Goal: Contribute content: Contribute content

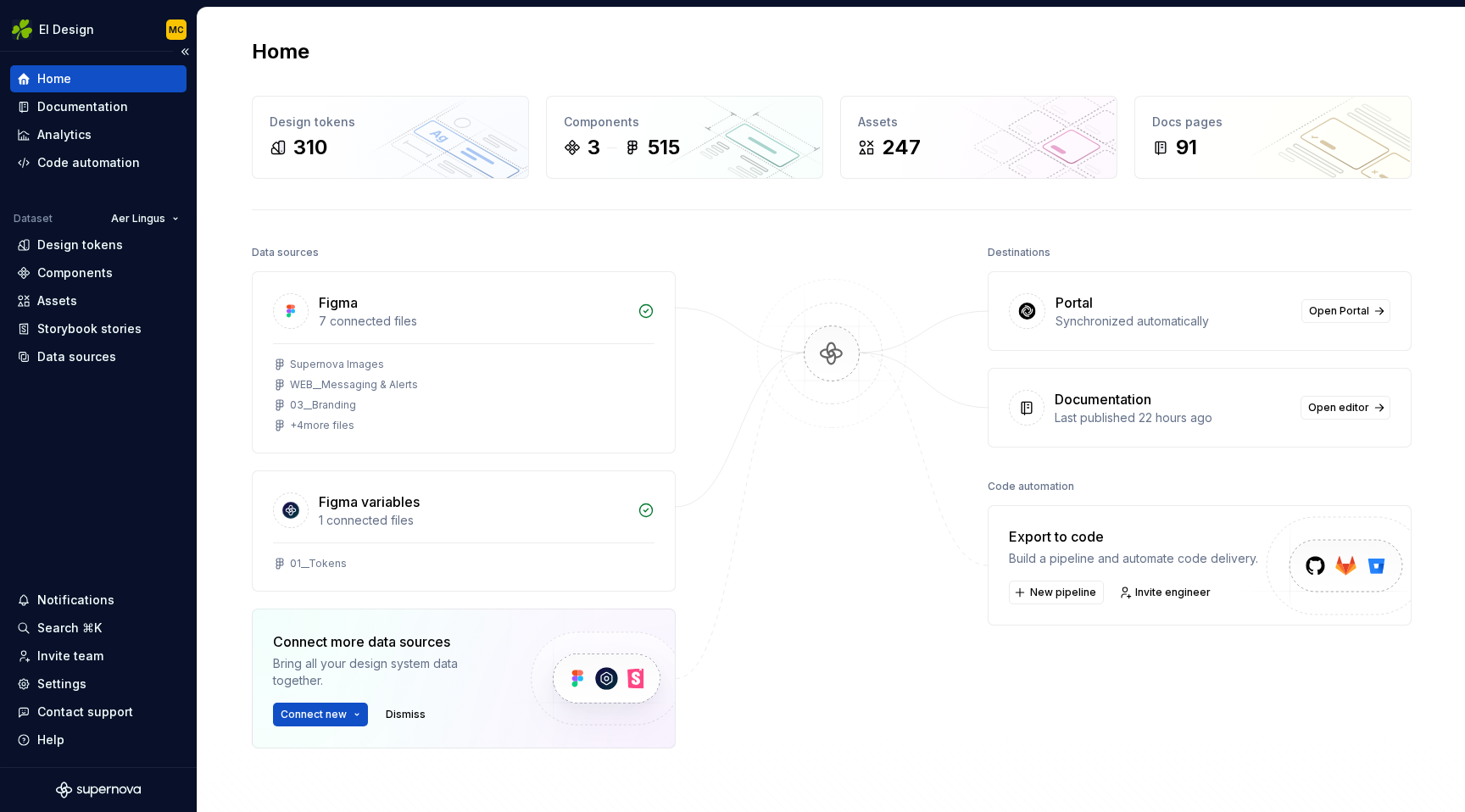
click at [63, 83] on div "Home" at bounding box center [54, 79] width 34 height 17
click at [79, 103] on div "Documentation" at bounding box center [82, 107] width 91 height 17
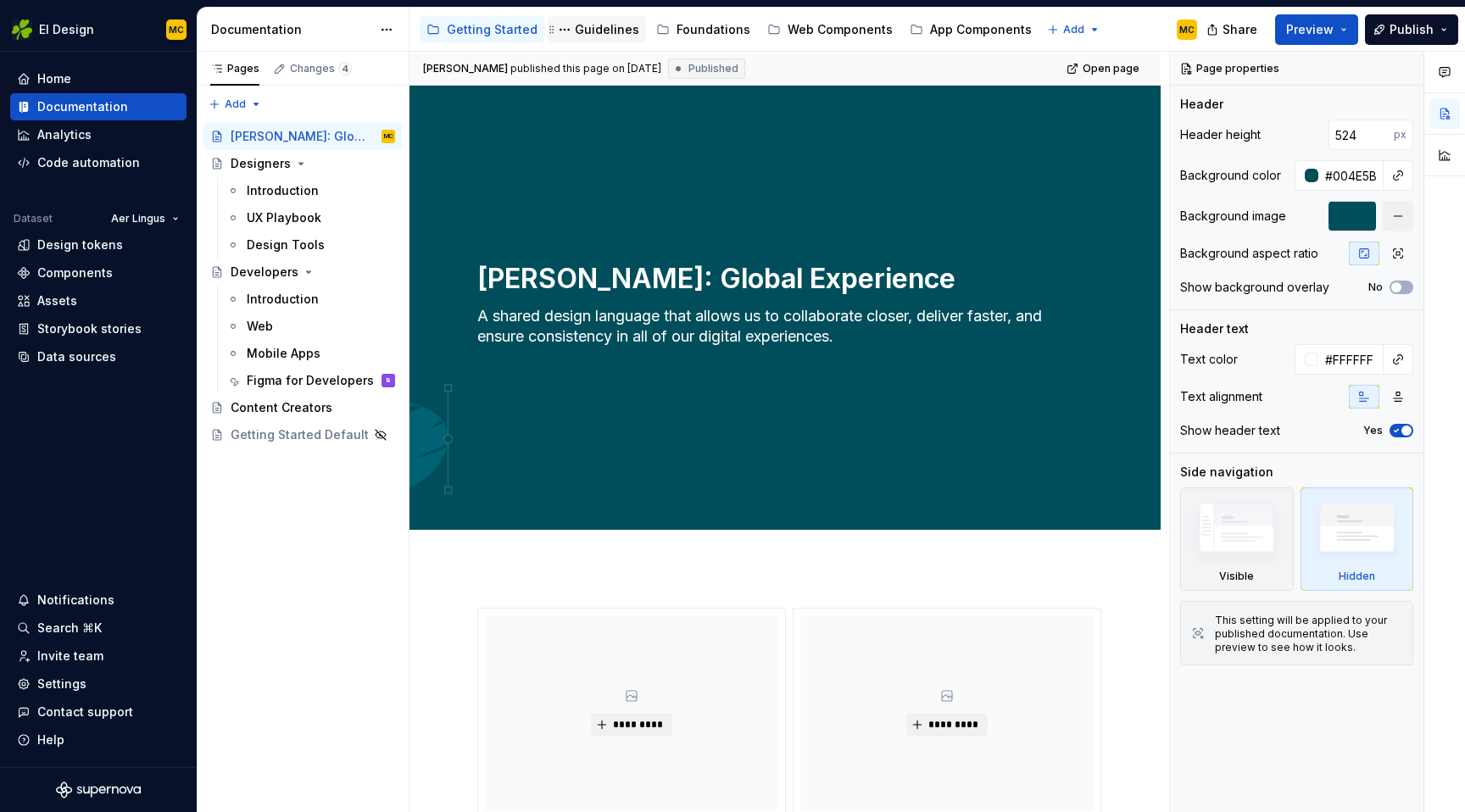
click at [593, 27] on div "Guidelines" at bounding box center [607, 30] width 65 height 17
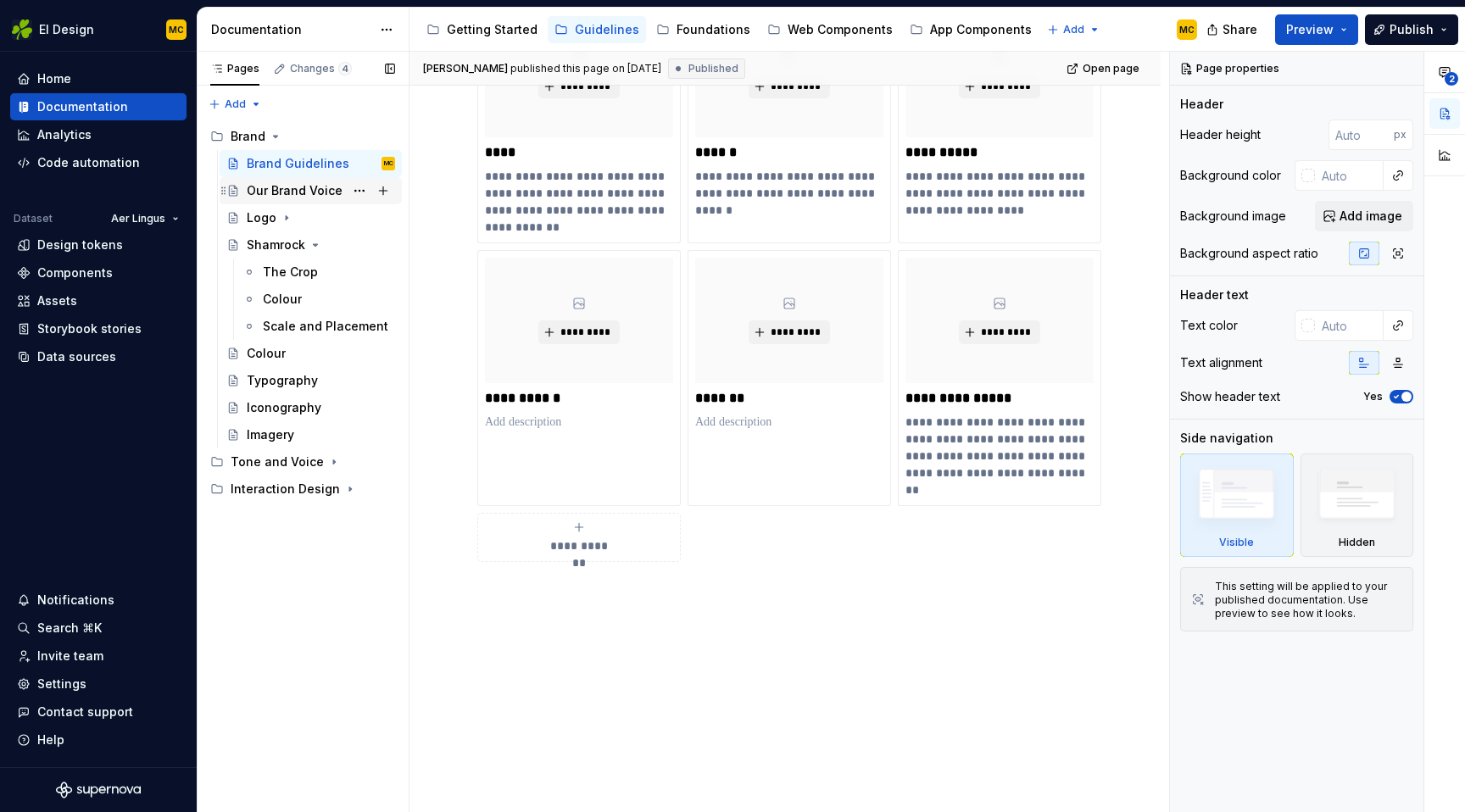
scroll to position [629, 0]
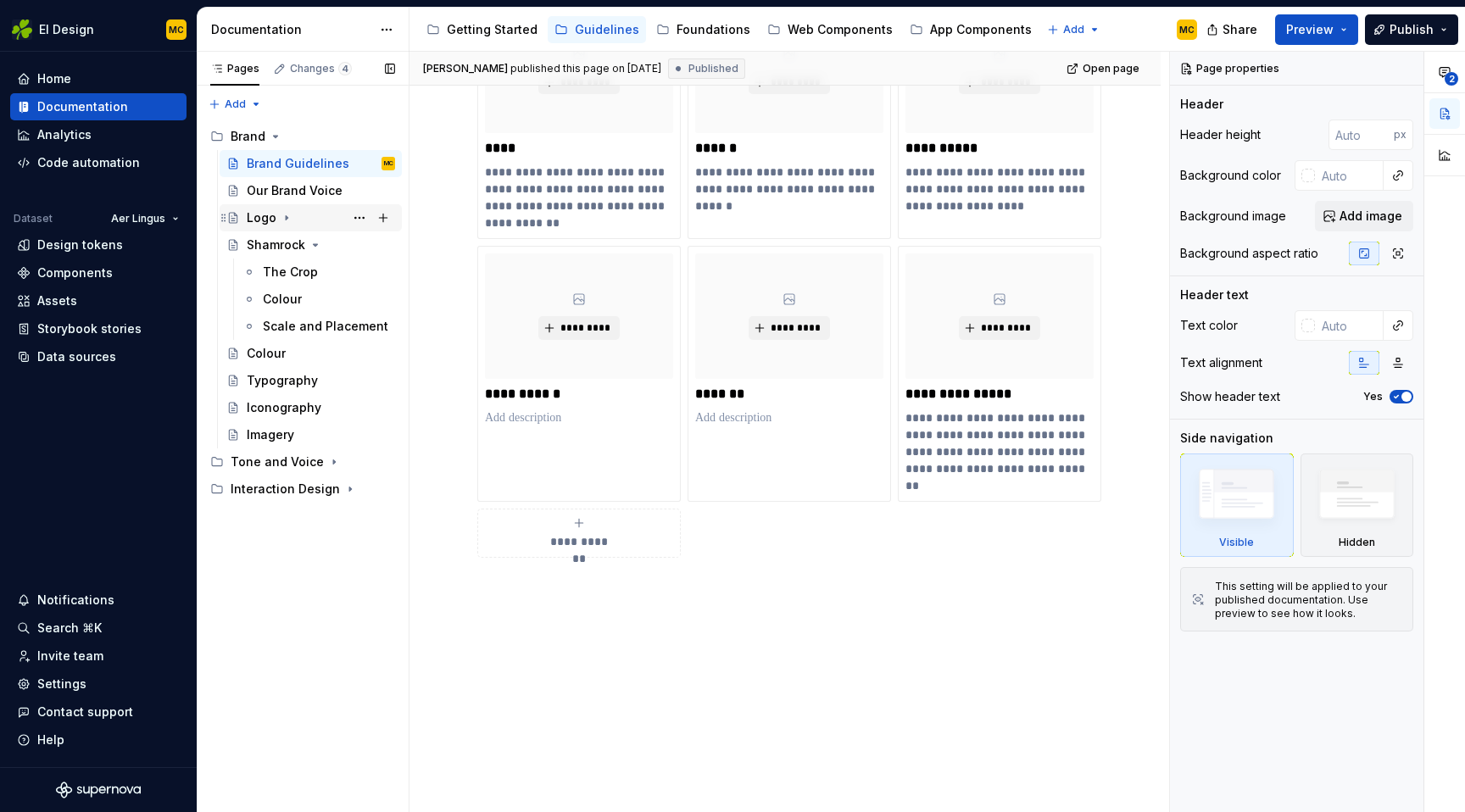
click at [269, 222] on div "Logo" at bounding box center [261, 218] width 30 height 17
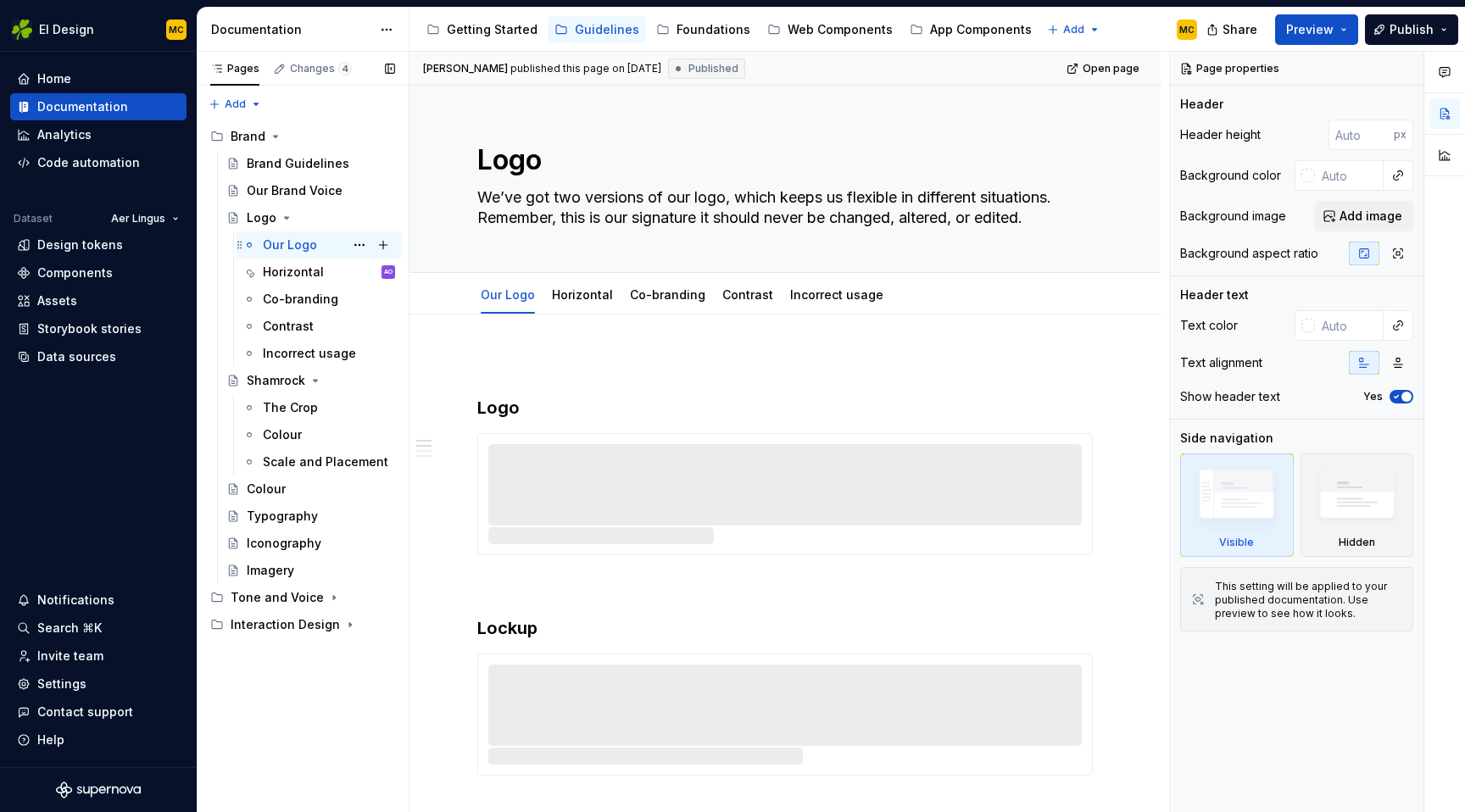
click at [286, 237] on div "Our Logo" at bounding box center [290, 245] width 54 height 17
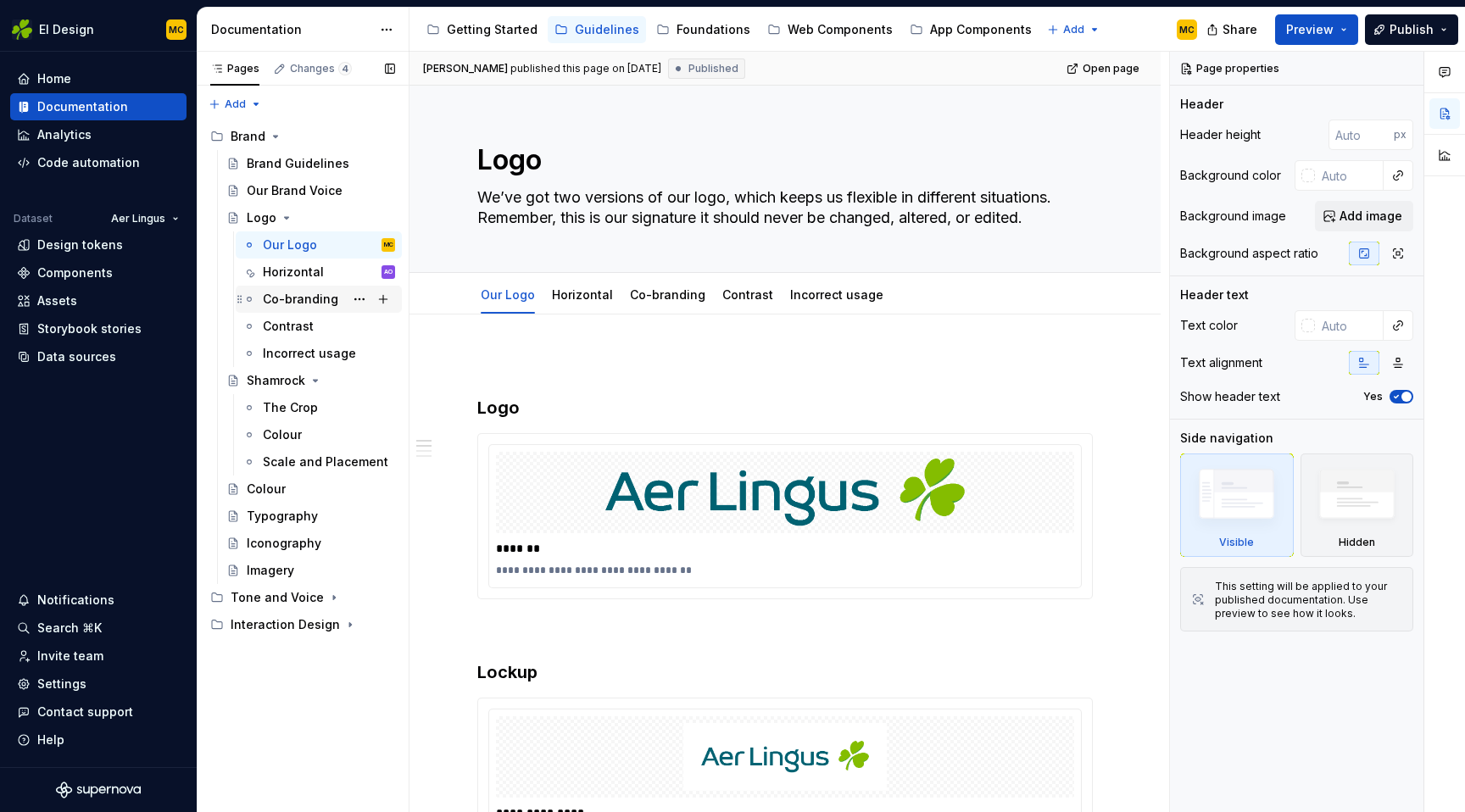
click at [288, 303] on div "Co-branding" at bounding box center [300, 299] width 75 height 17
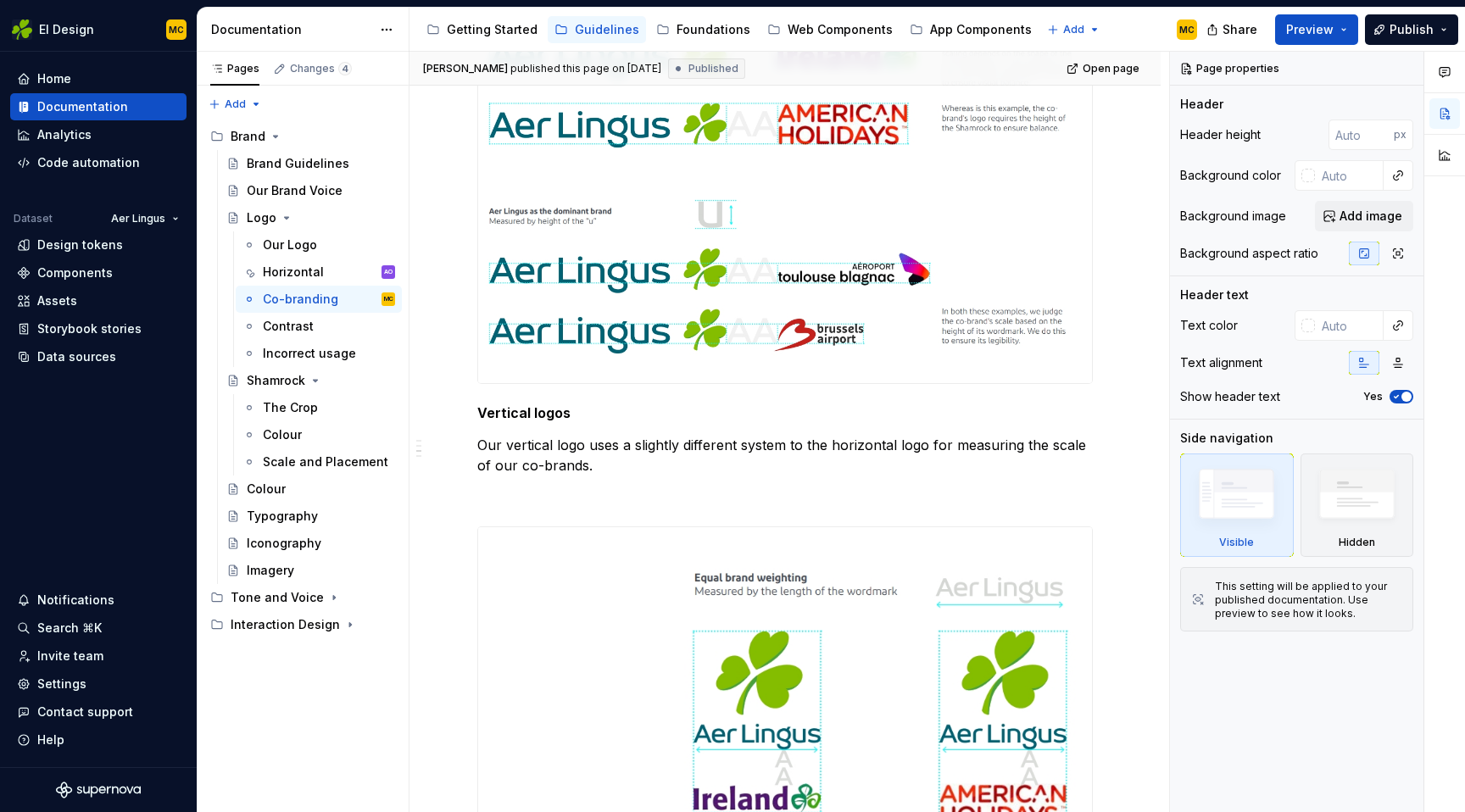
scroll to position [670, 0]
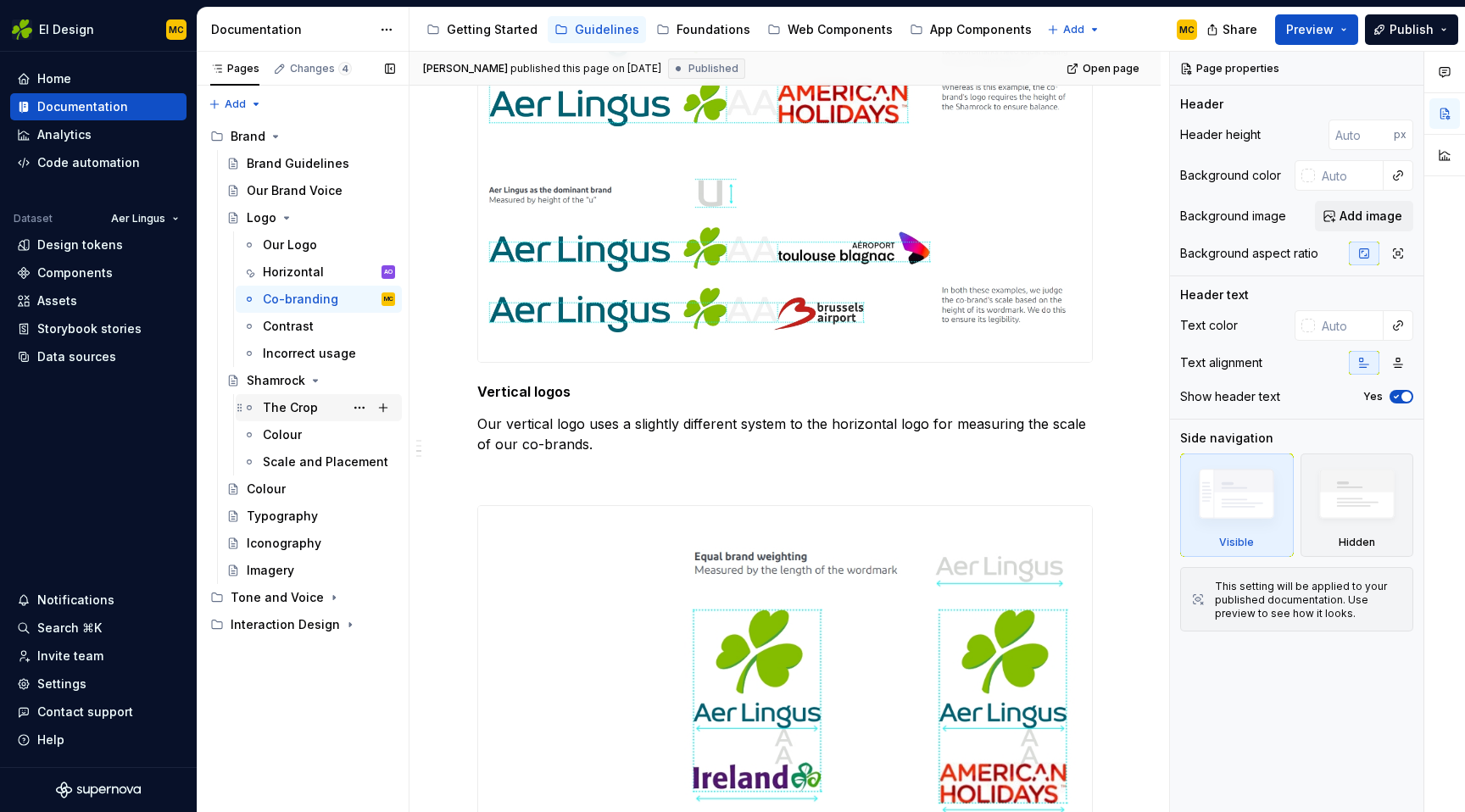
click at [285, 407] on div "The Crop" at bounding box center [291, 408] width 55 height 17
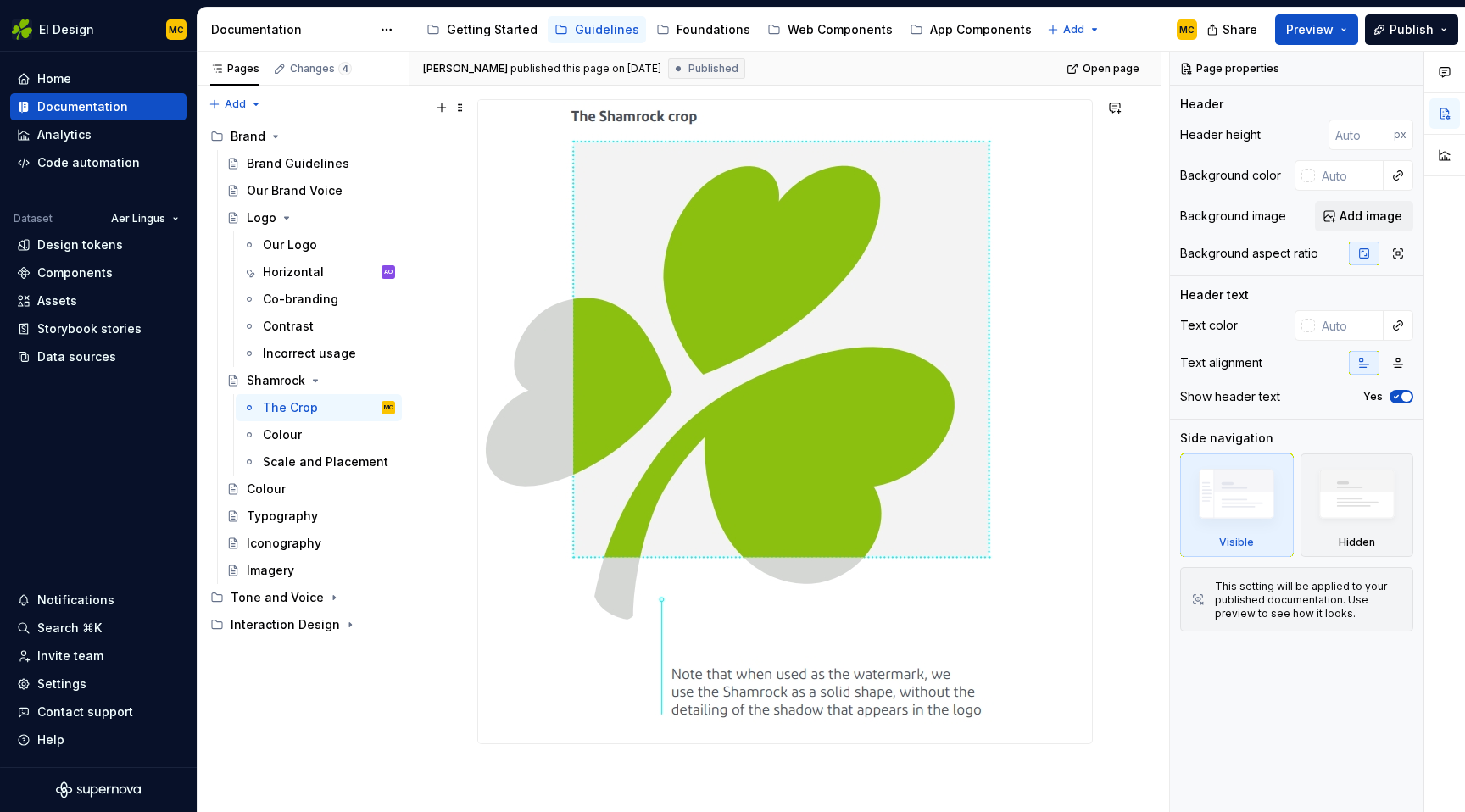
scroll to position [681, 0]
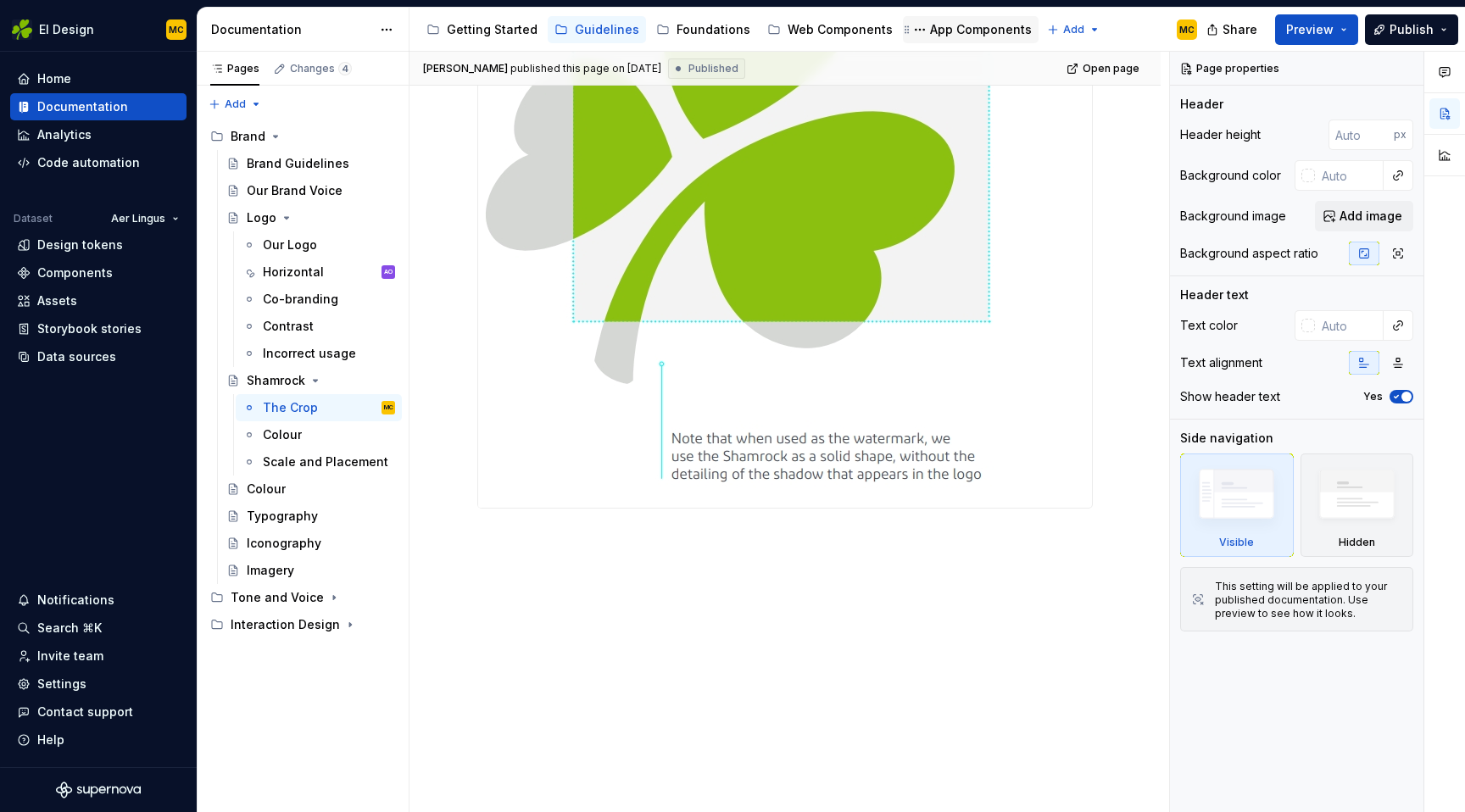
click at [951, 35] on div "App Components" at bounding box center [981, 30] width 102 height 17
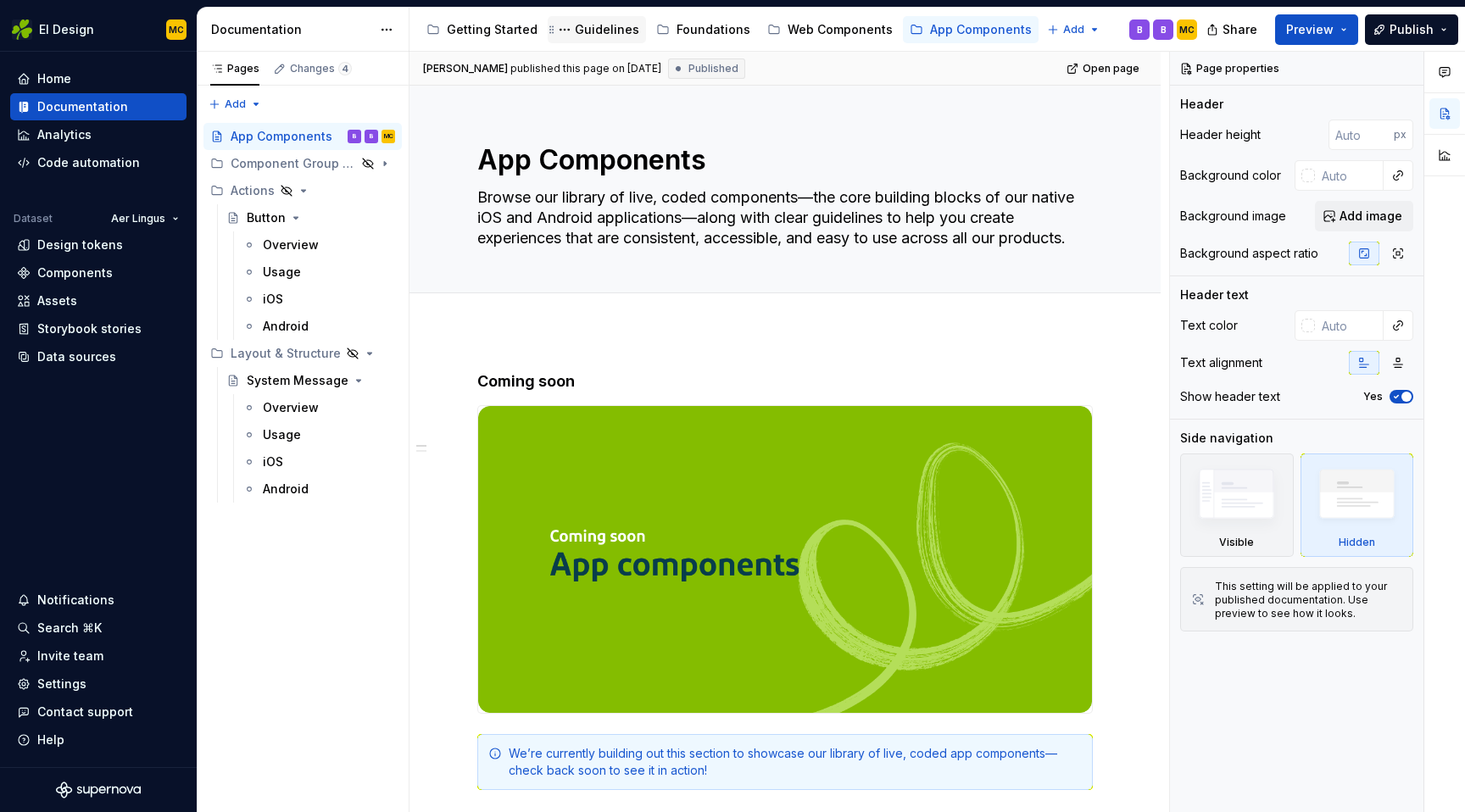
click at [600, 34] on div "Guidelines" at bounding box center [607, 30] width 65 height 17
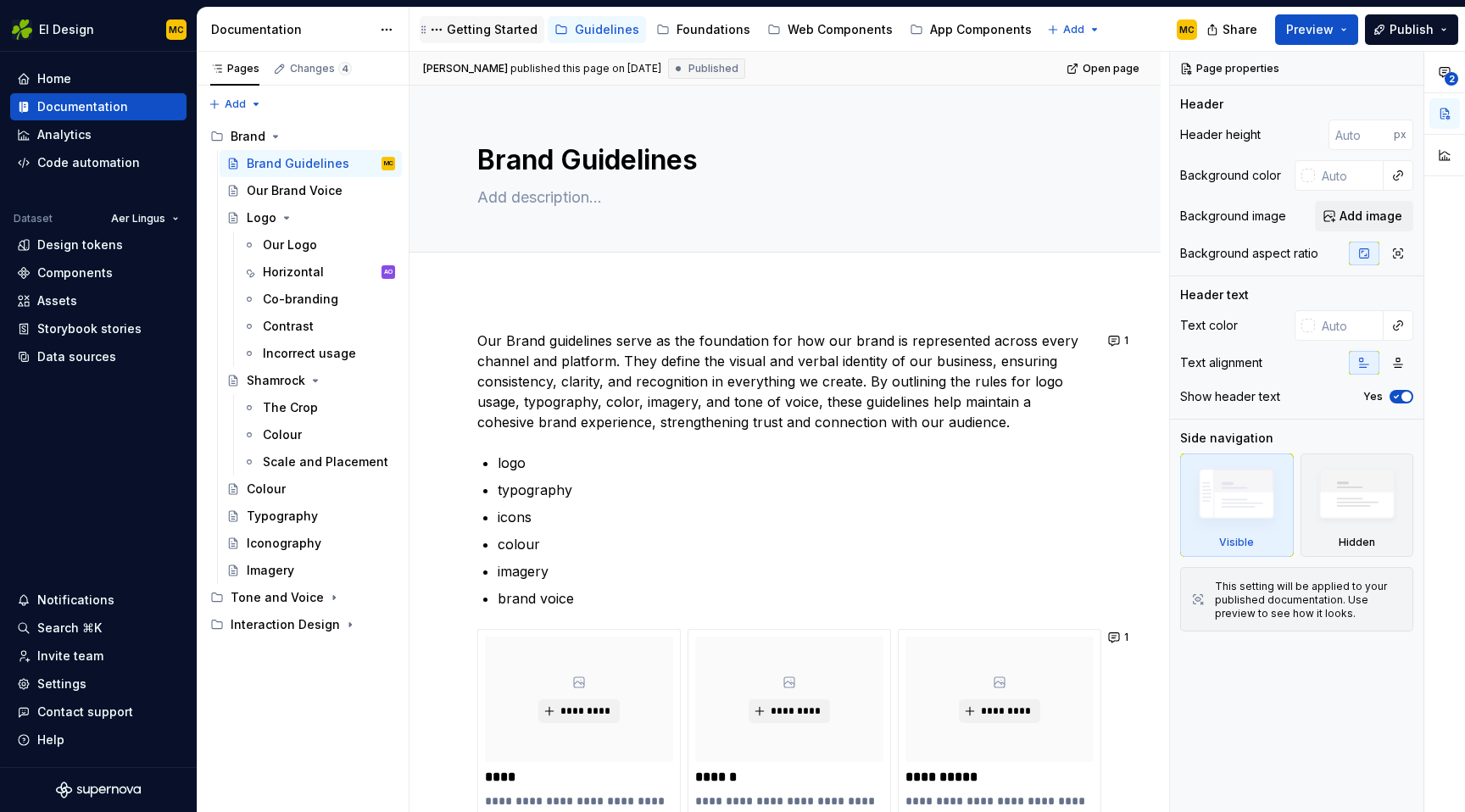
click at [515, 28] on div "Getting Started" at bounding box center [492, 30] width 91 height 17
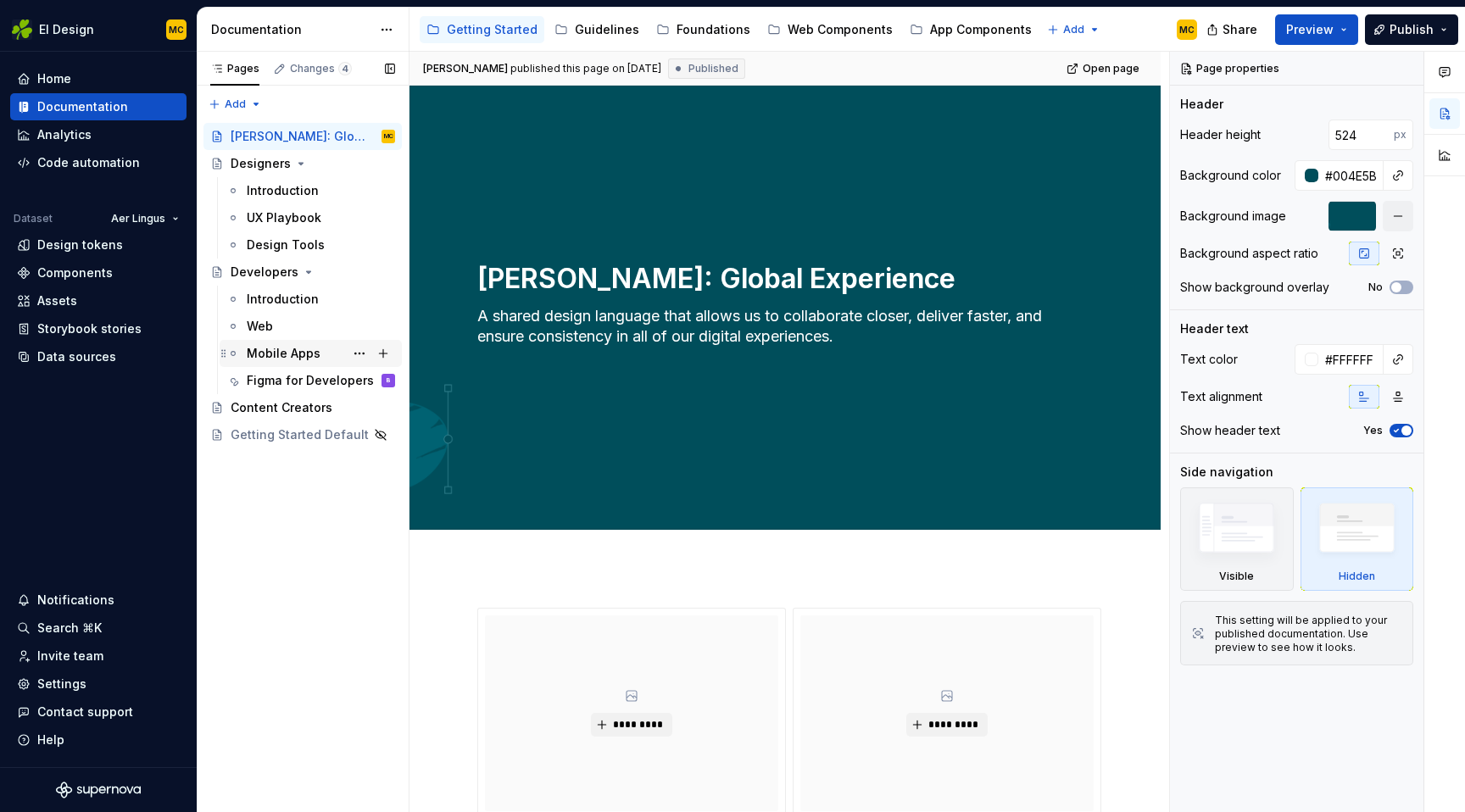
click at [305, 351] on div "Mobile Apps" at bounding box center [283, 354] width 73 height 17
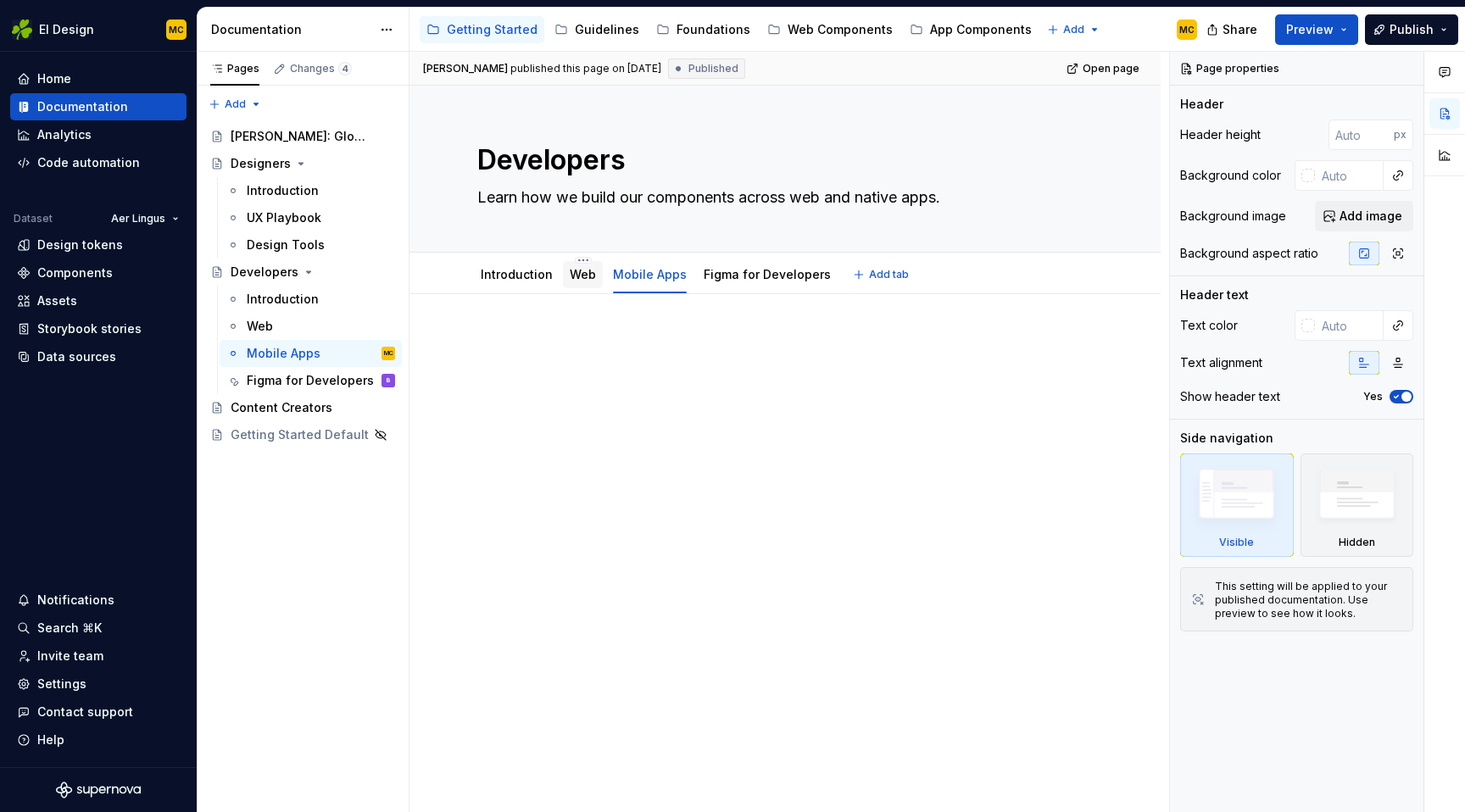
click at [585, 274] on link "Web" at bounding box center [583, 274] width 27 height 14
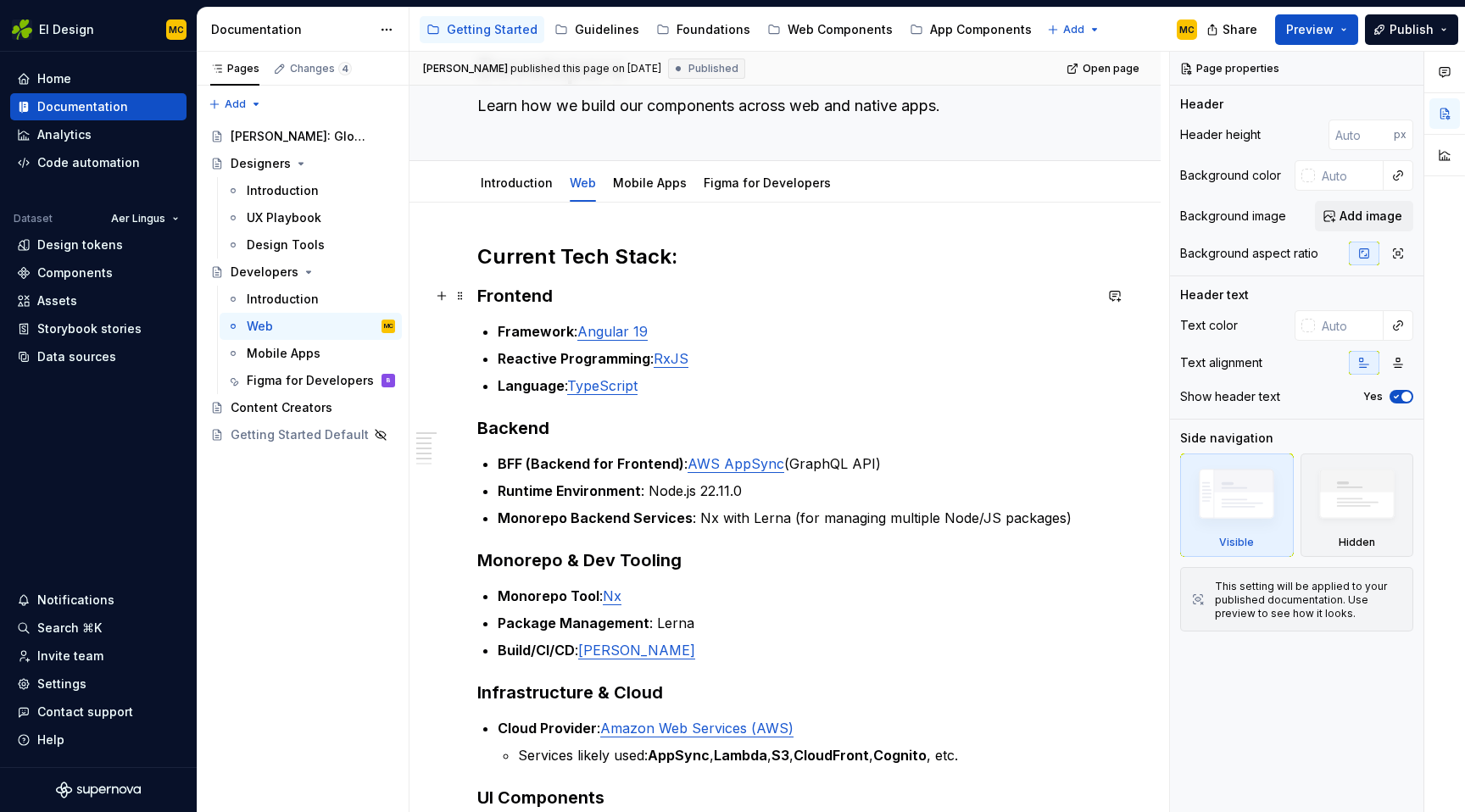
scroll to position [91, 0]
click at [643, 191] on div "Mobile Apps" at bounding box center [649, 184] width 73 height 17
click at [265, 160] on div "Designers" at bounding box center [260, 164] width 60 height 17
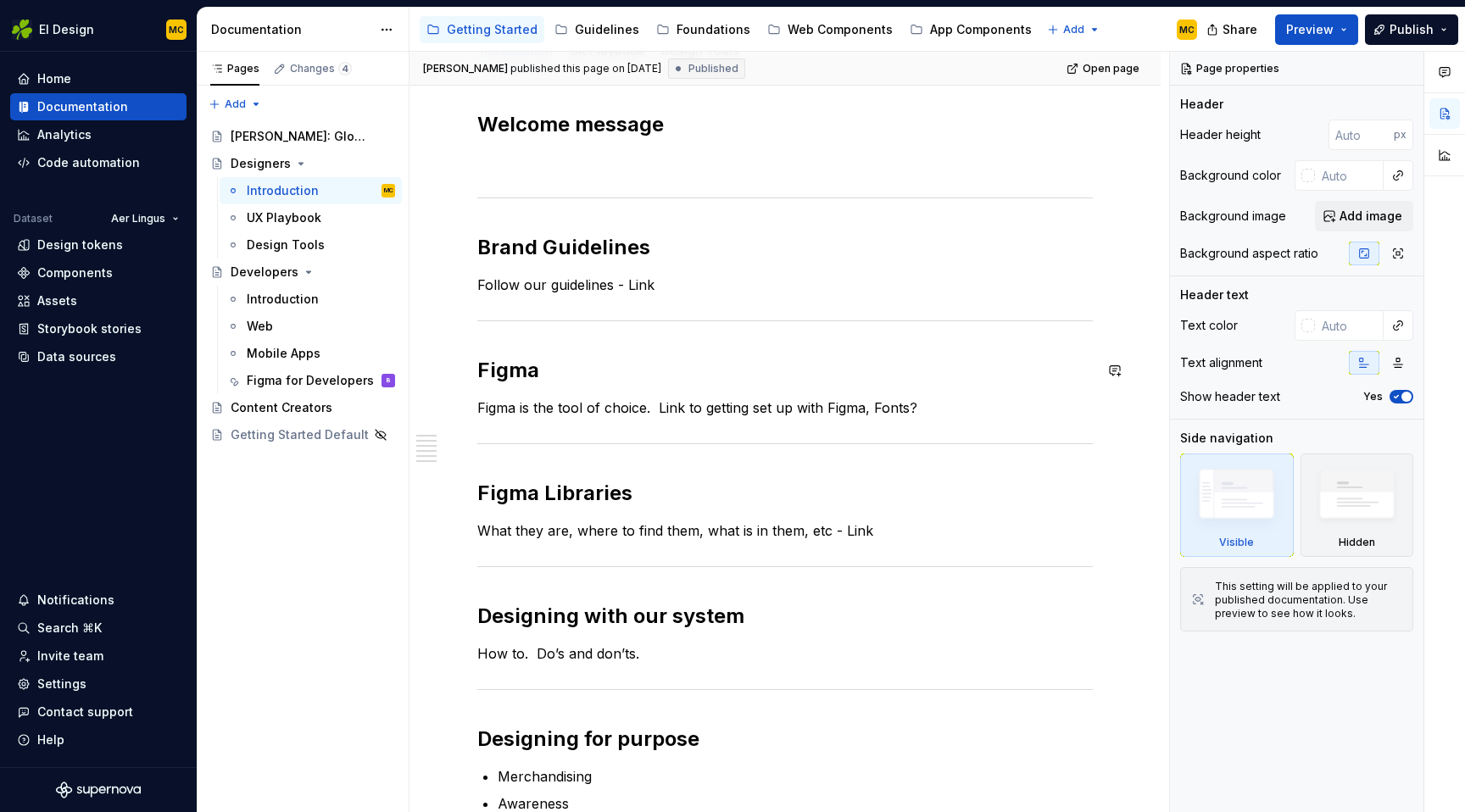
scroll to position [226, 0]
type textarea "*"
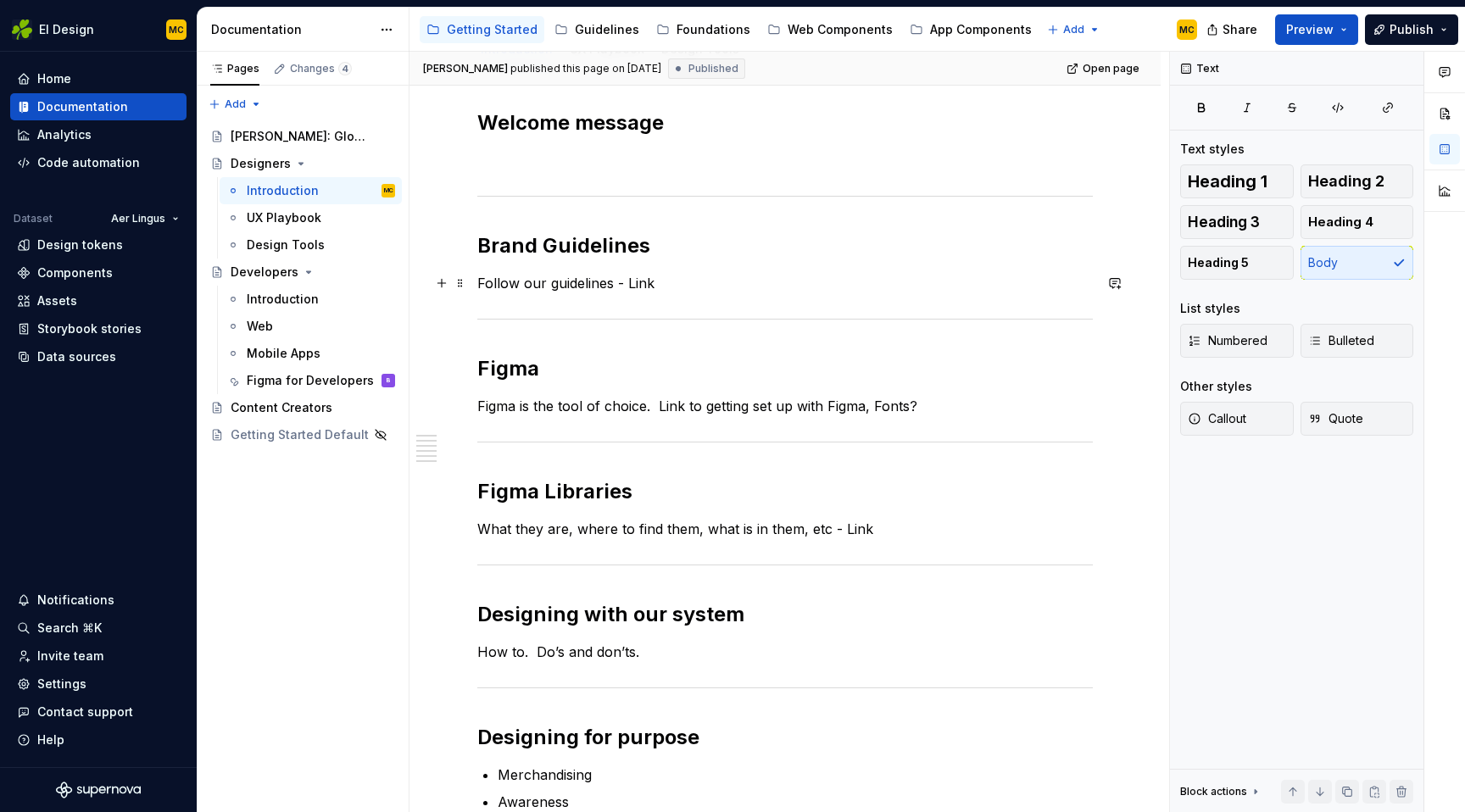
click at [701, 288] on p "Follow our guidelines - Link" at bounding box center [785, 282] width 616 height 20
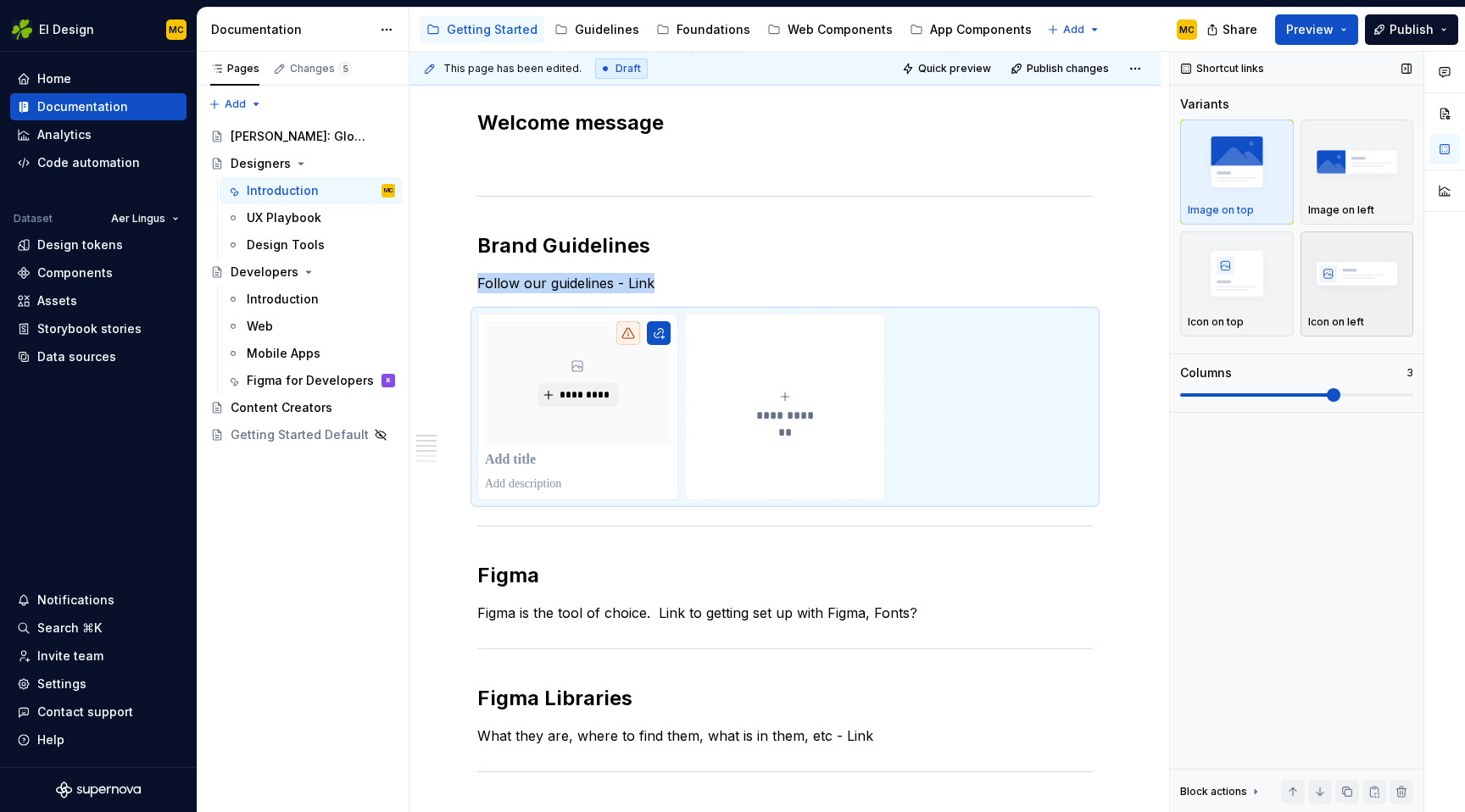
click at [1333, 256] on img "button" at bounding box center [1357, 273] width 98 height 62
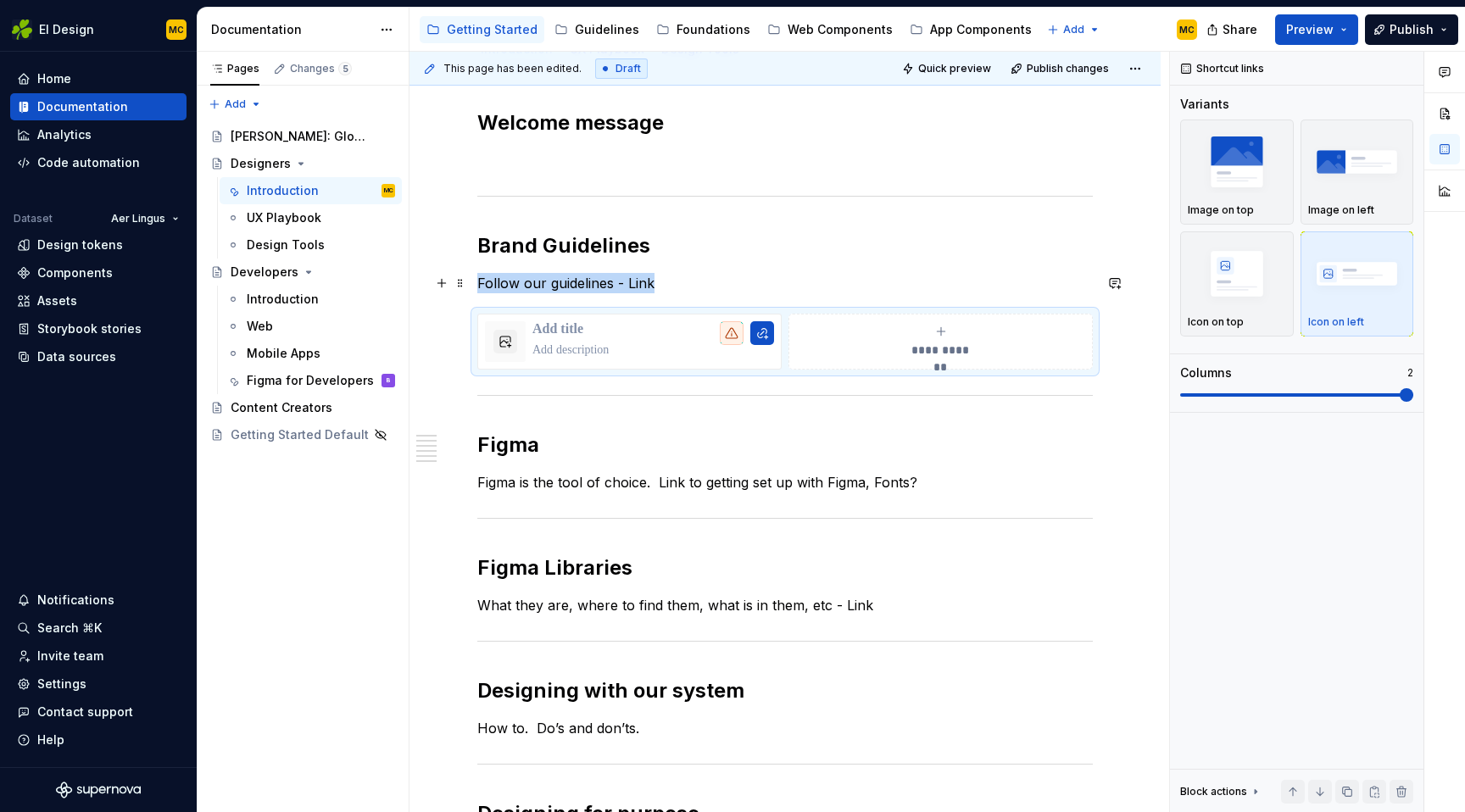
click at [1127, 279] on button "button" at bounding box center [1114, 283] width 24 height 24
click at [1147, 346] on div "**********" at bounding box center [785, 694] width 751 height 1250
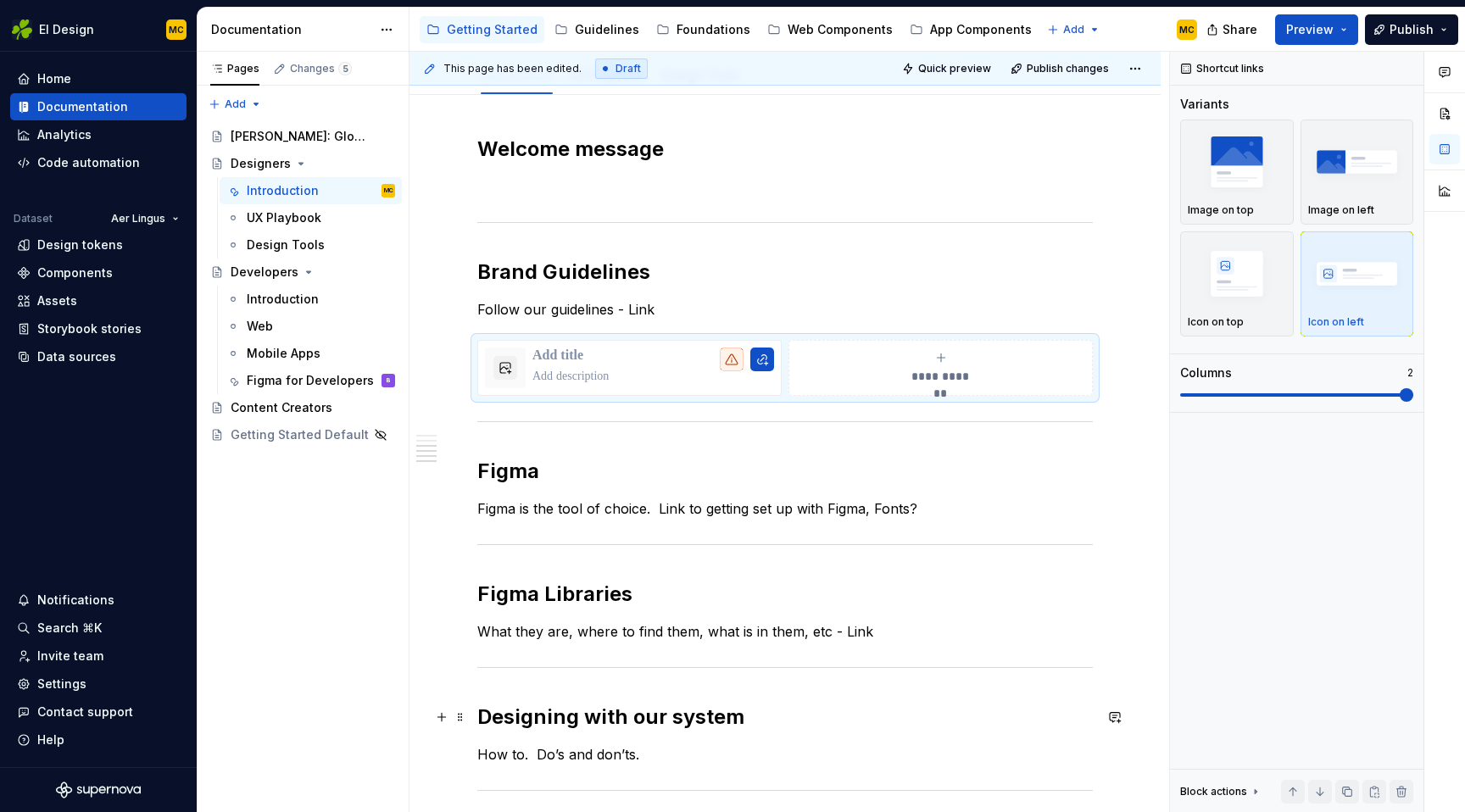
scroll to position [0, 0]
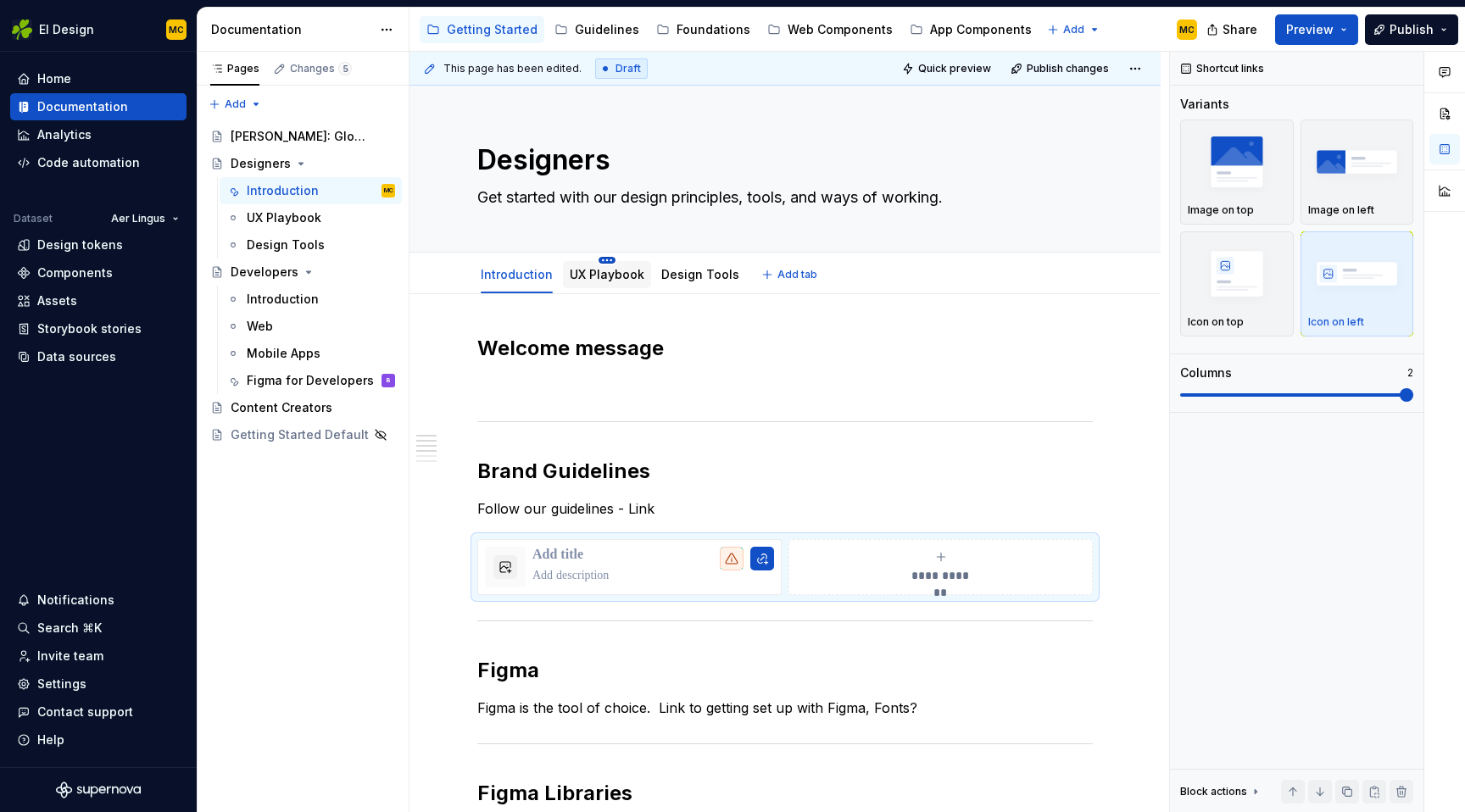
click at [605, 258] on html "EI Design MC Home Documentation Analytics Code automation Dataset Aer Lingus De…" at bounding box center [732, 406] width 1465 height 812
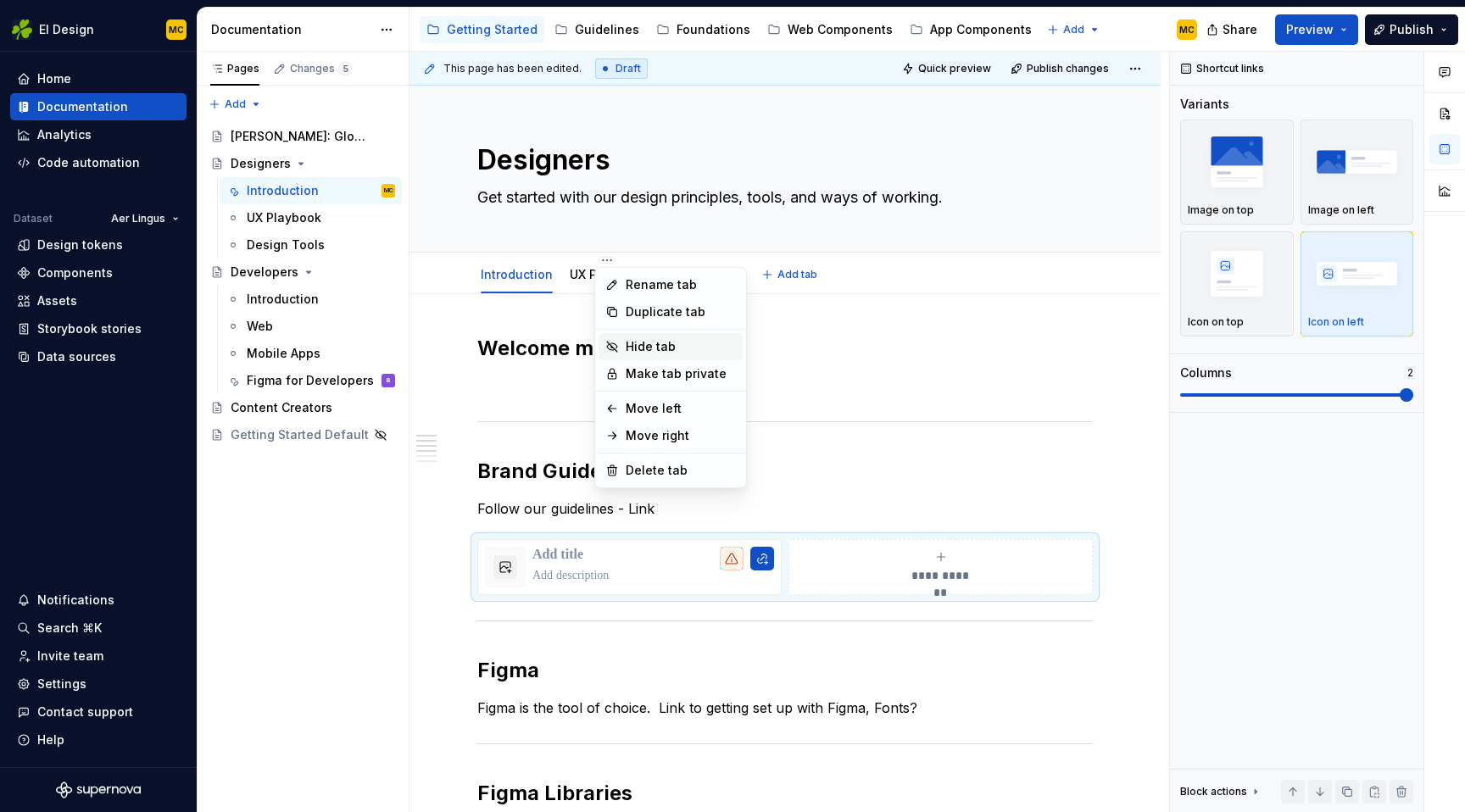
click at [664, 348] on div "Hide tab" at bounding box center [682, 347] width 111 height 17
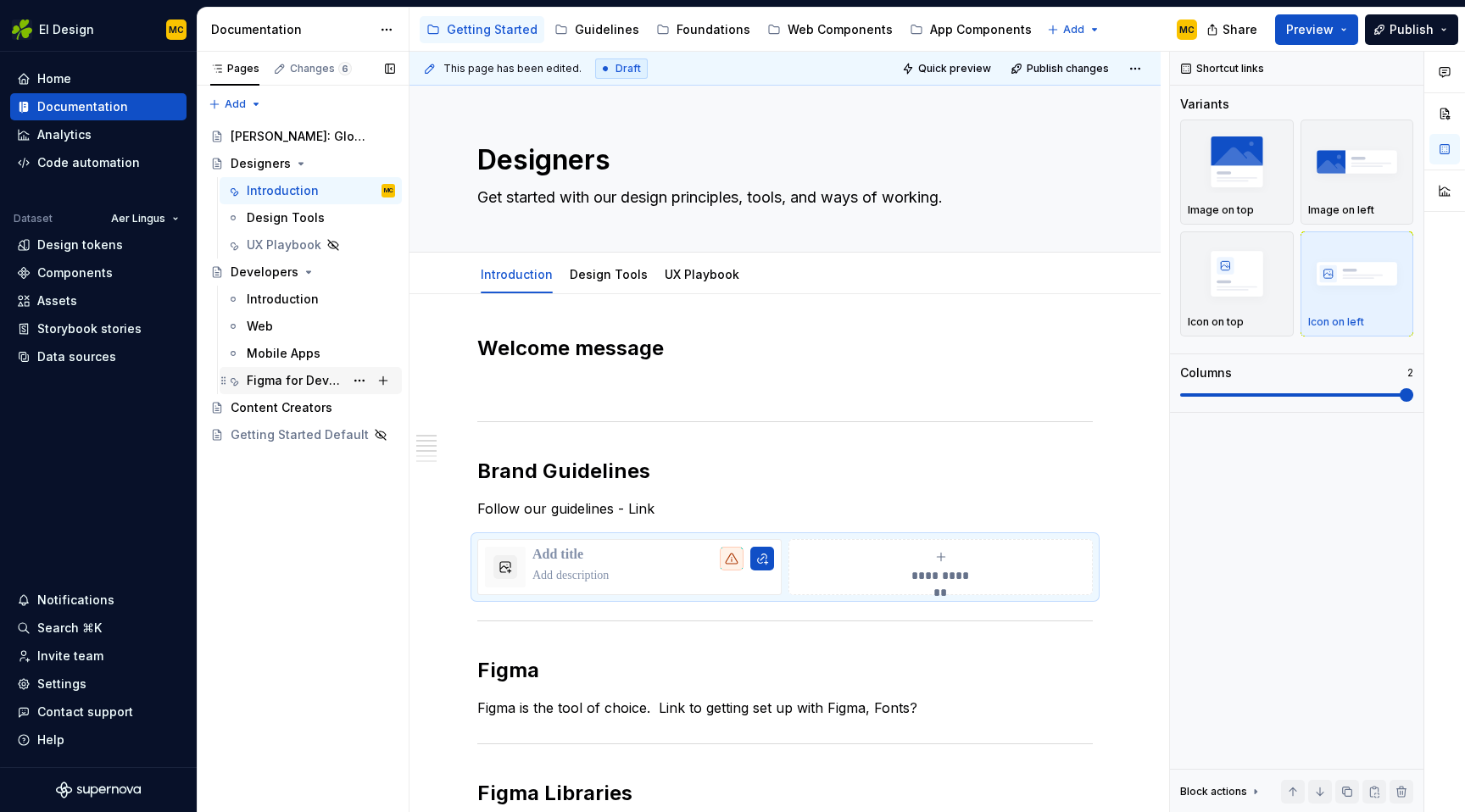
click at [301, 380] on div "Figma for Developers" at bounding box center [295, 381] width 97 height 17
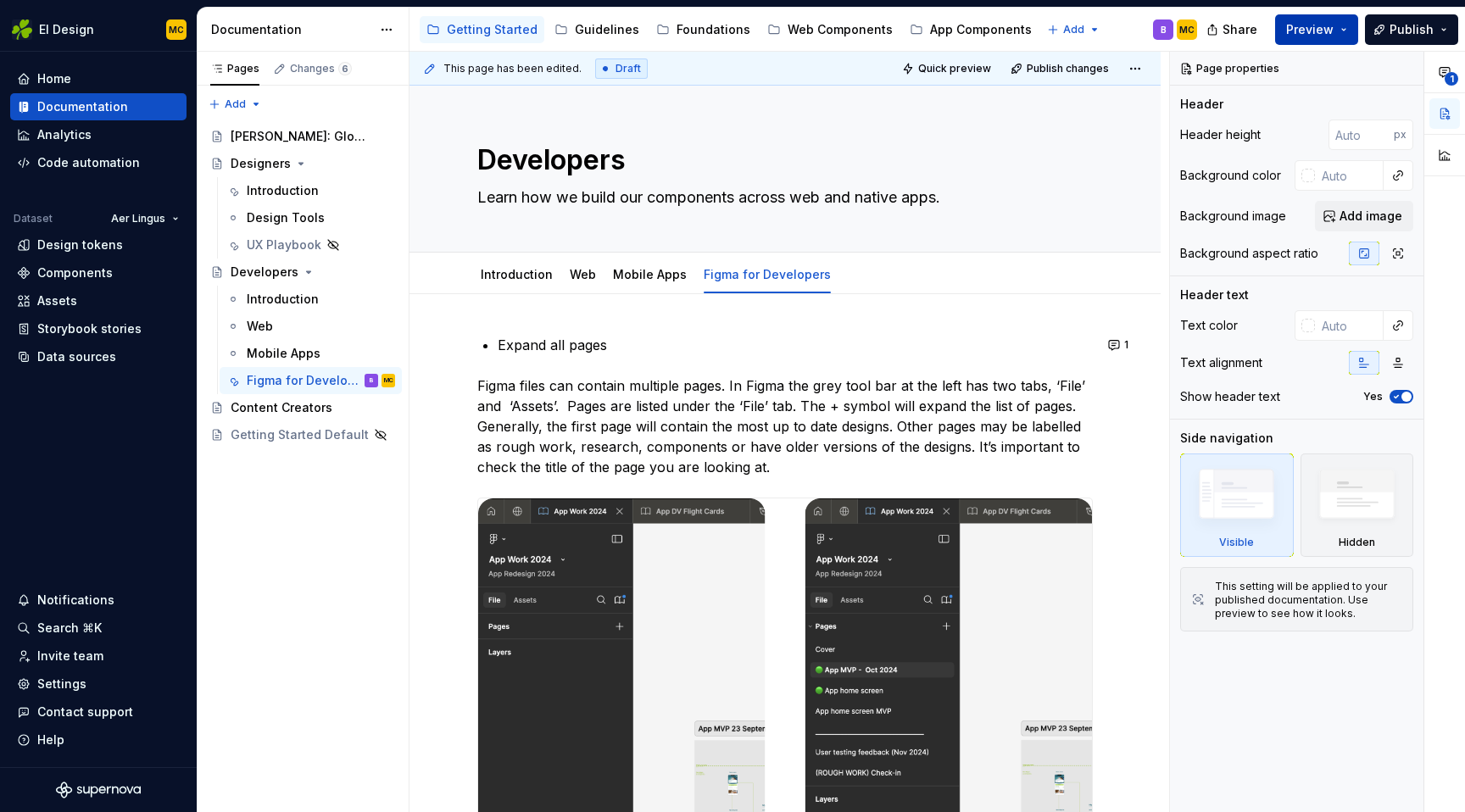
click at [1345, 27] on button "Preview" at bounding box center [1316, 30] width 83 height 30
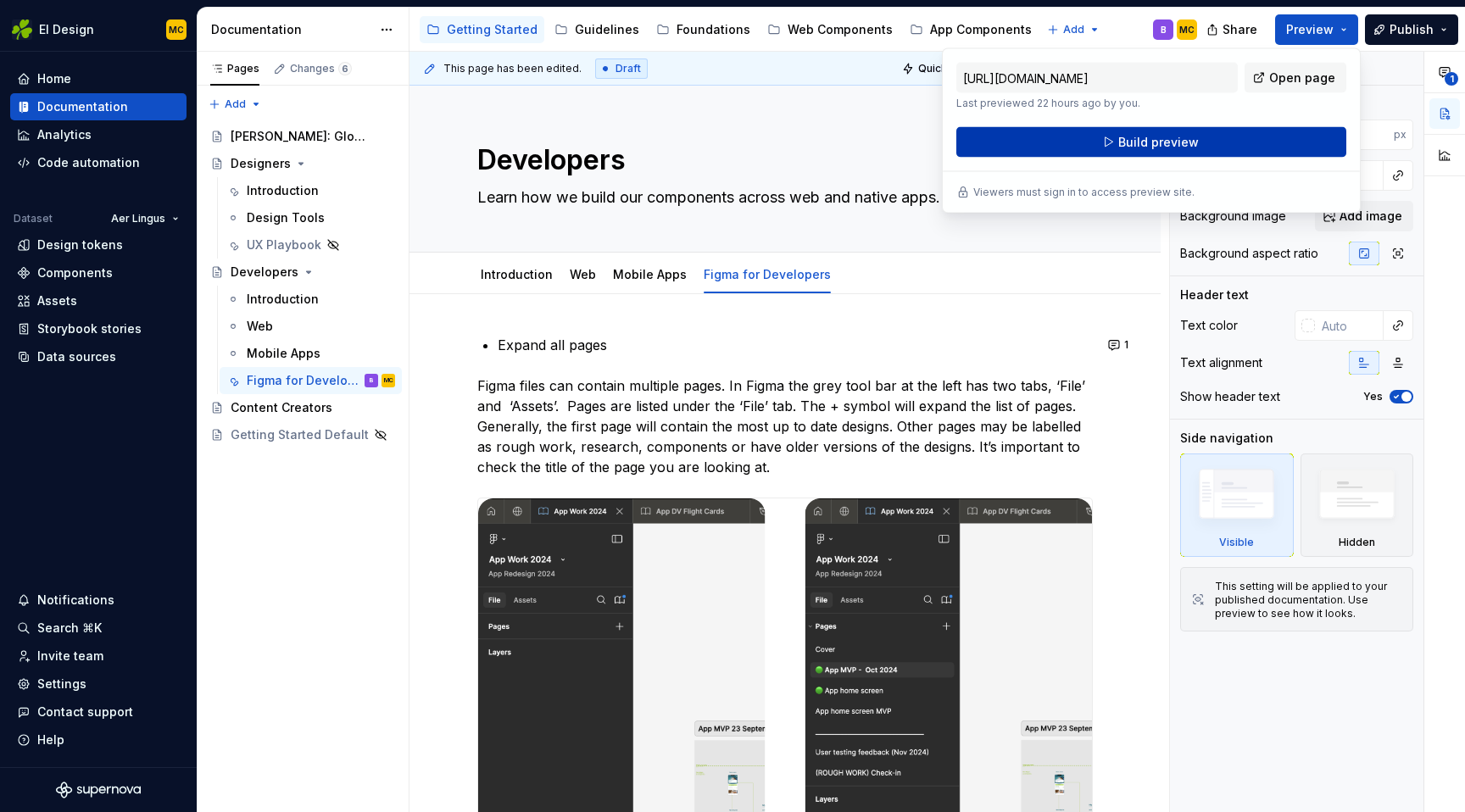
click at [1234, 143] on button "Build preview" at bounding box center [1151, 142] width 390 height 30
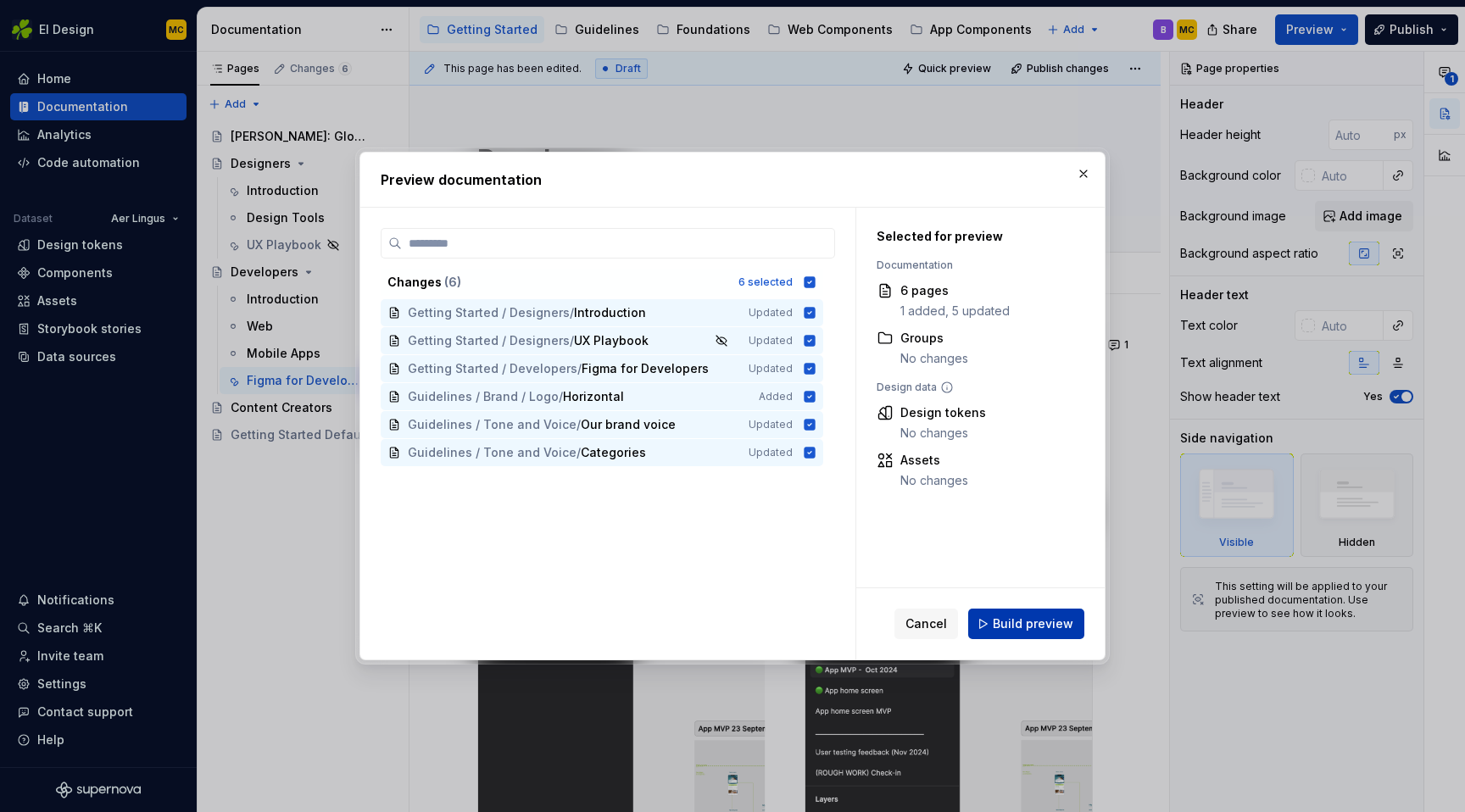
click at [1041, 626] on span "Build preview" at bounding box center [1033, 624] width 81 height 17
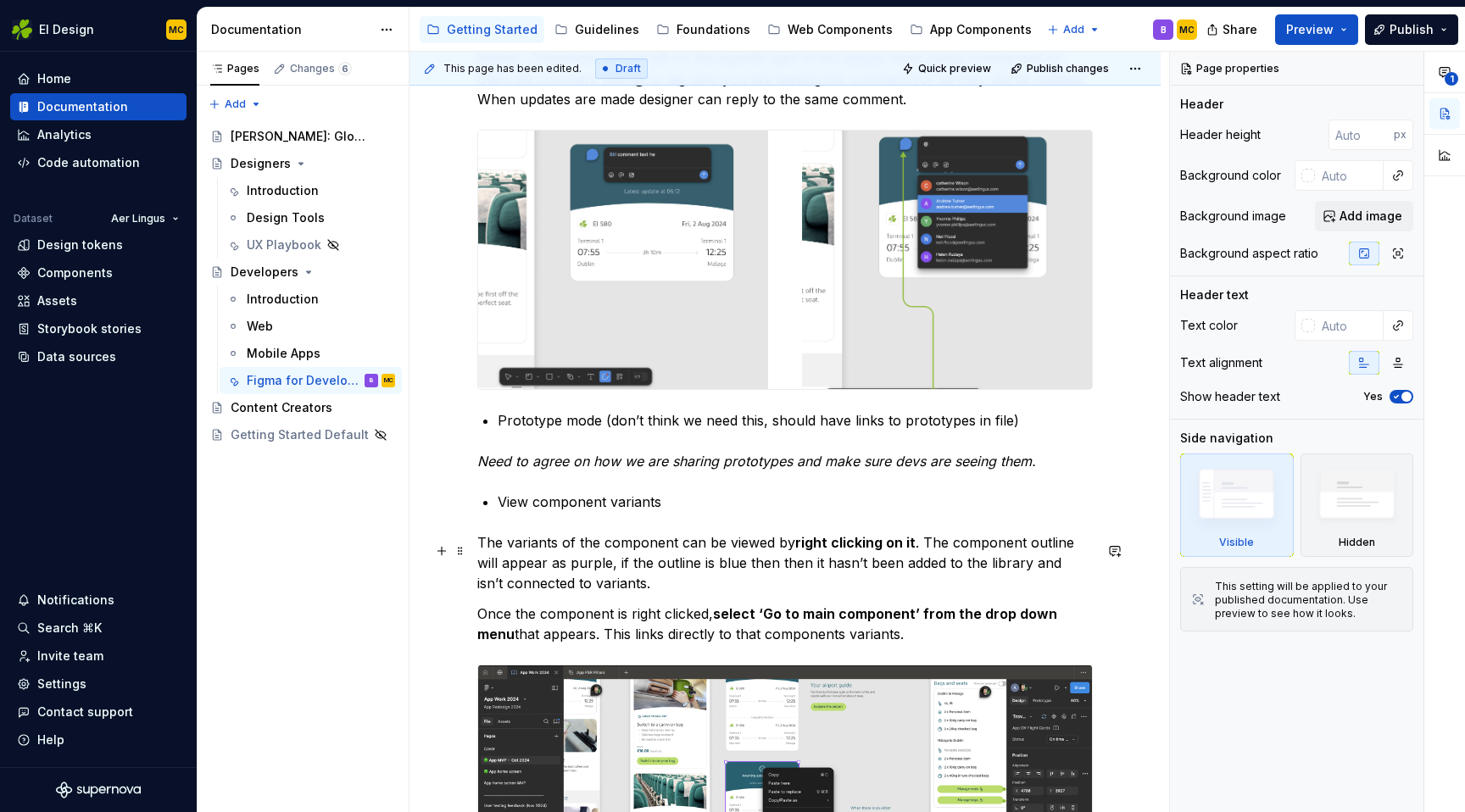
scroll to position [986, 0]
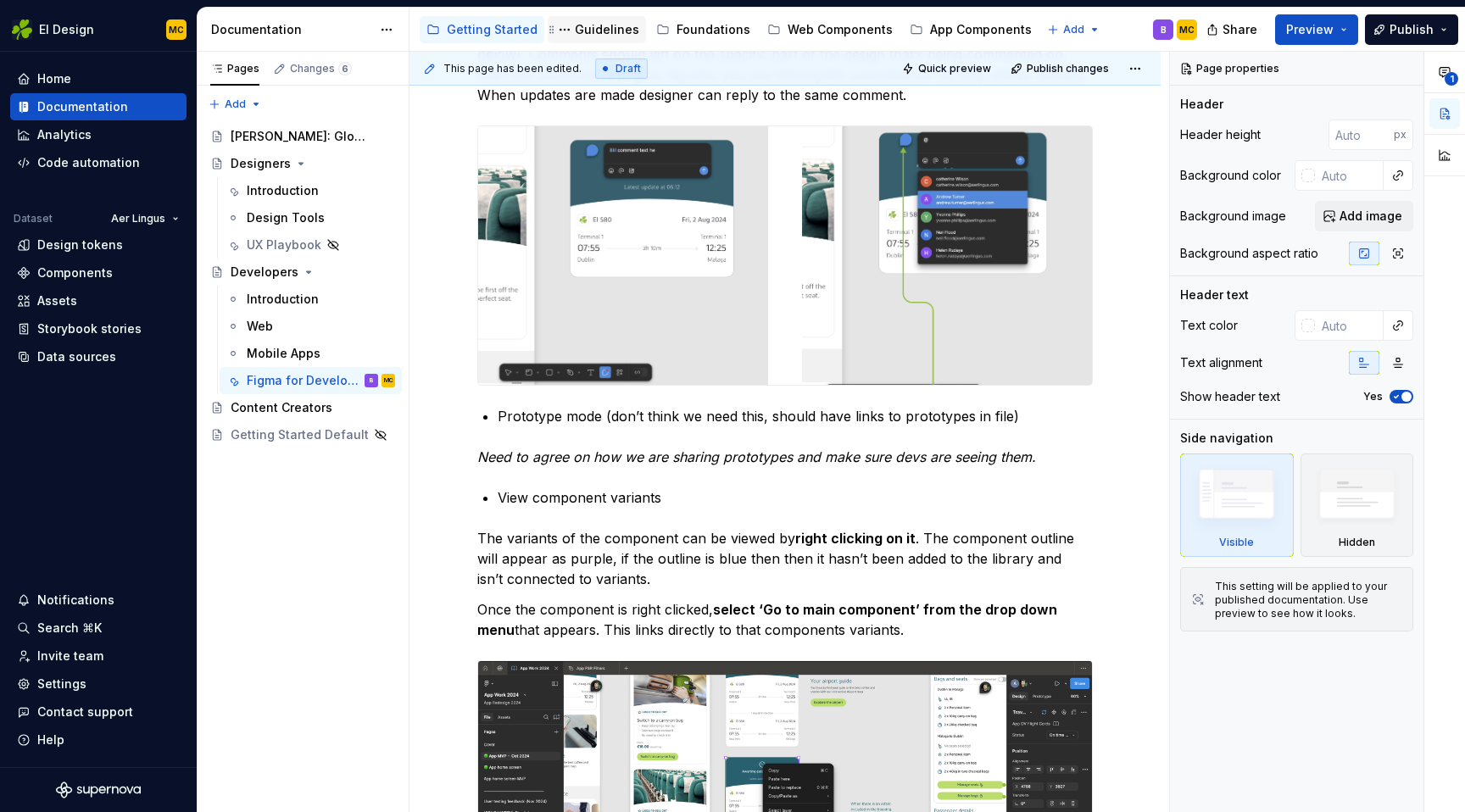
click at [608, 28] on div "Guidelines" at bounding box center [607, 30] width 65 height 17
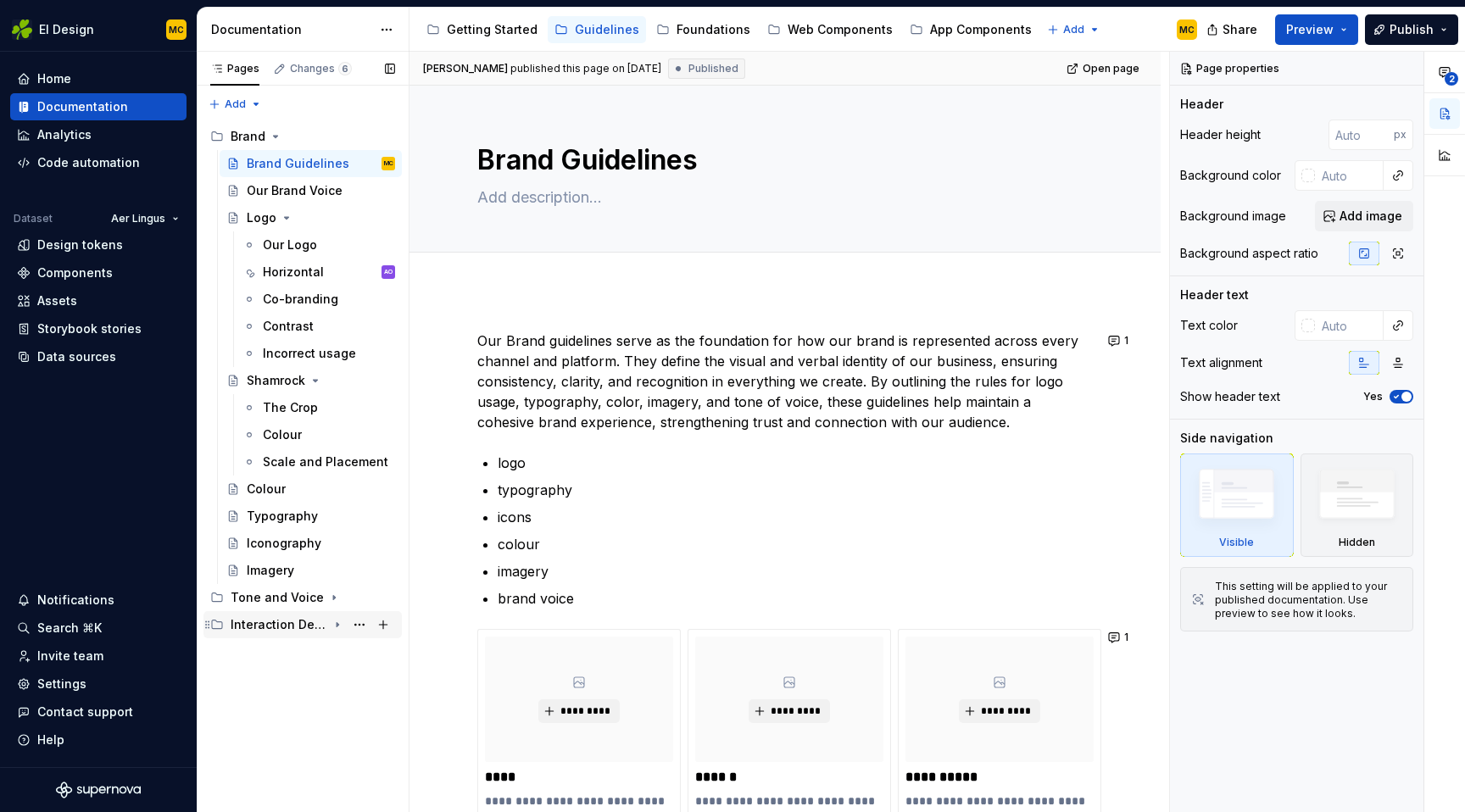
click at [288, 621] on div "Interaction Design" at bounding box center [278, 625] width 96 height 17
click at [292, 674] on div "Accessibility" at bounding box center [284, 680] width 74 height 17
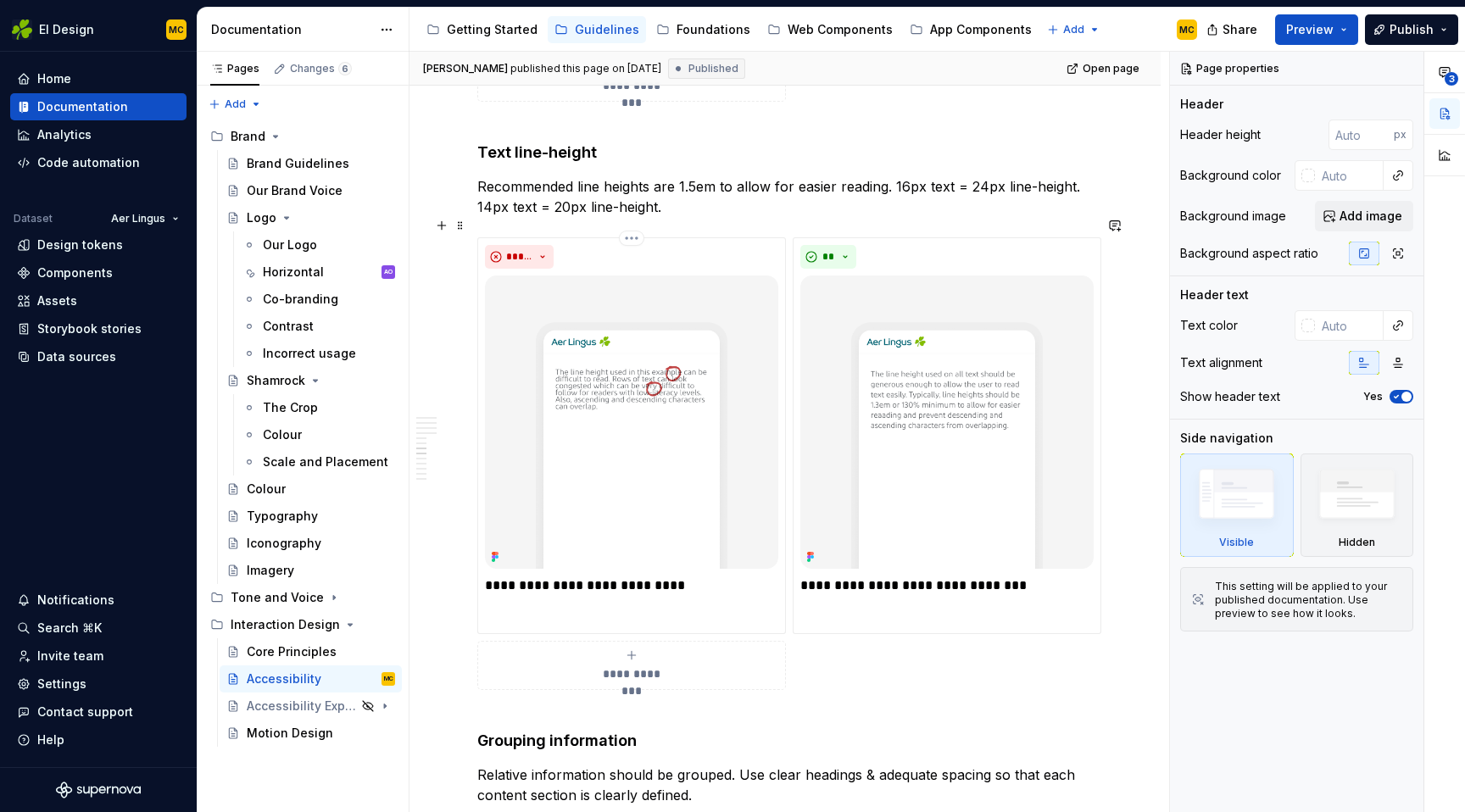
scroll to position [2968, 0]
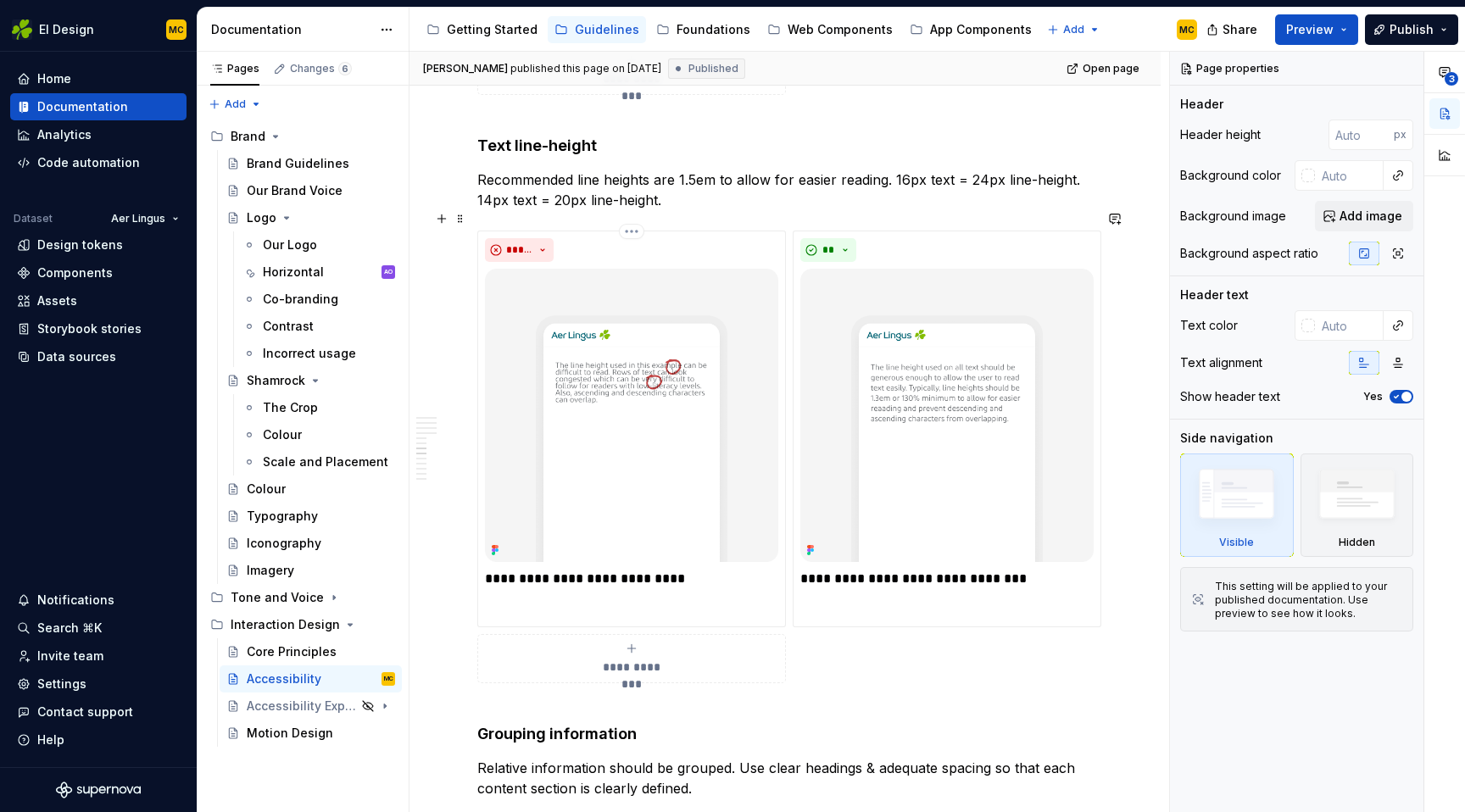
click at [696, 356] on img at bounding box center [632, 416] width 294 height 294
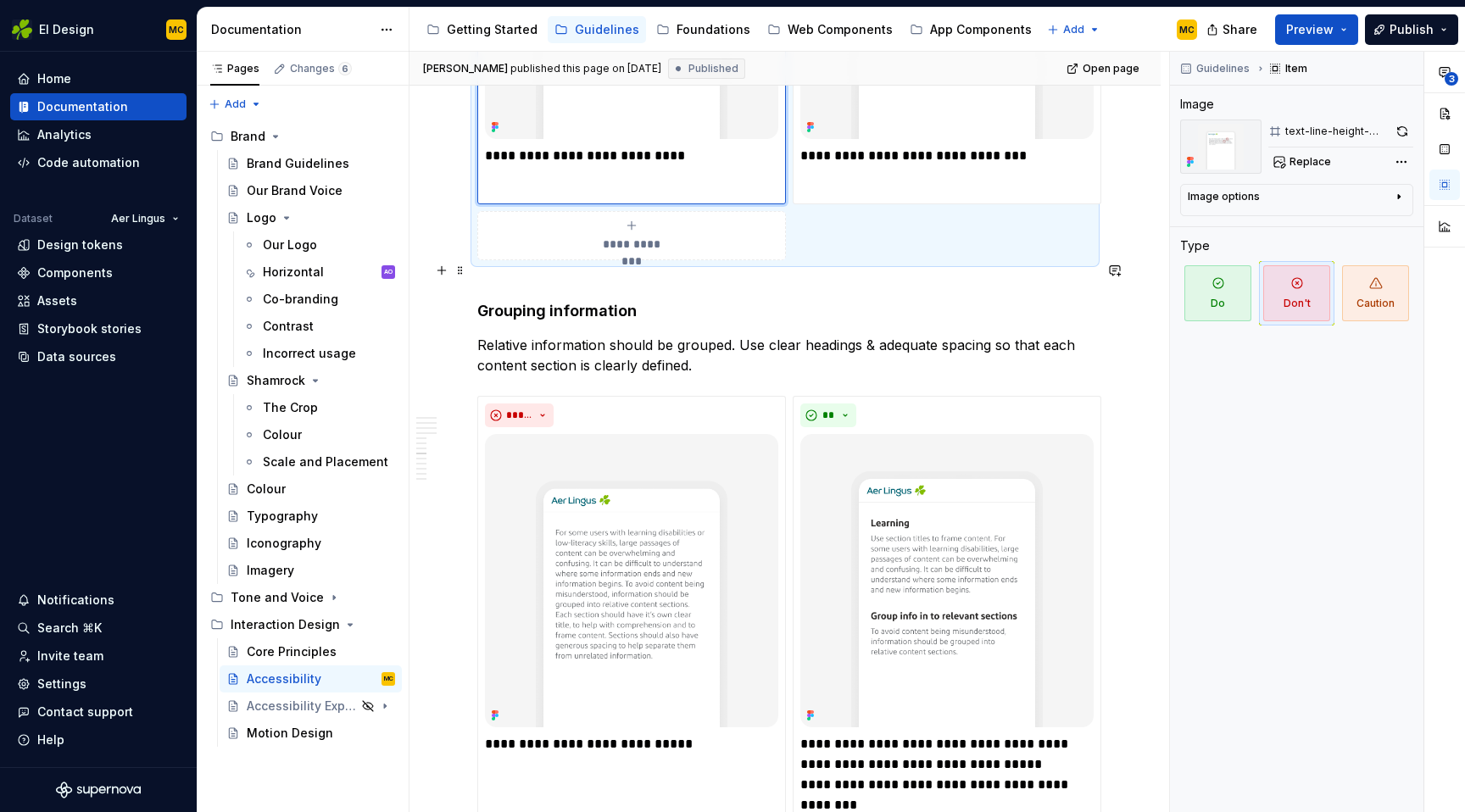
scroll to position [3392, 0]
click at [1348, 33] on button "Preview" at bounding box center [1316, 30] width 83 height 30
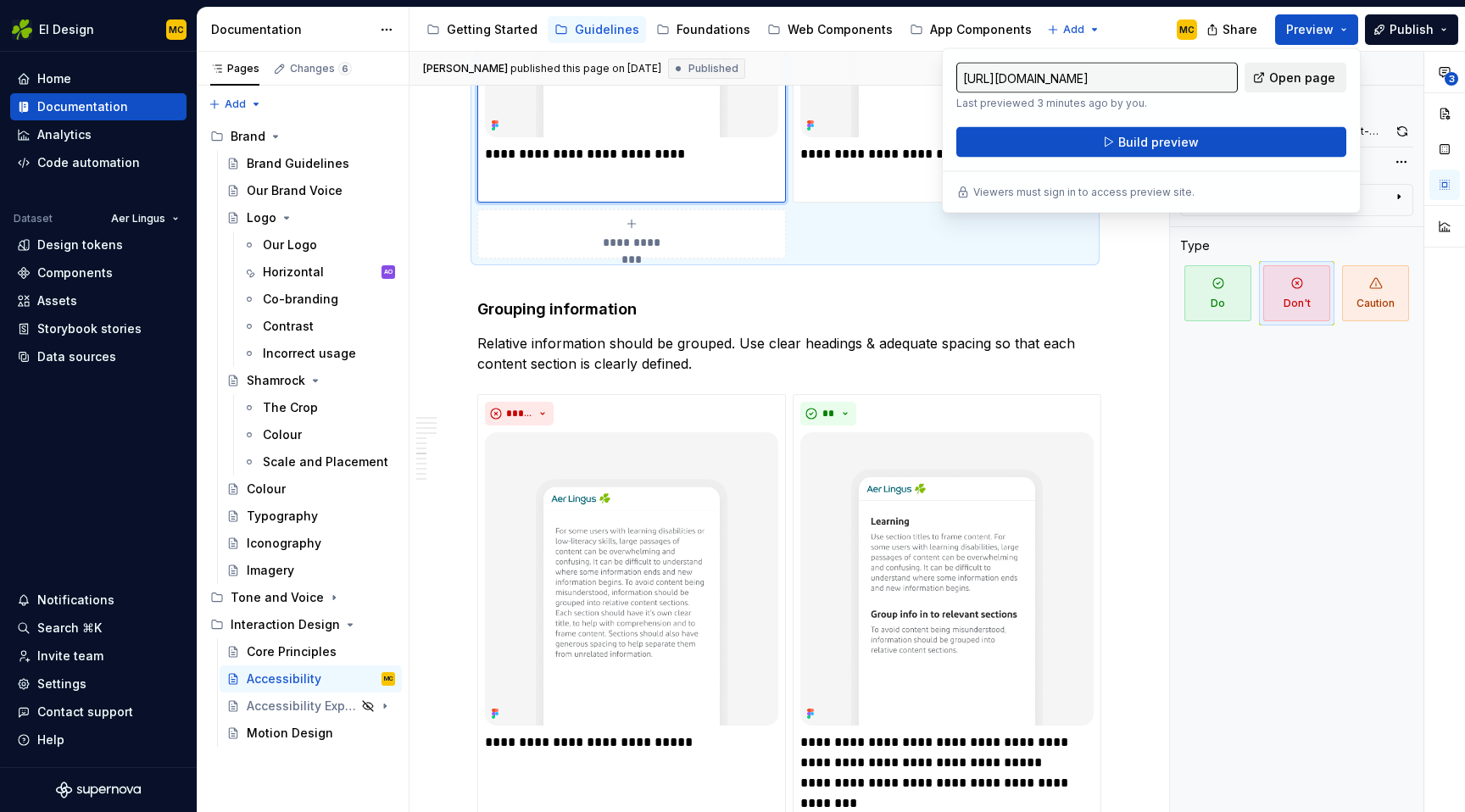
click at [1312, 87] on link "Open page" at bounding box center [1295, 78] width 102 height 30
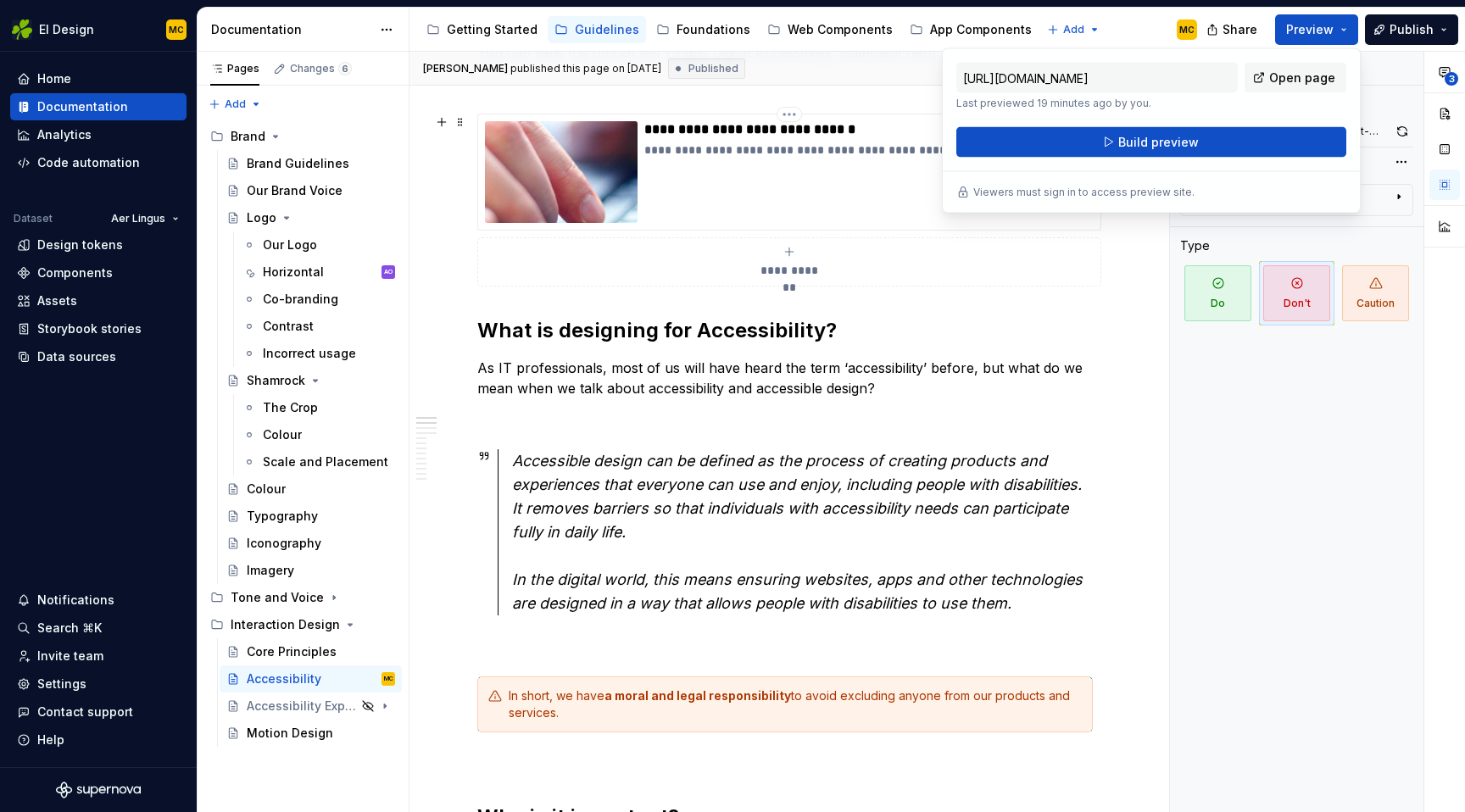
scroll to position [0, 0]
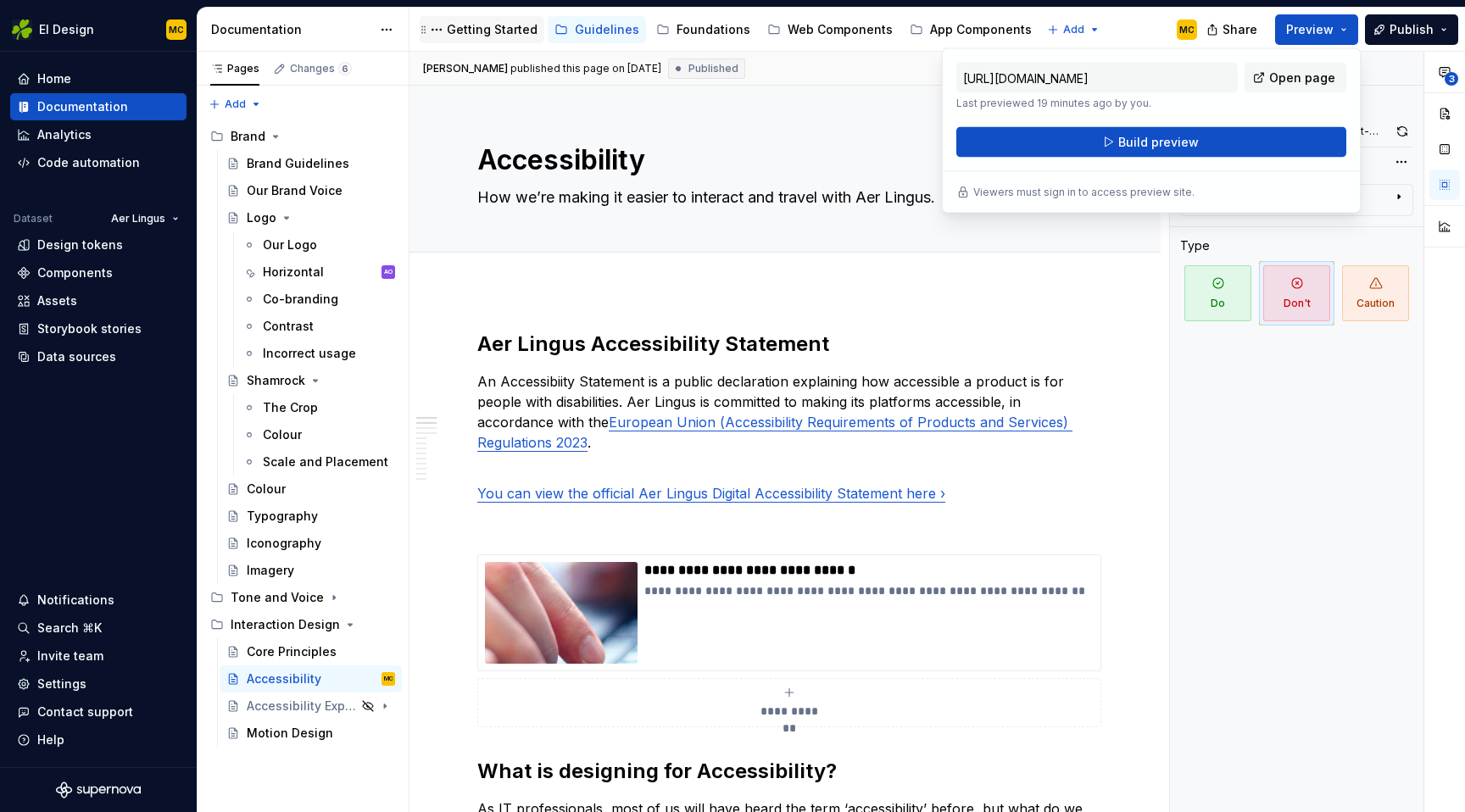
click at [507, 26] on div "Getting Started" at bounding box center [492, 30] width 91 height 17
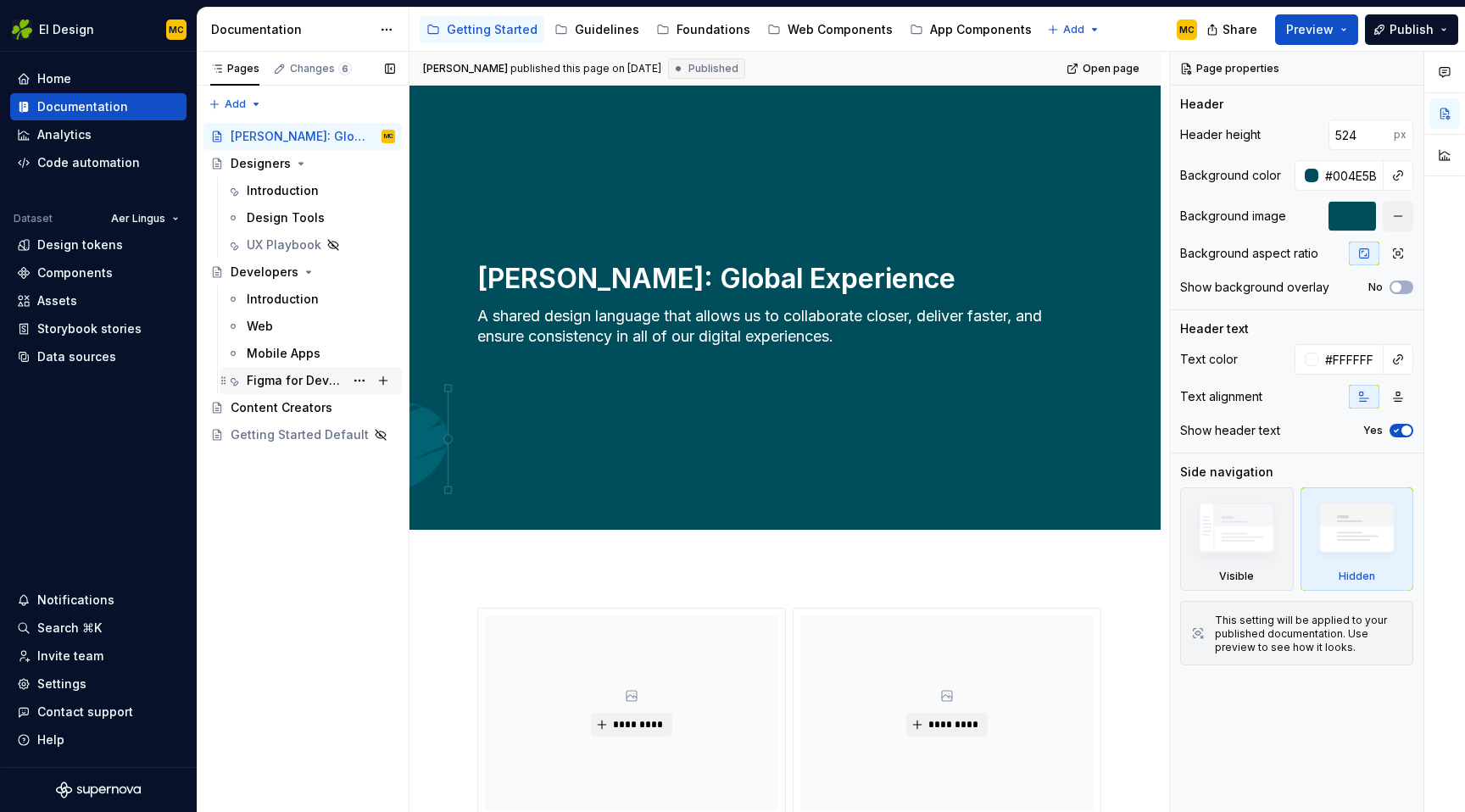
click at [274, 376] on div "Figma for Developers" at bounding box center [295, 381] width 97 height 17
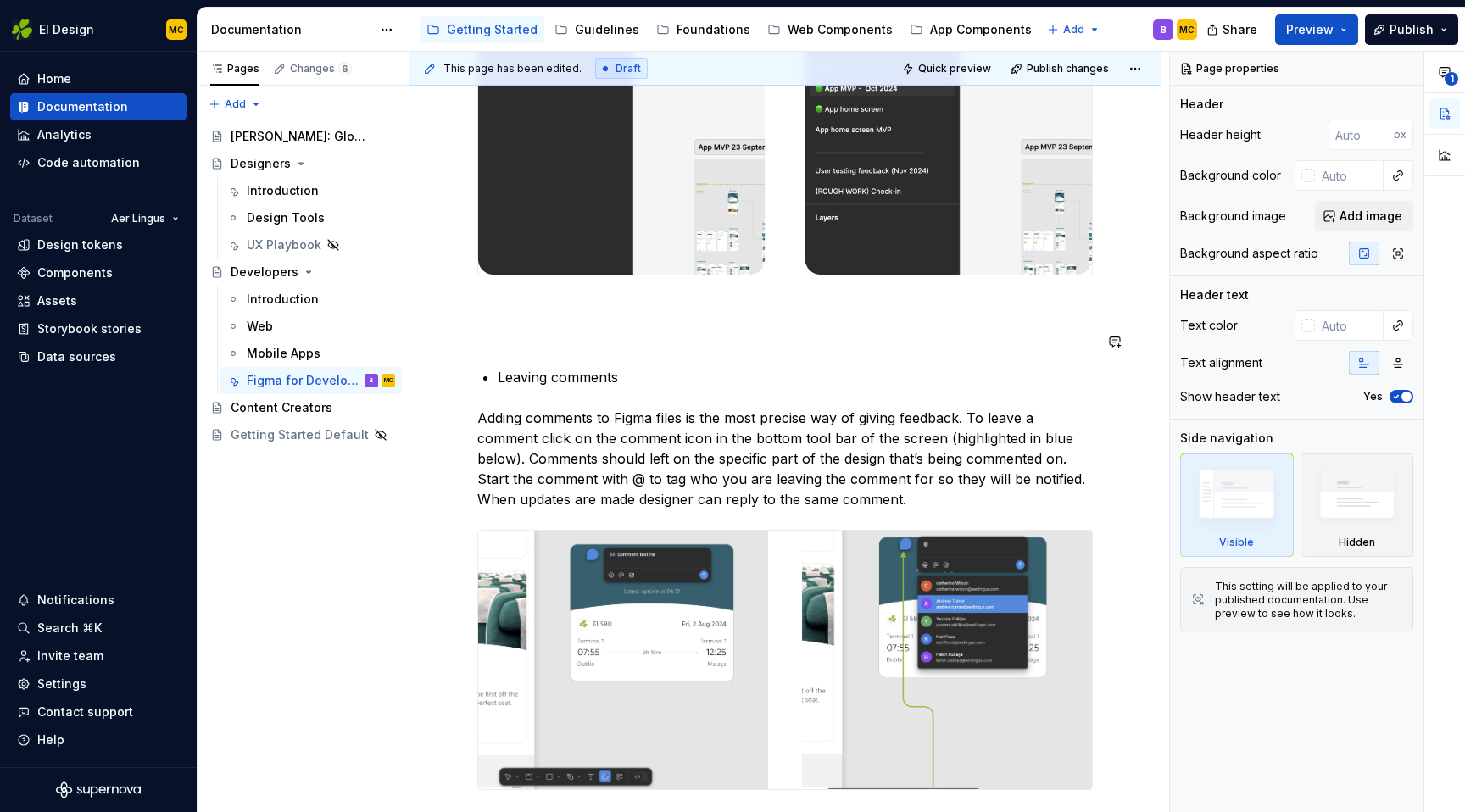
scroll to position [588, 0]
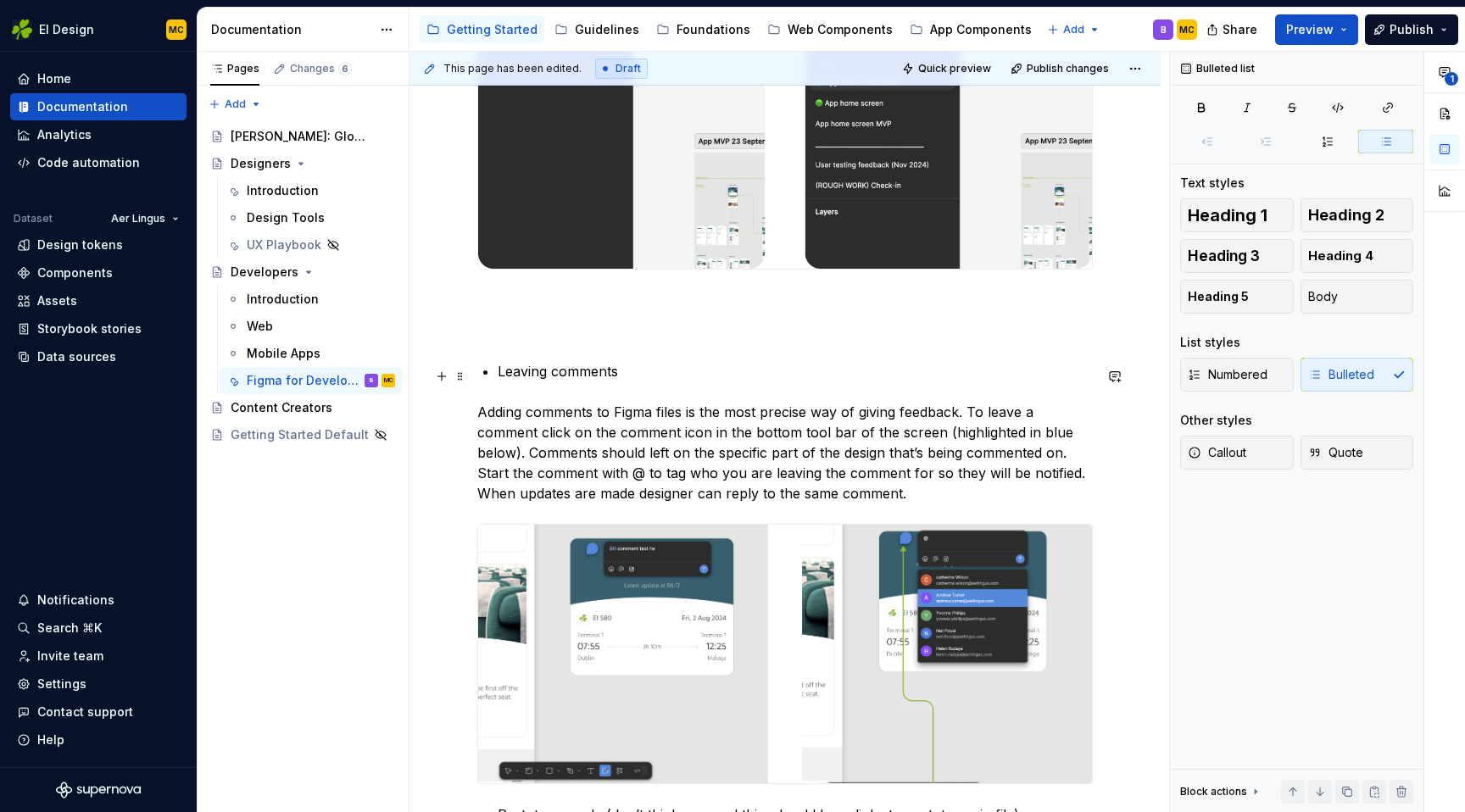
click at [628, 381] on p "Leaving comments" at bounding box center [795, 371] width 596 height 20
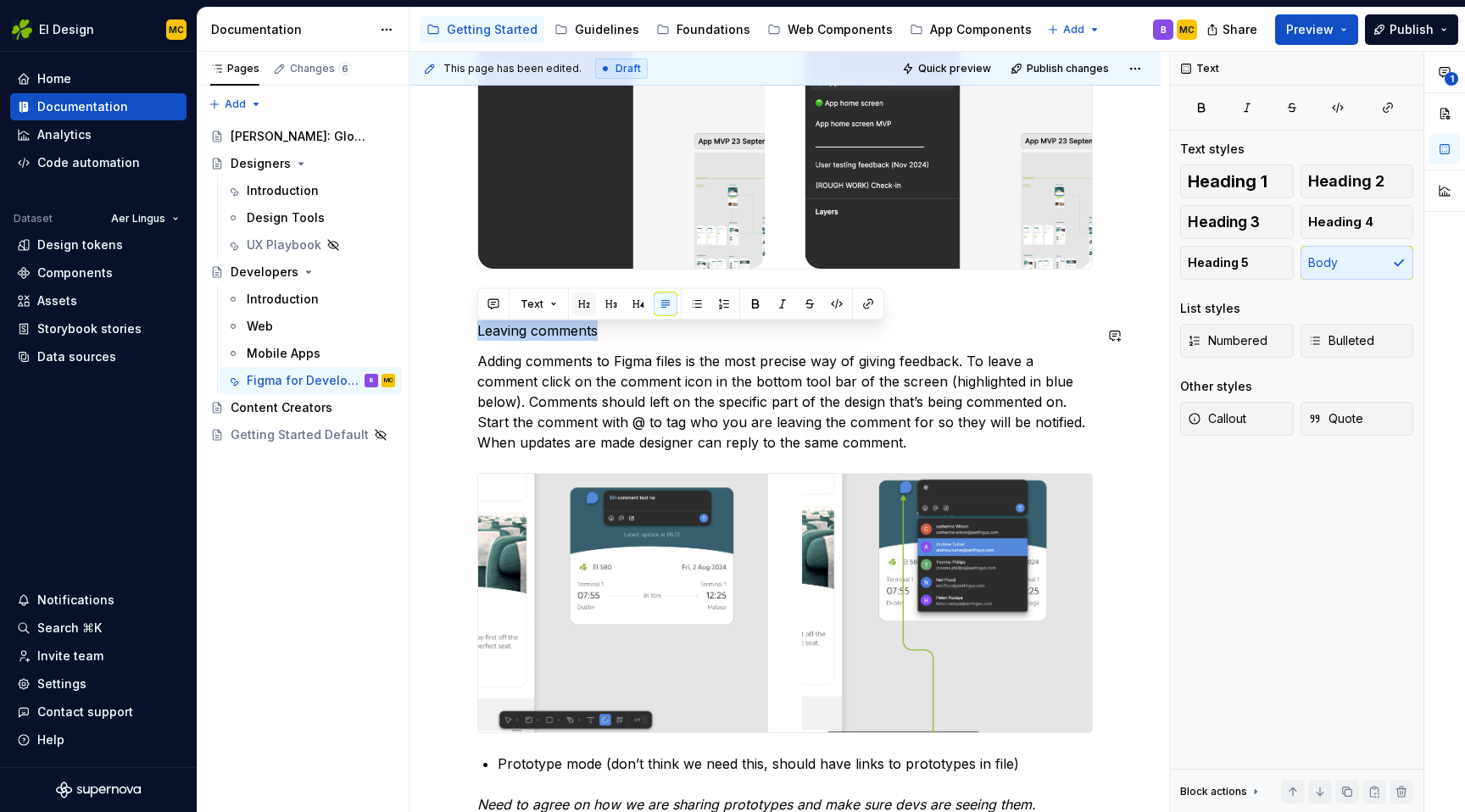
click at [589, 304] on button "button" at bounding box center [584, 304] width 24 height 24
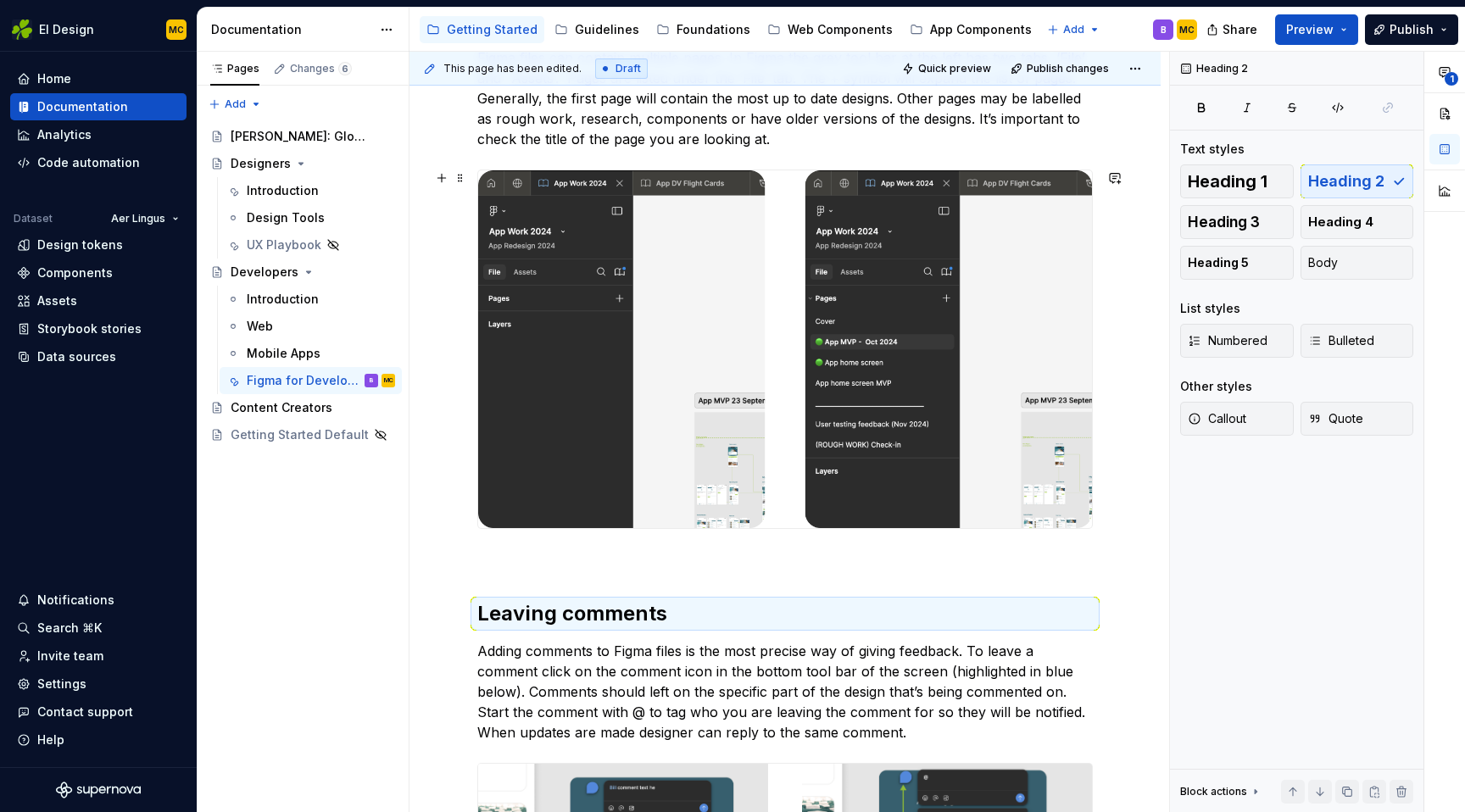
scroll to position [0, 0]
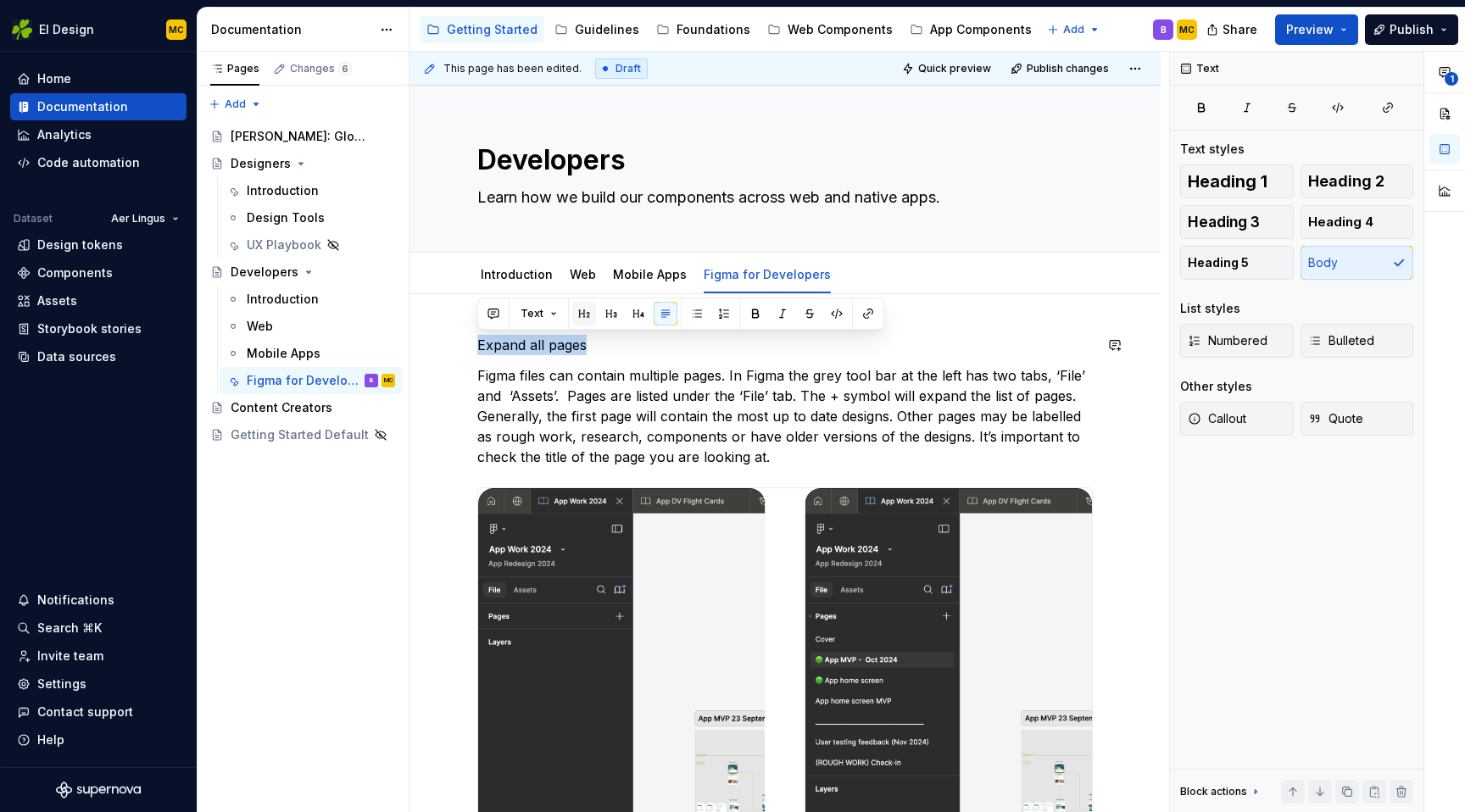
click at [580, 311] on button "button" at bounding box center [584, 314] width 24 height 24
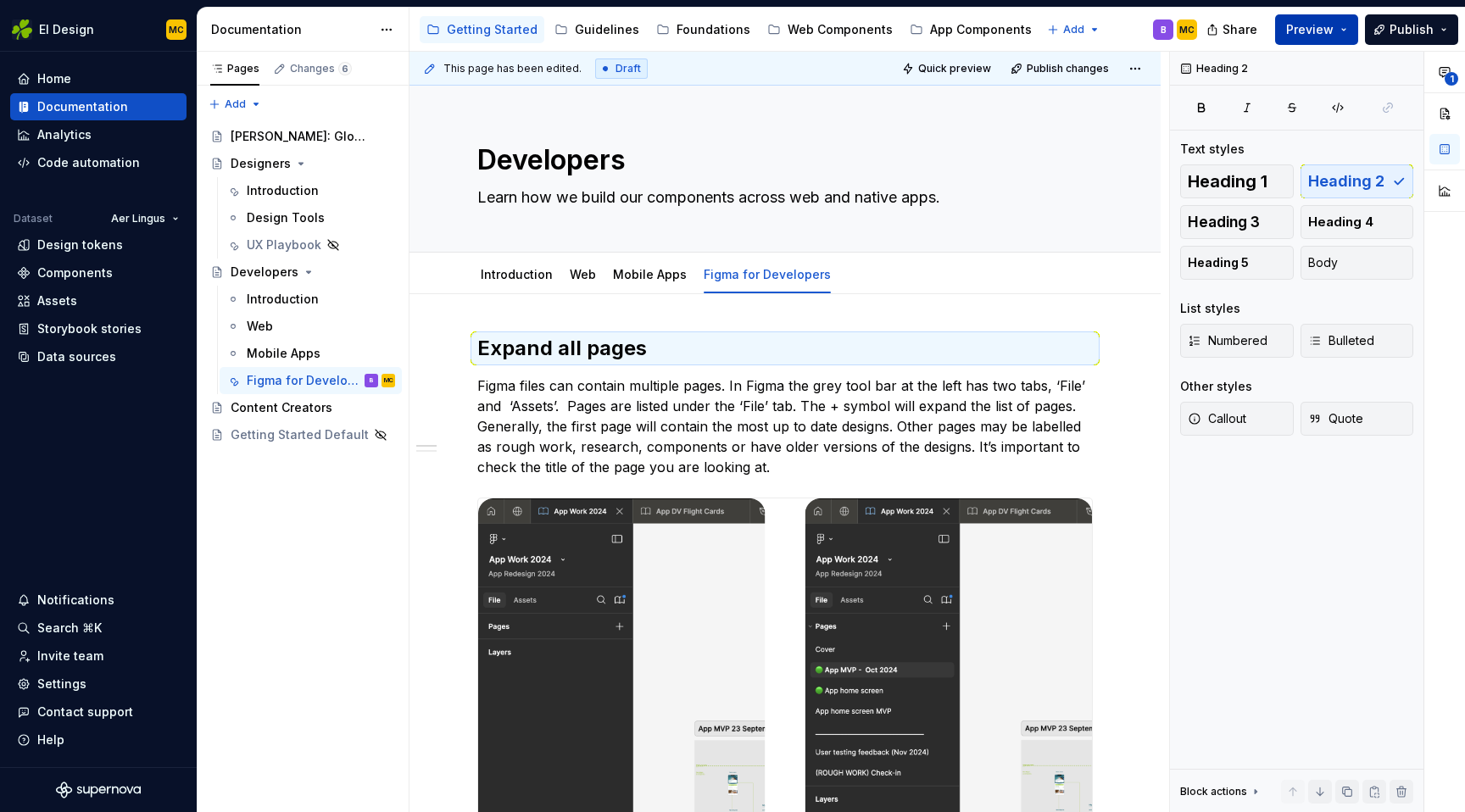
click at [1353, 20] on button "Preview" at bounding box center [1316, 30] width 83 height 30
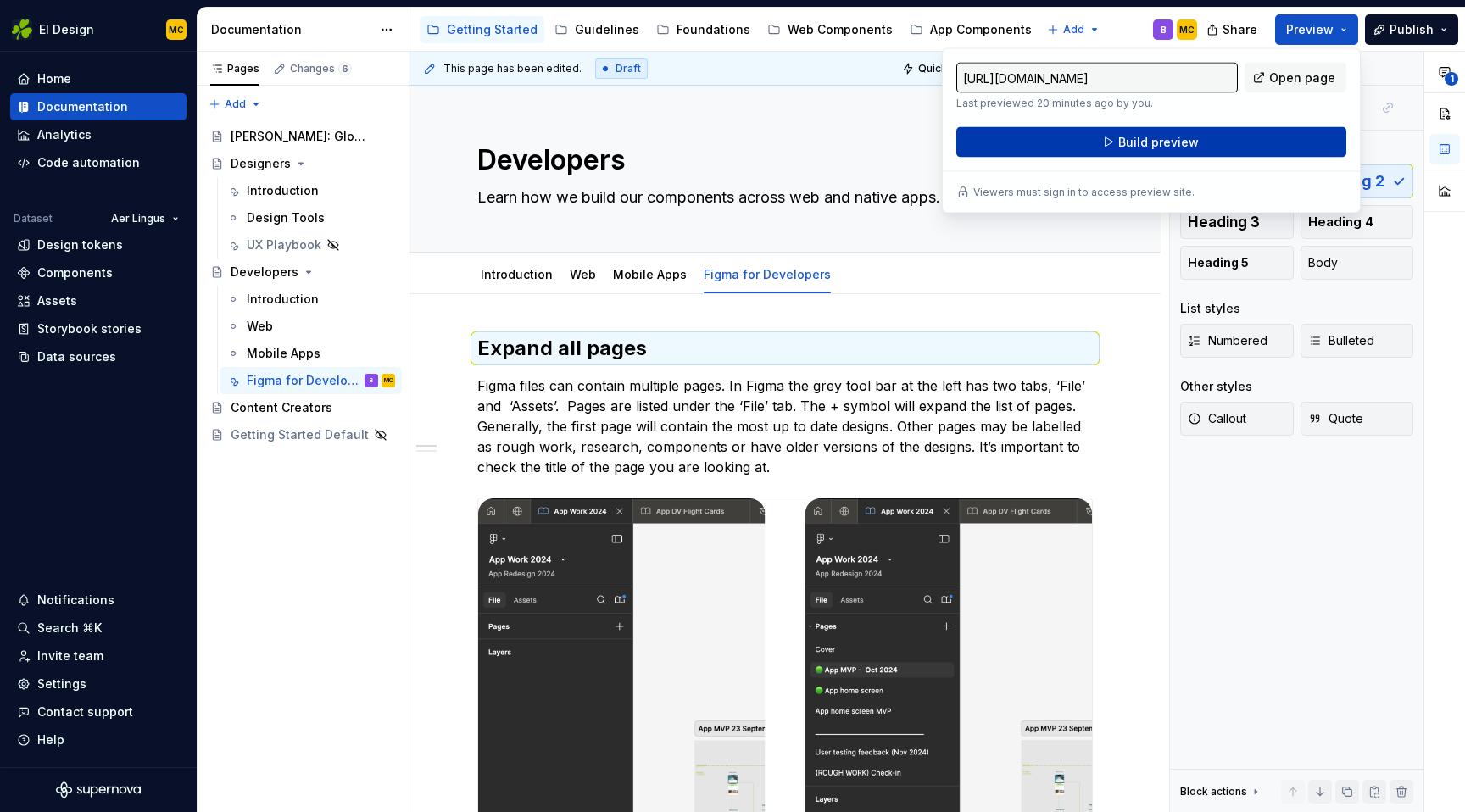
click at [1229, 156] on button "Build preview" at bounding box center [1151, 142] width 390 height 30
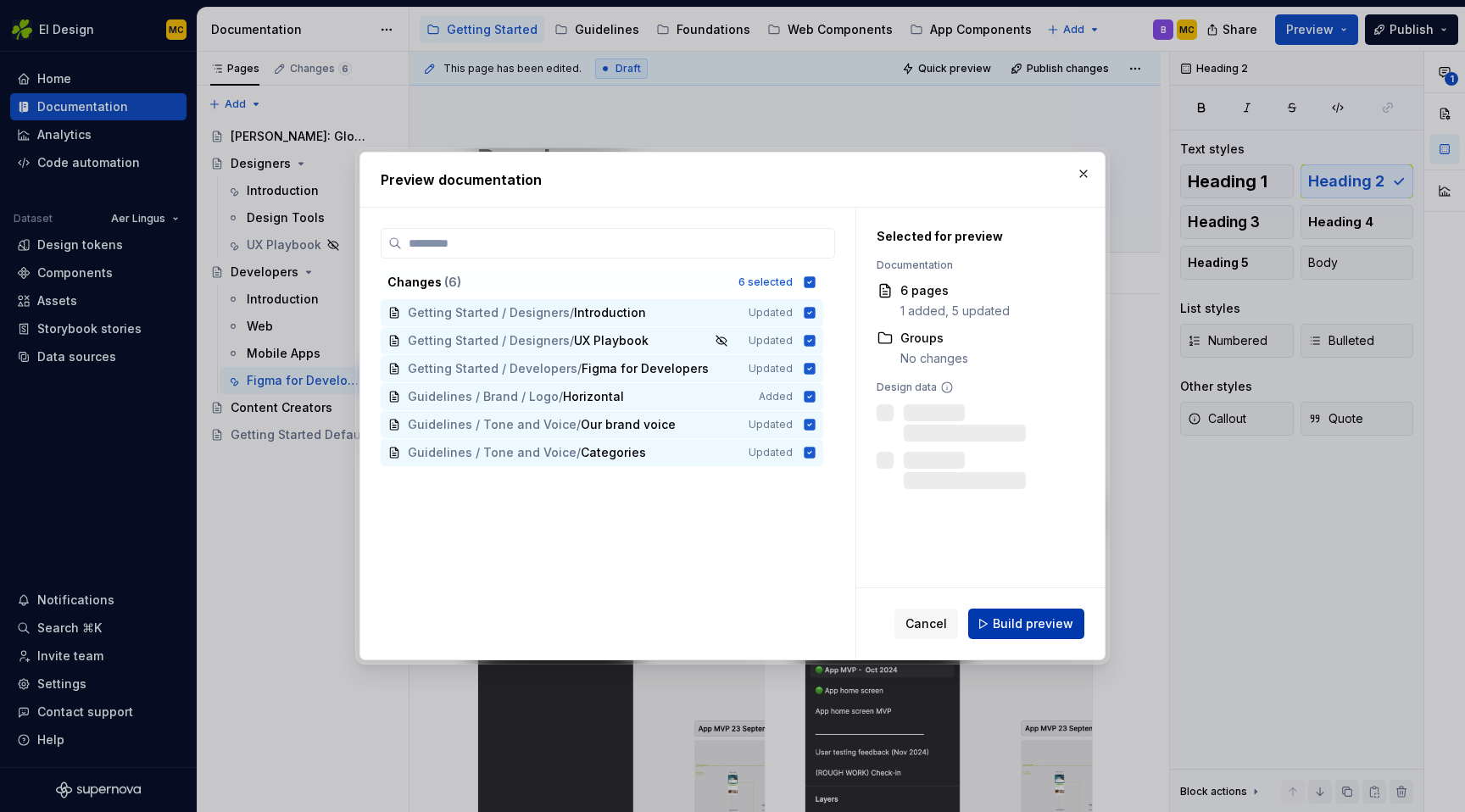
click at [1010, 627] on span "Build preview" at bounding box center [1033, 624] width 81 height 17
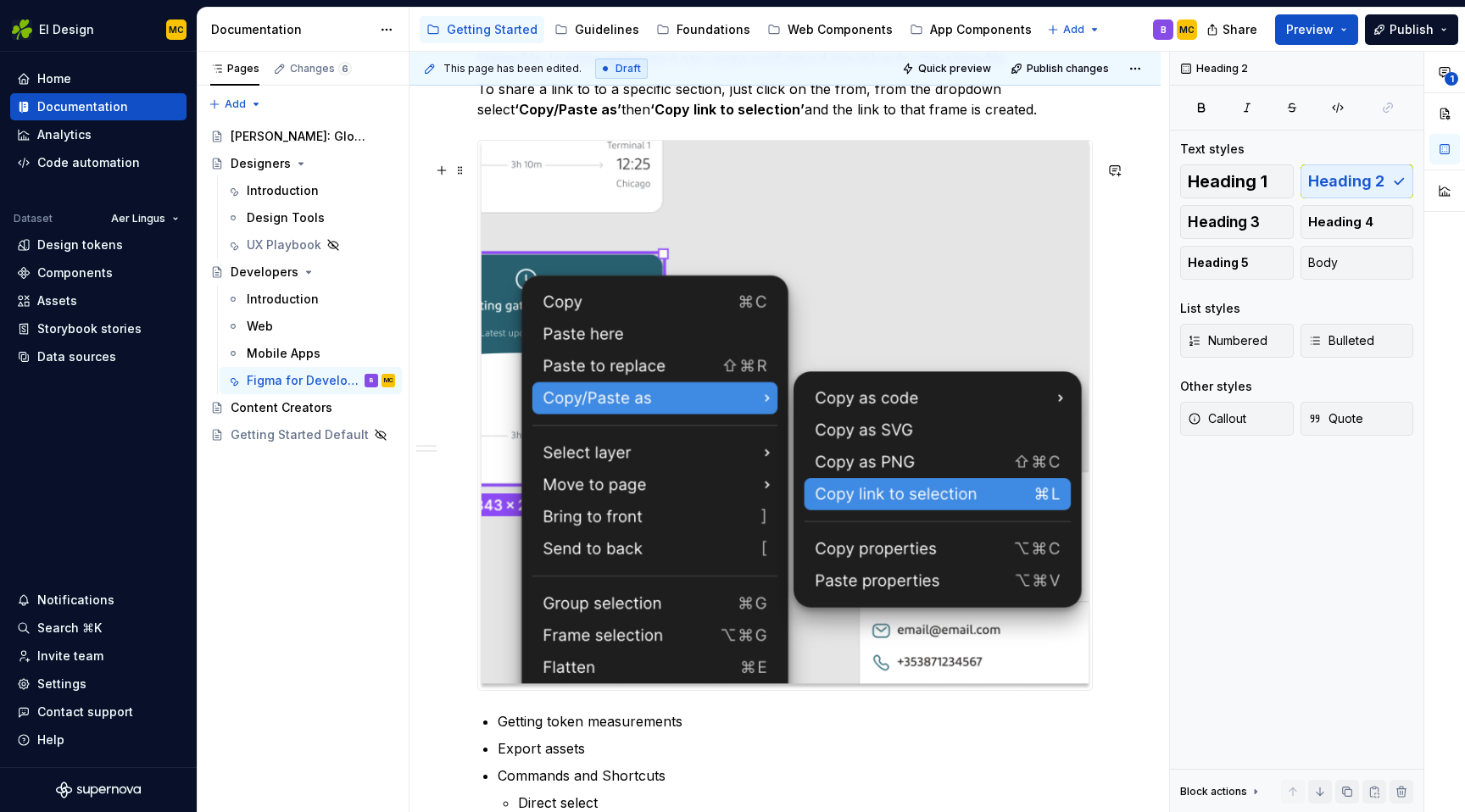
scroll to position [3058, 0]
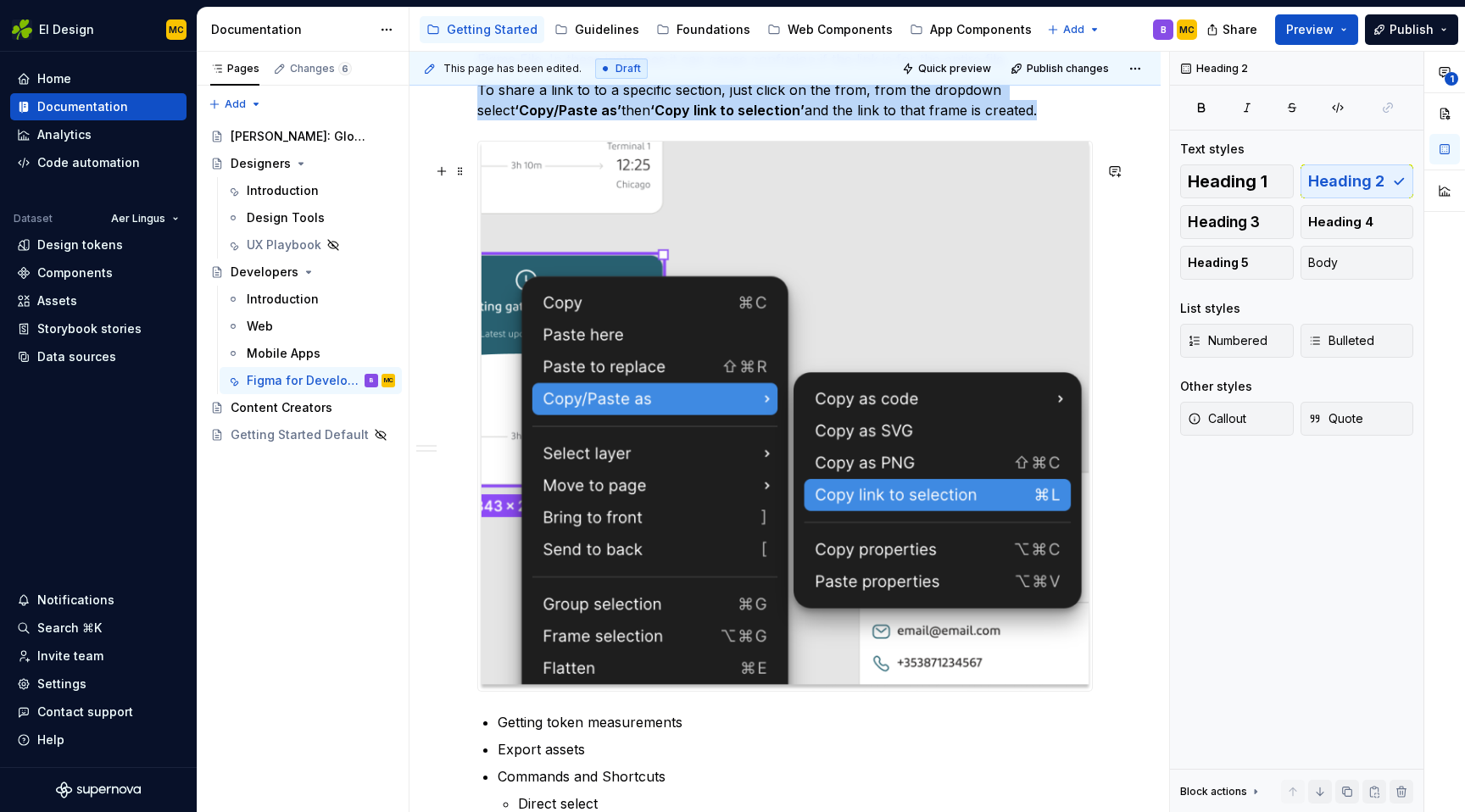
click at [634, 380] on img at bounding box center [785, 416] width 614 height 549
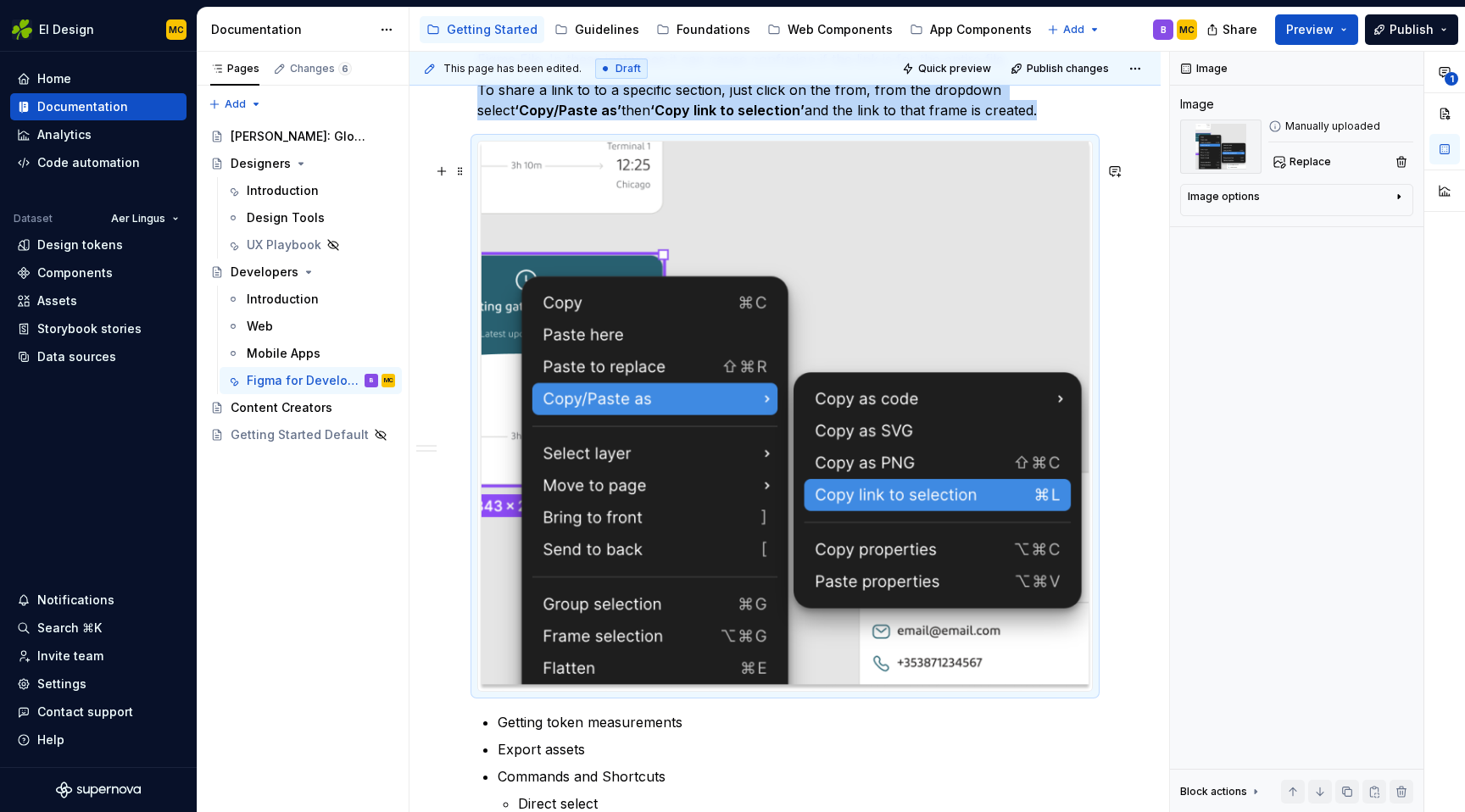
click at [358, 413] on button "Page tree" at bounding box center [359, 407] width 24 height 24
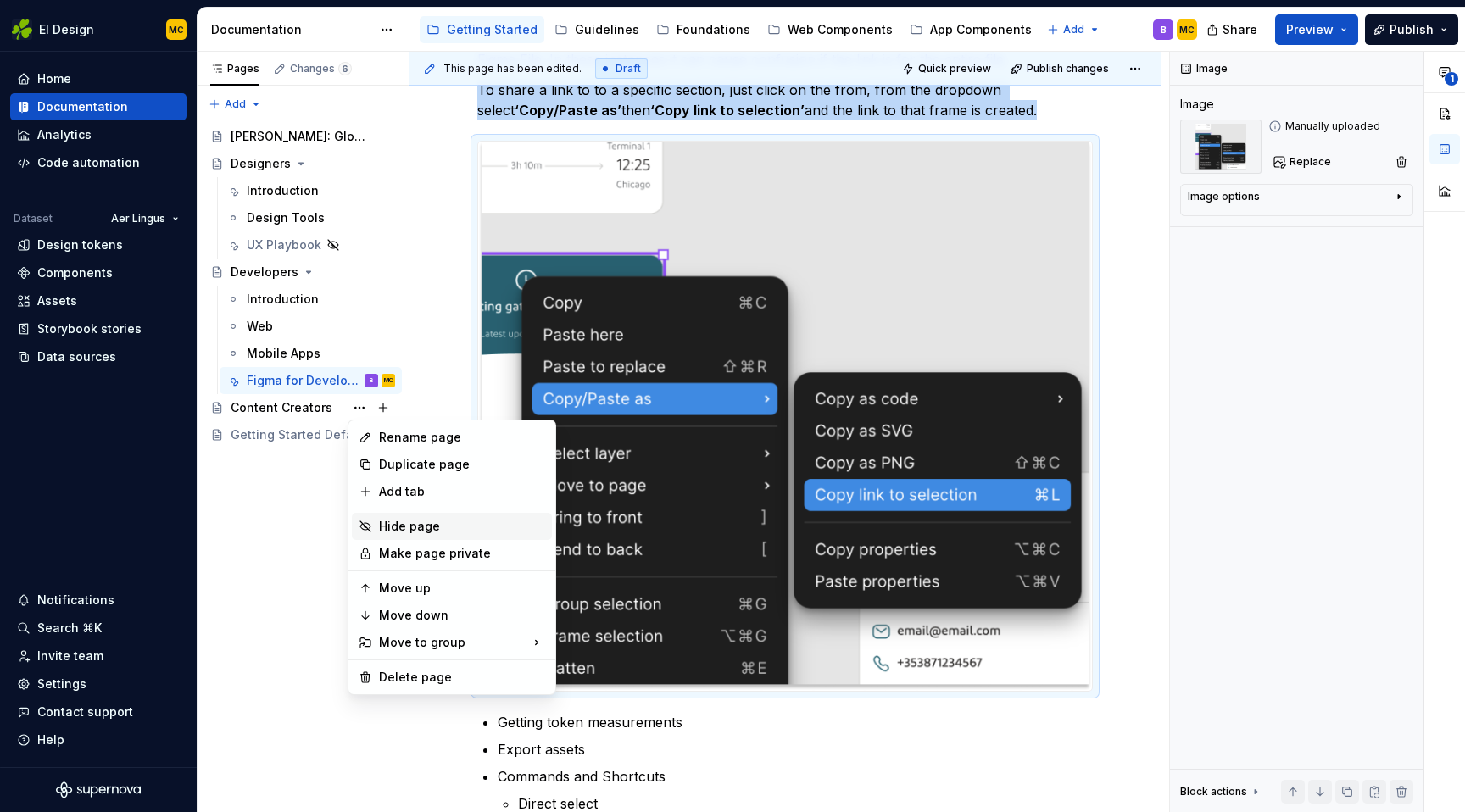
click at [426, 521] on div "Hide page" at bounding box center [462, 527] width 166 height 17
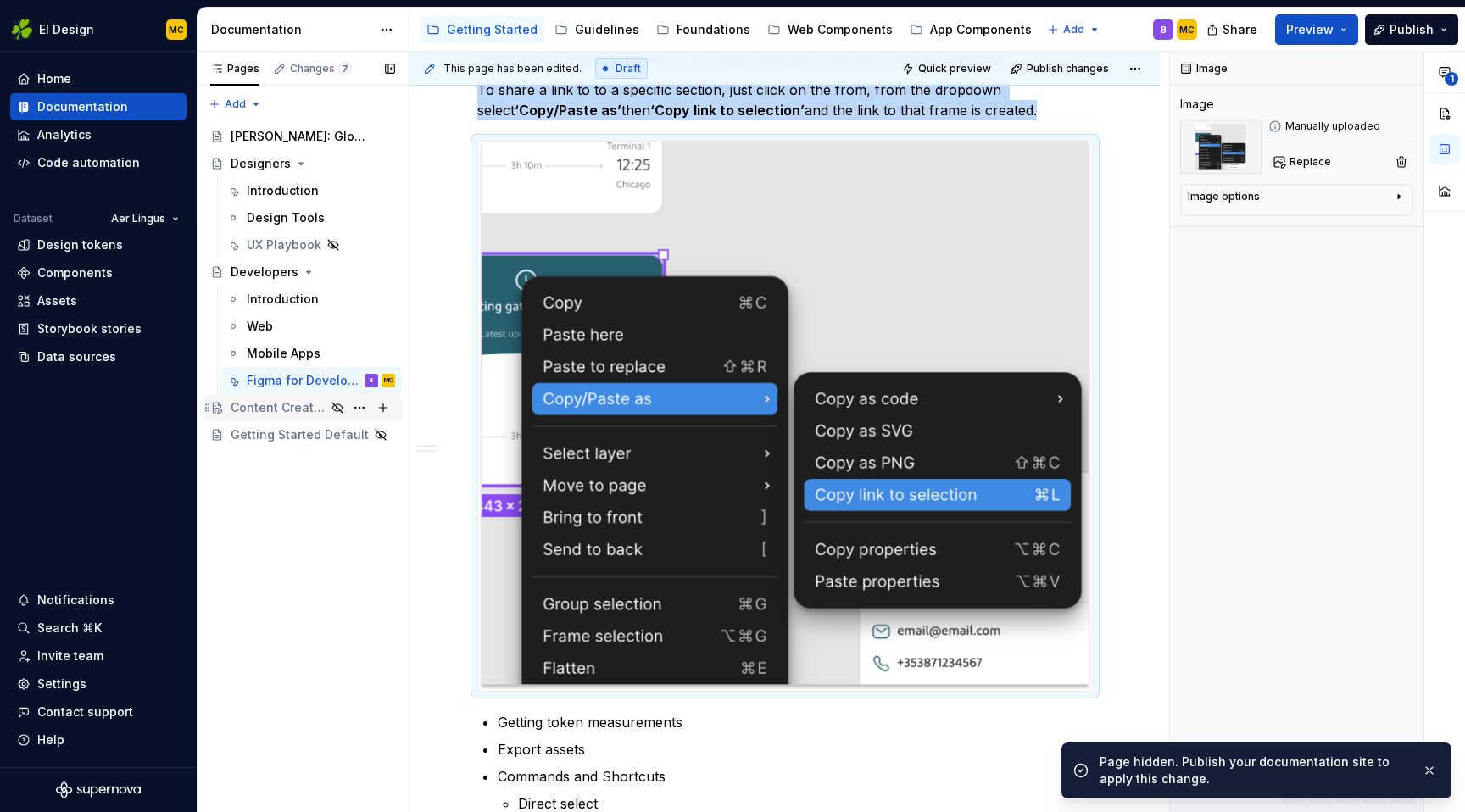
click at [295, 407] on div "Content Creators" at bounding box center [278, 408] width 95 height 17
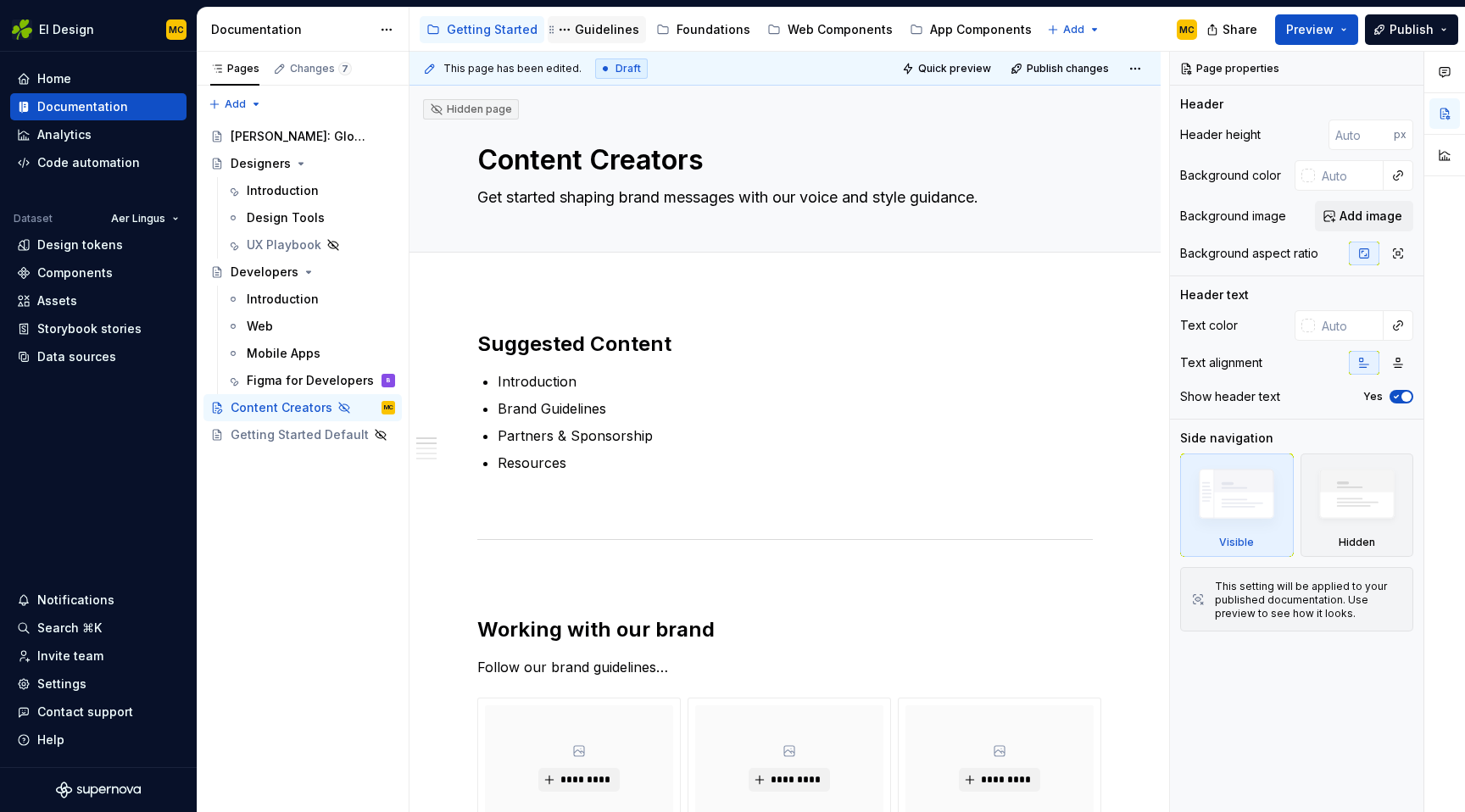
click at [584, 31] on div "Guidelines" at bounding box center [607, 30] width 65 height 17
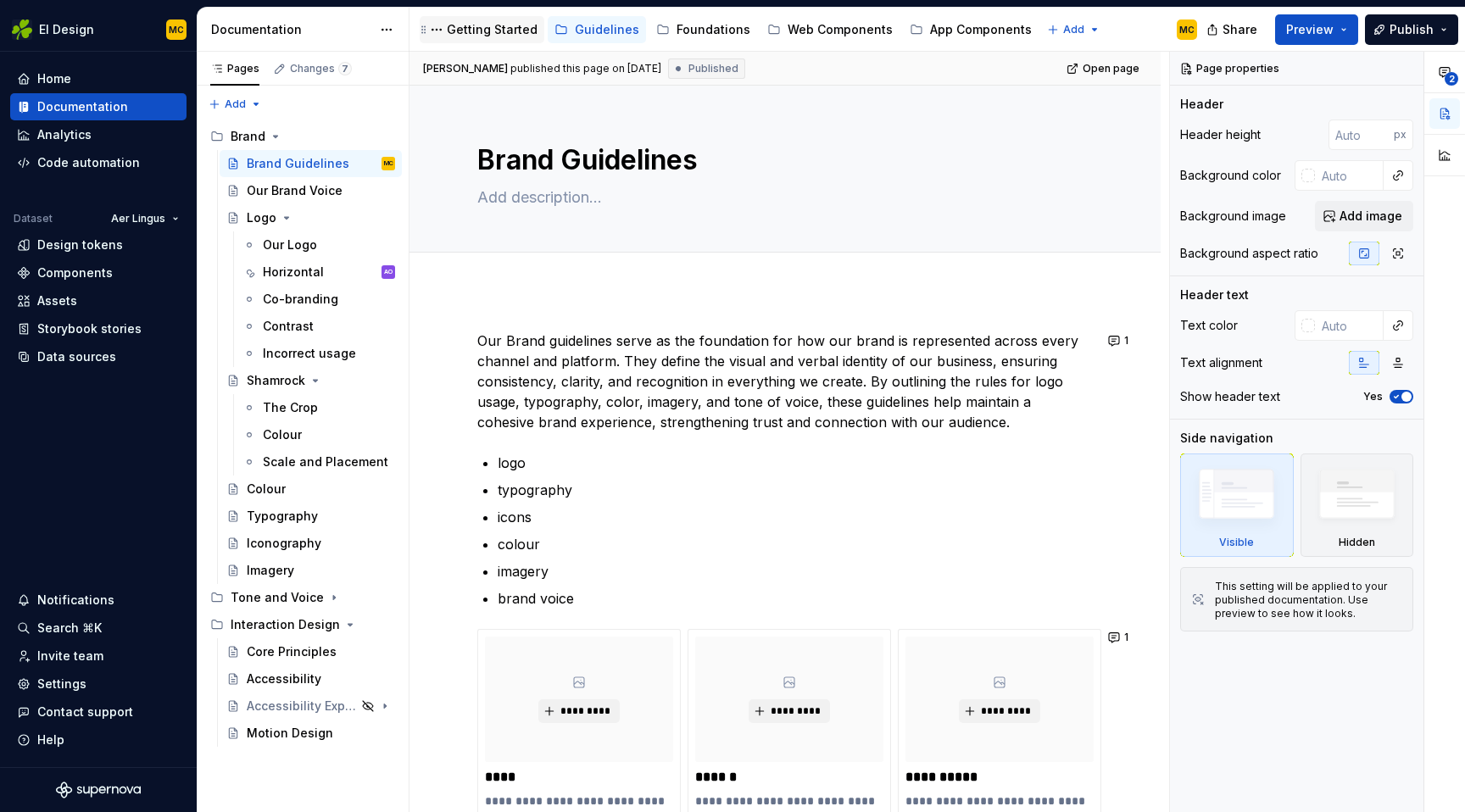
click at [496, 36] on div "Getting Started" at bounding box center [492, 30] width 91 height 17
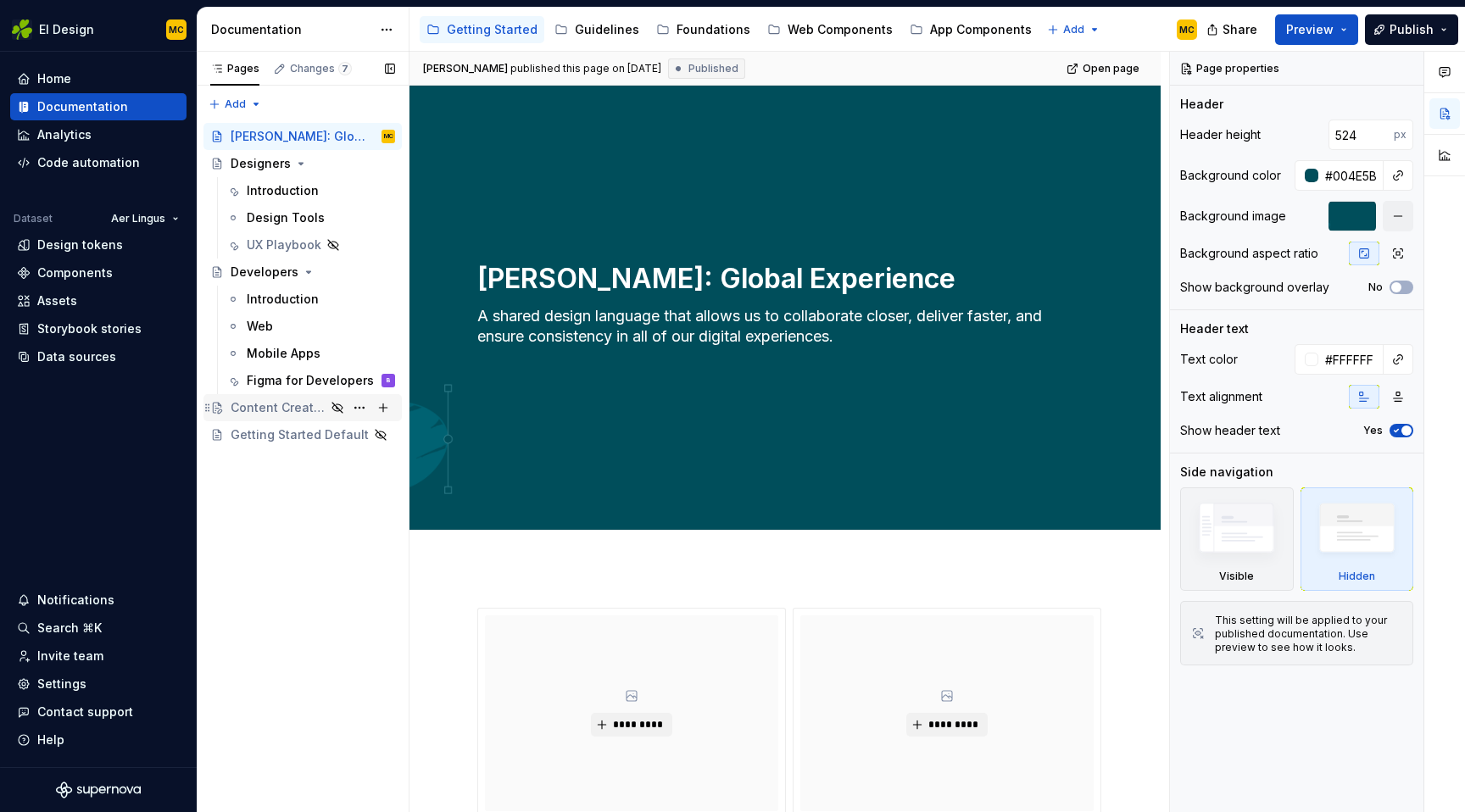
click at [290, 405] on div "Content Creators" at bounding box center [278, 408] width 95 height 17
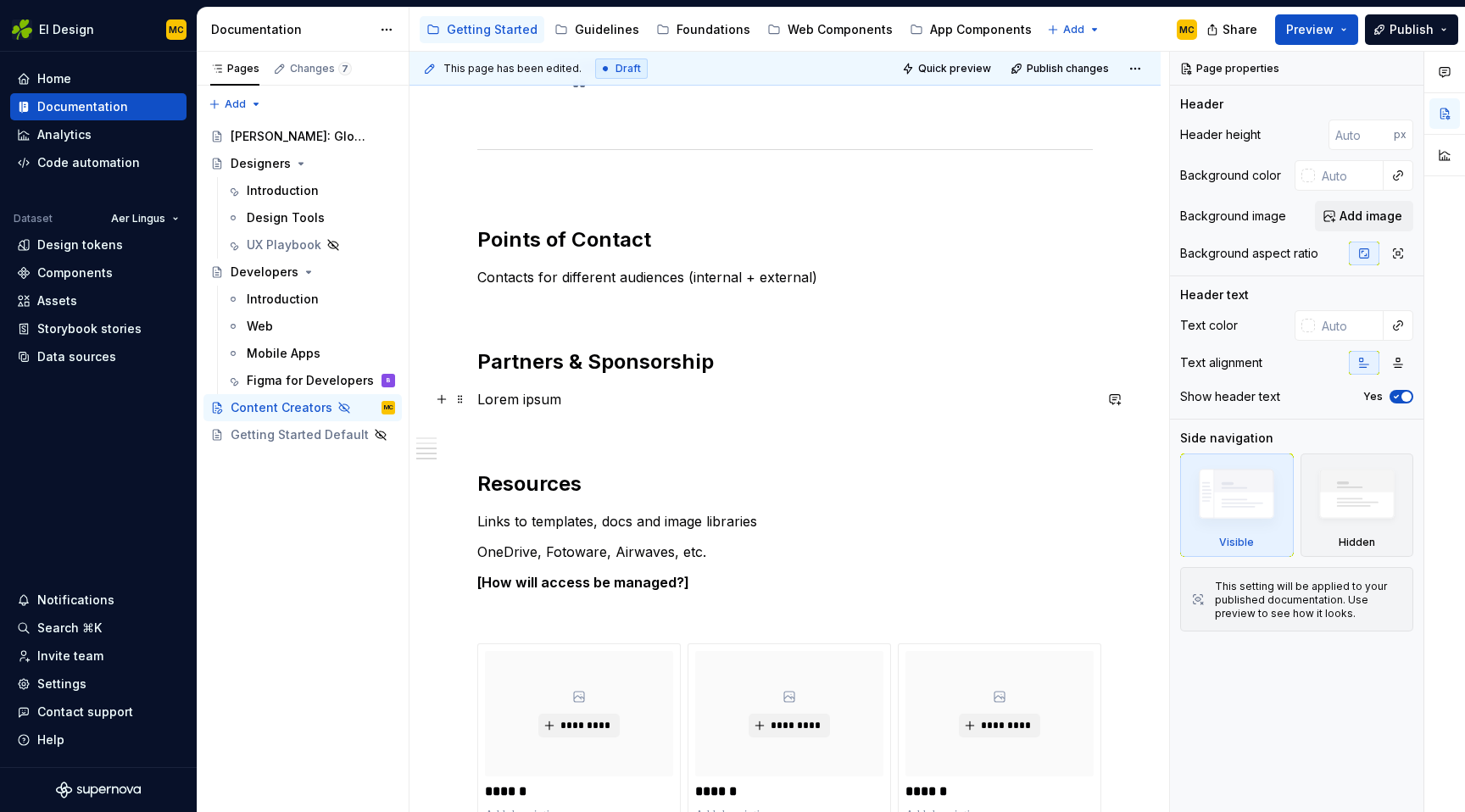
scroll to position [1071, 0]
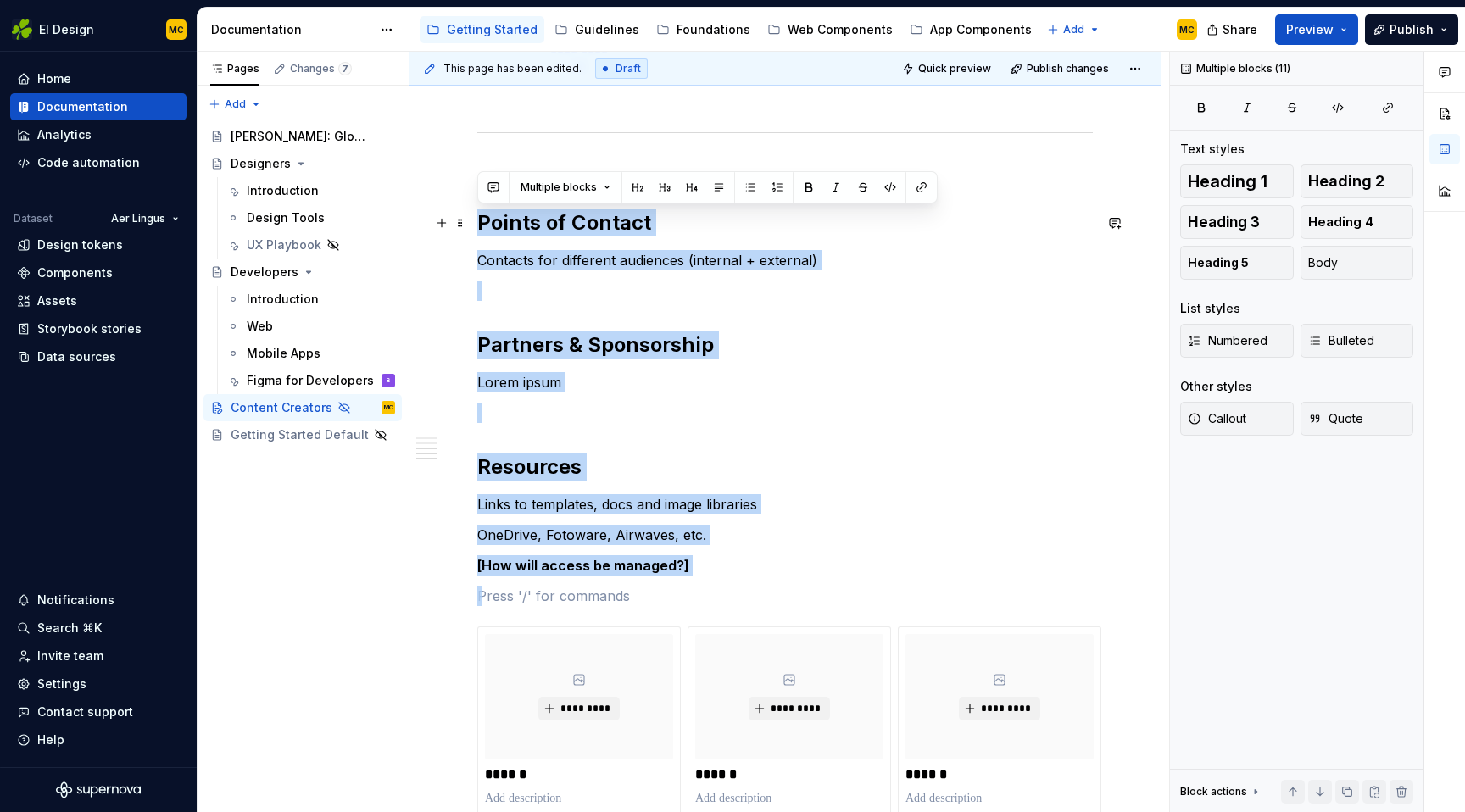
drag, startPoint x: 727, startPoint y: 578, endPoint x: 479, endPoint y: 219, distance: 436.3
click at [479, 219] on div "**********" at bounding box center [785, 85] width 616 height 1652
copy div "Points of Contact Contacts for different audiences (internal + external) Partne…"
click at [600, 36] on div "Guidelines" at bounding box center [607, 30] width 65 height 17
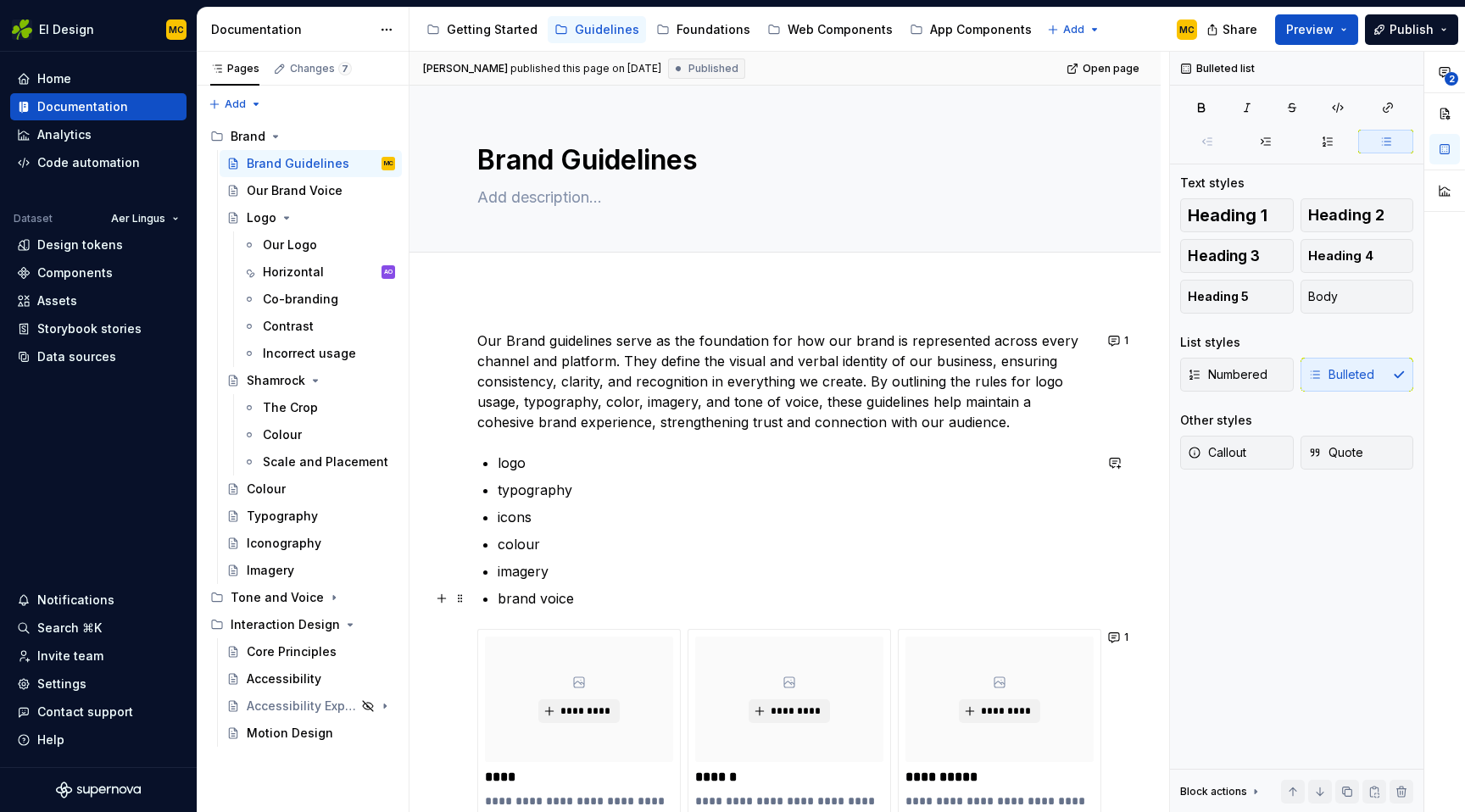
click at [611, 598] on p "brand voice" at bounding box center [795, 598] width 596 height 20
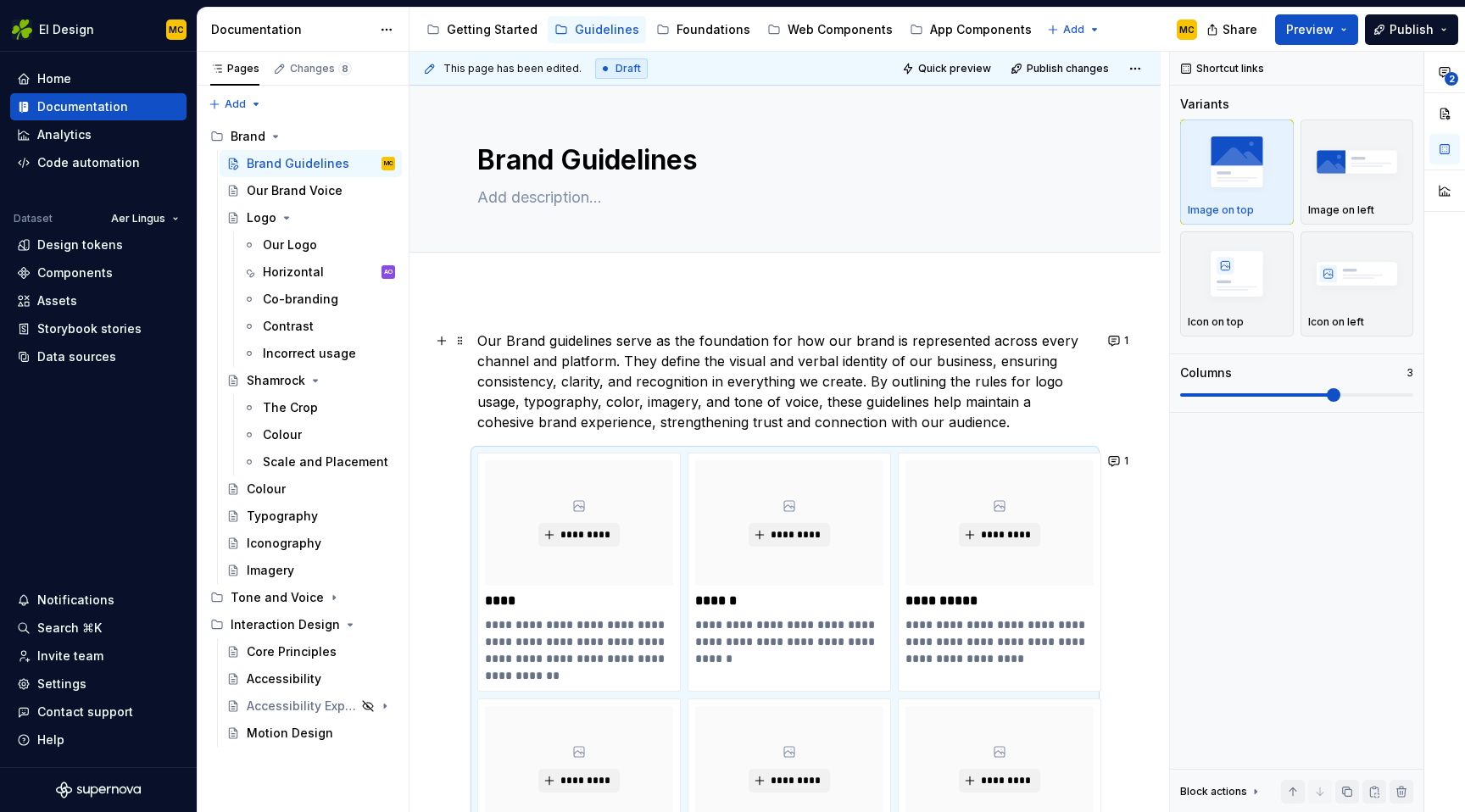
click at [961, 423] on p "Our Brand guidelines serve as the foundation for how our brand is represented a…" at bounding box center [785, 381] width 616 height 102
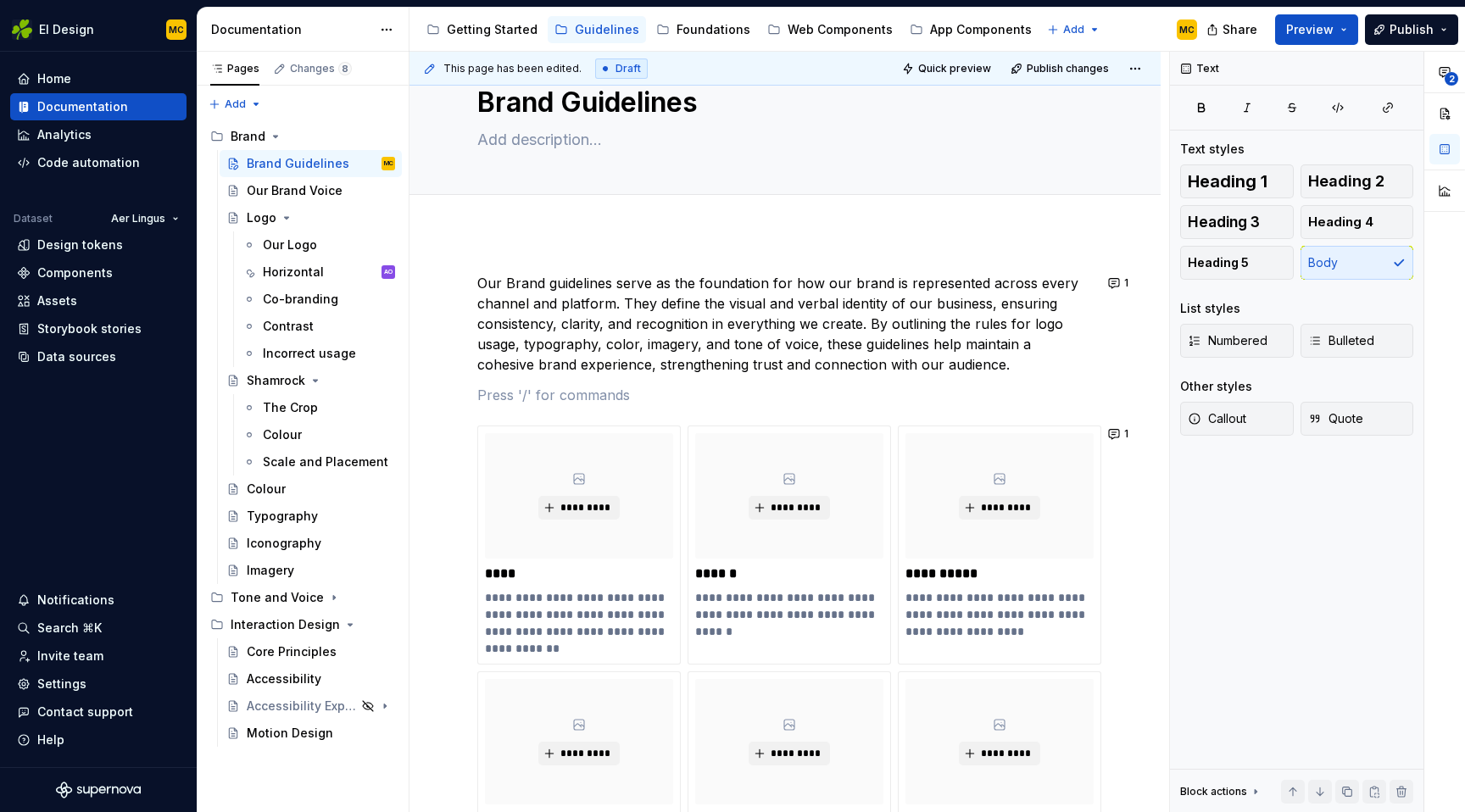
scroll to position [81, 0]
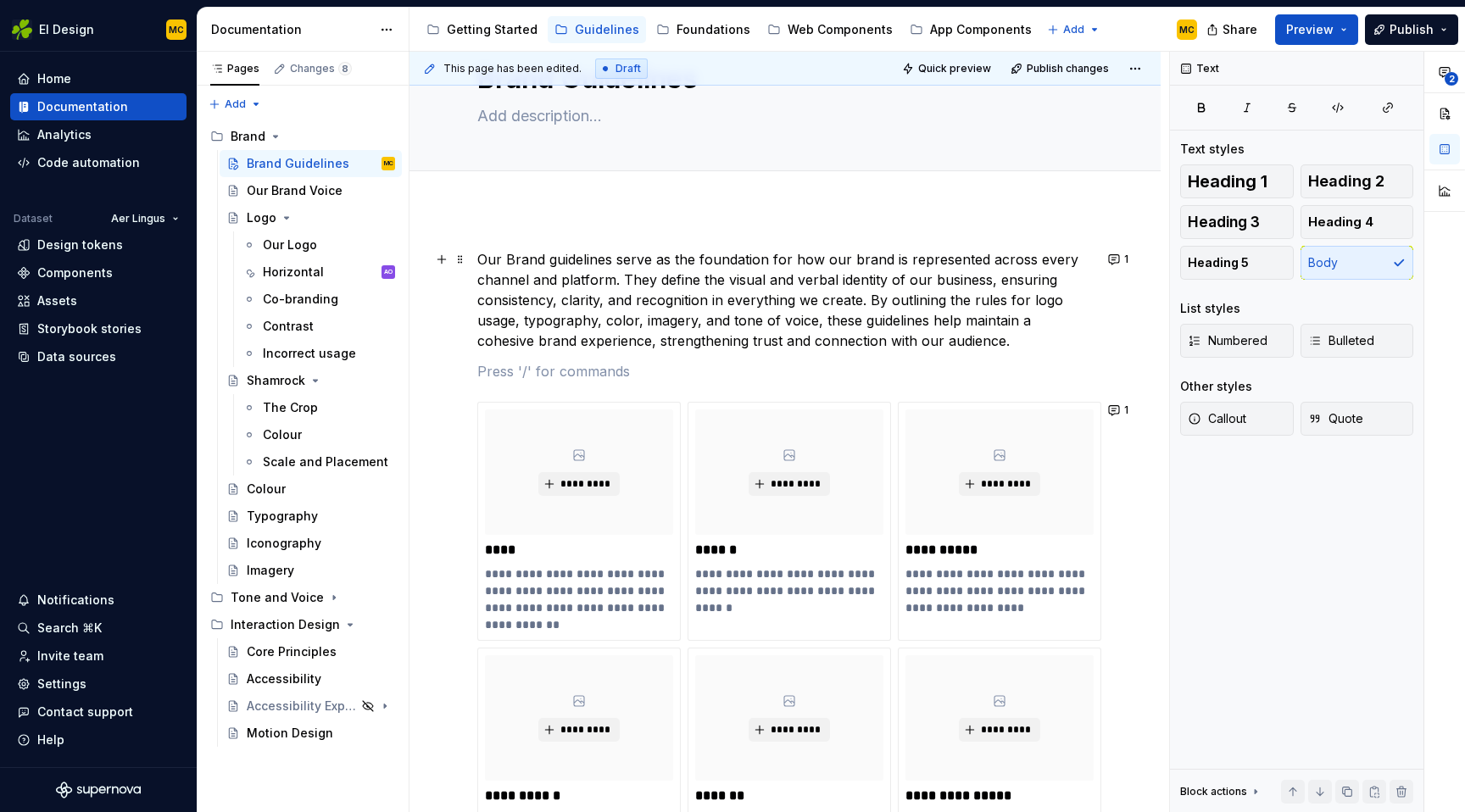
click at [873, 302] on p "Our Brand guidelines serve as the foundation for how our brand is represented a…" at bounding box center [785, 300] width 616 height 102
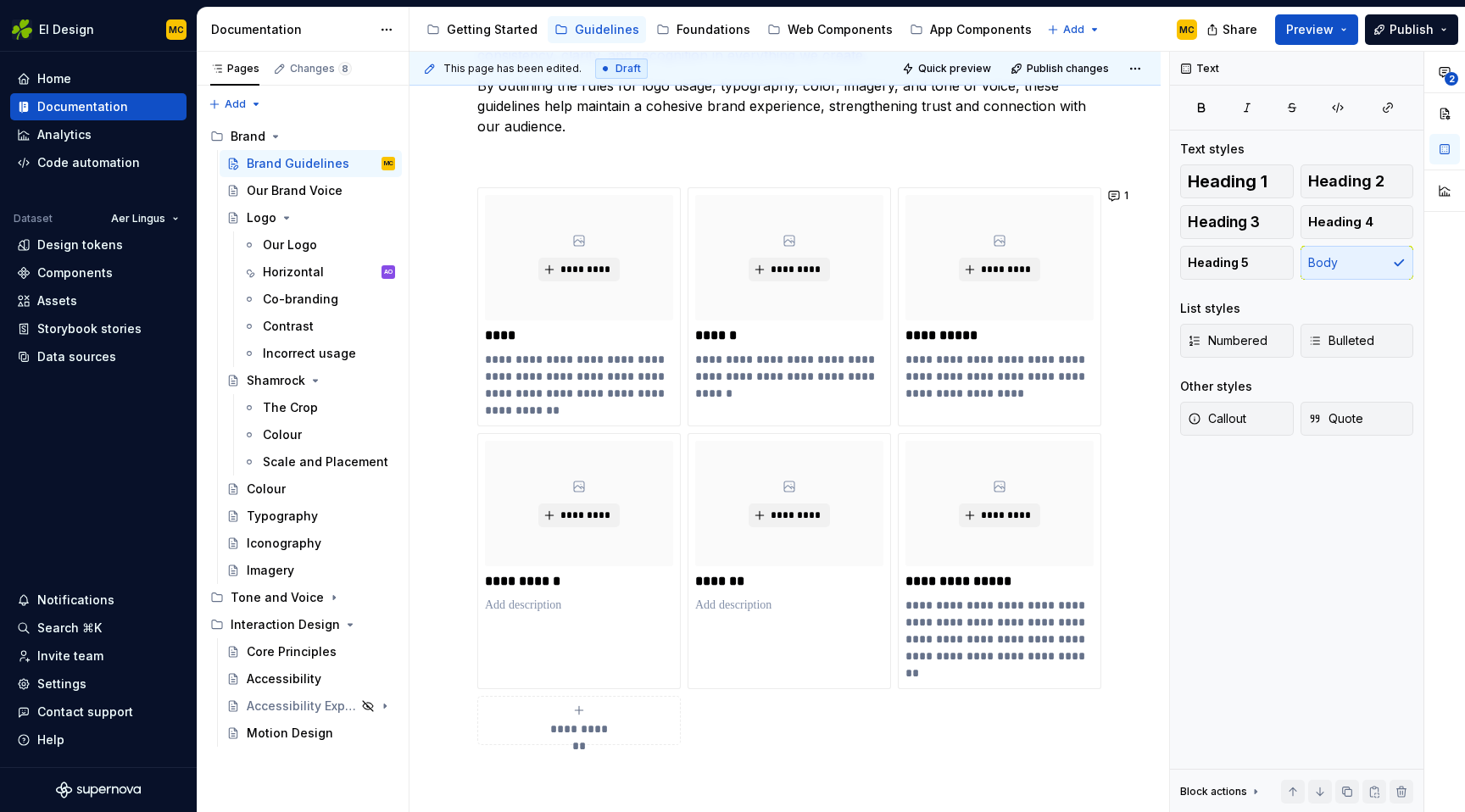
scroll to position [522, 0]
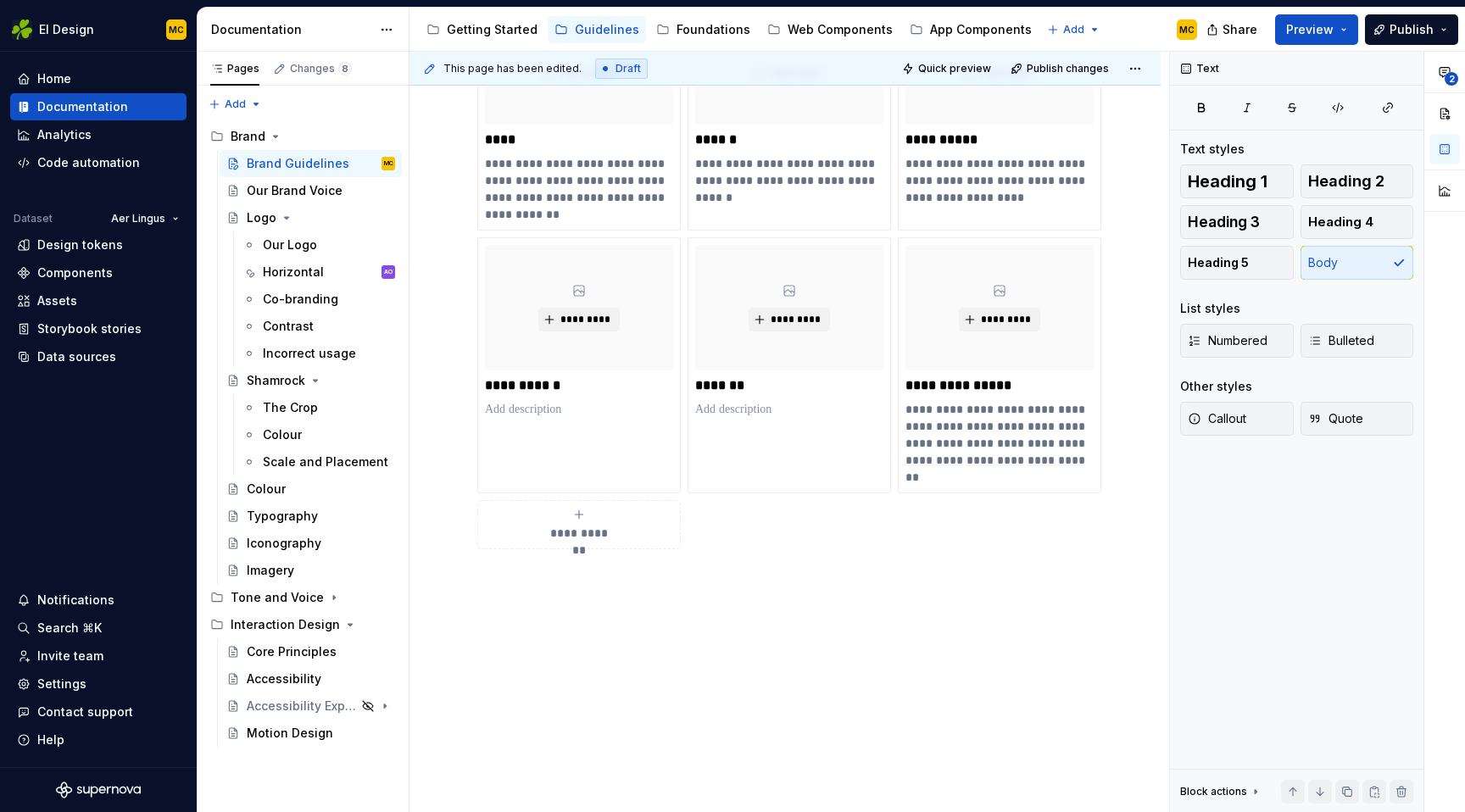
click at [587, 604] on div "**********" at bounding box center [785, 290] width 751 height 1045
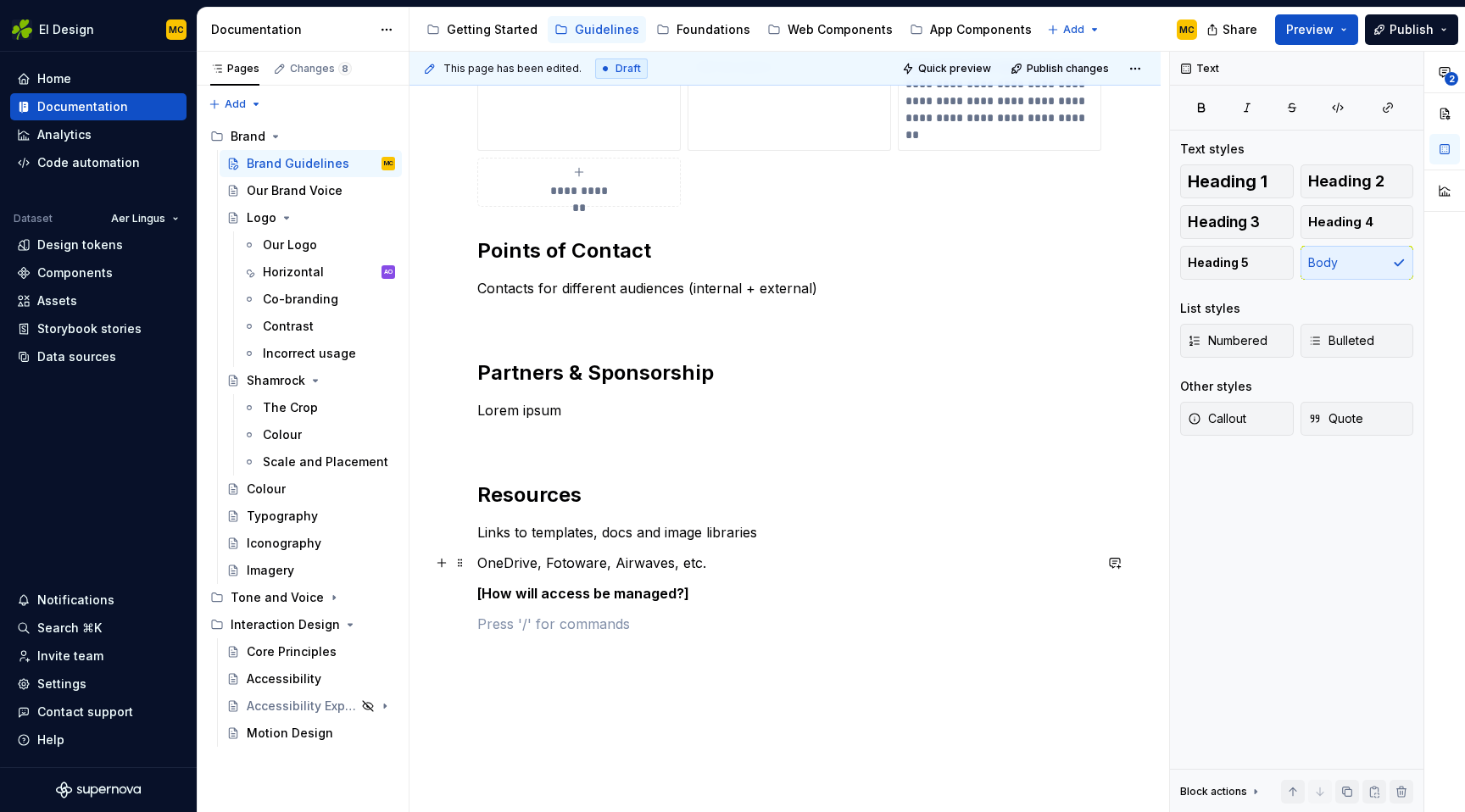
scroll to position [865, 0]
click at [611, 414] on p "Lorem ipsum" at bounding box center [785, 409] width 616 height 20
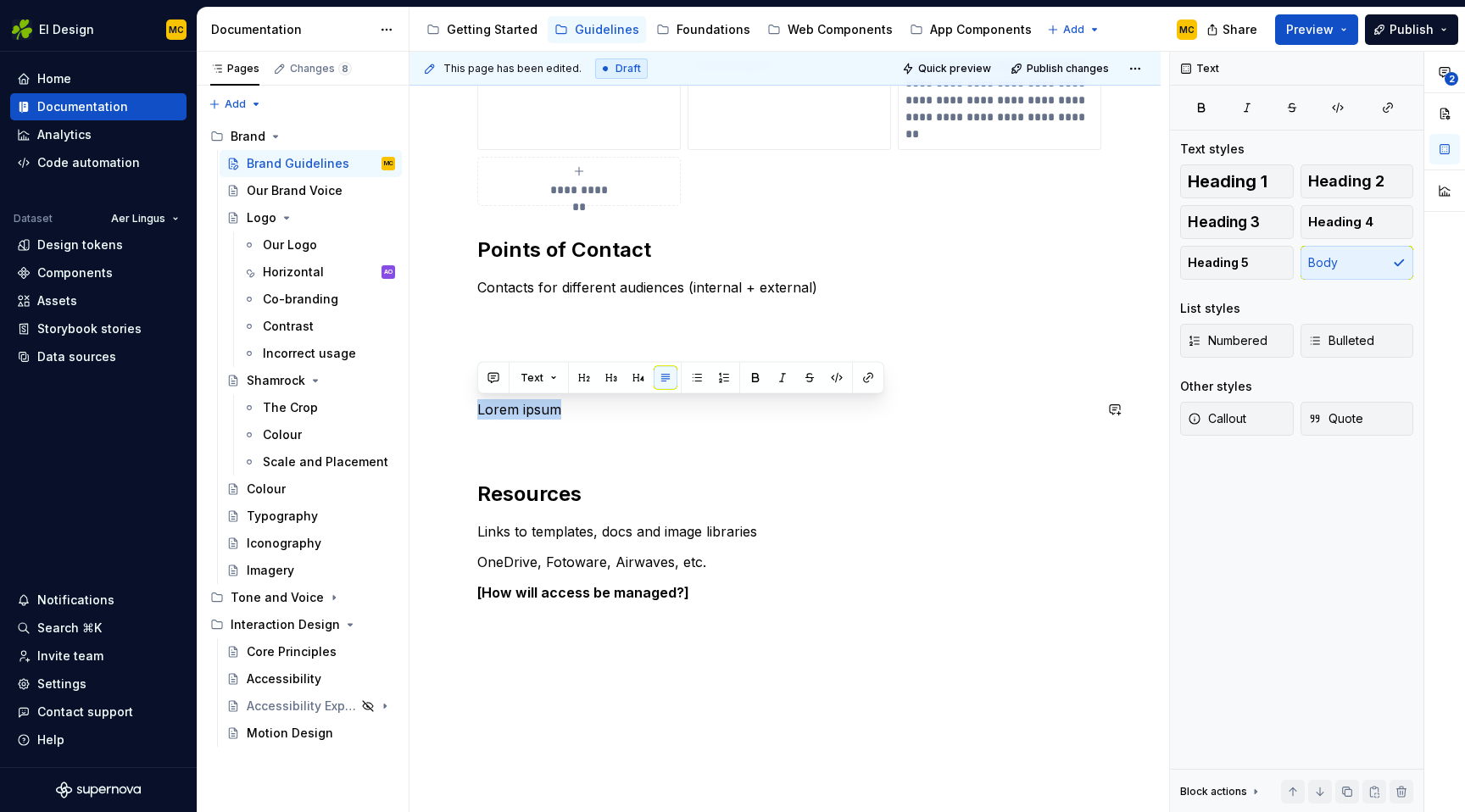
type textarea "*"
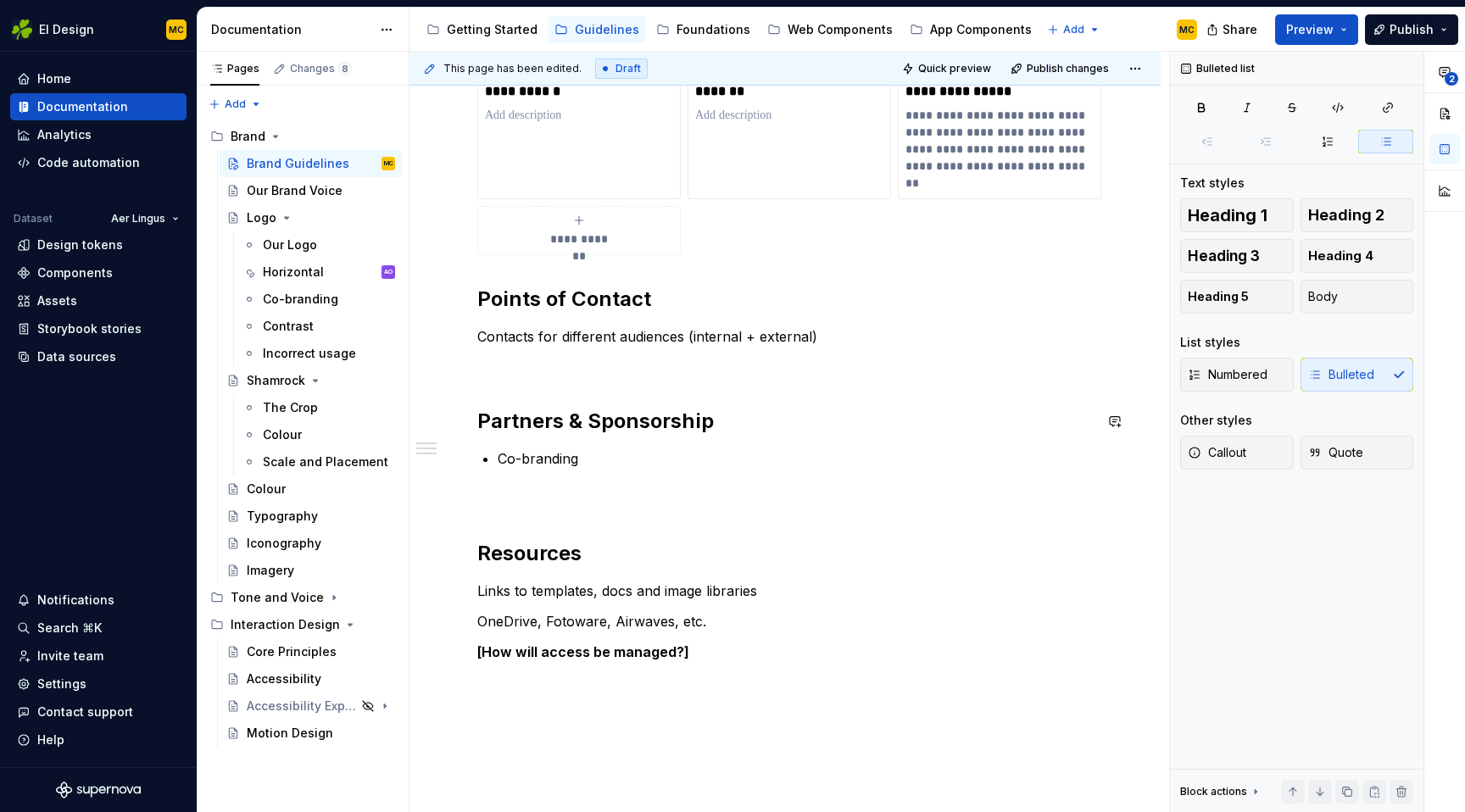
scroll to position [791, 0]
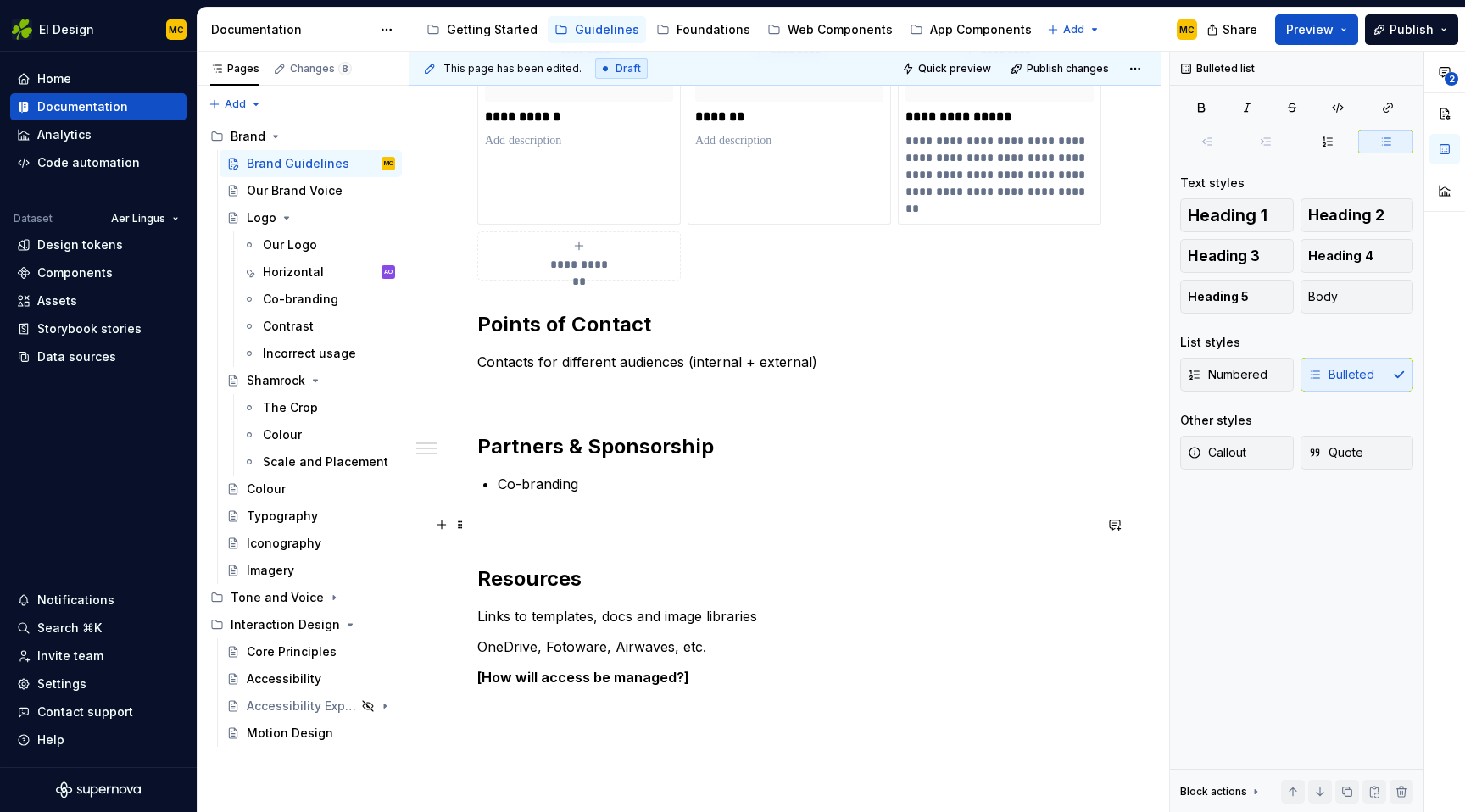
click at [558, 525] on p at bounding box center [785, 524] width 616 height 20
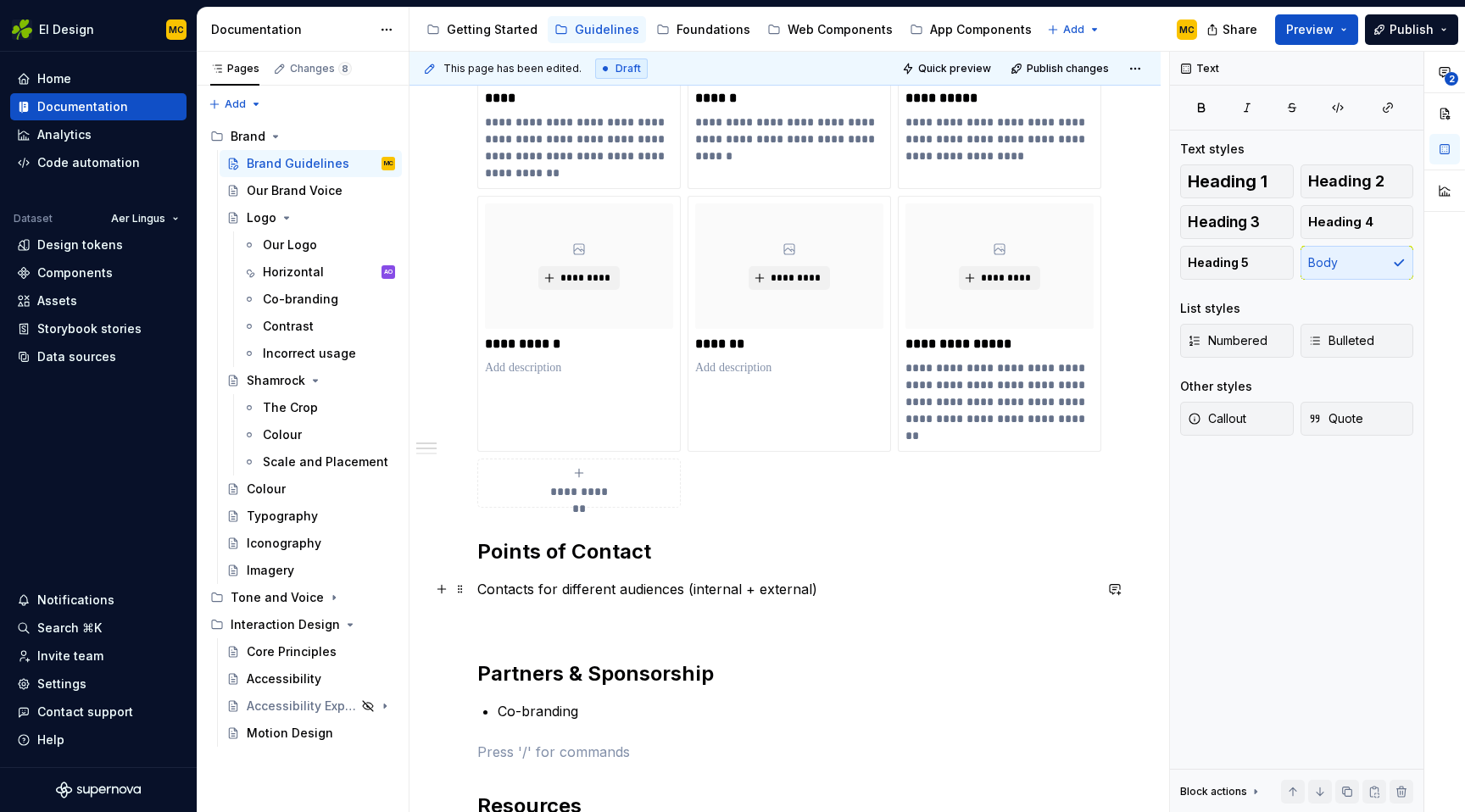
scroll to position [346, 0]
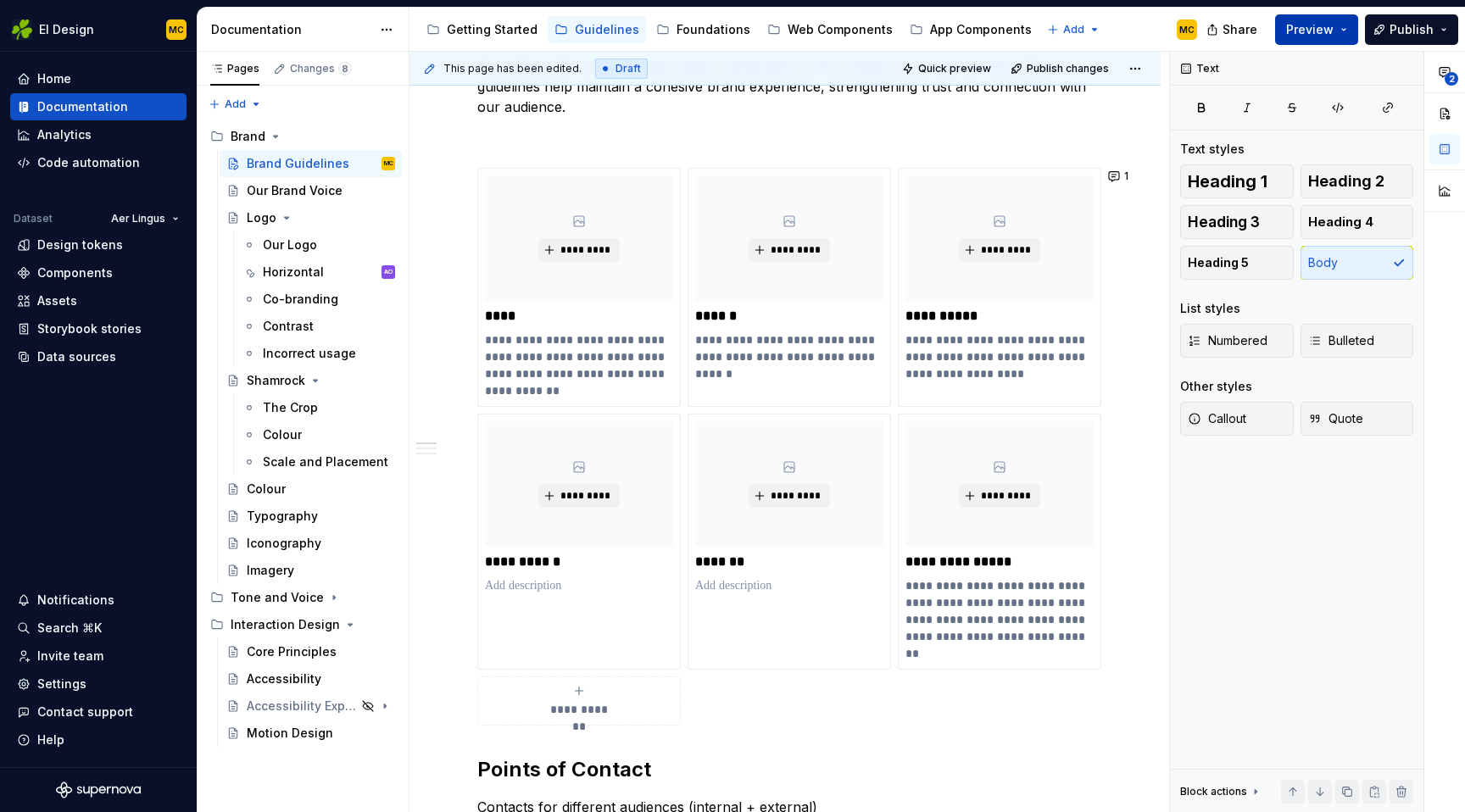
click at [1348, 32] on button "Preview" at bounding box center [1316, 30] width 83 height 30
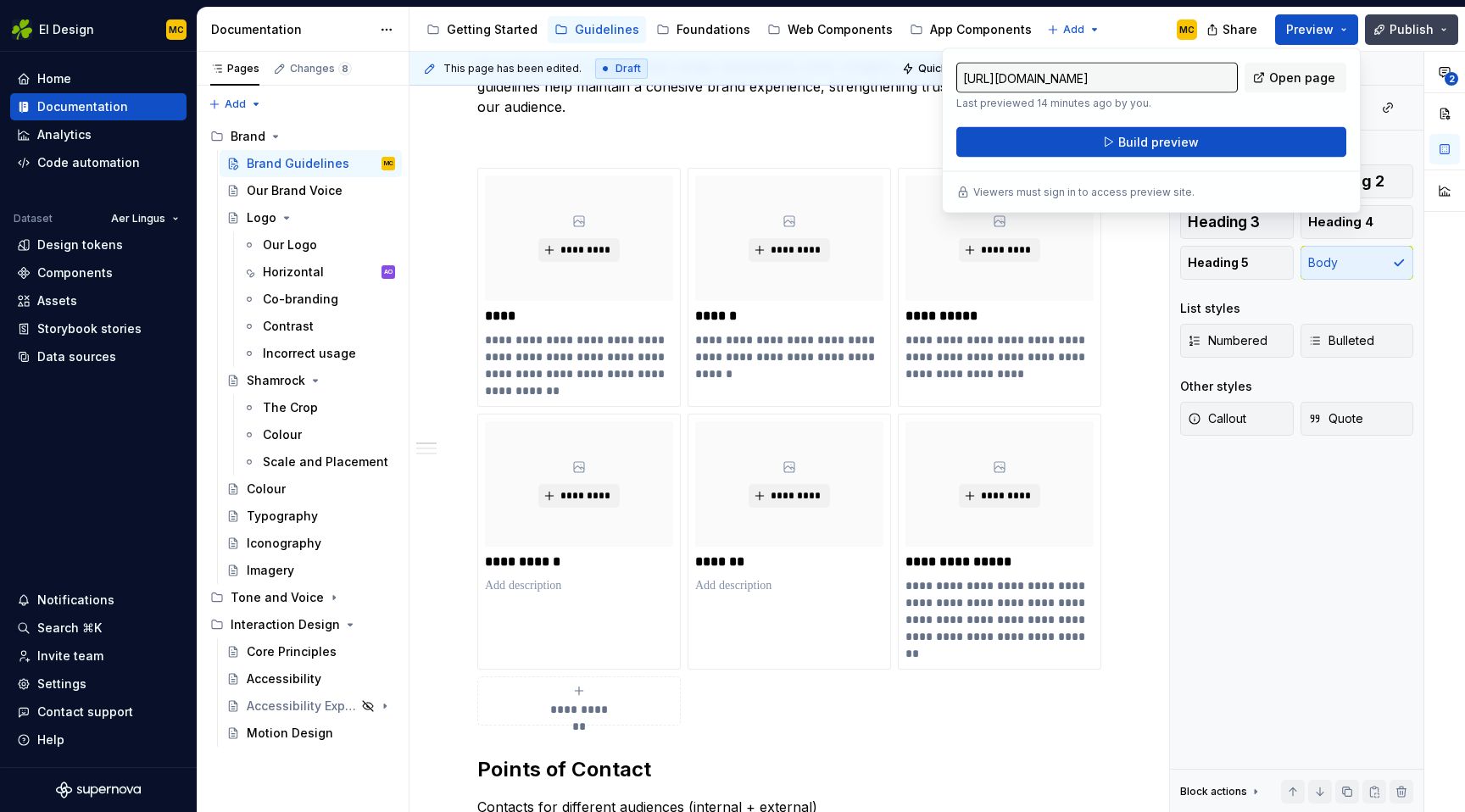
click at [1406, 25] on span "Publish" at bounding box center [1412, 30] width 44 height 17
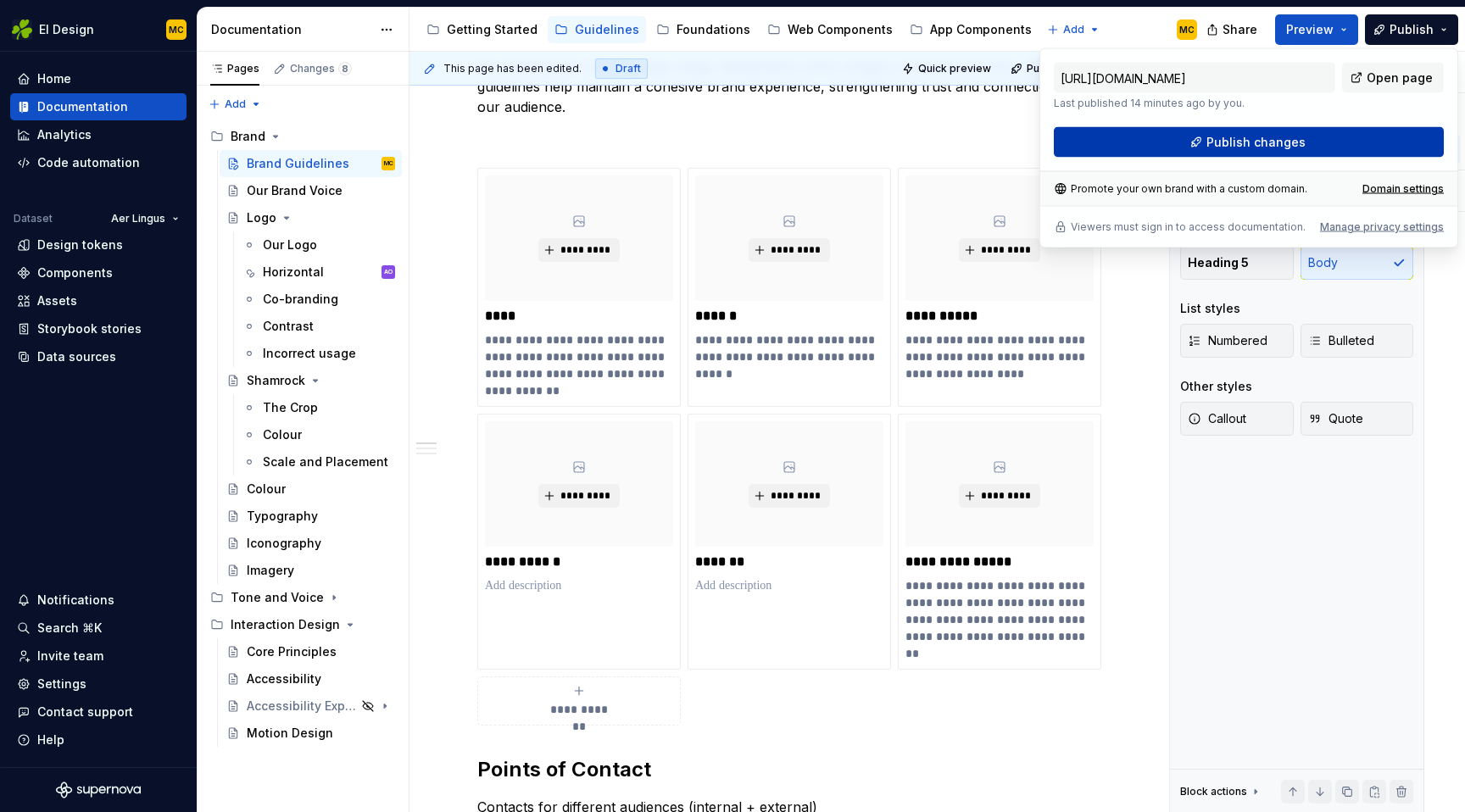
click at [1272, 143] on span "Publish changes" at bounding box center [1256, 143] width 99 height 17
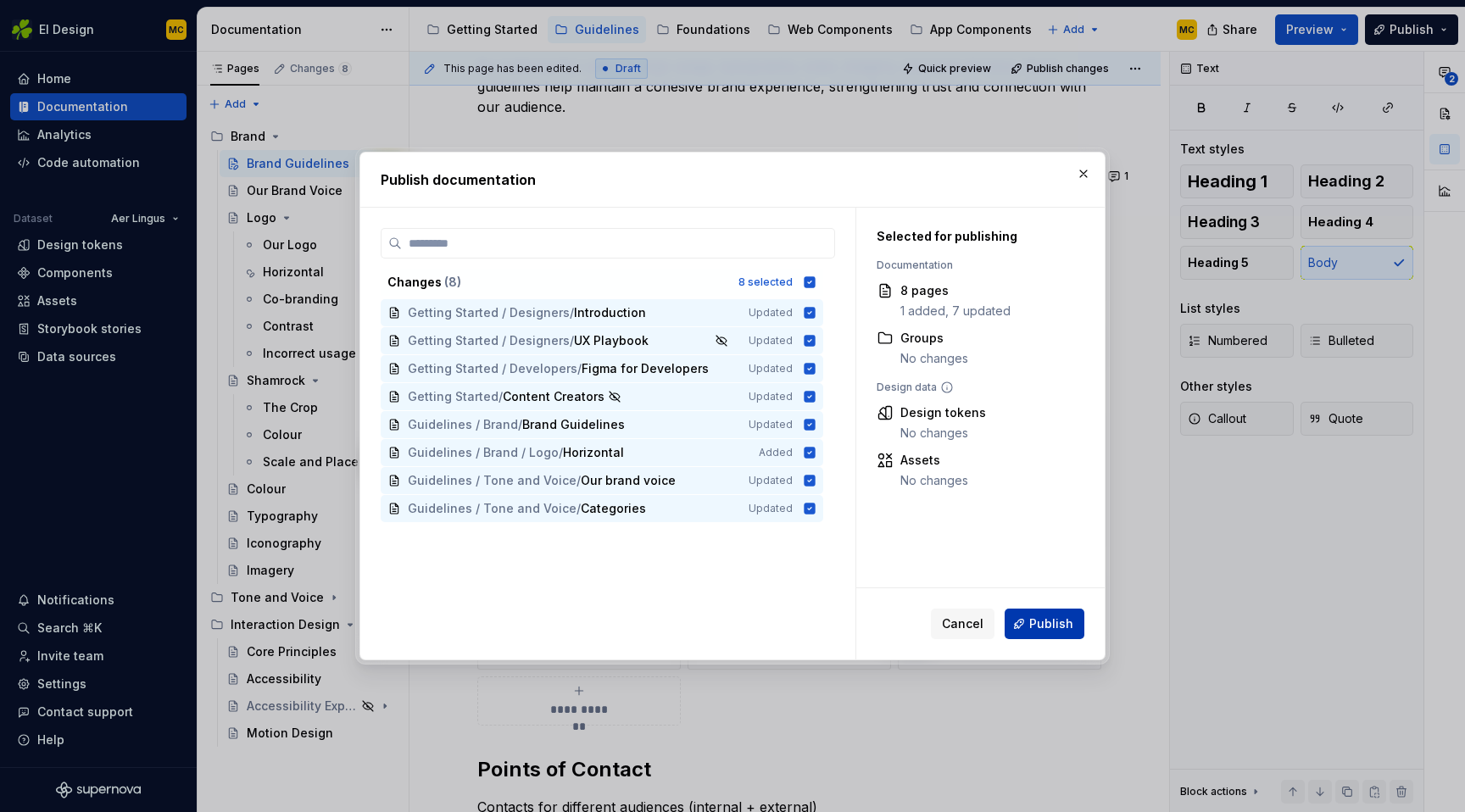
click at [1033, 620] on span "Publish" at bounding box center [1051, 624] width 44 height 17
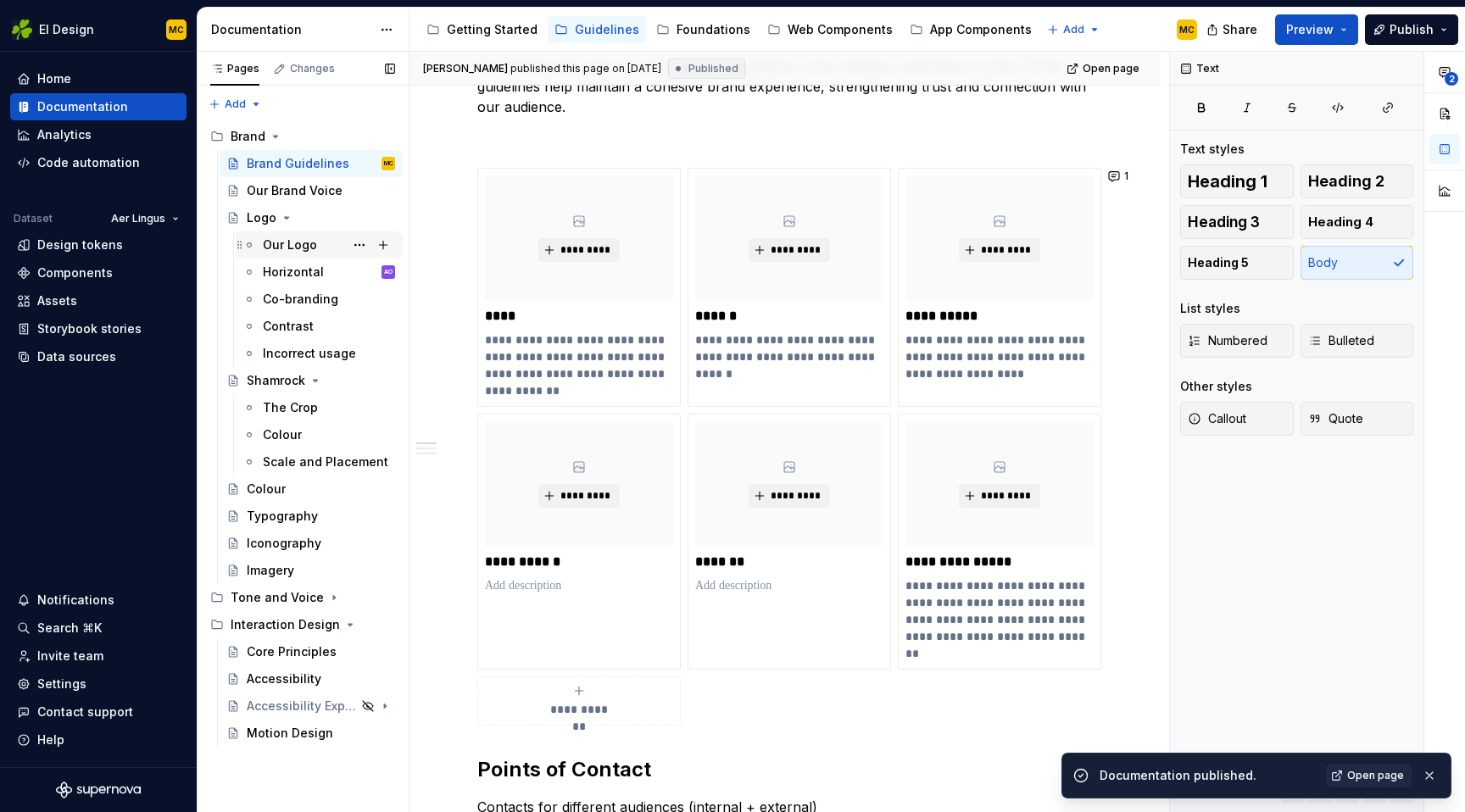
click at [302, 252] on div "Our Logo" at bounding box center [290, 245] width 54 height 17
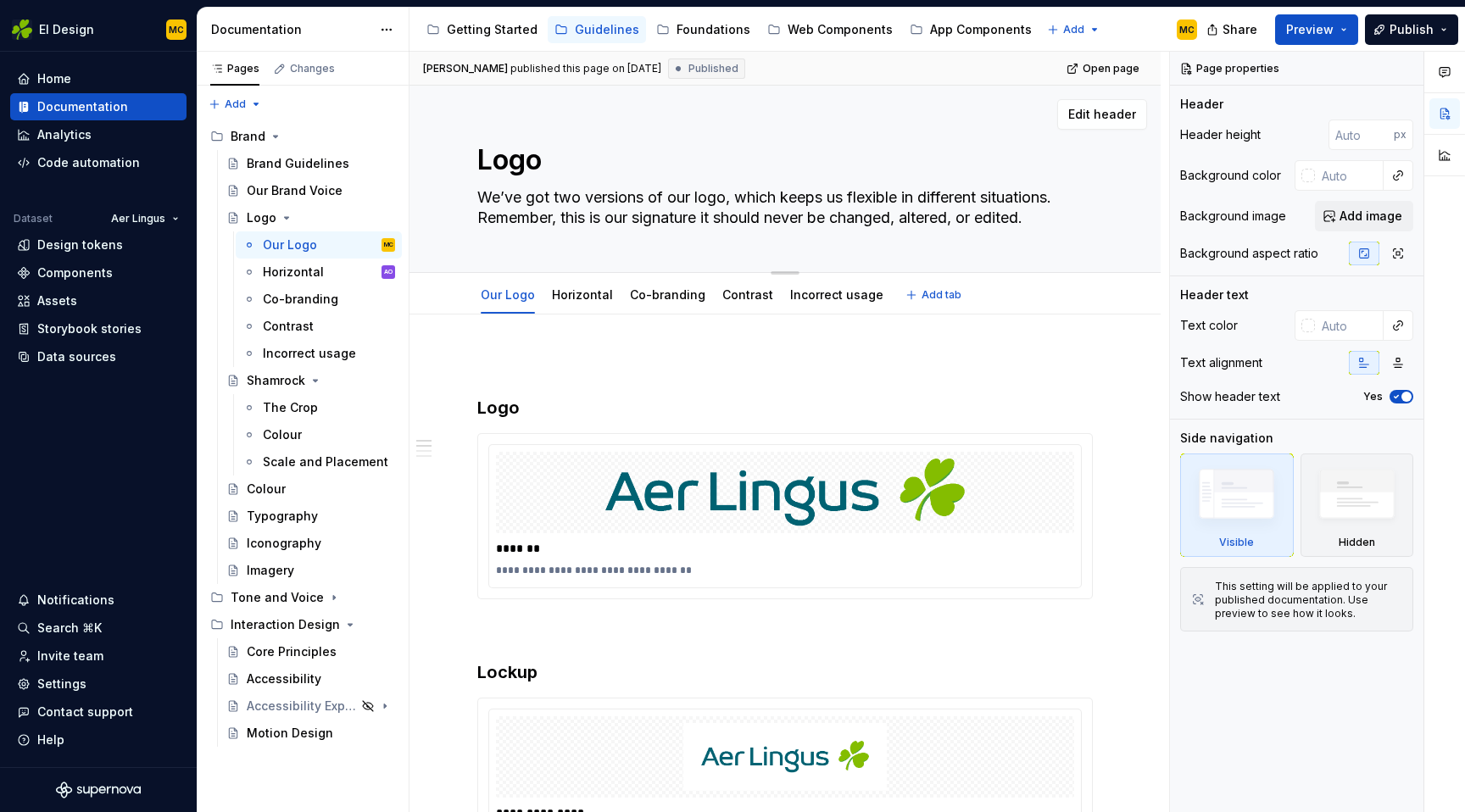
click at [1049, 216] on textarea "We’ve got two versions of our logo, which keeps us flexible in different situat…" at bounding box center [782, 208] width 616 height 48
click at [297, 294] on div "Co-branding" at bounding box center [300, 299] width 75 height 17
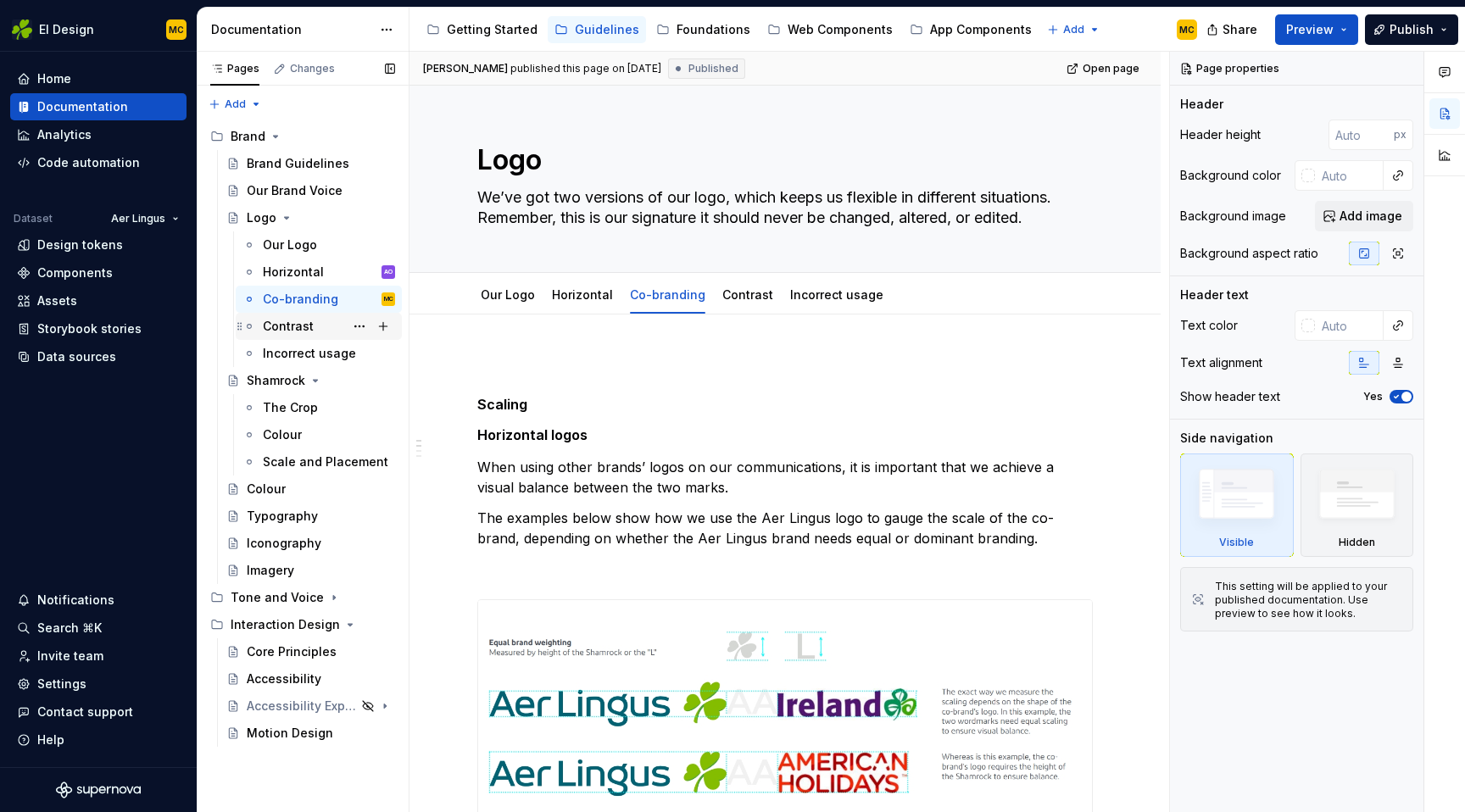
click at [295, 325] on div "Contrast" at bounding box center [288, 327] width 51 height 17
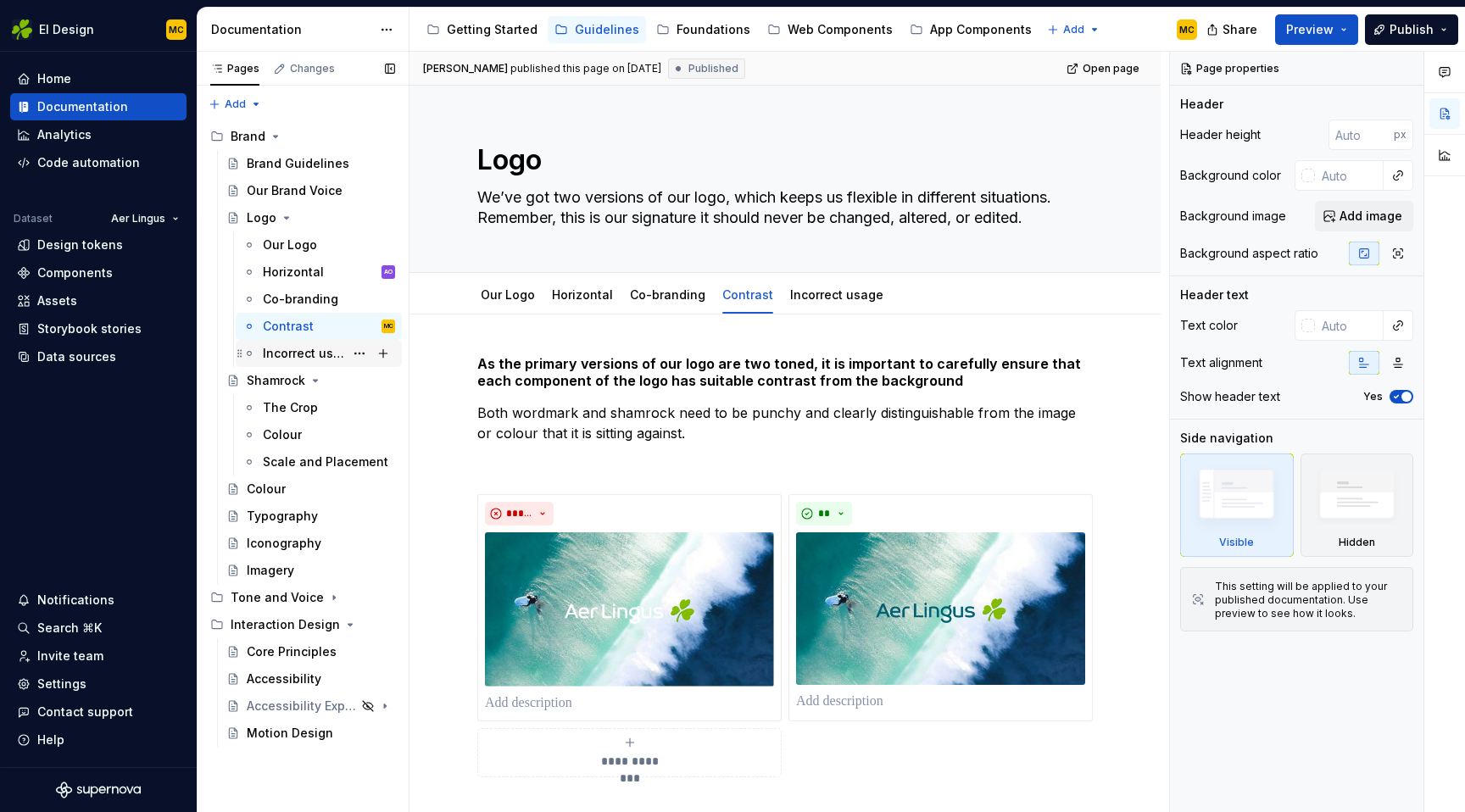
click at [292, 346] on div "Incorrect usage" at bounding box center [303, 354] width 81 height 17
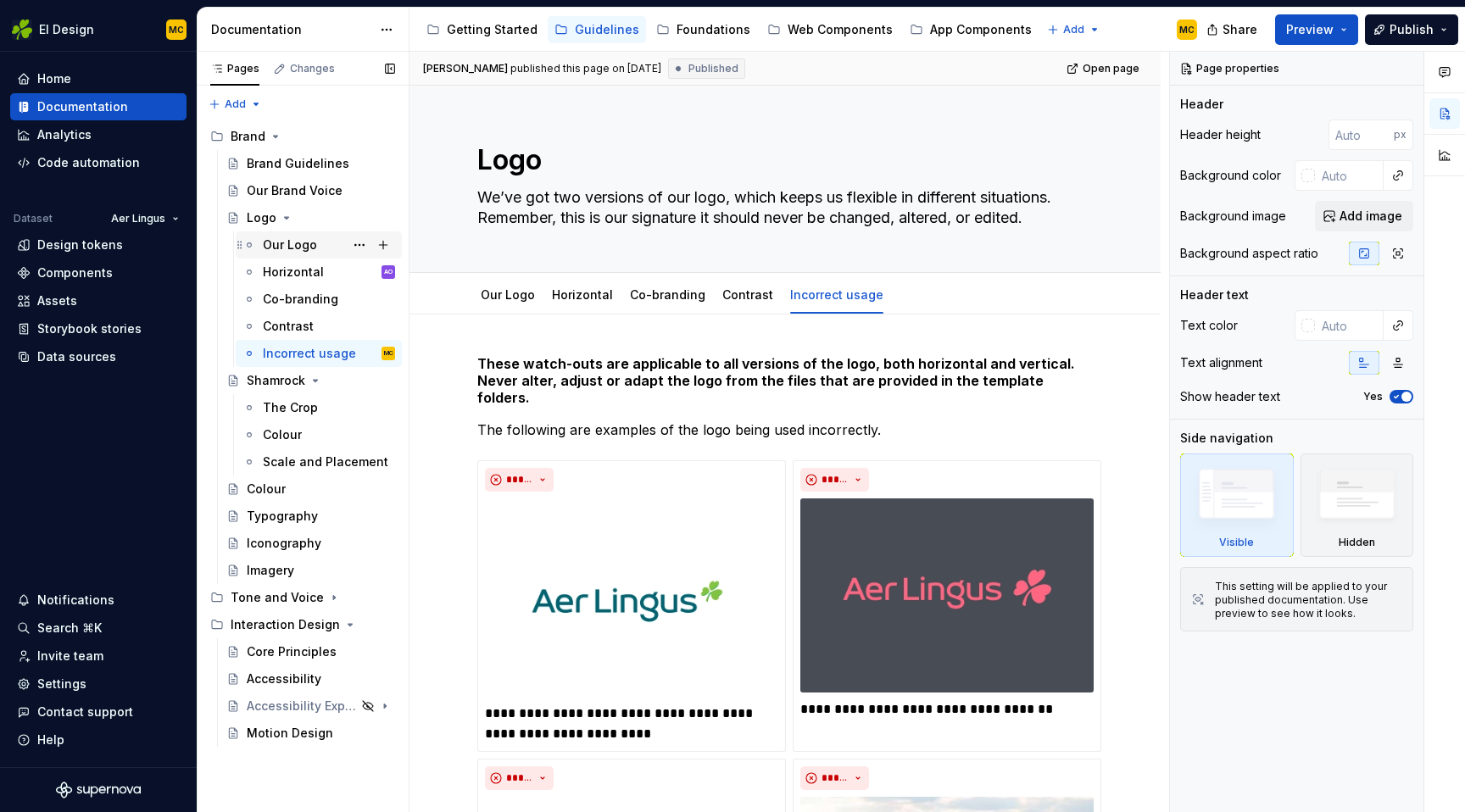
click at [283, 250] on div "Our Logo" at bounding box center [290, 245] width 54 height 17
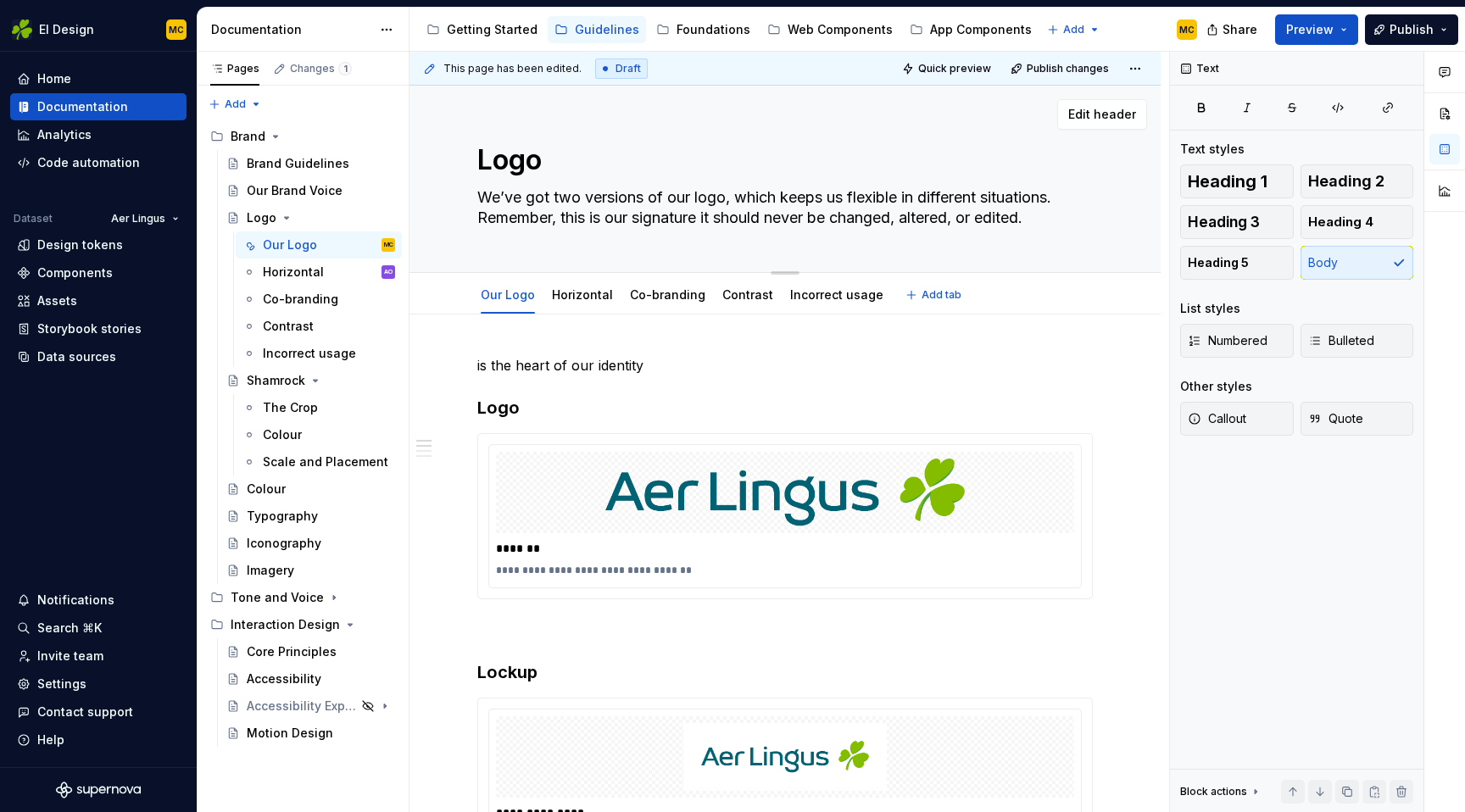
click at [1019, 212] on textarea "We’ve got two versions of our logo, which keeps us flexible in different situat…" at bounding box center [782, 208] width 616 height 48
type textarea "*"
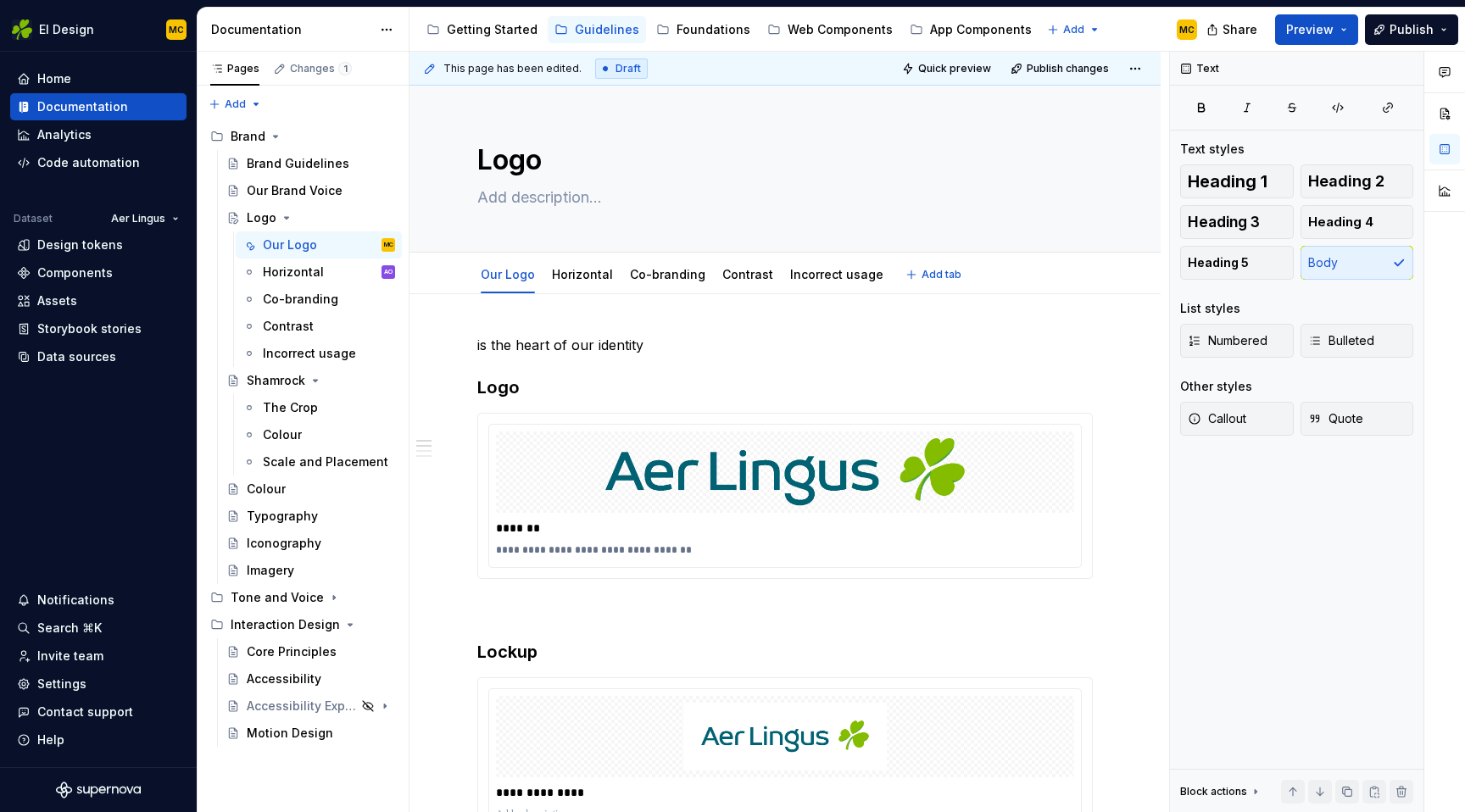
type textarea "*"
click at [702, 346] on p "is the heart of our identity" at bounding box center [785, 344] width 616 height 20
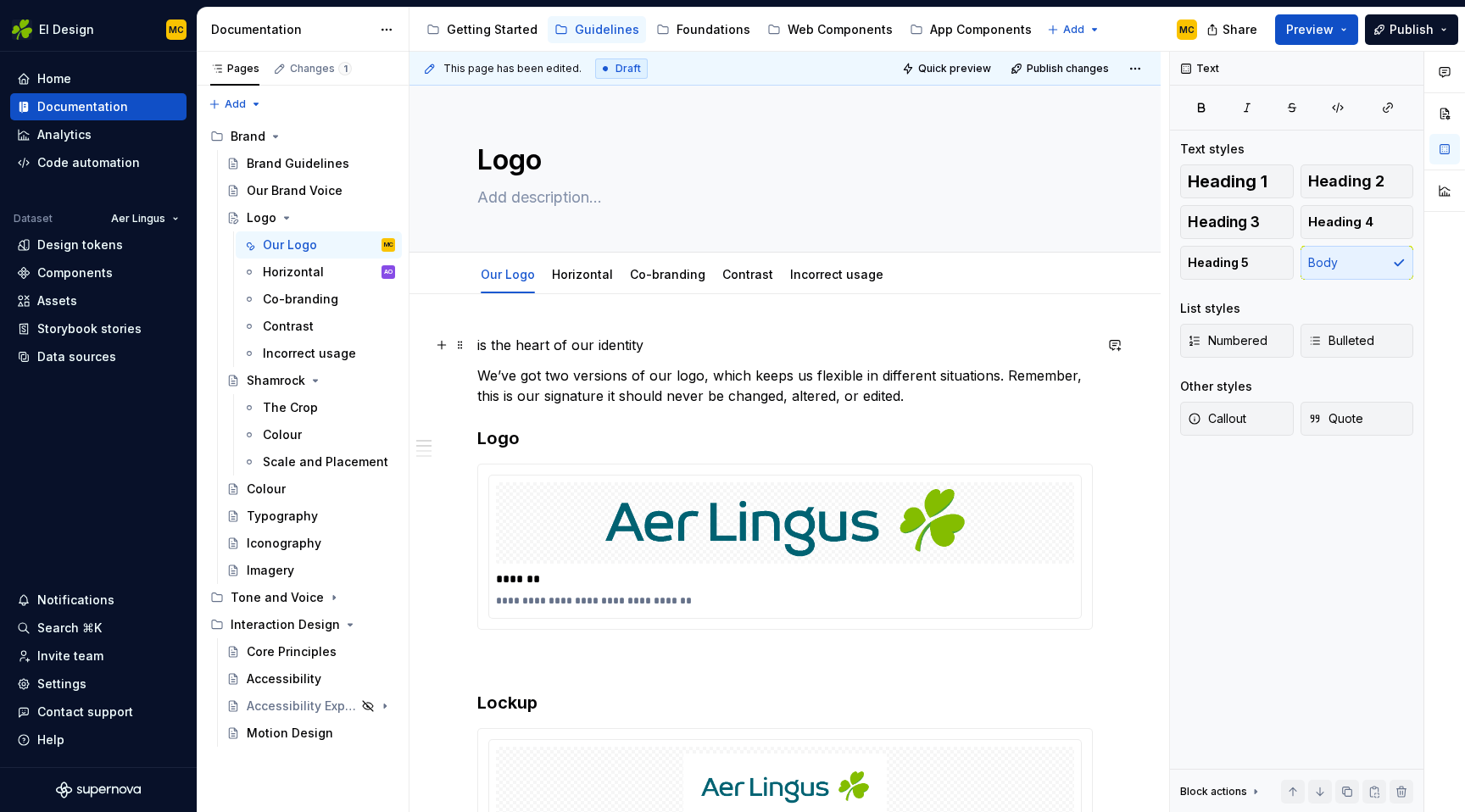
click at [661, 343] on p "is the heart of our identity" at bounding box center [785, 344] width 616 height 20
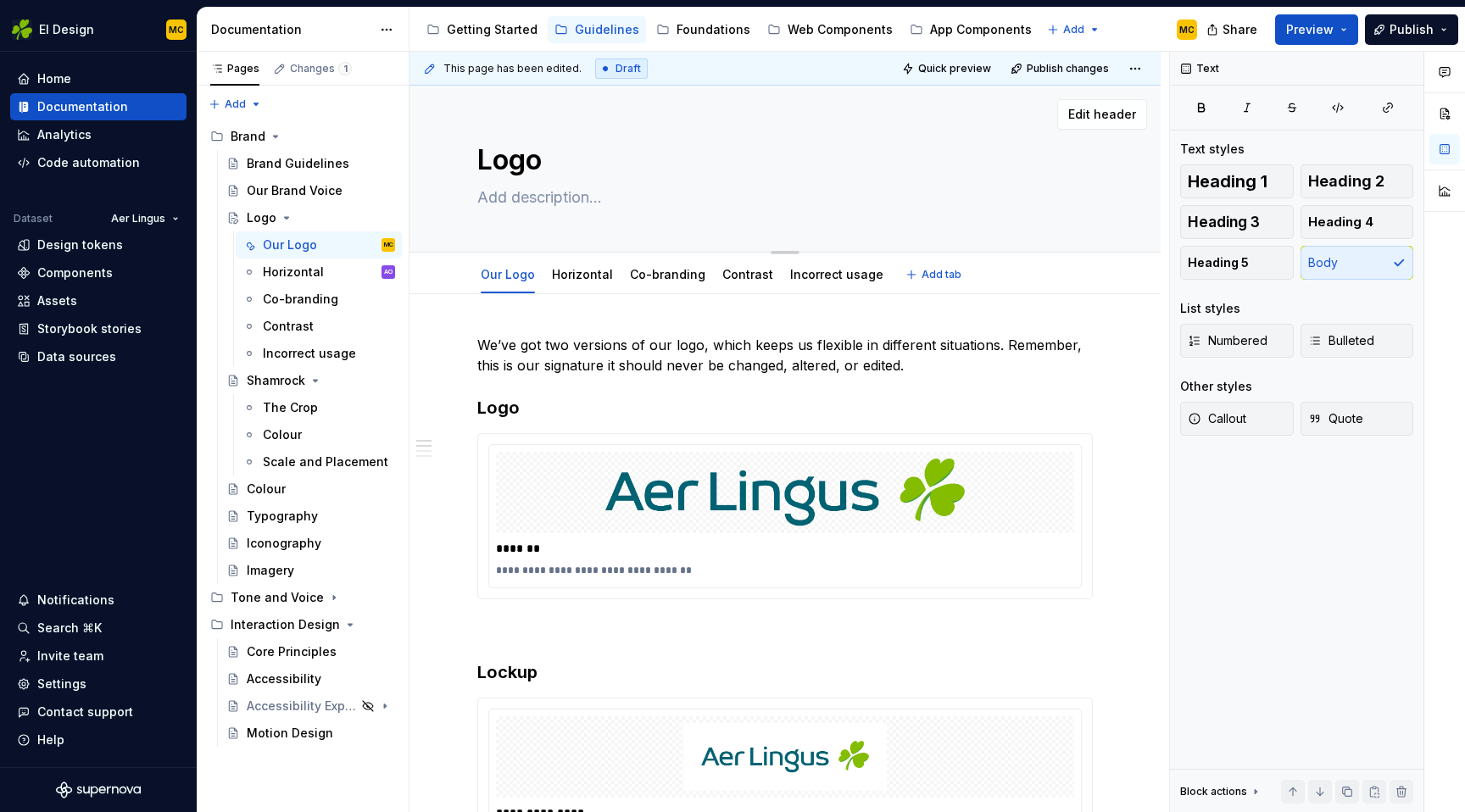
click at [570, 196] on textarea at bounding box center [782, 197] width 616 height 27
paste textarea "is the heart of our identity"
type textarea "*"
type textarea "is the heart of our identity"
type textarea "*"
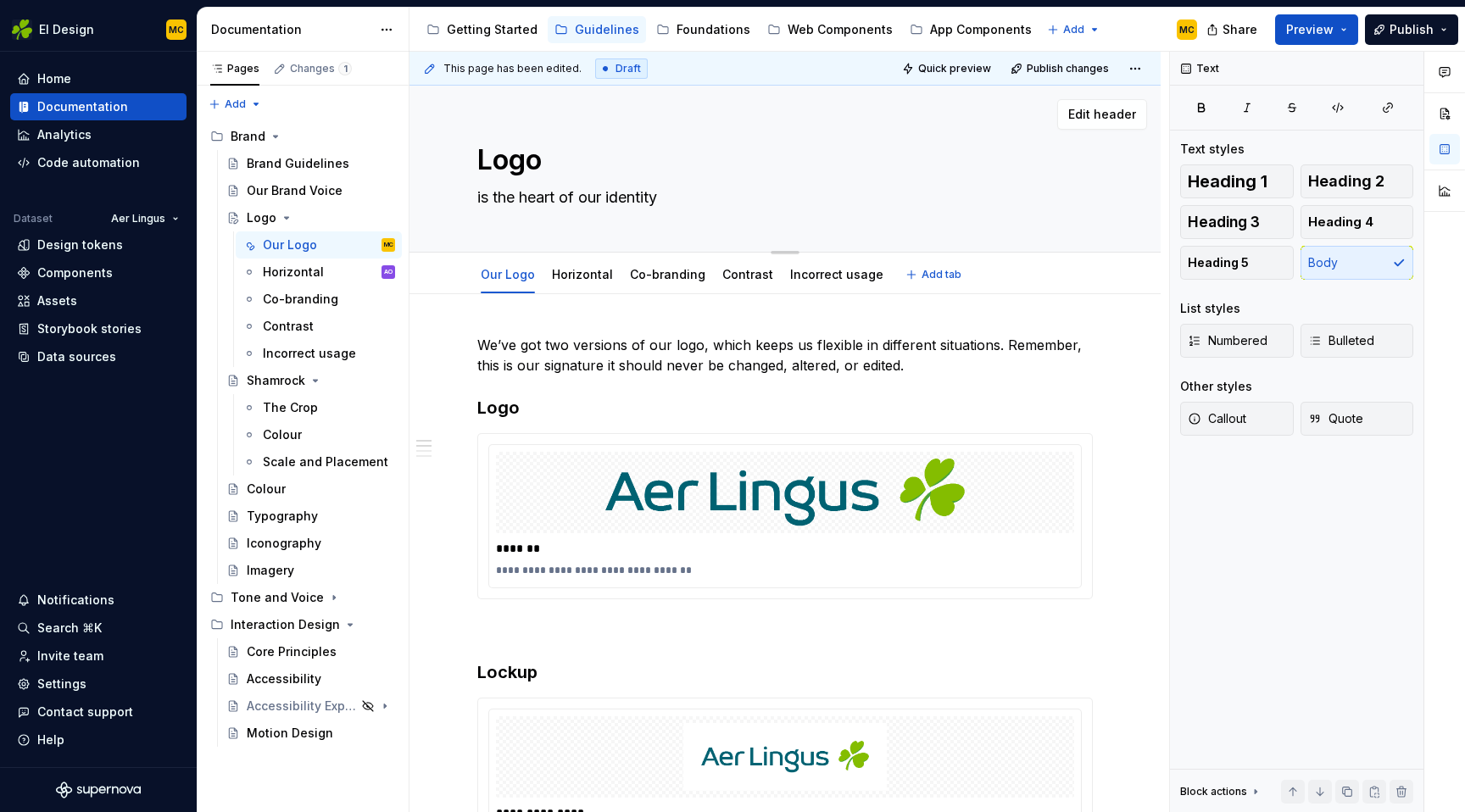
type textarea "Ois the heart of our identity"
type textarea "*"
type textarea "Ouis the heart of our identity"
type textarea "*"
type textarea "Ouris the heart of our identity"
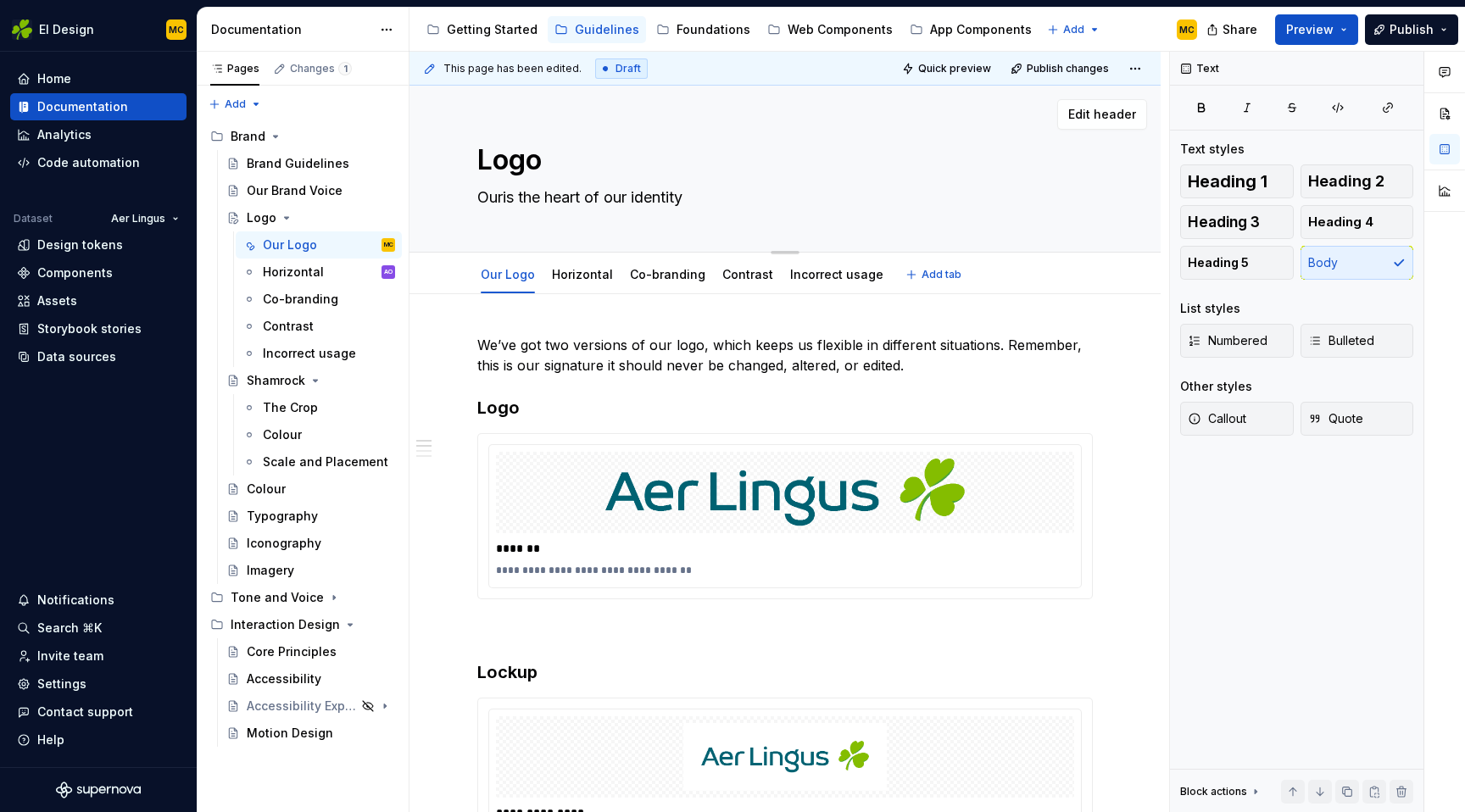
type textarea "*"
type textarea "Our is the heart of our identity"
type textarea "*"
type textarea "Our lis the heart of our identity"
type textarea "*"
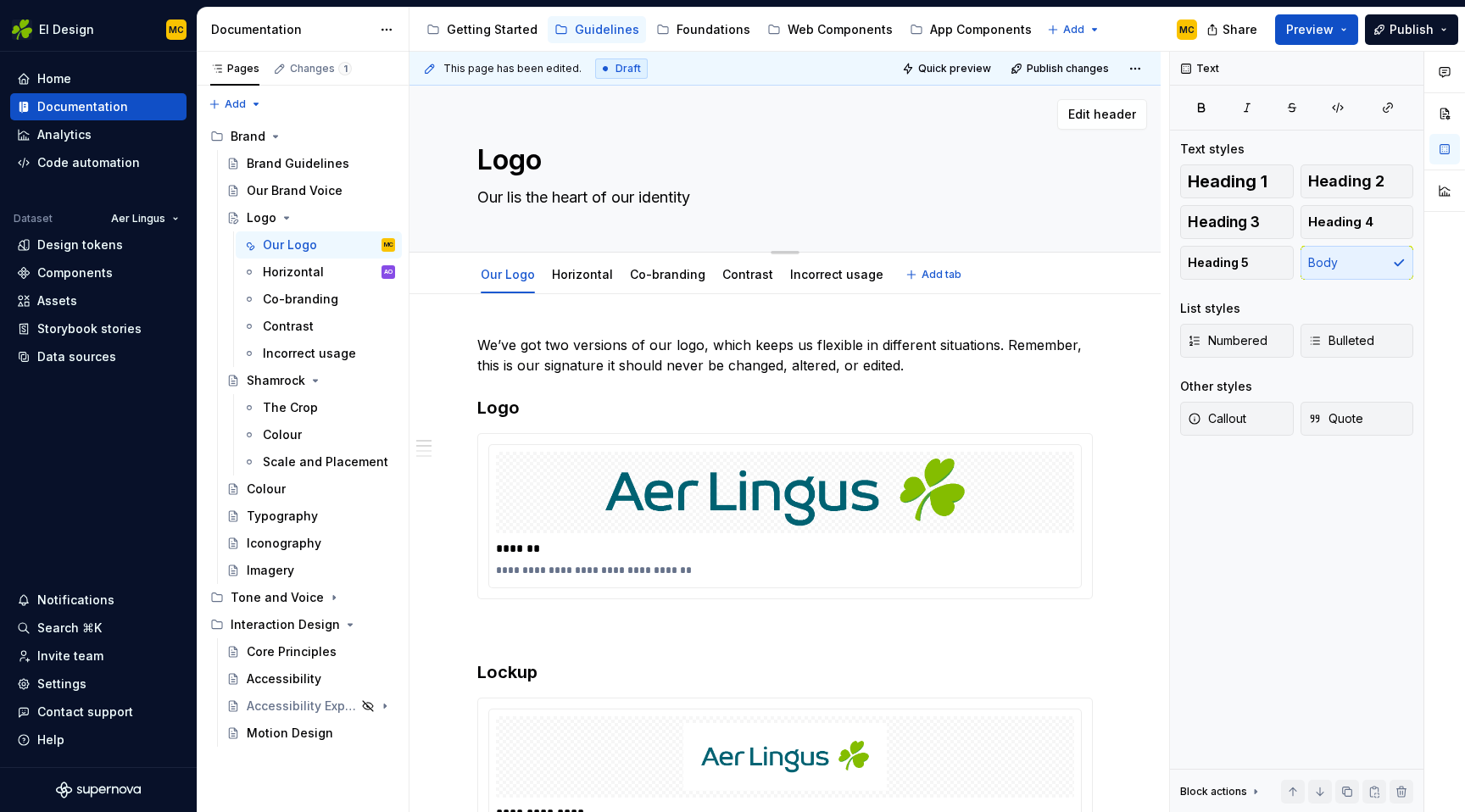
type textarea "Our [PERSON_NAME] the heart of our identity"
type textarea "*"
type textarea "Our logis the heart of our identity"
type textarea "*"
type textarea "Our logois the heart of our identity"
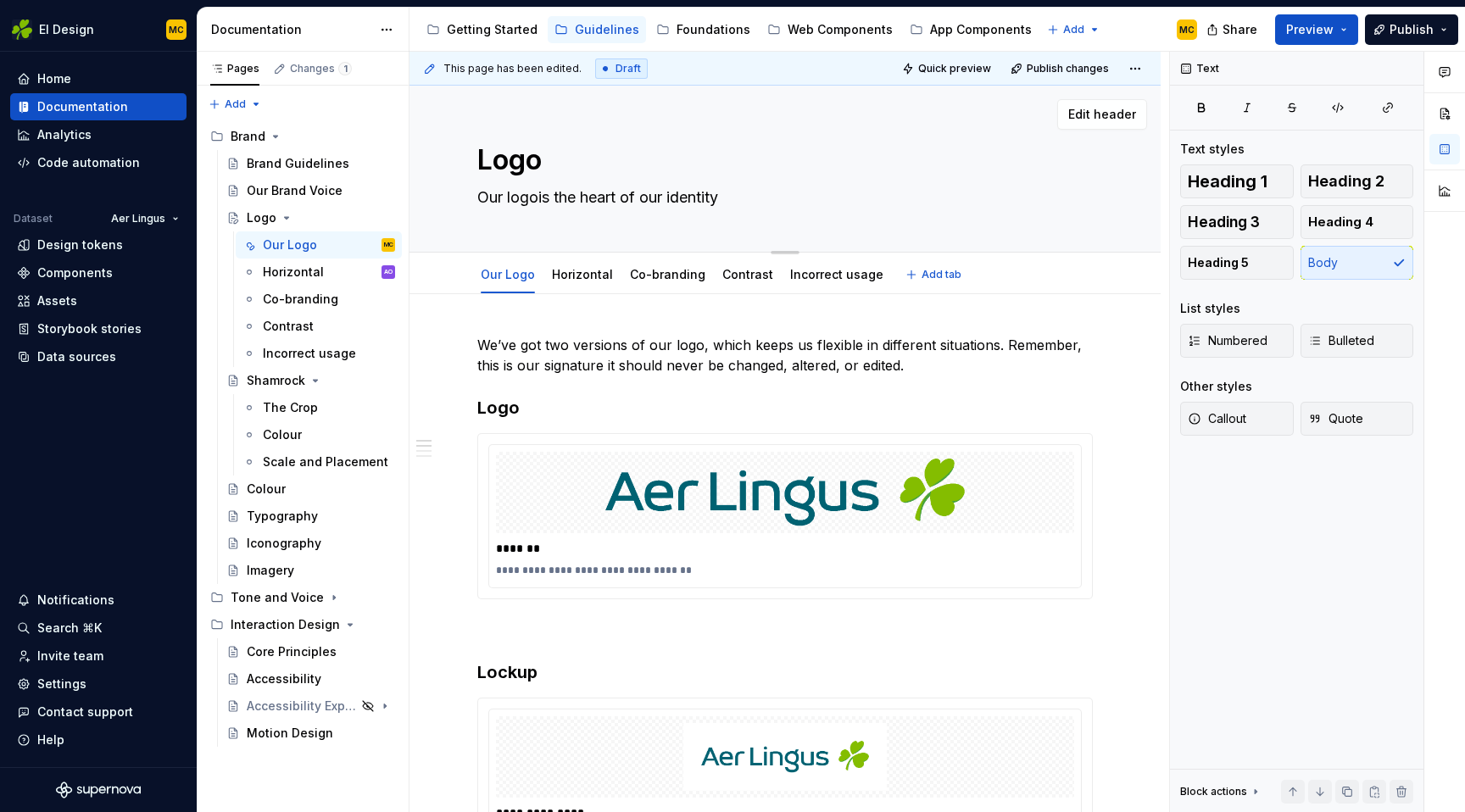
type textarea "*"
type textarea "Our logo is the heart of our identity"
type textarea "*"
type textarea "w the heart of our identity"
type textarea "*"
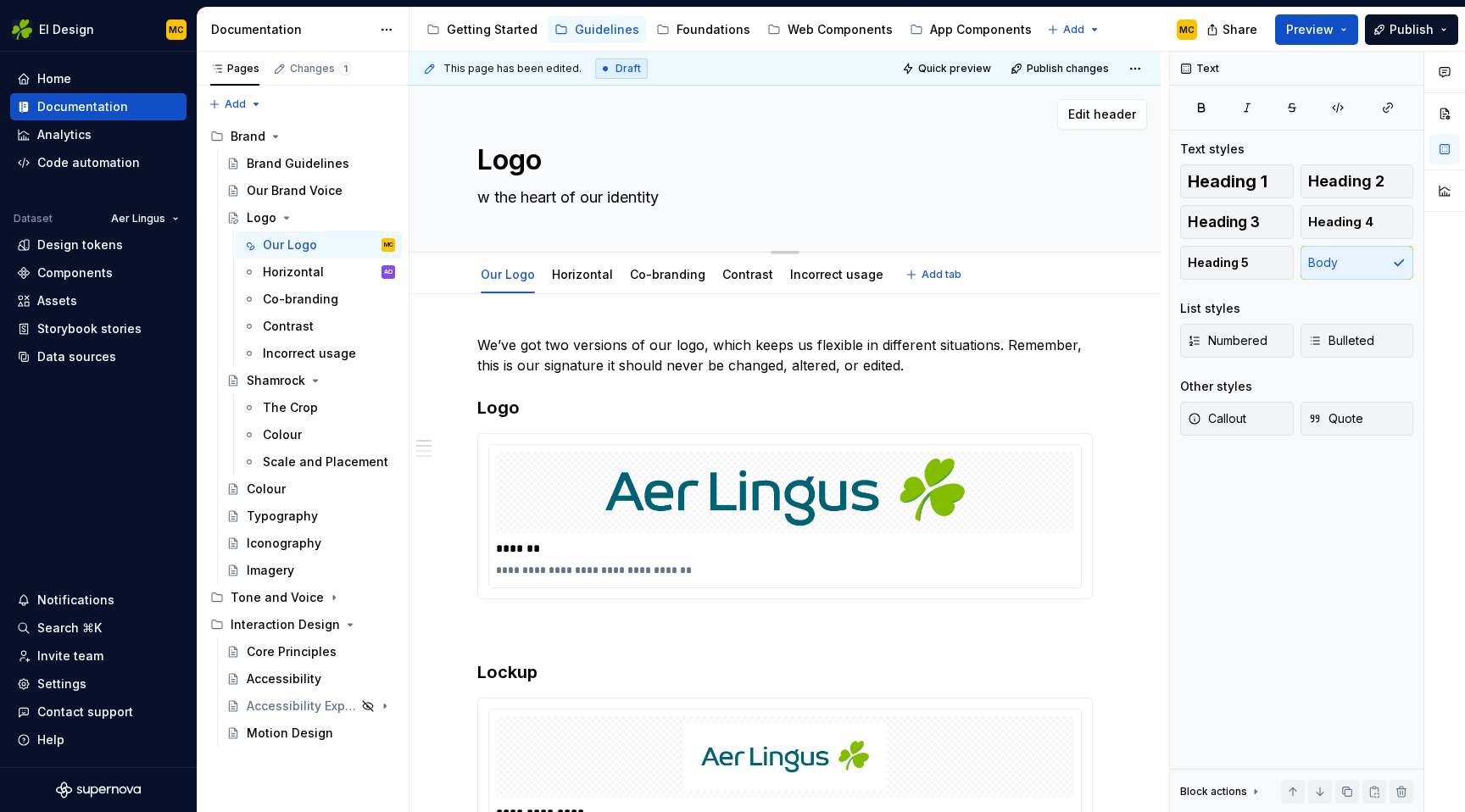
type textarea "wh the heart of our identity"
type textarea "*"
type textarea "wha the heart of our identity"
type textarea "*"
type textarea "what the heart of our identity"
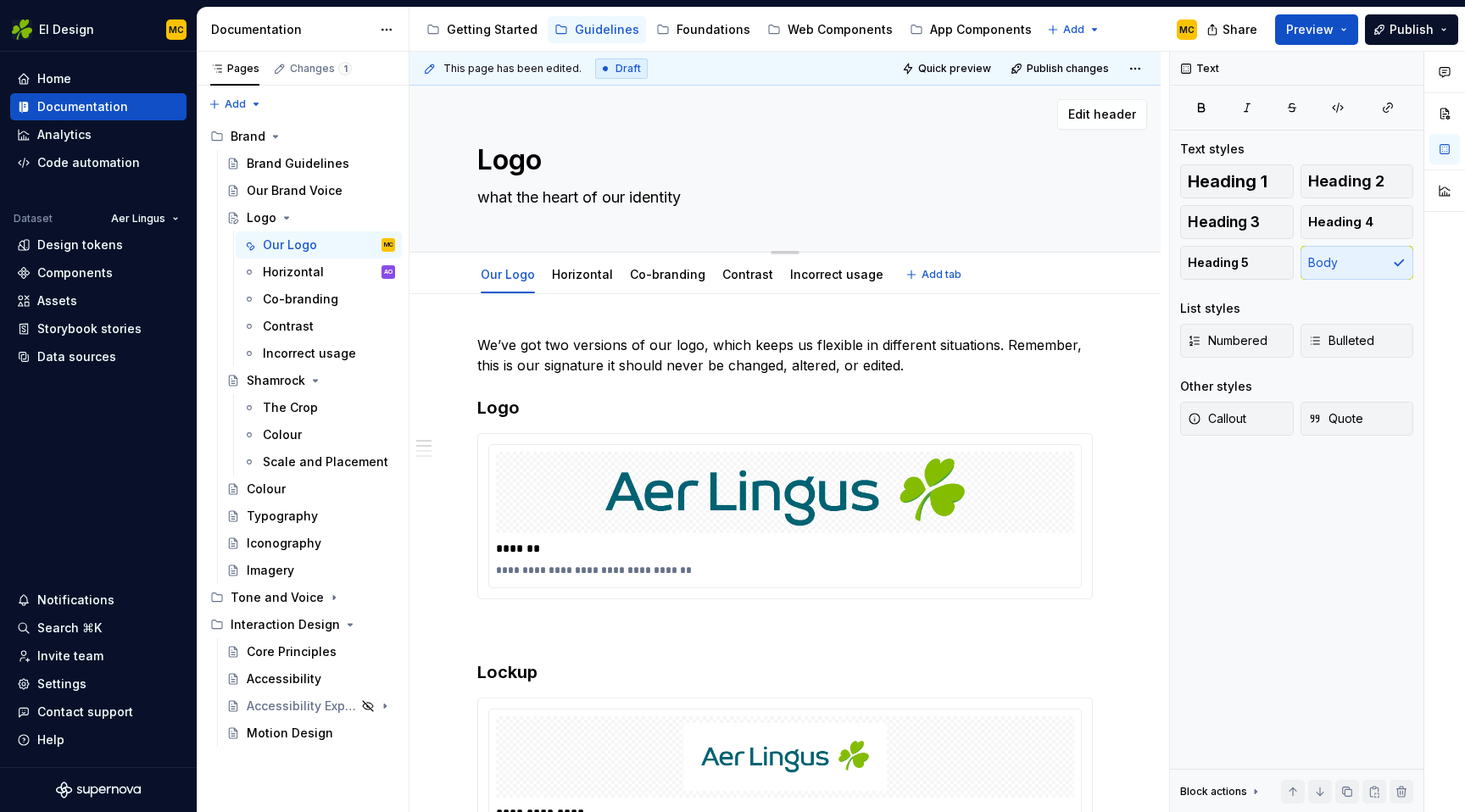
type textarea "*"
type textarea "whats the heart of our identity"
type textarea "*"
type textarea "what the heart of our identity"
type textarea "*"
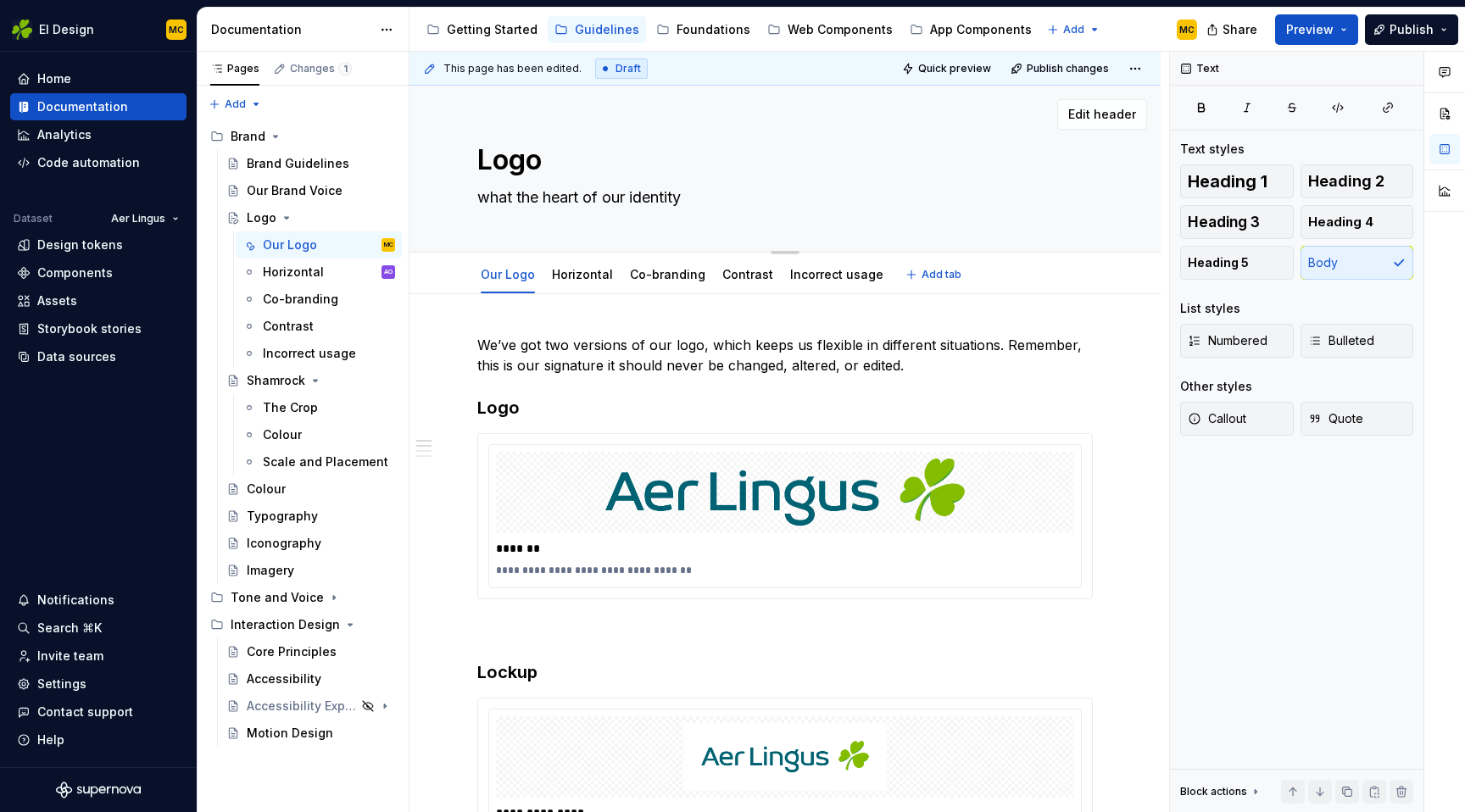
type textarea "wha the heart of our identity"
type textarea "*"
type textarea "wh the heart of our identity"
type textarea "*"
type textarea "w the heart of our identity"
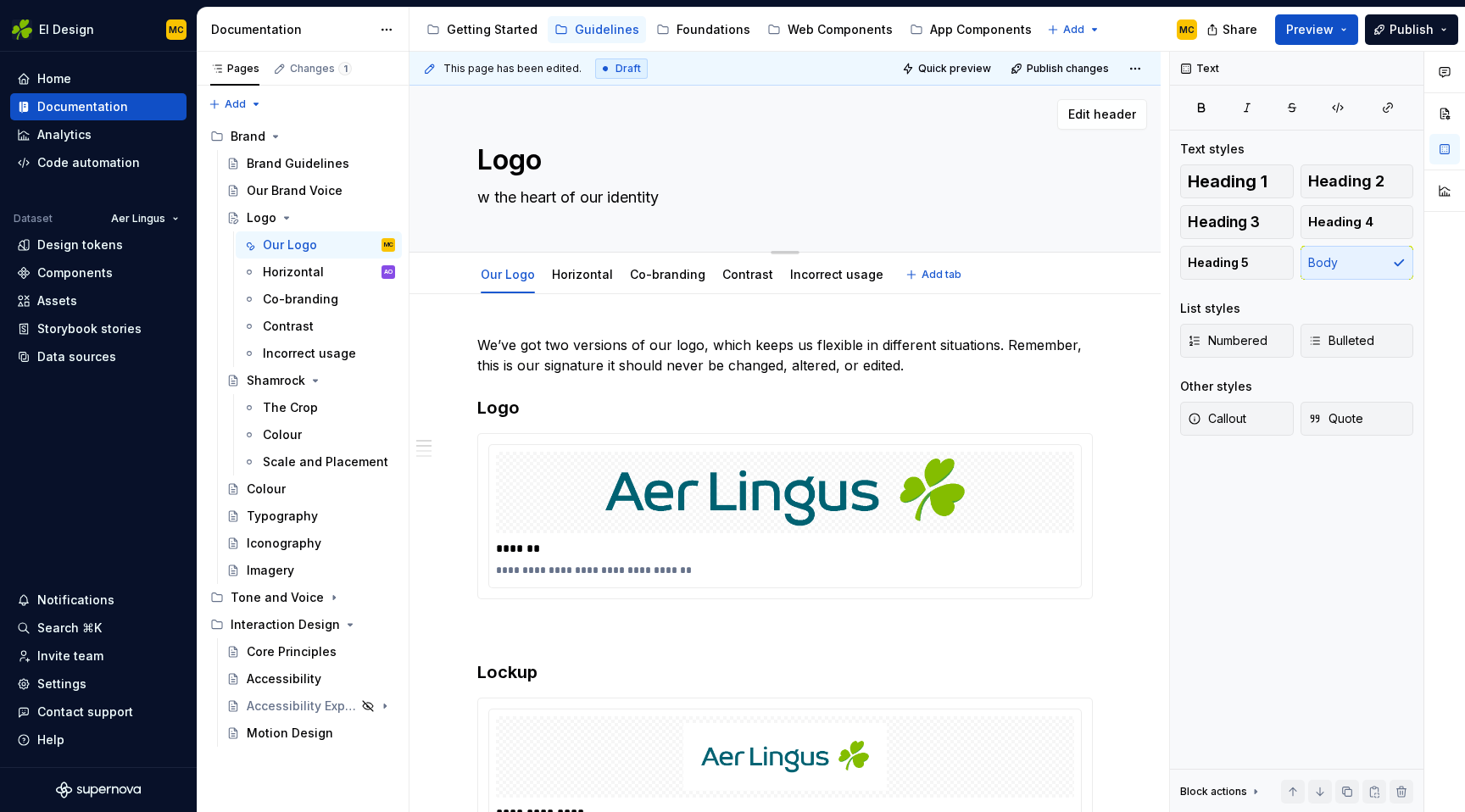
type textarea "*"
type textarea "Our logo is the heart of our identity"
type textarea "*"
type textarea "Our logo is the heart of our identity"
type textarea "*"
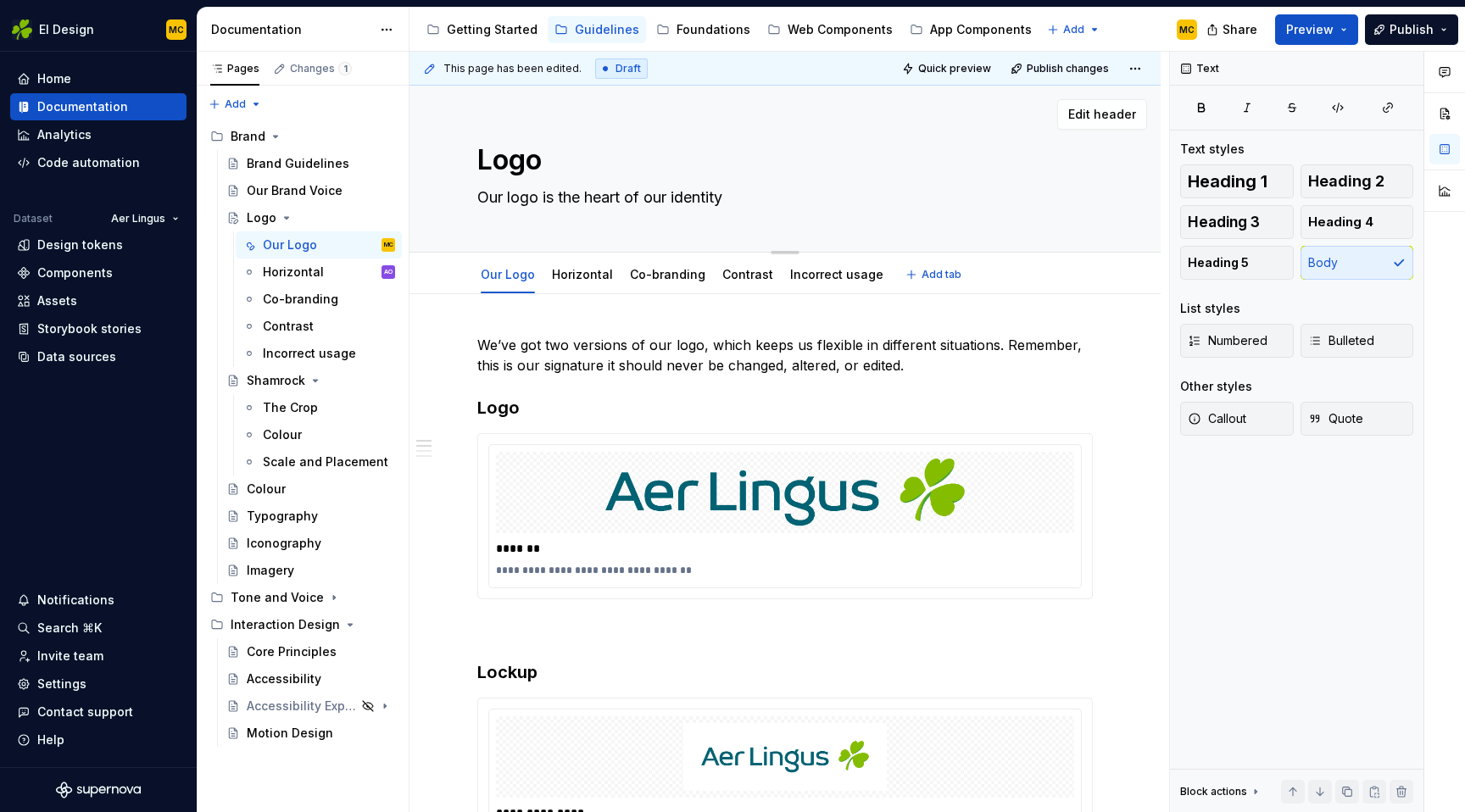
click at [564, 196] on textarea "Our logo is the heart of our identity" at bounding box center [782, 197] width 616 height 27
type textarea "The heart of our identity"
type textarea "*"
type textarea "The heart of our identity"
type textarea "*"
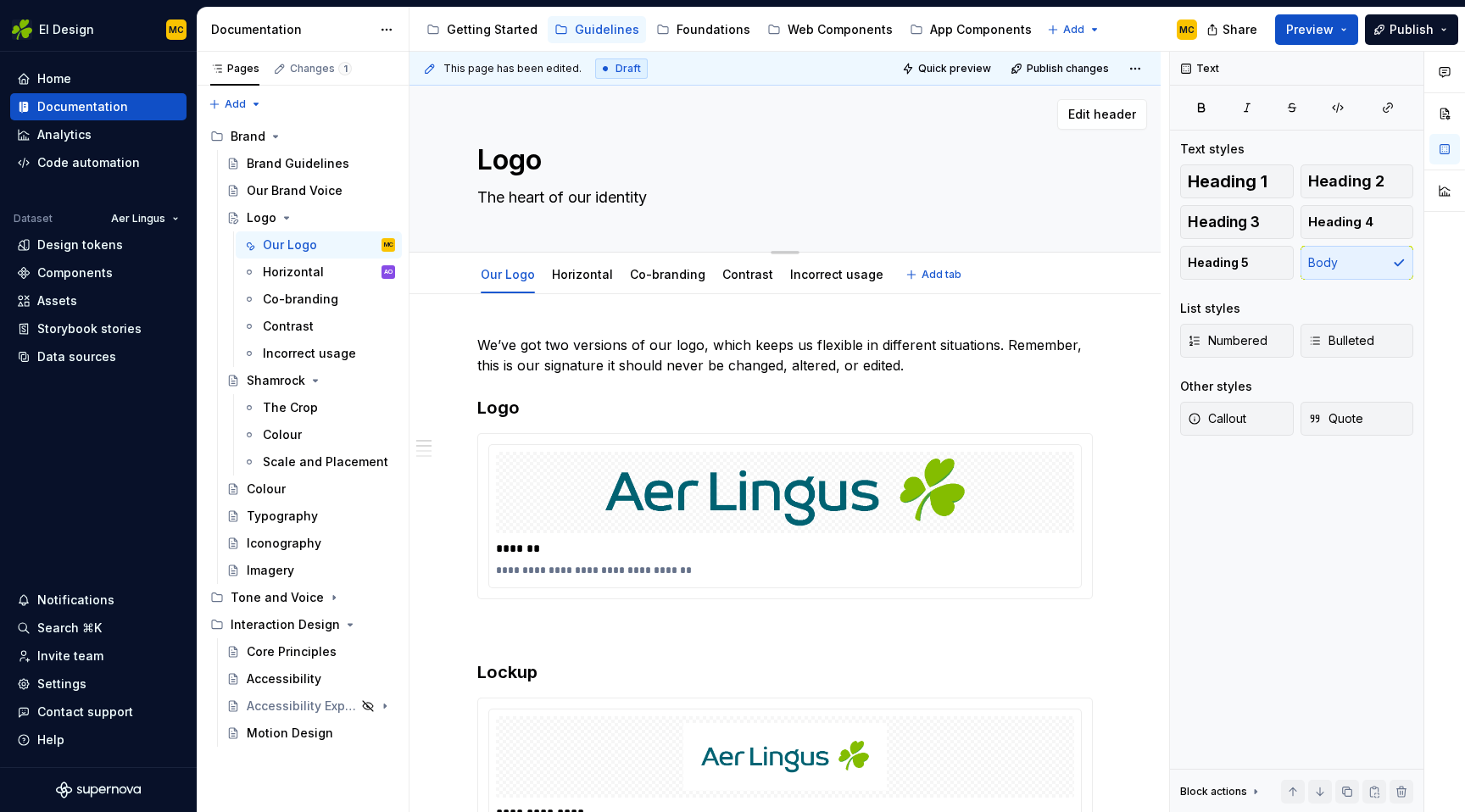
type textarea "The heart of our identity a"
type textarea "*"
type textarea "The heart of our identity an"
type textarea "*"
type textarea "The heart of our identity and"
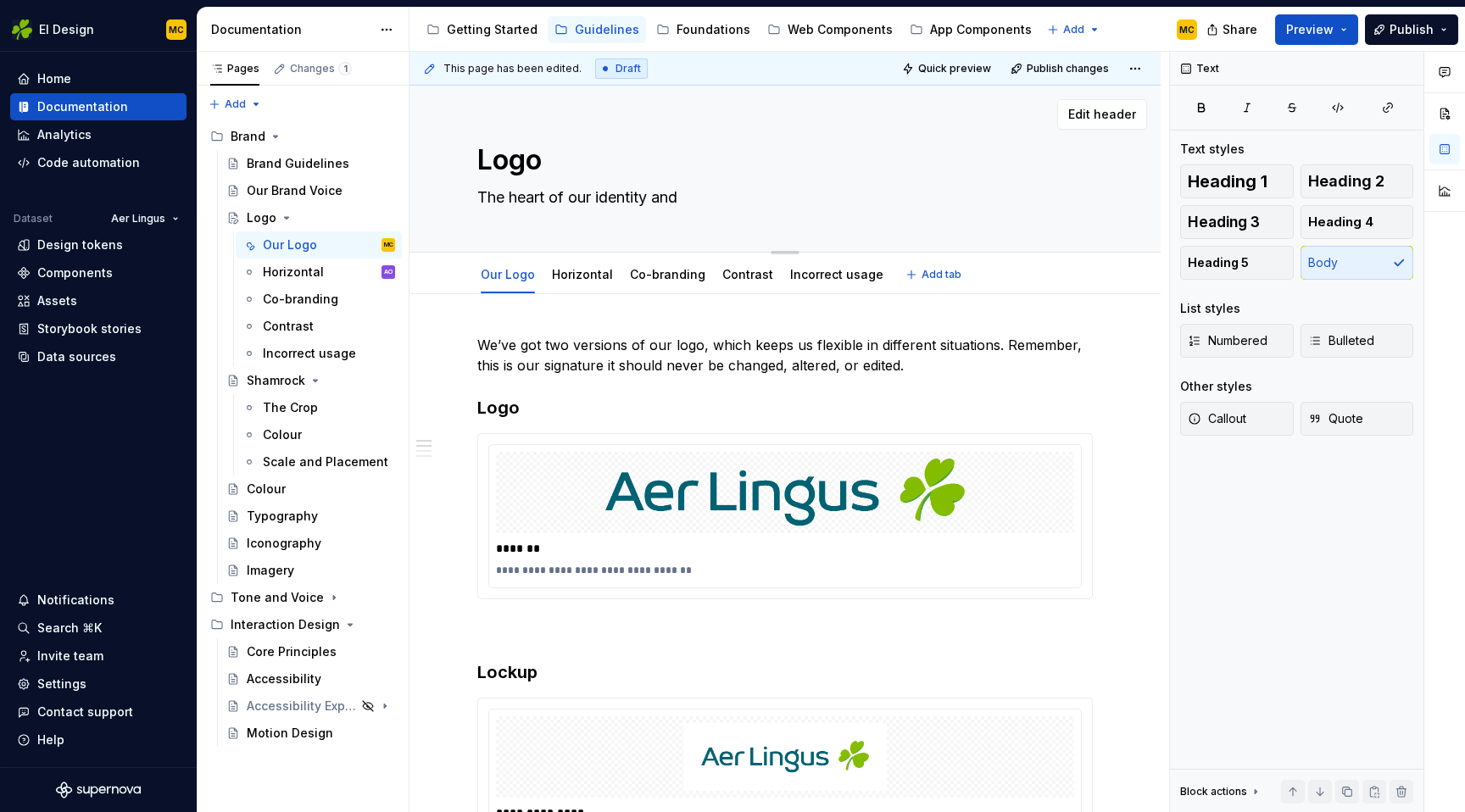
type textarea "*"
type textarea "The heart of our identity and"
type textarea "*"
type textarea "The heart of our identity and o"
type textarea "*"
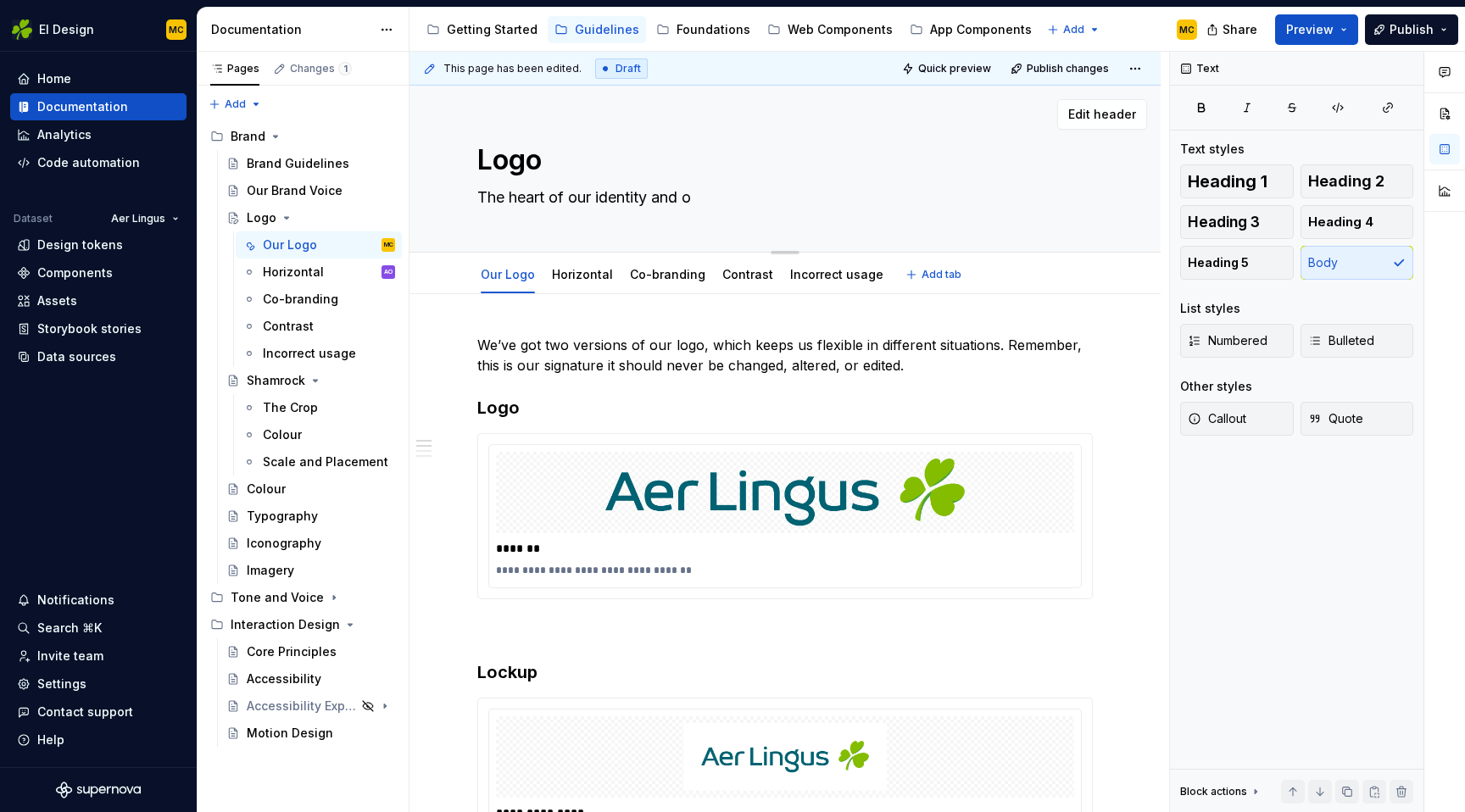
type textarea "The heart of our identity and ou"
type textarea "*"
type textarea "The heart of our identity and our"
type textarea "*"
type textarea "The heart of our identity and our"
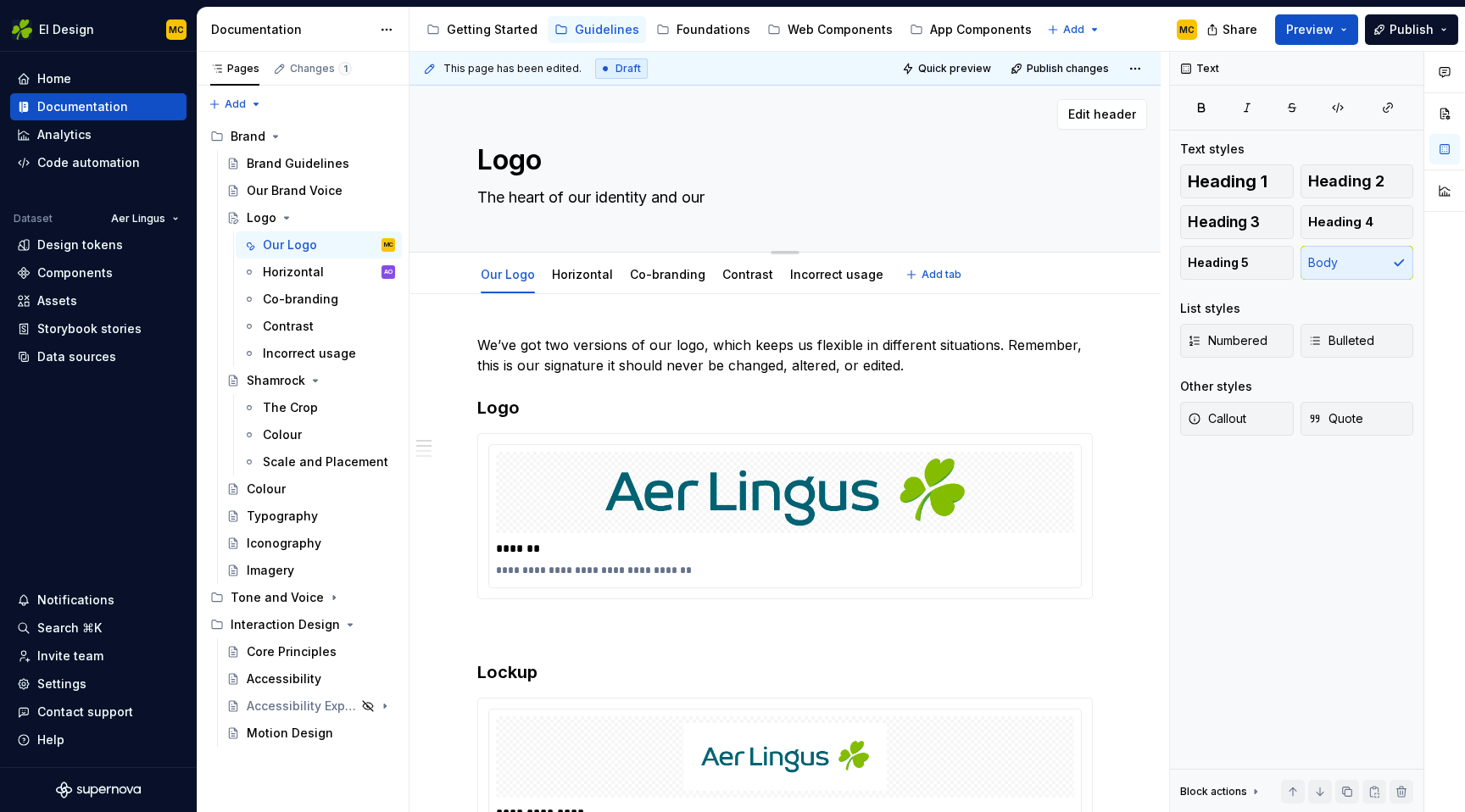
type textarea "*"
type textarea "The heart of our identity and our s"
type textarea "*"
type textarea "The heart of our identity and our si"
type textarea "*"
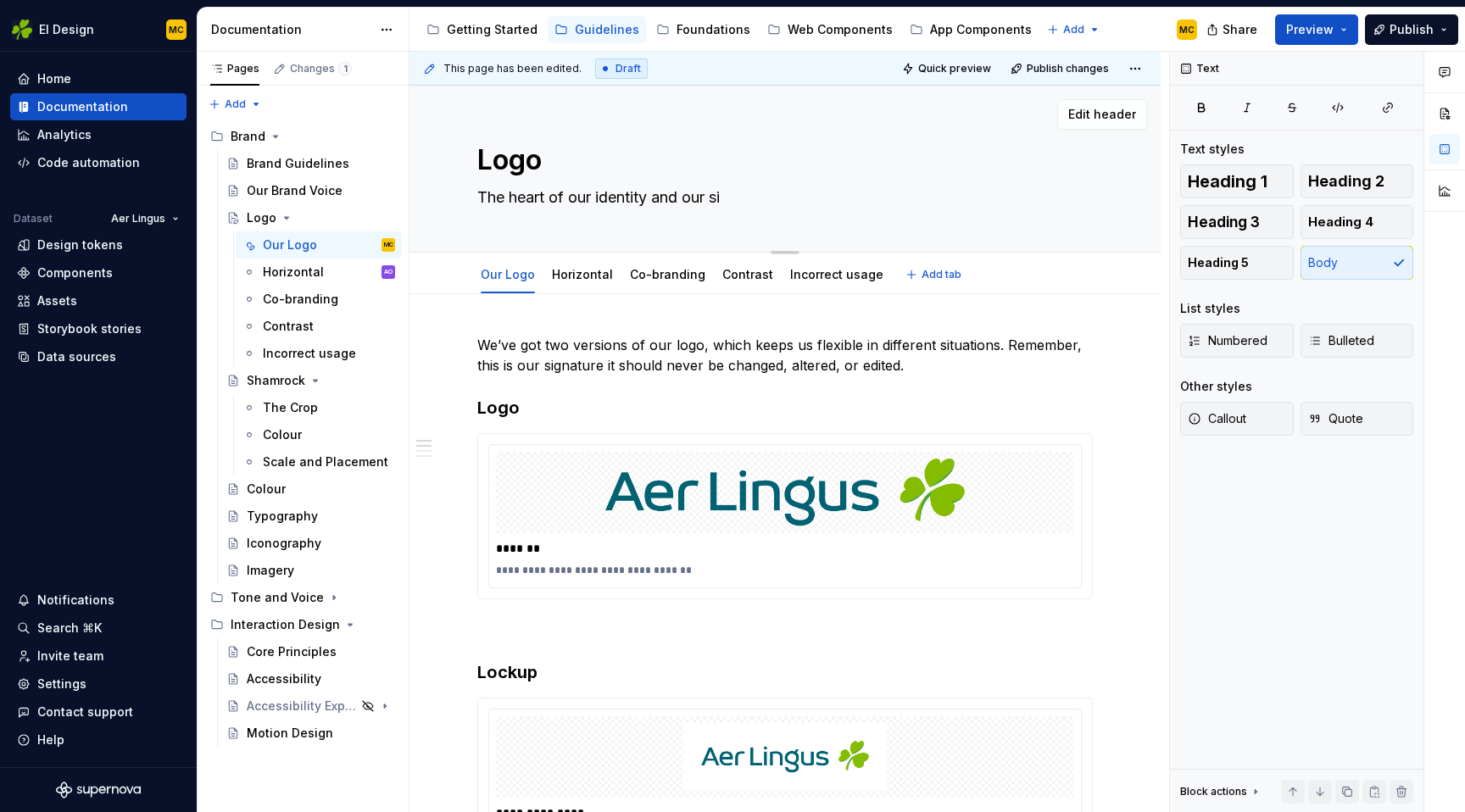
type textarea "The heart of our identity and our sig"
type textarea "*"
type textarea "The heart of our identity and our sign"
type textarea "*"
type textarea "The heart of our identity and our signa"
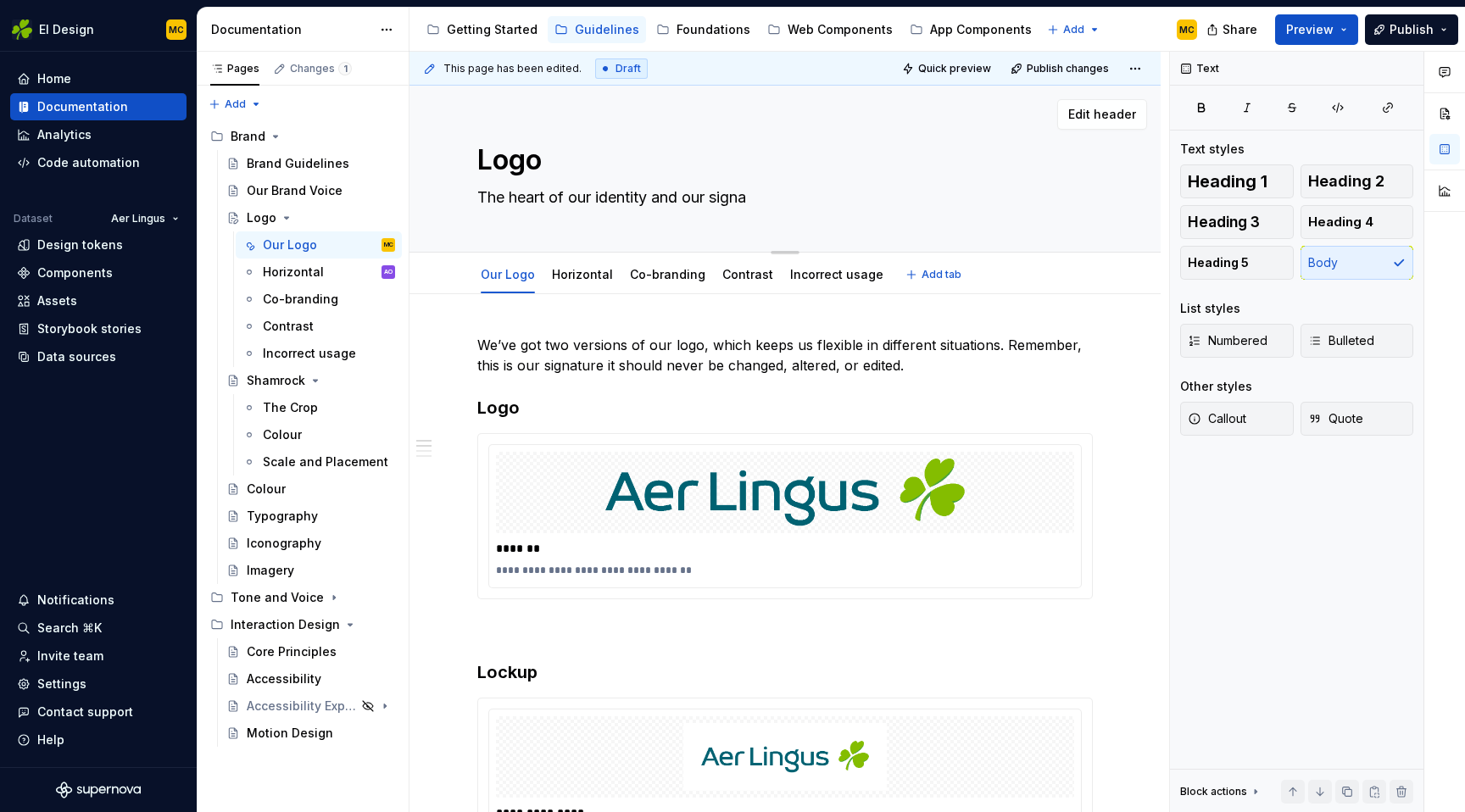
type textarea "*"
type textarea "The heart of our identity and our signat"
type textarea "*"
type textarea "The heart of our identity and our signatu"
type textarea "*"
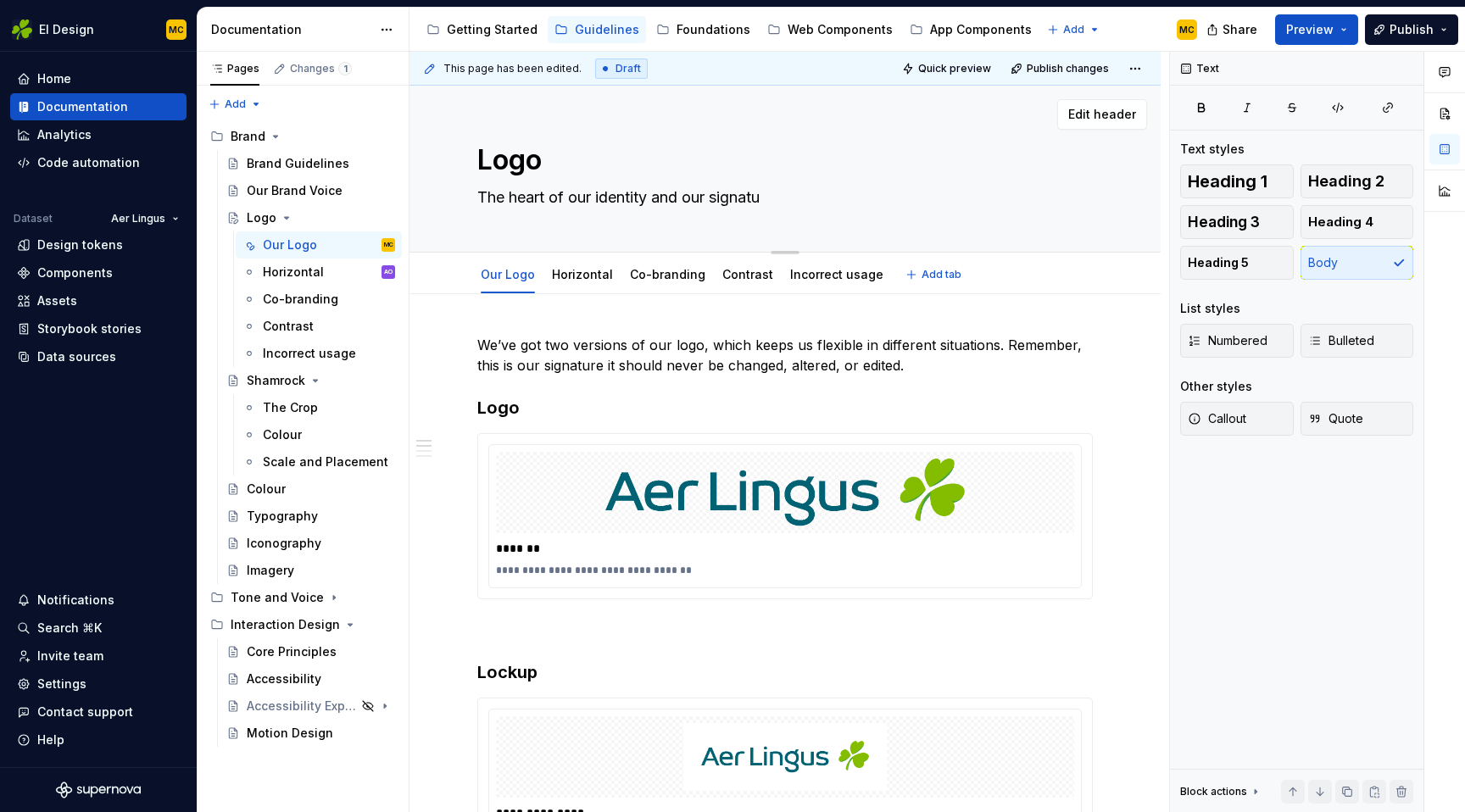
type textarea "The heart of our identity and our signatur"
type textarea "*"
type textarea "The heart of our identity and our signature"
type textarea "*"
type textarea "The heart of our identity and our signature"
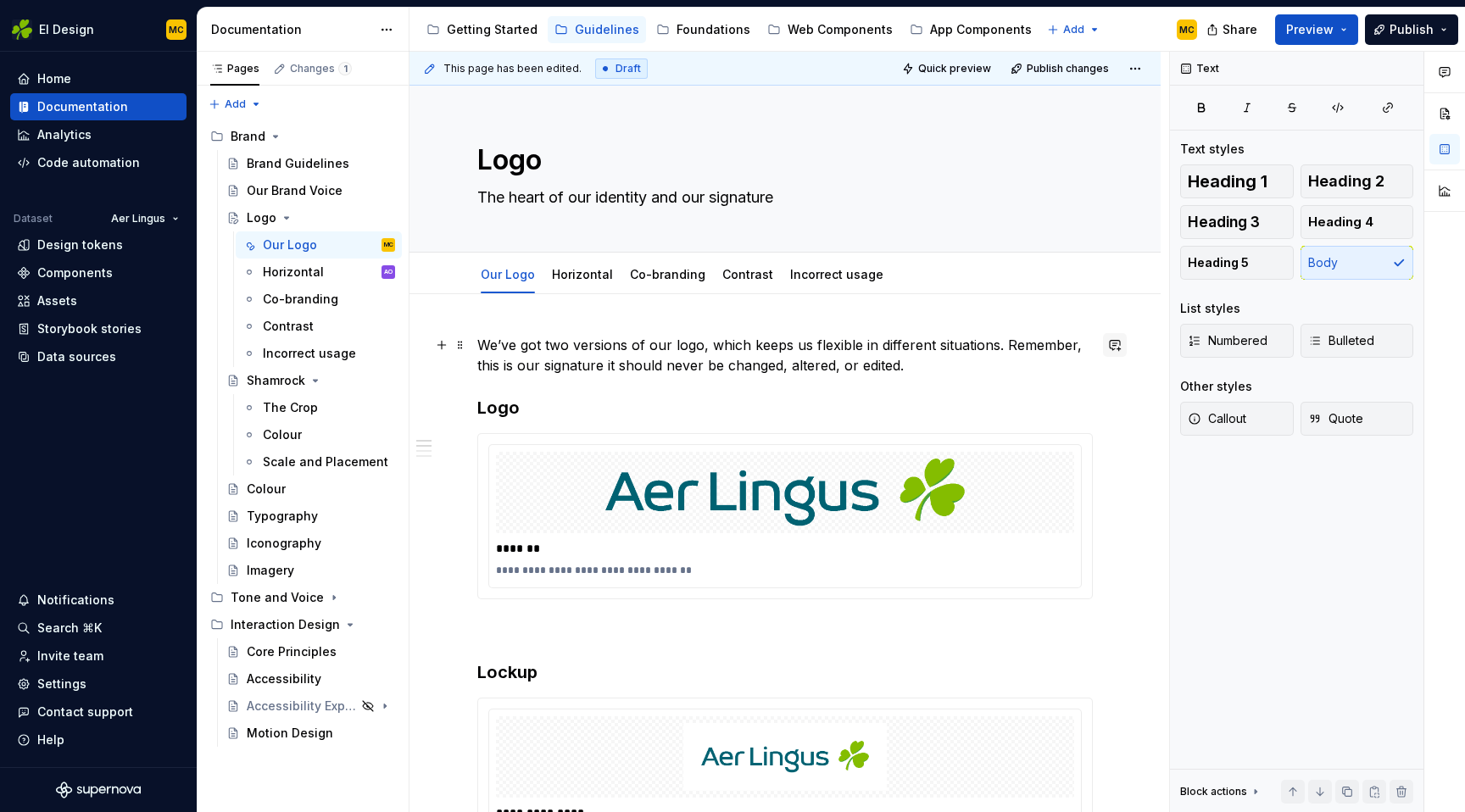
click at [1121, 347] on button "button" at bounding box center [1114, 345] width 24 height 24
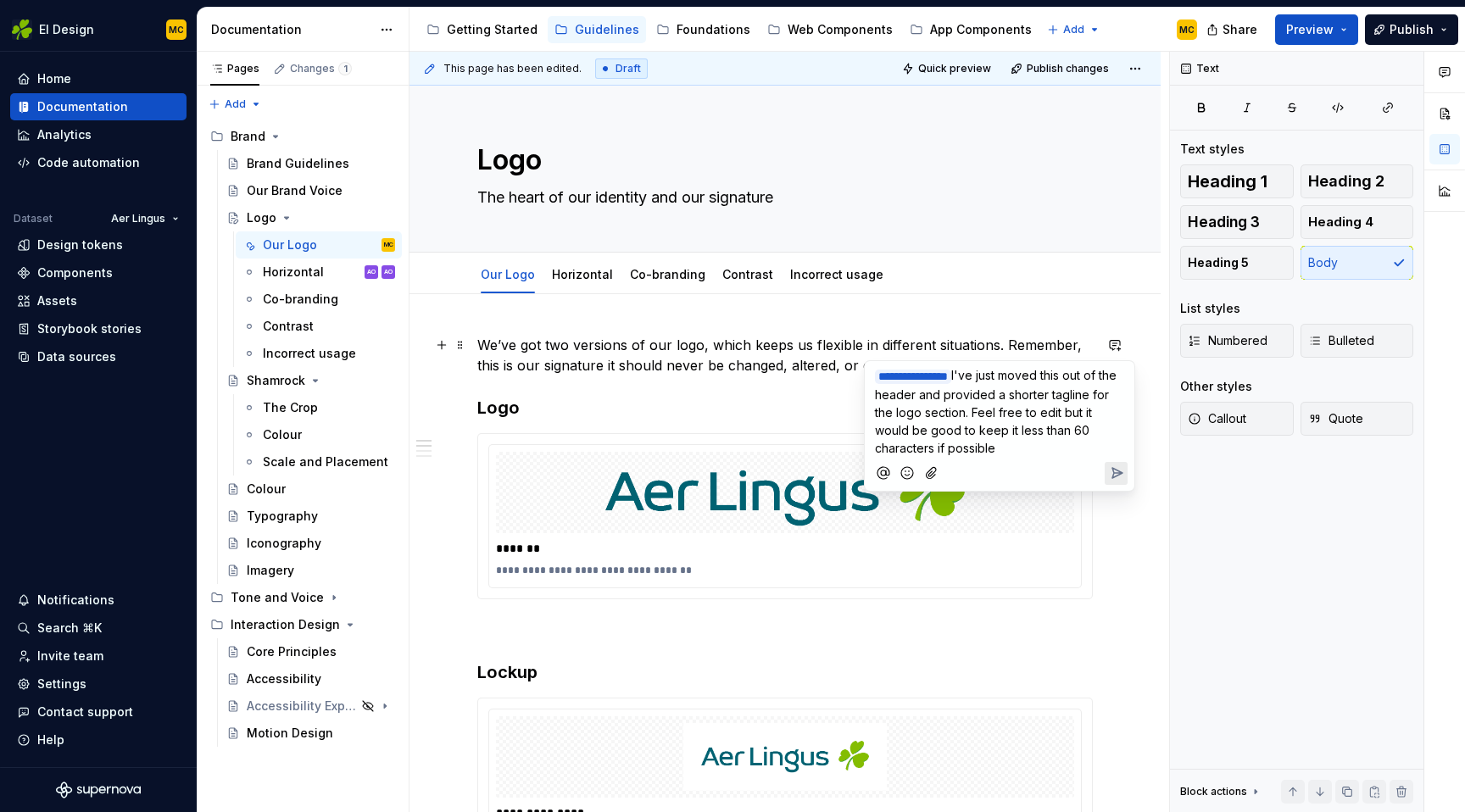
click at [983, 416] on span "I've just moved this out of the header and provided a shorter tagline for the l…" at bounding box center [997, 412] width 245 height 88
click at [1118, 471] on icon "Send" at bounding box center [1117, 473] width 10 height 10
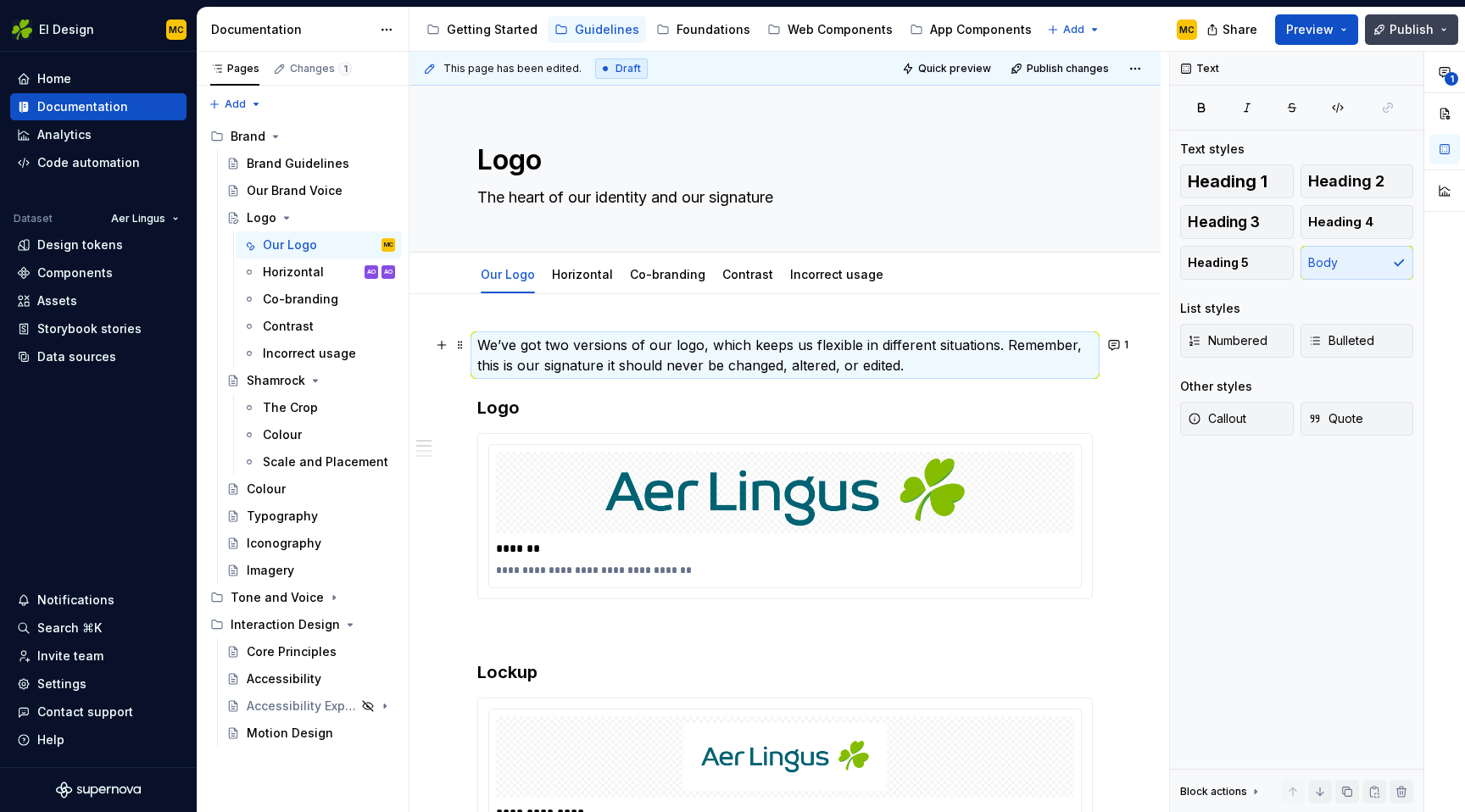
click at [1437, 30] on button "Publish" at bounding box center [1412, 30] width 93 height 30
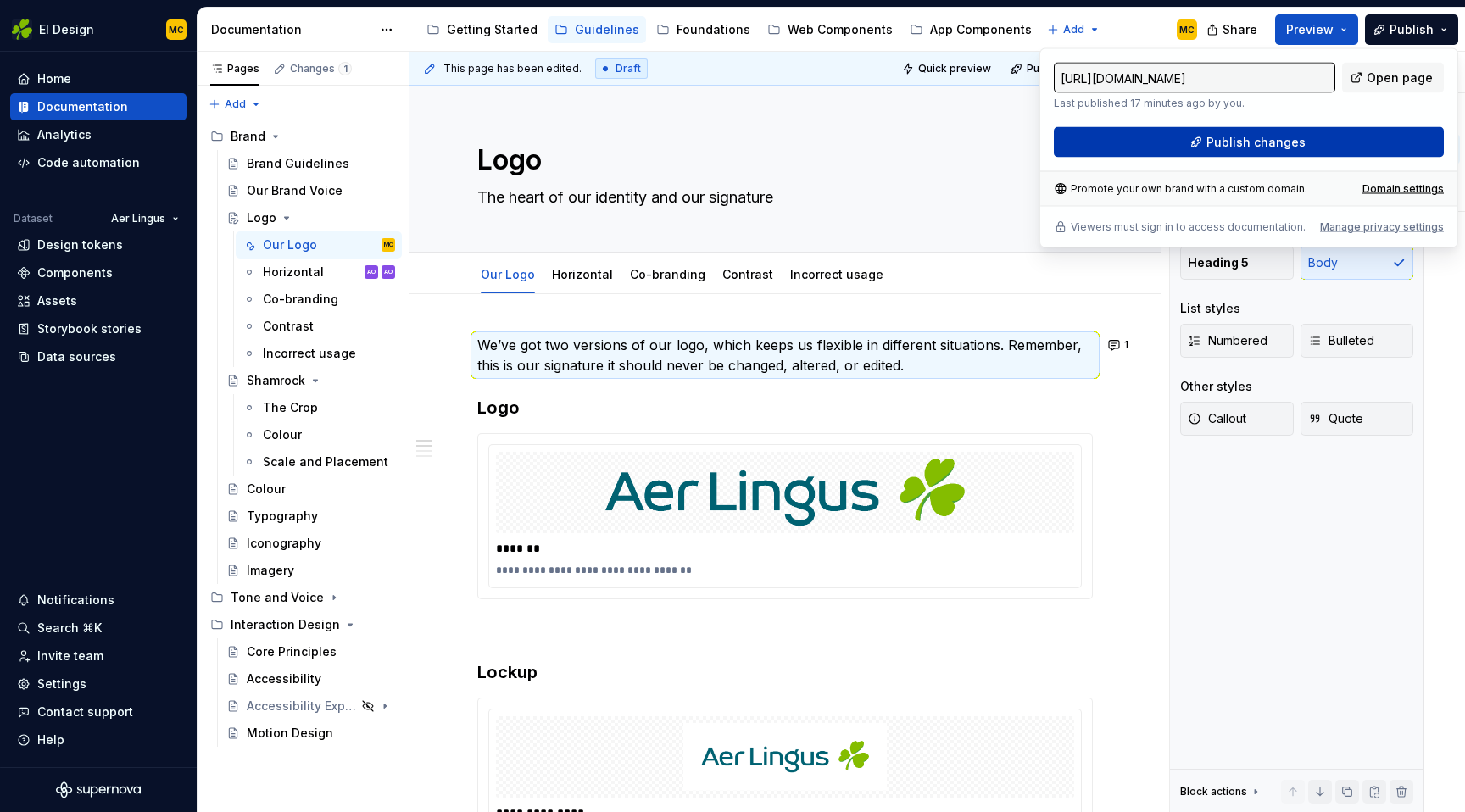
click at [1294, 134] on span "Publish changes" at bounding box center [1256, 143] width 99 height 17
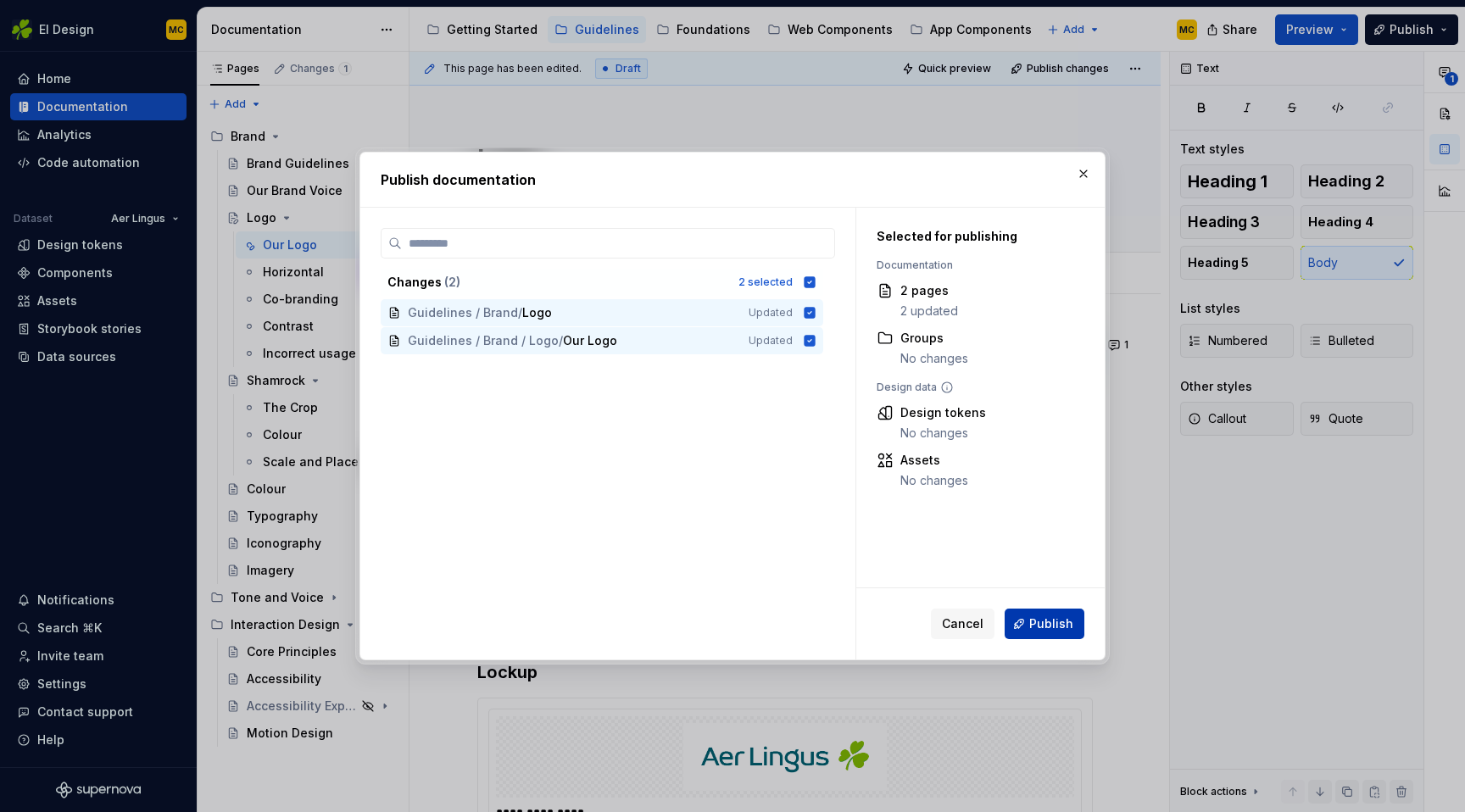
click at [1045, 631] on span "Publish" at bounding box center [1051, 624] width 44 height 17
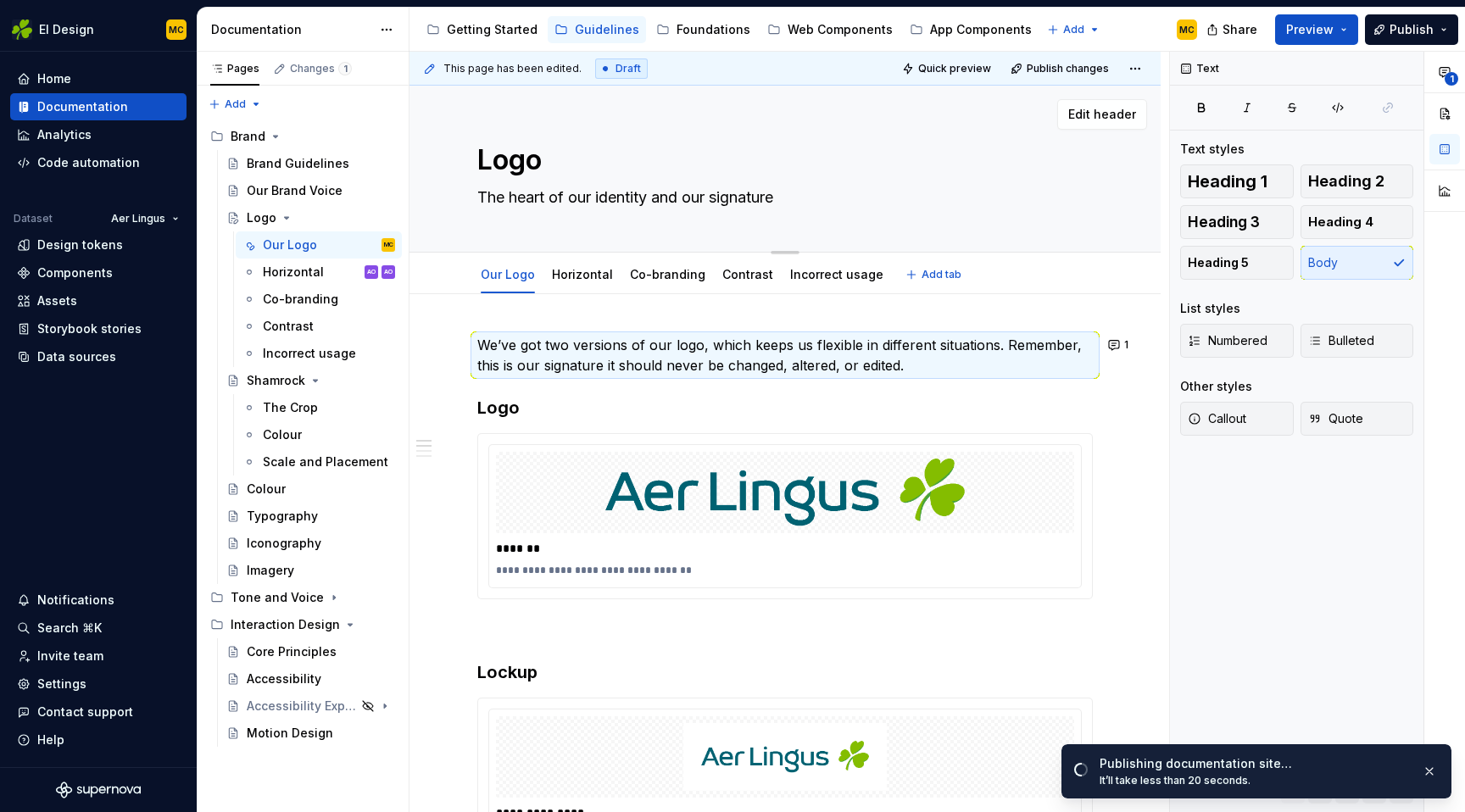
click at [542, 163] on textarea "Logo" at bounding box center [782, 160] width 616 height 41
type textarea "*"
type textarea "OLogo"
type textarea "*"
type textarea "OuLogo"
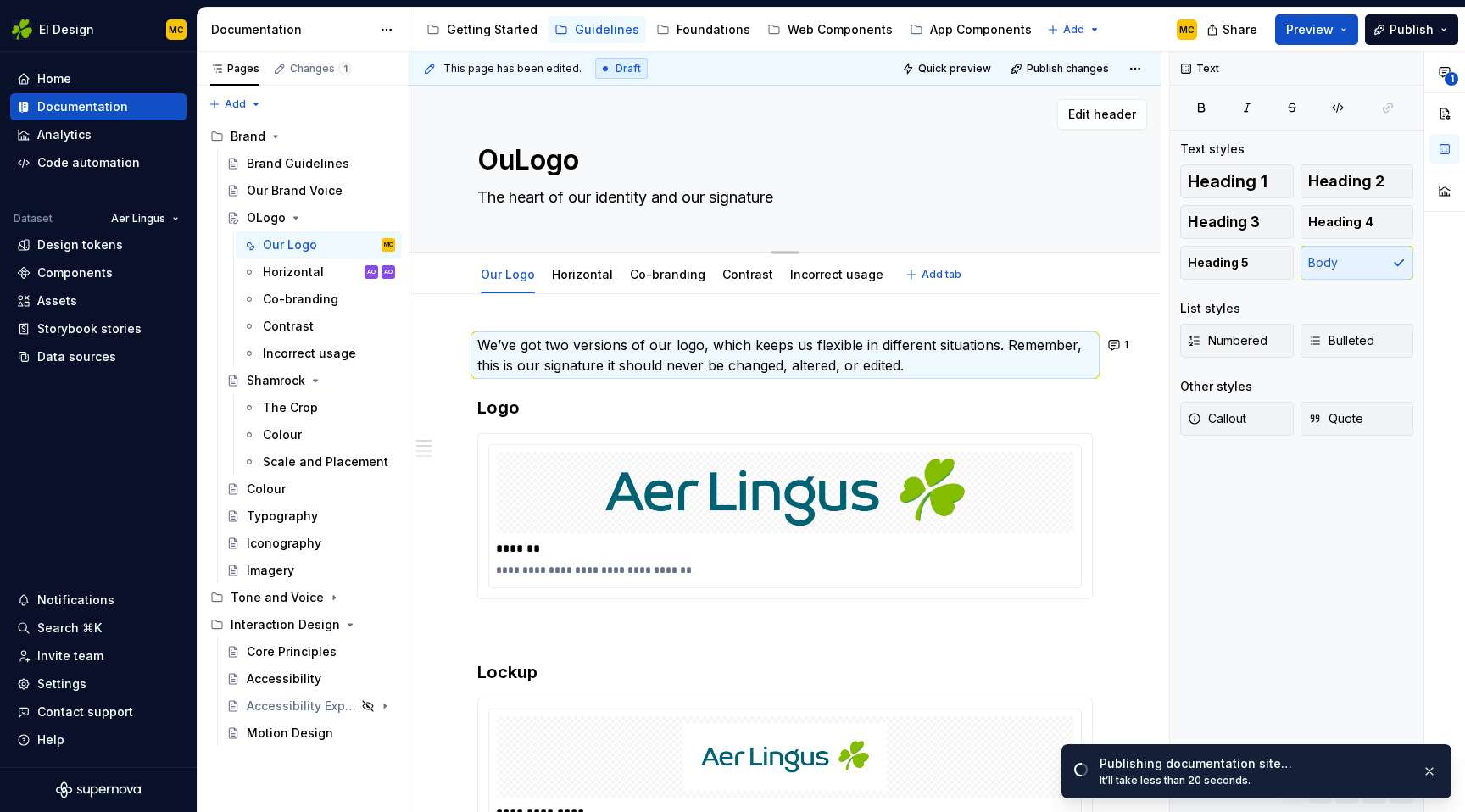
type textarea "*"
type textarea "OurLogo"
type textarea "*"
type textarea "Our Logo"
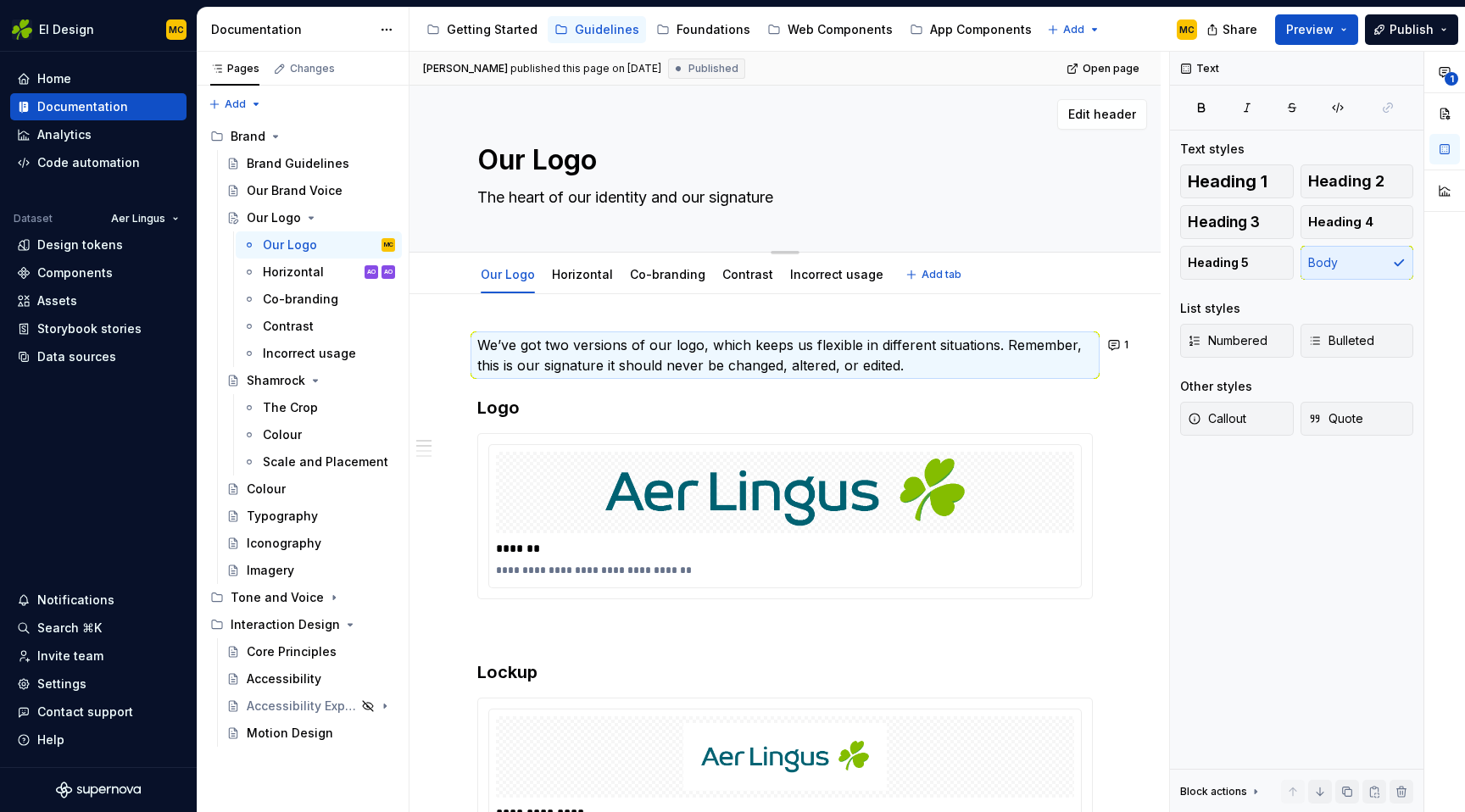
type textarea "*"
type textarea "Logo"
click at [1445, 30] on button "Publish" at bounding box center [1412, 30] width 93 height 30
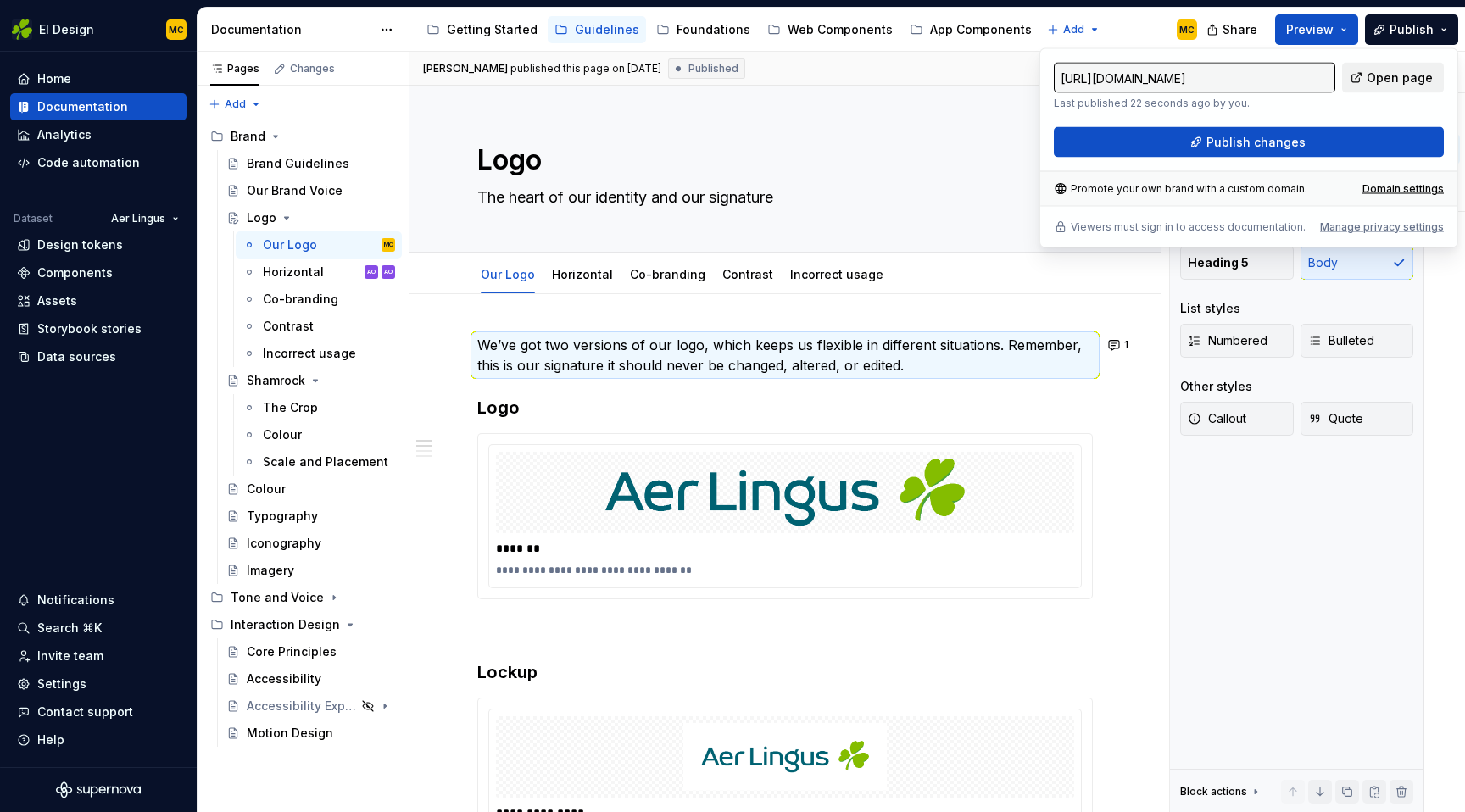
click at [1408, 70] on span "Open page" at bounding box center [1399, 78] width 66 height 17
click at [357, 196] on button "Page tree" at bounding box center [359, 191] width 24 height 24
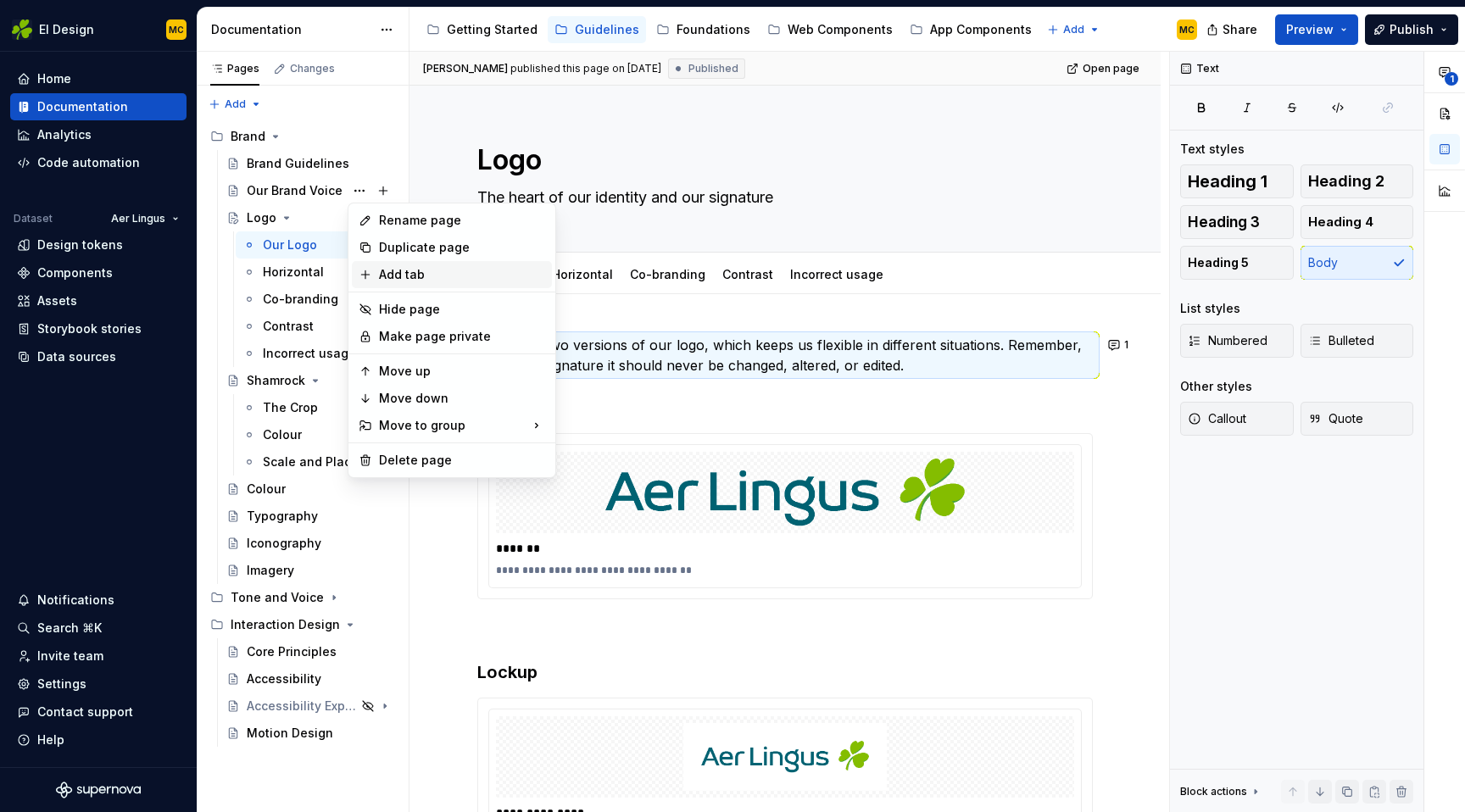
type textarea "*"
click at [414, 222] on div "Rename page" at bounding box center [462, 220] width 166 height 17
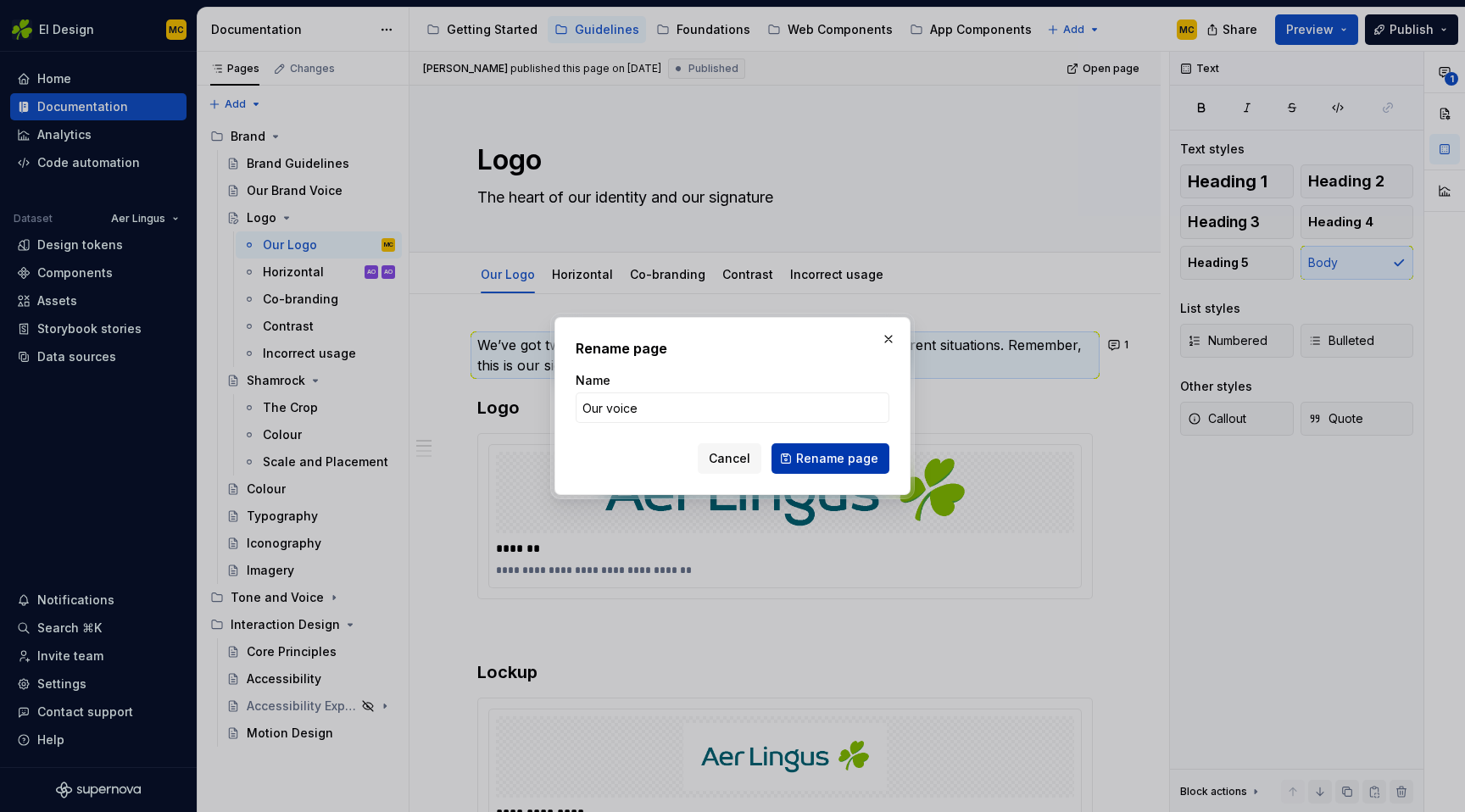
type input "Our voice"
click at [847, 463] on span "Rename page" at bounding box center [837, 458] width 82 height 17
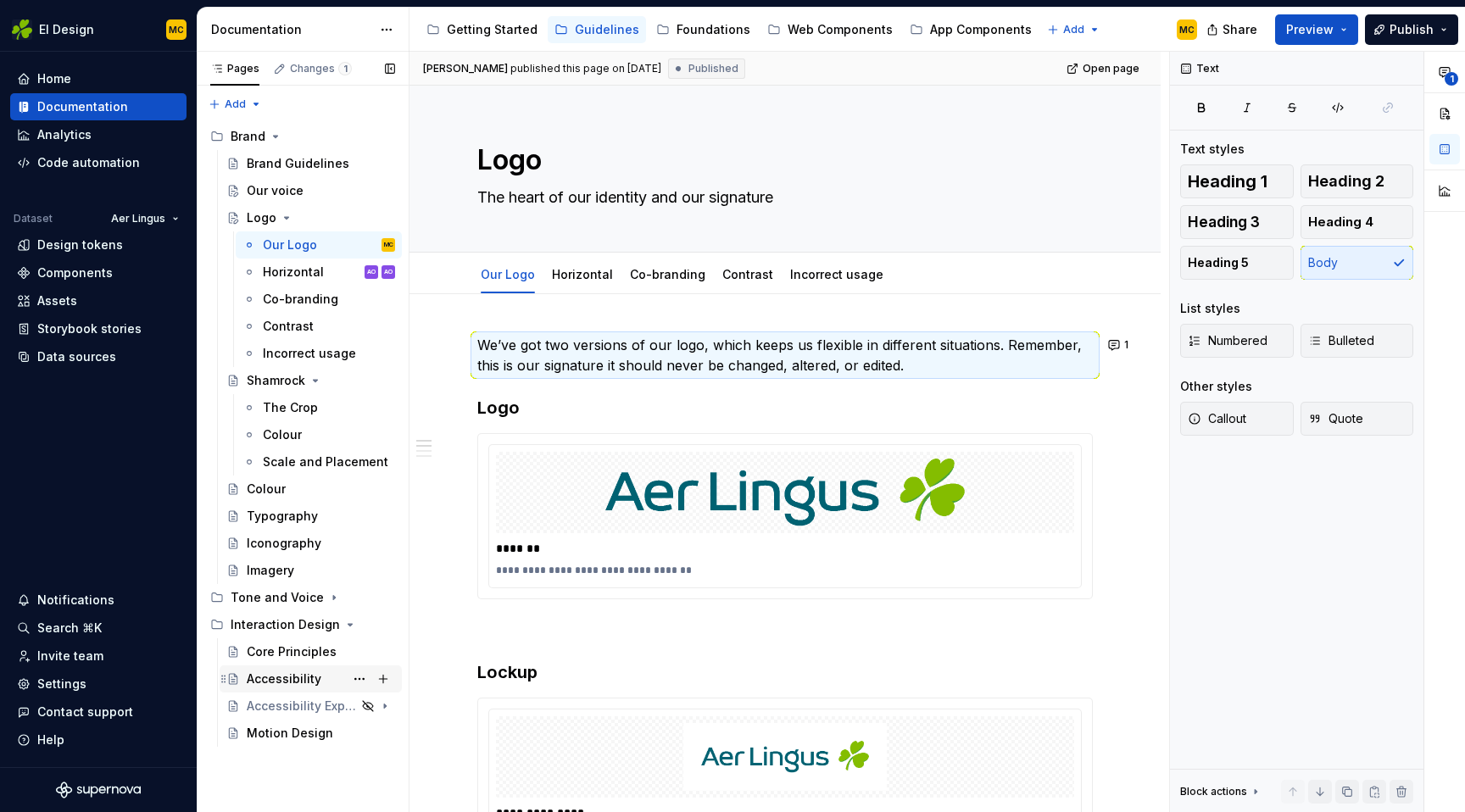
click at [285, 678] on div "Accessibility" at bounding box center [284, 680] width 74 height 17
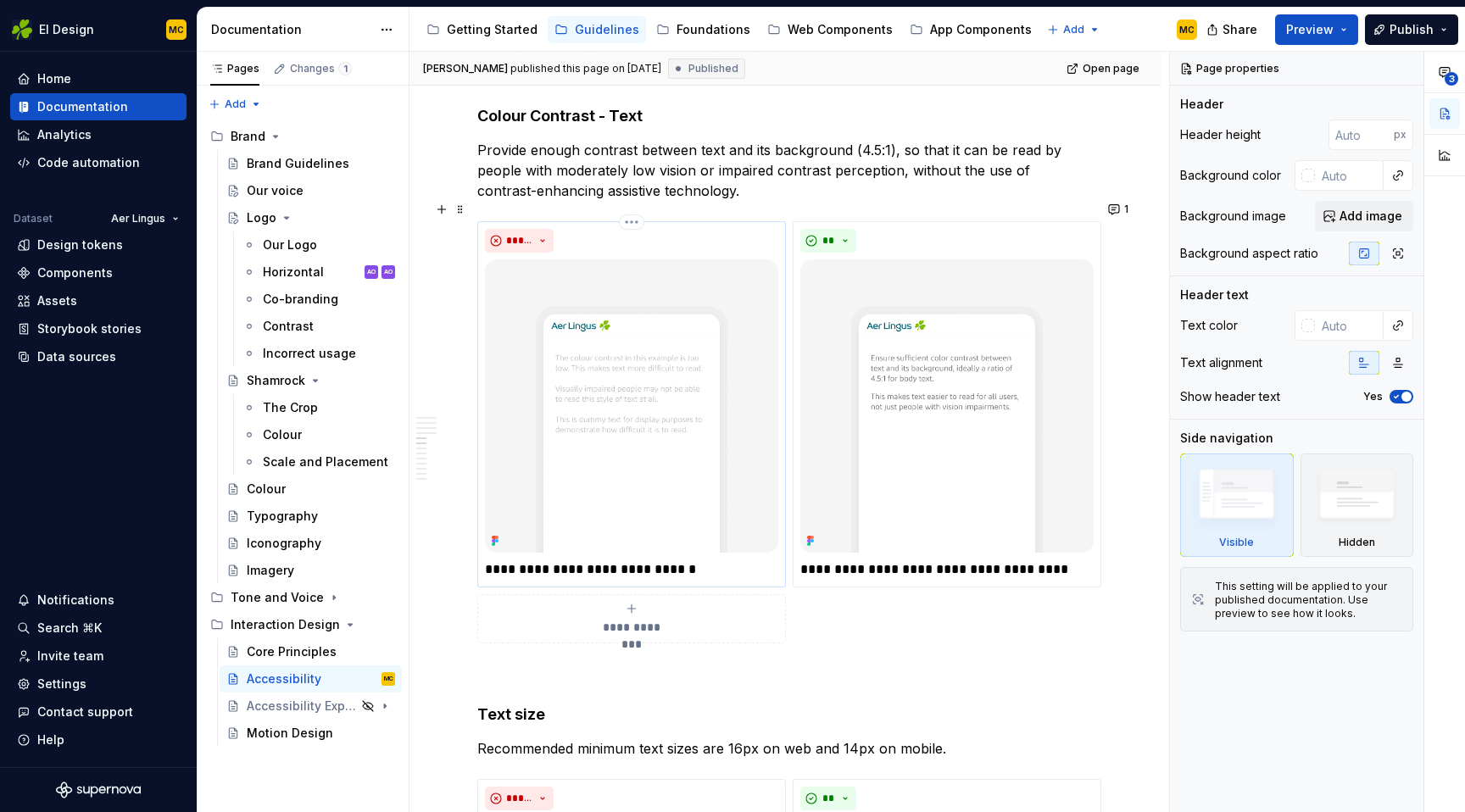
scroll to position [1833, 0]
click at [871, 598] on div "**********" at bounding box center [785, 430] width 616 height 422
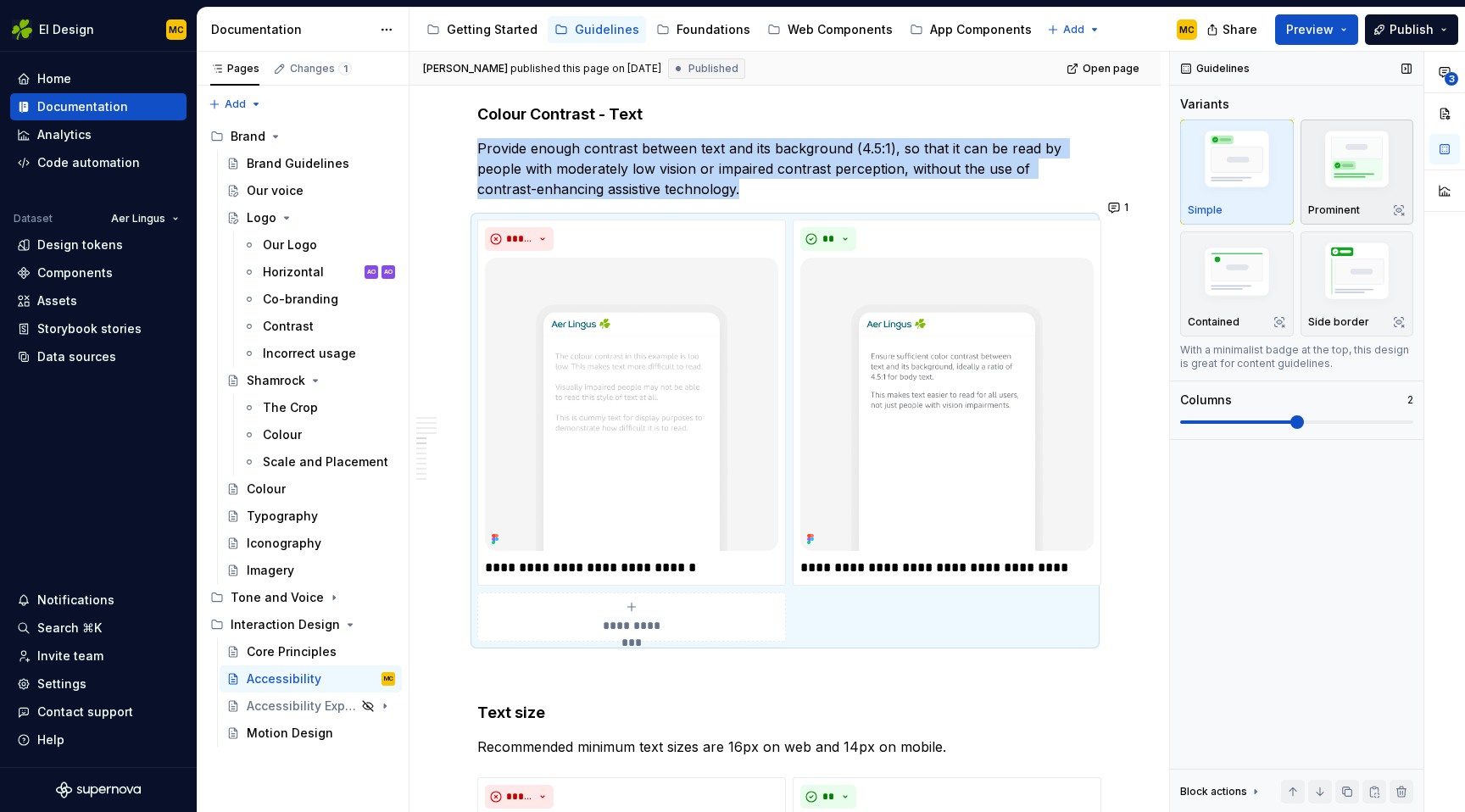
click at [1362, 166] on img "button" at bounding box center [1357, 162] width 98 height 73
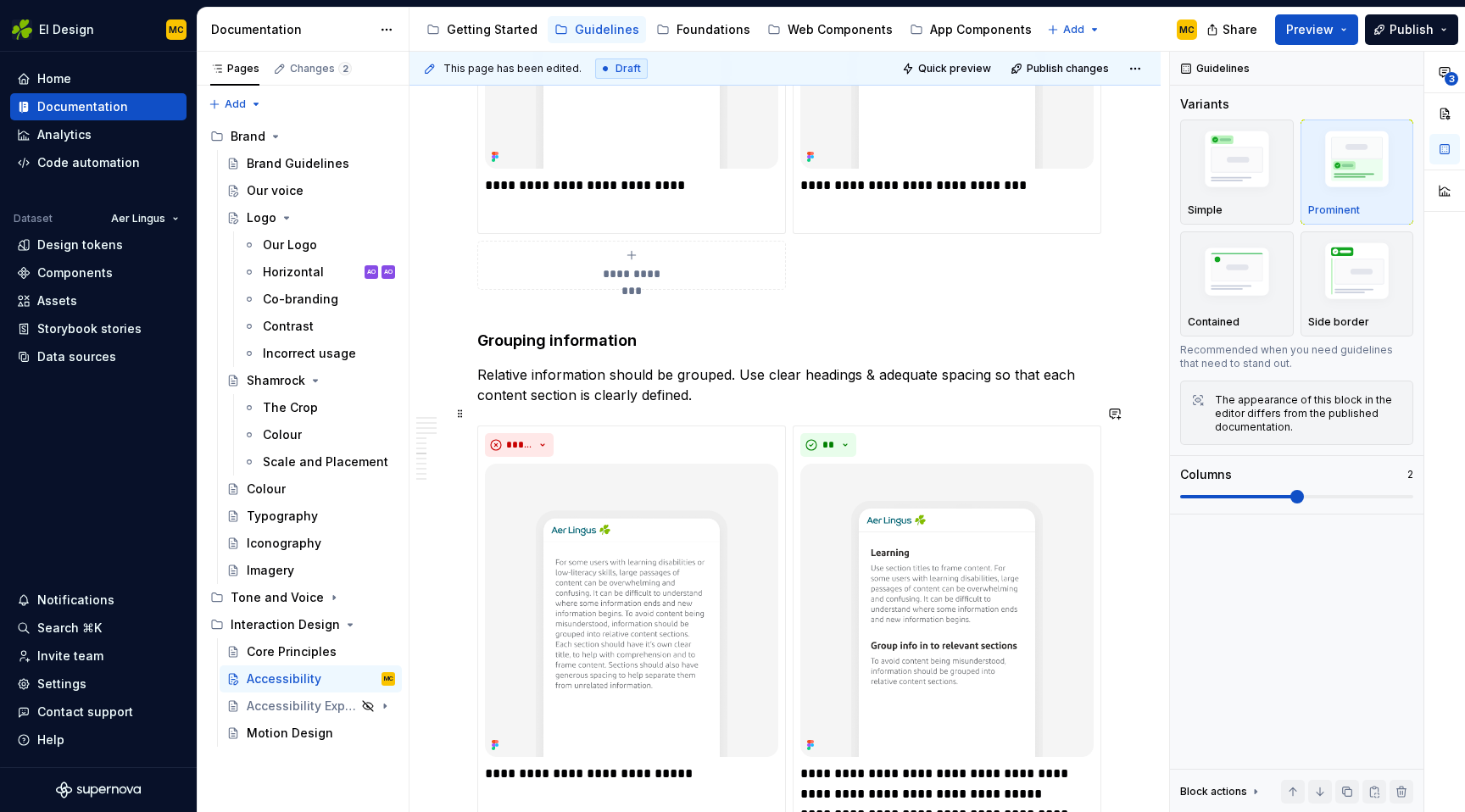
scroll to position [3373, 0]
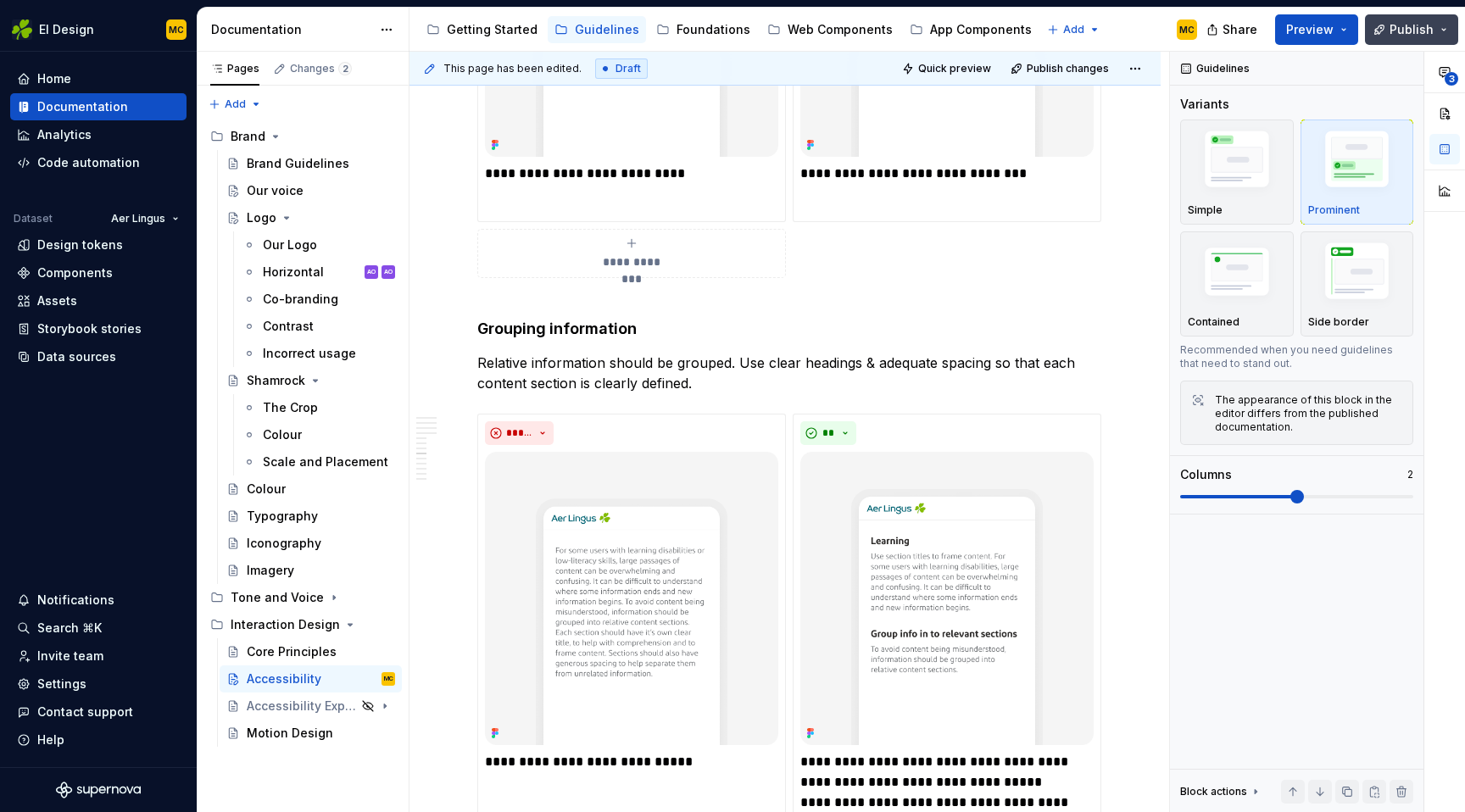
click at [1420, 29] on span "Publish" at bounding box center [1412, 30] width 44 height 17
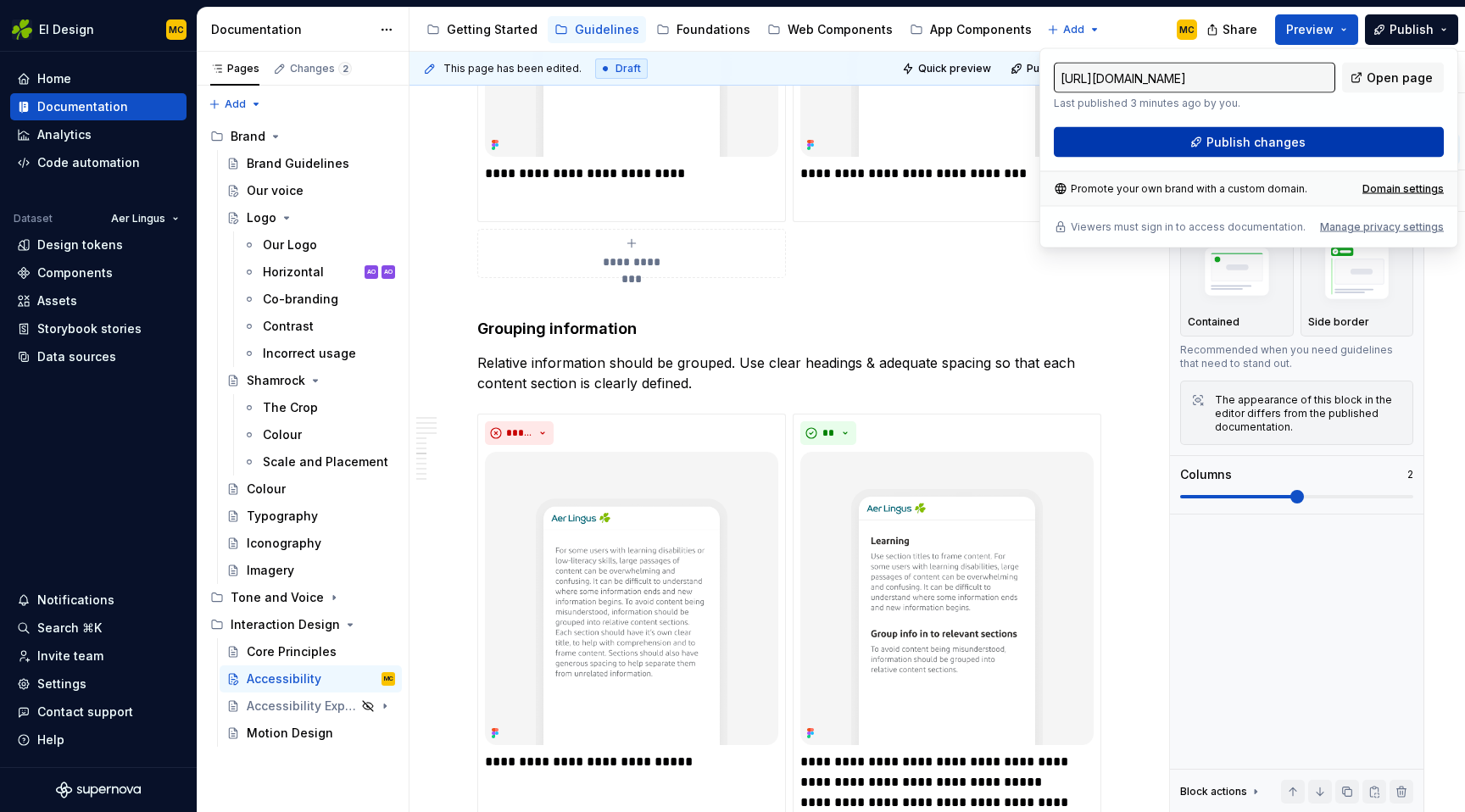
click at [1290, 148] on span "Publish changes" at bounding box center [1256, 143] width 99 height 17
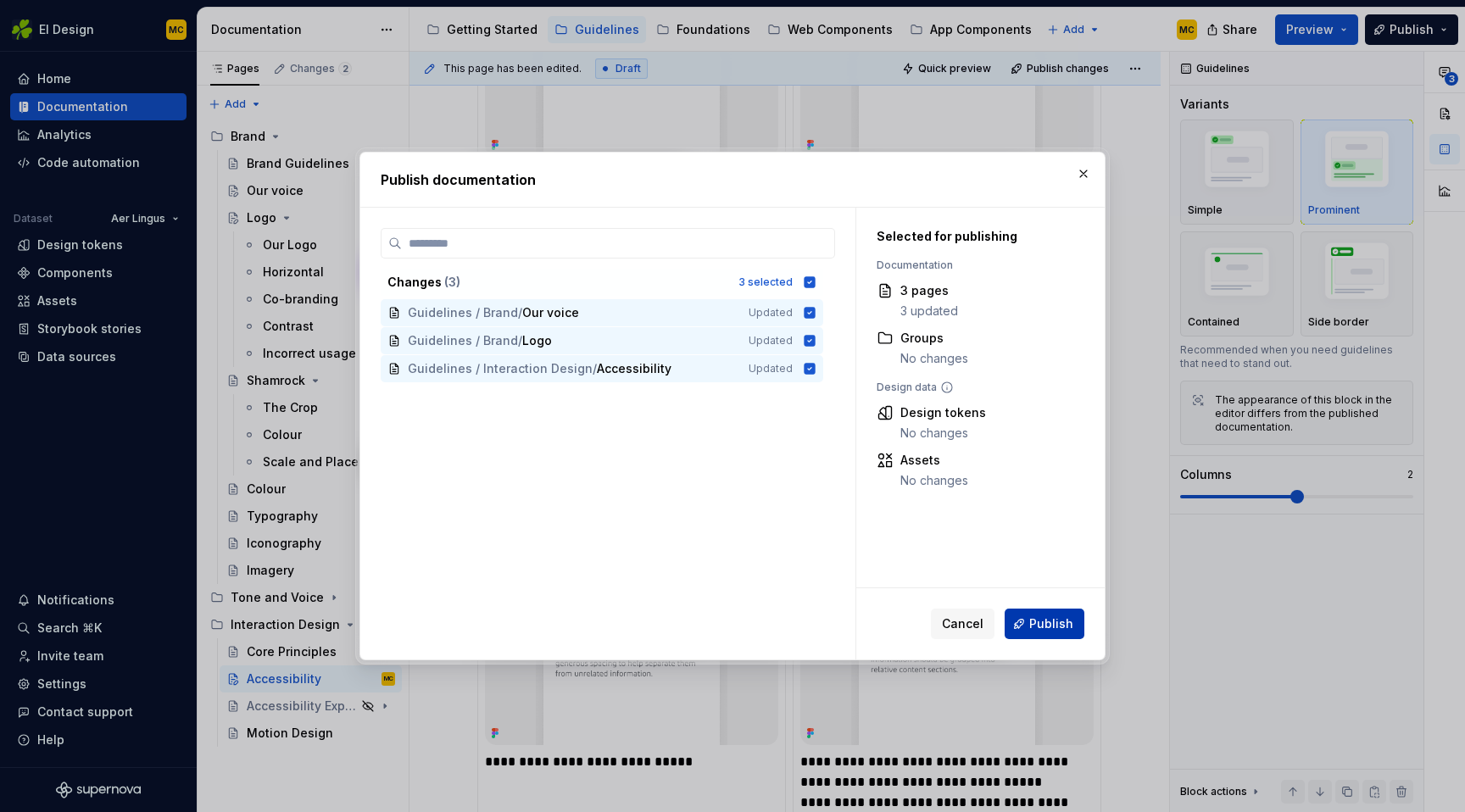
click at [1058, 626] on span "Publish" at bounding box center [1051, 624] width 44 height 17
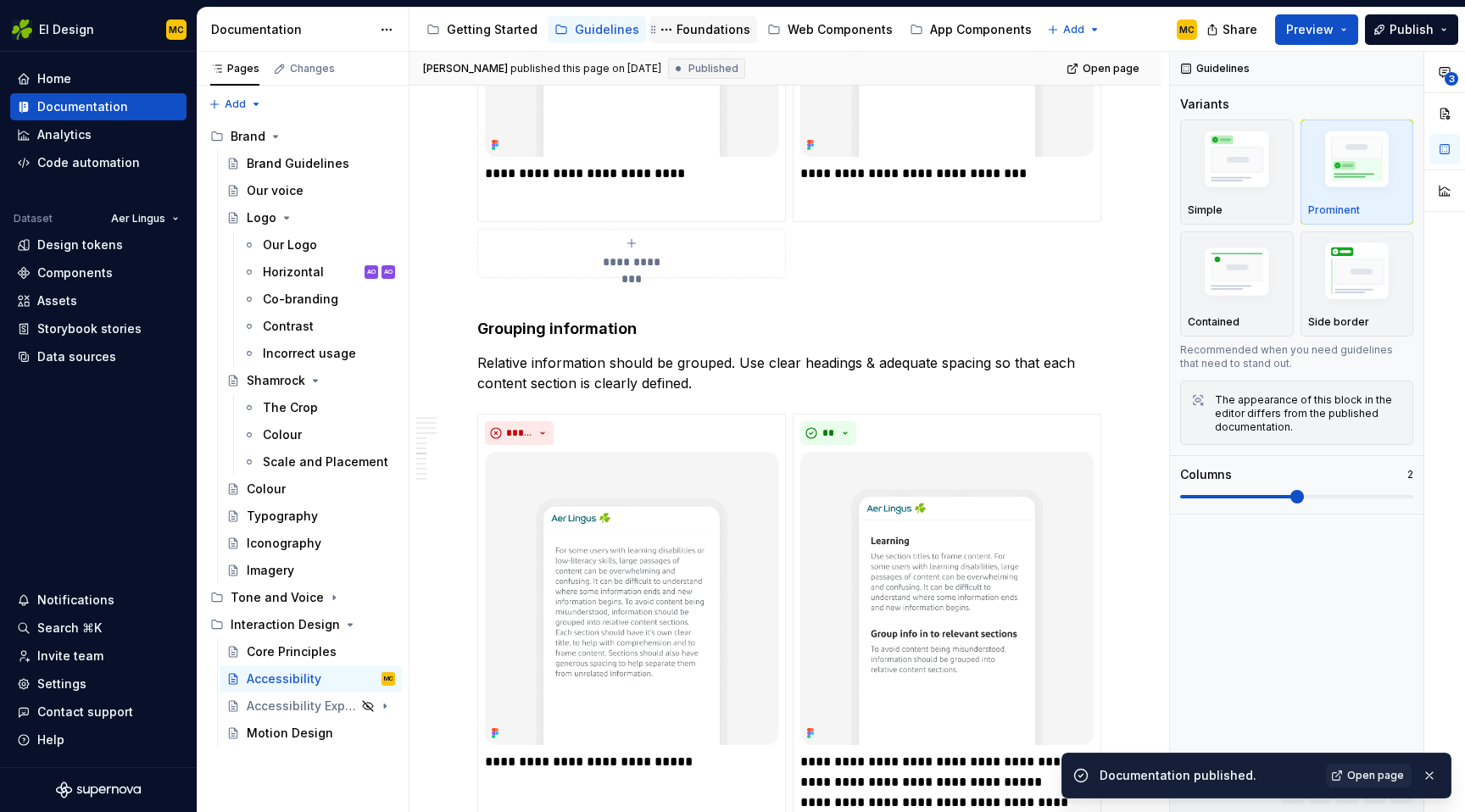
click at [696, 36] on div "Foundations" at bounding box center [713, 30] width 73 height 17
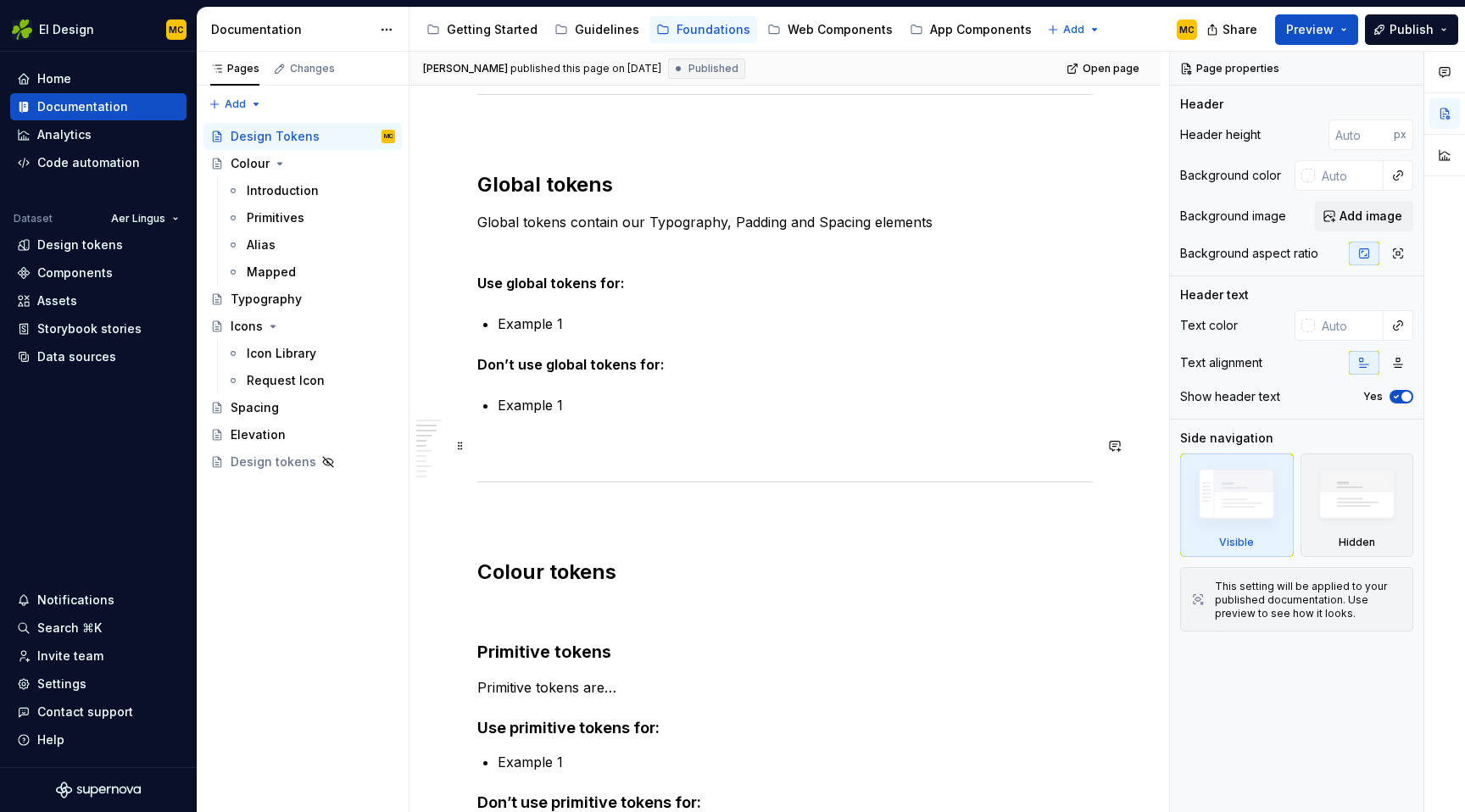
scroll to position [554, 0]
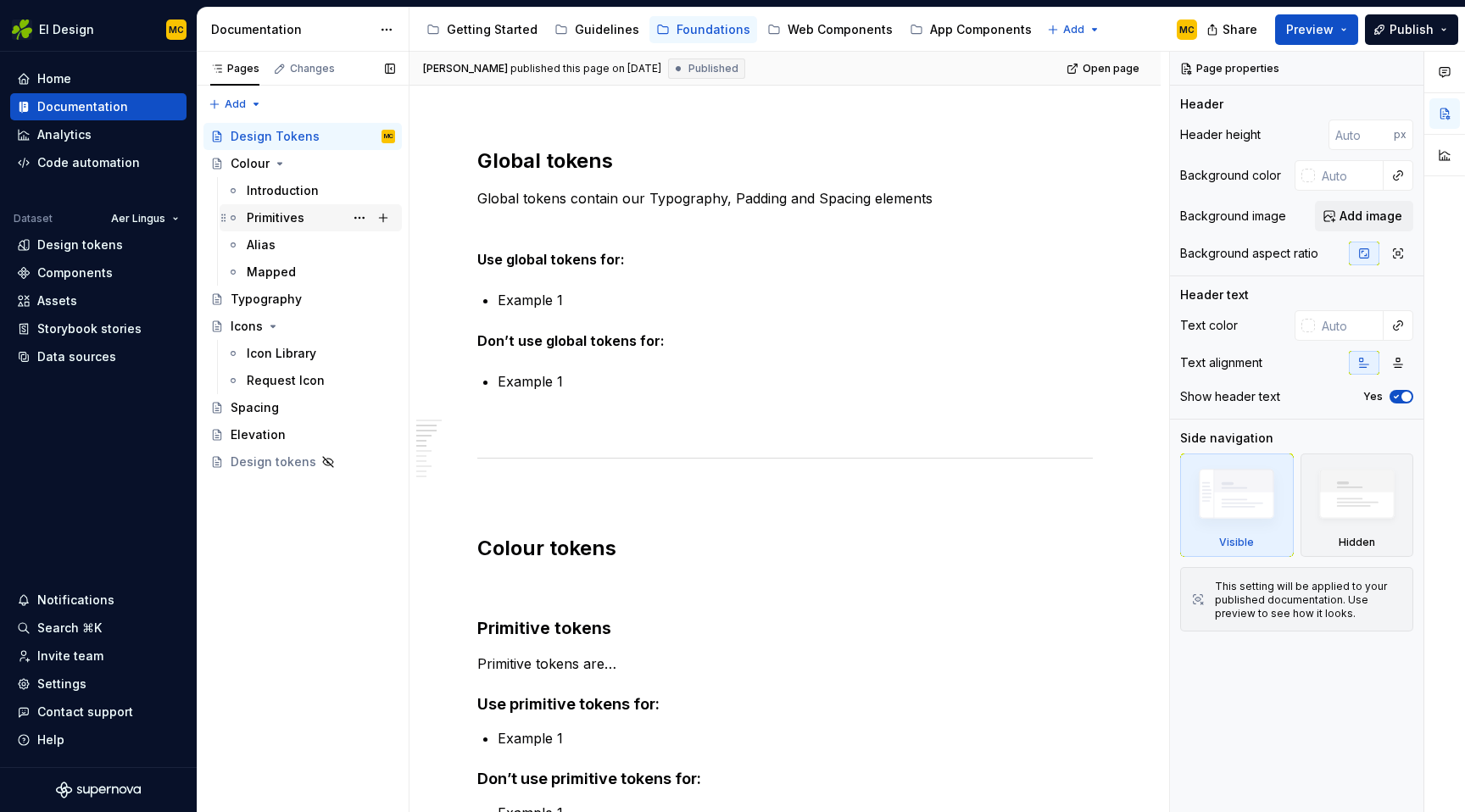
click at [273, 223] on div "Primitives" at bounding box center [275, 218] width 57 height 17
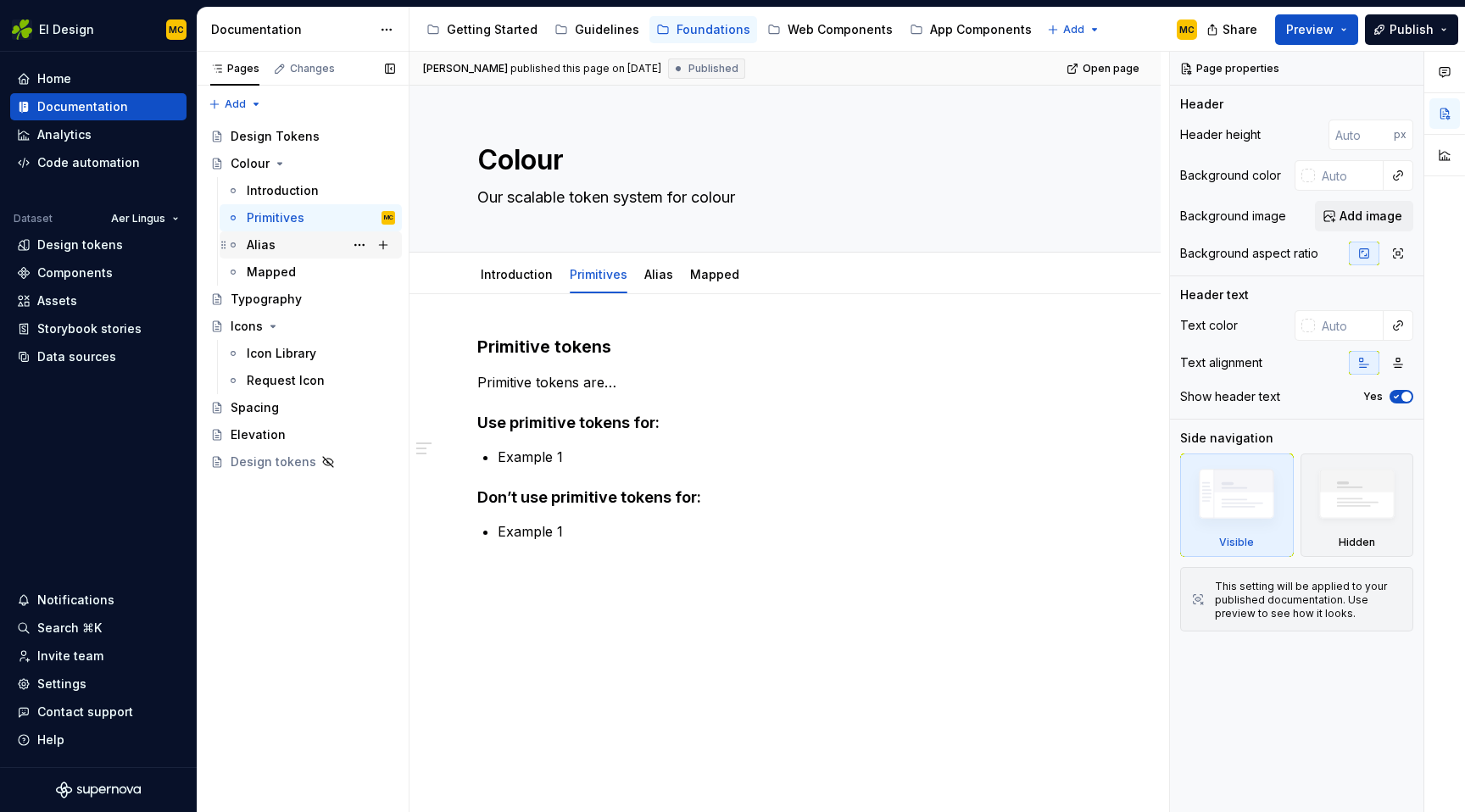
click at [312, 240] on div "Alias" at bounding box center [321, 245] width 149 height 24
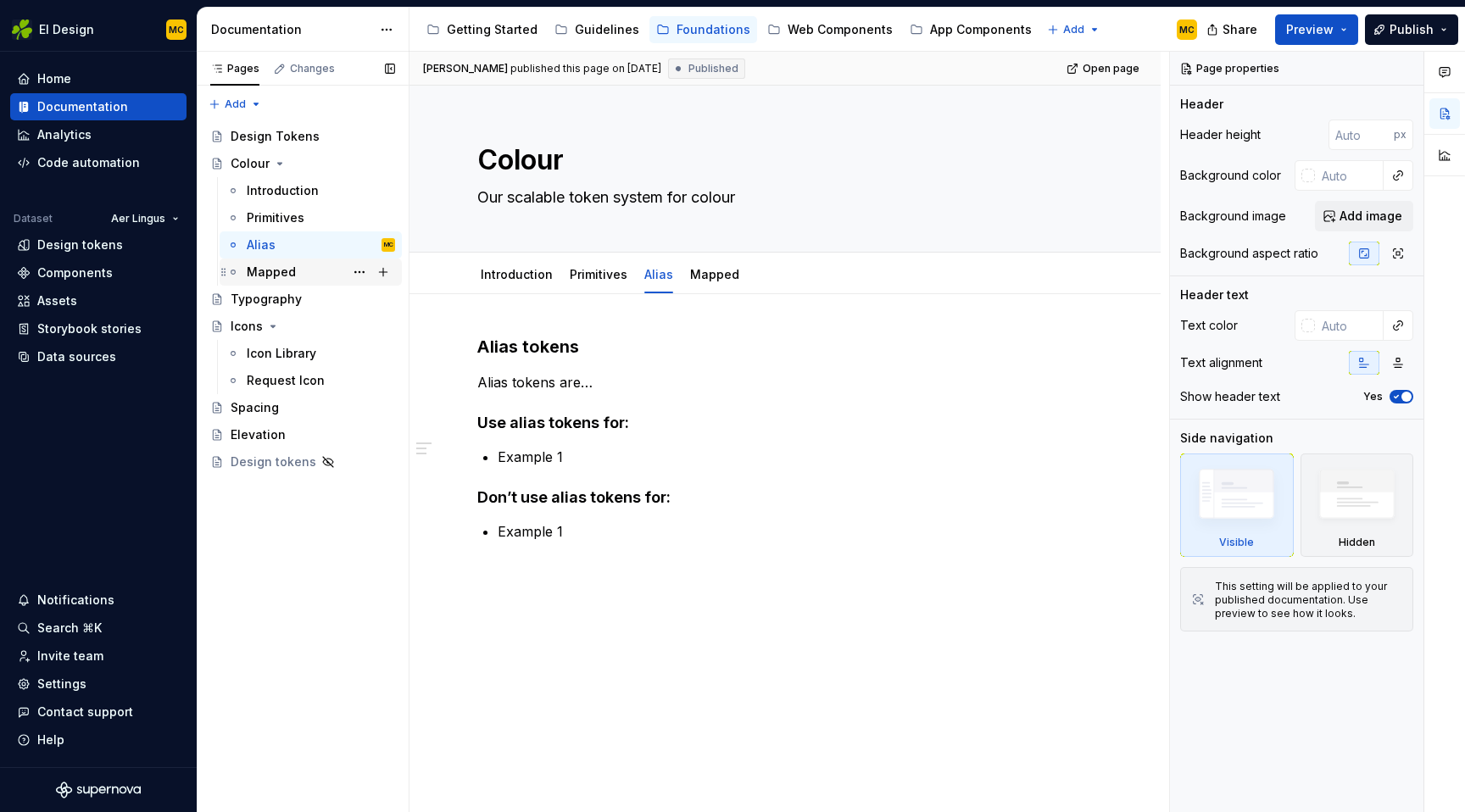
click at [306, 278] on div "Mapped" at bounding box center [321, 272] width 149 height 24
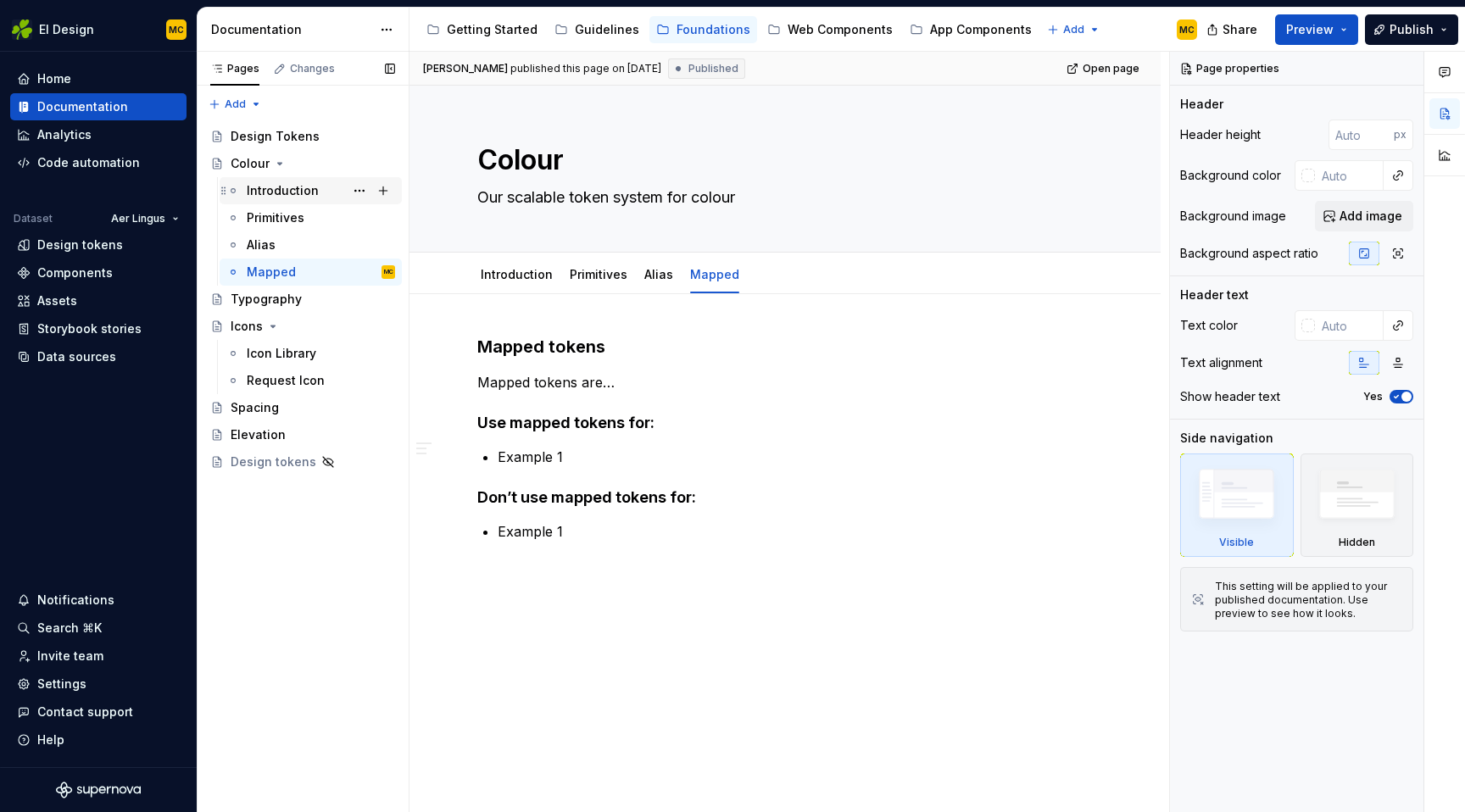
click at [299, 184] on div "Introduction" at bounding box center [283, 191] width 72 height 17
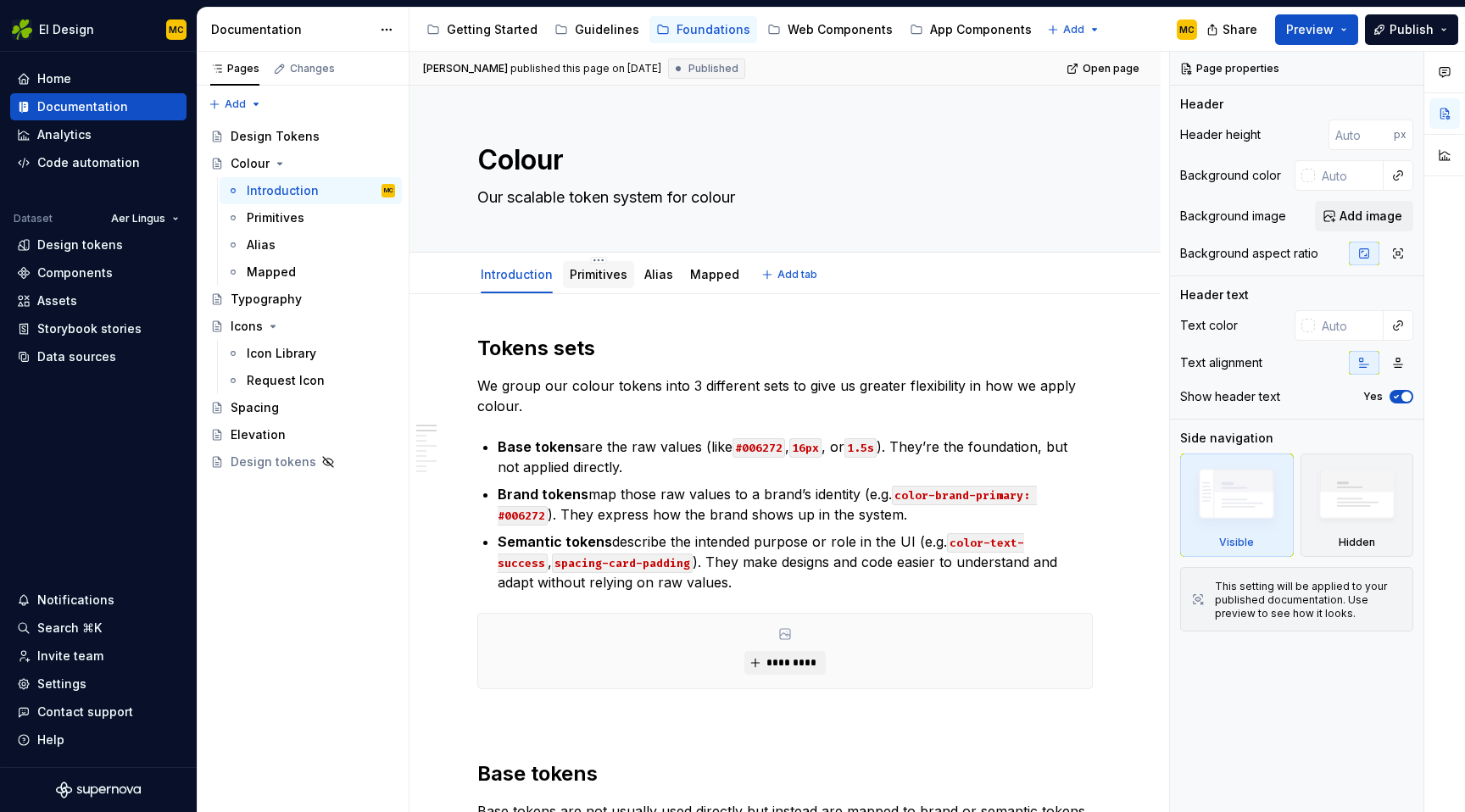
click at [600, 256] on div "Primitives" at bounding box center [599, 274] width 71 height 35
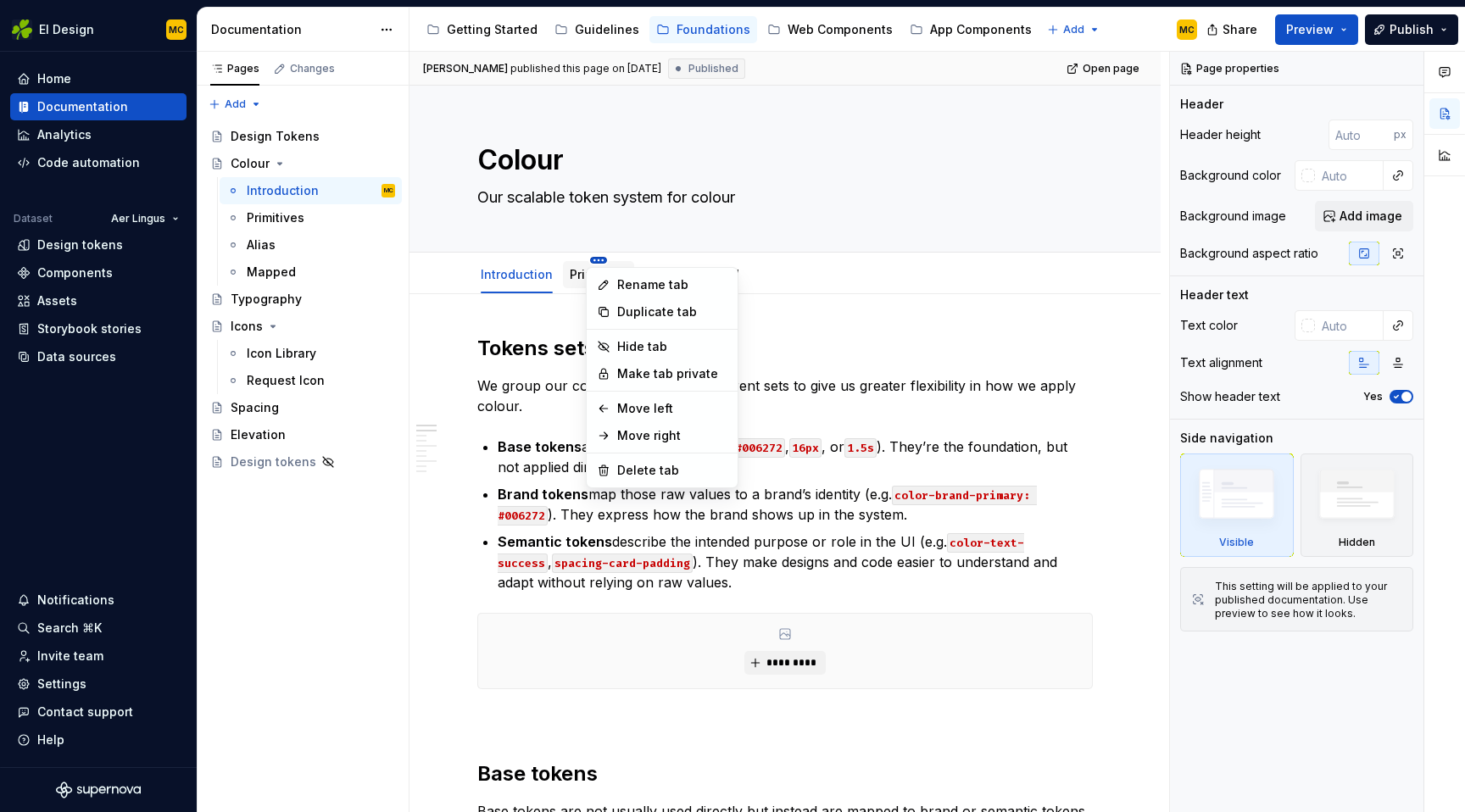
click at [600, 261] on html "EI Design MC Home Documentation Analytics Code automation Dataset Aer Lingus De…" at bounding box center [732, 406] width 1465 height 812
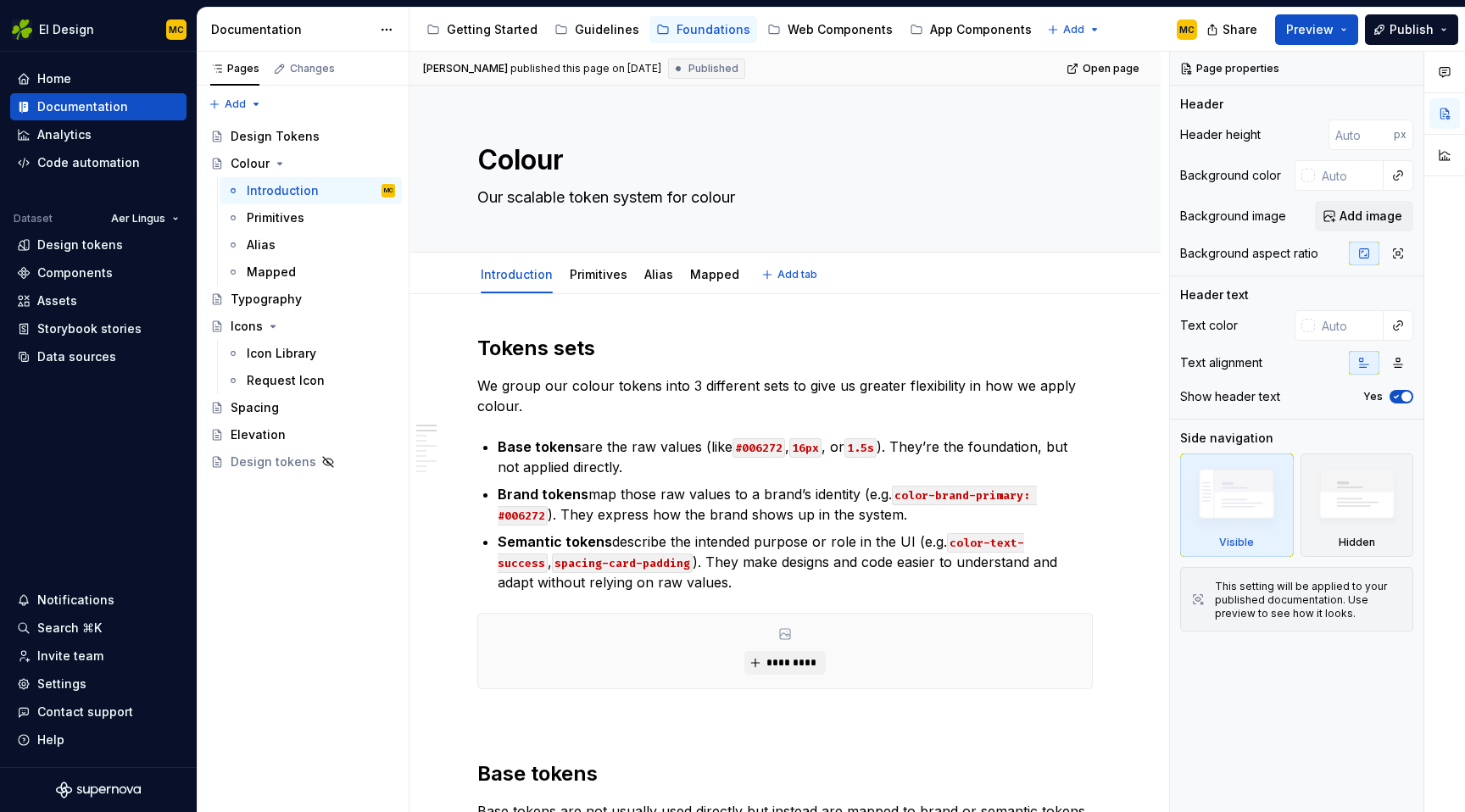
click at [592, 259] on html "EI Design MC Home Documentation Analytics Code automation Dataset Aer Lingus De…" at bounding box center [732, 406] width 1465 height 812
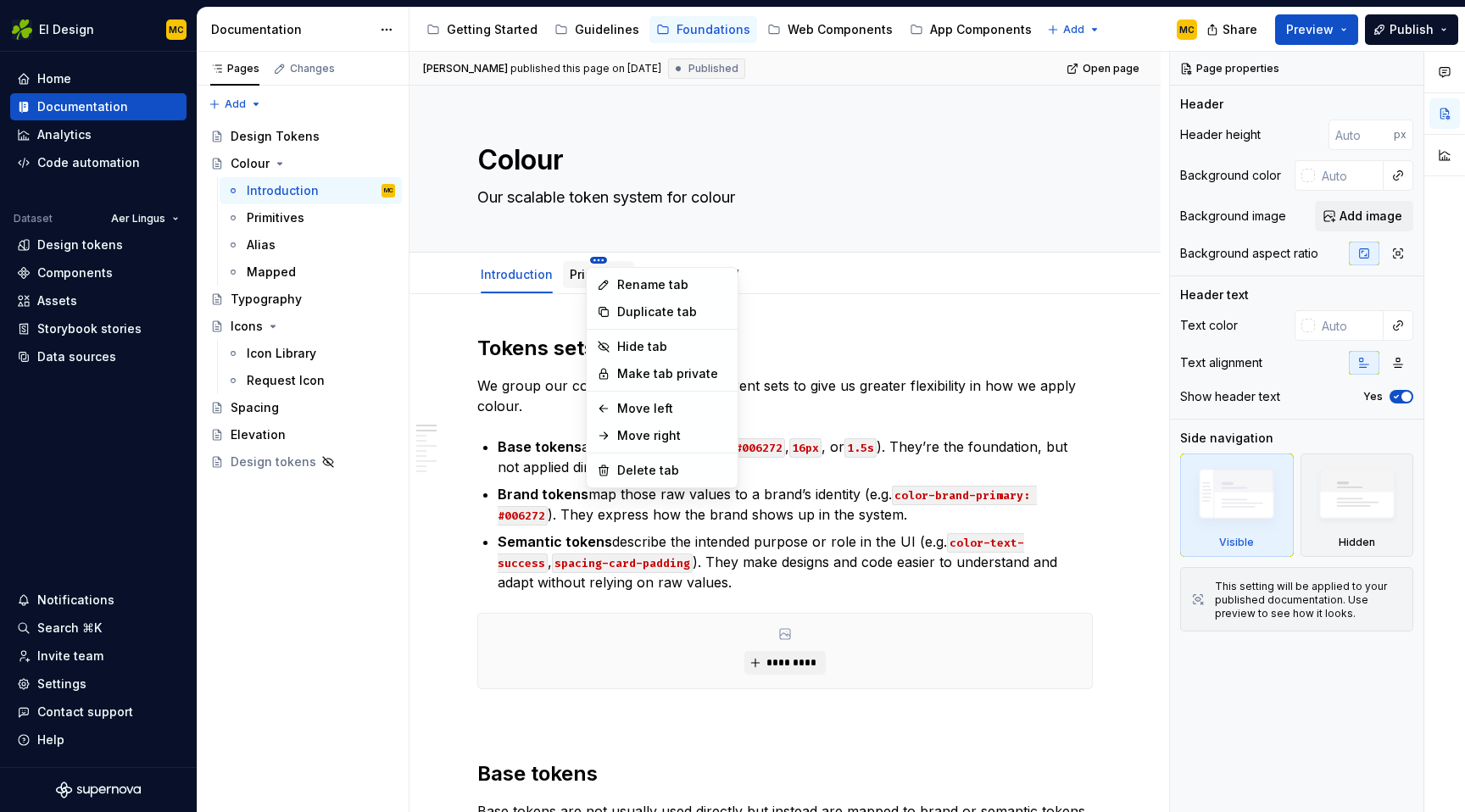
click at [596, 259] on html "EI Design MC Home Documentation Analytics Code automation Dataset Aer Lingus De…" at bounding box center [732, 406] width 1465 height 812
type textarea "*"
click at [622, 290] on div "Rename tab" at bounding box center [673, 285] width 111 height 17
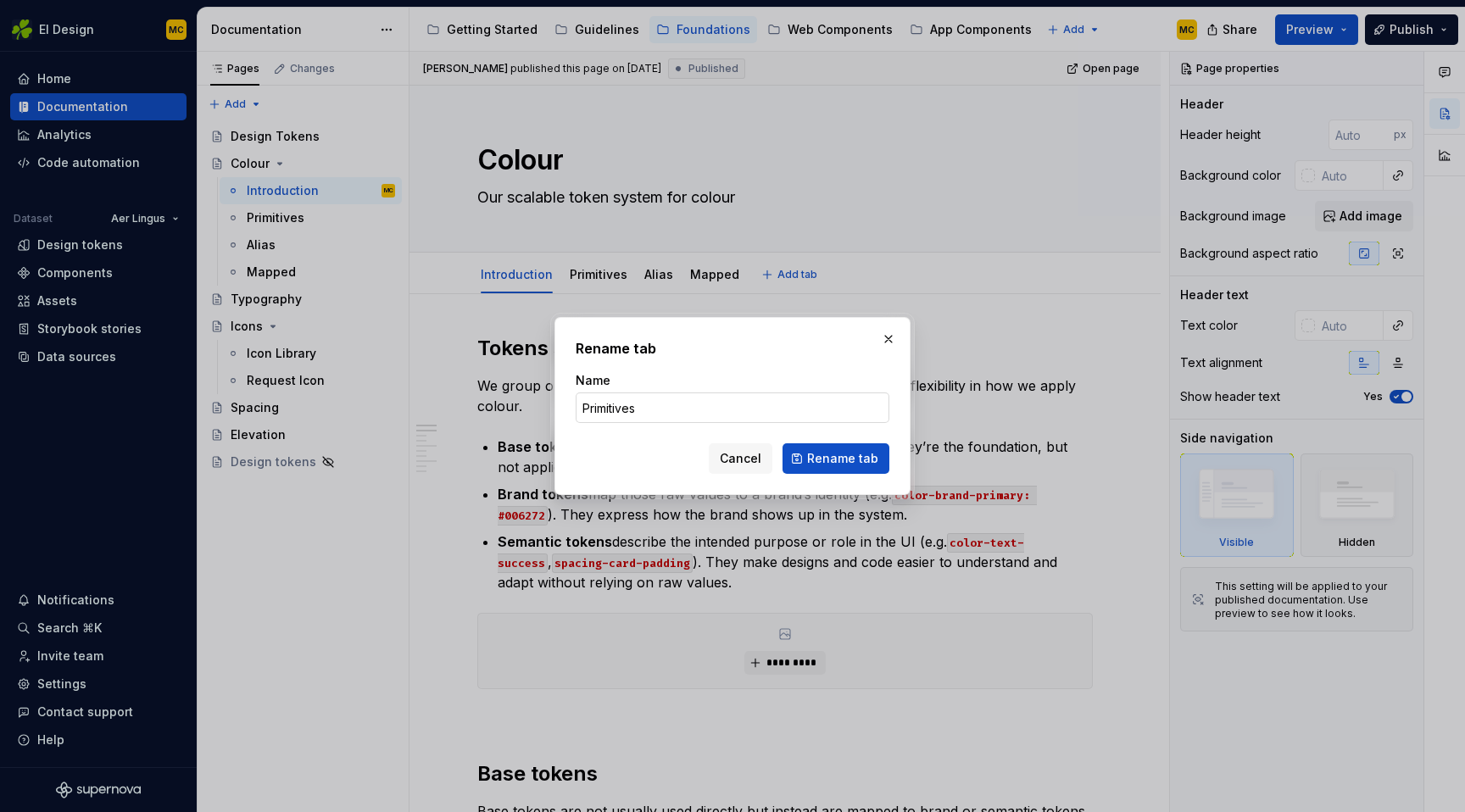
click at [645, 411] on input "Primitives" at bounding box center [732, 408] width 314 height 30
type input "Base"
click at [857, 460] on span "Rename tab" at bounding box center [843, 458] width 71 height 17
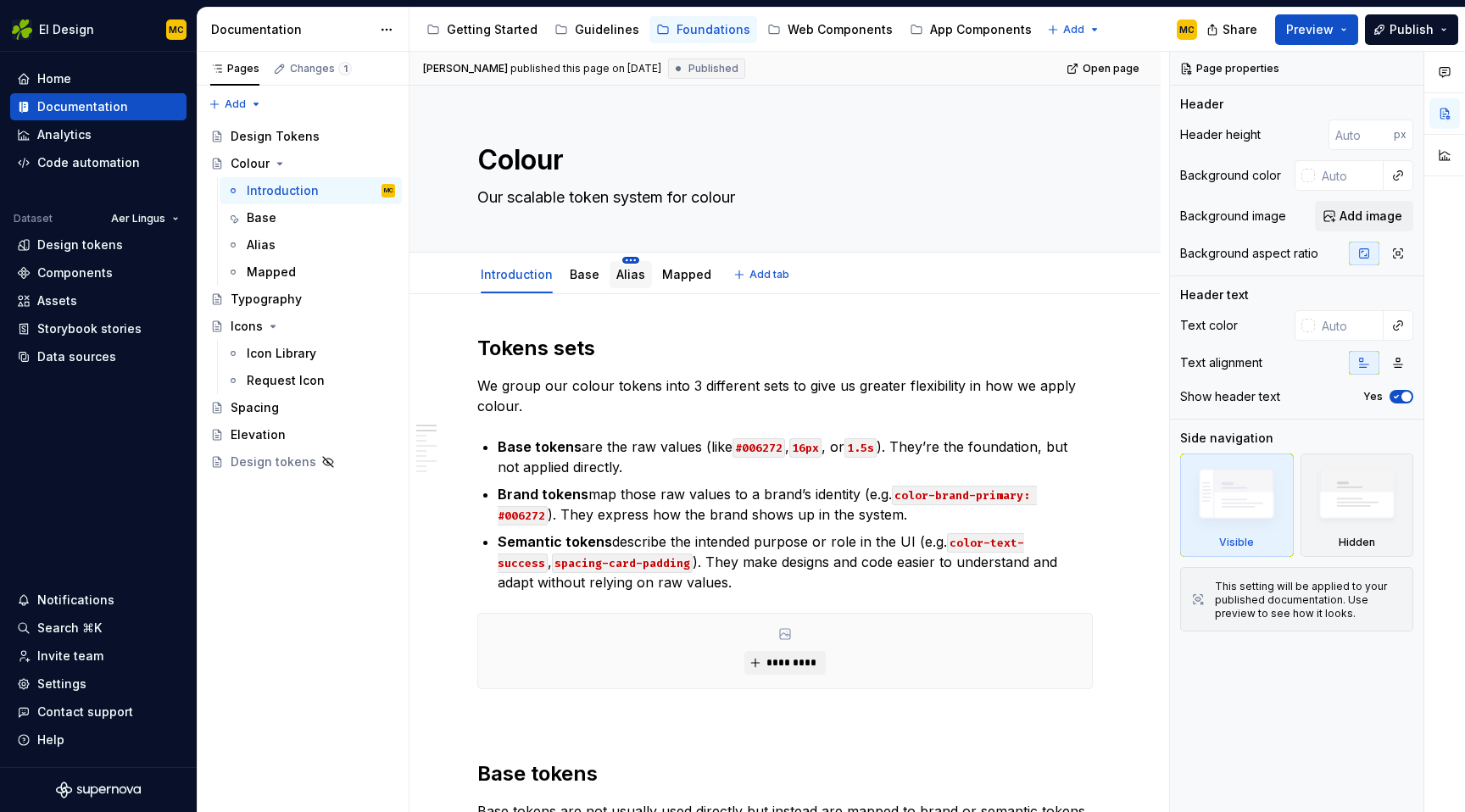
click at [630, 260] on html "EI Design MC Home Documentation Analytics Code automation Dataset Aer Lingus De…" at bounding box center [732, 406] width 1465 height 812
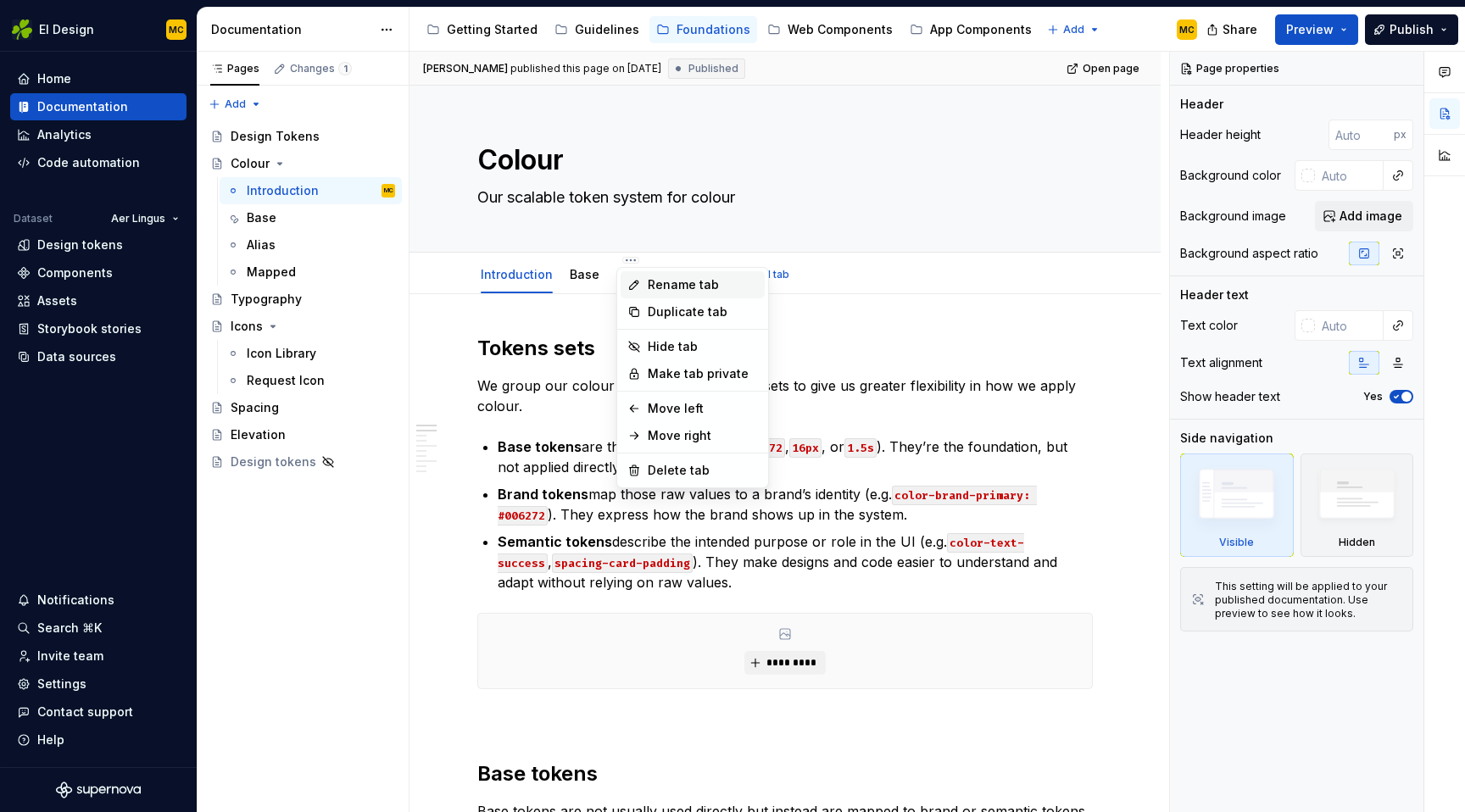
click at [679, 293] on div "Rename tab" at bounding box center [703, 285] width 111 height 17
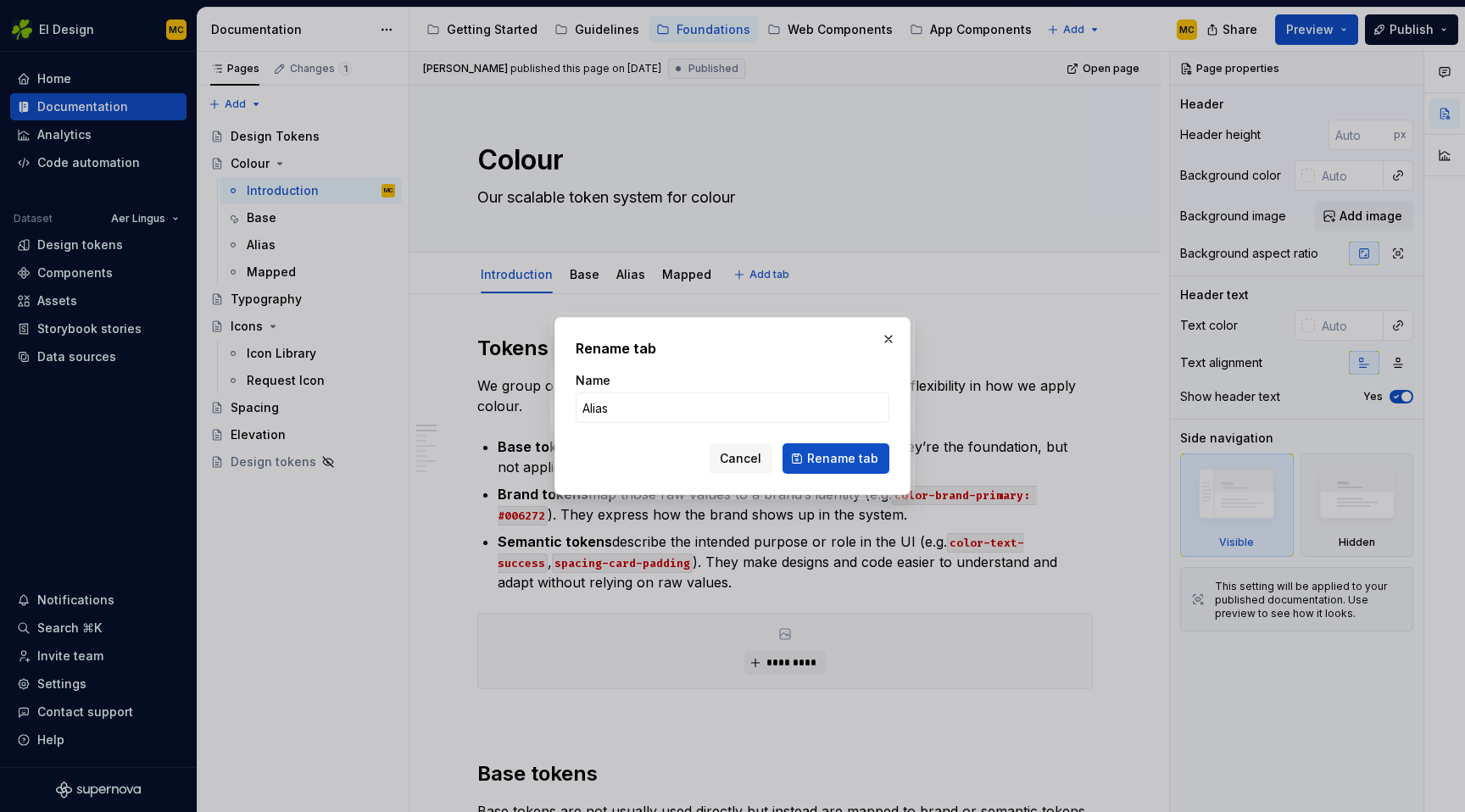
type textarea "*"
type input "Bran"
type textarea "*"
type input "Brand"
click button "Rename tab" at bounding box center [836, 458] width 107 height 30
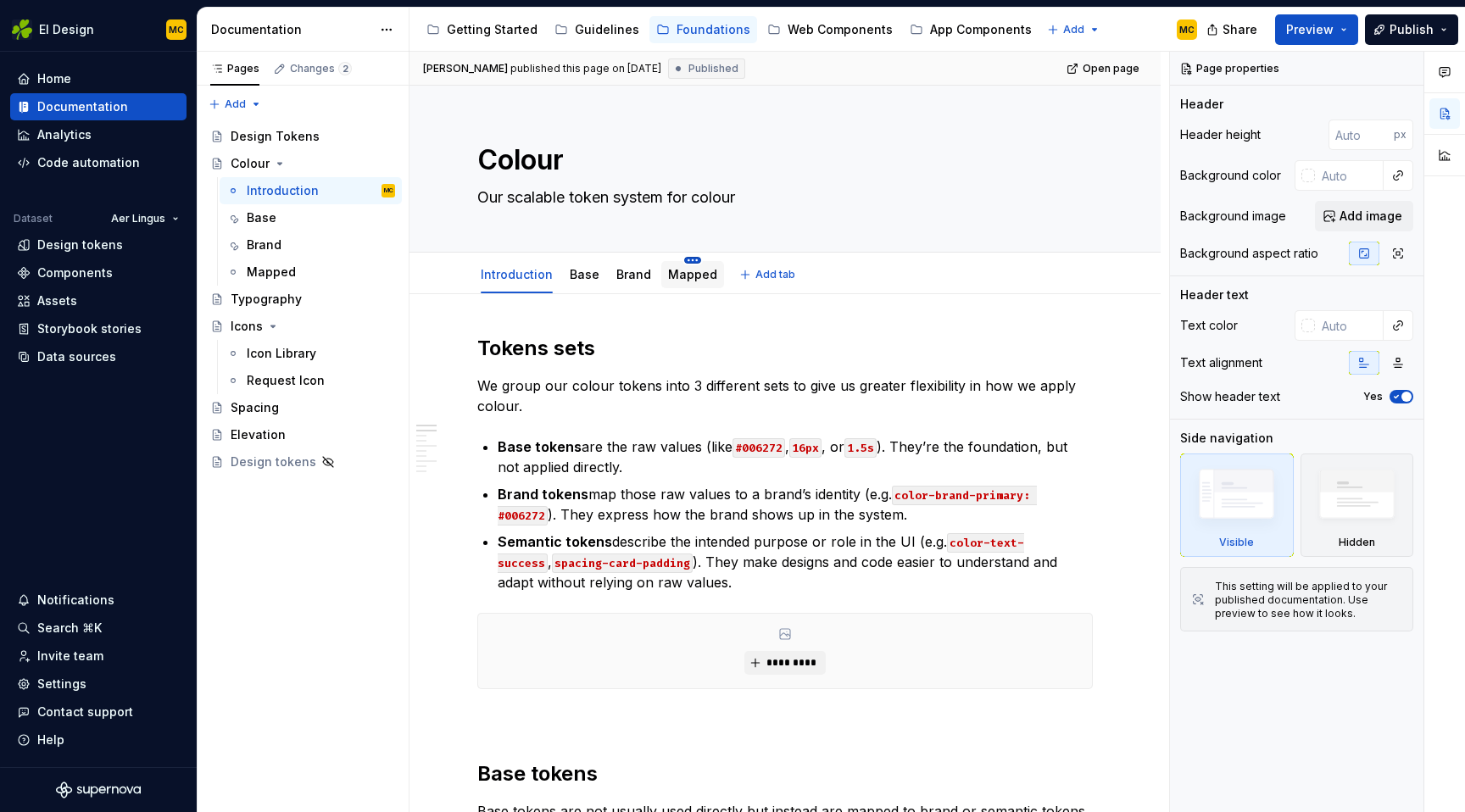
click at [688, 260] on html "EI Design MC Home Documentation Analytics Code automation Dataset Aer Lingus De…" at bounding box center [732, 406] width 1465 height 812
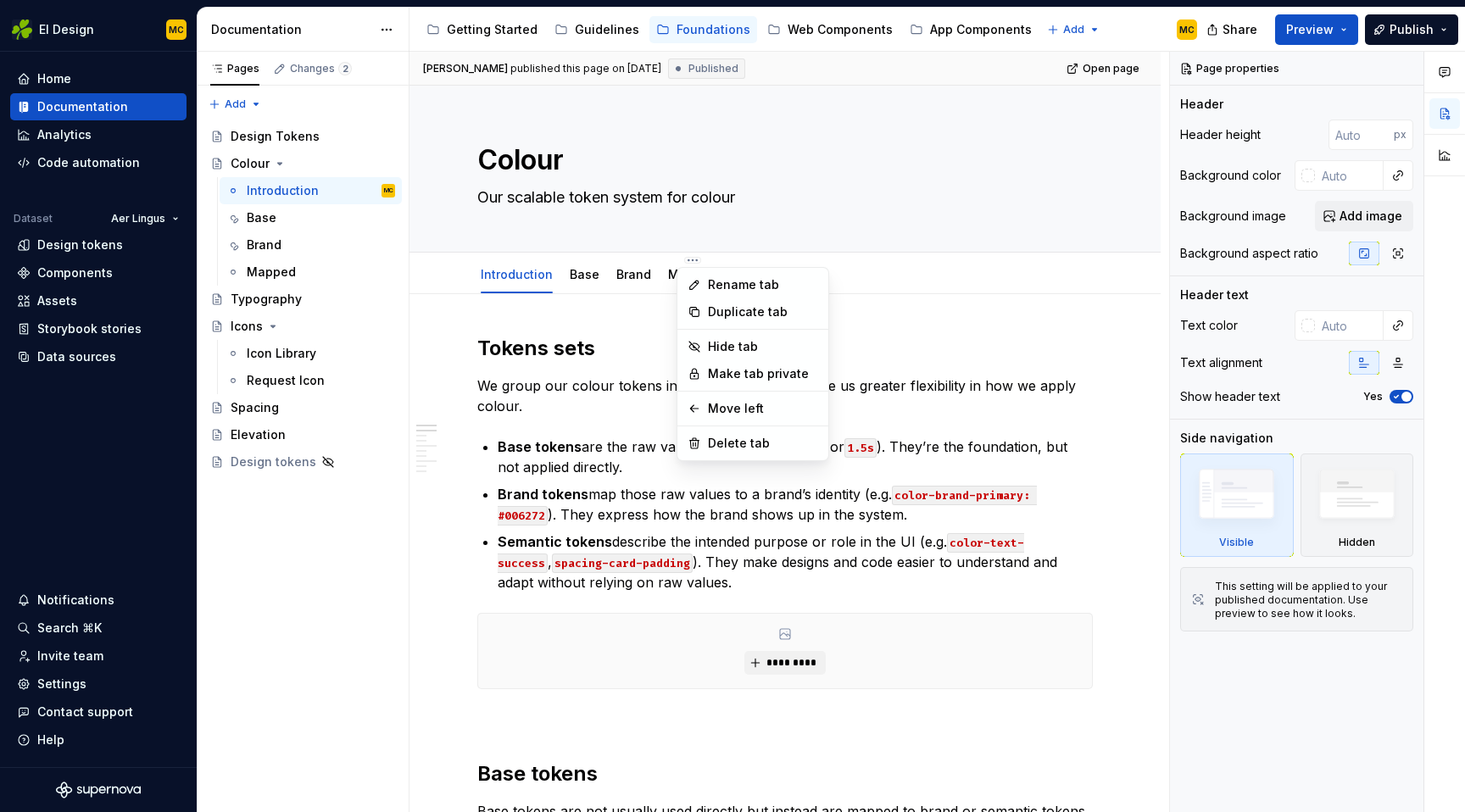
type textarea "*"
click at [725, 280] on div "Rename tab" at bounding box center [763, 285] width 111 height 17
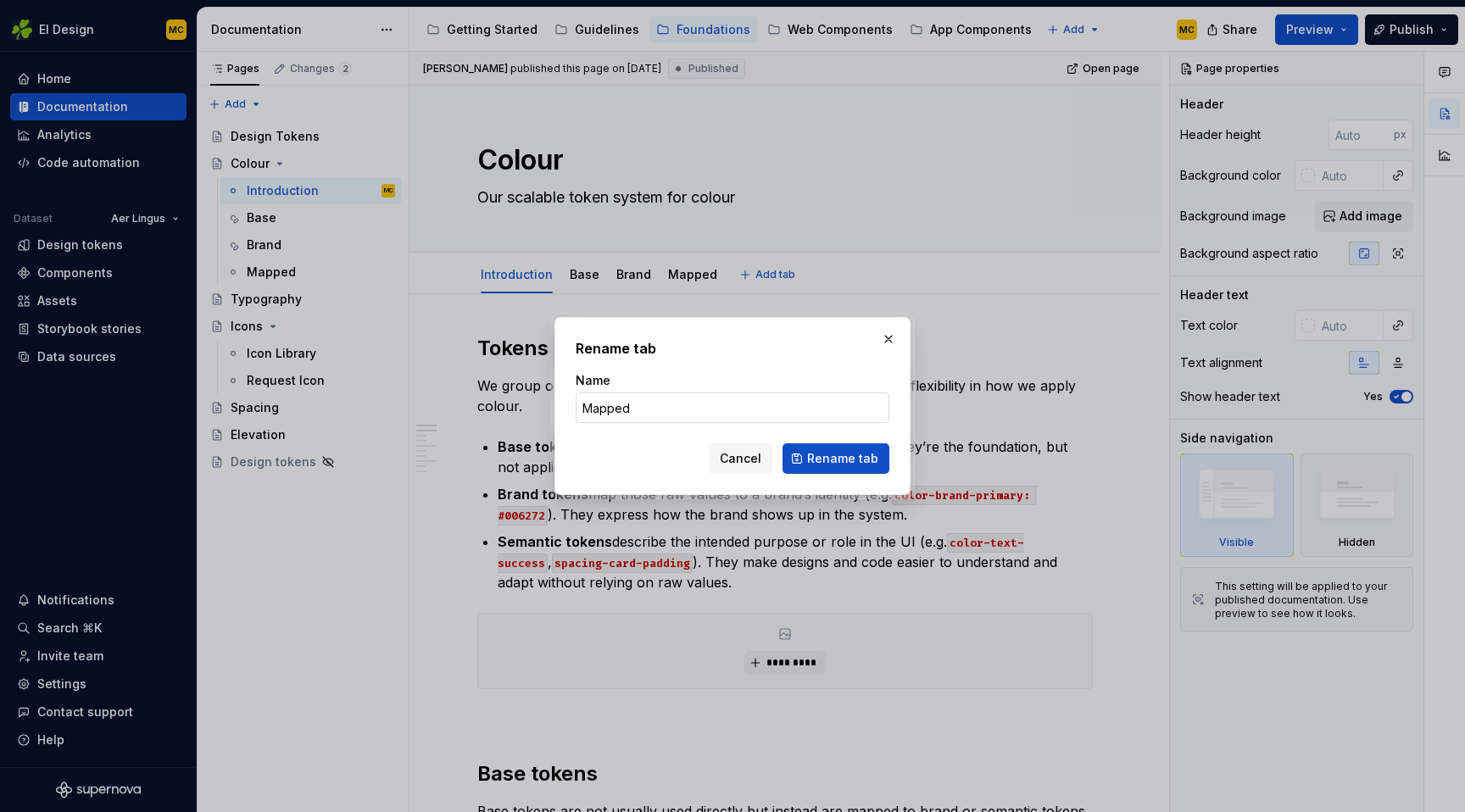
click at [661, 409] on input "Mapped" at bounding box center [732, 408] width 314 height 30
type input "Semantic"
click button "Rename tab" at bounding box center [836, 458] width 107 height 30
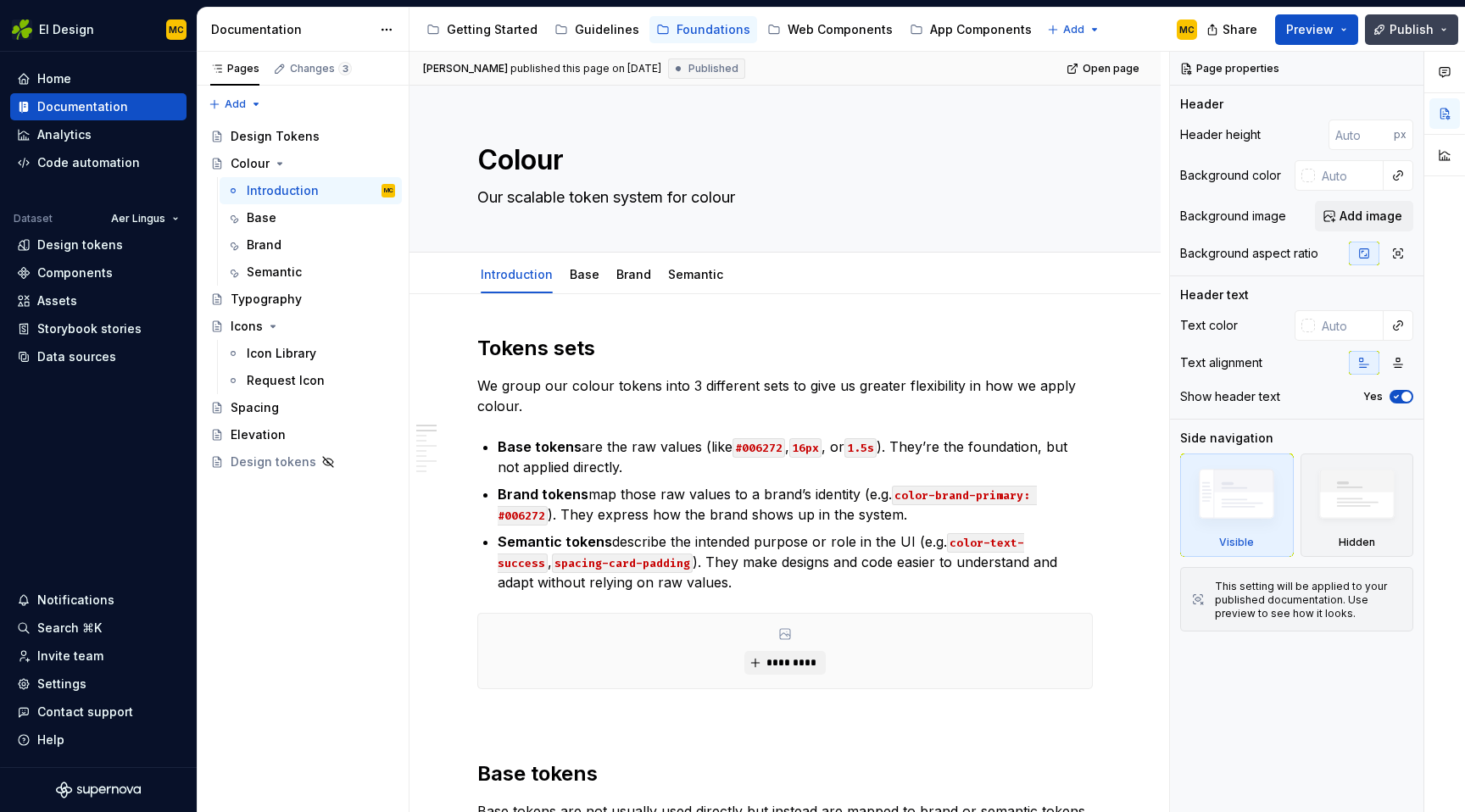
click at [1398, 33] on span "Publish" at bounding box center [1412, 30] width 44 height 17
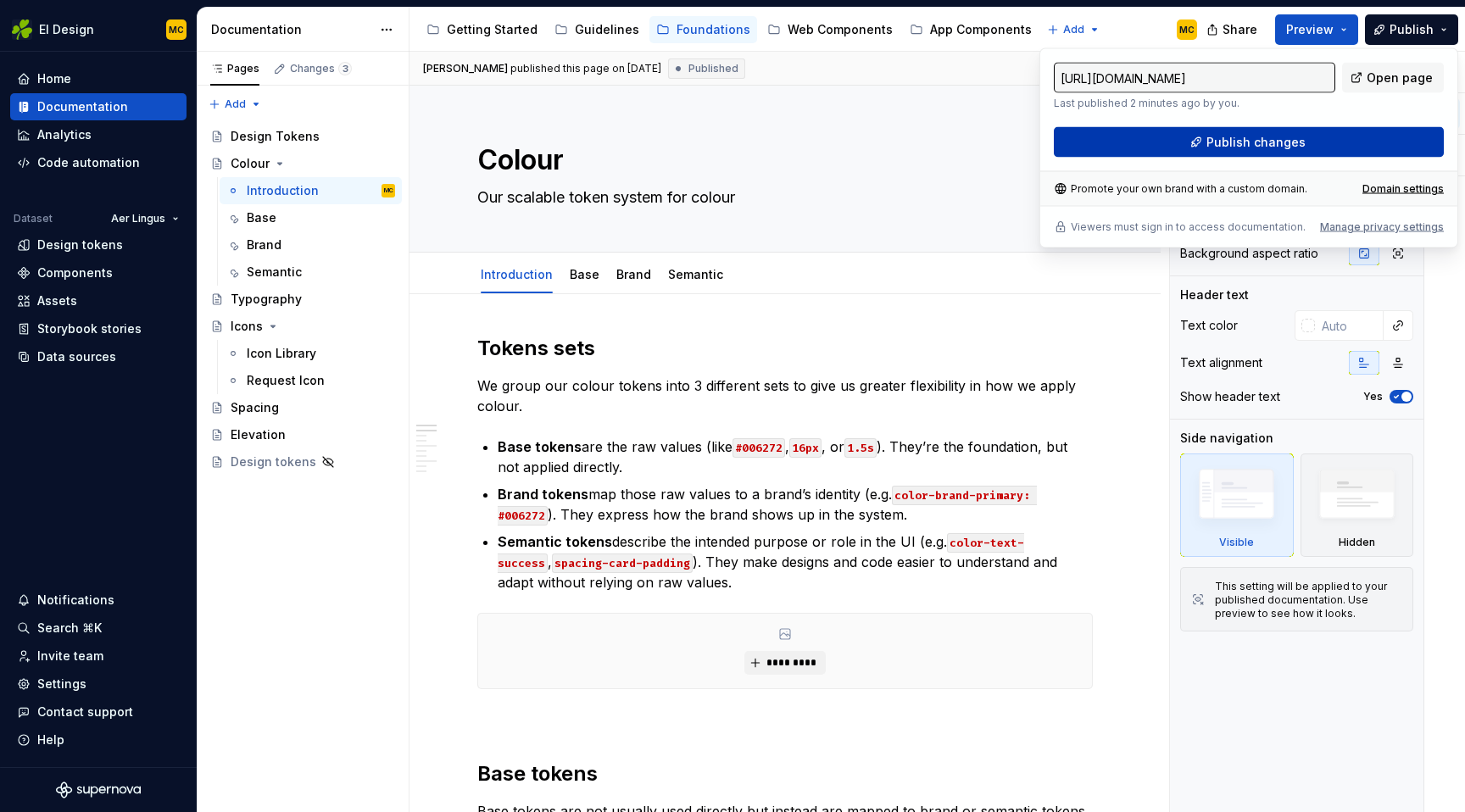
click at [1279, 142] on span "Publish changes" at bounding box center [1256, 143] width 99 height 17
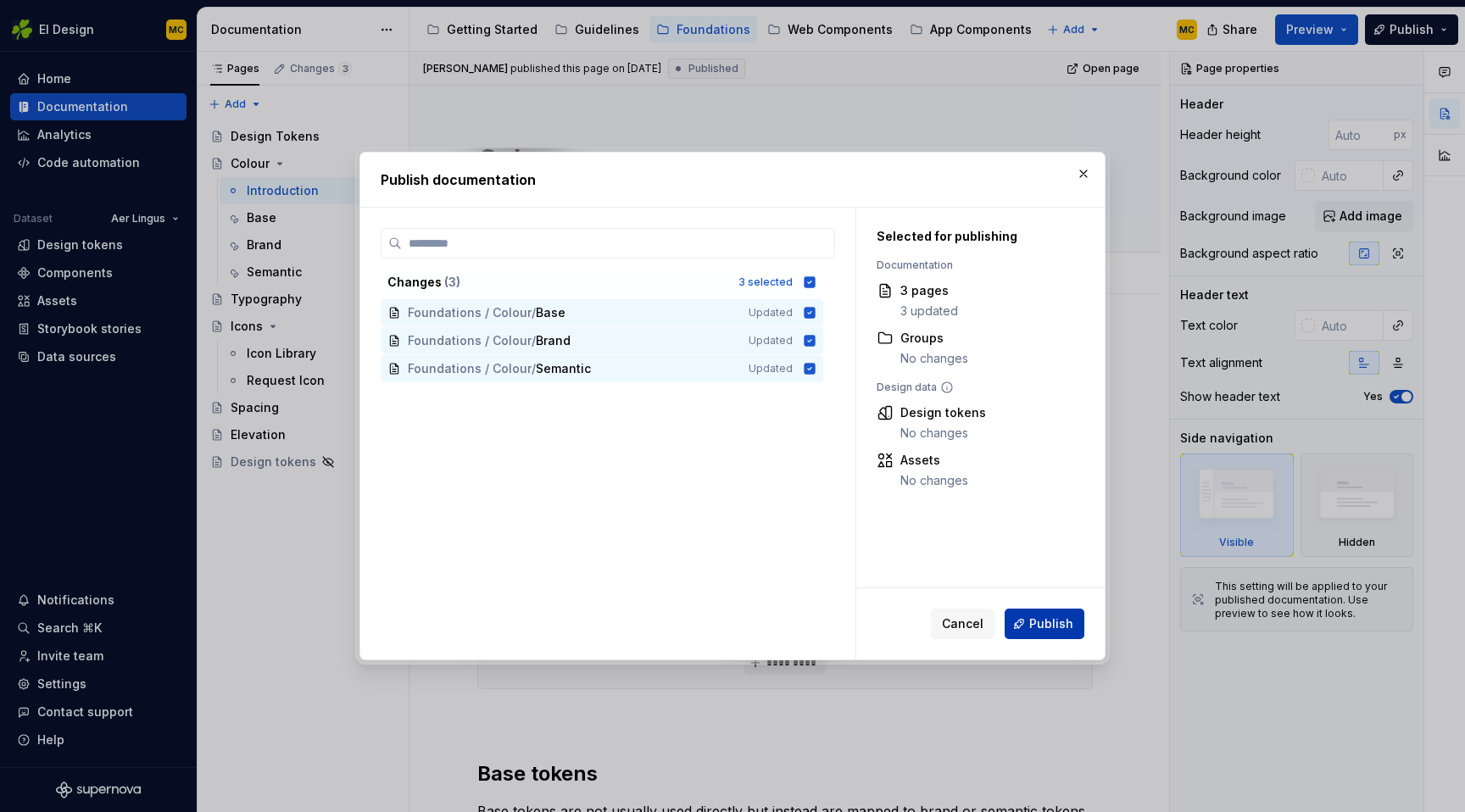
click at [1055, 633] on button "Publish" at bounding box center [1045, 624] width 80 height 30
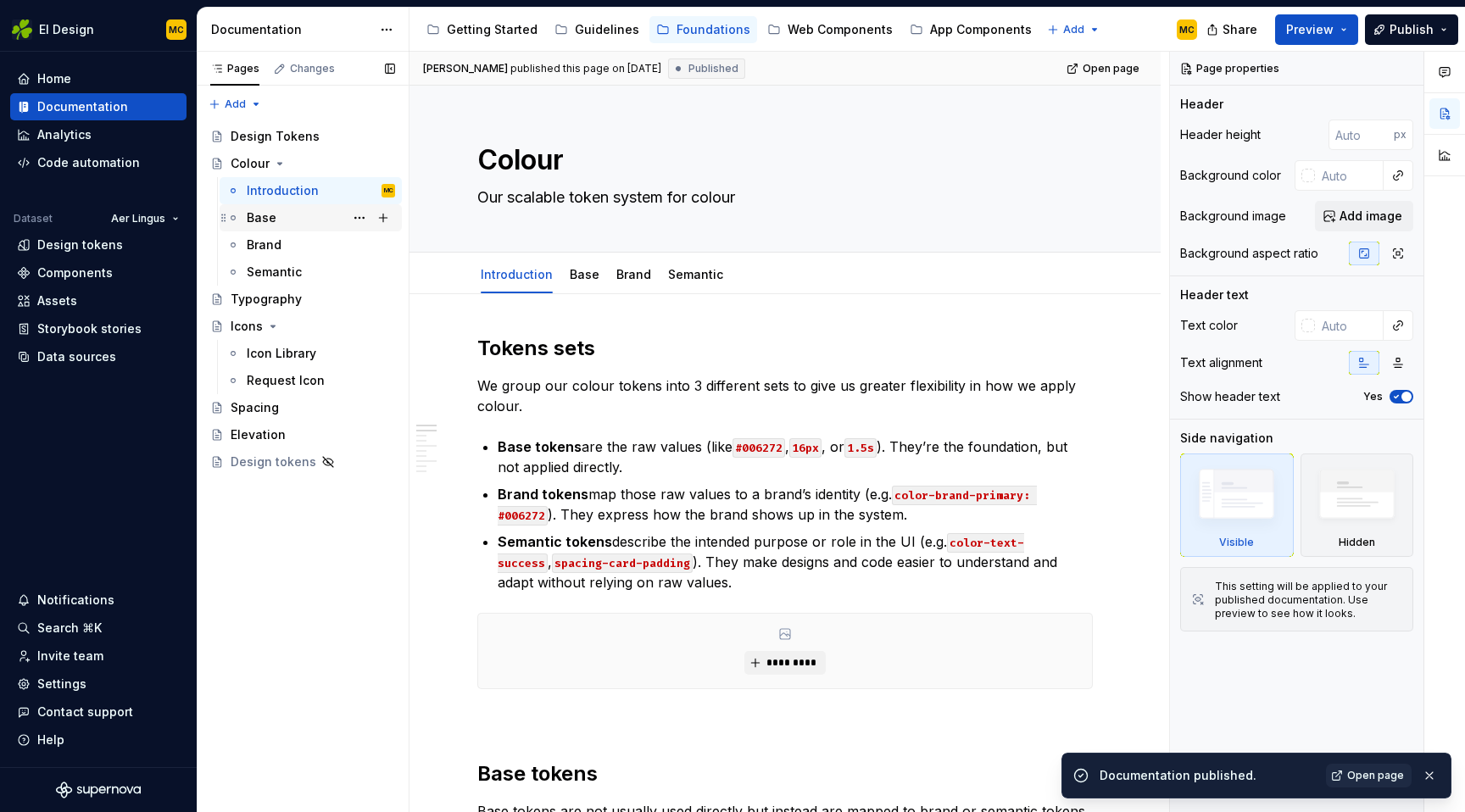
click at [301, 213] on div "Base" at bounding box center [321, 217] width 149 height 24
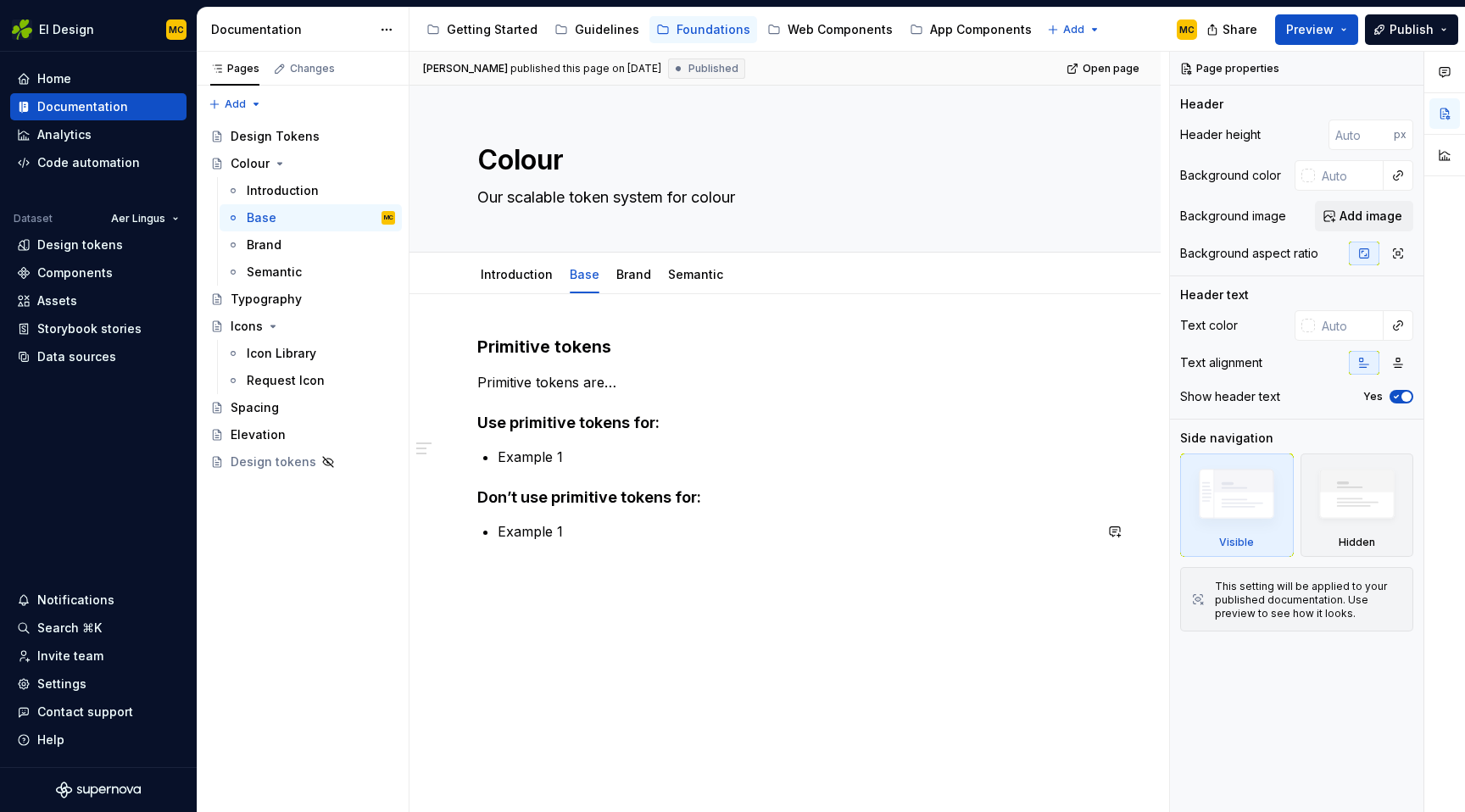
click at [520, 631] on div "Primitive tokens Primitive tokens are… Use primitive tokens for: Example 1 Don’…" at bounding box center [785, 550] width 751 height 511
type textarea "*"
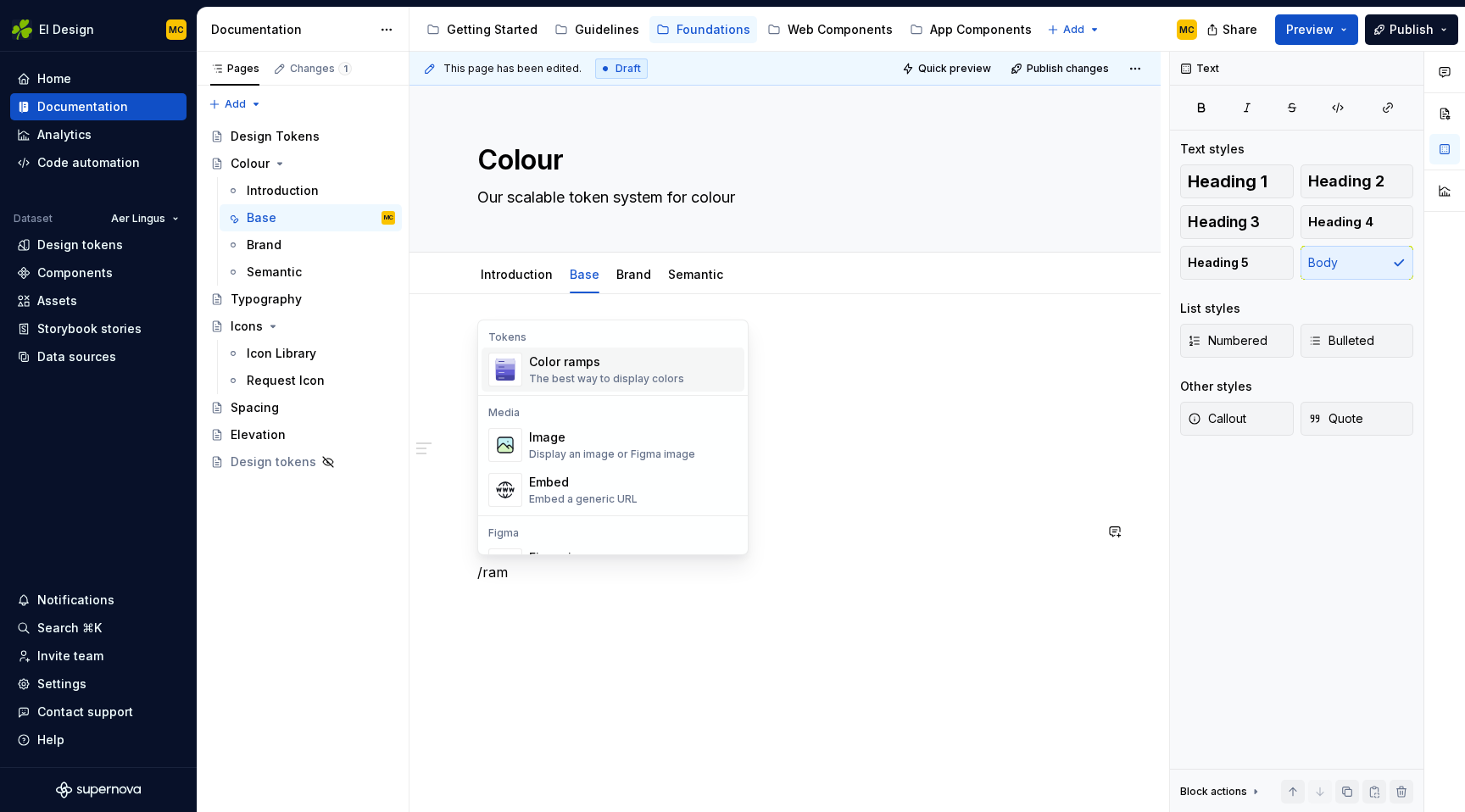
click at [673, 377] on div "The best way to display colors" at bounding box center [606, 379] width 155 height 13
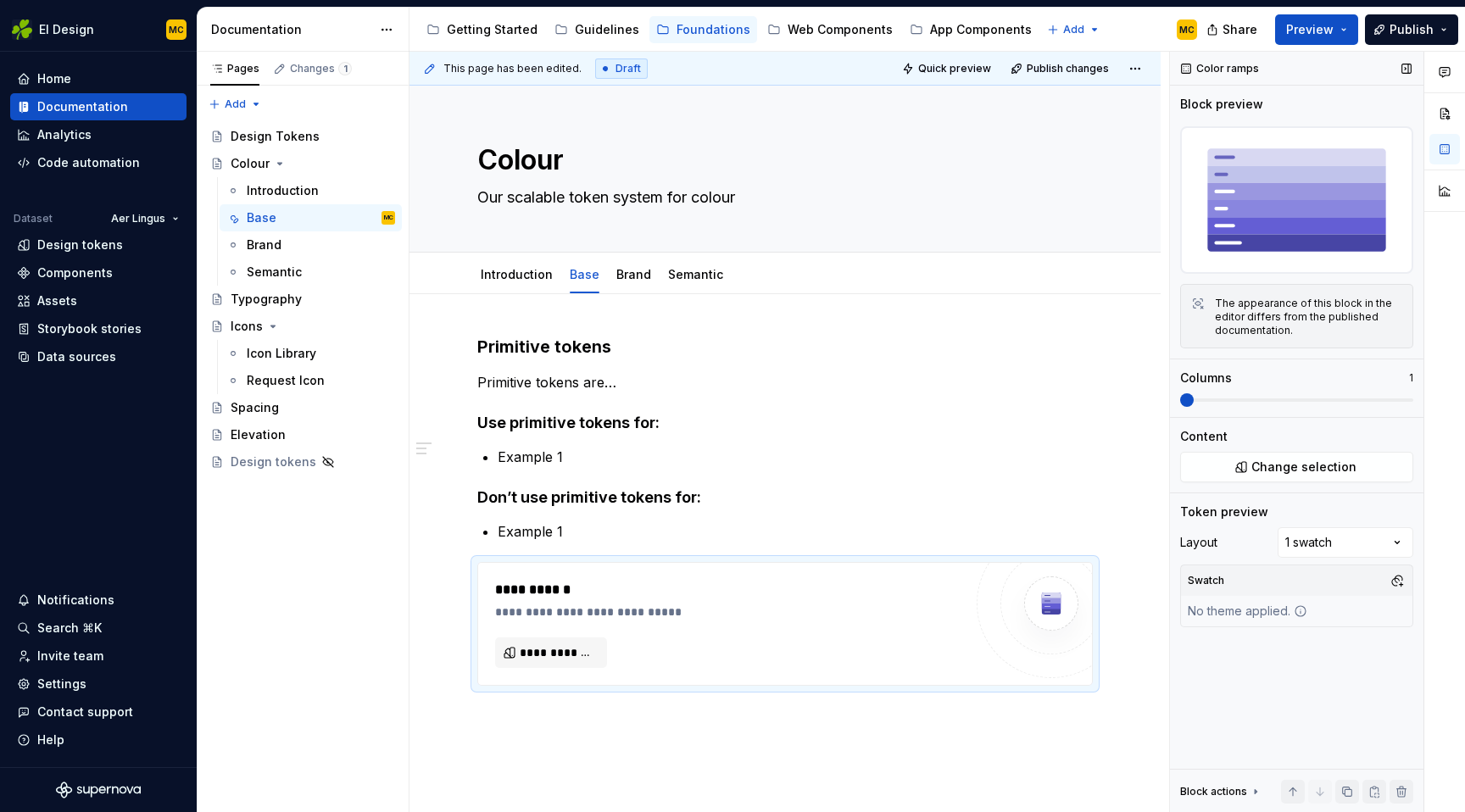
click at [1291, 211] on img at bounding box center [1296, 200] width 234 height 148
click at [587, 657] on span "**********" at bounding box center [558, 653] width 76 height 17
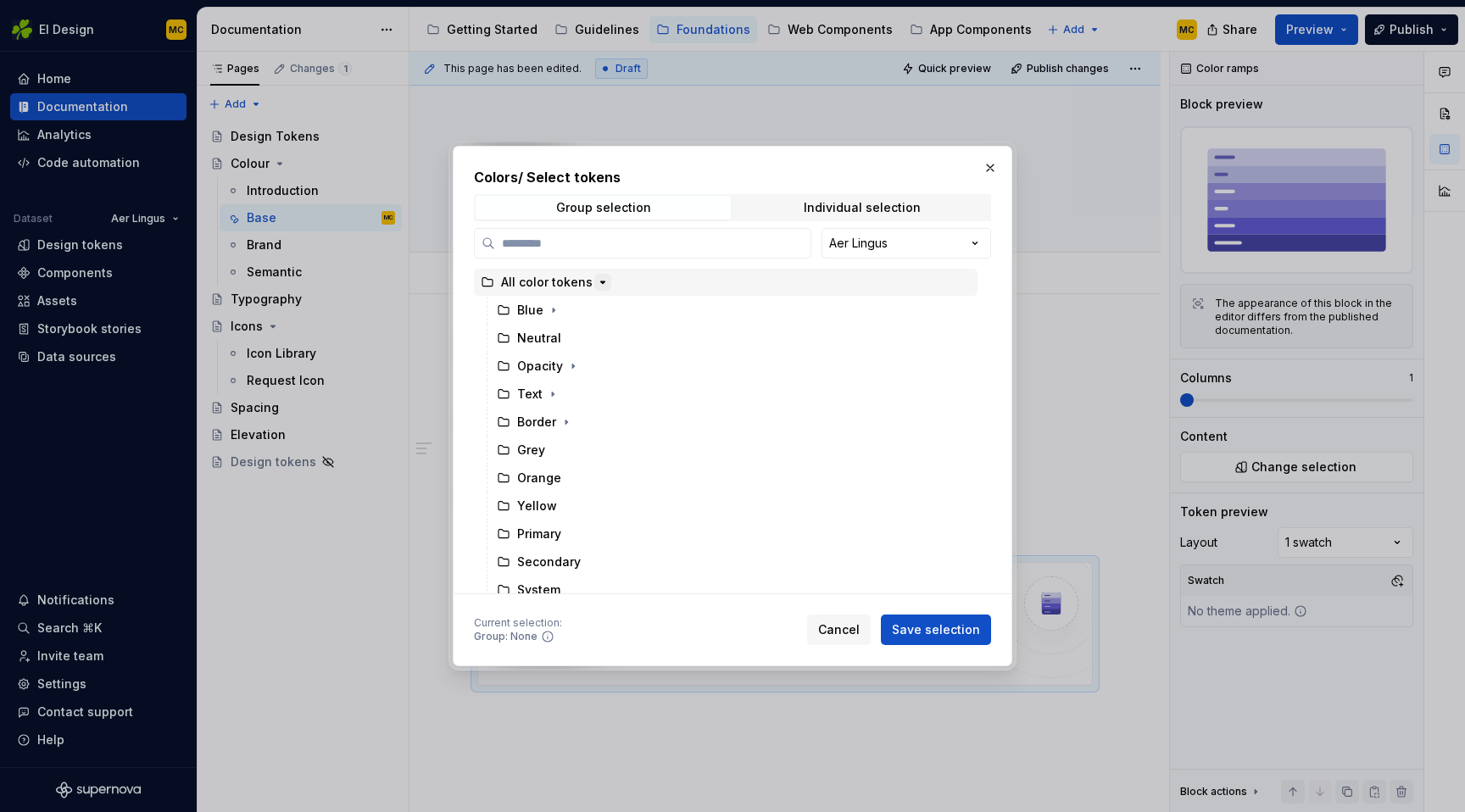
click at [598, 285] on icon "button" at bounding box center [602, 282] width 13 height 13
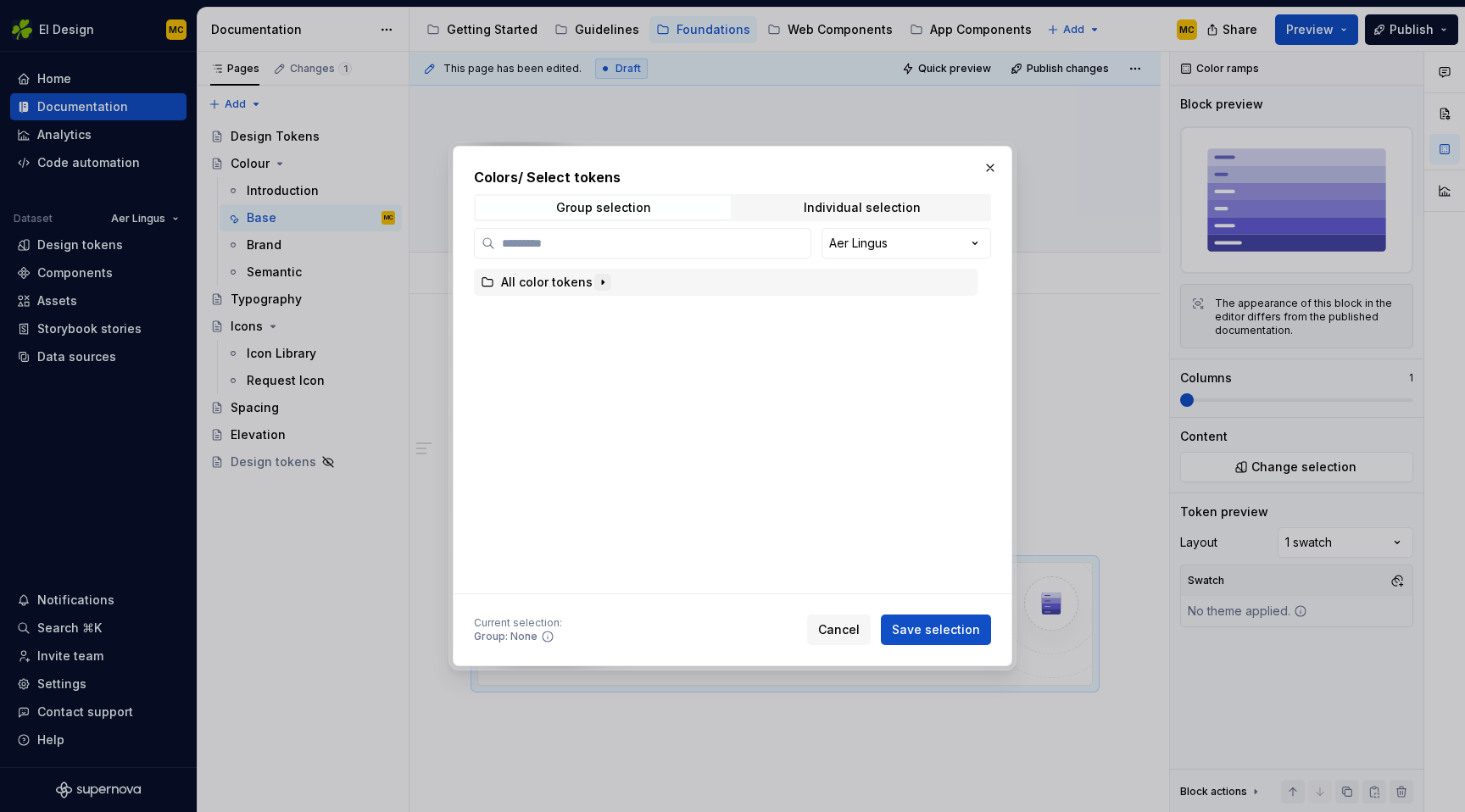
click at [598, 285] on icon "button" at bounding box center [602, 282] width 13 height 13
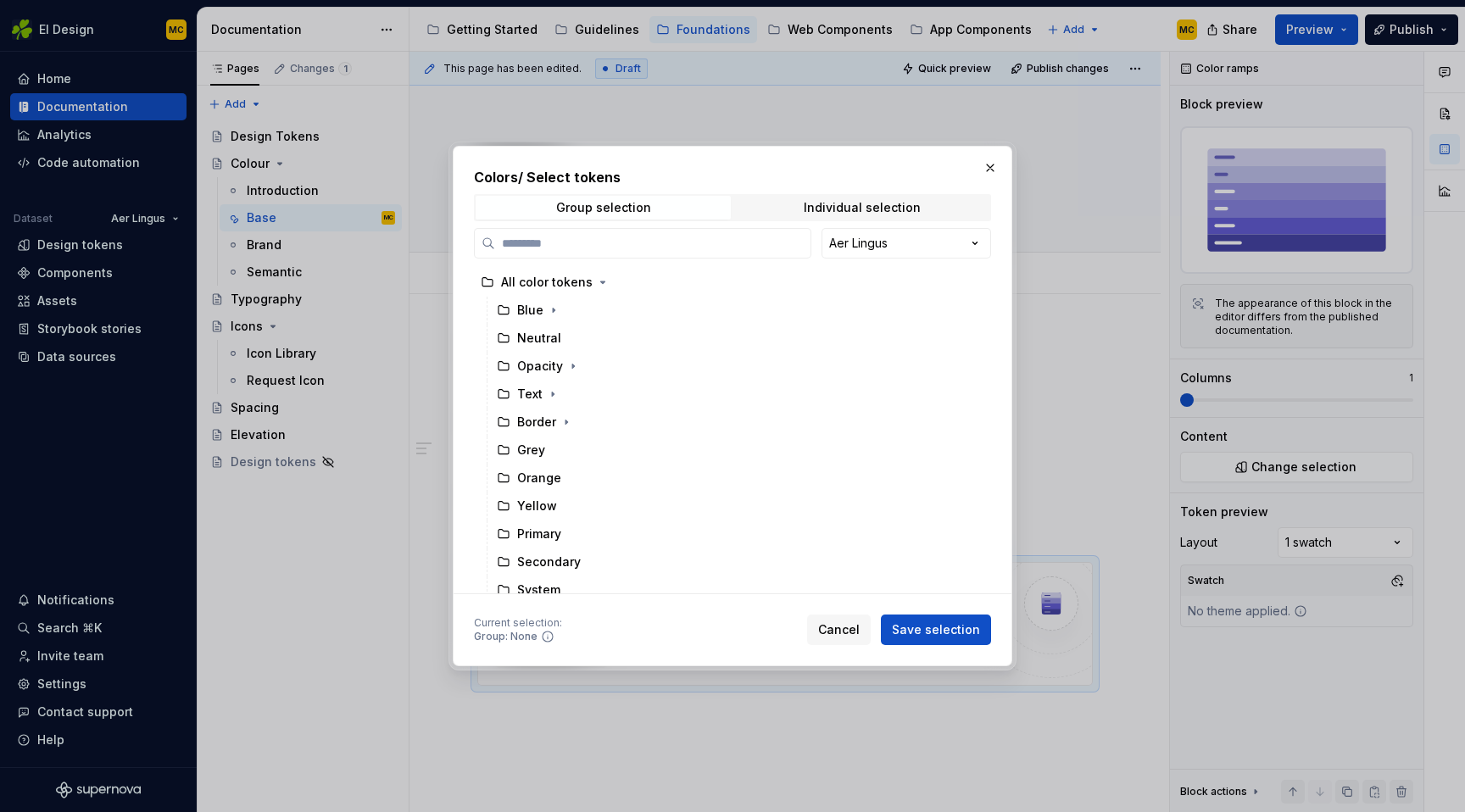
click at [672, 219] on div "Group selection Individual selection" at bounding box center [732, 208] width 518 height 27
click at [830, 214] on div "Individual selection" at bounding box center [862, 208] width 117 height 13
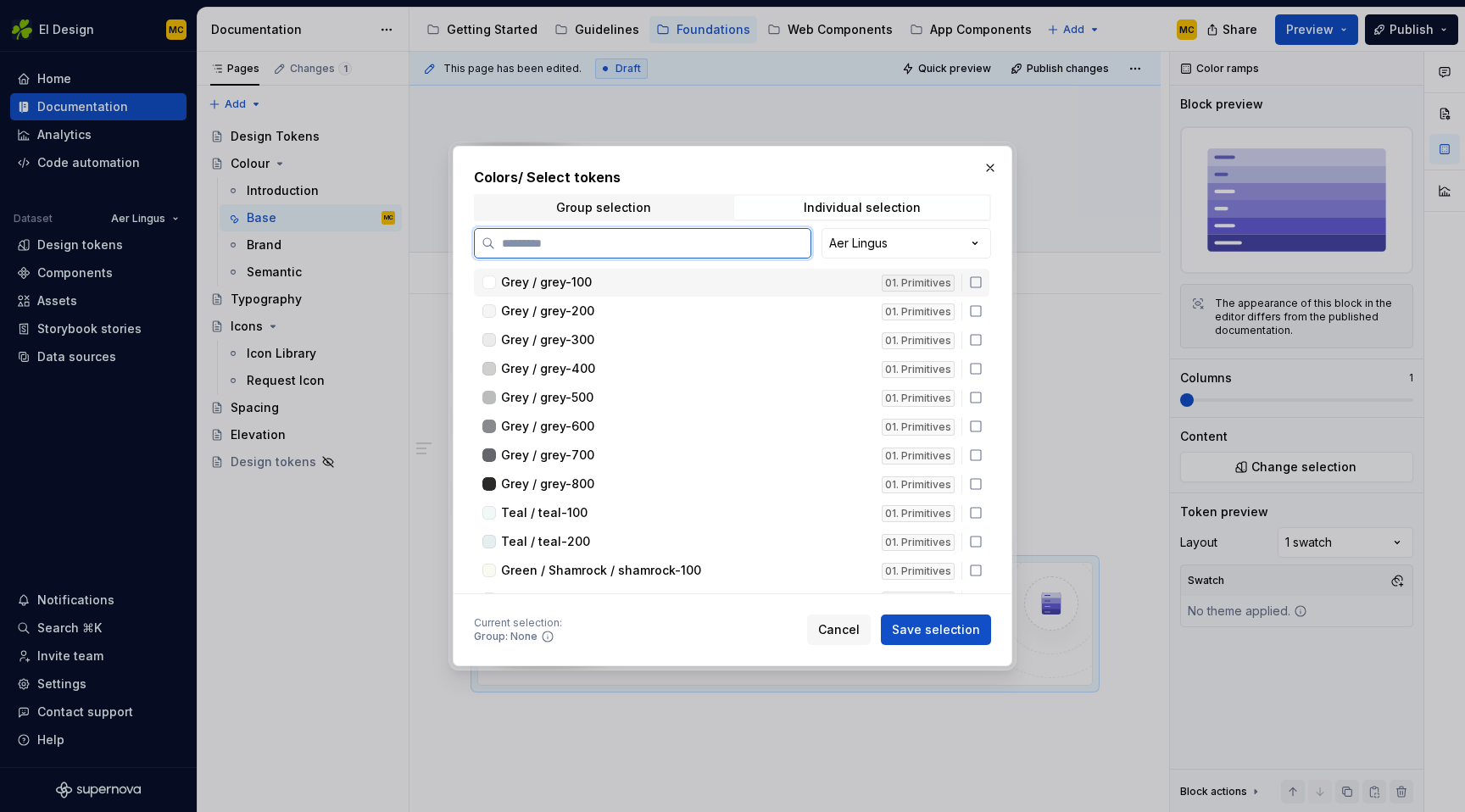
click at [683, 280] on div "Grey / grey-100" at bounding box center [686, 282] width 371 height 17
click at [683, 305] on div "Grey / grey-200" at bounding box center [686, 312] width 371 height 17
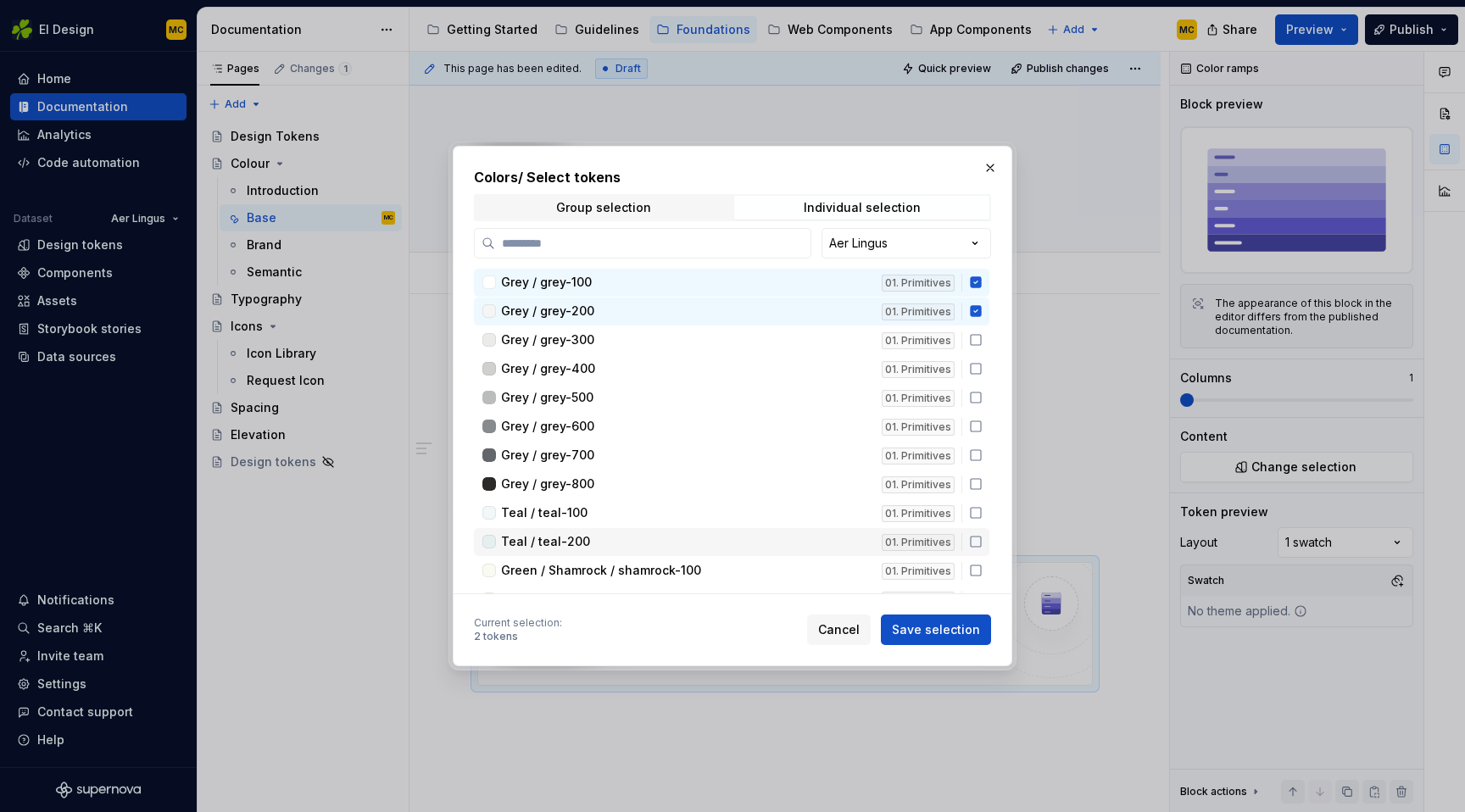
drag, startPoint x: 646, startPoint y: 338, endPoint x: 639, endPoint y: 533, distance: 195.1
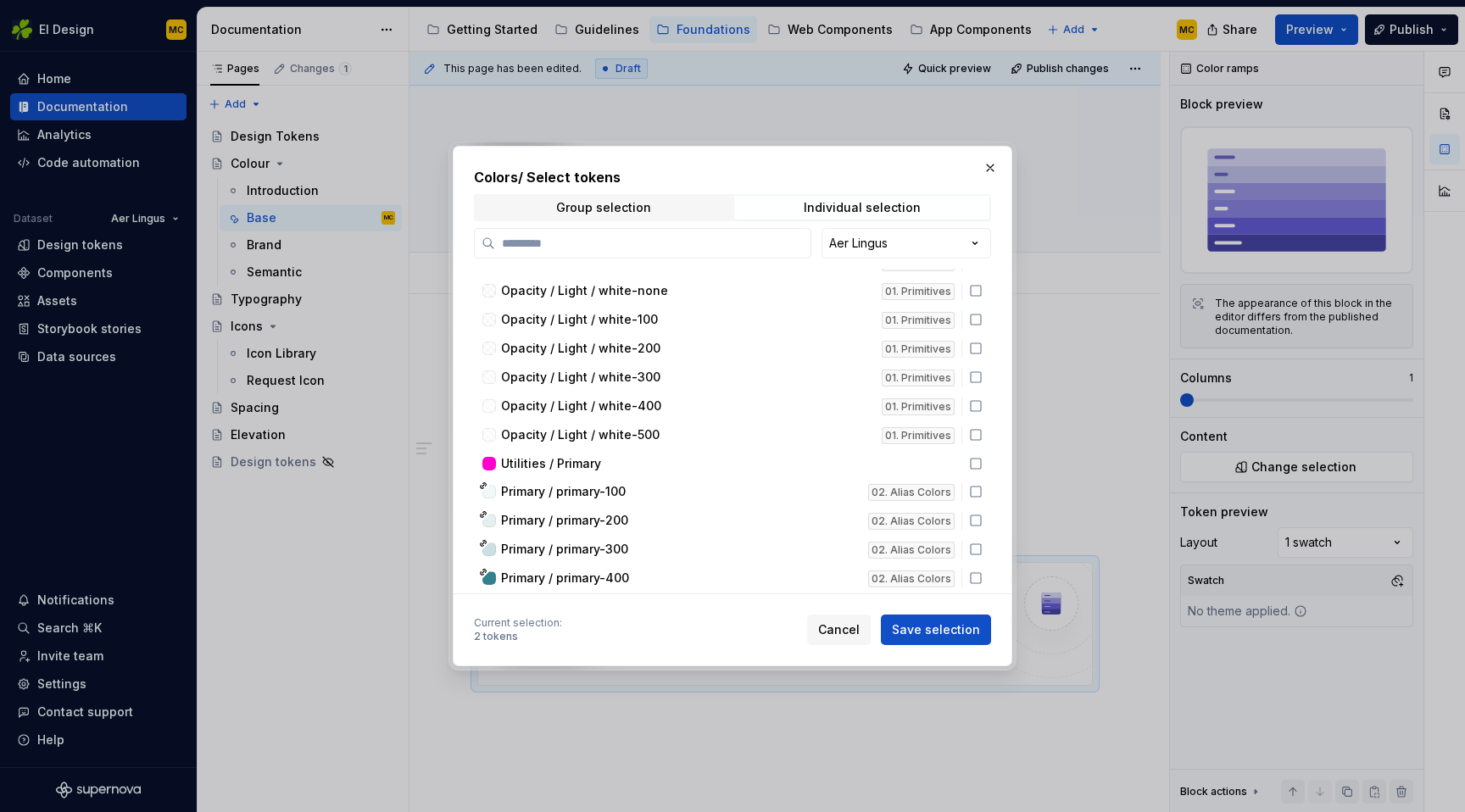
scroll to position [1498, 0]
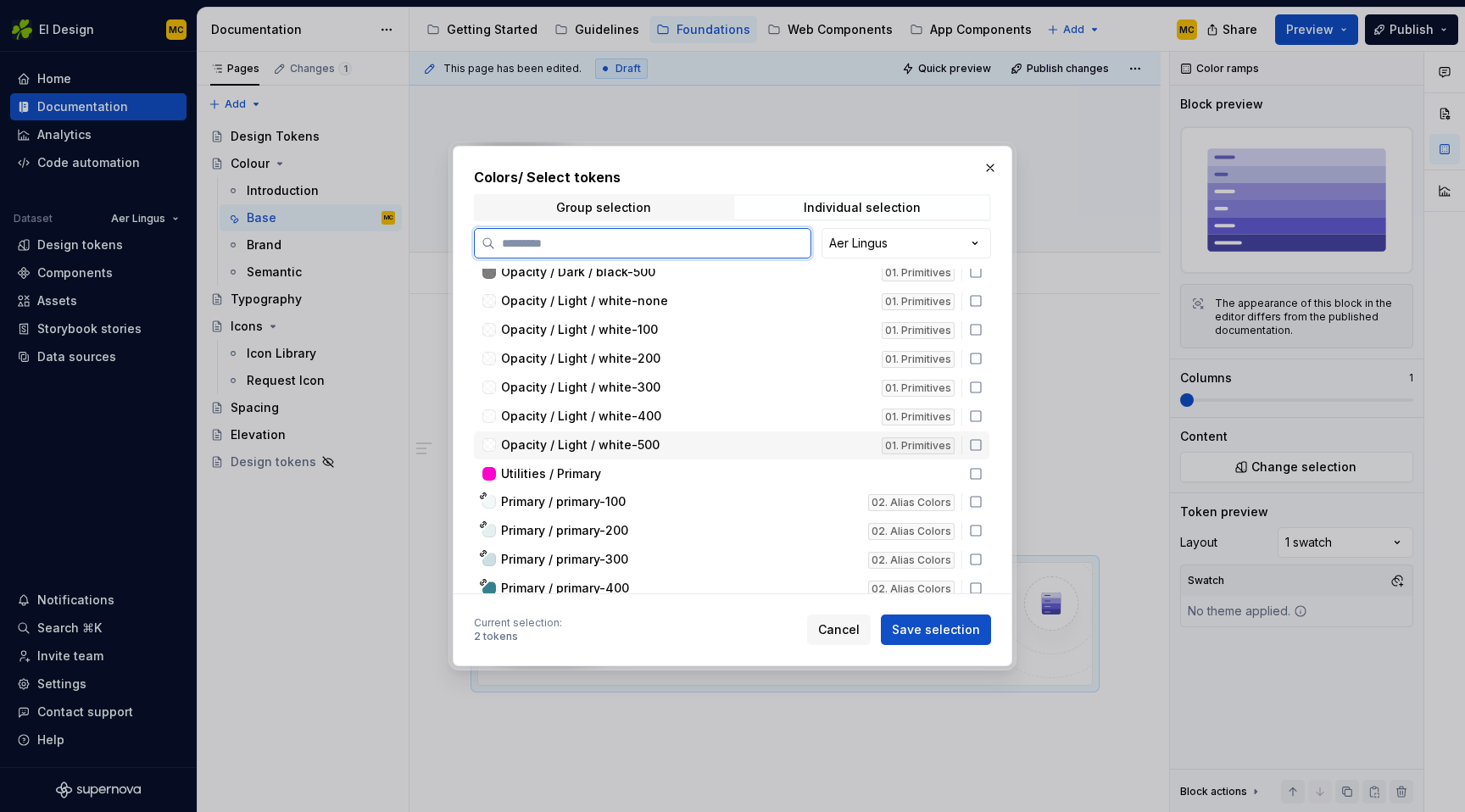
click at [983, 448] on icon at bounding box center [976, 445] width 13 height 13
click at [983, 415] on icon at bounding box center [976, 416] width 13 height 13
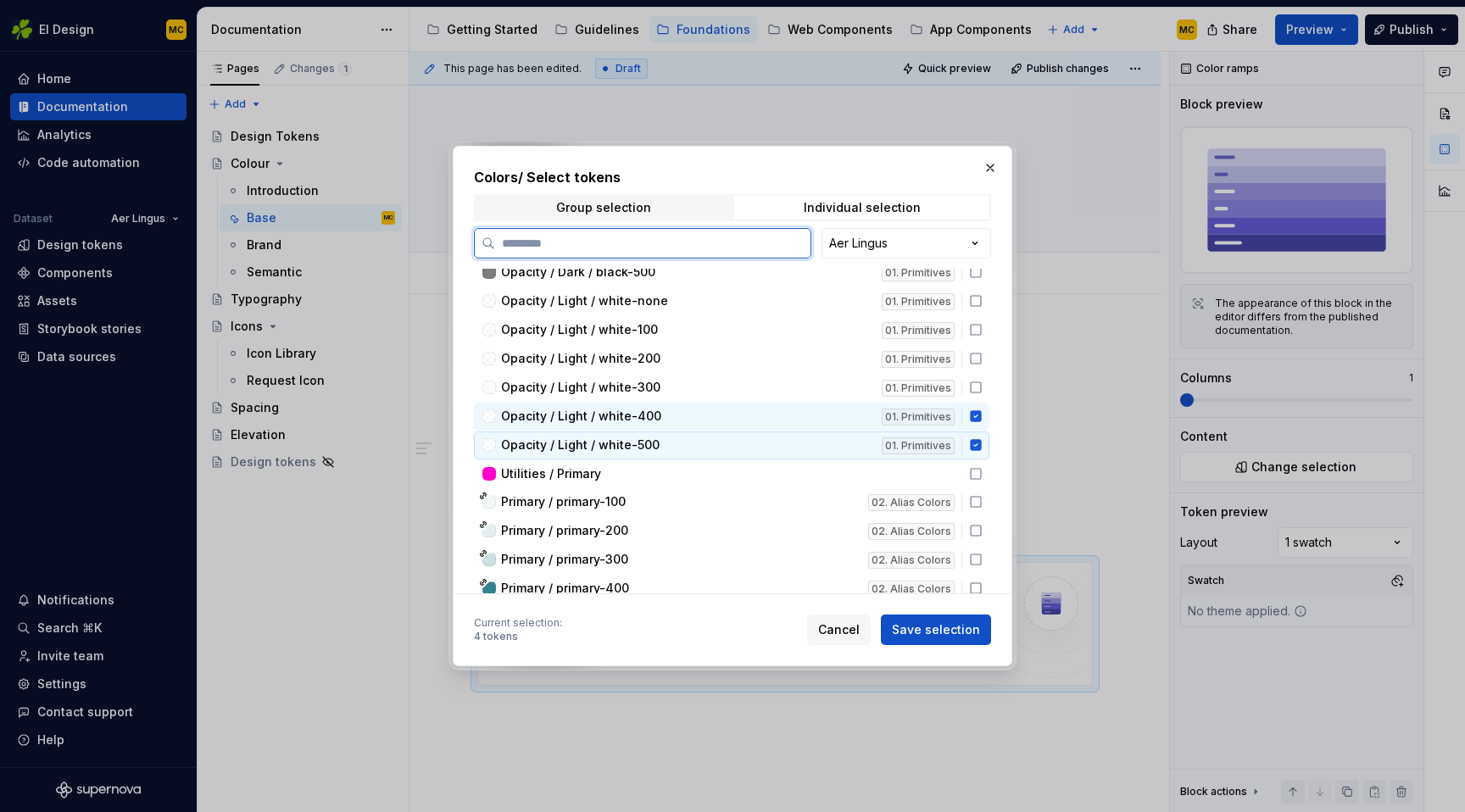
click at [981, 442] on icon at bounding box center [976, 446] width 11 height 11
click at [983, 411] on icon at bounding box center [976, 416] width 13 height 13
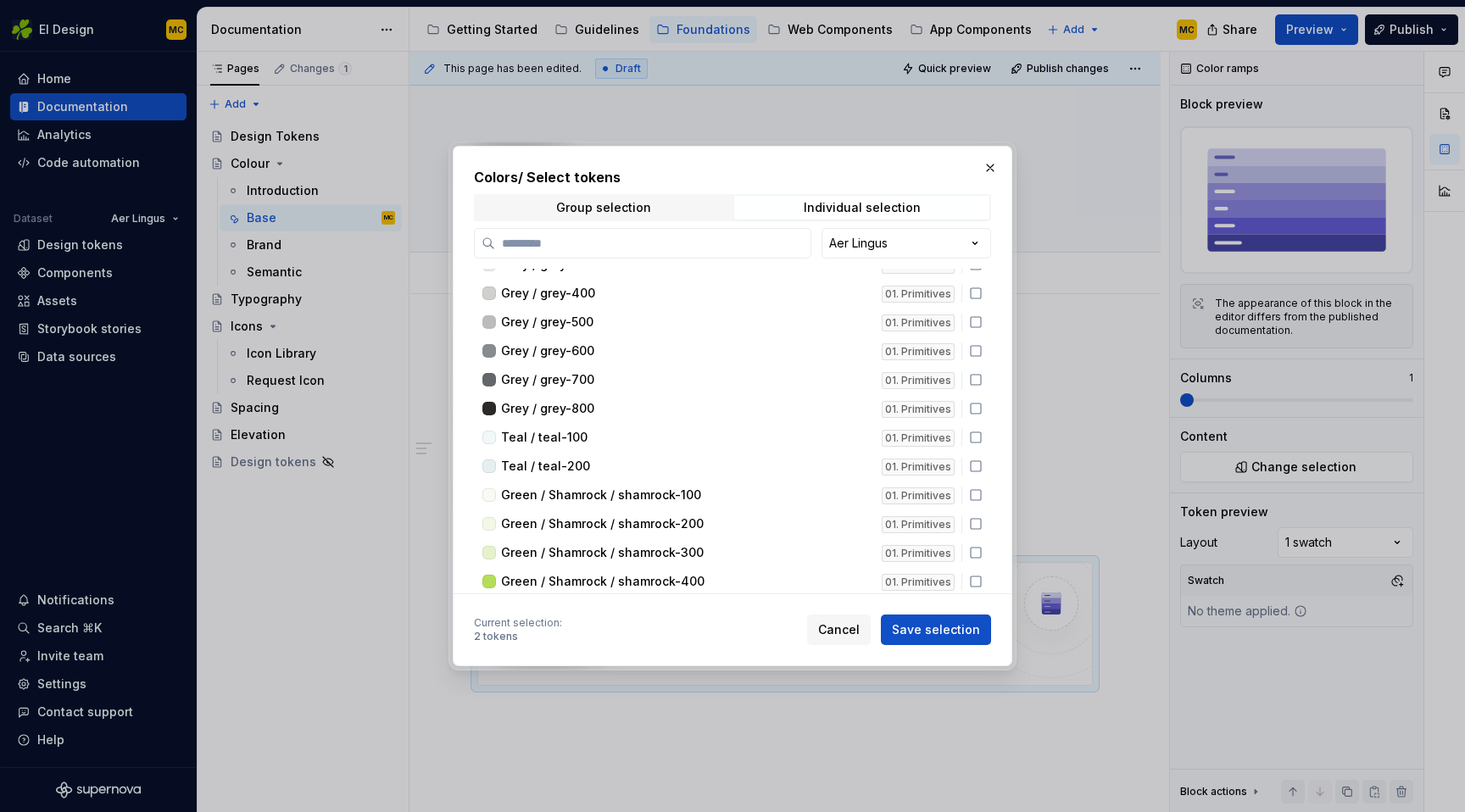
scroll to position [0, 0]
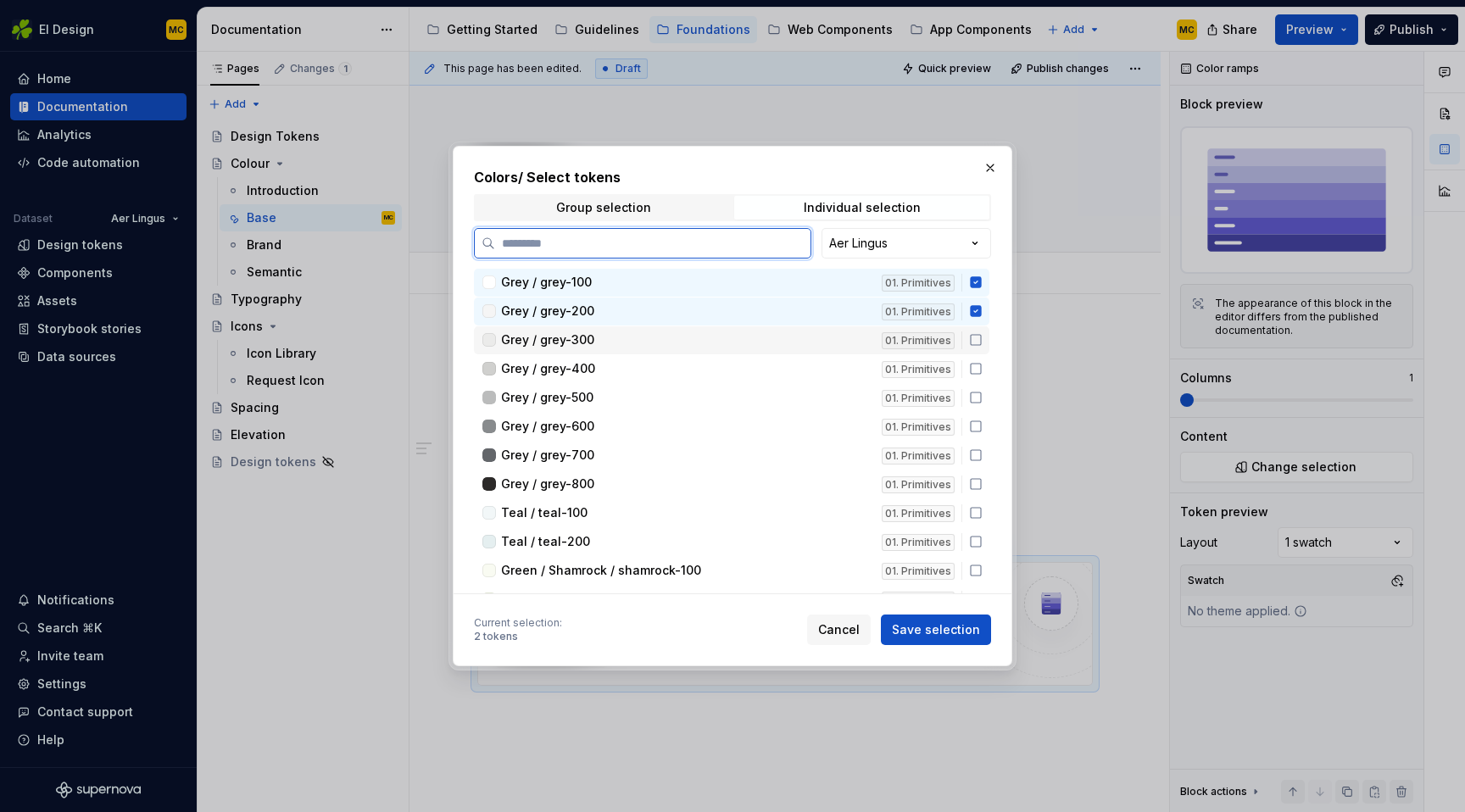
click at [980, 342] on icon at bounding box center [976, 340] width 13 height 13
click at [984, 376] on div "Grey / grey-400 01. Primitives" at bounding box center [731, 369] width 516 height 28
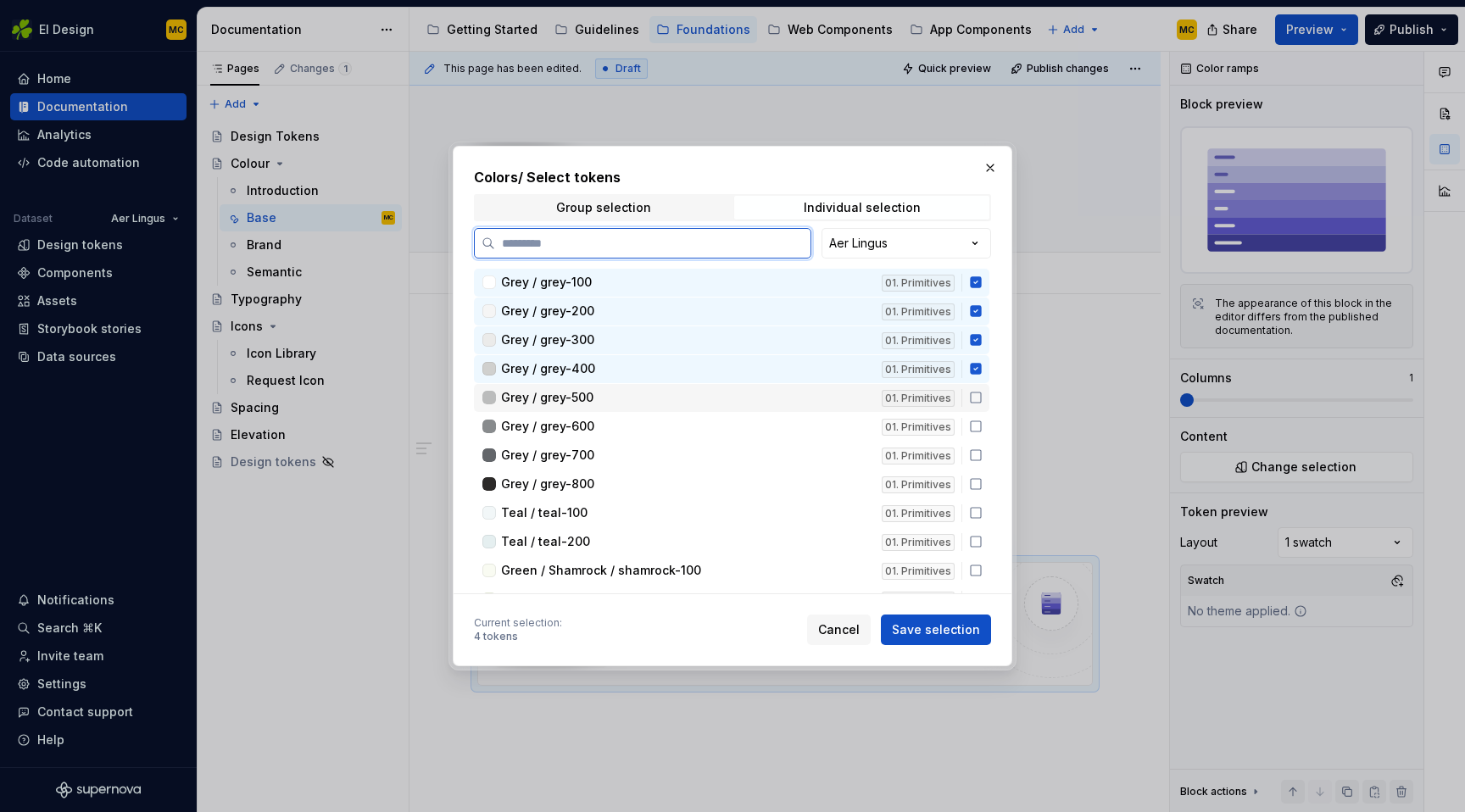
click at [983, 402] on icon at bounding box center [976, 397] width 13 height 13
click at [983, 429] on icon at bounding box center [976, 426] width 13 height 13
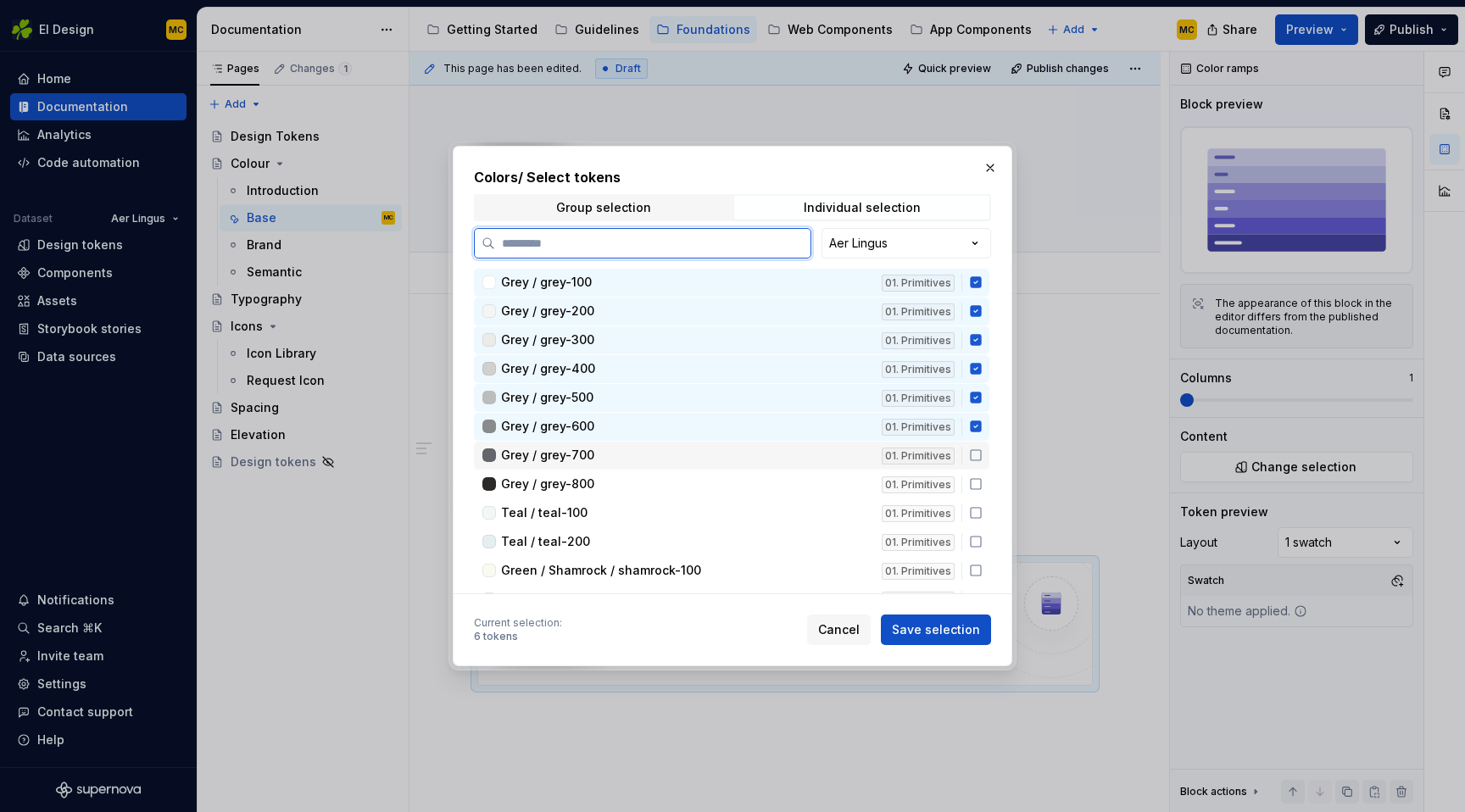
click at [983, 453] on icon at bounding box center [976, 456] width 13 height 13
click at [983, 483] on icon at bounding box center [976, 484] width 13 height 13
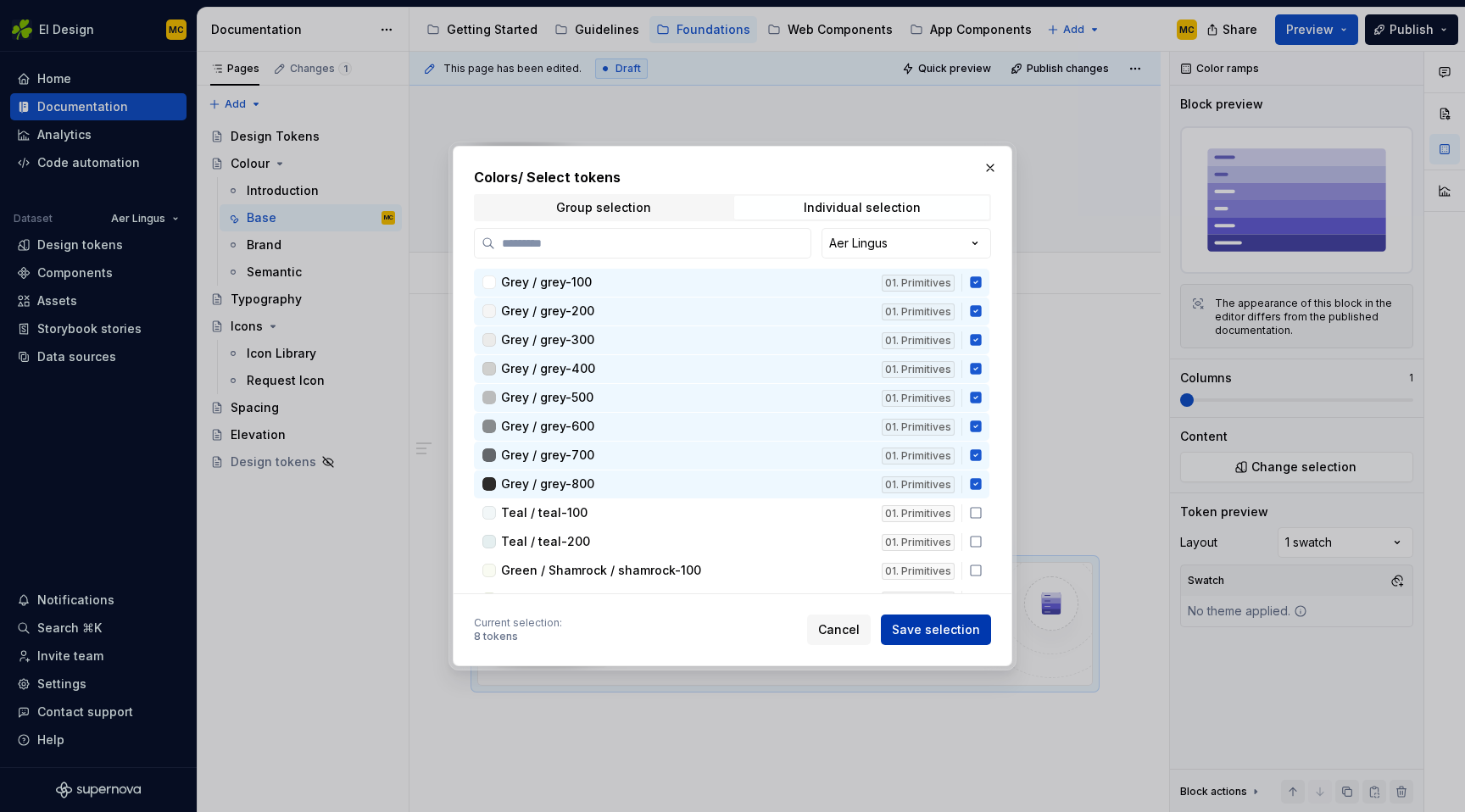
click at [947, 628] on span "Save selection" at bounding box center [936, 630] width 89 height 17
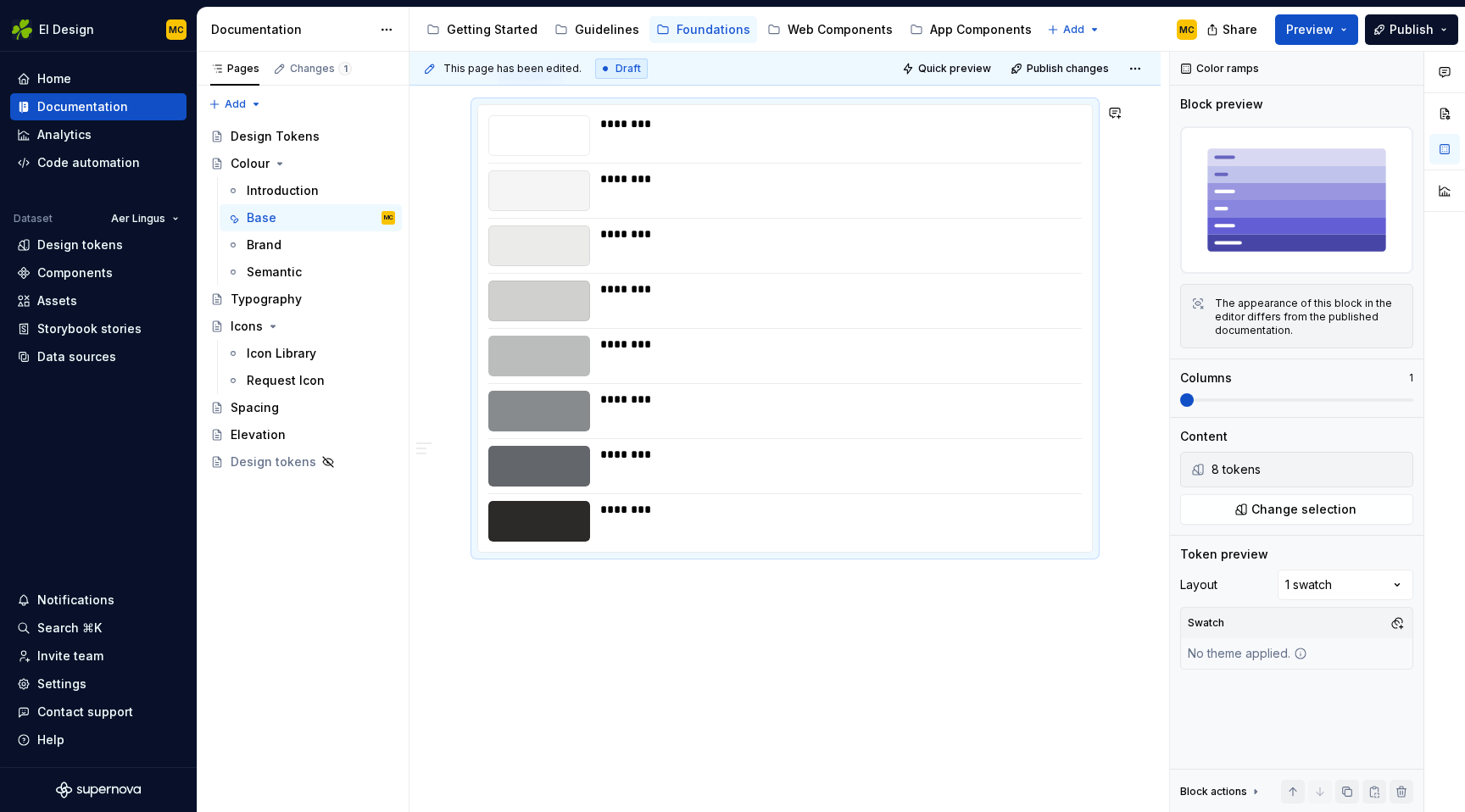
scroll to position [461, 0]
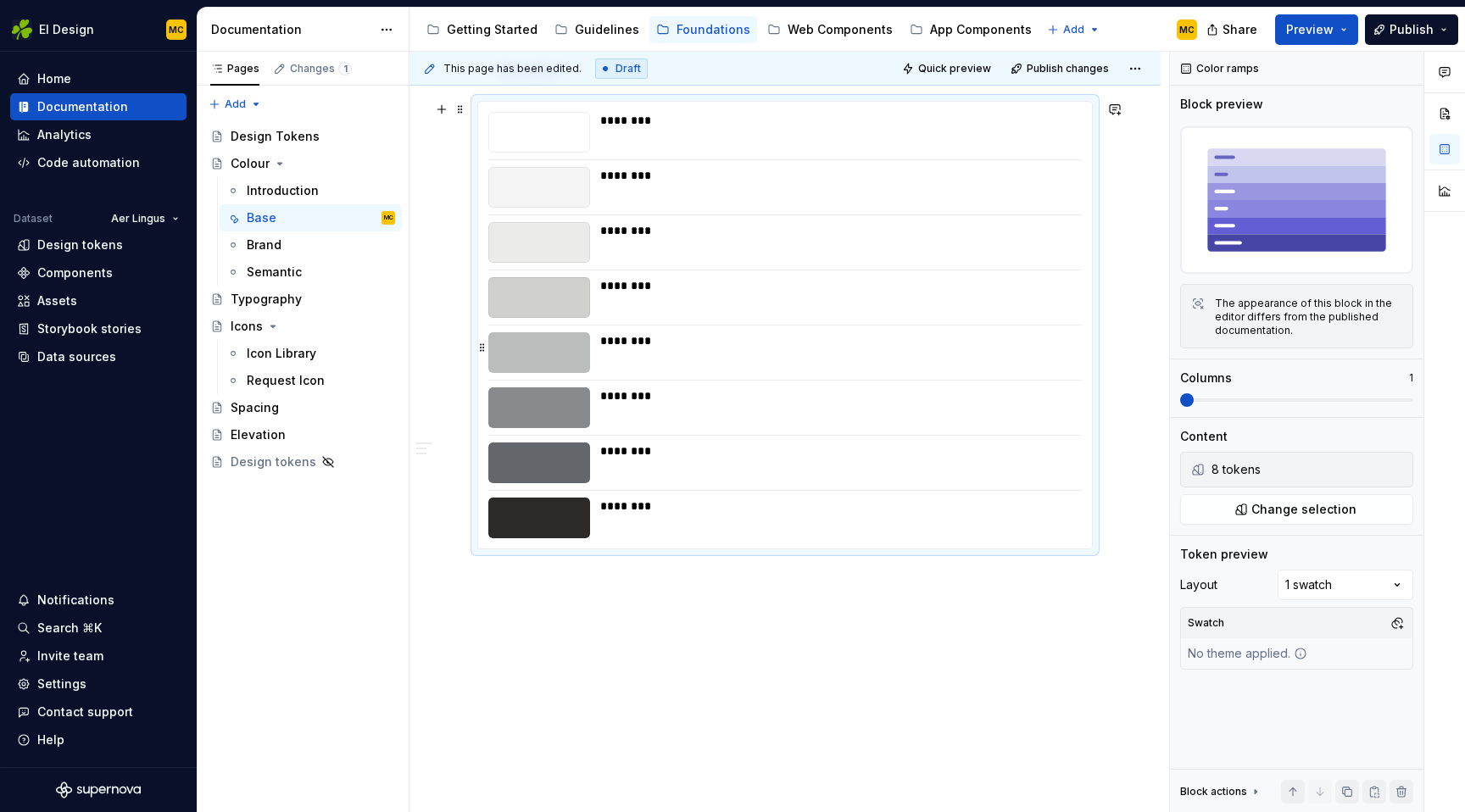
click at [1065, 350] on div "********" at bounding box center [836, 353] width 472 height 41
click at [1347, 581] on div "Comments Open comments No comments yet Select ‘Comment’ from the block context …" at bounding box center [1318, 432] width 295 height 761
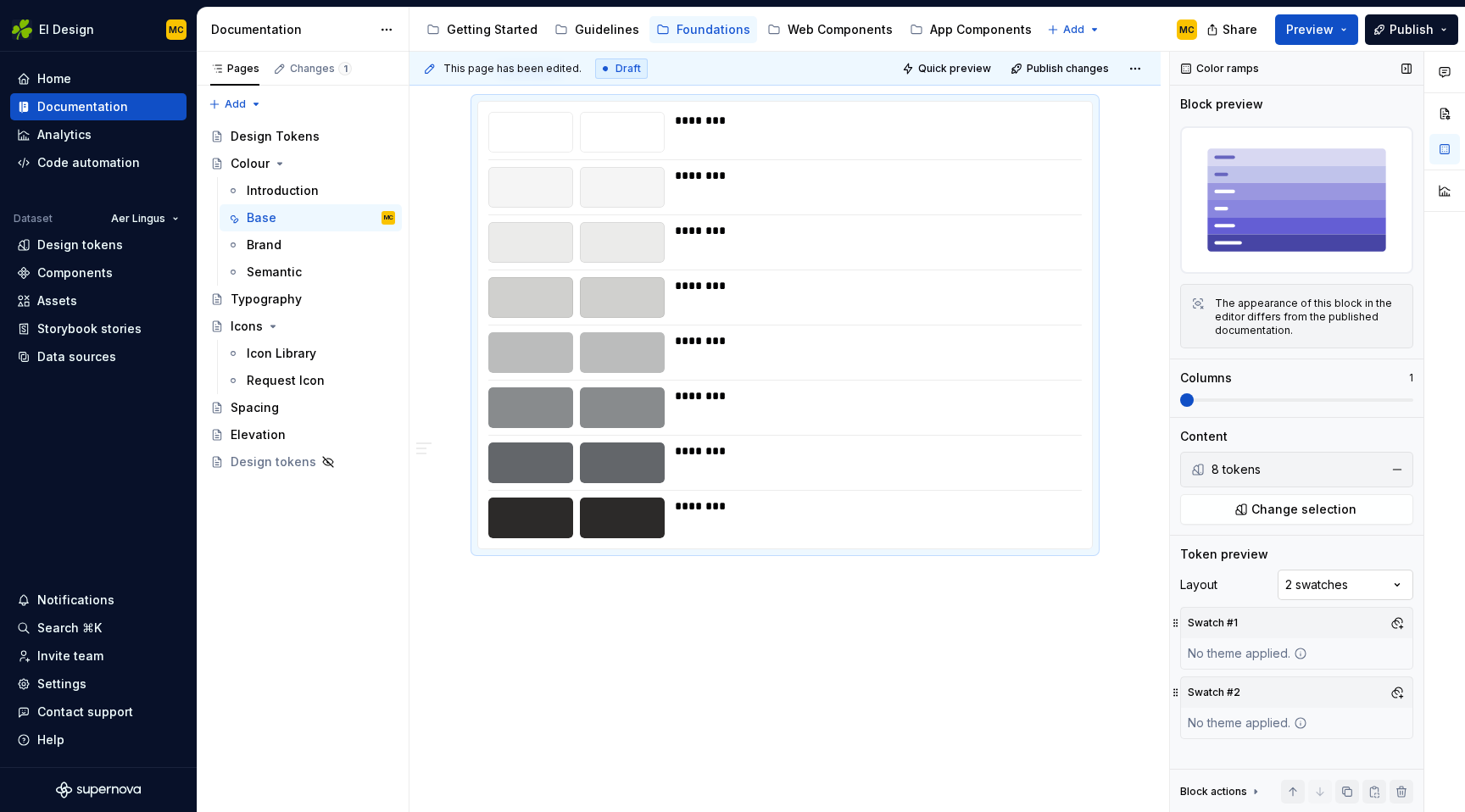
click at [1357, 580] on div "Comments Open comments No comments yet Select ‘Comment’ from the block context …" at bounding box center [1318, 432] width 295 height 761
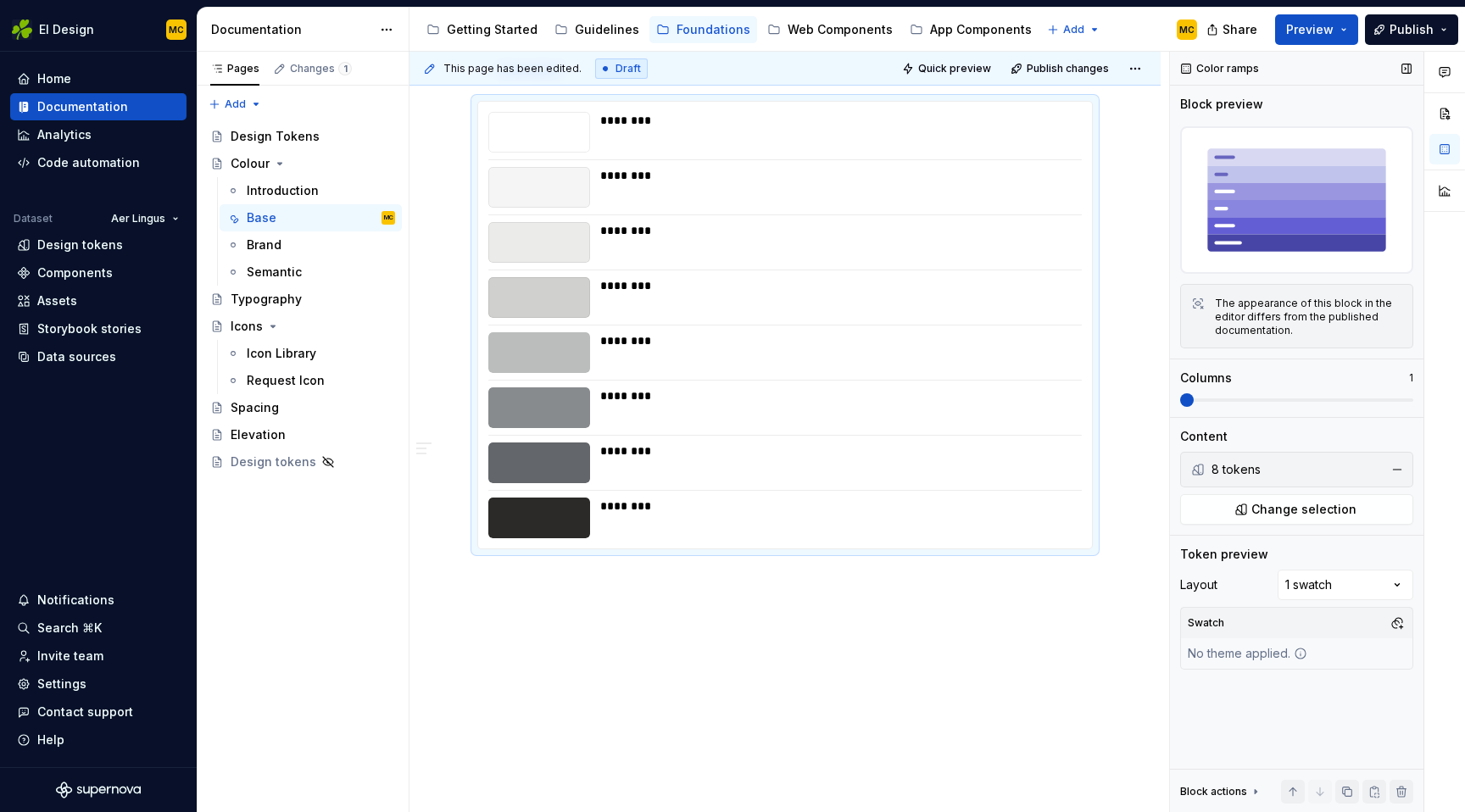
click at [1180, 394] on span at bounding box center [1187, 400] width 13 height 13
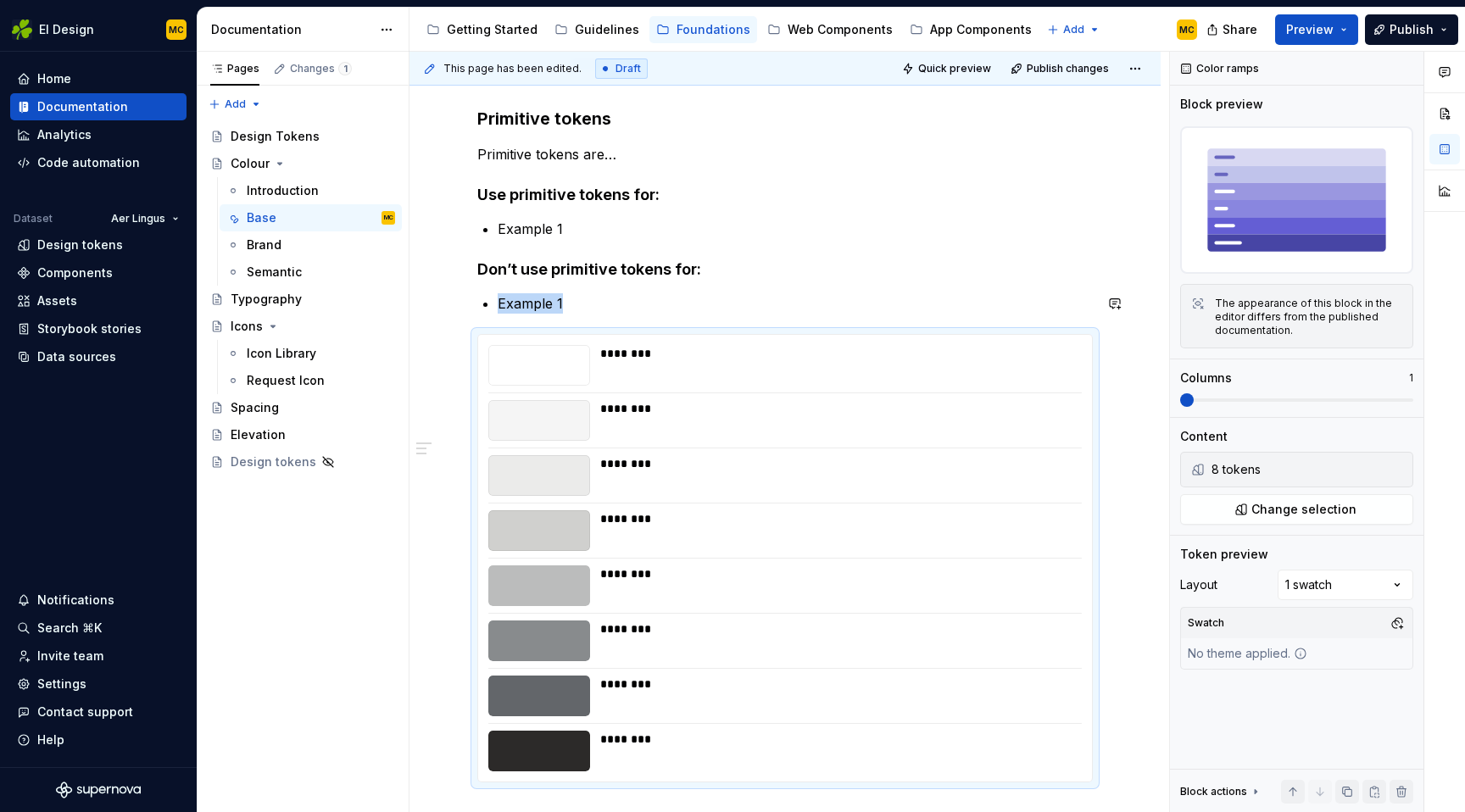
scroll to position [227, 0]
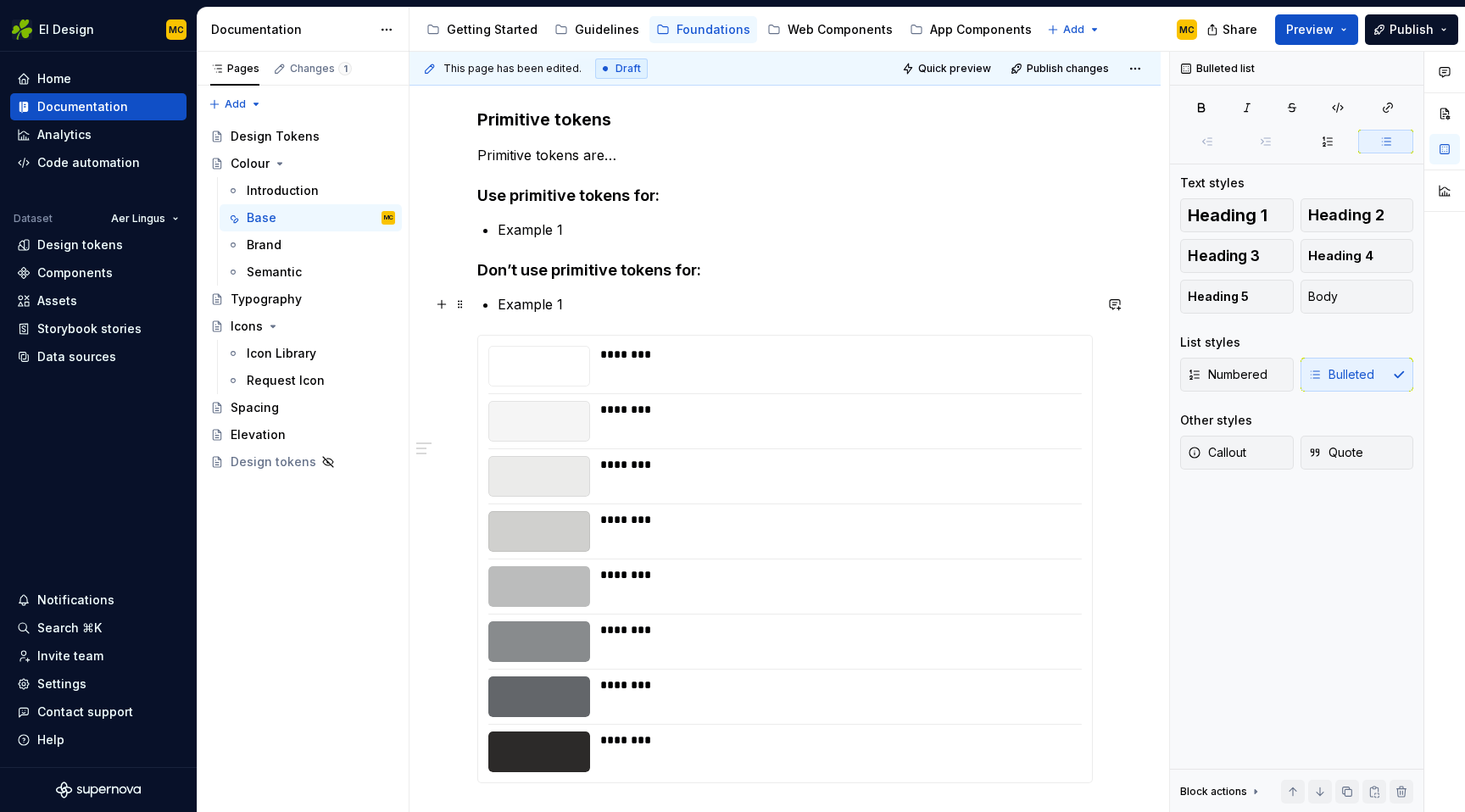
click at [710, 314] on p "Example 1" at bounding box center [795, 304] width 596 height 20
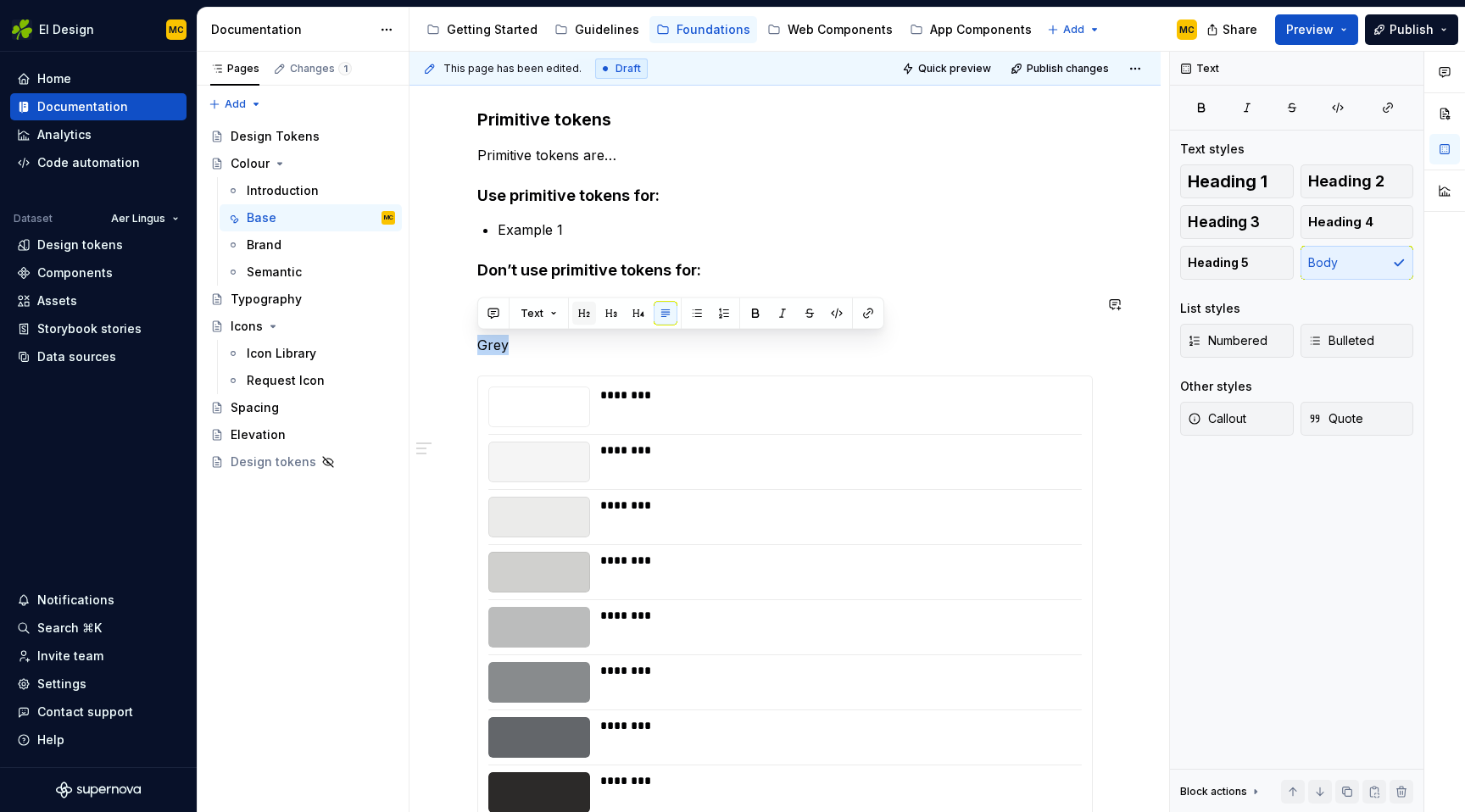
click at [591, 316] on button "button" at bounding box center [584, 314] width 24 height 24
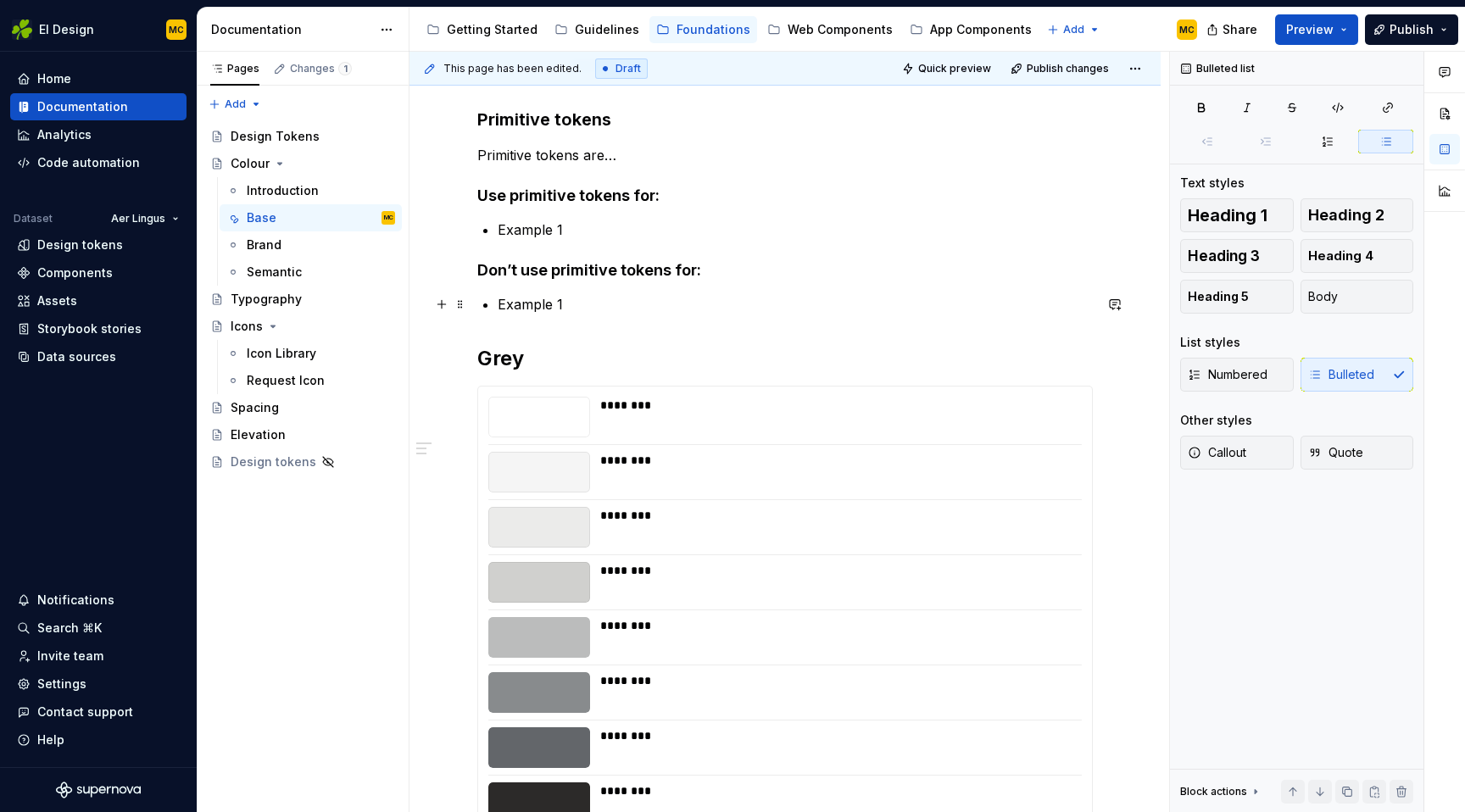
click at [650, 313] on p "Example 1" at bounding box center [795, 304] width 596 height 20
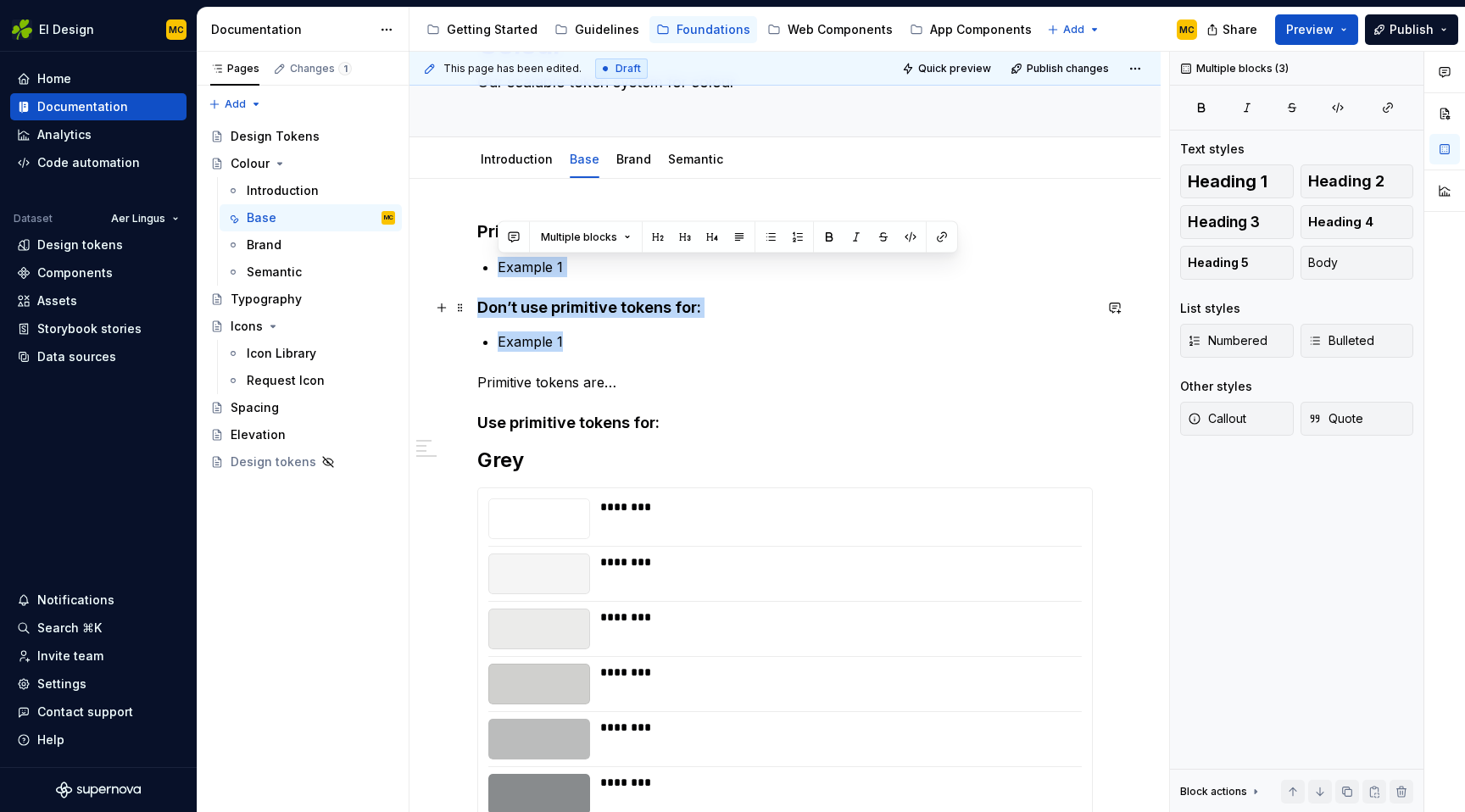
scroll to position [108, 0]
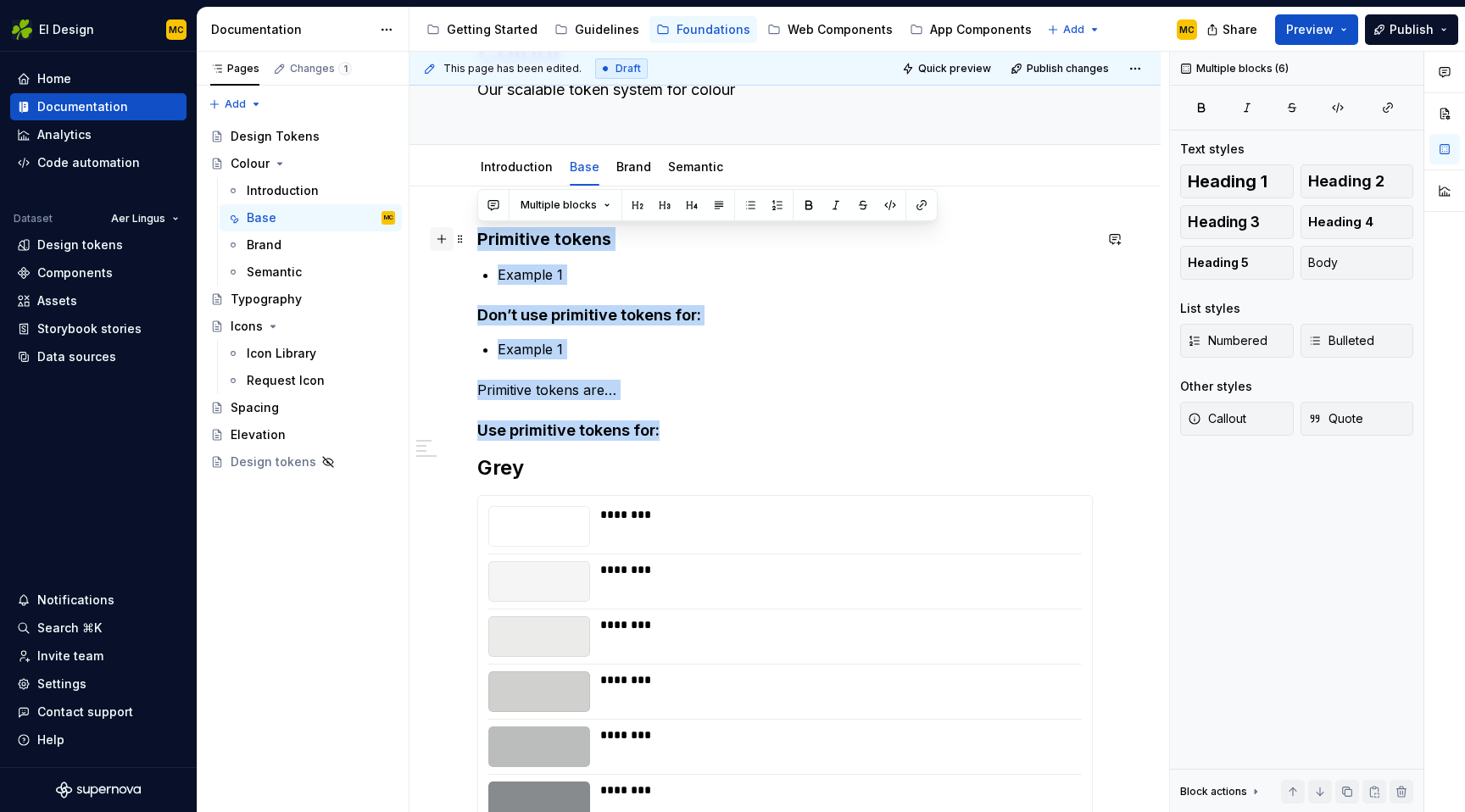
drag, startPoint x: 664, startPoint y: 431, endPoint x: 441, endPoint y: 239, distance: 294.3
click at [478, 239] on div "Primitive tokens Example 1 Don’t use primitive tokens for: Example 1 Primitive …" at bounding box center [785, 595] width 616 height 737
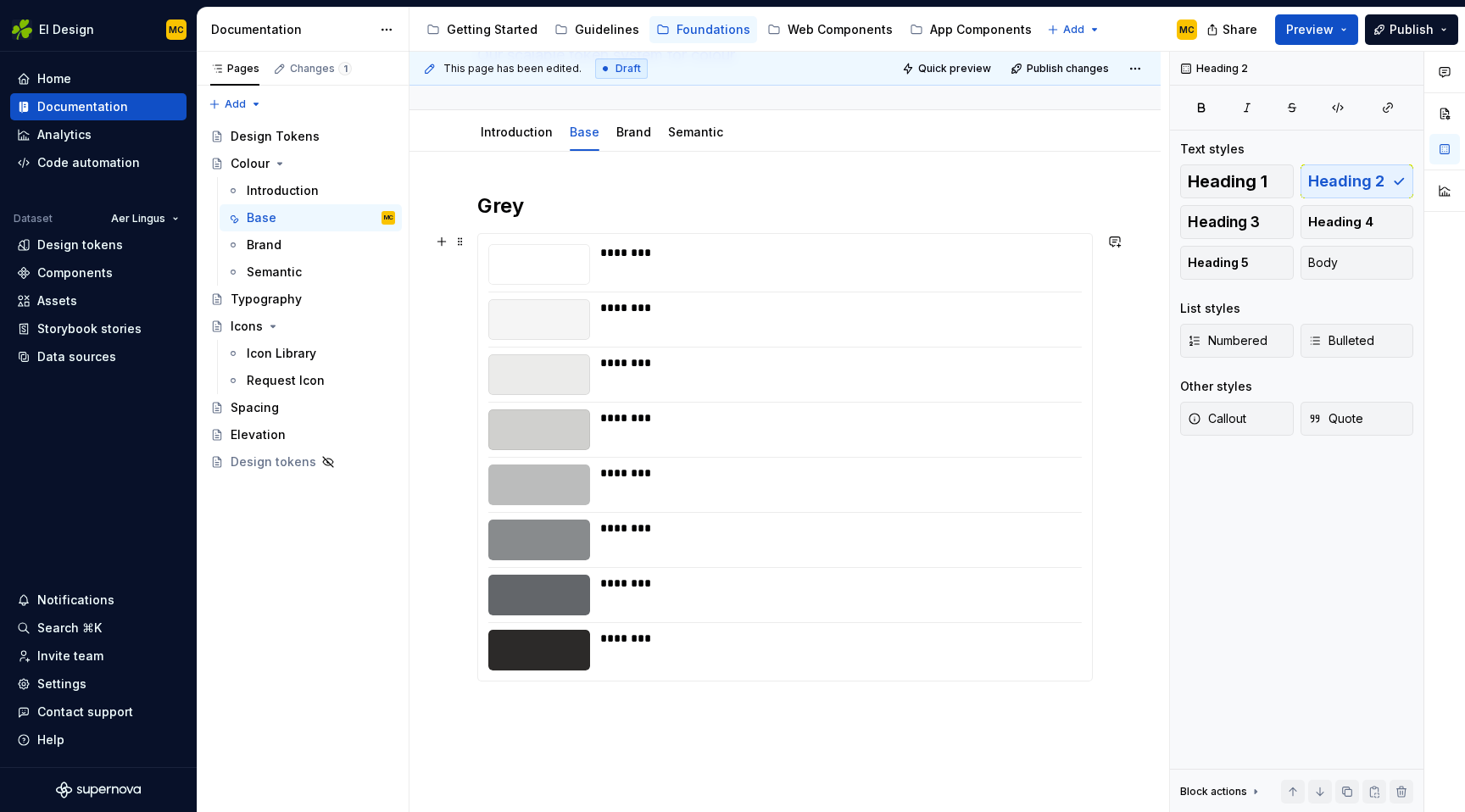
scroll to position [150, 0]
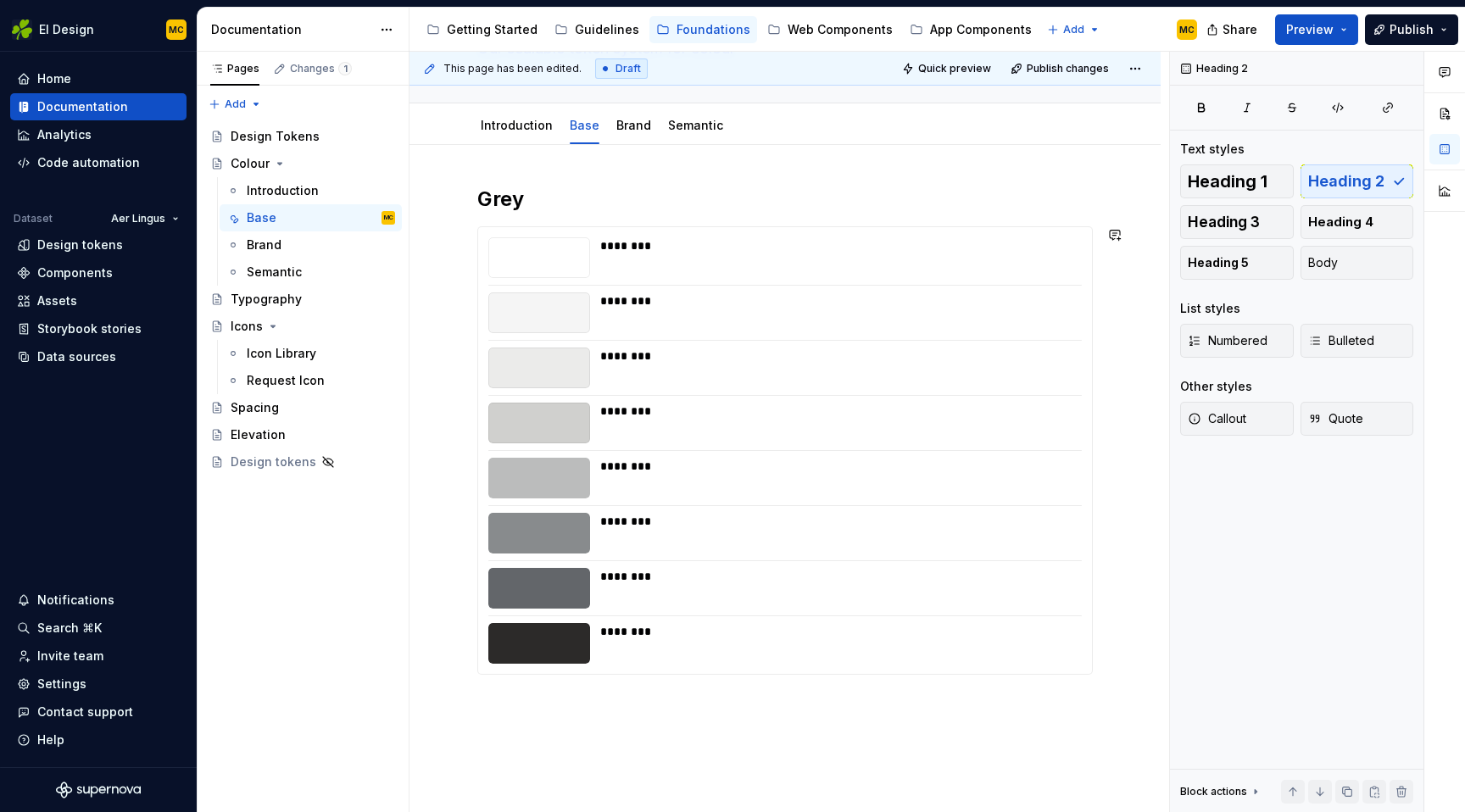
click at [535, 724] on div "Grey ******** ******** ******** ******** ******** ******** ******** ********" at bounding box center [785, 541] width 751 height 794
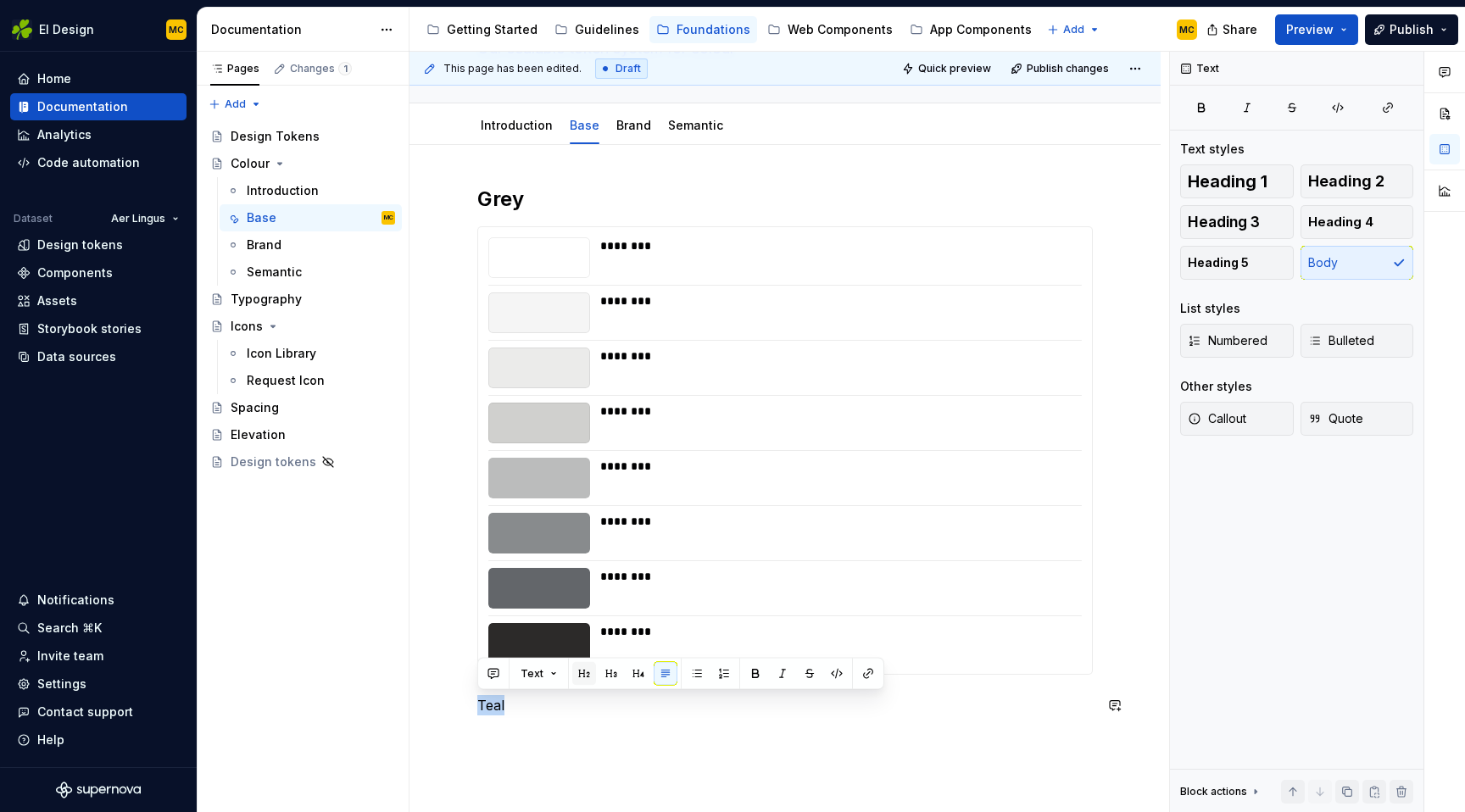
click at [583, 672] on button "button" at bounding box center [584, 674] width 24 height 24
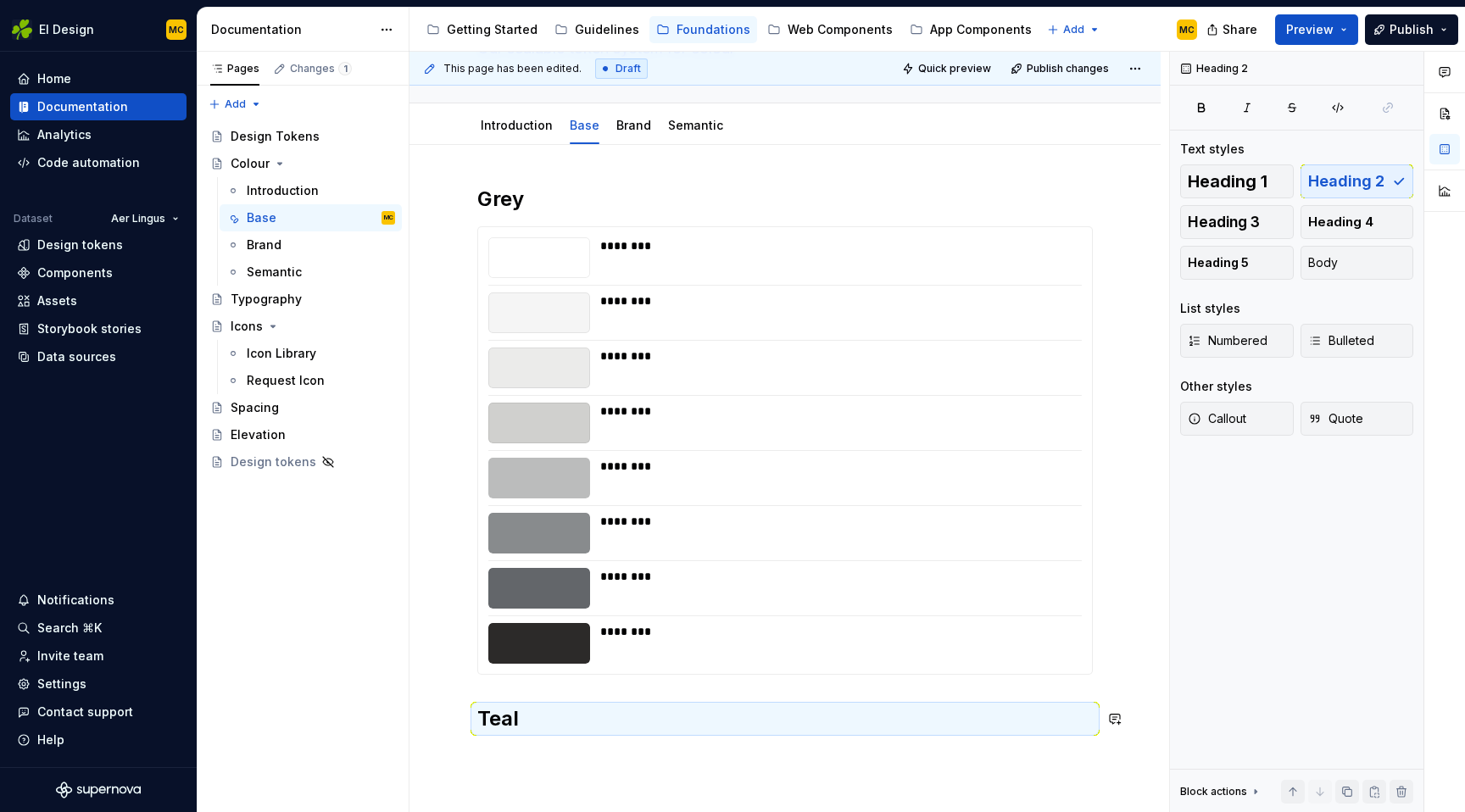
click at [546, 739] on div "Grey ******** ******** ******** ******** ******** ******** ******** ******** Te…" at bounding box center [785, 469] width 616 height 567
click at [538, 759] on div "Grey ******** ******** ******** ******** ******** ******** ******** ******** Te…" at bounding box center [785, 570] width 751 height 851
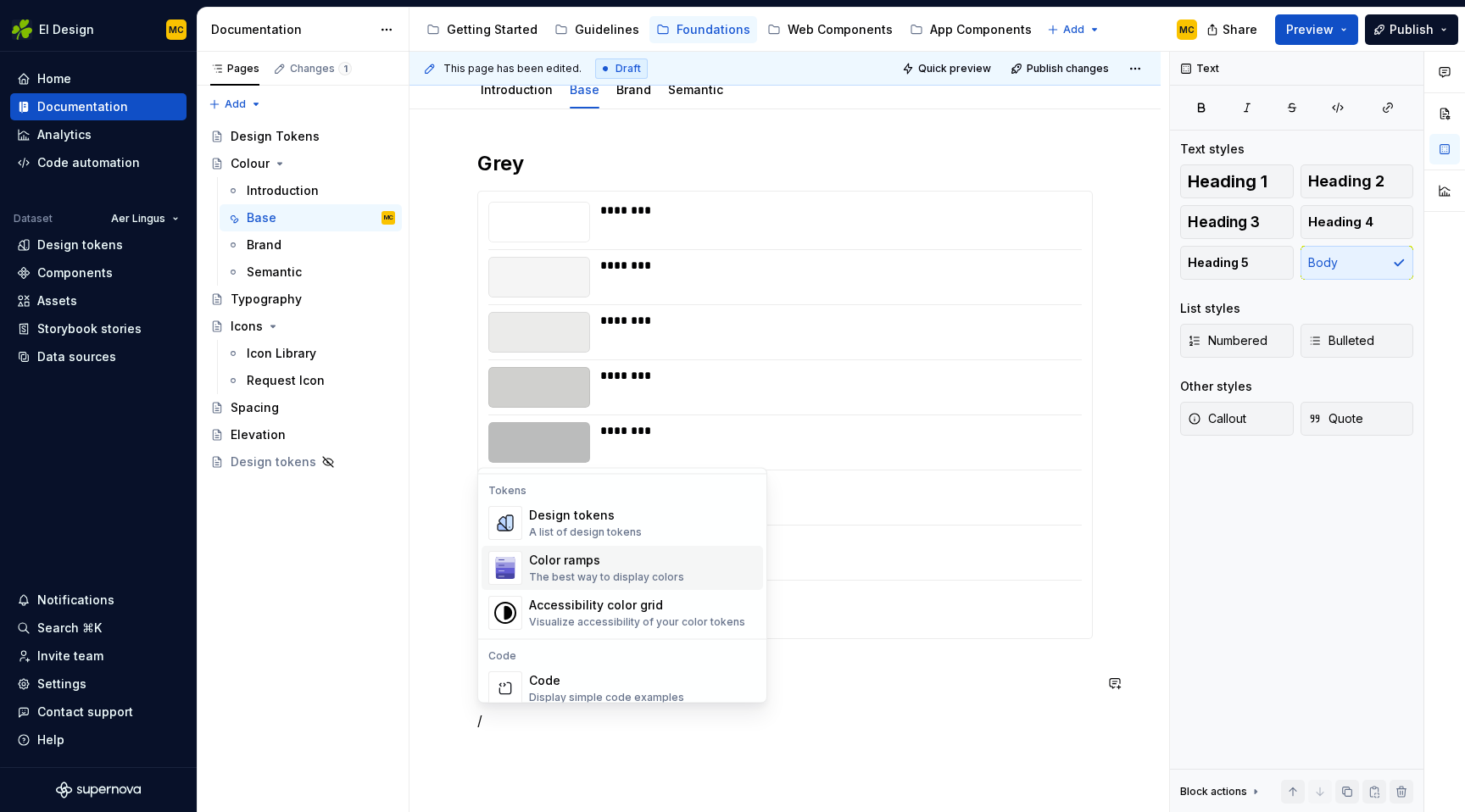
scroll to position [1227, 0]
click at [606, 570] on div "The best way to display colors" at bounding box center [606, 577] width 155 height 13
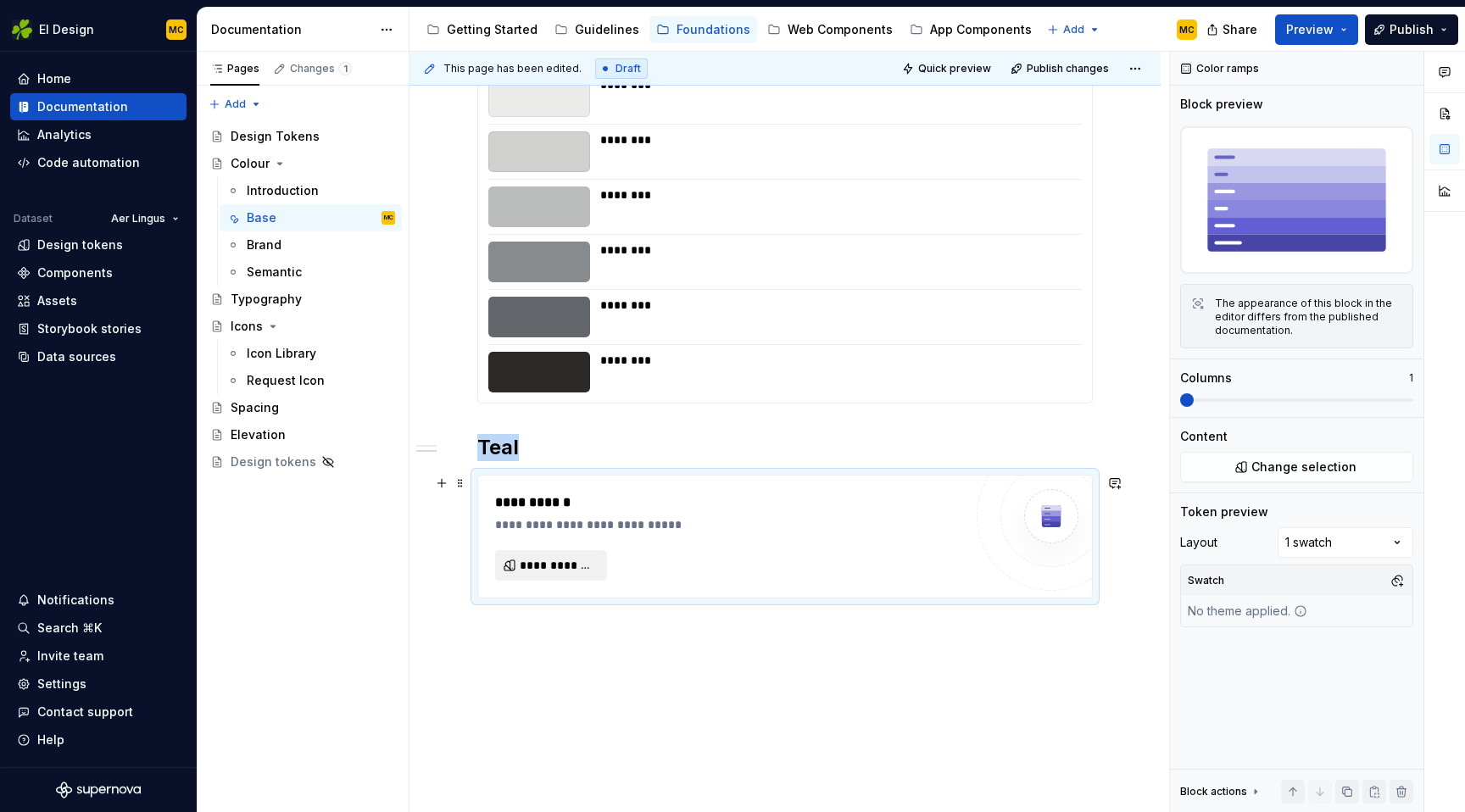
scroll to position [424, 0]
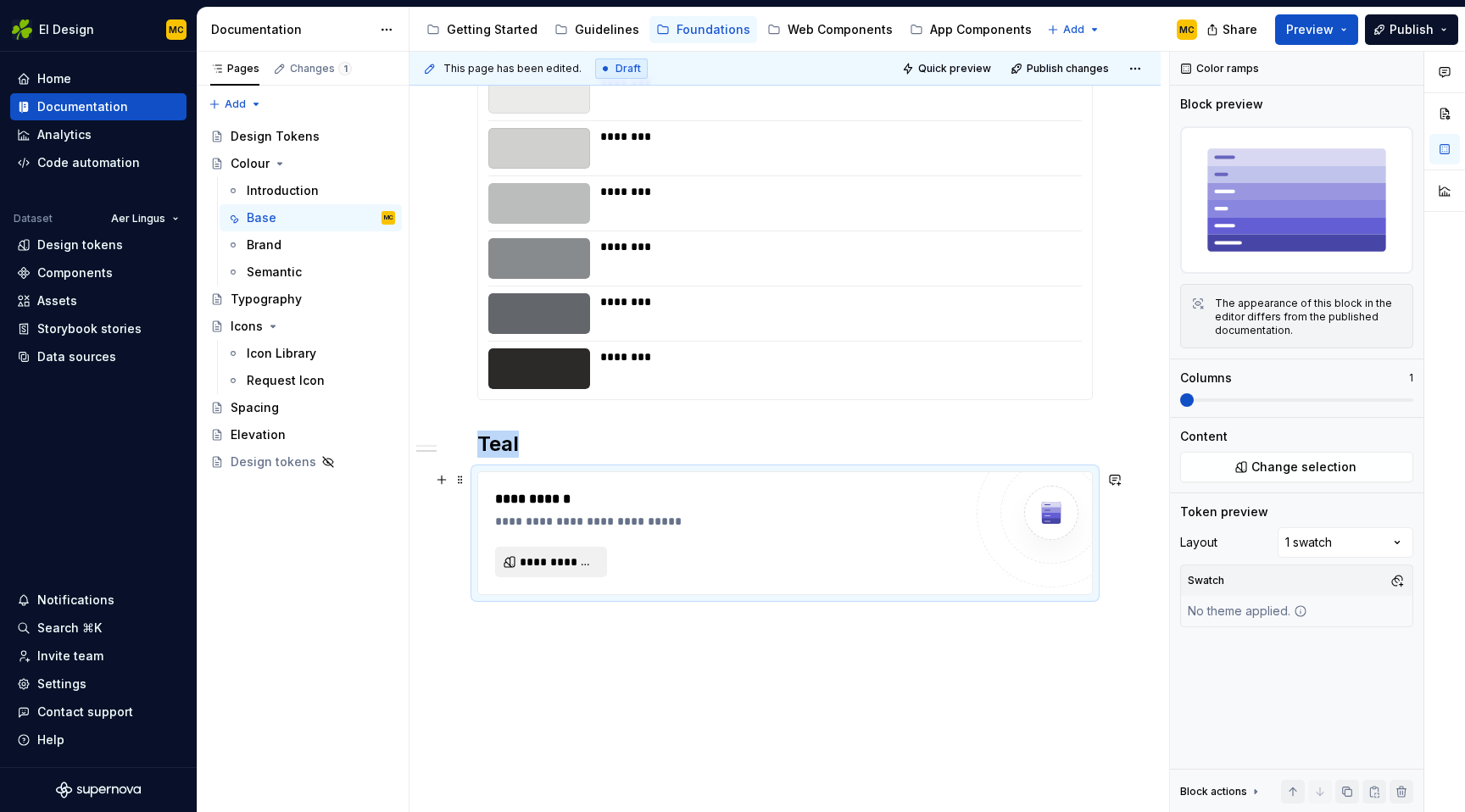
click at [587, 564] on span "**********" at bounding box center [558, 562] width 76 height 17
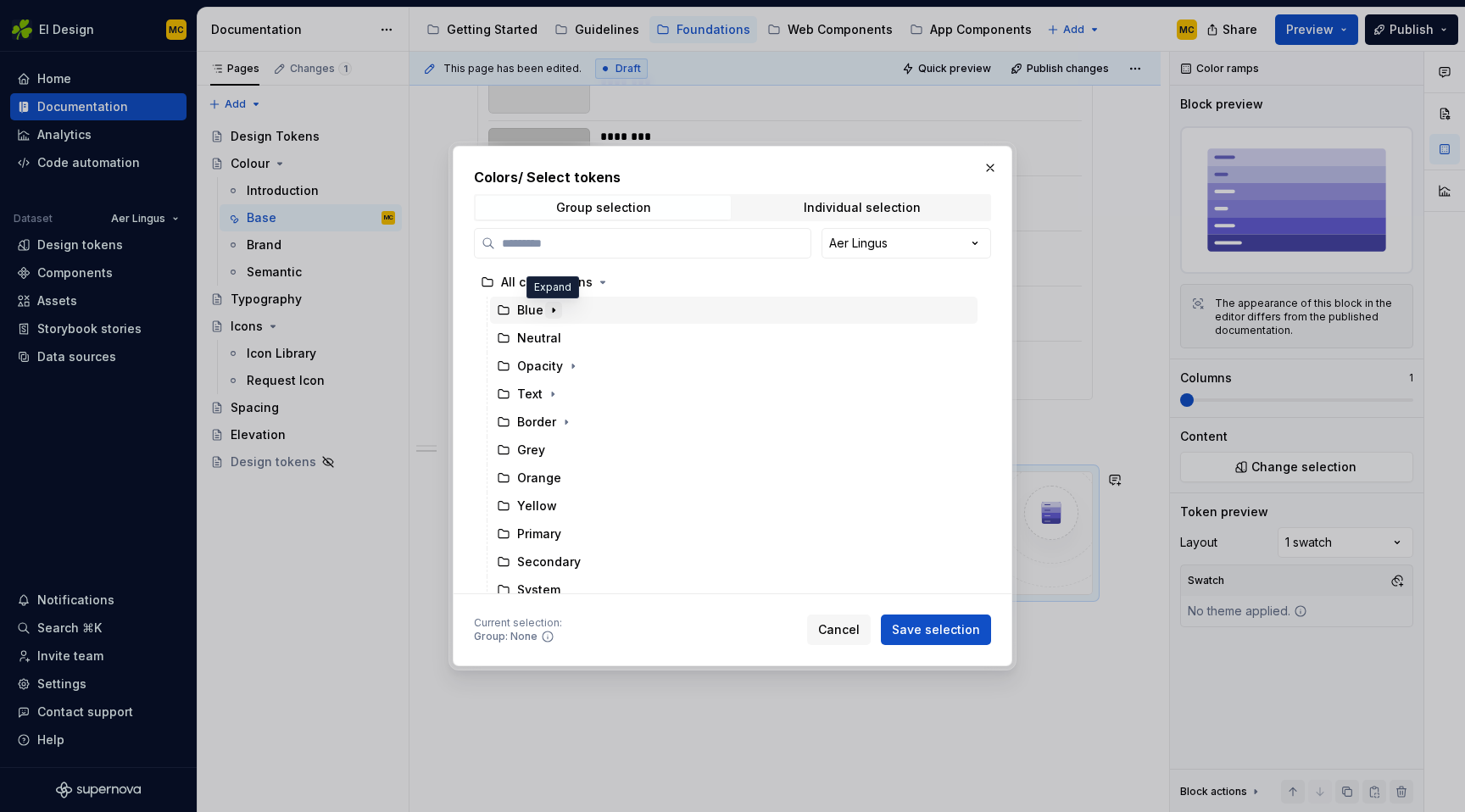
click at [557, 312] on icon "button" at bounding box center [554, 310] width 13 height 13
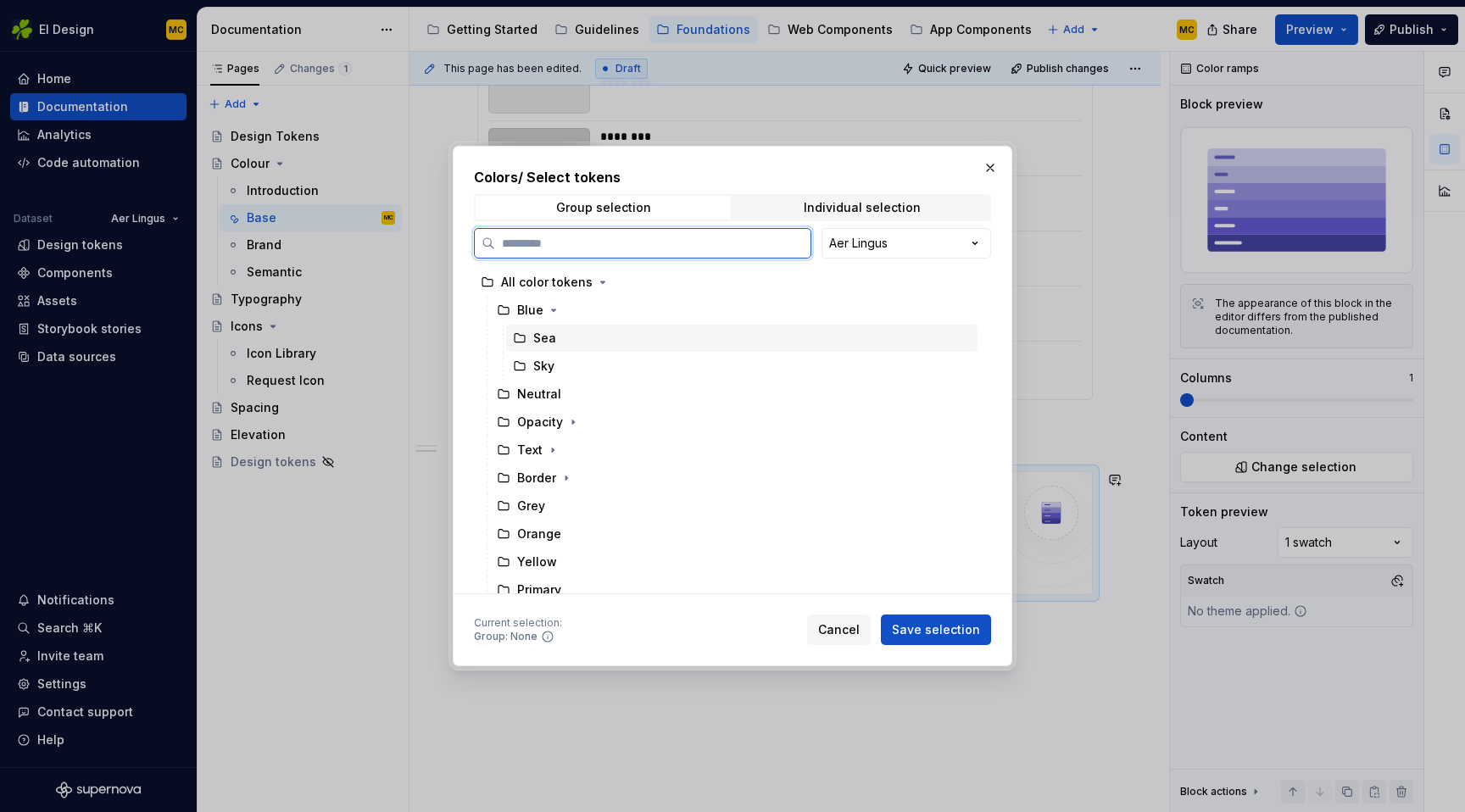
click at [555, 342] on div "Sea" at bounding box center [742, 338] width 472 height 27
click at [555, 365] on div "Sky" at bounding box center [742, 366] width 472 height 27
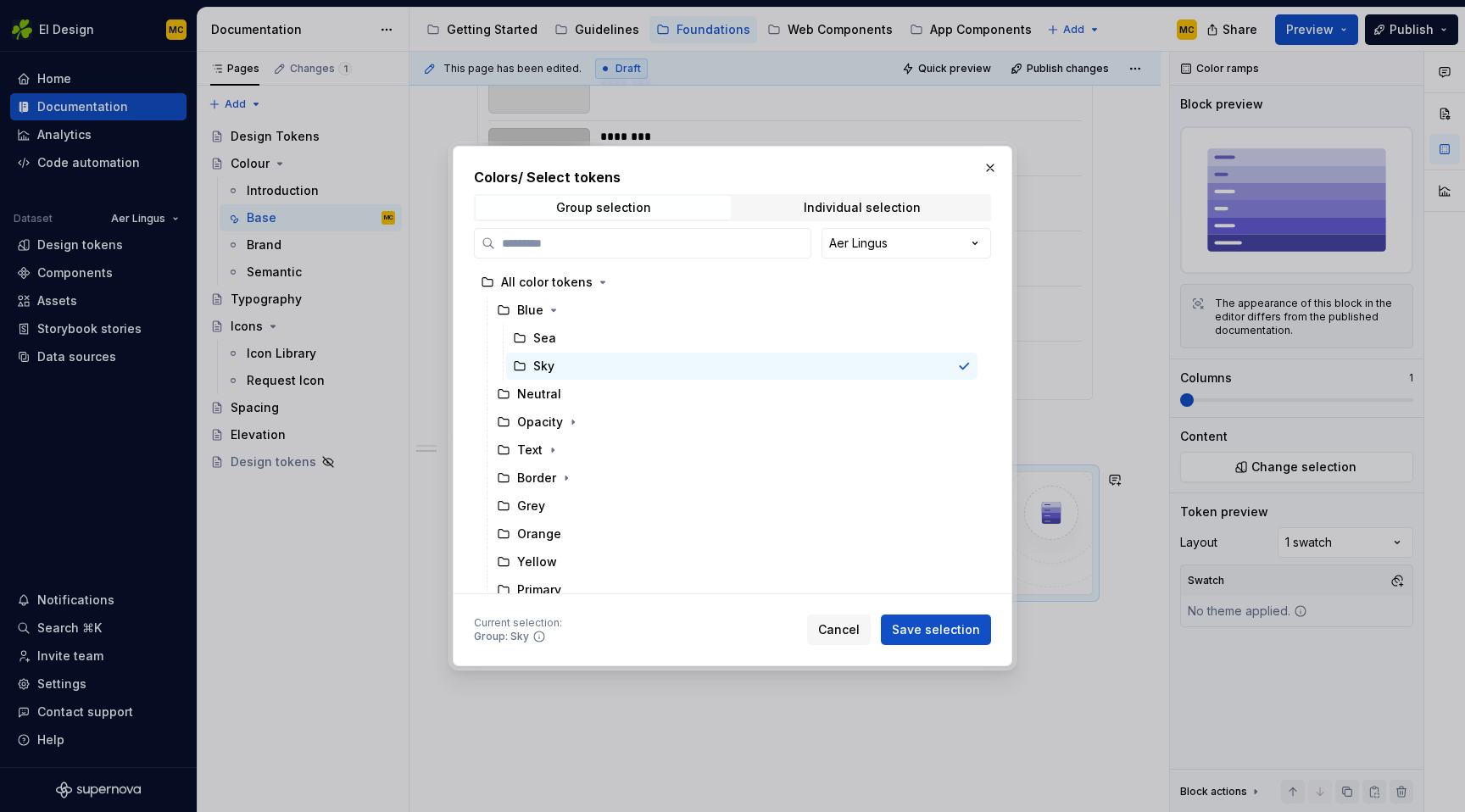
click at [865, 195] on div "Group selection Individual selection" at bounding box center [732, 208] width 518 height 27
click at [862, 206] on div "Individual selection" at bounding box center [862, 208] width 117 height 13
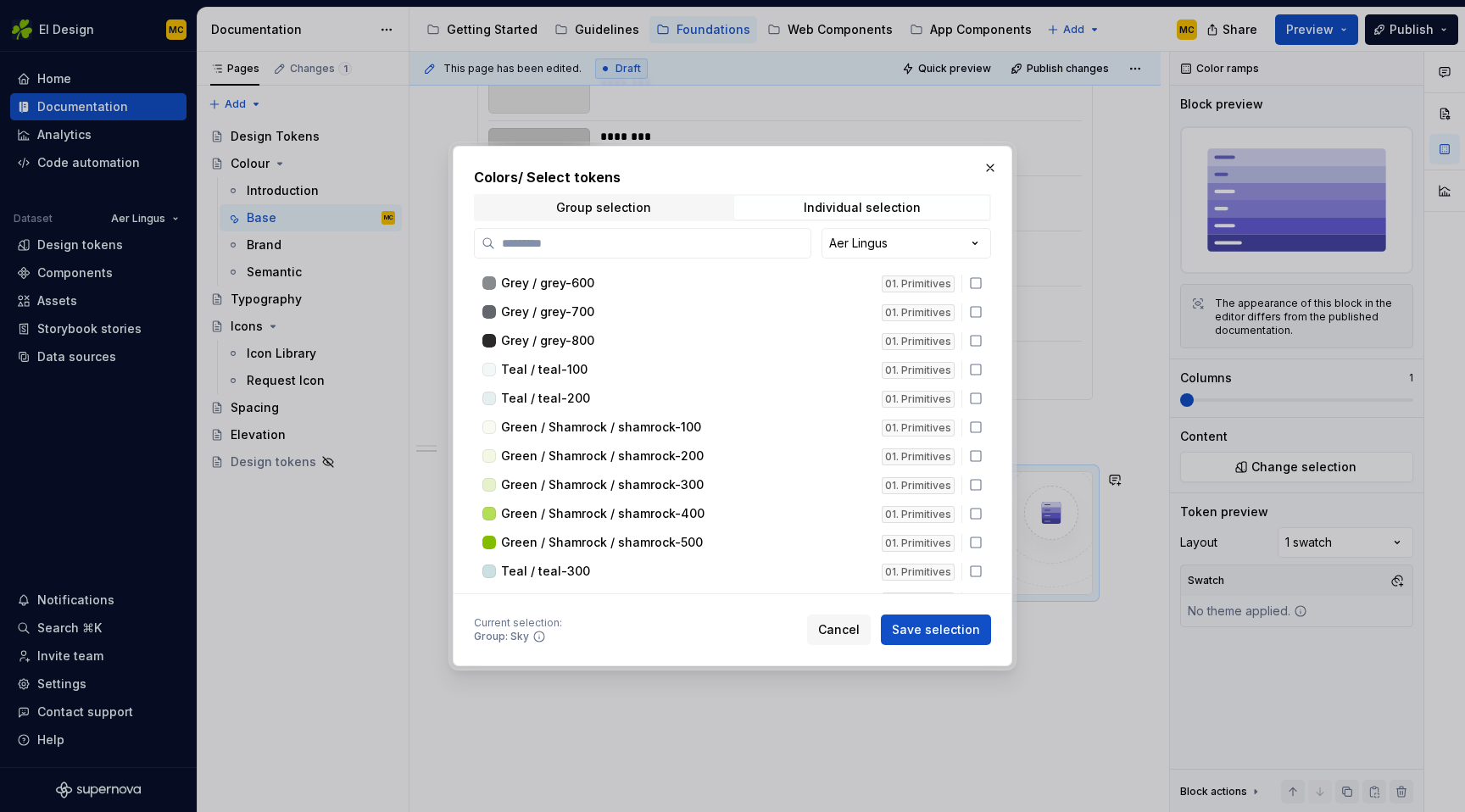
scroll to position [140, 0]
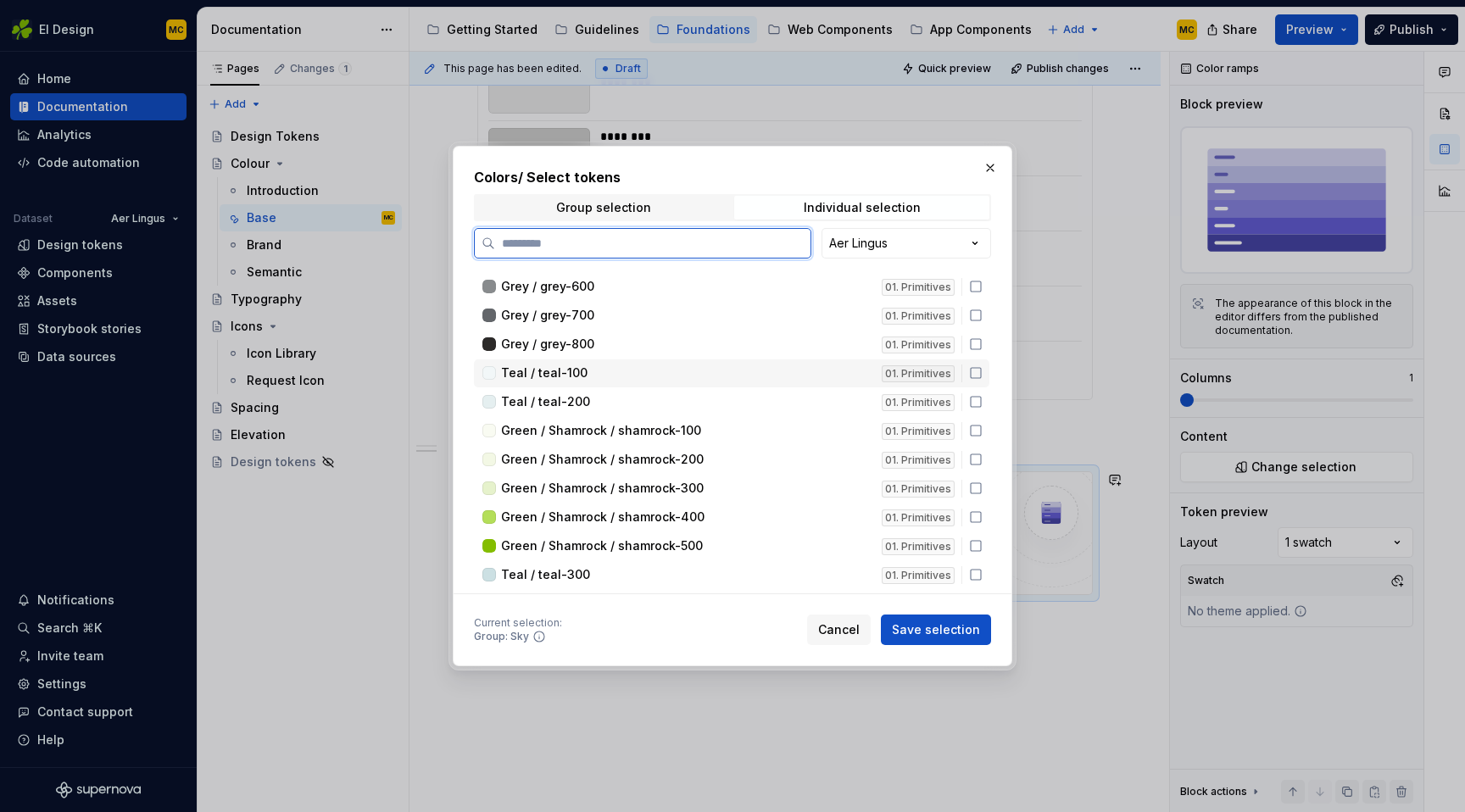
click at [985, 380] on div "Teal / teal-100 01. Primitives" at bounding box center [731, 373] width 516 height 28
click at [983, 404] on icon at bounding box center [976, 402] width 13 height 13
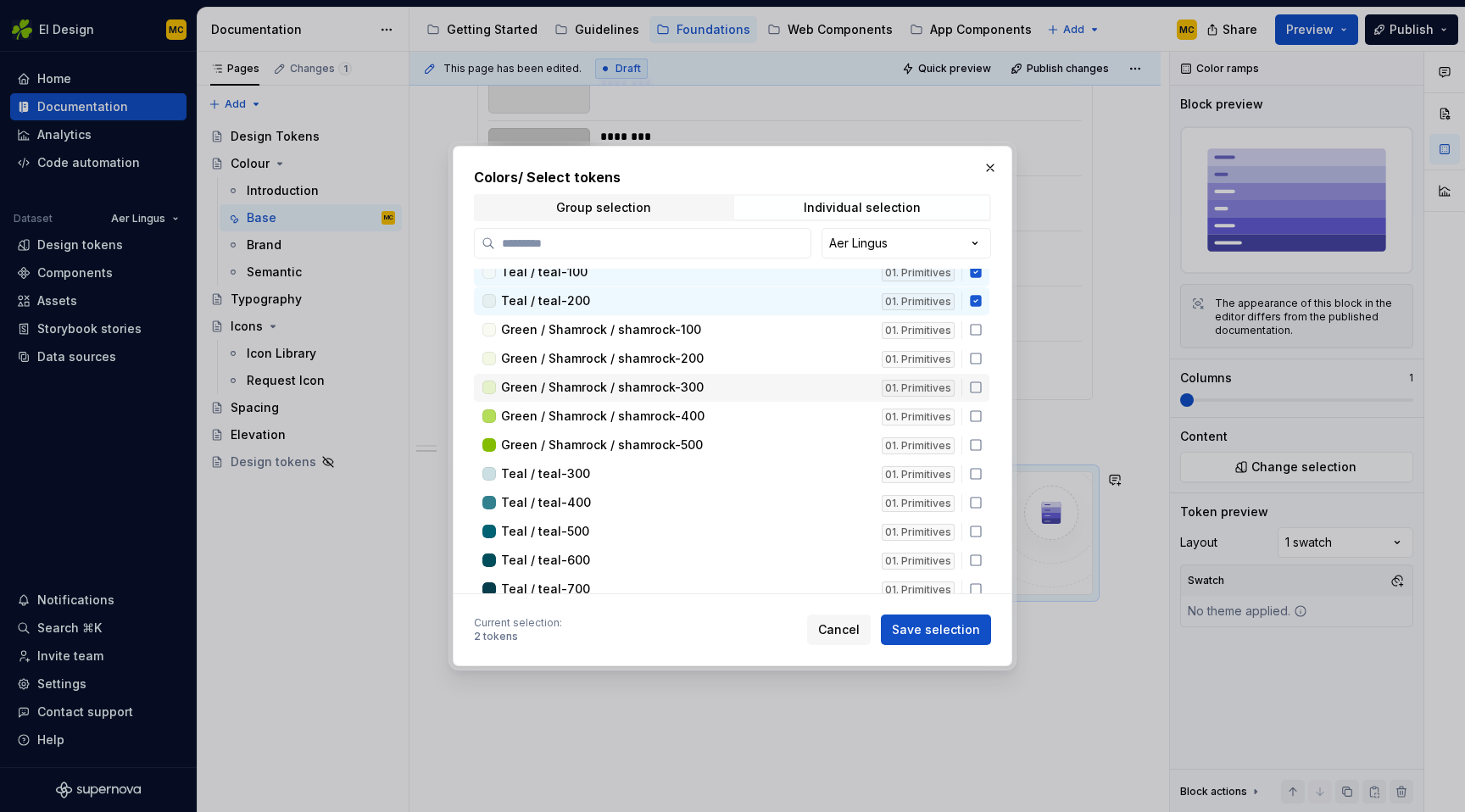
scroll to position [242, 0]
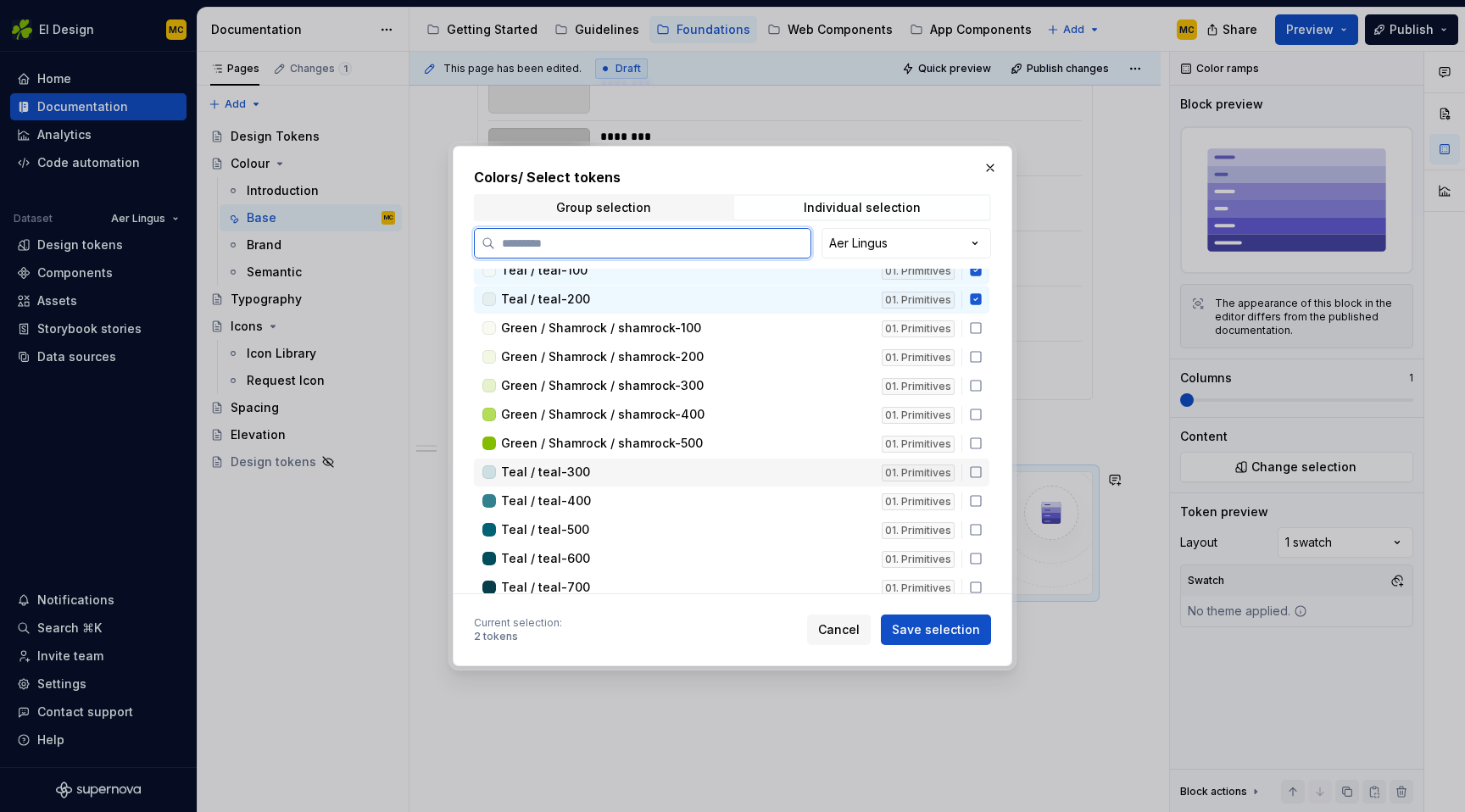
click at [983, 475] on icon at bounding box center [976, 472] width 13 height 13
click at [983, 498] on icon at bounding box center [976, 501] width 13 height 13
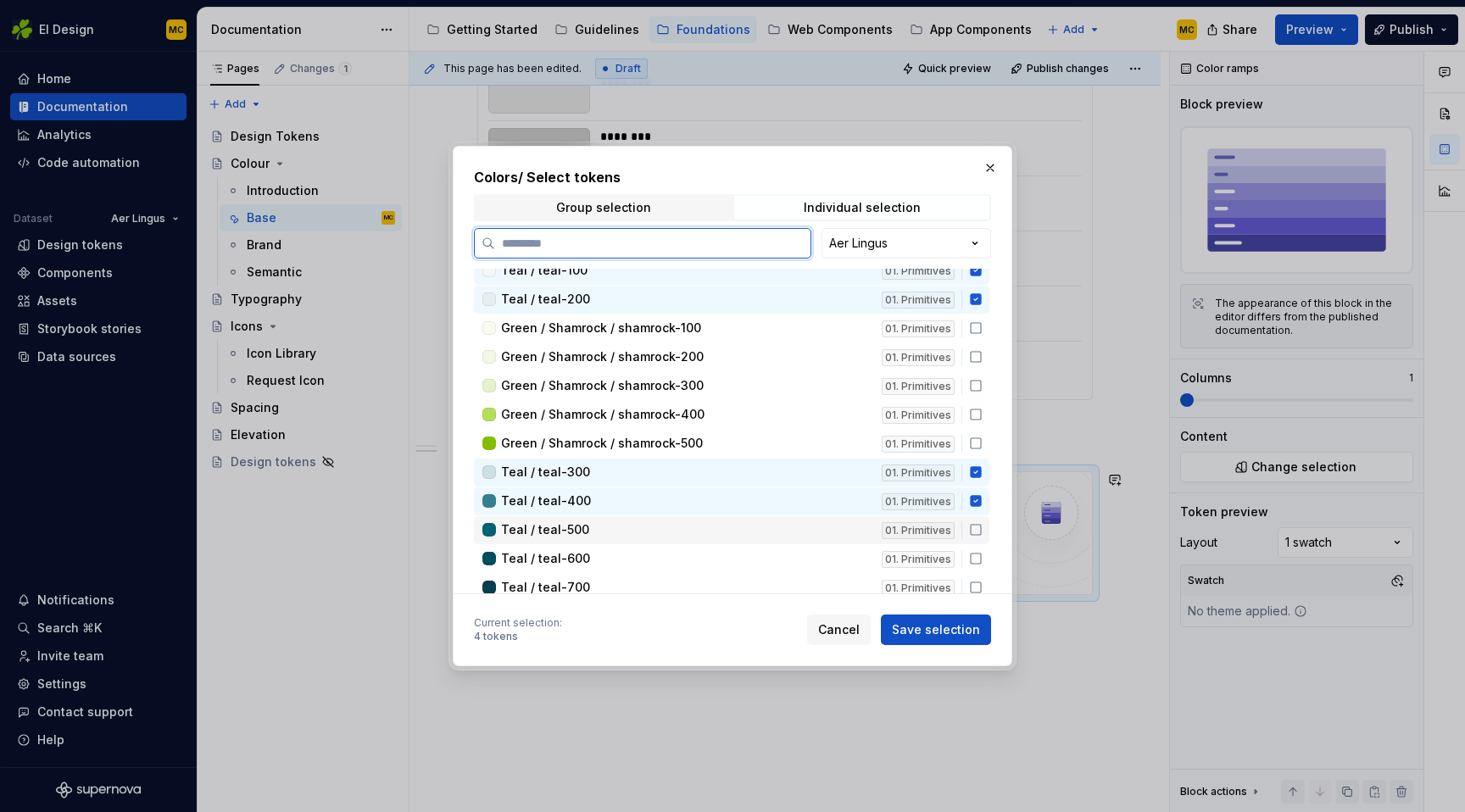
click at [983, 526] on icon at bounding box center [976, 530] width 13 height 13
click at [981, 559] on icon at bounding box center [976, 558] width 10 height 10
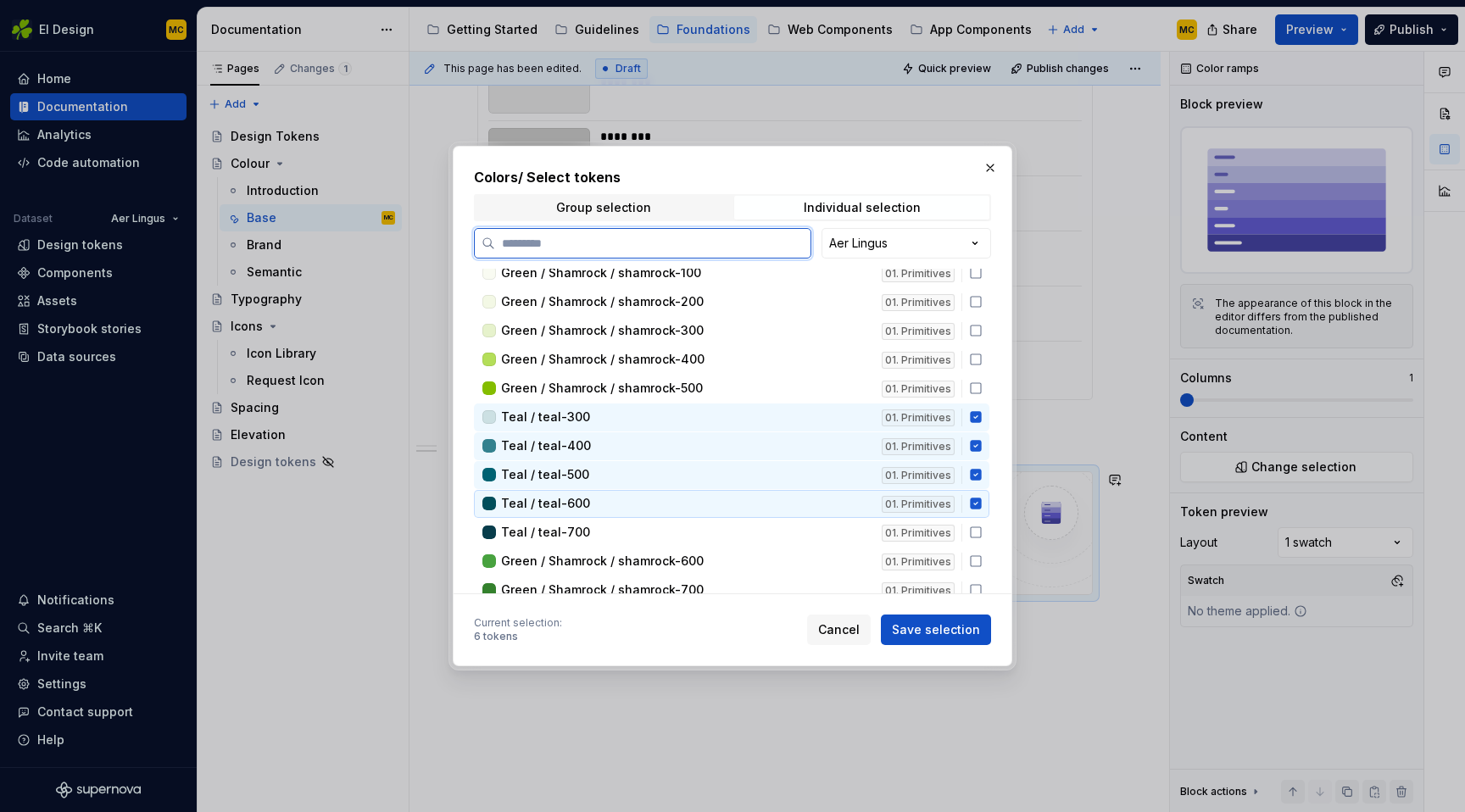
scroll to position [298, 0]
click at [983, 535] on icon at bounding box center [976, 532] width 13 height 13
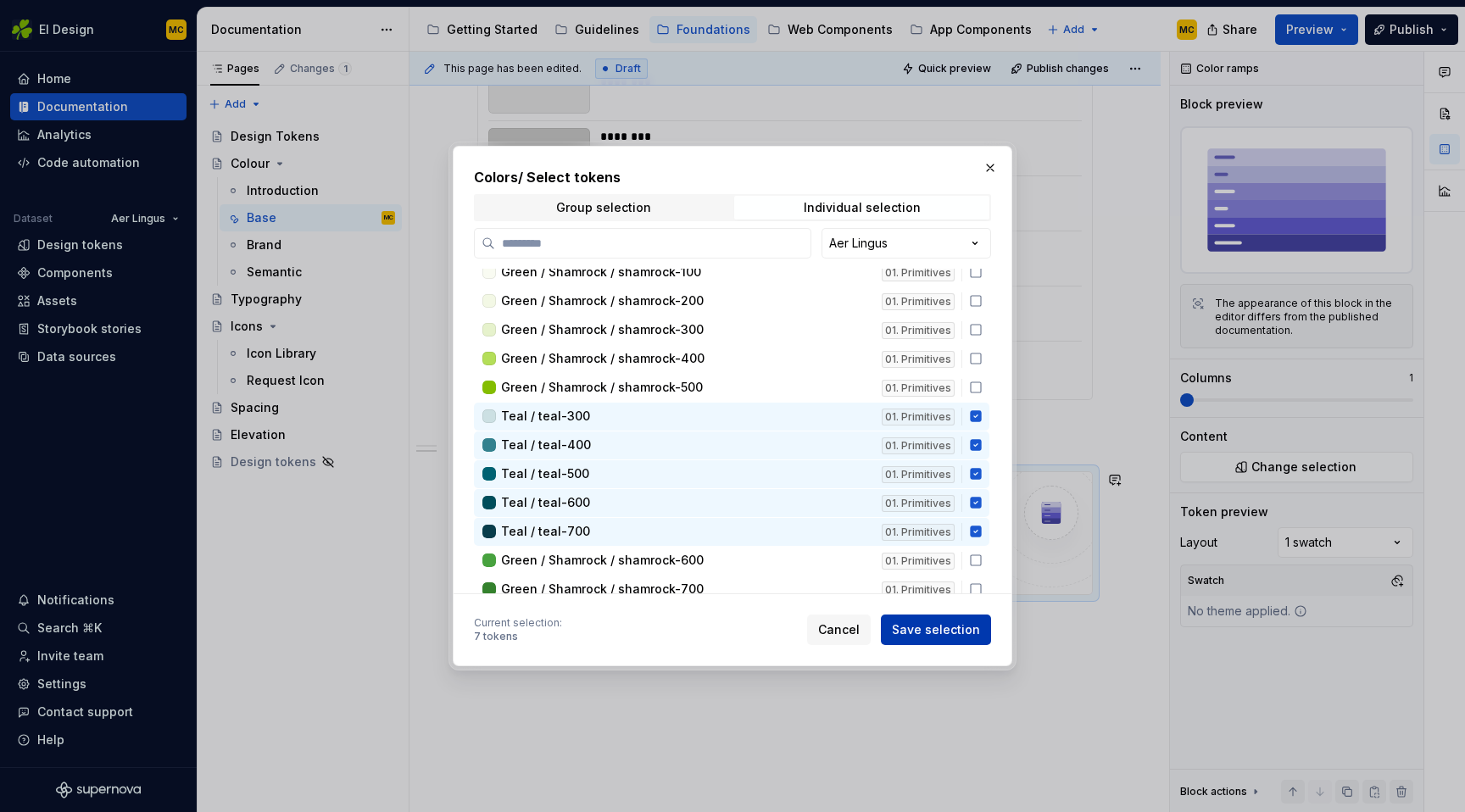
click at [960, 633] on span "Save selection" at bounding box center [936, 630] width 89 height 17
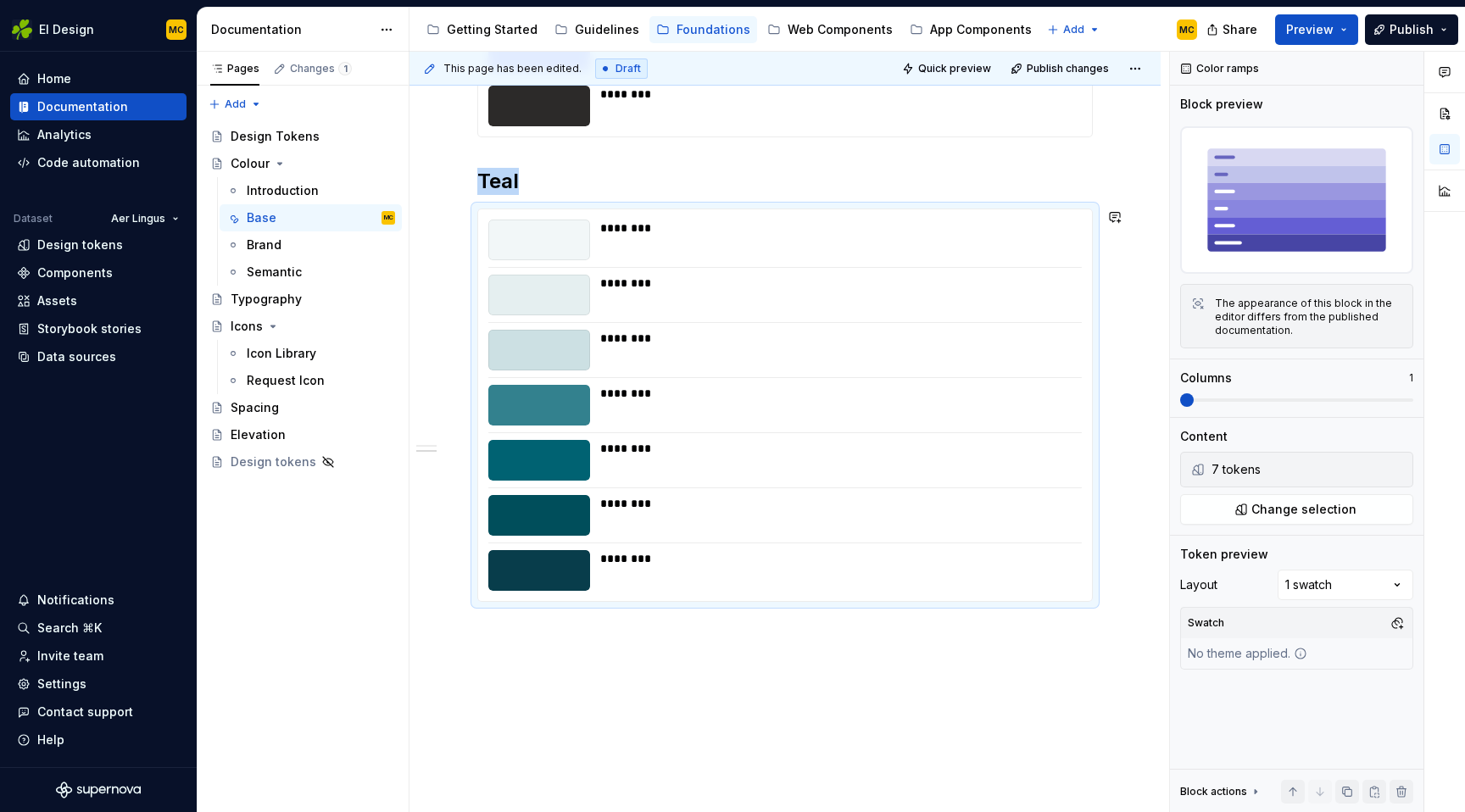
scroll to position [689, 0]
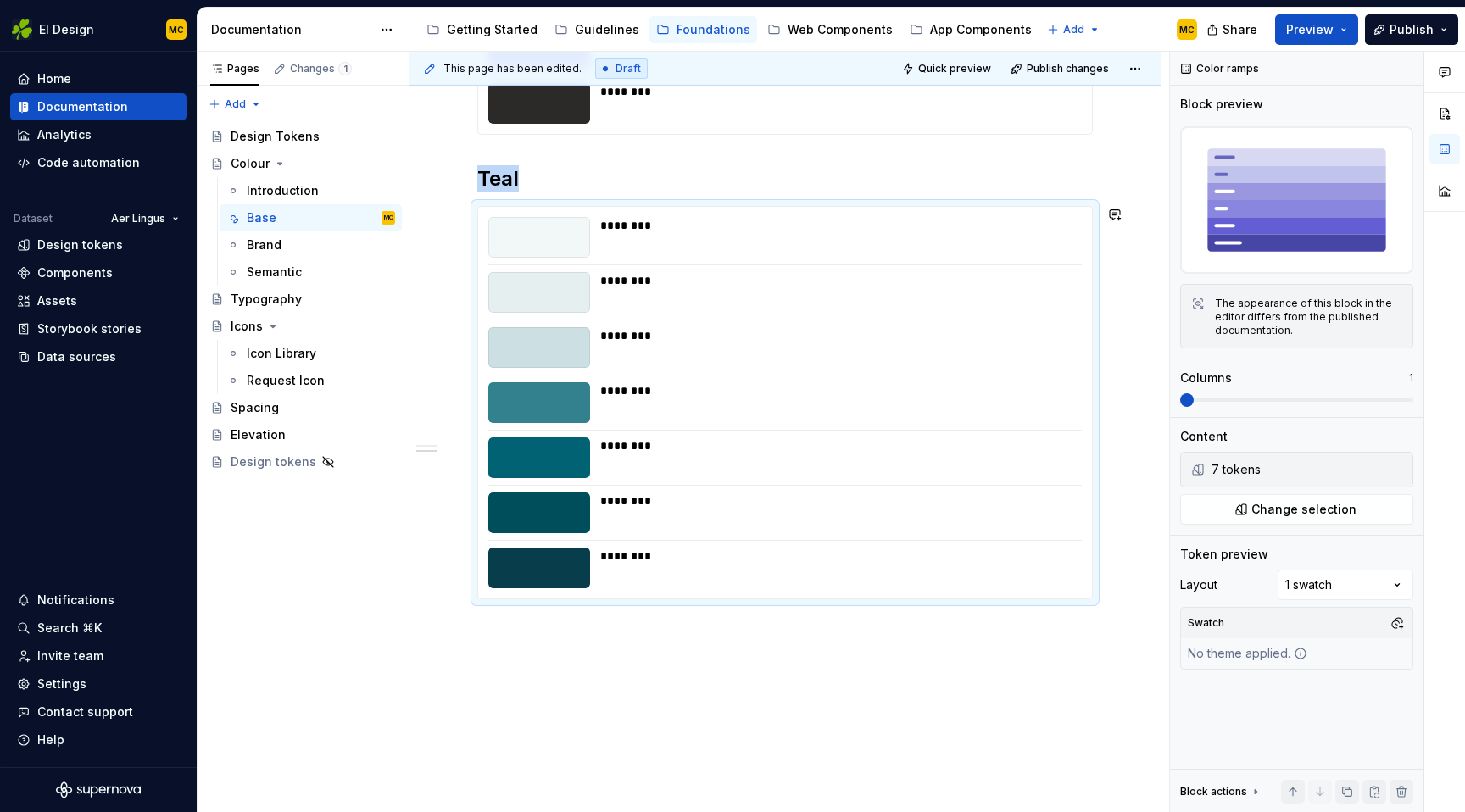
click at [648, 662] on div "Grey ******** ******** ******** ******** ******** ******** ******** ******** Te…" at bounding box center [785, 233] width 751 height 1258
click at [610, 658] on div "Grey ******** ******** ******** ******** ******** ******** ******** ******** Te…" at bounding box center [785, 233] width 751 height 1258
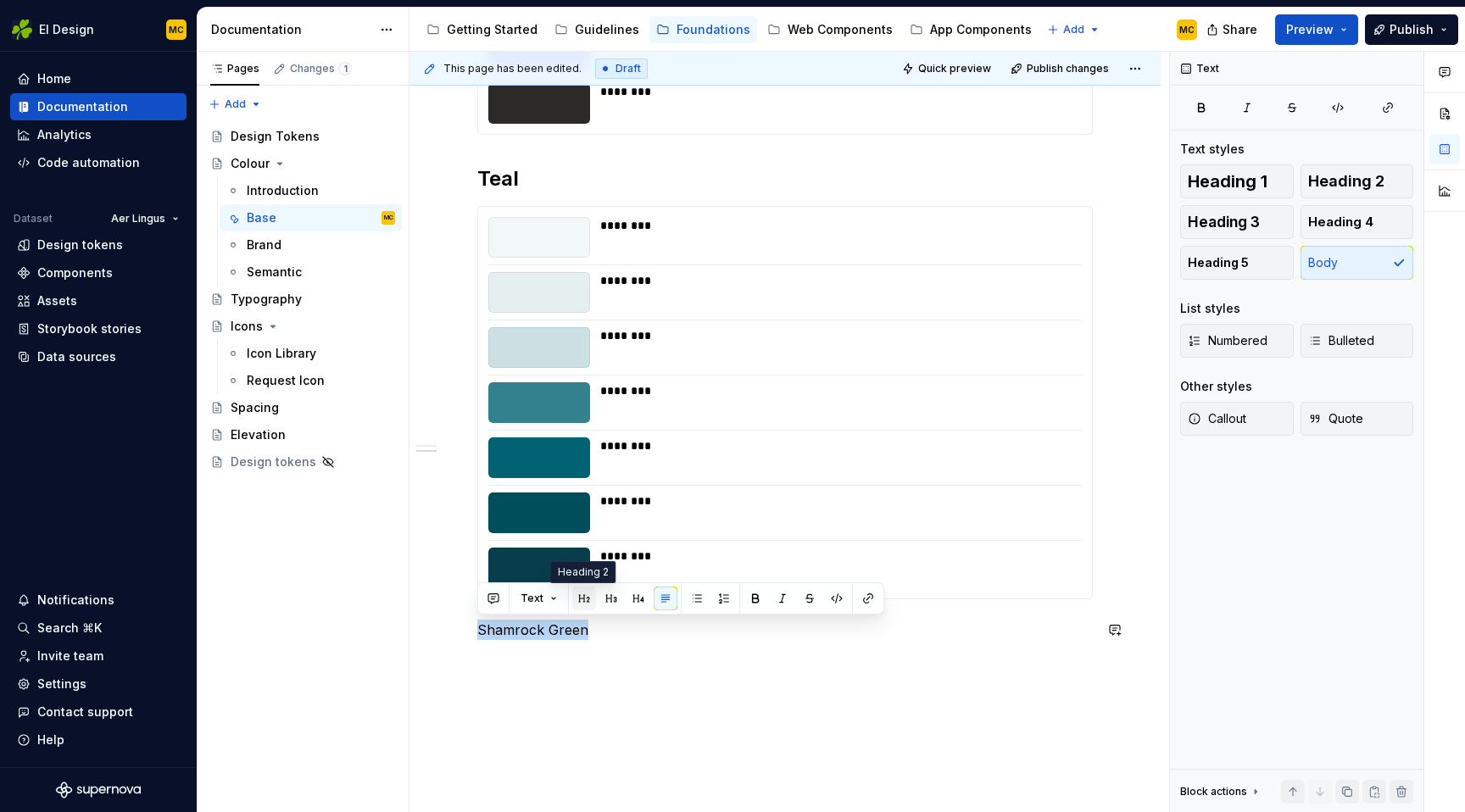
click at [586, 601] on button "button" at bounding box center [584, 599] width 24 height 24
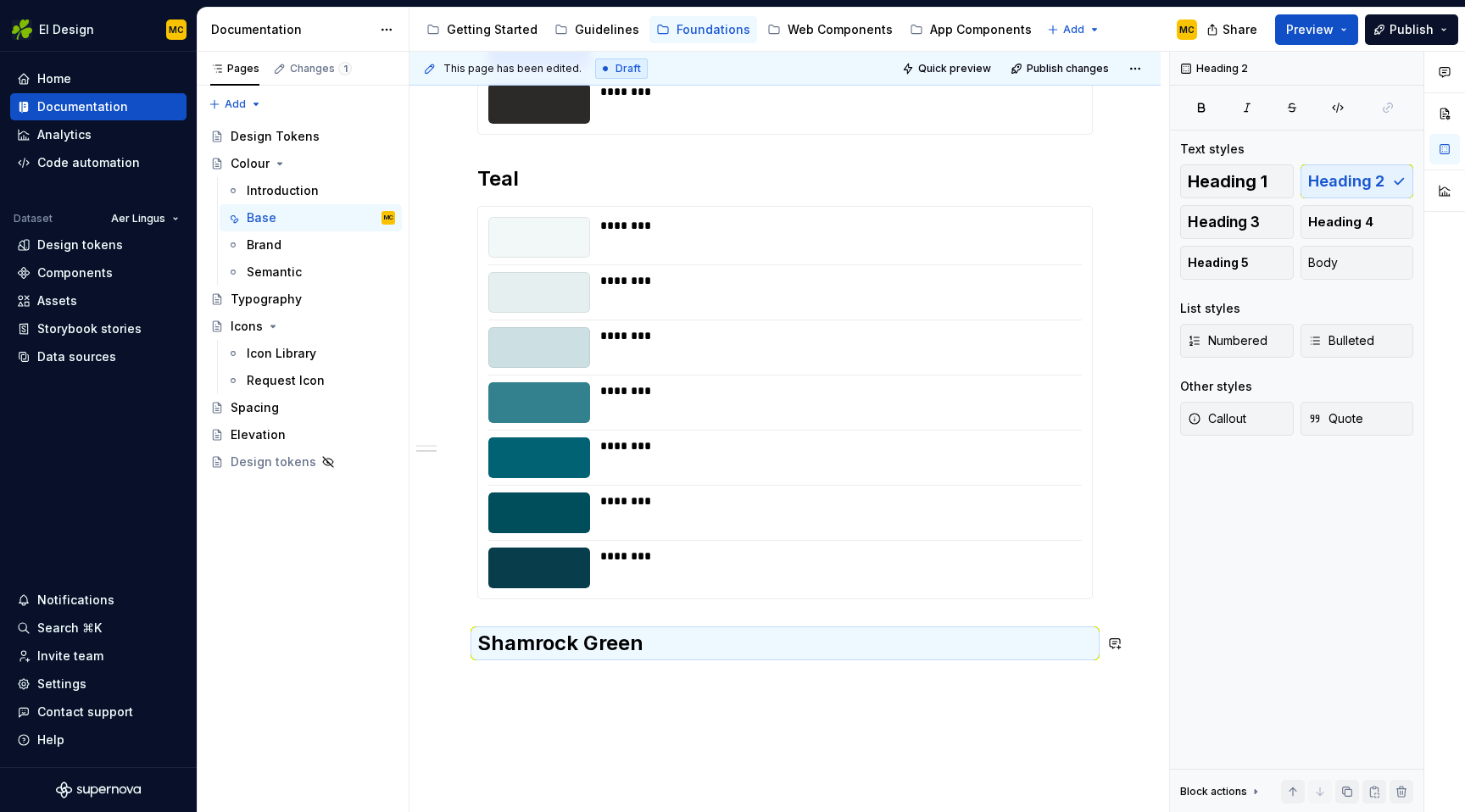
click at [652, 674] on div "Grey ******** ******** ******** ******** ******** ******** ******** ******** Te…" at bounding box center [785, 161] width 616 height 1032
click at [641, 680] on div "Grey ******** ******** ******** ******** ******** ******** ******** ******** Te…" at bounding box center [785, 262] width 751 height 1316
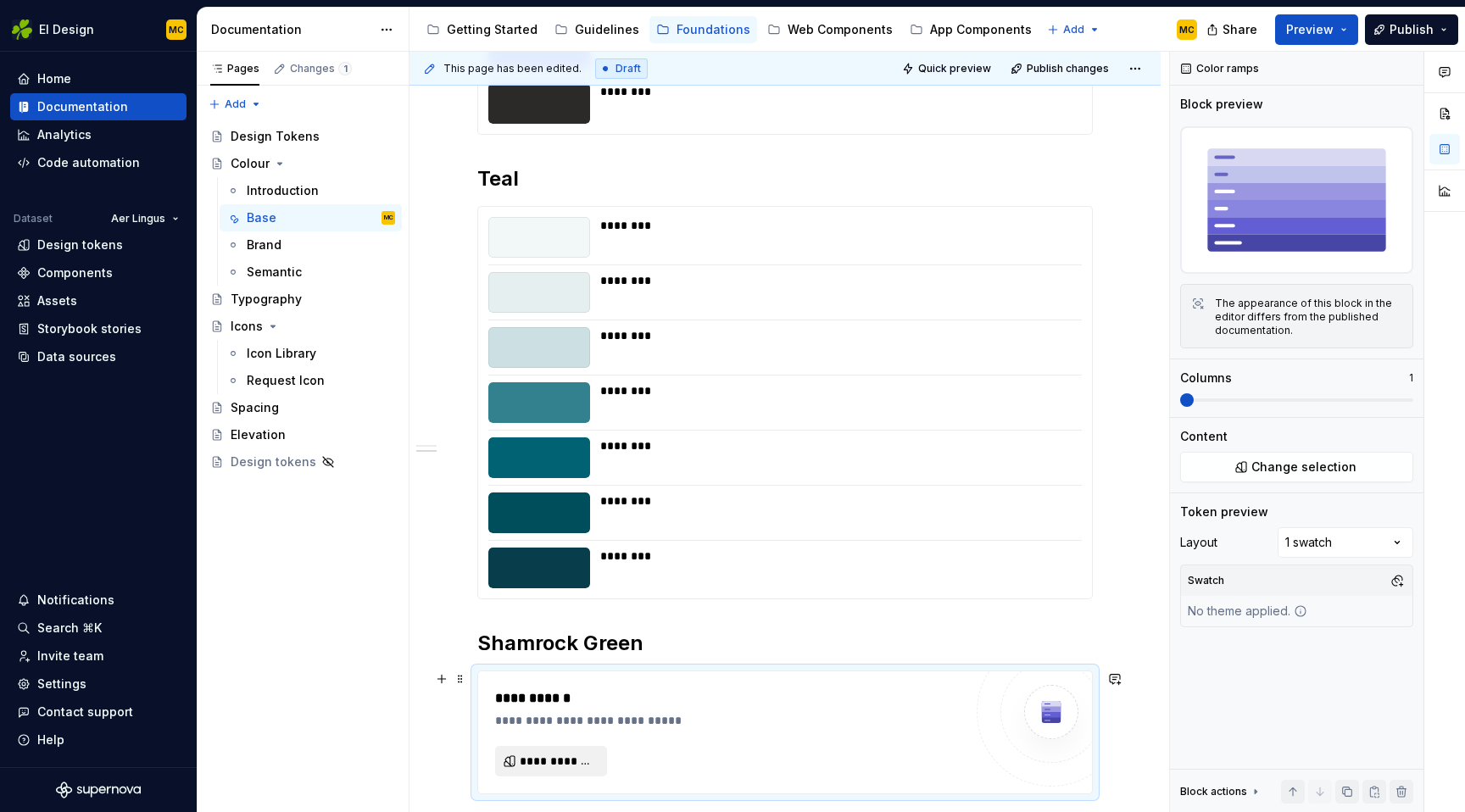
click at [565, 751] on button "**********" at bounding box center [551, 761] width 112 height 30
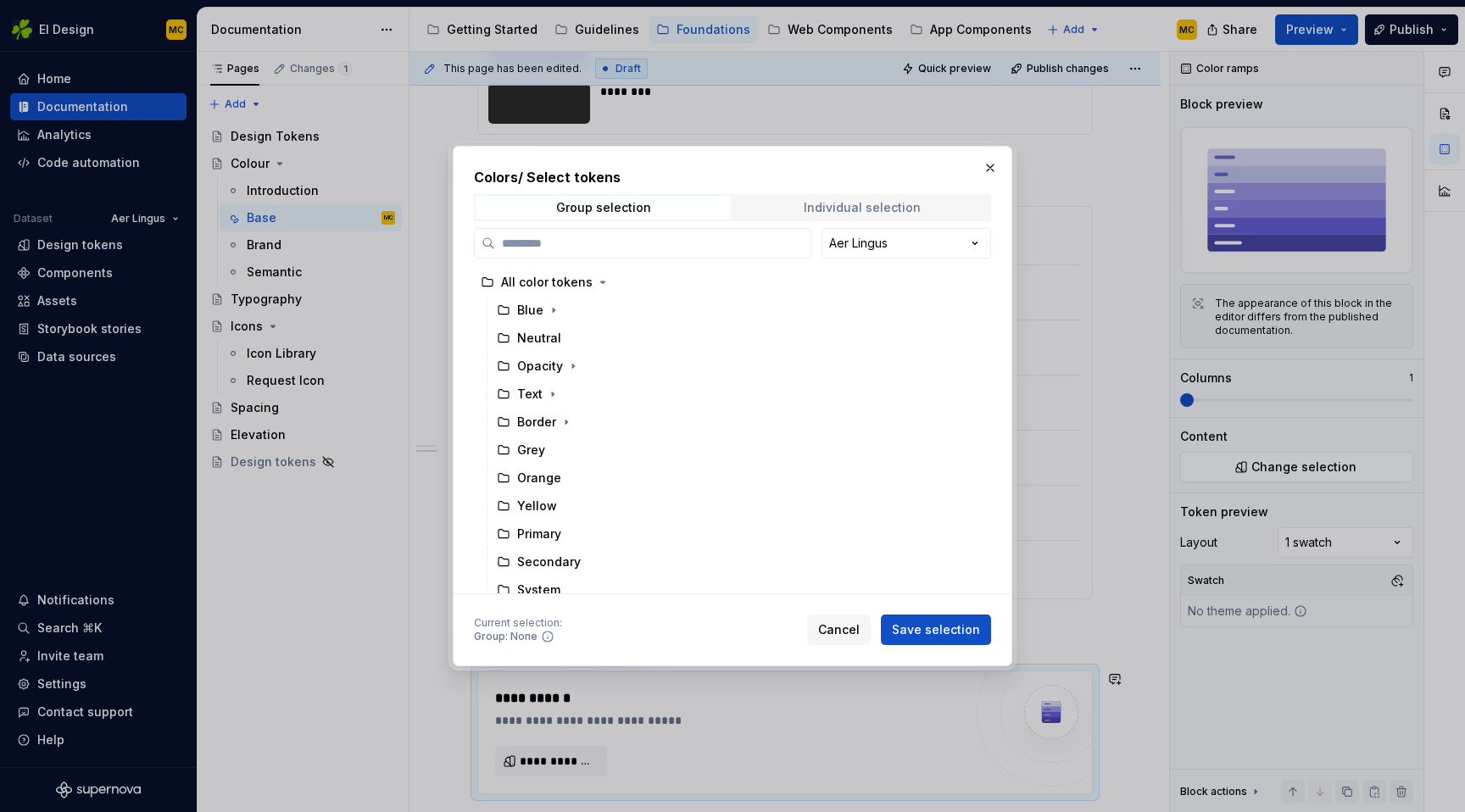
click at [812, 197] on span "Individual selection" at bounding box center [862, 208] width 255 height 24
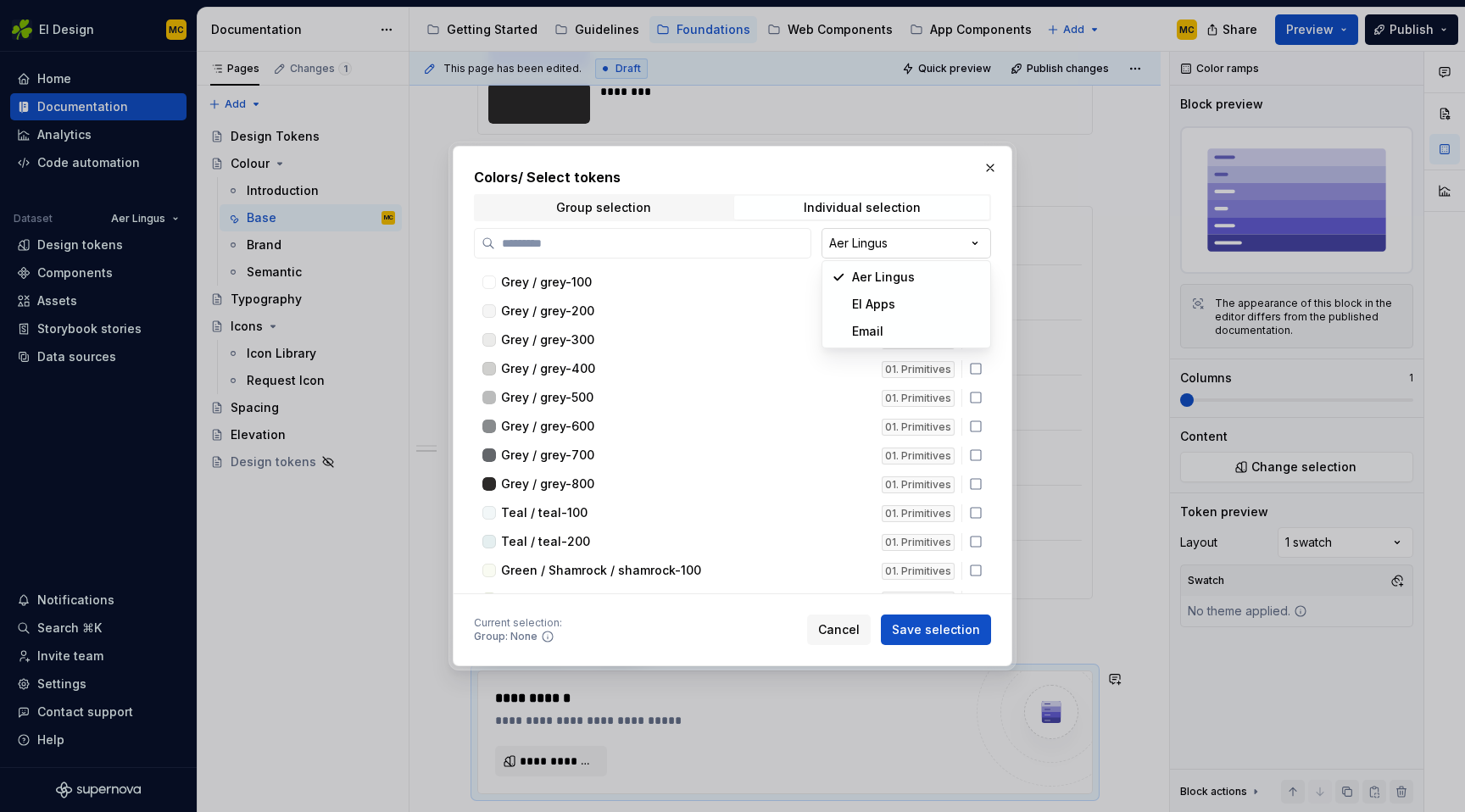
click at [966, 233] on div "Colors / Select tokens Group selection Individual selection Aer Lingus Grey / g…" at bounding box center [732, 406] width 1465 height 812
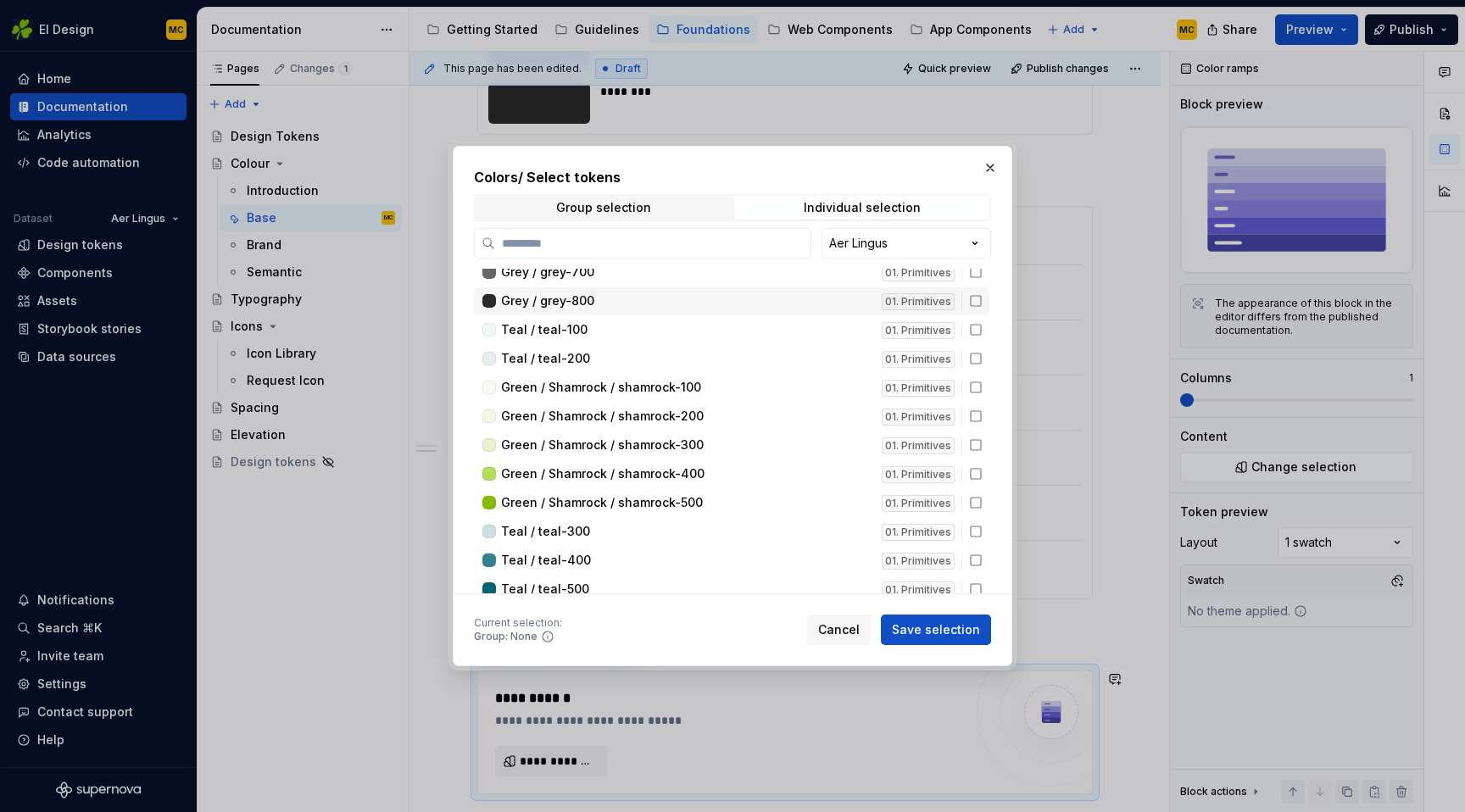
scroll to position [190, 0]
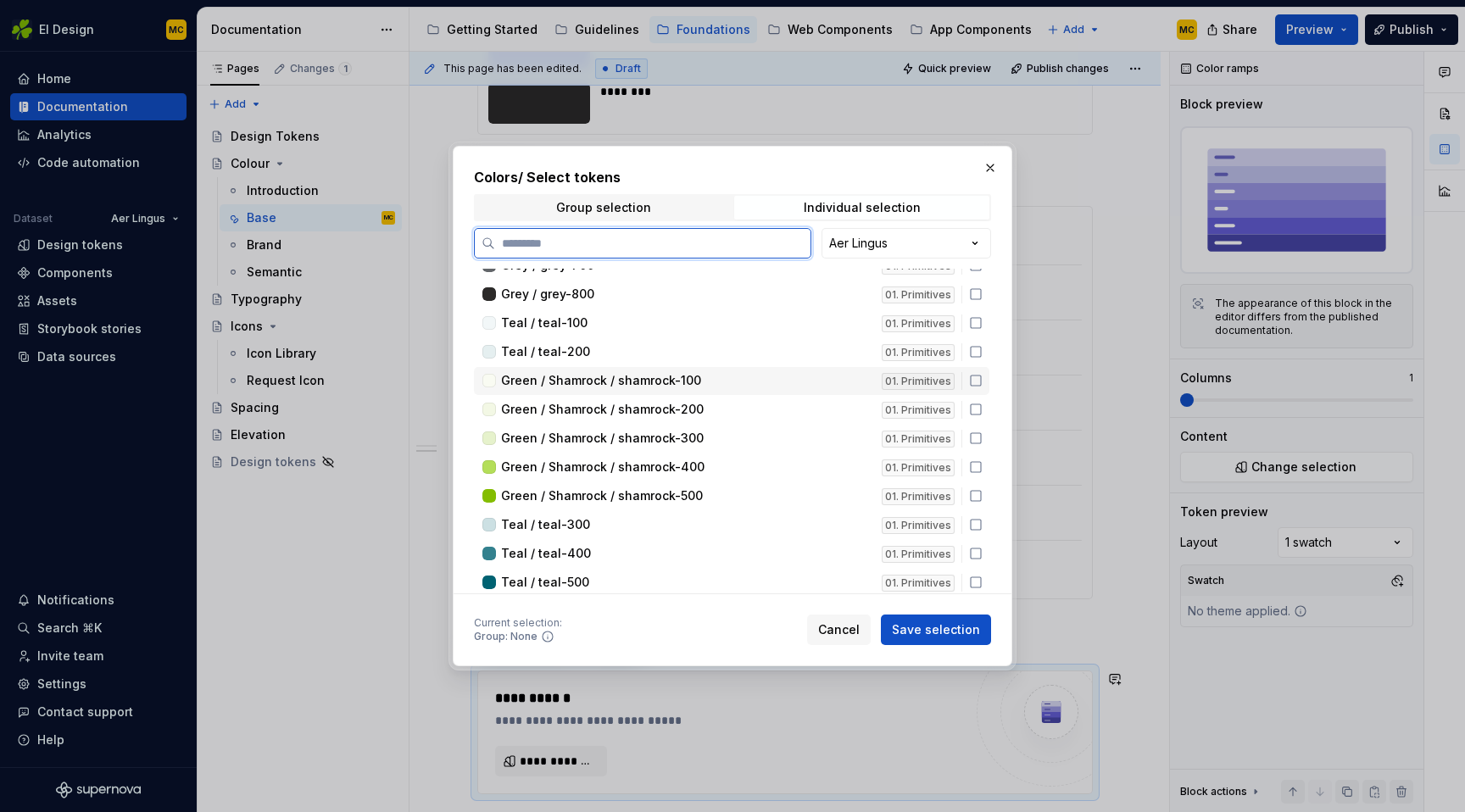
click at [983, 377] on icon at bounding box center [976, 380] width 13 height 13
click at [983, 403] on icon at bounding box center [976, 410] width 13 height 13
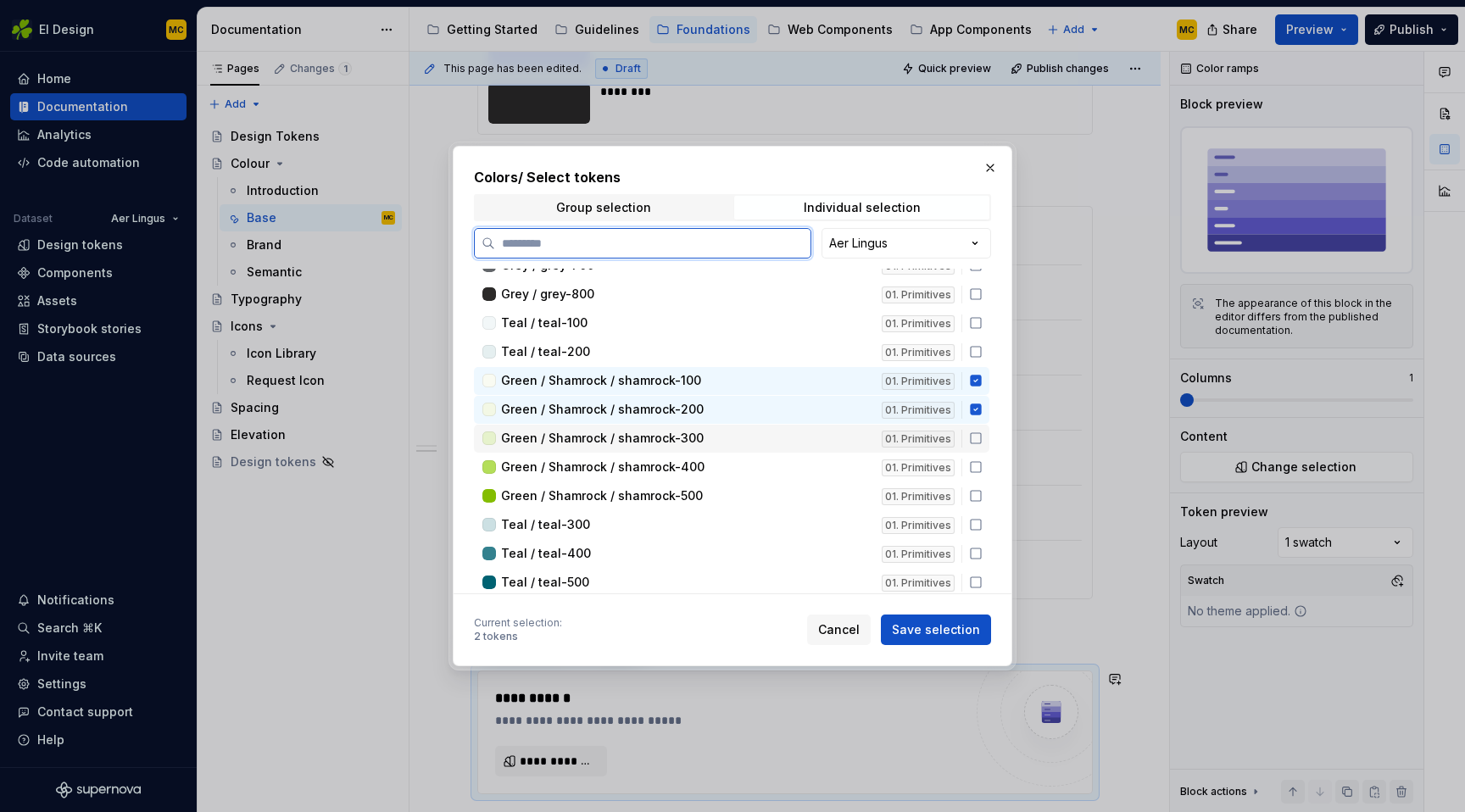
click at [981, 434] on icon at bounding box center [976, 438] width 10 height 10
click at [987, 474] on div "Green / Shamrock / shamrock-400 01. Primitives" at bounding box center [731, 467] width 516 height 28
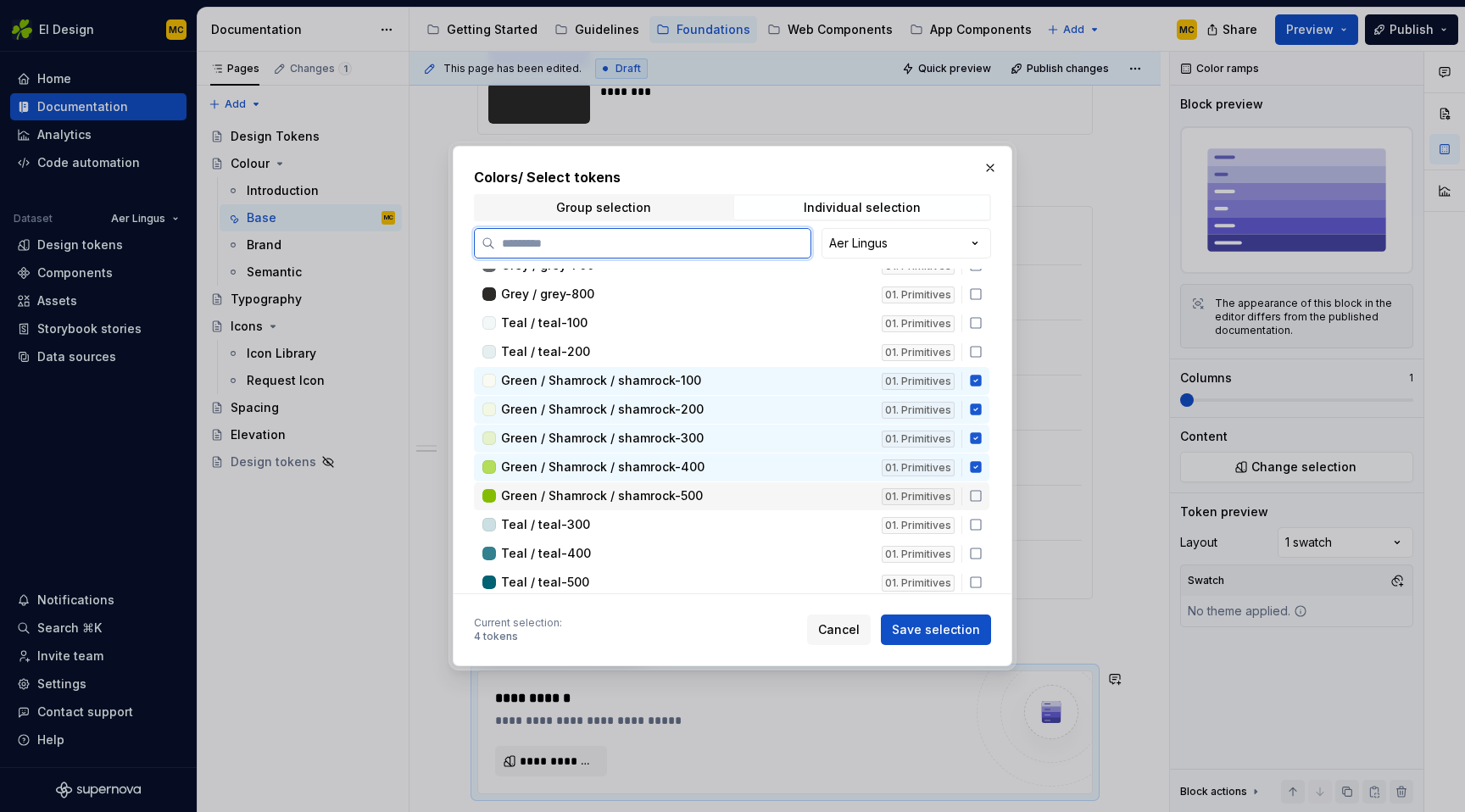
click at [983, 498] on icon at bounding box center [976, 496] width 13 height 13
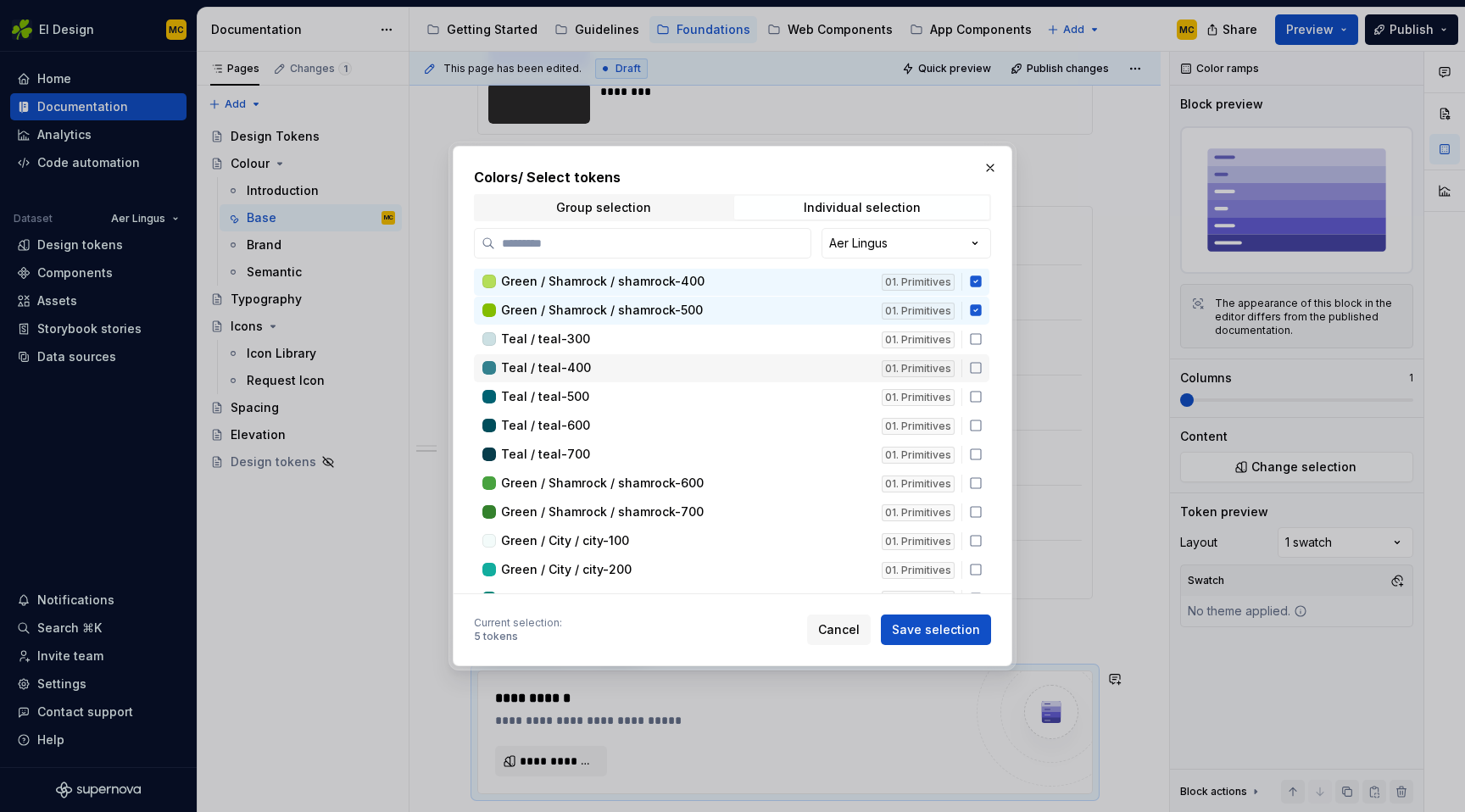
scroll to position [380, 0]
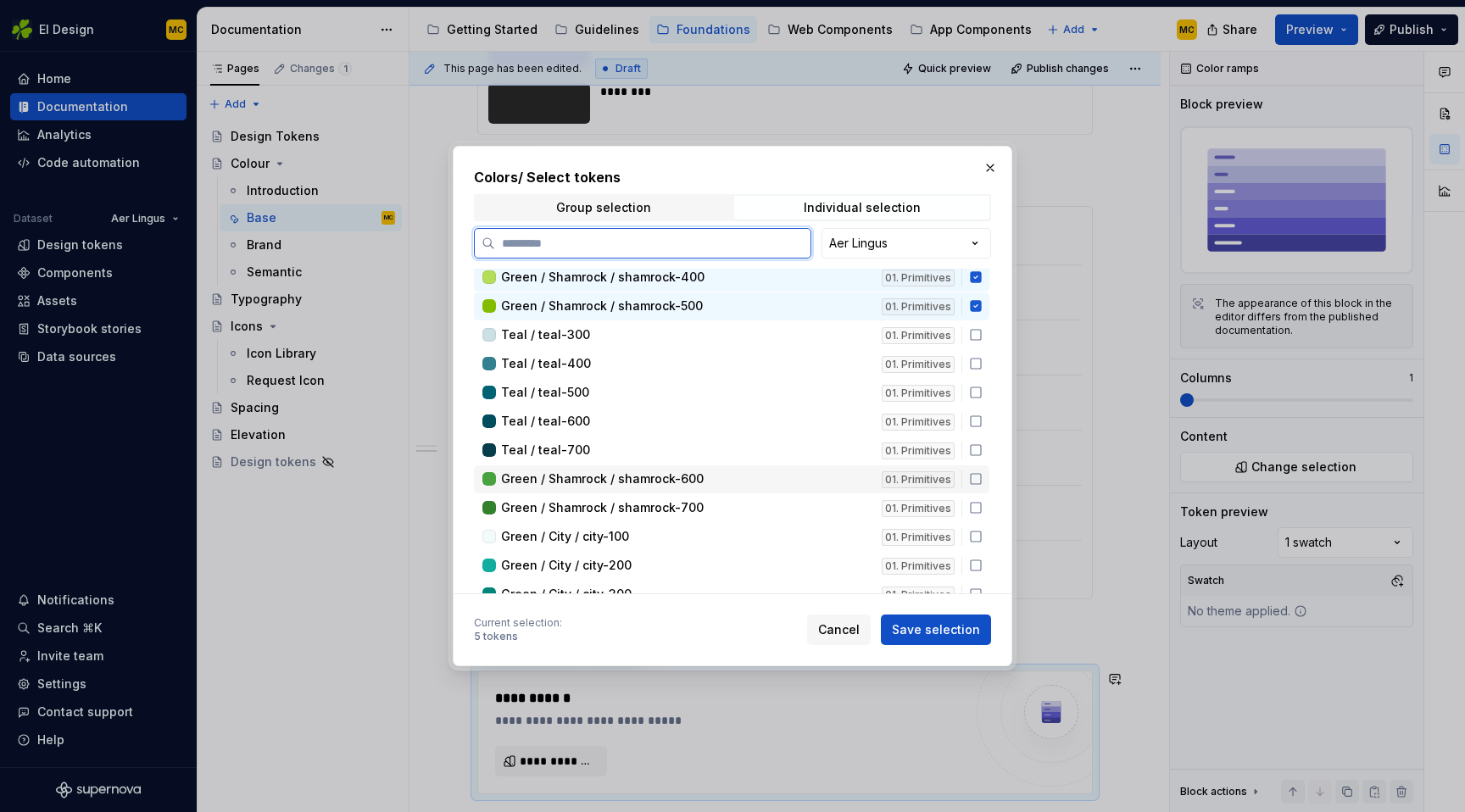
click at [983, 477] on icon at bounding box center [976, 479] width 13 height 13
click at [987, 499] on div "Green / Shamrock / shamrock-700 01. Primitives" at bounding box center [731, 508] width 516 height 28
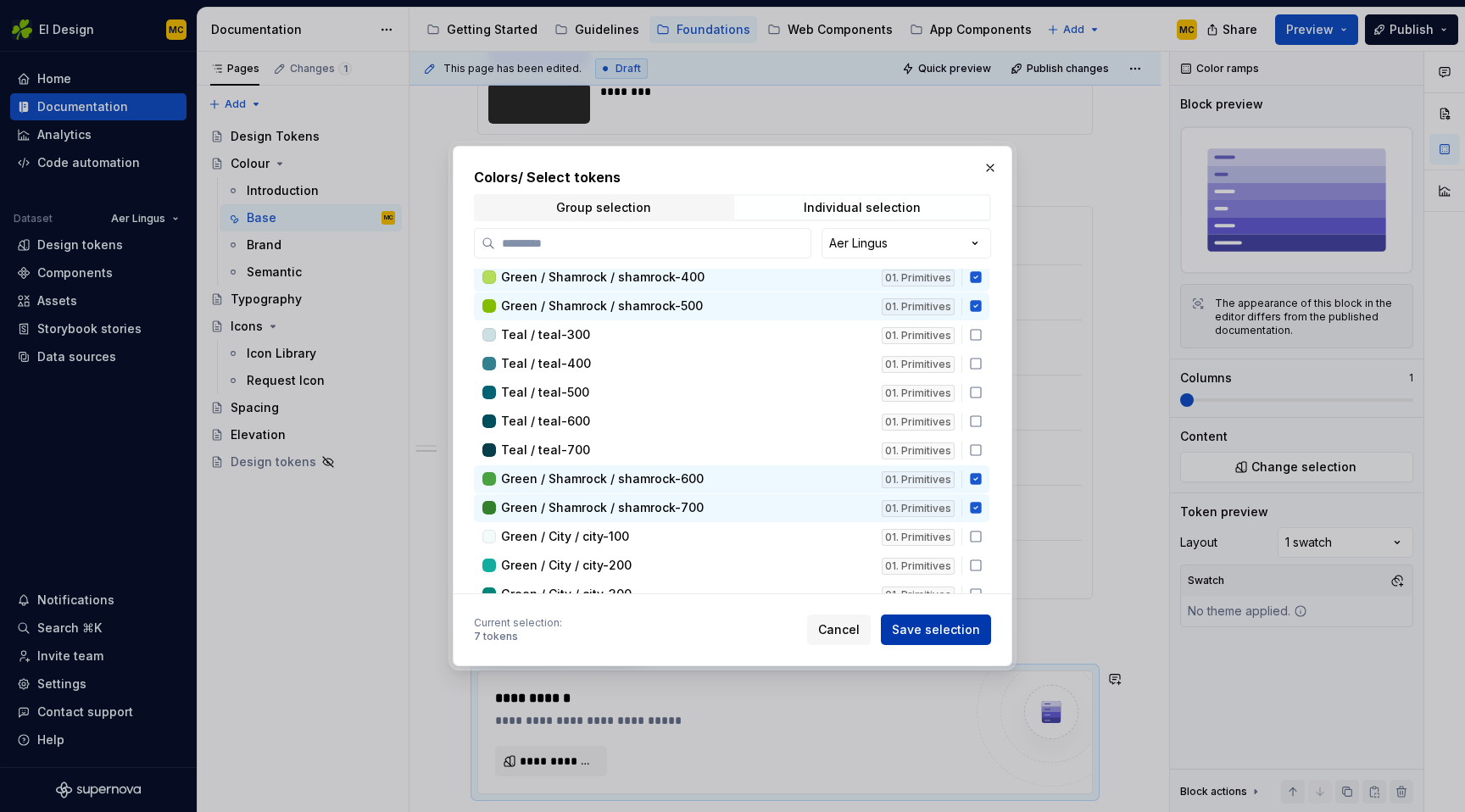
click at [949, 633] on span "Save selection" at bounding box center [936, 630] width 89 height 17
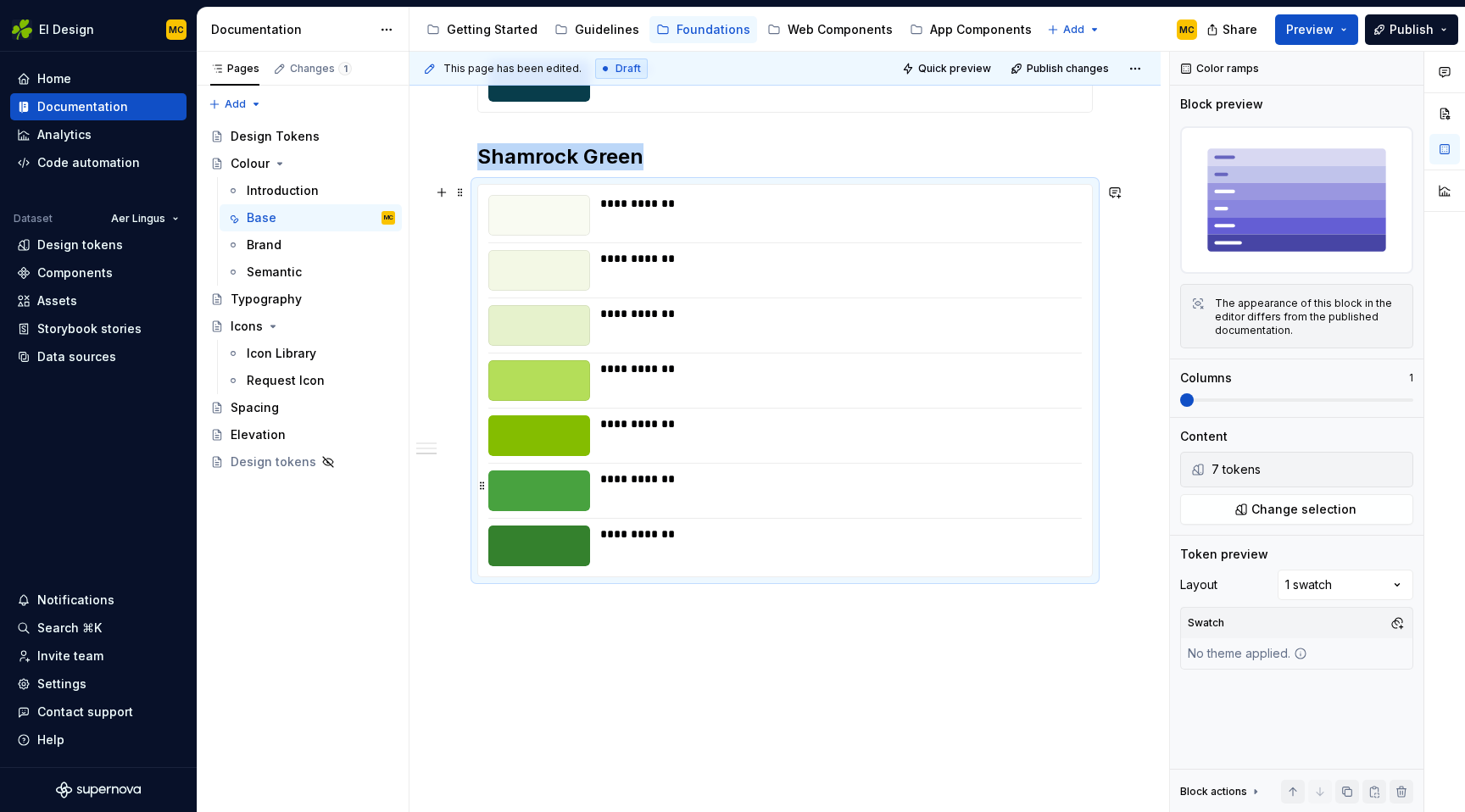
scroll to position [1204, 0]
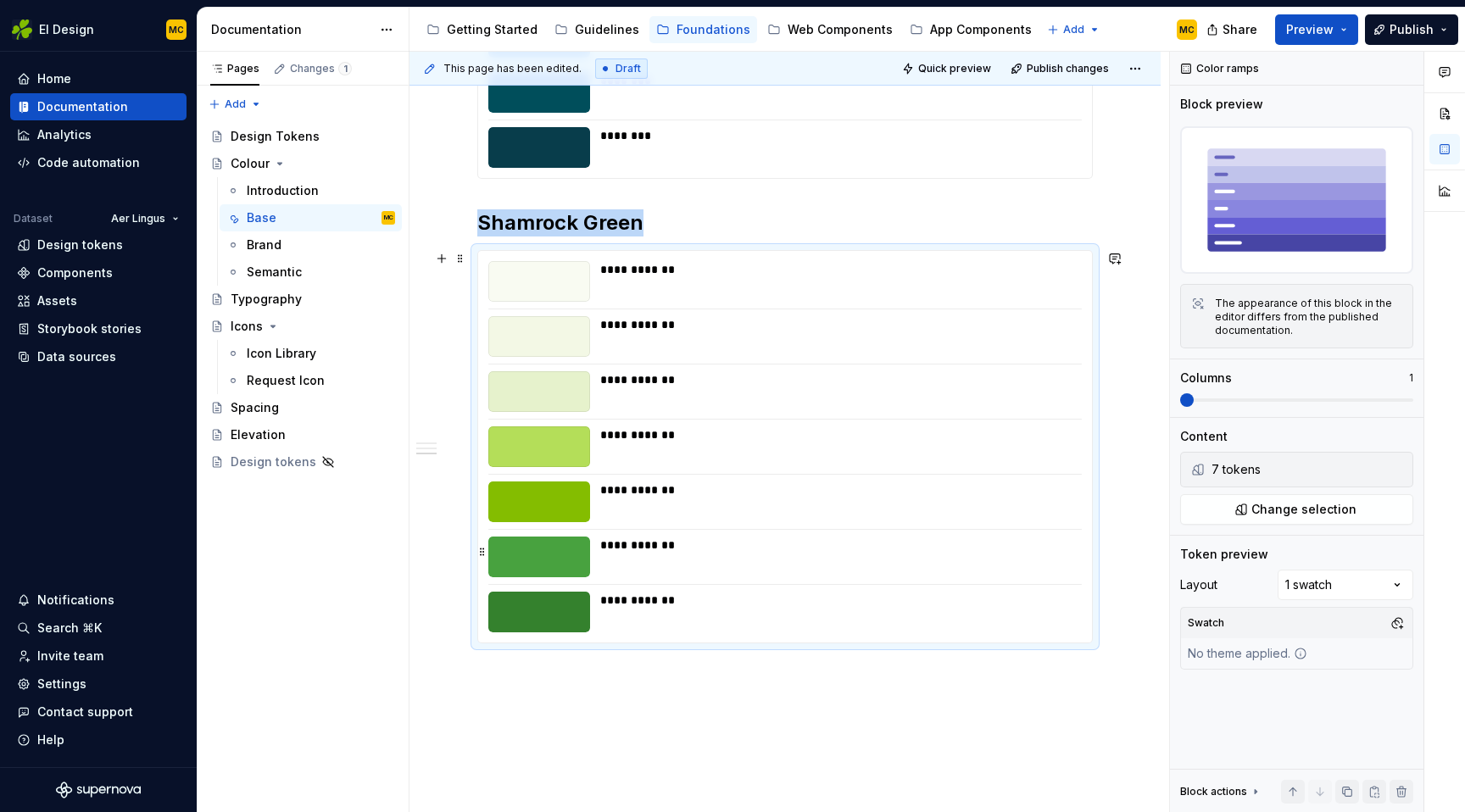
scroll to position [1167, 0]
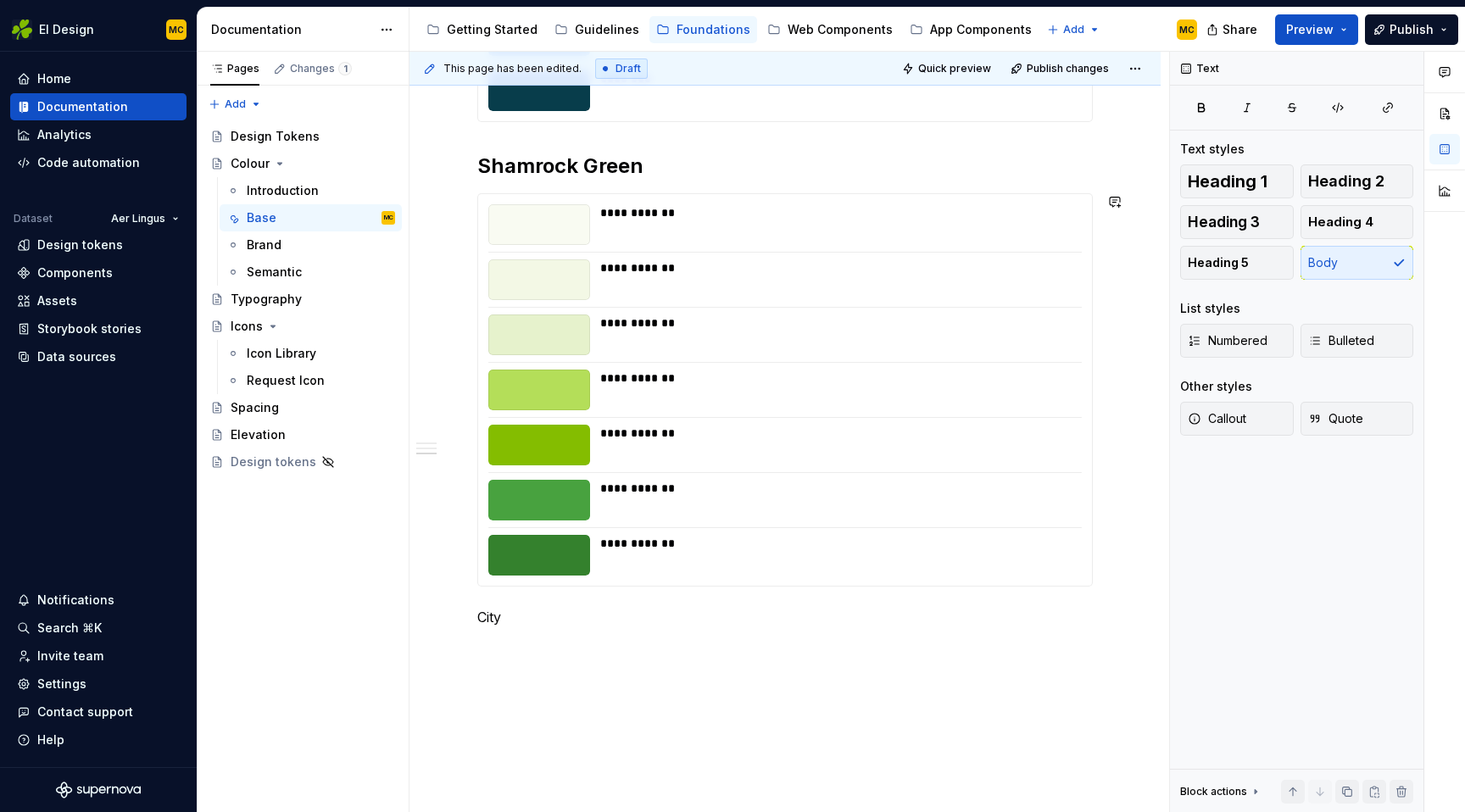
scroll to position [1173, 0]
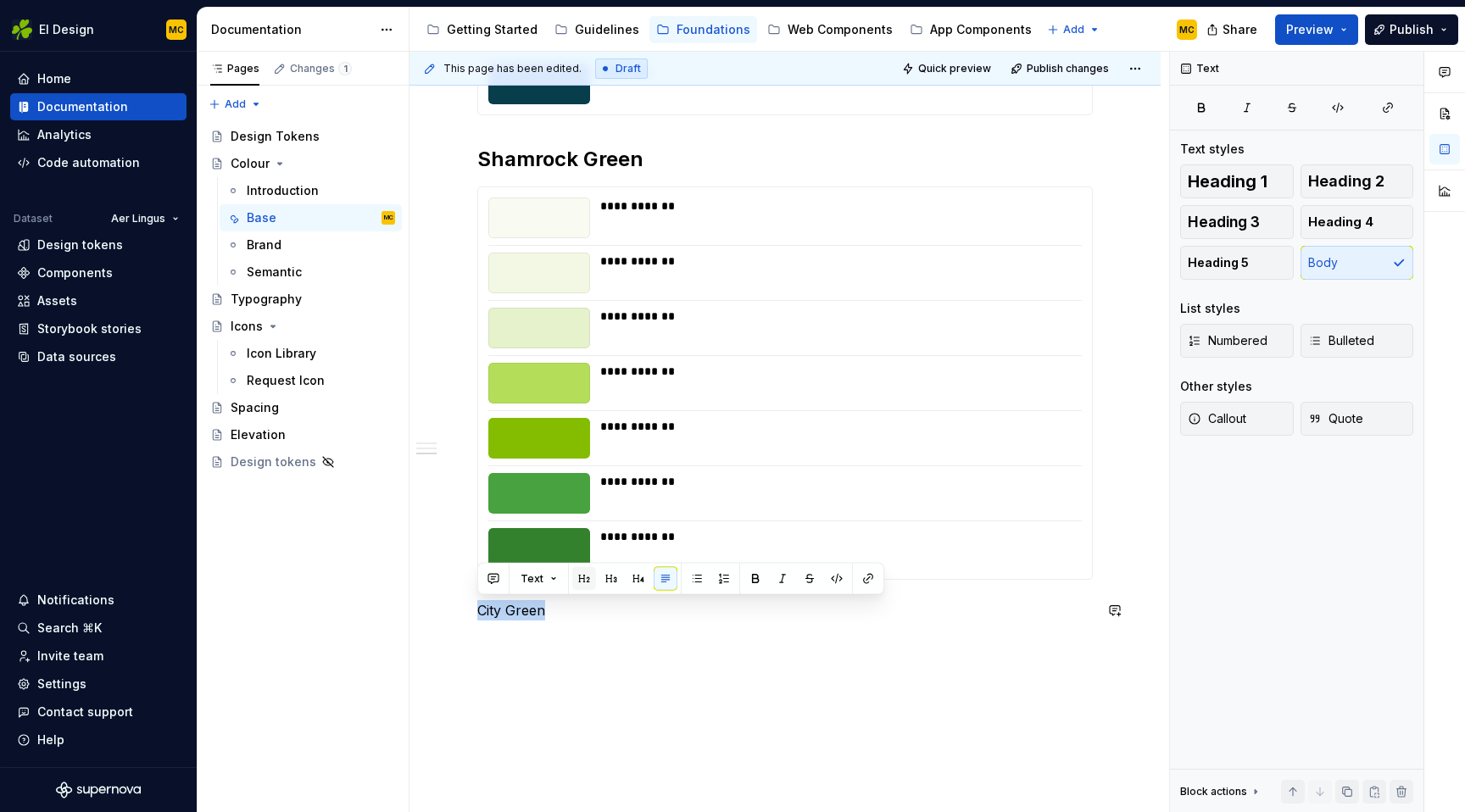
click at [583, 580] on button "button" at bounding box center [584, 579] width 24 height 24
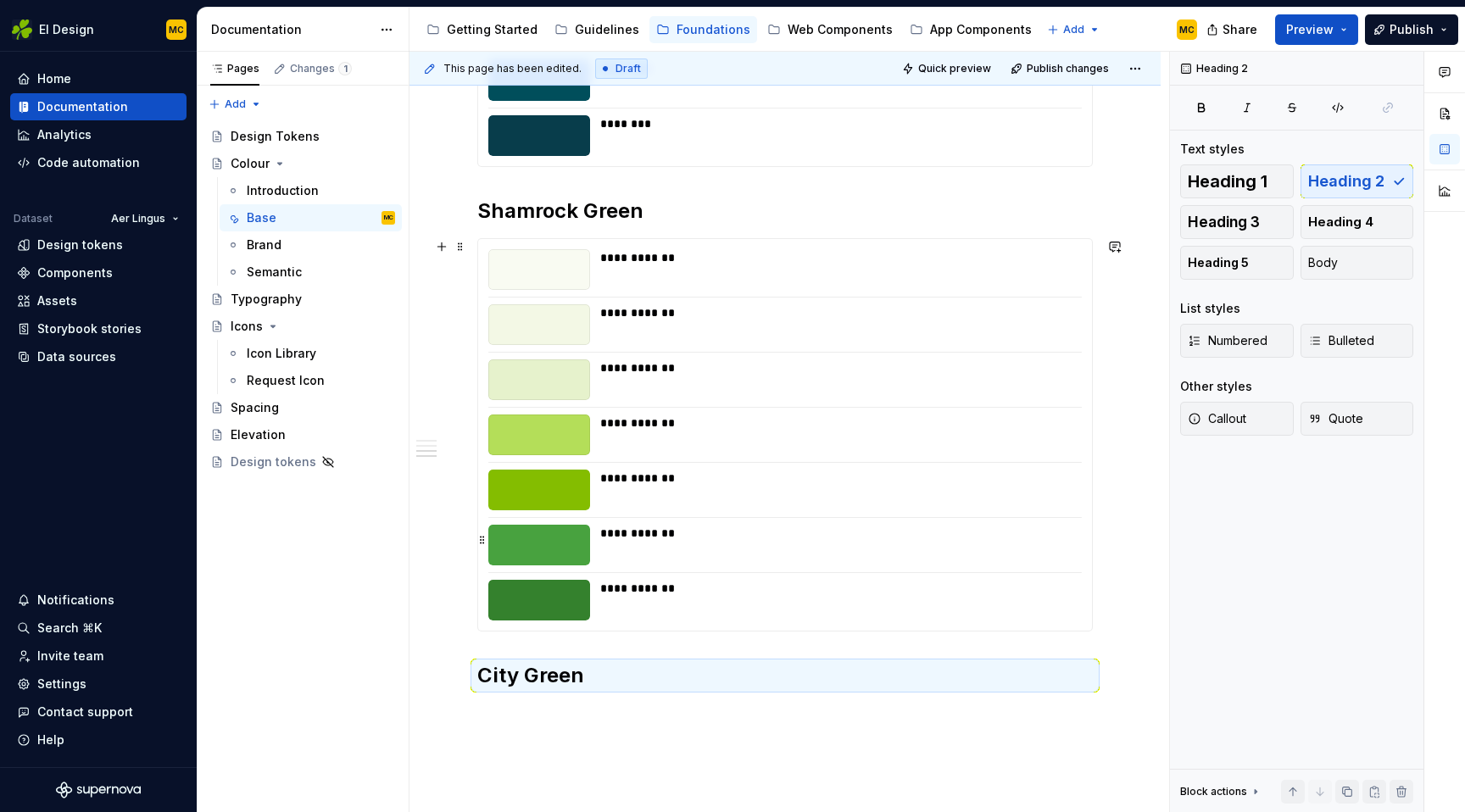
scroll to position [1123, 0]
click at [563, 721] on div "**********" at bounding box center [785, 62] width 751 height 1780
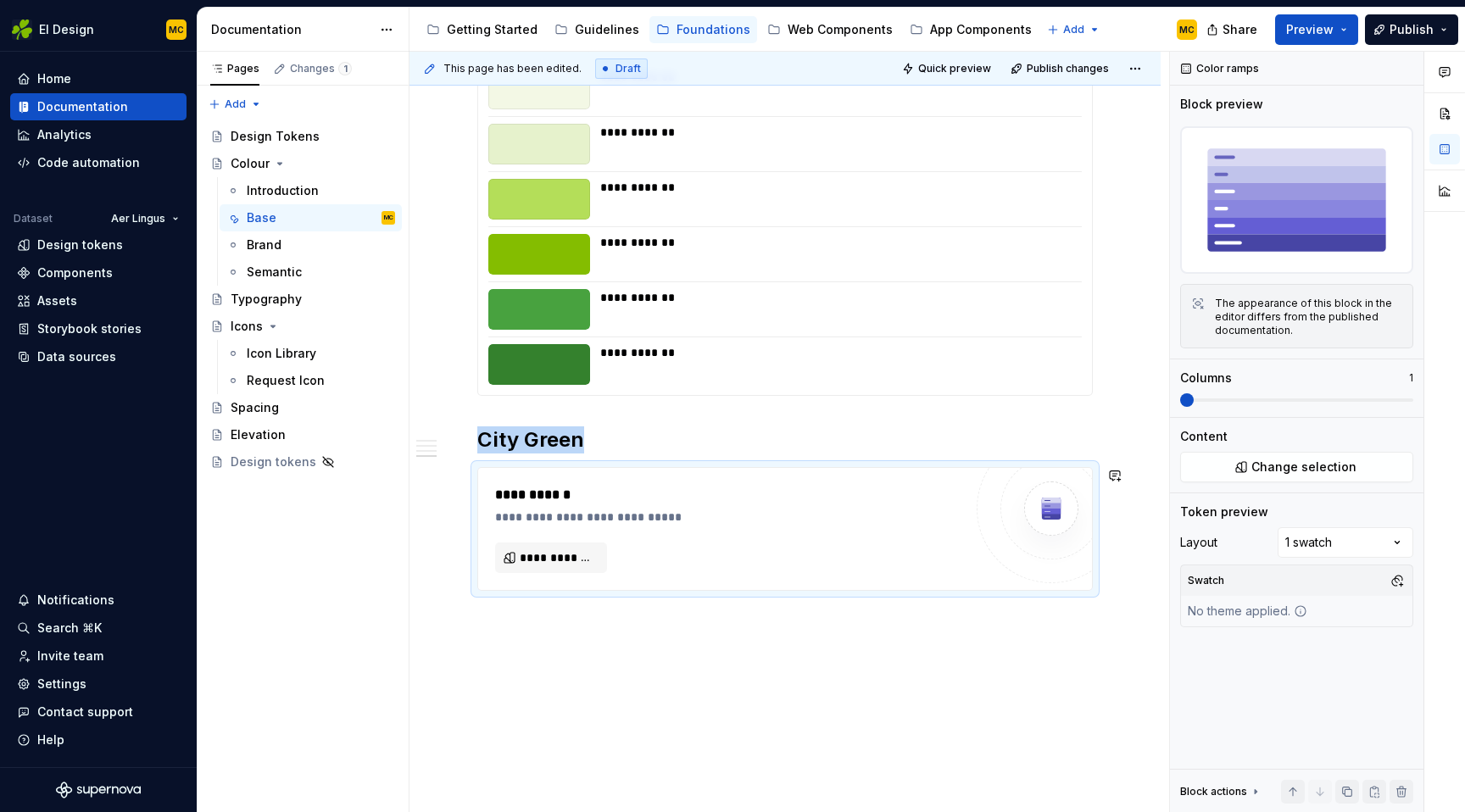
scroll to position [1399, 0]
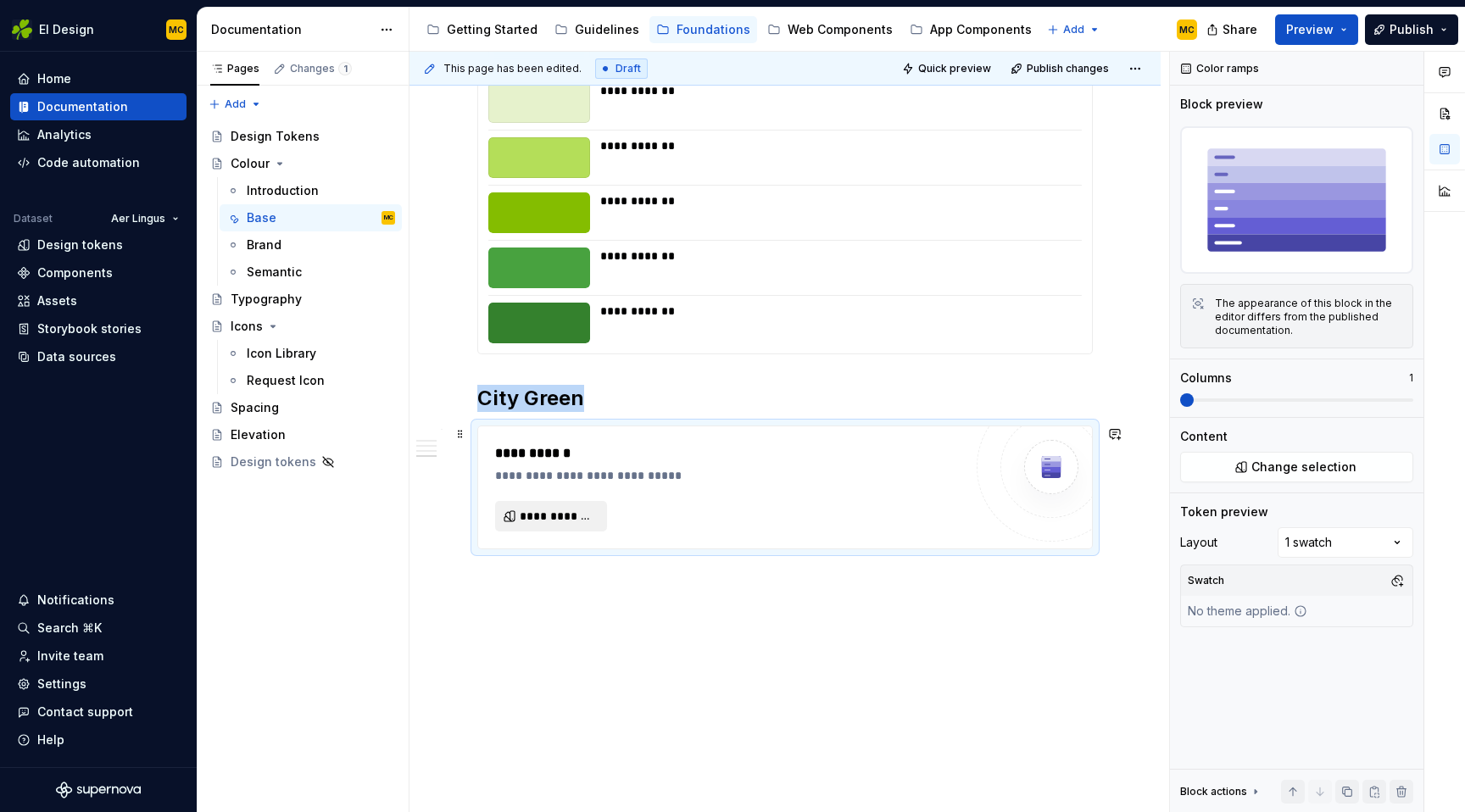
click at [598, 510] on button "**********" at bounding box center [551, 517] width 112 height 30
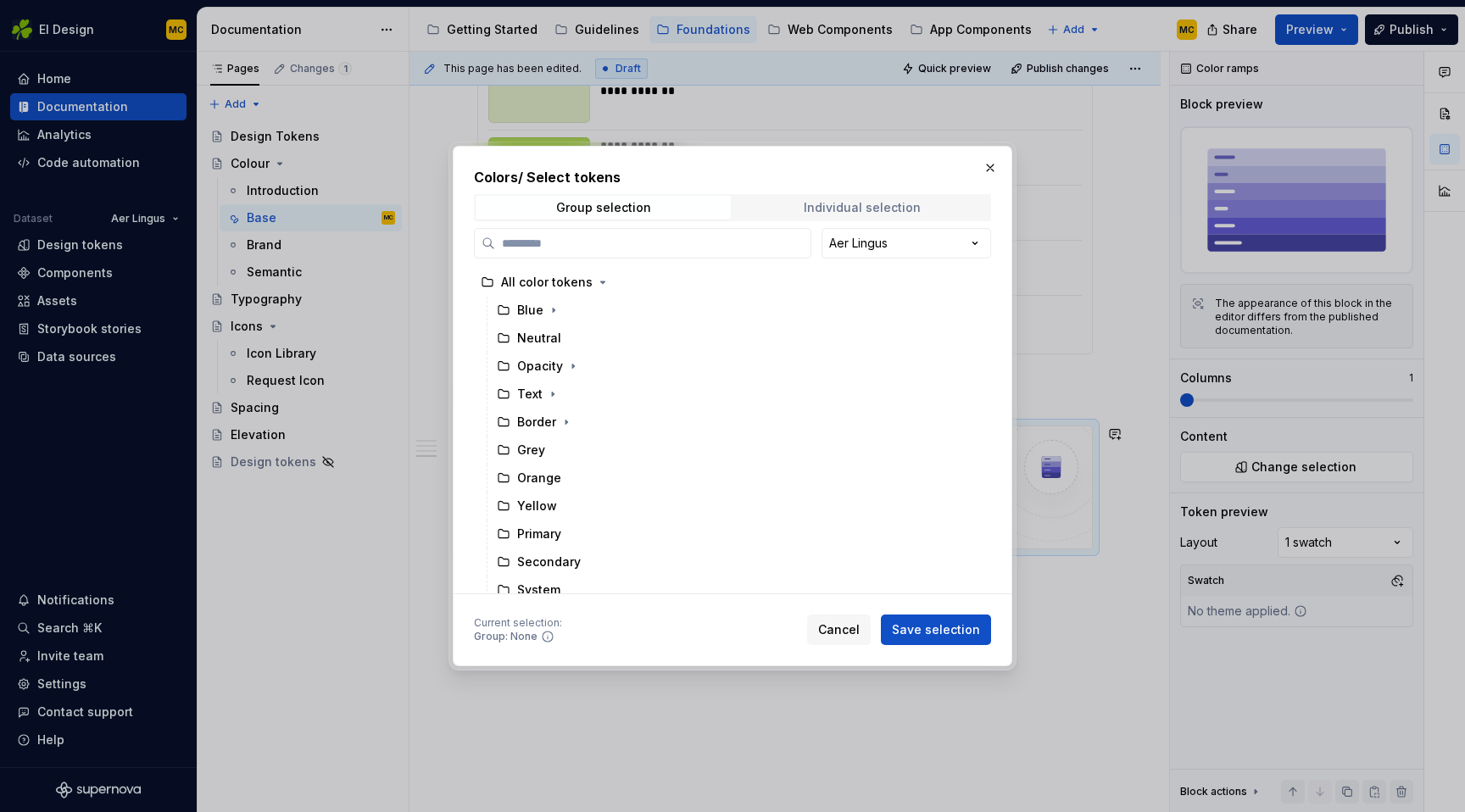
click at [846, 216] on span "Individual selection" at bounding box center [862, 208] width 255 height 24
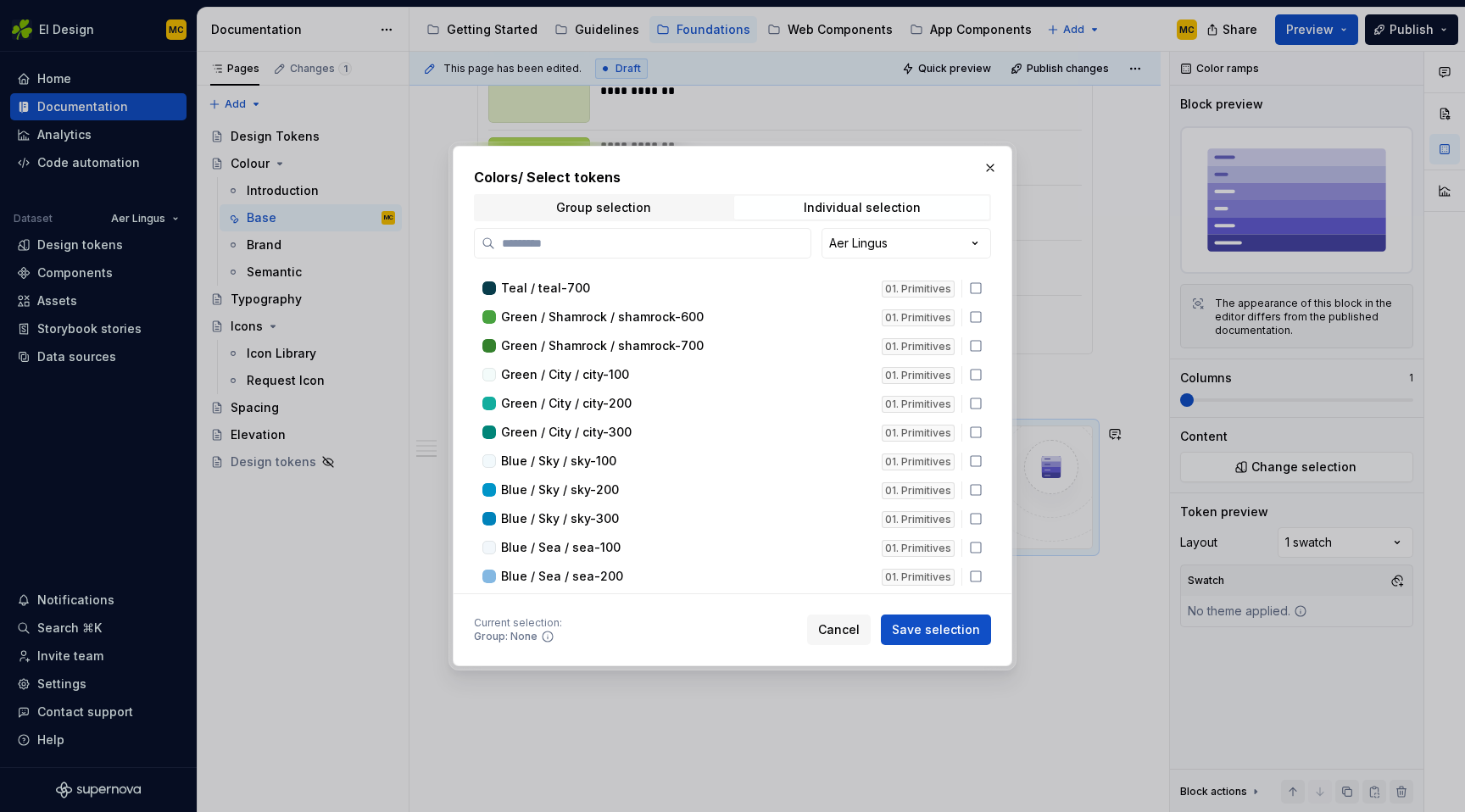
scroll to position [541, 0]
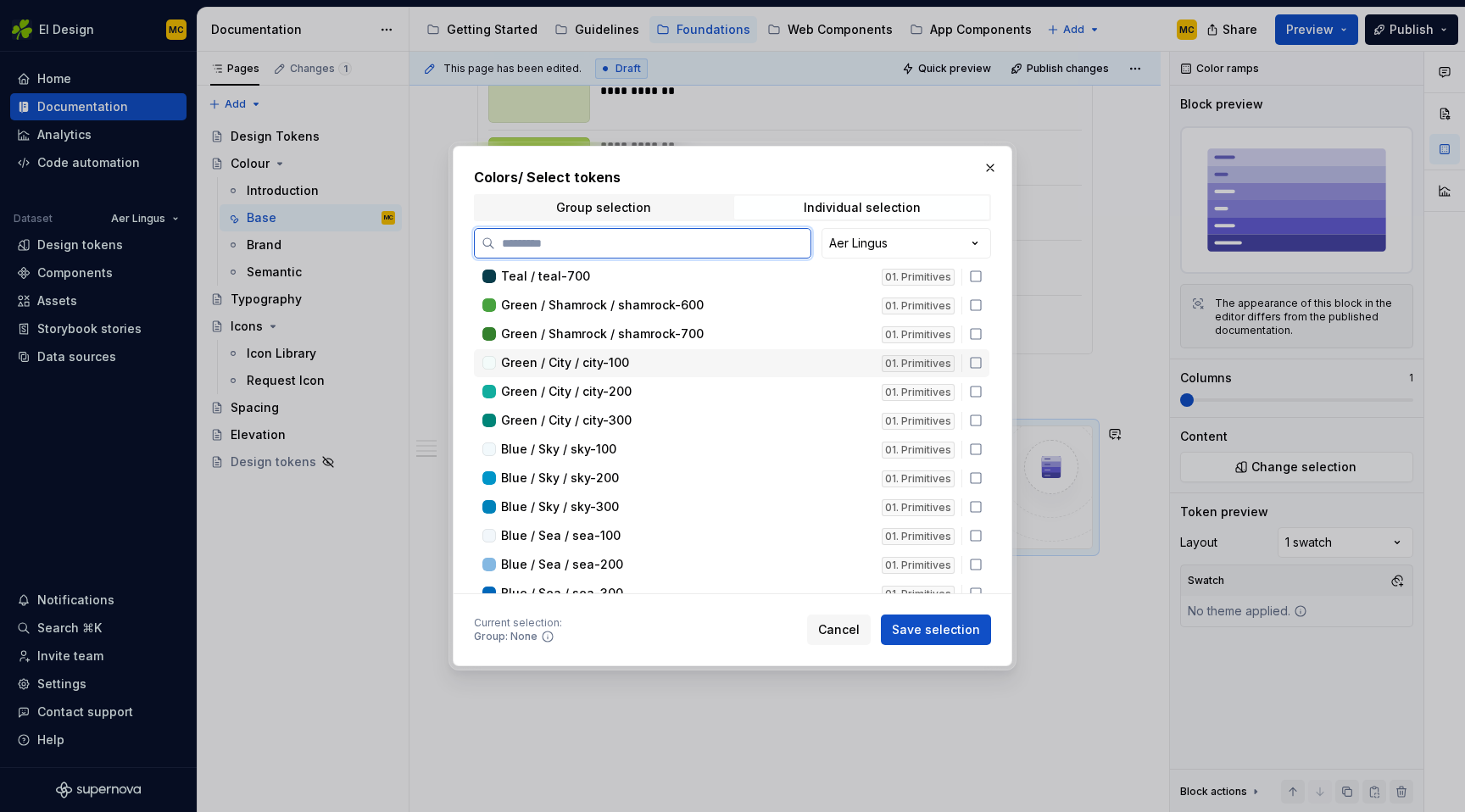
click at [980, 361] on icon at bounding box center [976, 363] width 13 height 13
click at [983, 393] on icon at bounding box center [976, 392] width 13 height 13
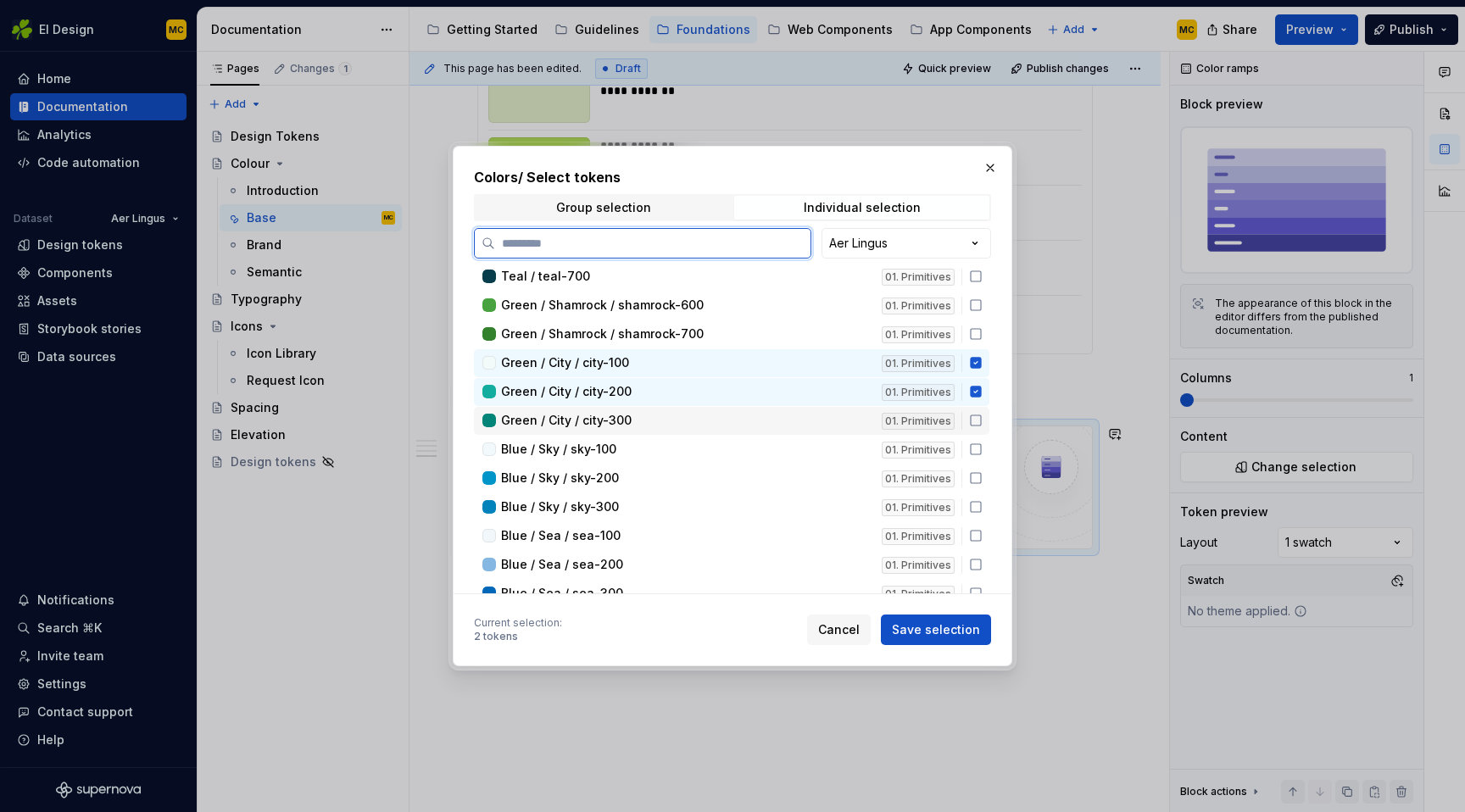
click at [983, 418] on icon at bounding box center [976, 420] width 13 height 13
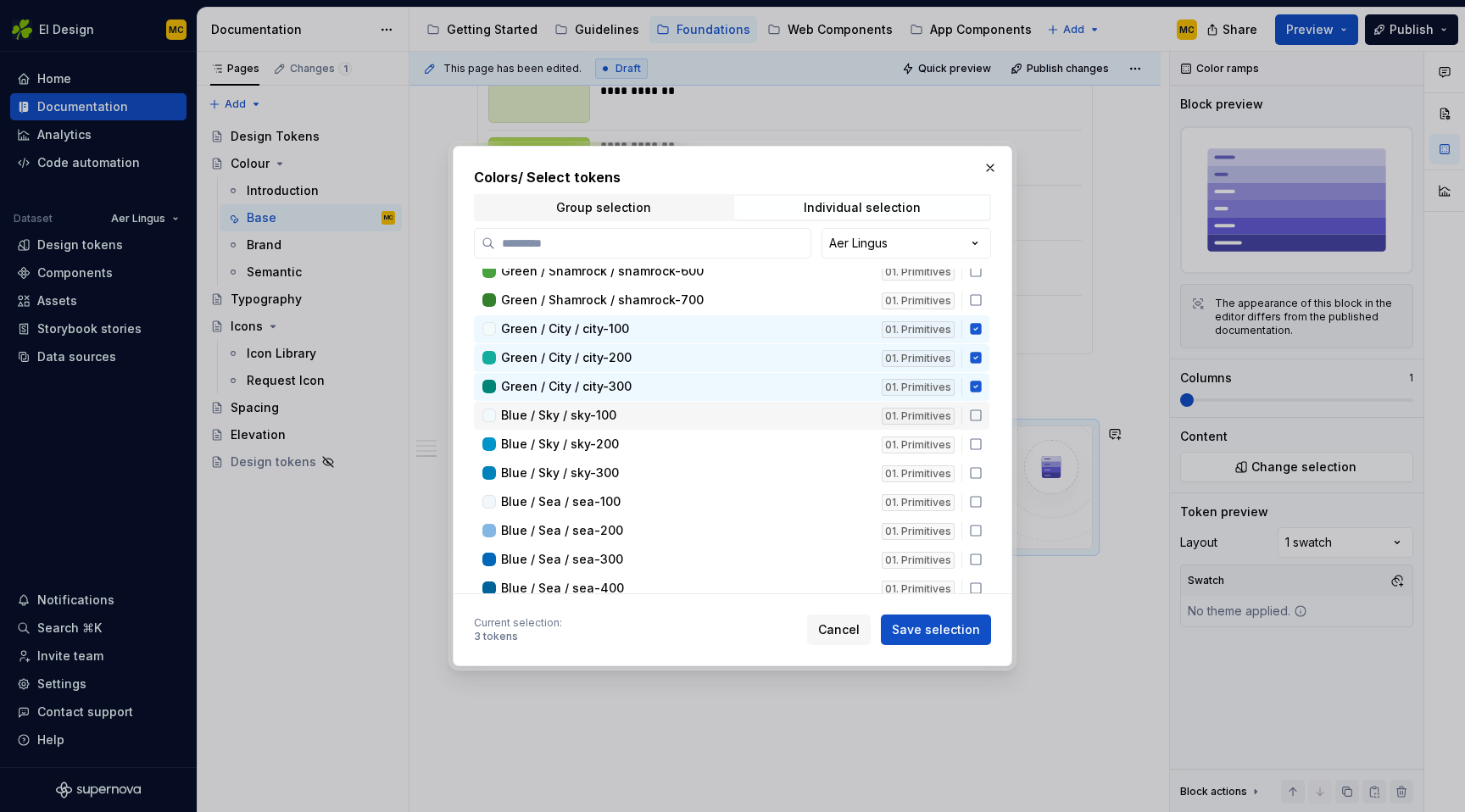
scroll to position [579, 0]
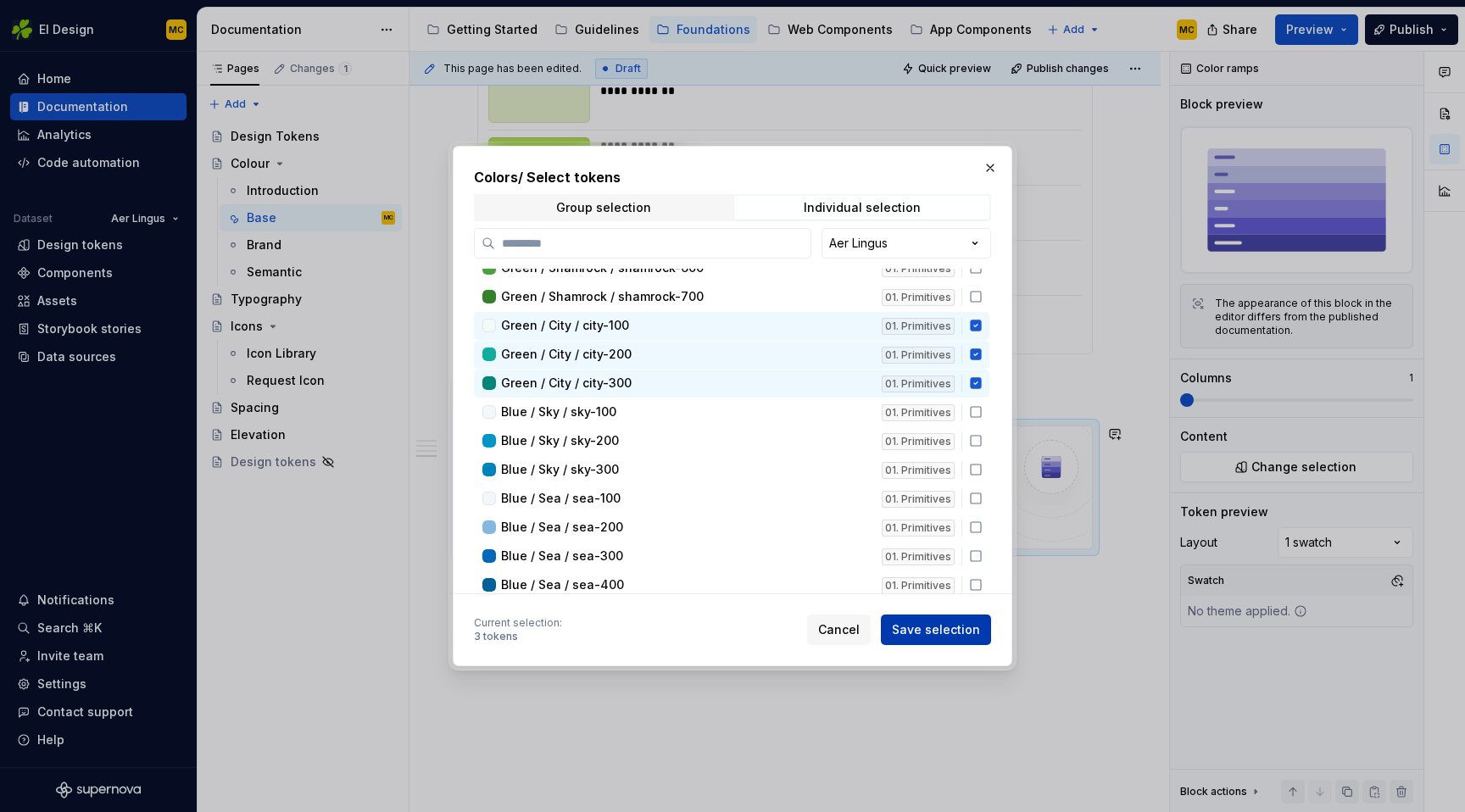
click at [942, 633] on span "Save selection" at bounding box center [936, 630] width 89 height 17
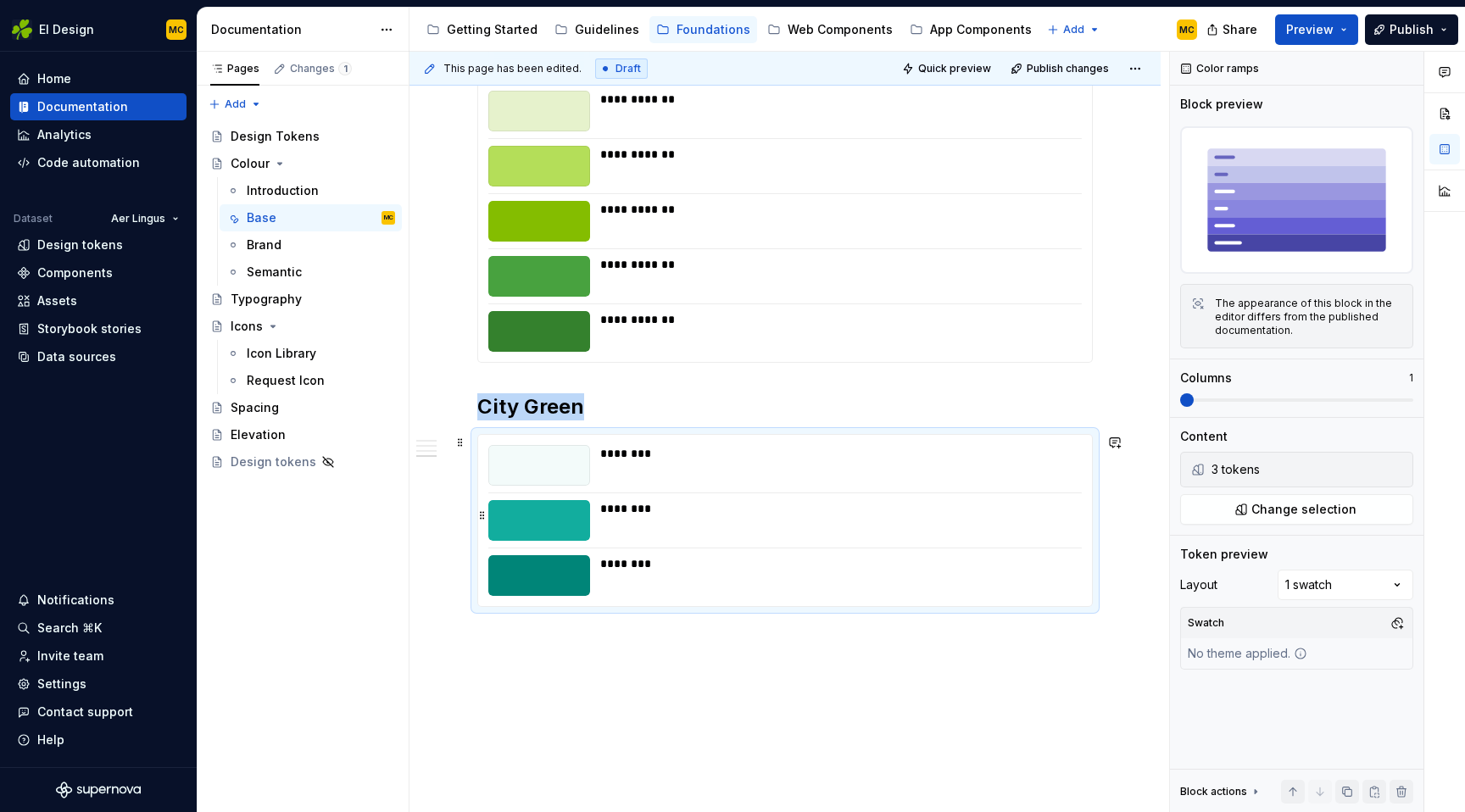
scroll to position [1448, 0]
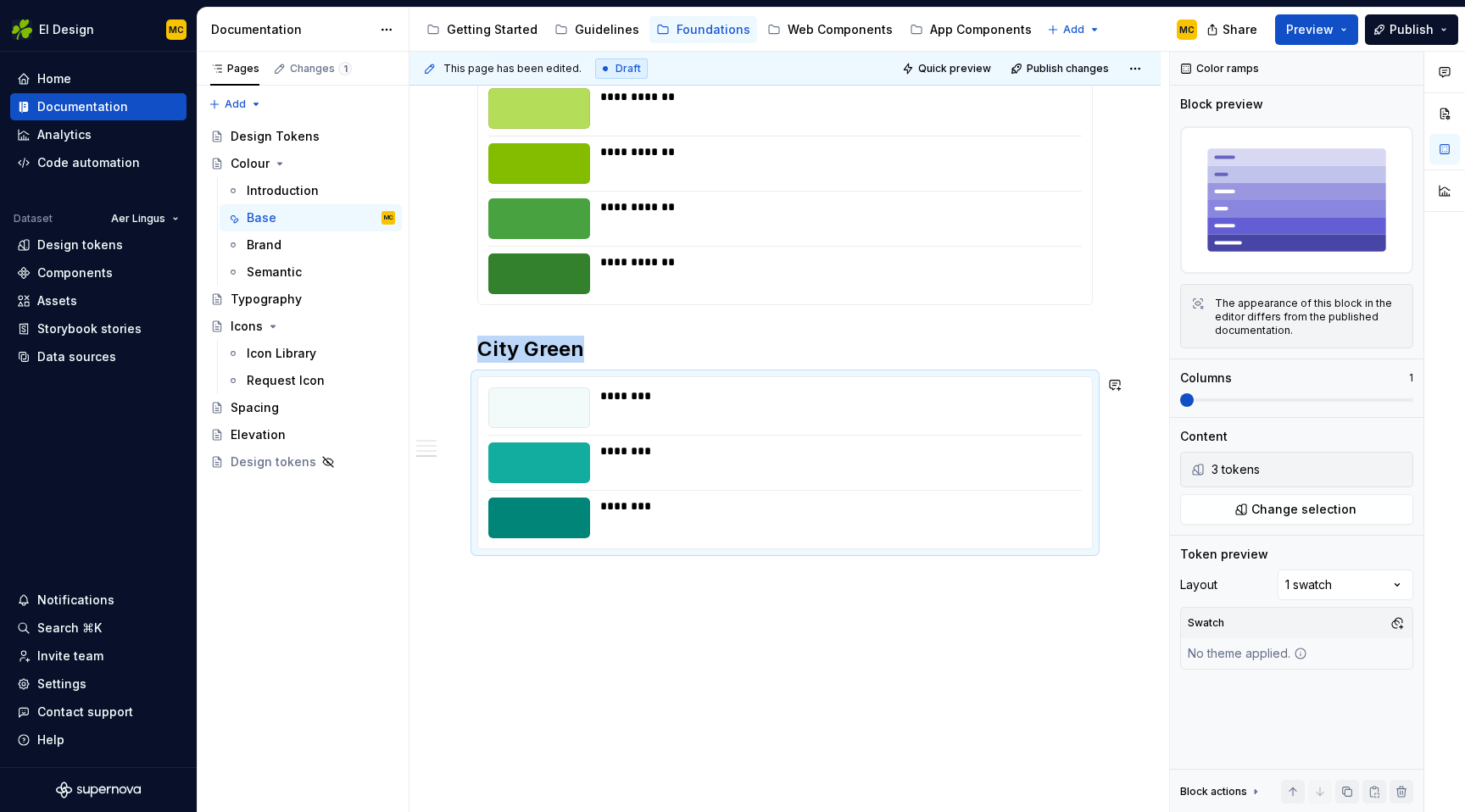
click at [1448, 31] on button "Publish" at bounding box center [1412, 30] width 93 height 30
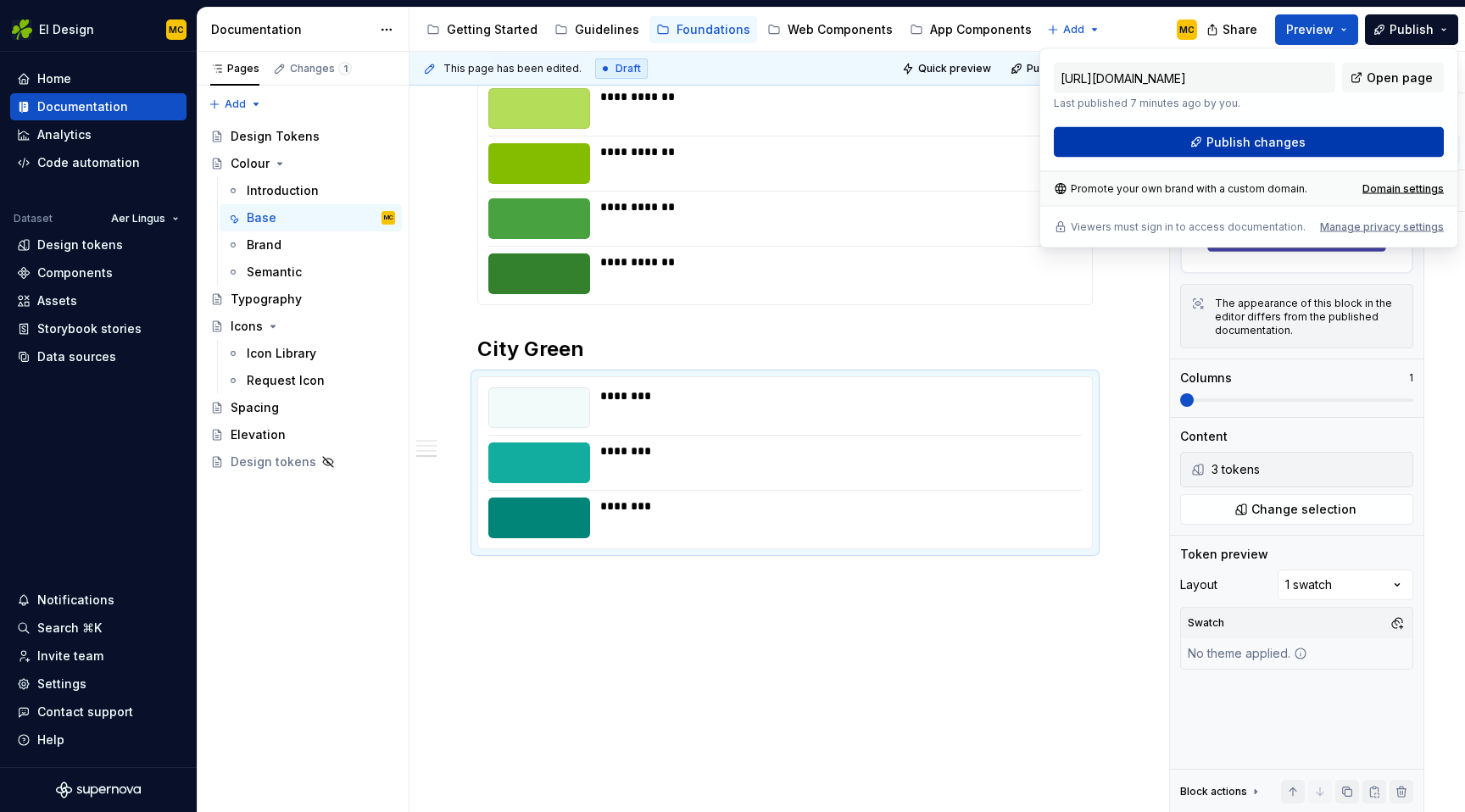
click at [1356, 136] on button "Publish changes" at bounding box center [1249, 142] width 390 height 30
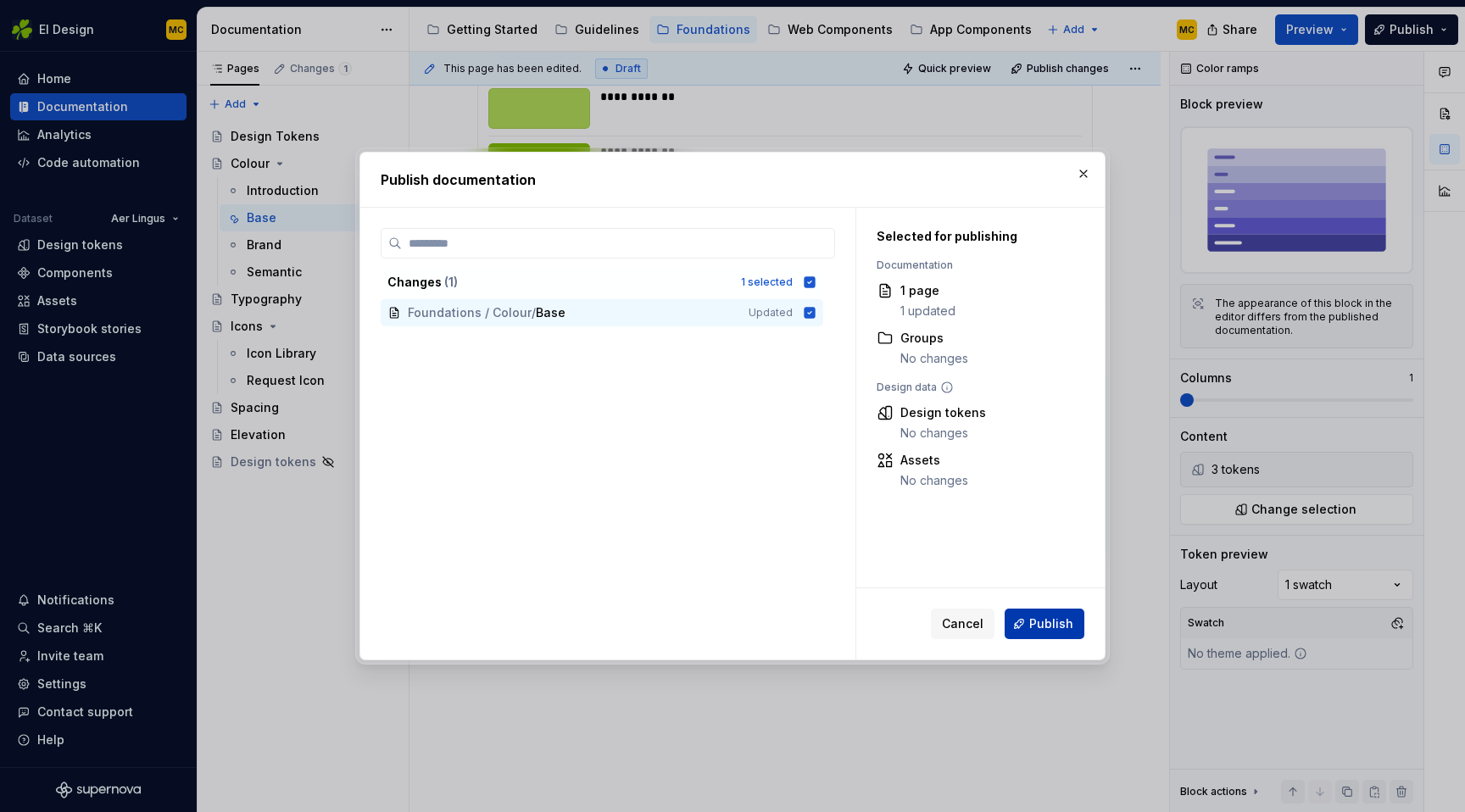
click at [1066, 627] on span "Publish" at bounding box center [1051, 624] width 44 height 17
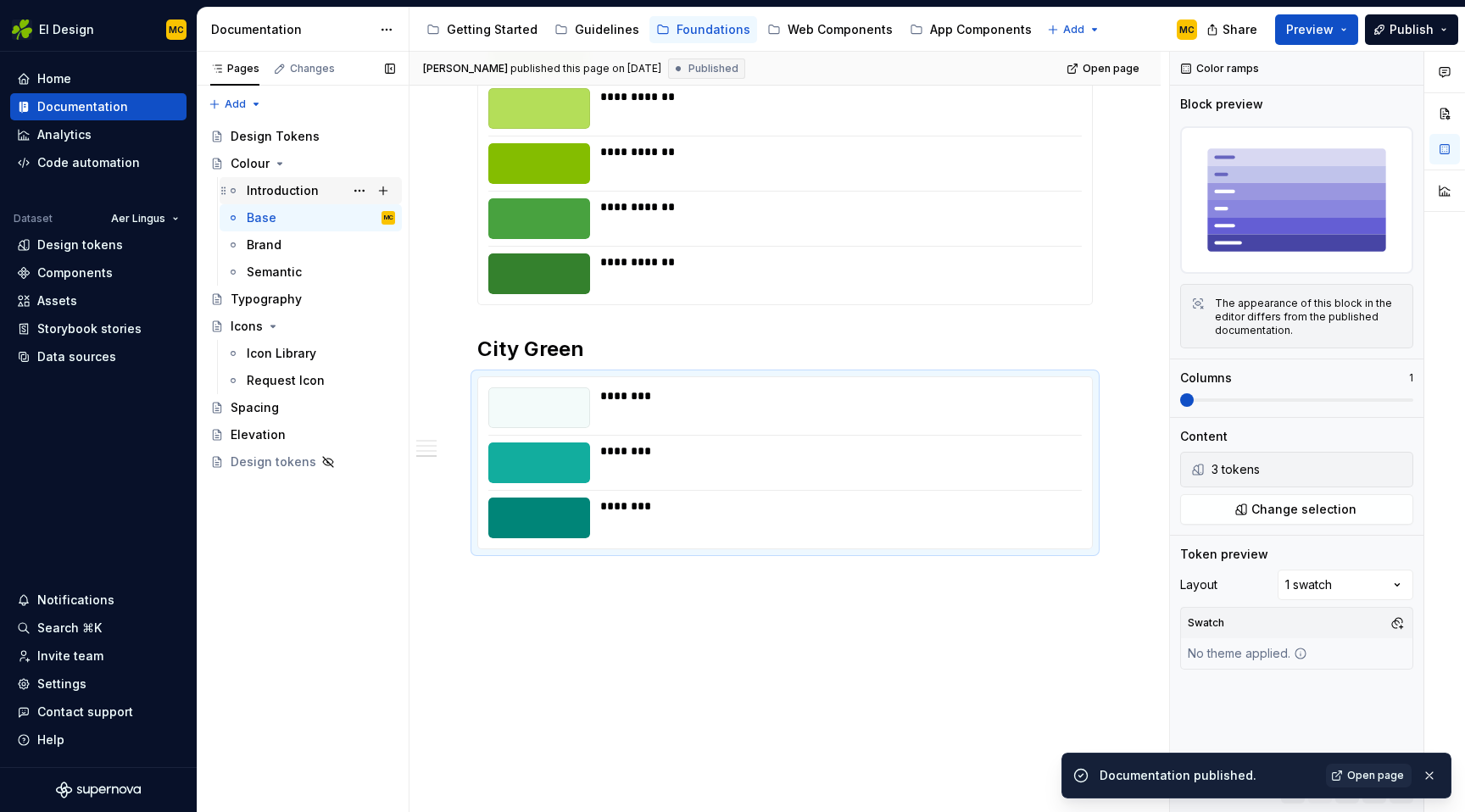
click at [278, 193] on div "Introduction" at bounding box center [283, 191] width 72 height 17
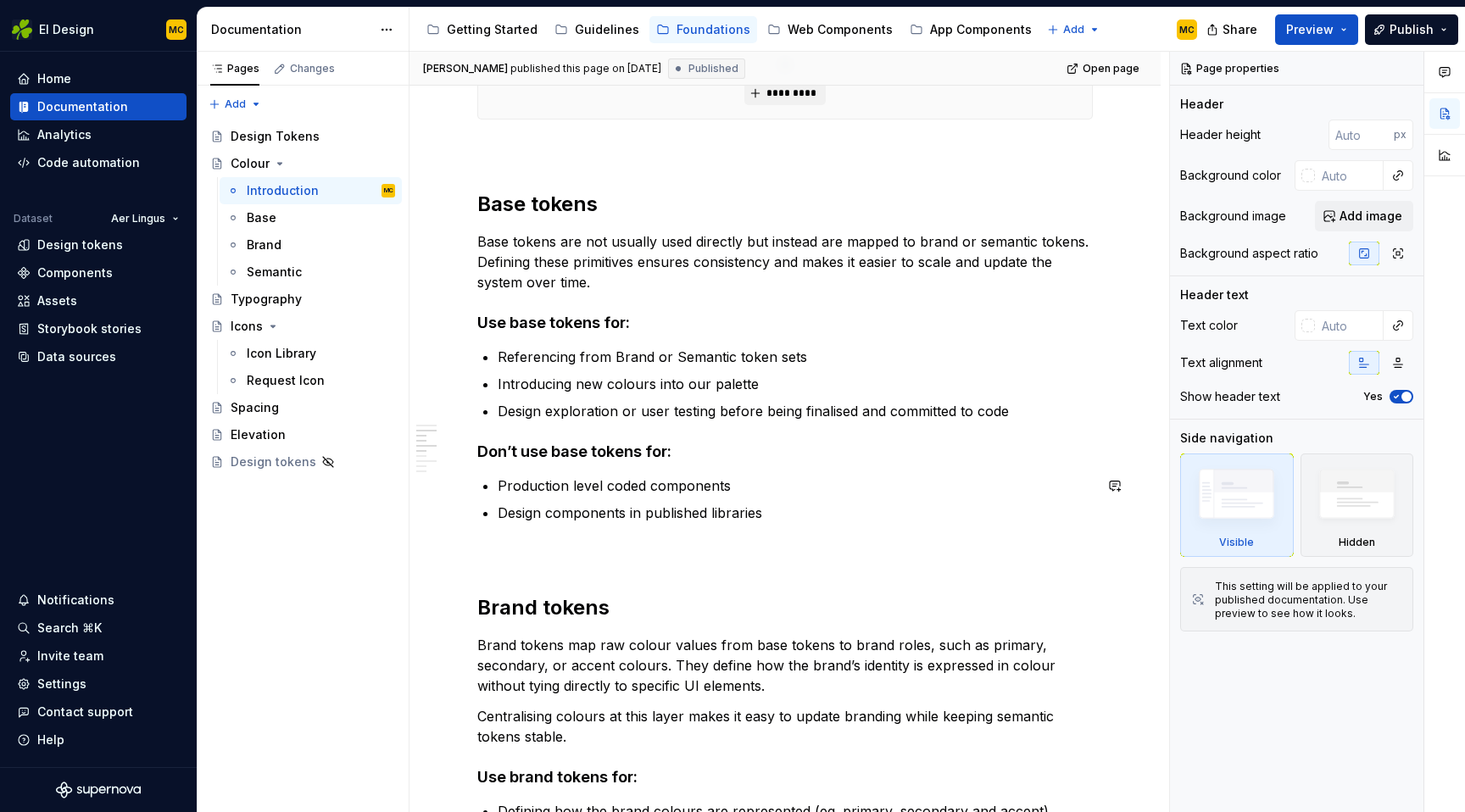
scroll to position [576, 0]
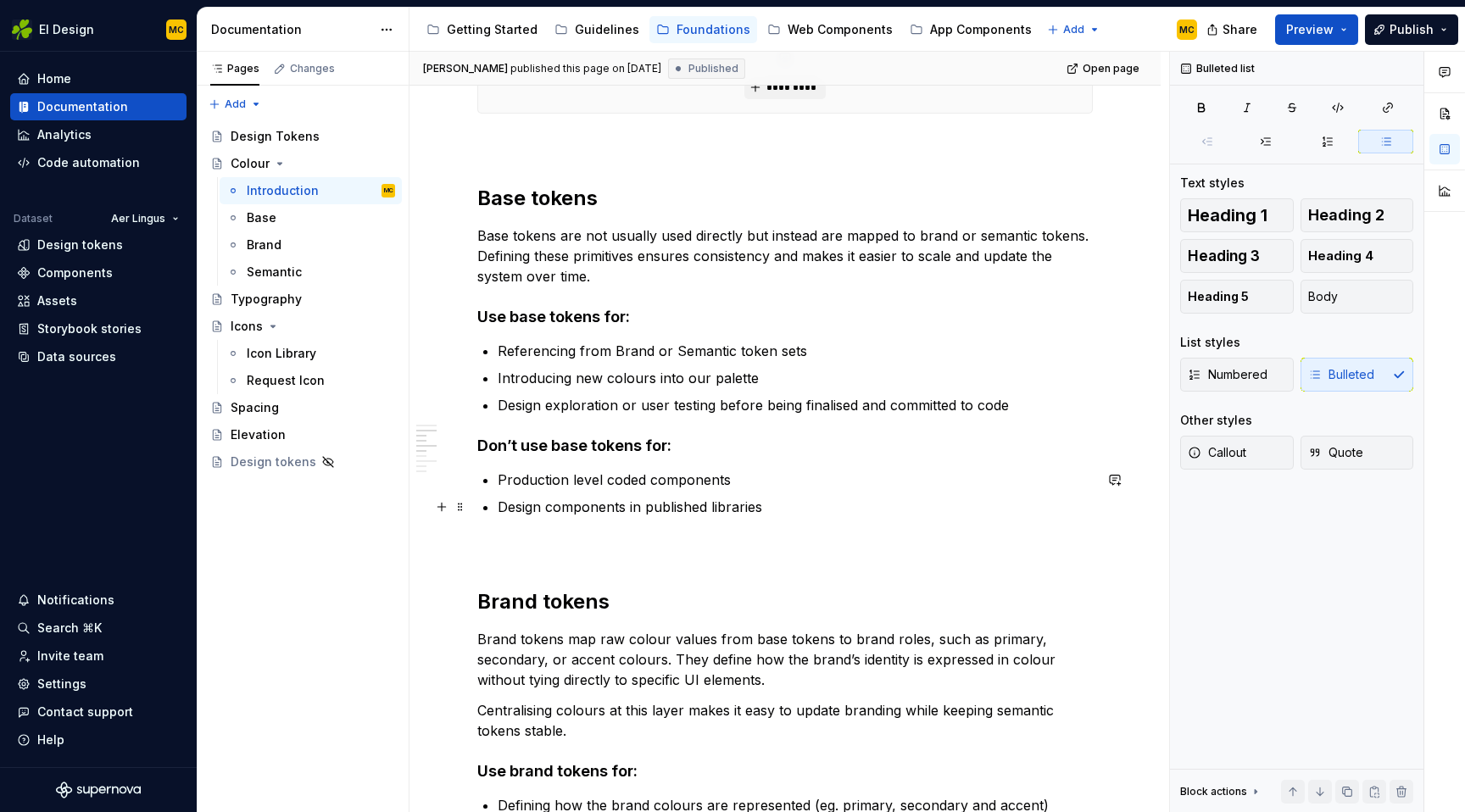
click at [803, 509] on p "Design components in published libraries" at bounding box center [795, 506] width 596 height 20
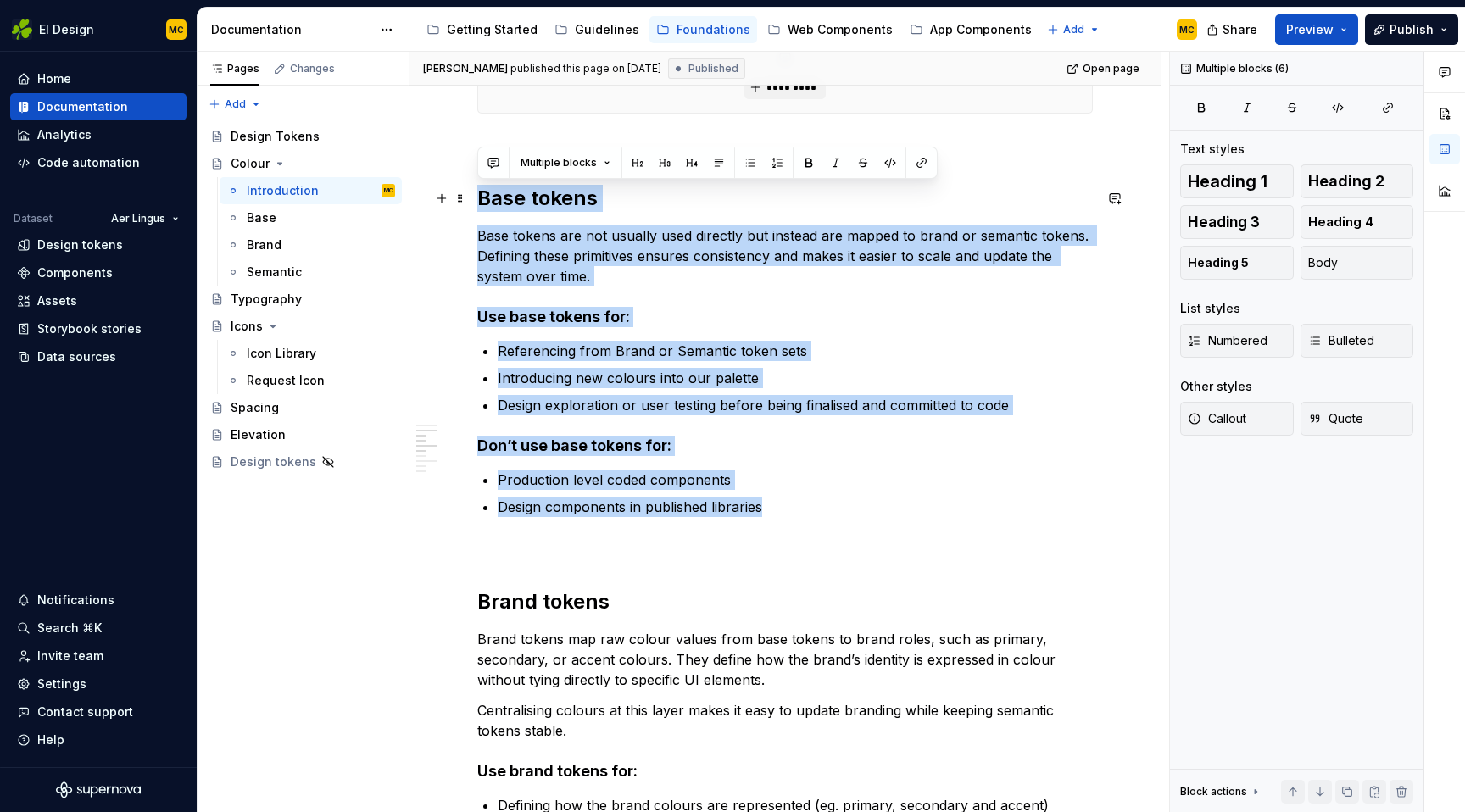
drag, startPoint x: 803, startPoint y: 509, endPoint x: 478, endPoint y: 189, distance: 456.1
click at [478, 189] on div "Tokens sets We group our colour tokens into 3 different sets to give us greater…" at bounding box center [785, 552] width 616 height 1586
copy div "Base tokens Base tokens are not usually used directly but instead are mapped to…"
click at [306, 221] on div "Base" at bounding box center [321, 217] width 149 height 24
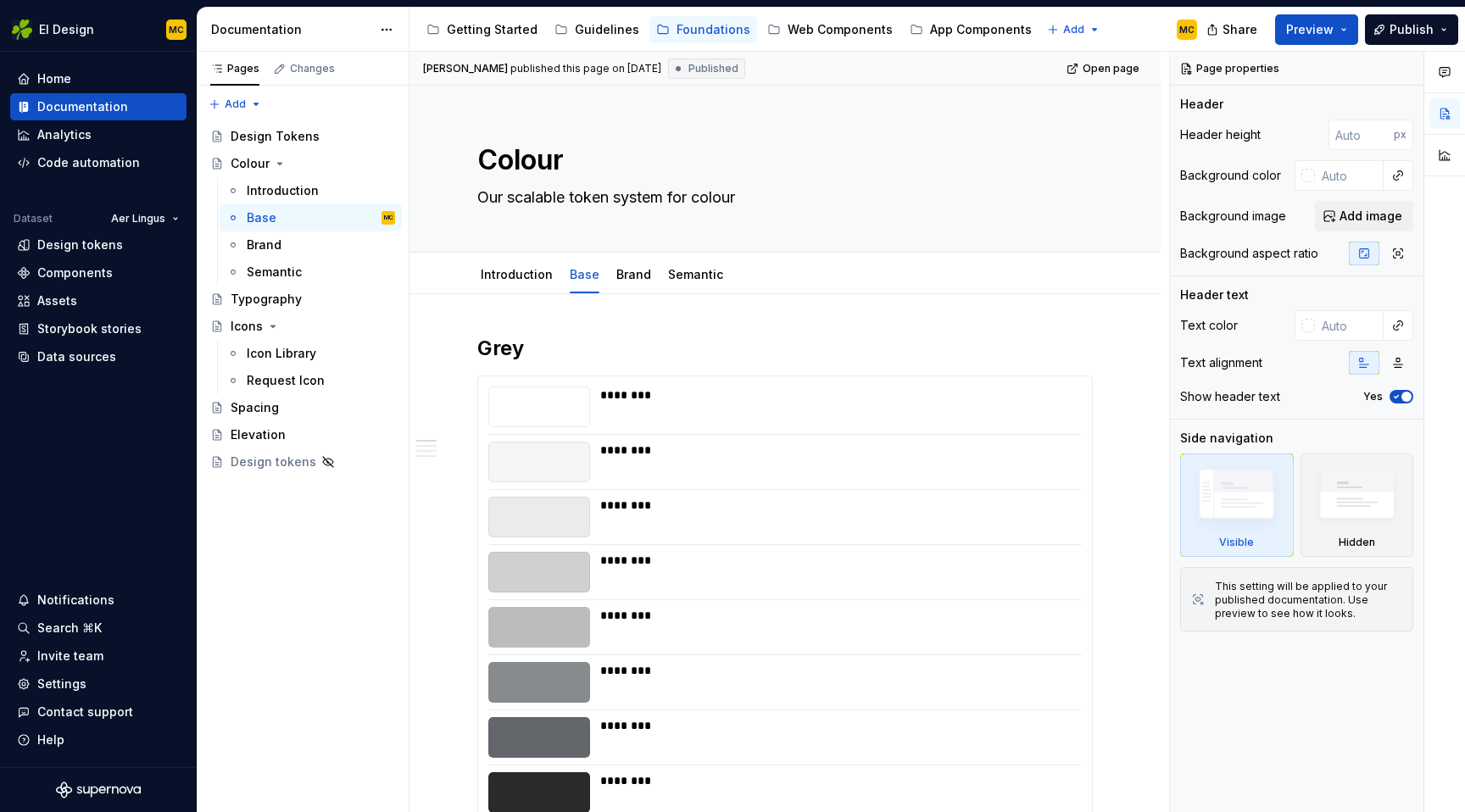
type textarea "*"
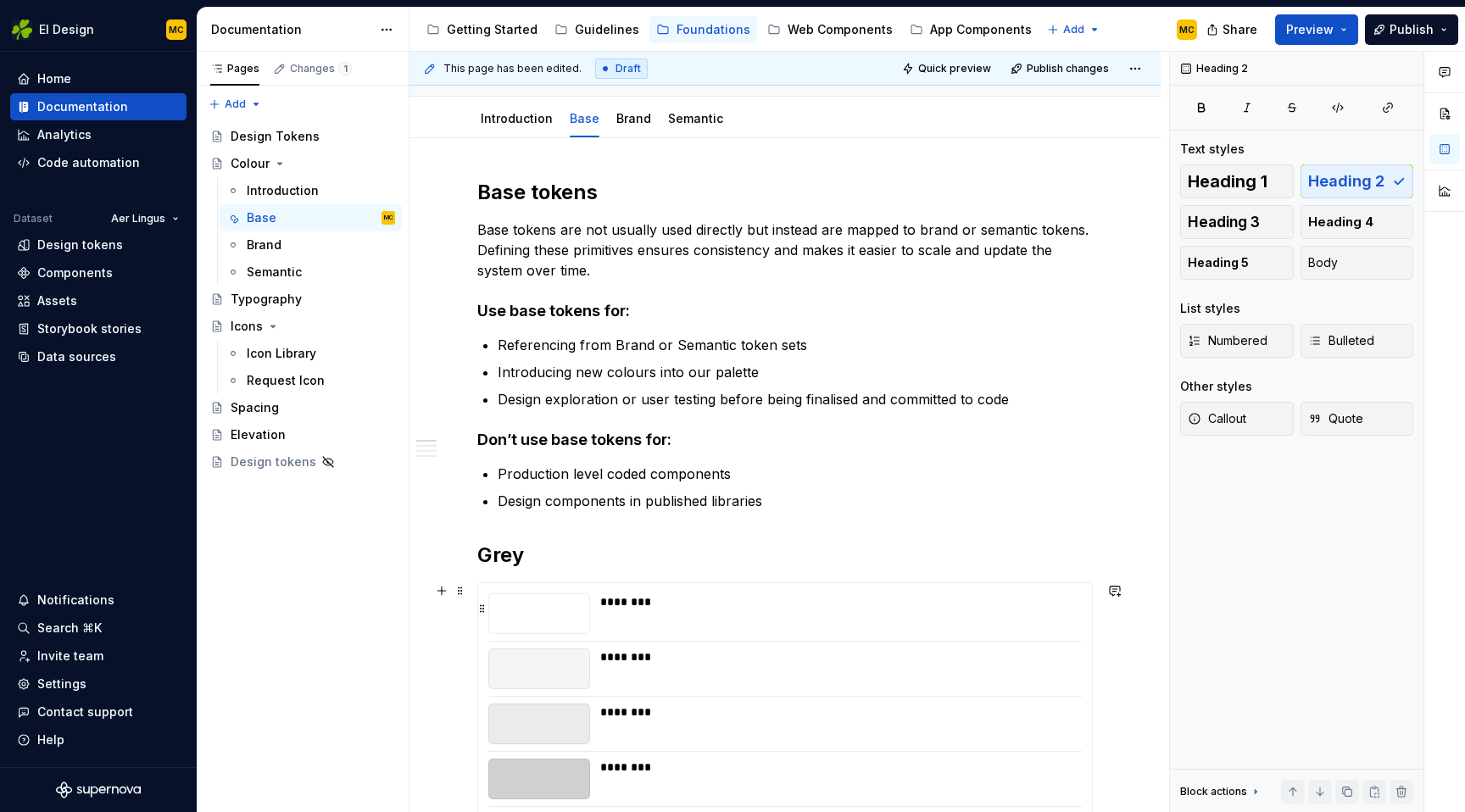
scroll to position [164, 0]
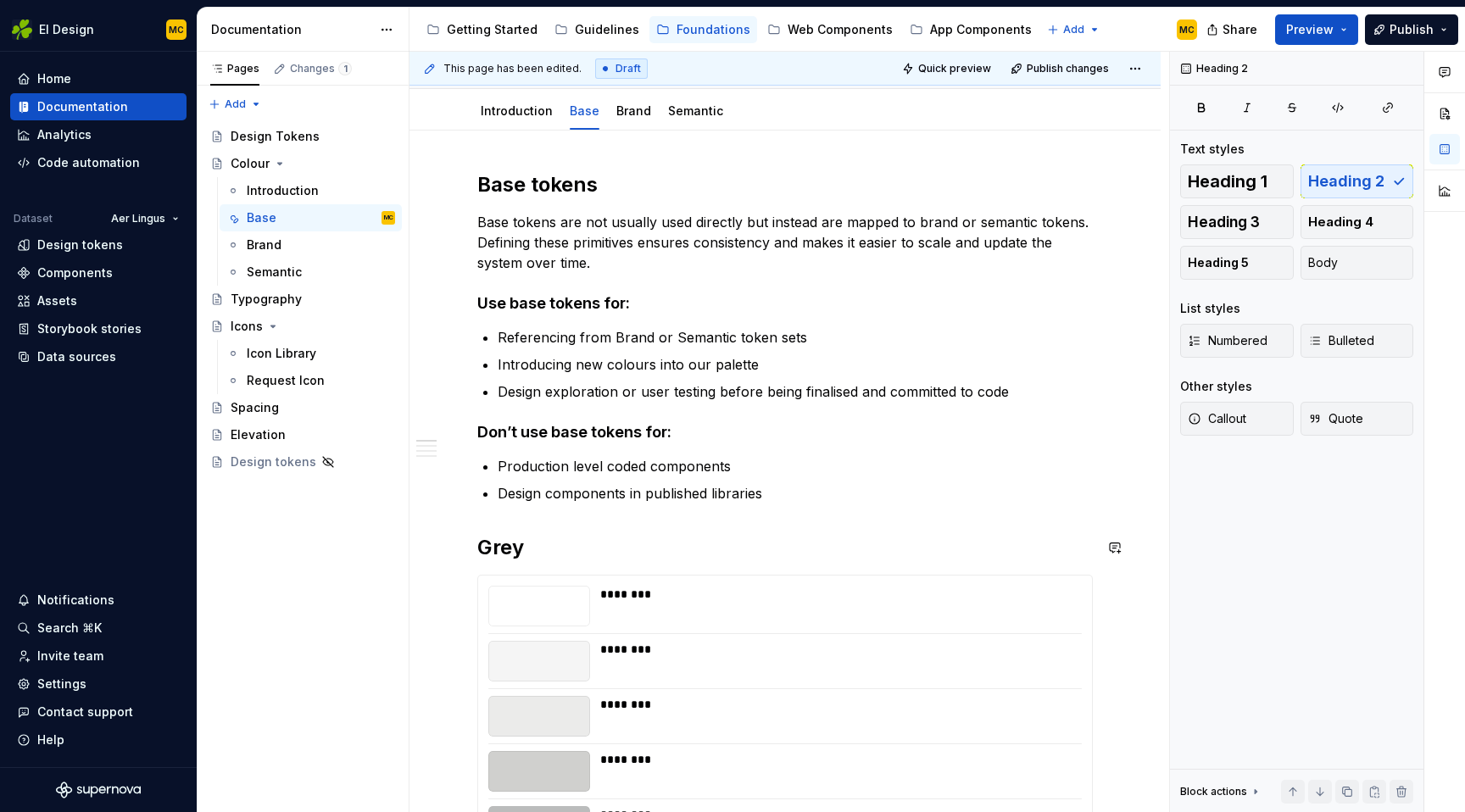
click at [820, 499] on p "Design components in published libraries" at bounding box center [795, 493] width 596 height 20
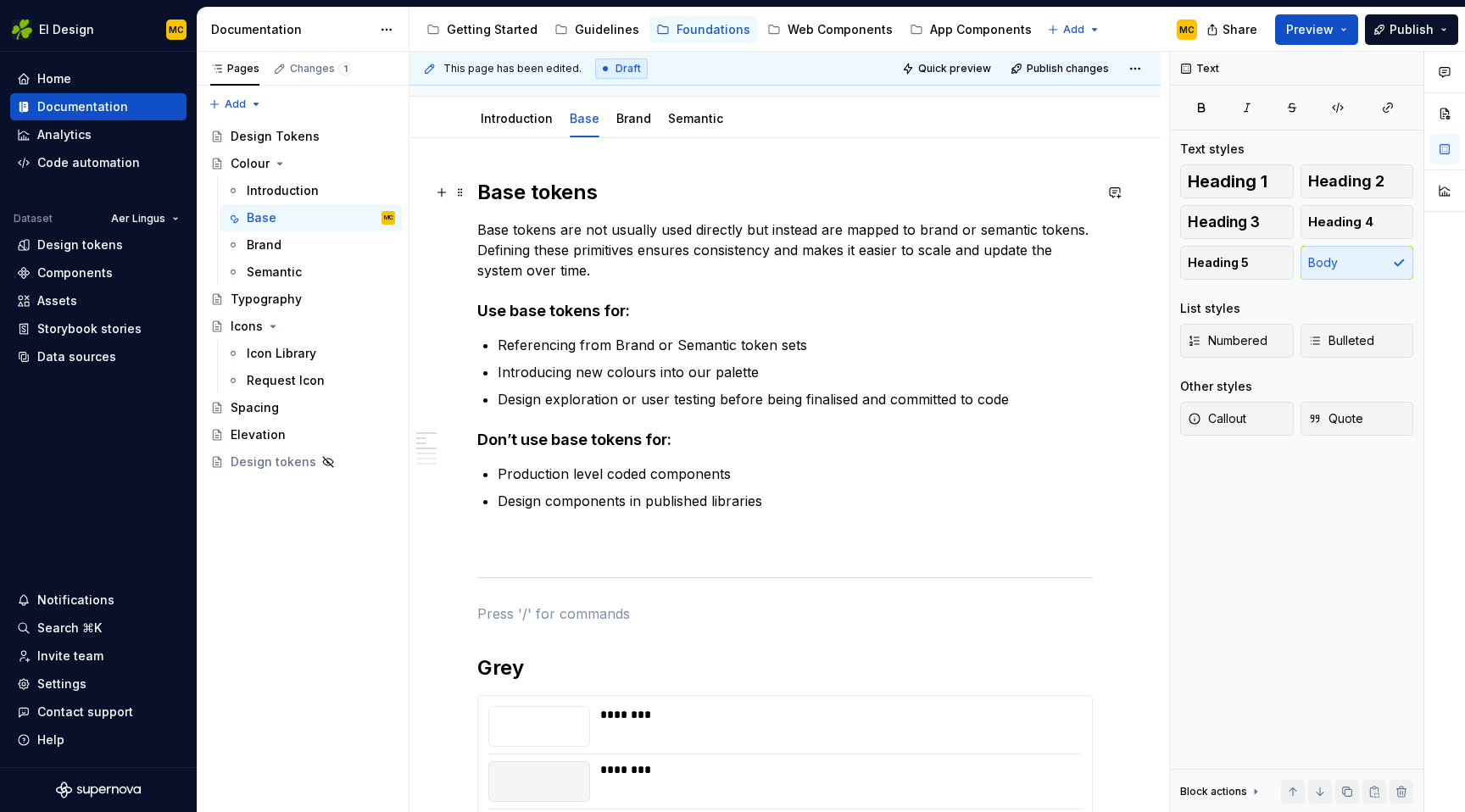
scroll to position [160, 0]
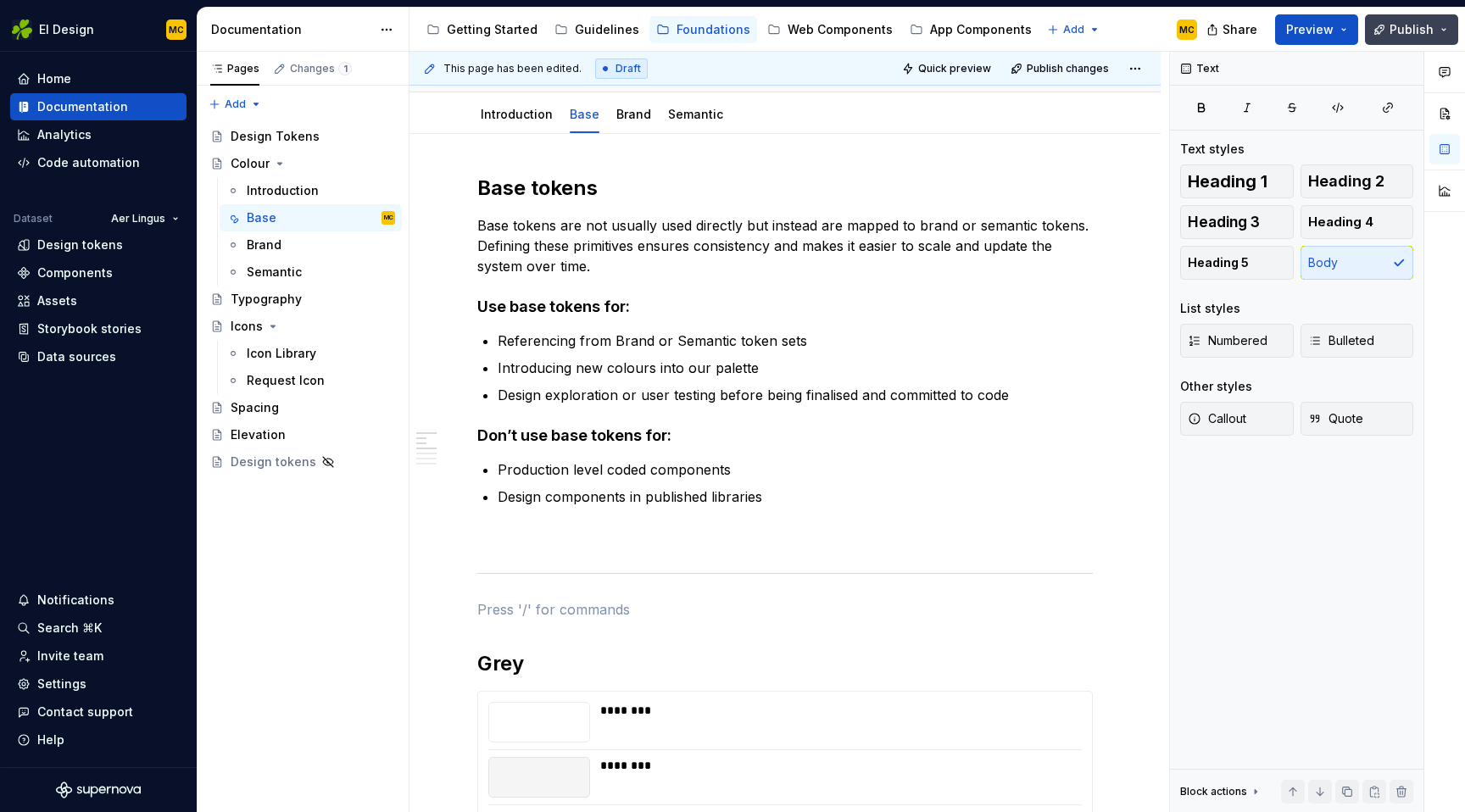
click at [1421, 27] on span "Publish" at bounding box center [1412, 30] width 44 height 17
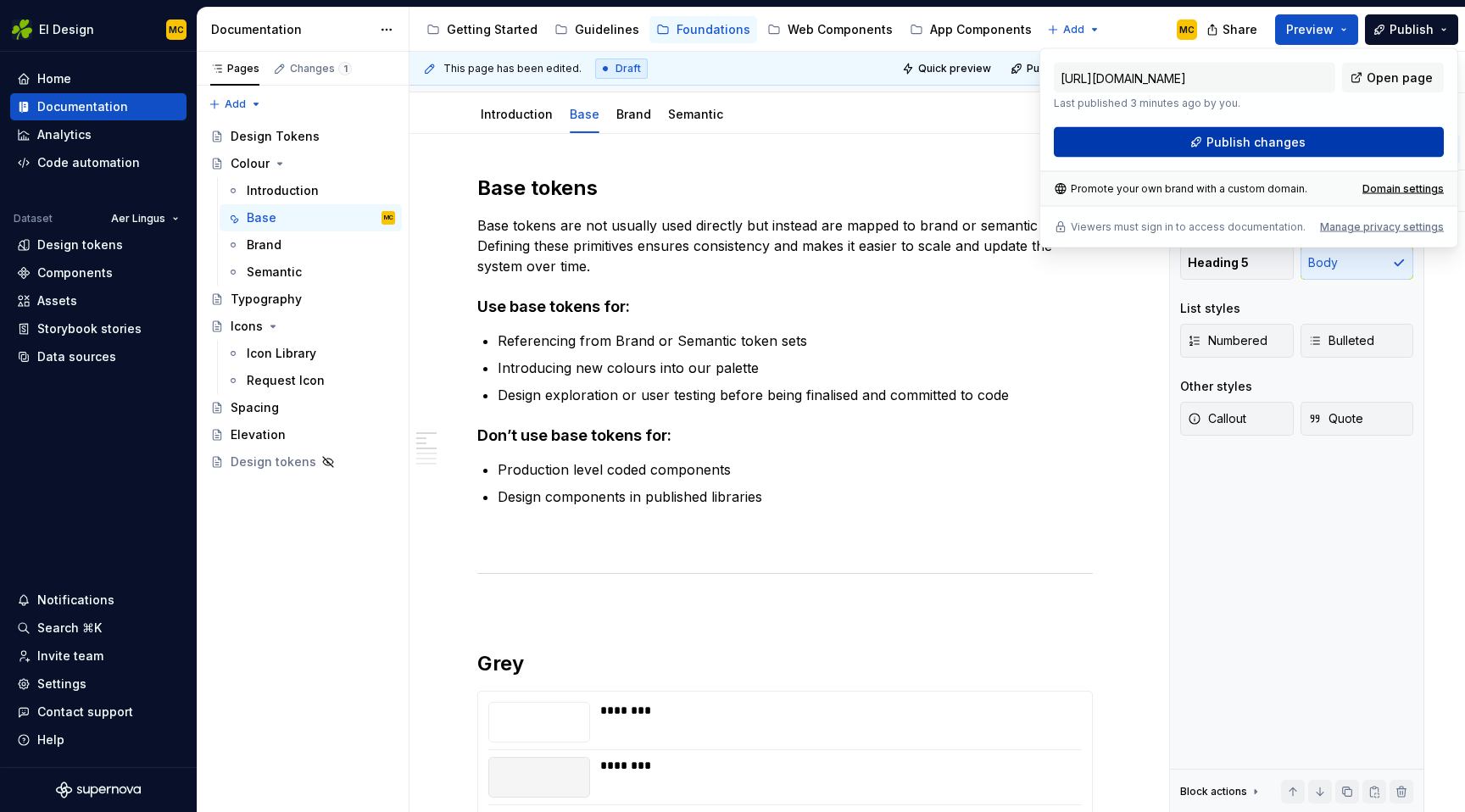
click at [1311, 139] on button "Publish changes" at bounding box center [1249, 142] width 390 height 30
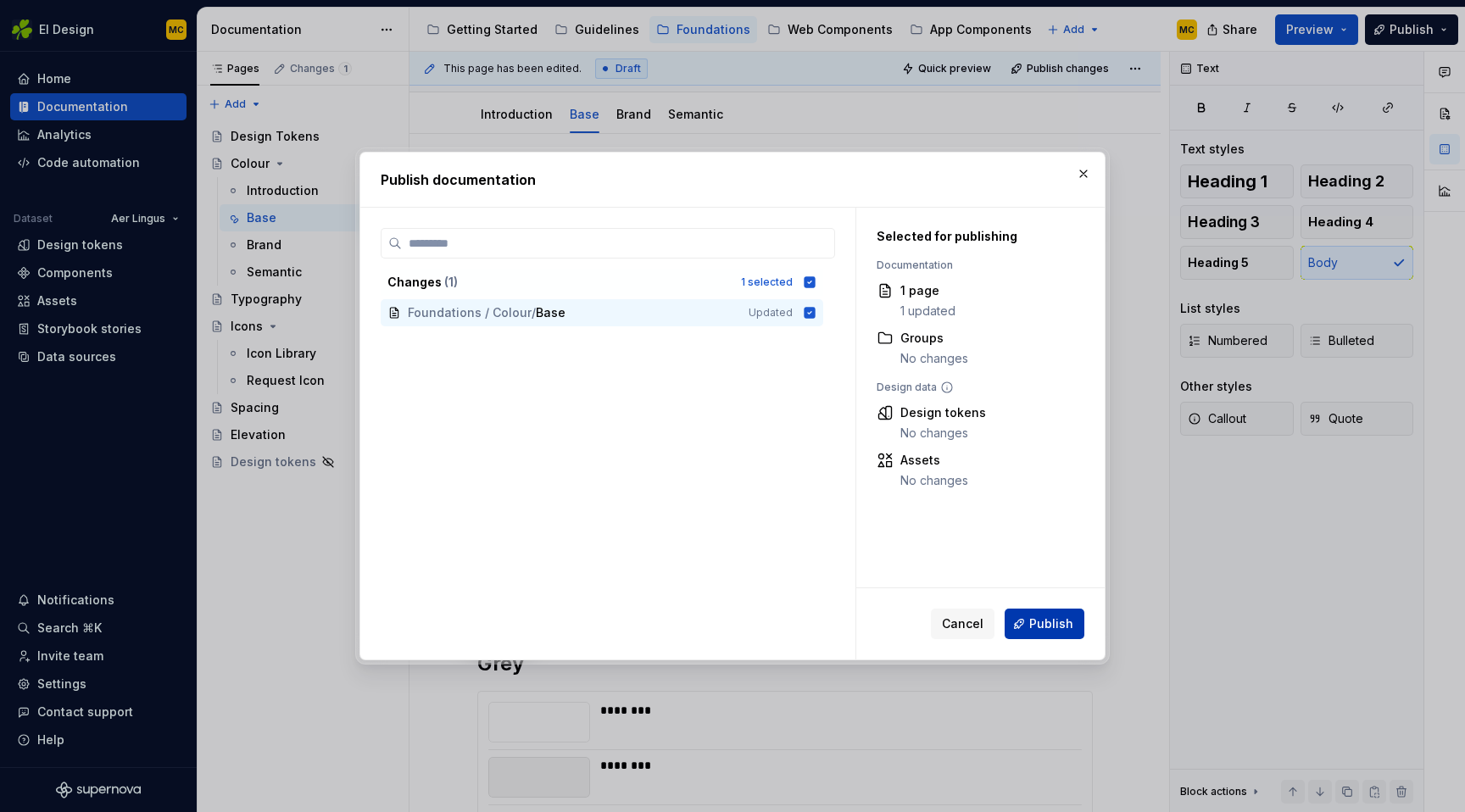
click at [1049, 626] on span "Publish" at bounding box center [1051, 624] width 44 height 17
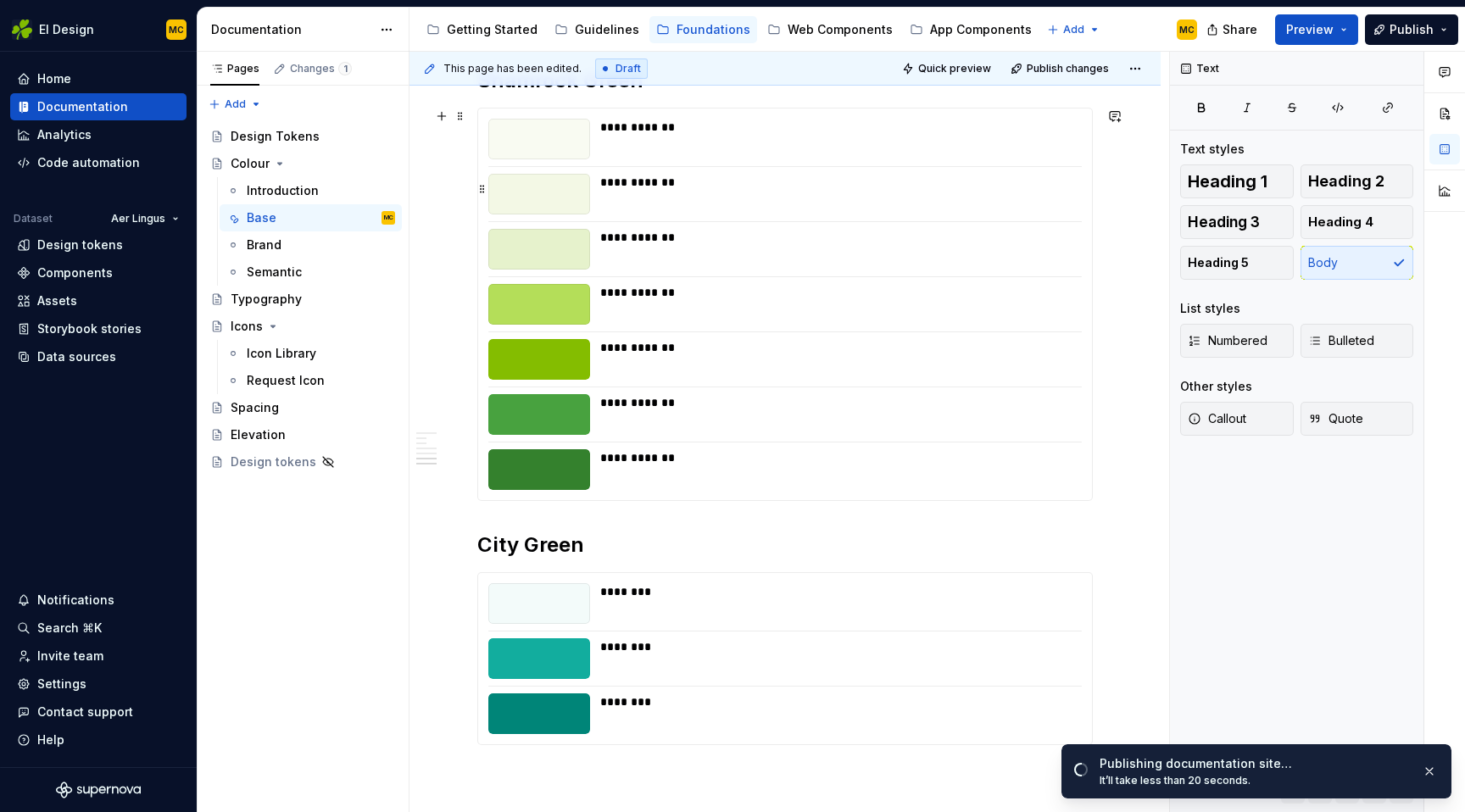
scroll to position [1924, 0]
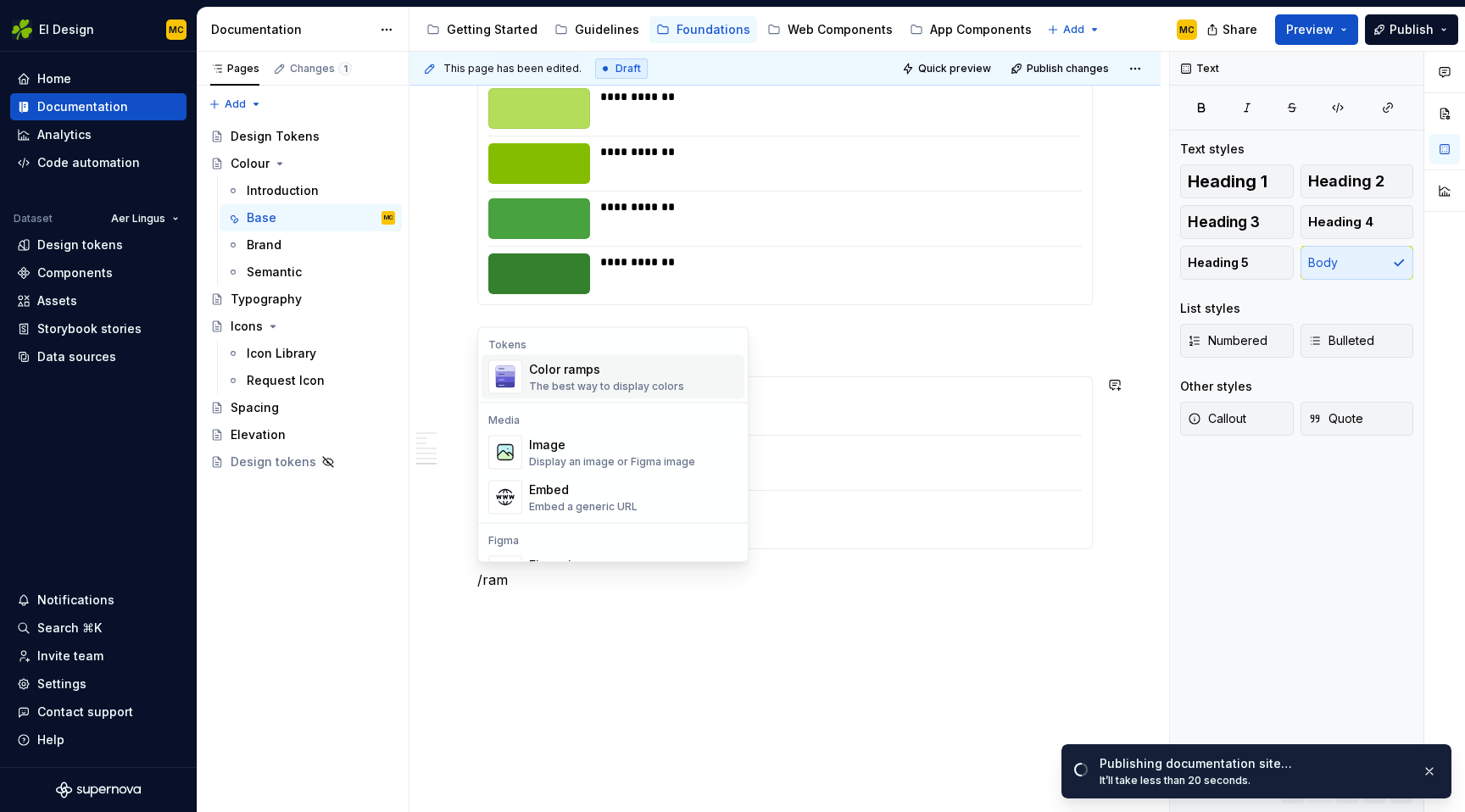
click at [615, 386] on div "The best way to display colors" at bounding box center [606, 387] width 155 height 13
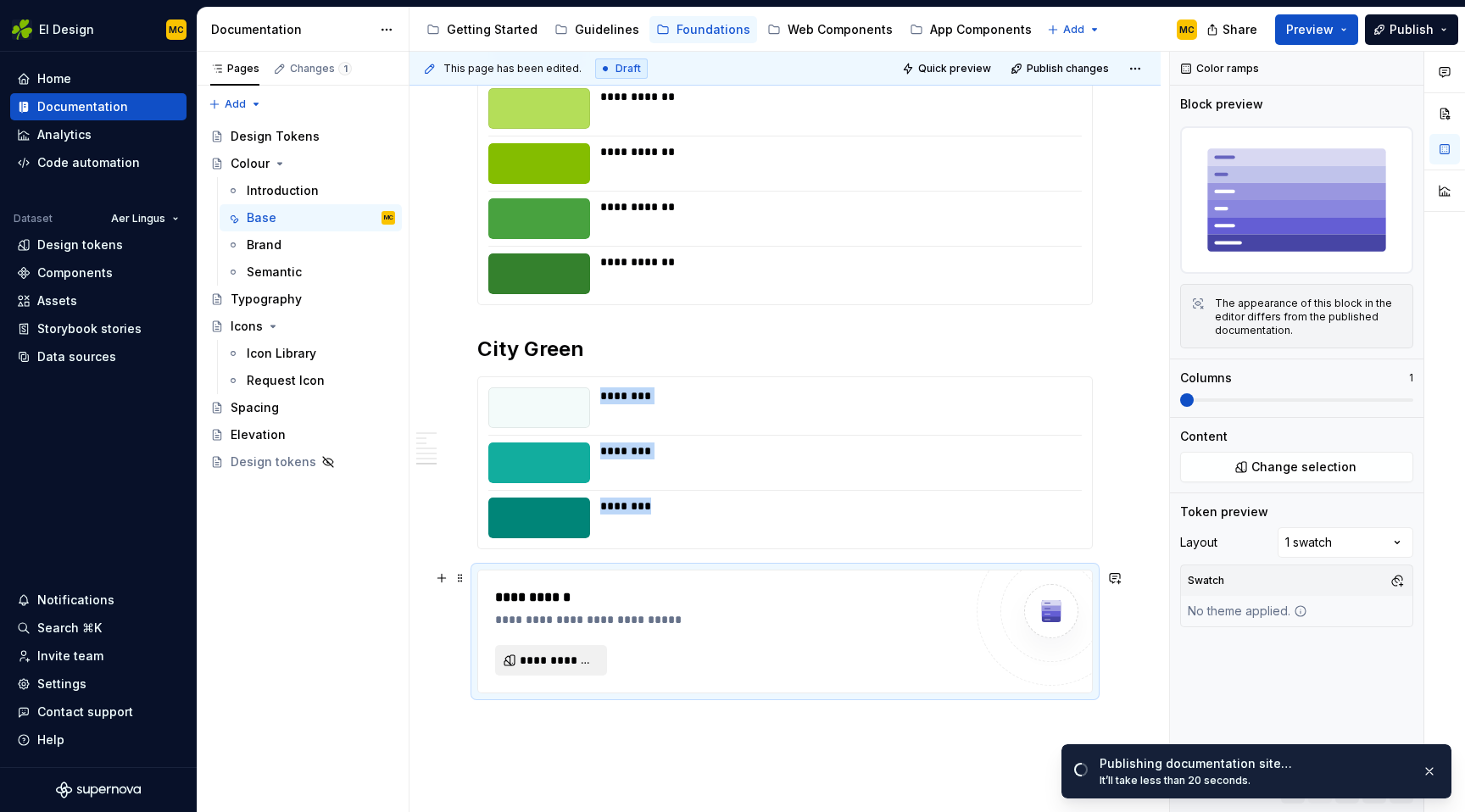
click at [537, 659] on span "**********" at bounding box center [558, 660] width 76 height 17
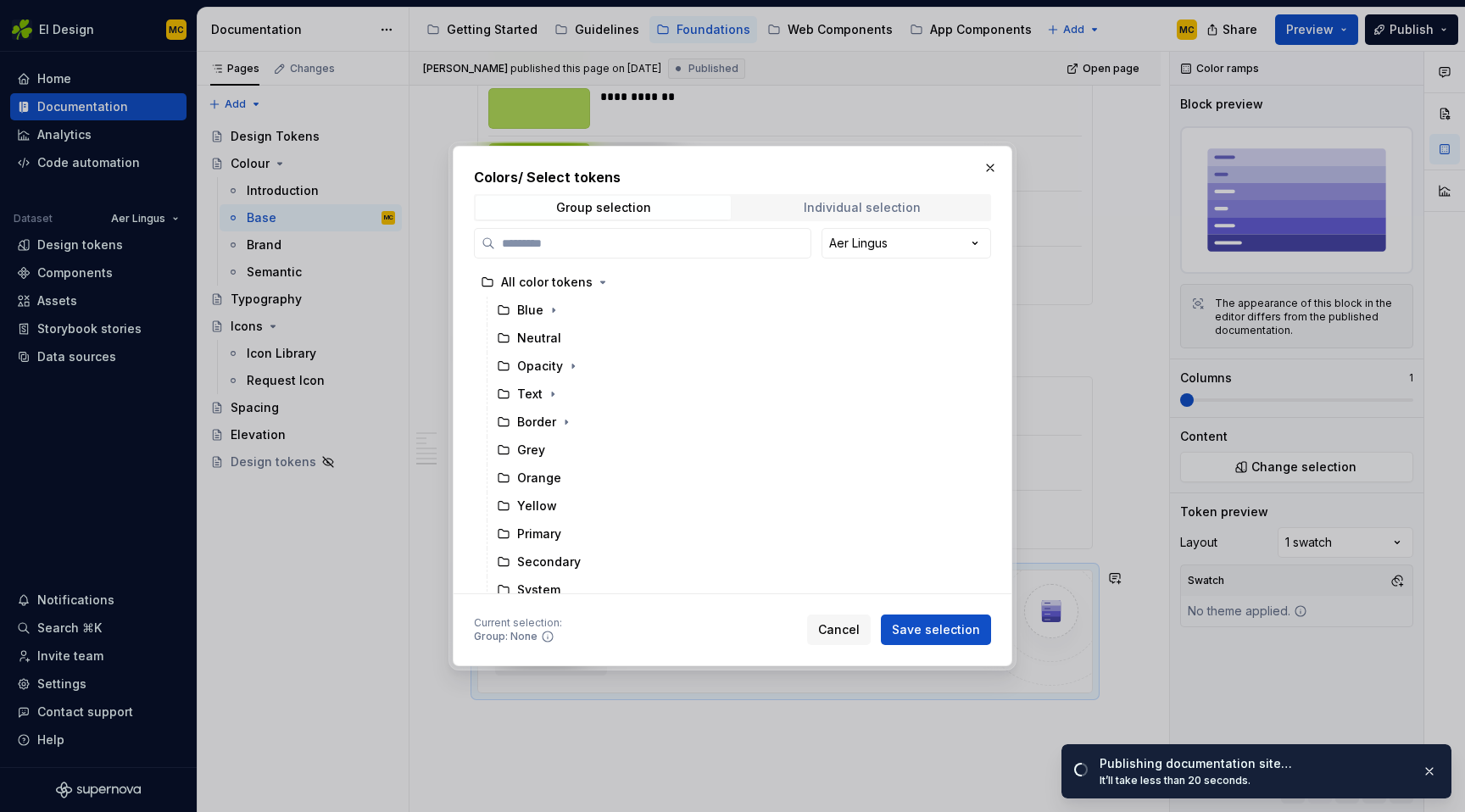
click at [818, 212] on div "Individual selection" at bounding box center [862, 208] width 117 height 13
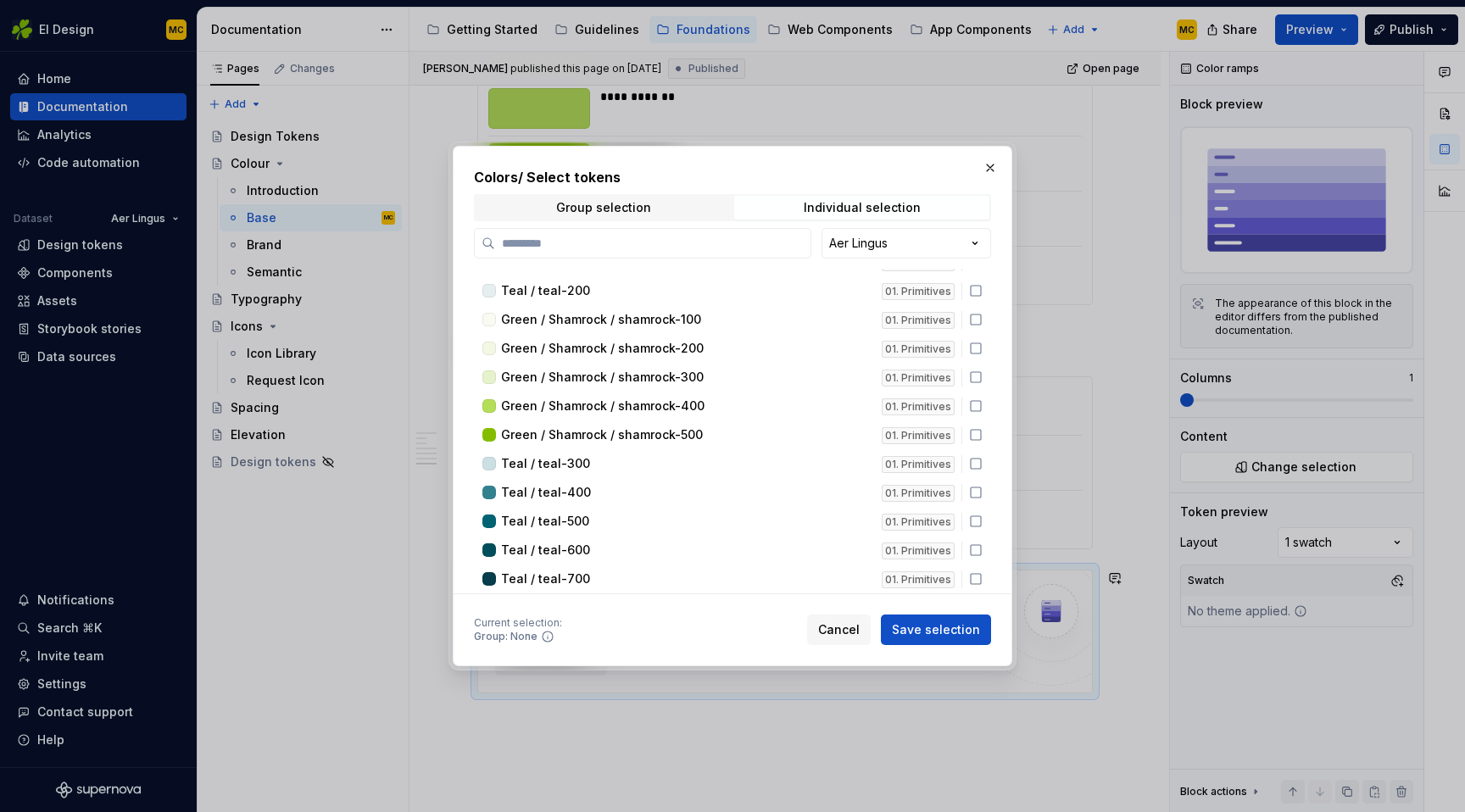
scroll to position [254, 0]
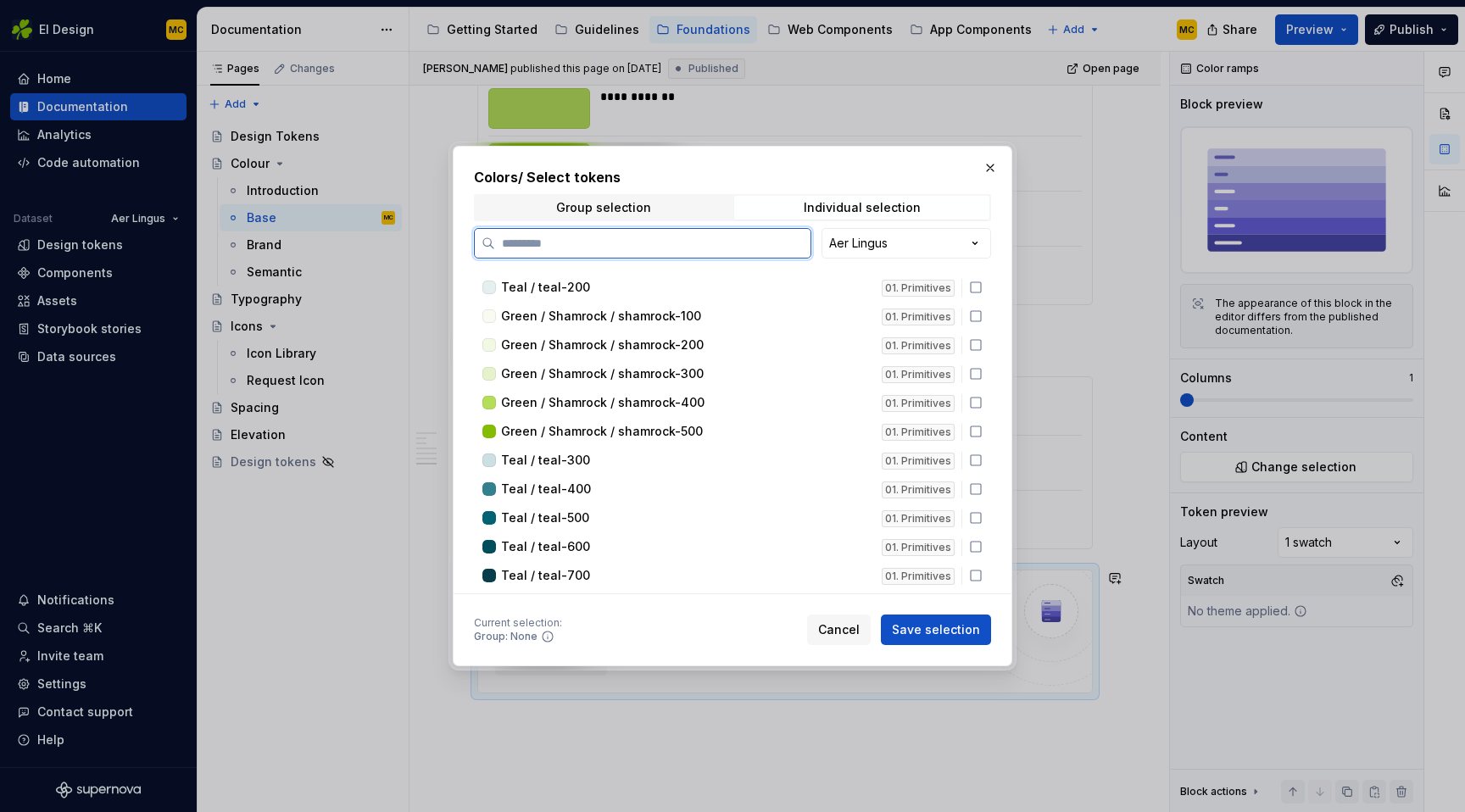
type textarea "*"
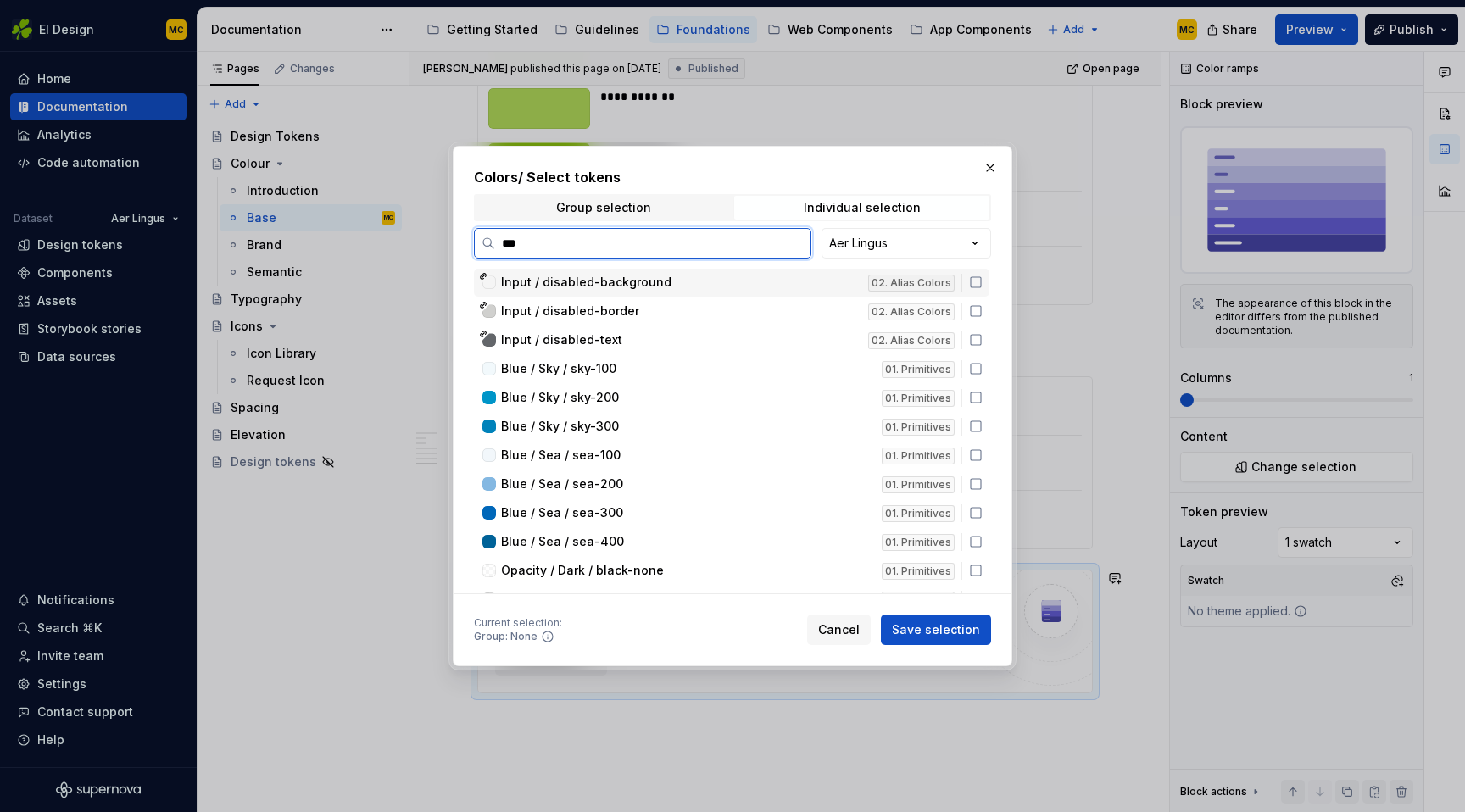
type input "****"
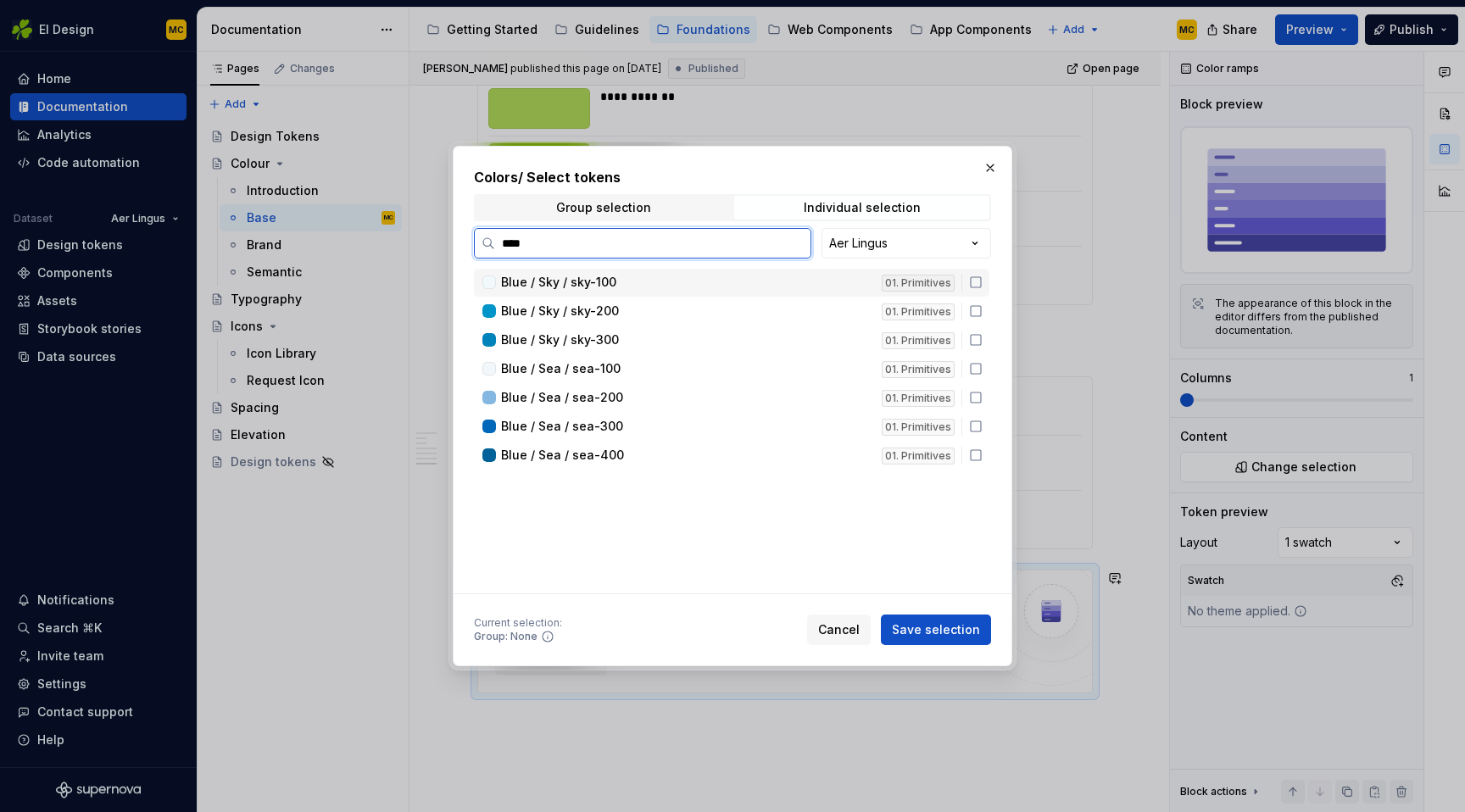
click at [983, 283] on icon at bounding box center [976, 282] width 13 height 13
click at [983, 315] on icon at bounding box center [976, 311] width 13 height 13
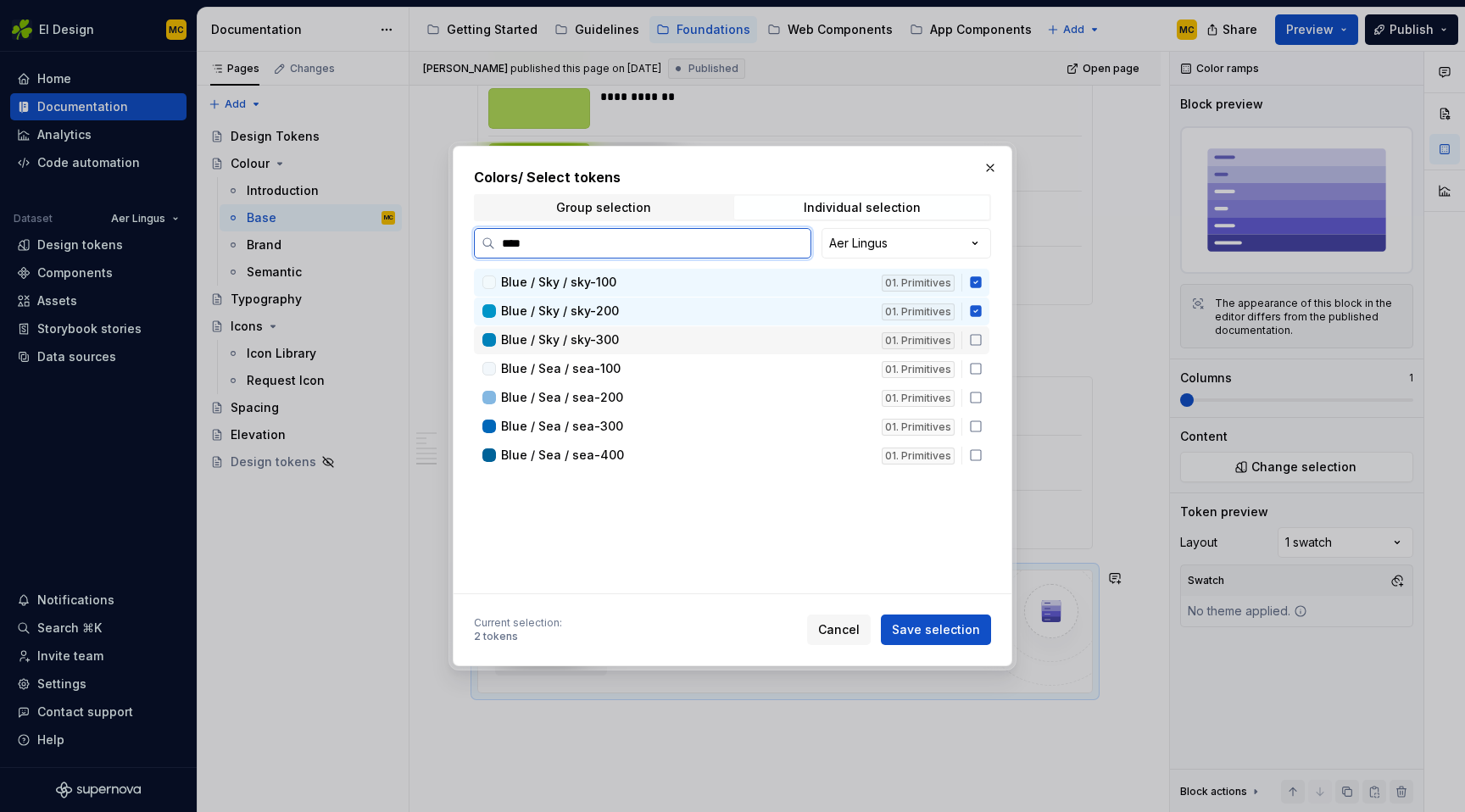
click at [983, 343] on icon at bounding box center [976, 340] width 13 height 13
click at [955, 634] on span "Save selection" at bounding box center [936, 630] width 89 height 17
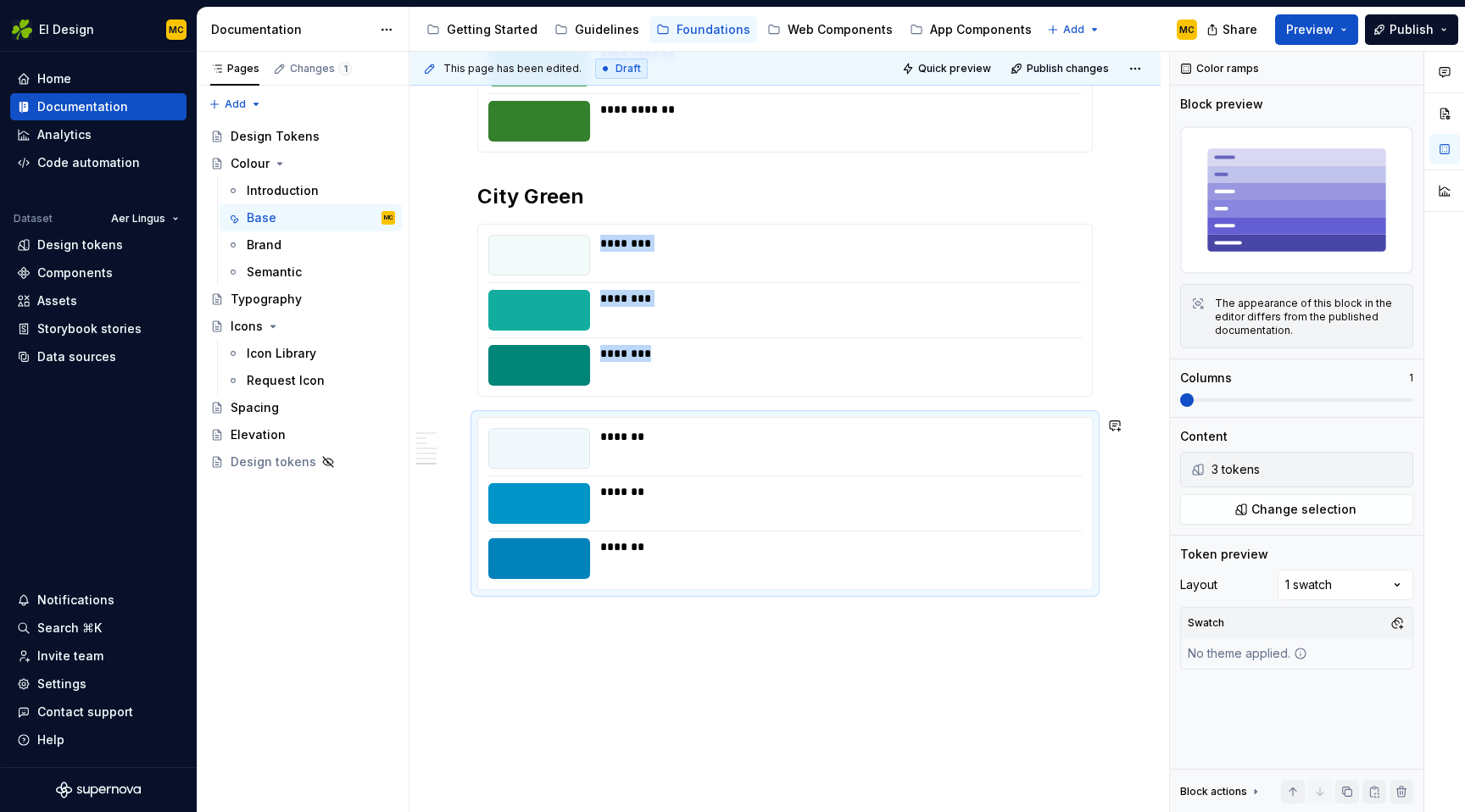
scroll to position [2101, 0]
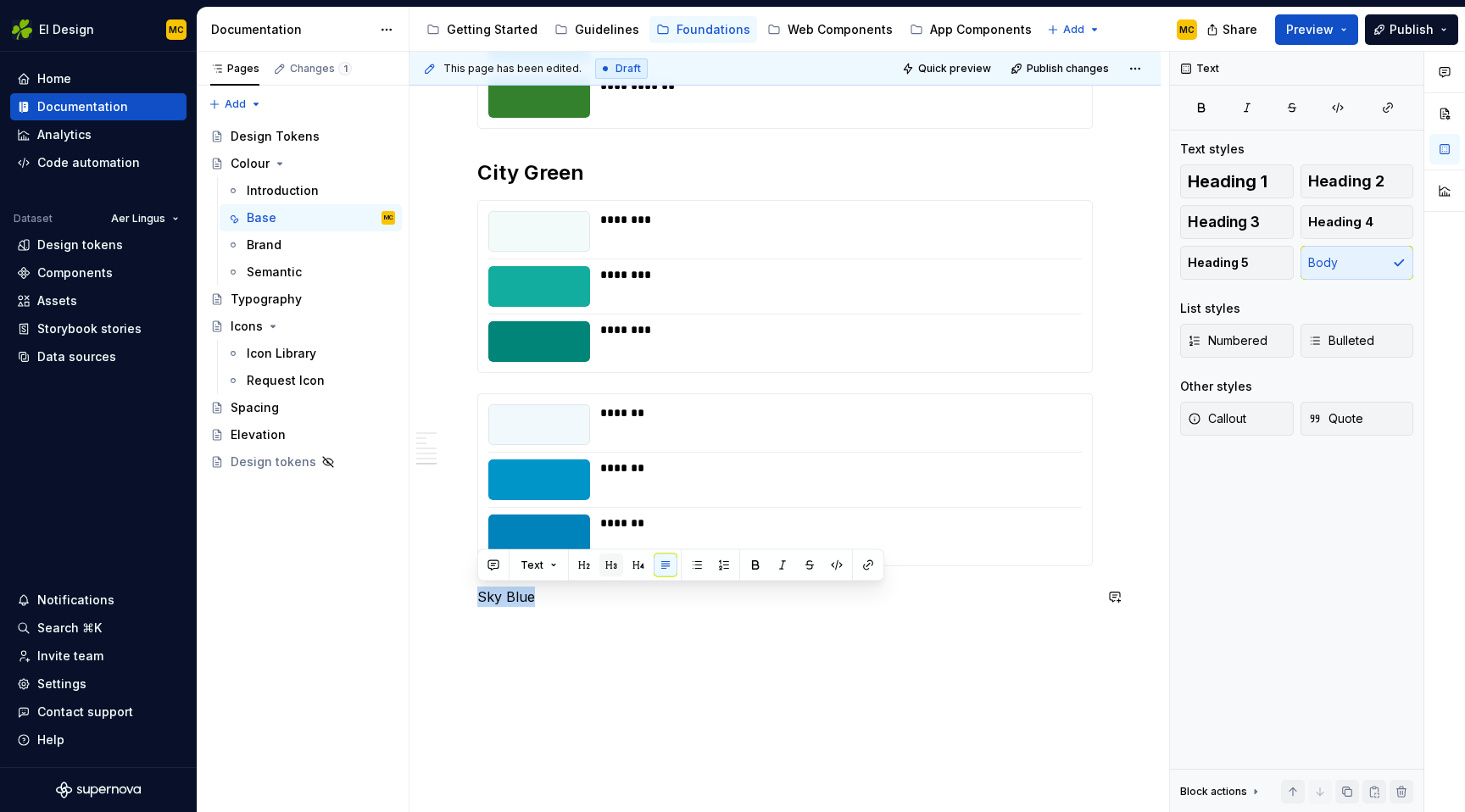
click at [615, 569] on button "button" at bounding box center [611, 565] width 24 height 24
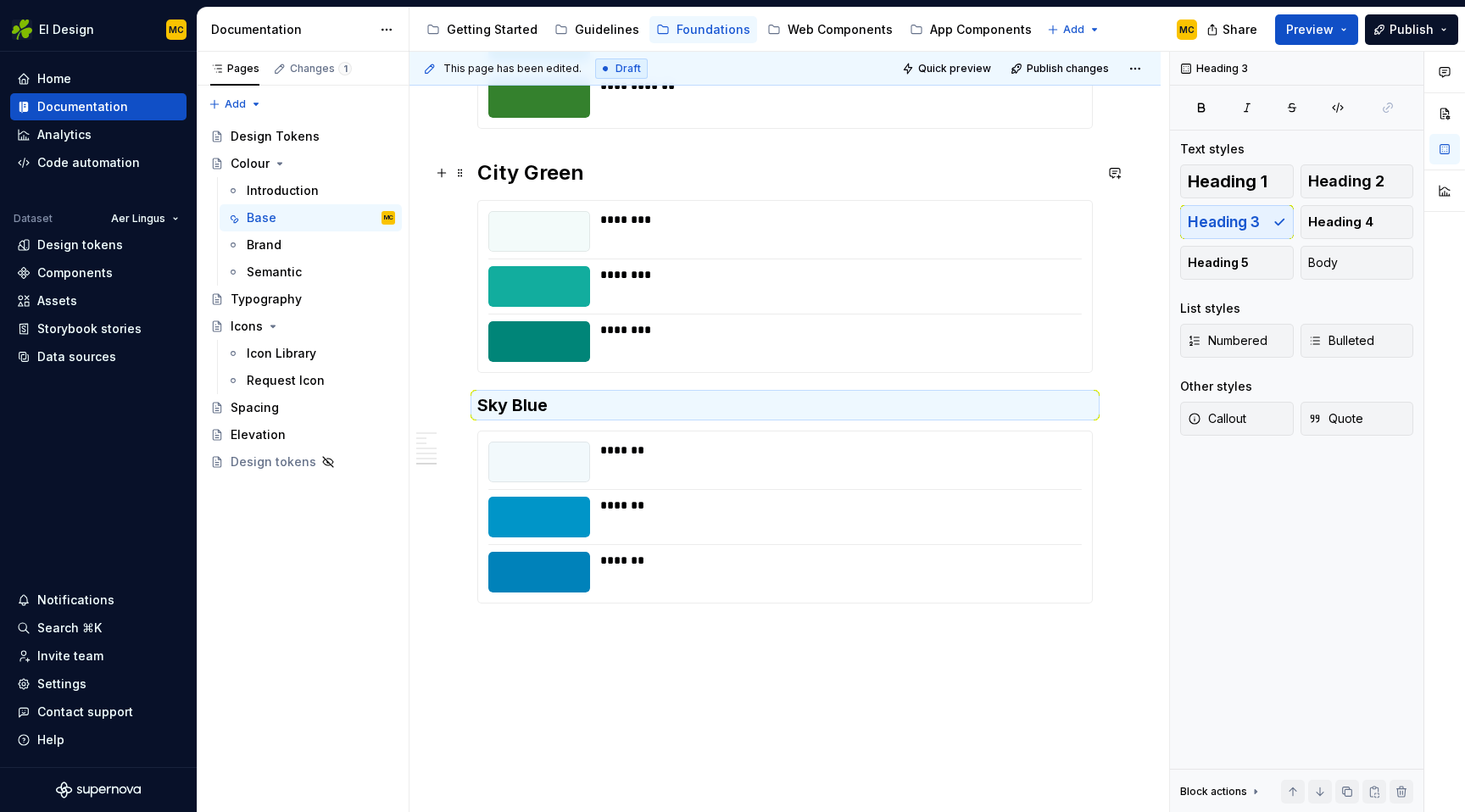
click at [581, 172] on h2 "City Green" at bounding box center [785, 173] width 616 height 27
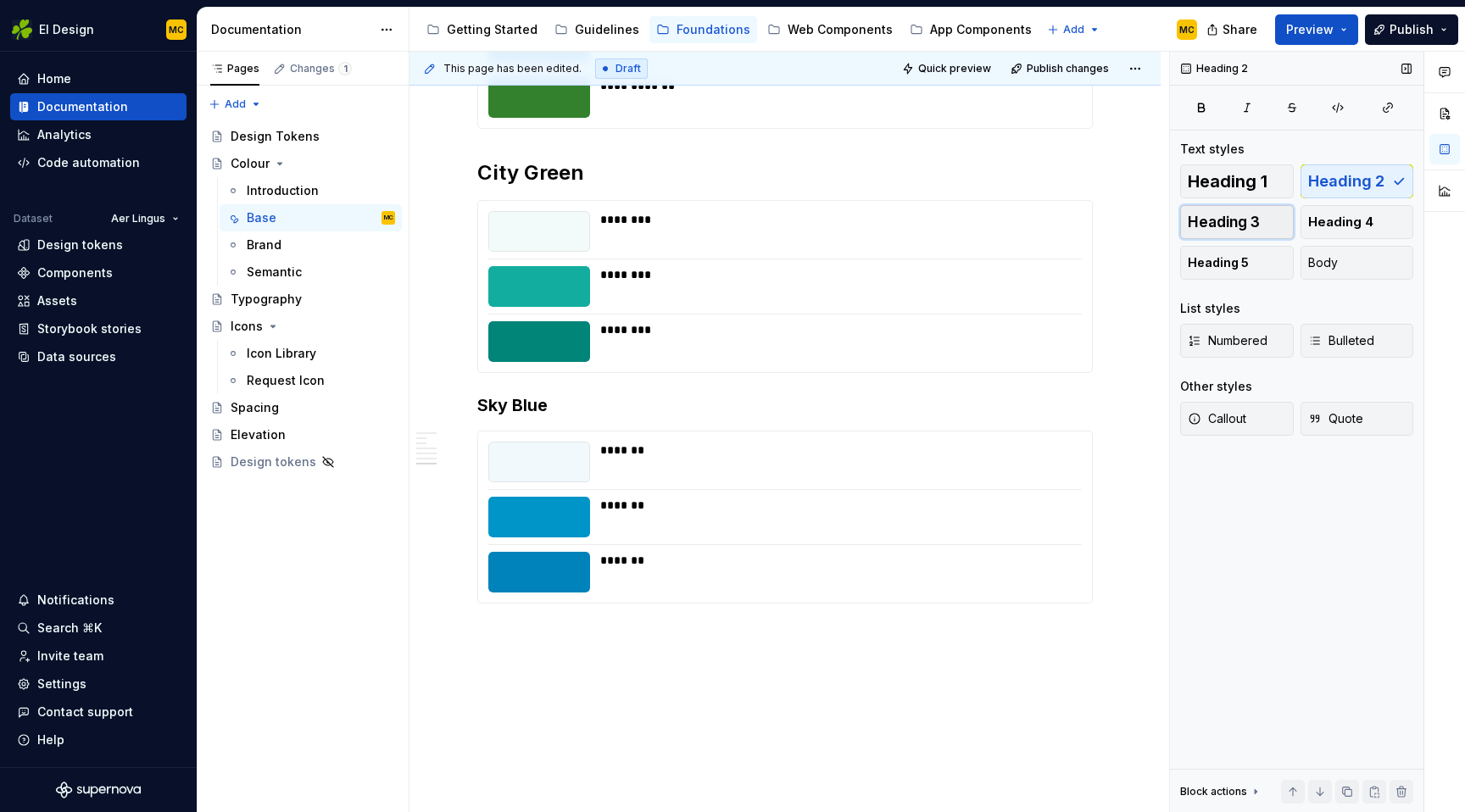
click at [1250, 223] on span "Heading 3" at bounding box center [1224, 222] width 72 height 17
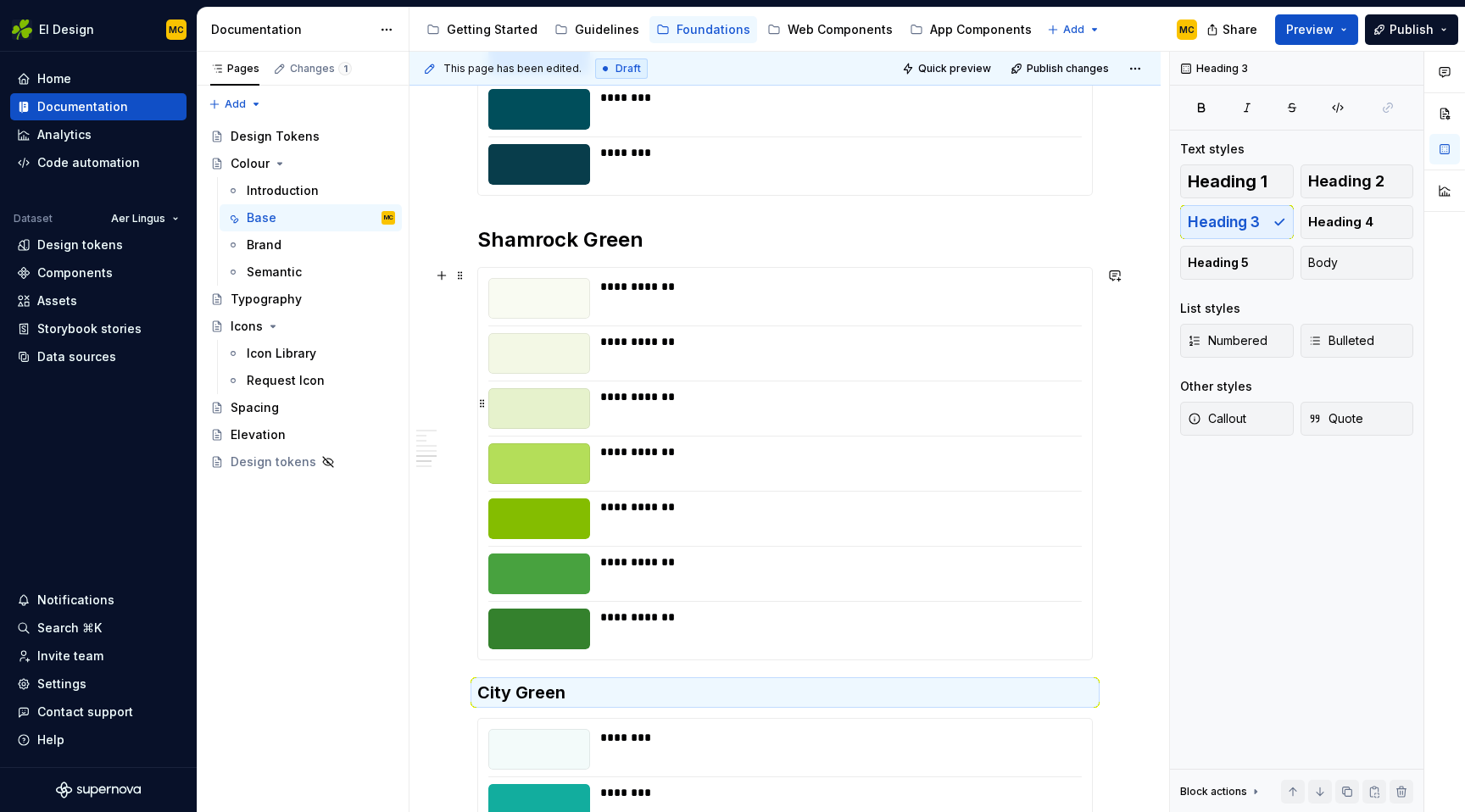
scroll to position [1537, 0]
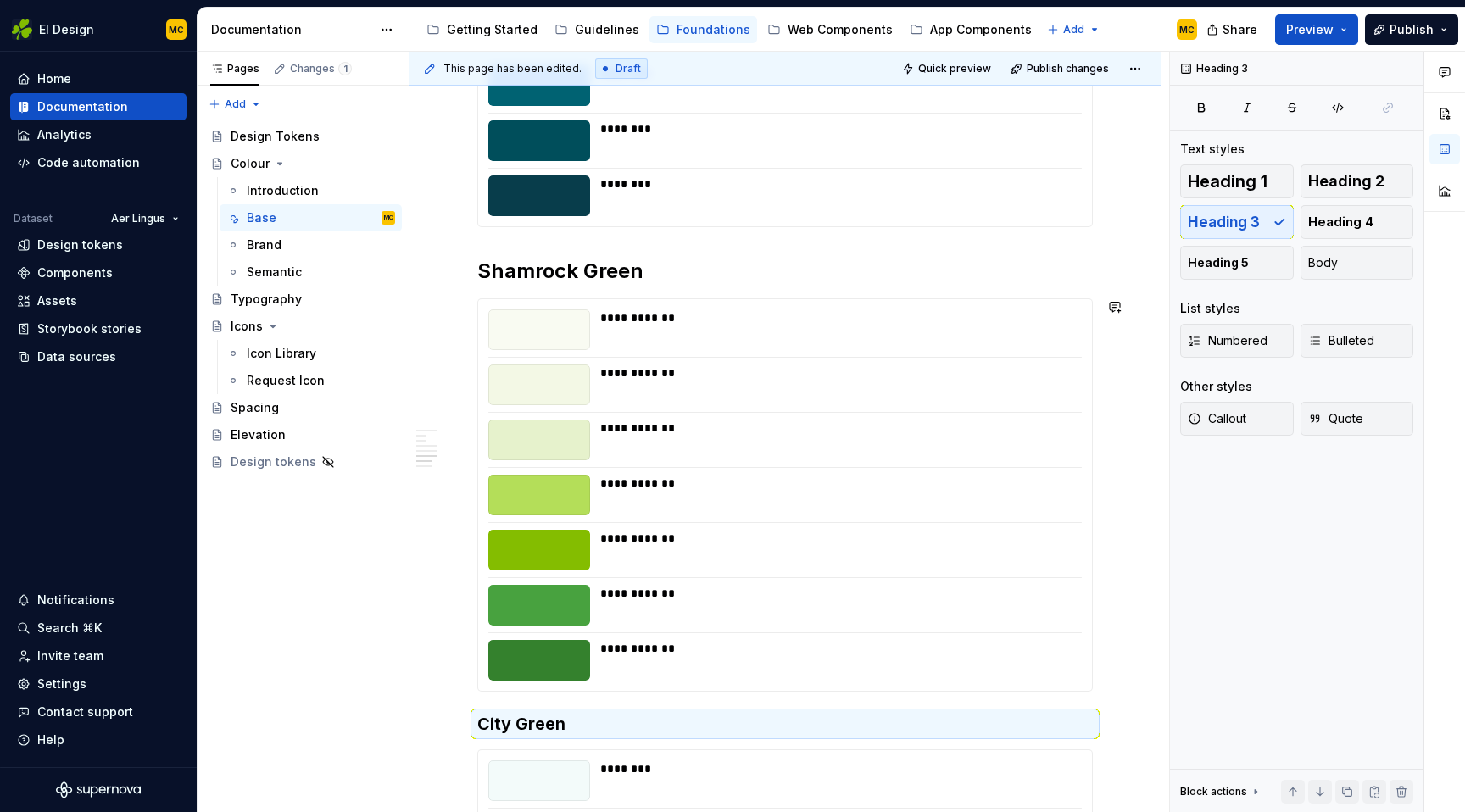
click at [762, 278] on h2 "Shamrock Green" at bounding box center [785, 271] width 616 height 27
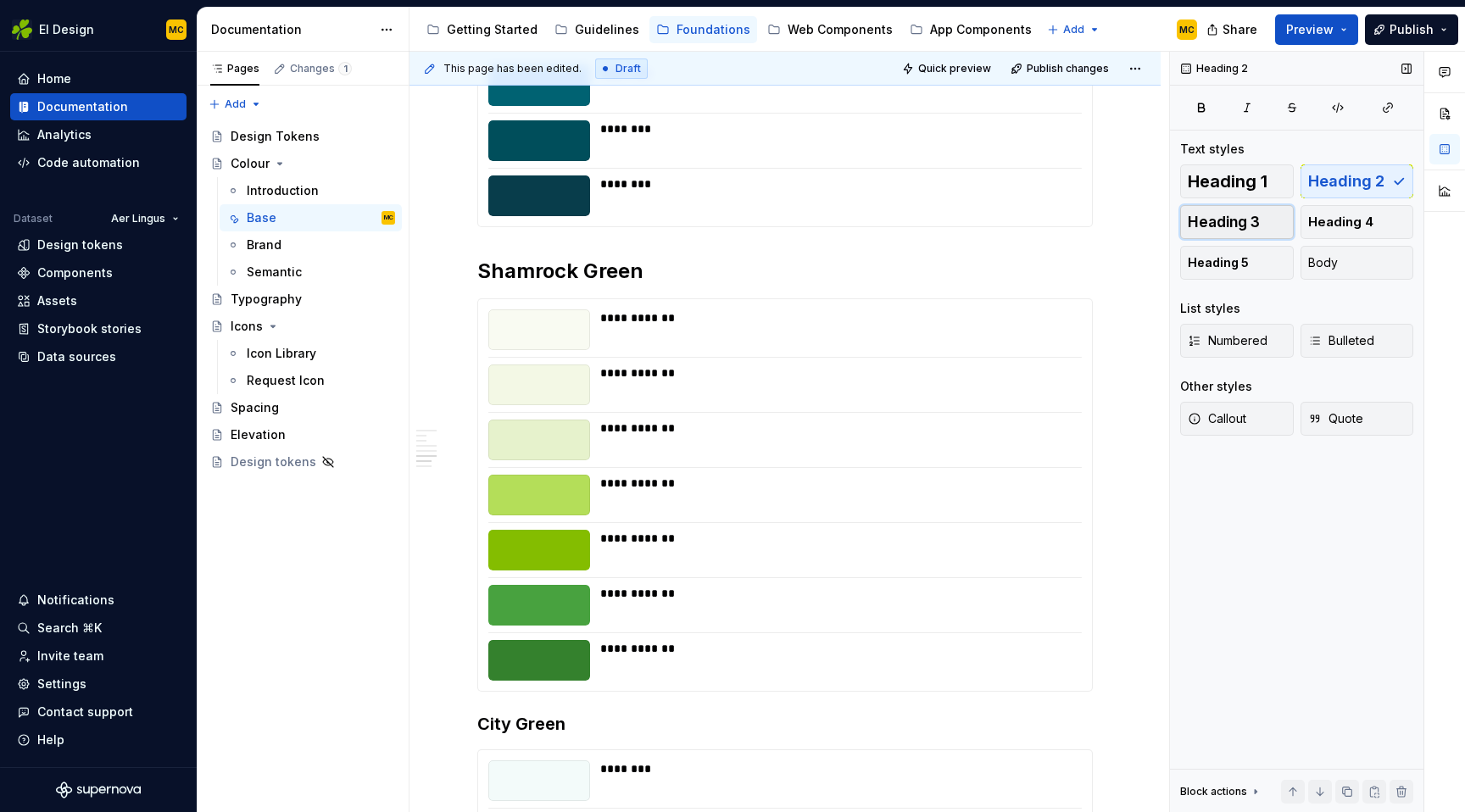
click at [1263, 219] on button "Heading 3" at bounding box center [1236, 222] width 113 height 34
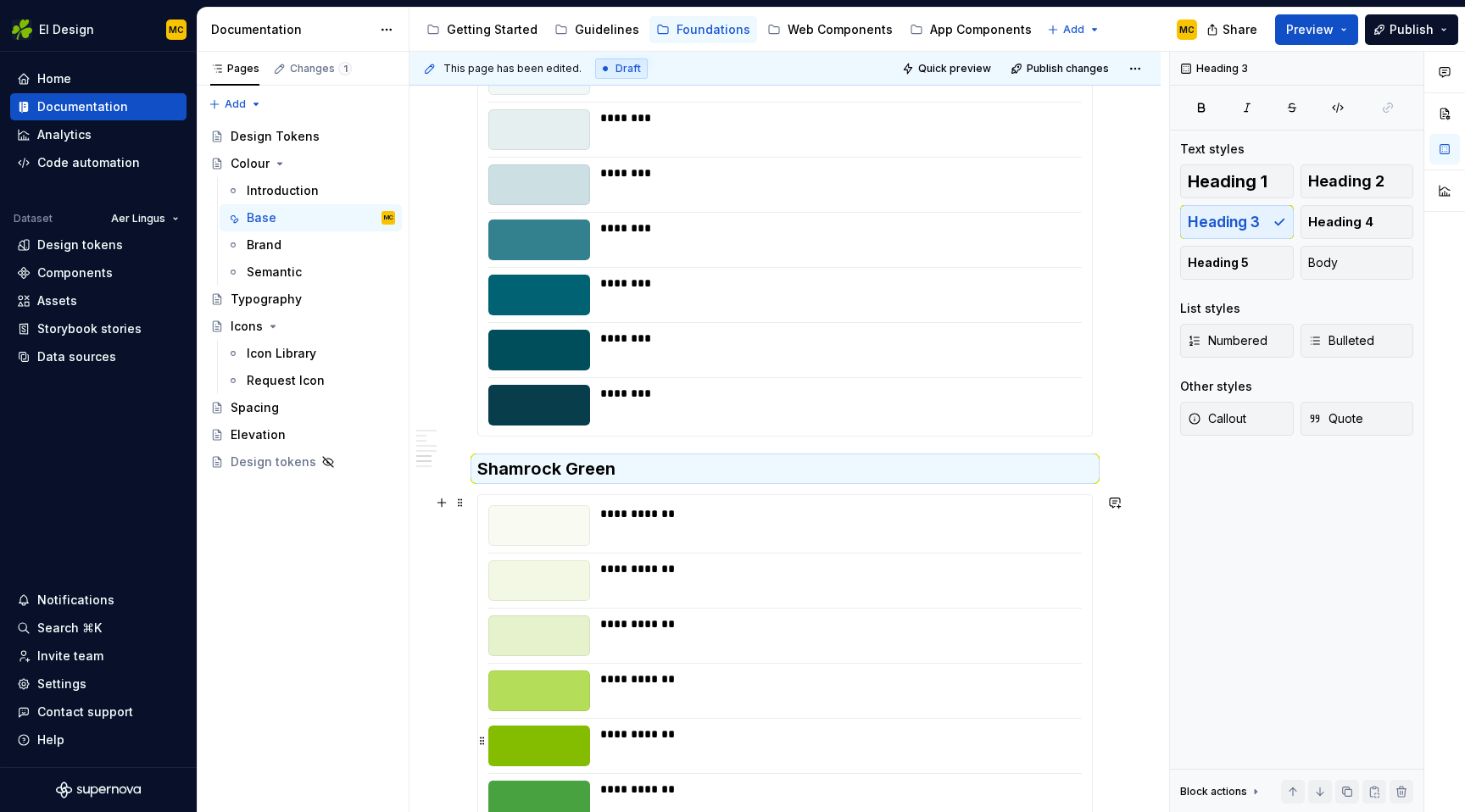
scroll to position [1083, 0]
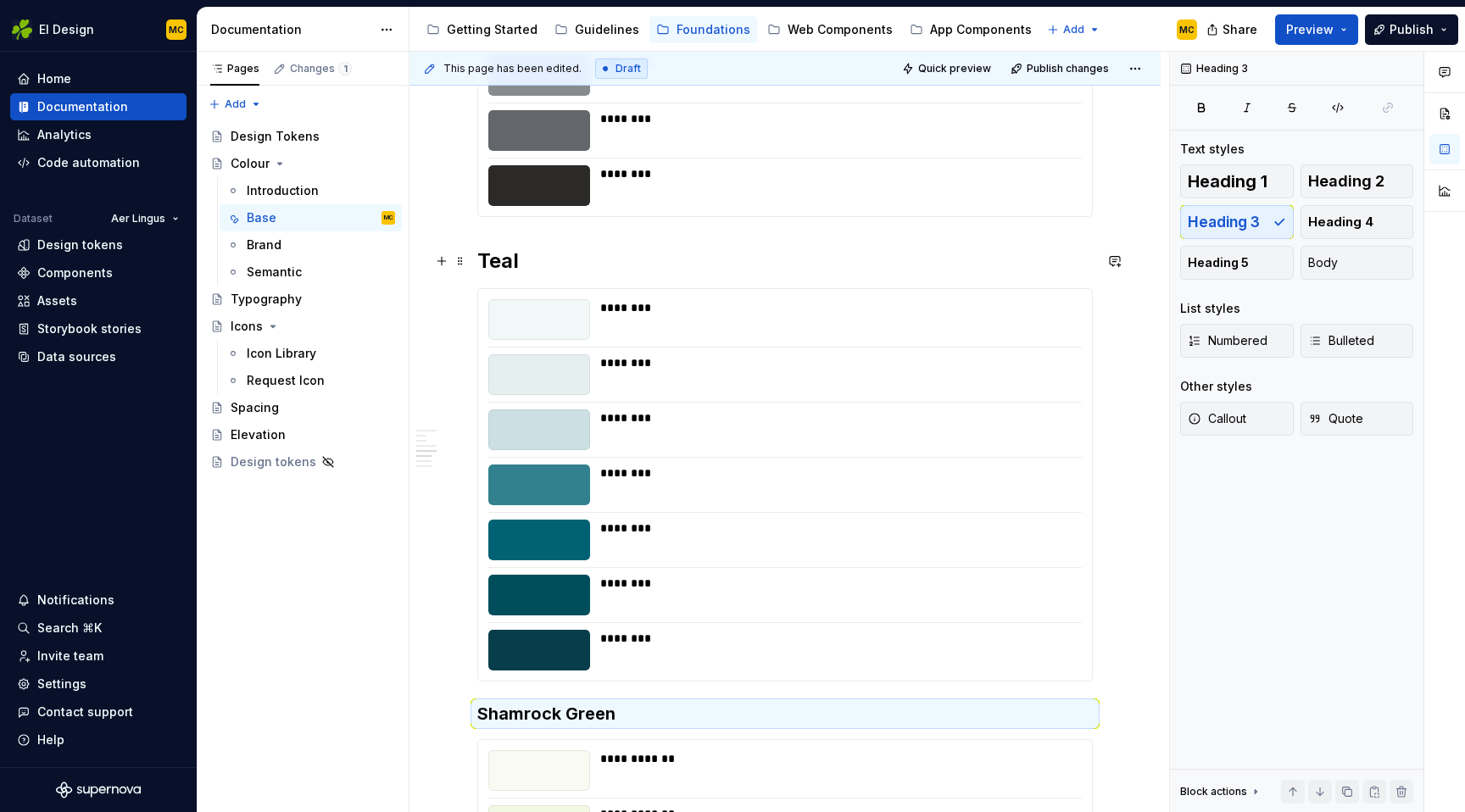
click at [800, 261] on h2 "Teal" at bounding box center [785, 261] width 616 height 27
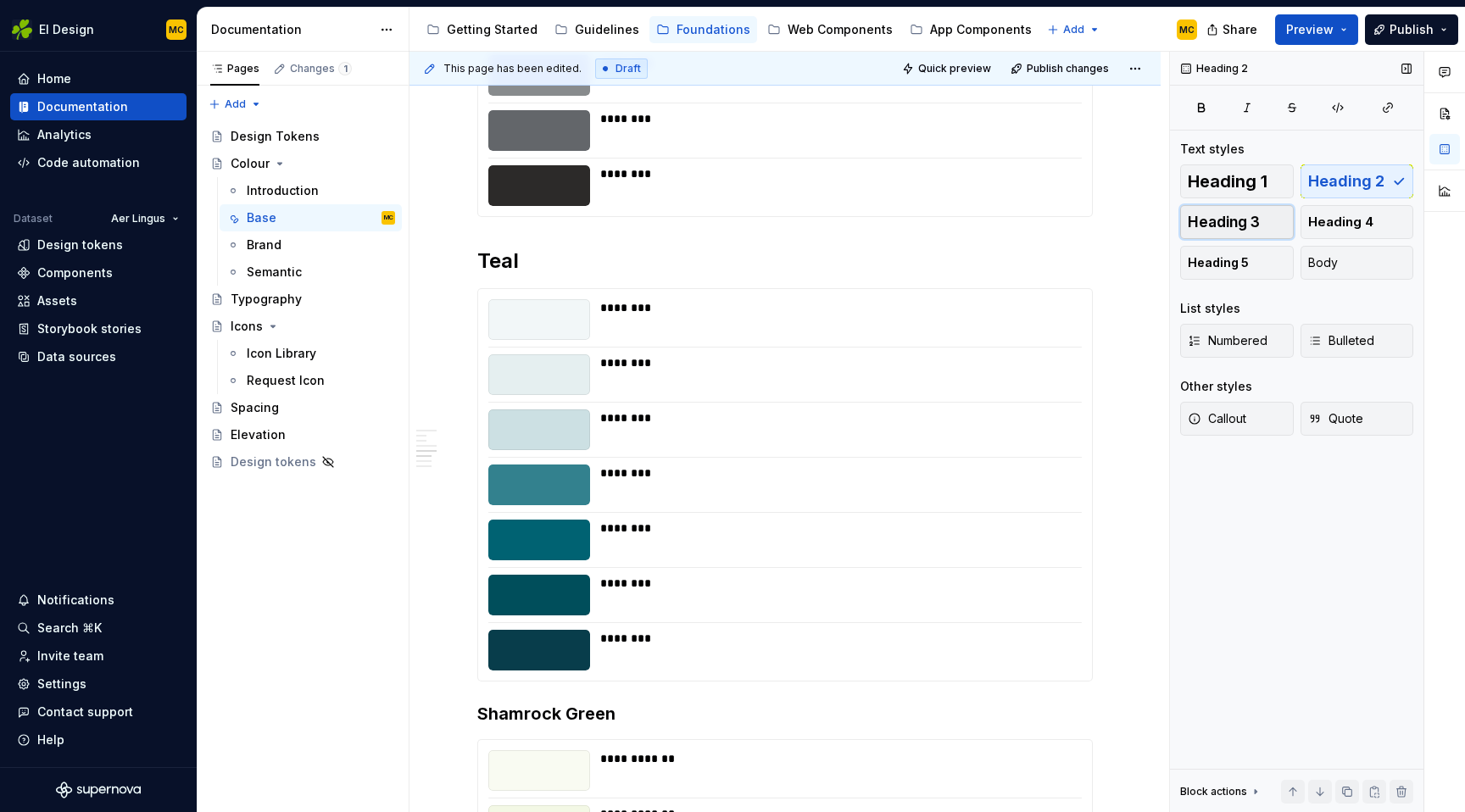
click at [1245, 205] on button "Heading 3" at bounding box center [1236, 222] width 113 height 34
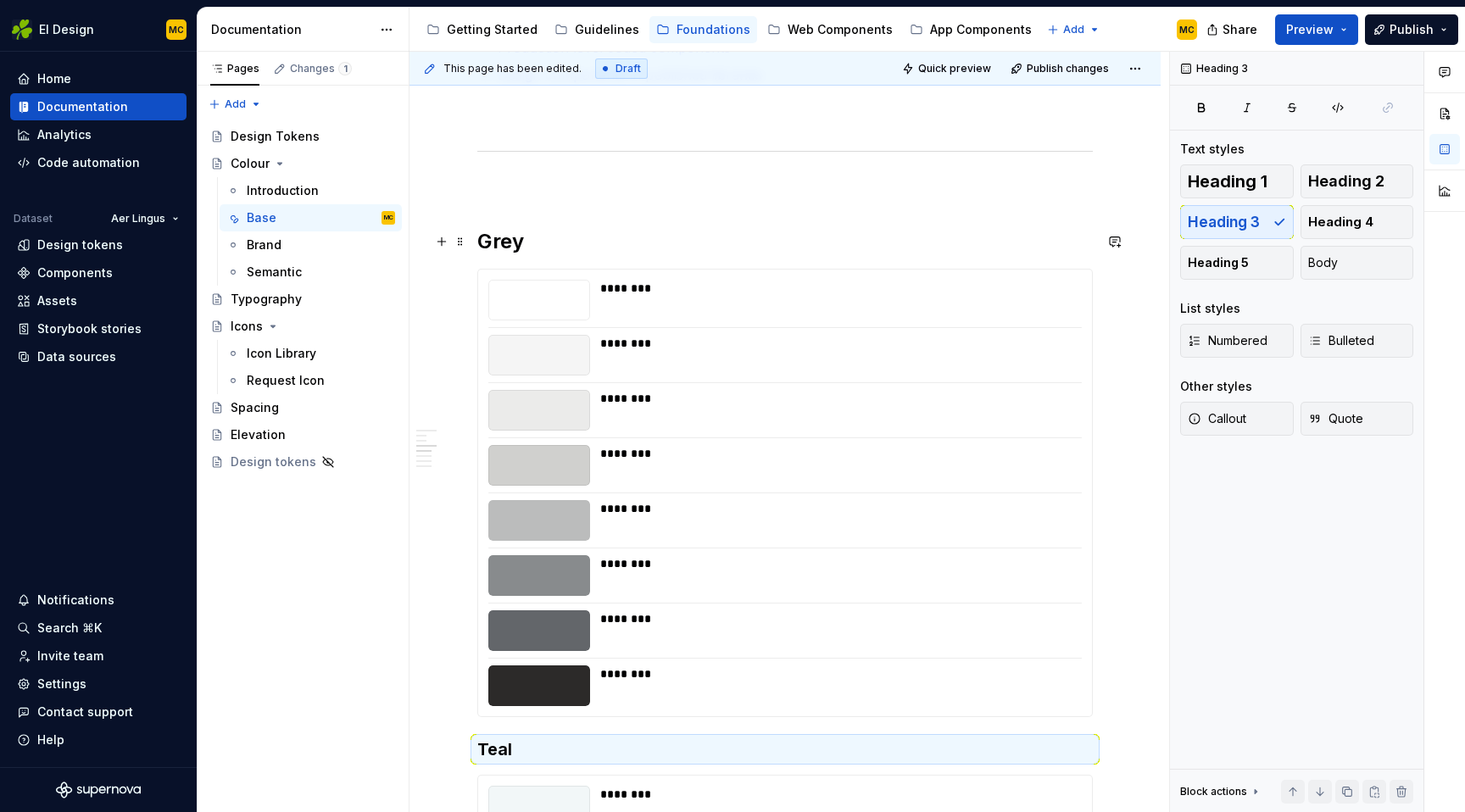
scroll to position [576, 0]
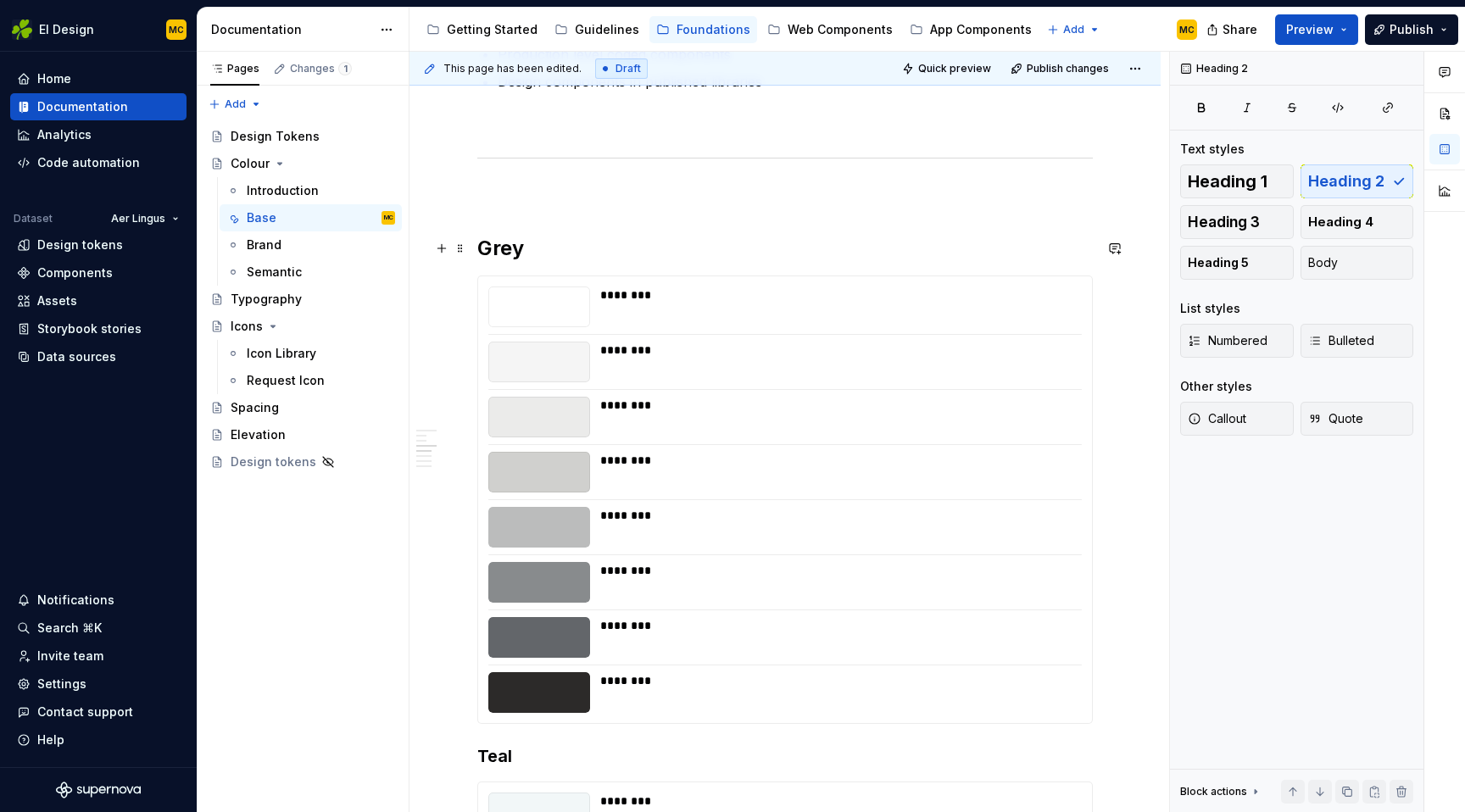
click at [726, 246] on h2 "Grey" at bounding box center [785, 248] width 616 height 27
click at [1280, 211] on button "Heading 3" at bounding box center [1236, 222] width 113 height 34
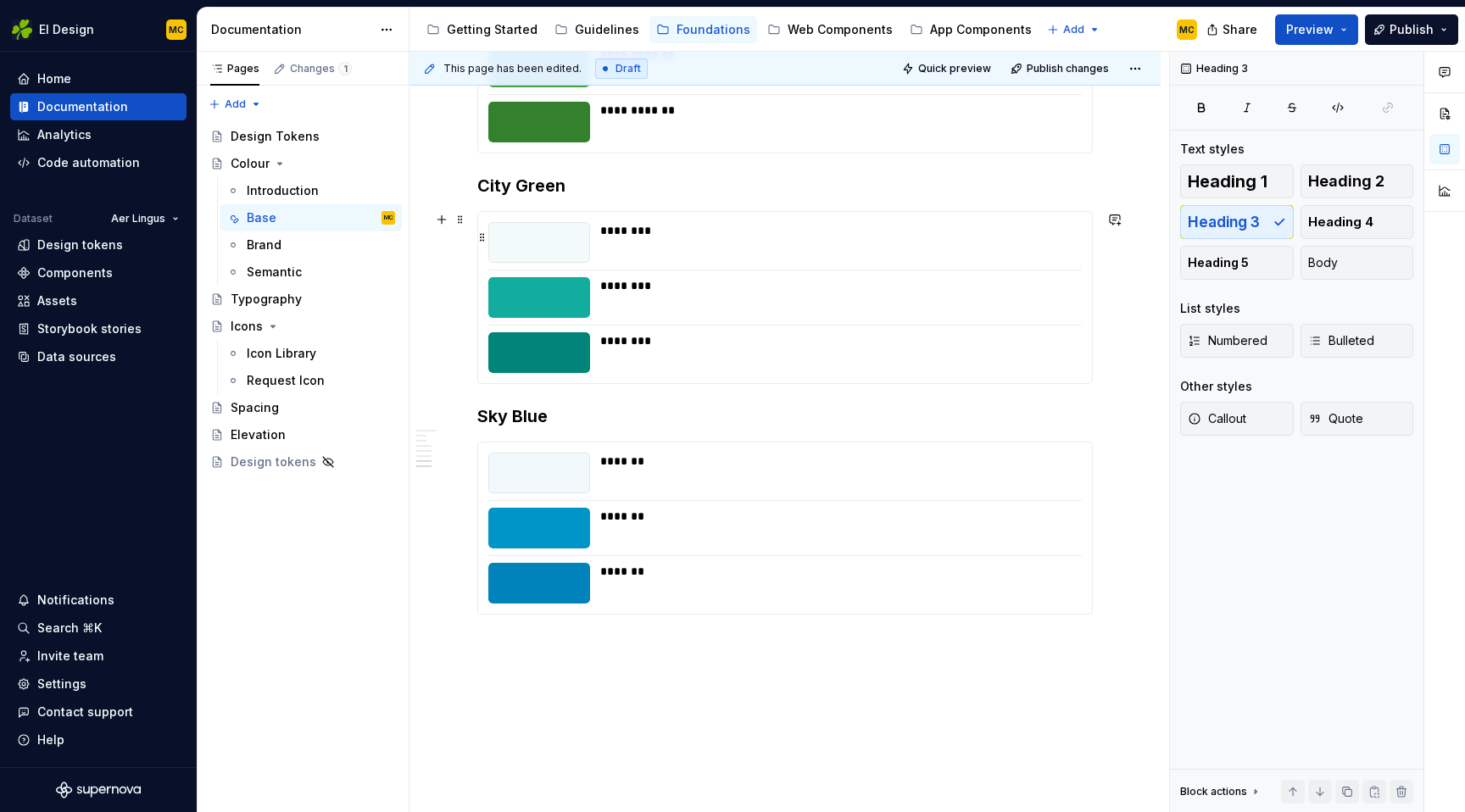
scroll to position [2101, 0]
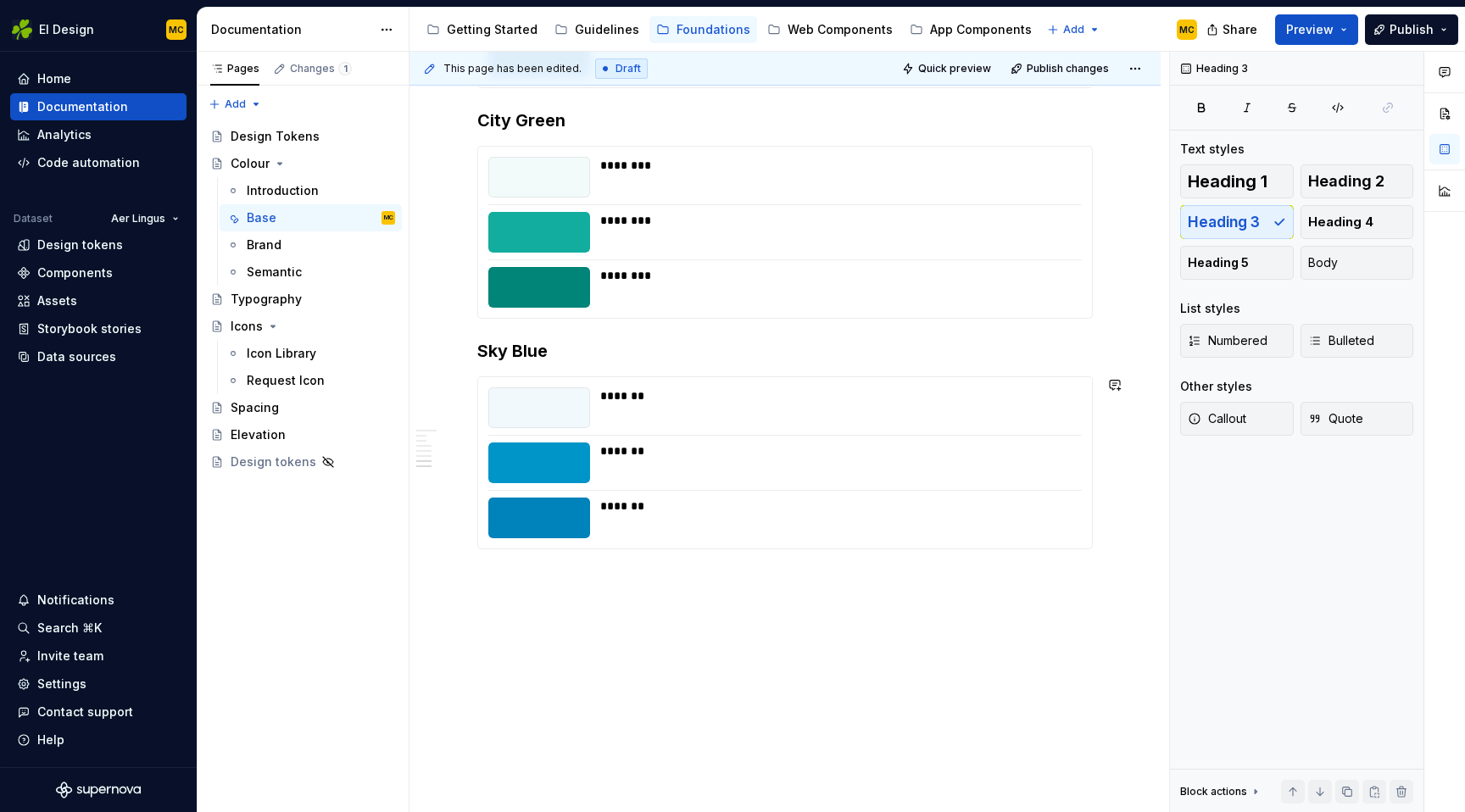
click at [1272, 221] on button "Heading 3" at bounding box center [1236, 222] width 113 height 34
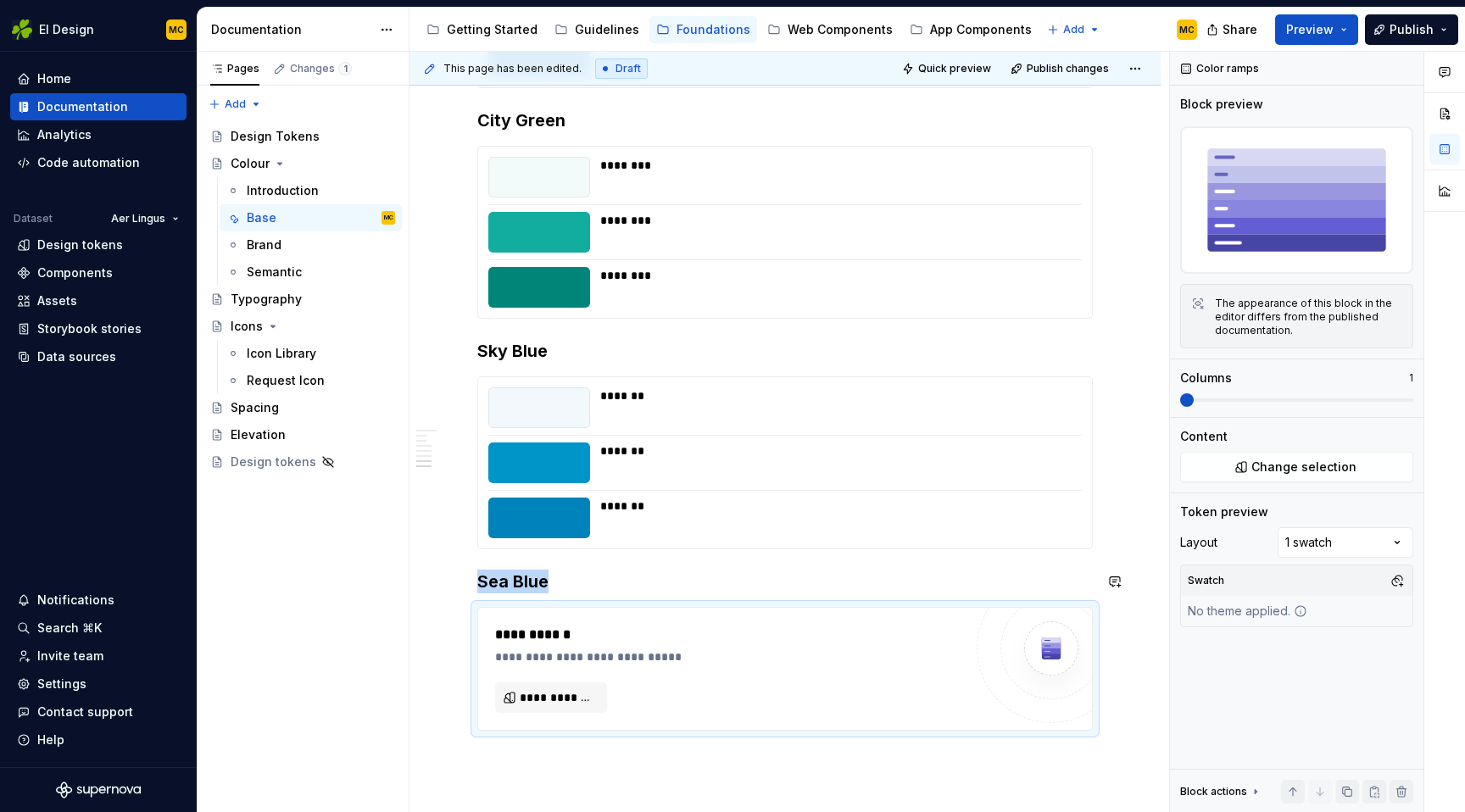
type textarea "*"
click at [534, 701] on span "**********" at bounding box center [558, 698] width 76 height 17
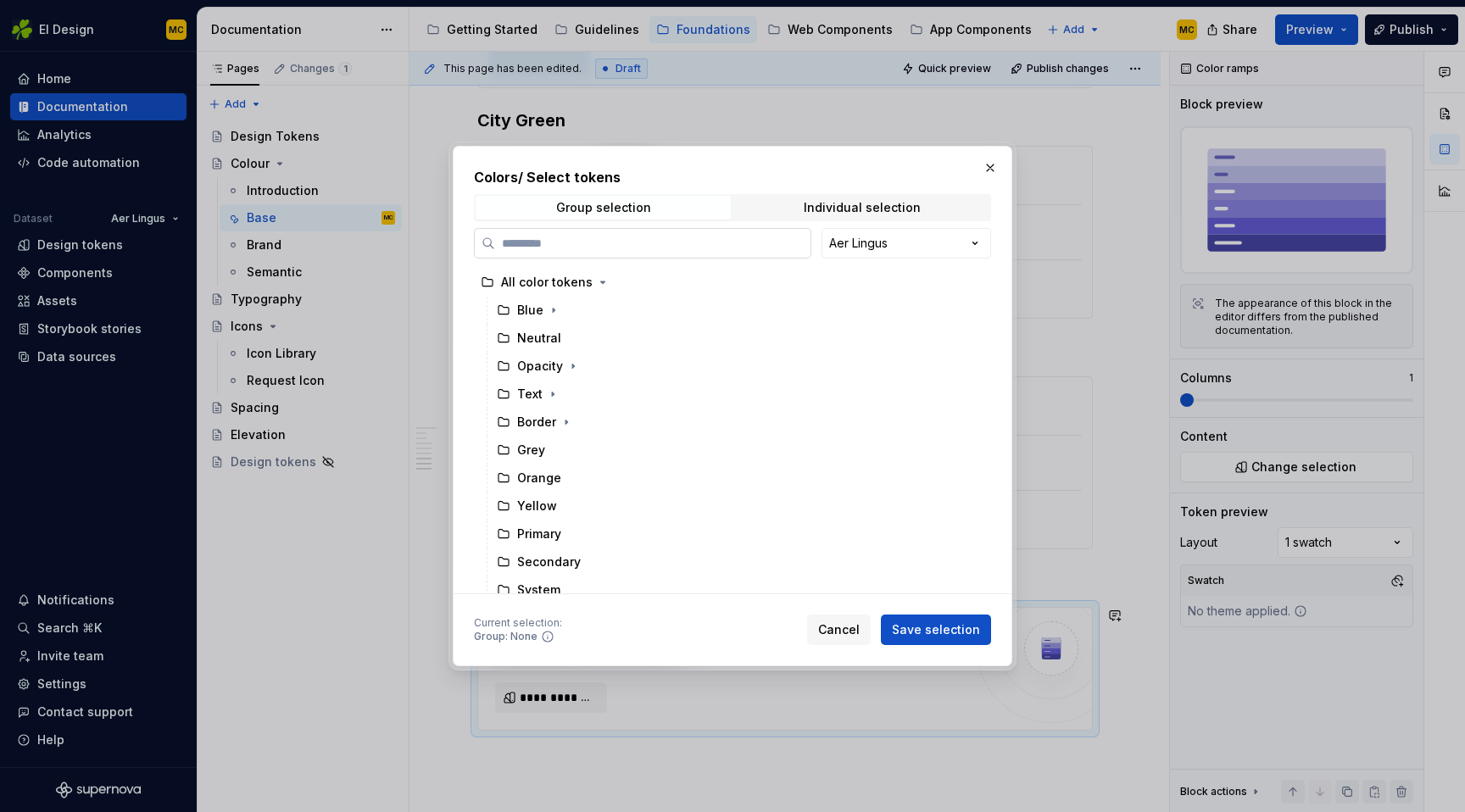
click at [630, 240] on input "search" at bounding box center [653, 243] width 315 height 17
click at [797, 206] on span "Individual selection" at bounding box center [862, 208] width 255 height 24
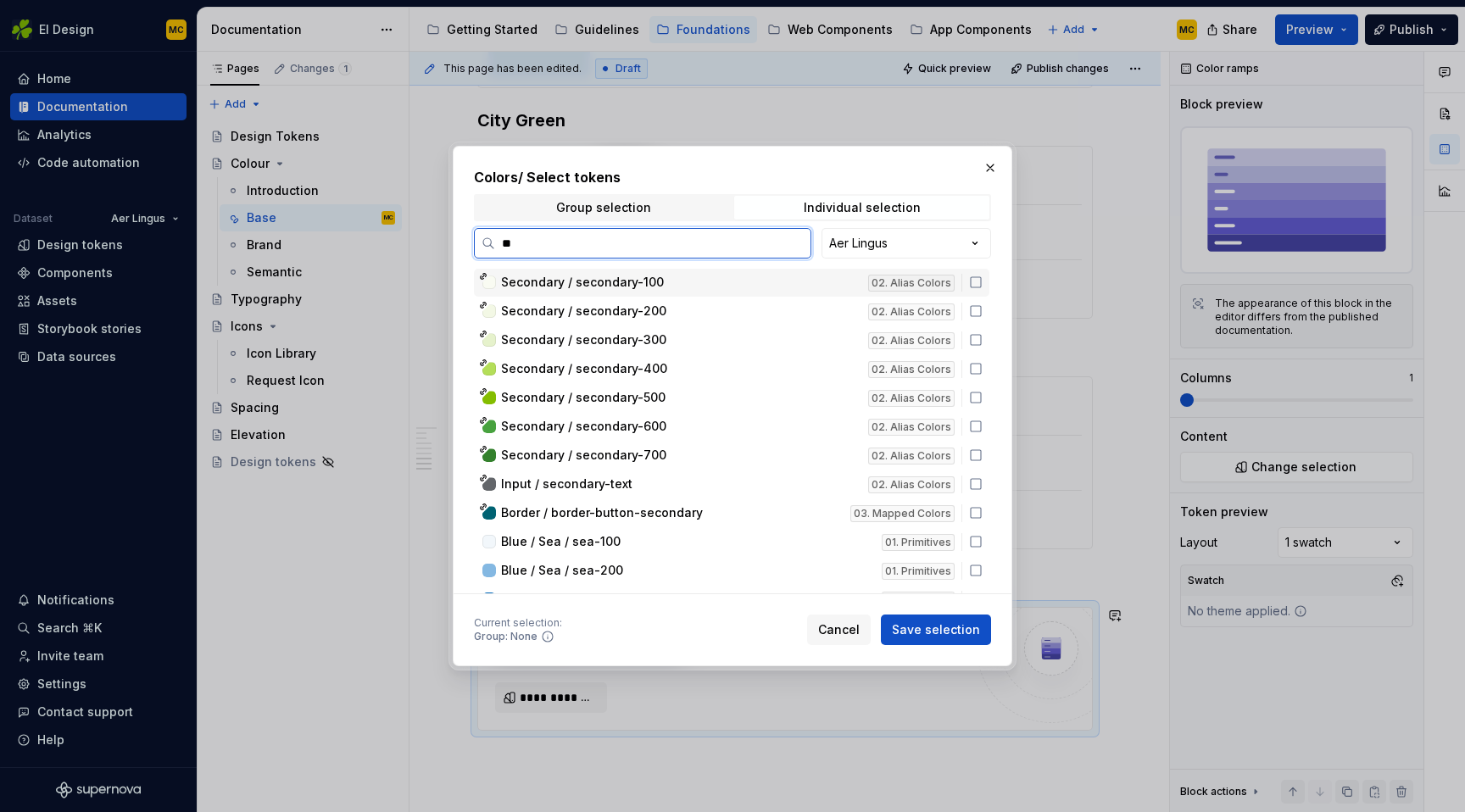
type input "***"
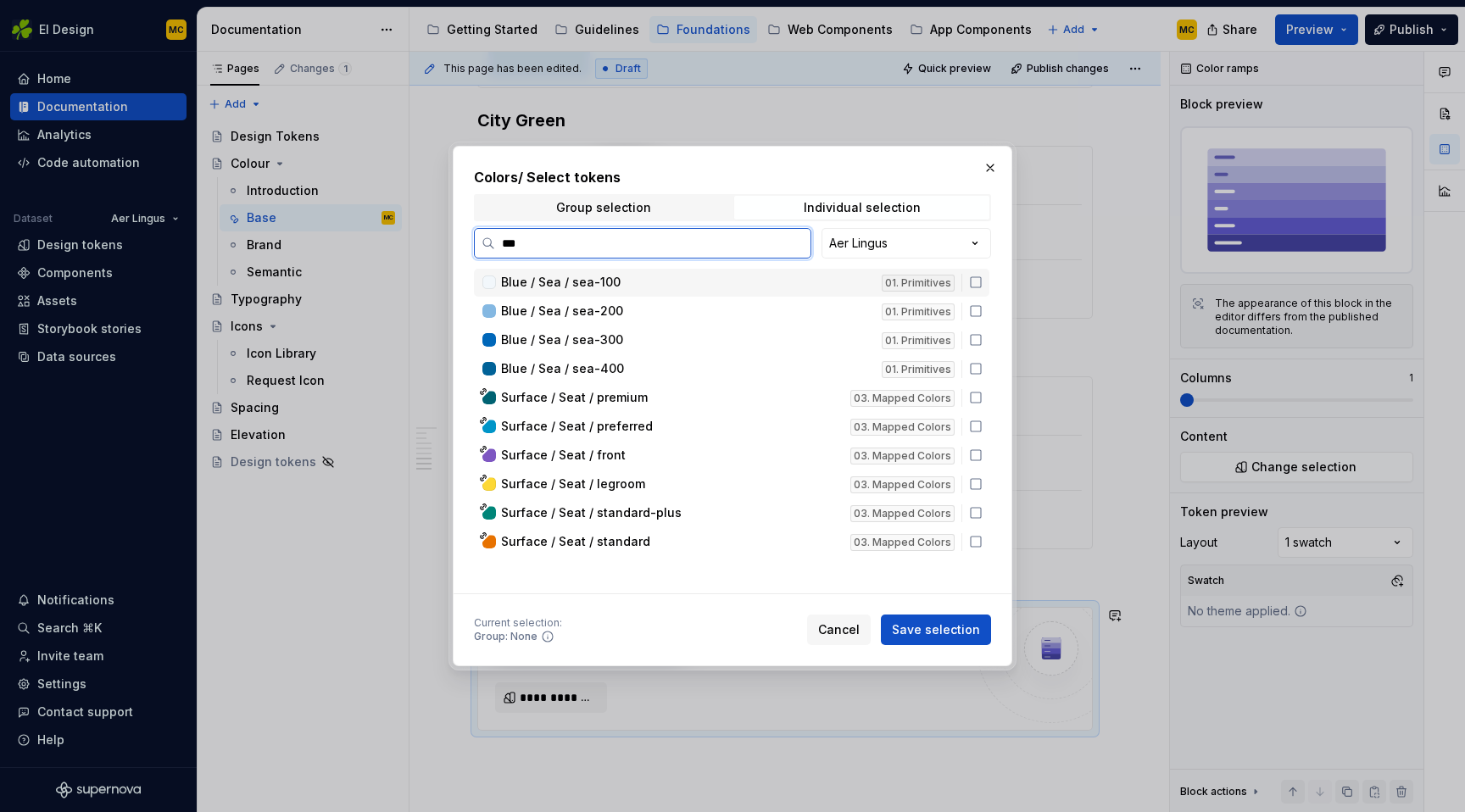
click at [983, 281] on icon at bounding box center [976, 282] width 13 height 13
click at [983, 310] on icon at bounding box center [976, 311] width 13 height 13
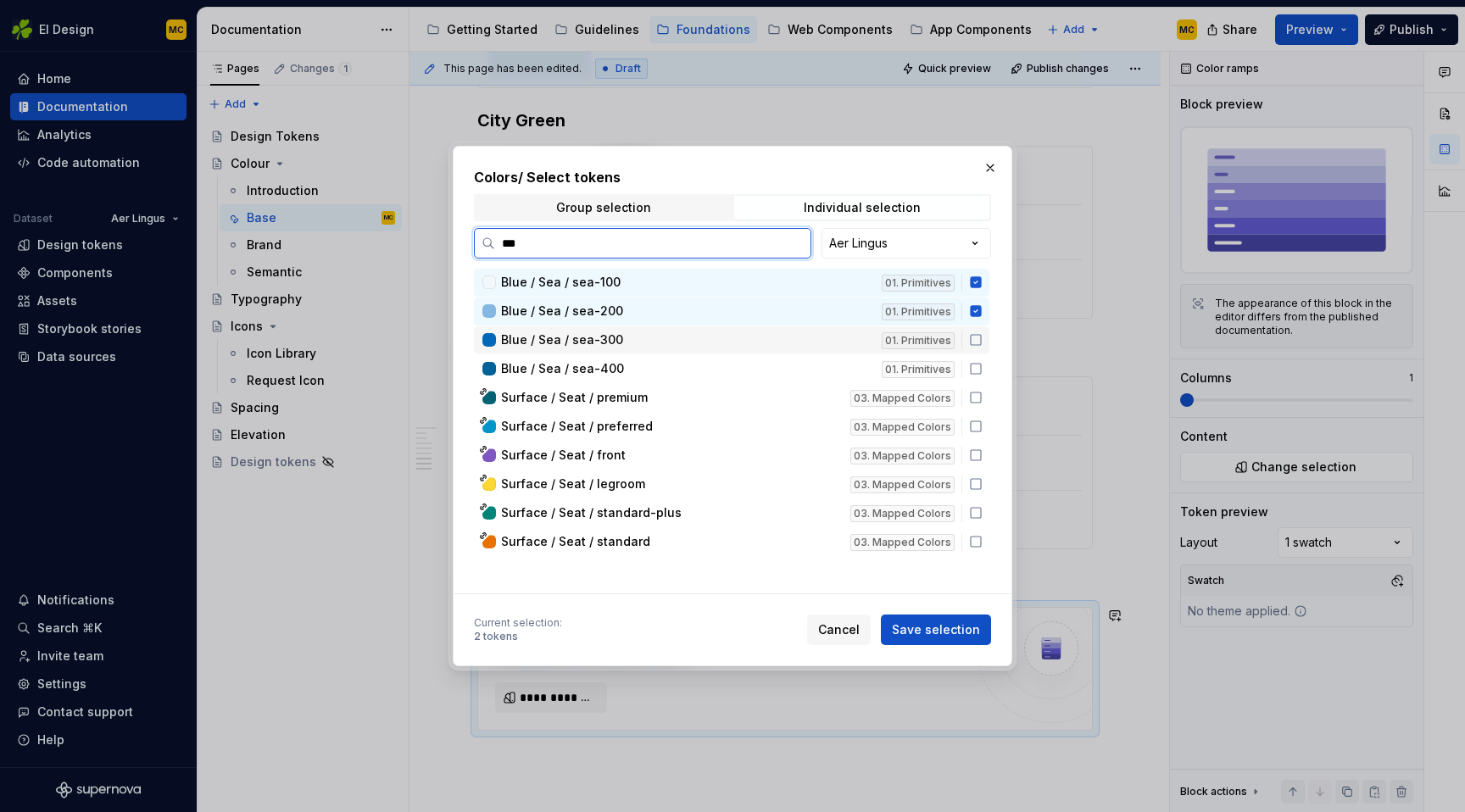
click at [983, 344] on icon at bounding box center [976, 340] width 13 height 13
click at [983, 372] on icon at bounding box center [976, 369] width 13 height 13
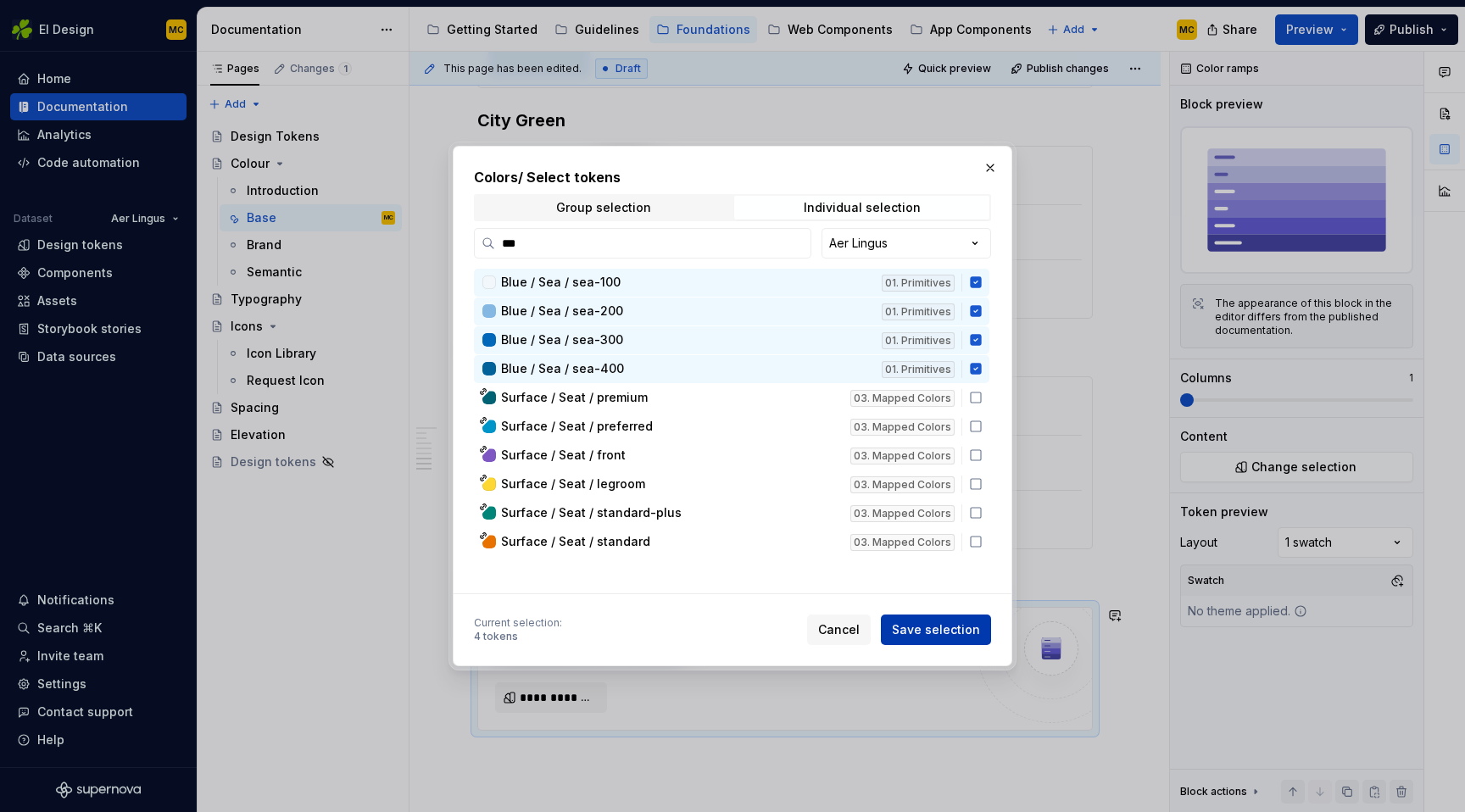
click at [943, 624] on span "Save selection" at bounding box center [936, 630] width 89 height 17
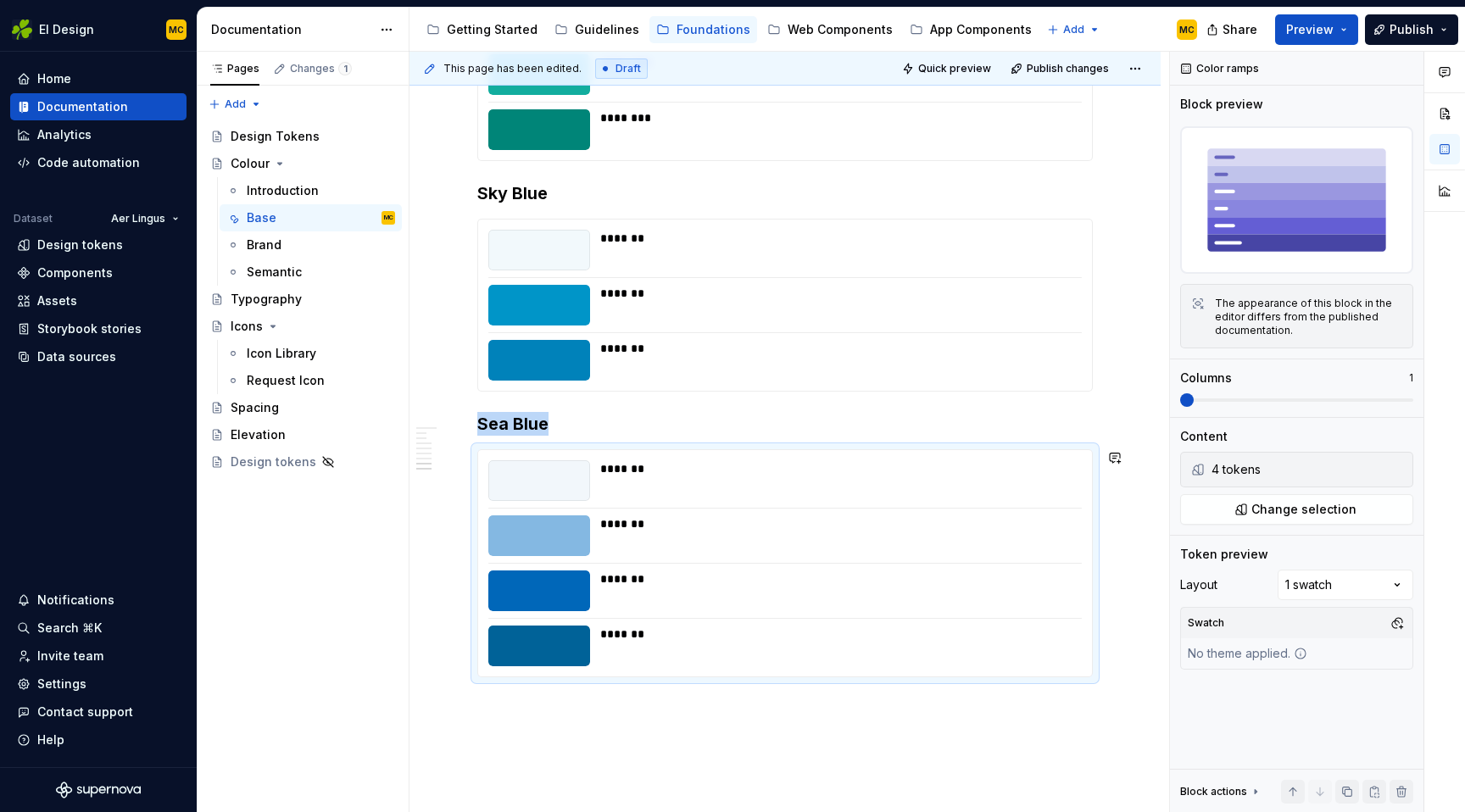
scroll to position [2255, 0]
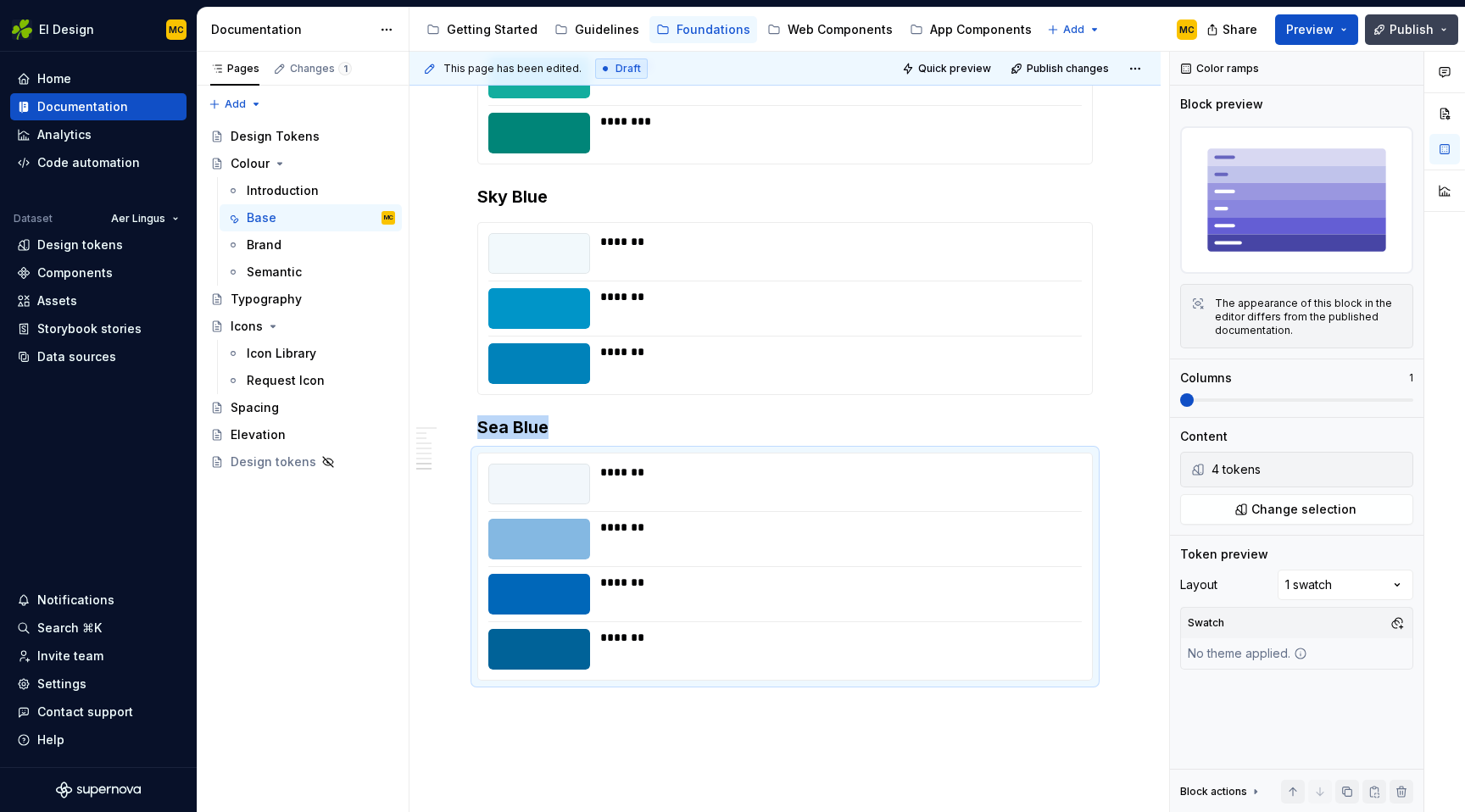
click at [1410, 32] on span "Publish" at bounding box center [1412, 30] width 44 height 17
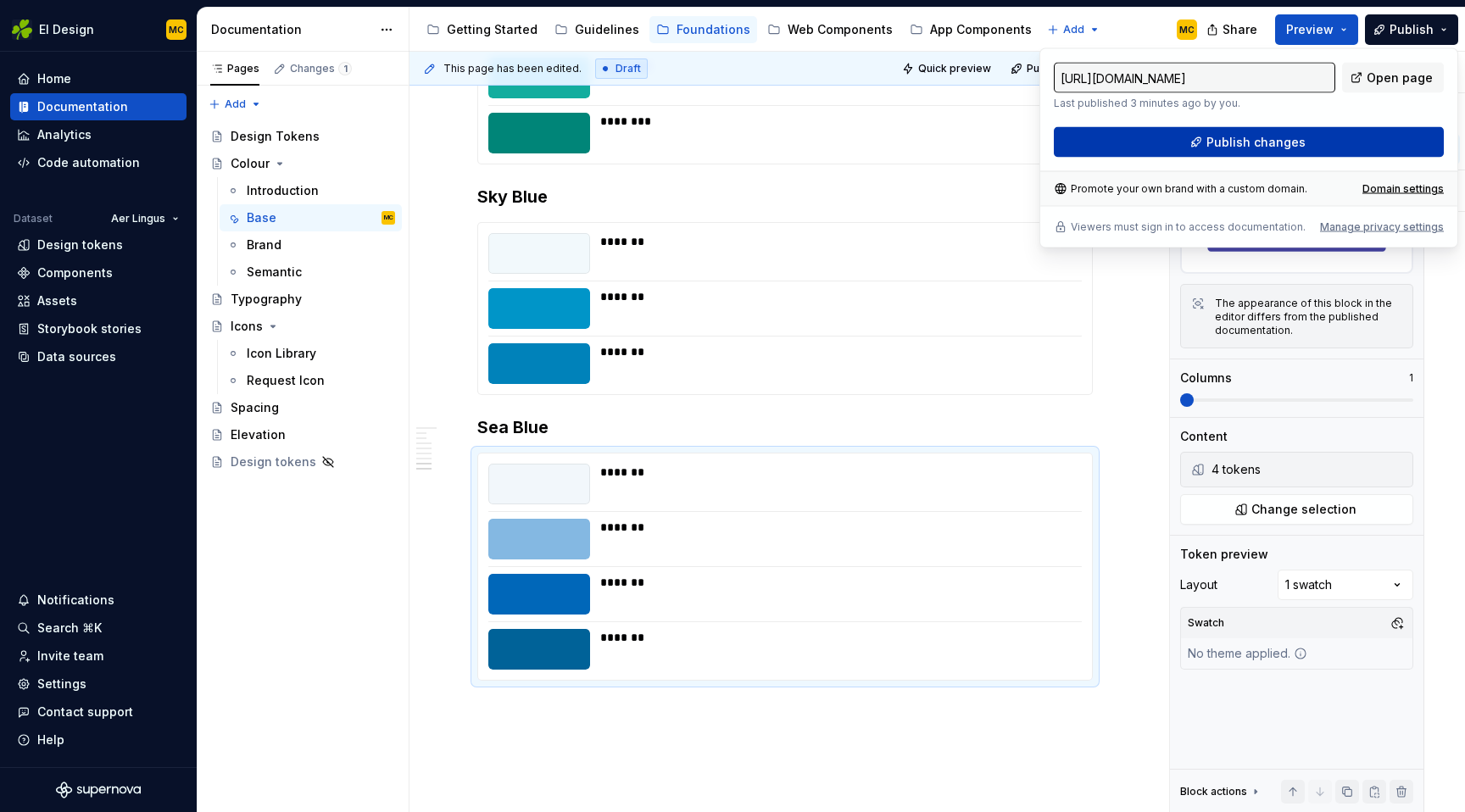
click at [1291, 143] on span "Publish changes" at bounding box center [1256, 143] width 99 height 17
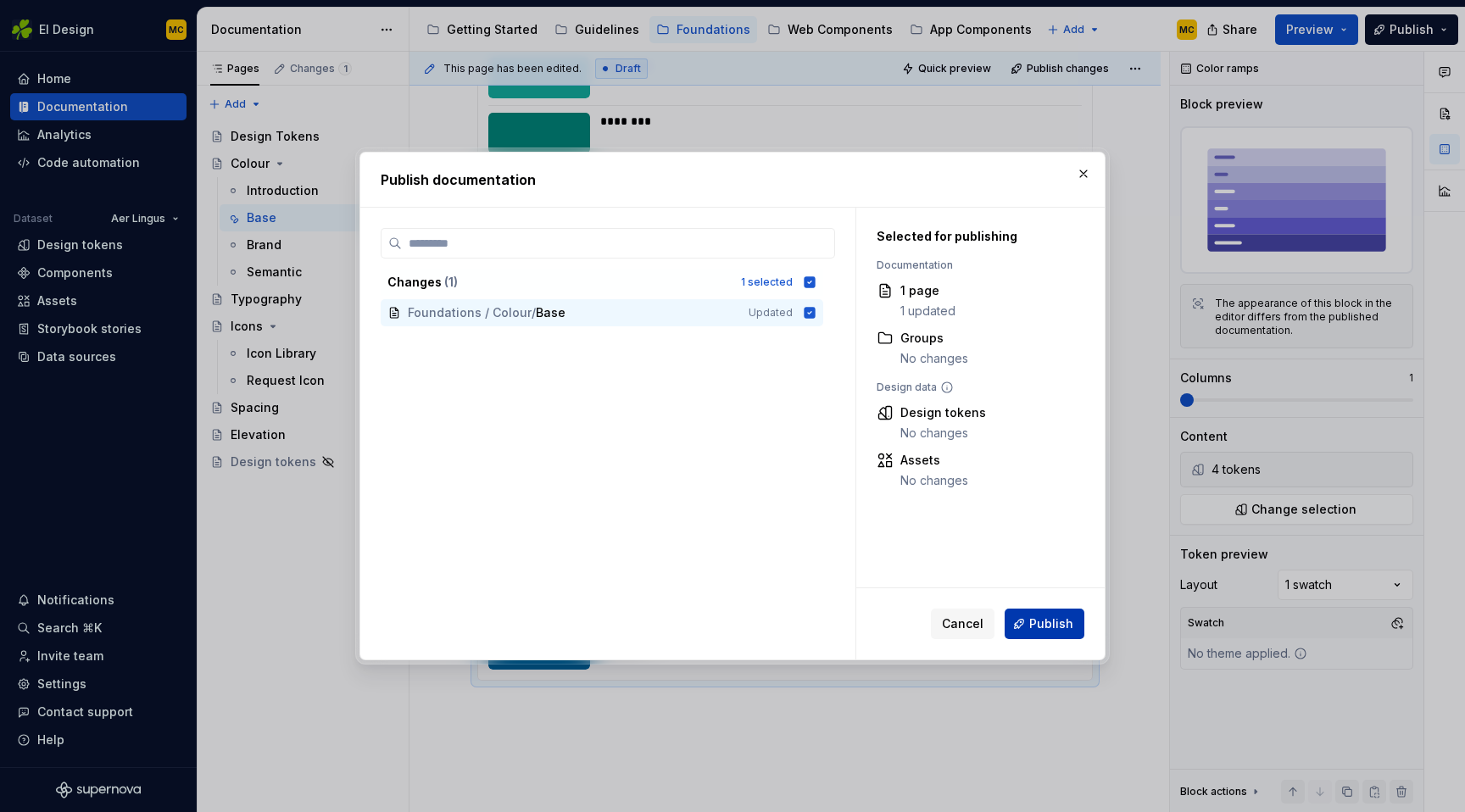
click at [1045, 617] on span "Publish" at bounding box center [1051, 624] width 44 height 17
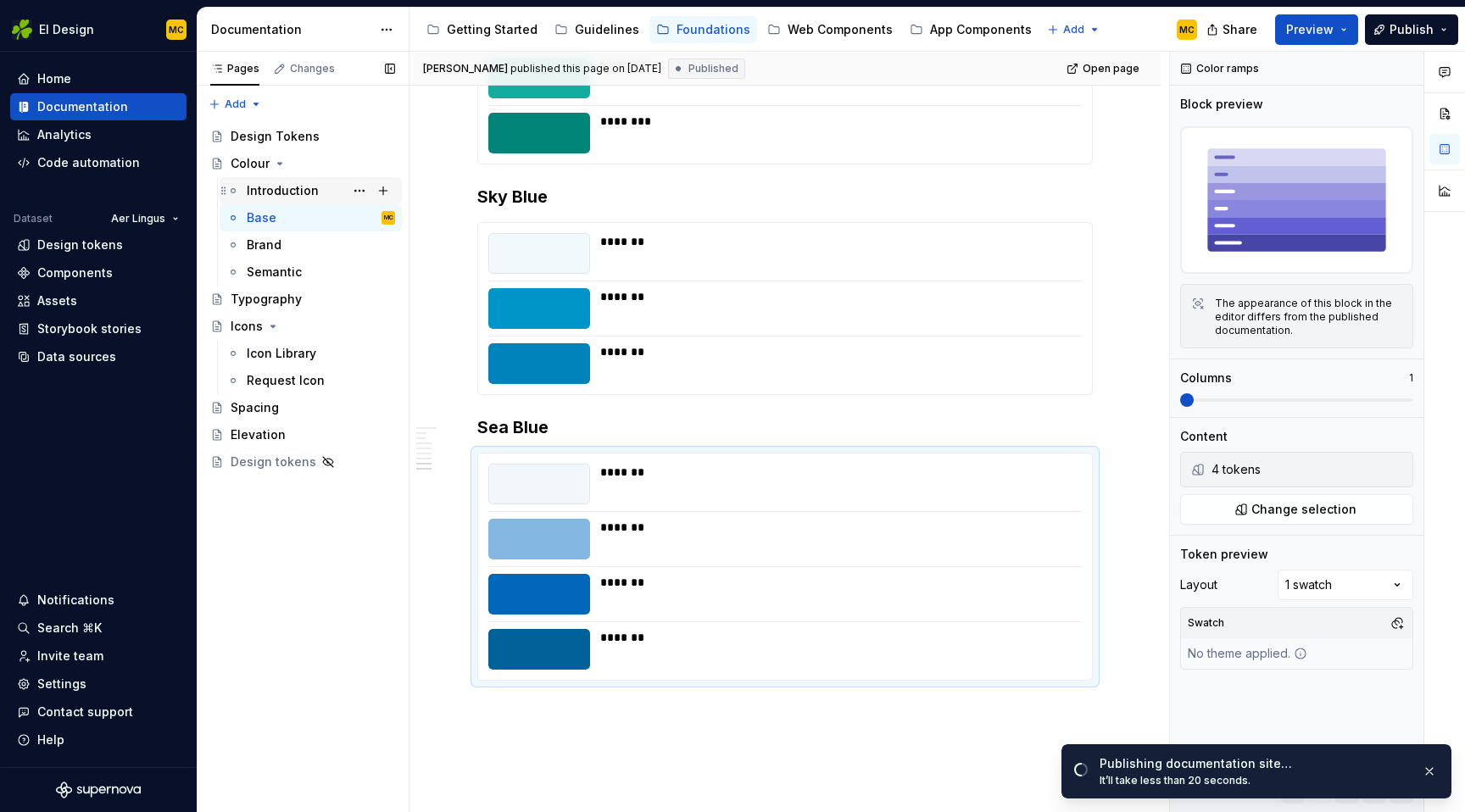
click at [318, 194] on div "Introduction" at bounding box center [321, 191] width 149 height 24
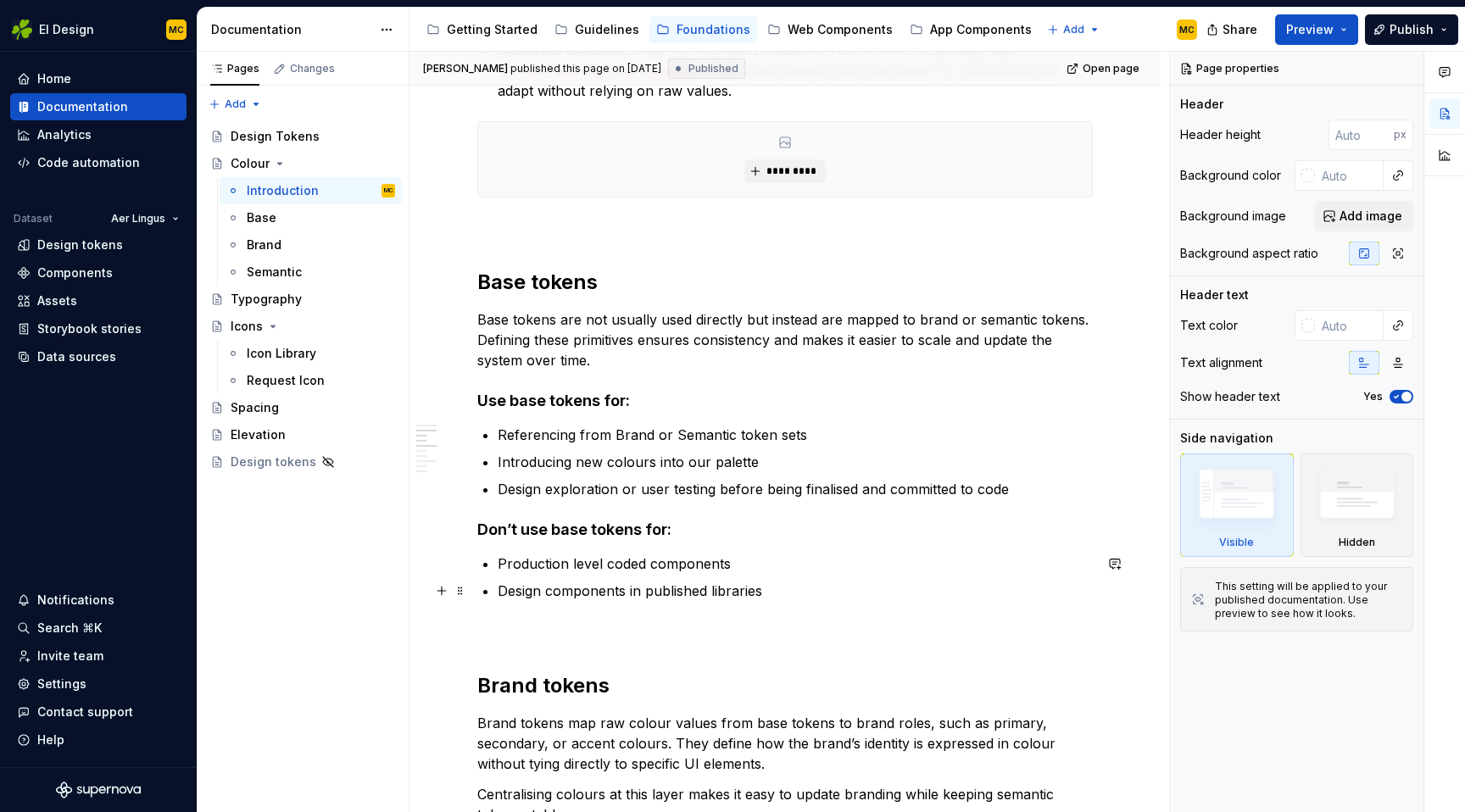
scroll to position [494, 0]
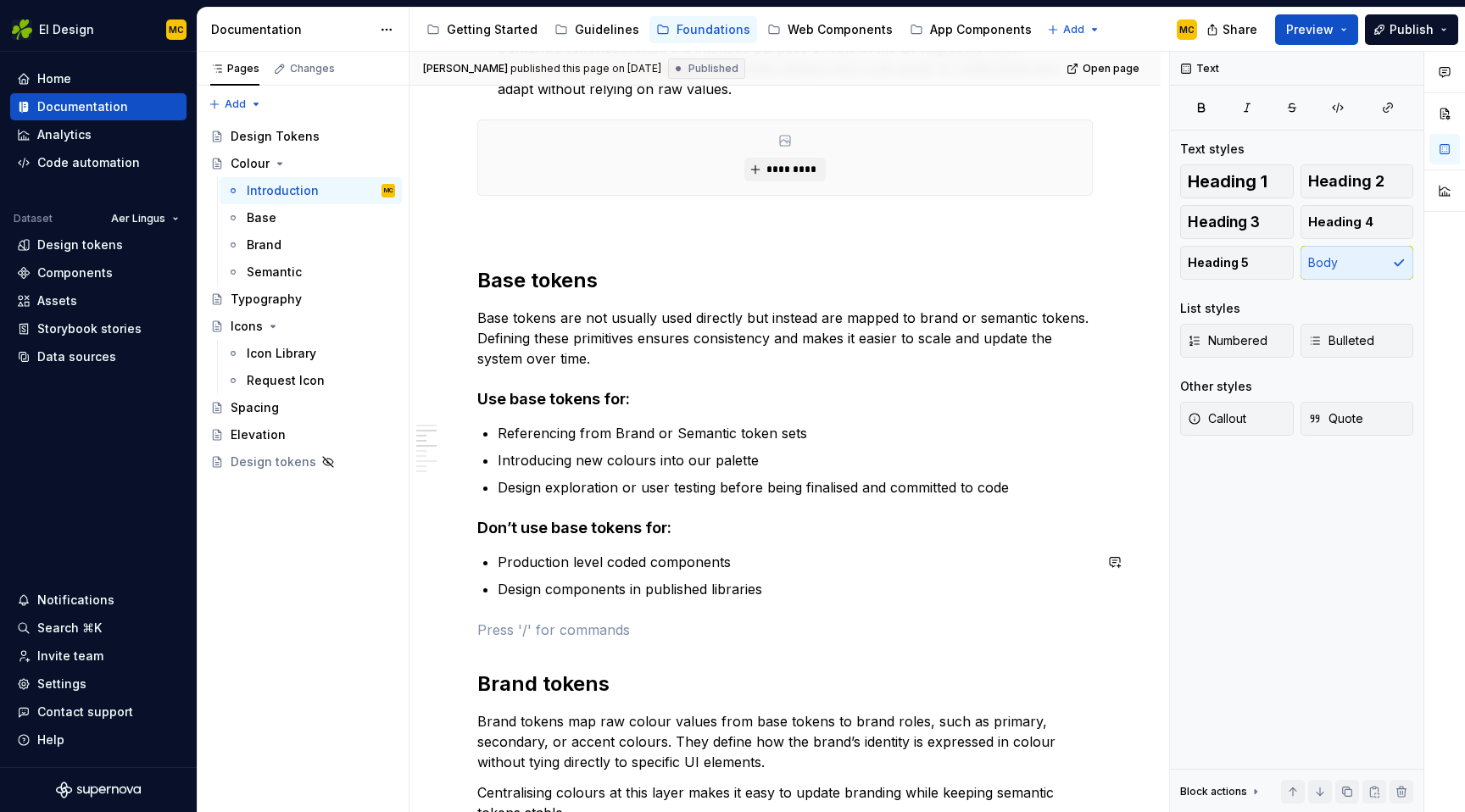
click at [772, 601] on div "Tokens sets We group our colour tokens into 3 different sets to give us greater…" at bounding box center [785, 635] width 616 height 1586
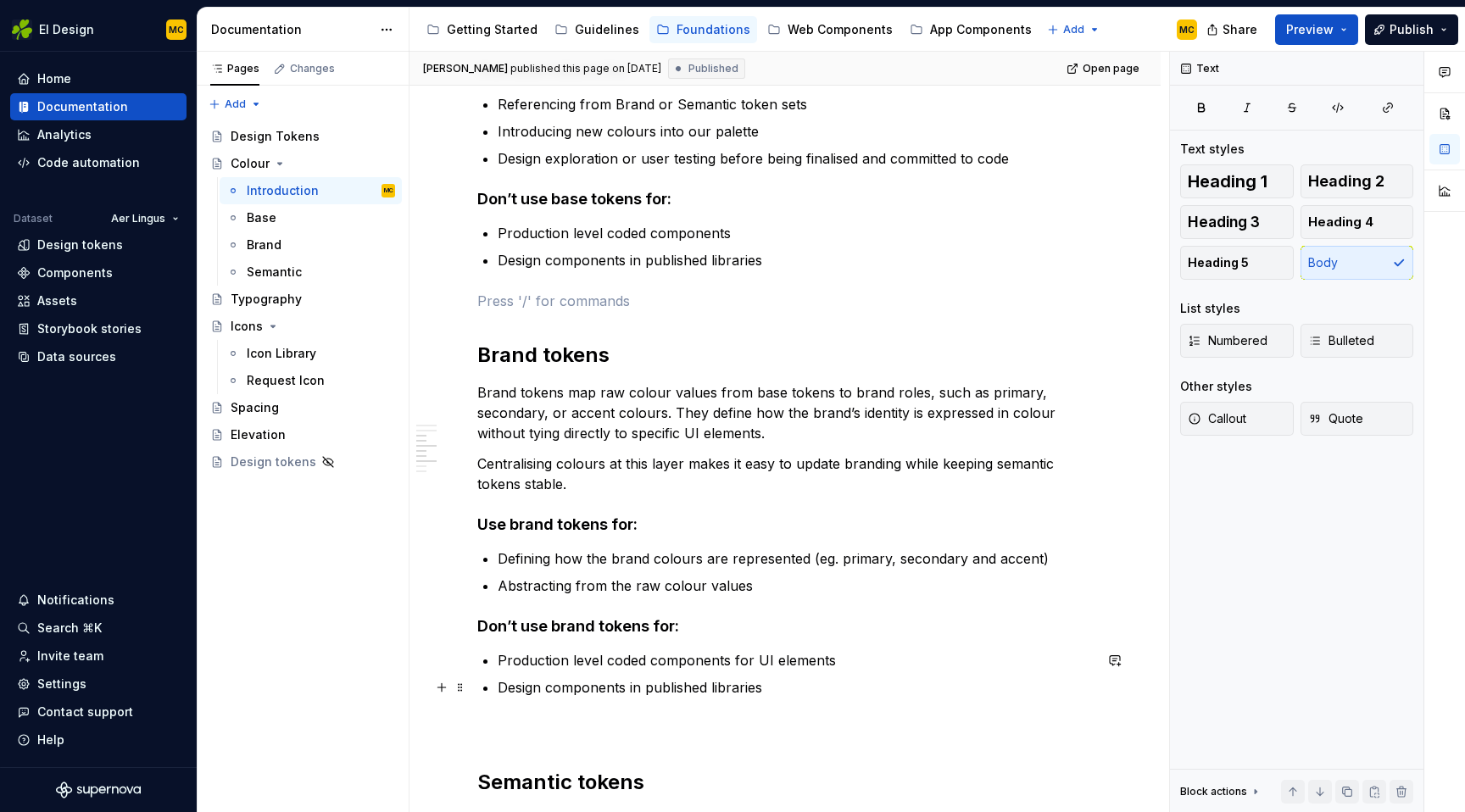
scroll to position [840, 0]
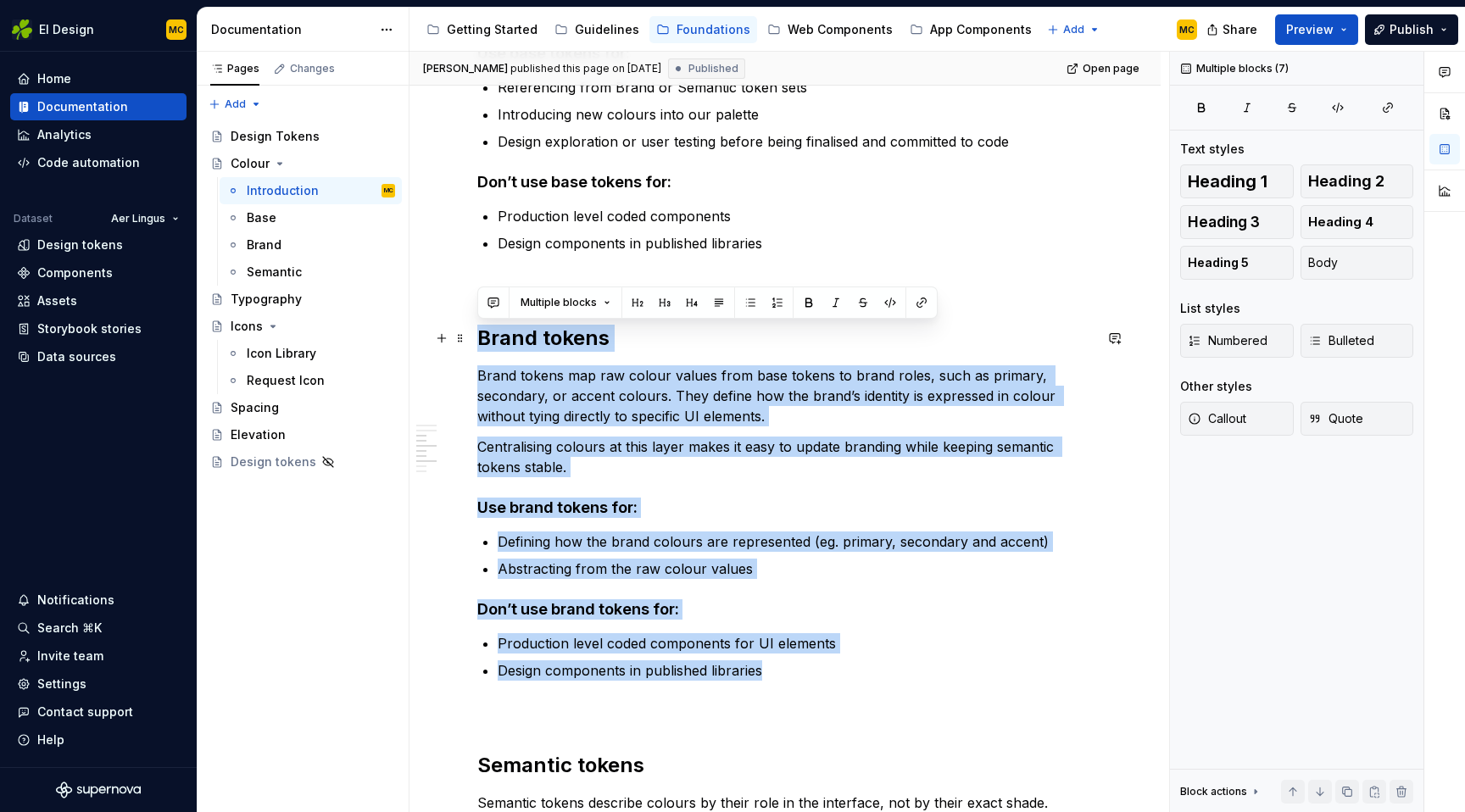
drag, startPoint x: 778, startPoint y: 672, endPoint x: 478, endPoint y: 334, distance: 451.9
click at [478, 334] on div "Tokens sets We group our colour tokens into 3 different sets to give us greater…" at bounding box center [785, 289] width 616 height 1586
copy div "Brand tokens Brand tokens map raw colour values from base tokens to brand roles…"
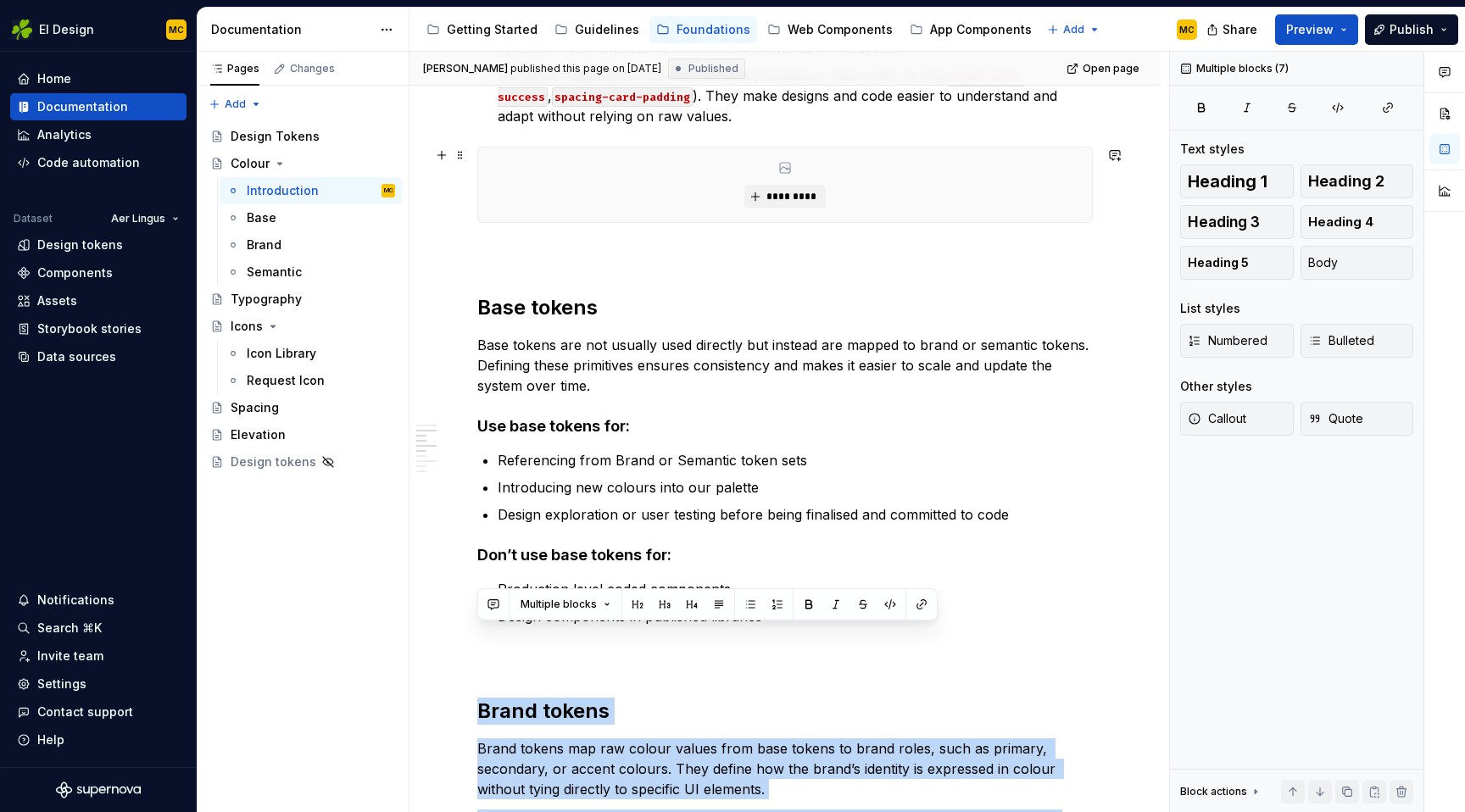
scroll to position [0, 0]
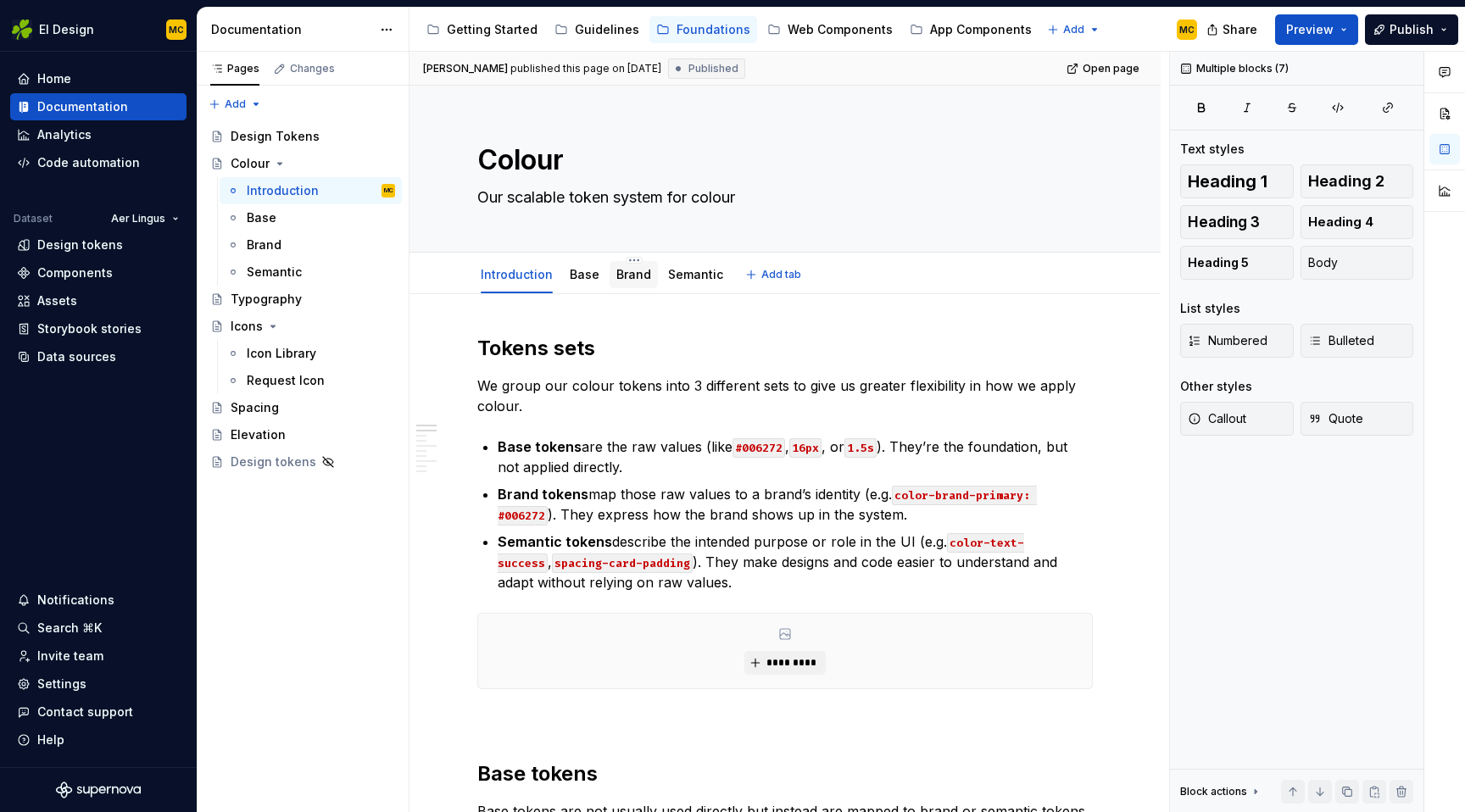
click at [625, 269] on link "Brand" at bounding box center [634, 274] width 34 height 14
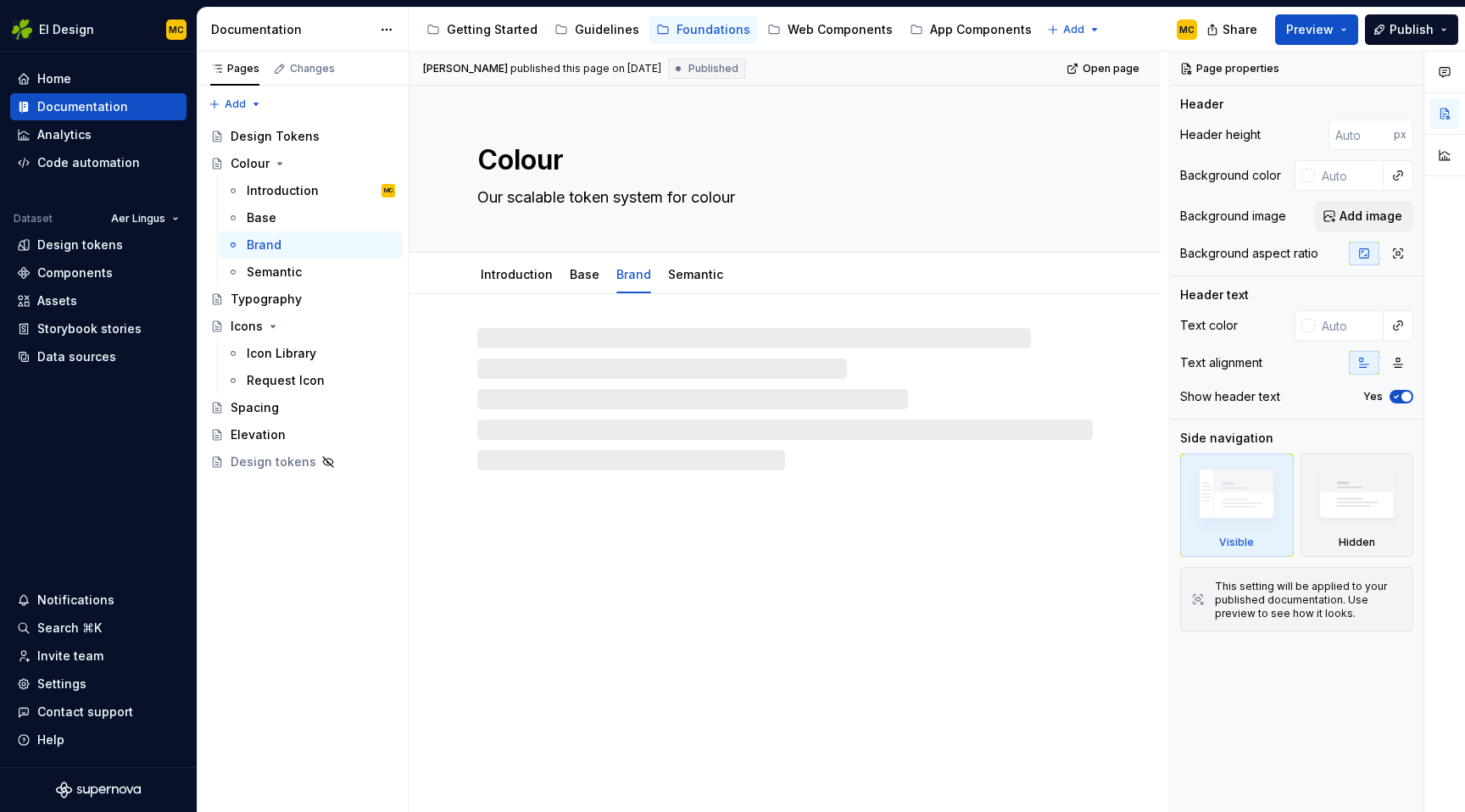
type textarea "*"
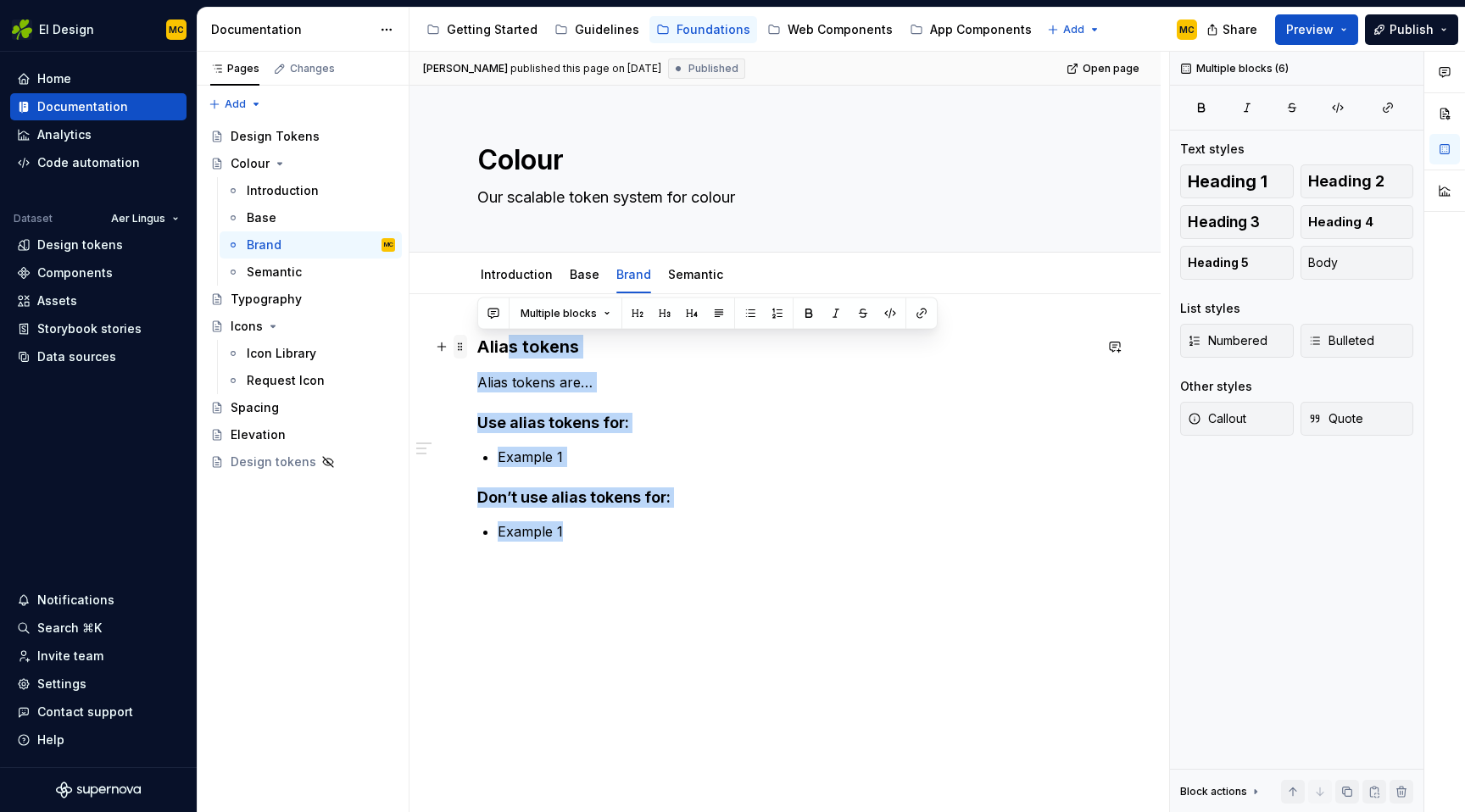
drag, startPoint x: 583, startPoint y: 532, endPoint x: 466, endPoint y: 345, distance: 220.6
click at [478, 345] on div "Alias tokens Alias tokens are… Use alias tokens for: Example 1 Don’t use alias …" at bounding box center [785, 448] width 616 height 227
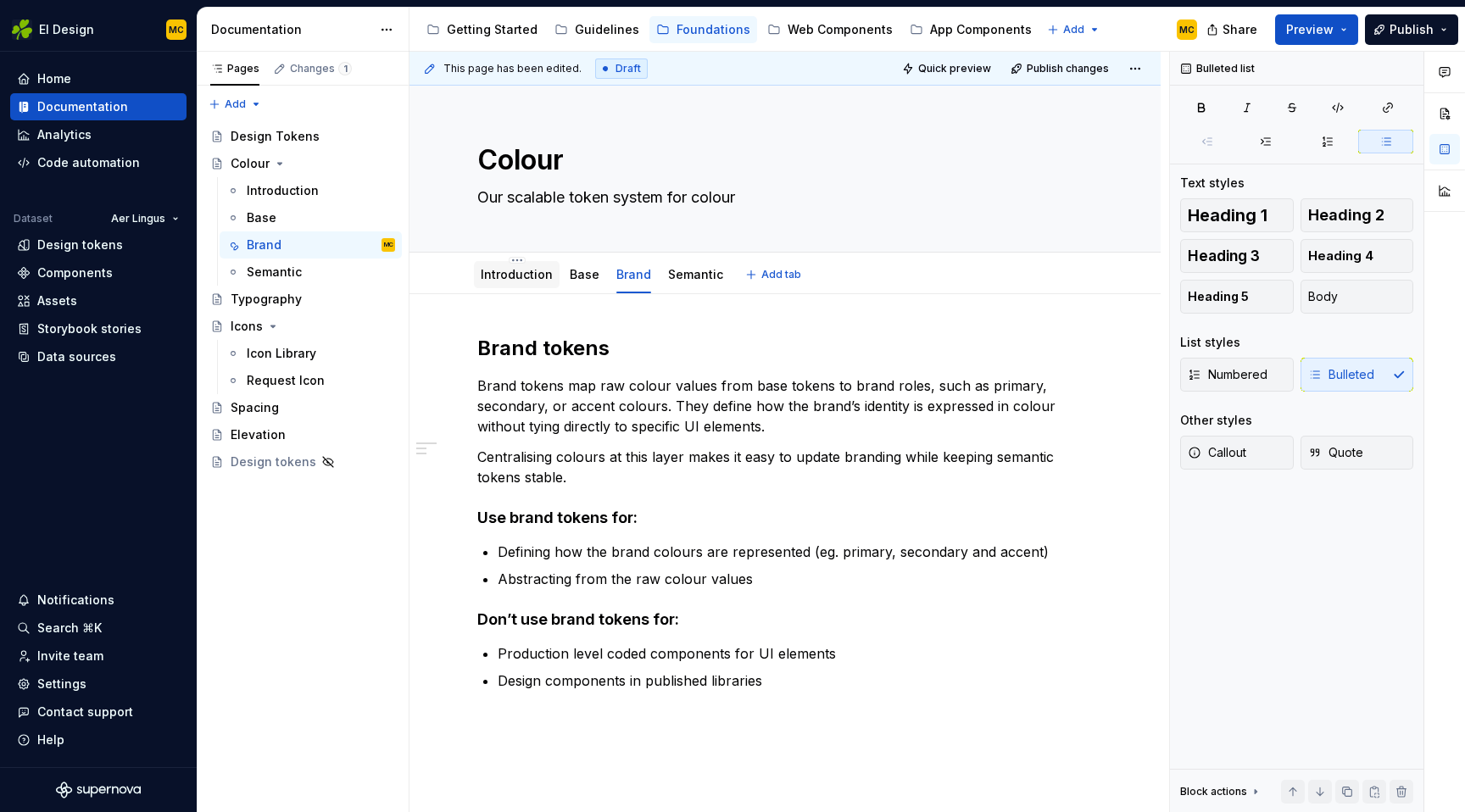
click at [504, 265] on div "Introduction" at bounding box center [517, 274] width 72 height 20
click at [519, 280] on link "Introduction" at bounding box center [517, 274] width 72 height 14
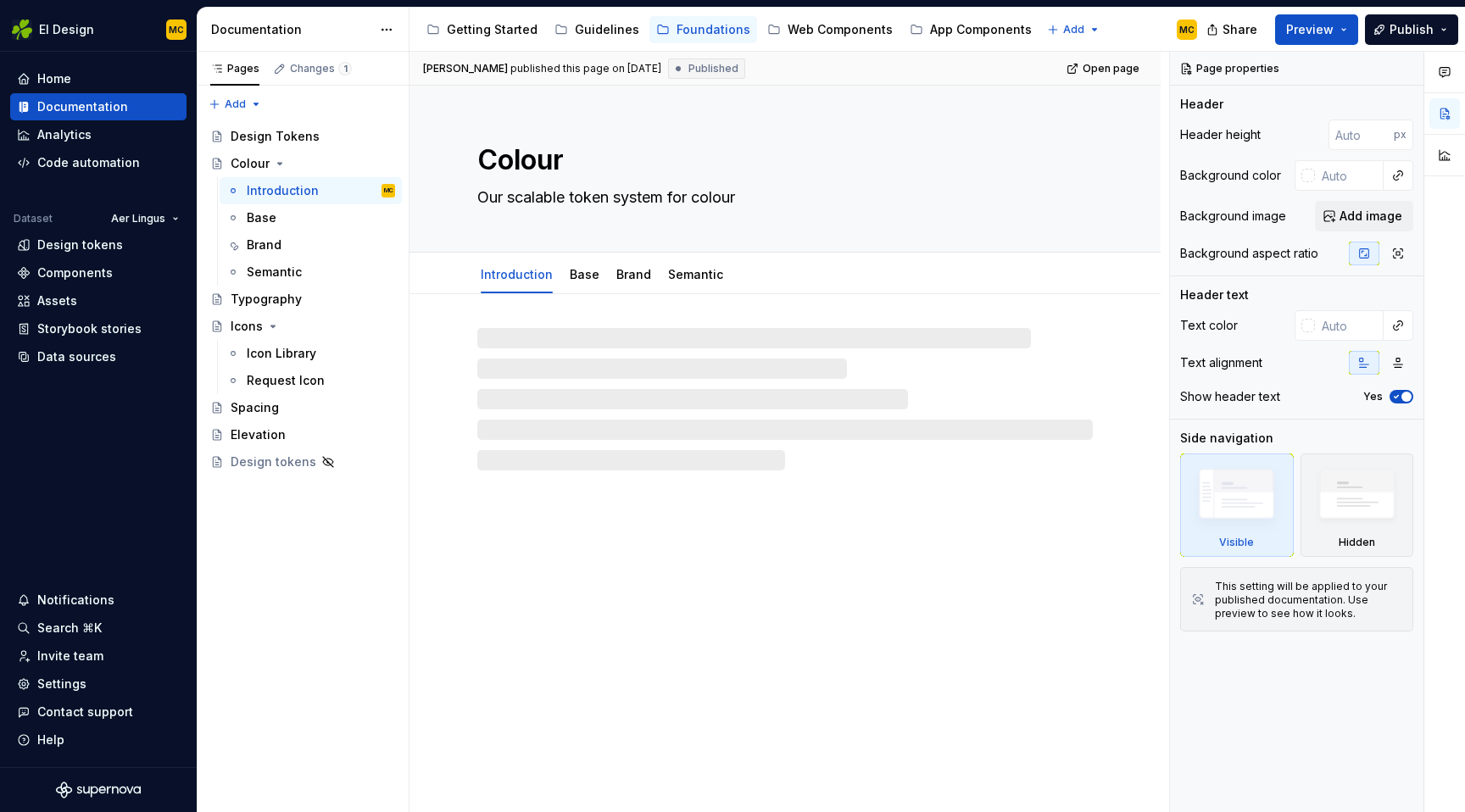
type textarea "*"
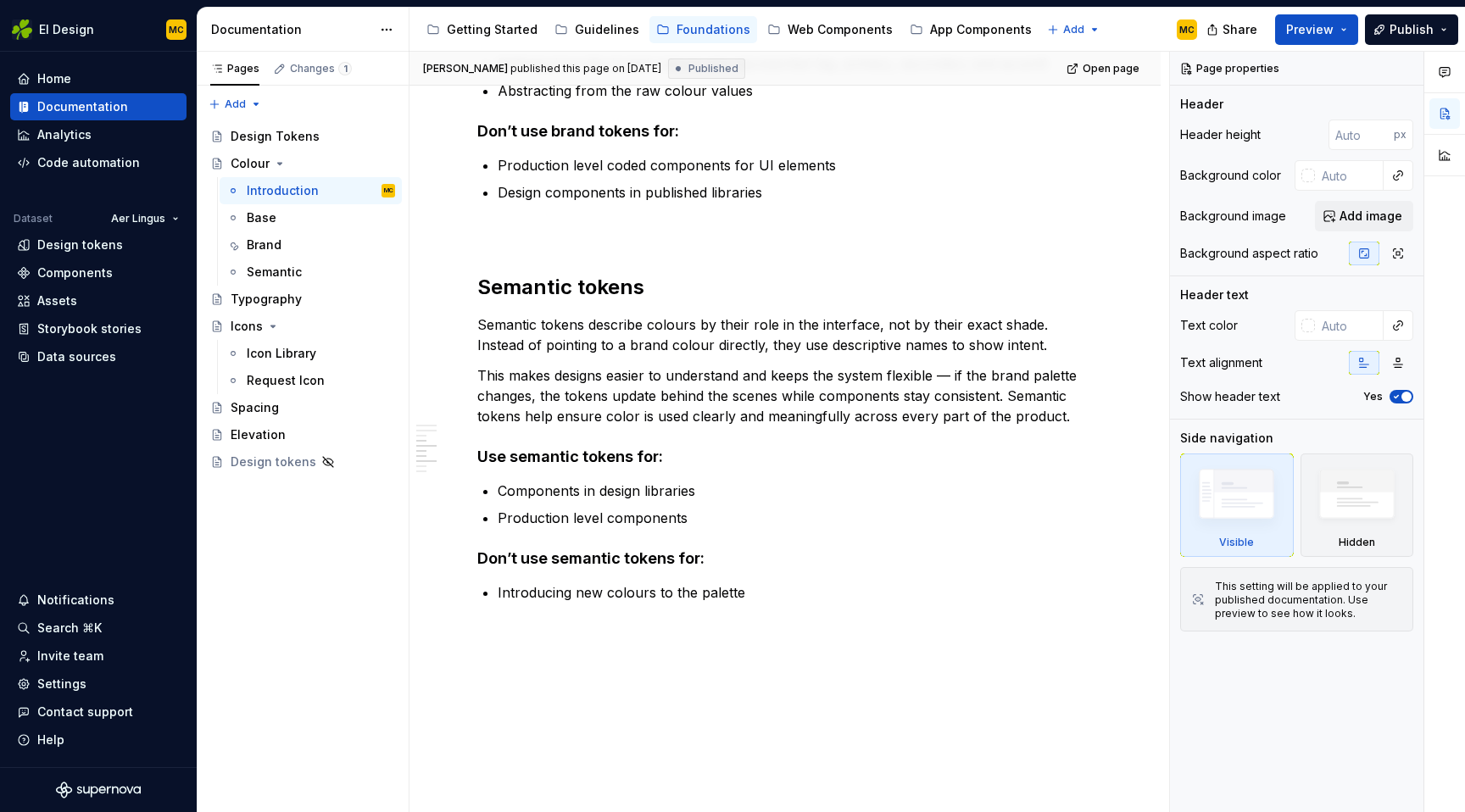
scroll to position [1371, 0]
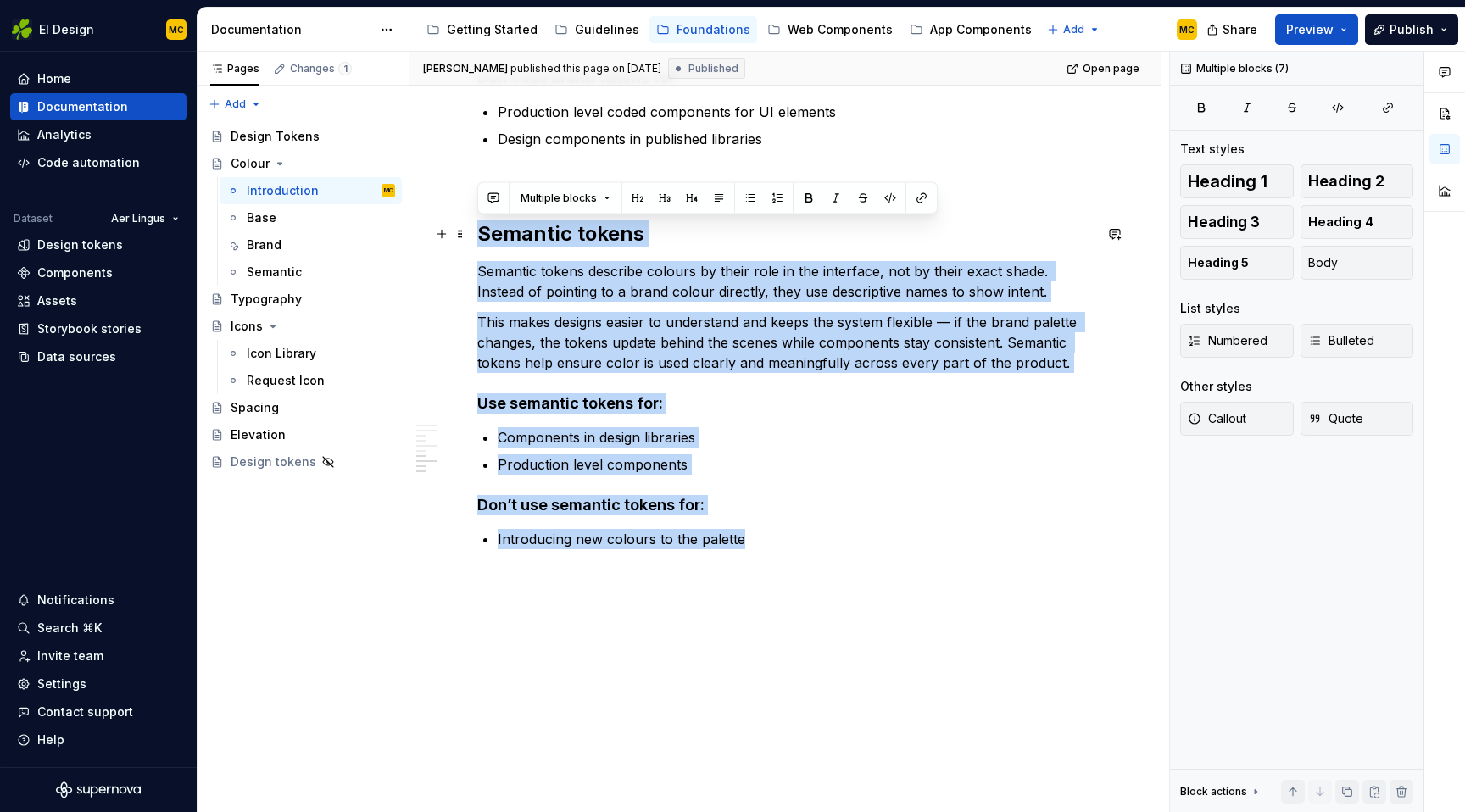
drag, startPoint x: 751, startPoint y: 538, endPoint x: 480, endPoint y: 237, distance: 405.0
copy div "Semantic tokens Semantic tokens describe colours by their role in the interface…"
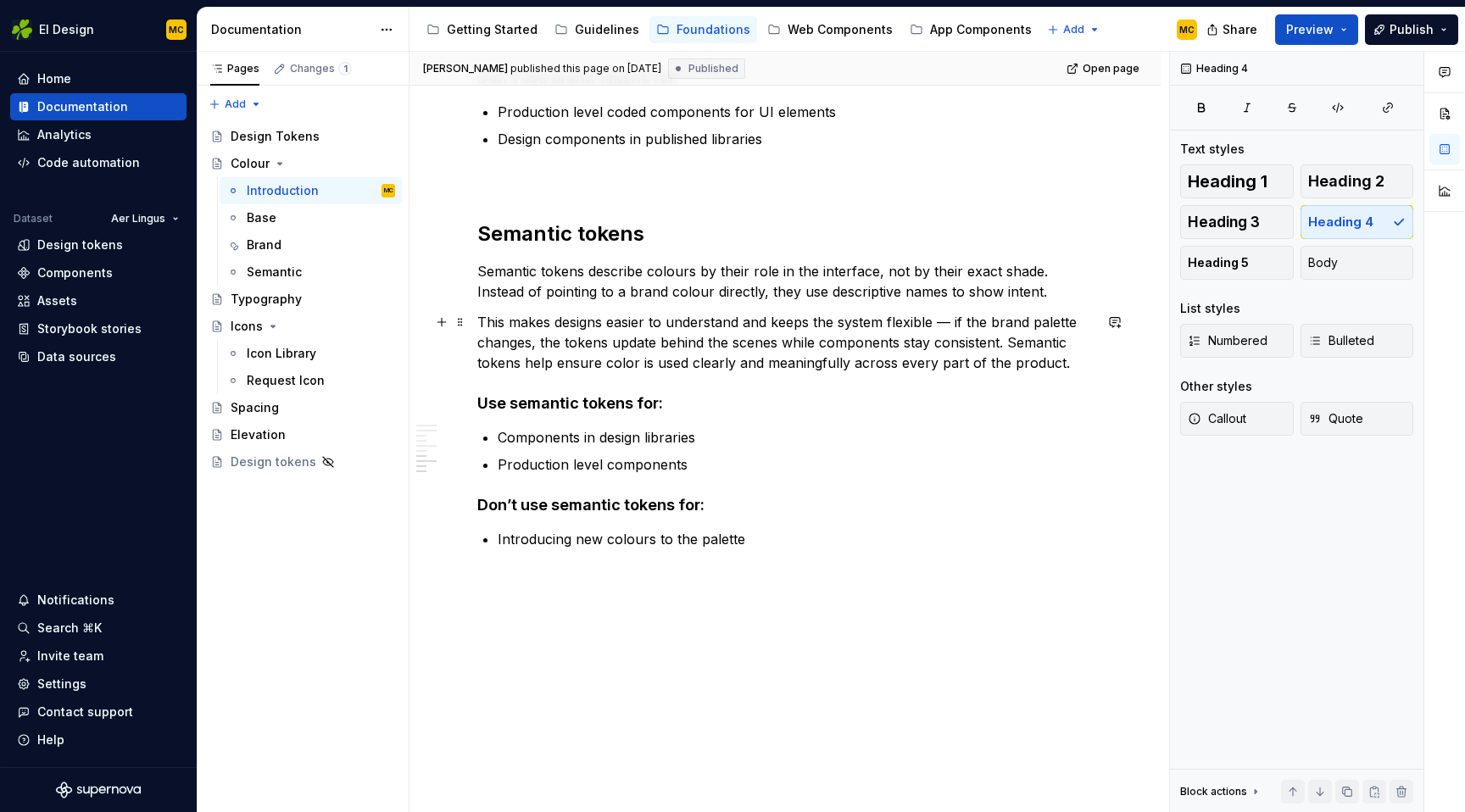
click at [626, 365] on p "This makes designs easier to understand and keeps the system flexible — if the …" at bounding box center [785, 342] width 616 height 61
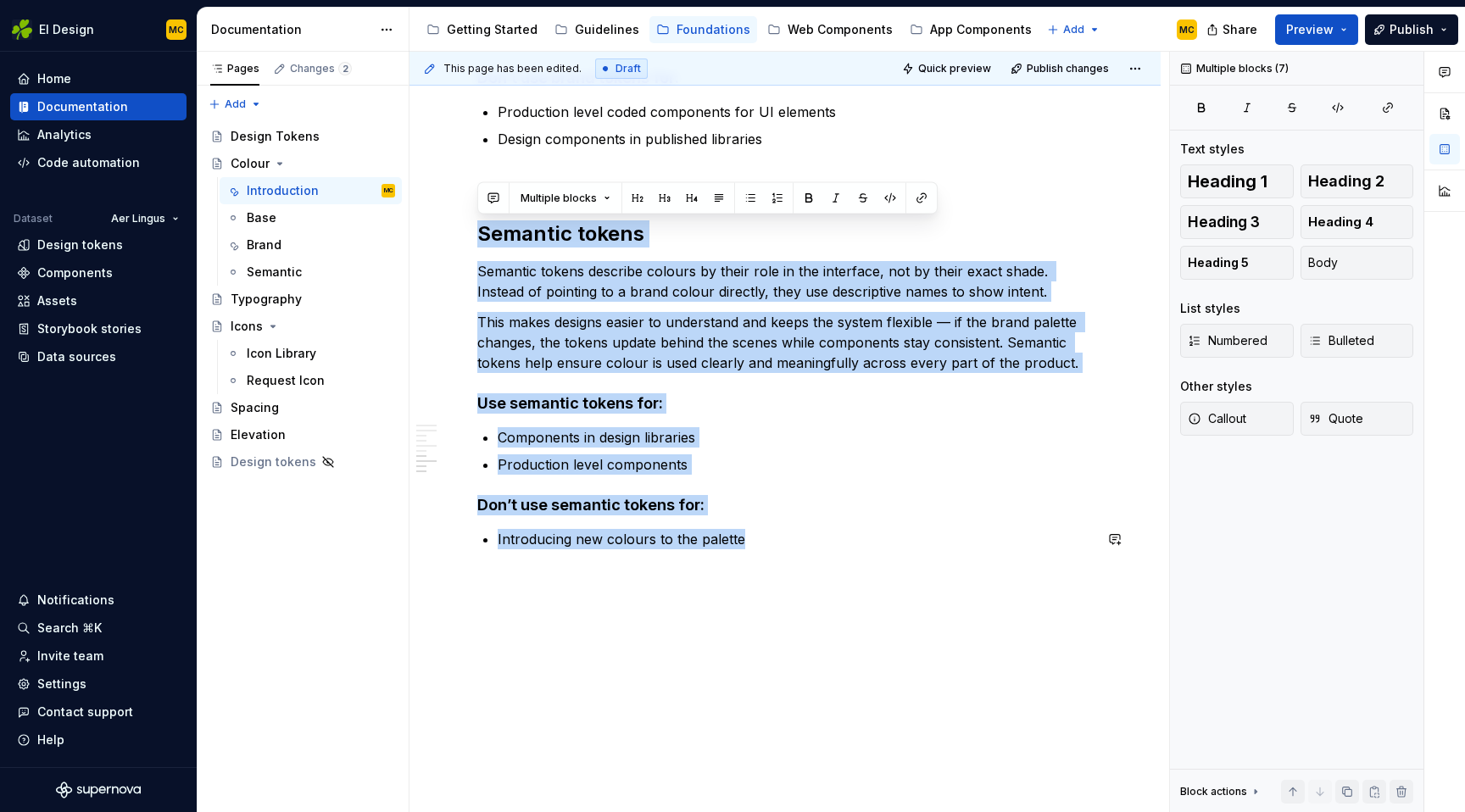
copy div "Semantic tokens Semantic tokens describe colours by their role in the interface…"
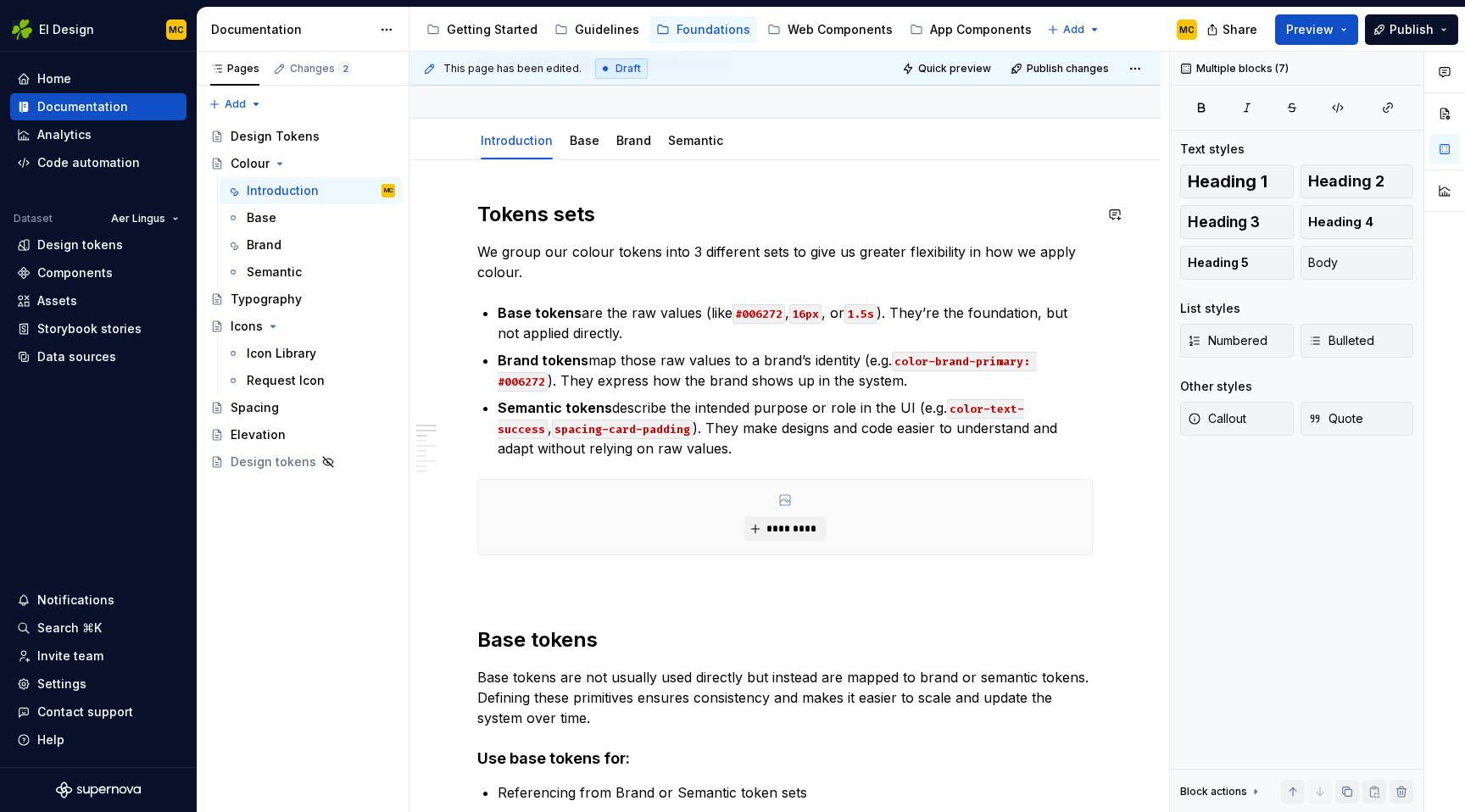
scroll to position [37, 0]
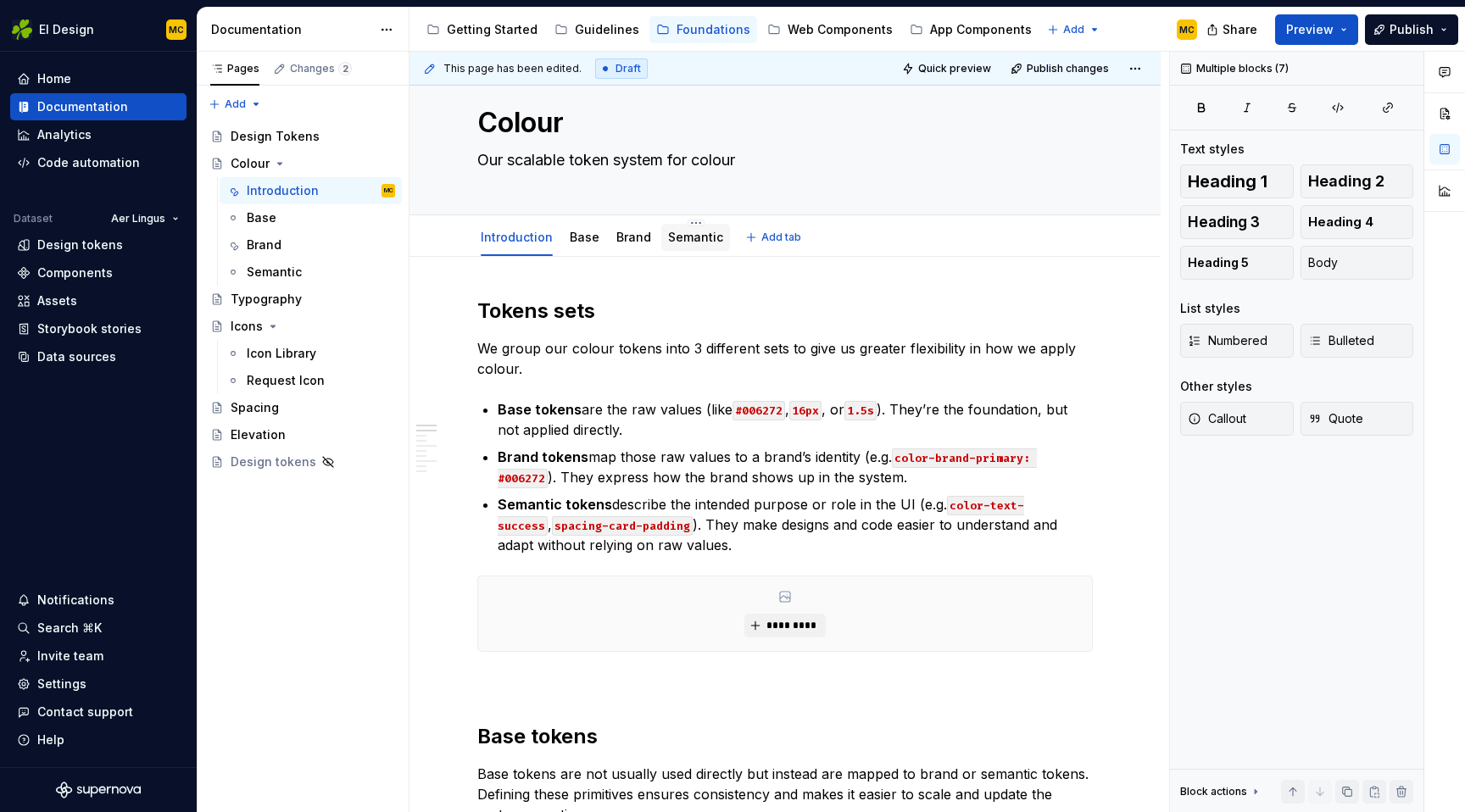
click at [677, 241] on link "Semantic" at bounding box center [696, 236] width 55 height 14
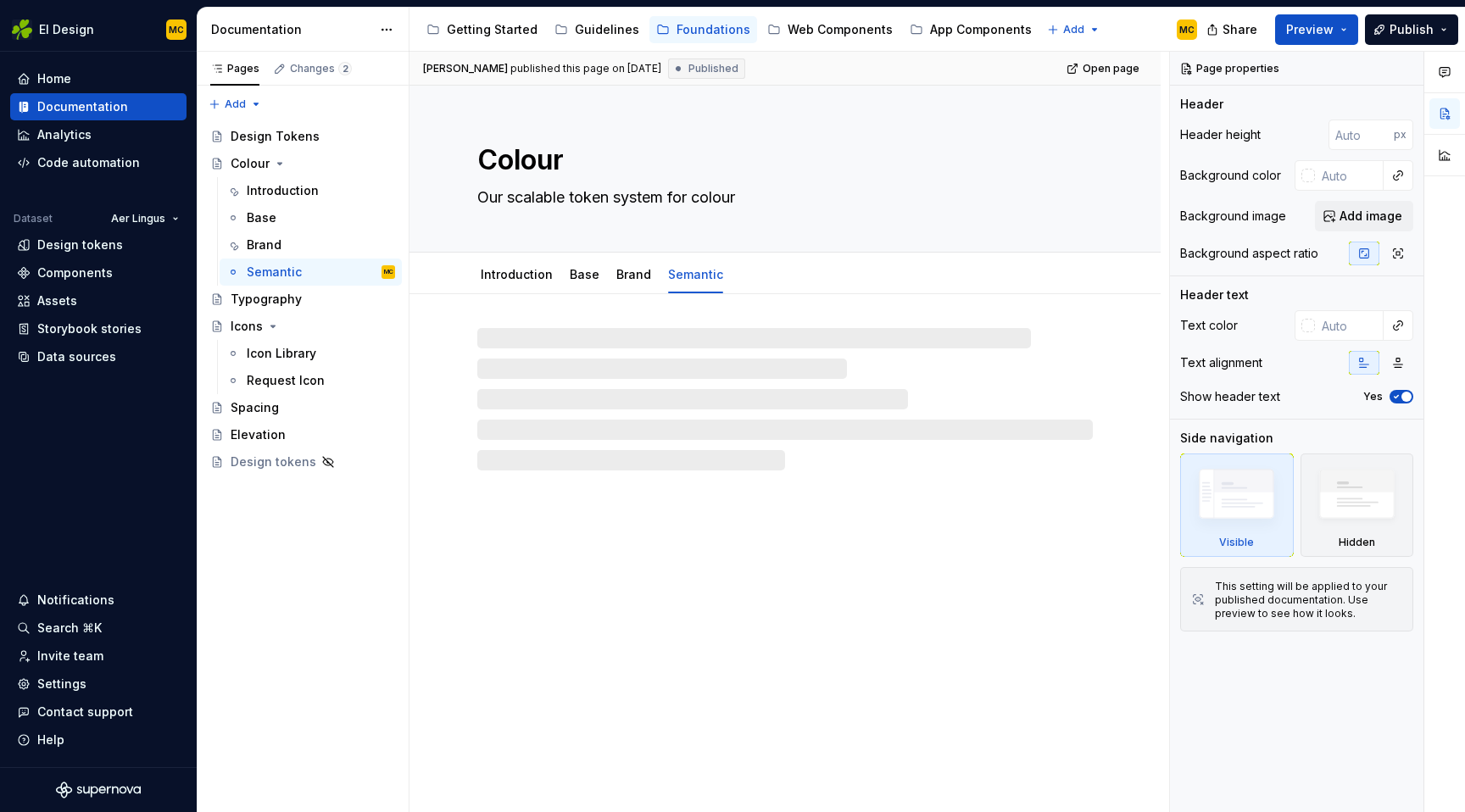
type textarea "*"
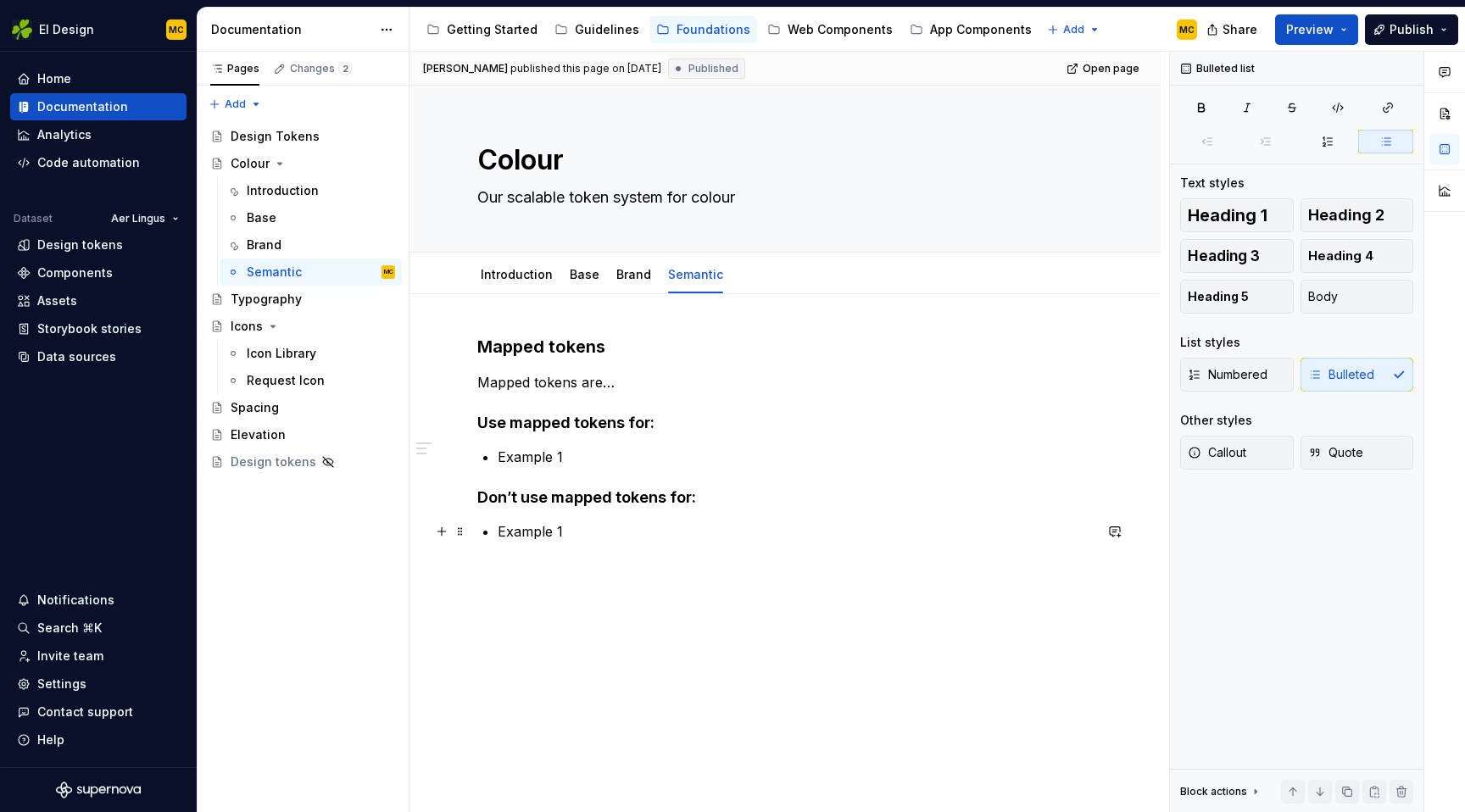
click at [600, 527] on p "Example 1" at bounding box center [795, 531] width 596 height 20
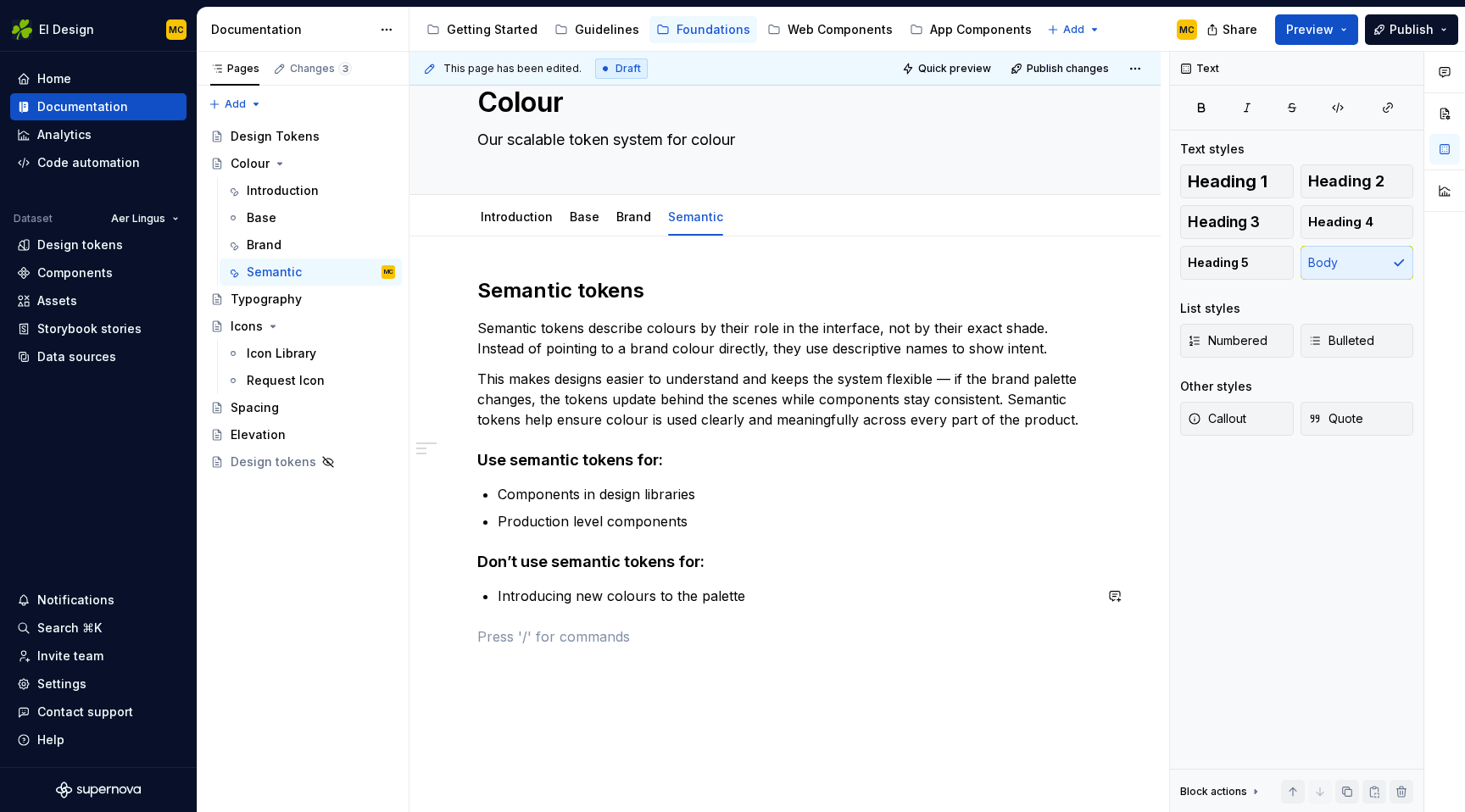
scroll to position [86, 0]
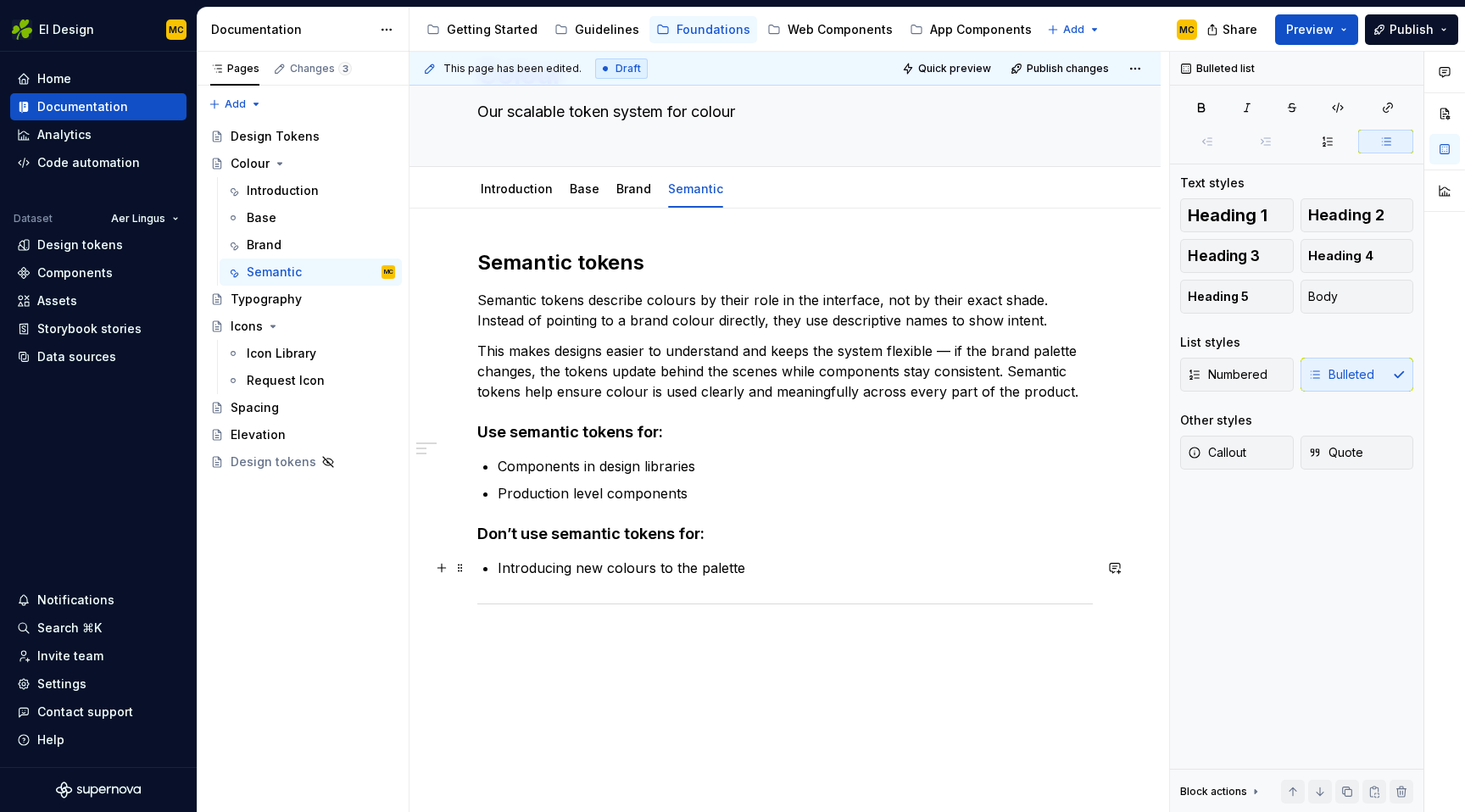
click at [790, 569] on p "Introducing new colours to the palette" at bounding box center [795, 567] width 596 height 20
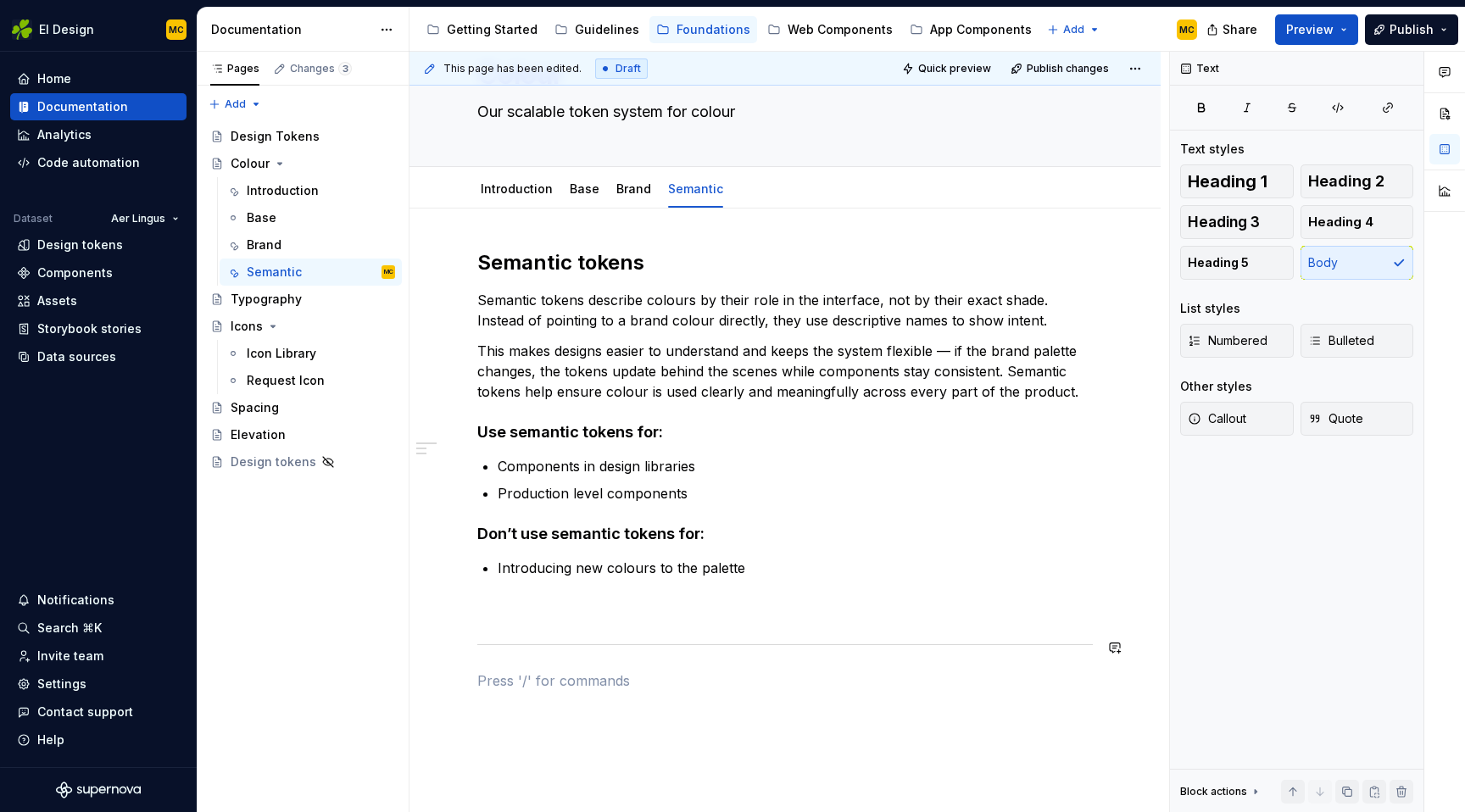
click at [695, 659] on div "Semantic tokens Semantic tokens describe colours by their role in the interface…" at bounding box center [785, 471] width 616 height 442
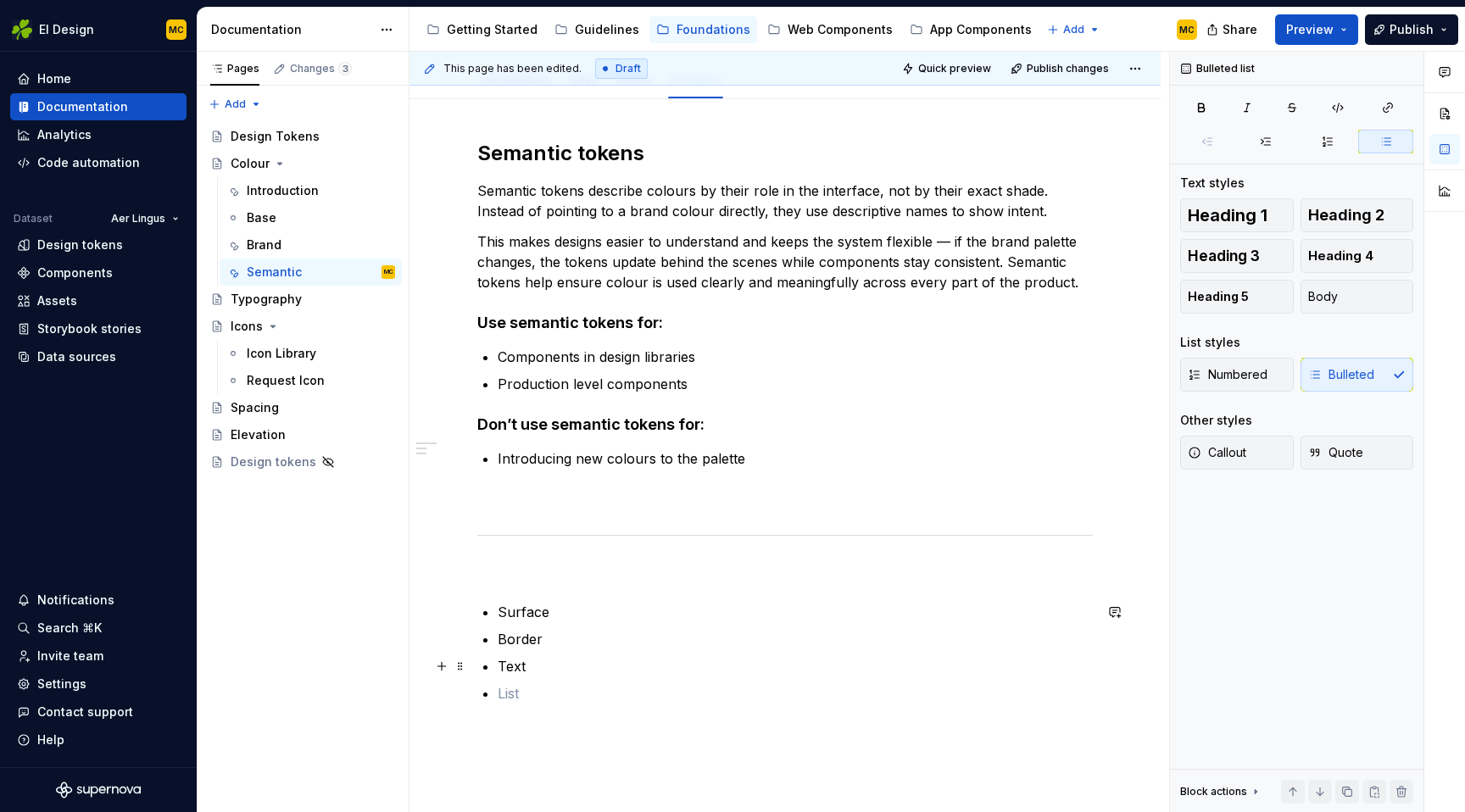
scroll to position [211, 0]
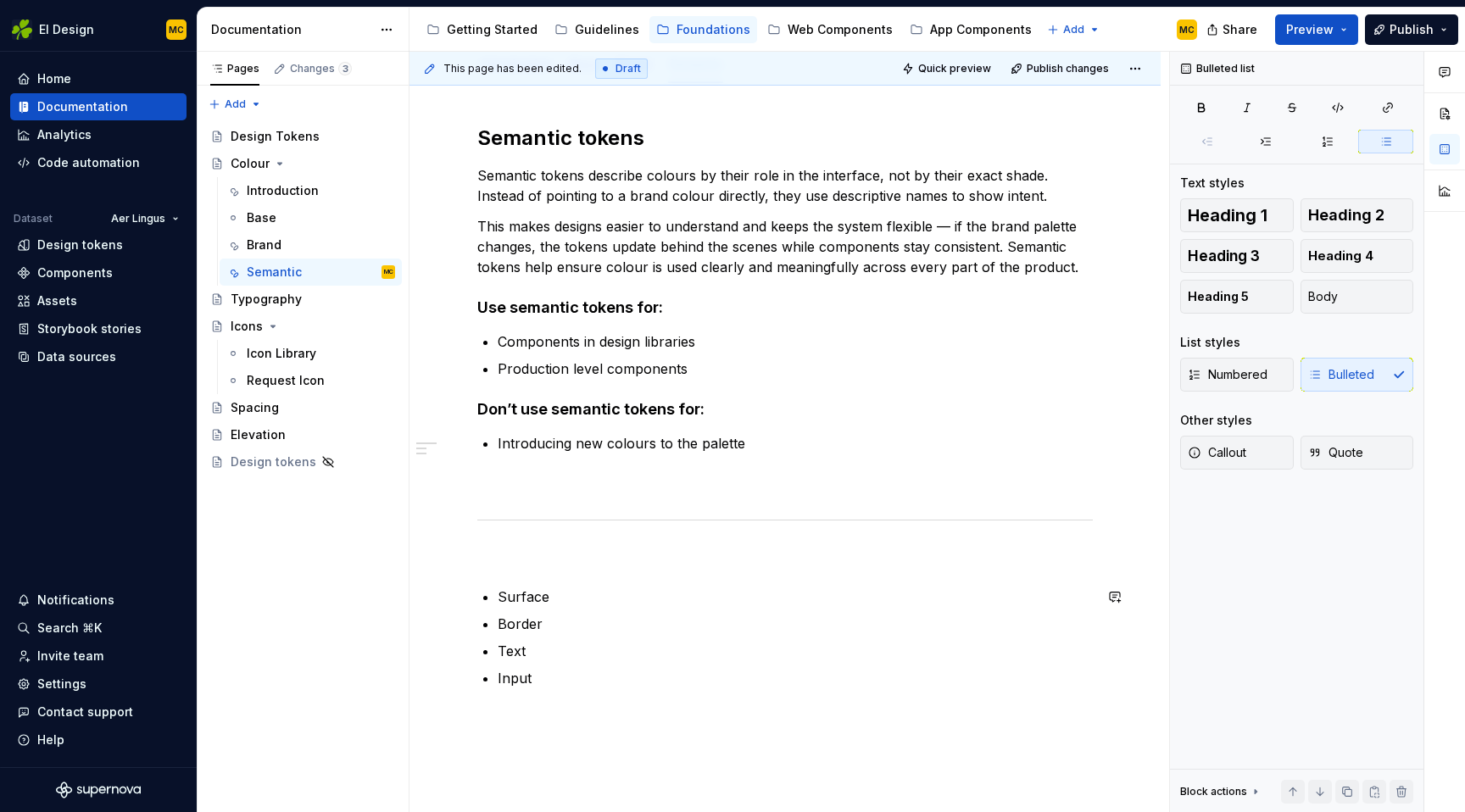
click at [692, 664] on ul "Surface Border Text Input" at bounding box center [795, 638] width 596 height 102
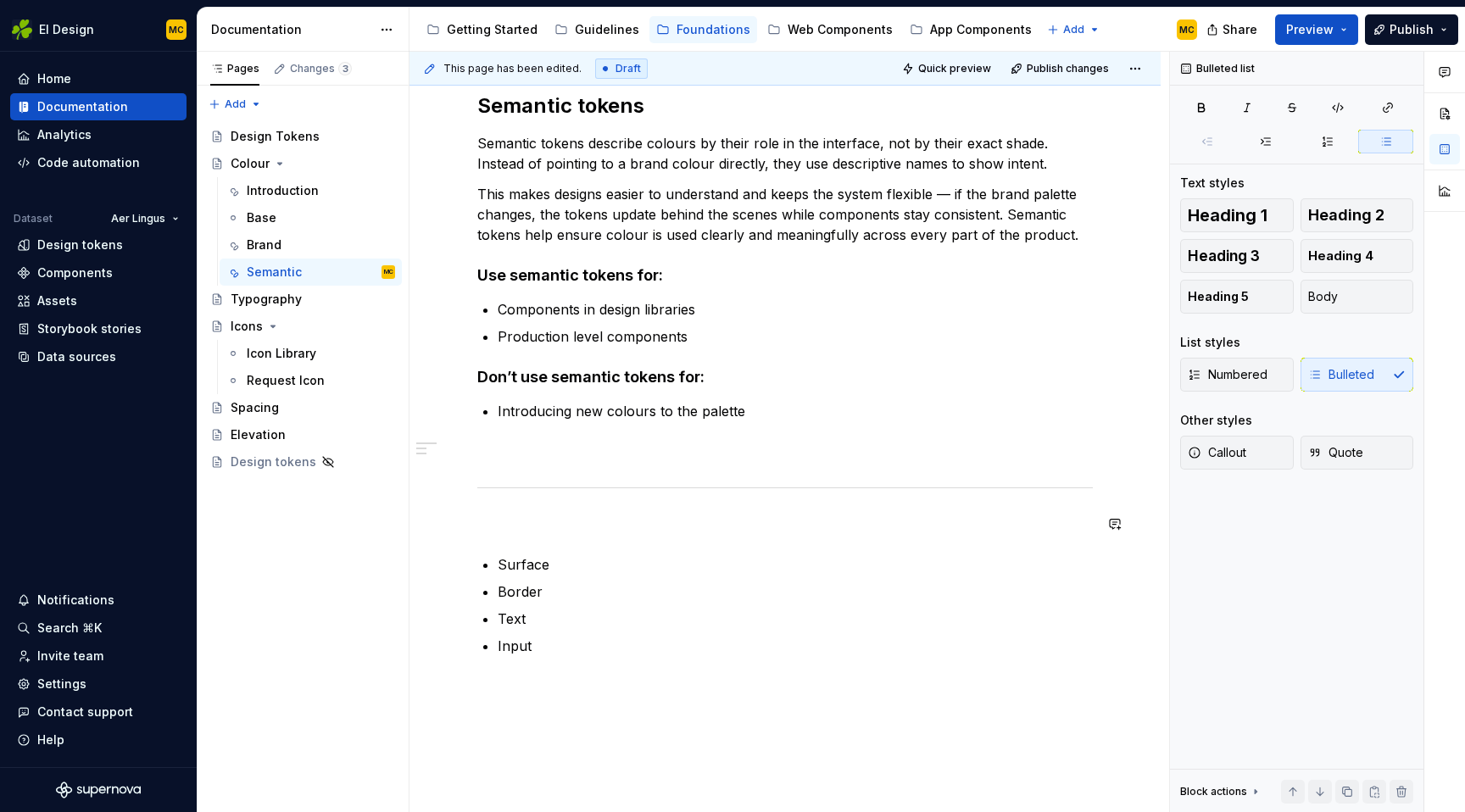
scroll to position [269, 0]
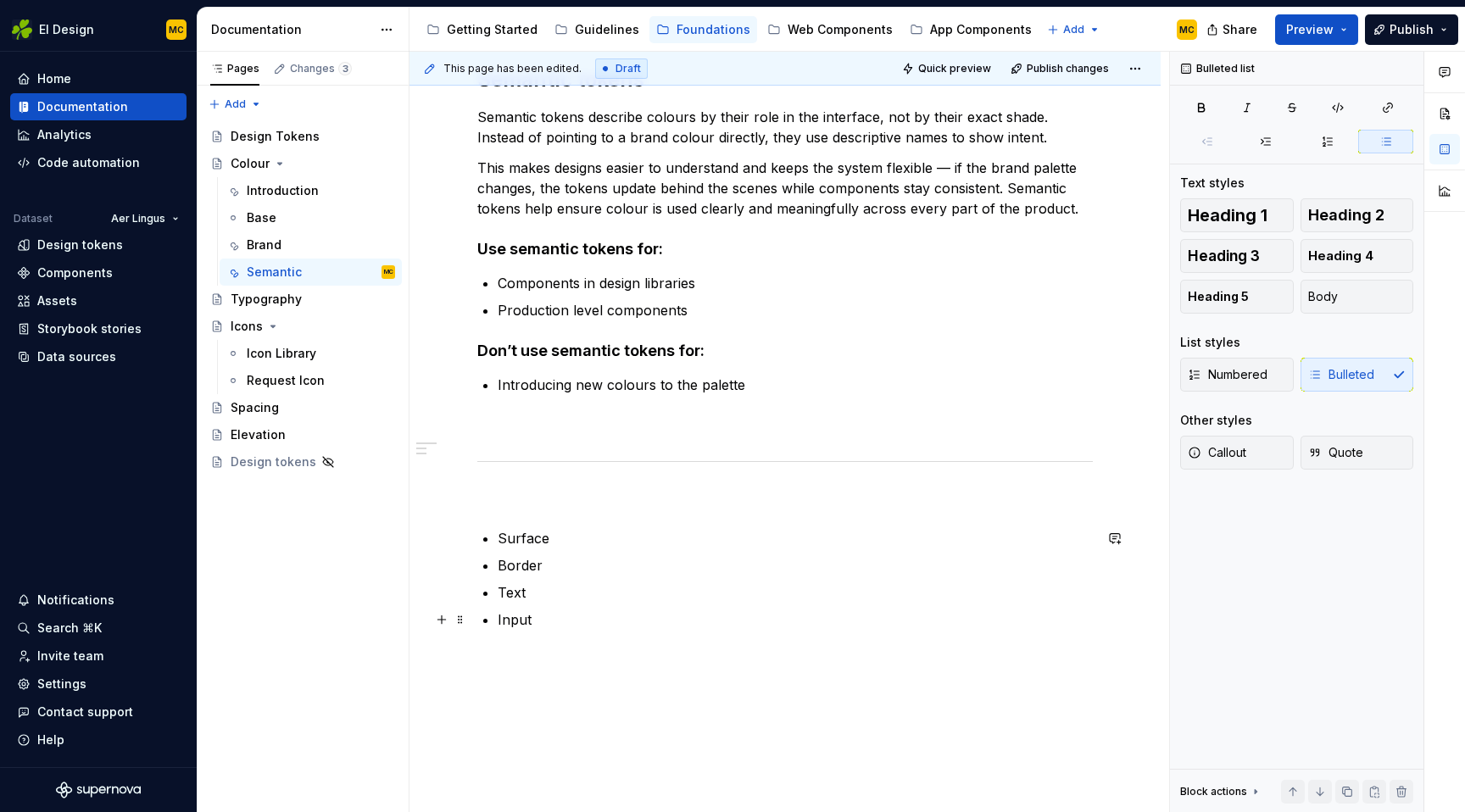
click at [675, 630] on div "Semantic tokens Semantic tokens describe colours by their role in the interface…" at bounding box center [785, 368] width 616 height 604
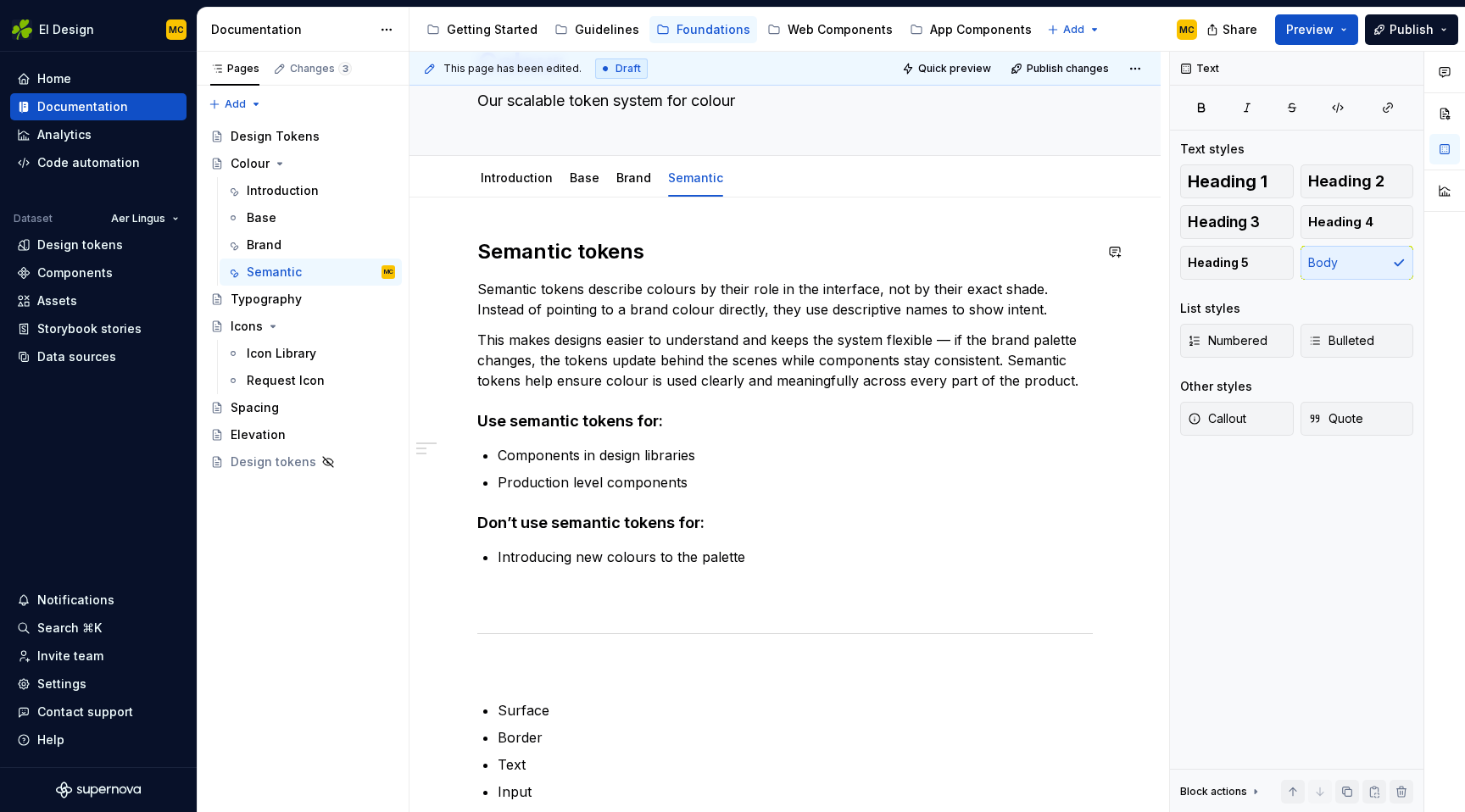
scroll to position [0, 0]
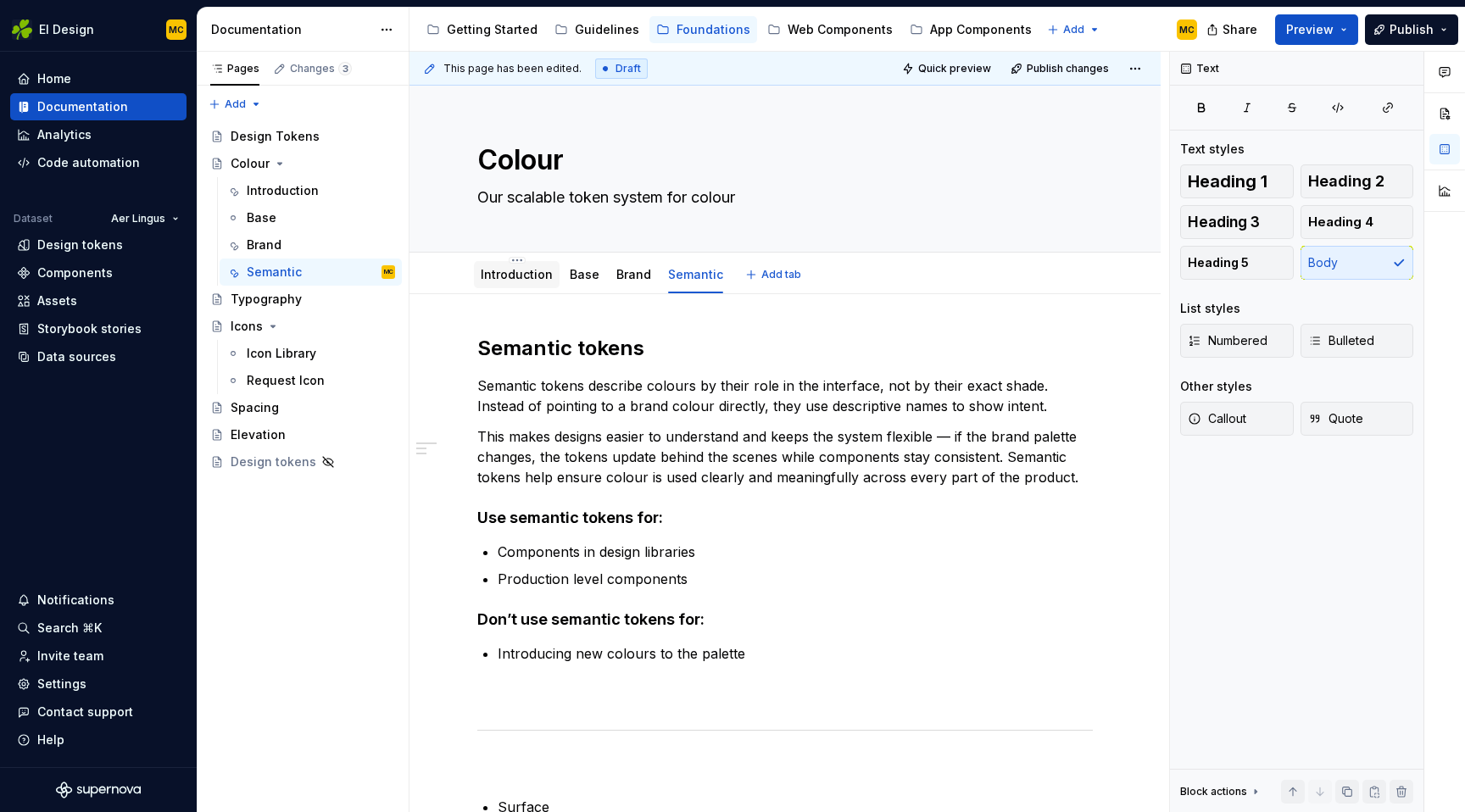
click at [510, 283] on div "Introduction" at bounding box center [517, 274] width 72 height 20
click at [510, 281] on div "Introduction" at bounding box center [517, 274] width 72 height 17
click at [513, 276] on link "Introduction" at bounding box center [517, 274] width 72 height 14
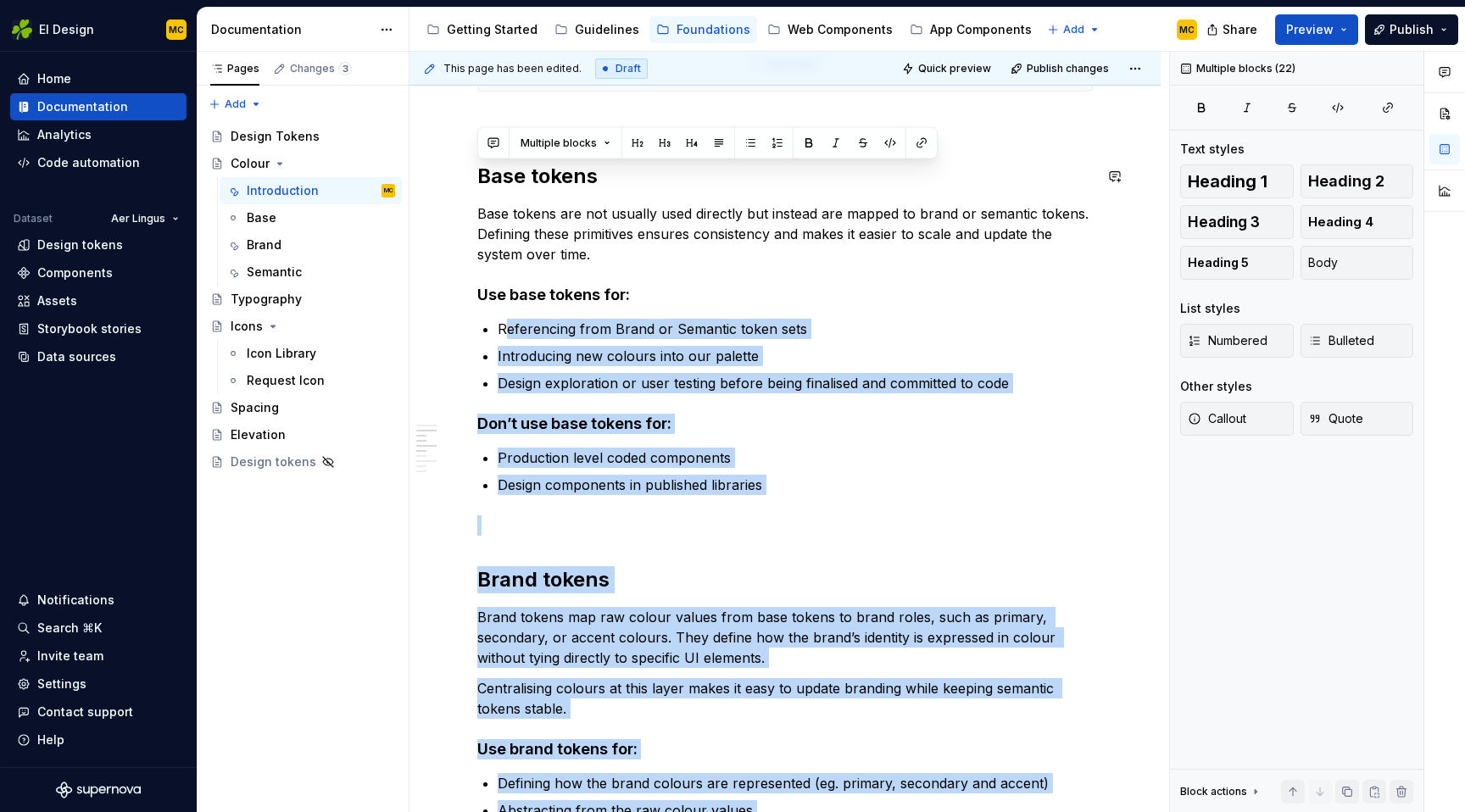
scroll to position [596, 0]
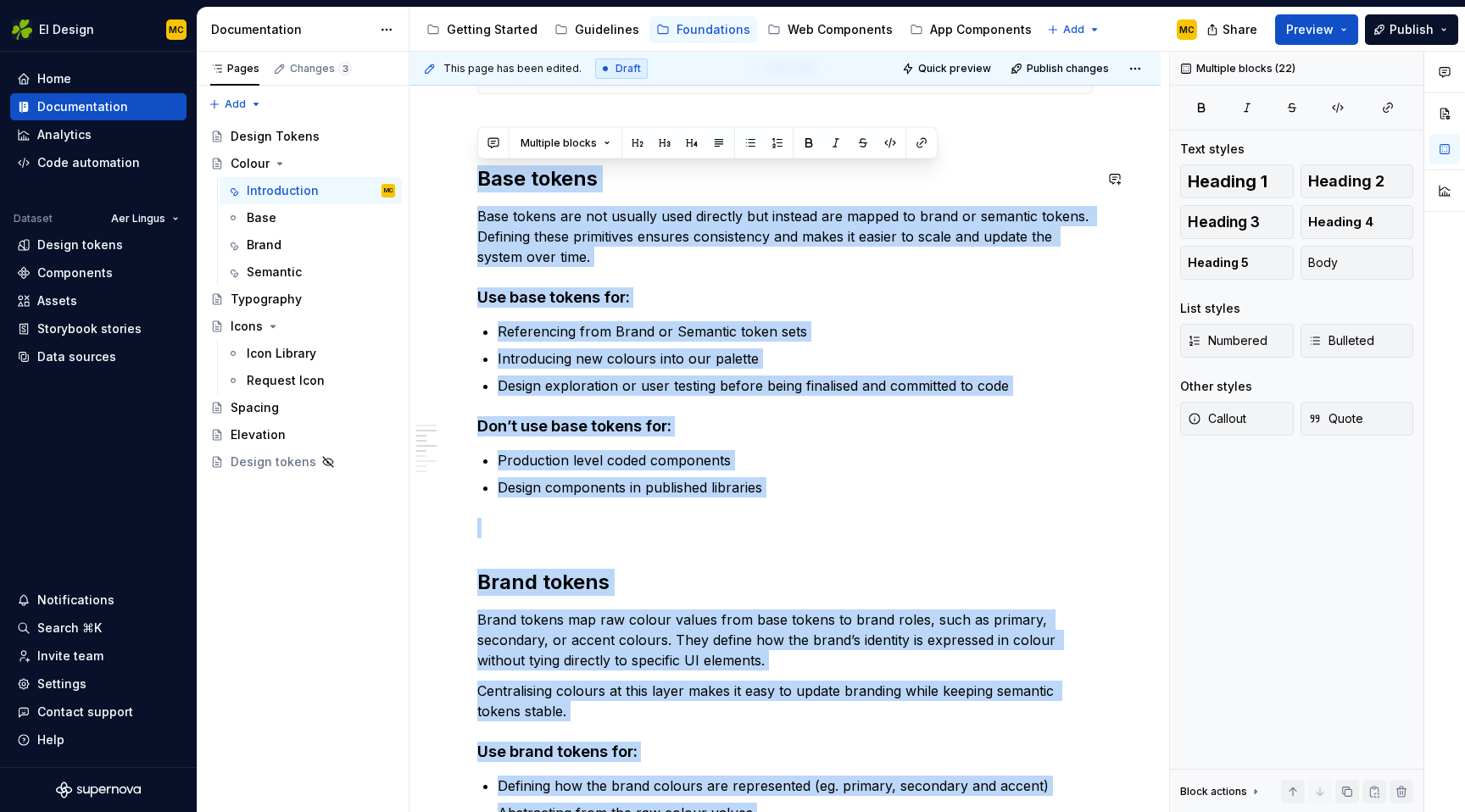
drag, startPoint x: 791, startPoint y: 540, endPoint x: 477, endPoint y: 162, distance: 491.4
click at [477, 162] on div "Tokens sets We group our colour tokens into 3 different sets to give us greater…" at bounding box center [785, 643] width 751 height 1890
click at [668, 196] on div "Tokens sets We group our colour tokens into 3 different sets to give us greater…" at bounding box center [785, 533] width 616 height 1586
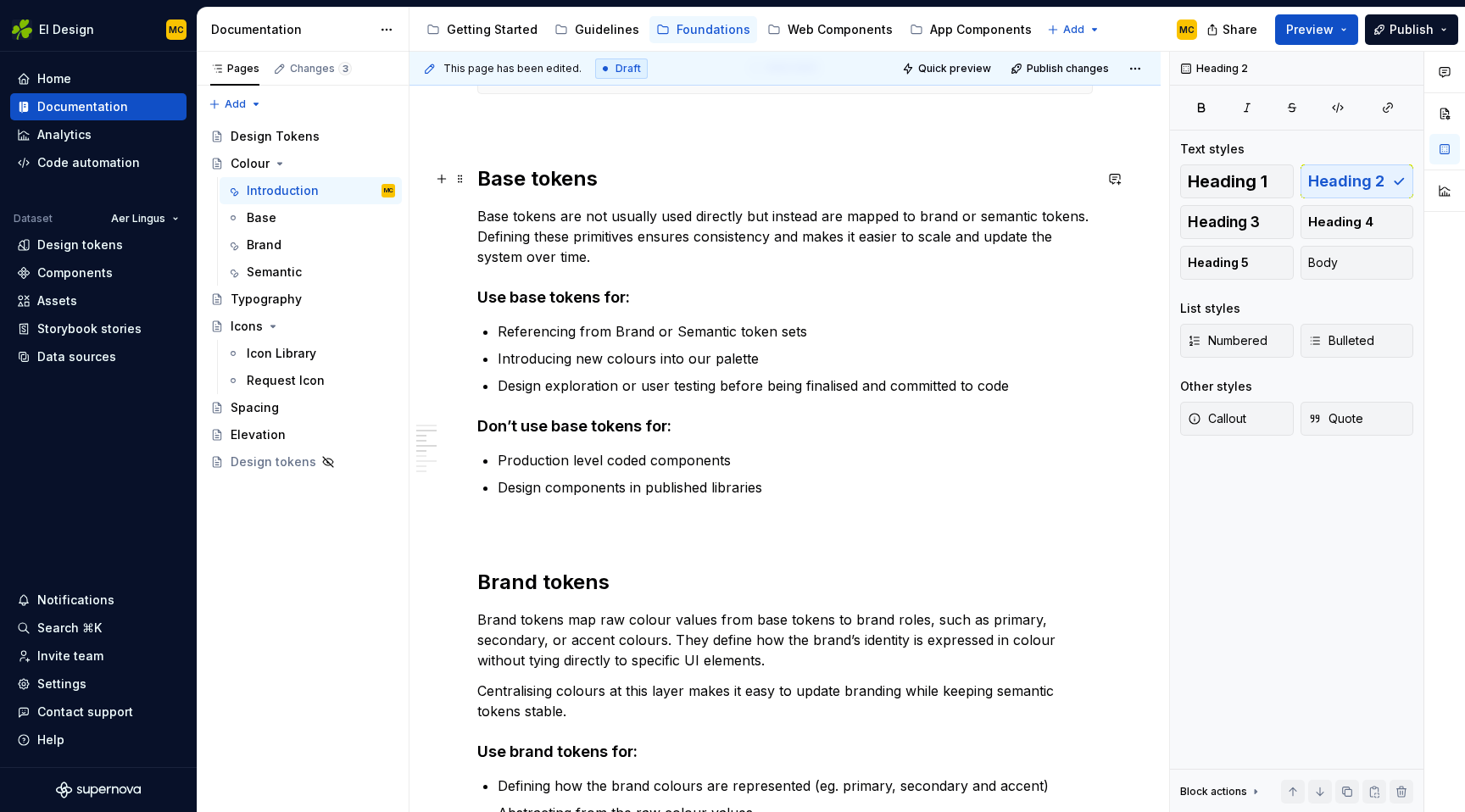
click at [482, 176] on h2 "Base tokens" at bounding box center [785, 178] width 616 height 27
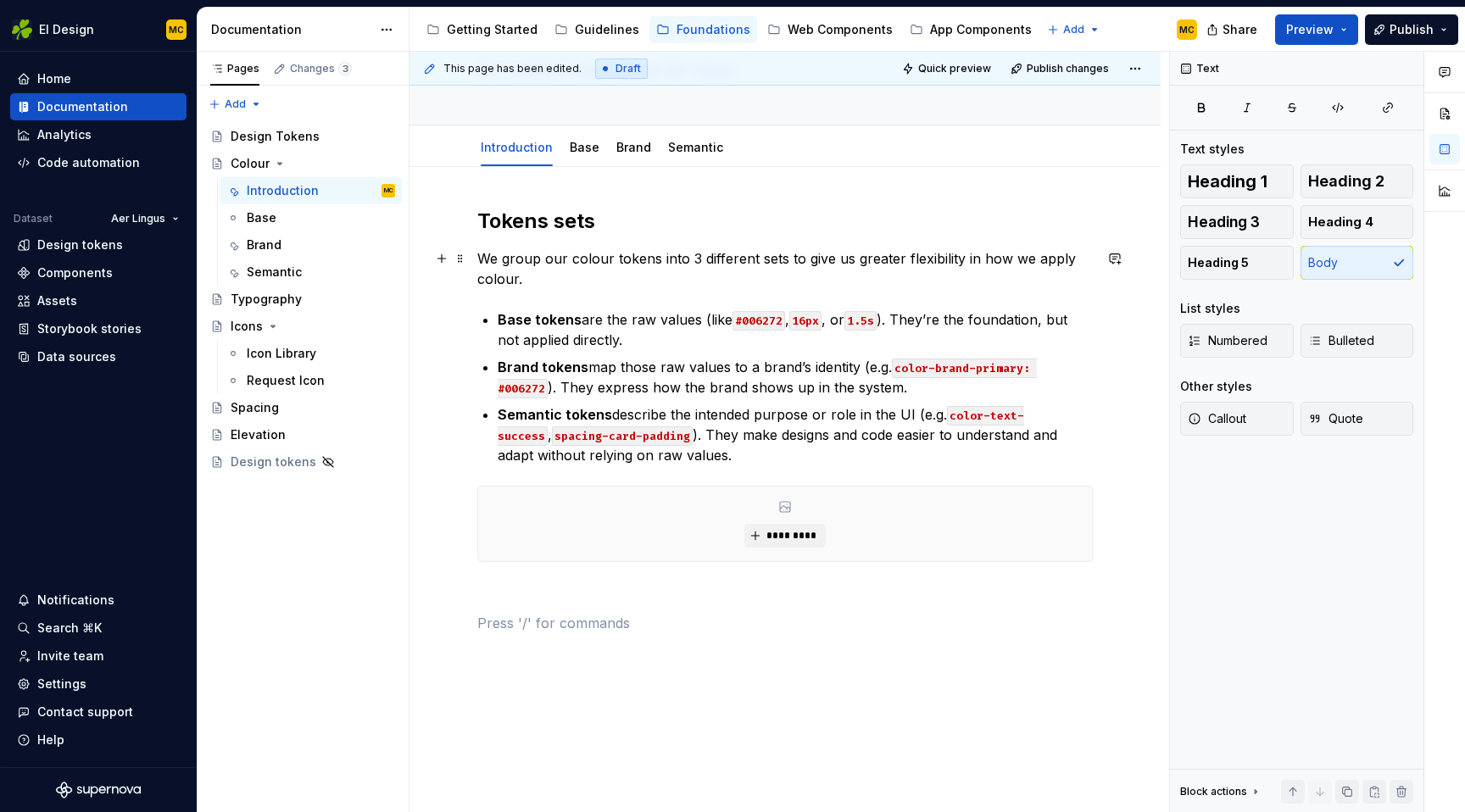
scroll to position [123, 0]
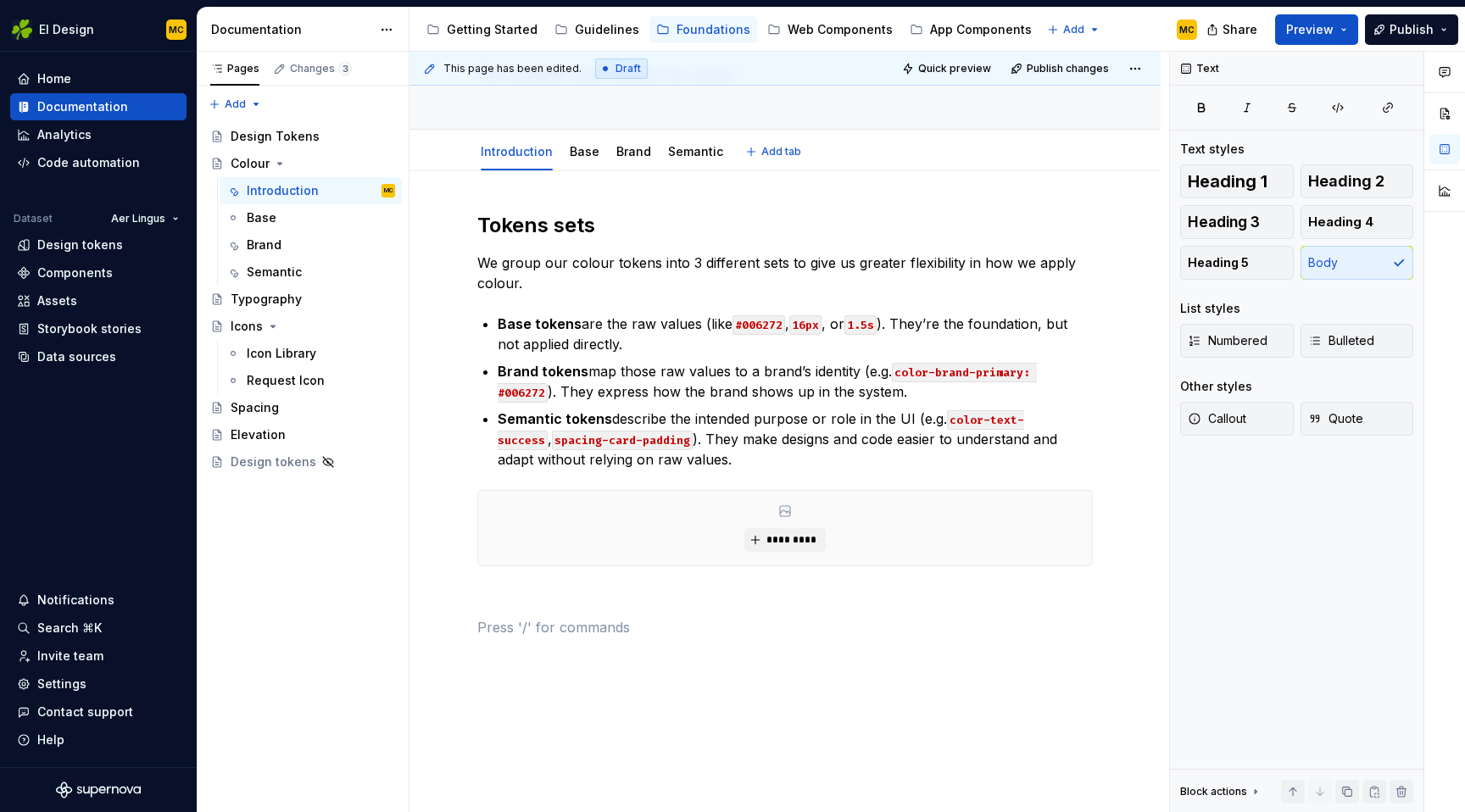
type textarea "*"
click at [1407, 29] on span "Publish" at bounding box center [1412, 30] width 44 height 17
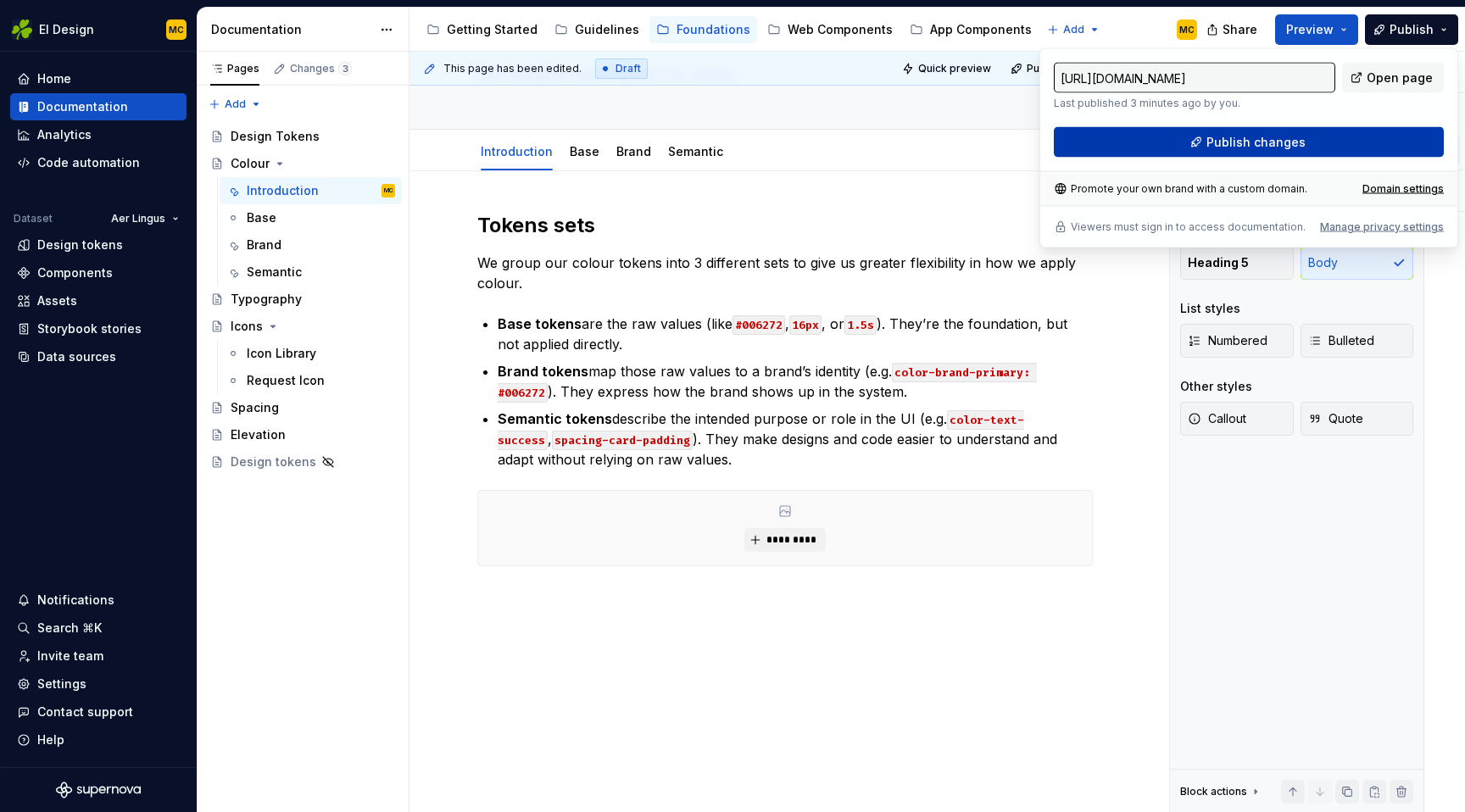
click at [1340, 137] on button "Publish changes" at bounding box center [1249, 142] width 390 height 30
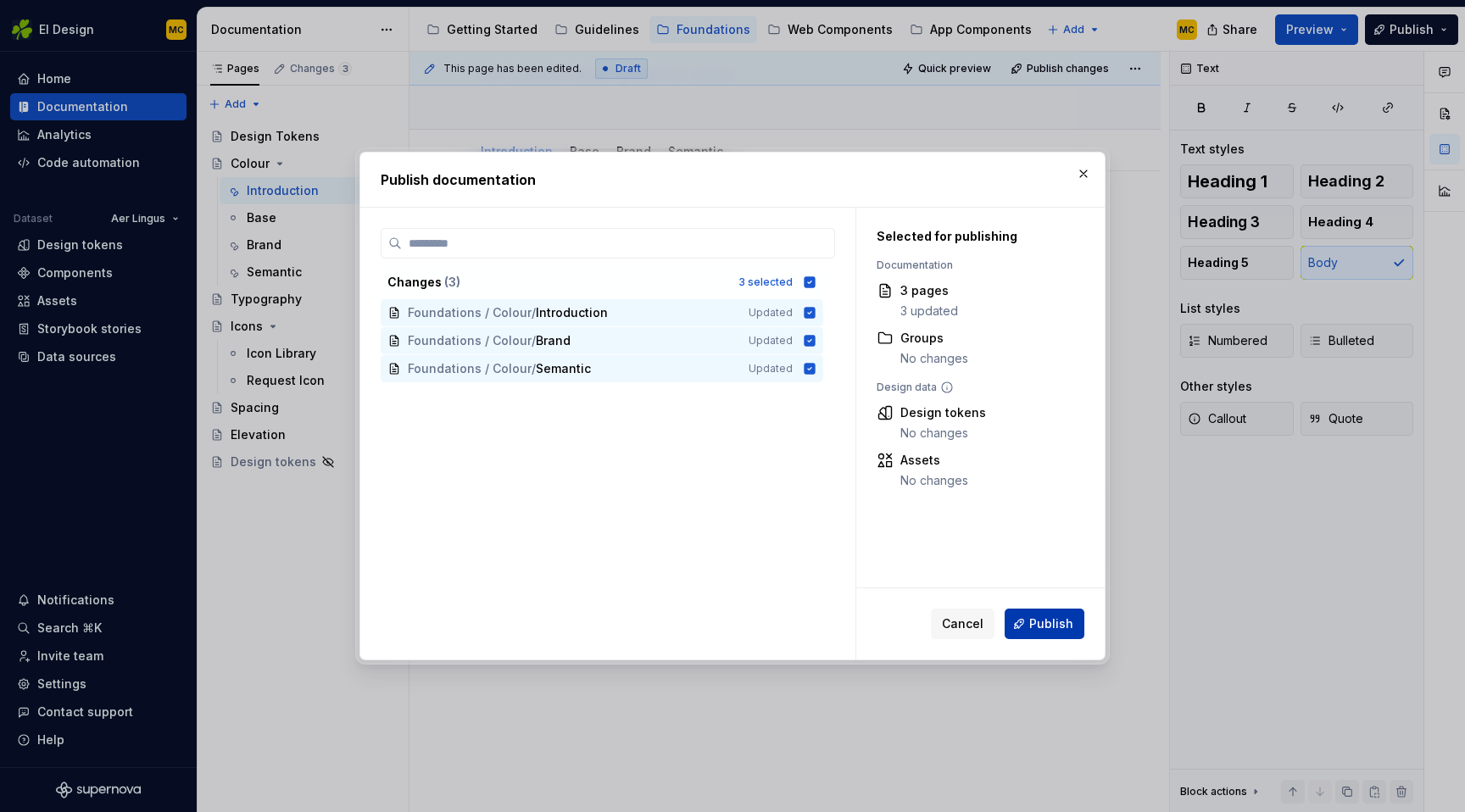
click at [1038, 626] on span "Publish" at bounding box center [1051, 624] width 44 height 17
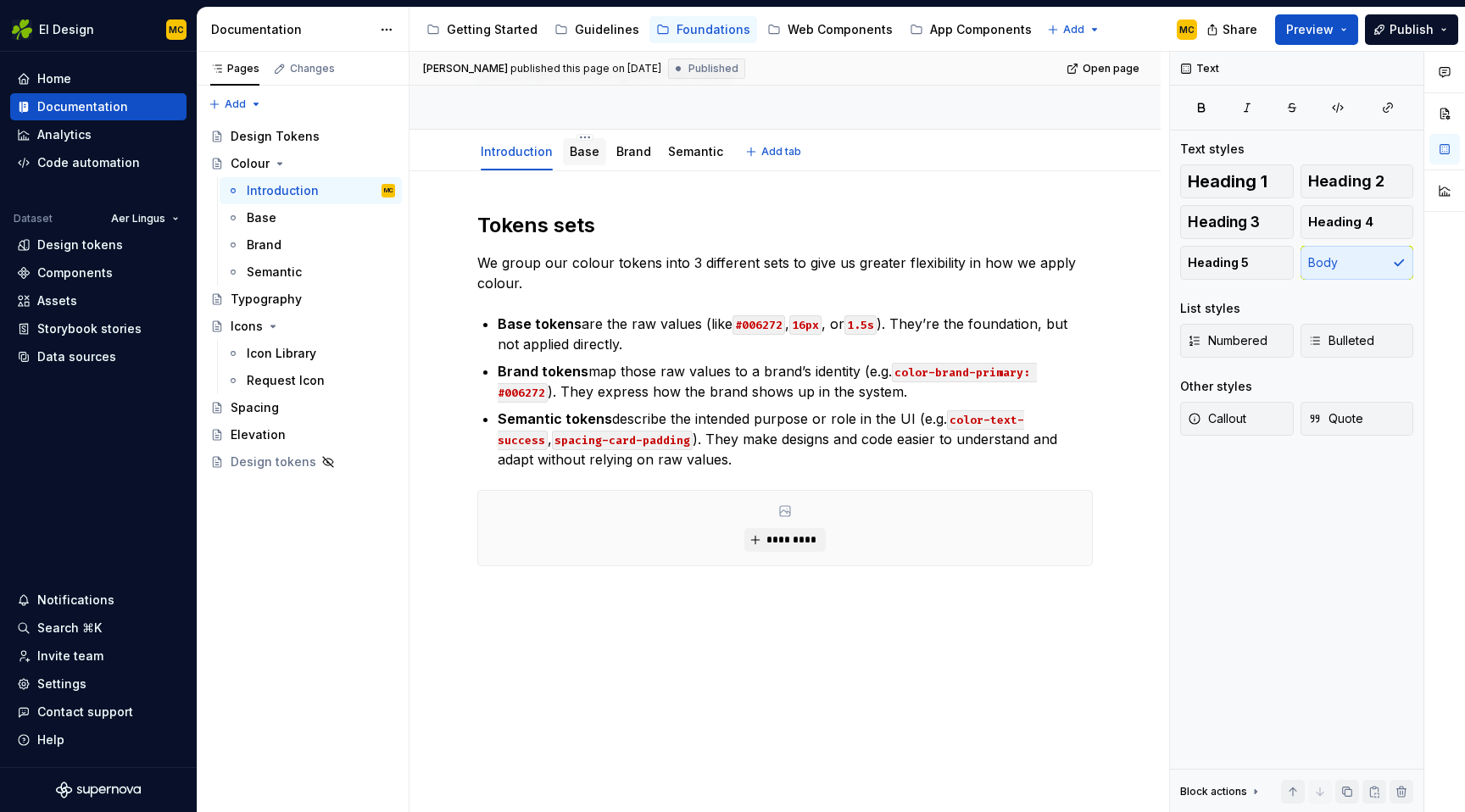
click at [579, 149] on link "Base" at bounding box center [584, 151] width 30 height 14
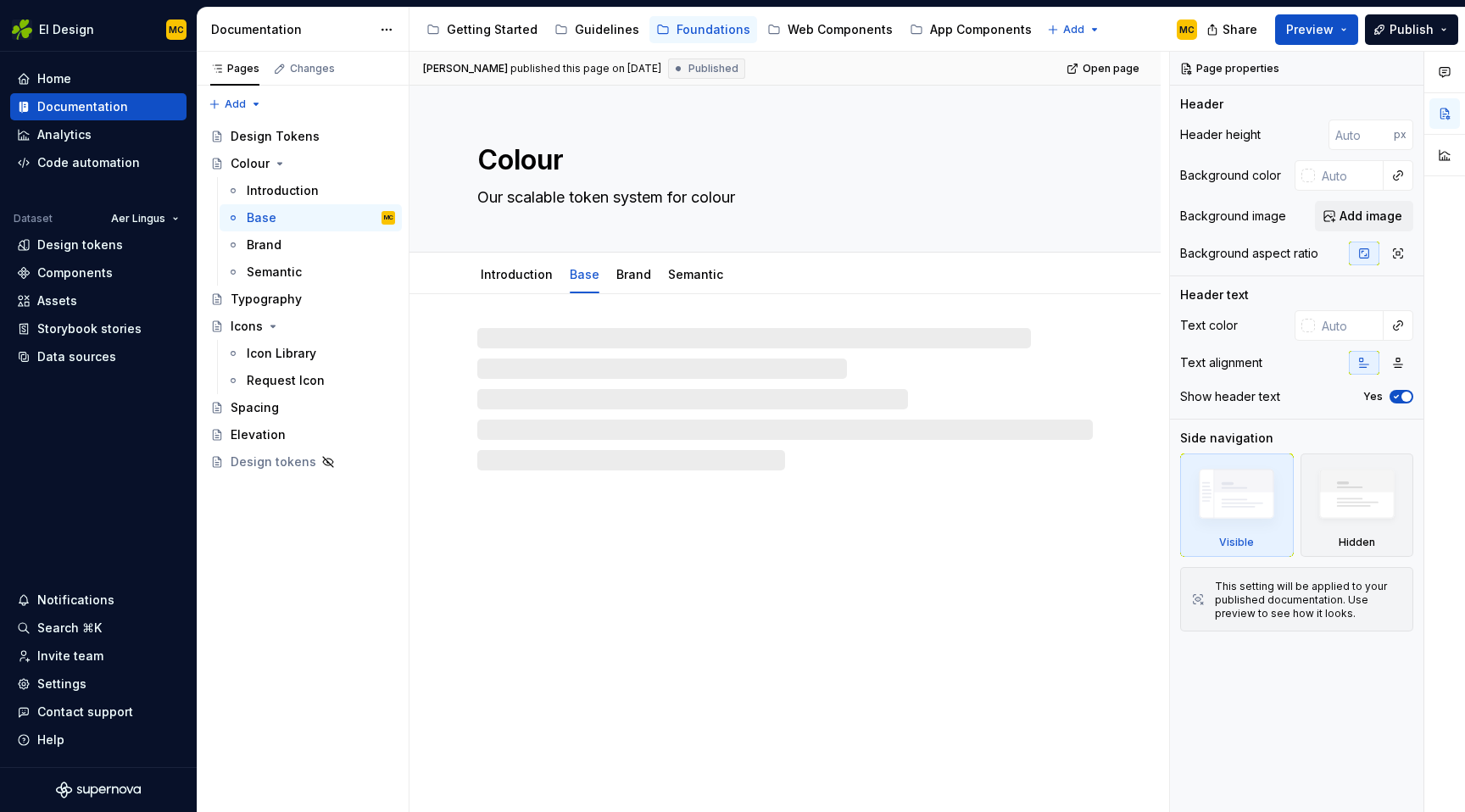
type textarea "*"
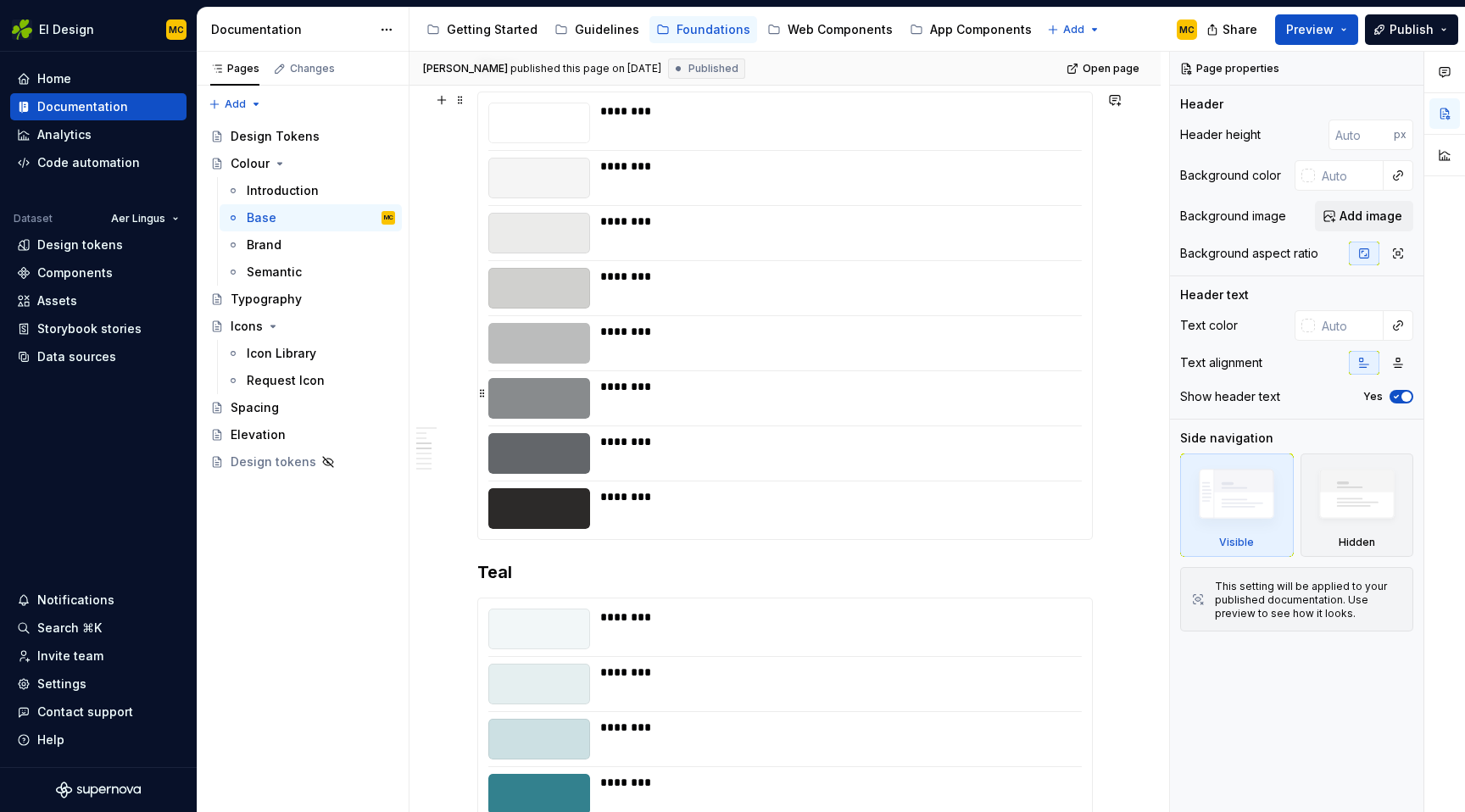
scroll to position [764, 0]
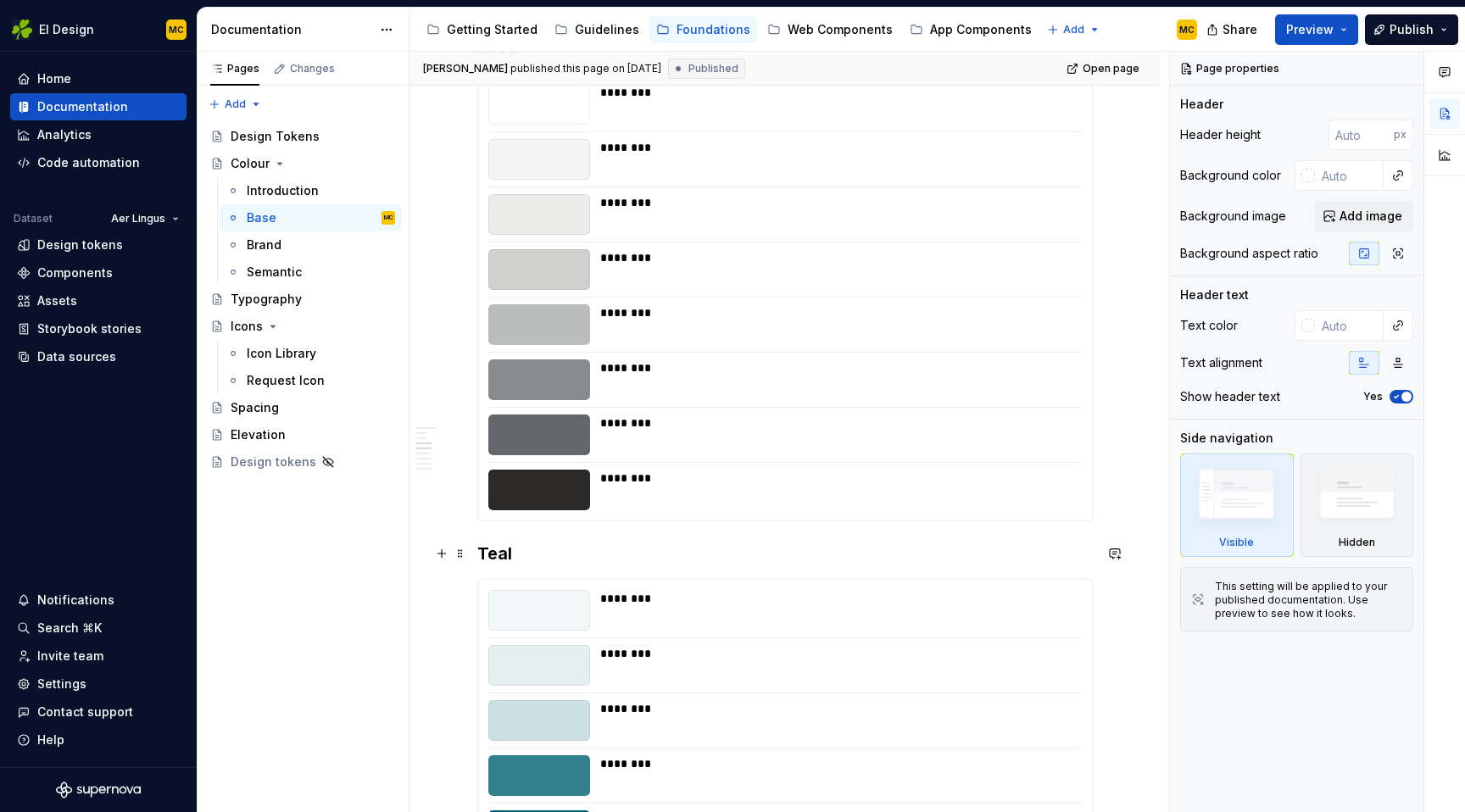
click at [541, 555] on h3 "Teal" at bounding box center [785, 553] width 616 height 24
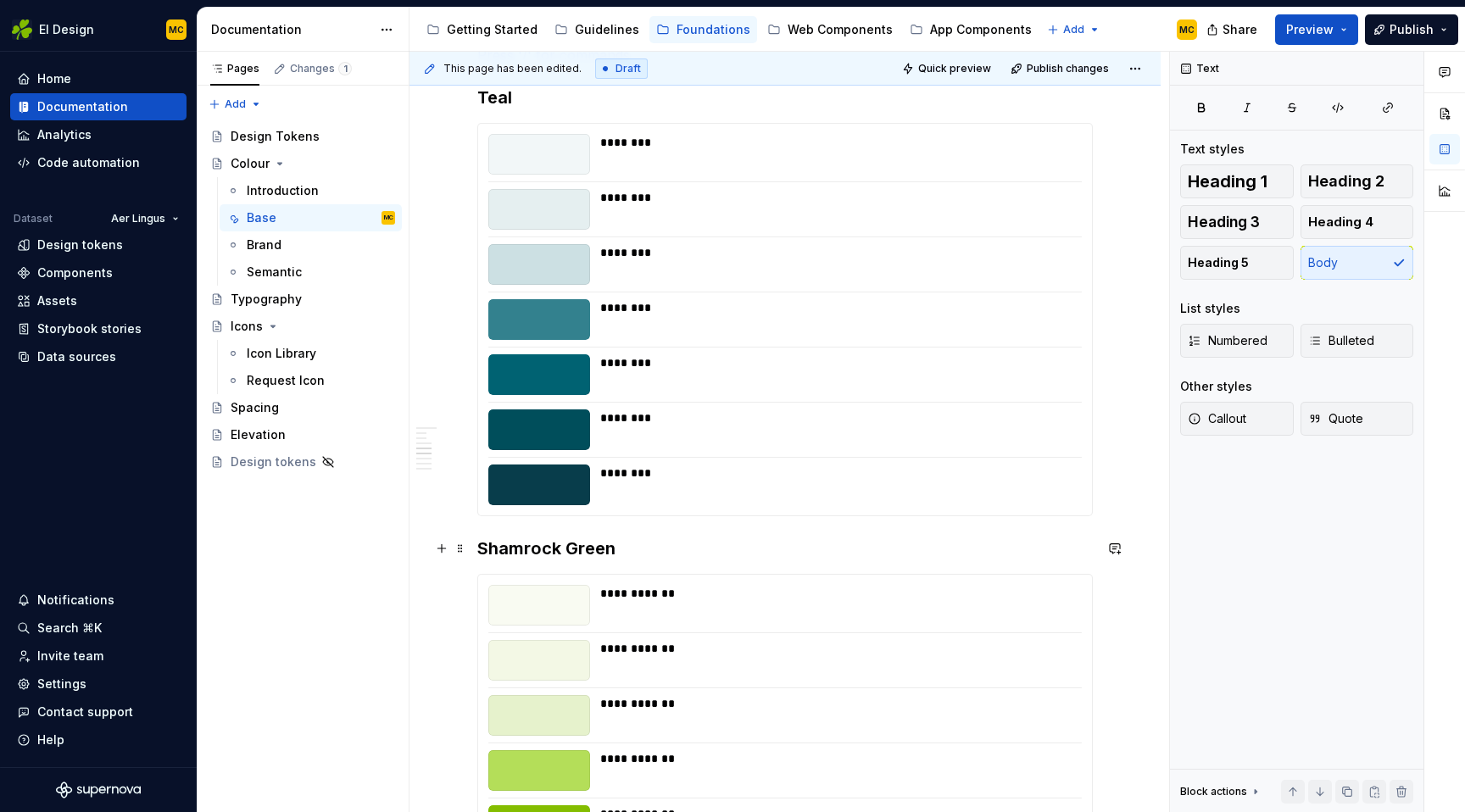
scroll to position [1282, 0]
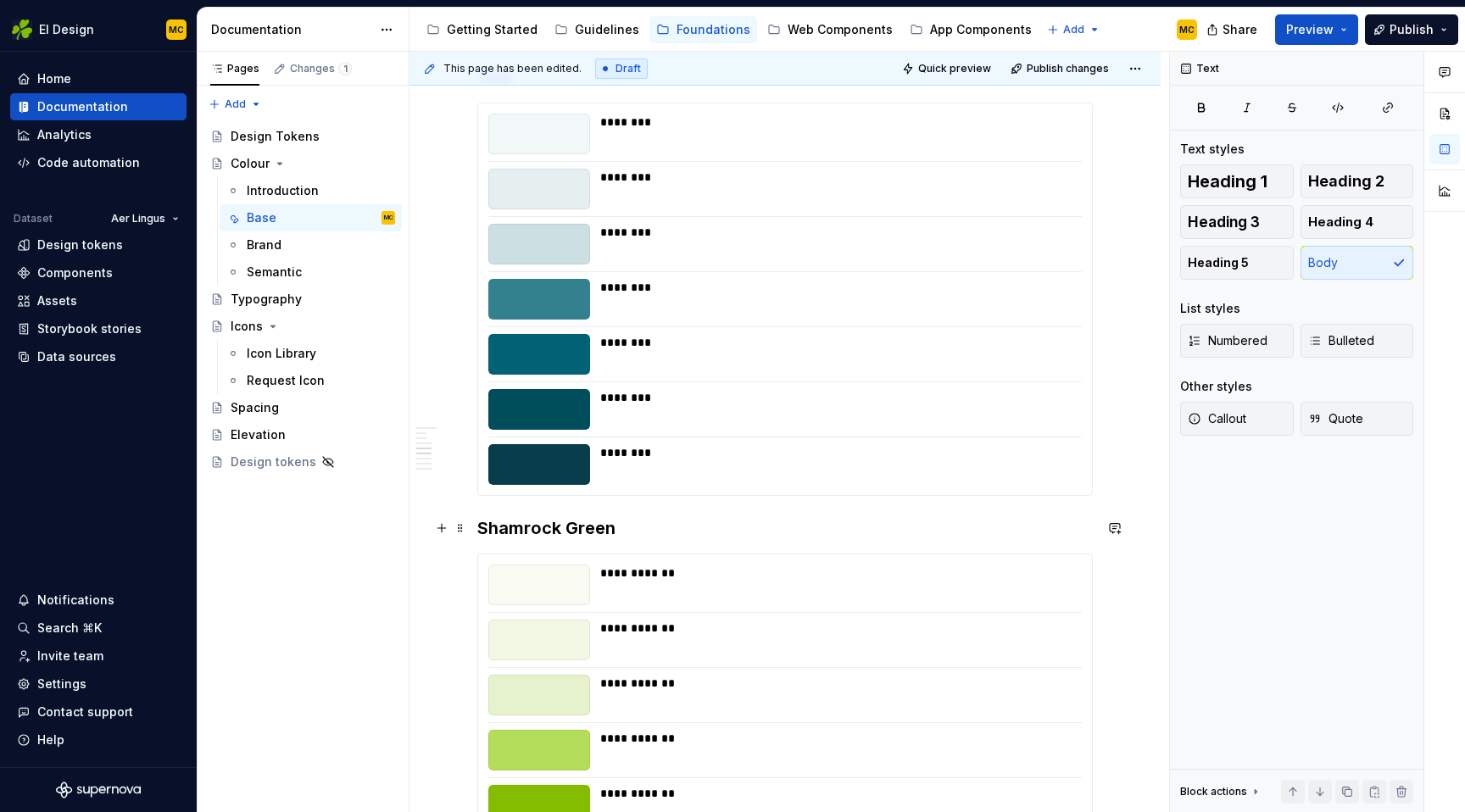
click at [479, 531] on h3 "Shamrock Green" at bounding box center [785, 528] width 616 height 24
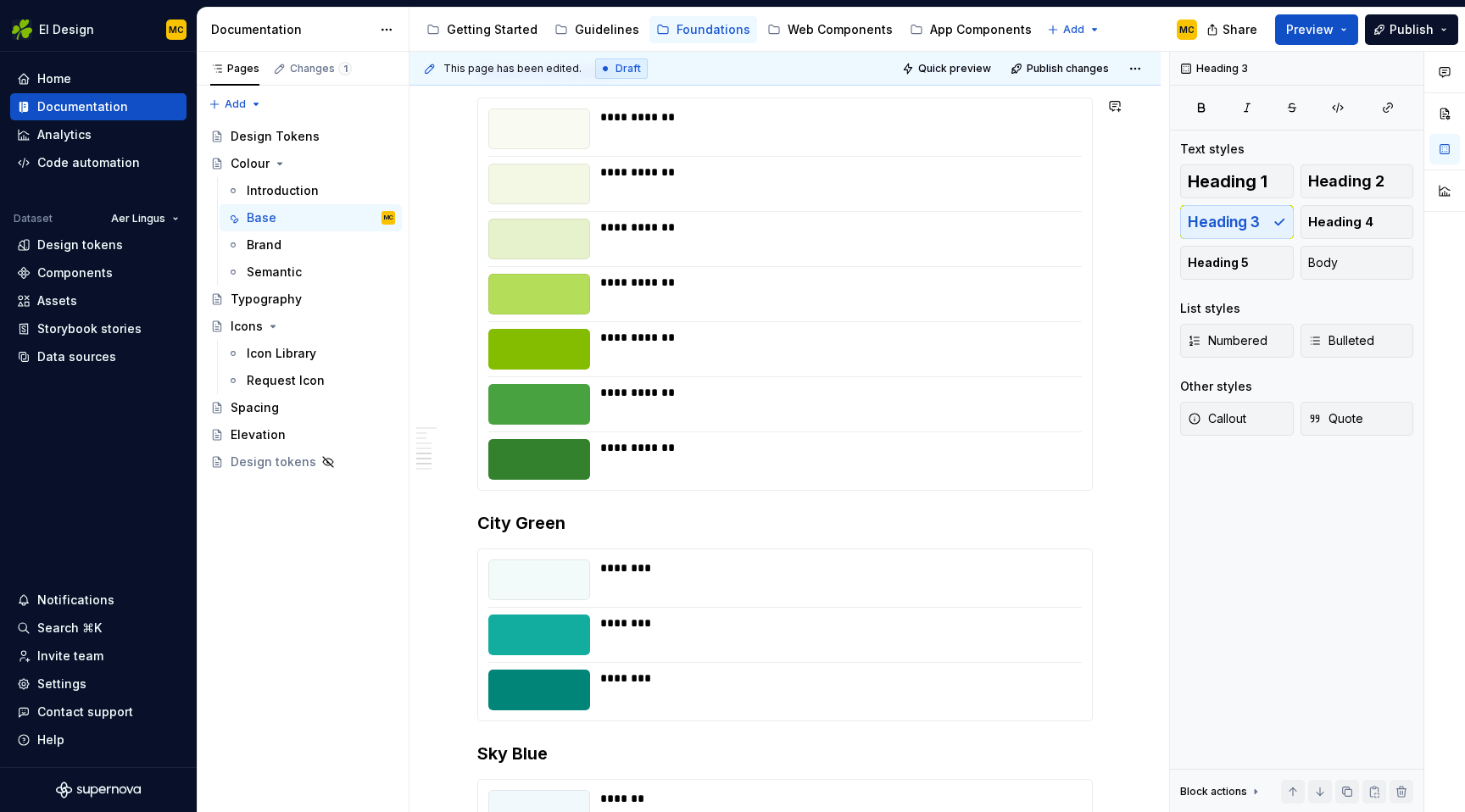
scroll to position [1780, 0]
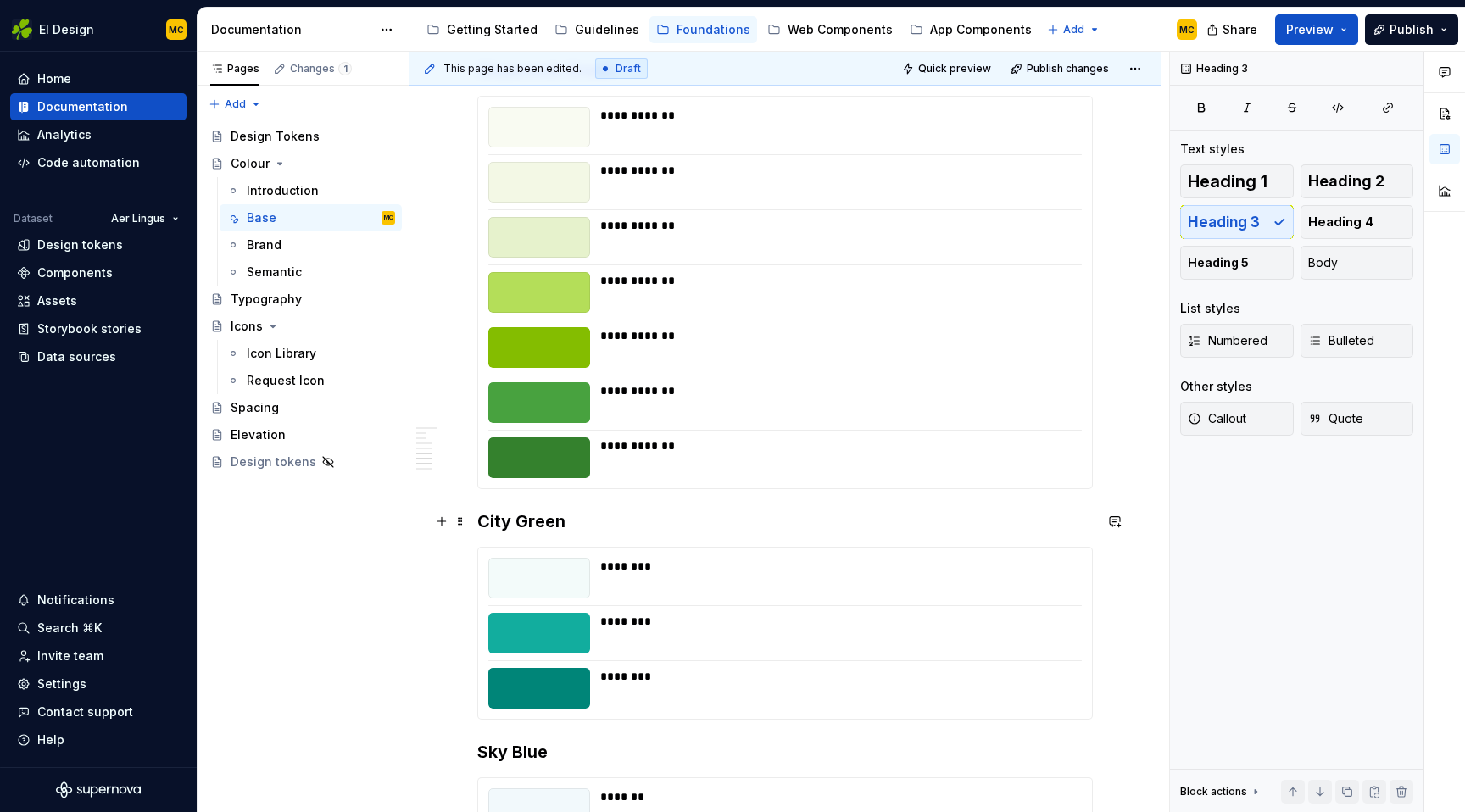
click at [480, 526] on h3 "City Green" at bounding box center [785, 521] width 616 height 24
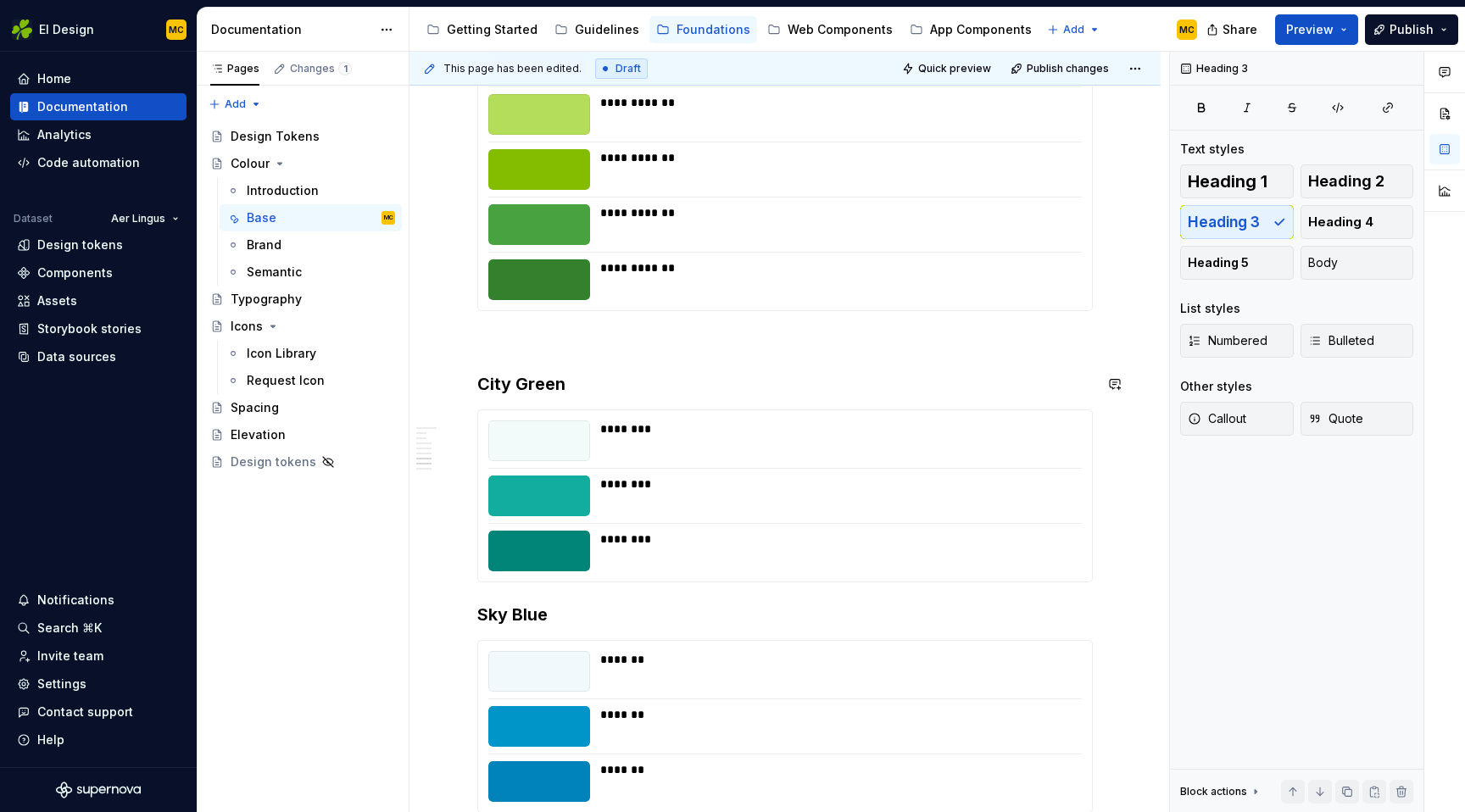
scroll to position [1977, 0]
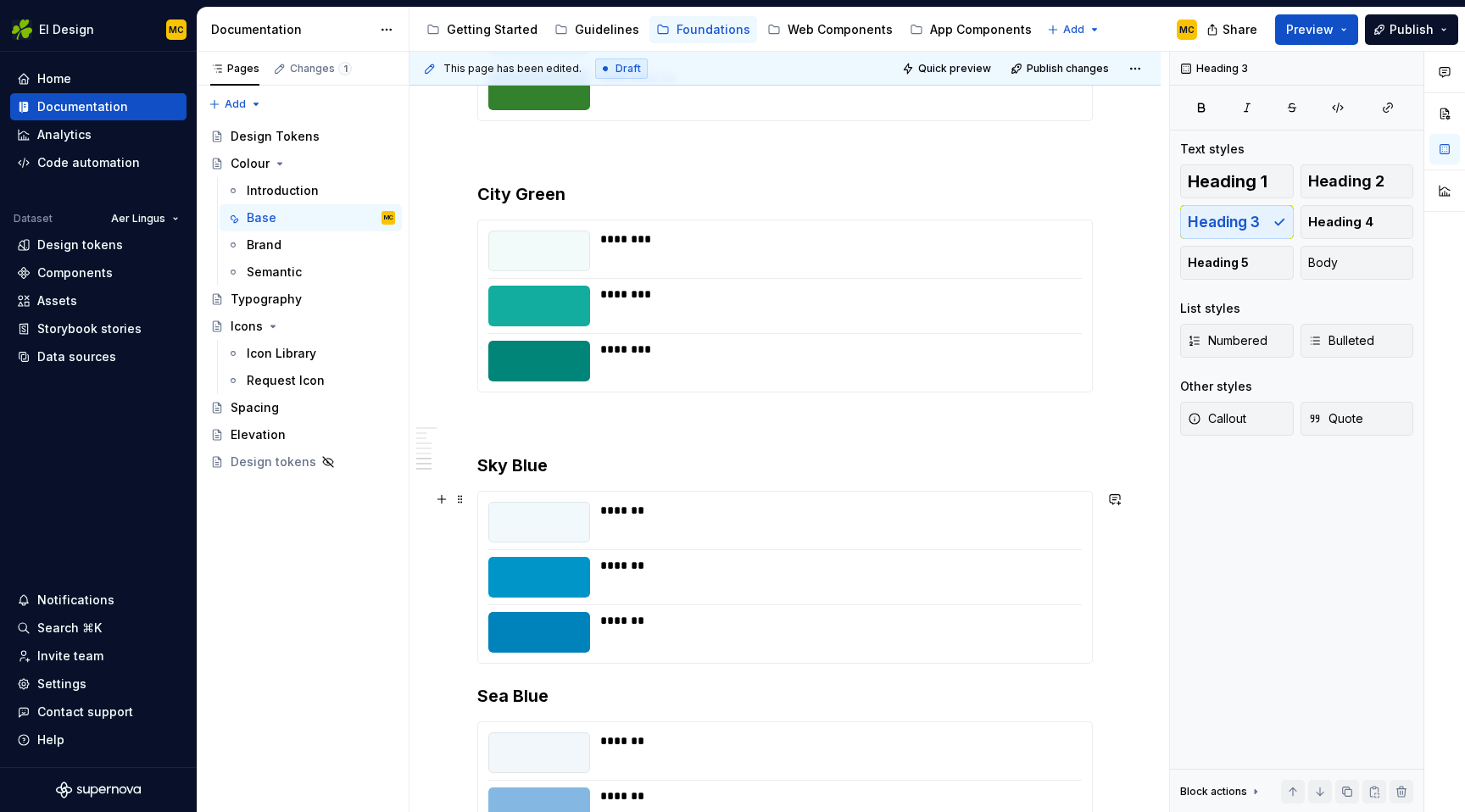
scroll to position [2166, 0]
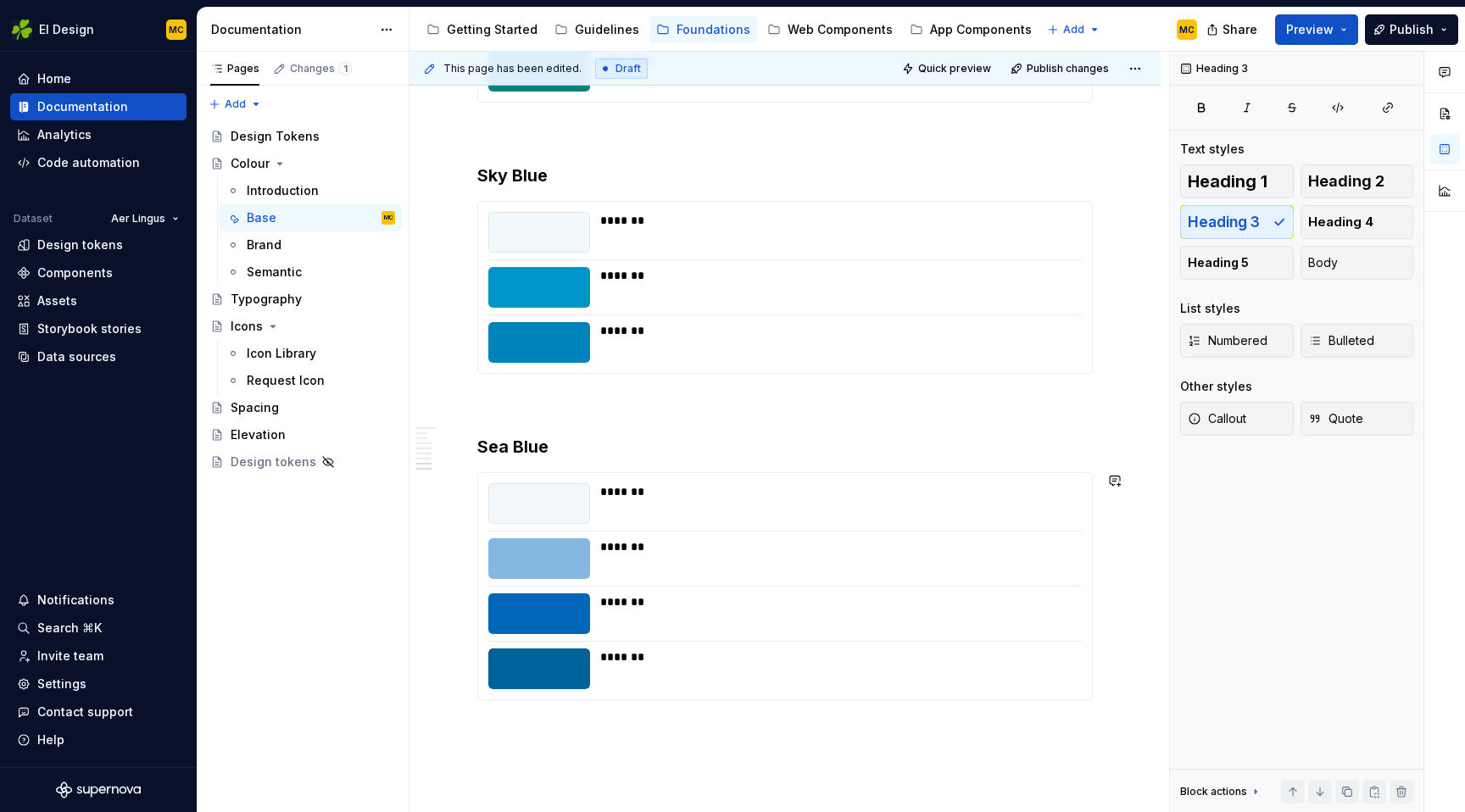
scroll to position [2444, 0]
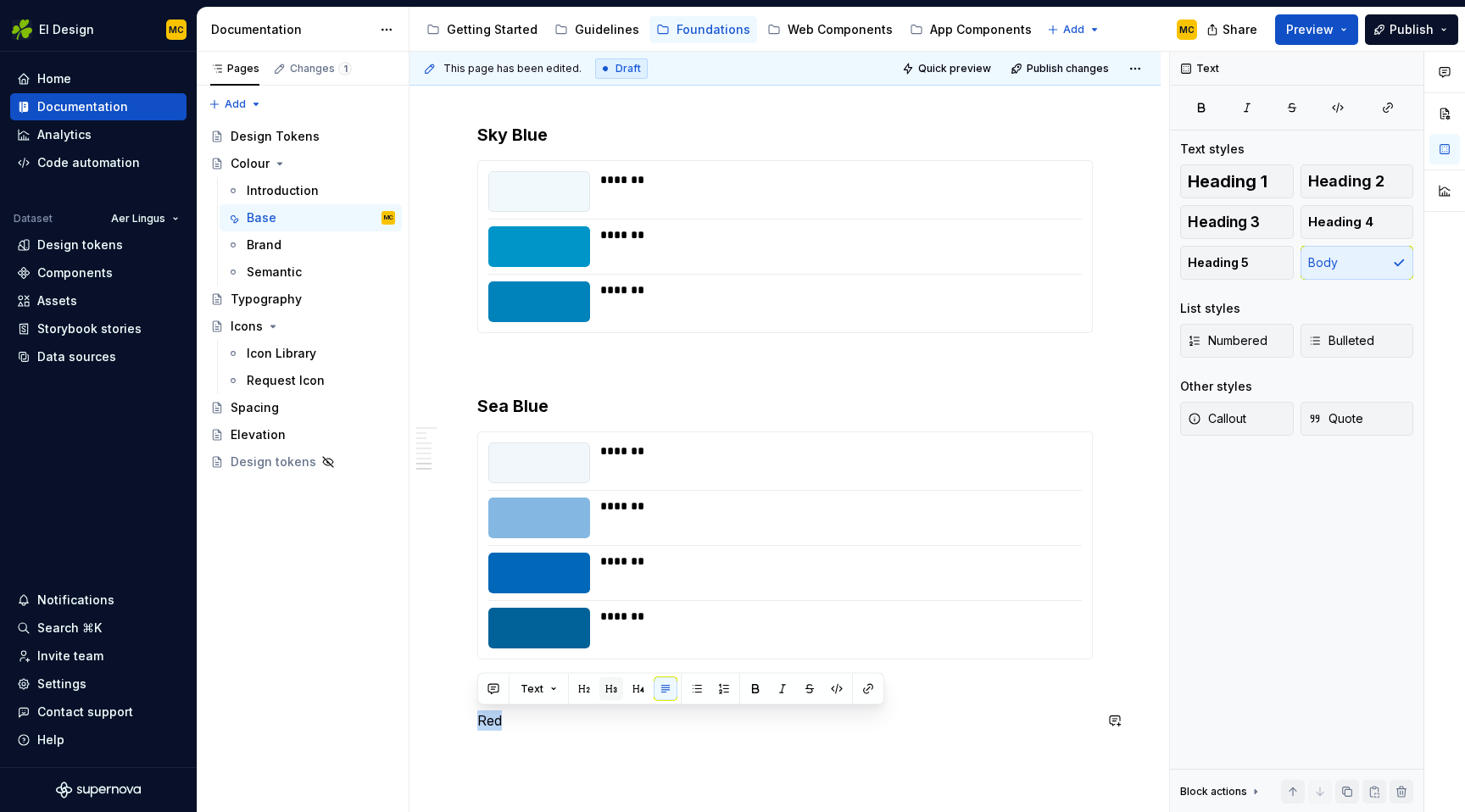
click at [612, 692] on button "button" at bounding box center [611, 689] width 24 height 24
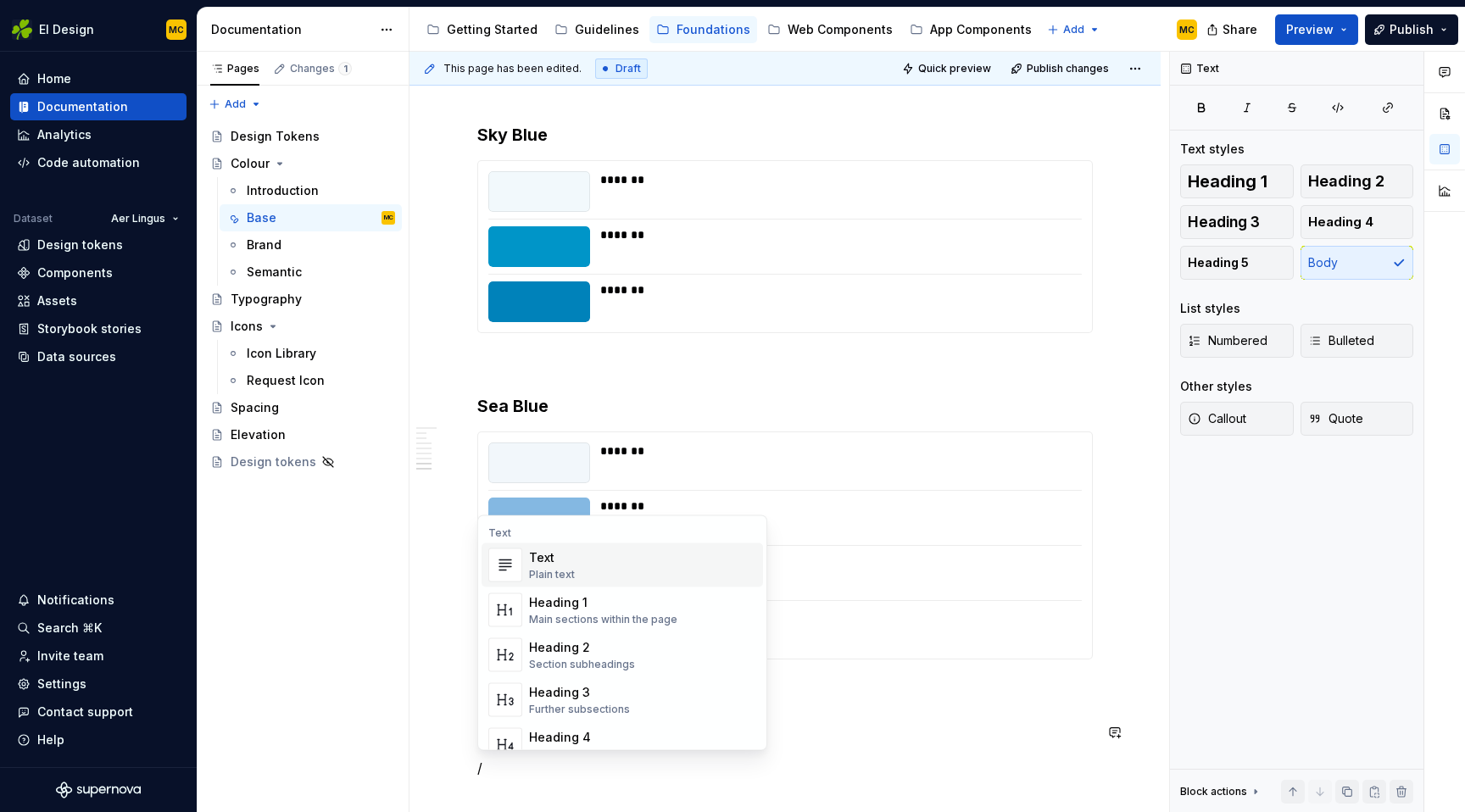
scroll to position [2527, 0]
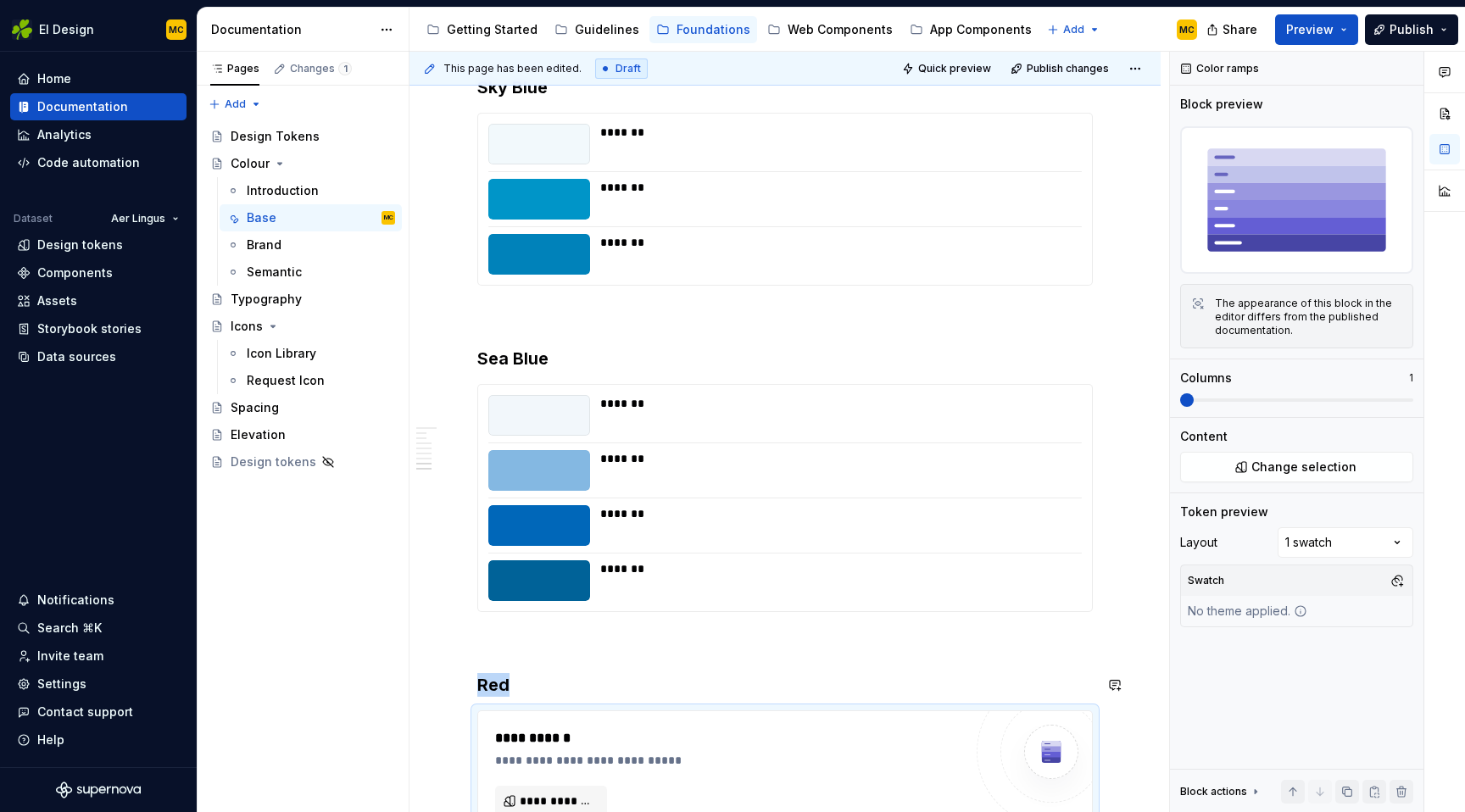
type textarea "*"
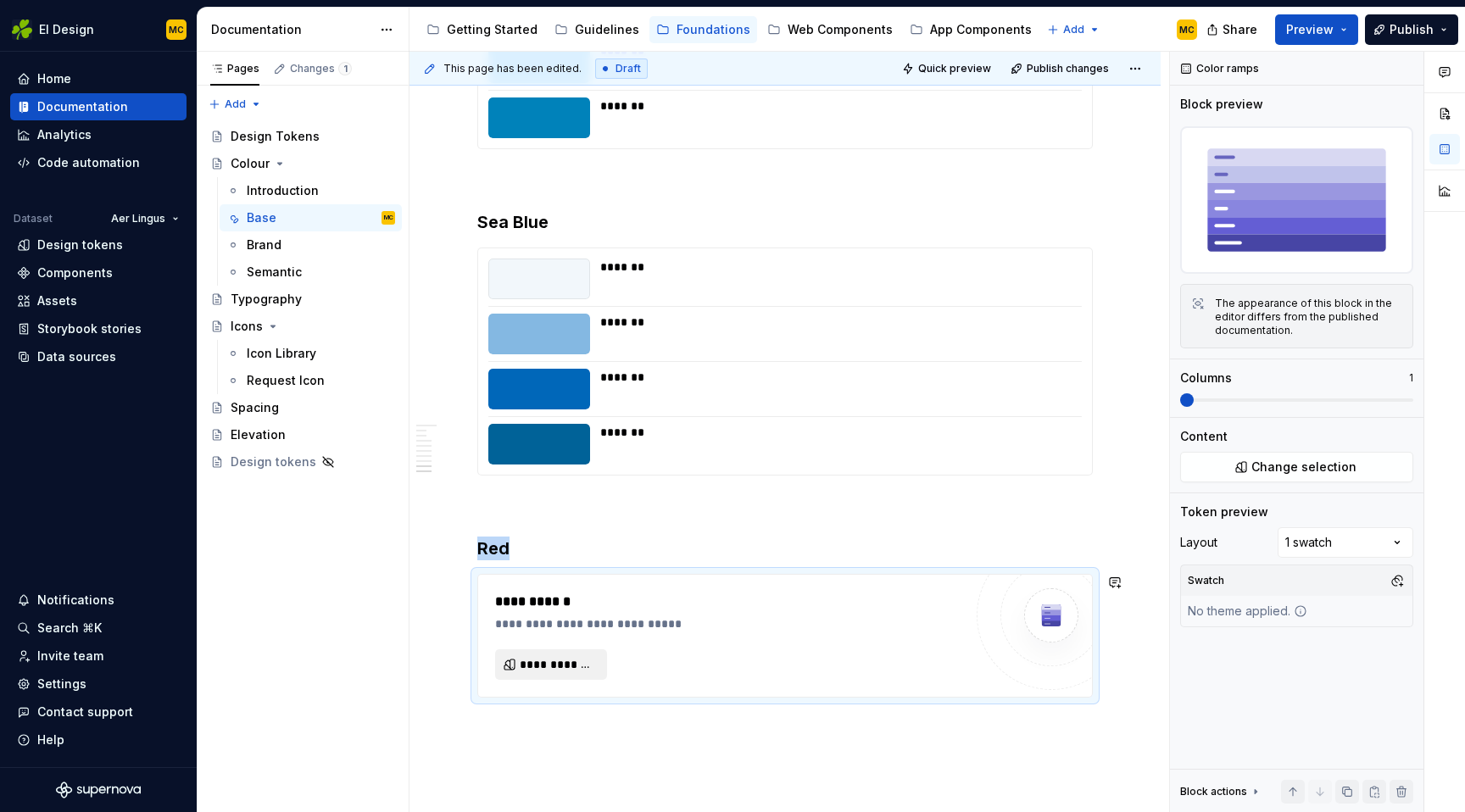
scroll to position [2709, 0]
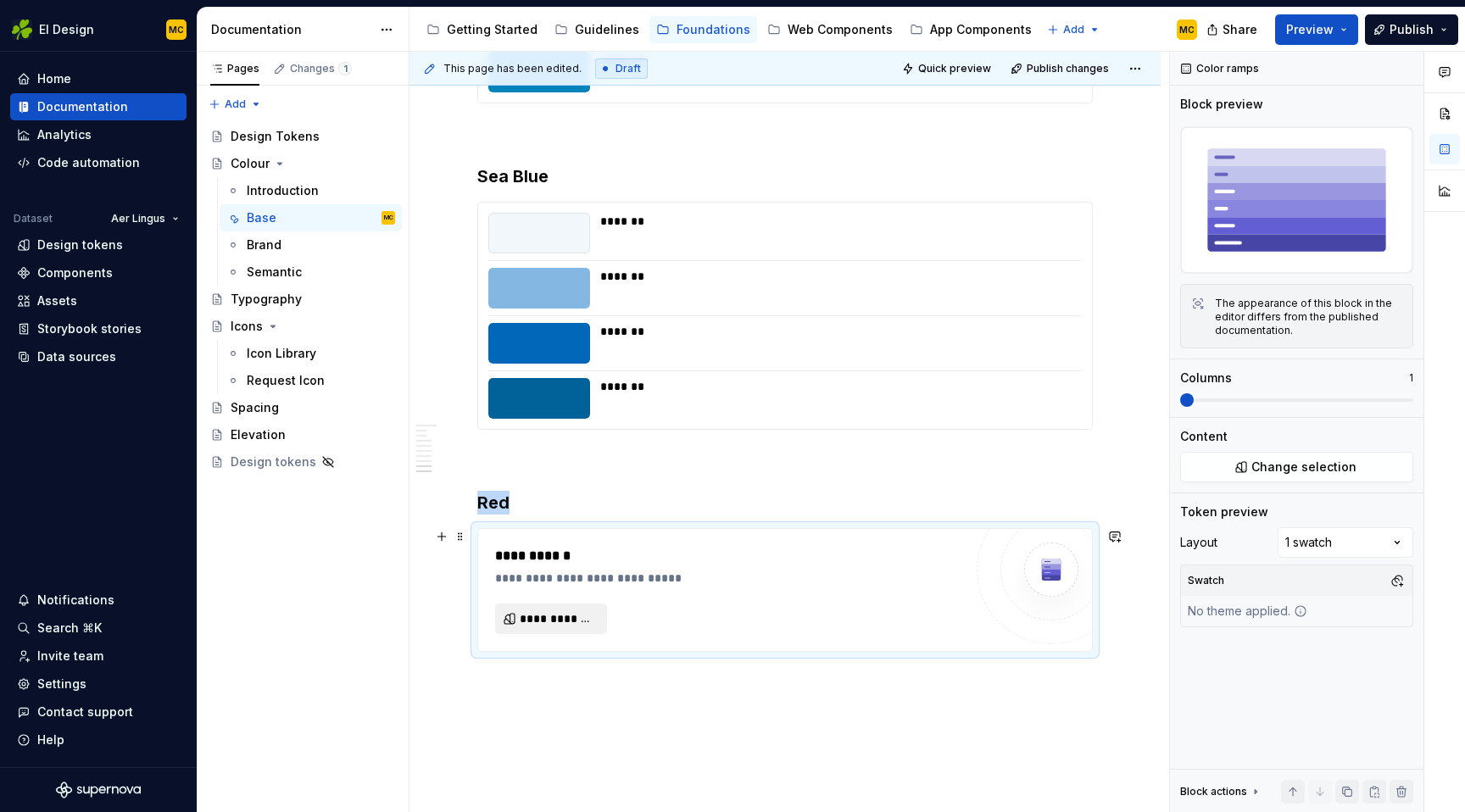
click at [580, 622] on span "**********" at bounding box center [558, 619] width 76 height 17
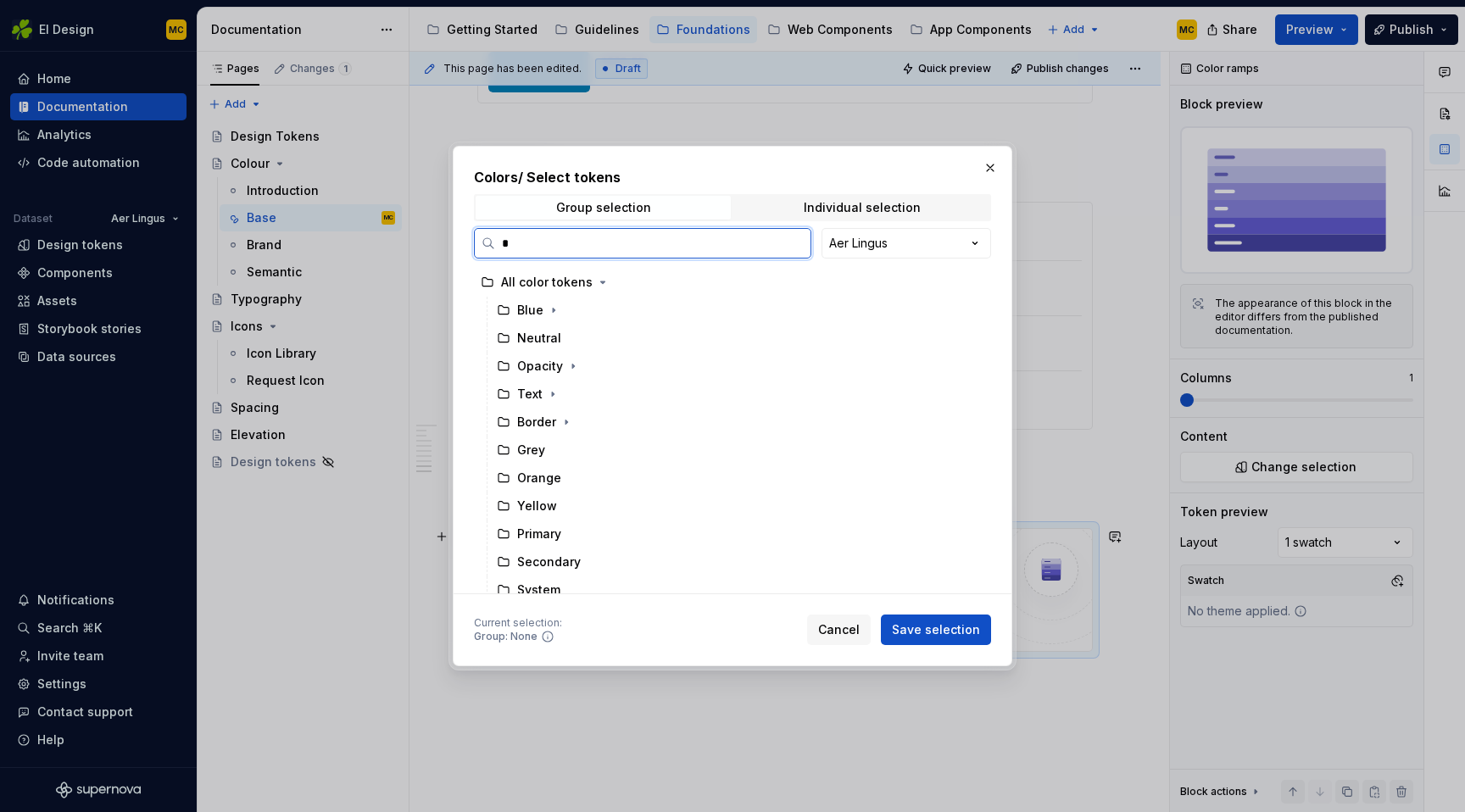
type input "**"
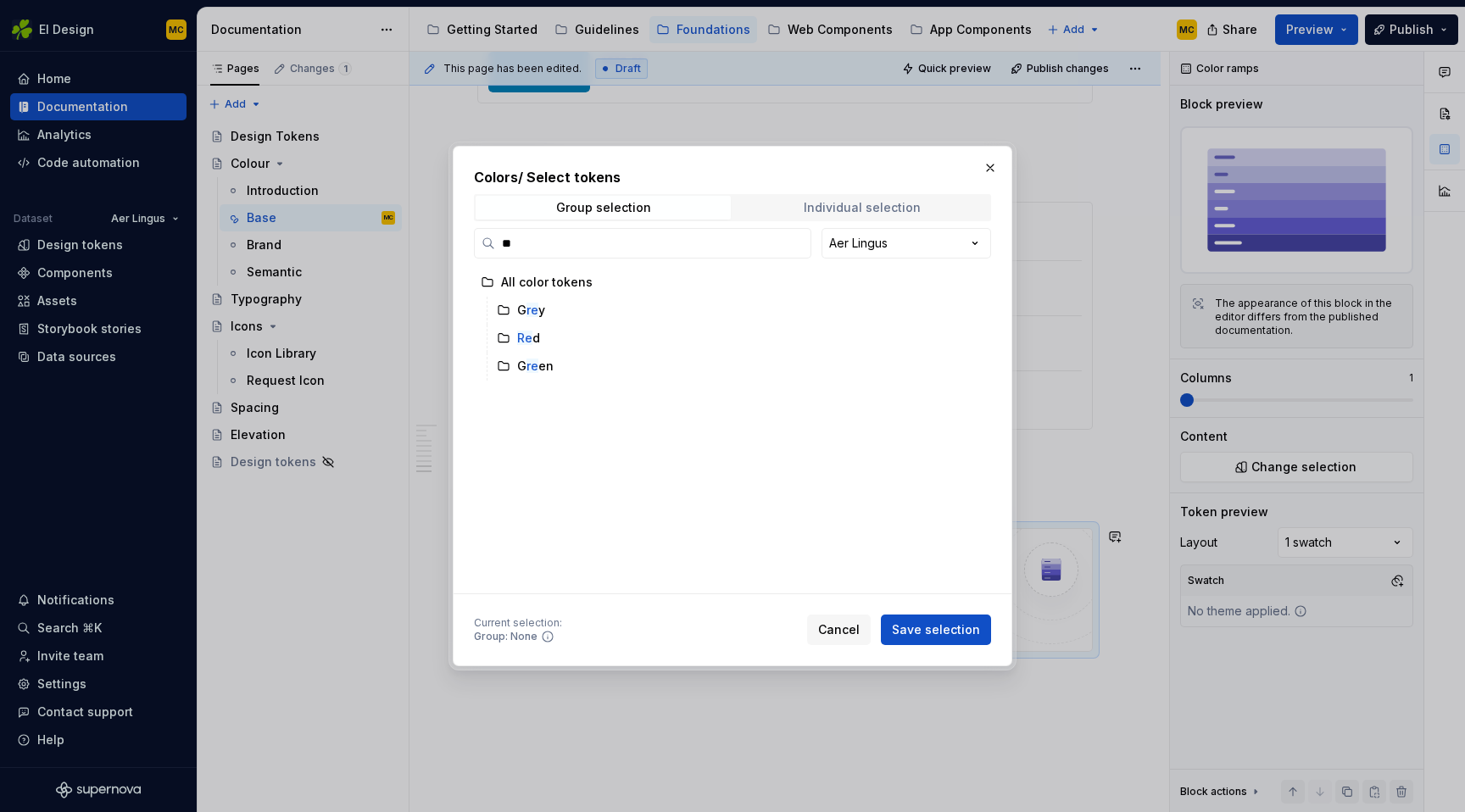
click at [881, 196] on span "Individual selection" at bounding box center [862, 208] width 255 height 24
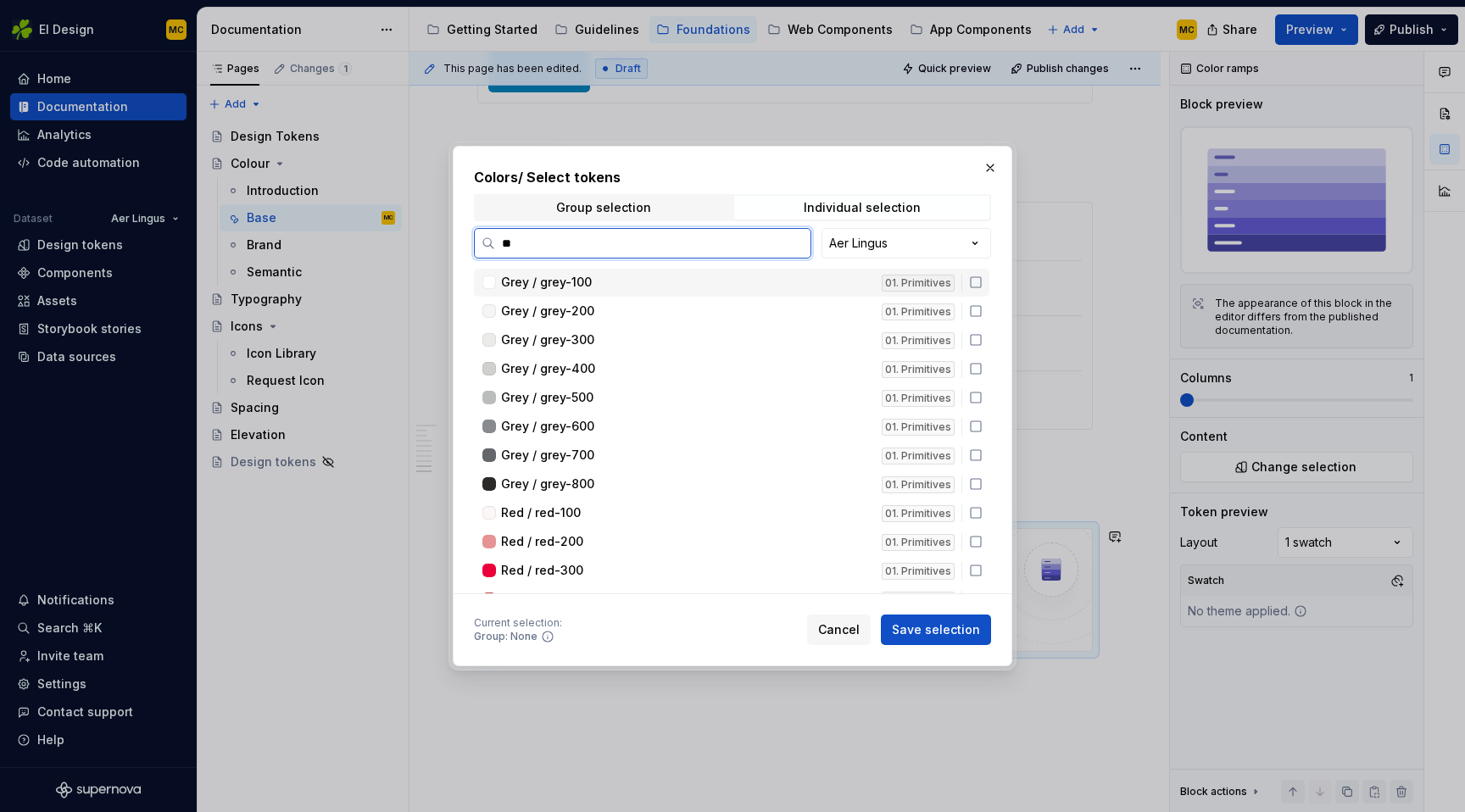
type input "***"
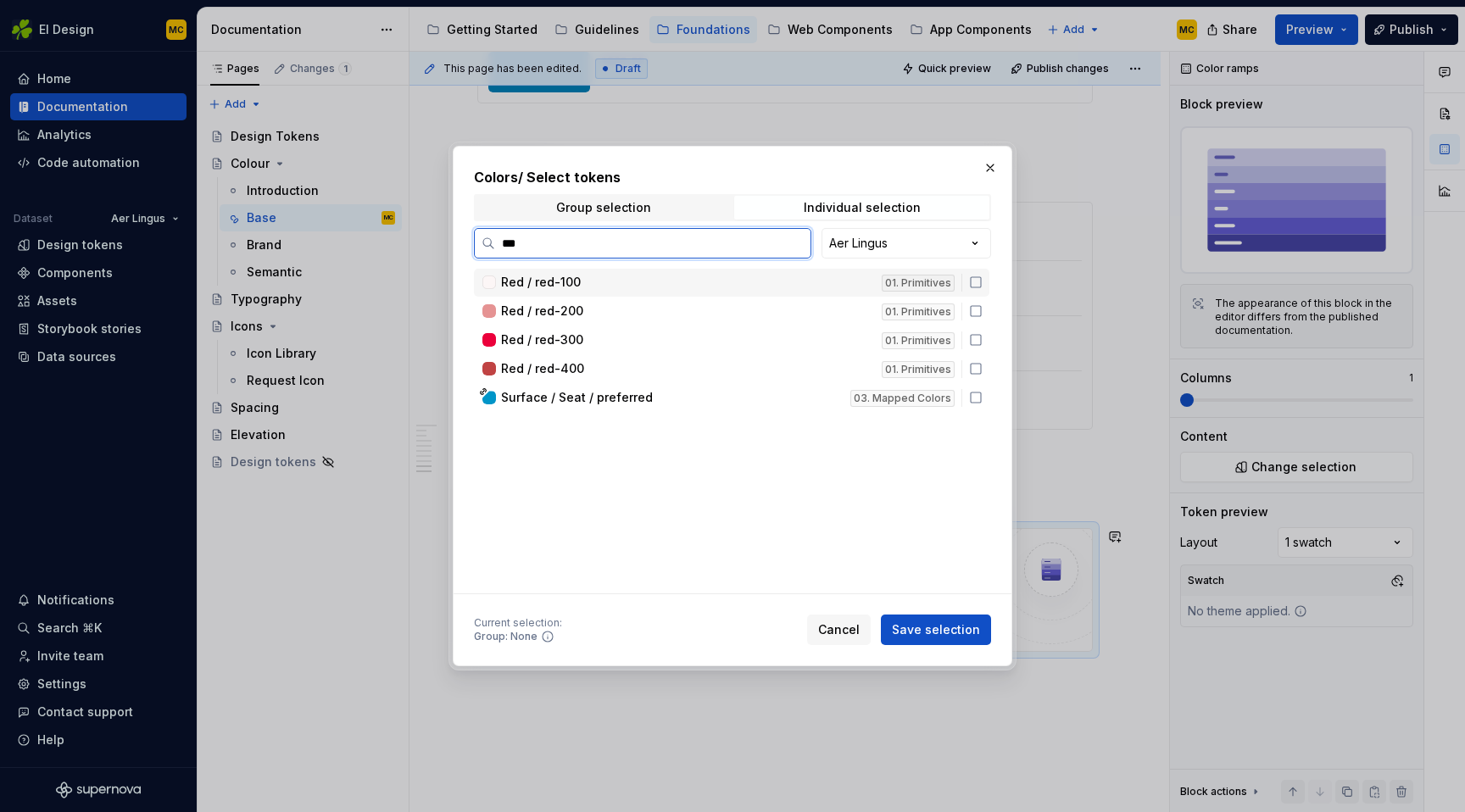
click at [981, 288] on icon at bounding box center [976, 282] width 10 height 10
click at [983, 311] on icon at bounding box center [976, 311] width 13 height 13
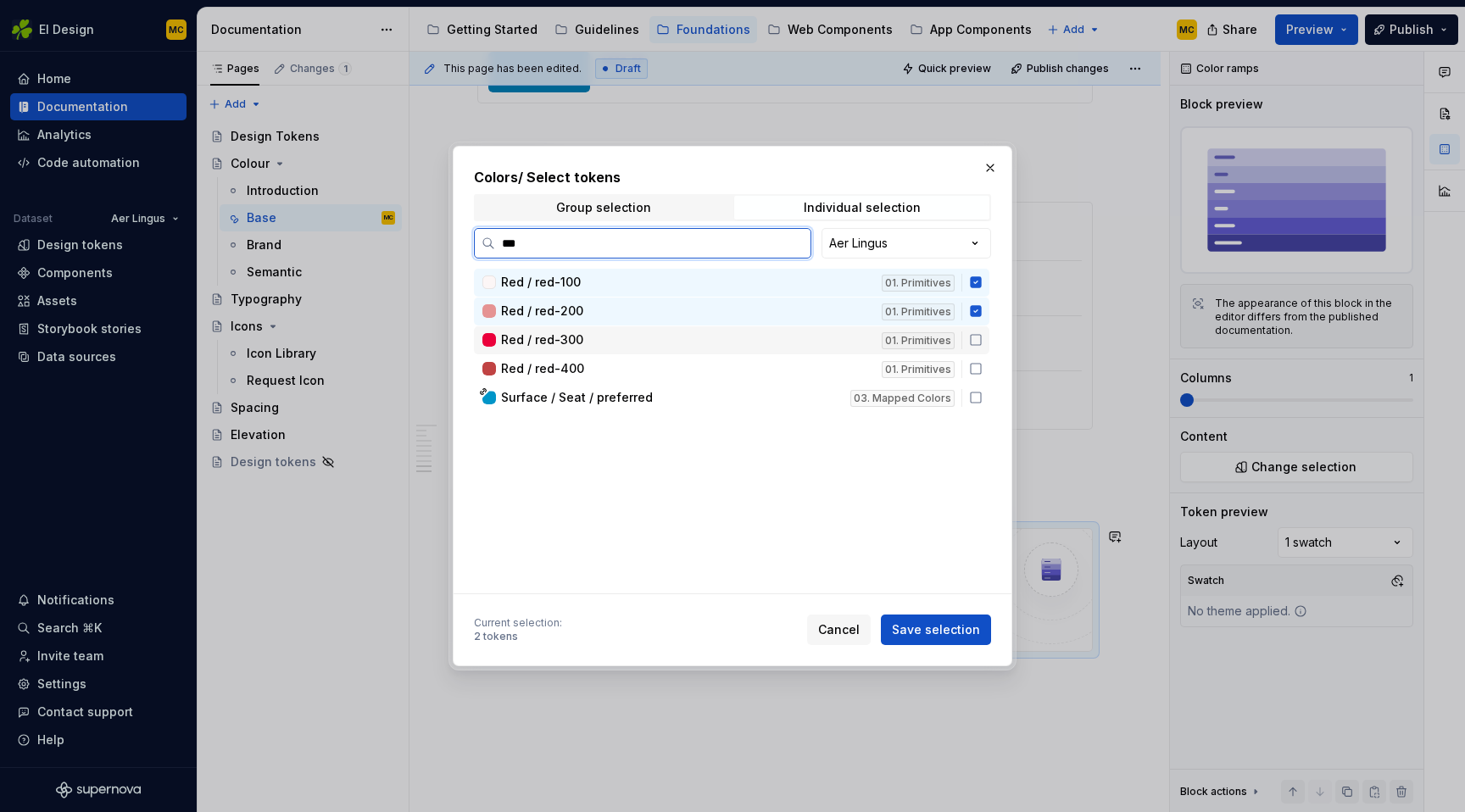
click at [983, 339] on icon at bounding box center [976, 340] width 13 height 13
click at [983, 368] on icon at bounding box center [976, 369] width 13 height 13
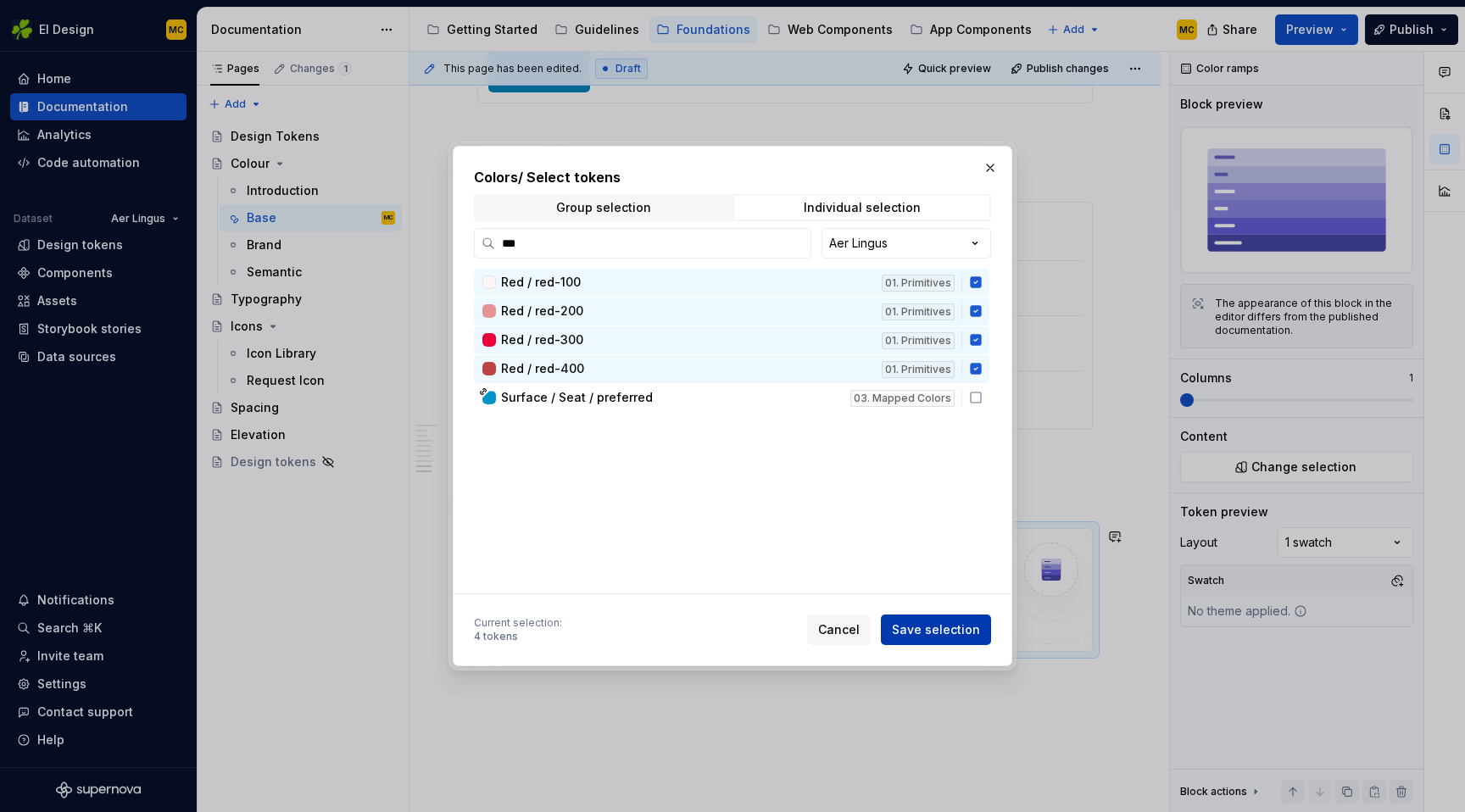
click at [957, 631] on span "Save selection" at bounding box center [936, 630] width 89 height 17
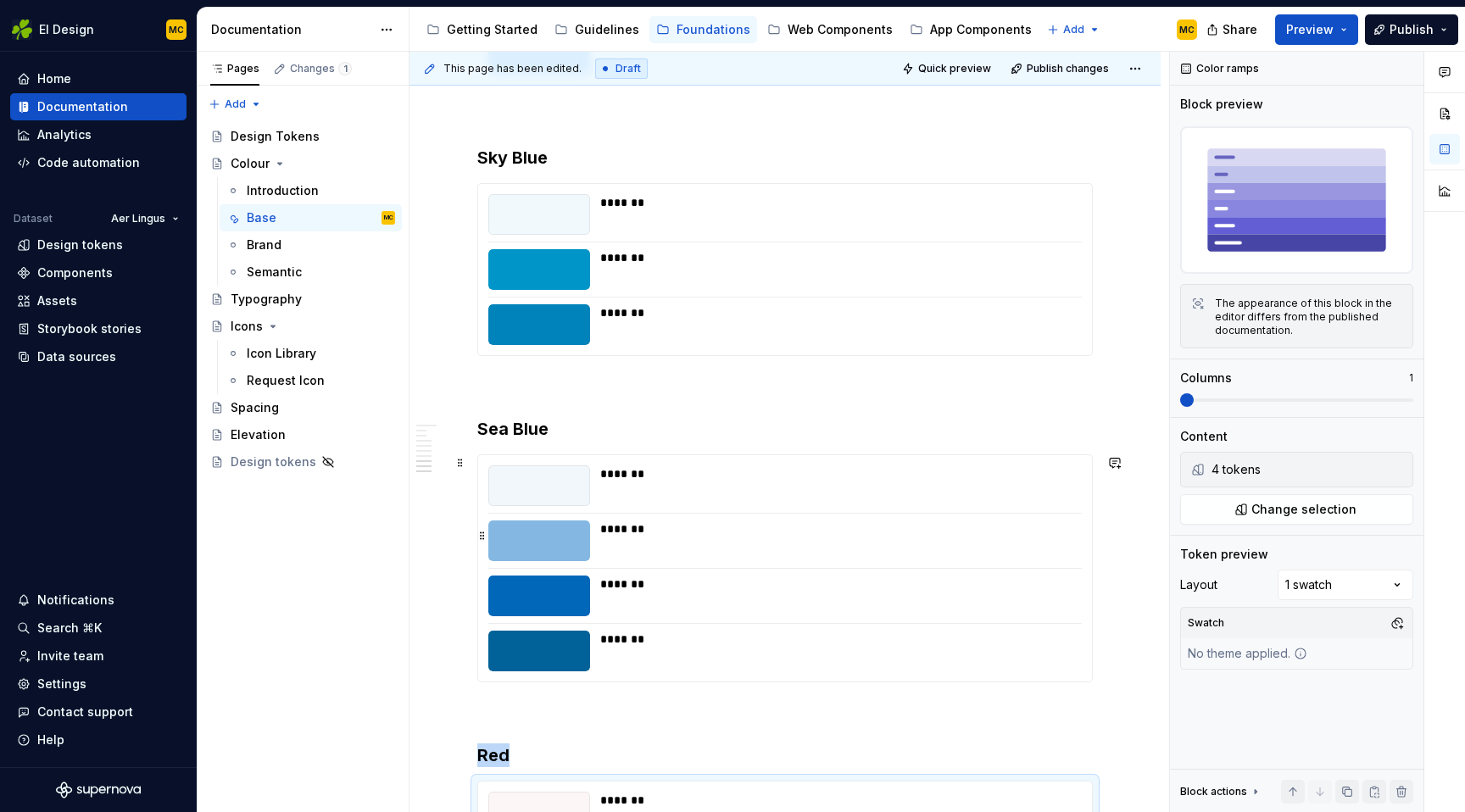
scroll to position [2457, 0]
click at [616, 429] on h3 "Sea Blue" at bounding box center [785, 428] width 616 height 24
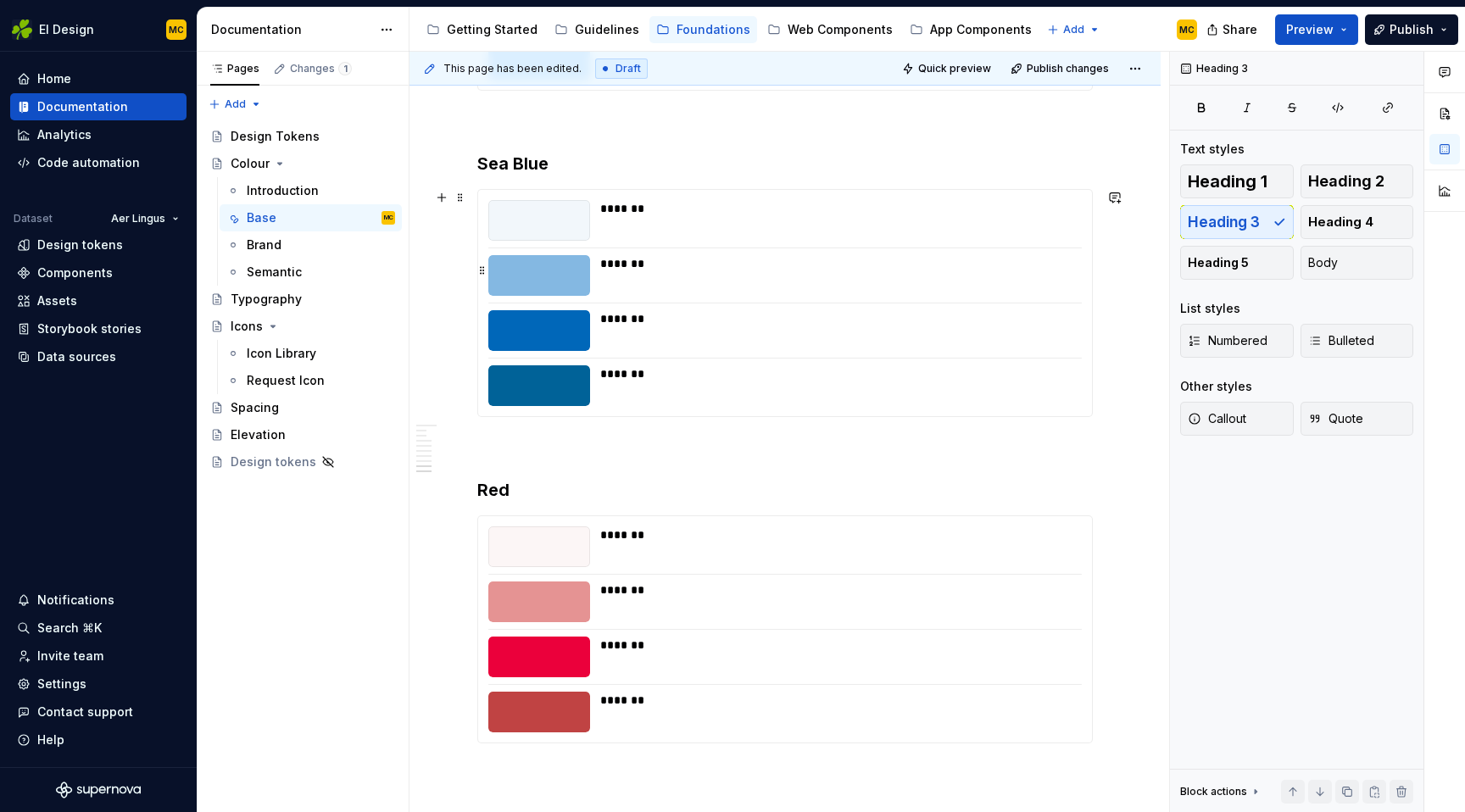
scroll to position [2726, 0]
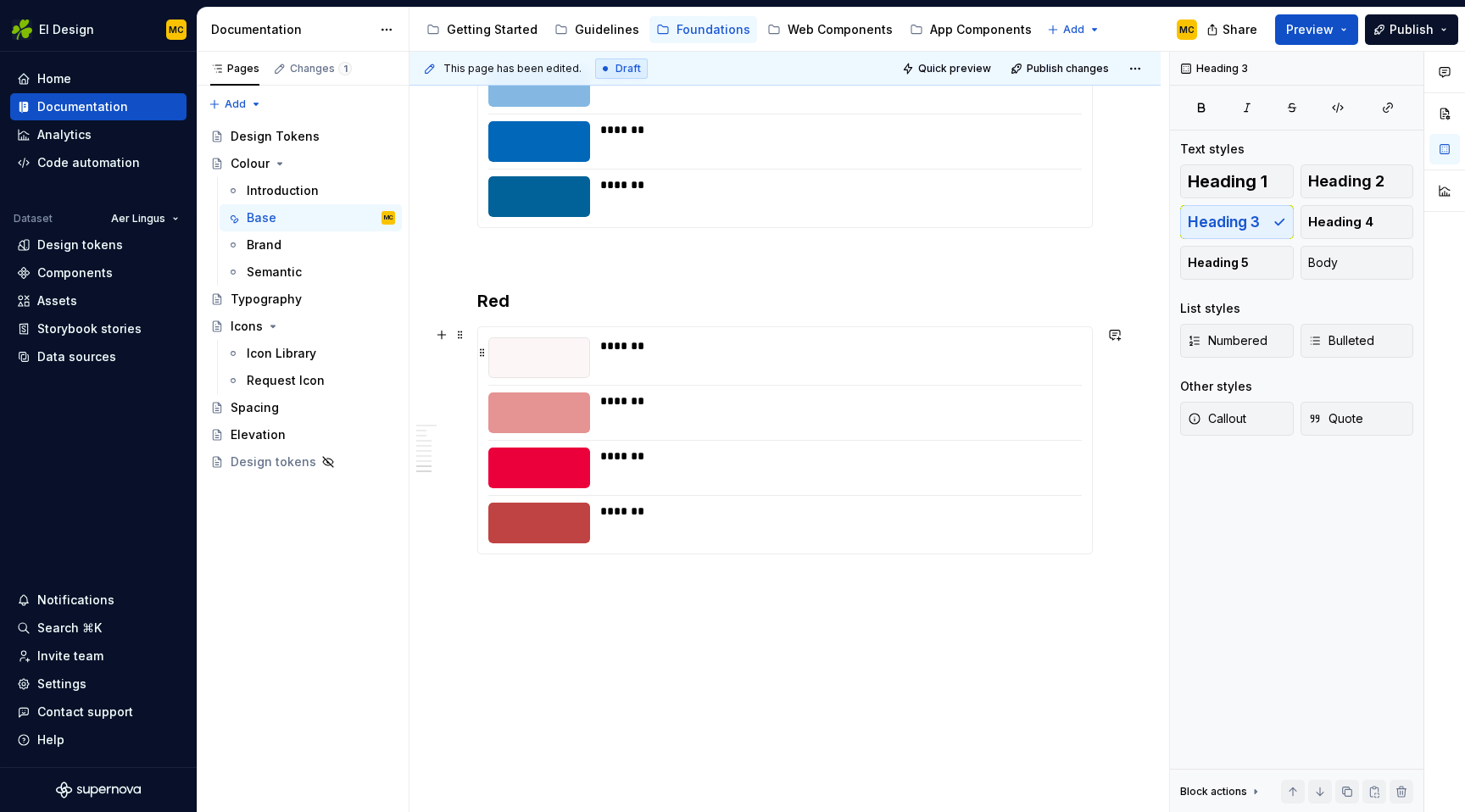
scroll to position [2915, 0]
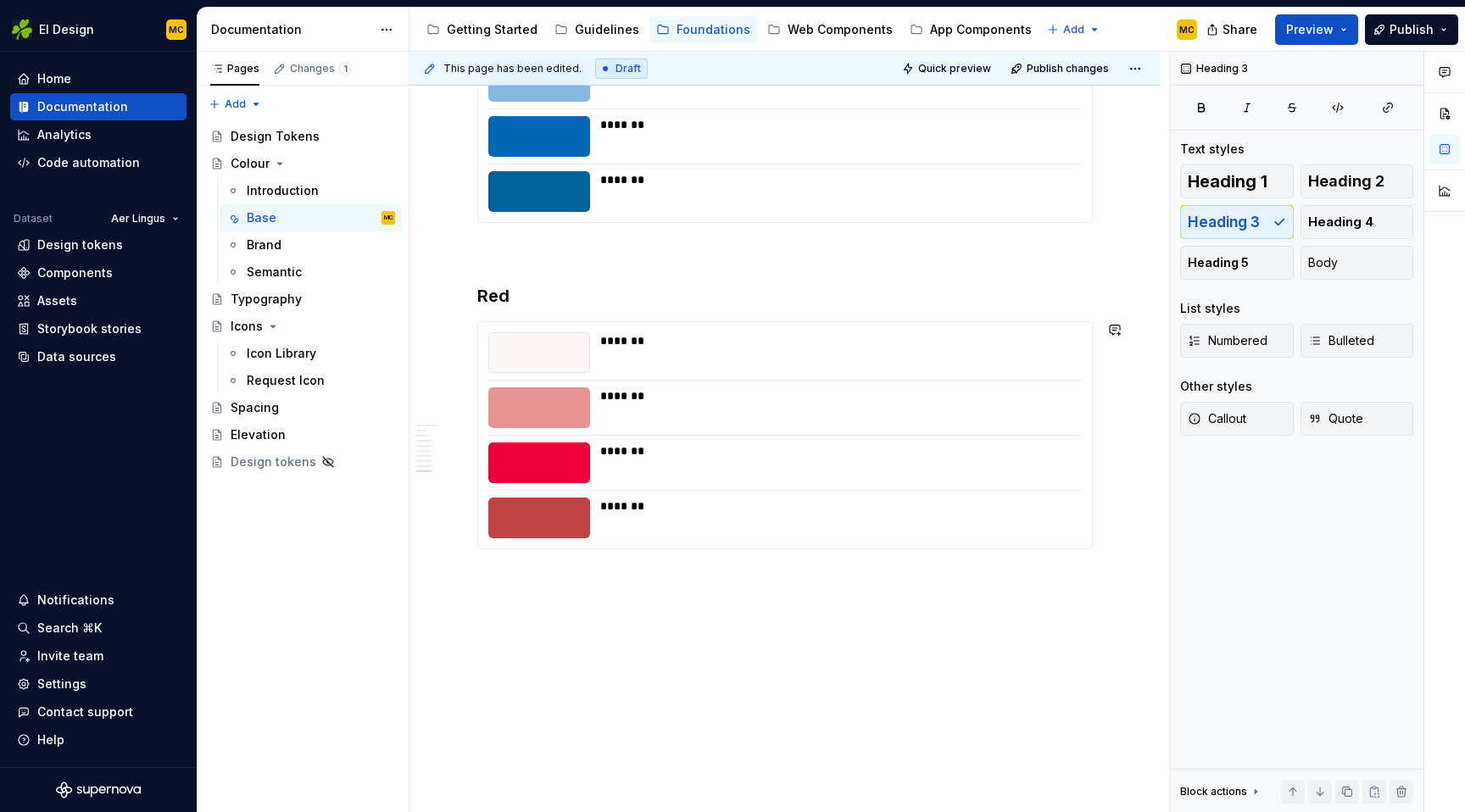
click at [577, 255] on p at bounding box center [785, 253] width 616 height 20
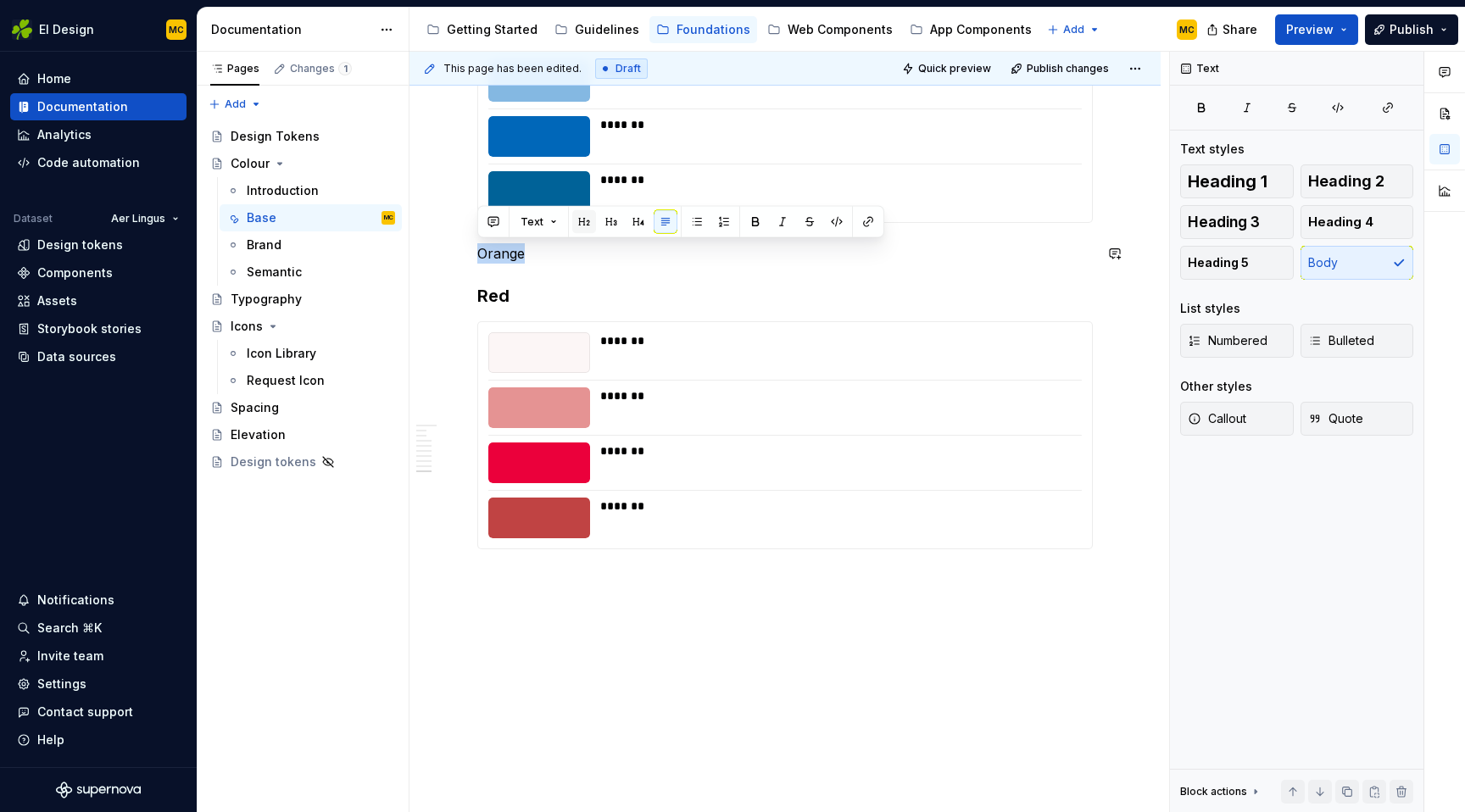
click at [587, 223] on button "button" at bounding box center [584, 222] width 24 height 24
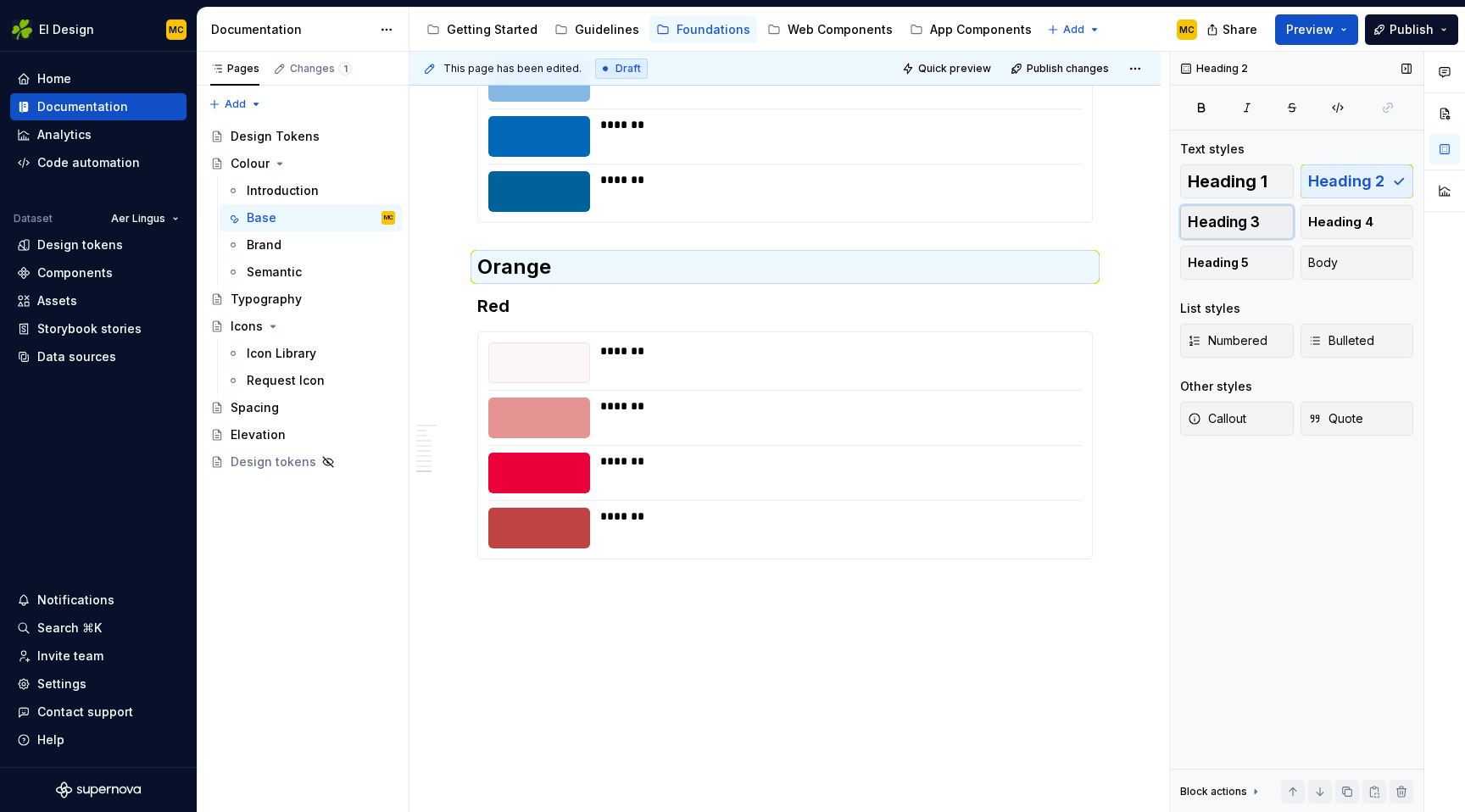
click at [1220, 207] on button "Heading 3" at bounding box center [1236, 222] width 113 height 34
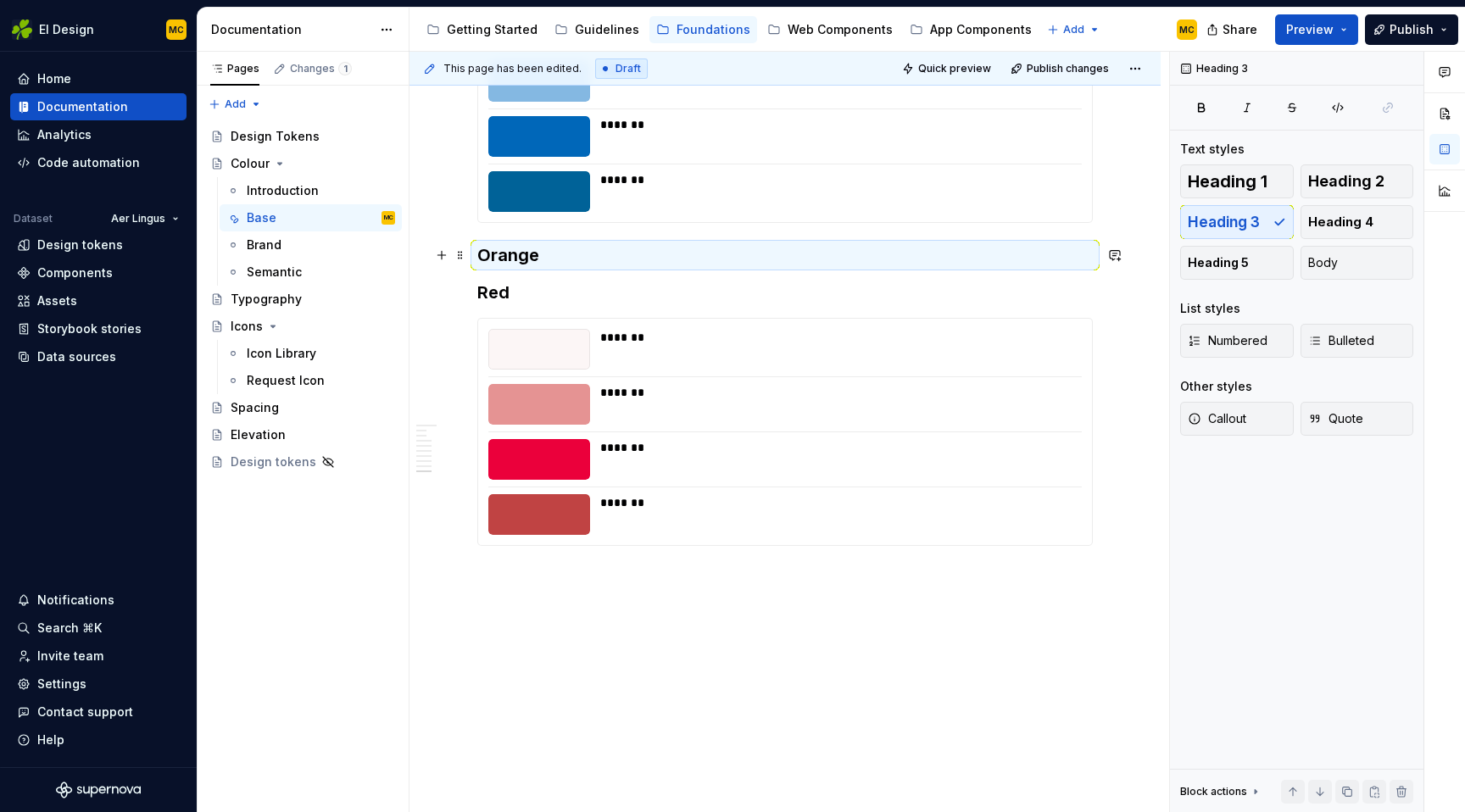
click at [661, 254] on h3 "Orange" at bounding box center [785, 254] width 616 height 24
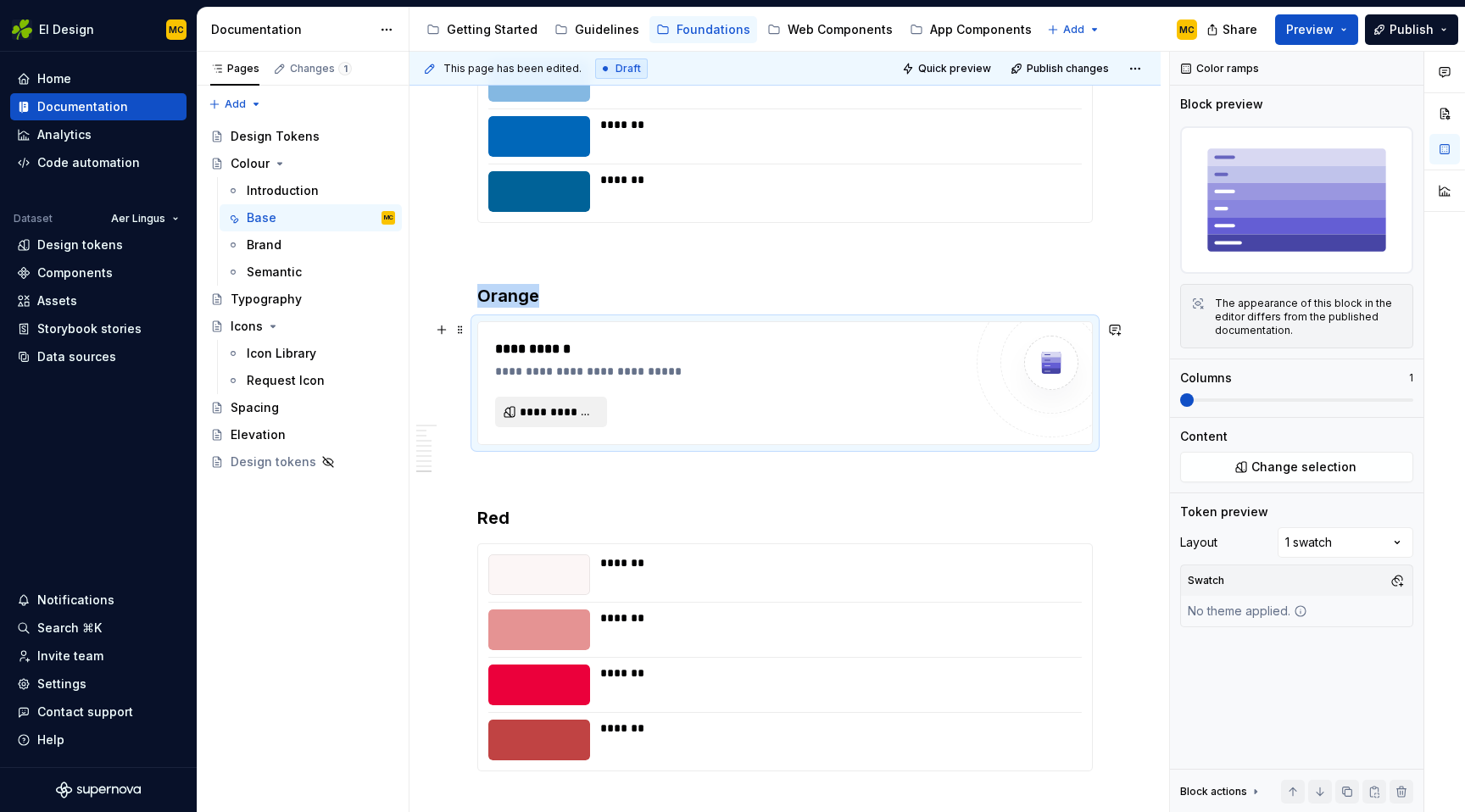
type textarea "*"
click at [544, 416] on span "**********" at bounding box center [558, 412] width 76 height 17
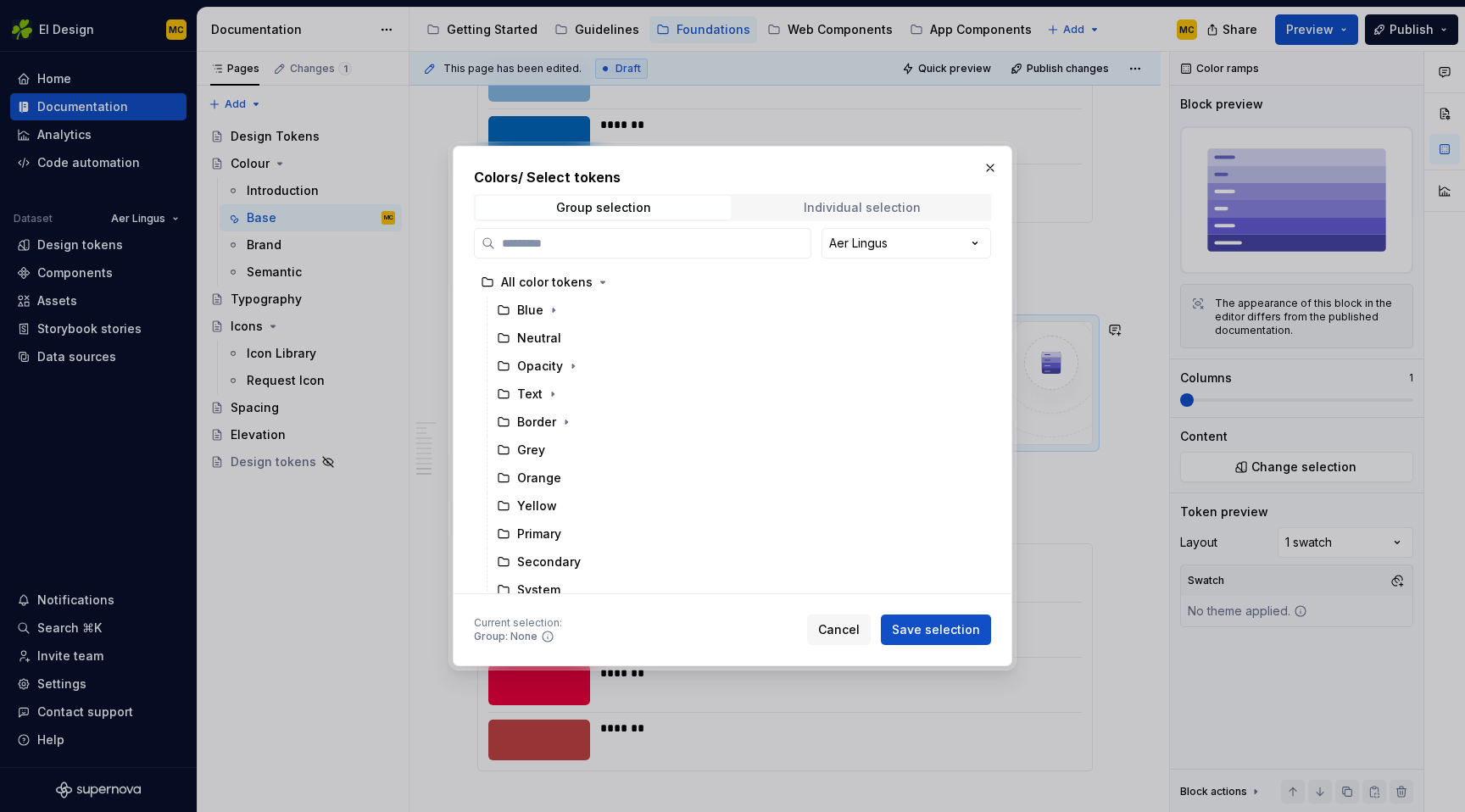
click at [851, 201] on div "Individual selection" at bounding box center [862, 208] width 117 height 13
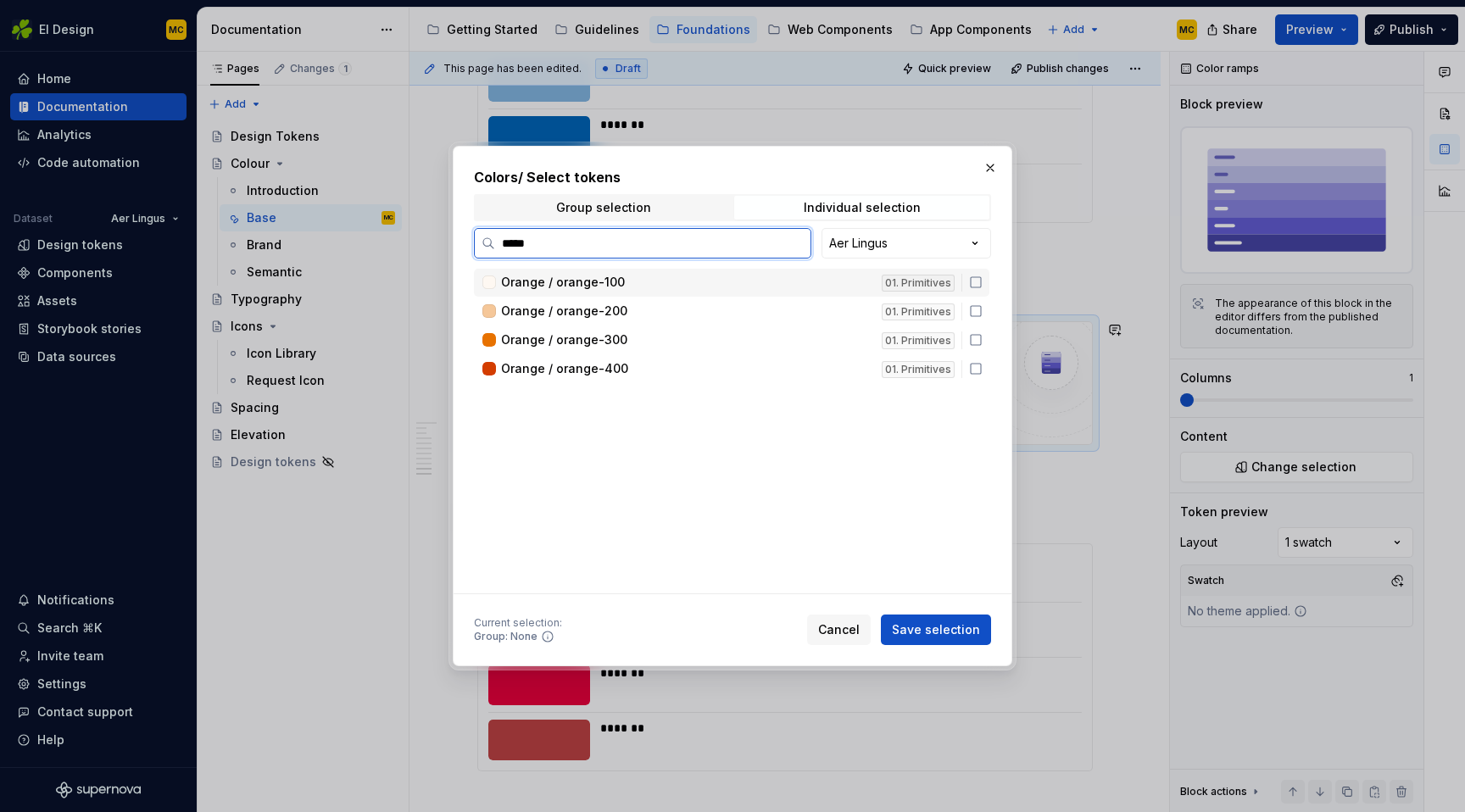
type input "******"
click at [983, 291] on div "Orange / orange-100 01. Primitives" at bounding box center [731, 282] width 516 height 28
click at [981, 316] on icon at bounding box center [976, 311] width 10 height 10
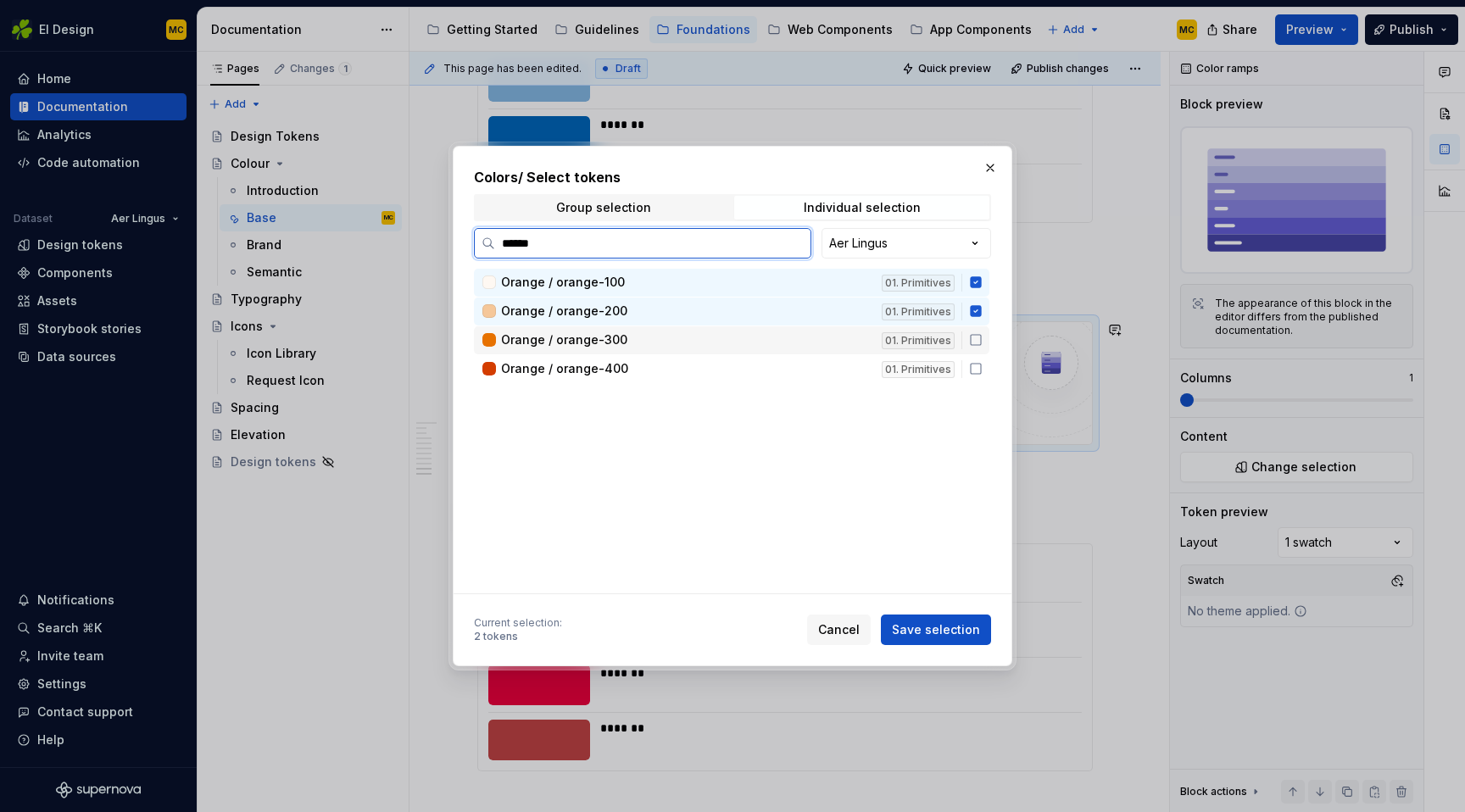
click at [983, 335] on icon at bounding box center [976, 340] width 13 height 13
click at [987, 359] on div "Orange / orange-400 01. Primitives" at bounding box center [731, 369] width 516 height 28
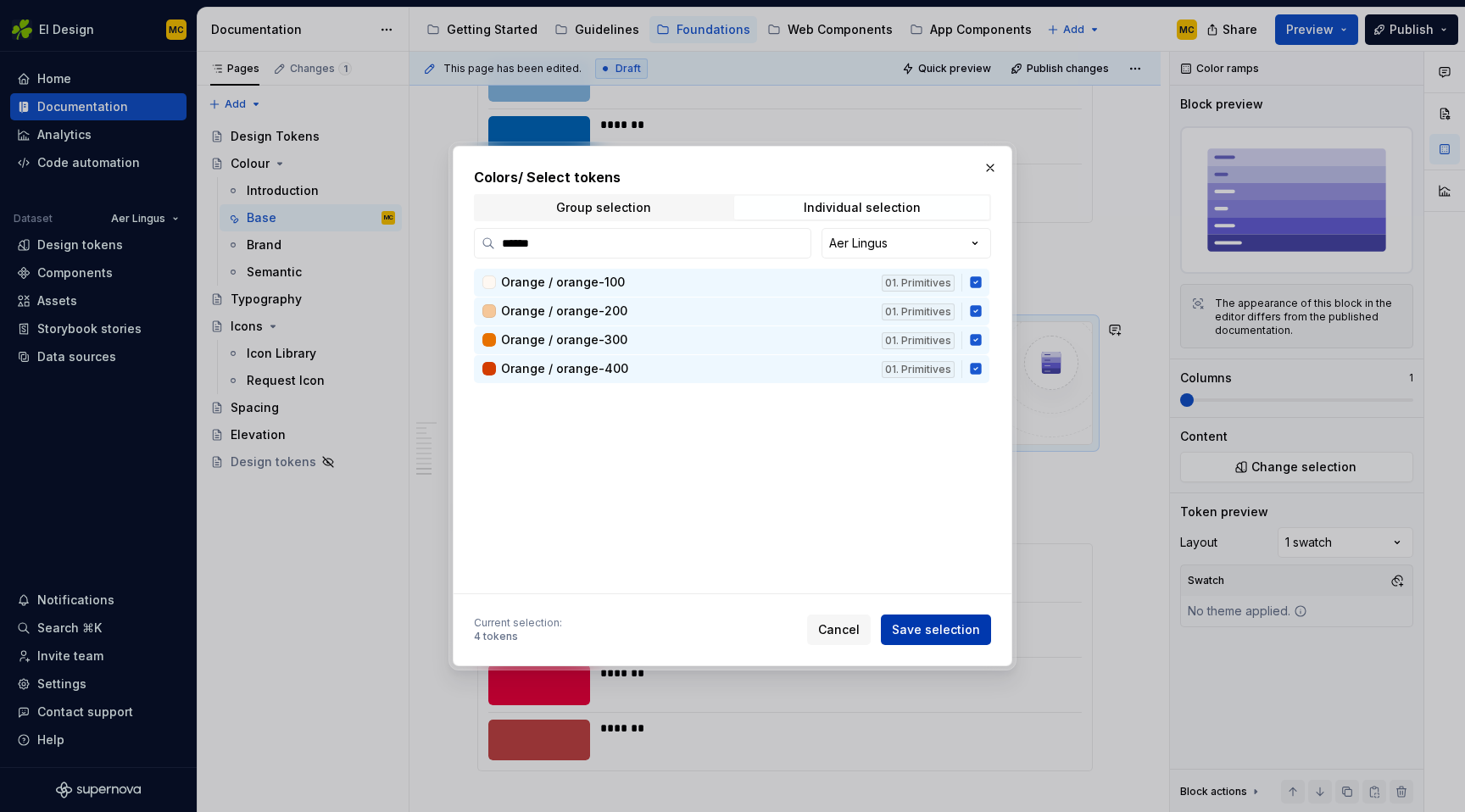
click at [952, 619] on button "Save selection" at bounding box center [936, 630] width 111 height 30
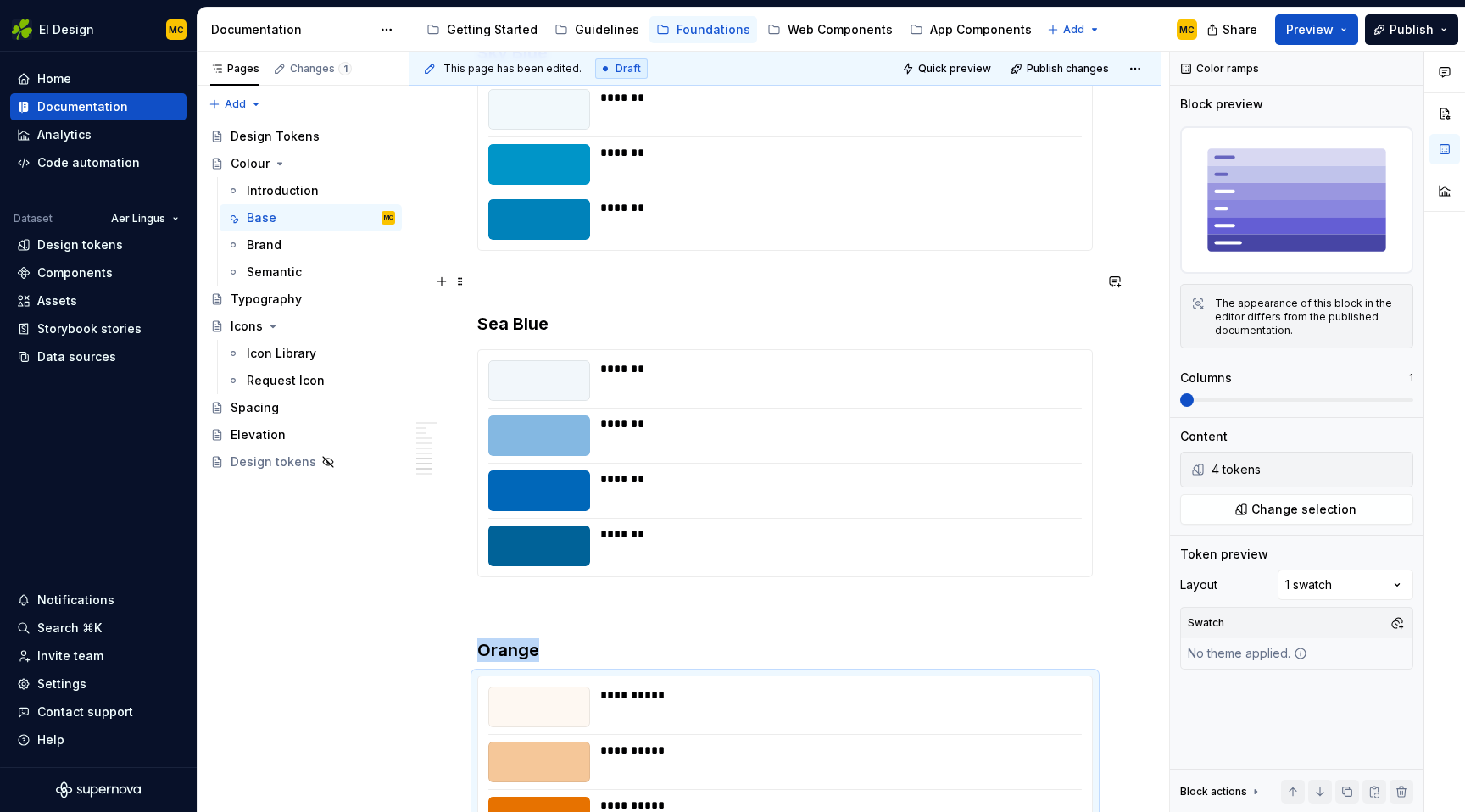
scroll to position [2574, 0]
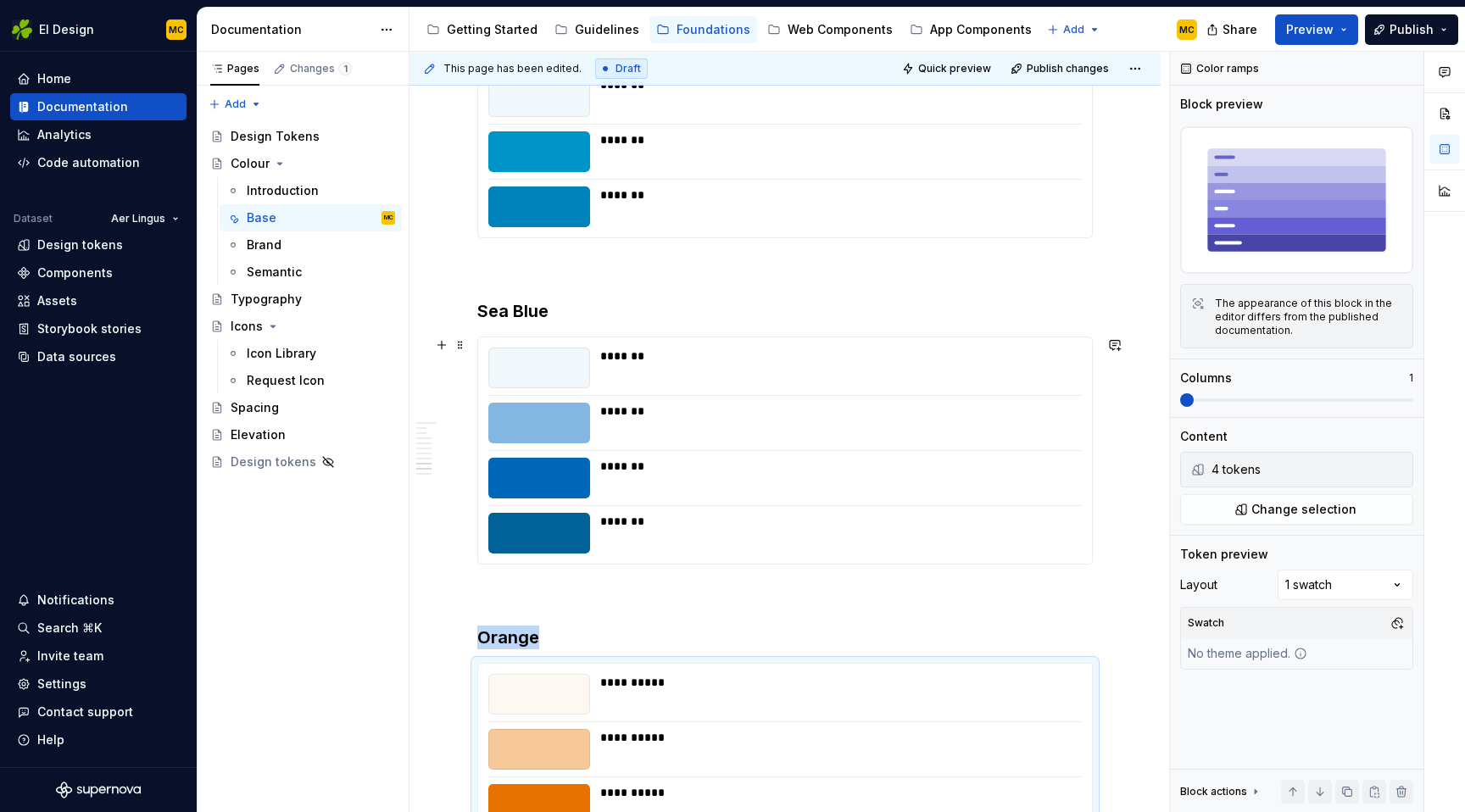
type textarea "*"
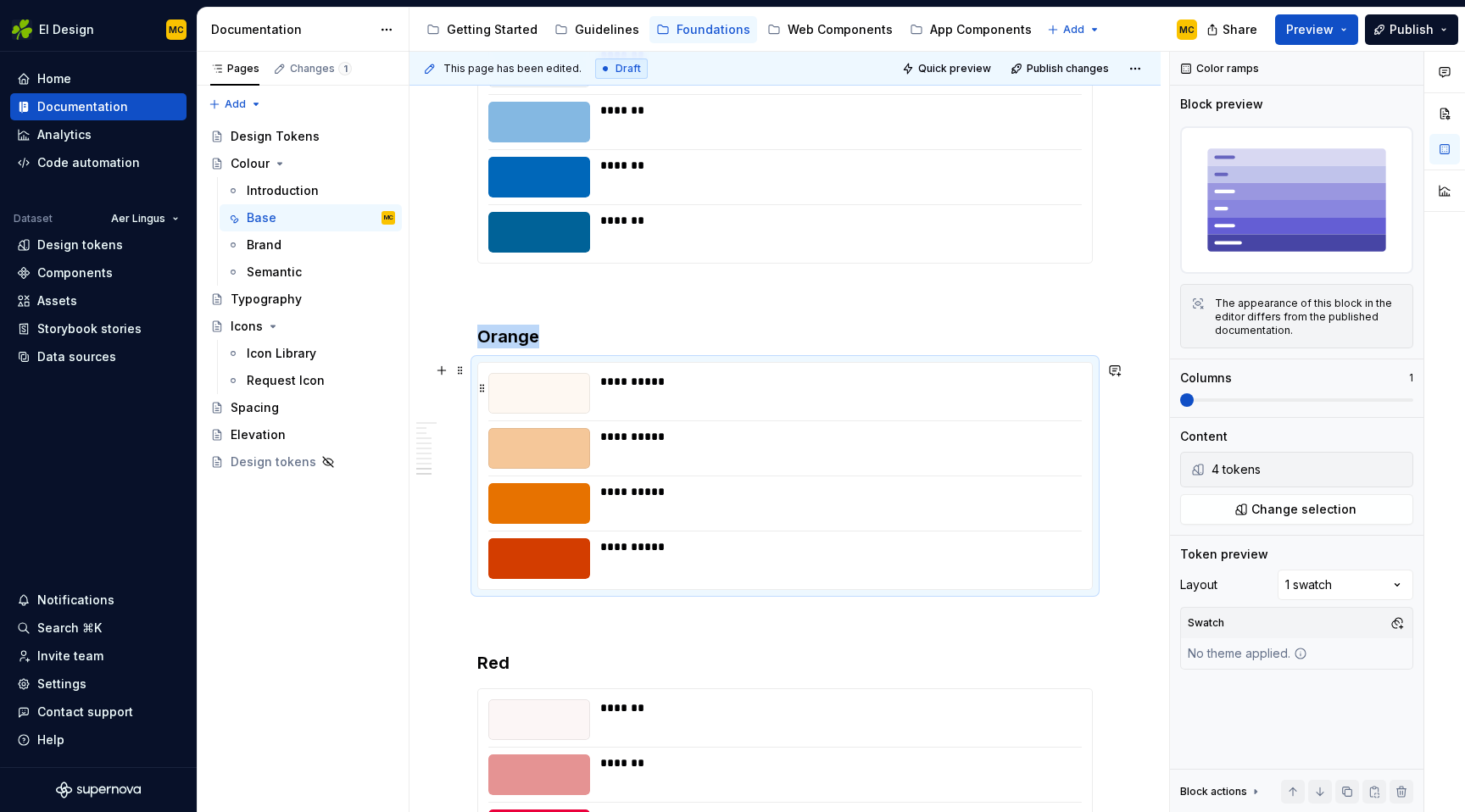
scroll to position [2856, 0]
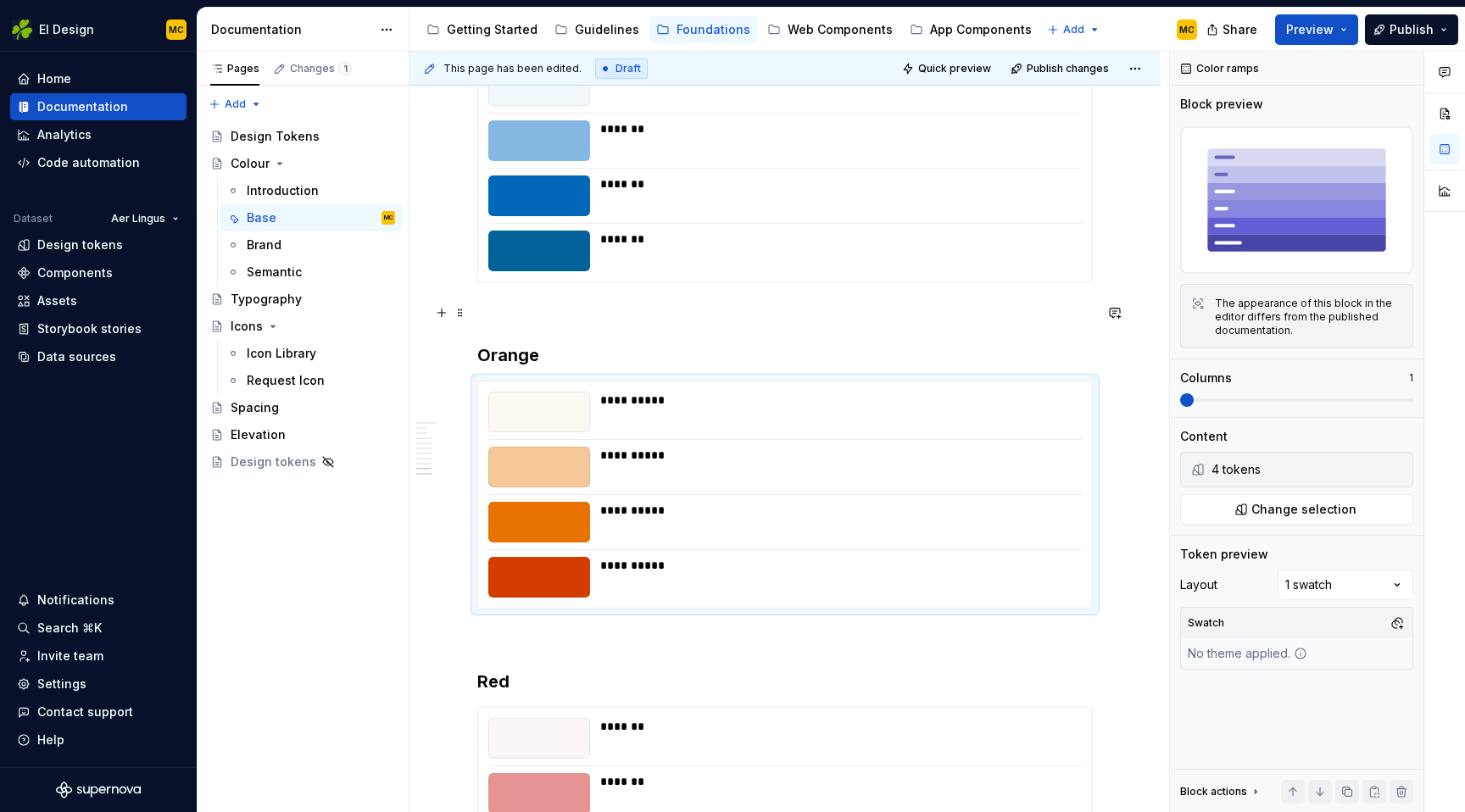
click at [534, 318] on p at bounding box center [785, 313] width 616 height 20
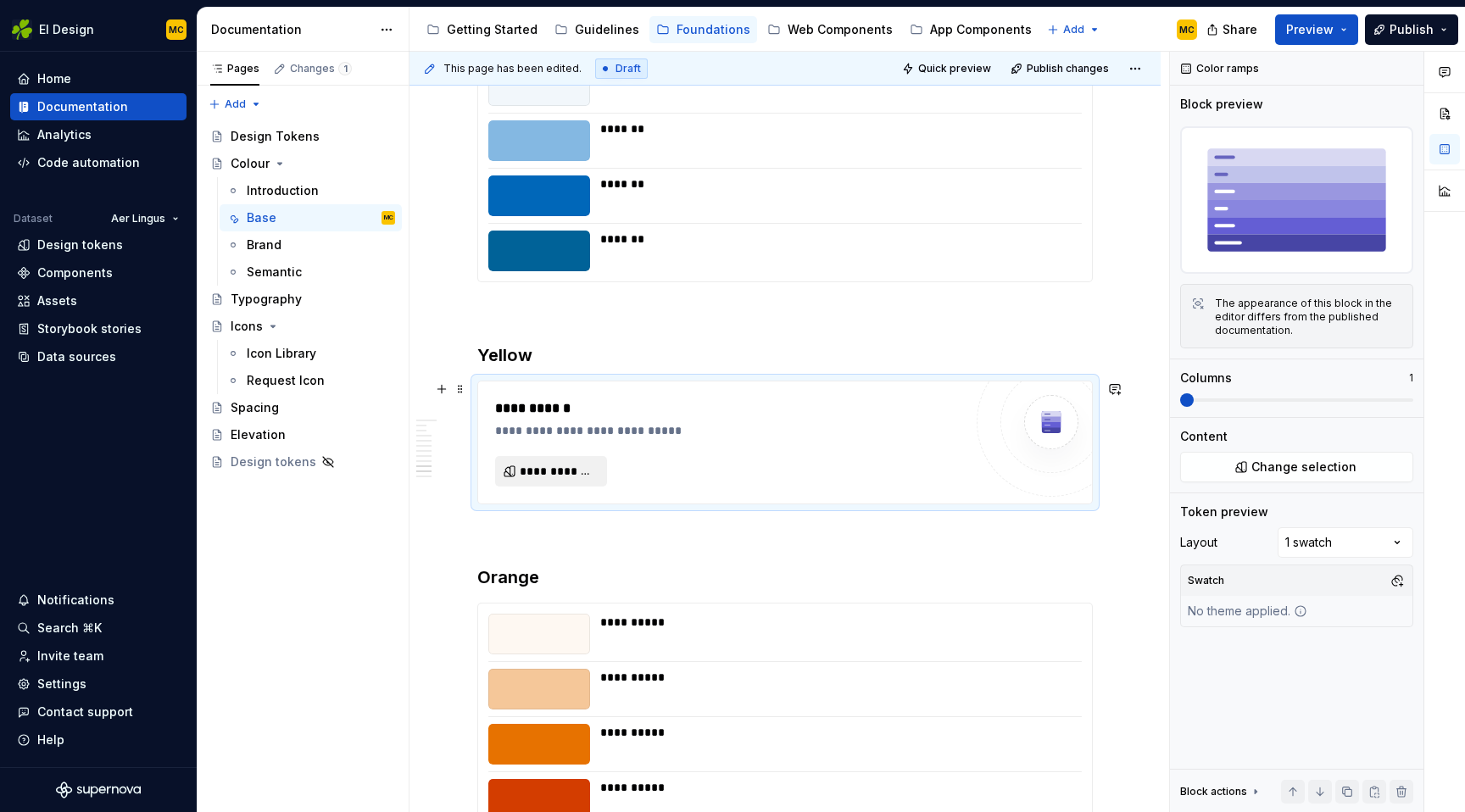
click at [528, 474] on span "**********" at bounding box center [558, 472] width 76 height 17
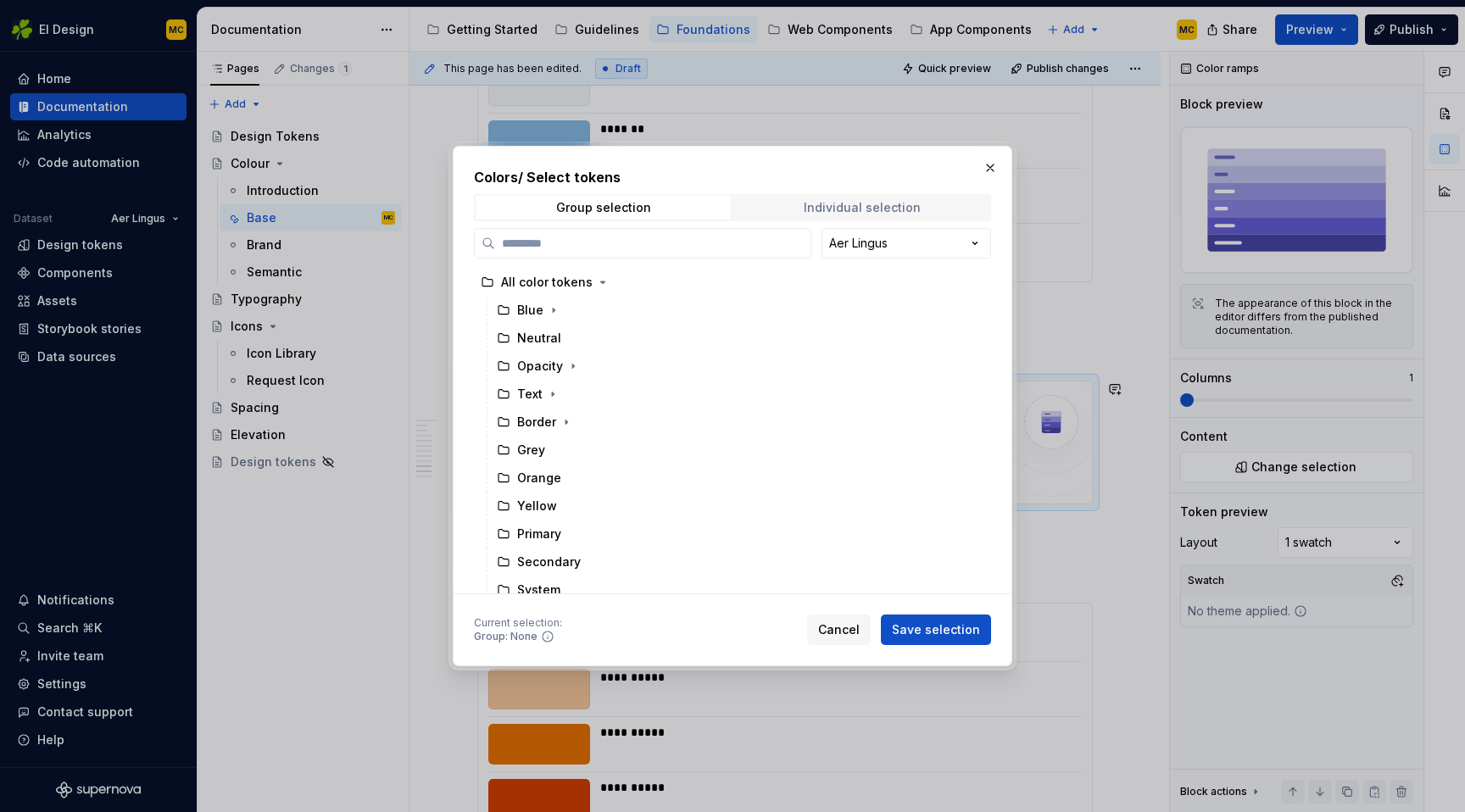
click at [823, 215] on span "Individual selection" at bounding box center [862, 208] width 255 height 24
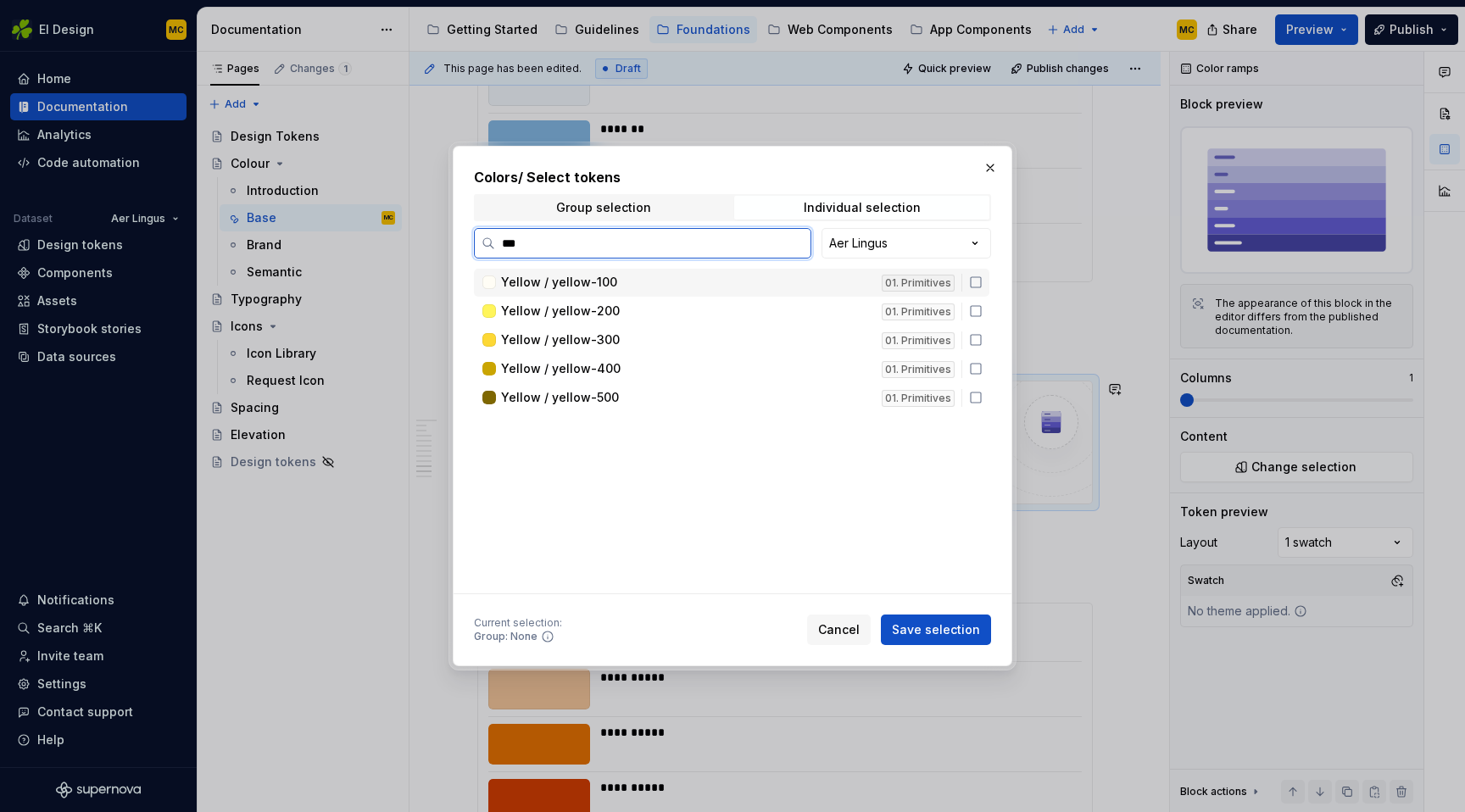
type input "****"
click at [983, 283] on icon at bounding box center [976, 282] width 13 height 13
click at [983, 304] on icon at bounding box center [976, 311] width 13 height 13
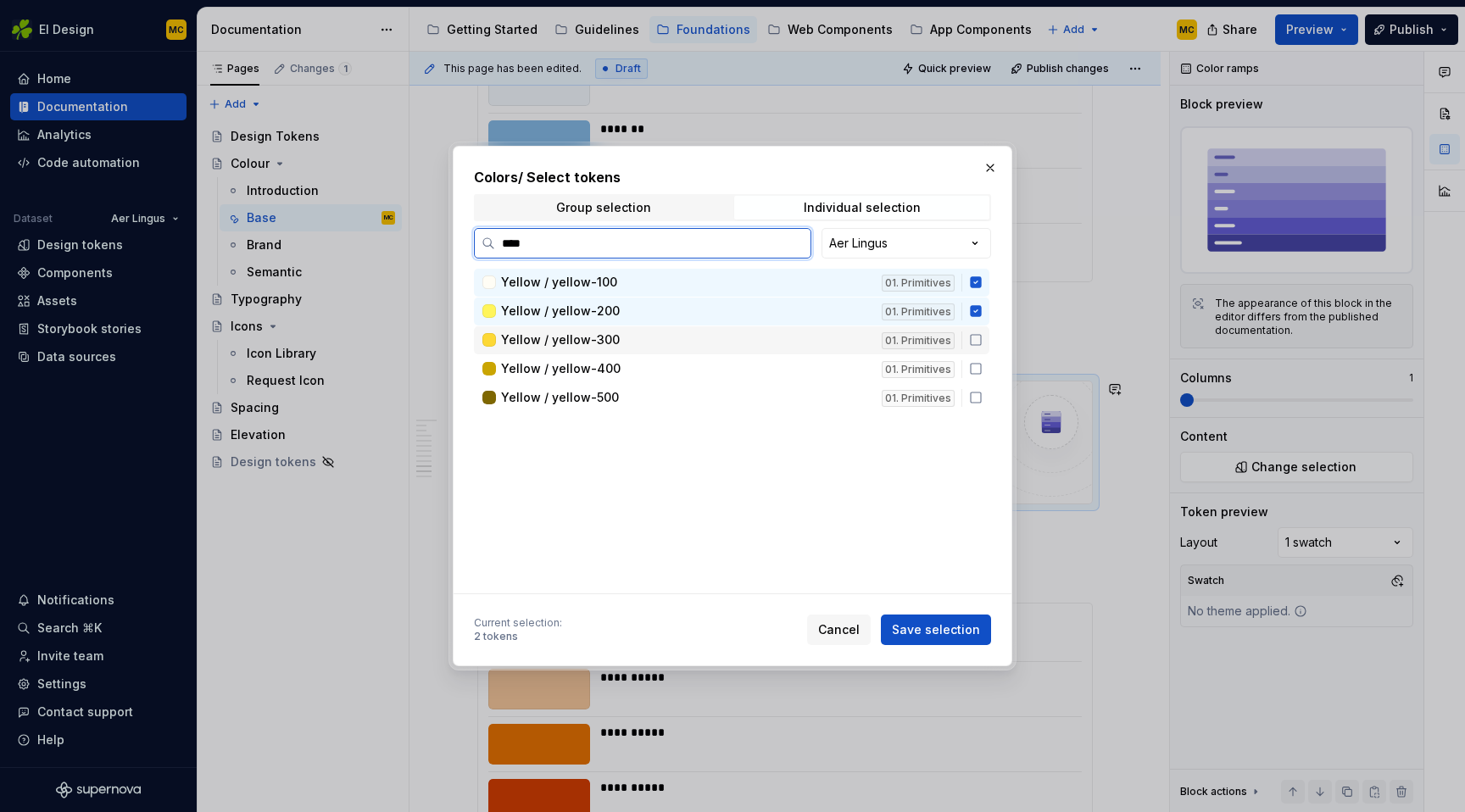
click at [983, 334] on icon at bounding box center [976, 340] width 13 height 13
click at [983, 364] on icon at bounding box center [976, 369] width 13 height 13
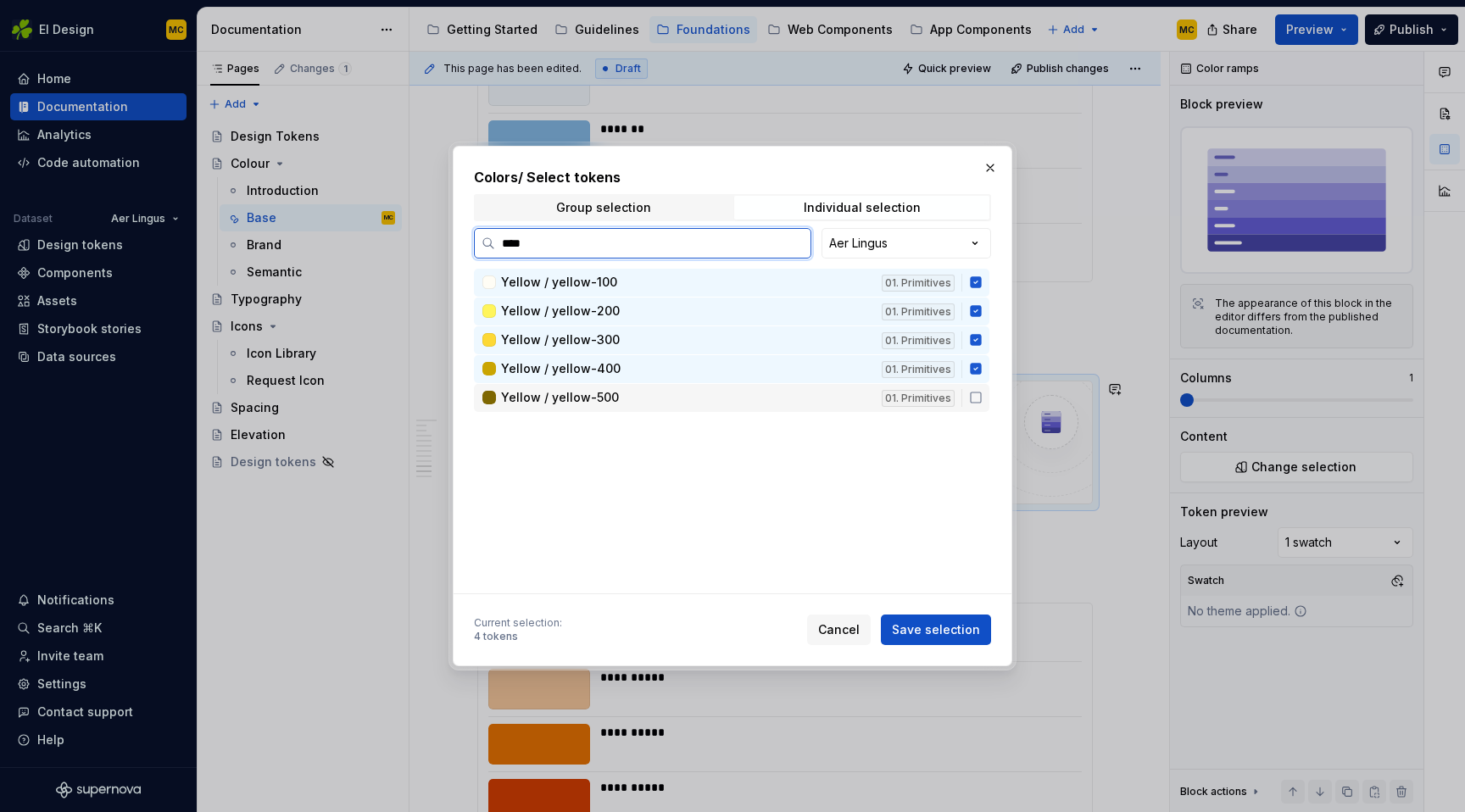
click at [983, 392] on icon at bounding box center [976, 397] width 13 height 13
click at [948, 619] on button "Save selection" at bounding box center [936, 630] width 111 height 30
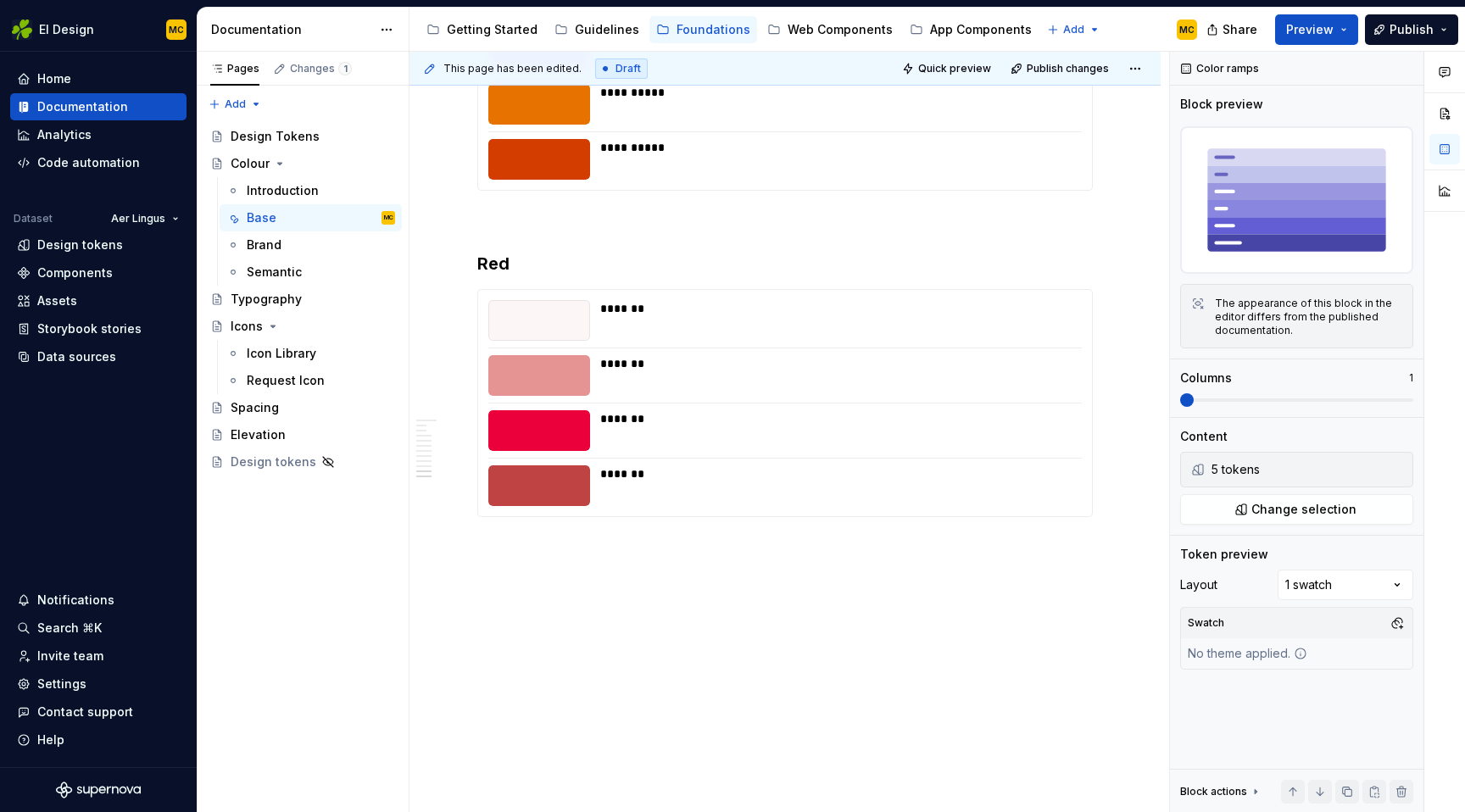
scroll to position [3664, 0]
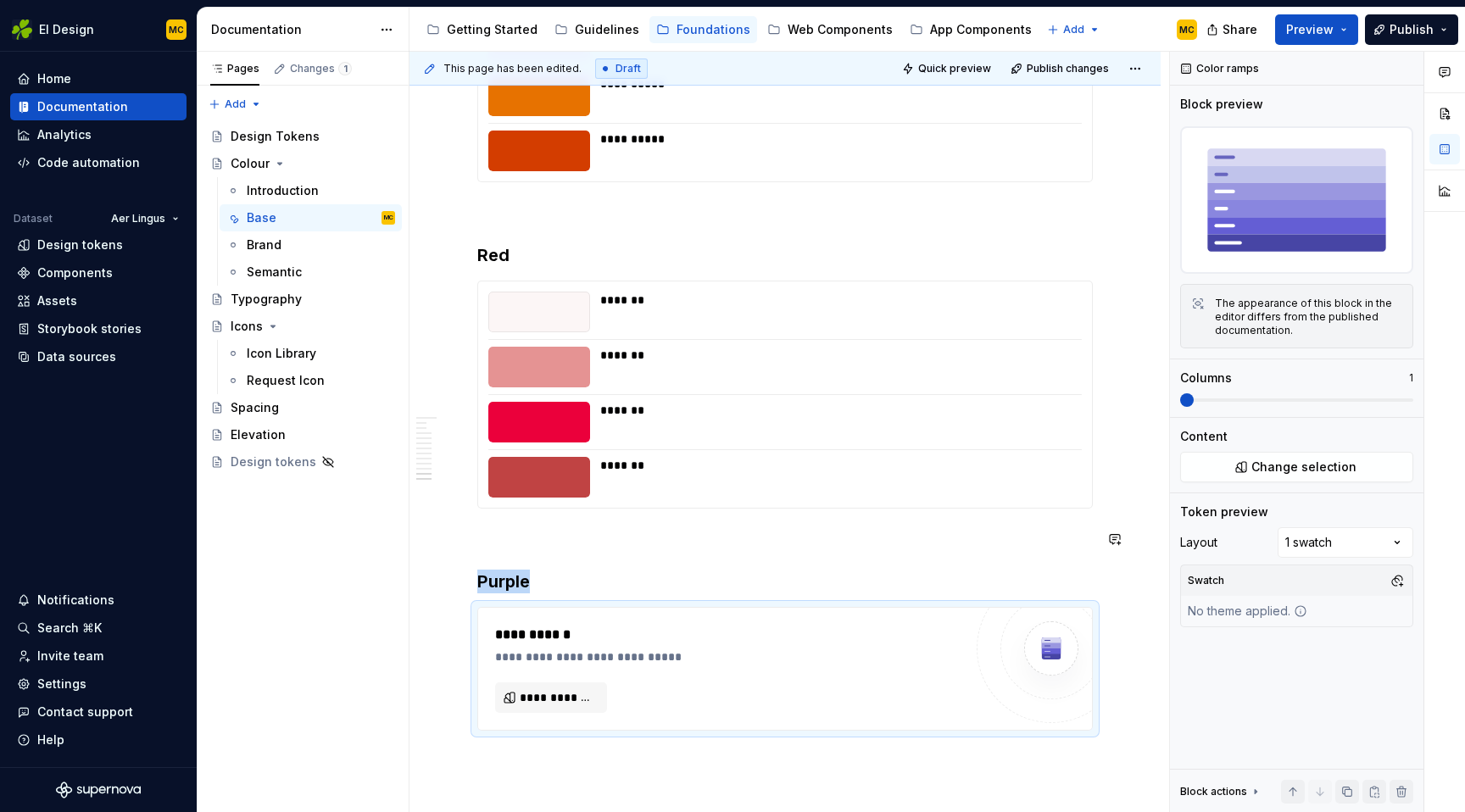
type textarea "*"
click at [563, 694] on span "**********" at bounding box center [558, 698] width 76 height 17
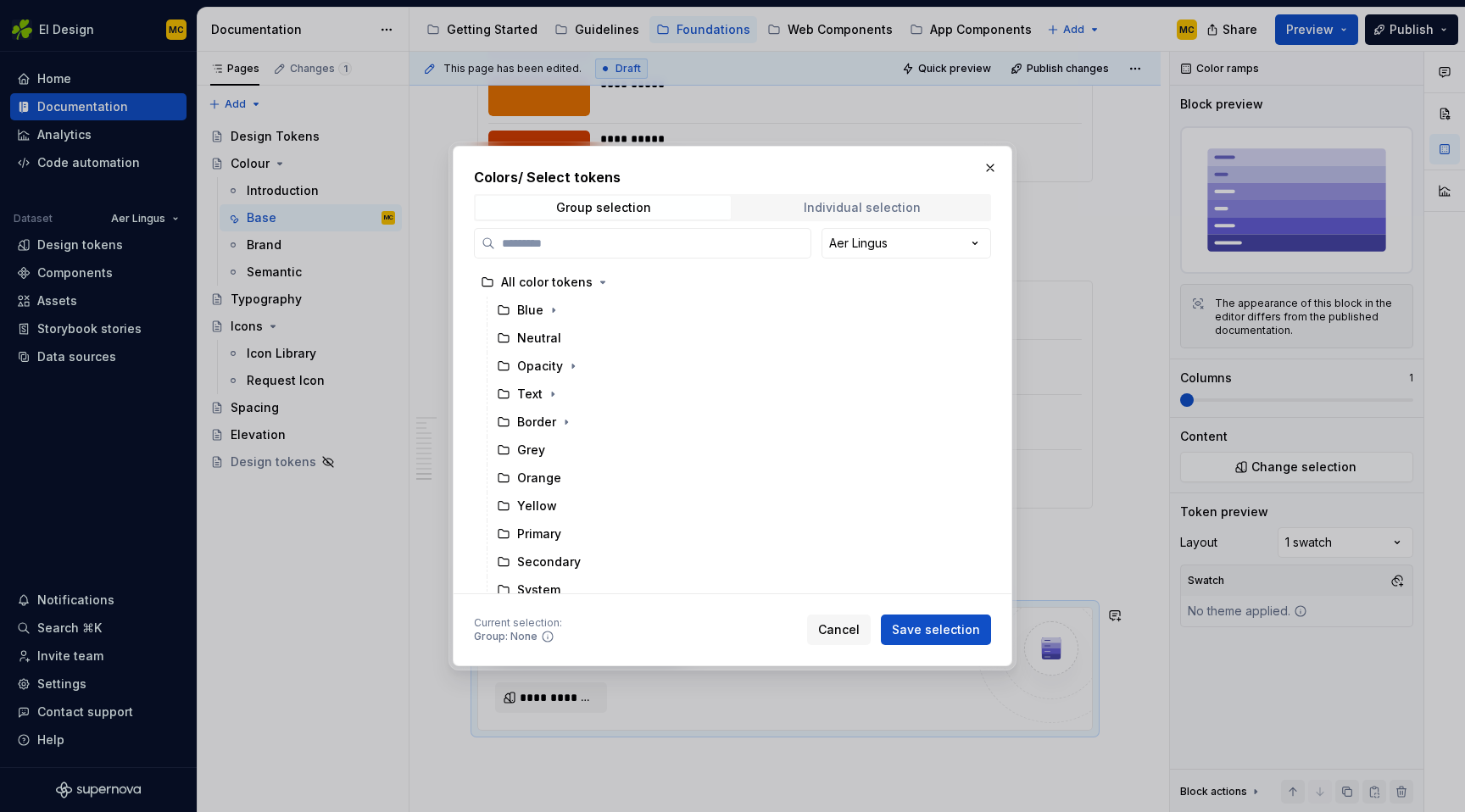
click at [838, 212] on div "Individual selection" at bounding box center [862, 208] width 117 height 13
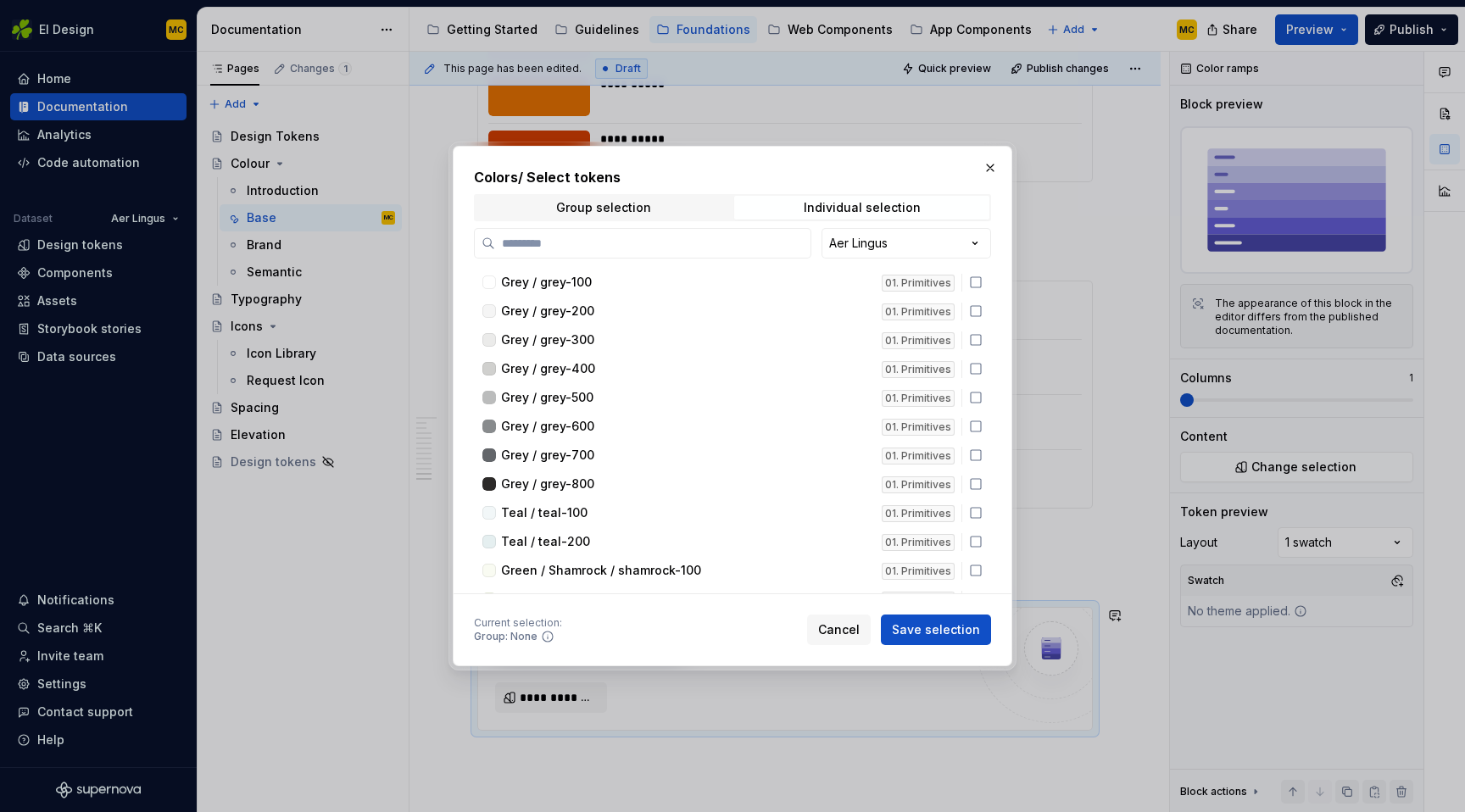
type input "*"
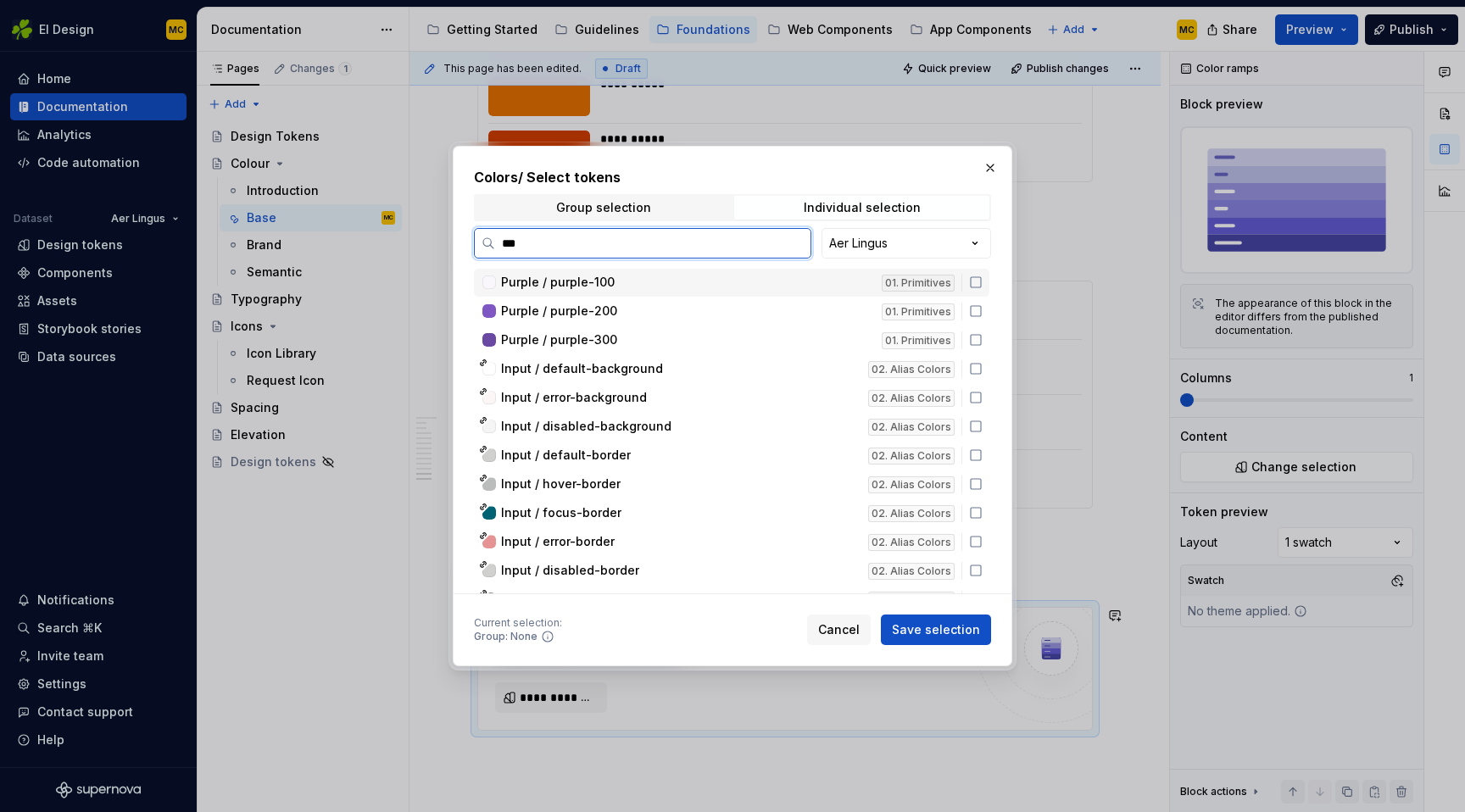
type input "****"
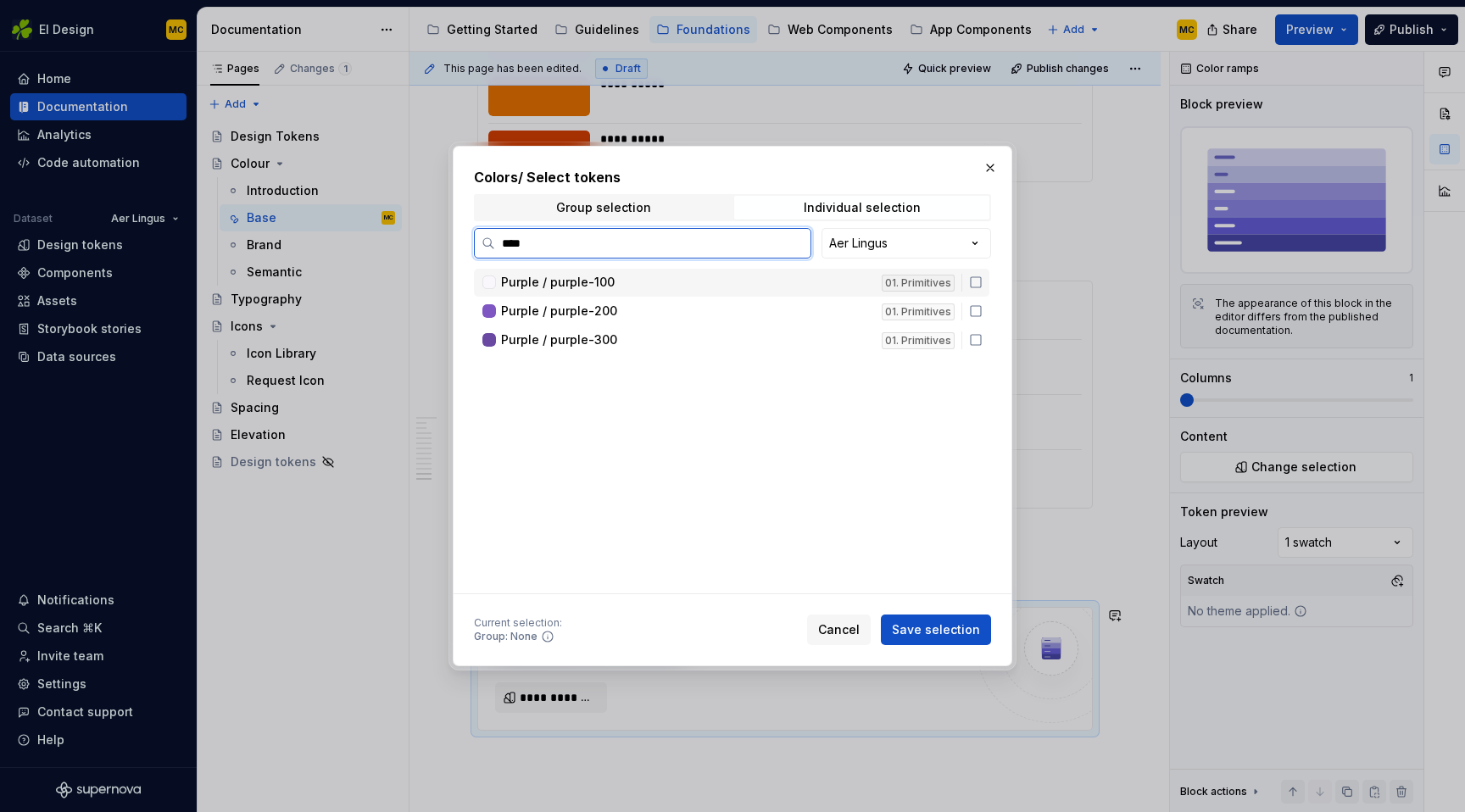
click at [982, 281] on icon at bounding box center [976, 282] width 13 height 13
click at [983, 309] on icon at bounding box center [976, 311] width 13 height 13
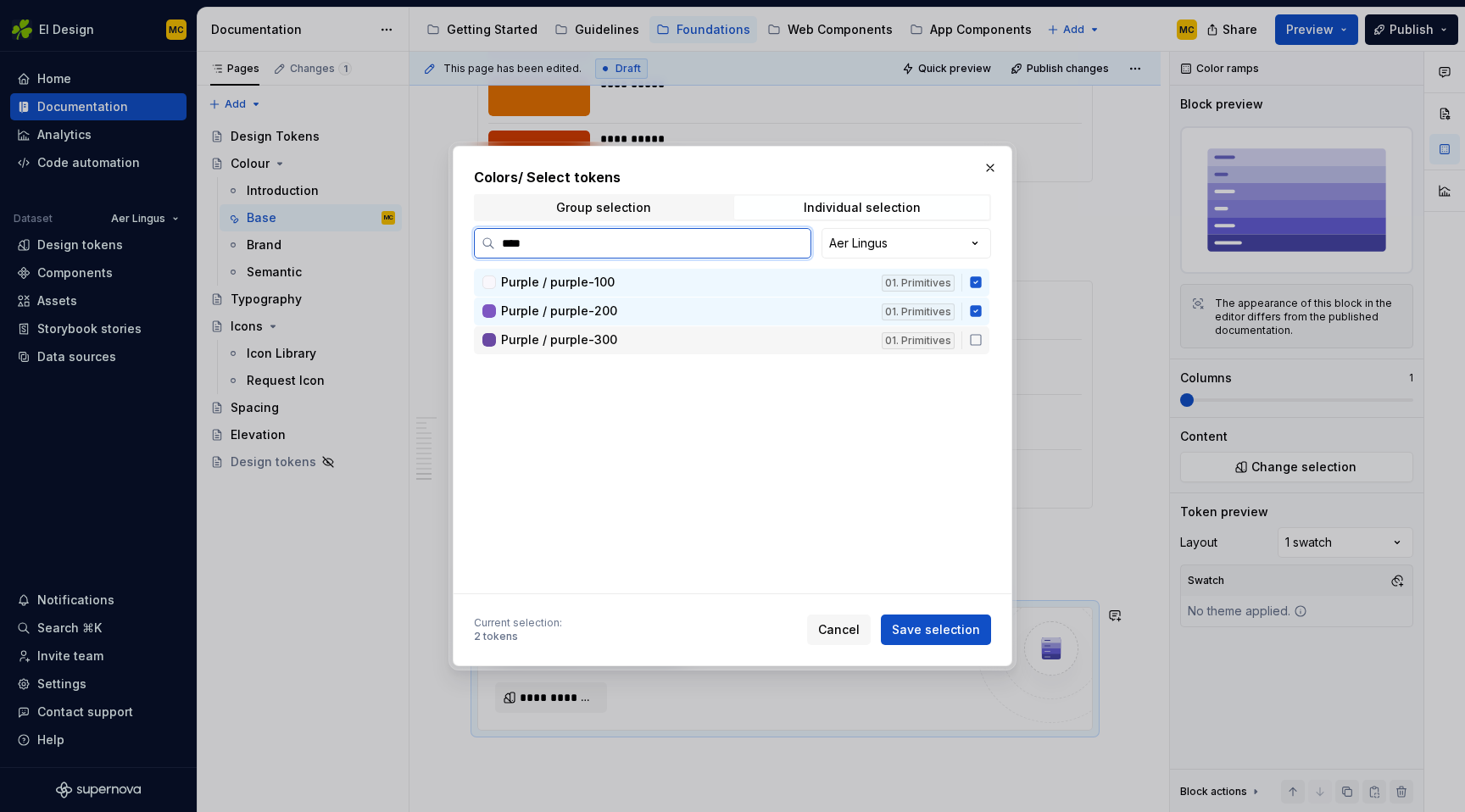
click at [987, 327] on div "Purple / purple-300 01. Primitives" at bounding box center [731, 340] width 516 height 28
click at [949, 641] on button "Save selection" at bounding box center [936, 630] width 111 height 30
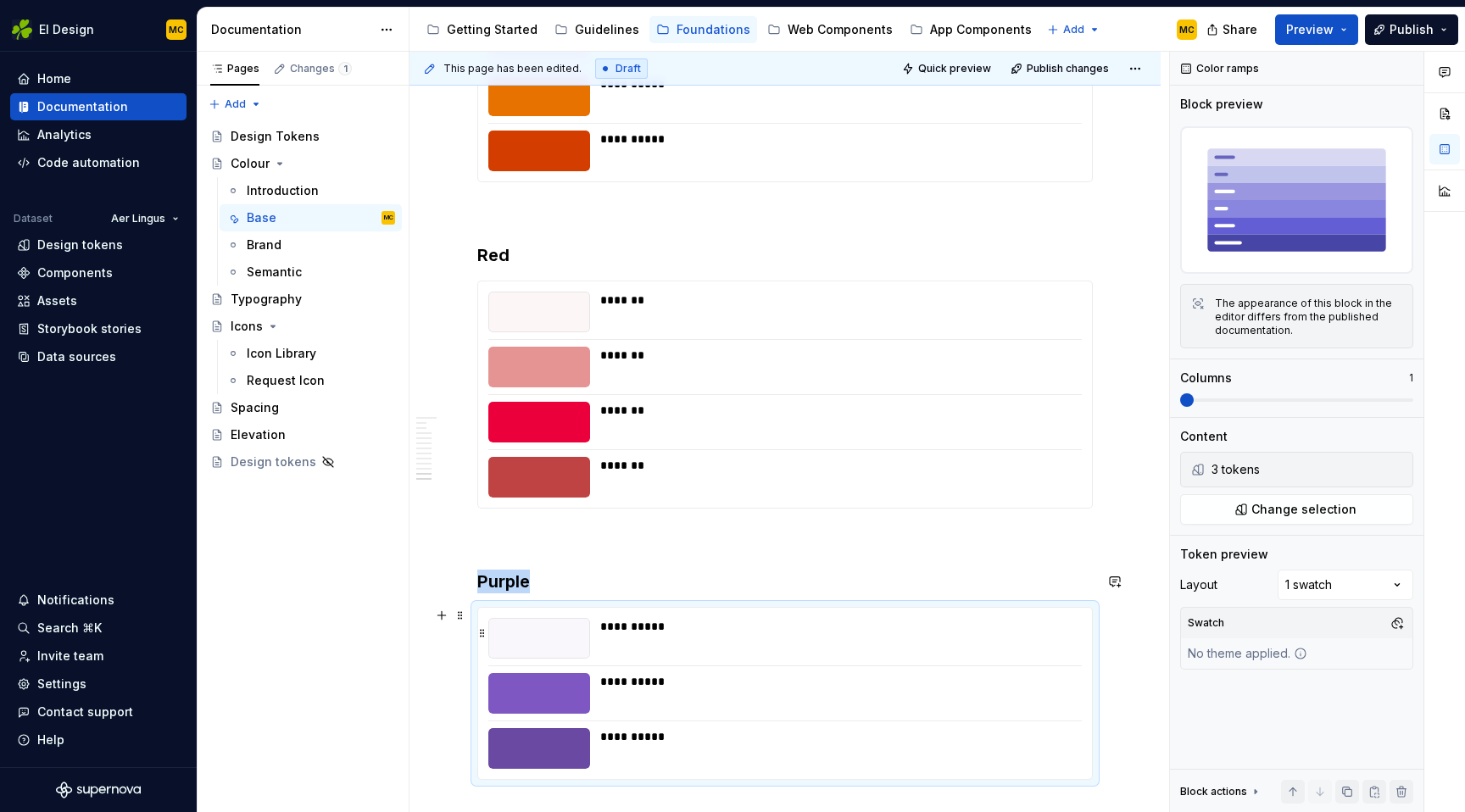
scroll to position [3895, 0]
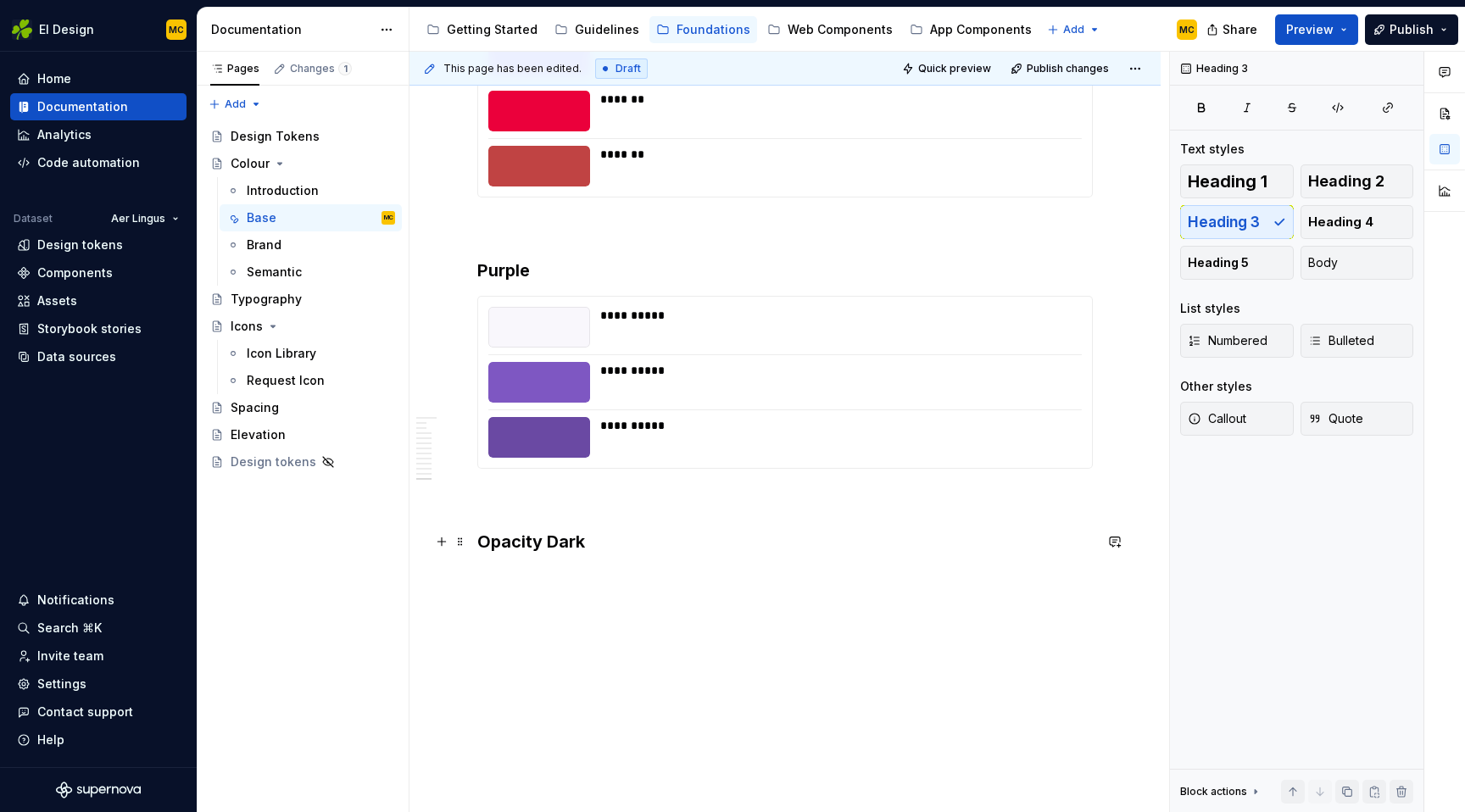
scroll to position [3980, 0]
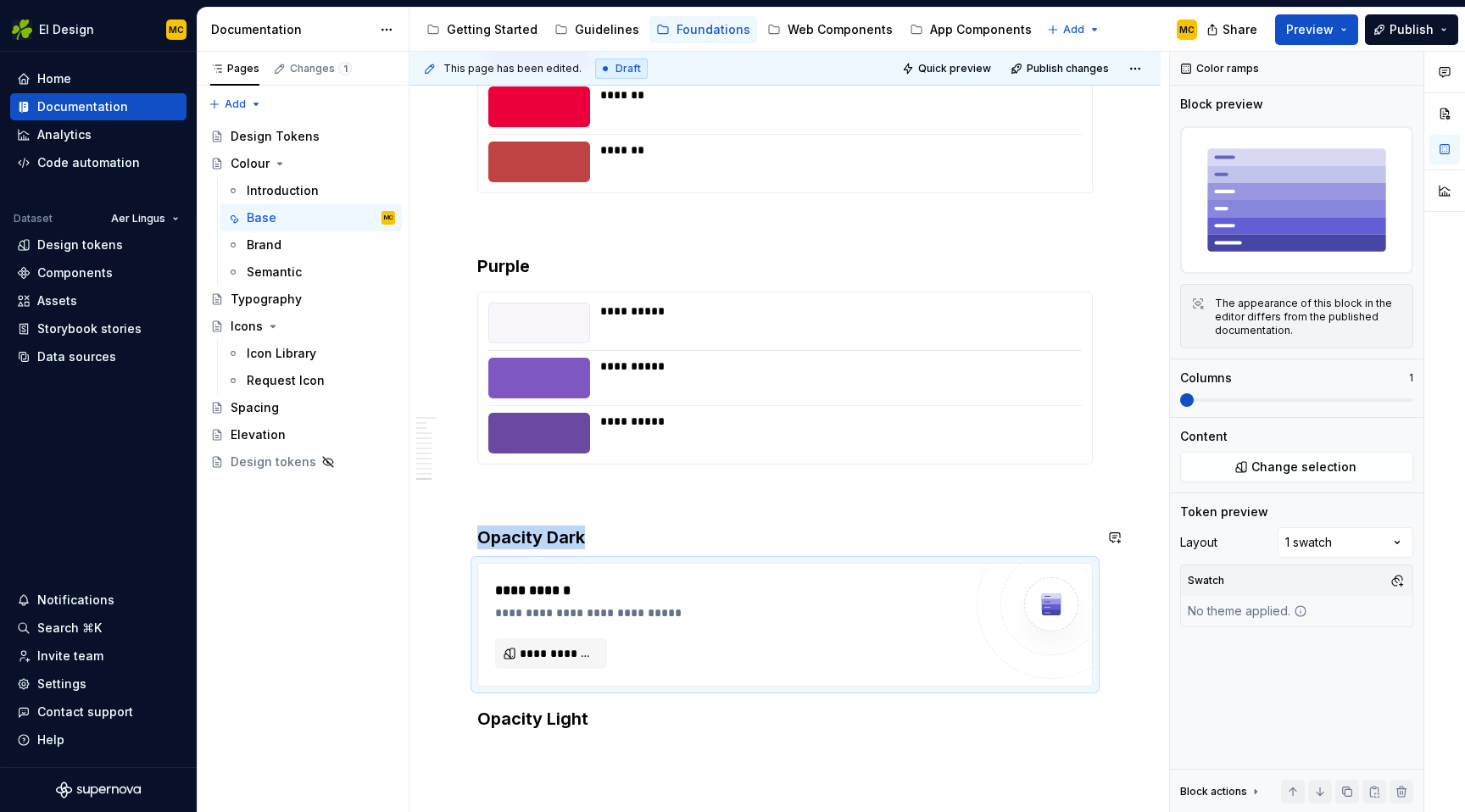
type textarea "*"
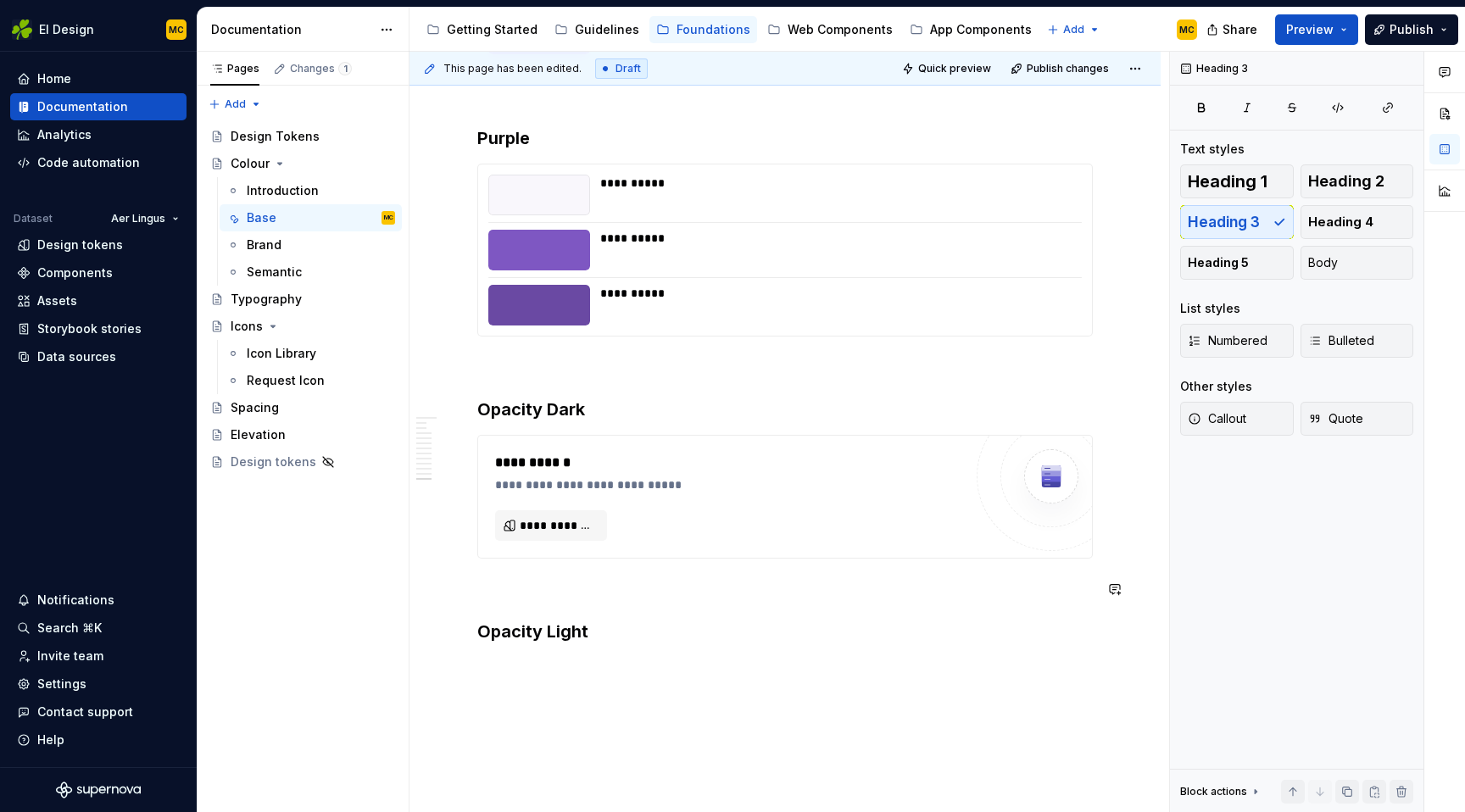
scroll to position [4110, 0]
click at [567, 533] on button "**********" at bounding box center [551, 524] width 112 height 30
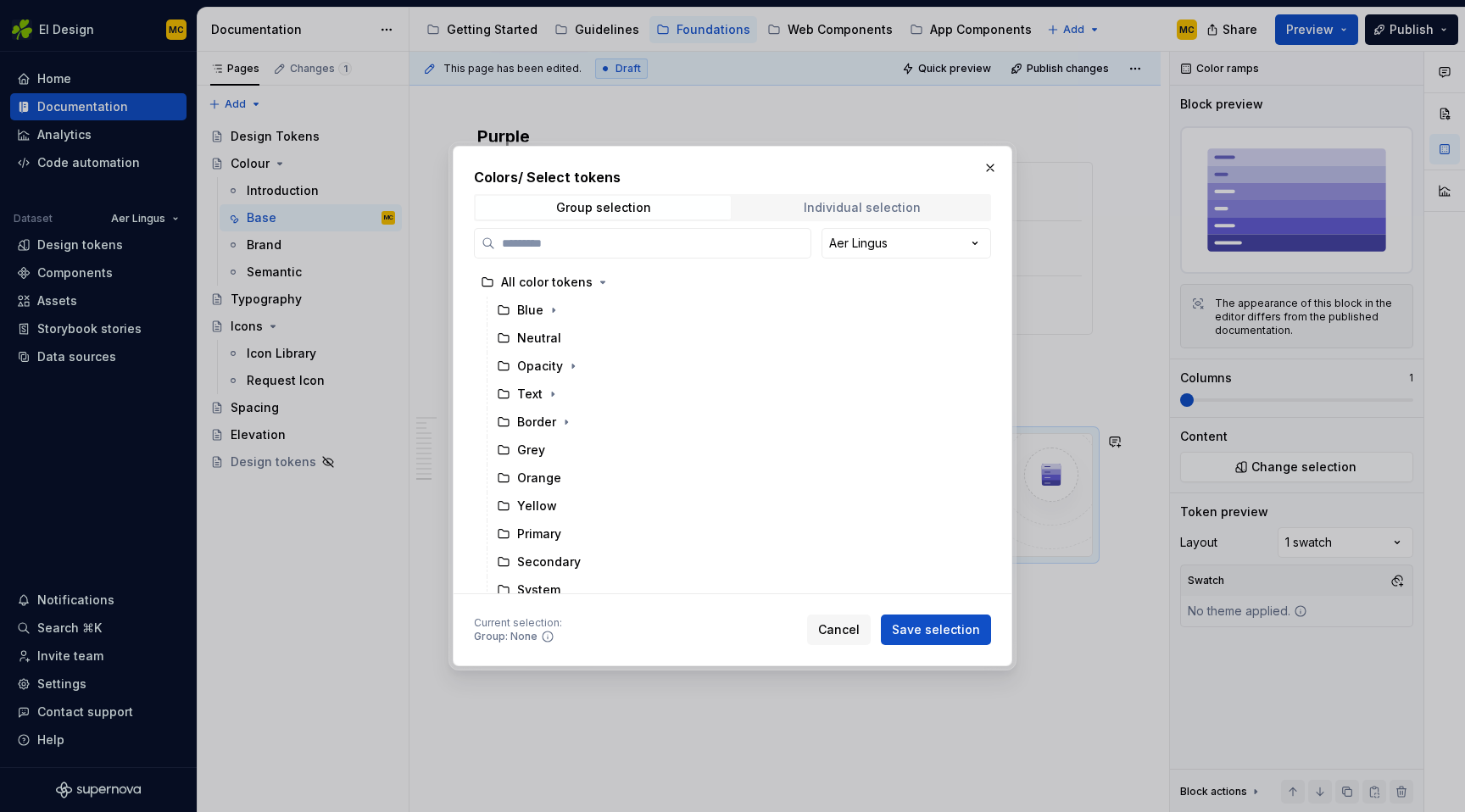
click at [824, 206] on div "Individual selection" at bounding box center [862, 208] width 117 height 13
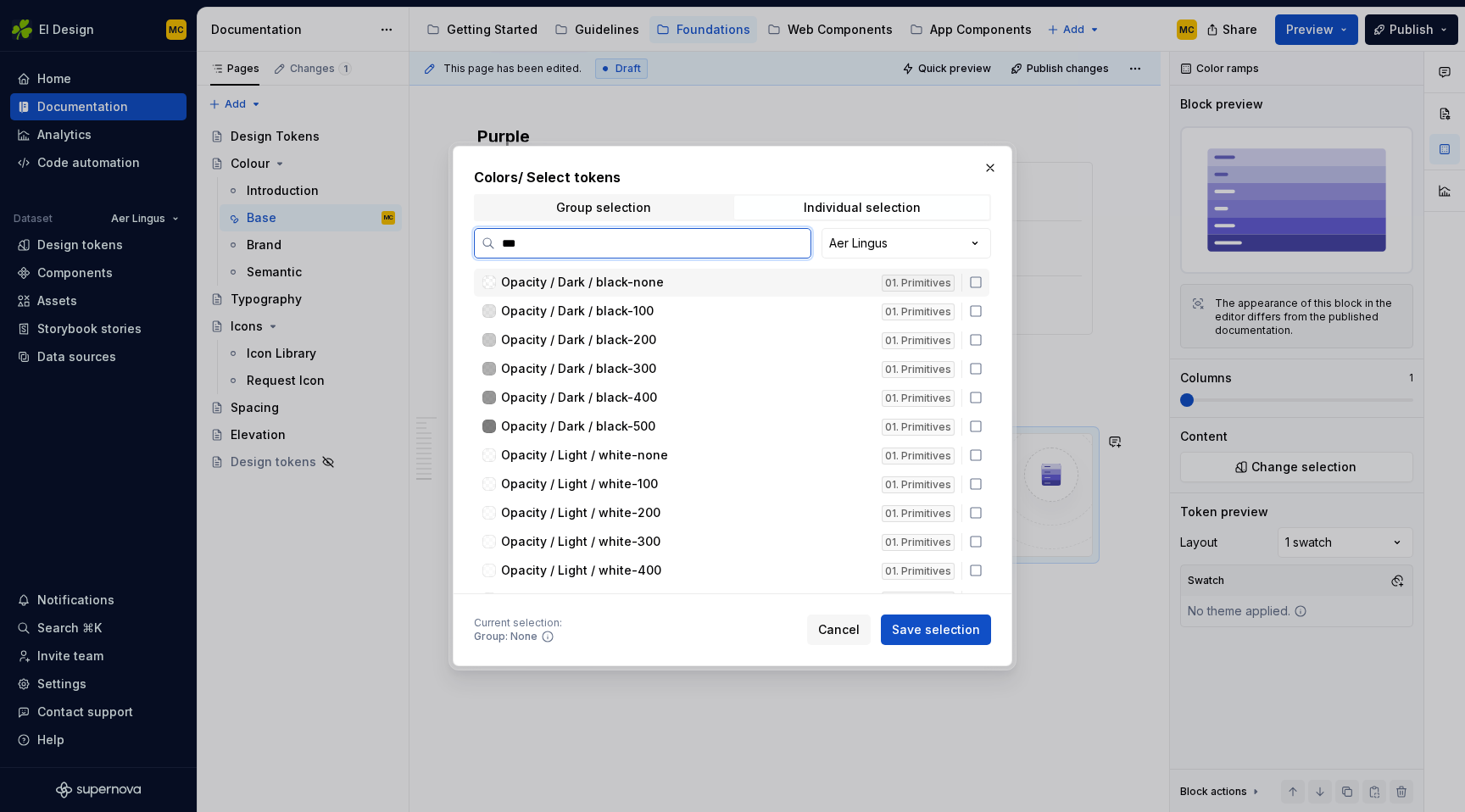
type input "****"
click at [983, 280] on icon at bounding box center [976, 282] width 13 height 13
click at [981, 311] on icon at bounding box center [976, 311] width 10 height 10
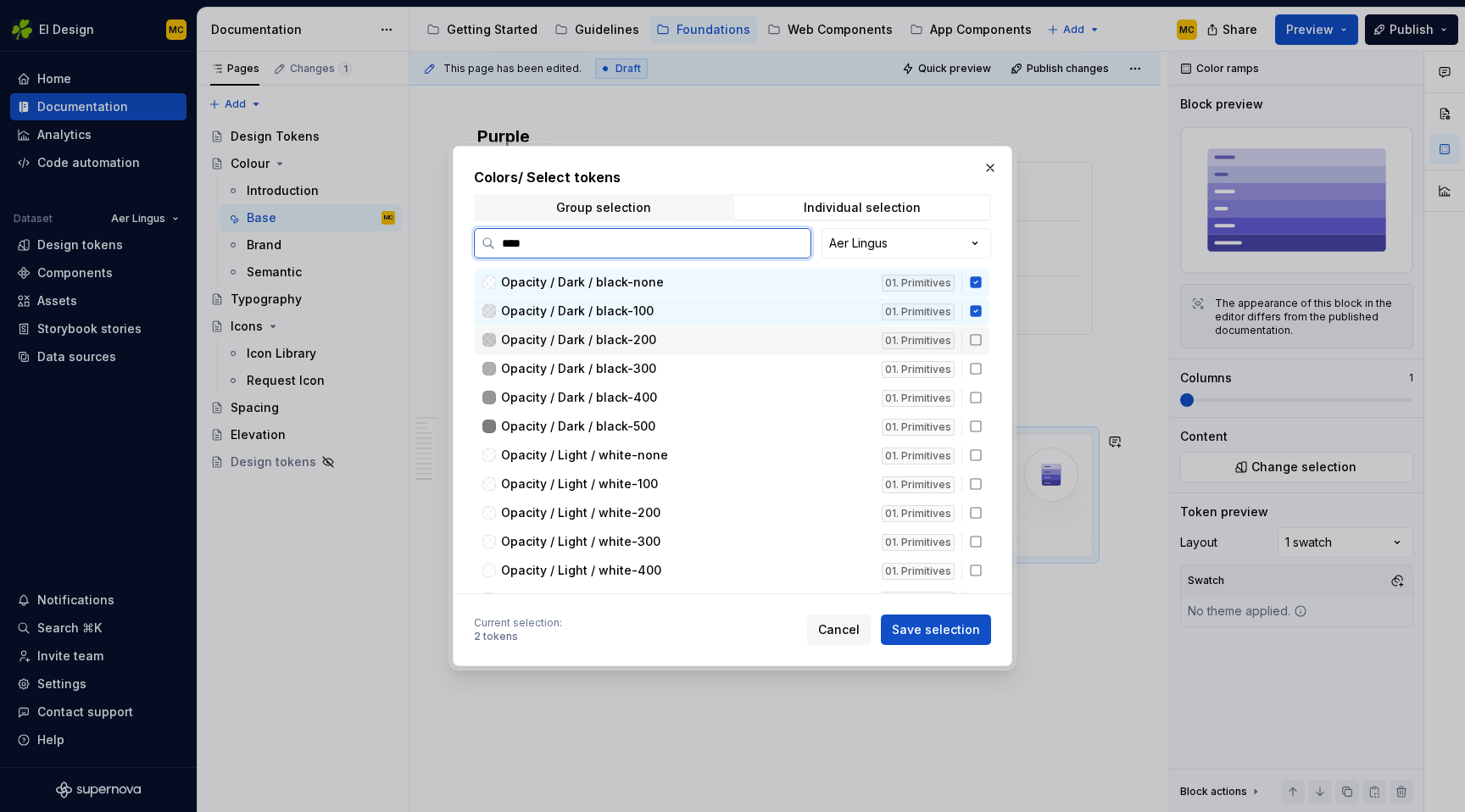
click at [989, 347] on div "Opacity / Dark / black-200 01. Primitives" at bounding box center [731, 340] width 516 height 28
click at [981, 369] on icon at bounding box center [976, 369] width 10 height 10
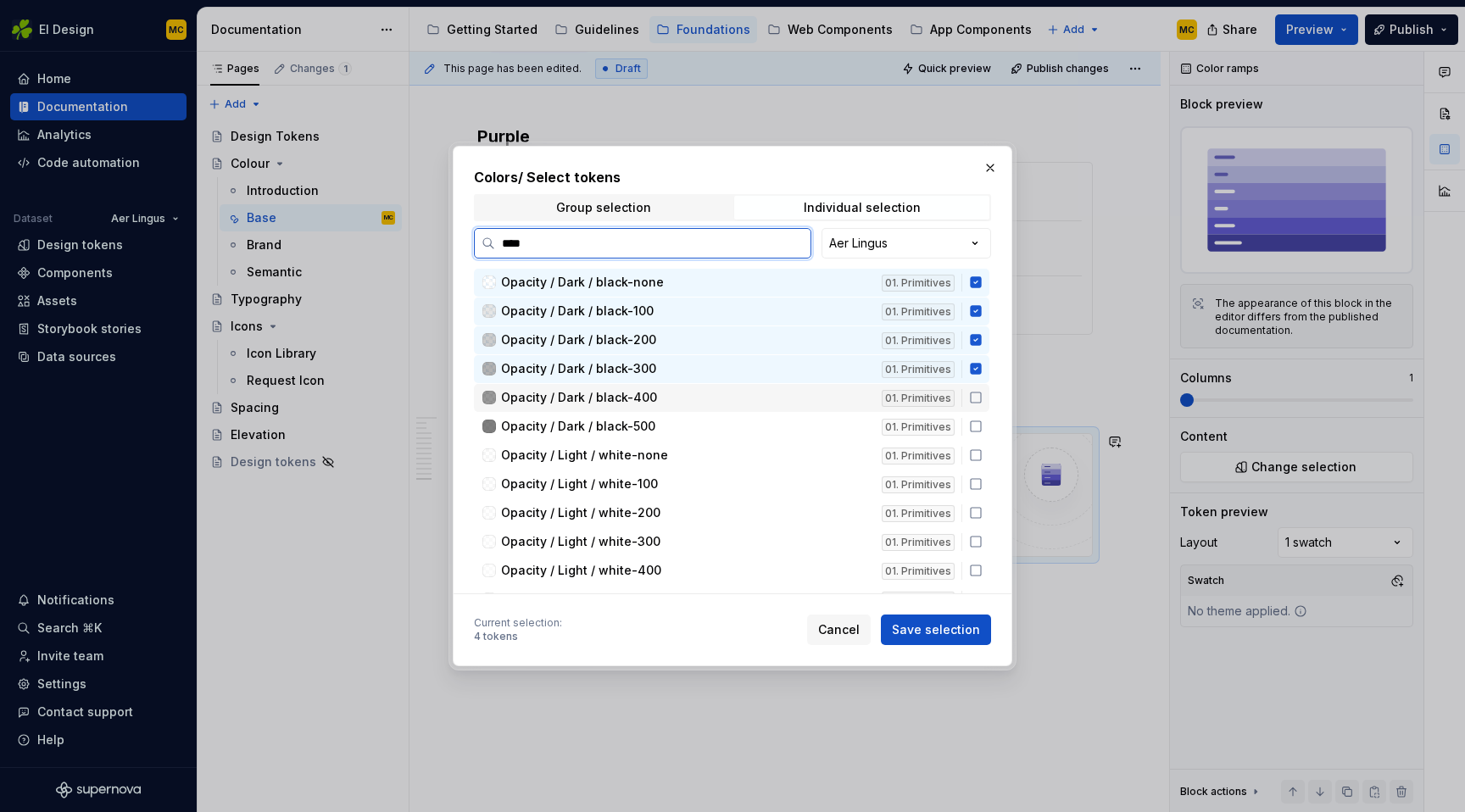
click at [983, 391] on icon at bounding box center [976, 397] width 13 height 13
click at [988, 411] on div "Opacity / Dark / black-400 01. Primitives" at bounding box center [731, 397] width 516 height 28
click at [983, 420] on icon at bounding box center [976, 426] width 13 height 13
click at [983, 401] on icon at bounding box center [976, 397] width 13 height 13
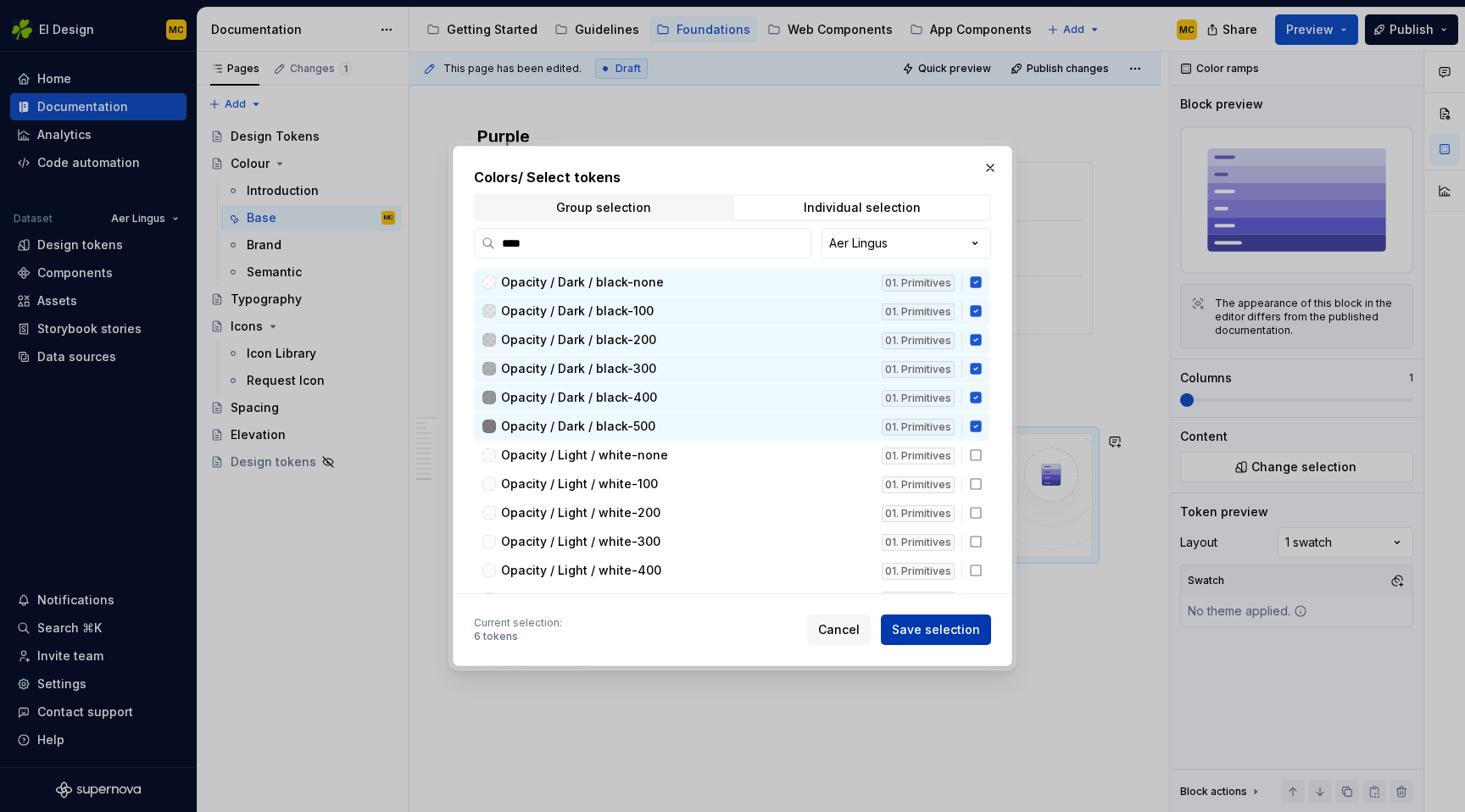
click at [954, 627] on span "Save selection" at bounding box center [936, 630] width 89 height 17
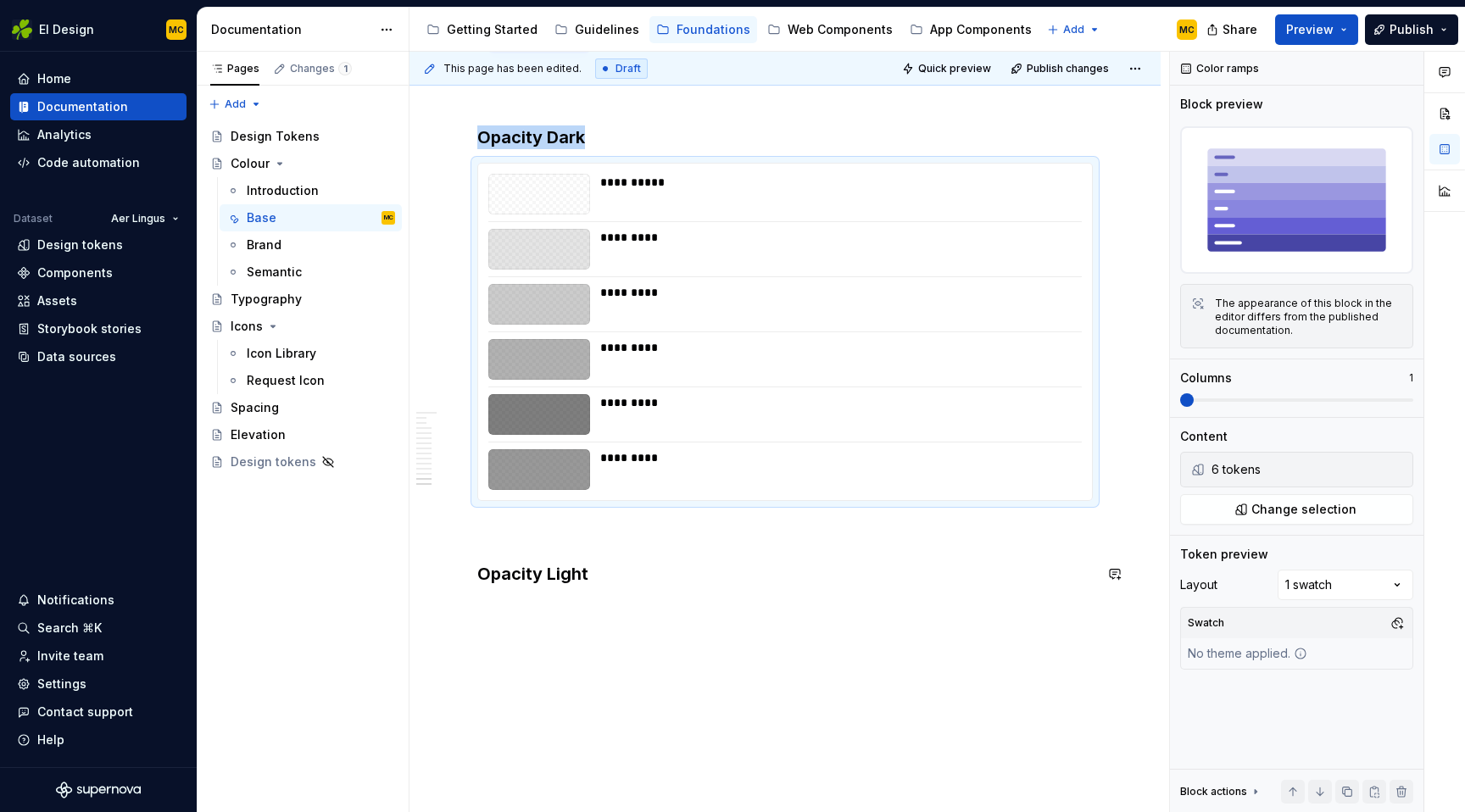
scroll to position [4416, 0]
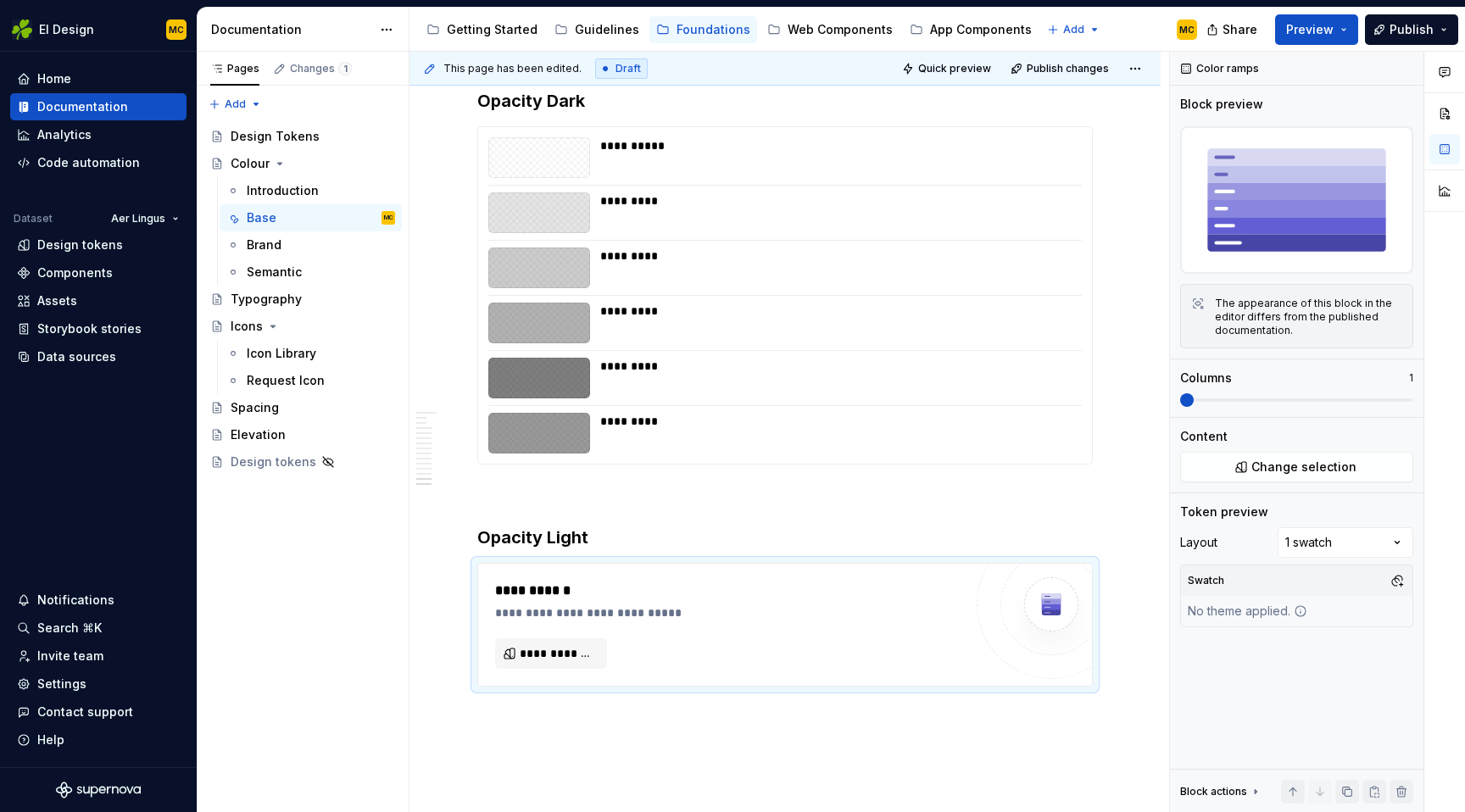
type textarea "*"
click at [532, 658] on span "**********" at bounding box center [558, 654] width 76 height 17
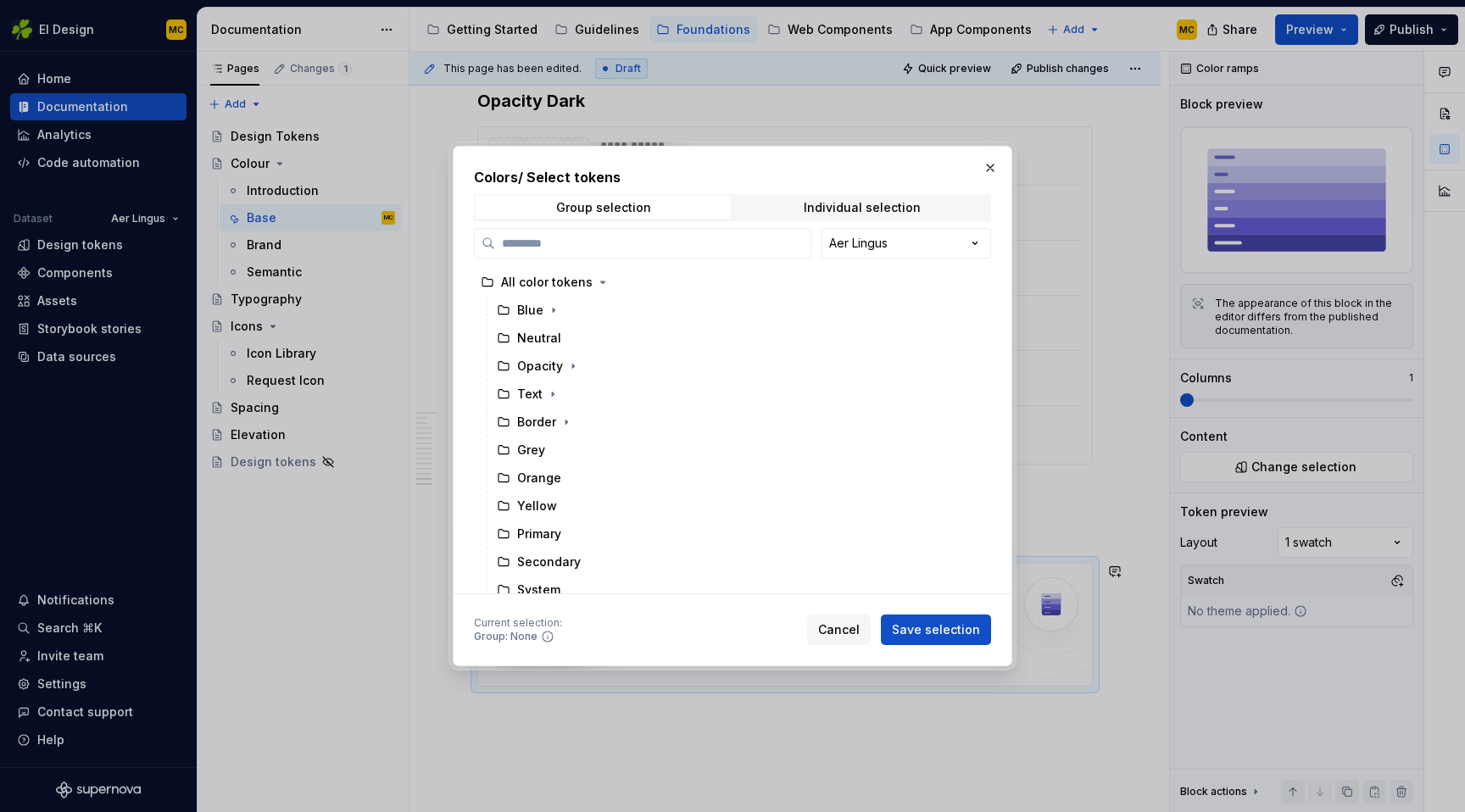
click at [889, 194] on div "Group selection Individual selection" at bounding box center [732, 208] width 531 height 27
click at [874, 203] on div "Individual selection" at bounding box center [862, 208] width 117 height 13
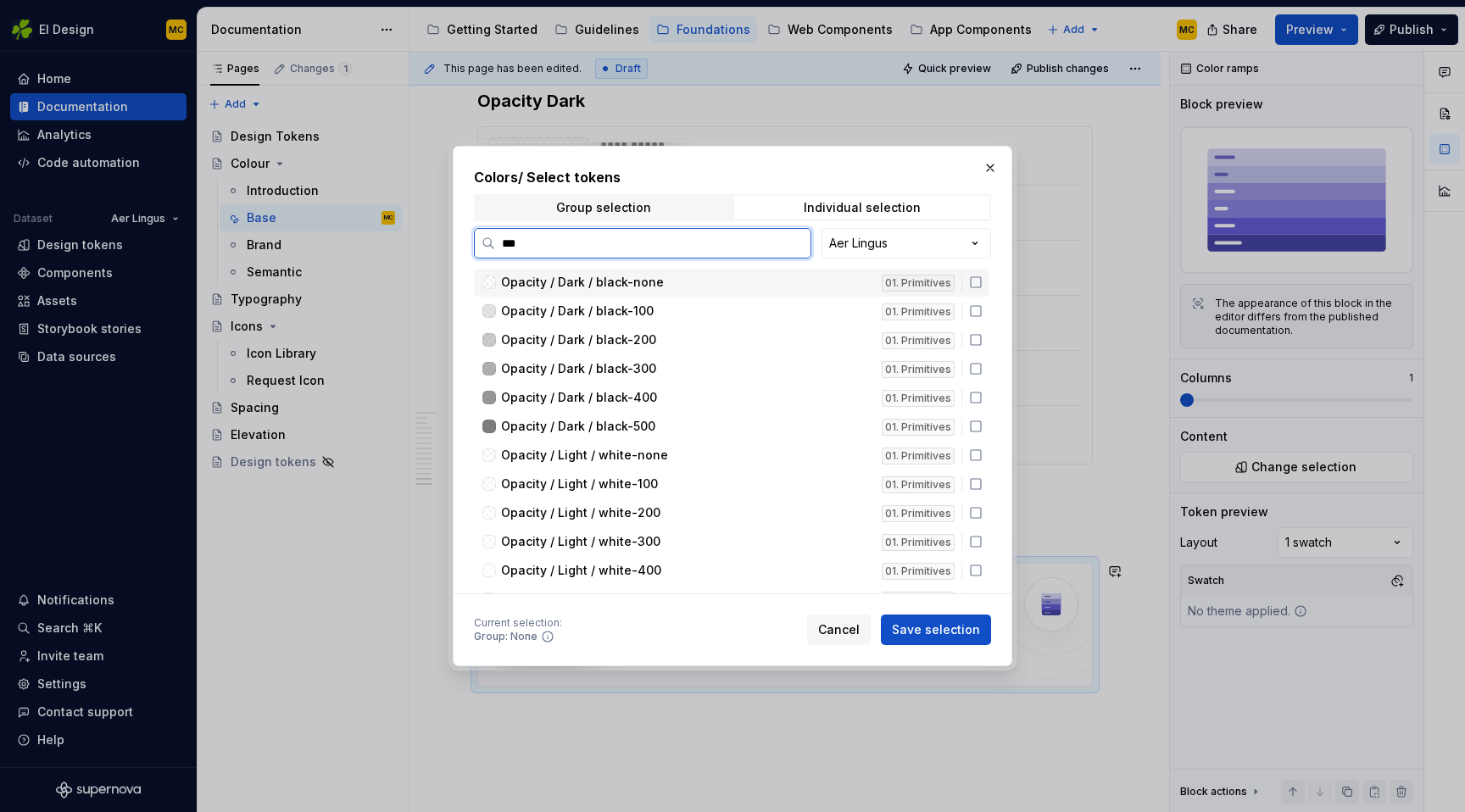
type input "****"
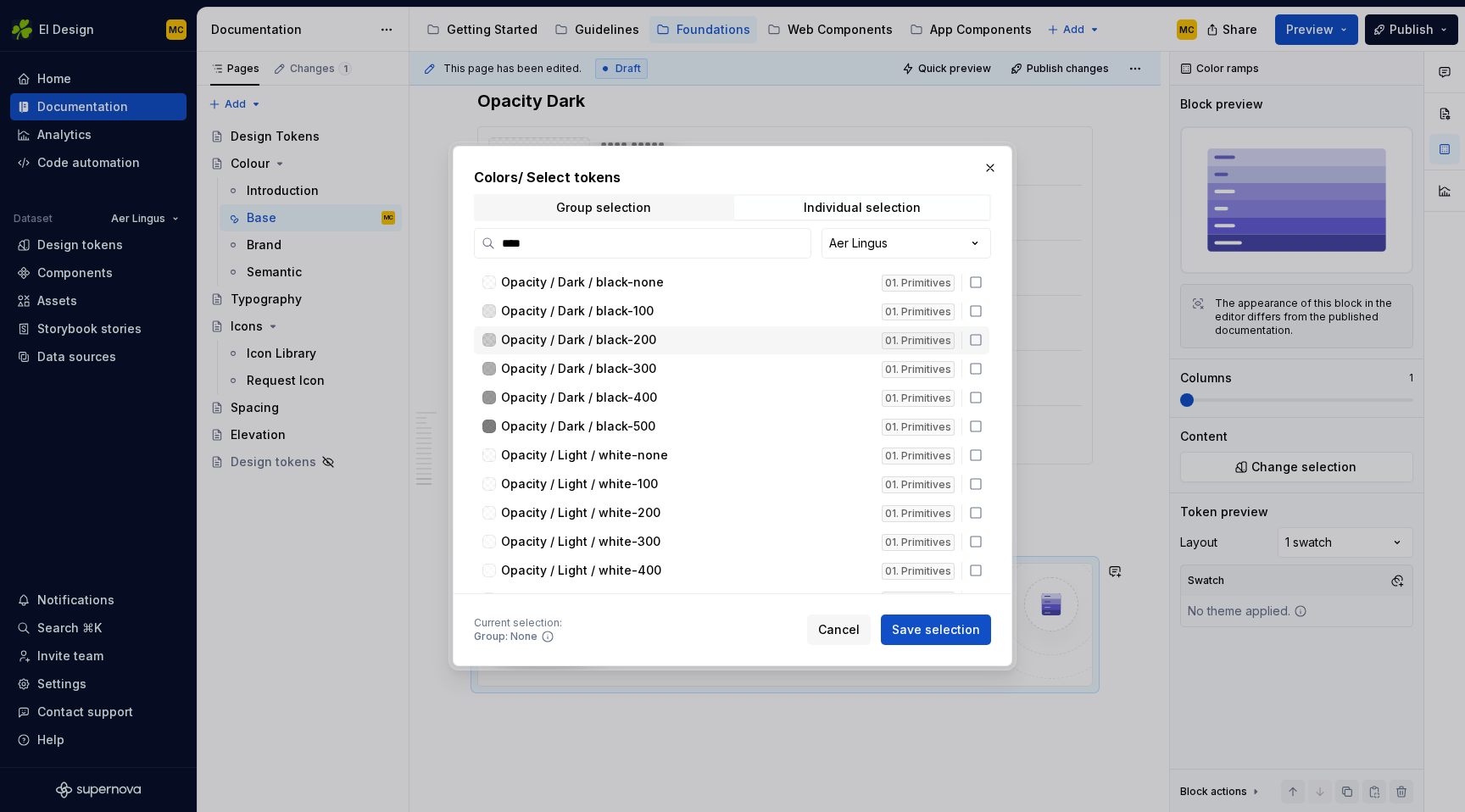
scroll to position [20, 0]
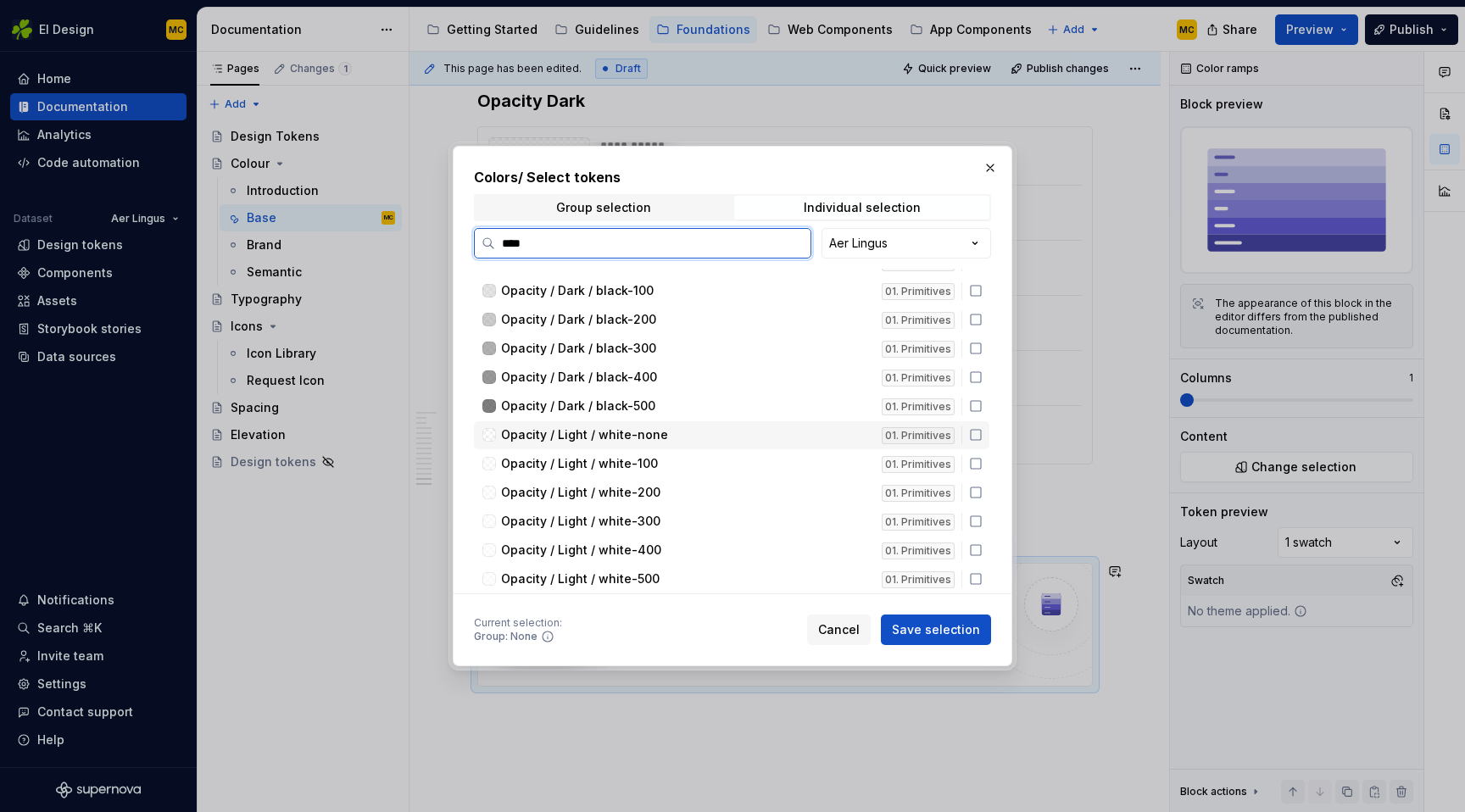
click at [983, 437] on icon at bounding box center [976, 435] width 13 height 13
click at [983, 460] on icon at bounding box center [976, 464] width 13 height 13
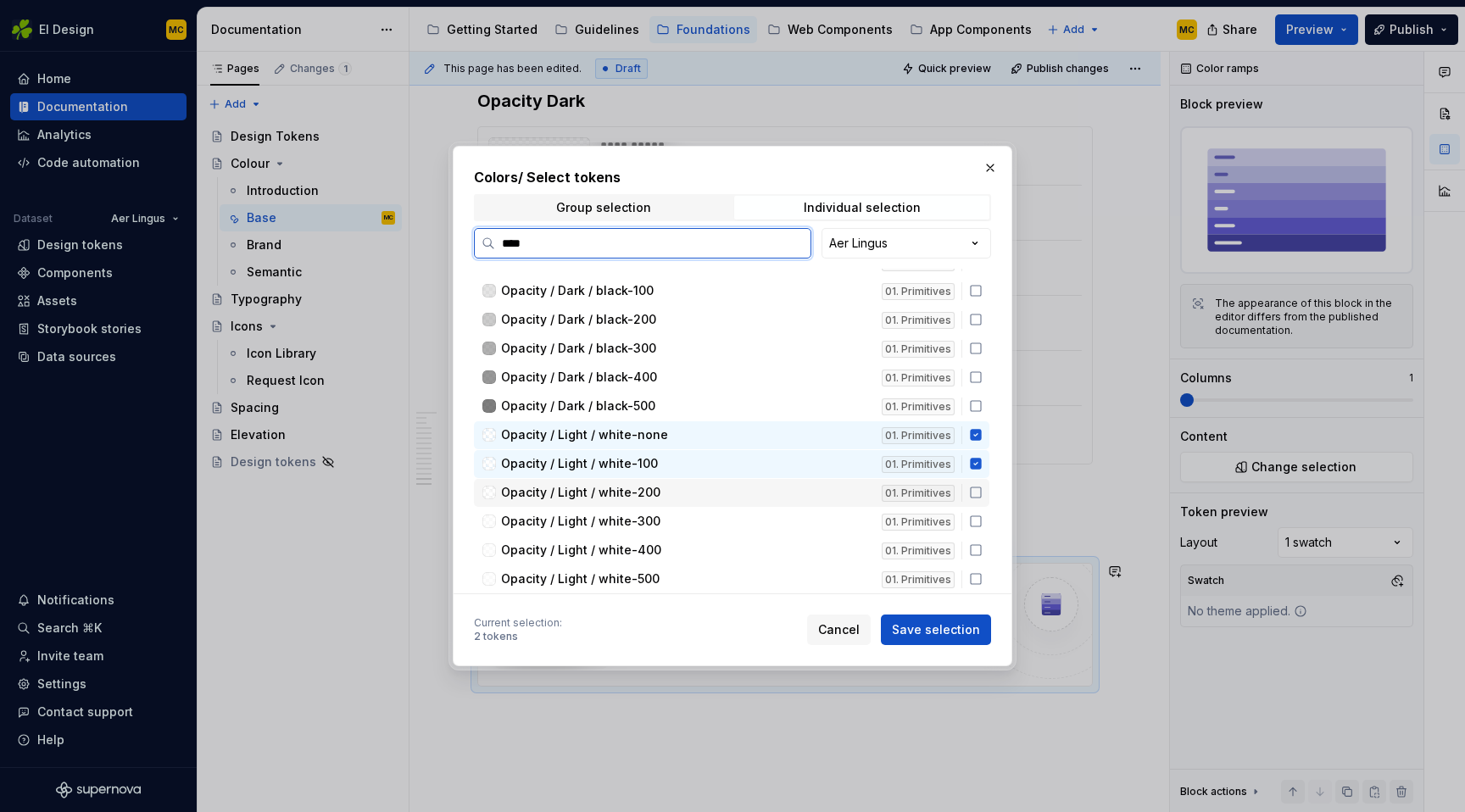
click at [983, 488] on icon at bounding box center [976, 493] width 13 height 13
click at [983, 528] on icon at bounding box center [976, 521] width 13 height 13
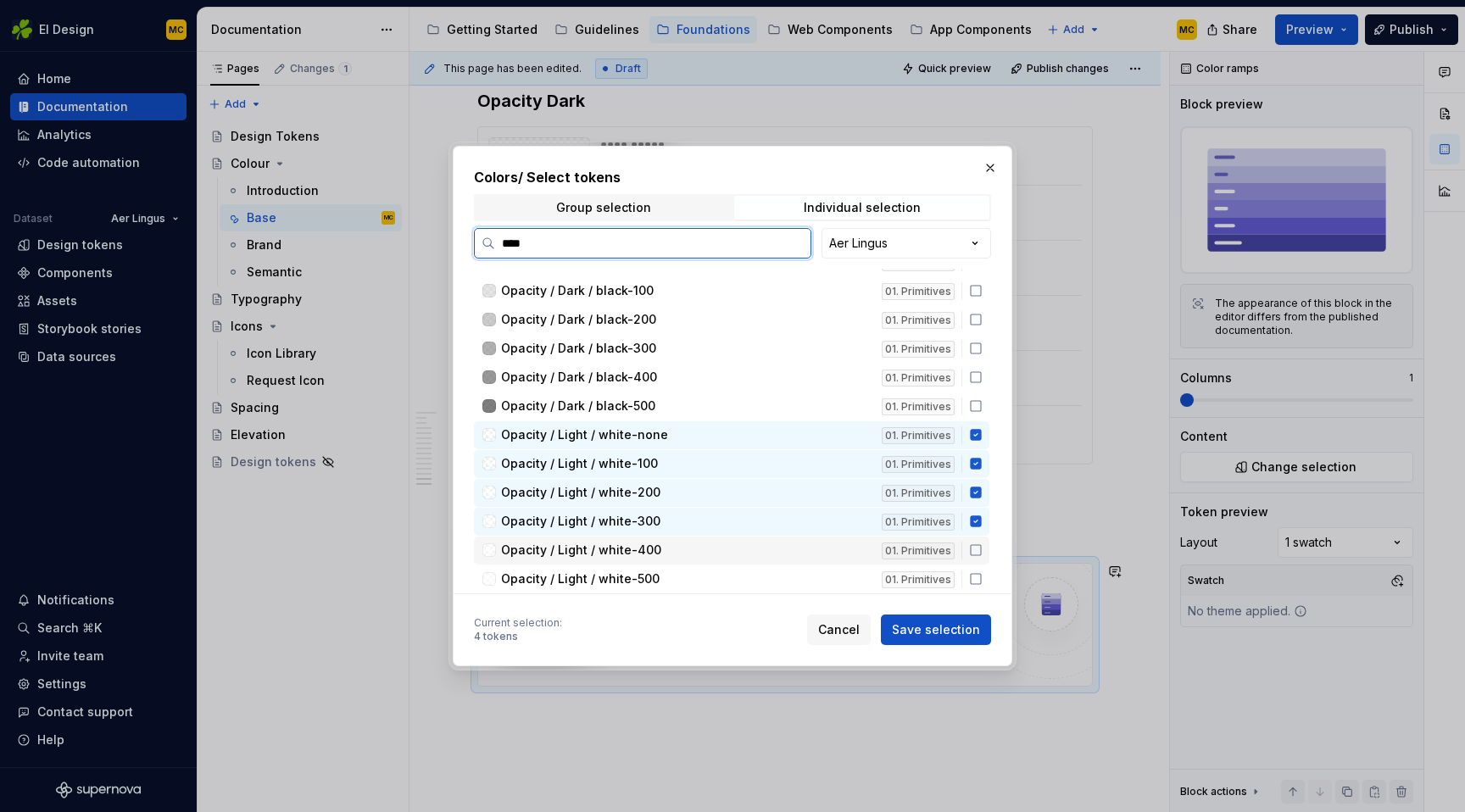
click at [987, 558] on div "Opacity / Light / white-400 01. Primitives" at bounding box center [731, 550] width 516 height 28
click at [983, 579] on icon at bounding box center [976, 579] width 13 height 13
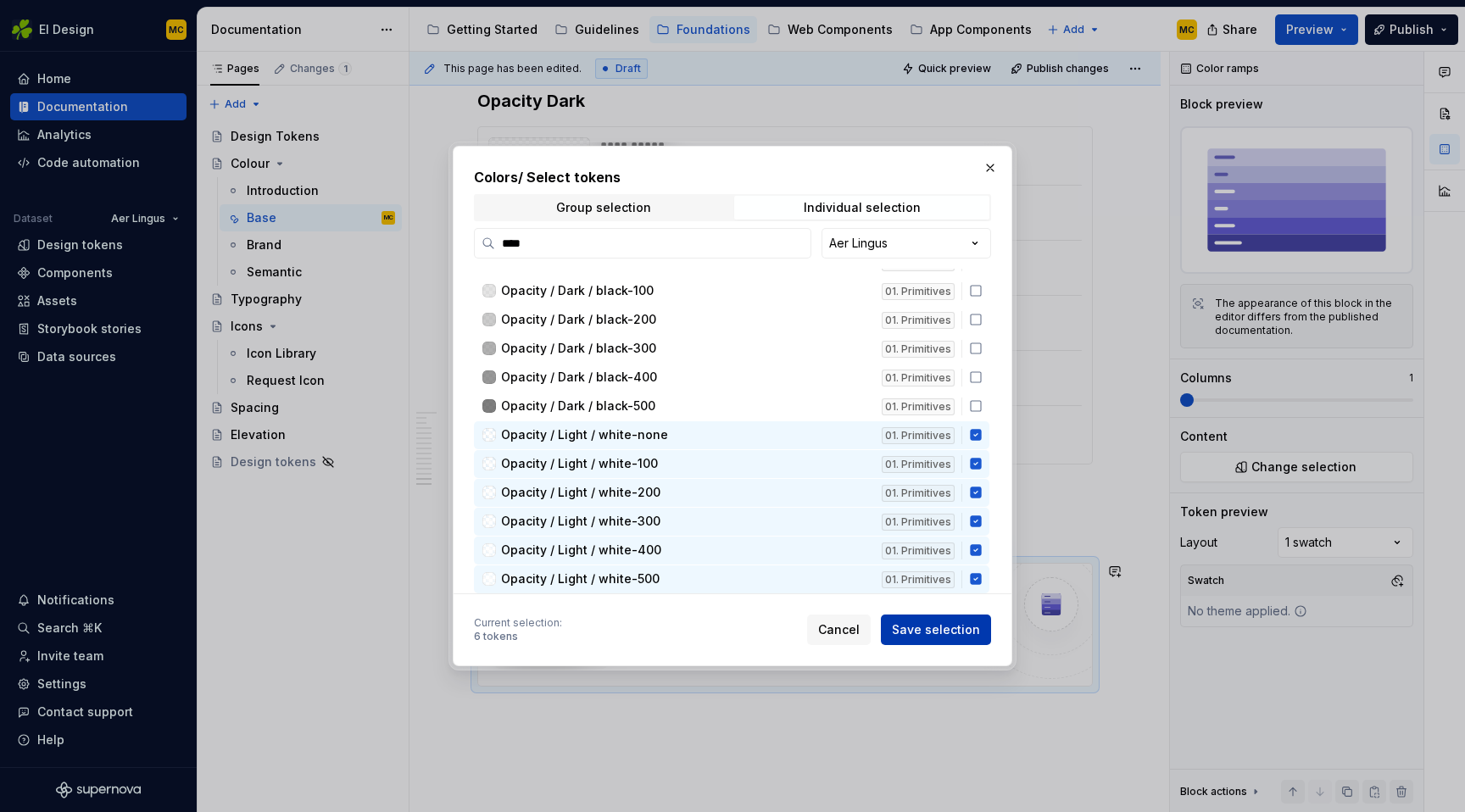
click at [966, 626] on span "Save selection" at bounding box center [936, 630] width 89 height 17
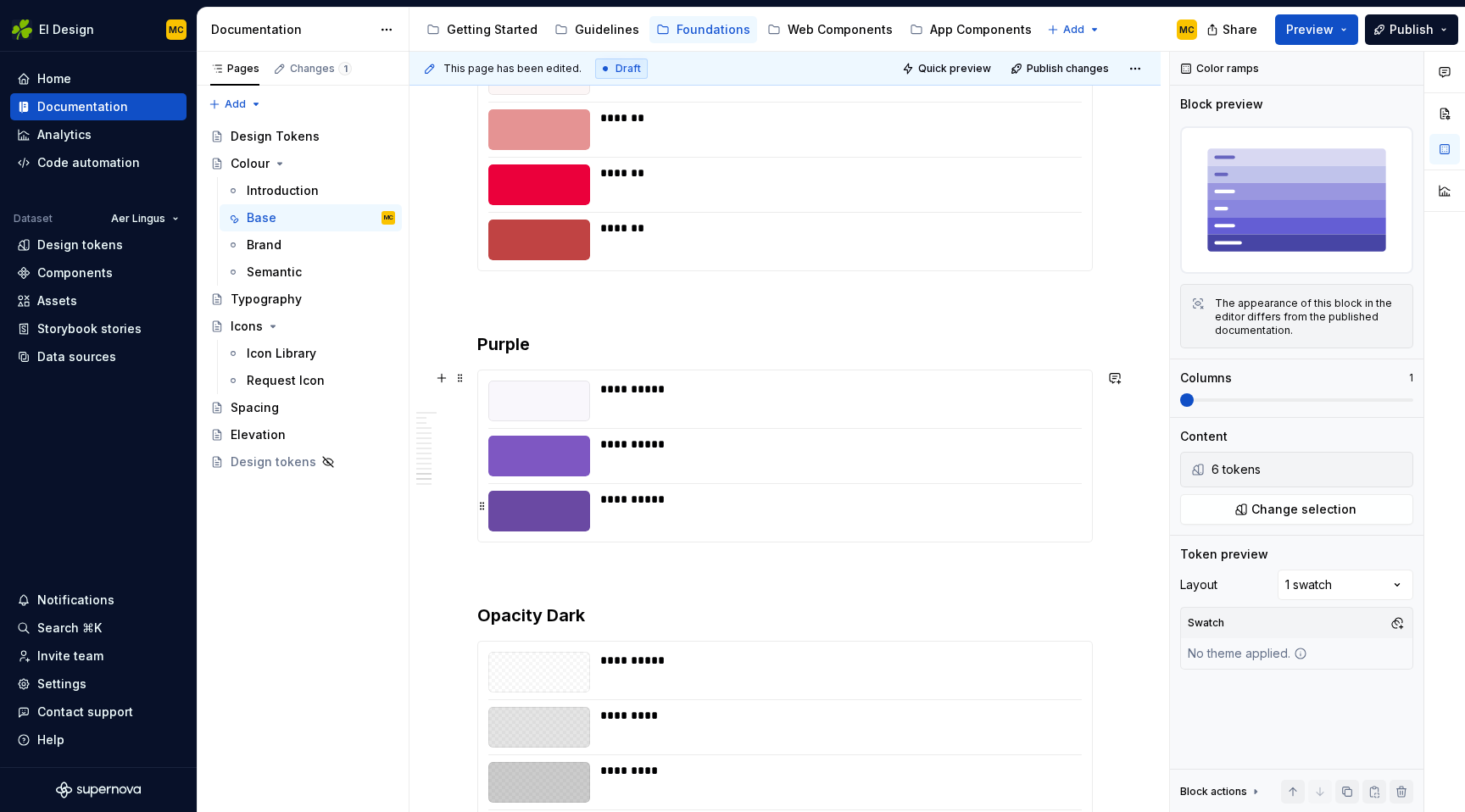
scroll to position [3915, 0]
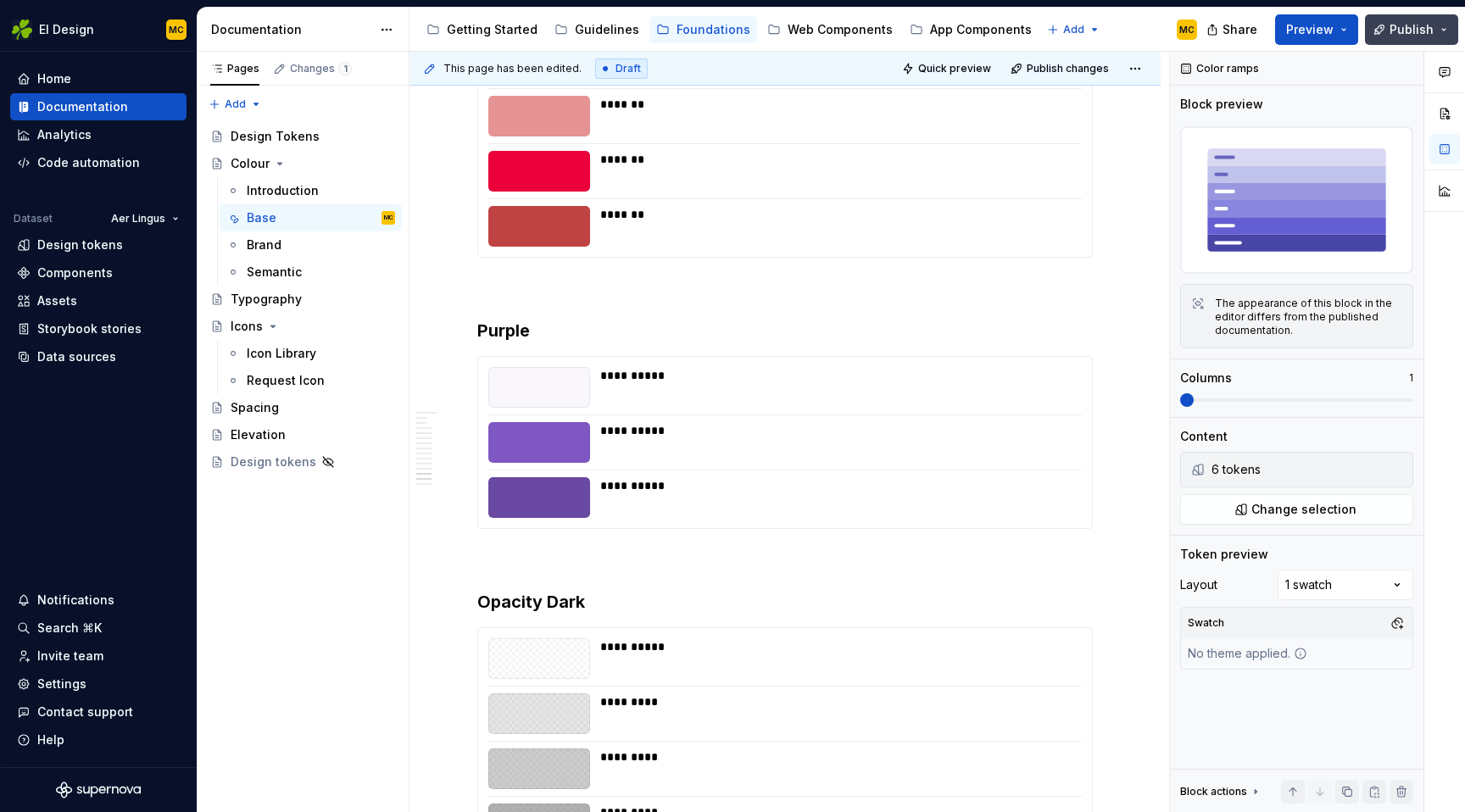
click at [1424, 30] on span "Publish" at bounding box center [1412, 30] width 44 height 17
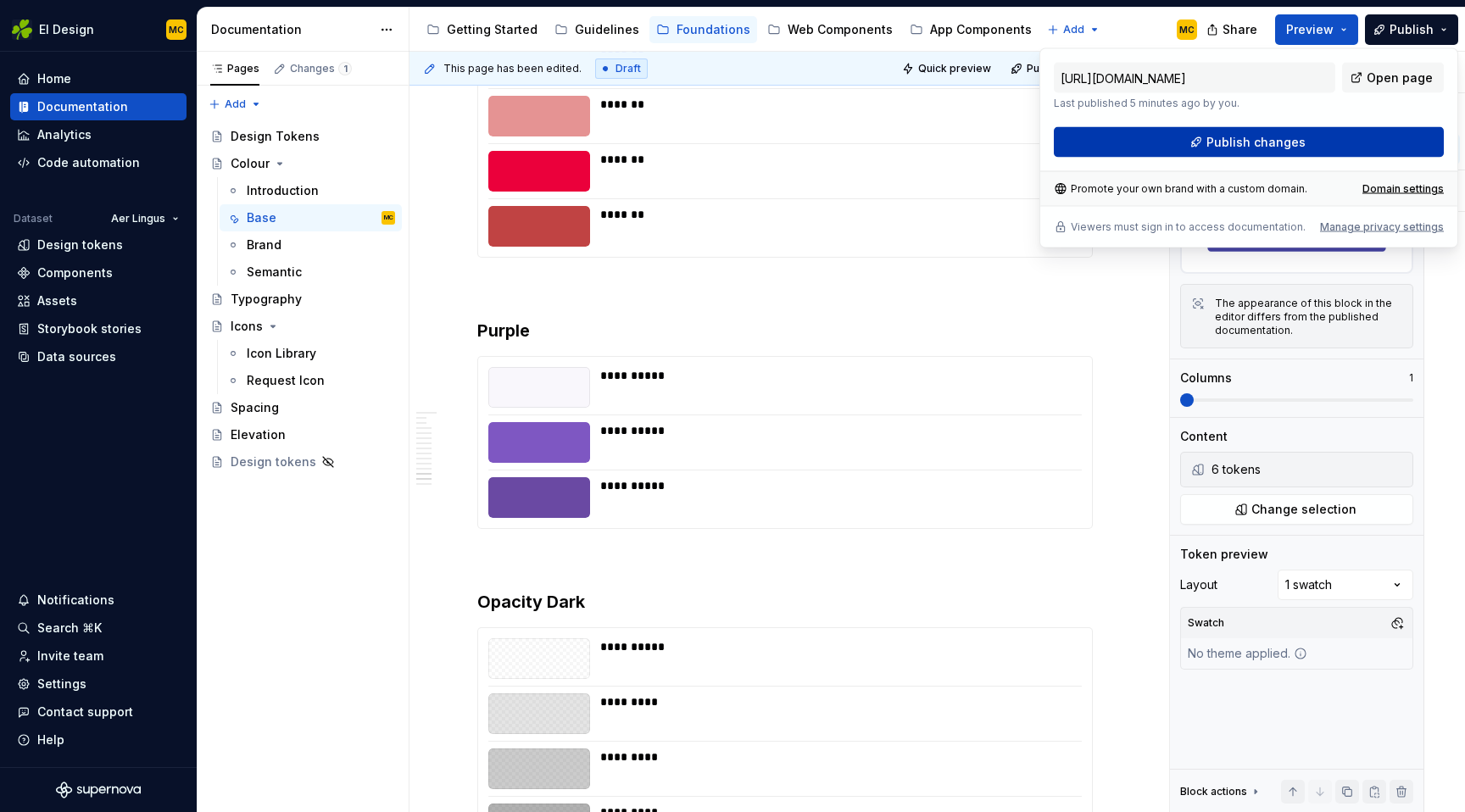
click at [1296, 150] on span "Publish changes" at bounding box center [1256, 143] width 99 height 17
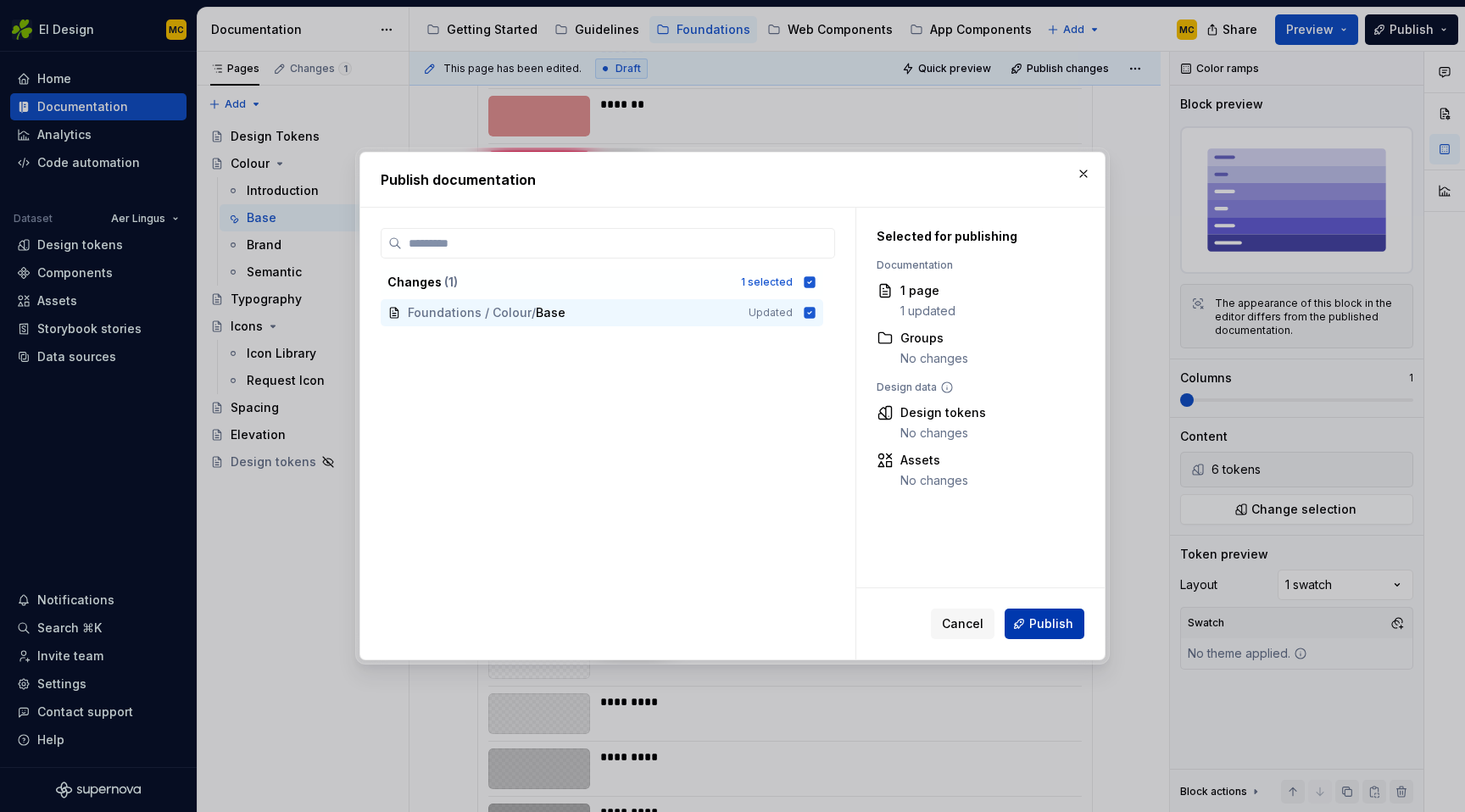
click at [1060, 618] on span "Publish" at bounding box center [1051, 624] width 44 height 17
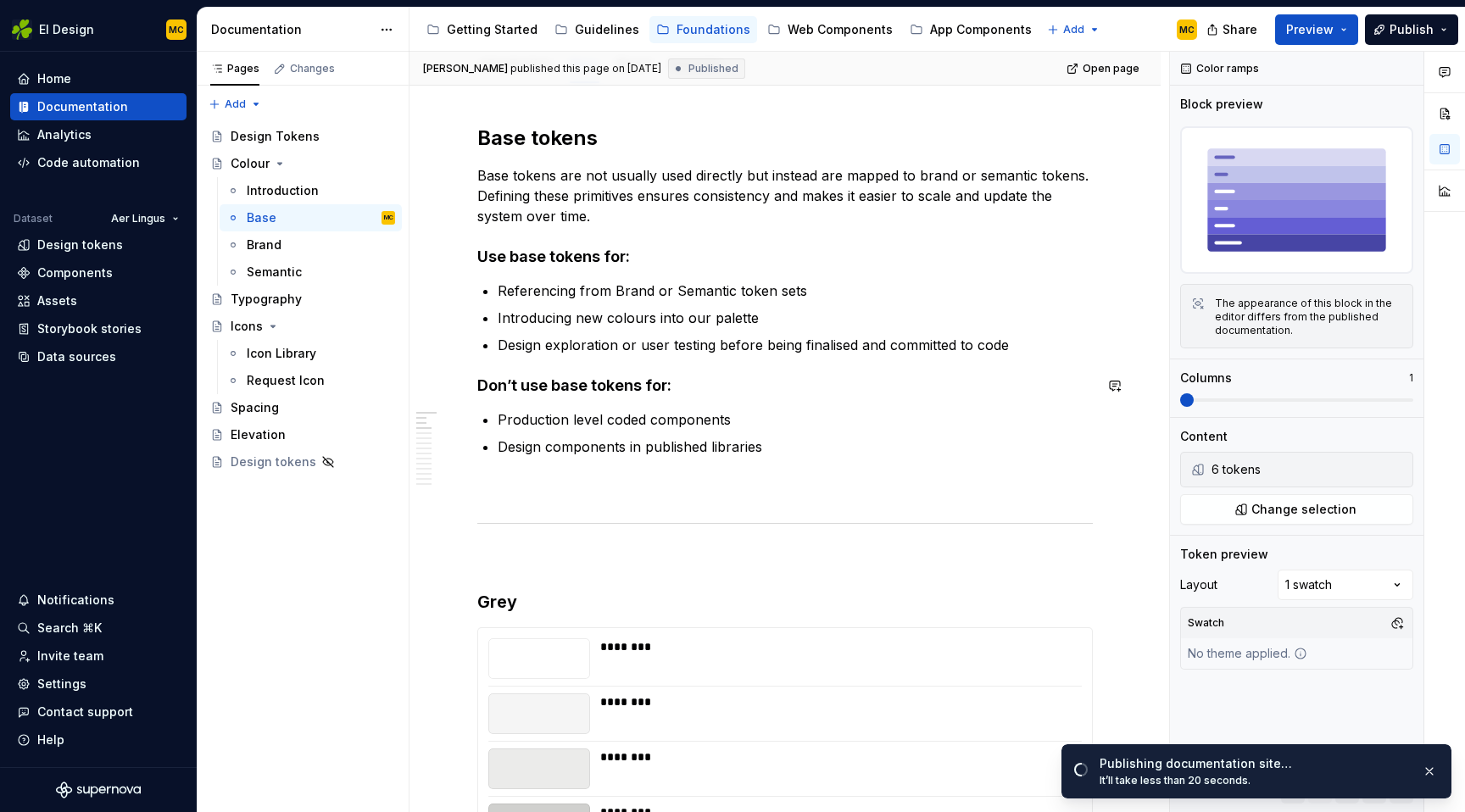
scroll to position [192, 0]
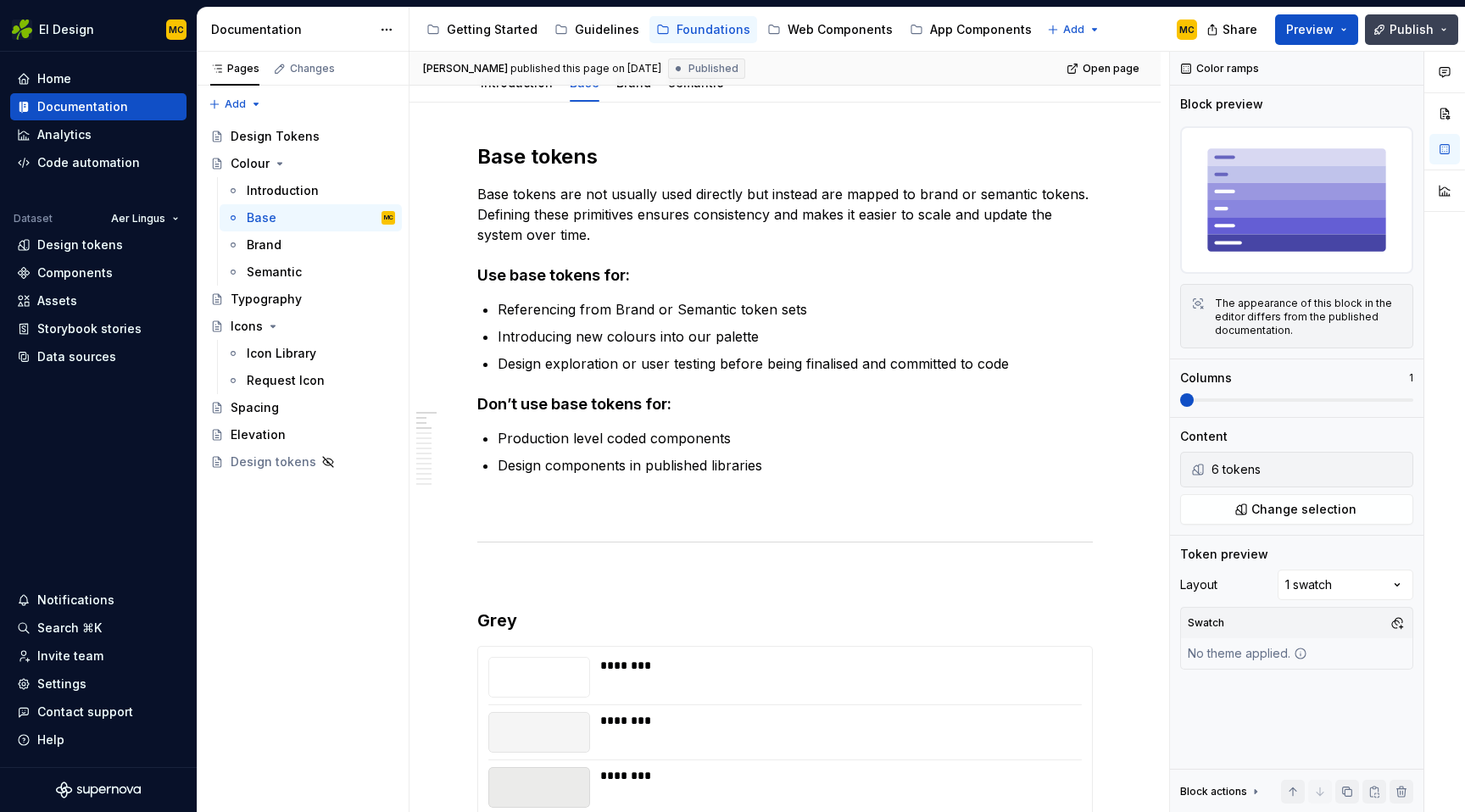
click at [1403, 29] on span "Publish" at bounding box center [1412, 30] width 44 height 17
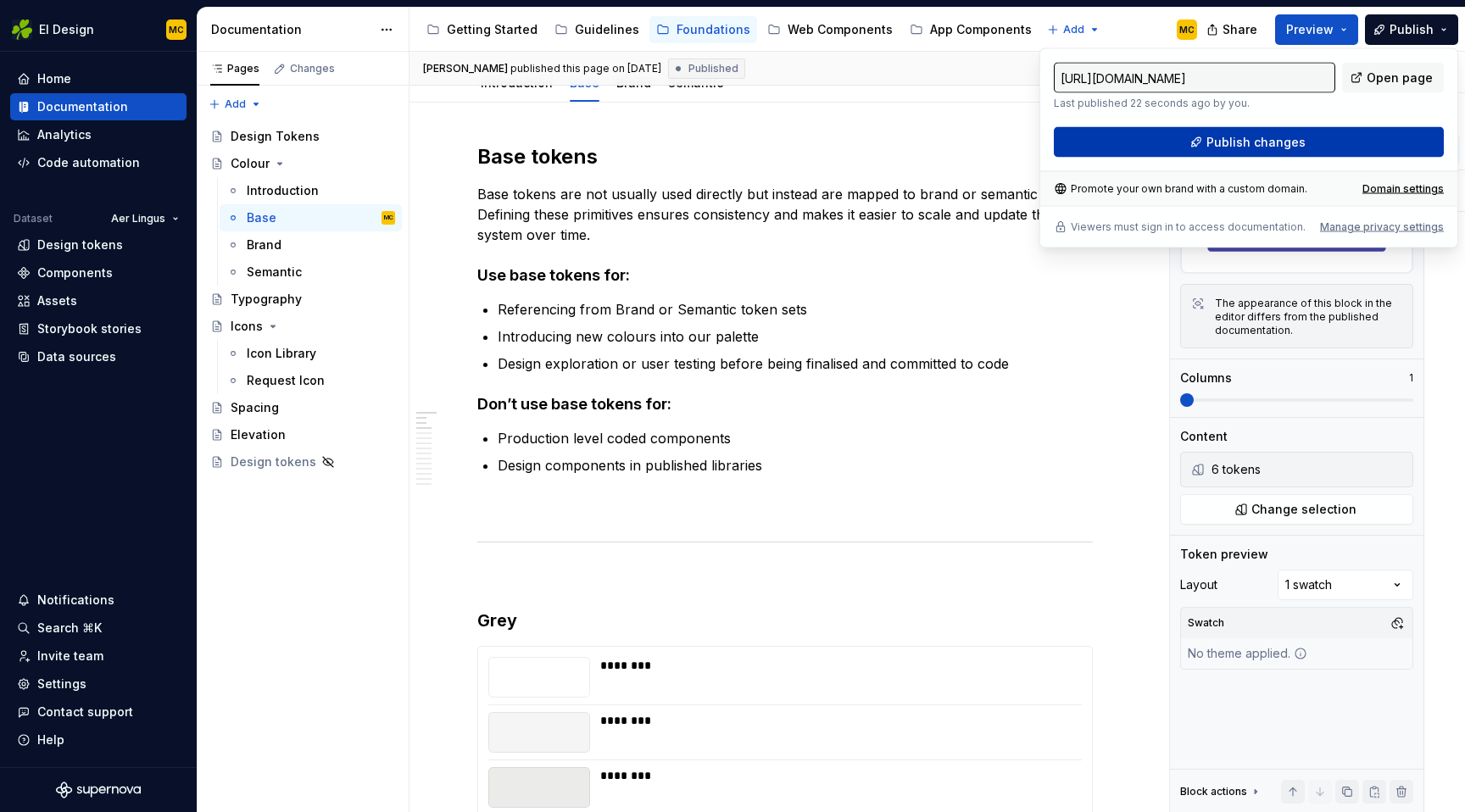
click at [1241, 150] on span "Publish changes" at bounding box center [1256, 143] width 99 height 17
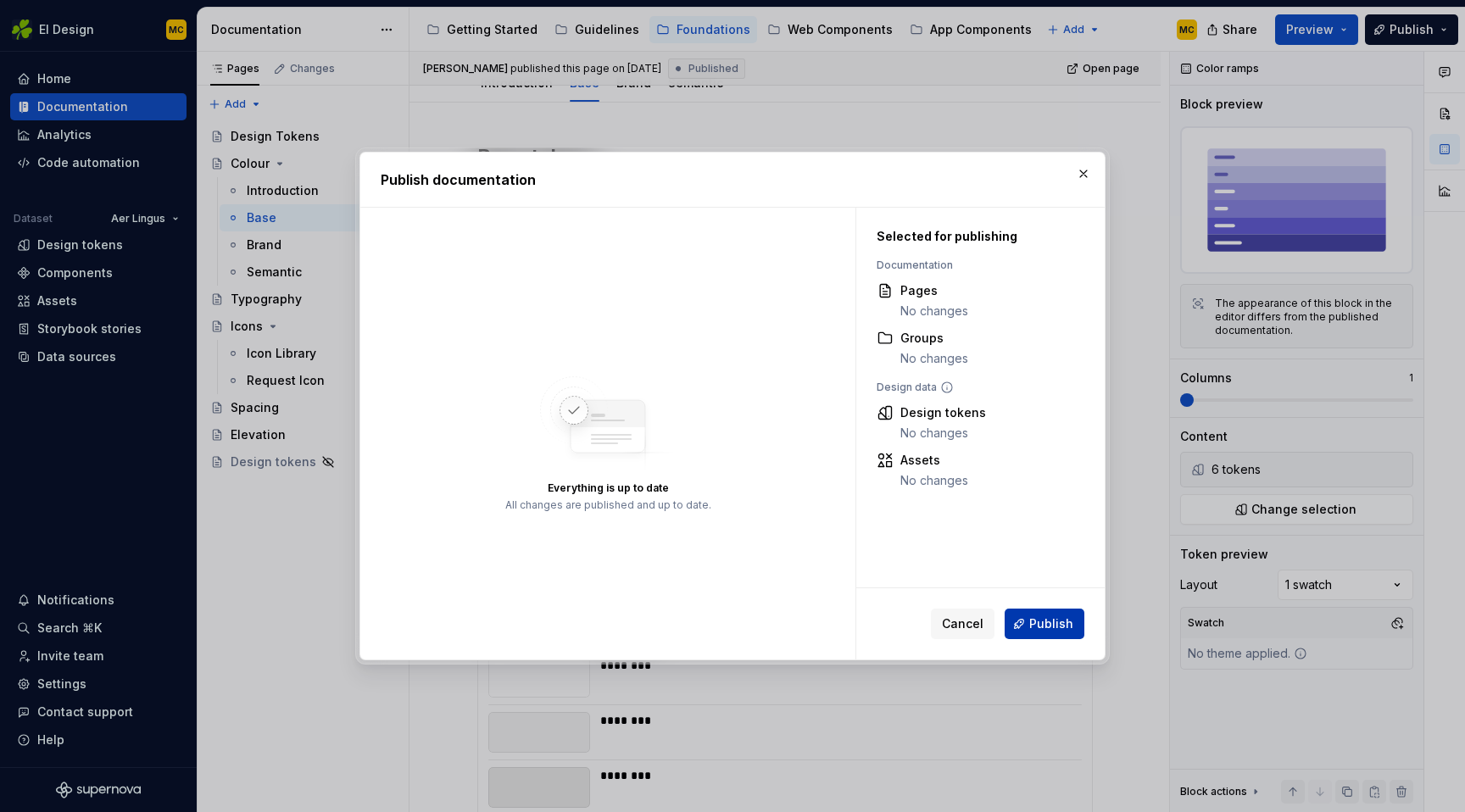
click at [1034, 617] on span "Publish" at bounding box center [1051, 624] width 44 height 17
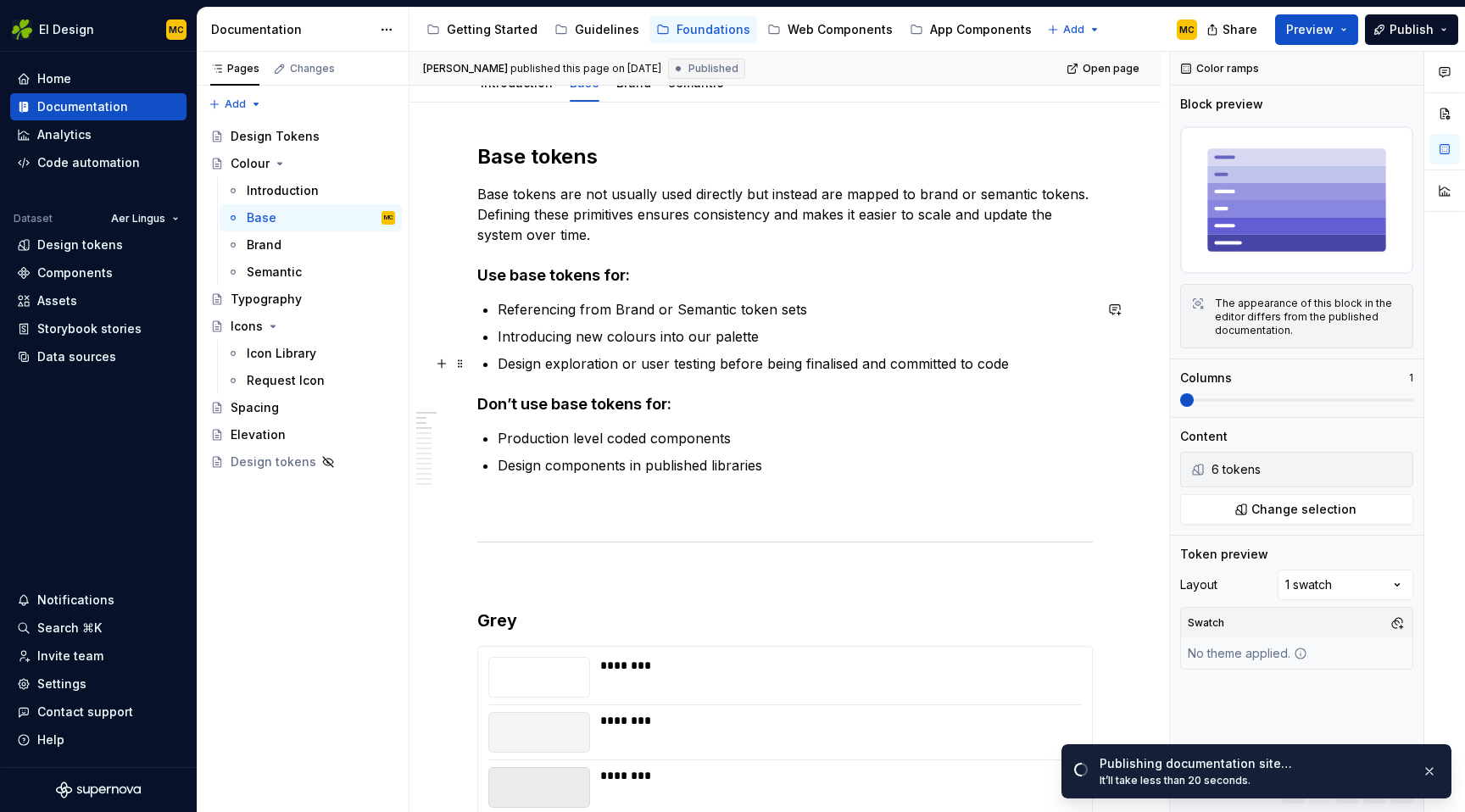
scroll to position [0, 0]
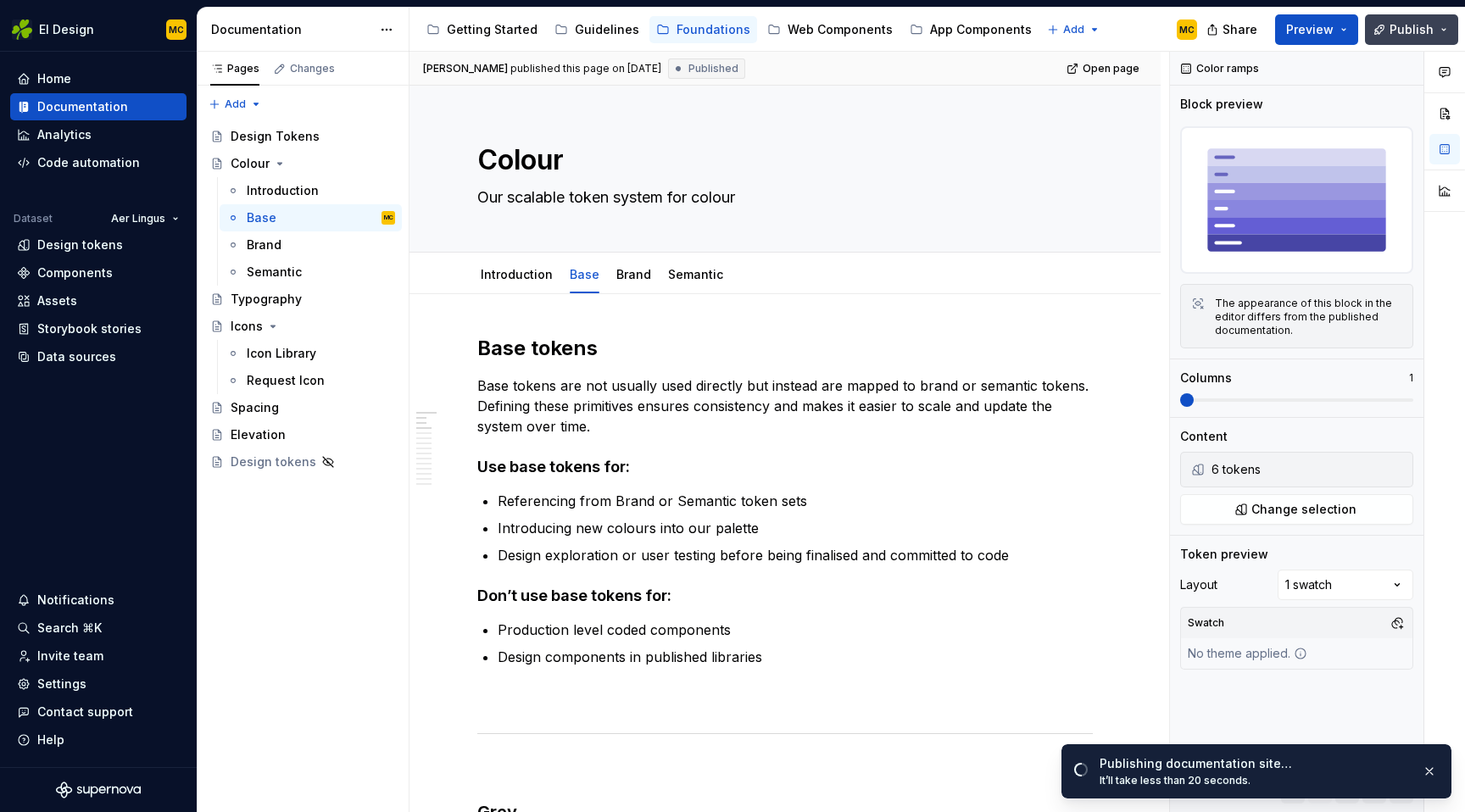
click at [1448, 29] on button "Publish" at bounding box center [1412, 30] width 93 height 30
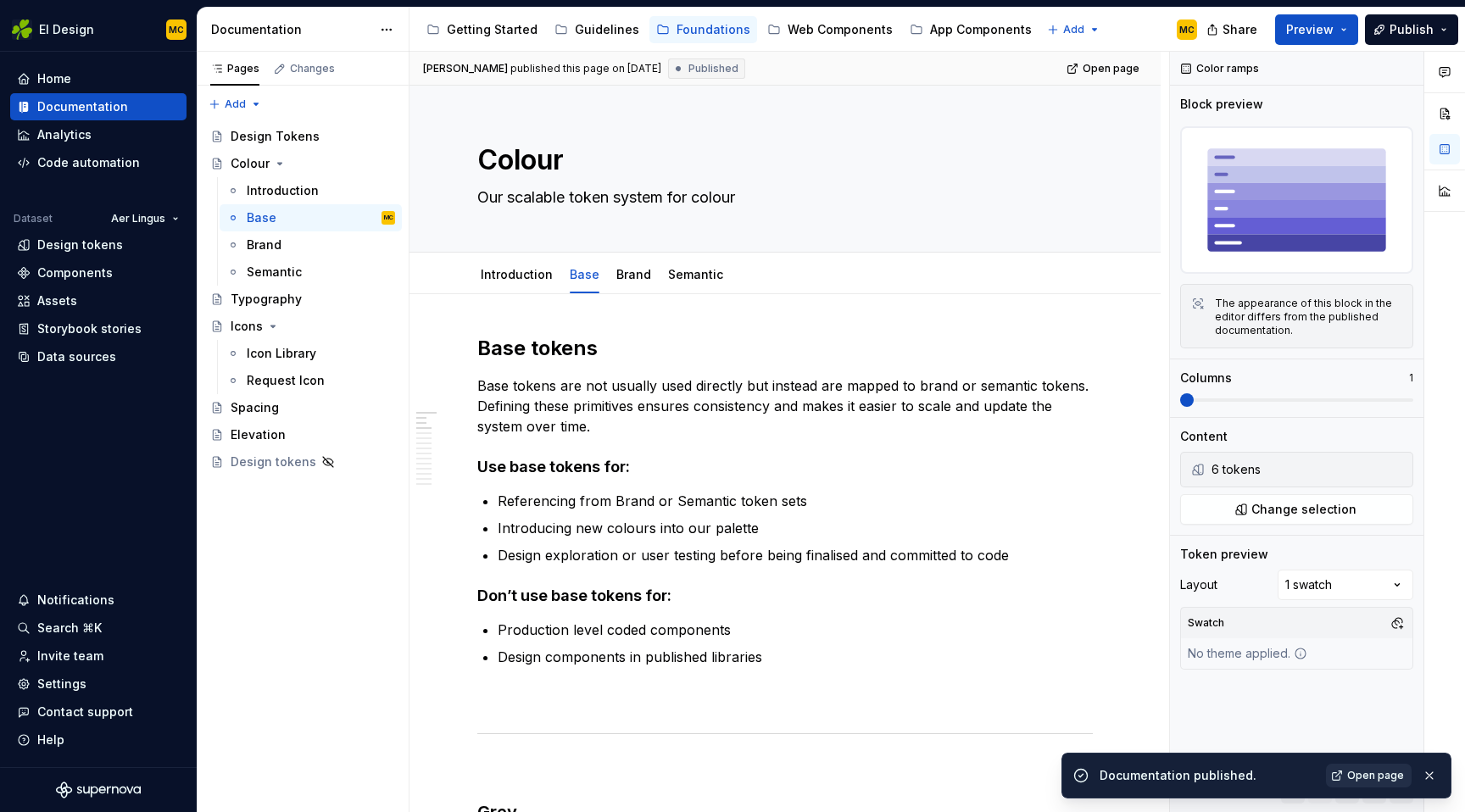
click at [1349, 769] on link "Open page" at bounding box center [1369, 776] width 86 height 24
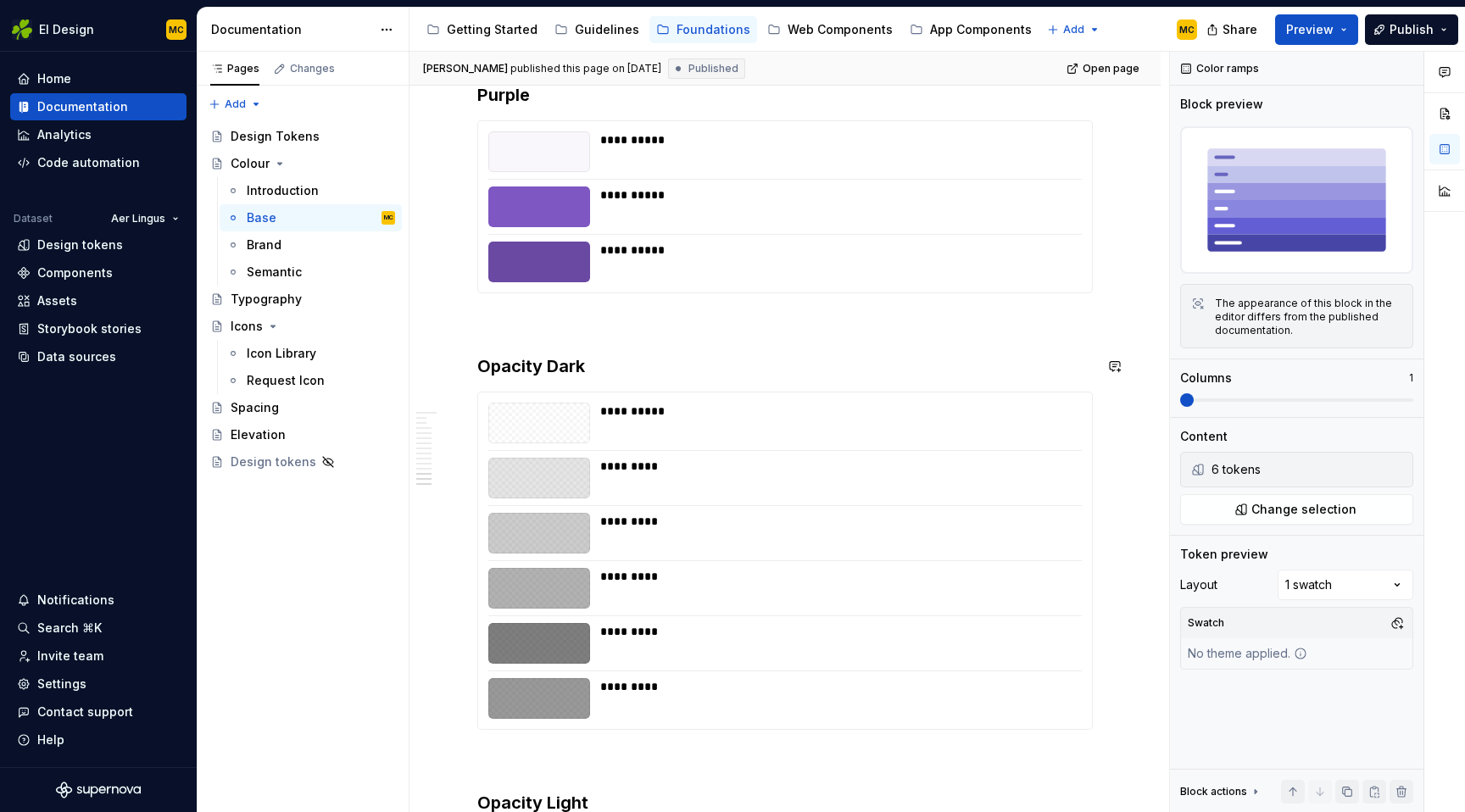
scroll to position [4143, 0]
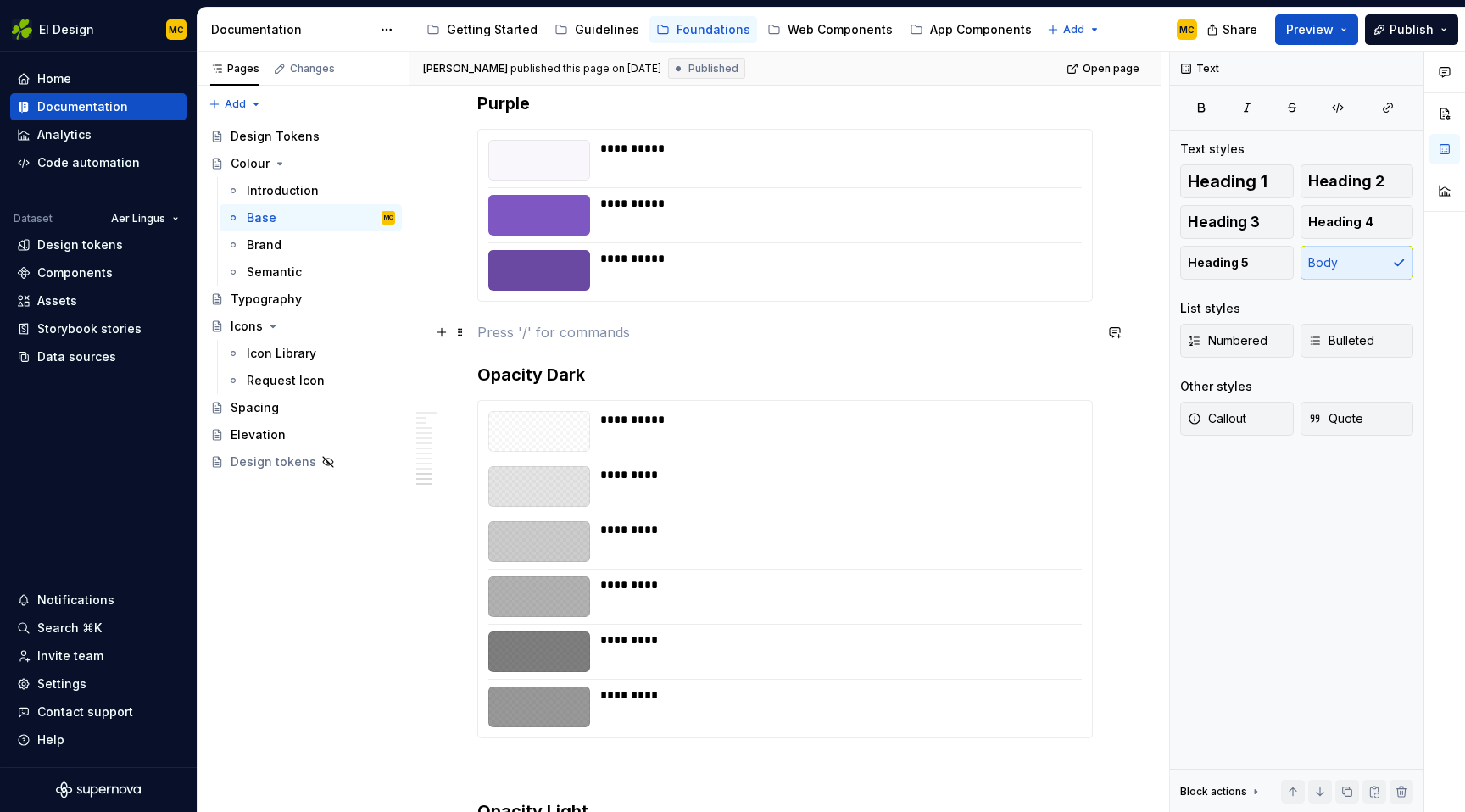
click at [515, 333] on p at bounding box center [785, 332] width 616 height 20
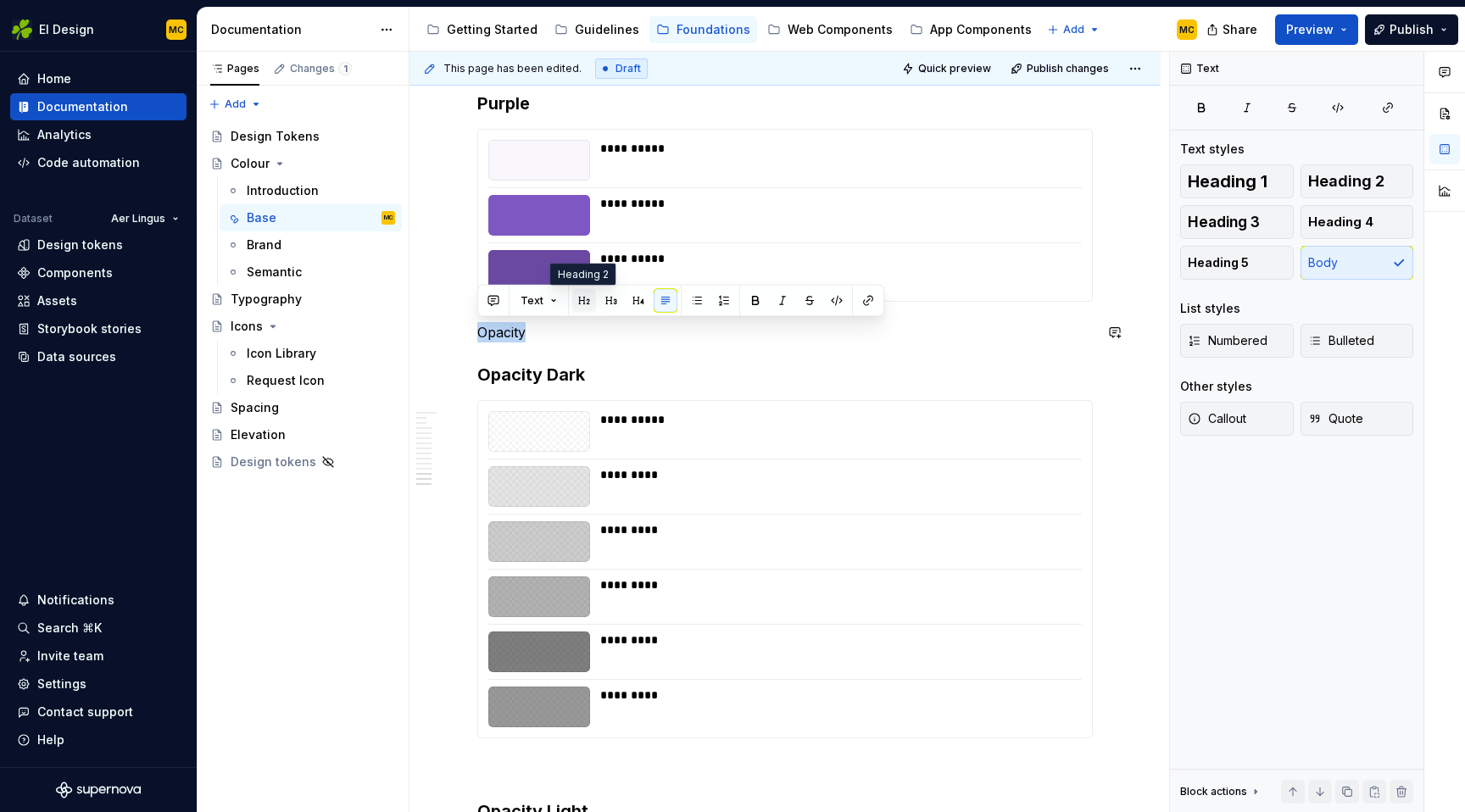
click at [586, 299] on button "button" at bounding box center [584, 300] width 24 height 24
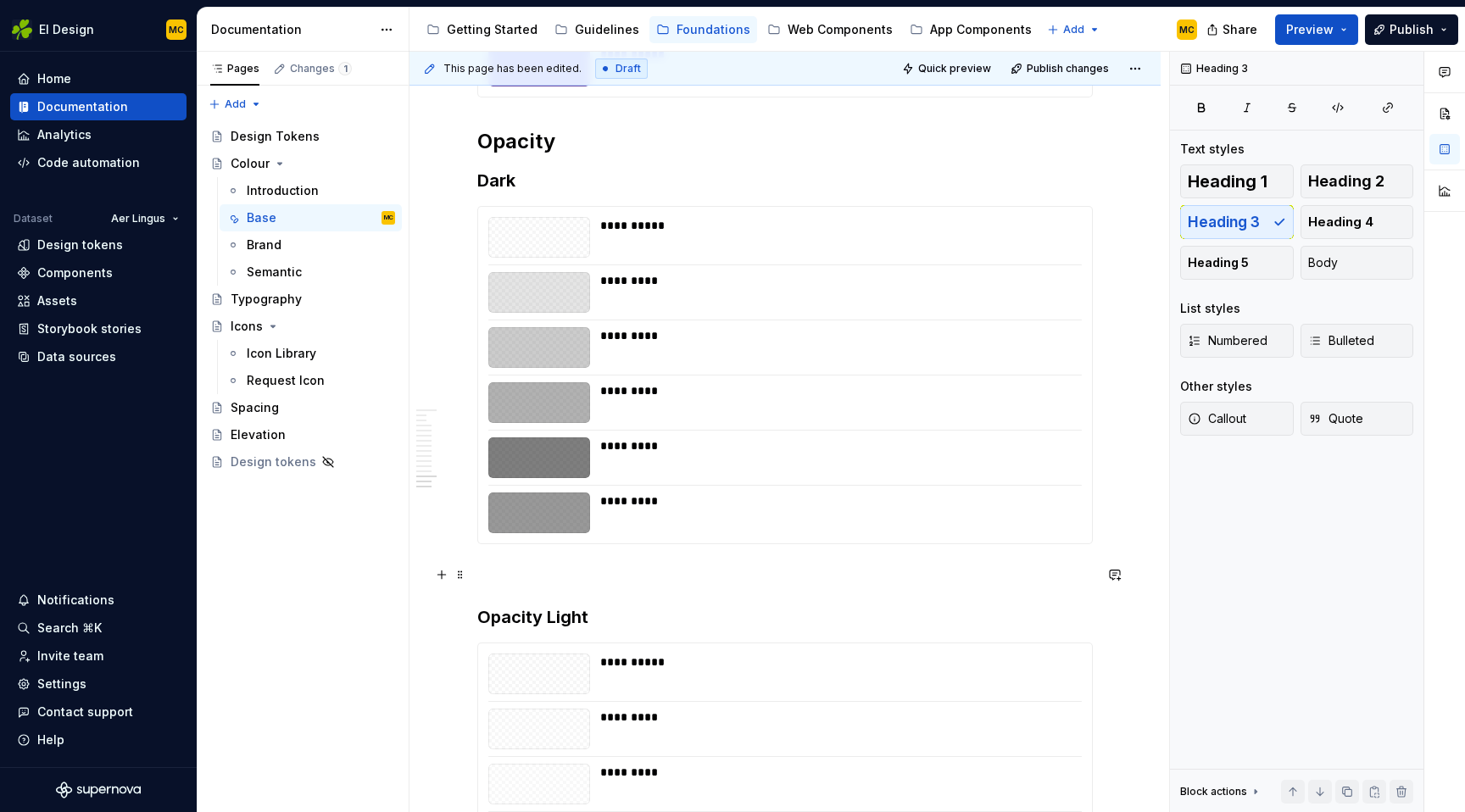
scroll to position [4348, 0]
click at [551, 619] on h3 "Opacity Light" at bounding box center [785, 616] width 616 height 24
click at [622, 134] on h2 "Opacity" at bounding box center [785, 140] width 616 height 27
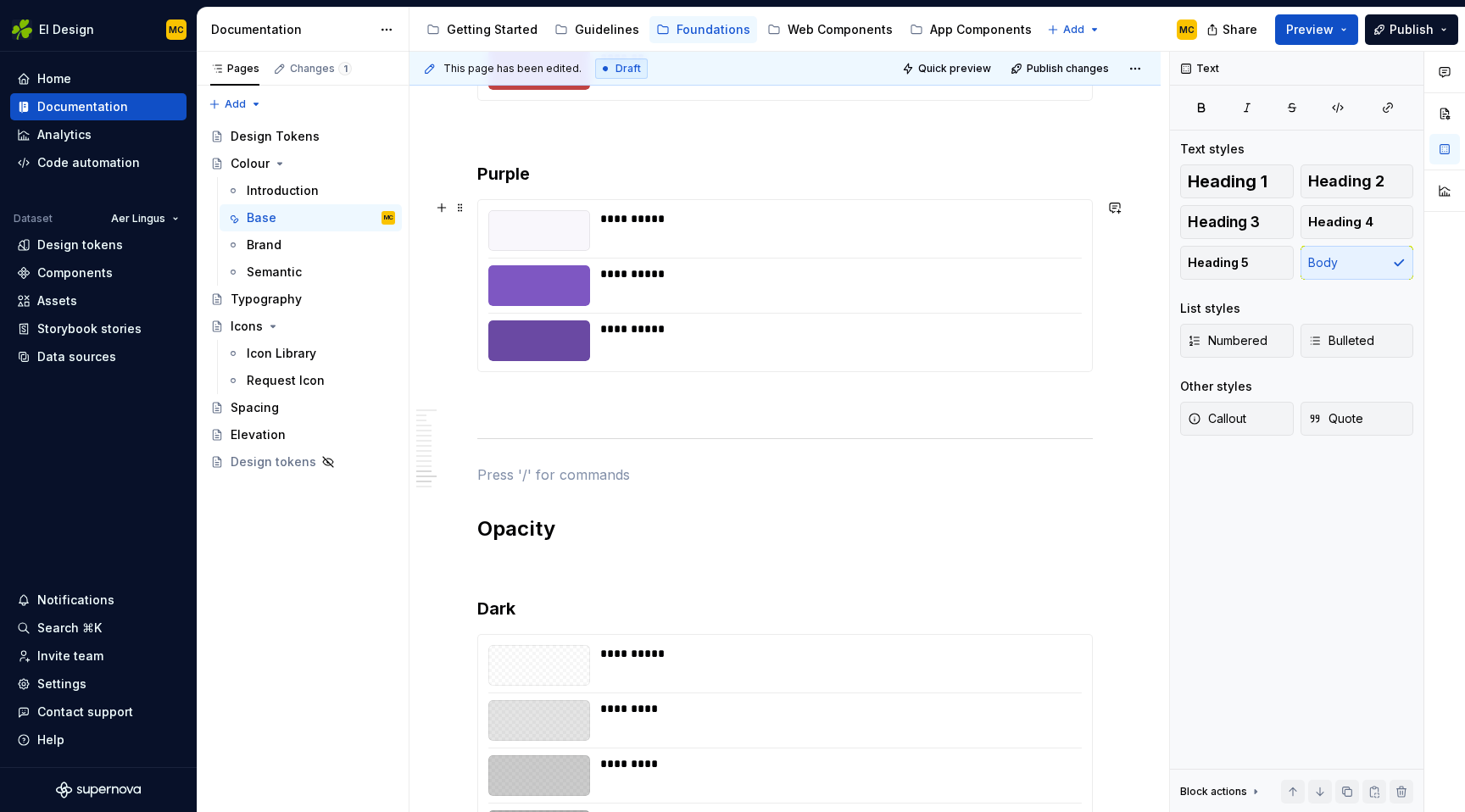
scroll to position [4081, 0]
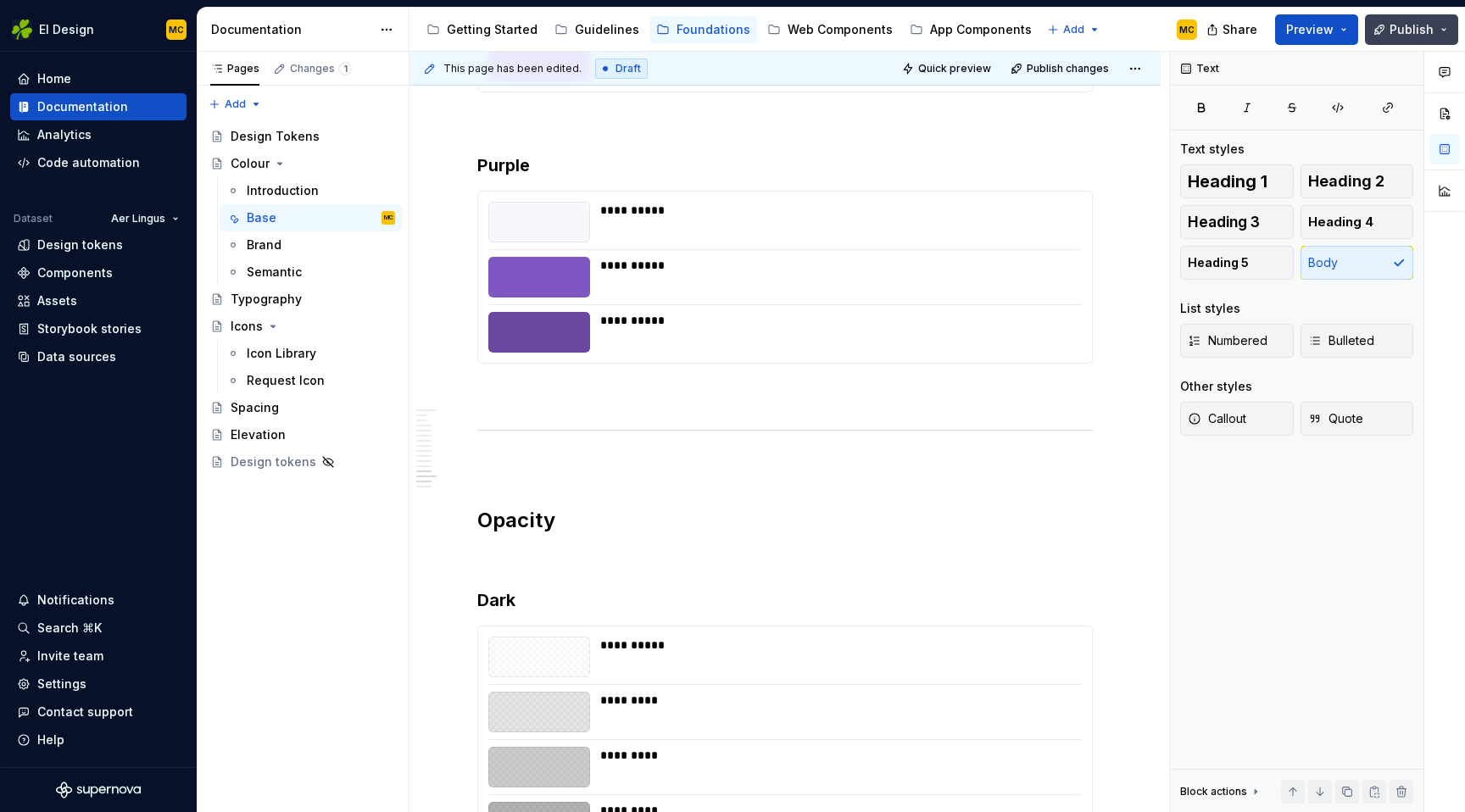
click at [1427, 16] on button "Publish" at bounding box center [1412, 30] width 93 height 30
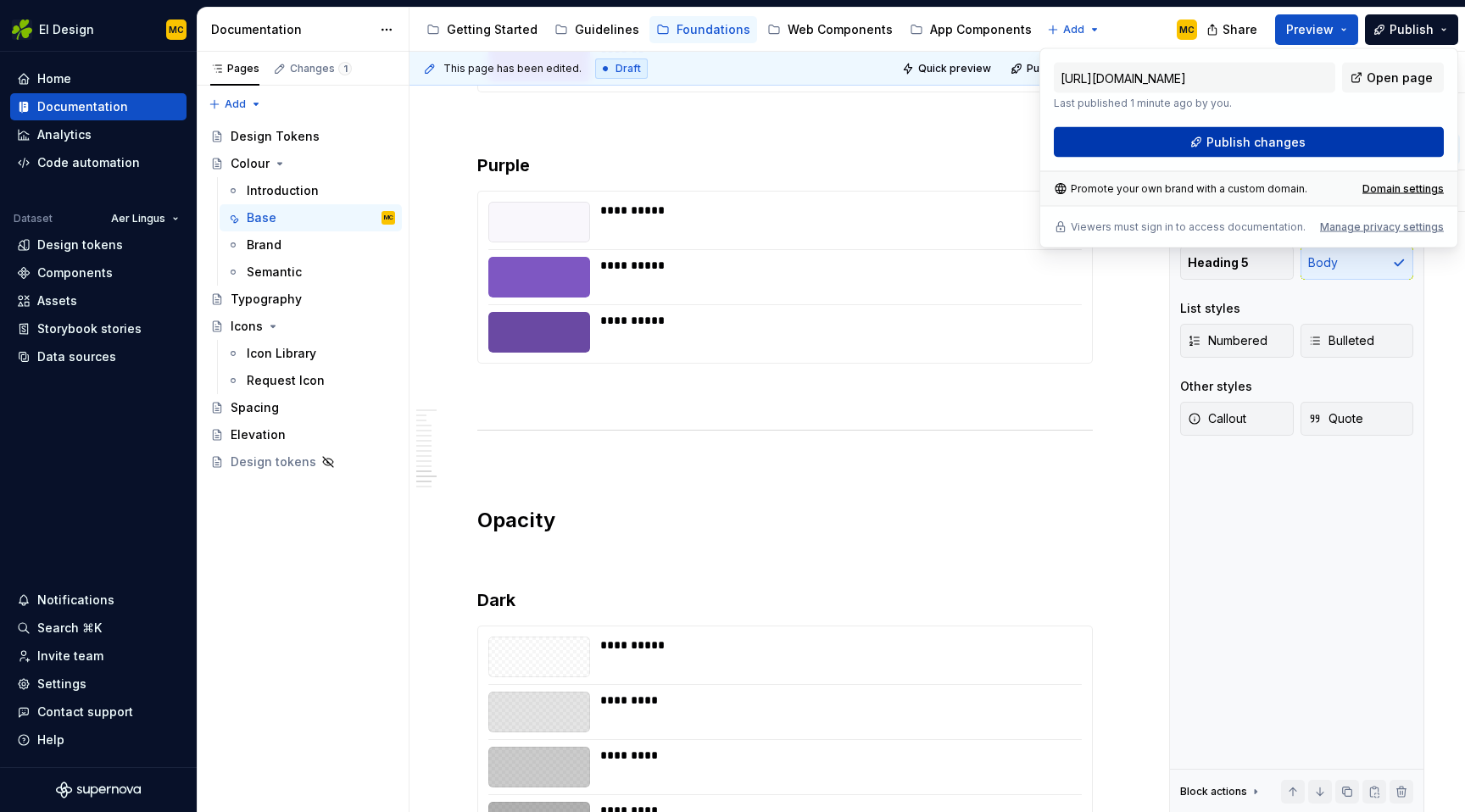
click at [1279, 146] on span "Publish changes" at bounding box center [1256, 143] width 99 height 17
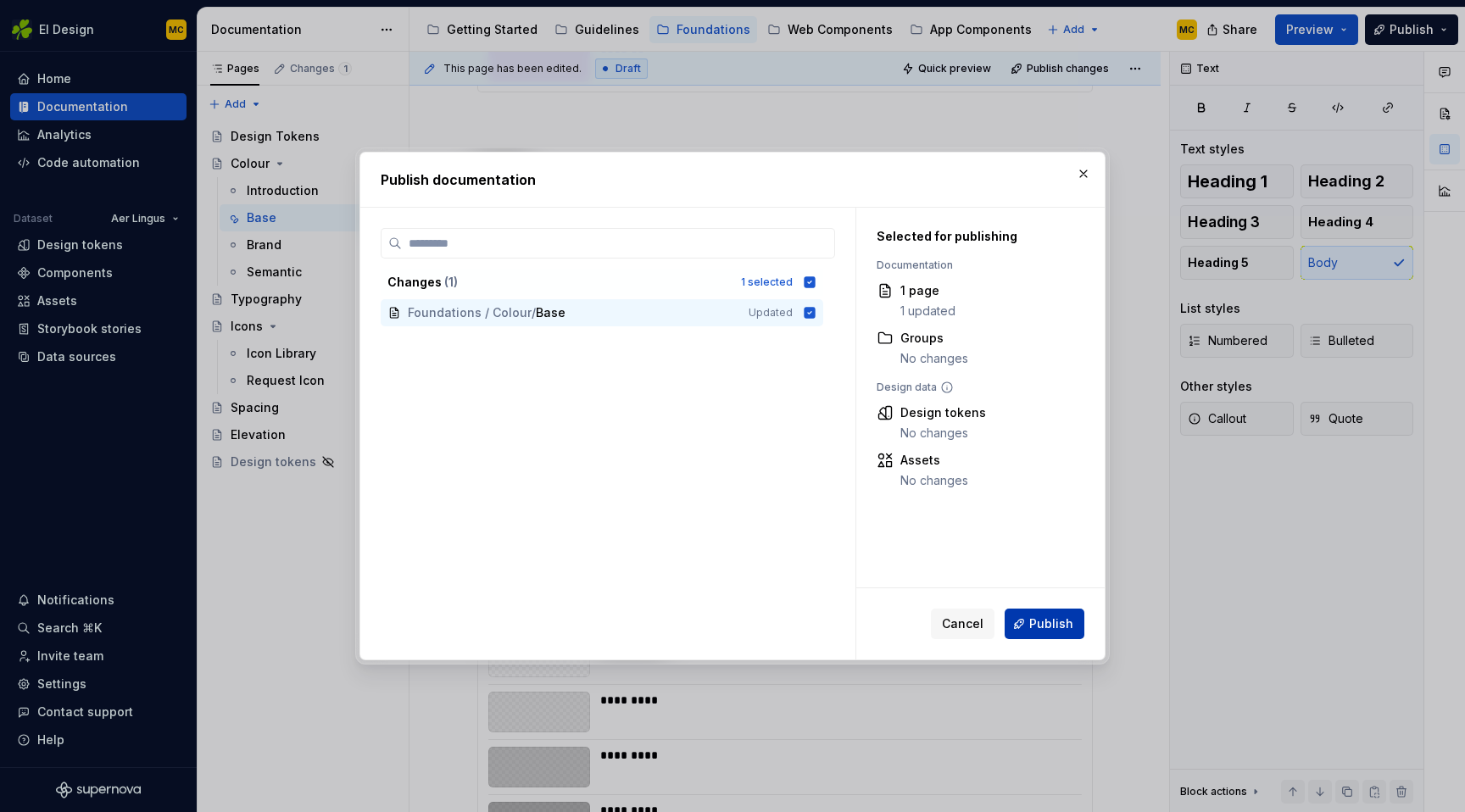
click at [1064, 628] on span "Publish" at bounding box center [1051, 624] width 44 height 17
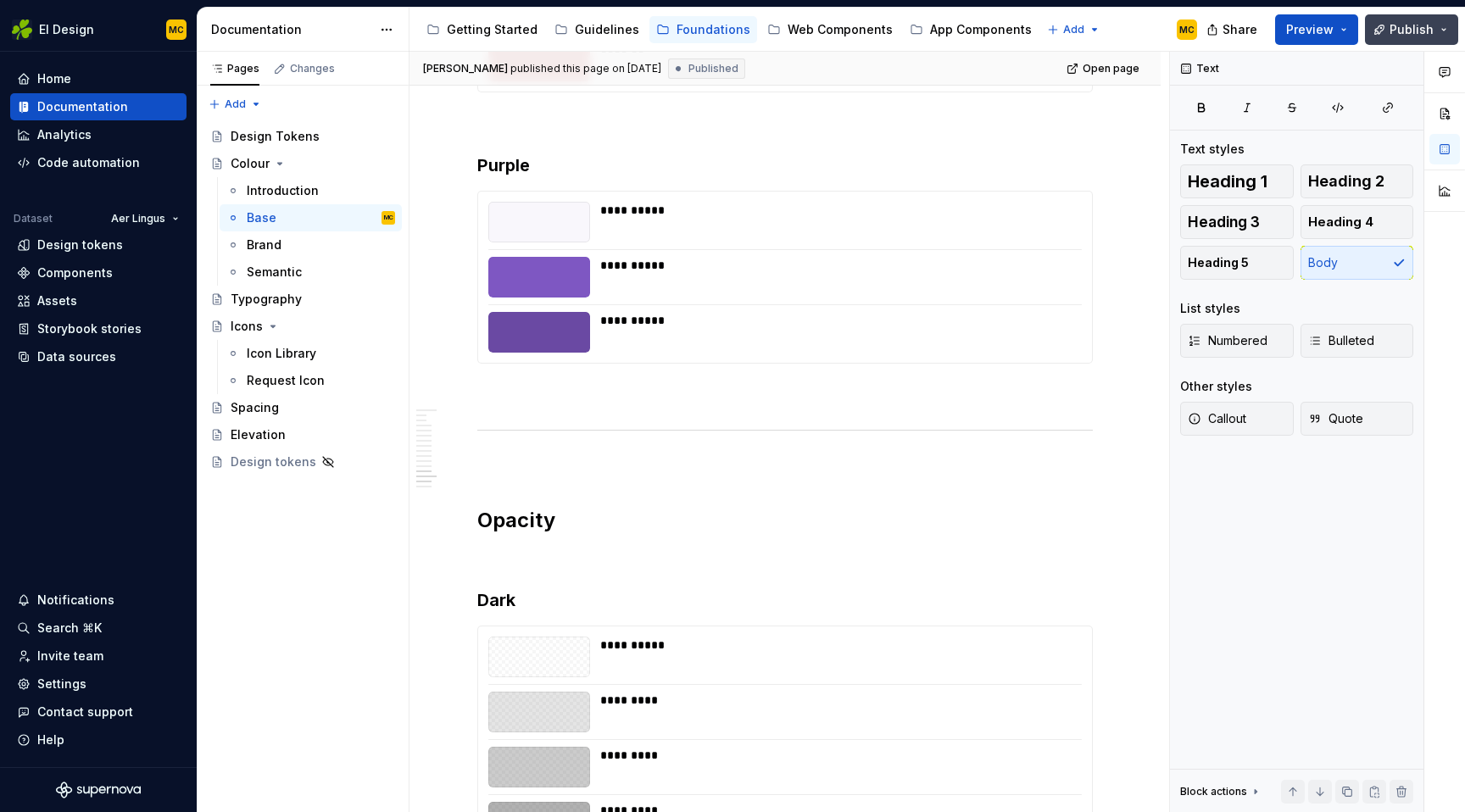
click at [1414, 32] on span "Publish" at bounding box center [1412, 30] width 44 height 17
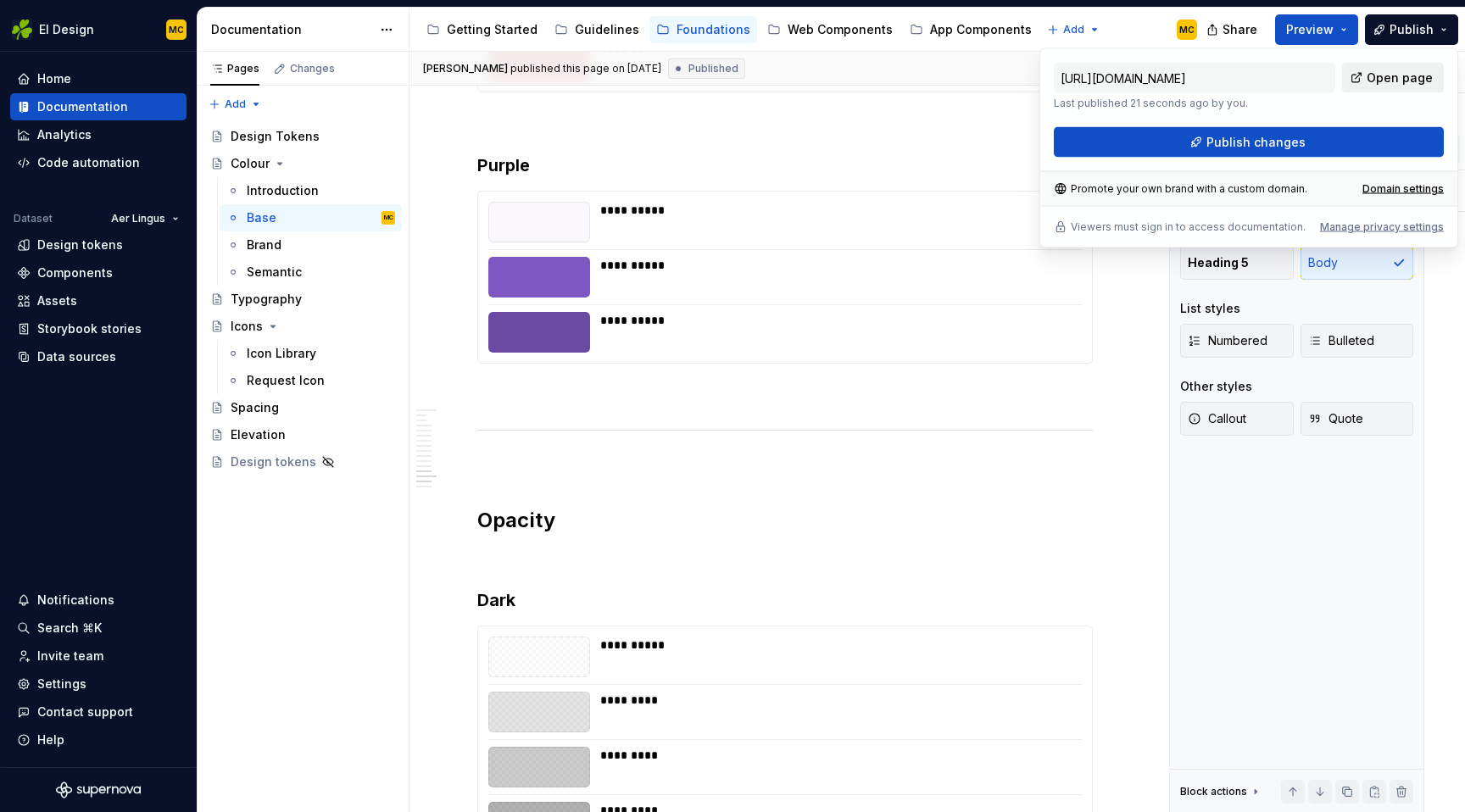
click at [1375, 91] on link "Open page" at bounding box center [1393, 78] width 102 height 30
click at [314, 680] on div "Pages Changes Add Accessibility guide for tree Page tree. Navigate the tree wit…" at bounding box center [302, 432] width 212 height 761
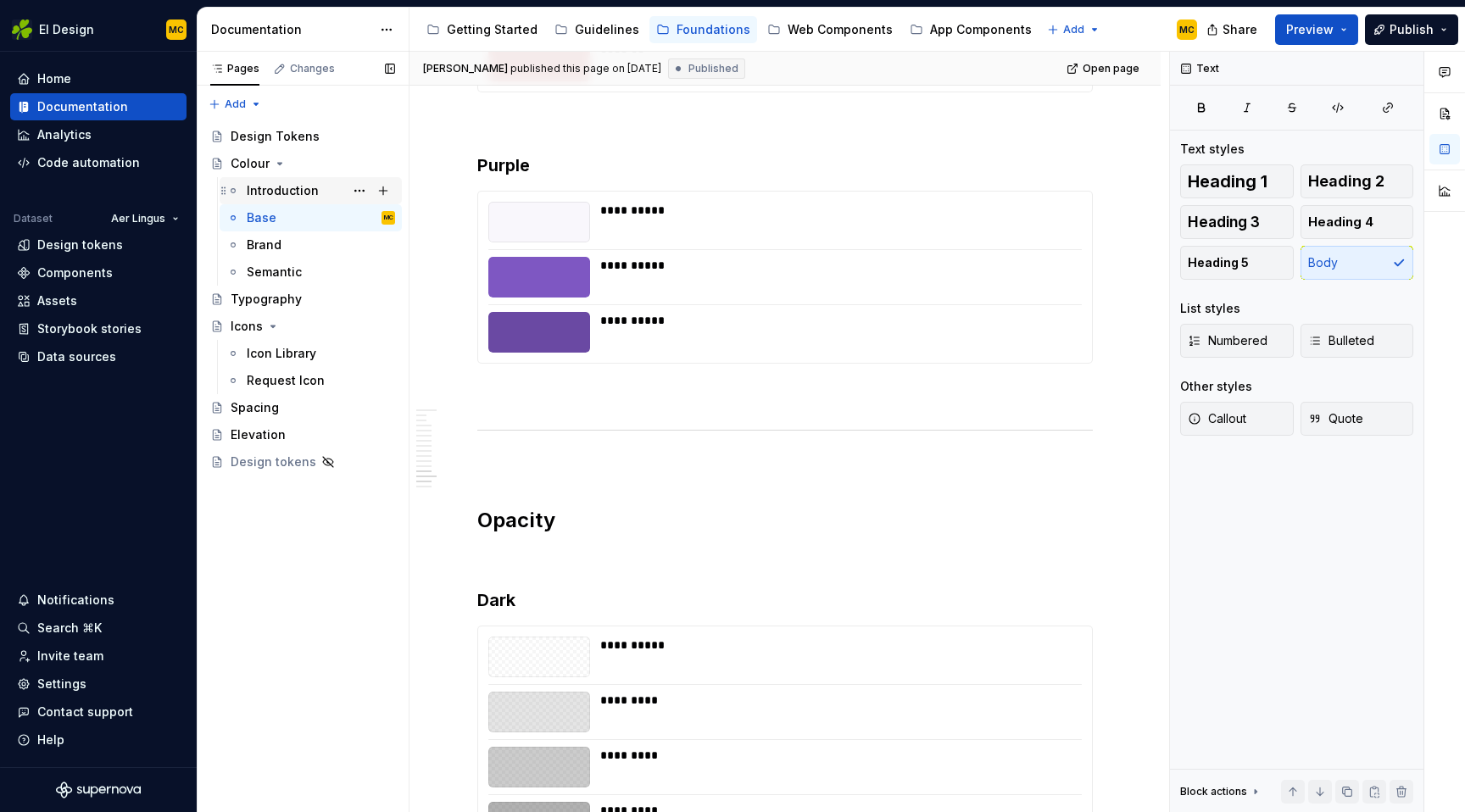
click at [279, 189] on div "Introduction" at bounding box center [283, 191] width 72 height 17
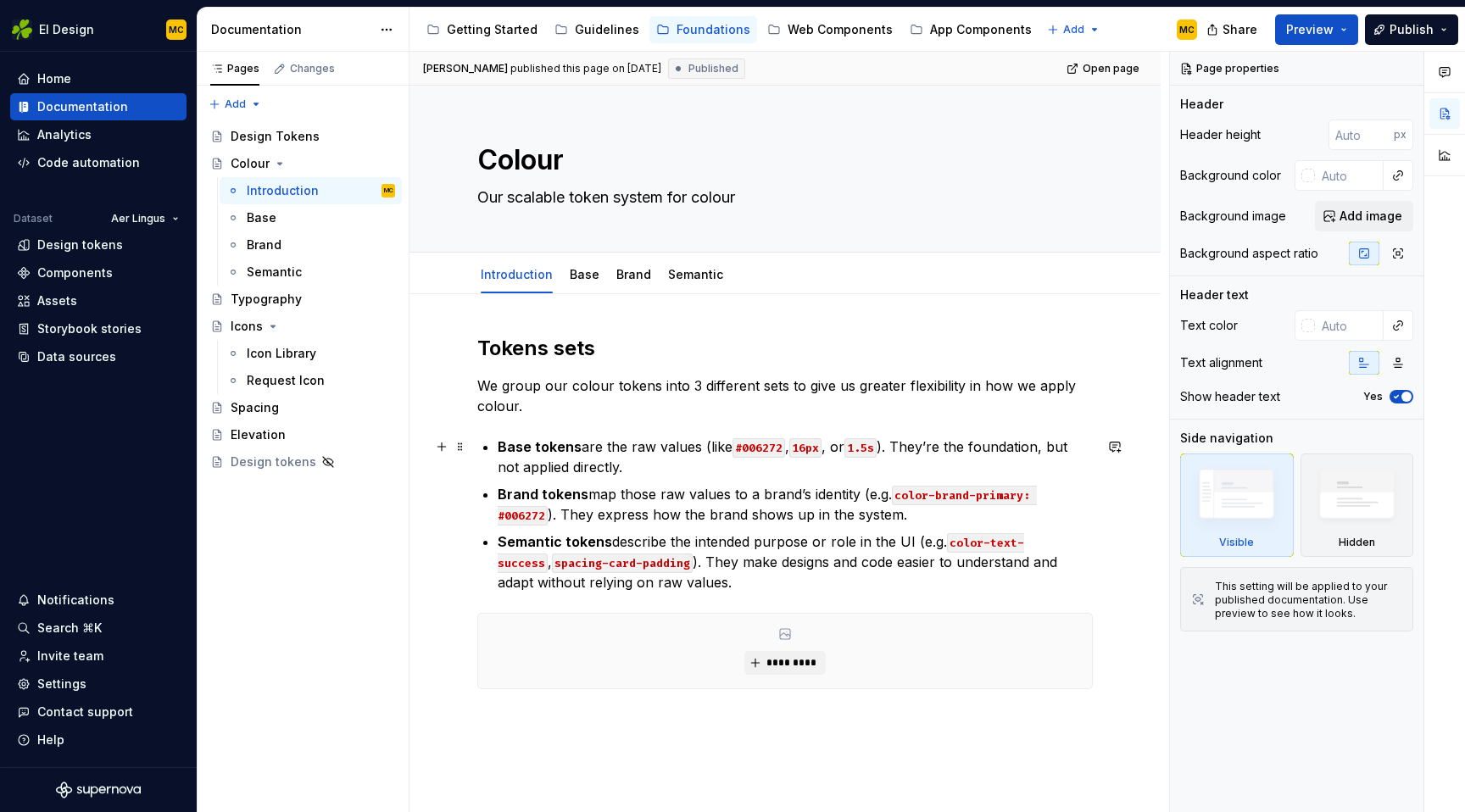
type textarea "*"
click at [583, 455] on p "Base tokens are the raw values (like #006272 , 16px , or 1.5s ). They’re the fo…" at bounding box center [795, 457] width 596 height 41
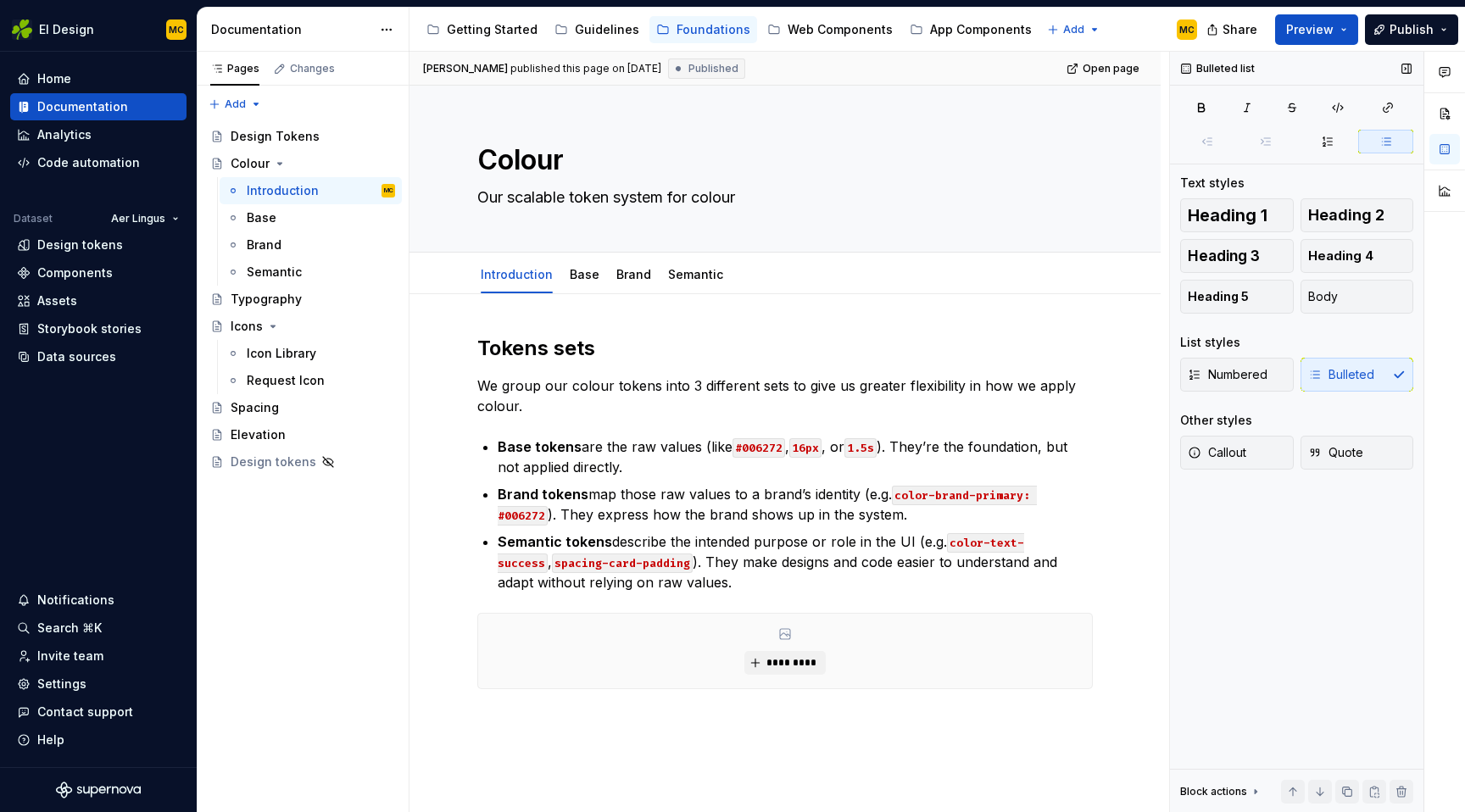
click at [1346, 369] on div "Numbered Bulleted" at bounding box center [1296, 375] width 234 height 34
click at [783, 580] on p "Semantic tokens describe the intended purpose or role in the UI (e.g. color-tex…" at bounding box center [795, 562] width 596 height 61
click at [1373, 365] on div "Numbered Bulleted" at bounding box center [1296, 375] width 234 height 34
click at [1366, 376] on div "Numbered Bulleted" at bounding box center [1296, 375] width 234 height 34
click at [1346, 295] on button "Body" at bounding box center [1357, 297] width 113 height 34
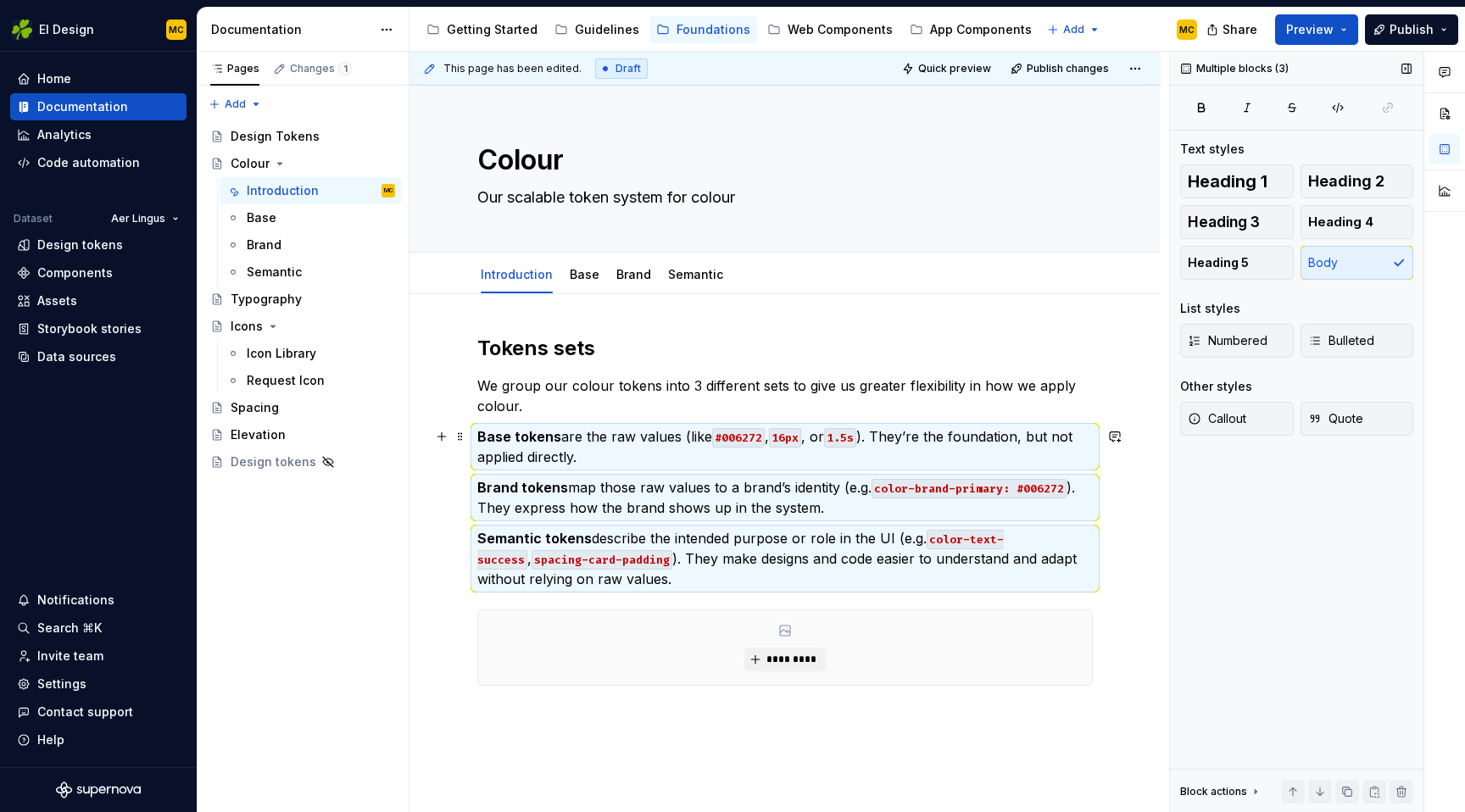
click at [946, 459] on p "Base tokens are the raw values (like #006272 , 16px , or 1.5s ). They’re the fo…" at bounding box center [785, 446] width 616 height 41
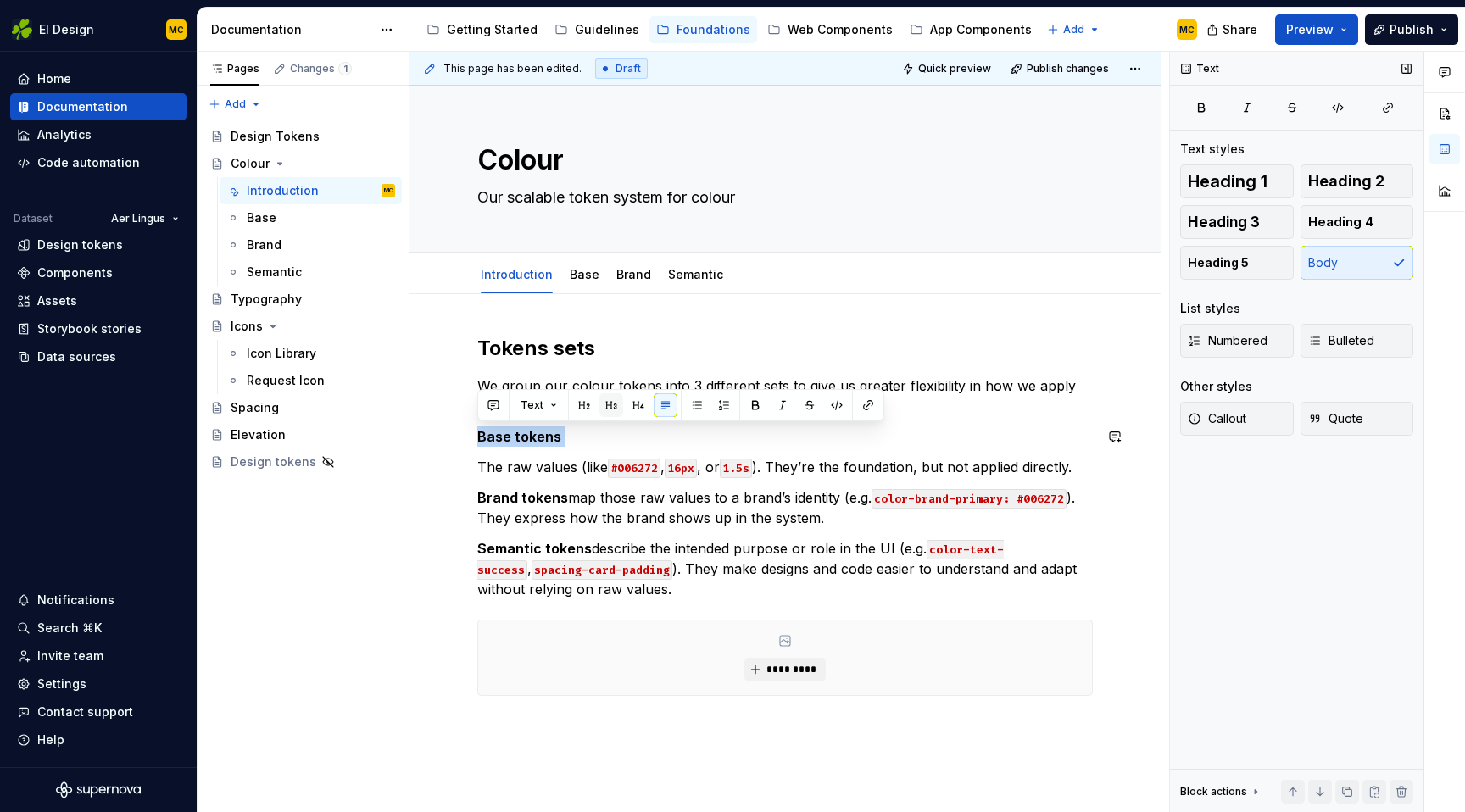
click at [613, 408] on button "button" at bounding box center [611, 405] width 24 height 24
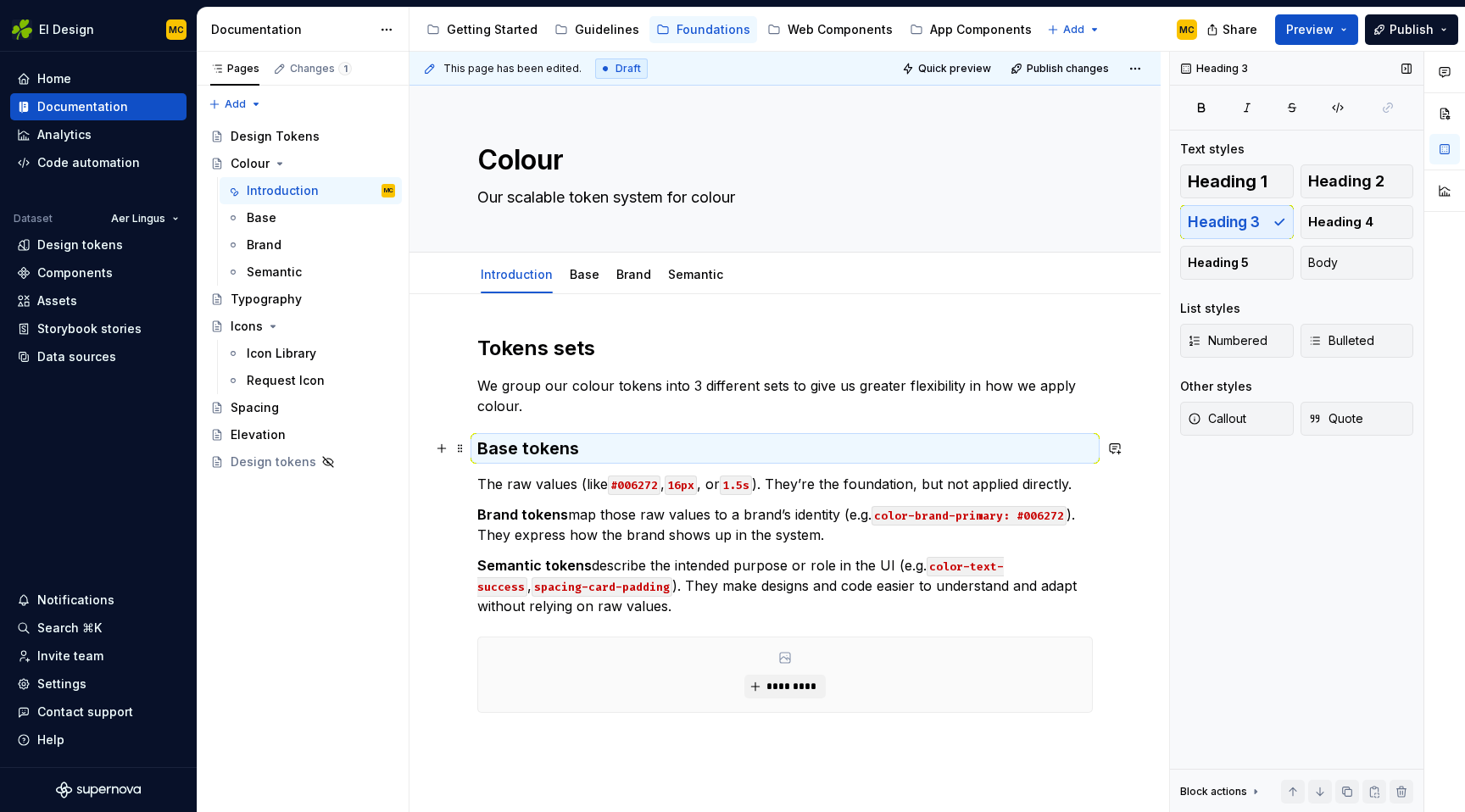
click at [598, 457] on h3 "Base tokens" at bounding box center [785, 448] width 616 height 24
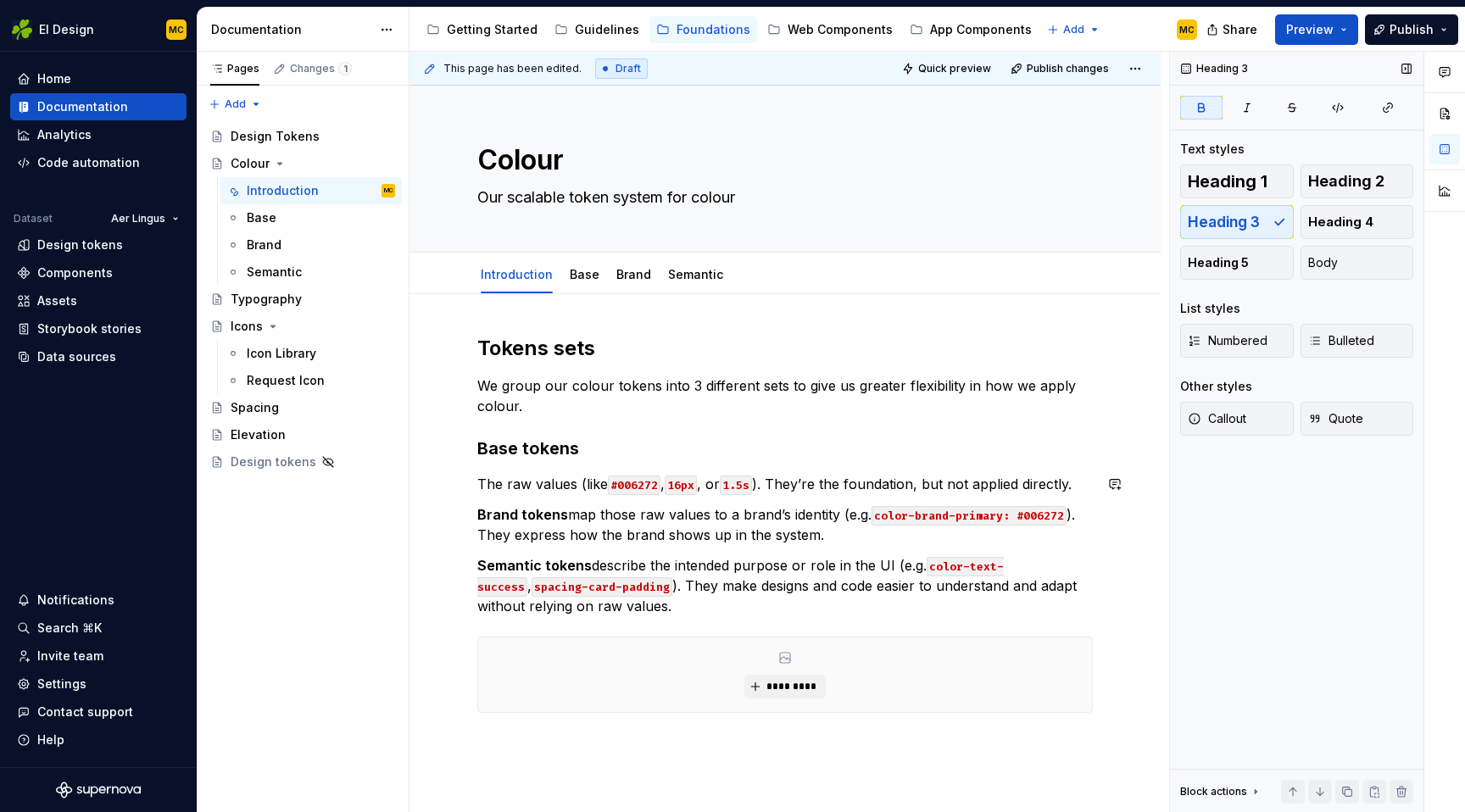
click at [549, 499] on div "Tokens sets We group our colour tokens into 3 different sets to give us greater…" at bounding box center [785, 559] width 616 height 450
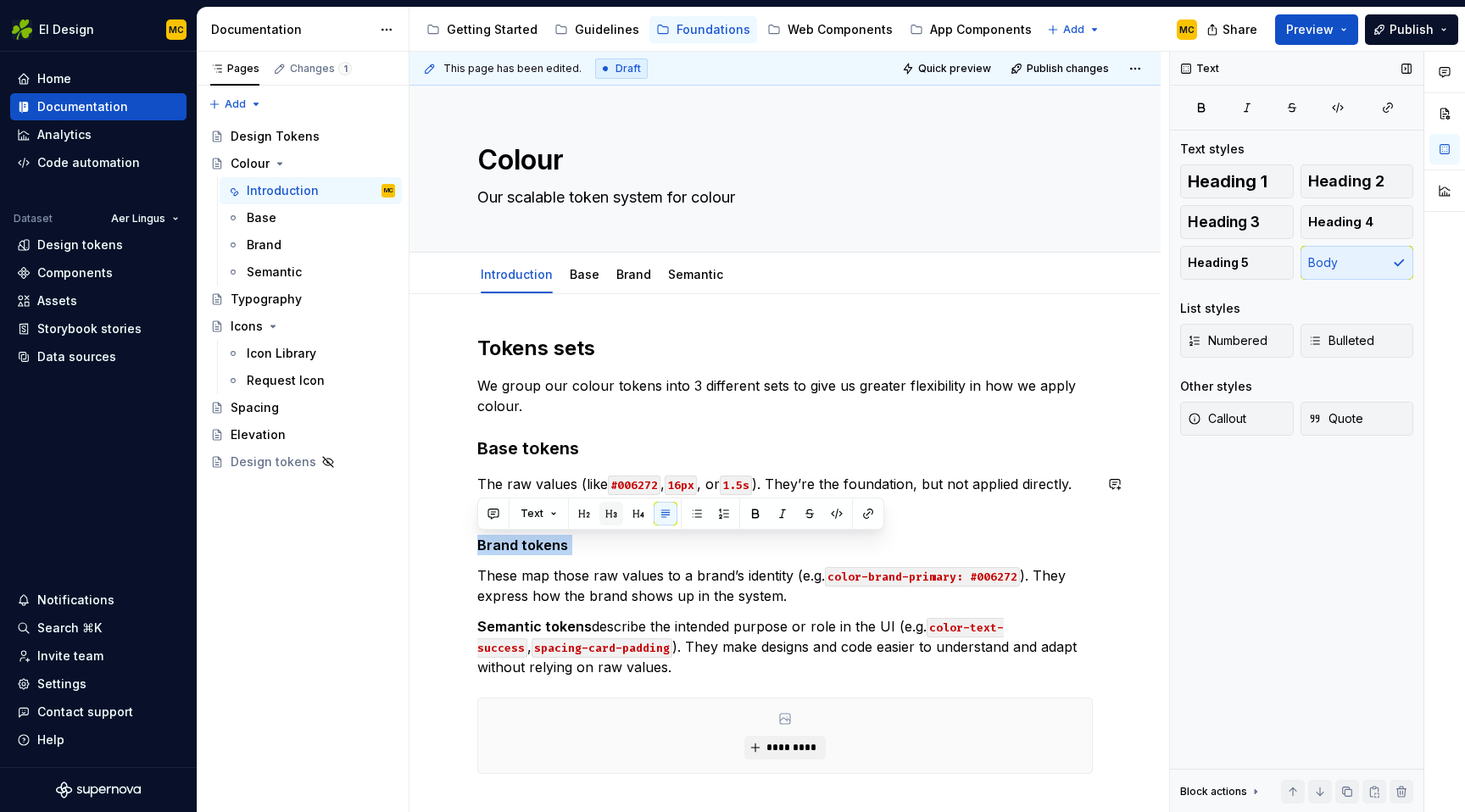
click at [615, 516] on button "button" at bounding box center [611, 514] width 24 height 24
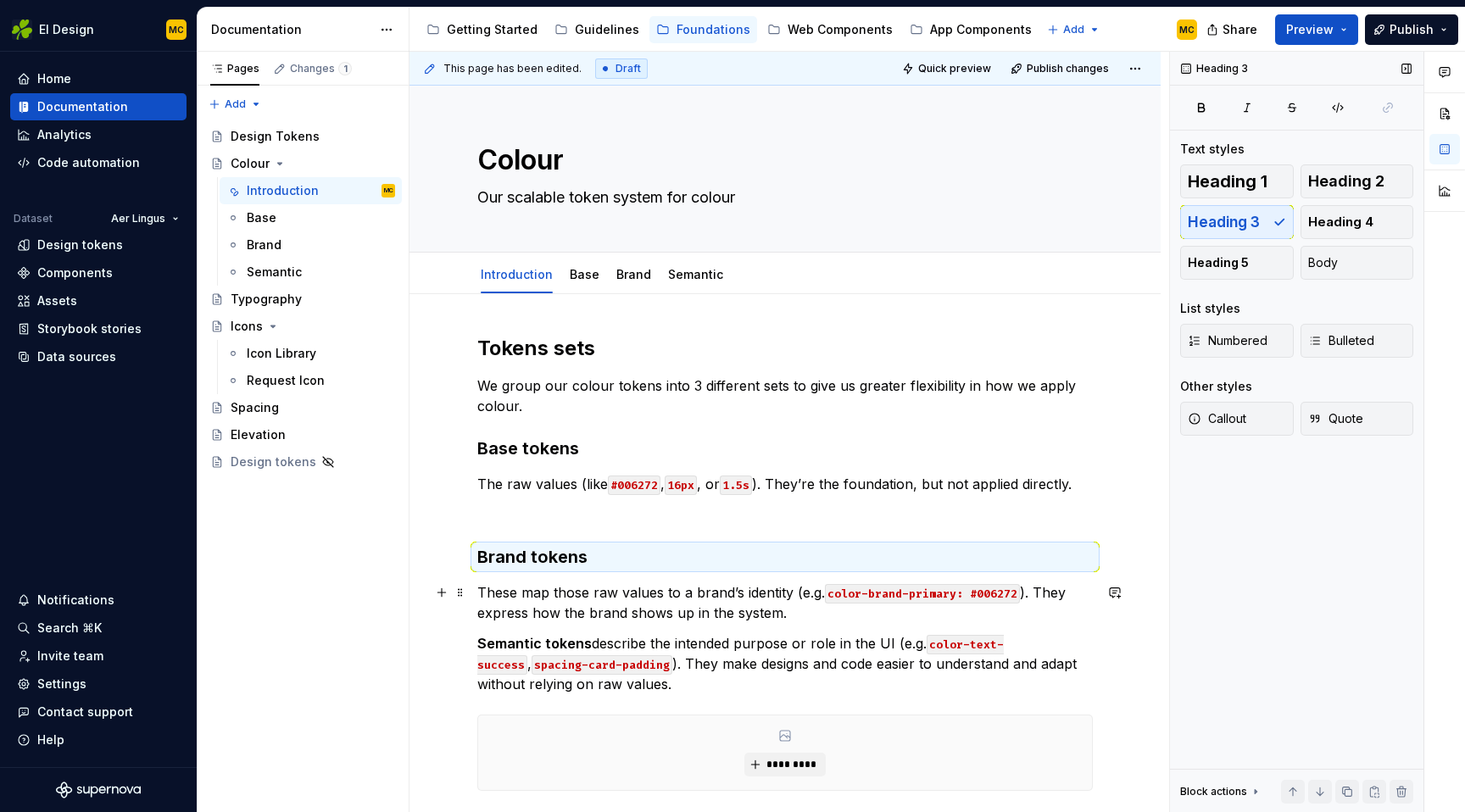
click at [788, 616] on p "These map those raw values to a brand’s identity (e.g. color-brand-primary: #00…" at bounding box center [785, 602] width 616 height 41
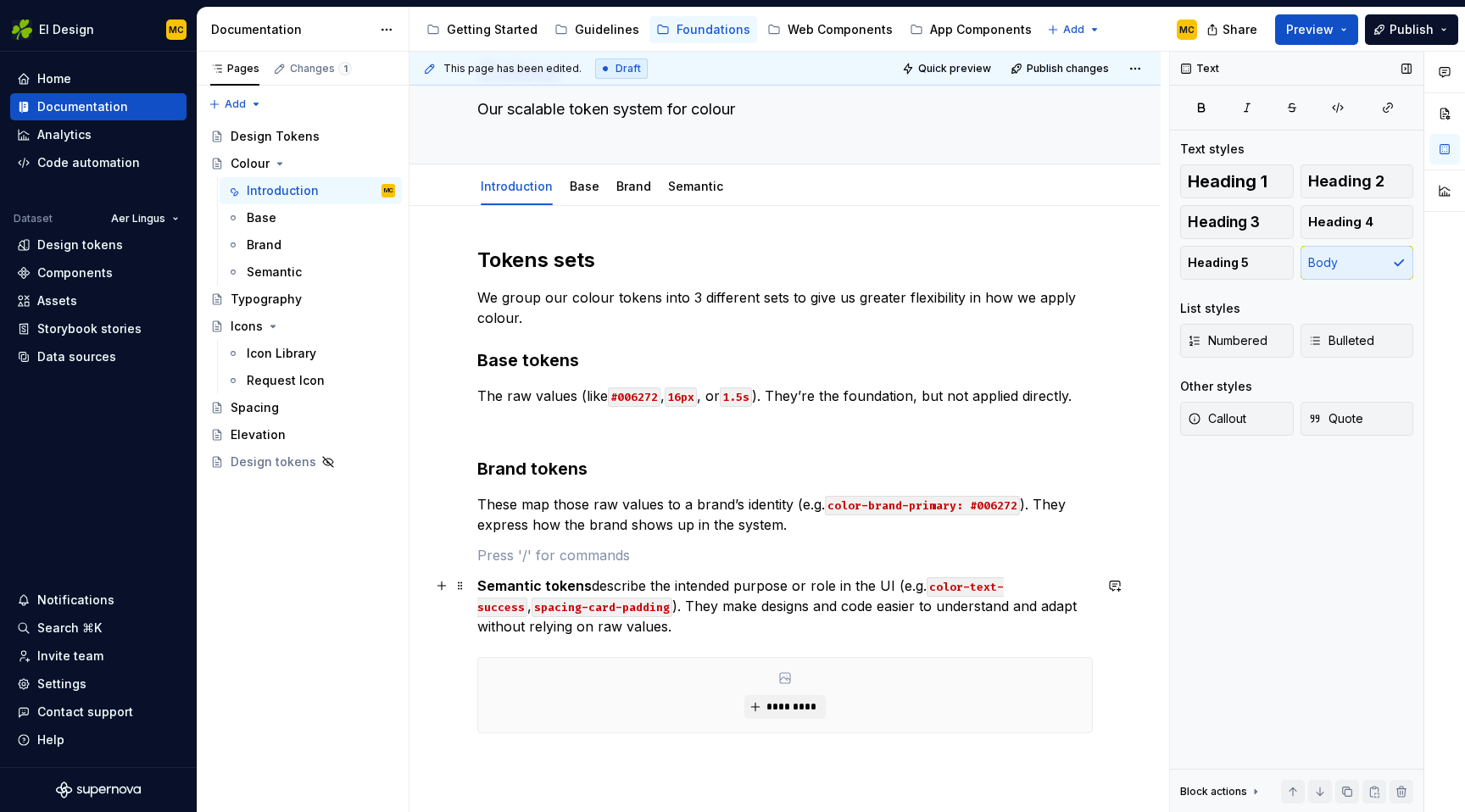
scroll to position [90, 0]
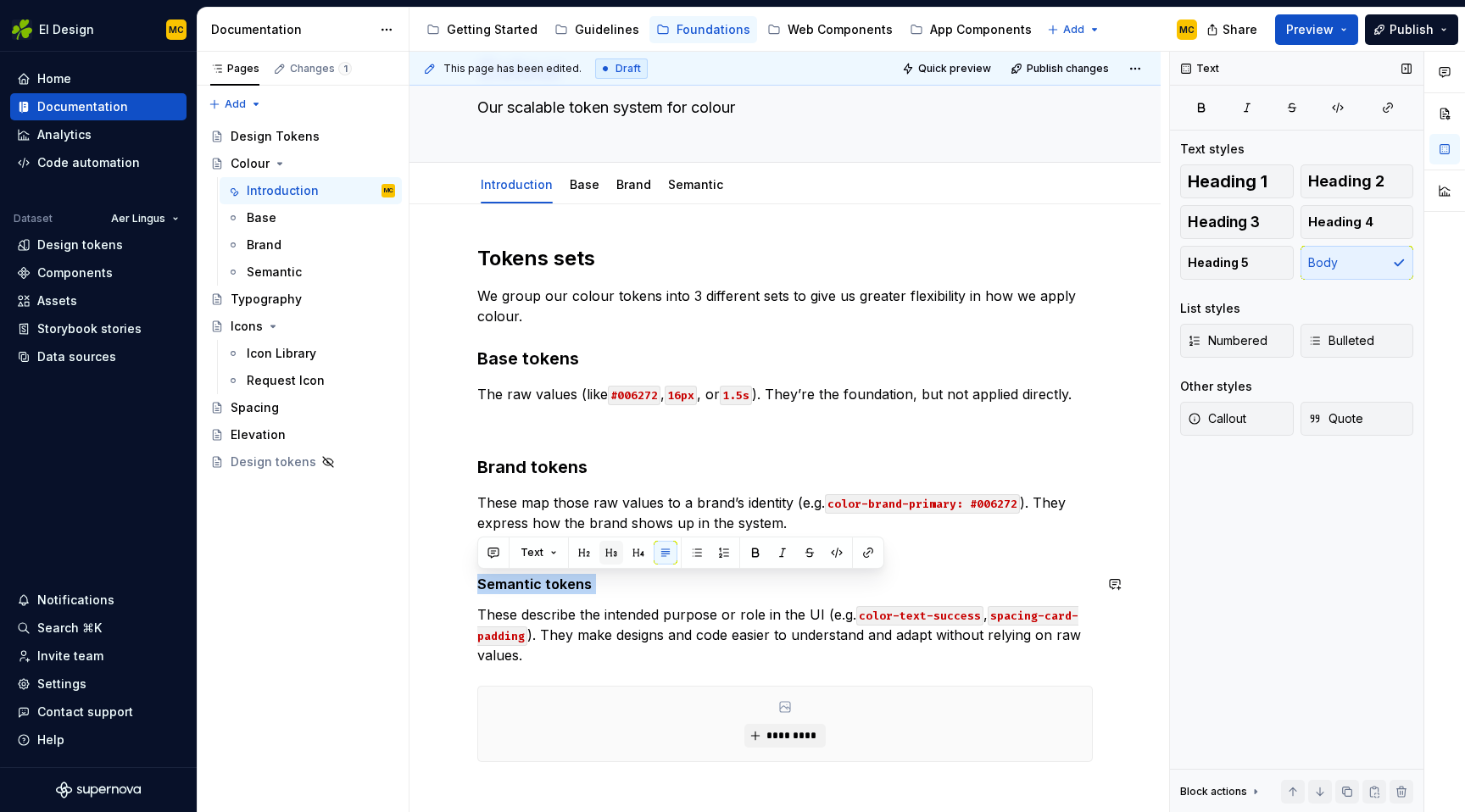
click at [611, 555] on button "button" at bounding box center [611, 553] width 24 height 24
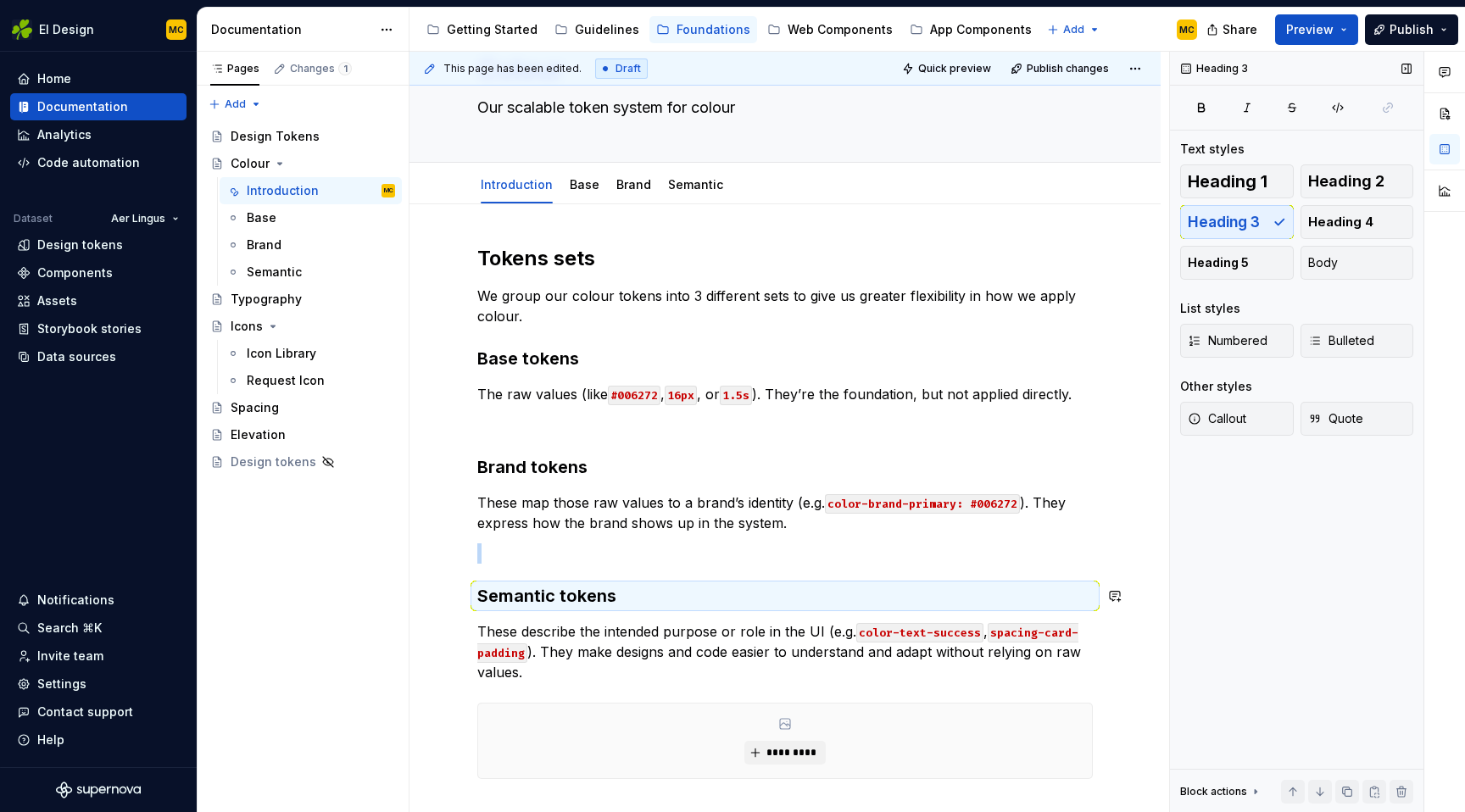
click at [633, 611] on div "Tokens sets We group our colour tokens into 3 different sets to give us greater…" at bounding box center [785, 547] width 616 height 605
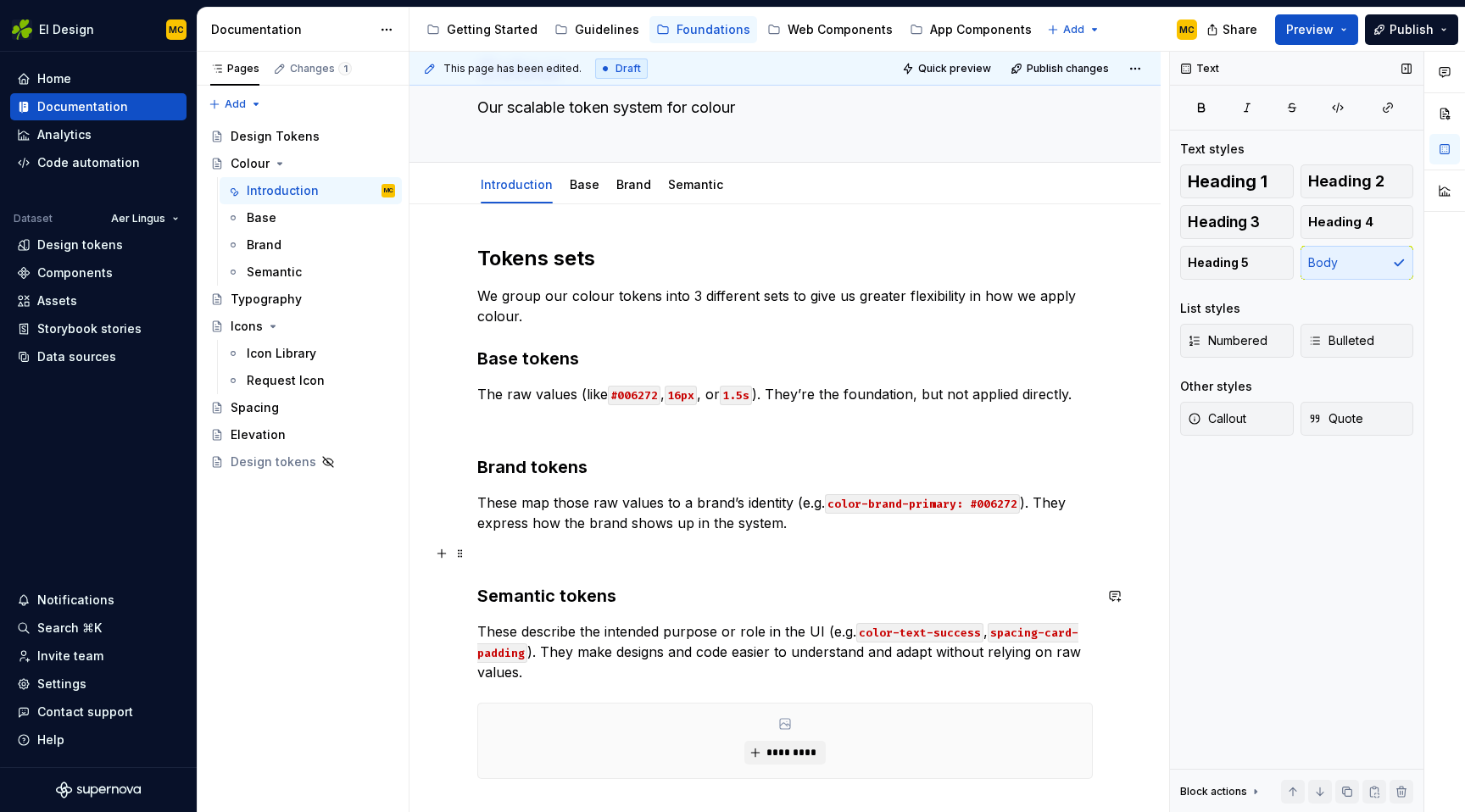
click at [652, 552] on p at bounding box center [785, 553] width 616 height 20
click at [608, 669] on p "These describe the intended purpose or role in the UI (e.g. color-text-success …" at bounding box center [785, 652] width 616 height 61
click at [1408, 27] on span "Publish" at bounding box center [1412, 30] width 44 height 17
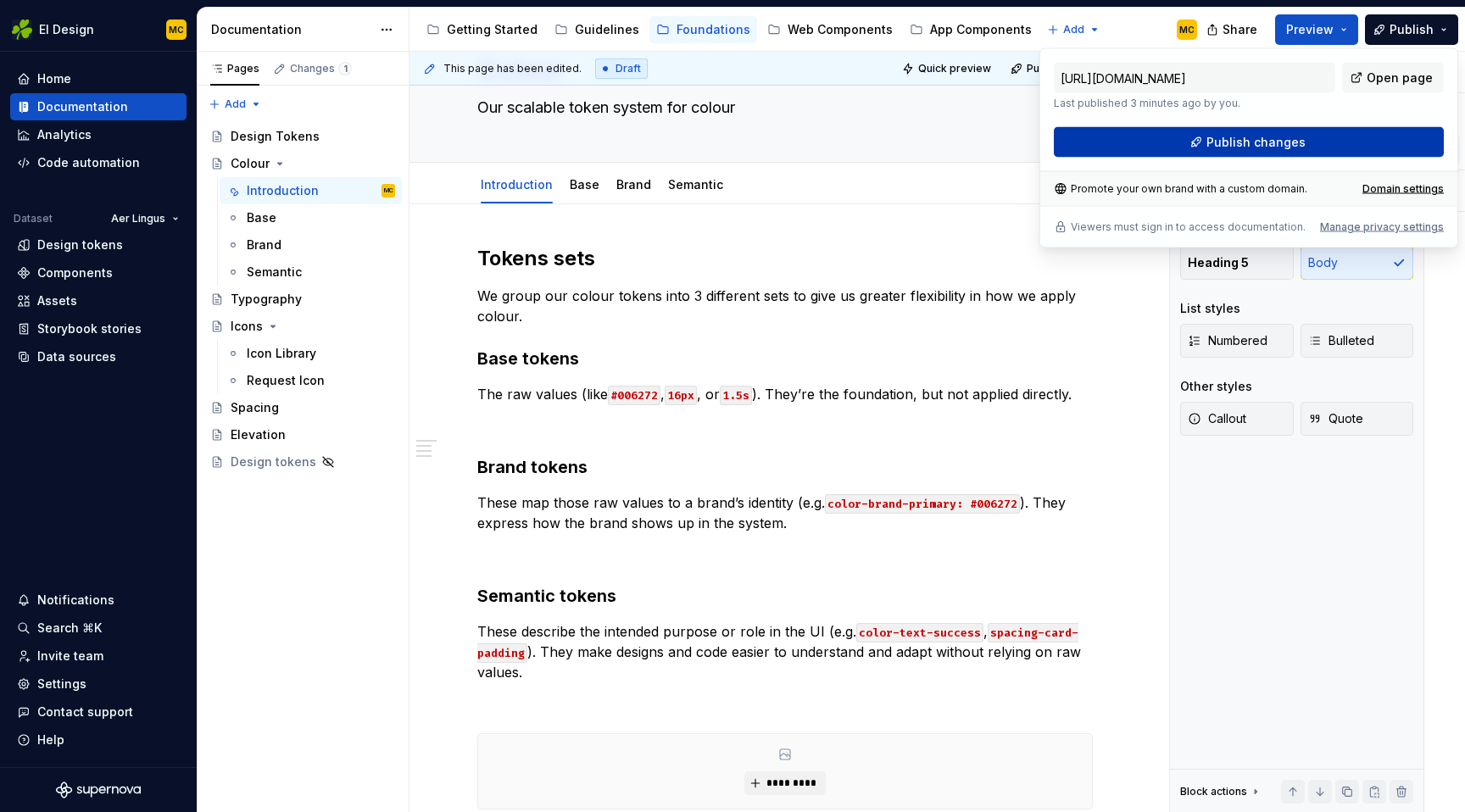
click at [1344, 139] on button "Publish changes" at bounding box center [1249, 142] width 390 height 30
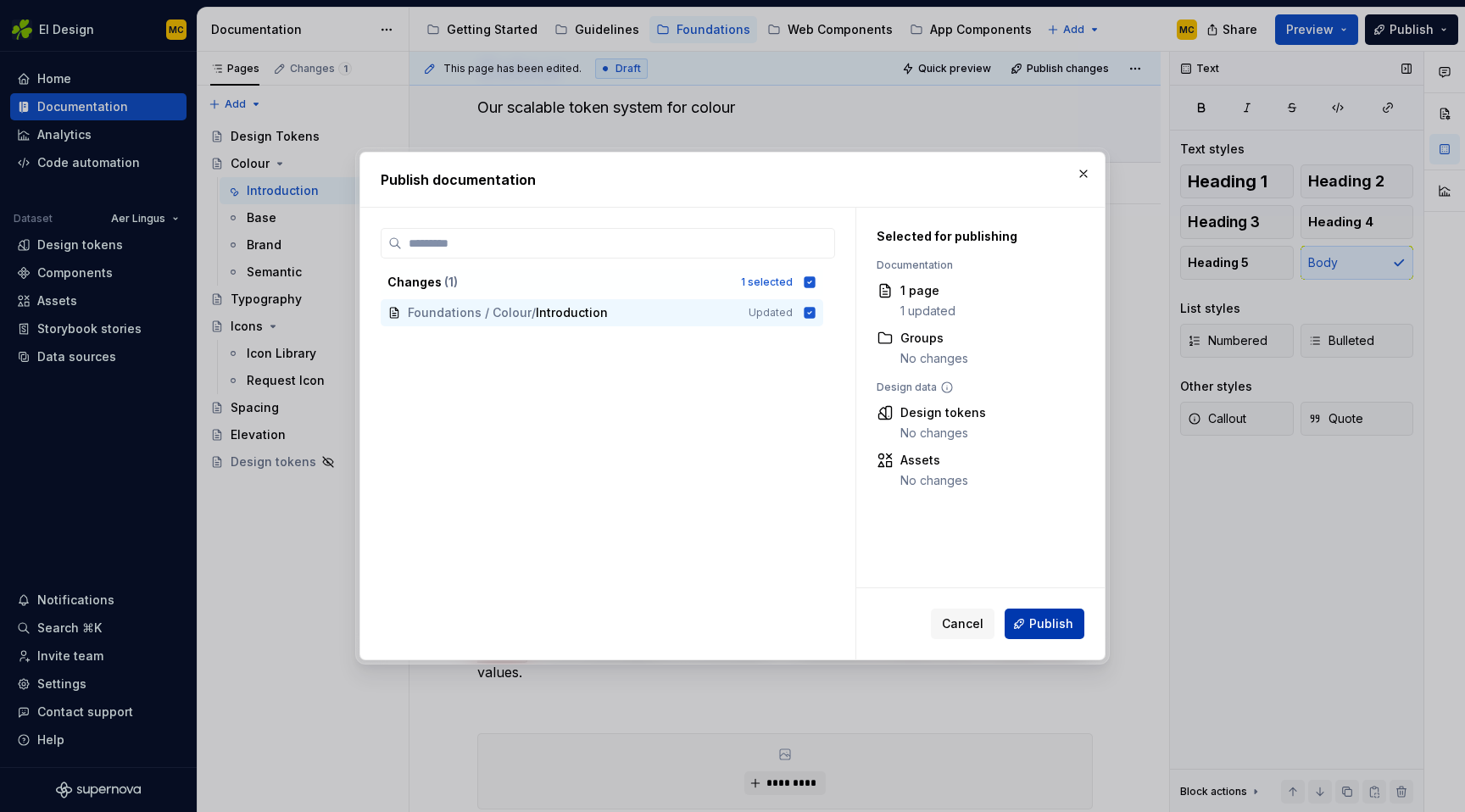
click at [1045, 636] on button "Publish" at bounding box center [1045, 624] width 80 height 30
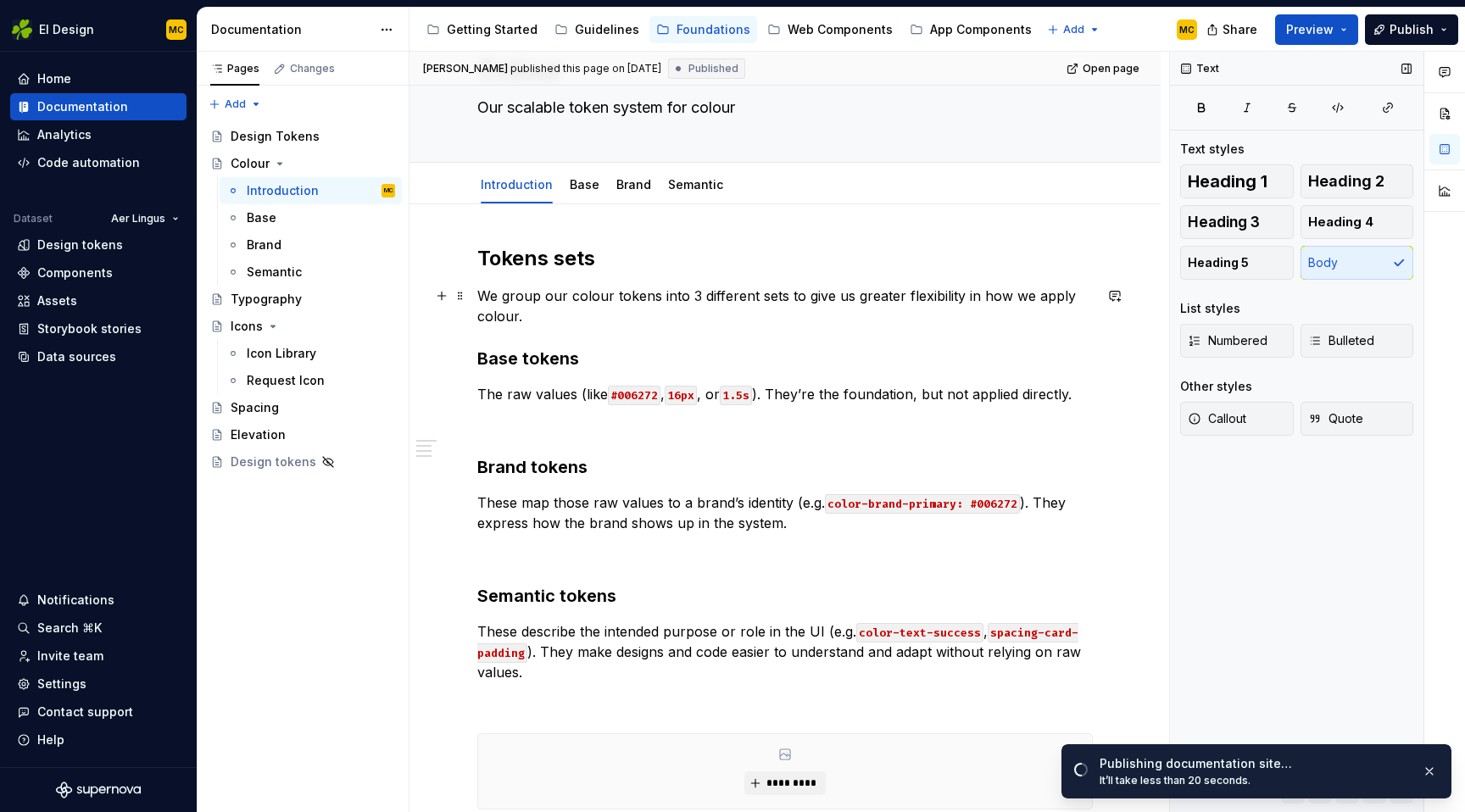
click at [543, 325] on p "We group our colour tokens into 3 different sets to give us greater flexibility…" at bounding box center [785, 306] width 616 height 41
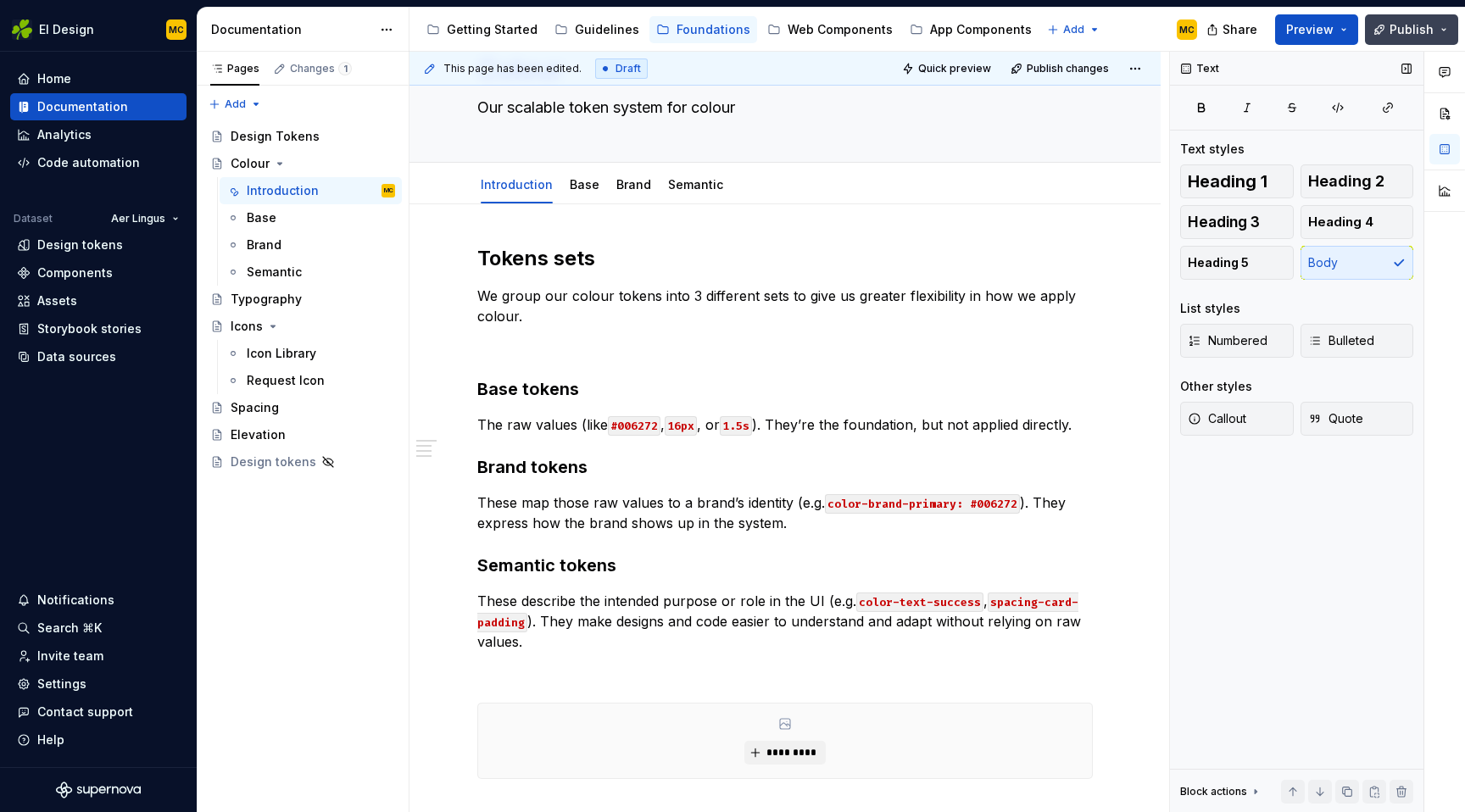
click at [1412, 21] on span "Publish" at bounding box center [1412, 30] width 44 height 17
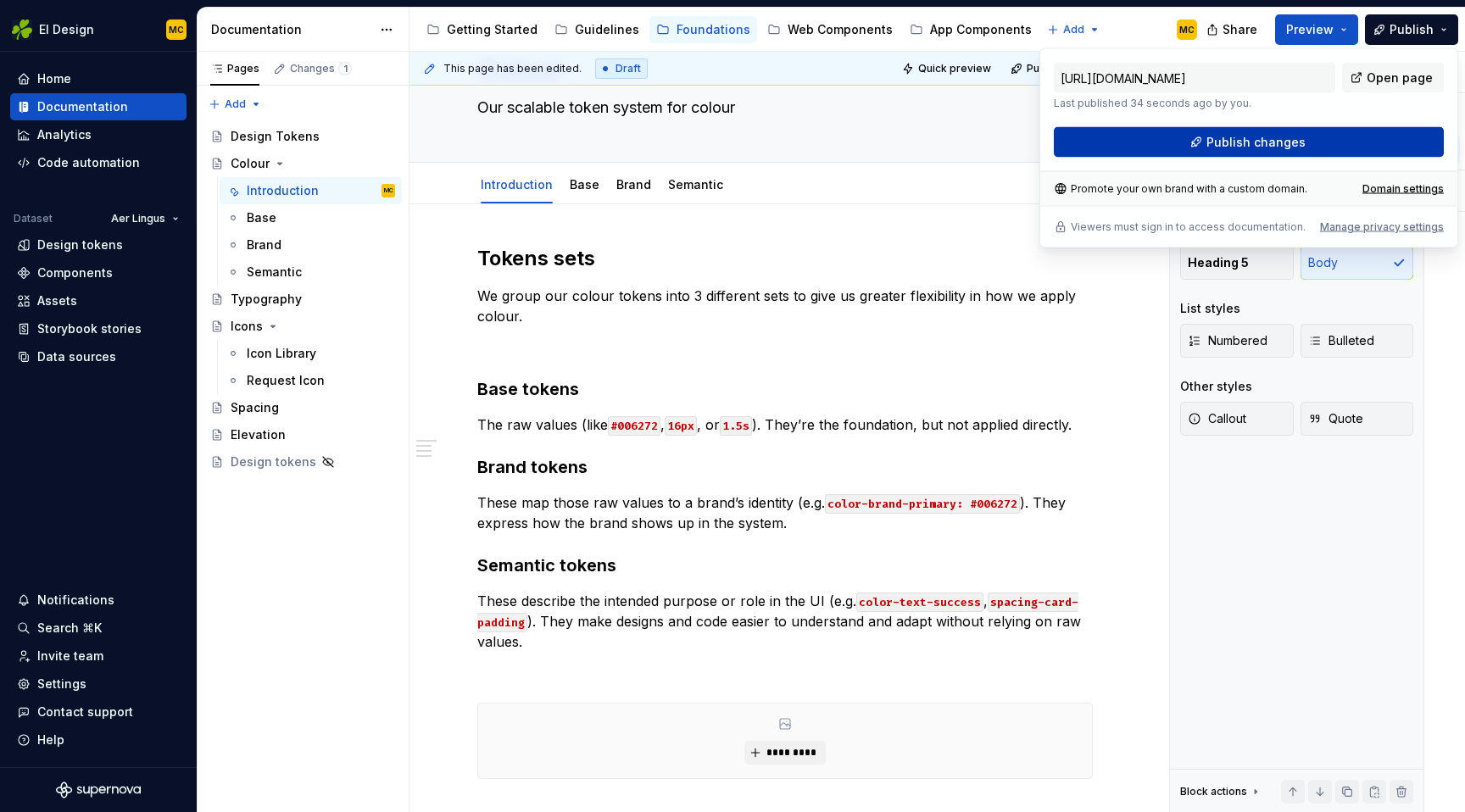
click at [1312, 142] on button "Publish changes" at bounding box center [1249, 142] width 390 height 30
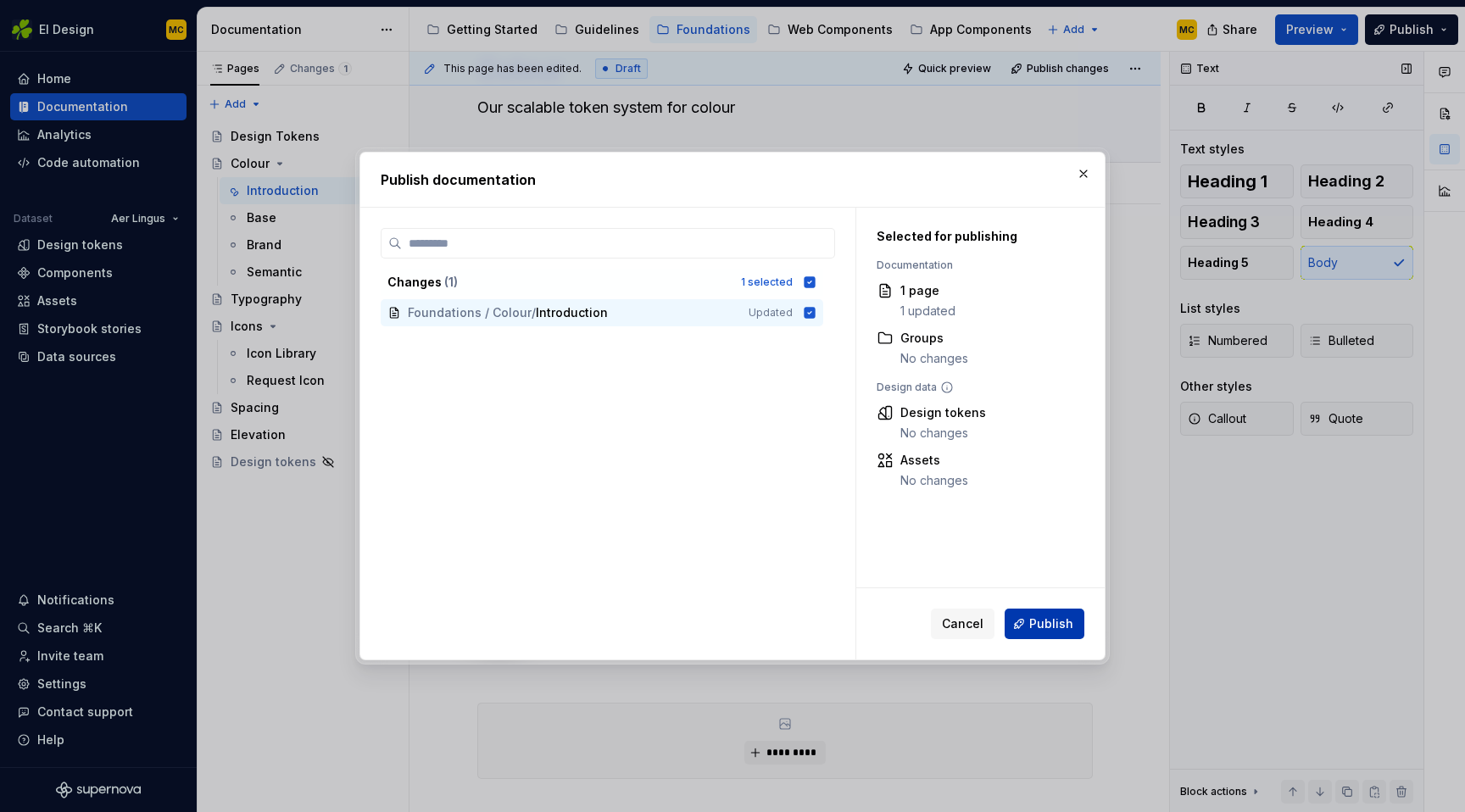
click at [1034, 620] on span "Publish" at bounding box center [1051, 624] width 44 height 17
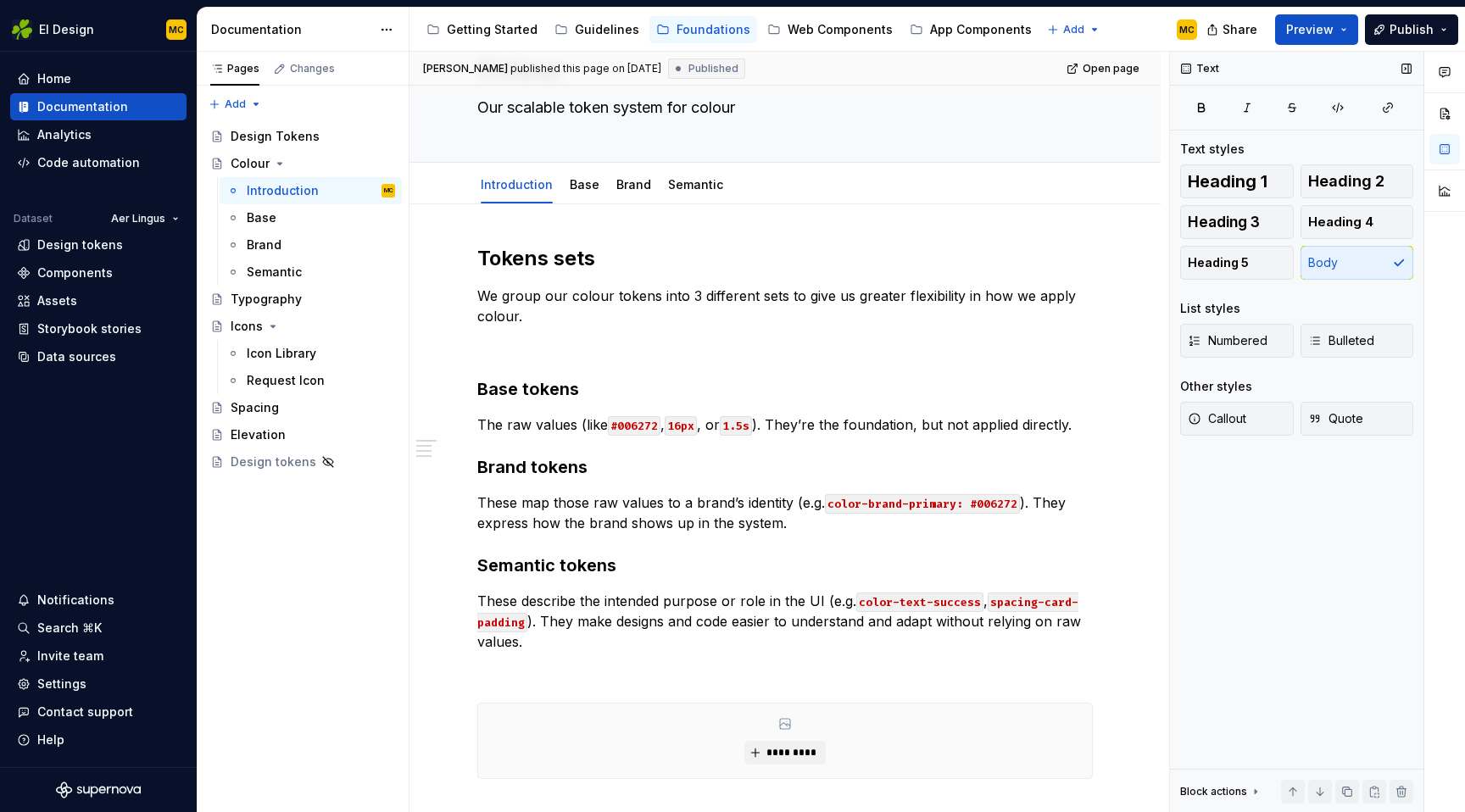
click at [473, 44] on div "Getting Started Guidelines Foundations Web Components App Components" at bounding box center [728, 30] width 619 height 34
click at [478, 23] on div "Getting Started" at bounding box center [492, 30] width 91 height 17
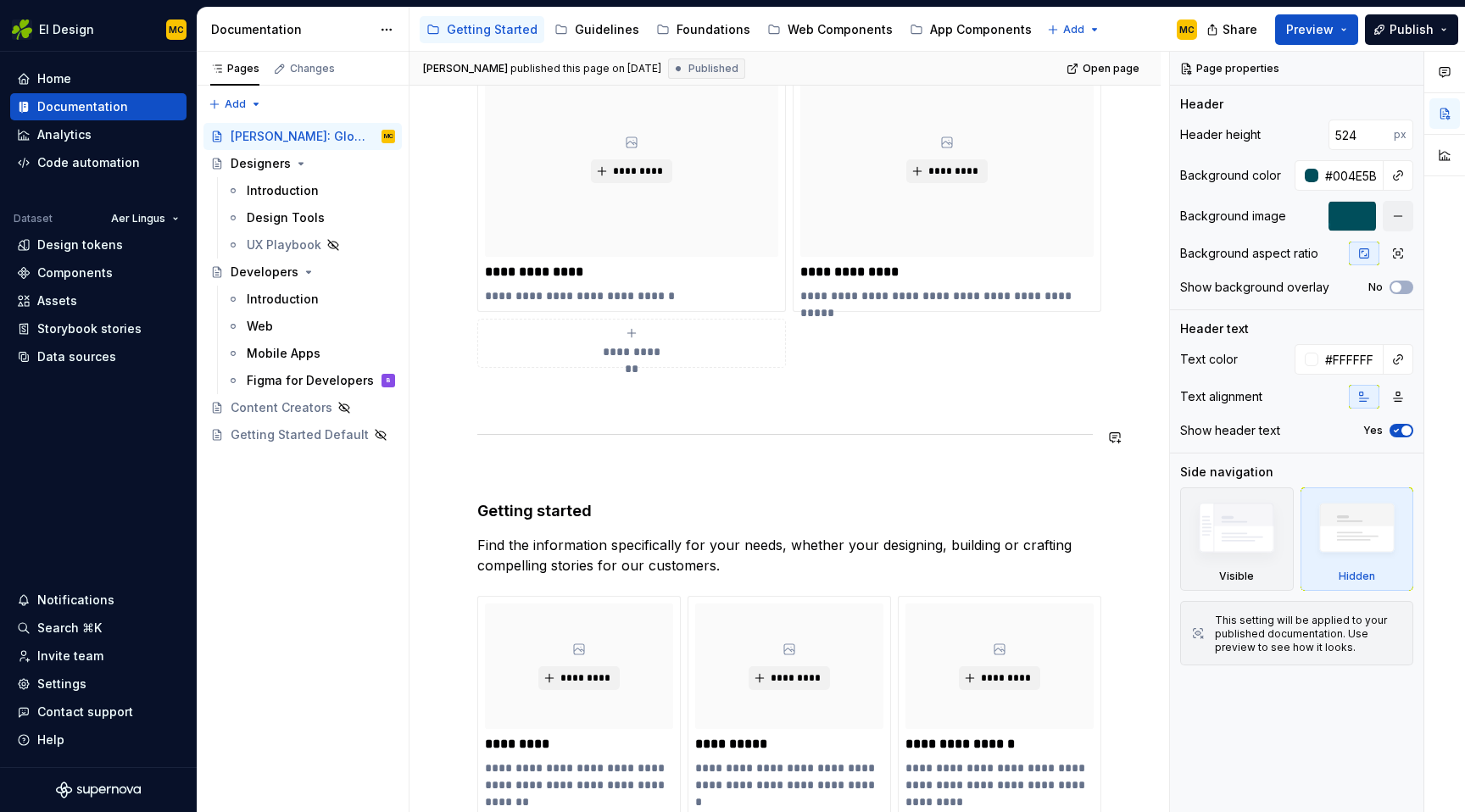
scroll to position [921, 0]
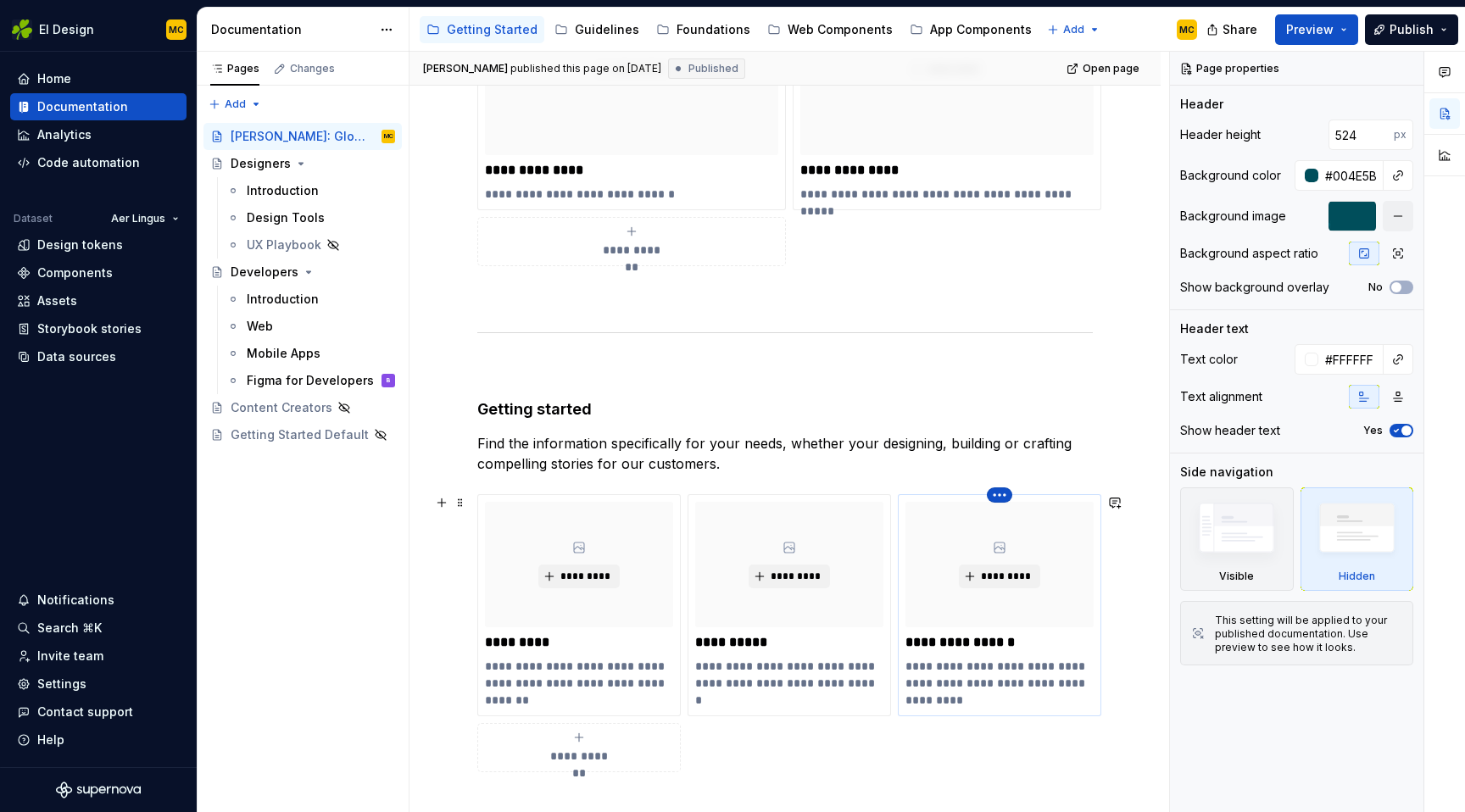
click at [1007, 499] on html "EI Design MC Home Documentation Analytics Code automation Dataset Aer Lingus De…" at bounding box center [732, 406] width 1465 height 812
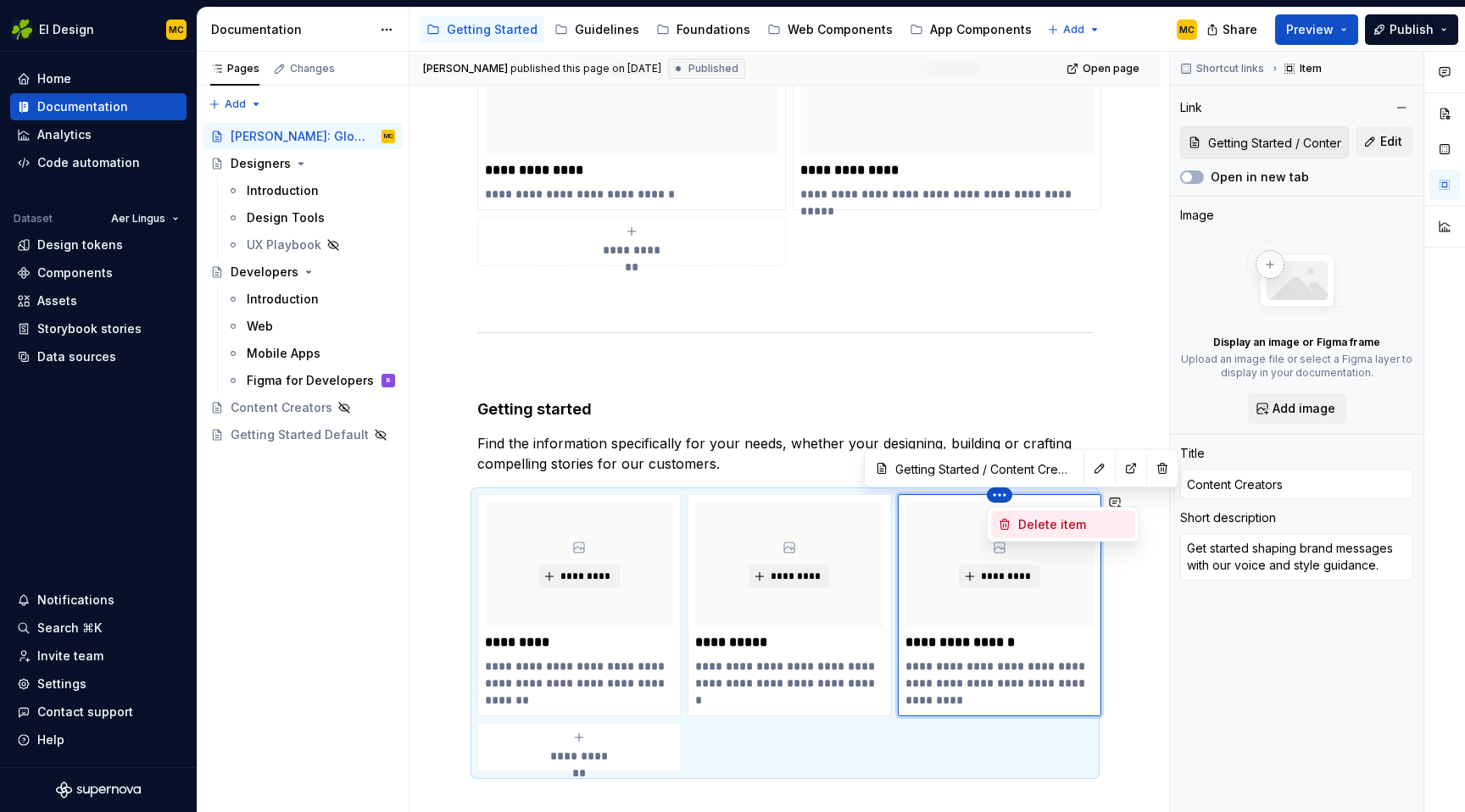
click at [1024, 524] on div "Delete item" at bounding box center [1073, 525] width 111 height 17
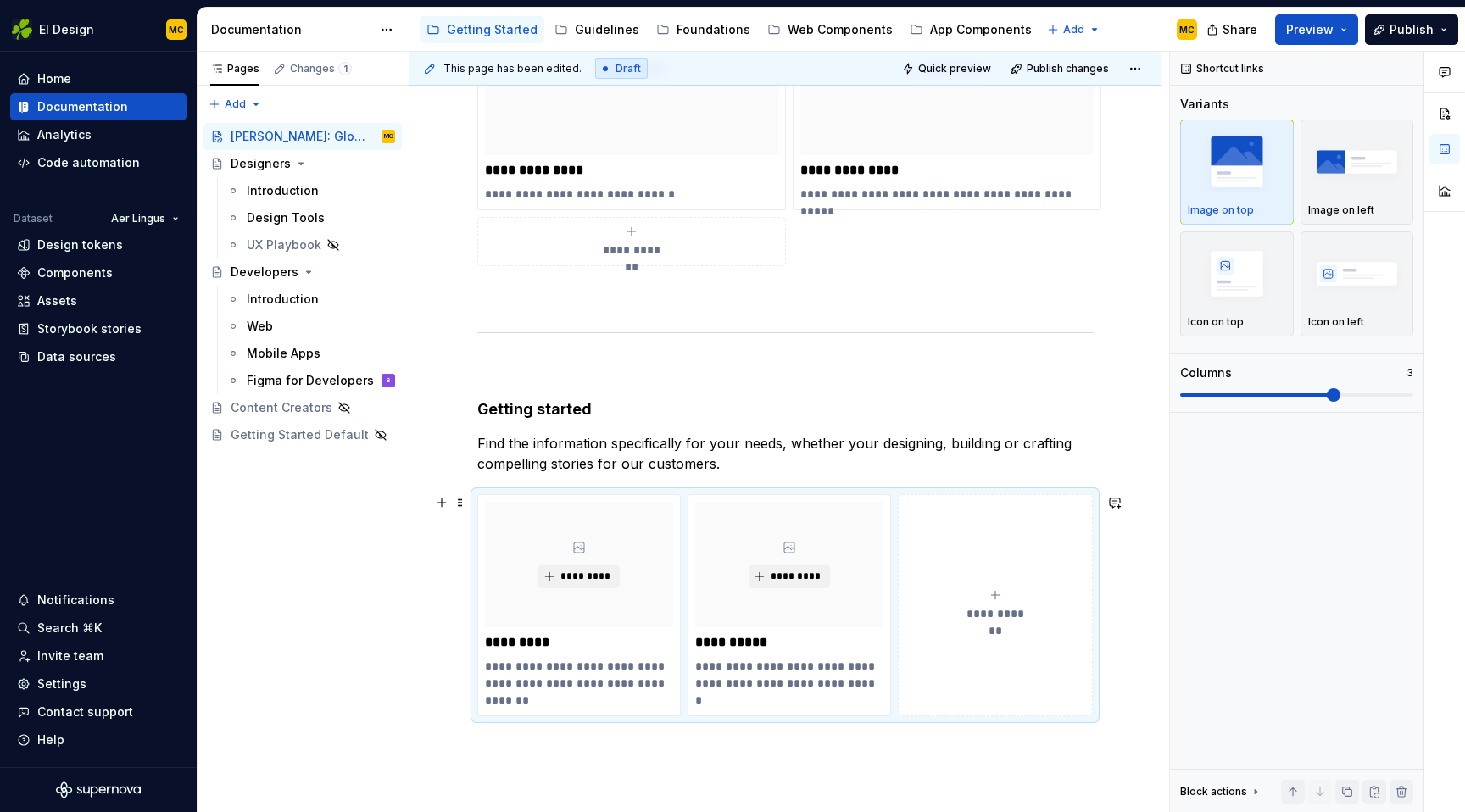
click at [1082, 717] on div "**********" at bounding box center [785, 605] width 616 height 222
click at [1363, 297] on img "button" at bounding box center [1357, 273] width 98 height 62
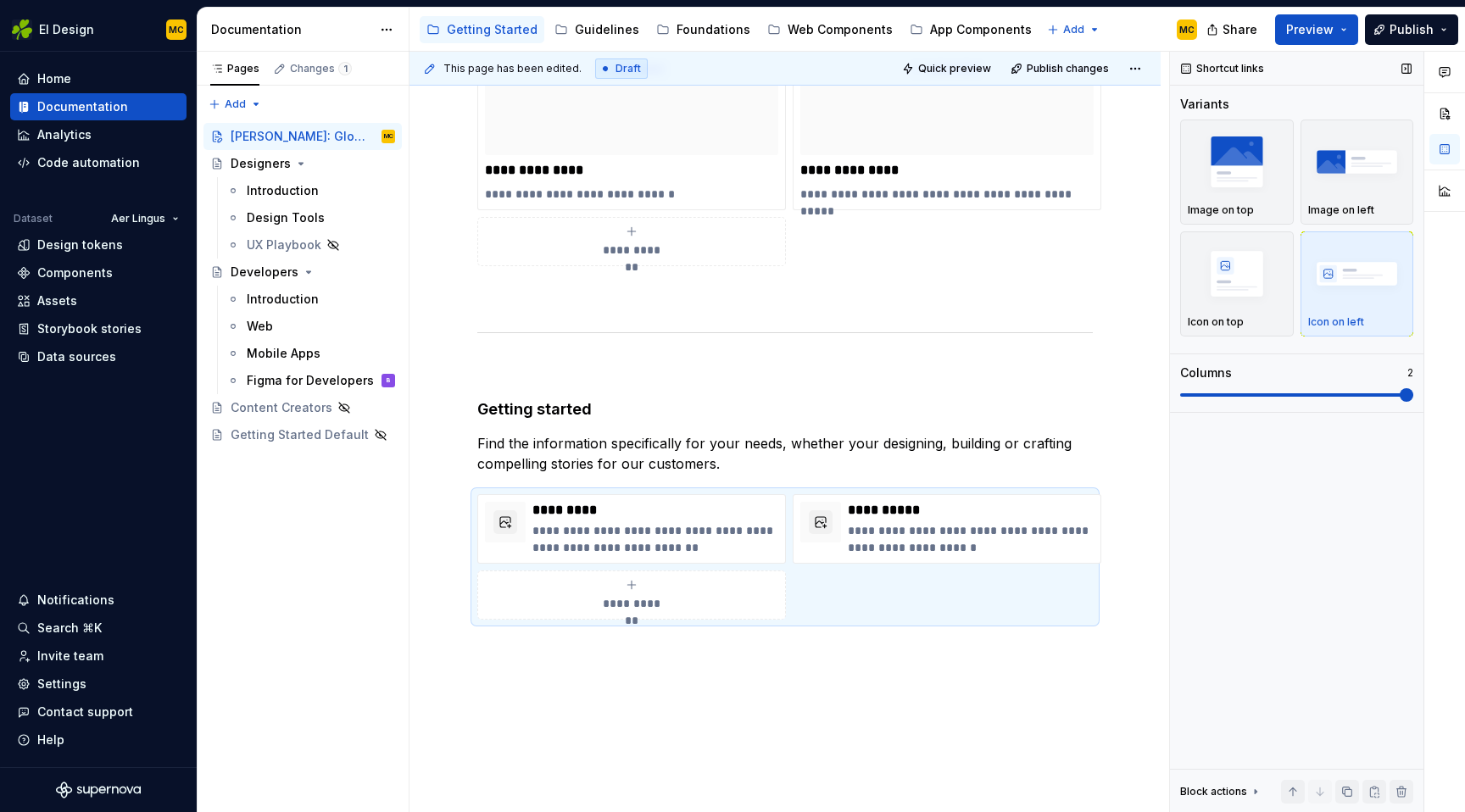
drag, startPoint x: 1417, startPoint y: 396, endPoint x: 1170, endPoint y: 405, distance: 247.2
click at [1170, 405] on div "Shortcut links Variants Image on top Image on left Icon on top Icon on left Col…" at bounding box center [1297, 432] width 254 height 761
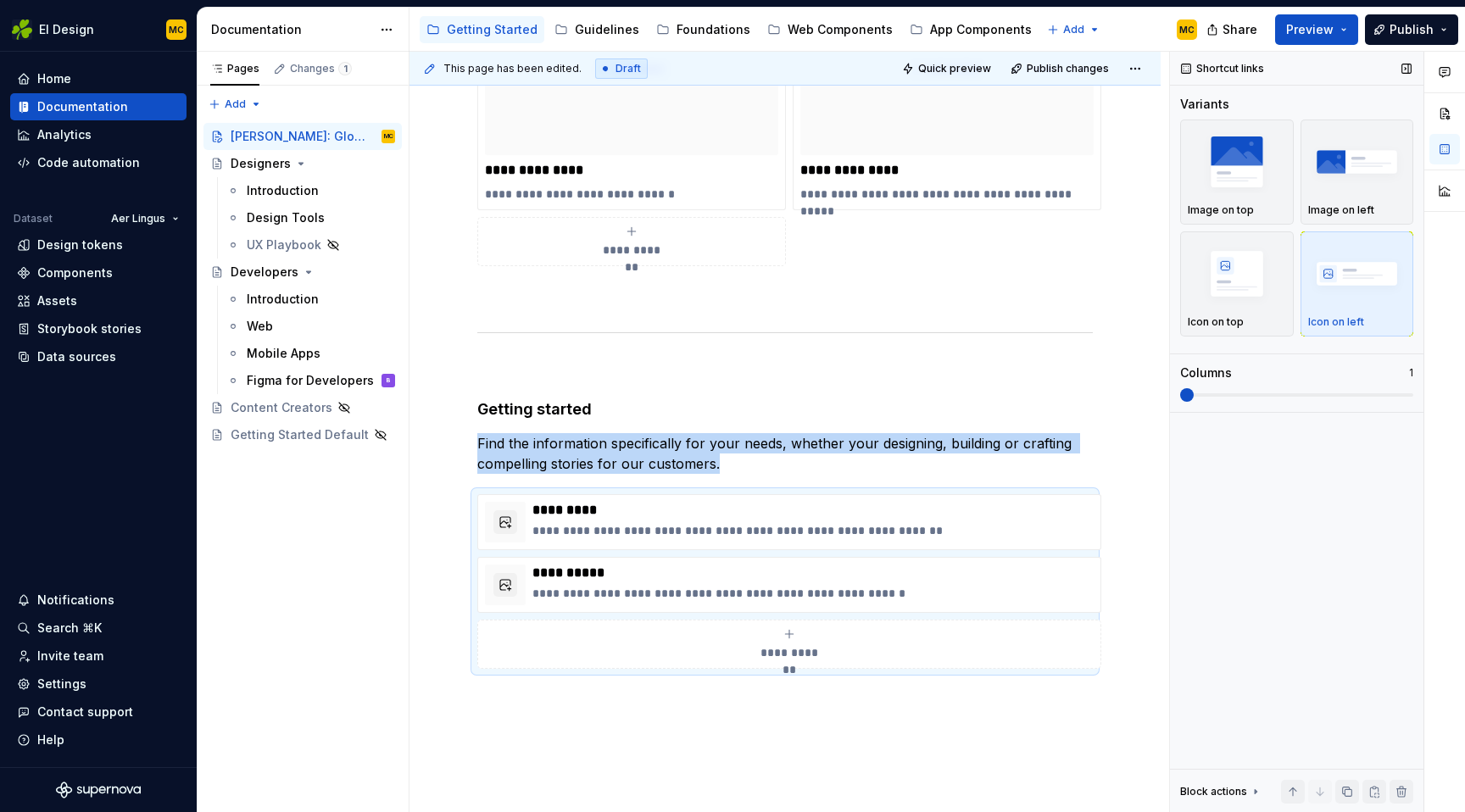
click at [1180, 396] on span at bounding box center [1180, 396] width 0 height 4
click at [1338, 191] on img "button" at bounding box center [1357, 161] width 98 height 62
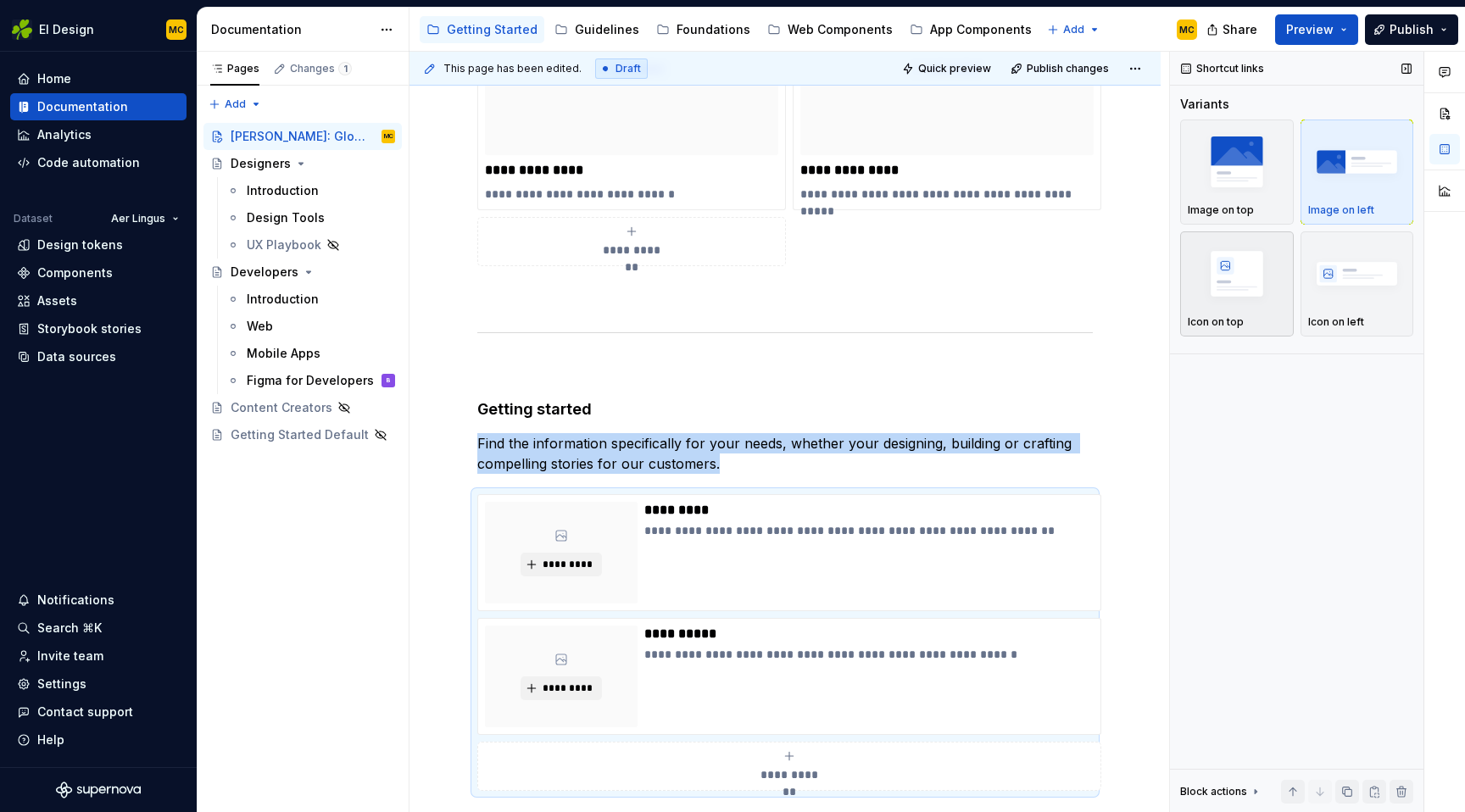
click at [1238, 257] on img "button" at bounding box center [1236, 273] width 98 height 62
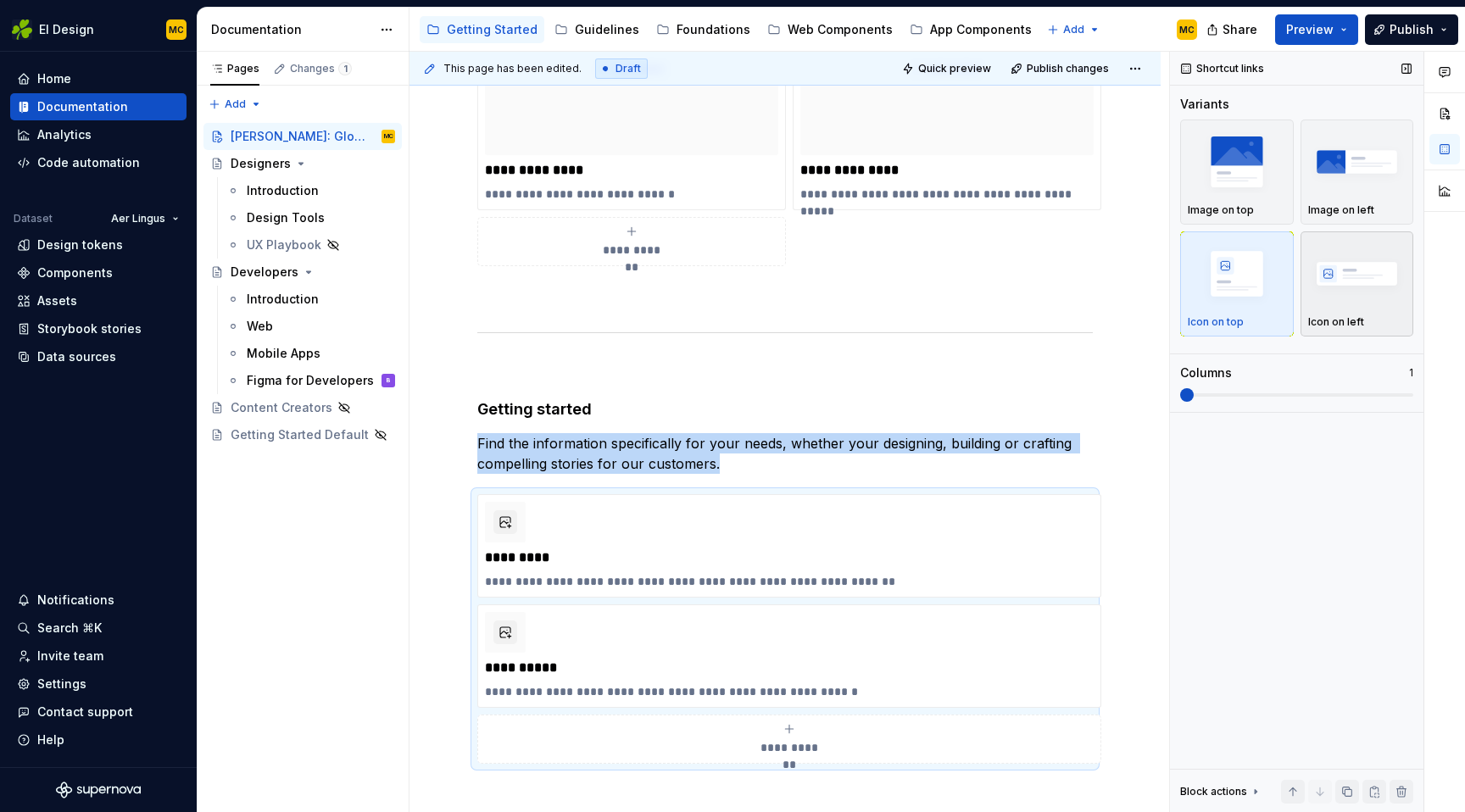
click at [1335, 264] on img "button" at bounding box center [1357, 273] width 98 height 62
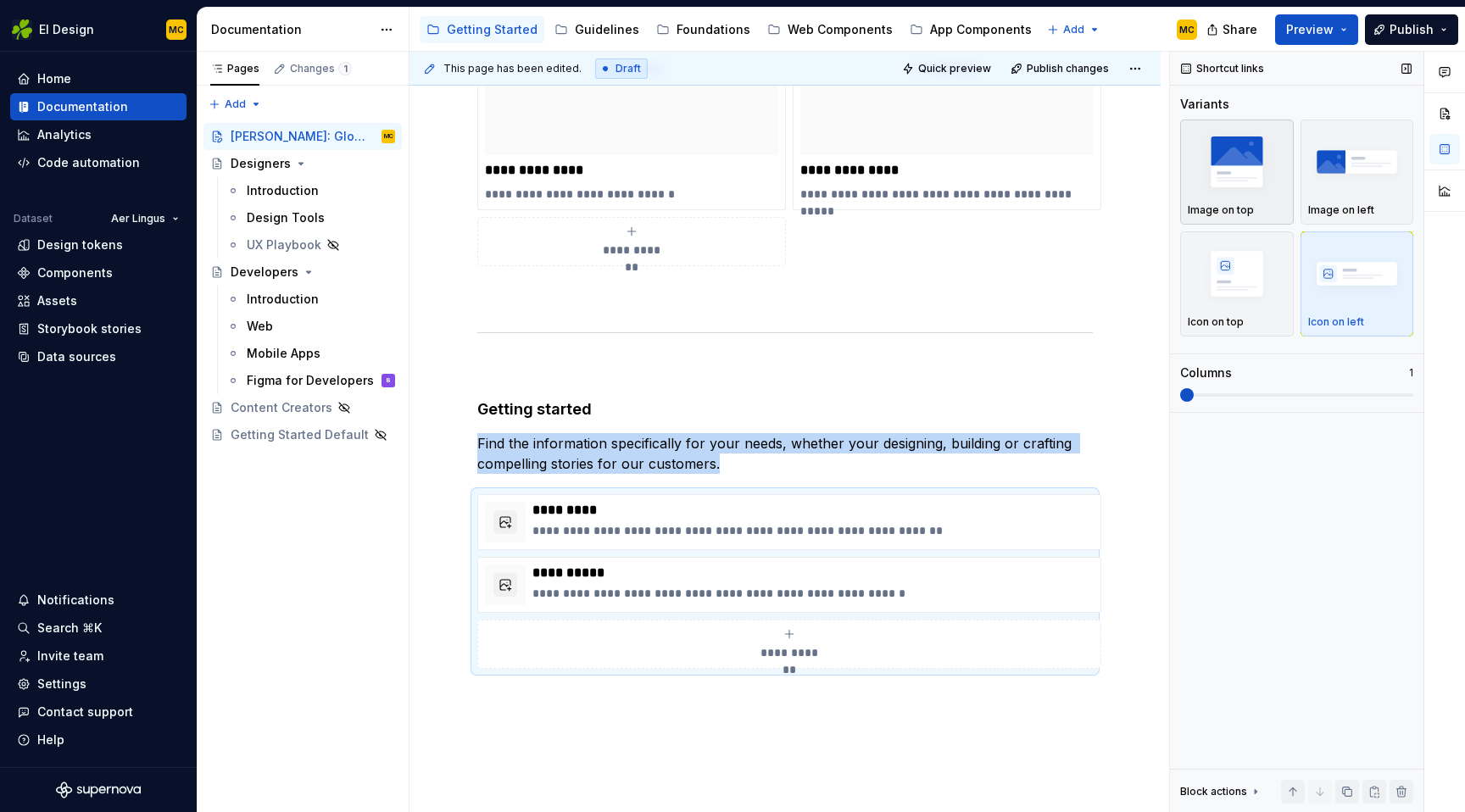
click at [1270, 205] on div "Image on top" at bounding box center [1236, 211] width 98 height 13
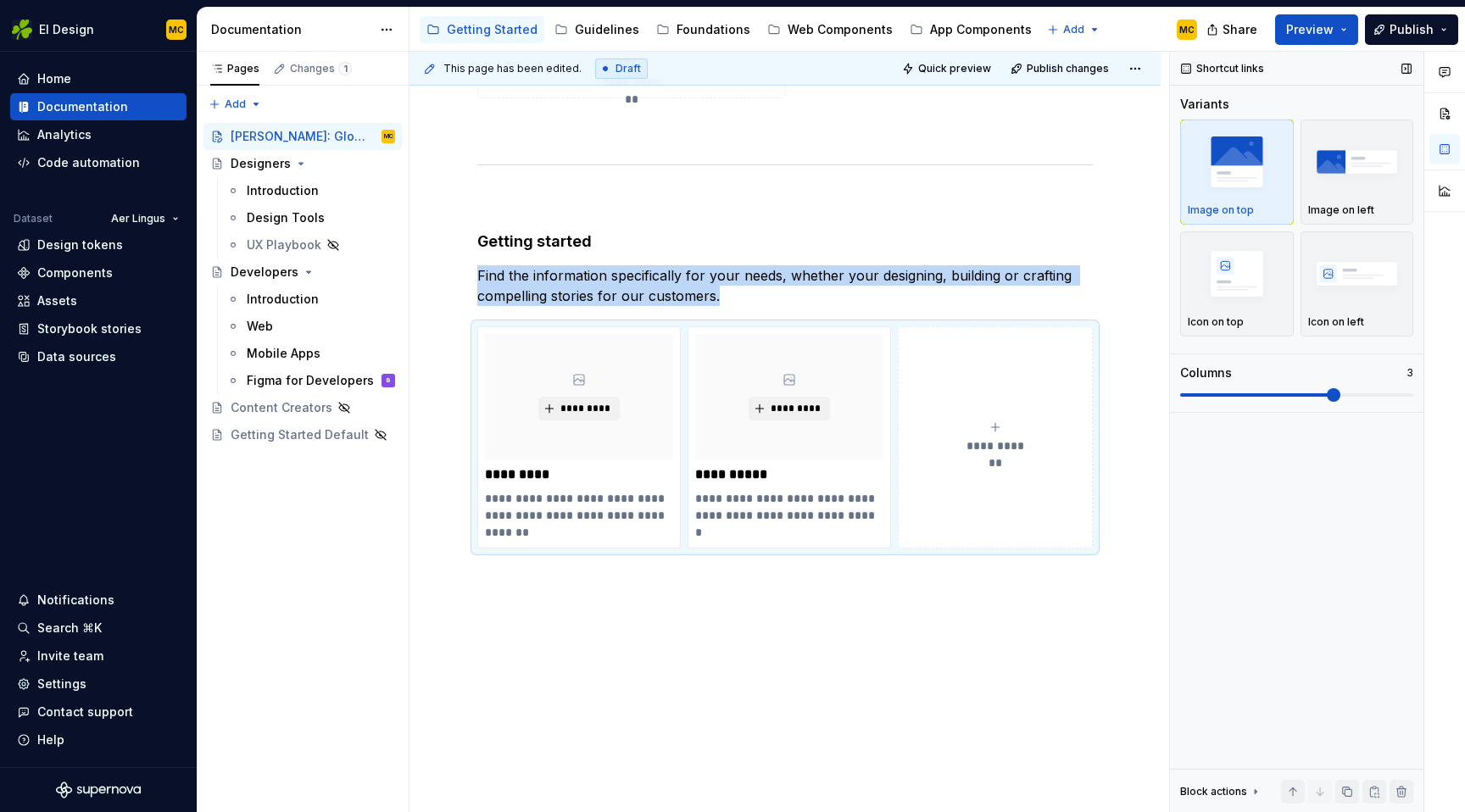
scroll to position [1087, 0]
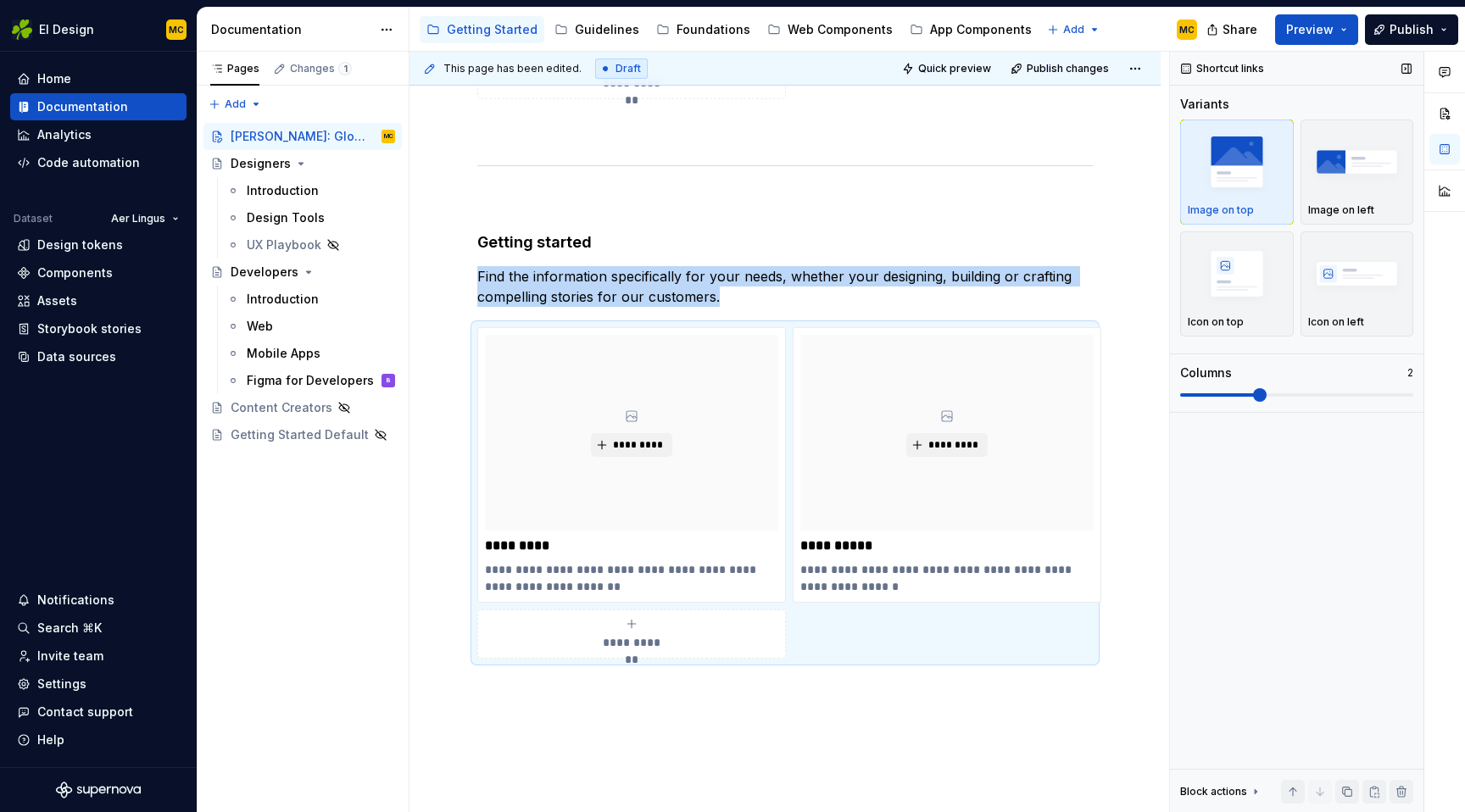
click at [1267, 396] on span at bounding box center [1260, 395] width 13 height 13
click at [1341, 208] on p "Image on left" at bounding box center [1341, 211] width 66 height 13
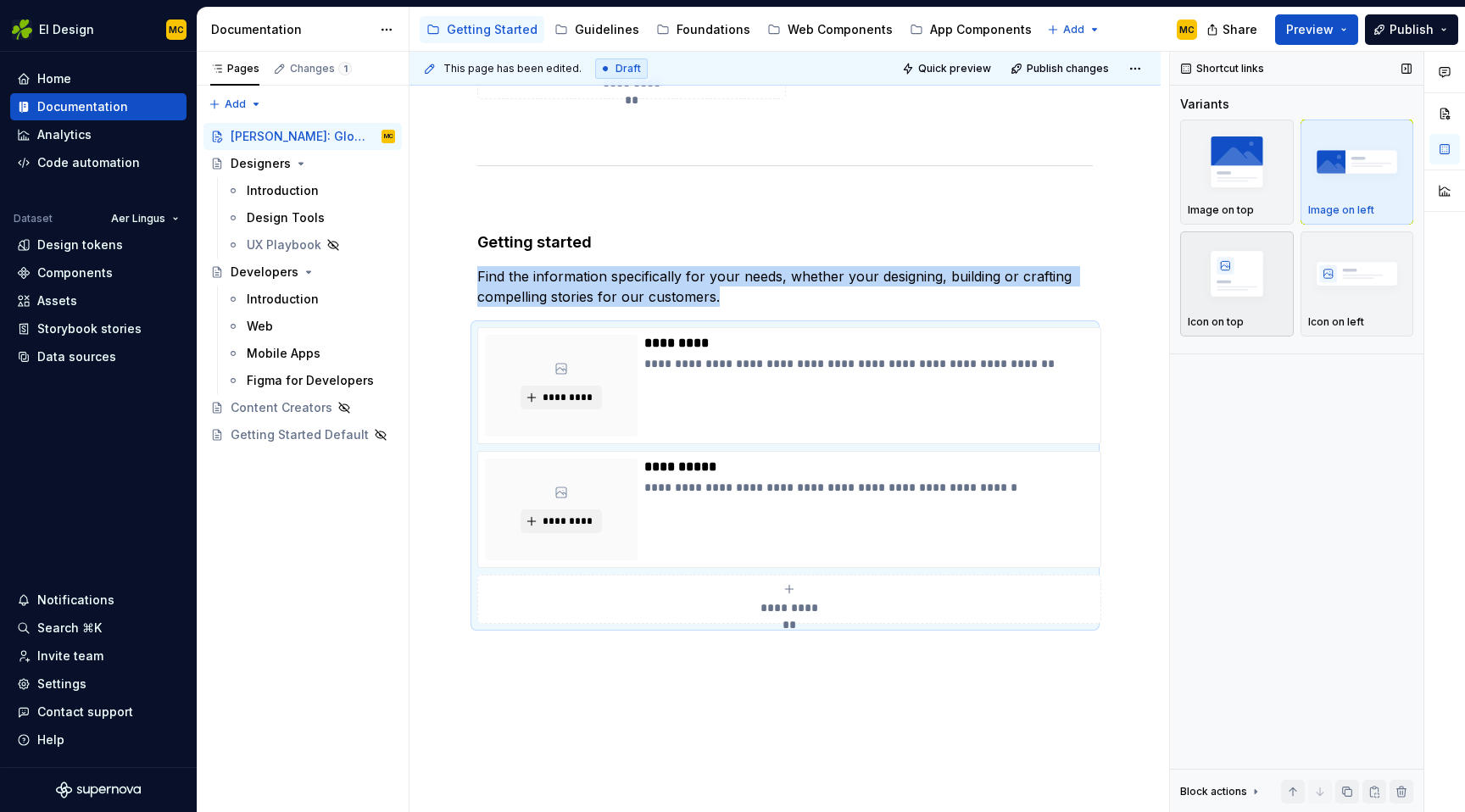
click at [1249, 274] on img "button" at bounding box center [1236, 273] width 98 height 62
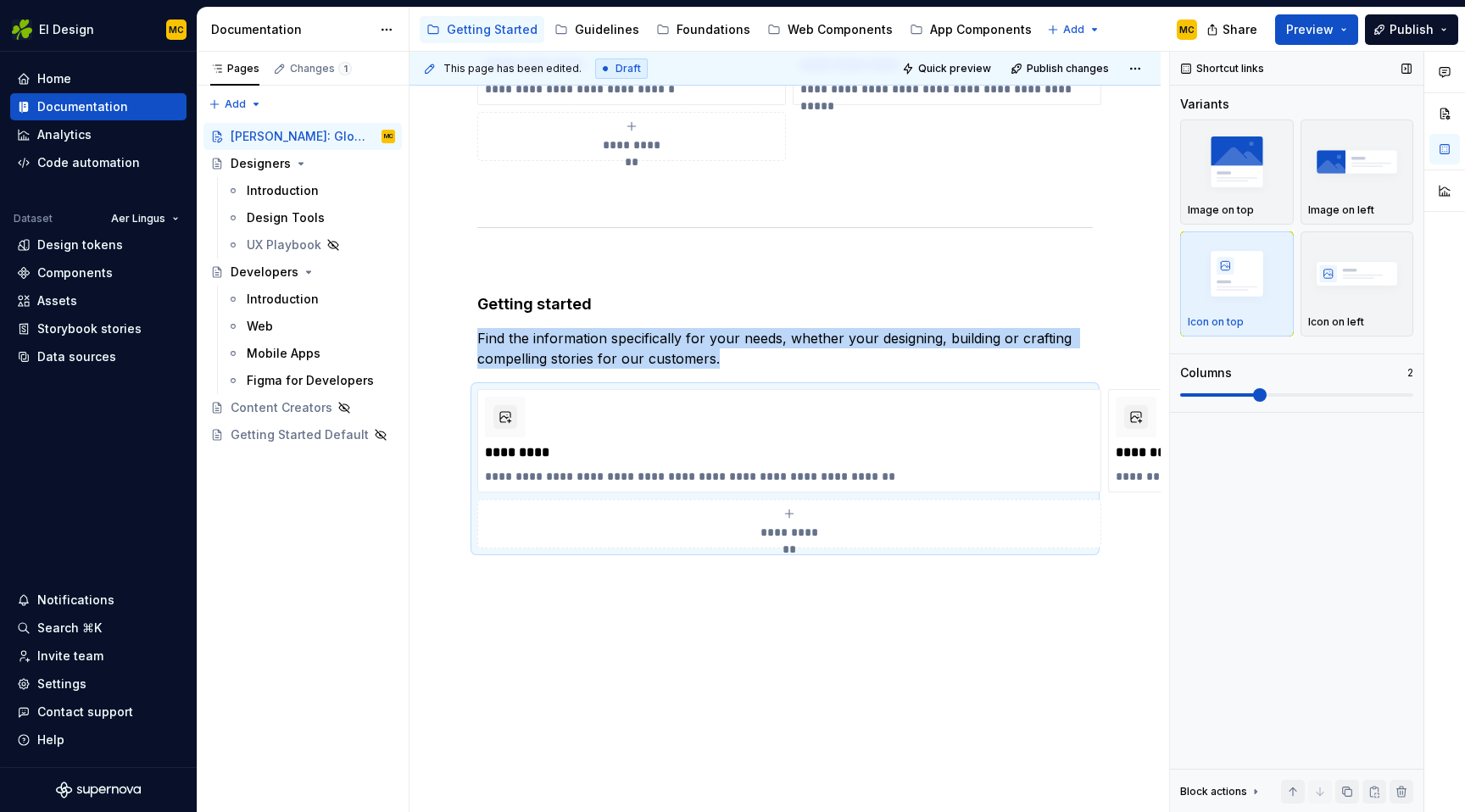
scroll to position [1042, 0]
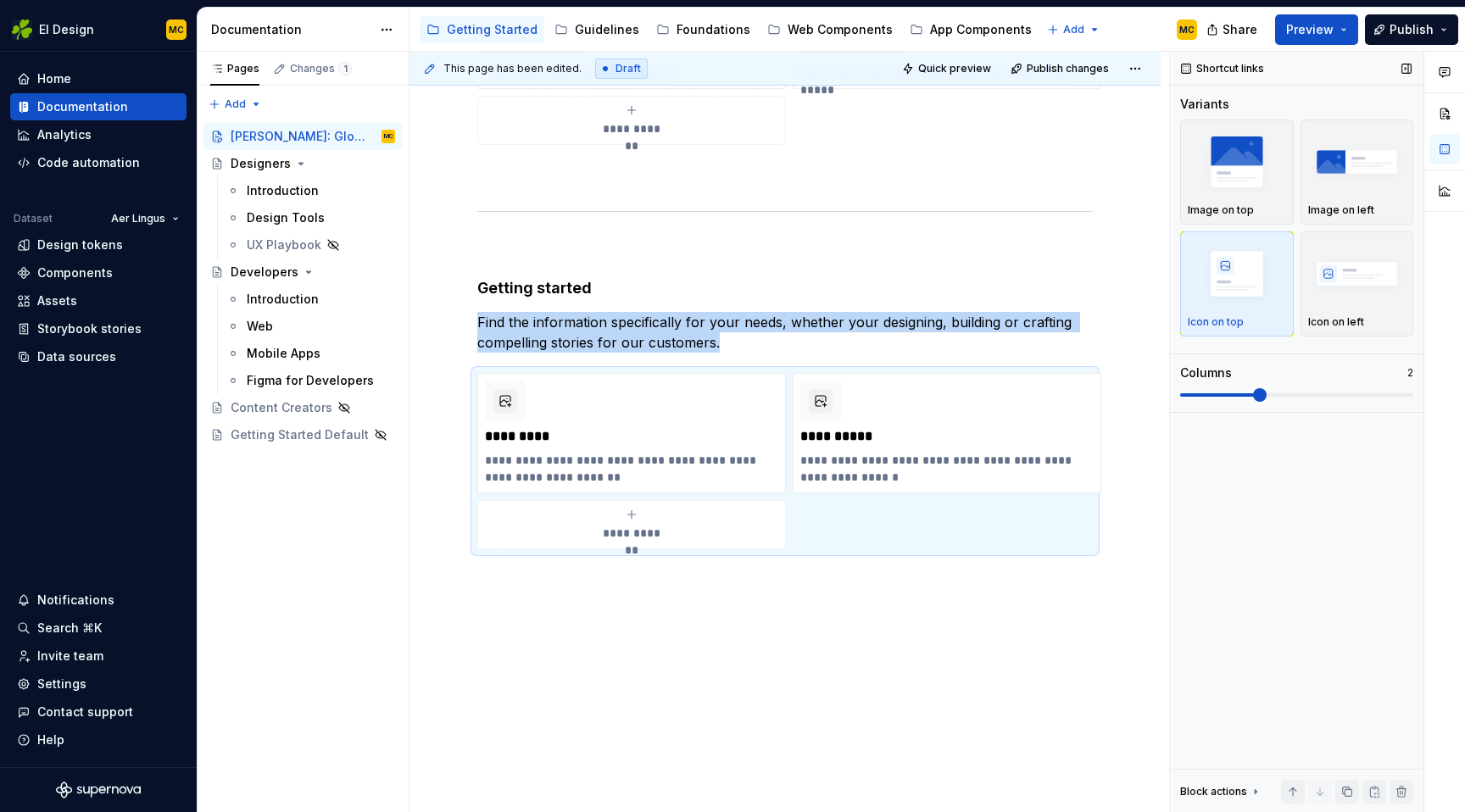
click at [1267, 397] on span at bounding box center [1260, 395] width 13 height 13
click at [1425, 31] on span "Publish" at bounding box center [1412, 30] width 44 height 17
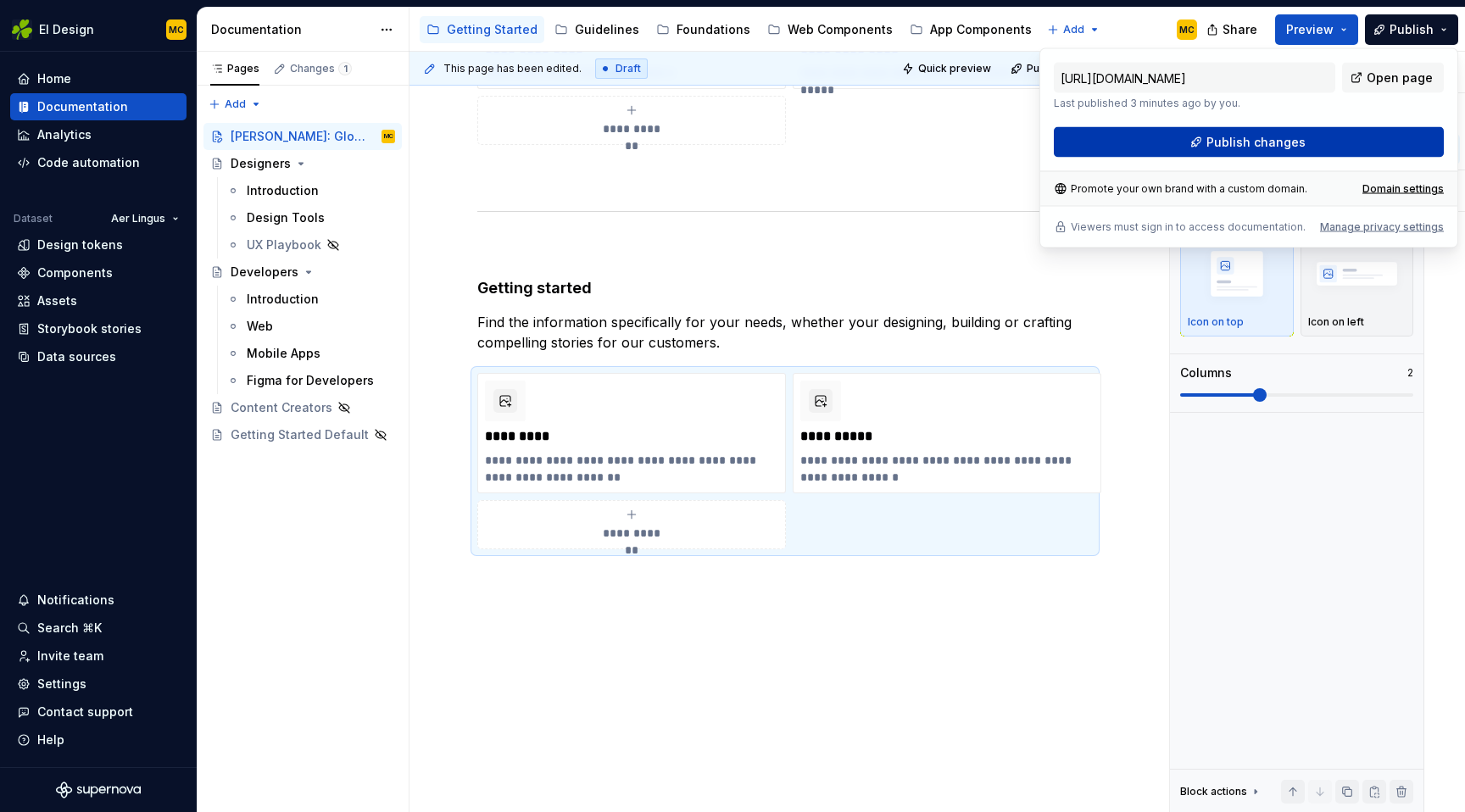
click at [1324, 134] on button "Publish changes" at bounding box center [1249, 142] width 390 height 30
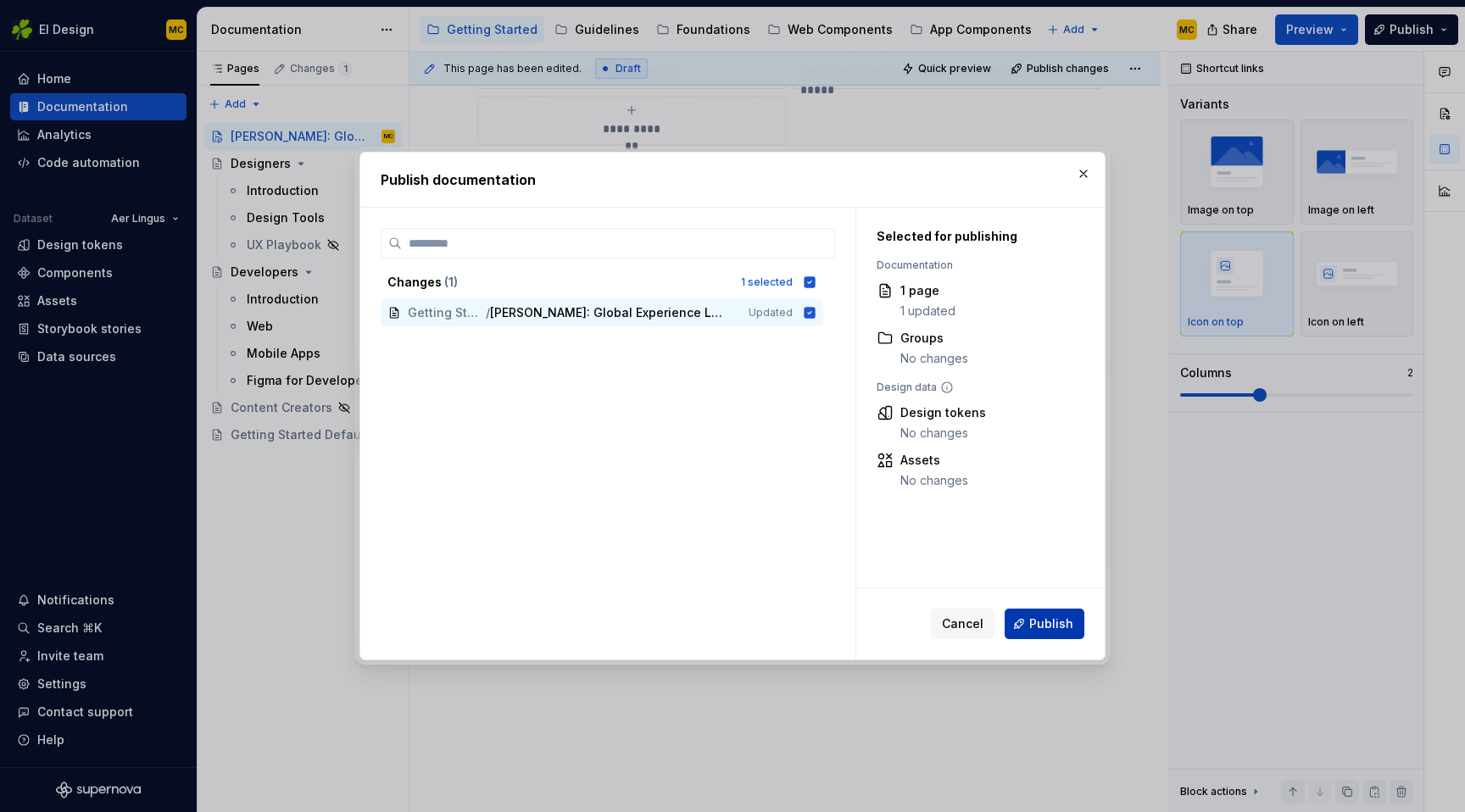
click at [1046, 625] on span "Publish" at bounding box center [1051, 624] width 44 height 17
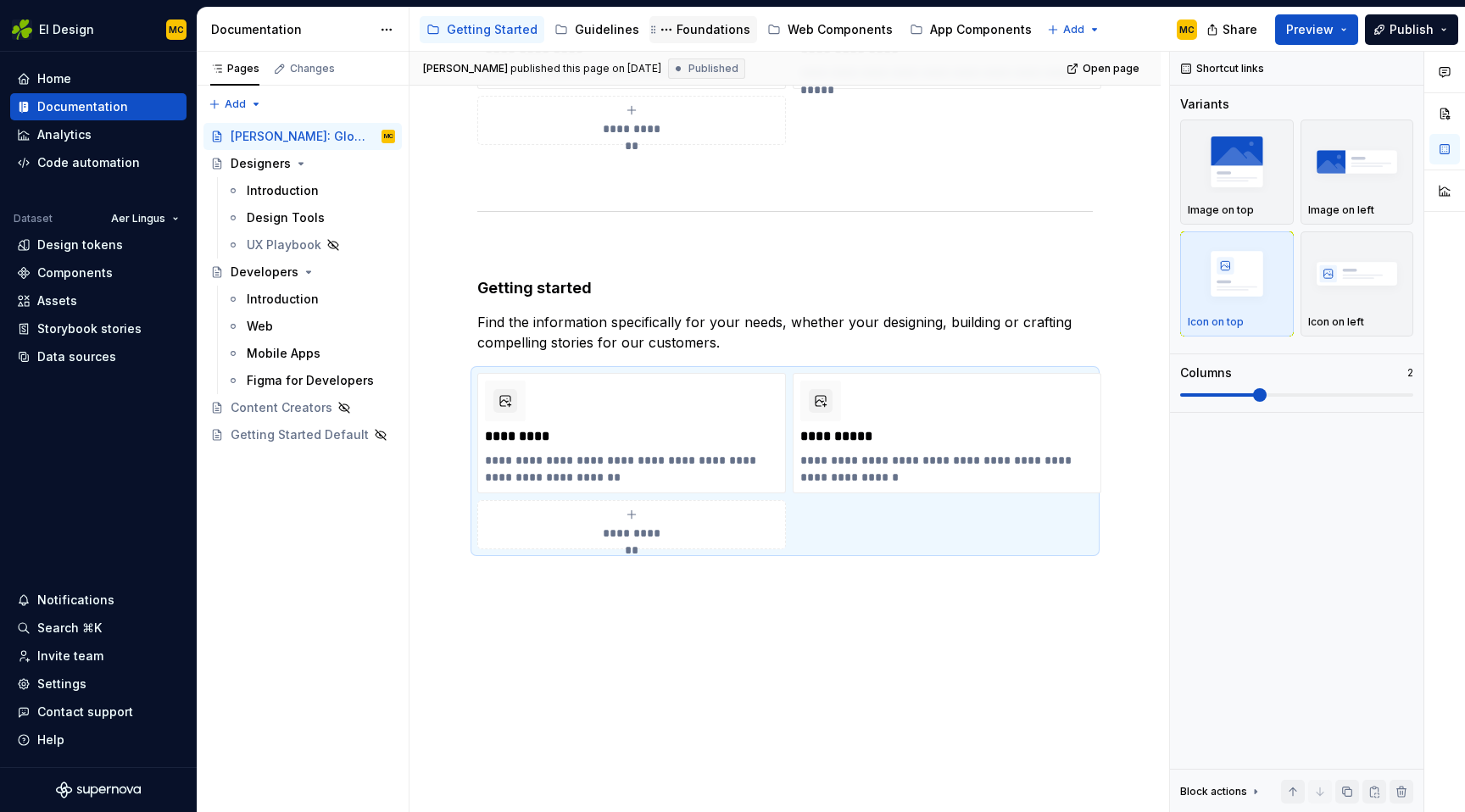
click at [704, 31] on div "Foundations" at bounding box center [713, 30] width 73 height 17
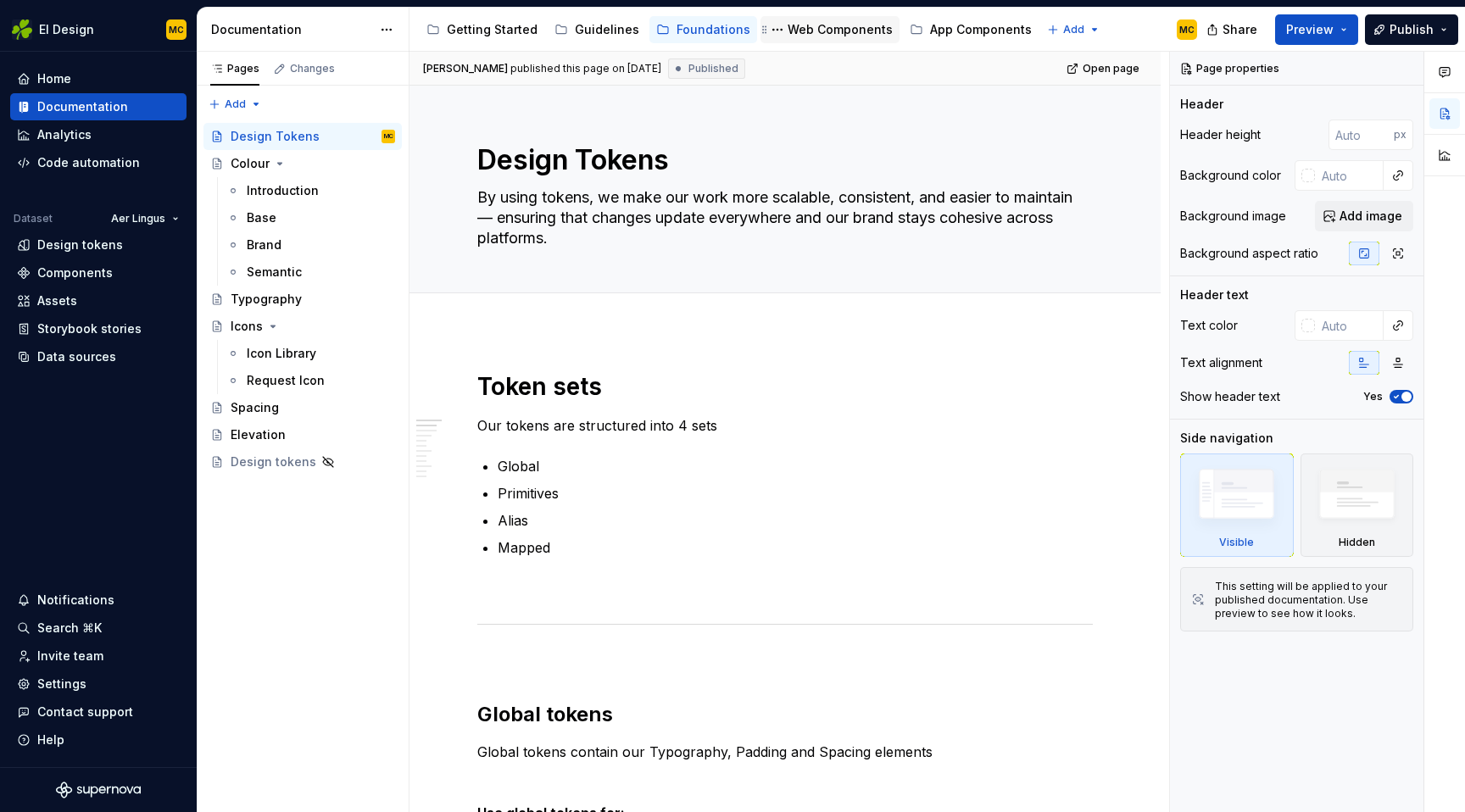
click at [847, 37] on div "Web Components" at bounding box center [840, 30] width 105 height 17
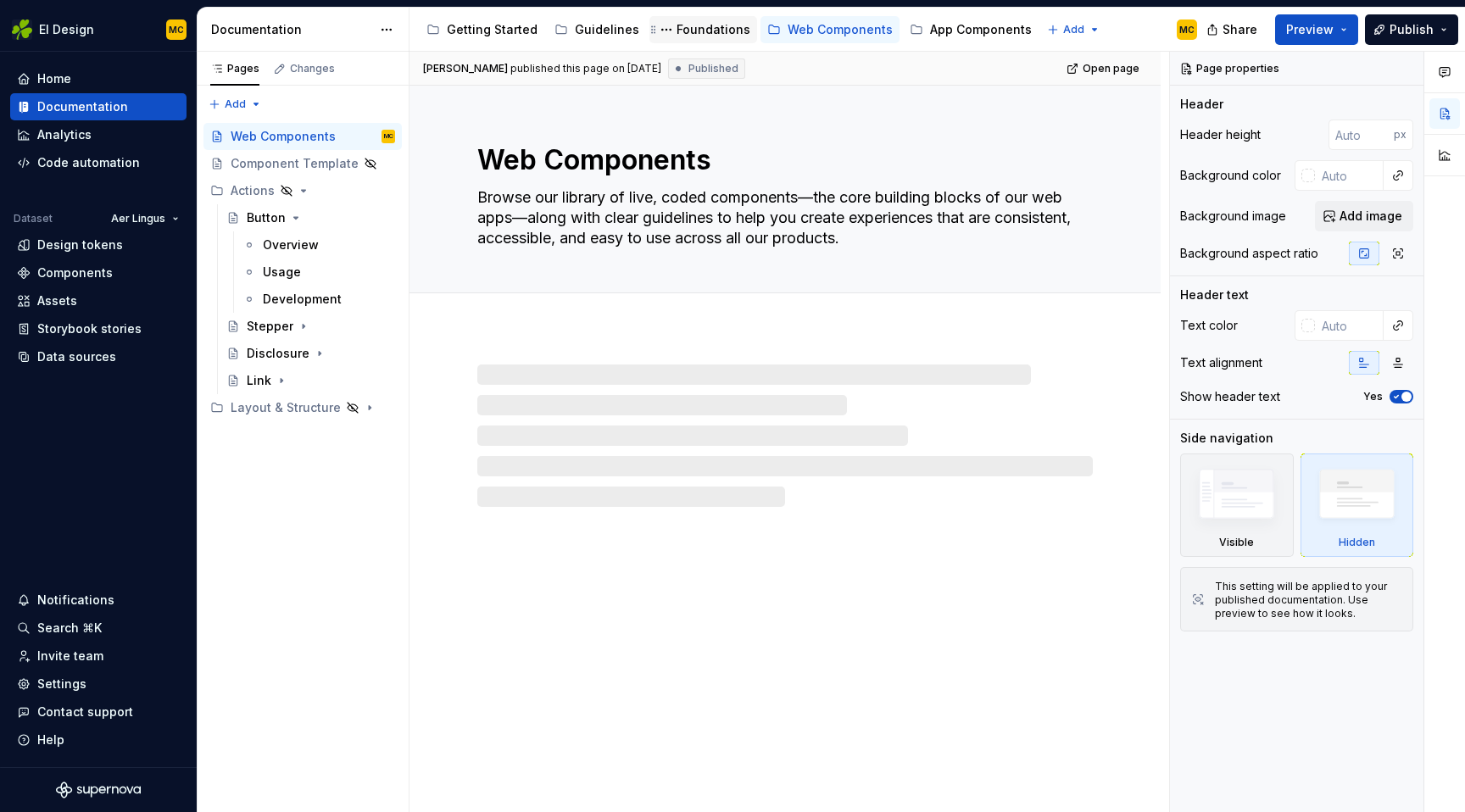
click at [696, 34] on div "Foundations" at bounding box center [713, 30] width 73 height 17
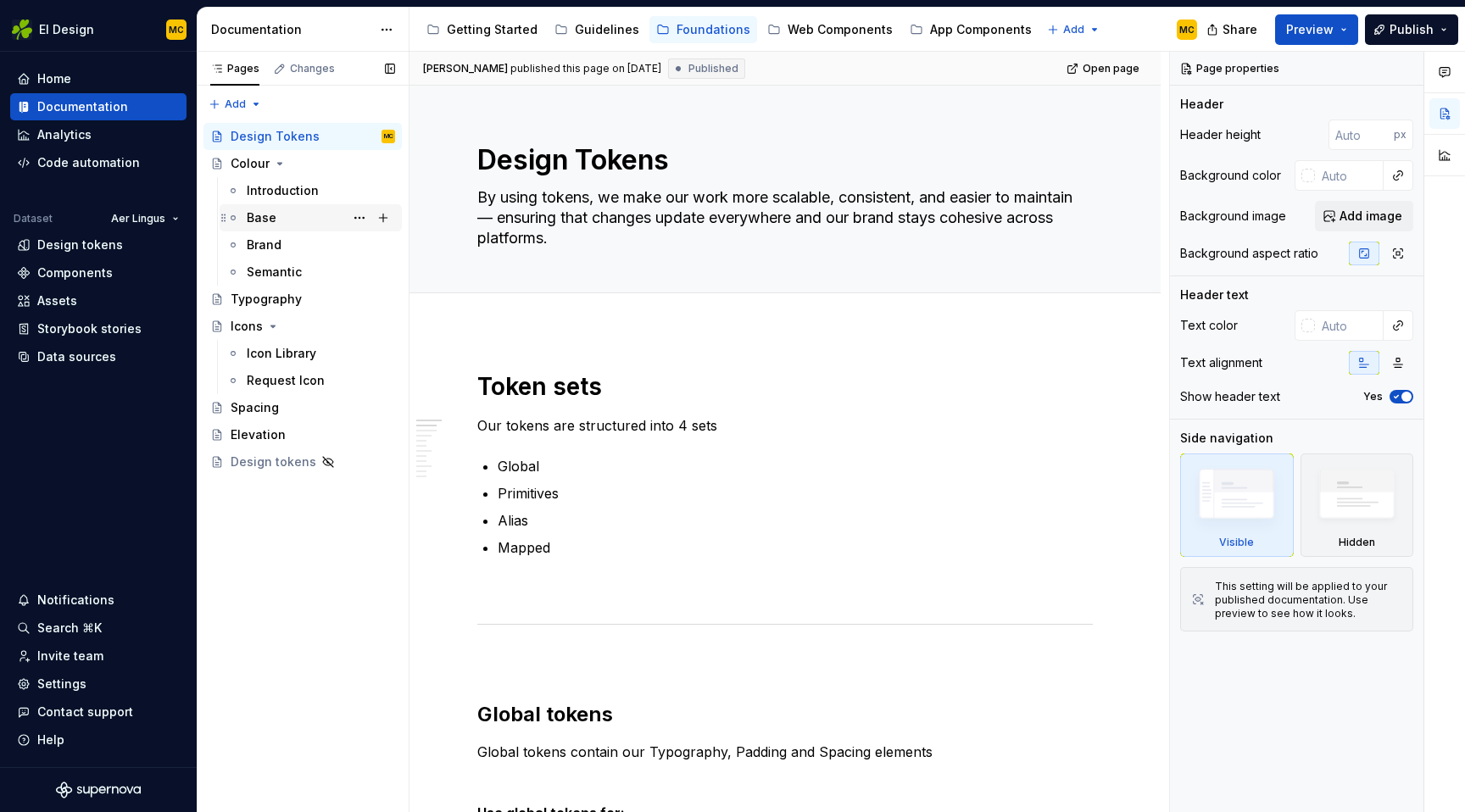
click at [319, 228] on div "Base" at bounding box center [321, 217] width 149 height 24
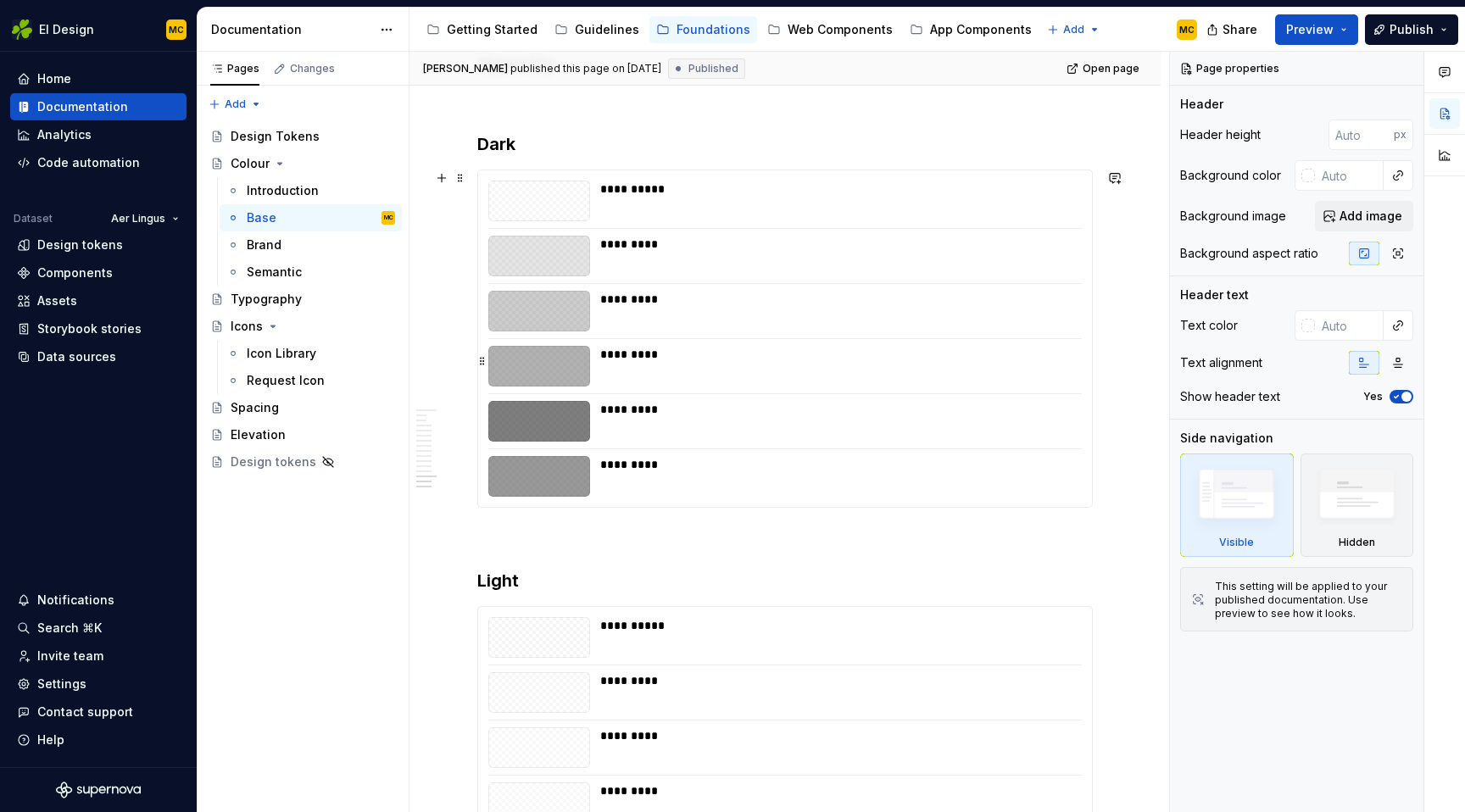
scroll to position [4537, 0]
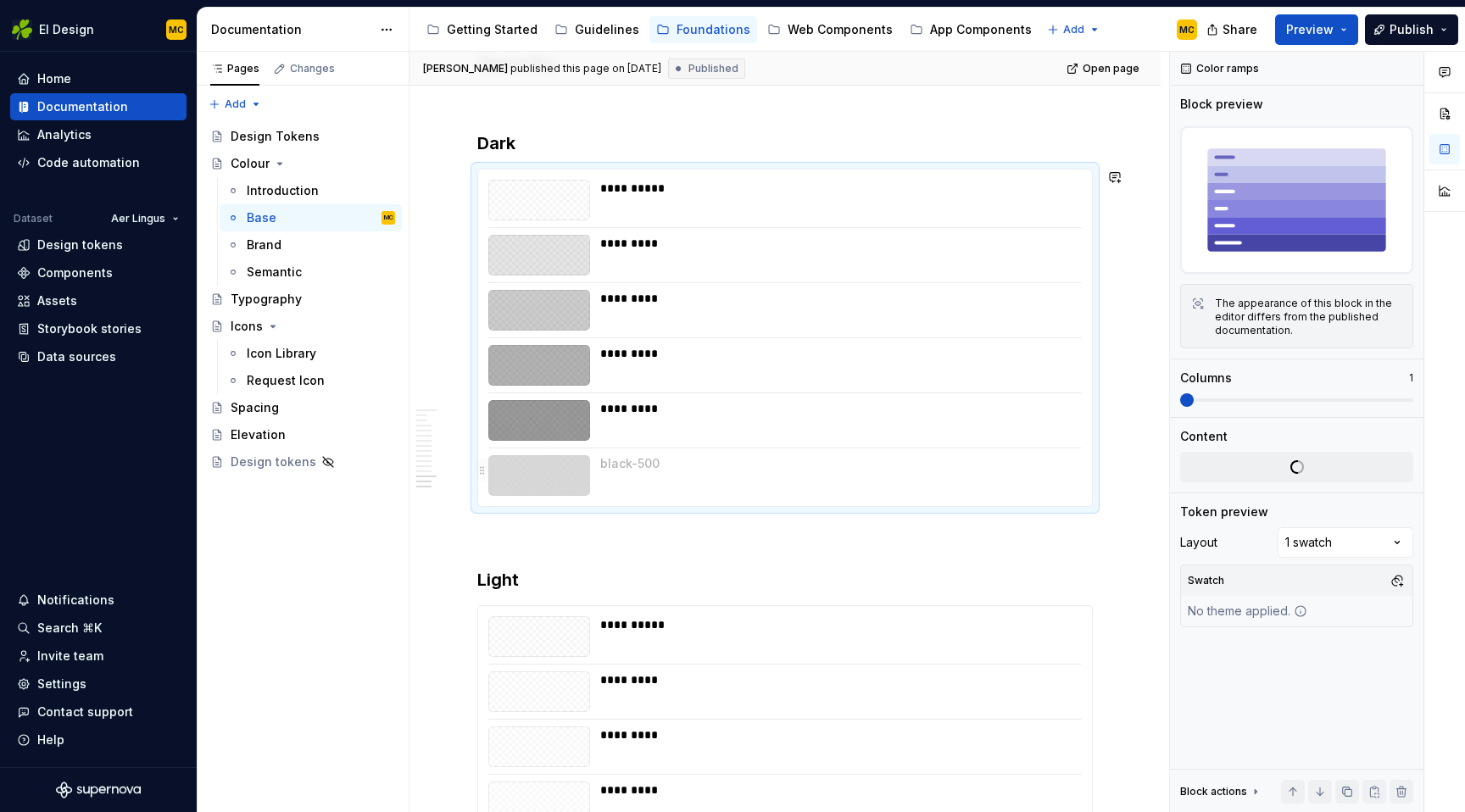
drag, startPoint x: 485, startPoint y: 417, endPoint x: 490, endPoint y: 468, distance: 51.2
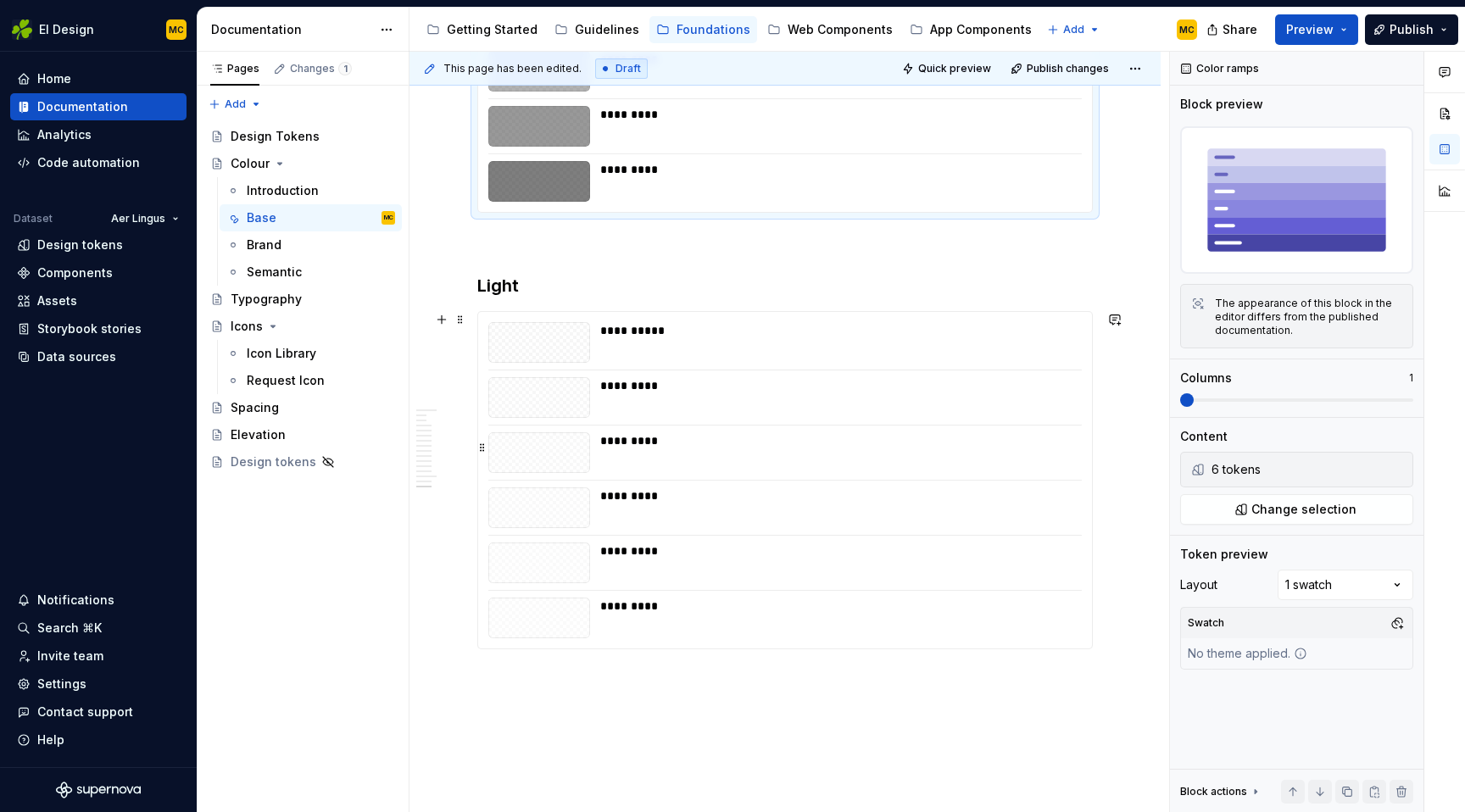
scroll to position [4837, 0]
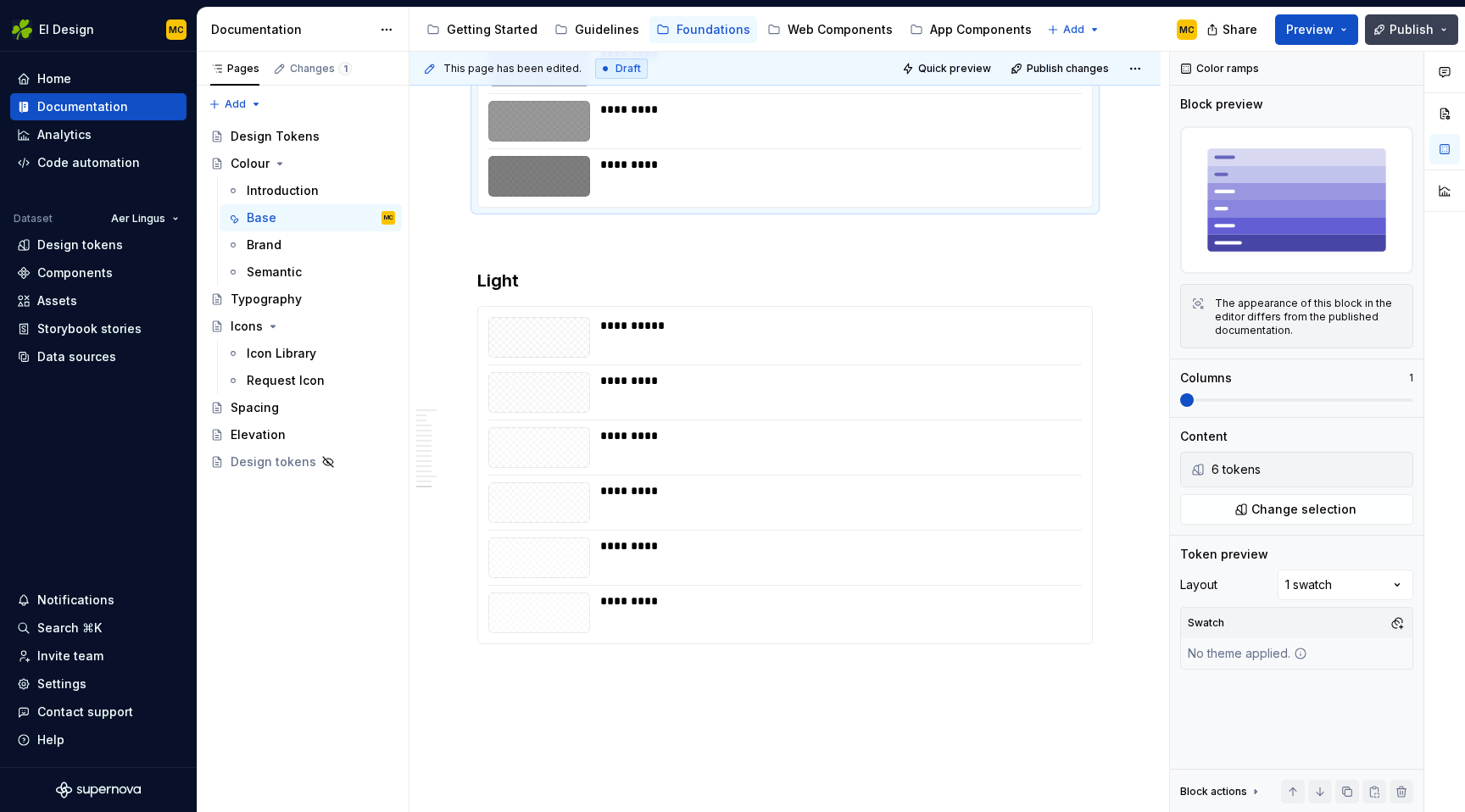
click at [1412, 32] on span "Publish" at bounding box center [1412, 30] width 44 height 17
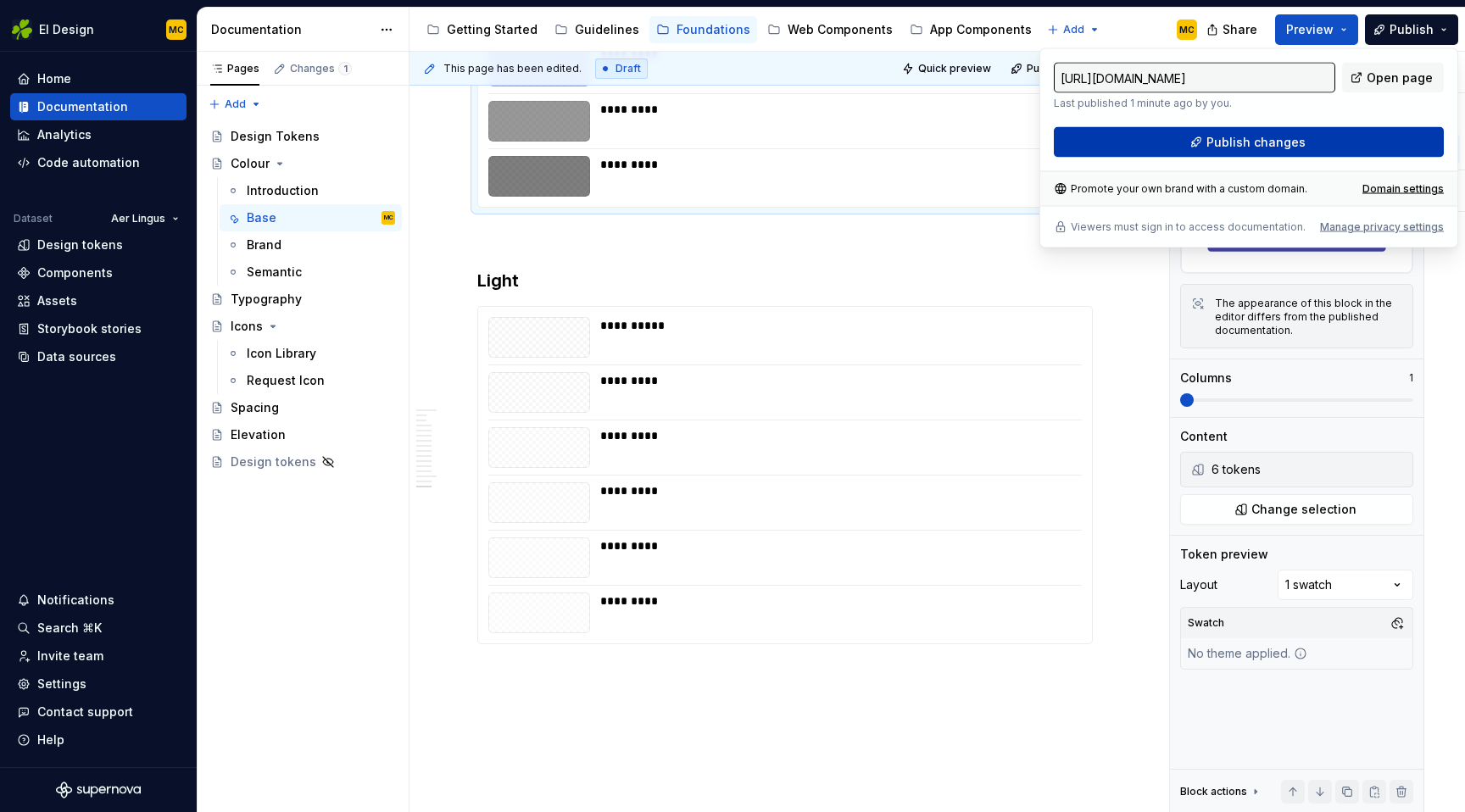
click at [1309, 143] on button "Publish changes" at bounding box center [1249, 142] width 390 height 30
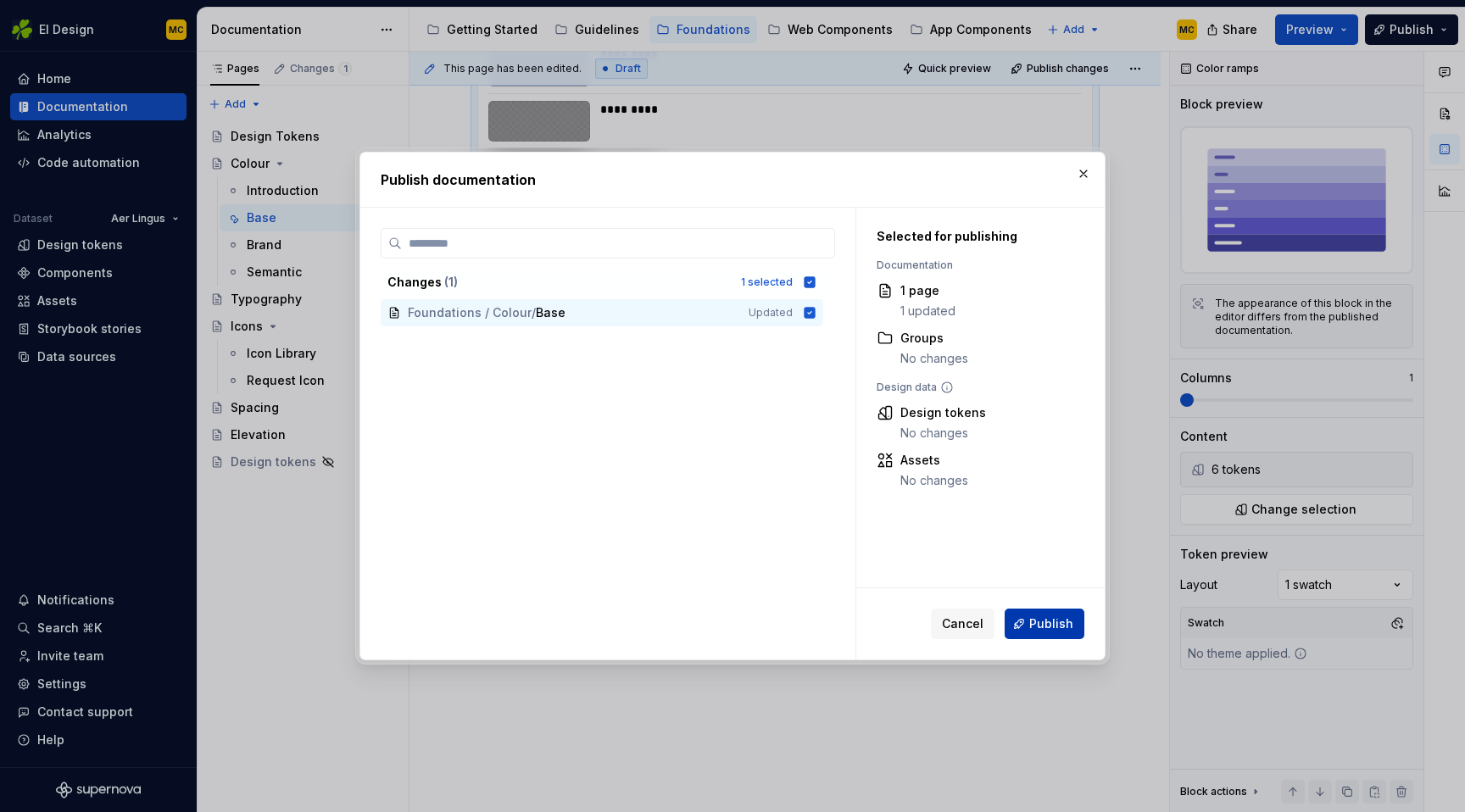
click at [1043, 630] on span "Publish" at bounding box center [1051, 624] width 44 height 17
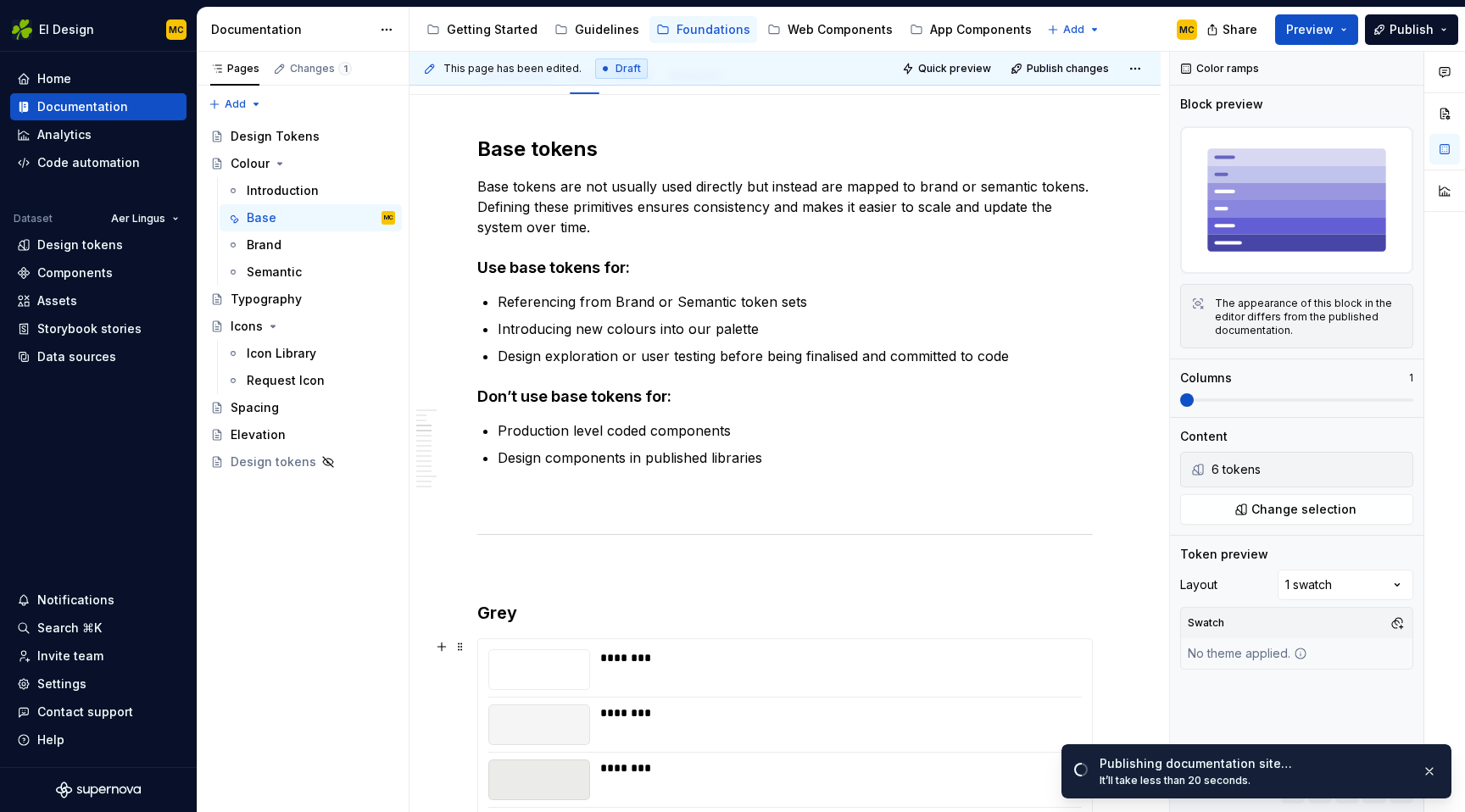
scroll to position [0, 0]
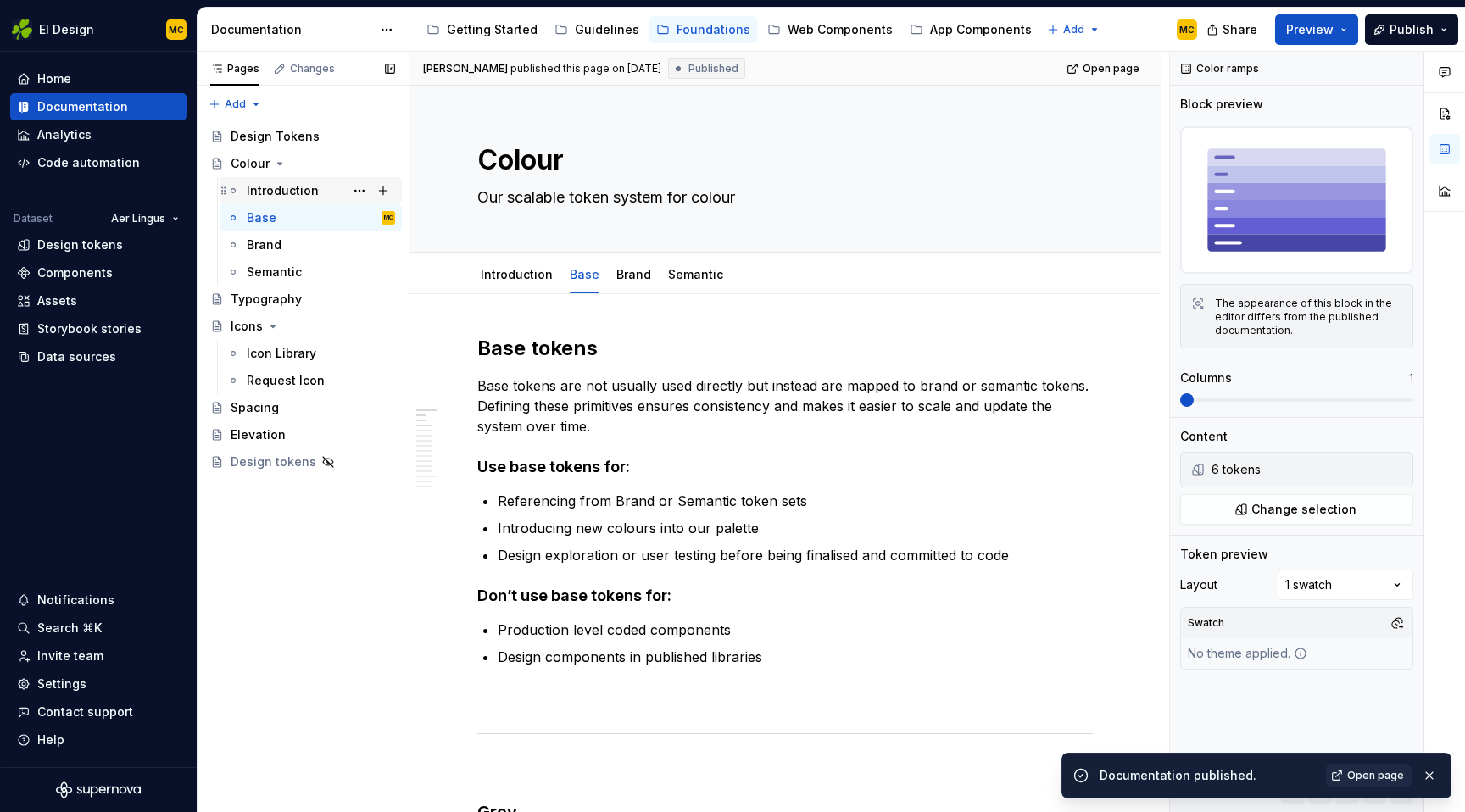
click at [320, 192] on div "Introduction" at bounding box center [321, 191] width 149 height 24
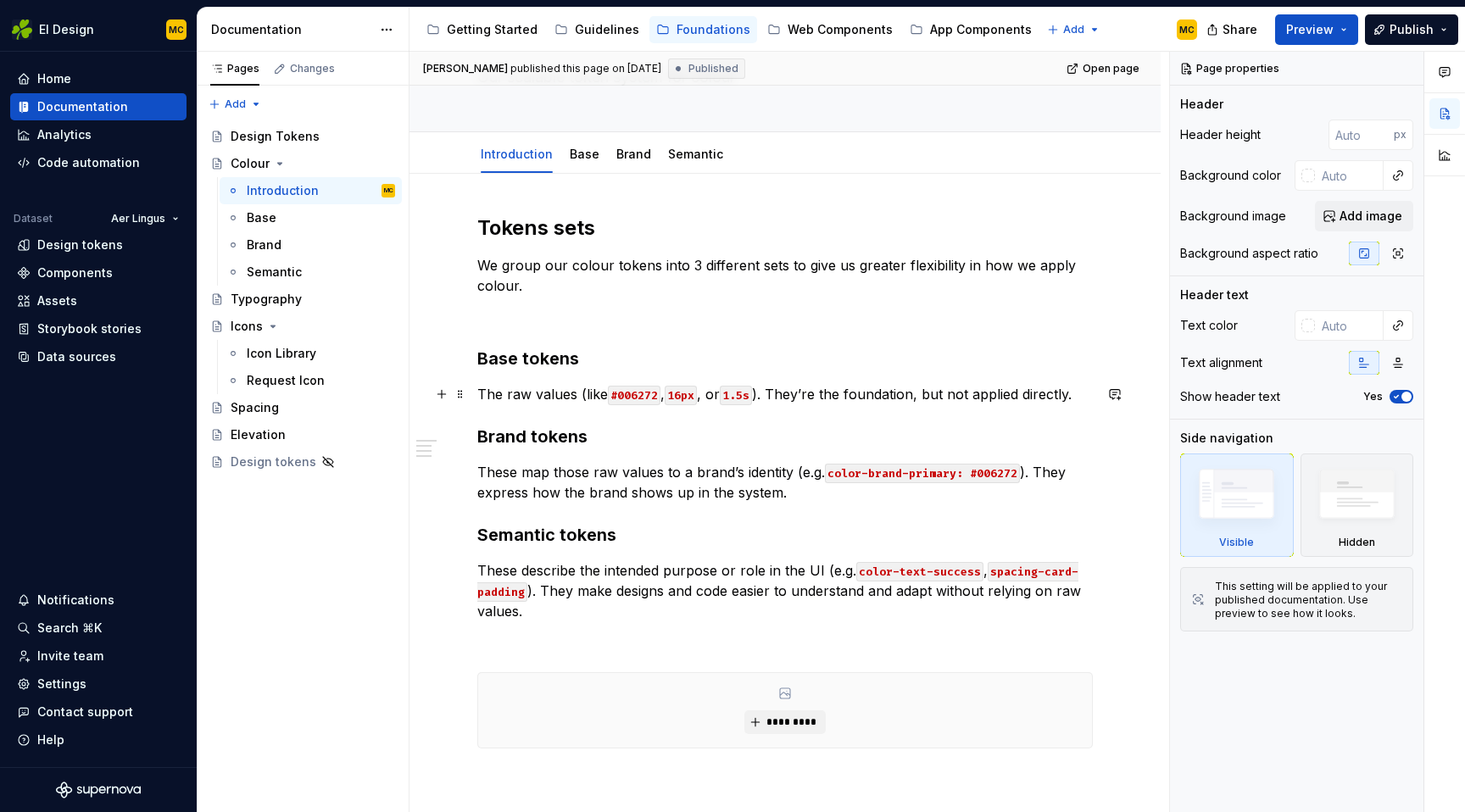
scroll to position [121, 0]
click at [555, 616] on p "These describe the intended purpose or role in the UI (e.g. color-text-success …" at bounding box center [785, 590] width 616 height 61
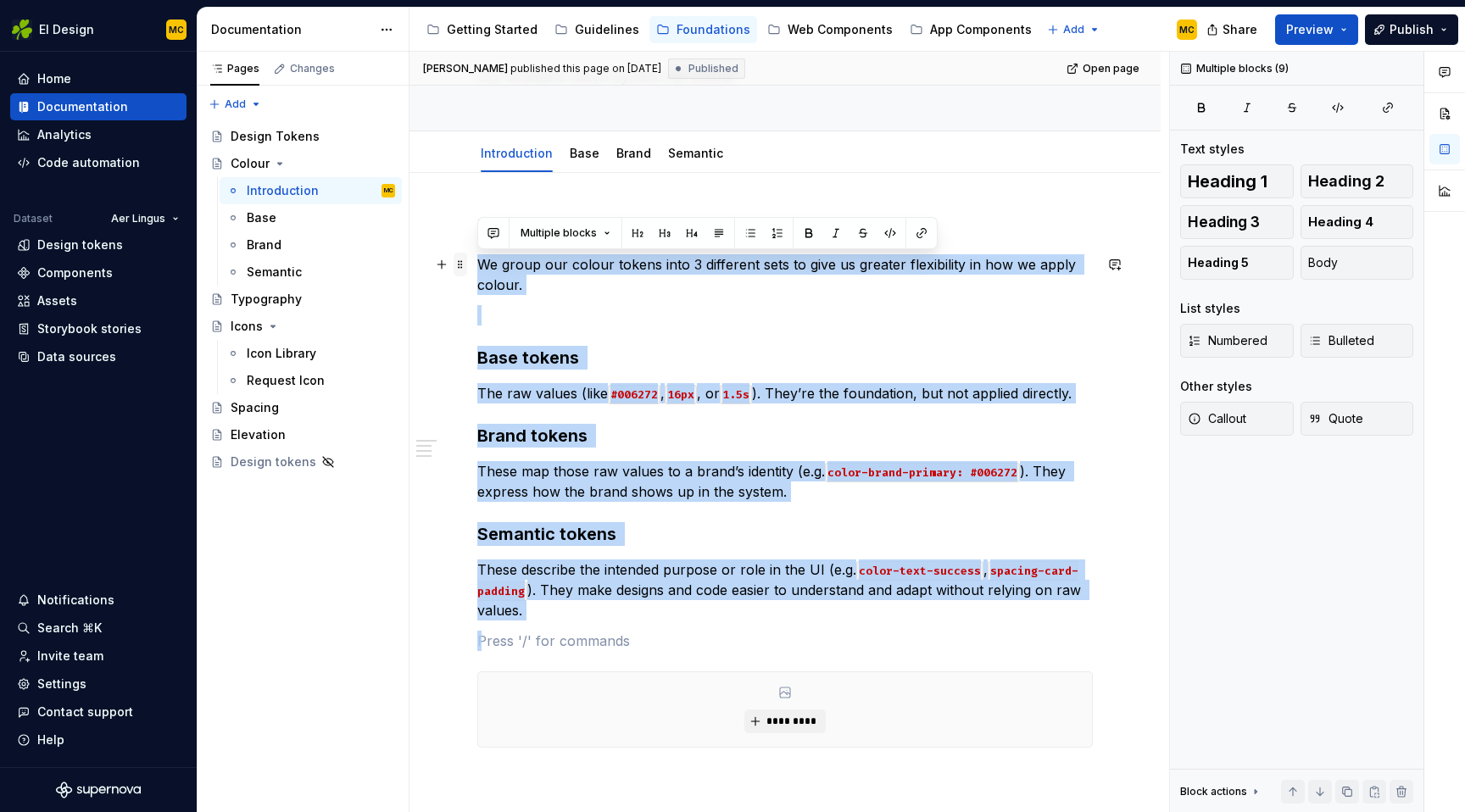
drag, startPoint x: 555, startPoint y: 616, endPoint x: 455, endPoint y: 258, distance: 371.7
click at [478, 258] on div "Tokens sets We group our colour tokens into 3 different sets to give us greater…" at bounding box center [785, 526] width 616 height 626
copy div "We group our colour tokens into 3 different sets to give us greater flexibility…"
click at [617, 315] on p at bounding box center [785, 315] width 616 height 20
drag, startPoint x: 539, startPoint y: 616, endPoint x: 434, endPoint y: 265, distance: 366.4
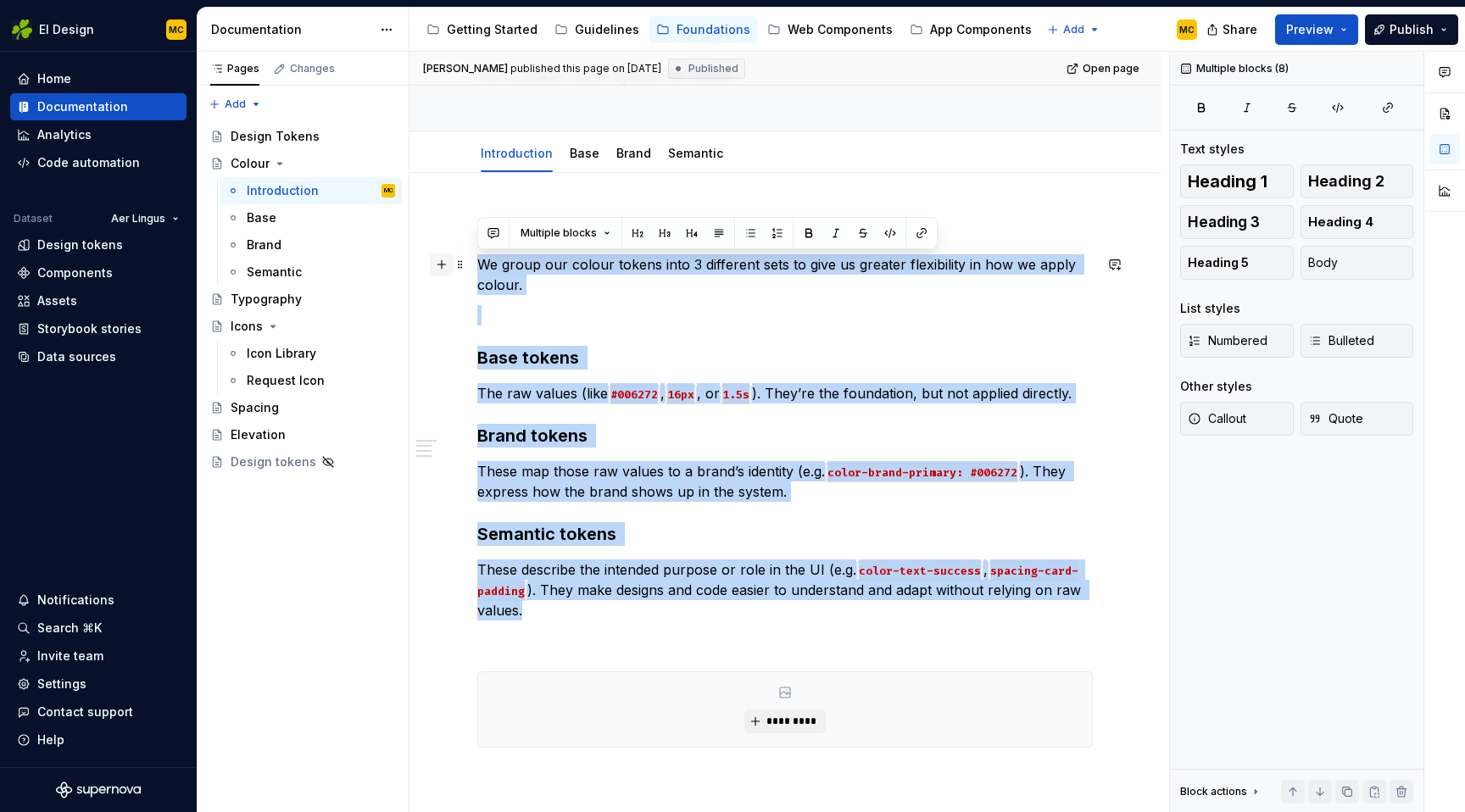
click at [478, 265] on div "Tokens sets We group our colour tokens into 3 different sets to give us greater…" at bounding box center [785, 526] width 616 height 626
copy div "We group our colour tokens into 3 different sets to give us greater flexibility…"
click at [580, 148] on link "Base" at bounding box center [584, 152] width 30 height 14
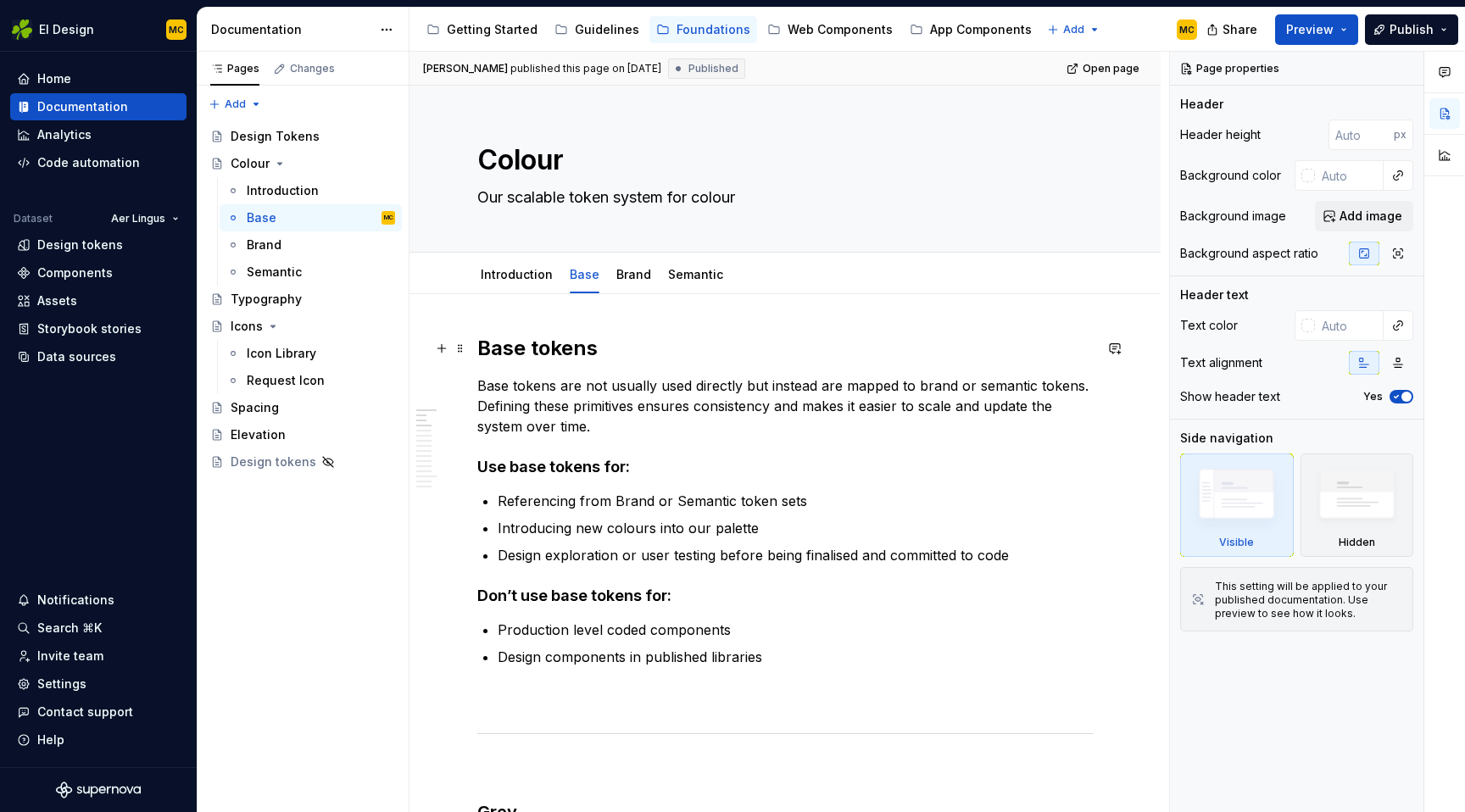
type textarea "*"
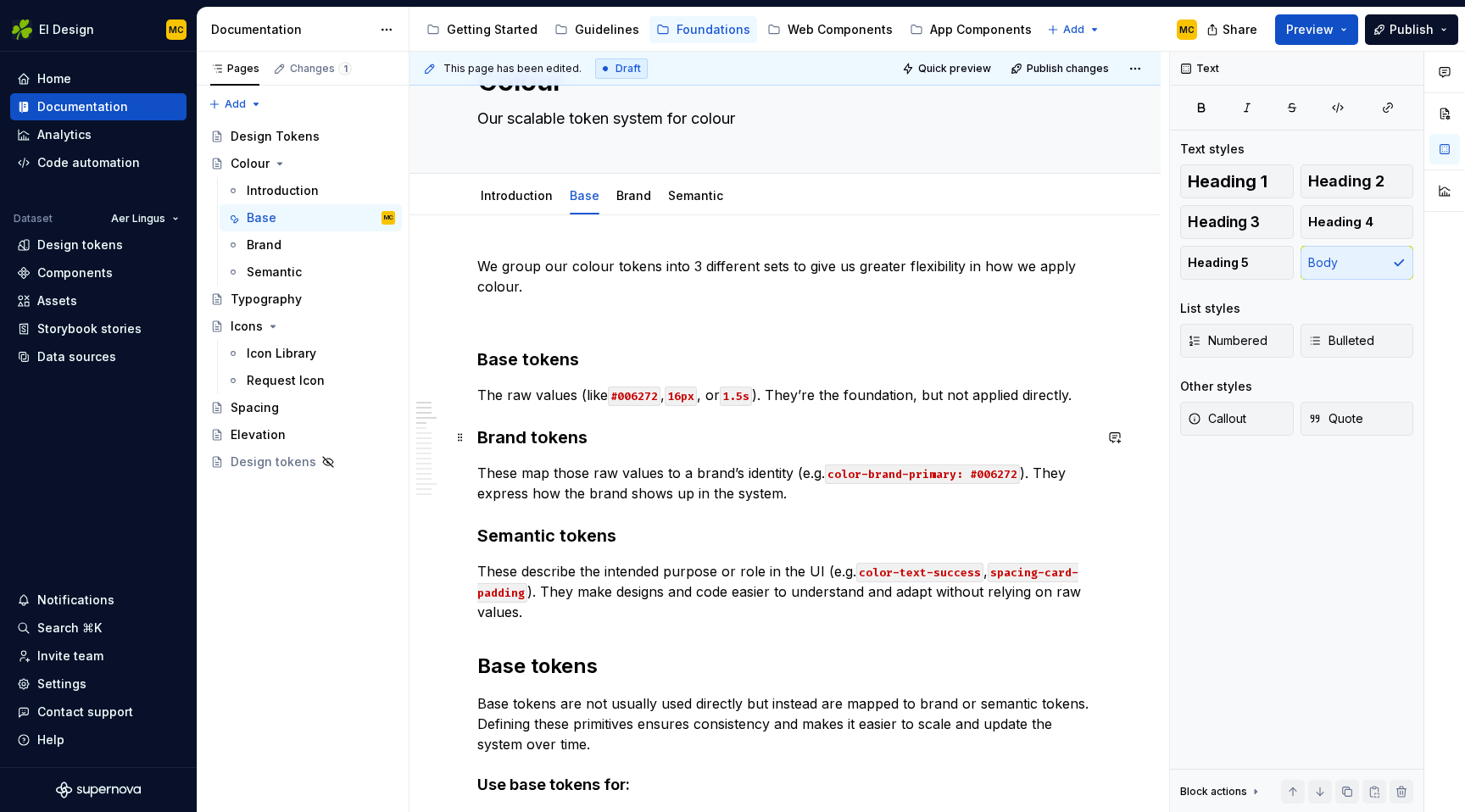
scroll to position [88, 0]
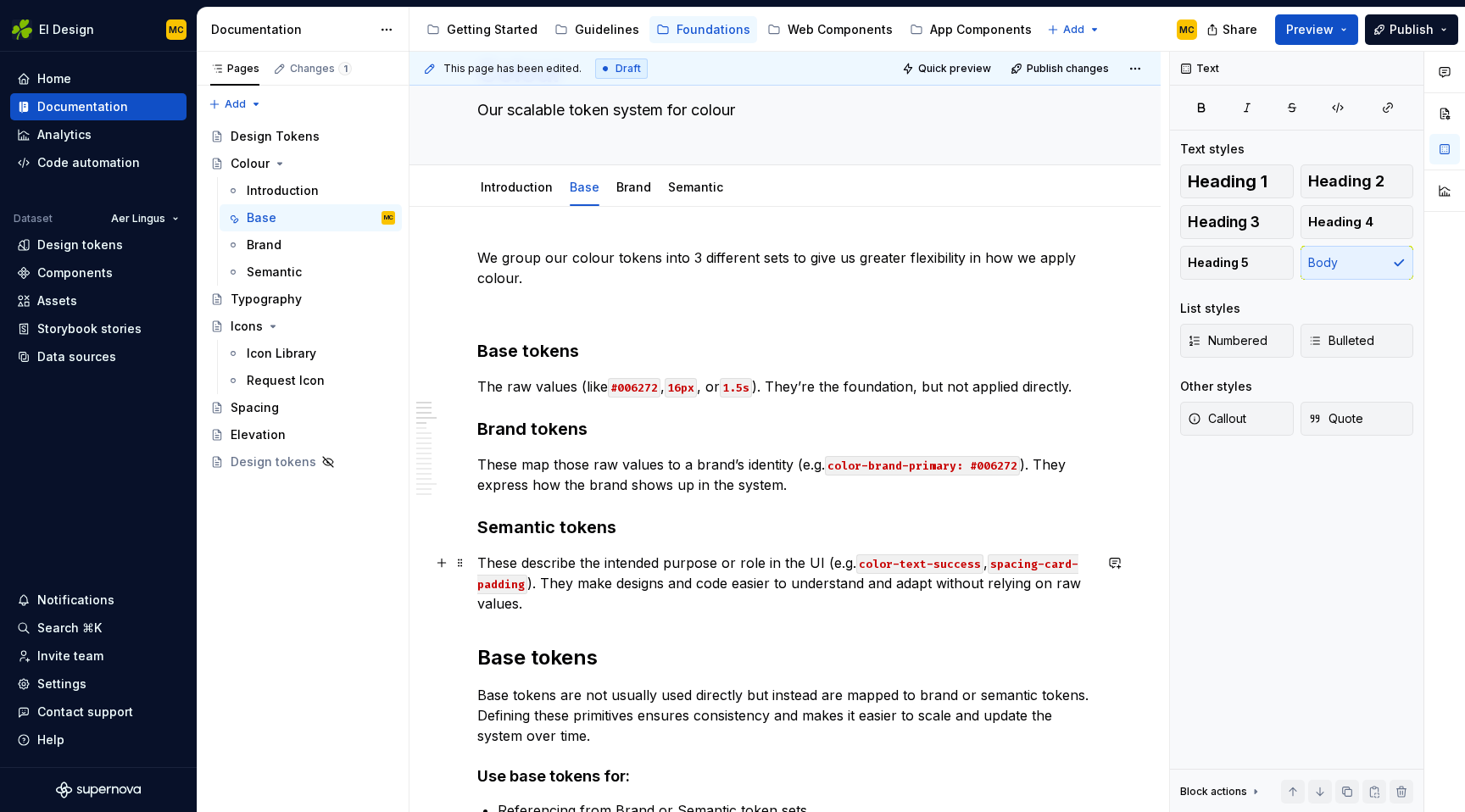
click at [525, 563] on p "These describe the intended purpose or role in the UI (e.g. color-text-success …" at bounding box center [785, 583] width 616 height 61
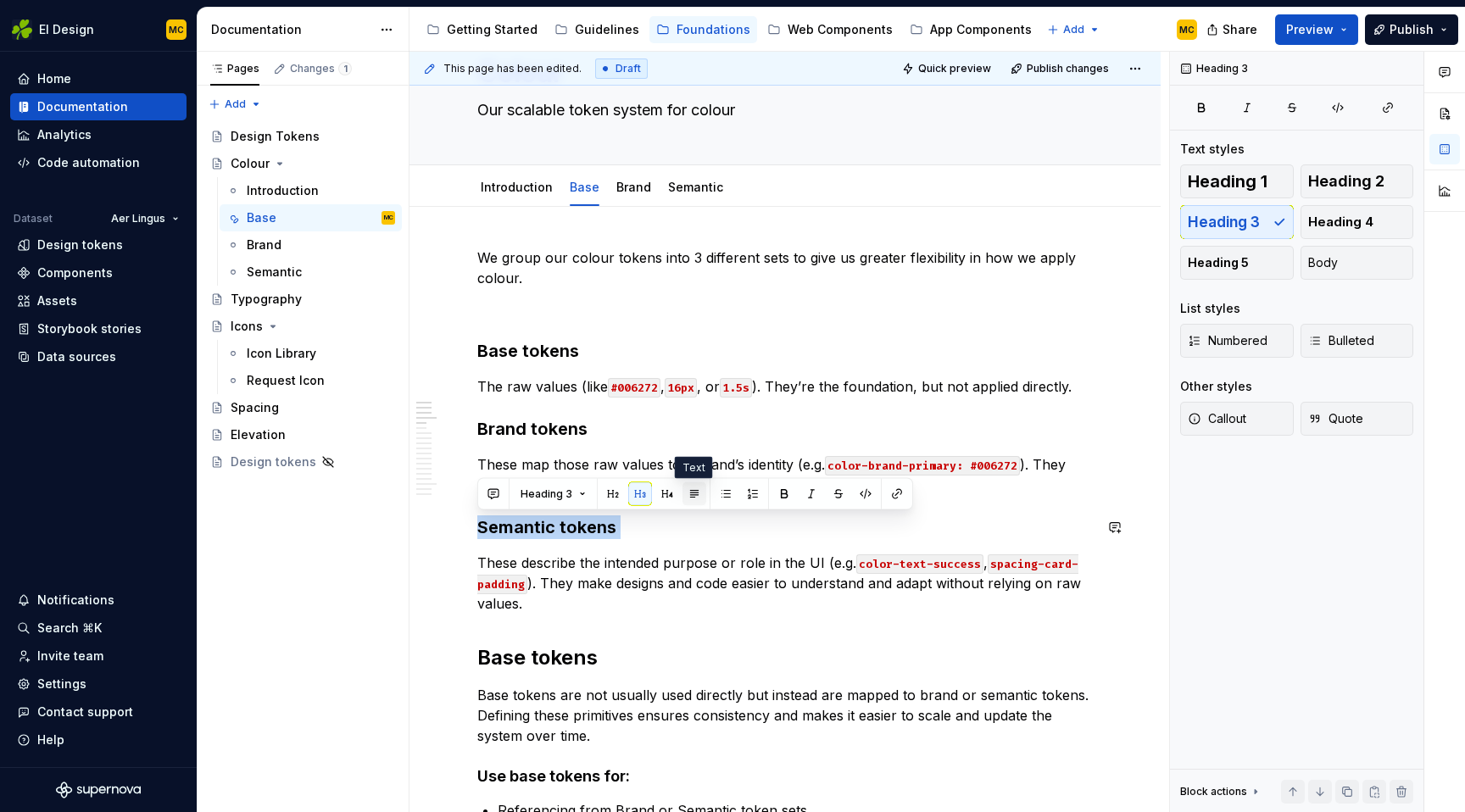
click at [694, 495] on button "button" at bounding box center [694, 494] width 24 height 24
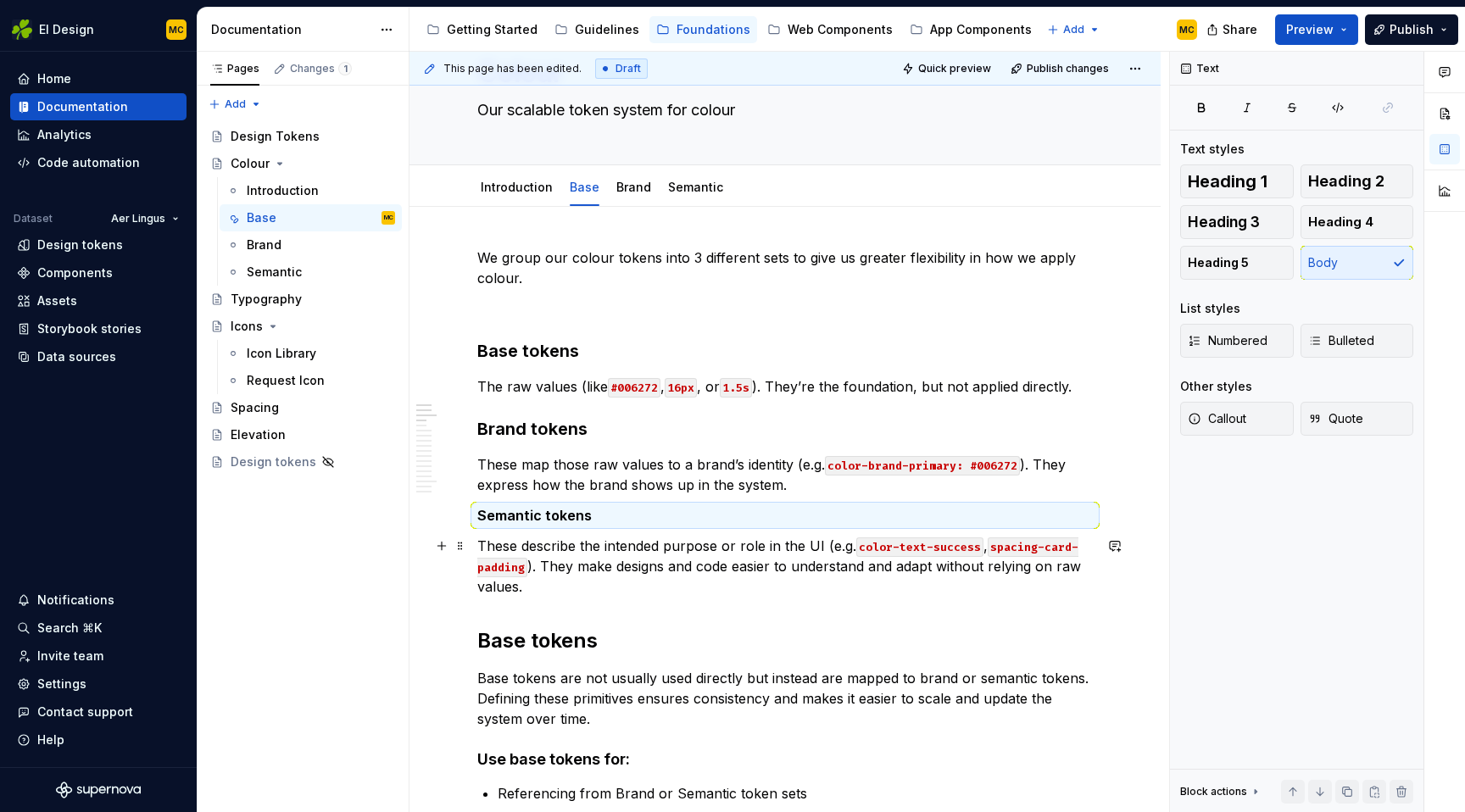
click at [640, 538] on p "These describe the intended purpose or role in the UI (e.g. color-text-success …" at bounding box center [785, 566] width 616 height 61
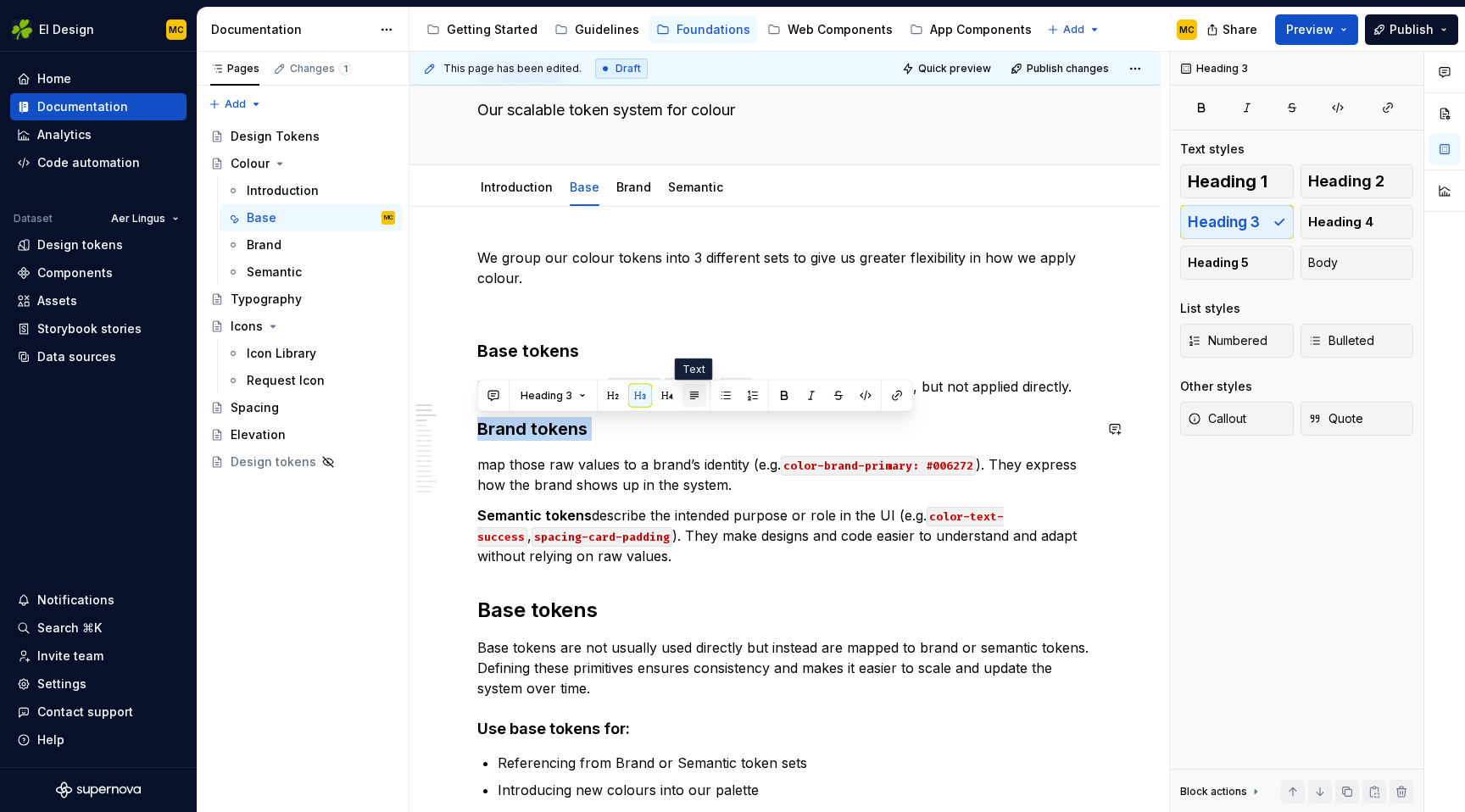
click at [696, 396] on button "button" at bounding box center [694, 396] width 24 height 24
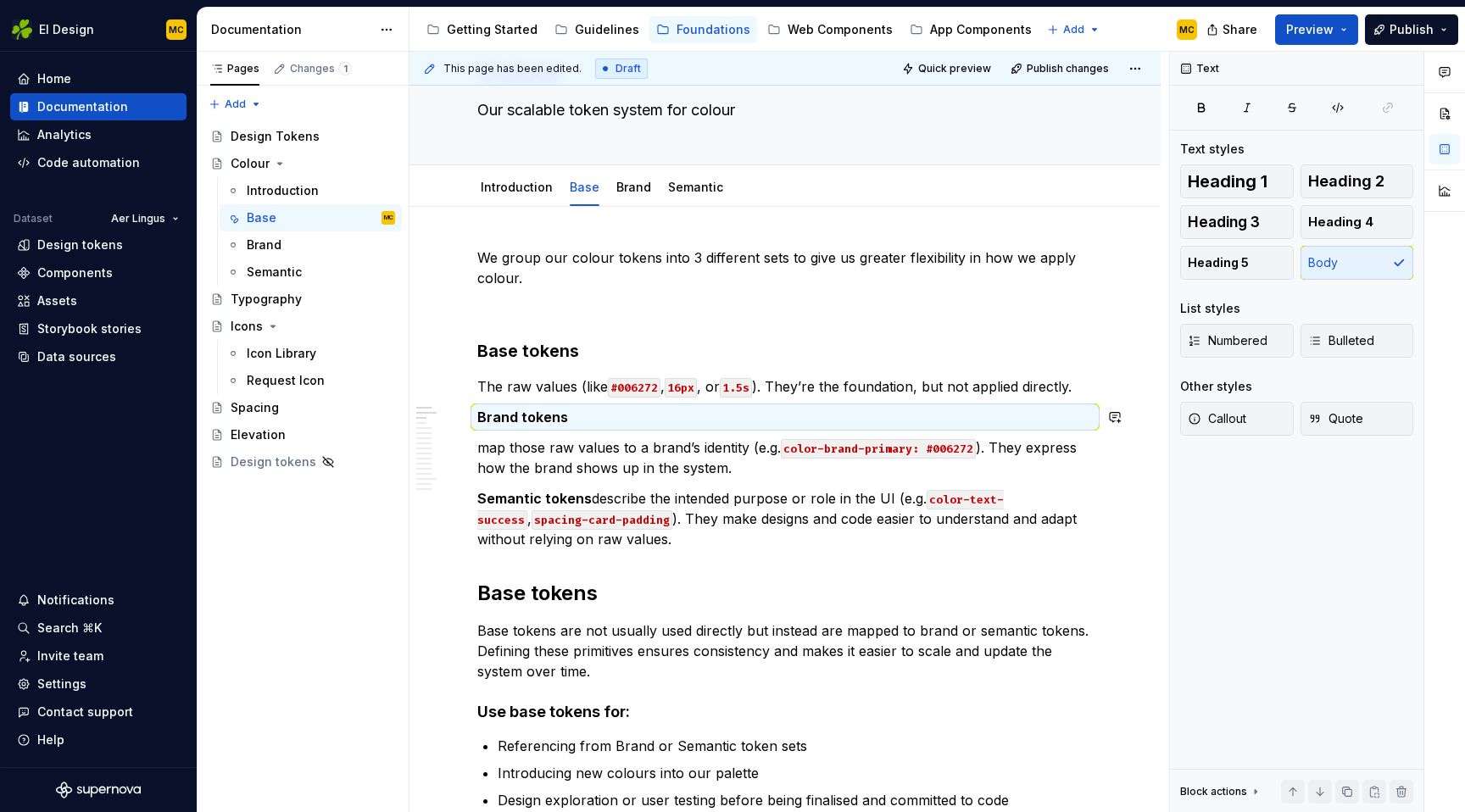
click at [596, 437] on p "map those raw values to a brand’s identity (e.g. color-brand-primary: #006272 )…" at bounding box center [785, 457] width 616 height 41
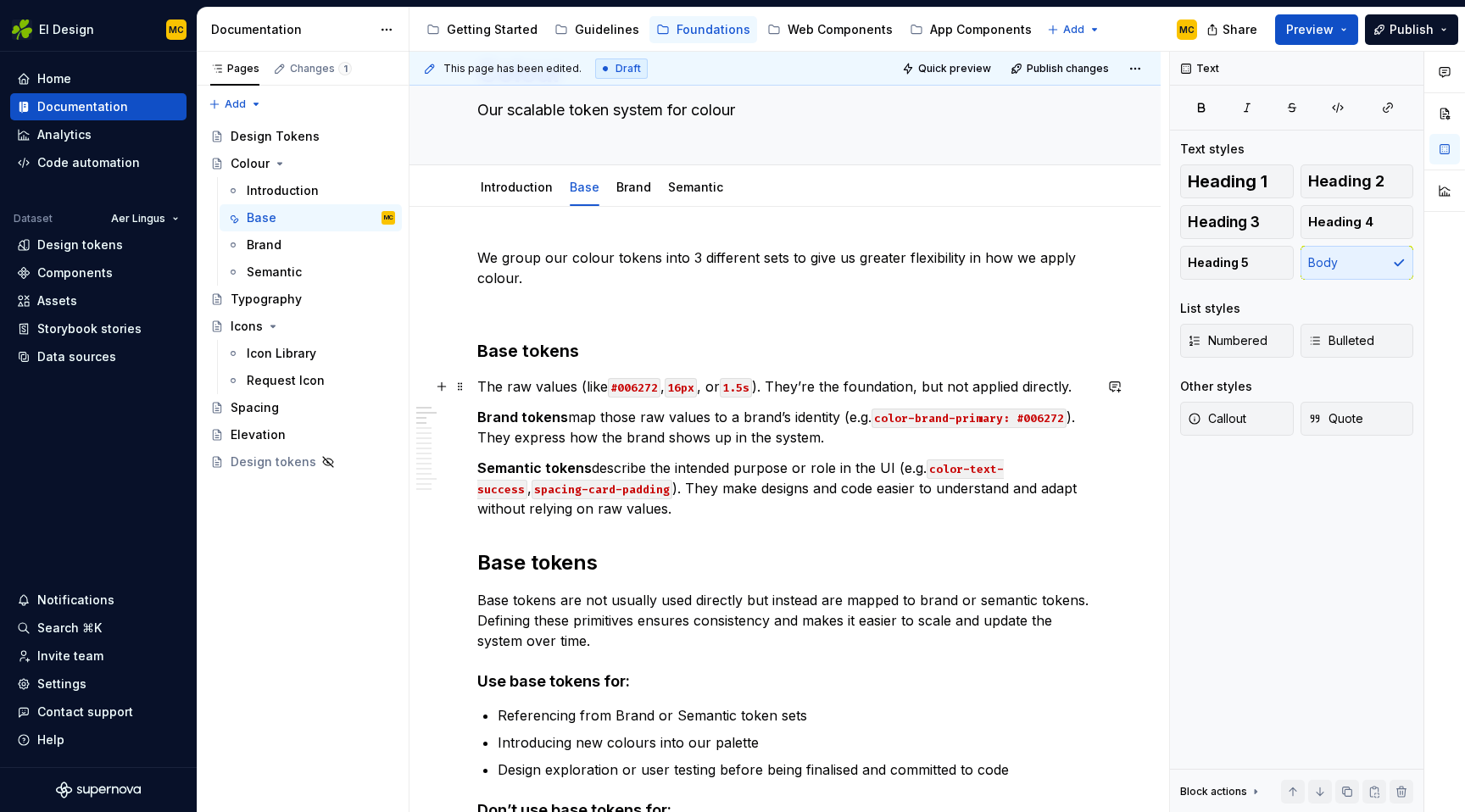
click at [519, 388] on p "The raw values (like #006272 , 16px , or 1.5s ). They’re the foundation, but no…" at bounding box center [785, 386] width 616 height 20
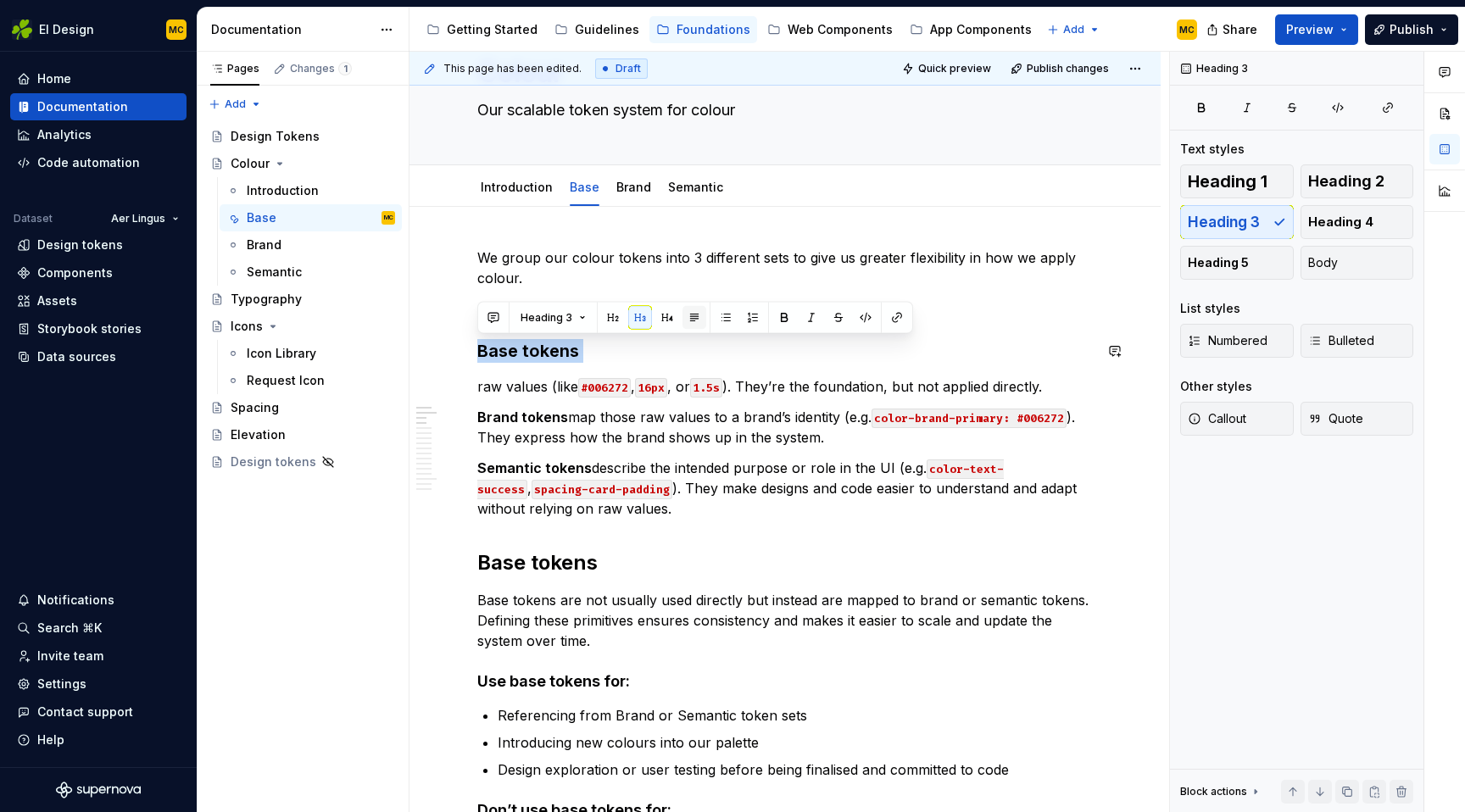
click at [692, 313] on button "button" at bounding box center [694, 317] width 24 height 24
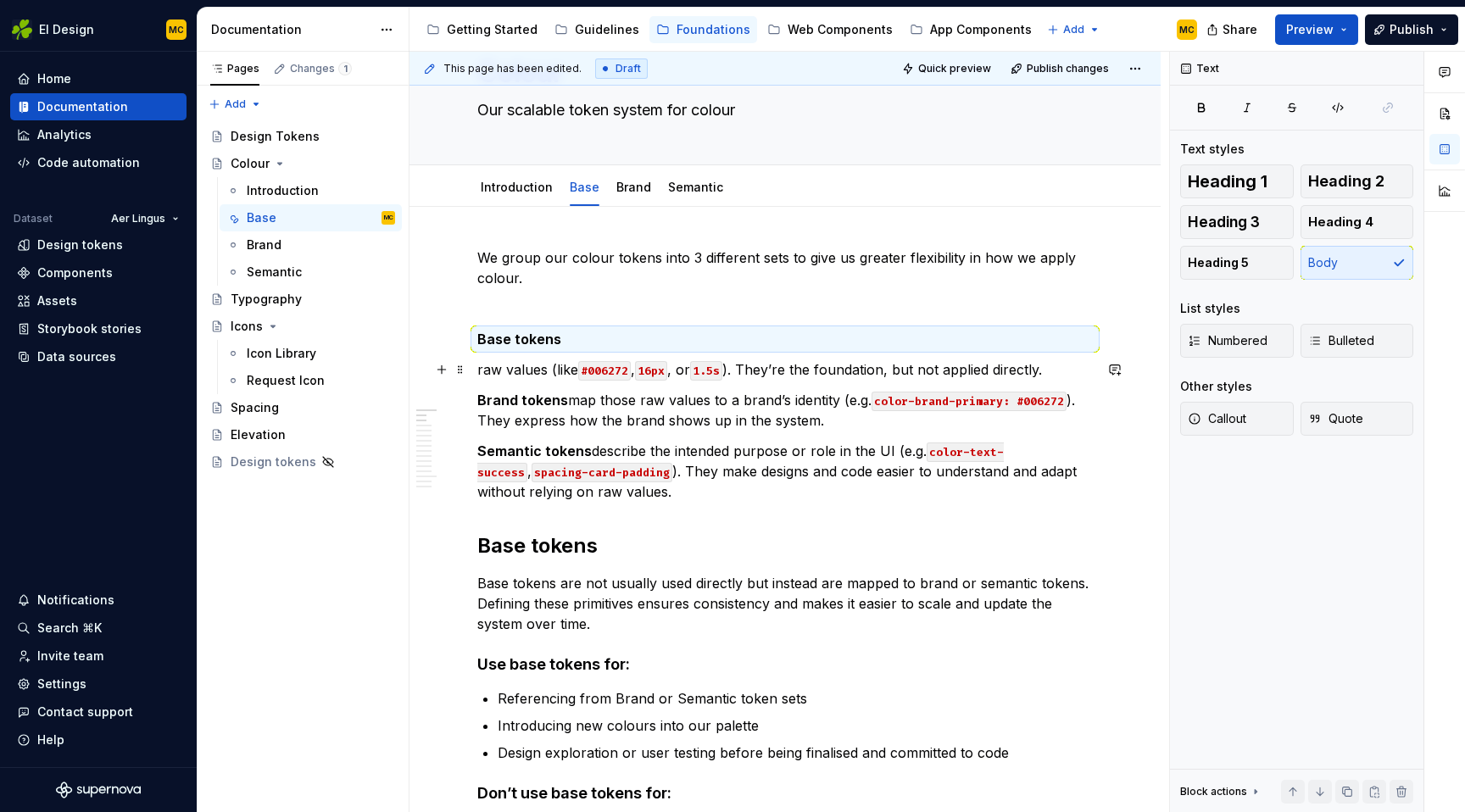
click at [533, 373] on p "raw values (like #006272 , 16px , or 1.5s ). They’re the foundation, but not ap…" at bounding box center [785, 369] width 616 height 20
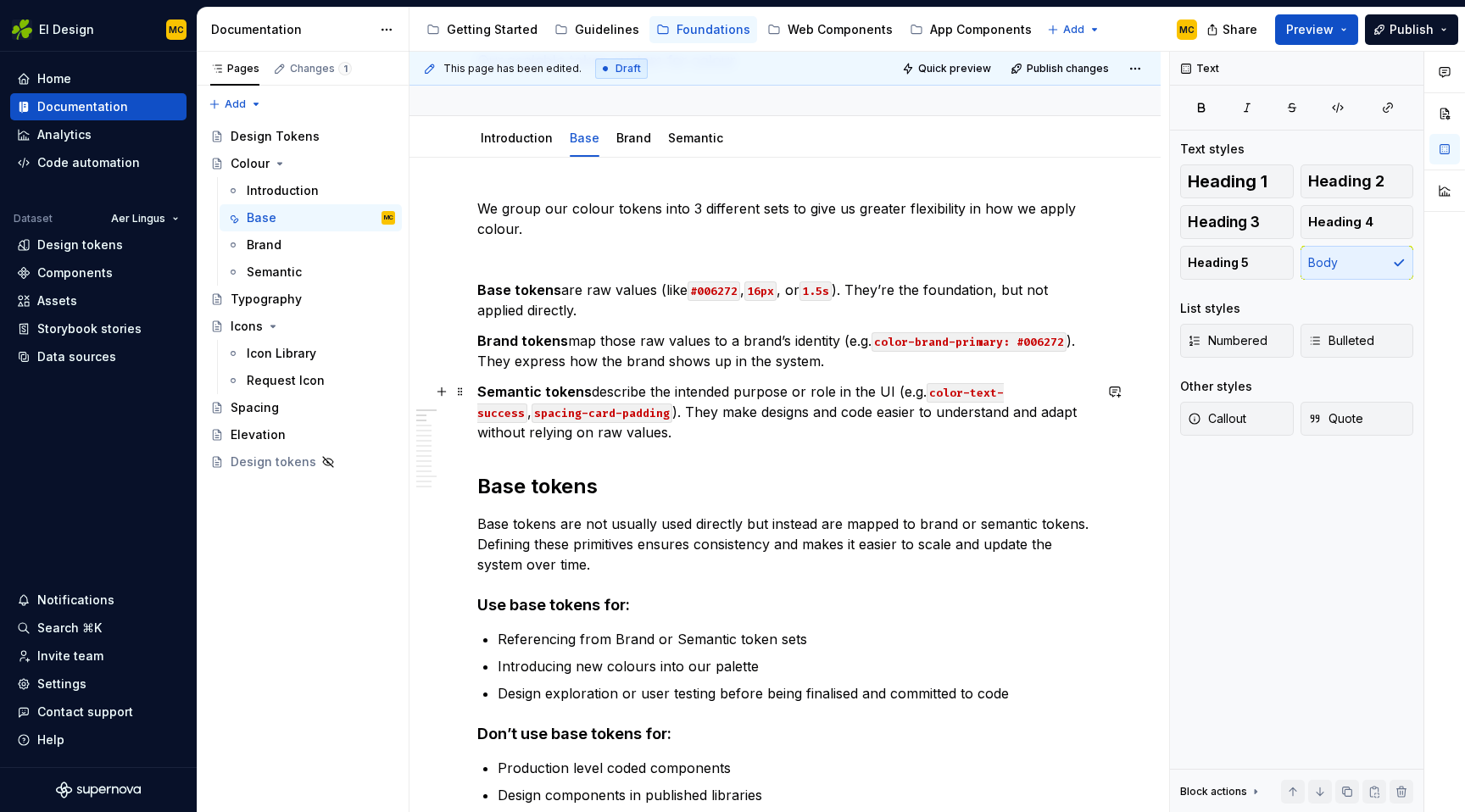
scroll to position [80, 0]
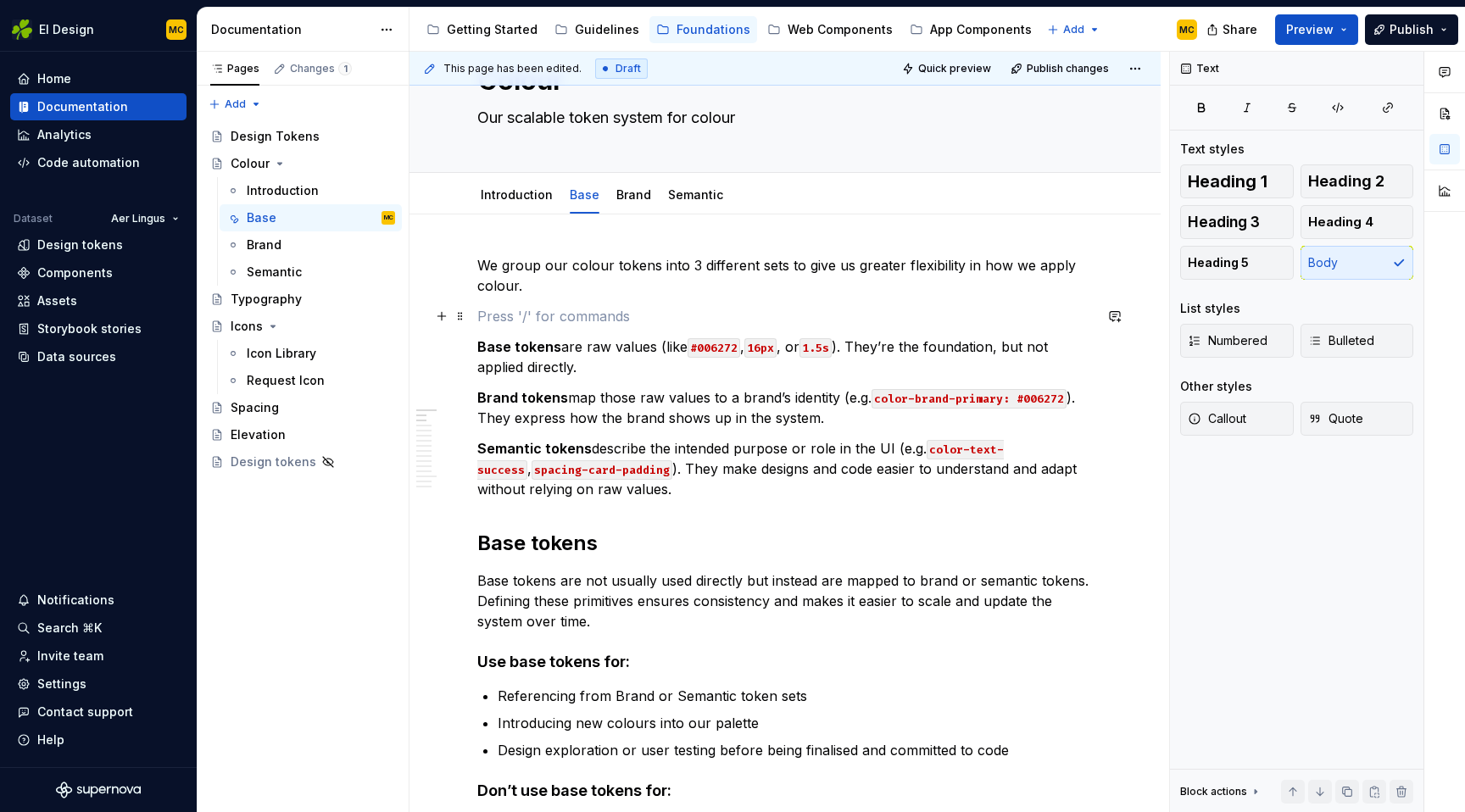
click at [562, 323] on p at bounding box center [785, 315] width 616 height 20
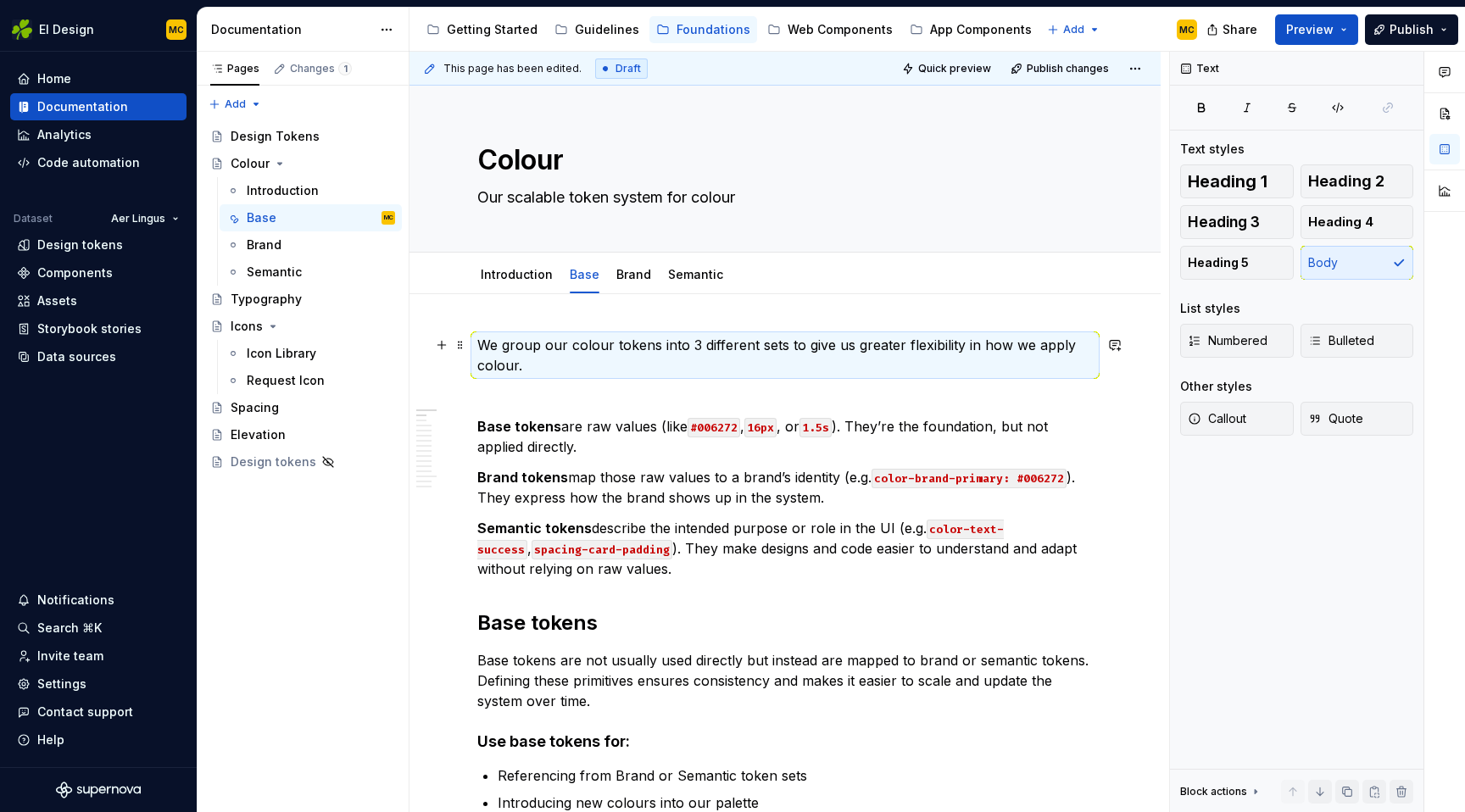
click at [551, 376] on p "We group our colour tokens into 3 different sets to give us greater flexibility…" at bounding box center [785, 355] width 616 height 41
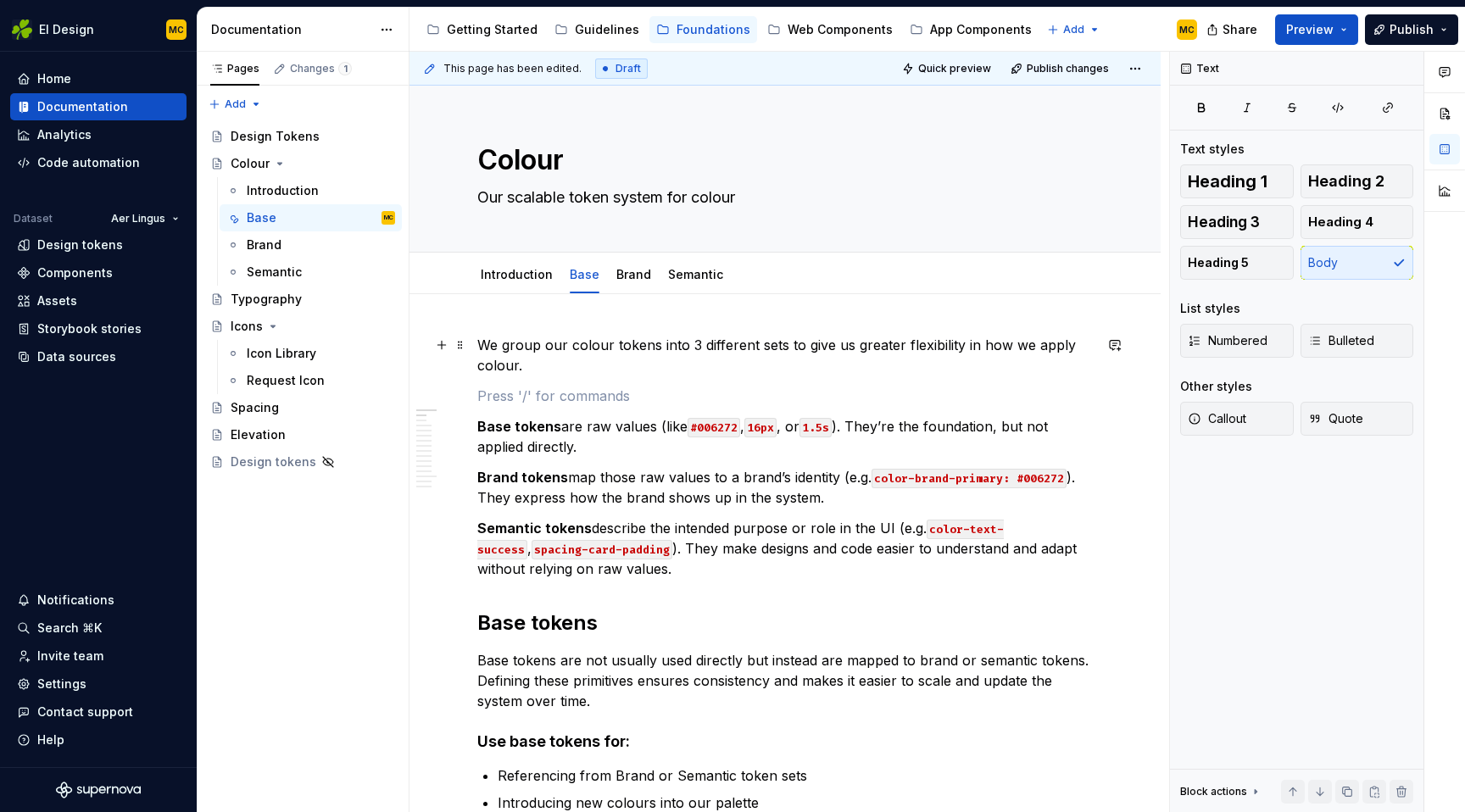
click at [478, 342] on p "We group our colour tokens into 3 different sets to give us greater flexibility…" at bounding box center [785, 355] width 616 height 41
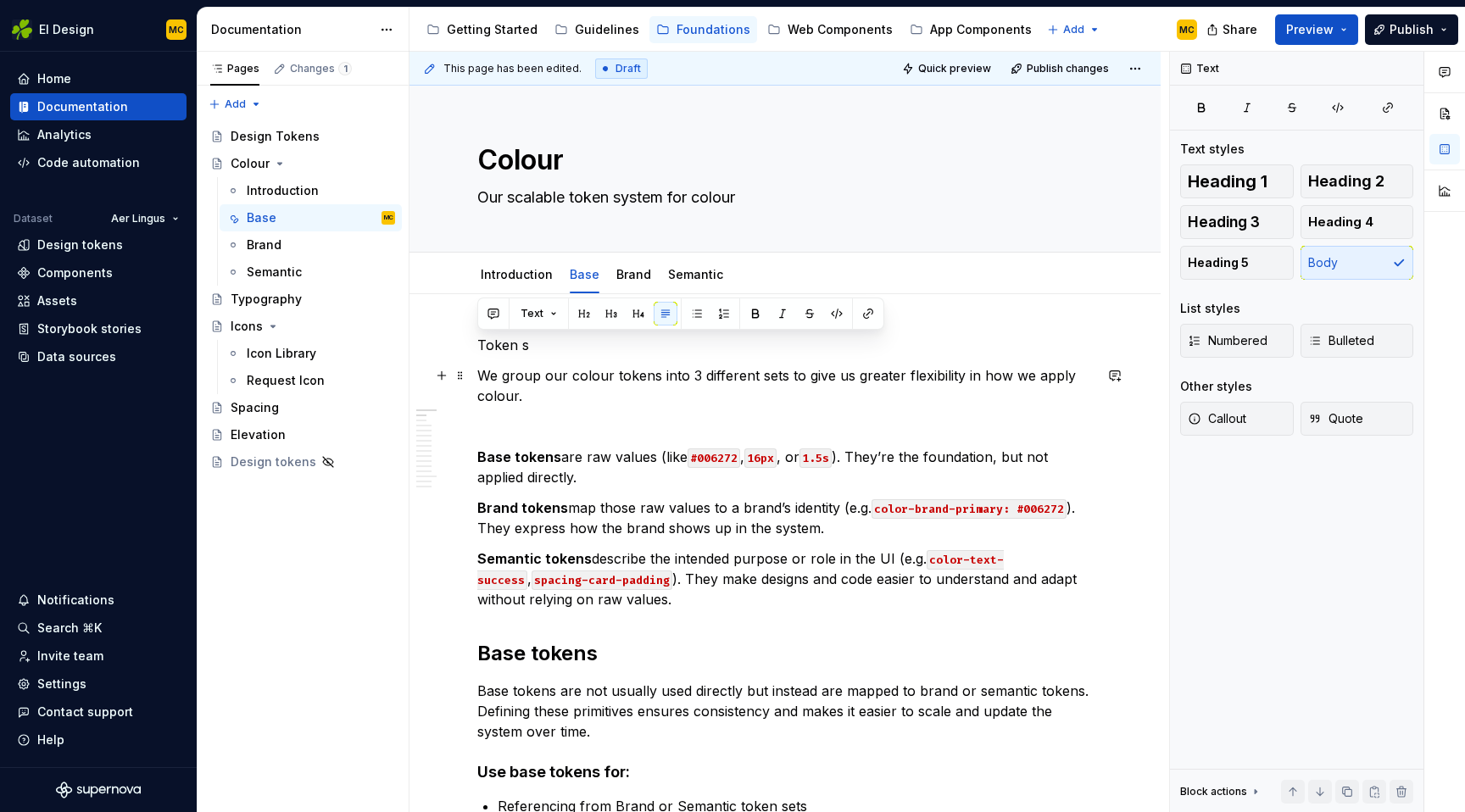
click at [551, 399] on p "We group our colour tokens into 3 different sets to give us greater flexibility…" at bounding box center [785, 385] width 616 height 41
click at [581, 260] on html "EI Design MC Home Documentation Analytics Code automation Dataset Aer Lingus De…" at bounding box center [732, 406] width 1465 height 812
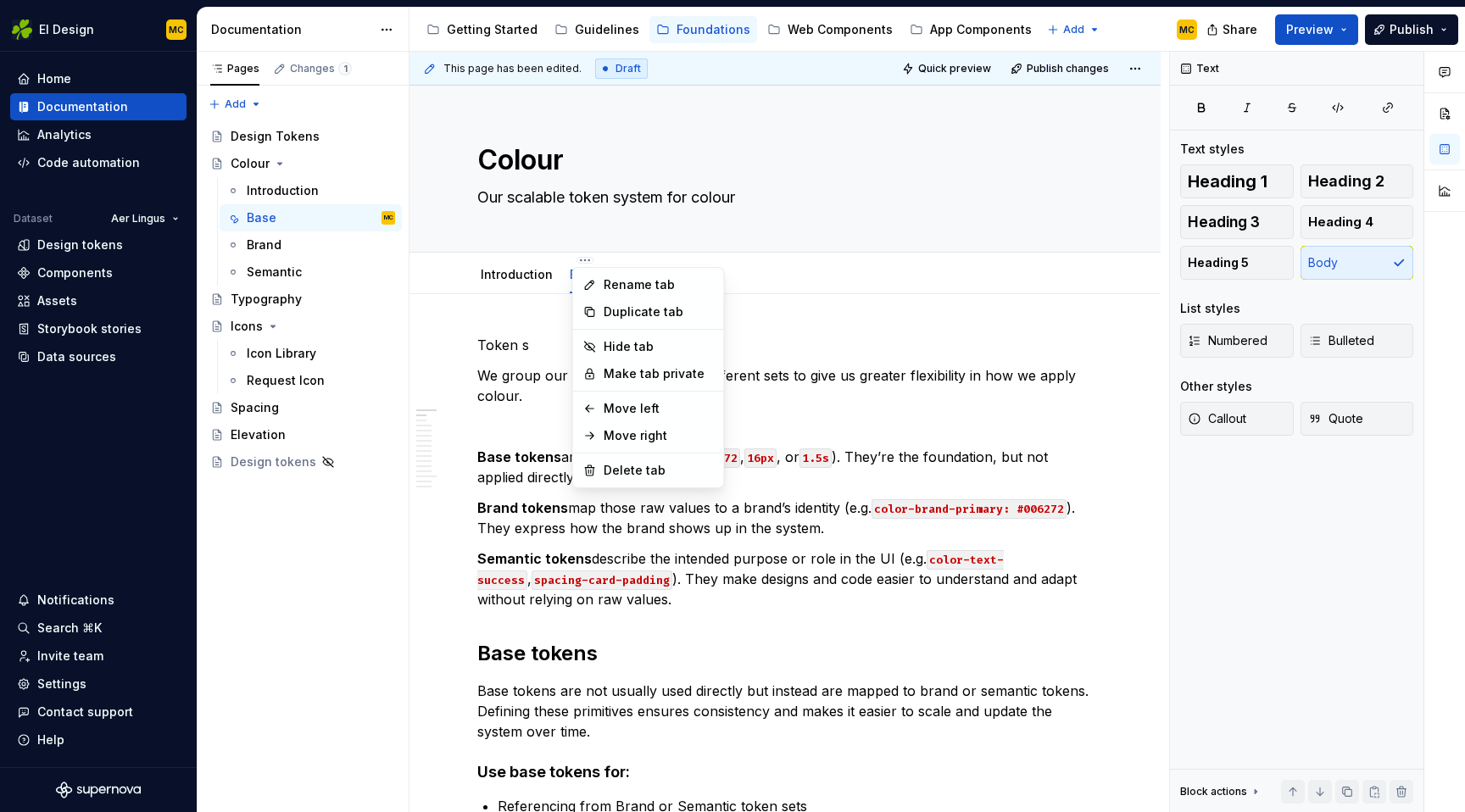
type textarea "*"
click at [624, 286] on div "Rename tab" at bounding box center [659, 285] width 111 height 17
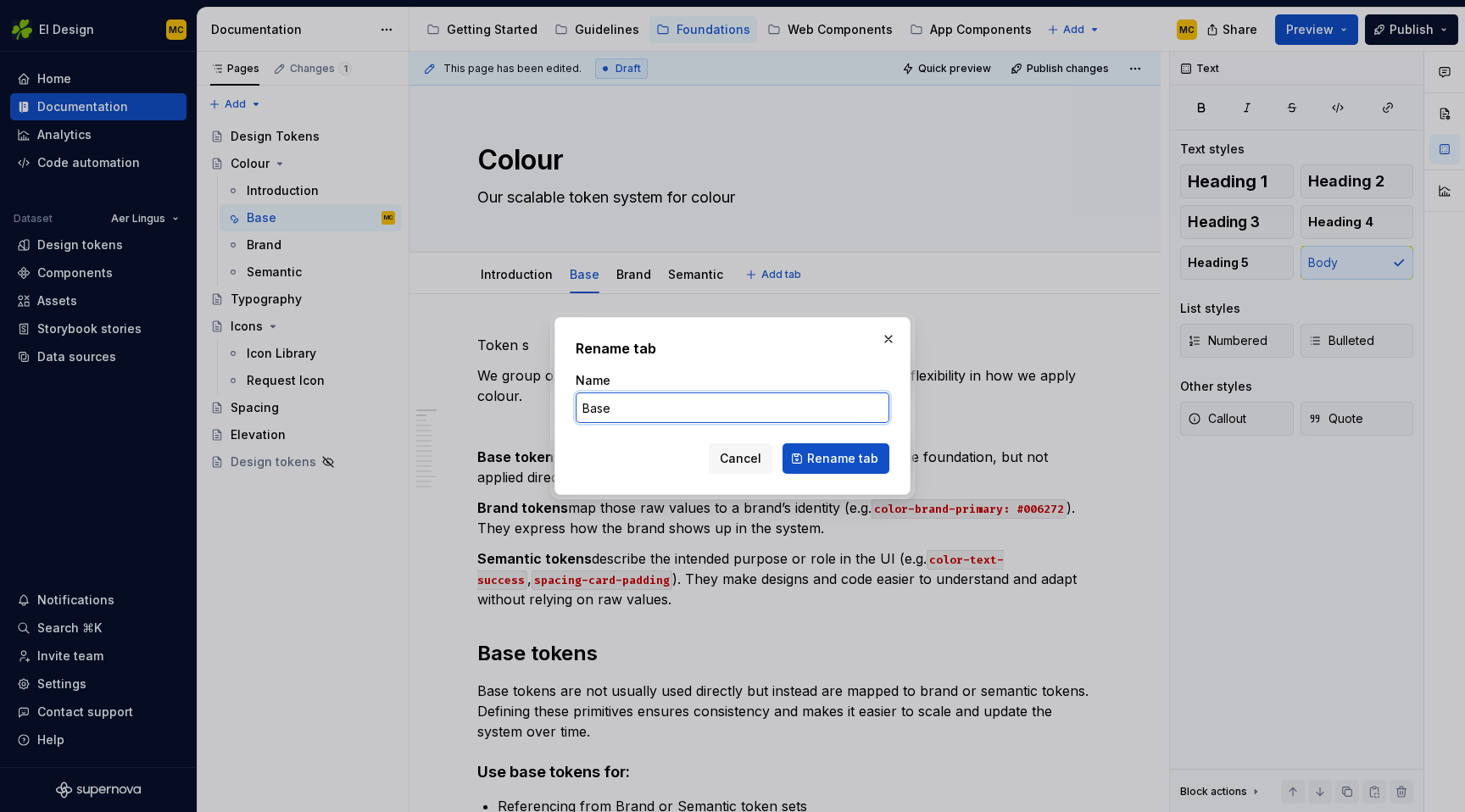
click at [621, 411] on input "Base" at bounding box center [732, 408] width 314 height 30
type input "Overview"
type textarea "*"
type input "Overview"
click at [834, 459] on span "Rename tab" at bounding box center [843, 458] width 71 height 17
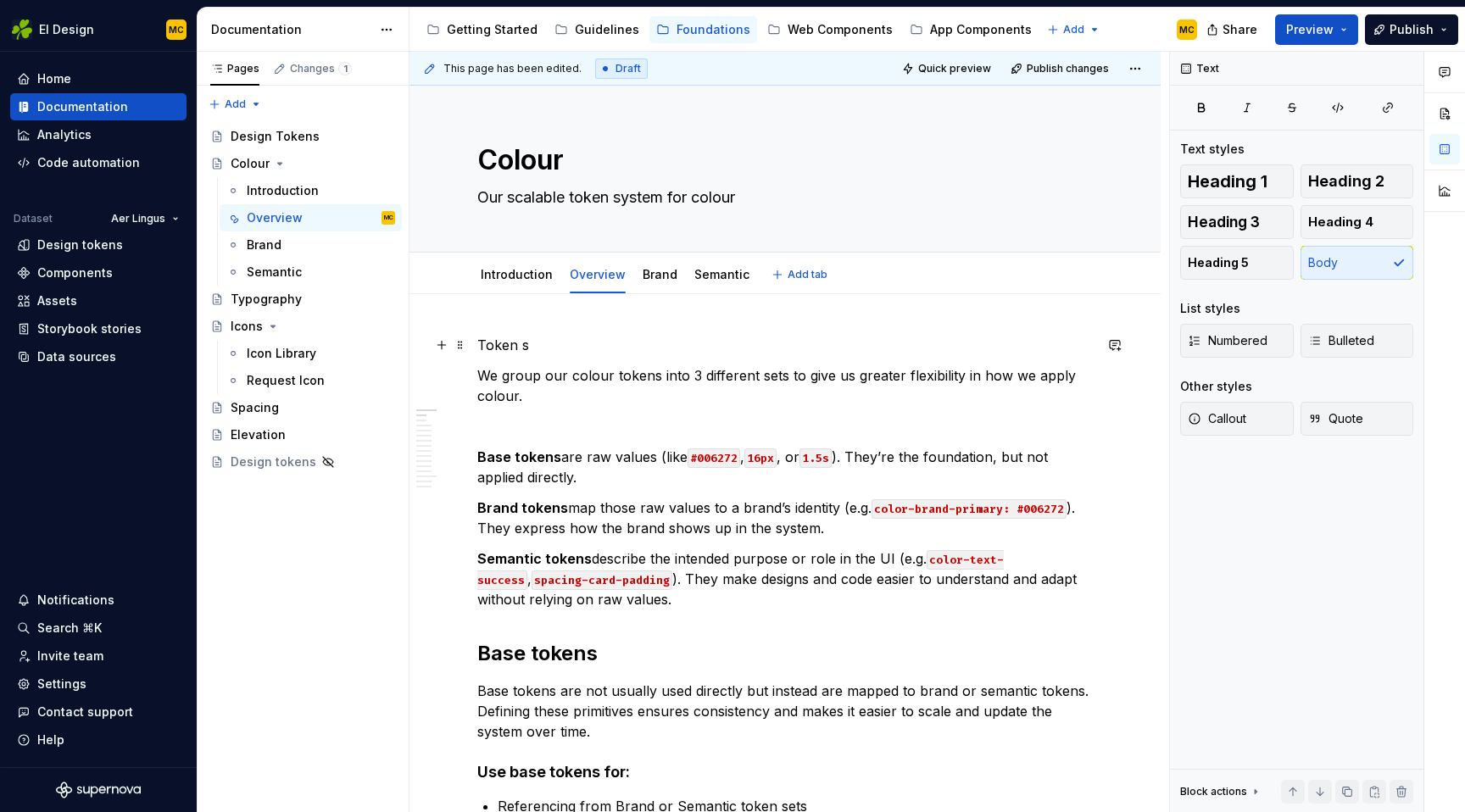
click at [573, 353] on p "Token s" at bounding box center [785, 344] width 616 height 20
click at [582, 316] on button "button" at bounding box center [584, 314] width 24 height 24
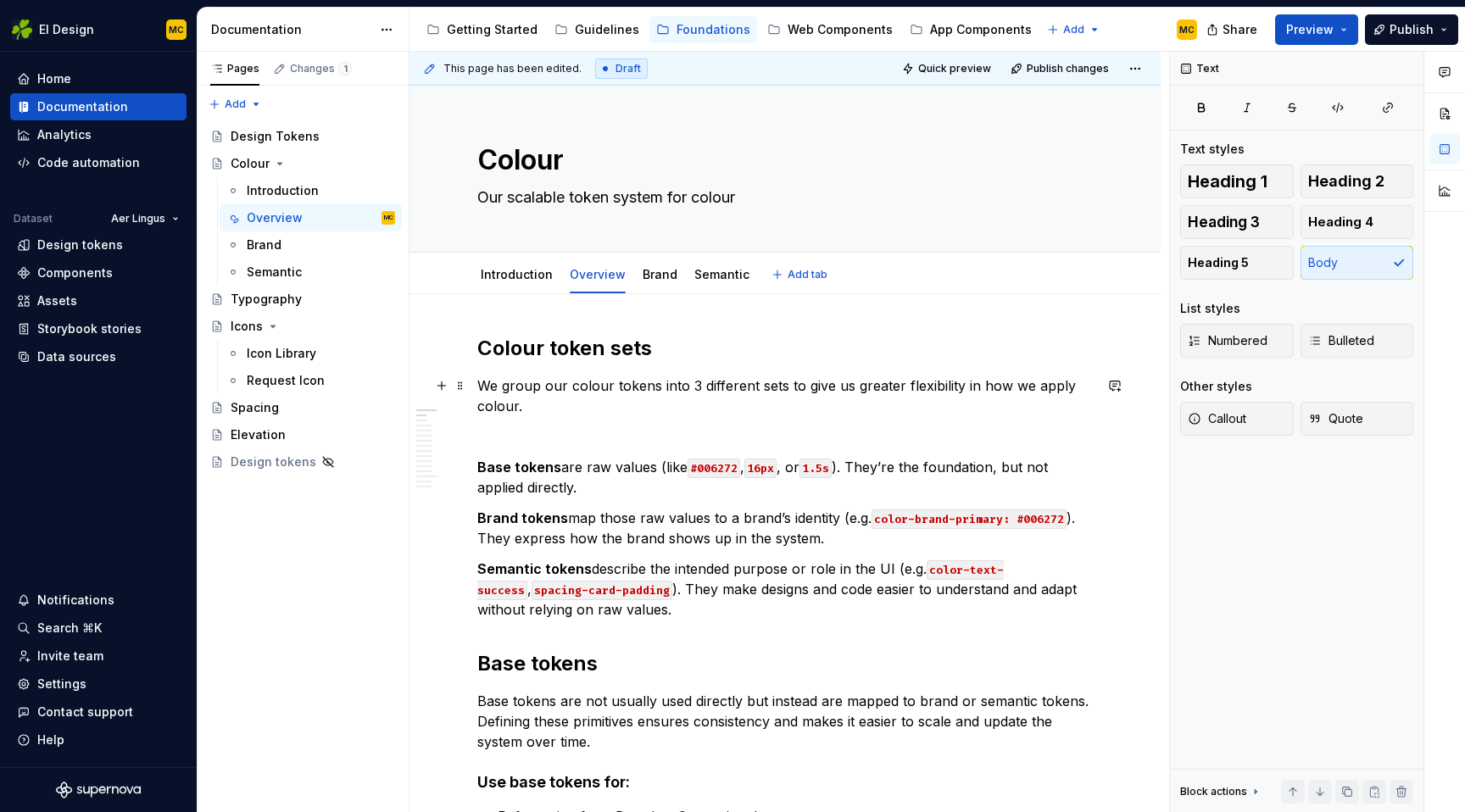
click at [564, 404] on p "We group our colour tokens into 3 different sets to give us greater flexibility…" at bounding box center [785, 396] width 616 height 41
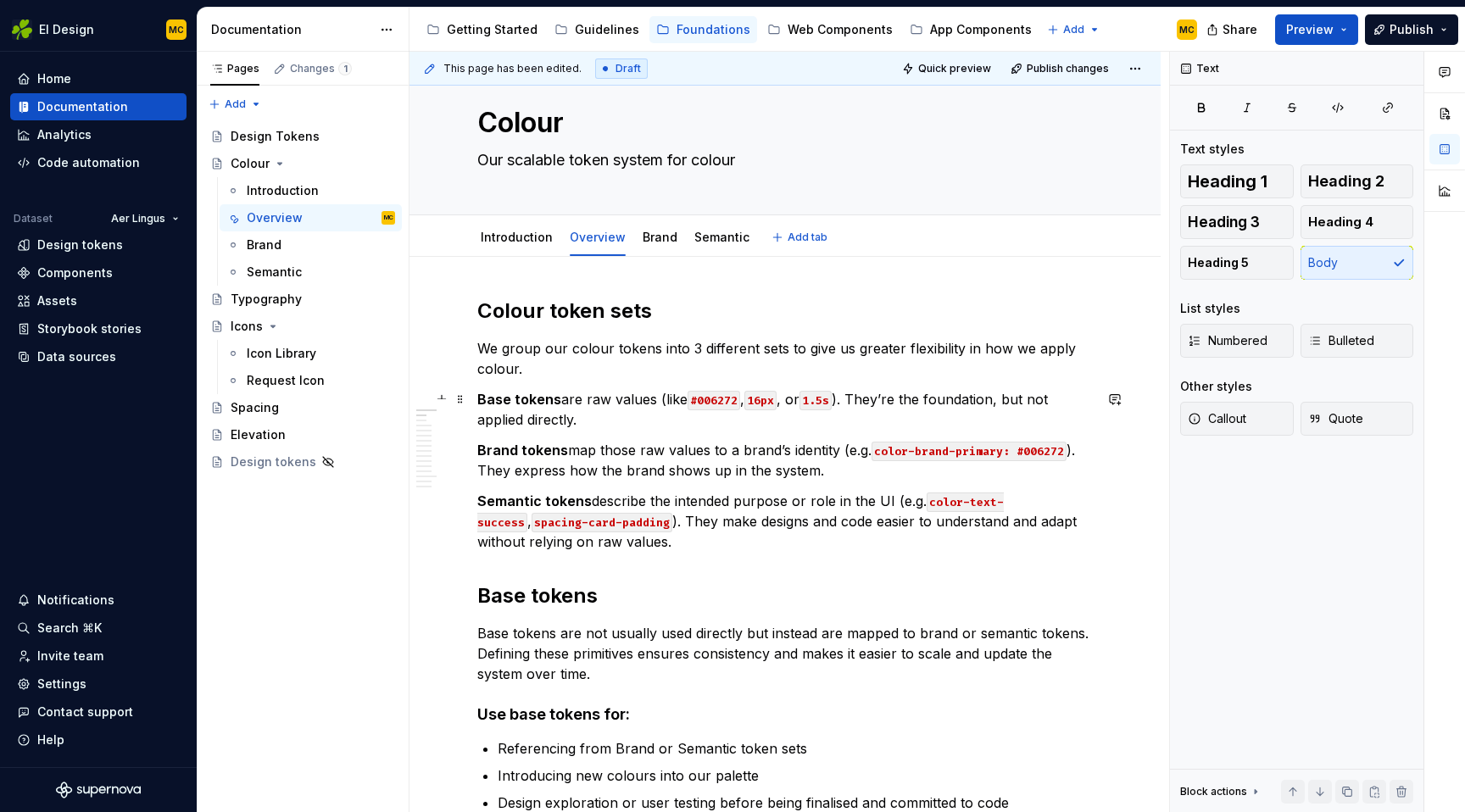
scroll to position [46, 0]
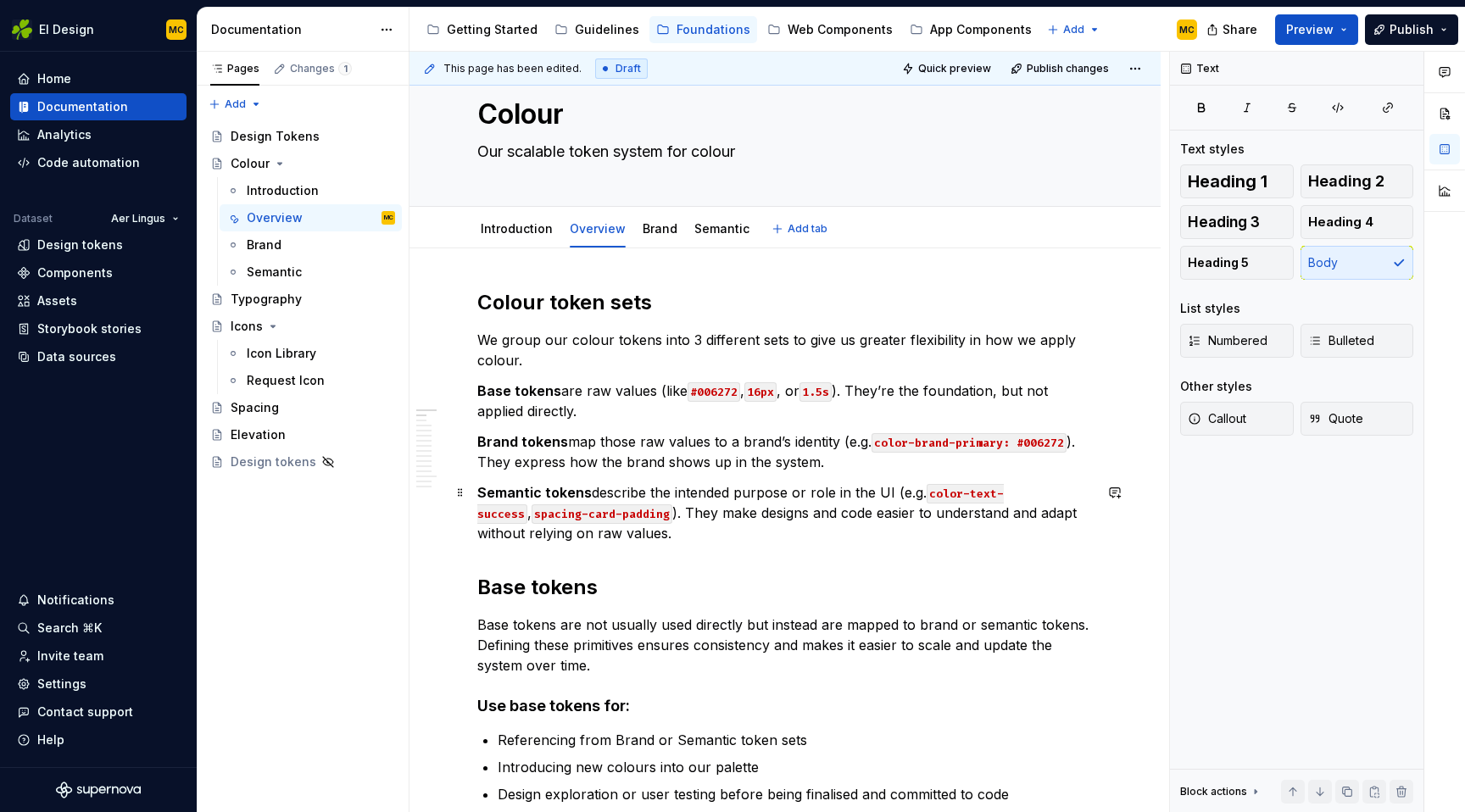
click at [643, 534] on p "Semantic tokens describe the intended purpose or role in the UI (e.g. color-tex…" at bounding box center [785, 513] width 616 height 61
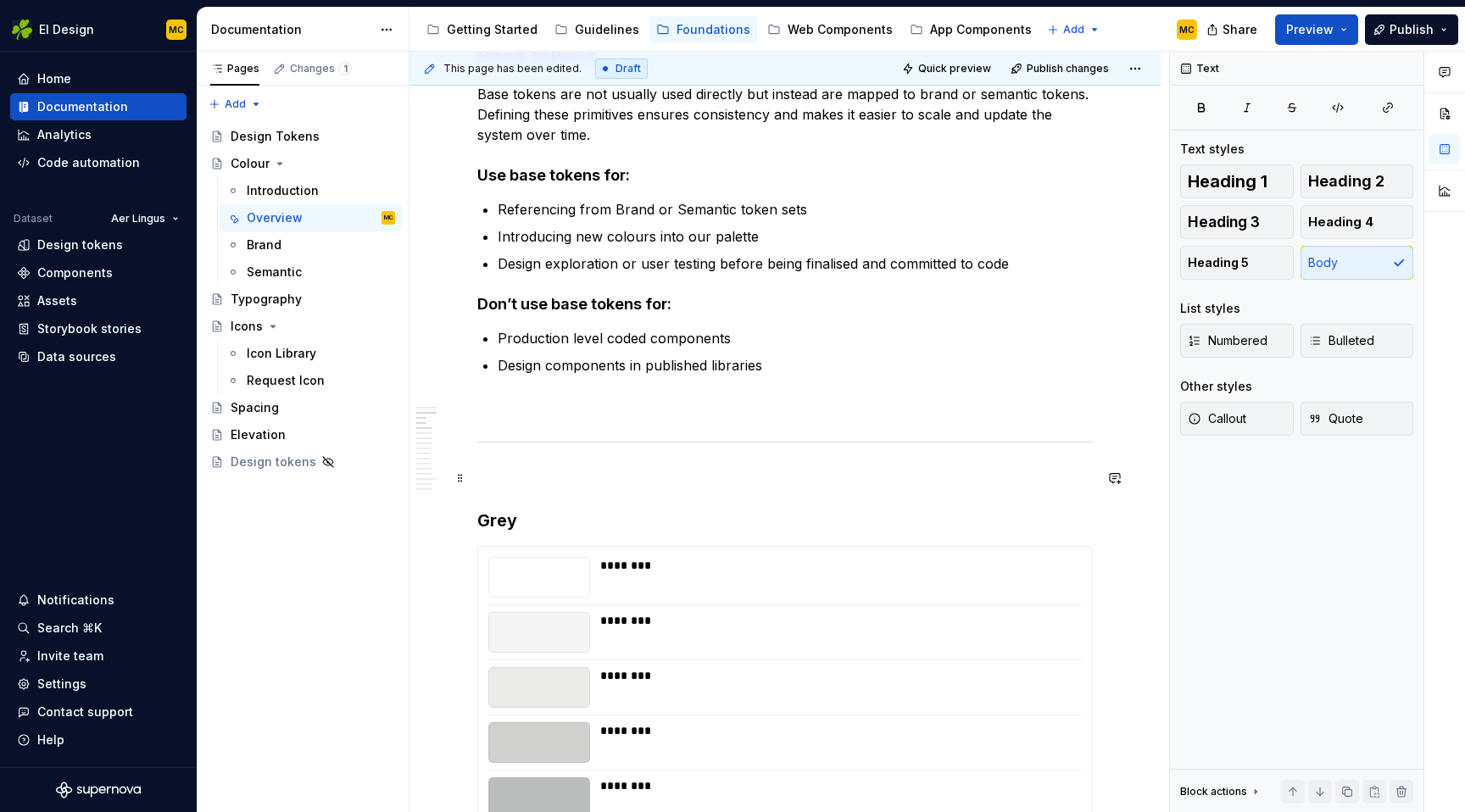
scroll to position [680, 0]
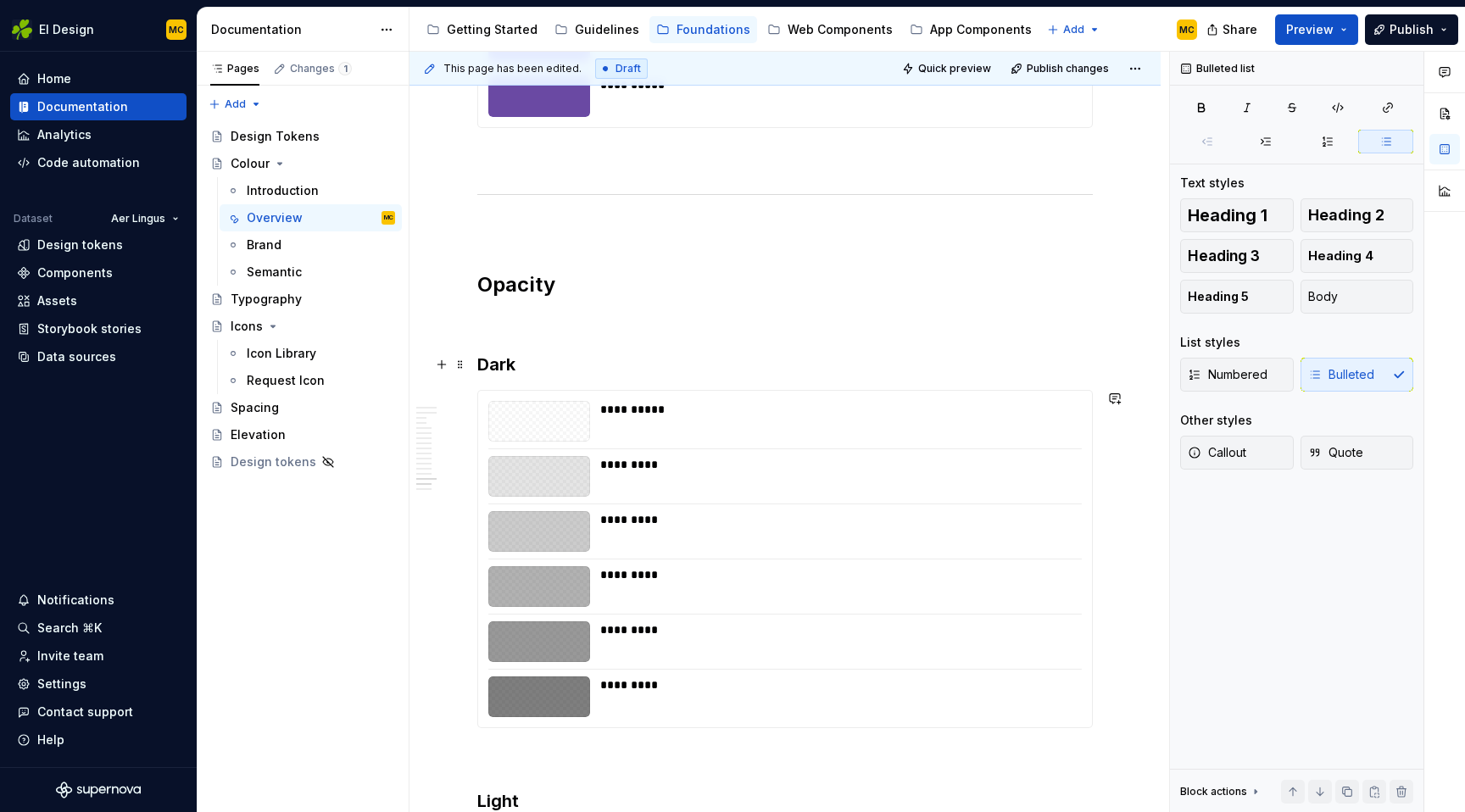
scroll to position [4493, 0]
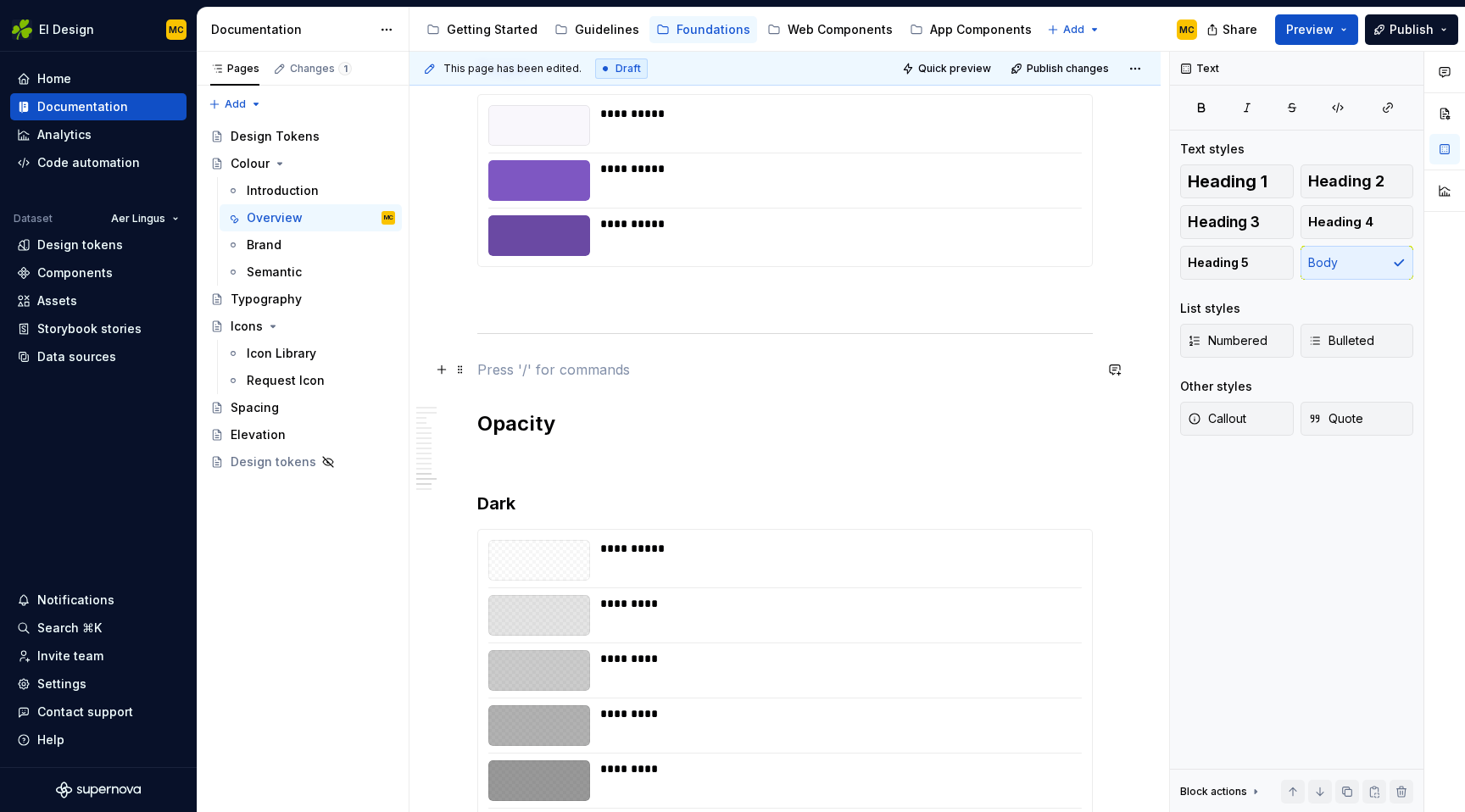
click at [645, 370] on p at bounding box center [785, 369] width 616 height 20
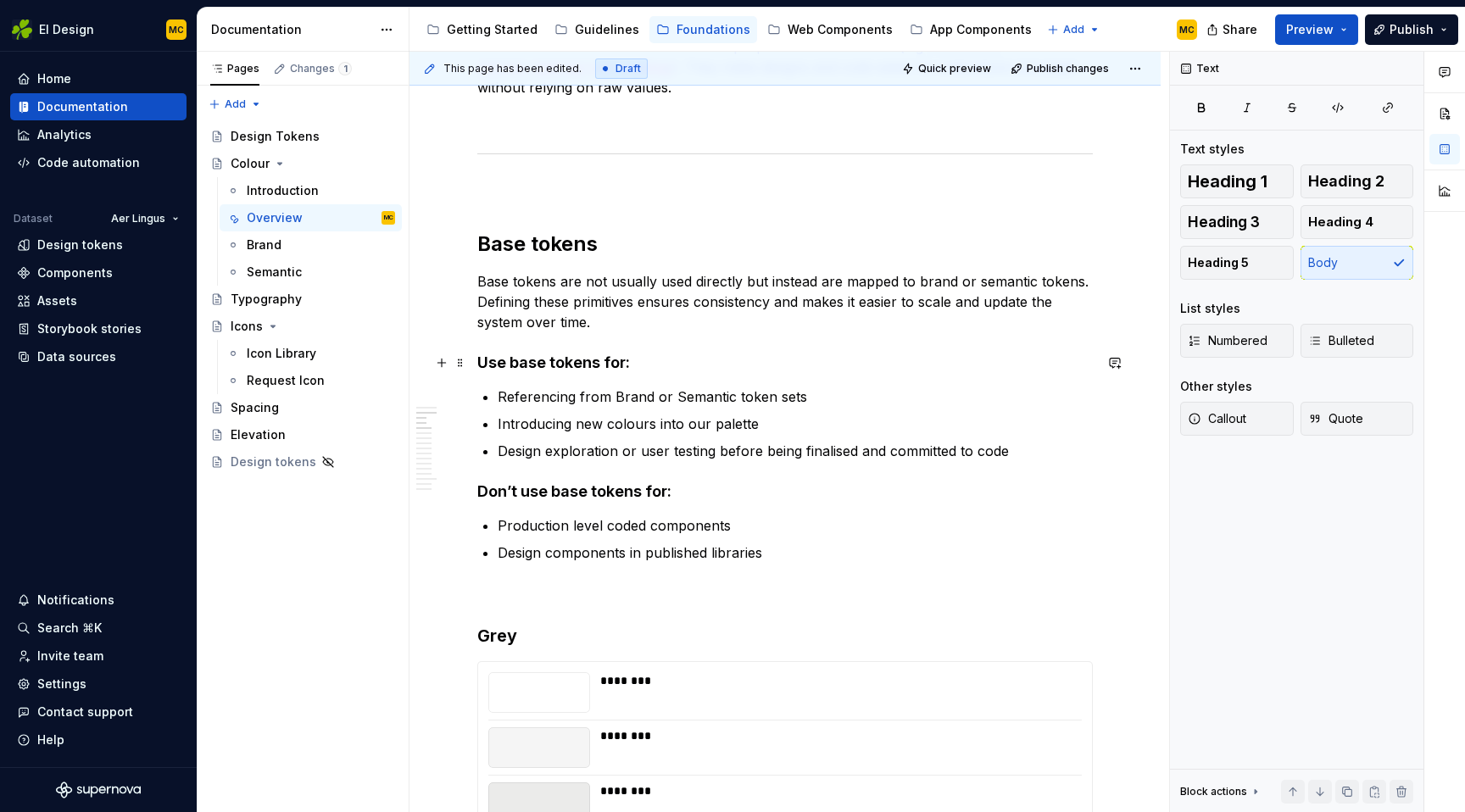
scroll to position [480, 0]
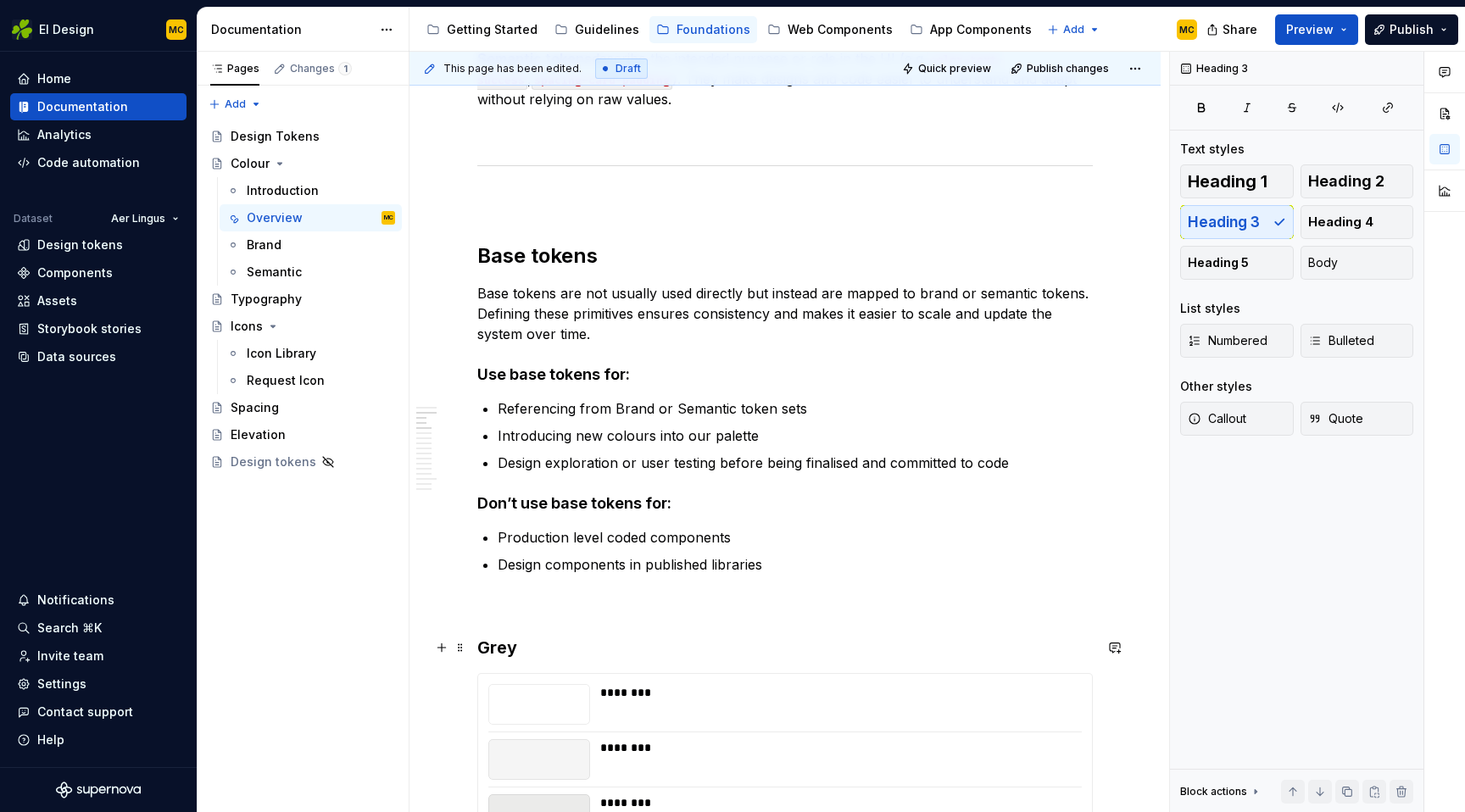
click at [498, 654] on h3 "Grey" at bounding box center [785, 647] width 616 height 24
click at [562, 260] on h2 "Base tokens" at bounding box center [785, 255] width 616 height 27
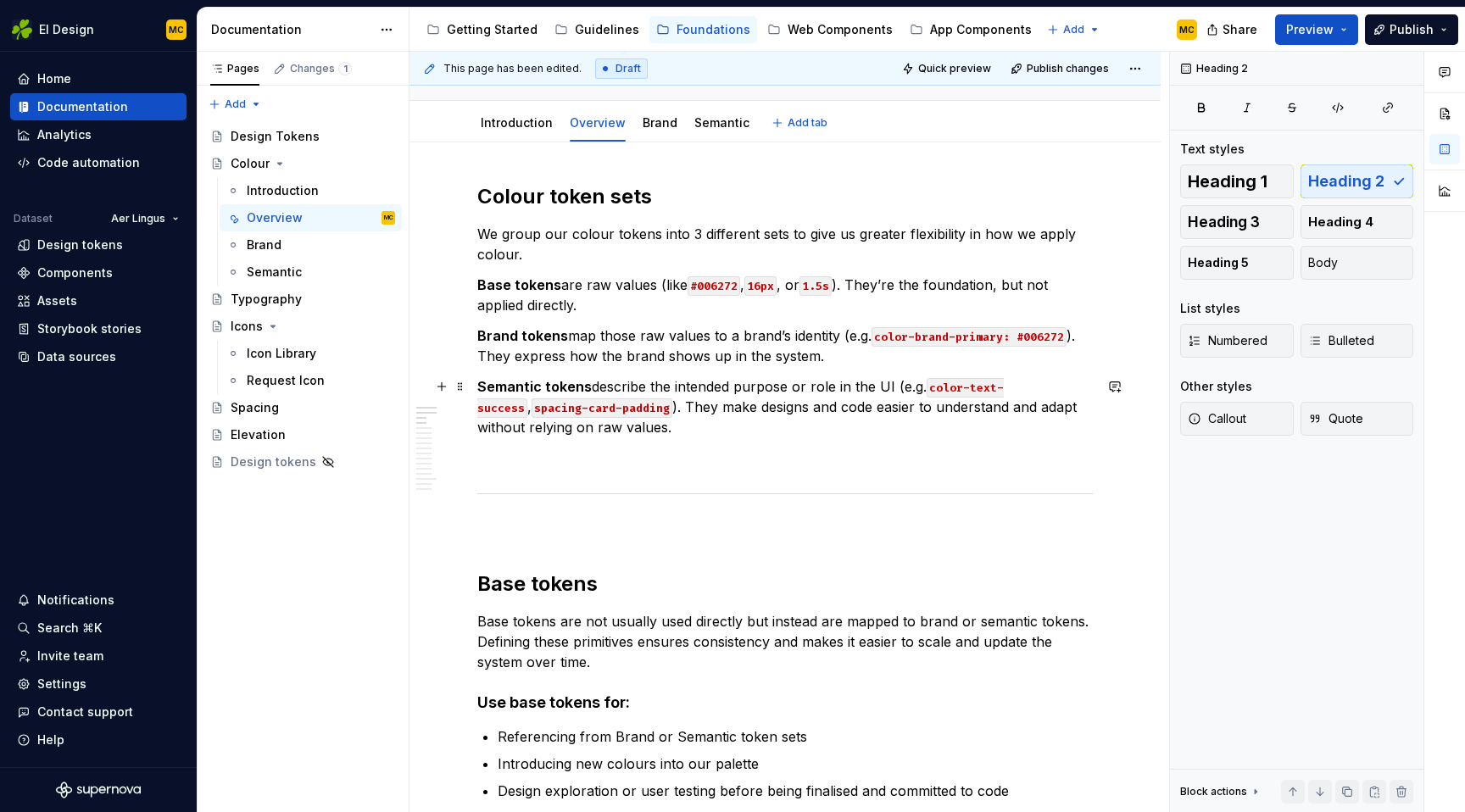
scroll to position [68, 0]
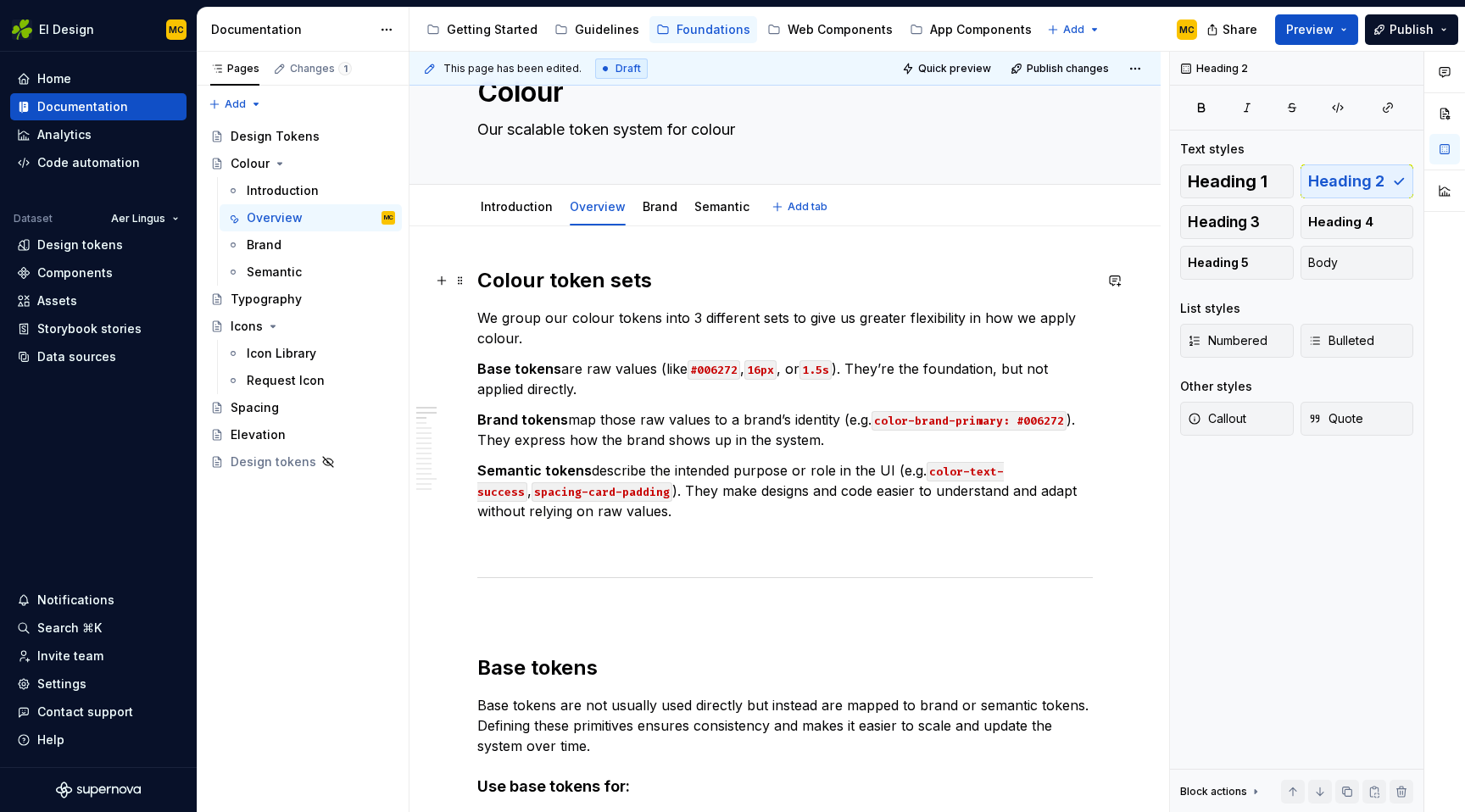
click at [563, 278] on h2 "Colour token sets" at bounding box center [785, 280] width 616 height 27
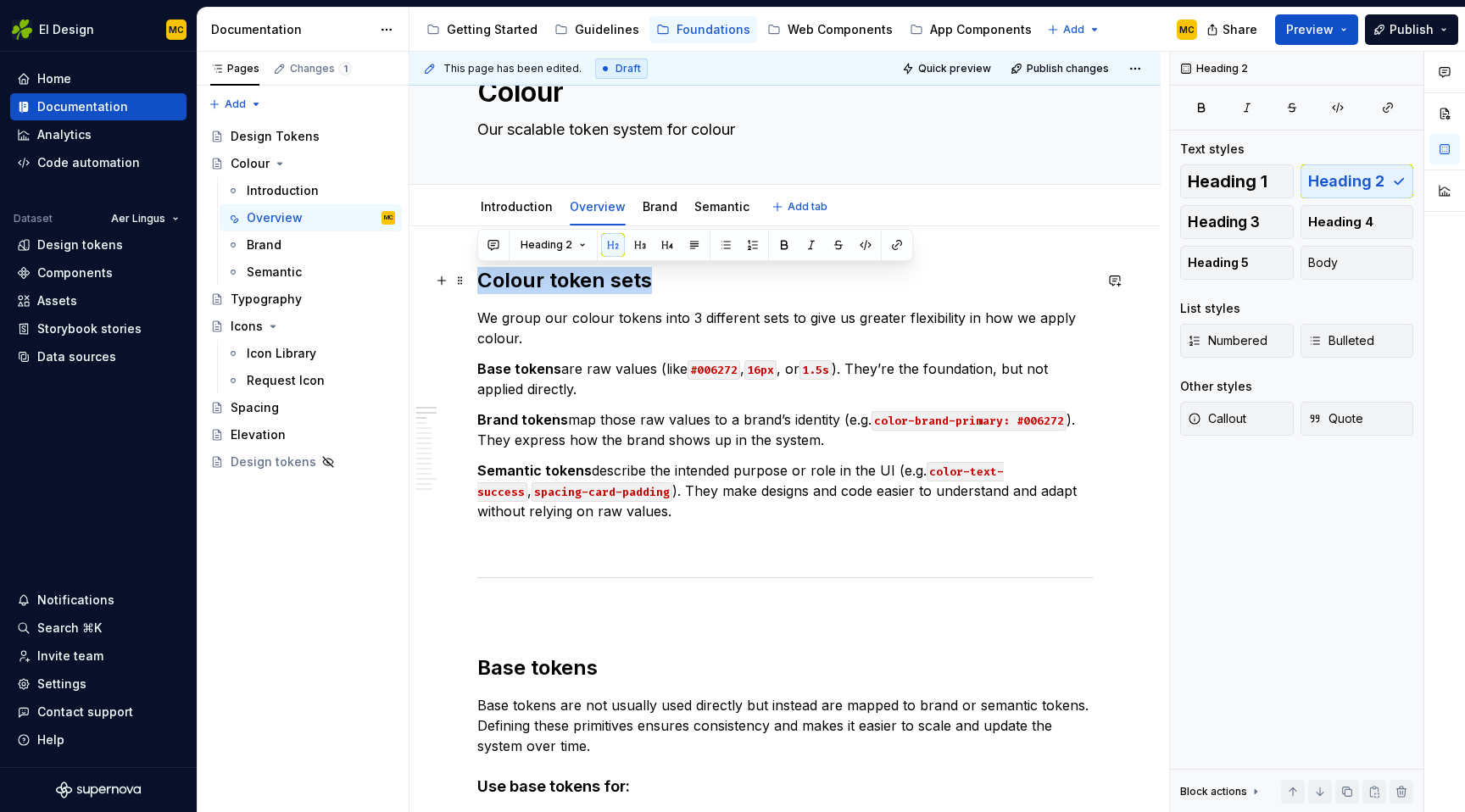
drag, startPoint x: 663, startPoint y: 278, endPoint x: 474, endPoint y: 275, distance: 189.0
click at [1225, 175] on span "Heading 1" at bounding box center [1228, 181] width 80 height 17
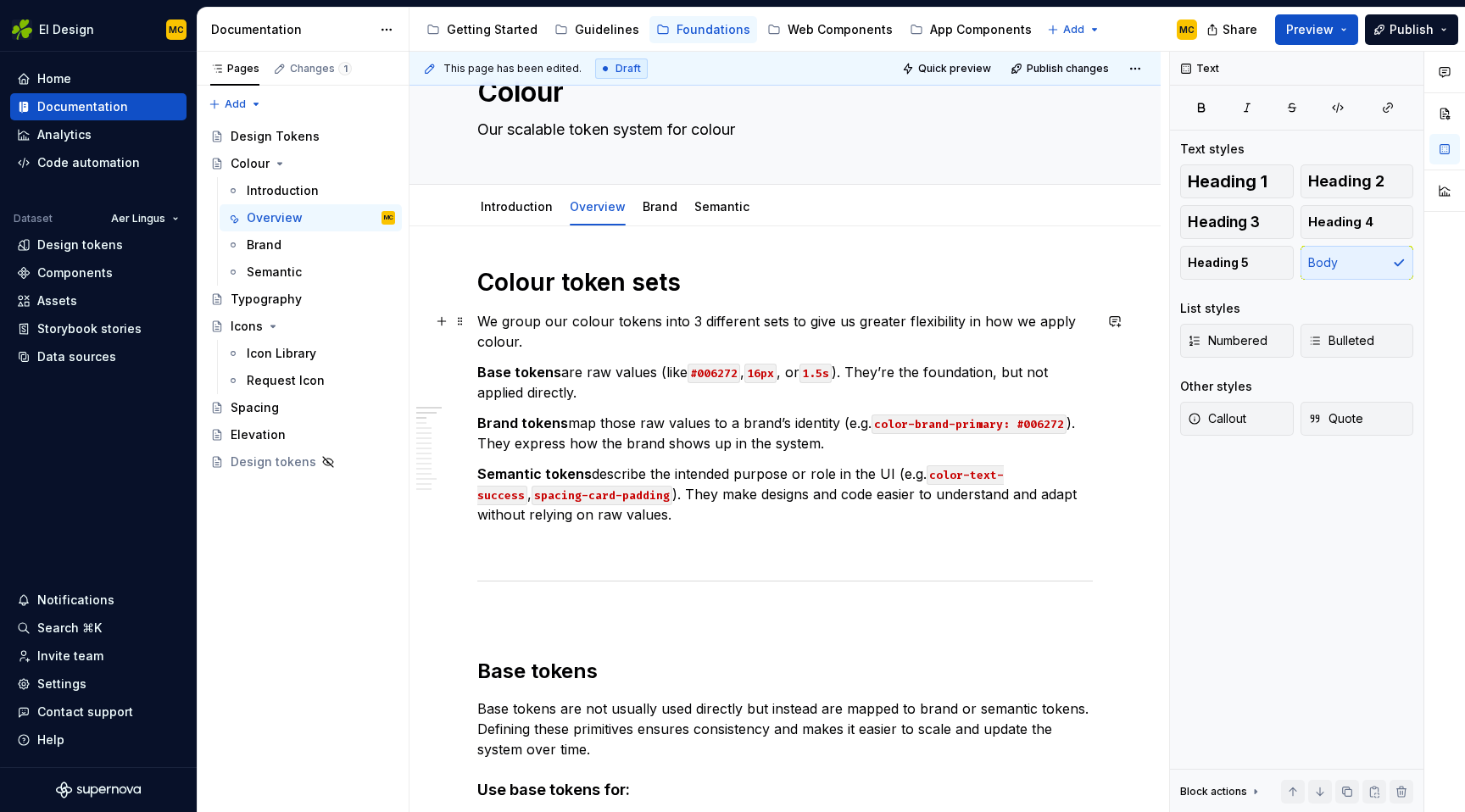
click at [696, 335] on p "We group our colour tokens into 3 different sets to give us greater flexibility…" at bounding box center [785, 331] width 616 height 41
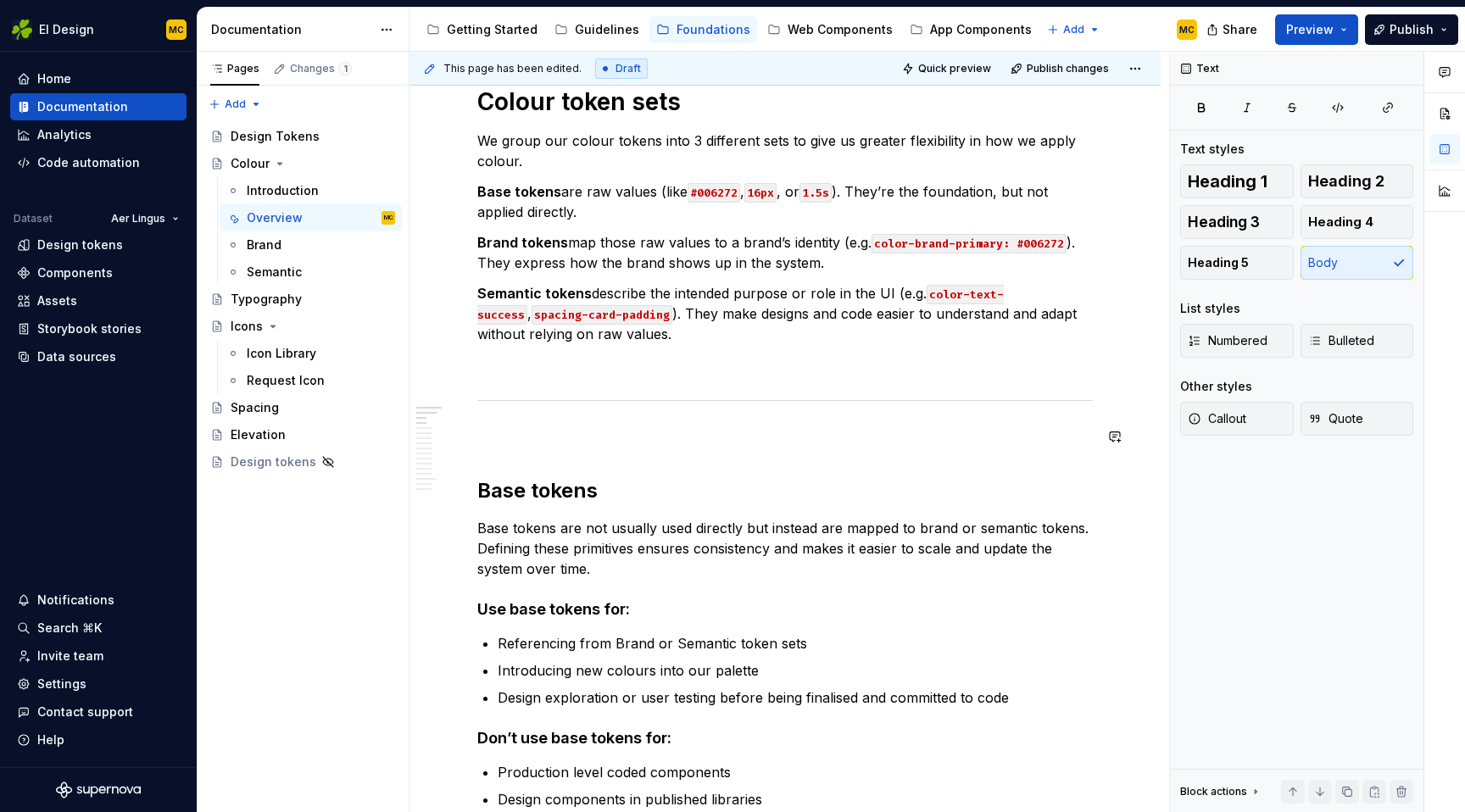
scroll to position [250, 0]
click at [630, 442] on p at bounding box center [785, 435] width 616 height 20
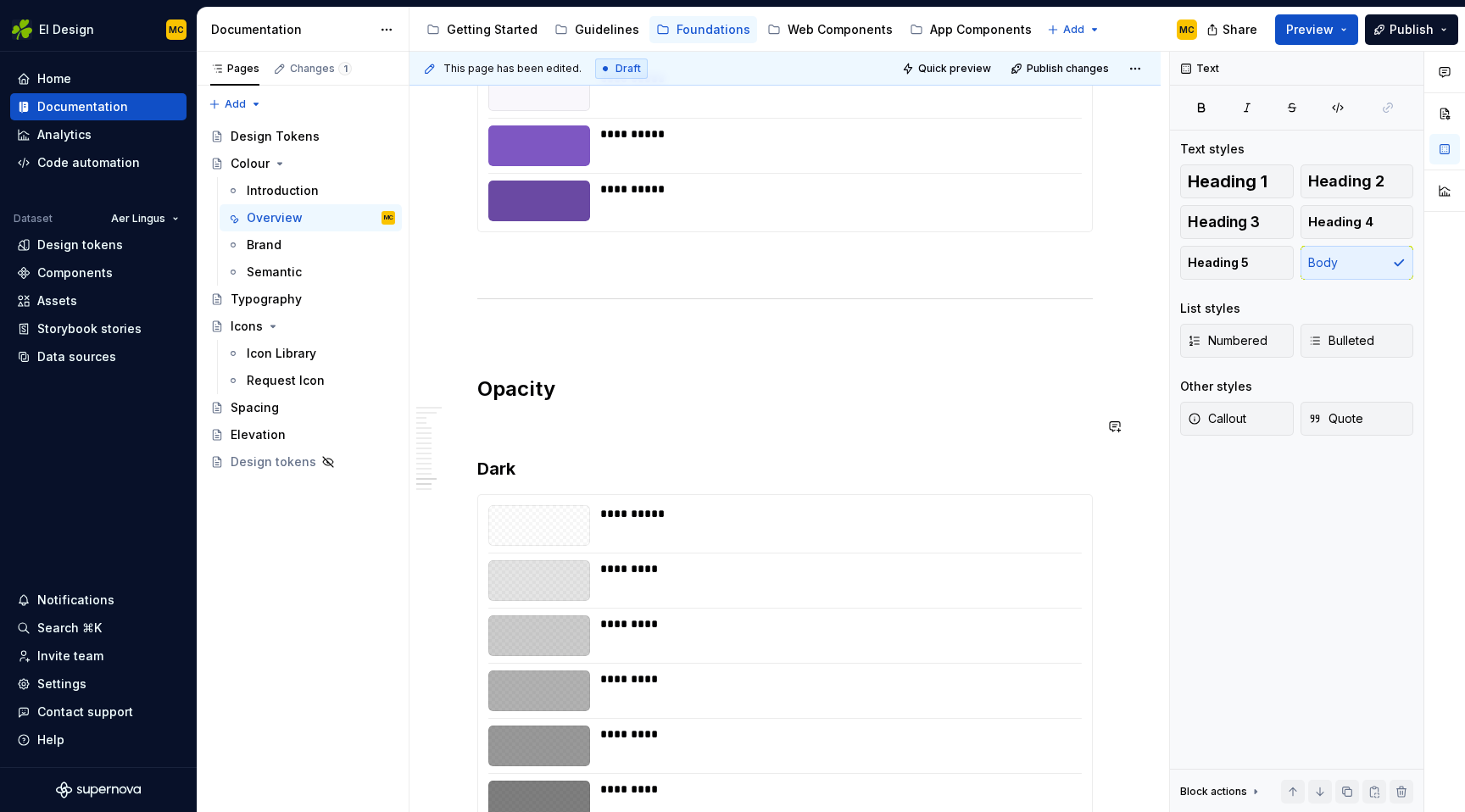
scroll to position [4532, 0]
click at [677, 432] on p at bounding box center [785, 425] width 616 height 20
click at [605, 467] on h3 "Dark" at bounding box center [785, 468] width 616 height 24
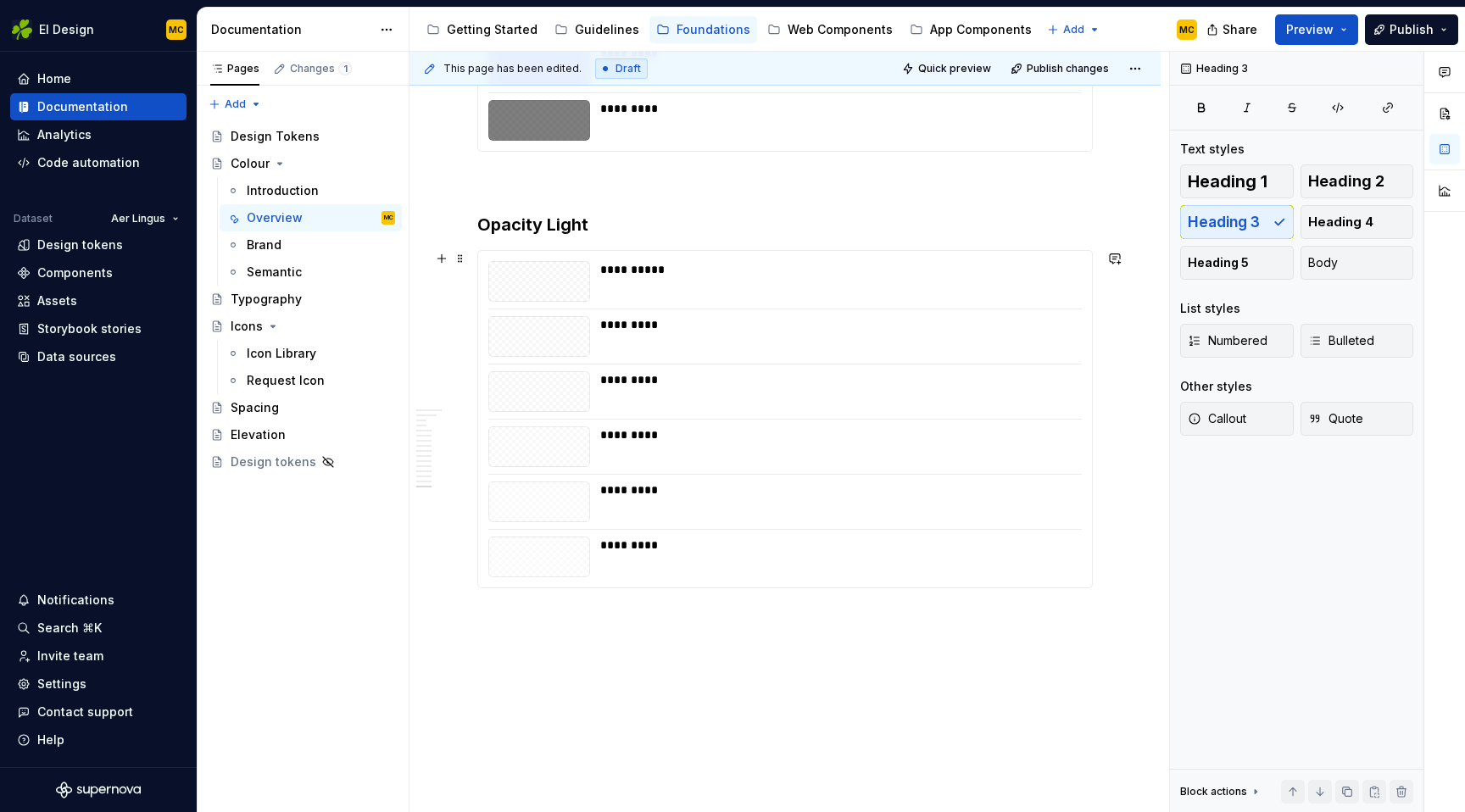
scroll to position [5087, 0]
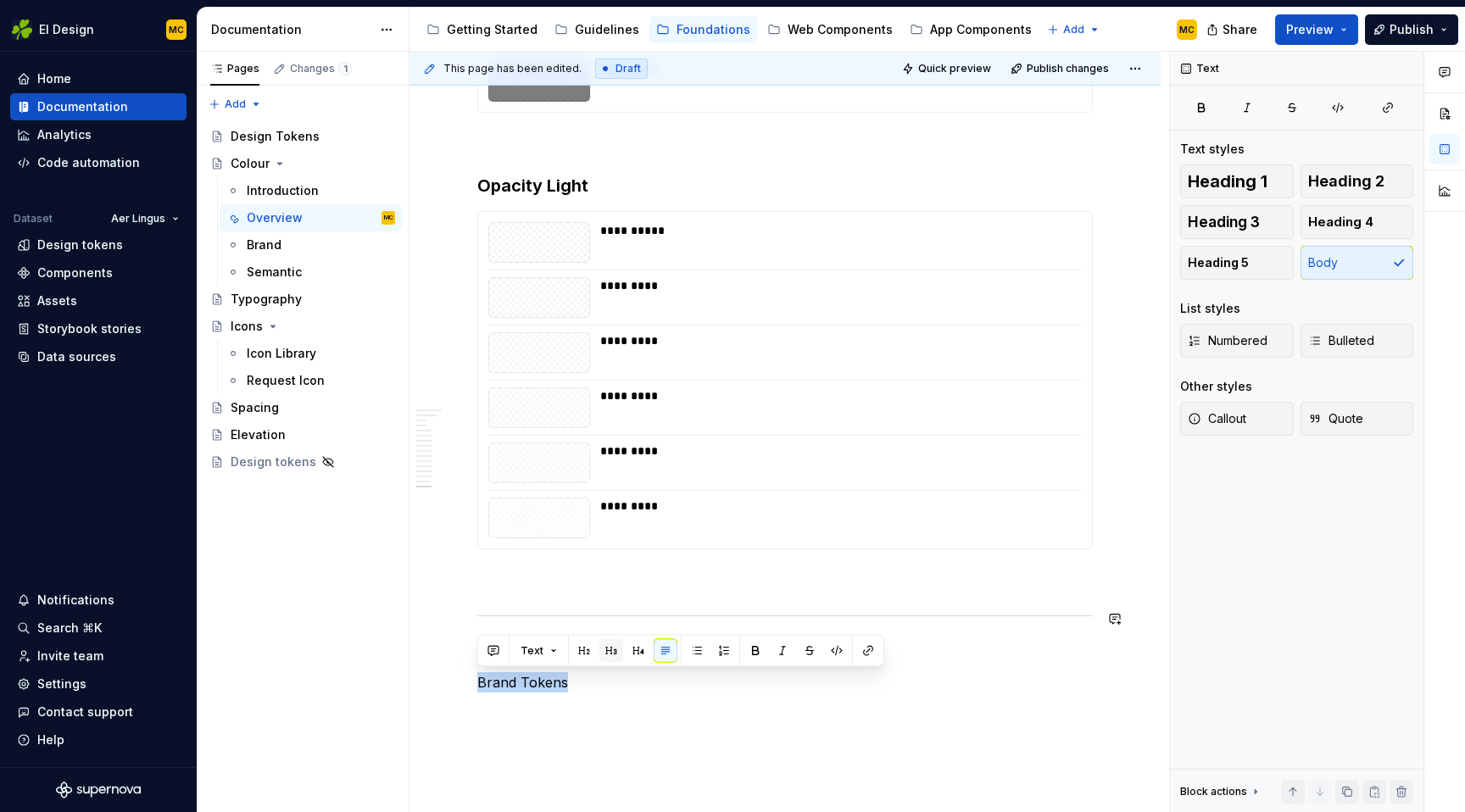
click at [613, 654] on button "button" at bounding box center [611, 651] width 24 height 24
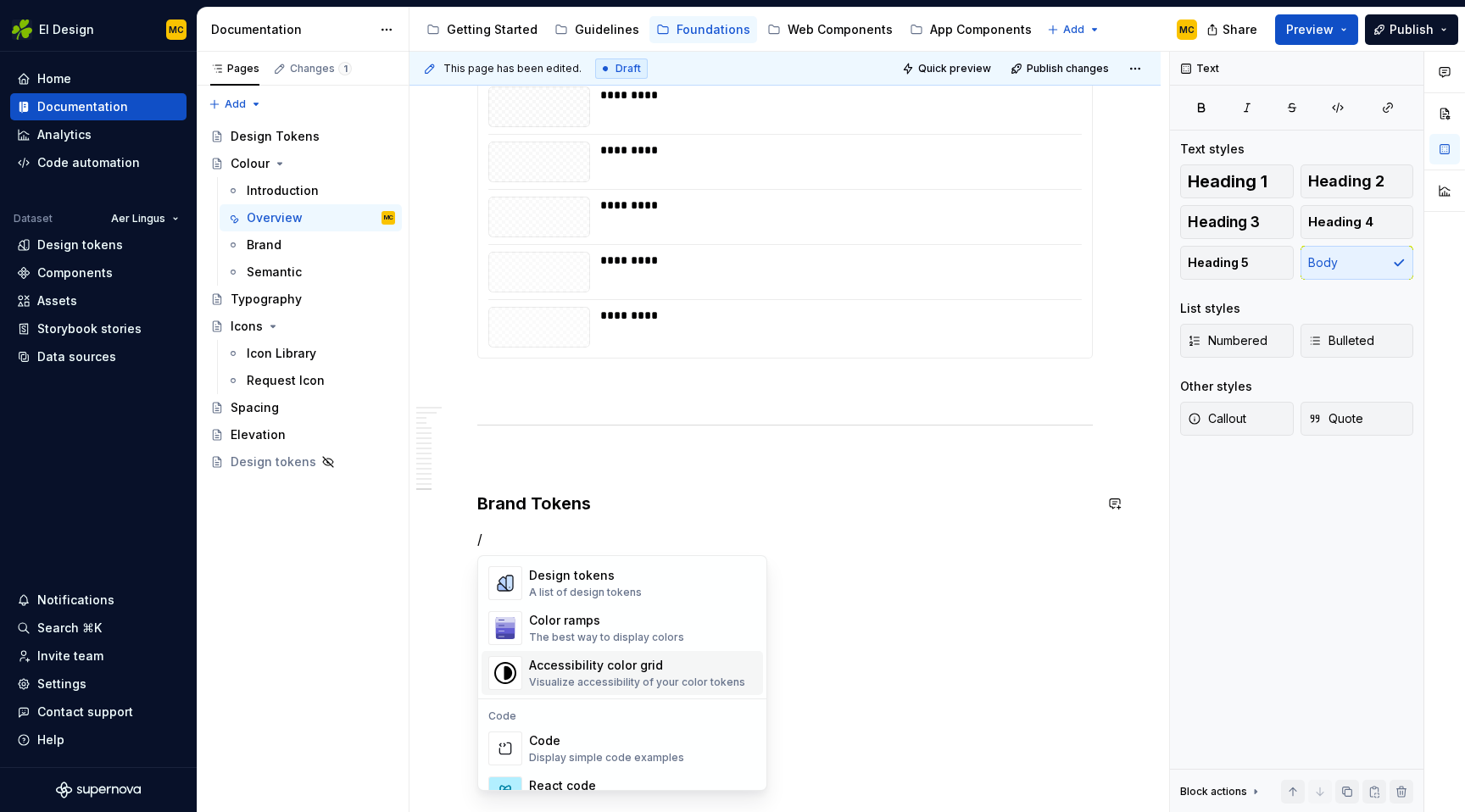
scroll to position [1255, 0]
click at [628, 584] on div "A list of design tokens" at bounding box center [585, 591] width 112 height 13
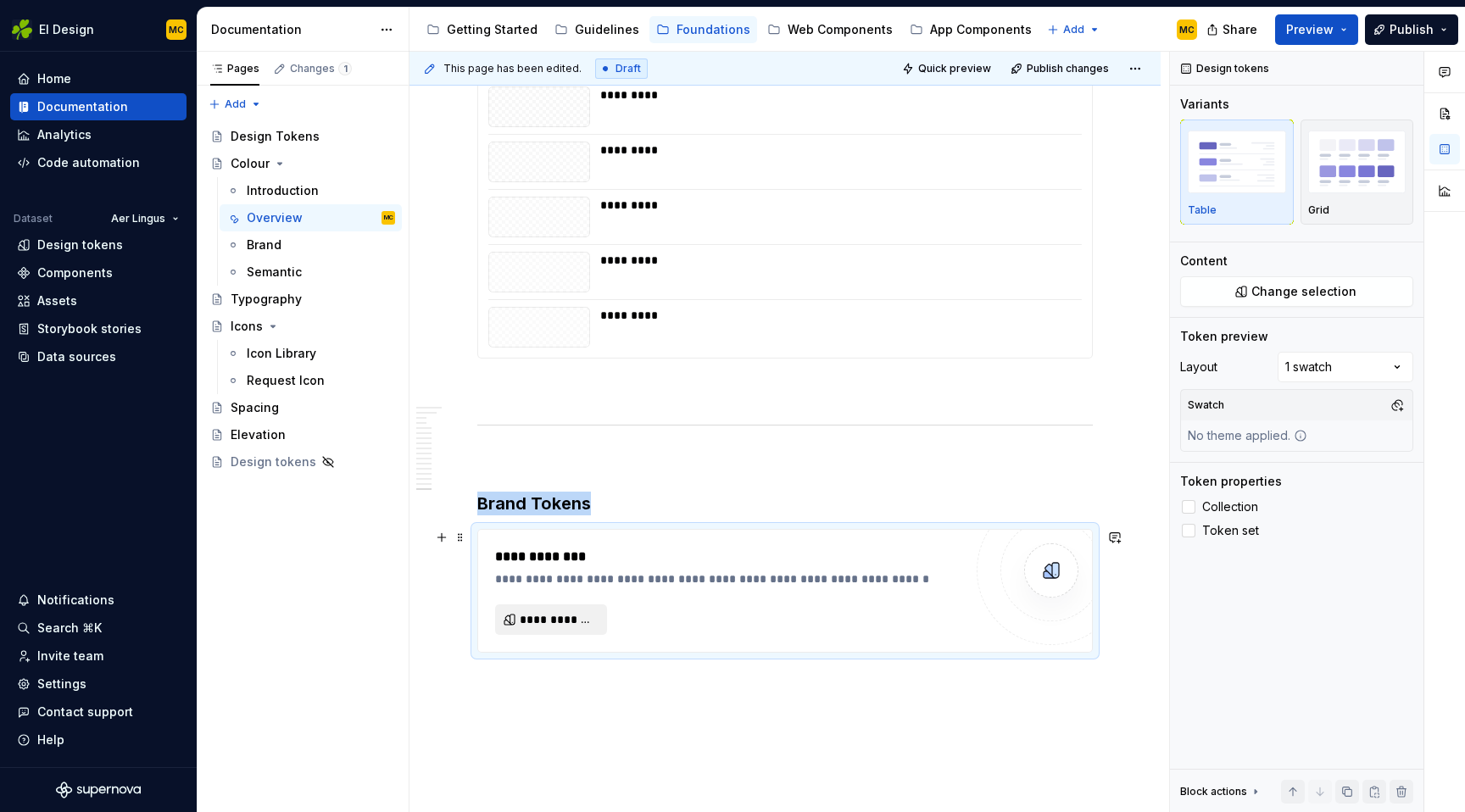
click at [589, 611] on span "**********" at bounding box center [558, 619] width 76 height 17
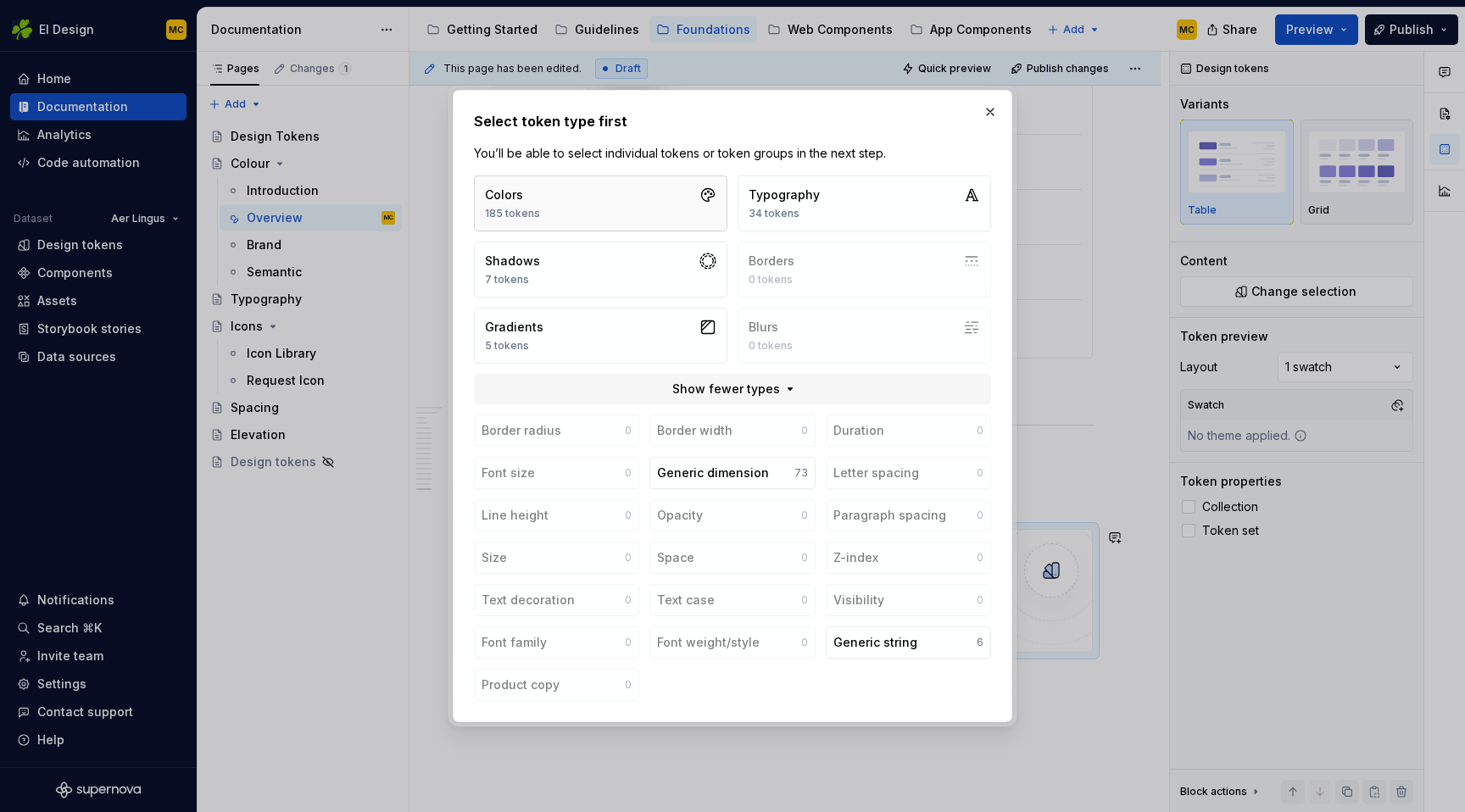
click at [641, 210] on button "Colors 185 tokens" at bounding box center [600, 203] width 254 height 56
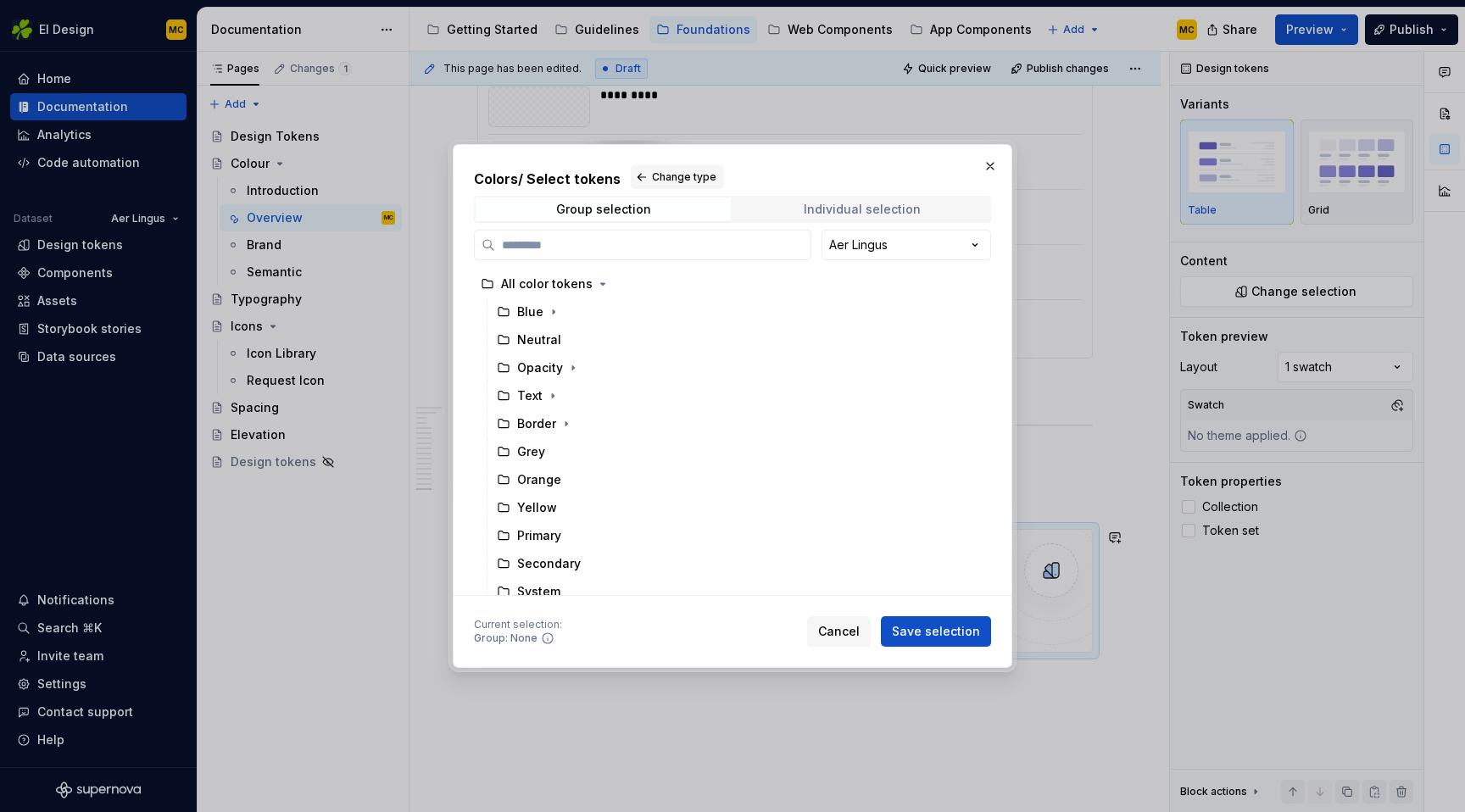
click at [849, 212] on div "Individual selection" at bounding box center [862, 210] width 117 height 13
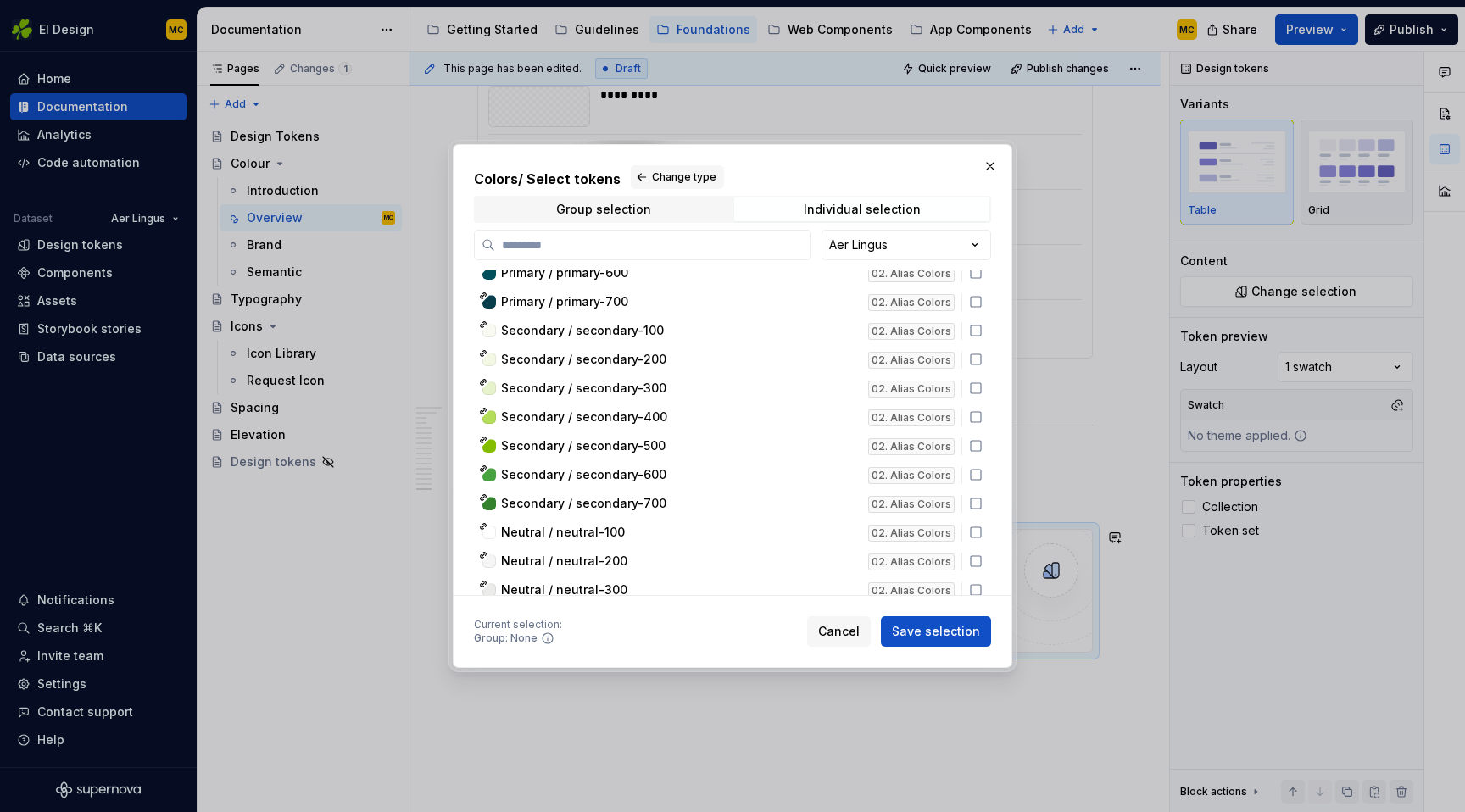
scroll to position [1857, 0]
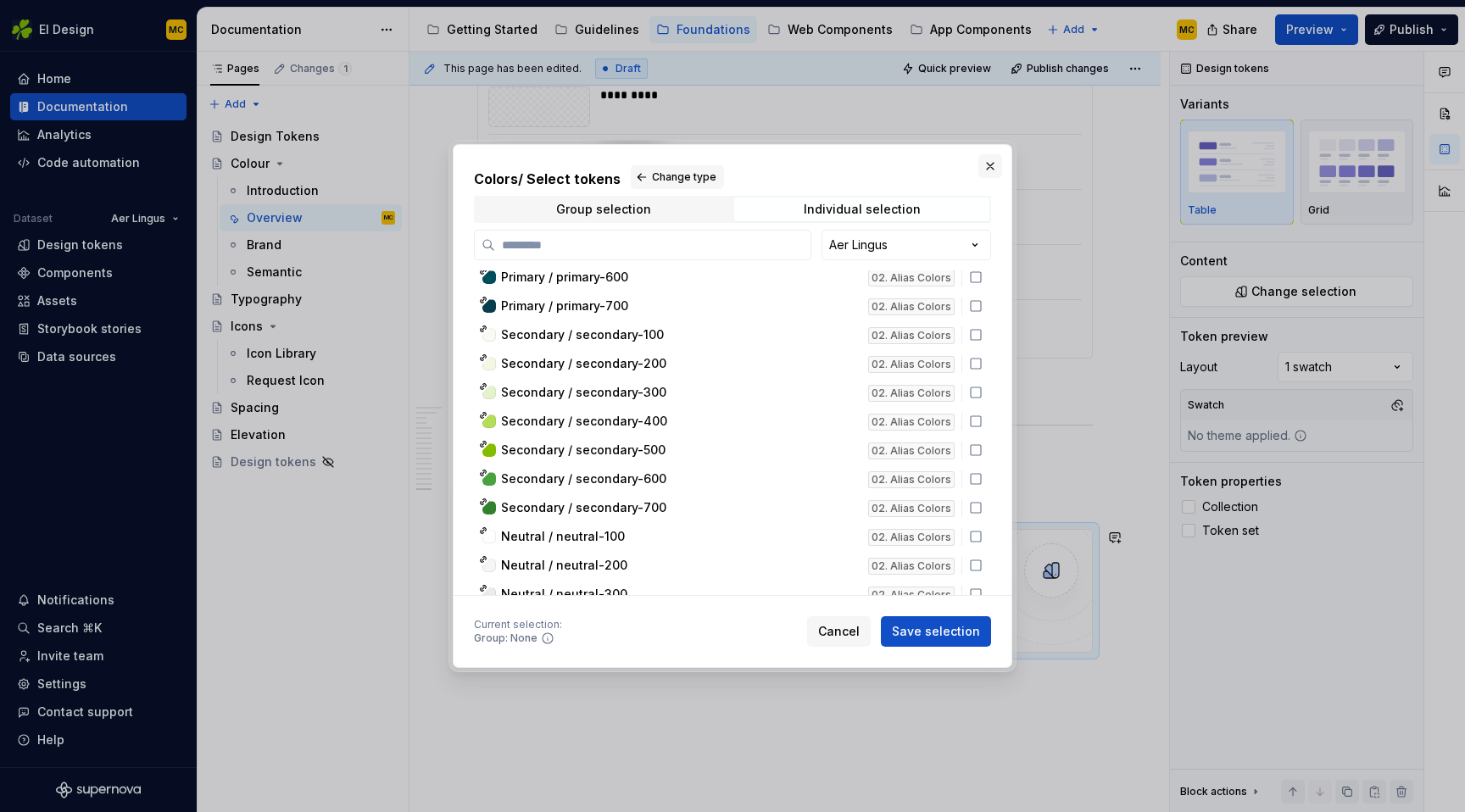
click at [988, 165] on button "button" at bounding box center [990, 166] width 24 height 24
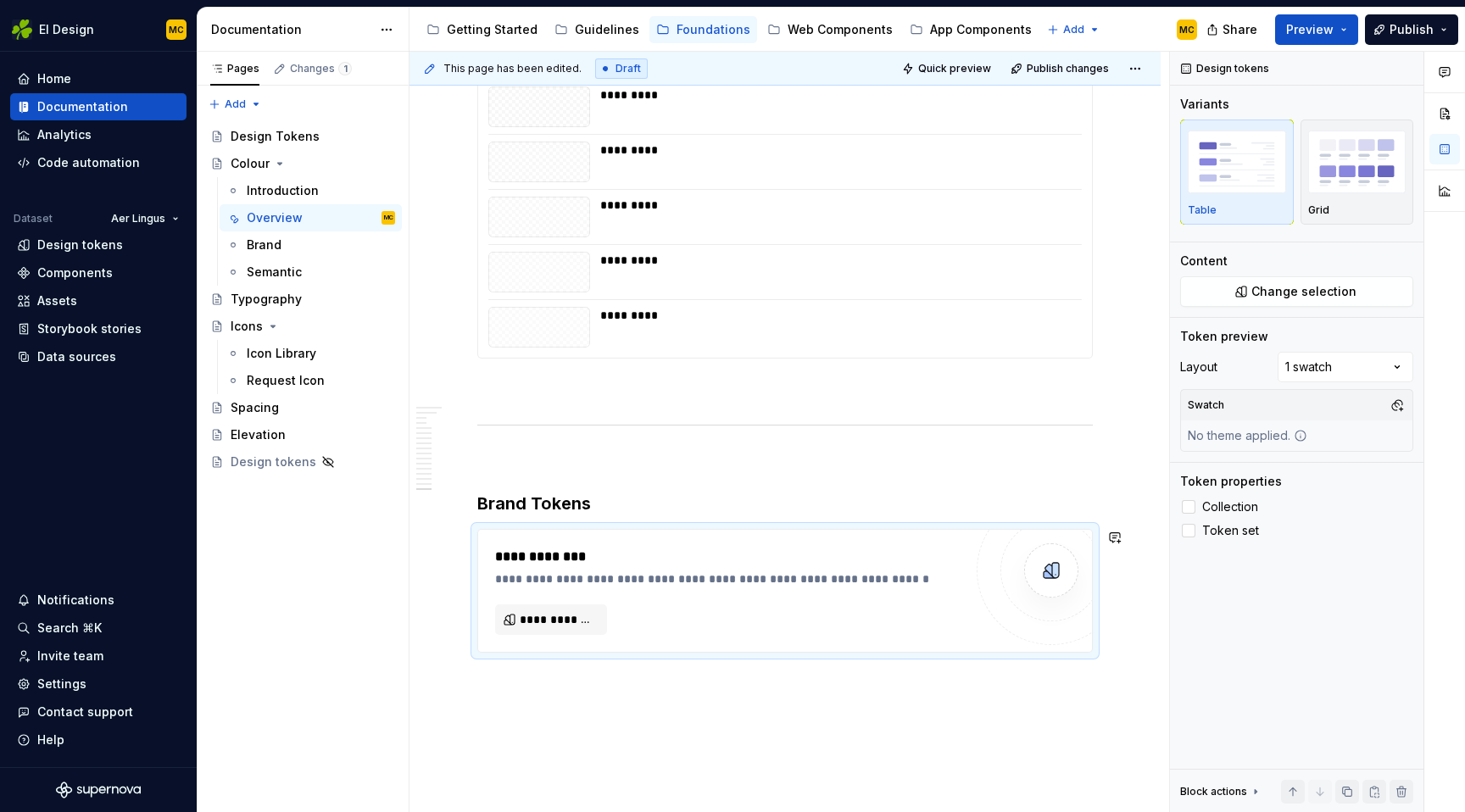
click at [570, 625] on span "**********" at bounding box center [558, 619] width 76 height 17
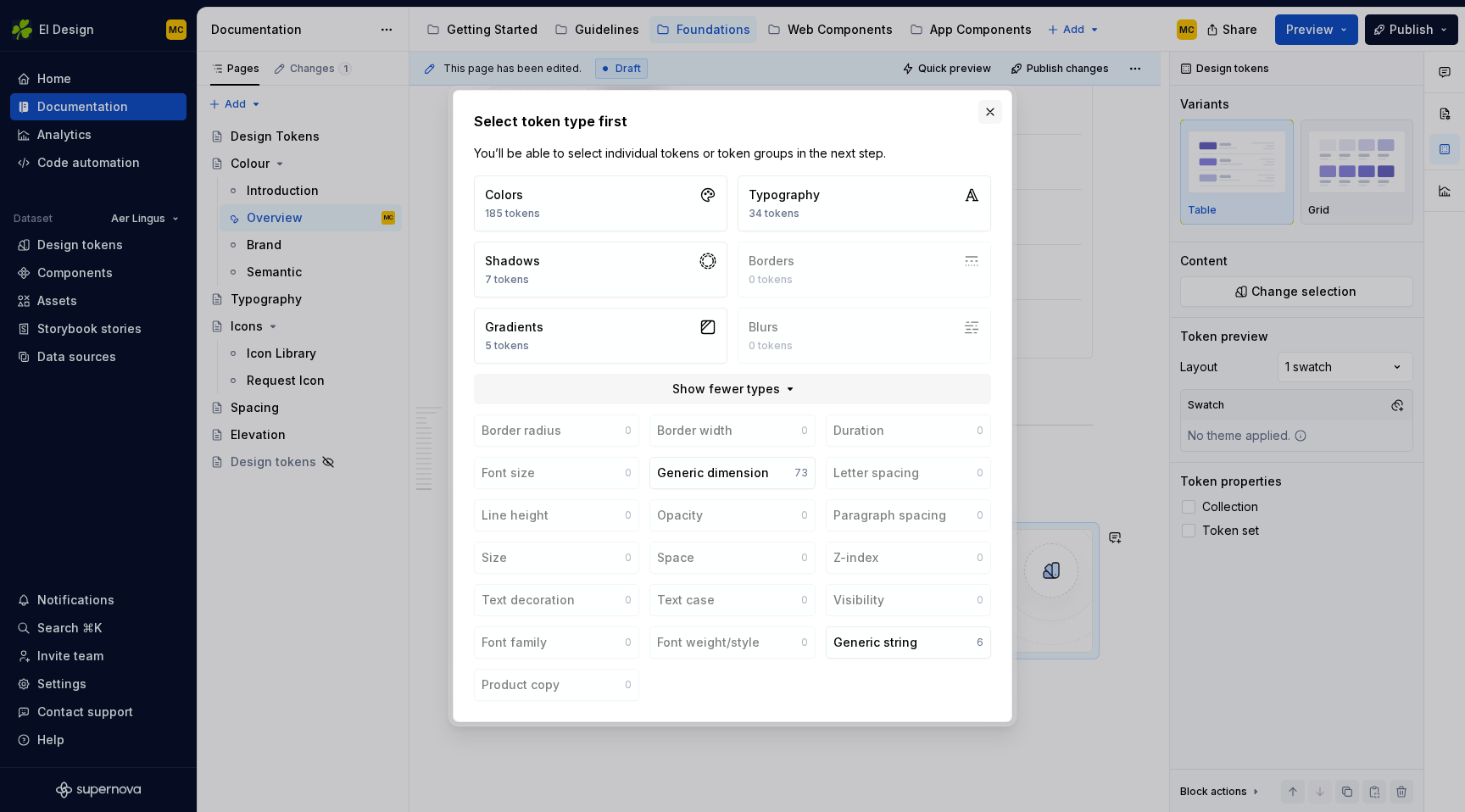
click at [990, 112] on button "button" at bounding box center [990, 112] width 24 height 24
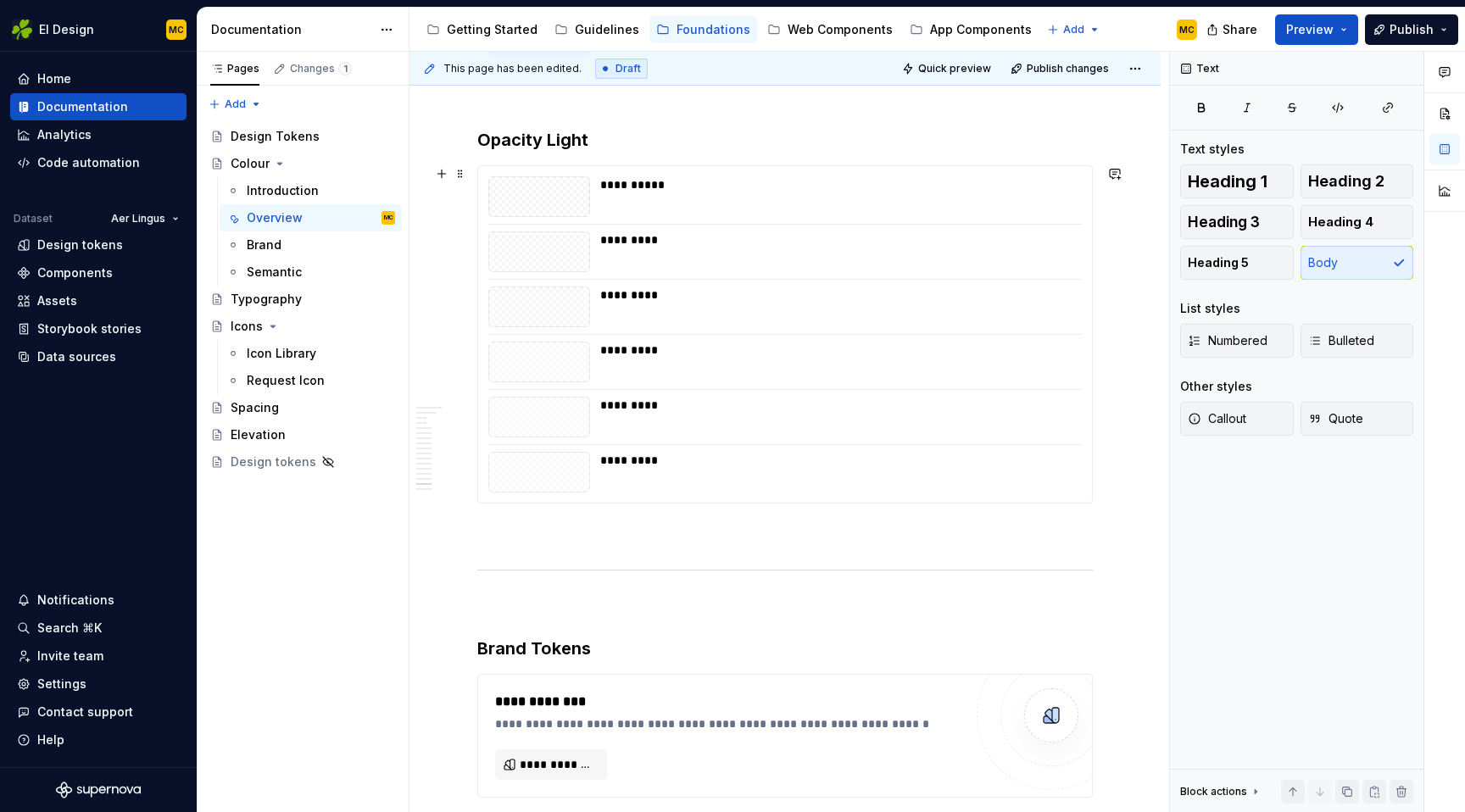
scroll to position [5452, 0]
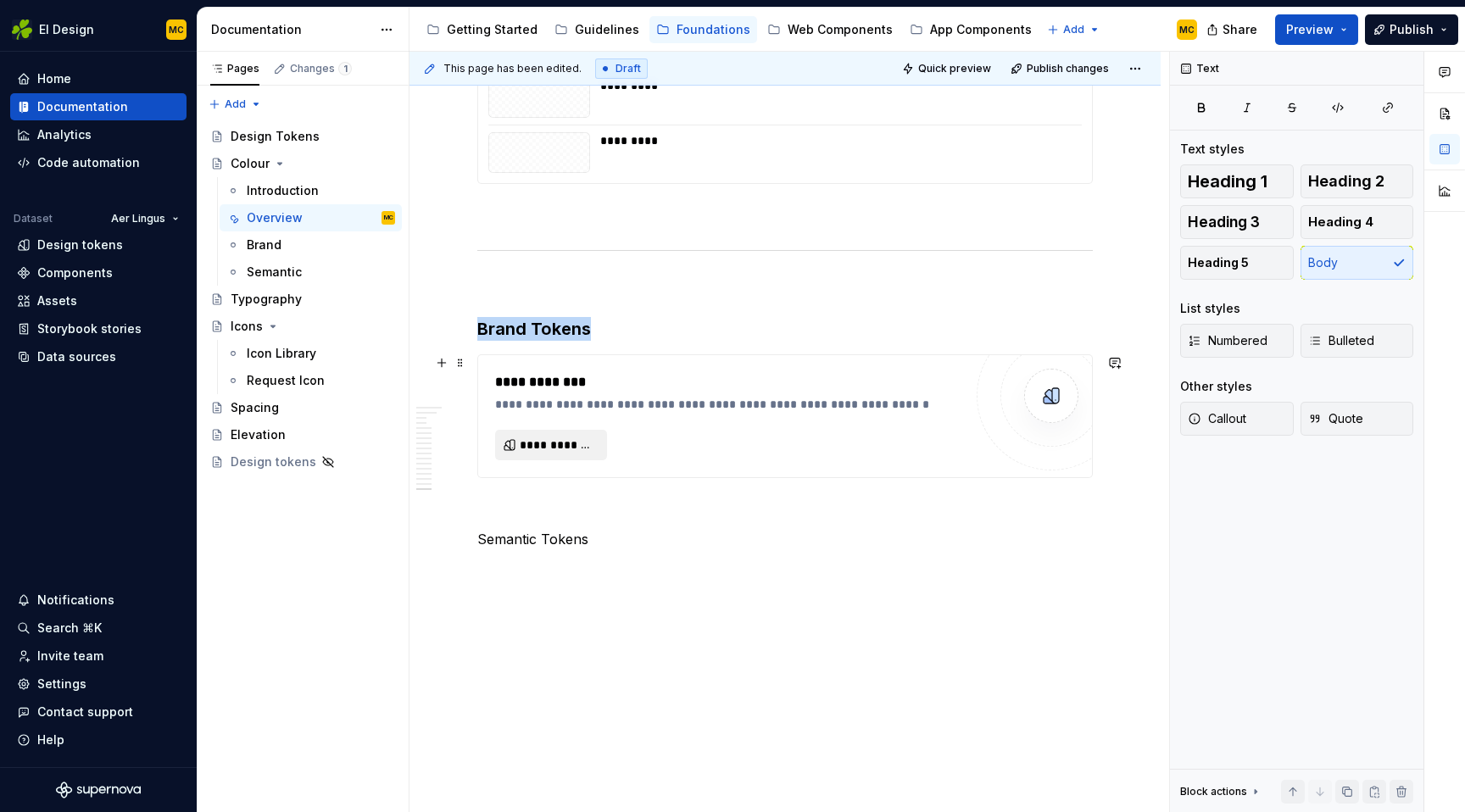
click at [580, 446] on span "**********" at bounding box center [558, 445] width 76 height 17
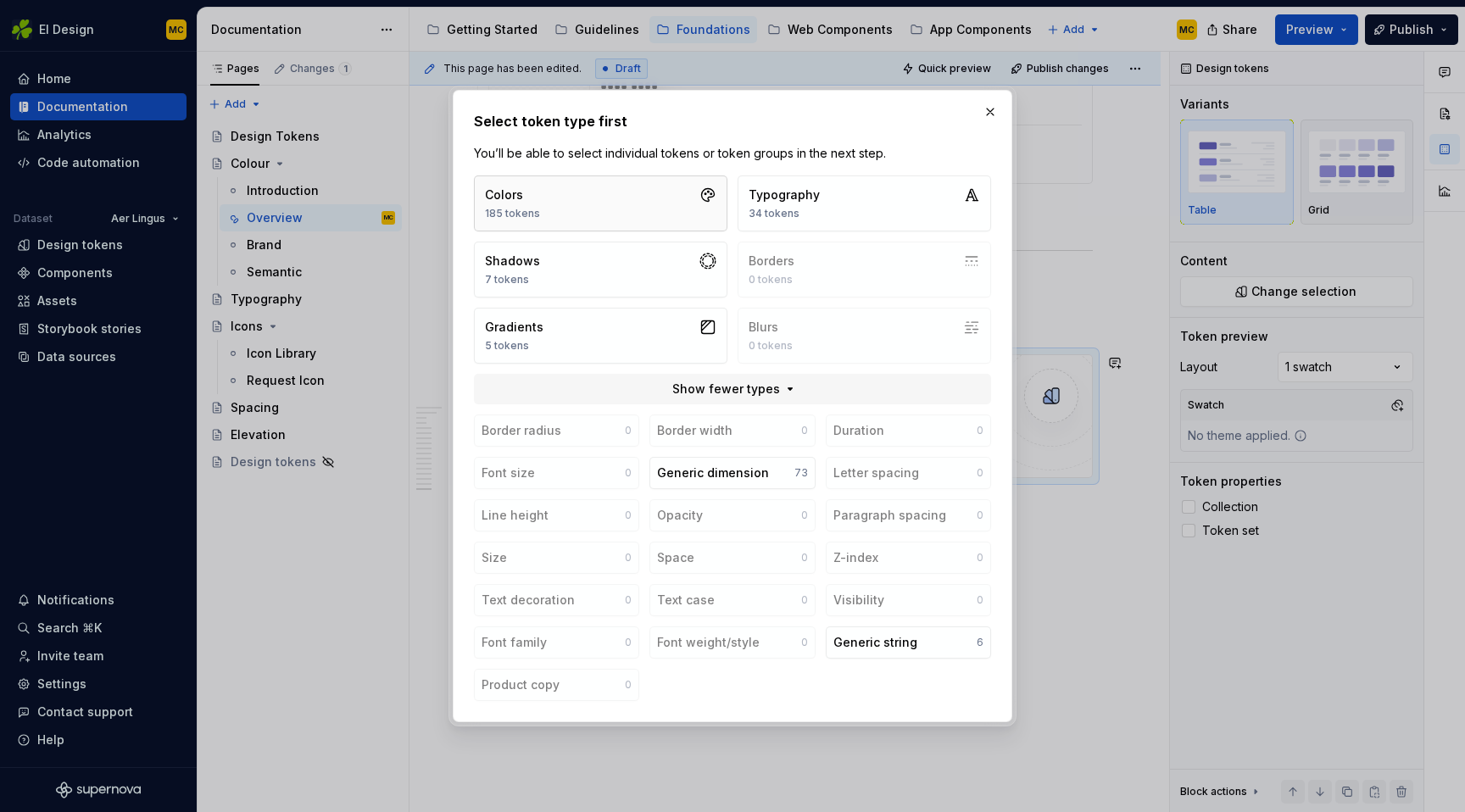
click at [680, 209] on button "Colors 185 tokens" at bounding box center [600, 203] width 254 height 56
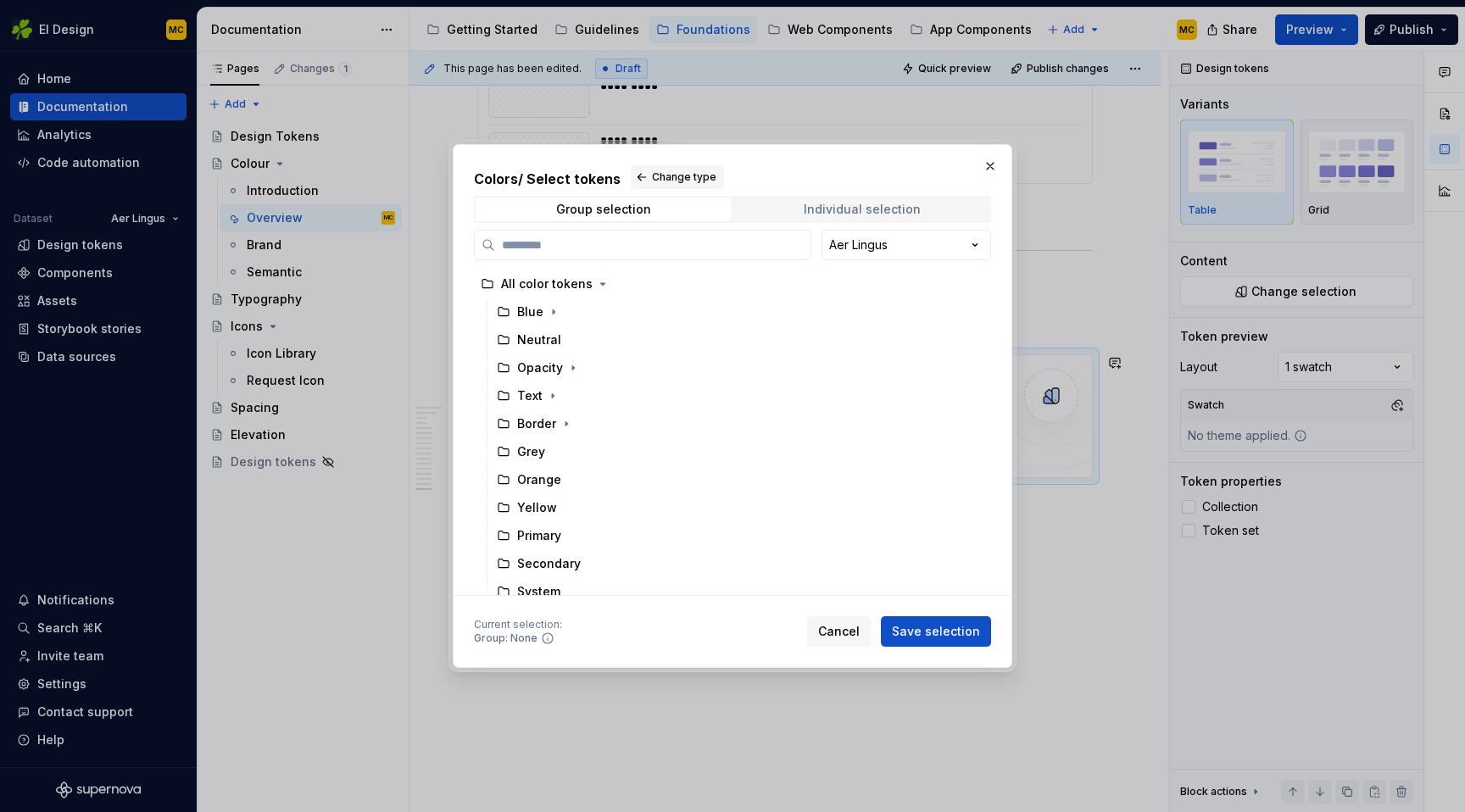
click at [884, 208] on div "Individual selection" at bounding box center [862, 210] width 117 height 13
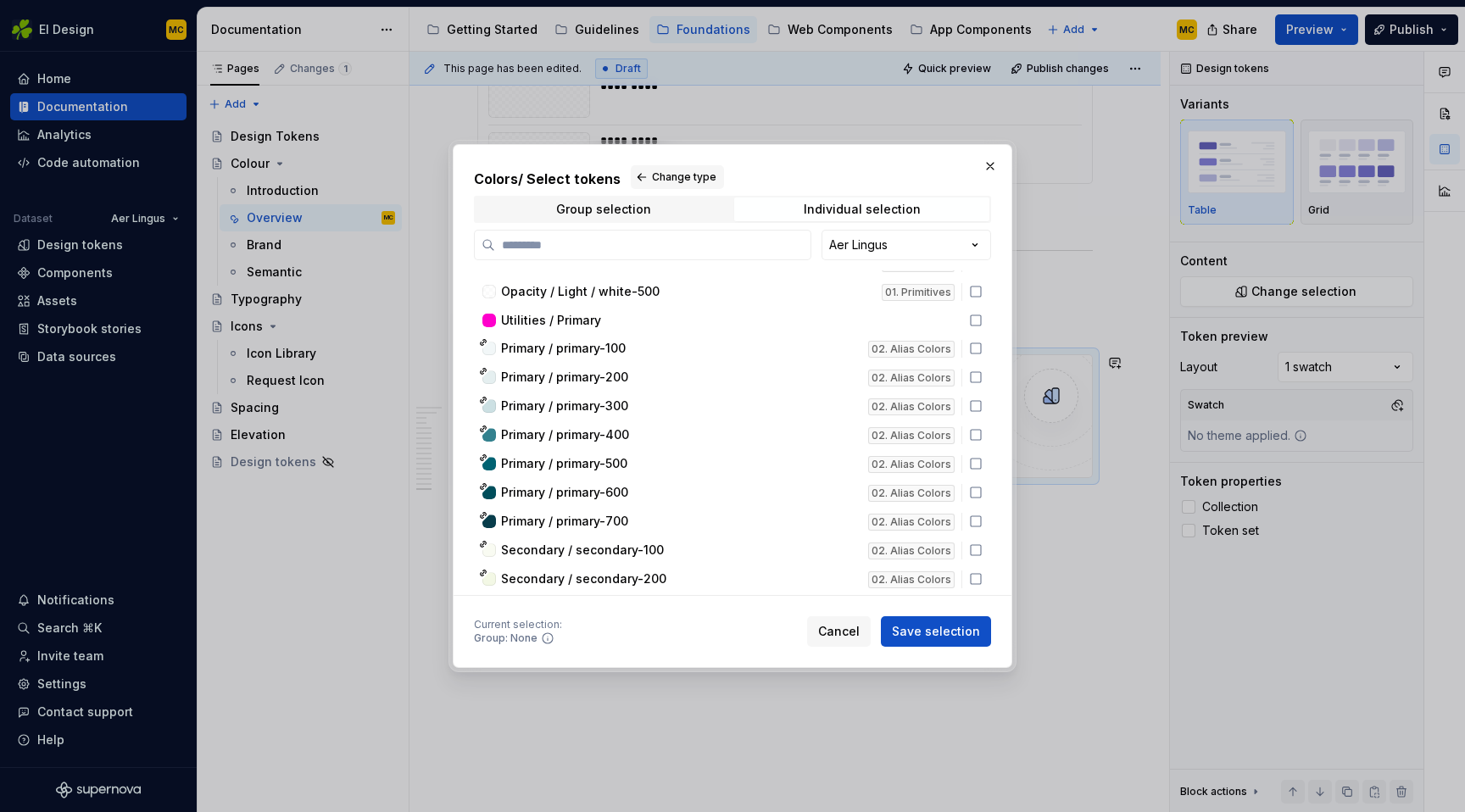
scroll to position [1648, 0]
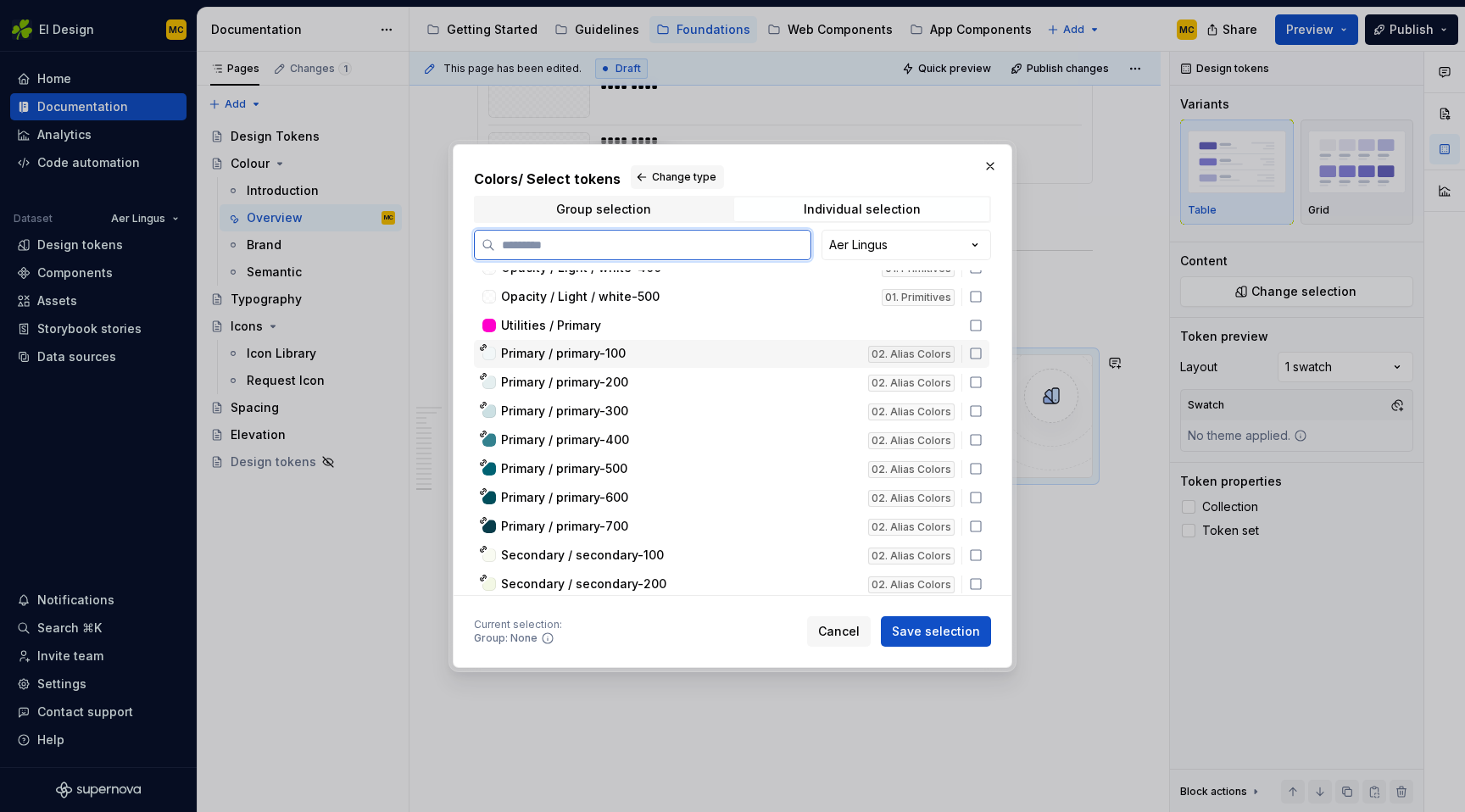
click at [983, 351] on icon at bounding box center [976, 354] width 13 height 13
click at [983, 380] on icon at bounding box center [976, 382] width 13 height 13
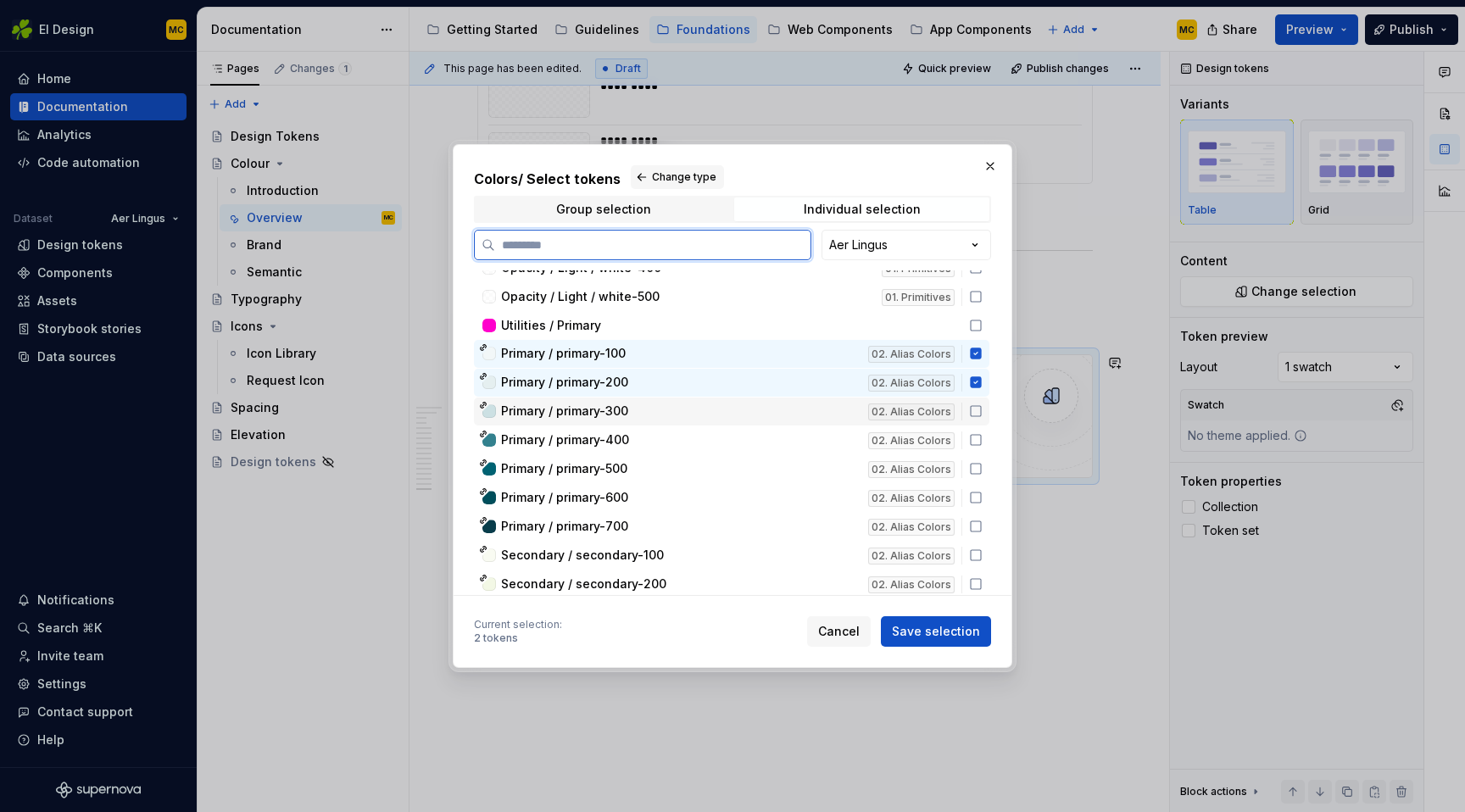
click at [983, 414] on icon at bounding box center [976, 411] width 13 height 13
click at [985, 450] on div "Primary / primary-400 02. Alias Colors" at bounding box center [731, 439] width 516 height 28
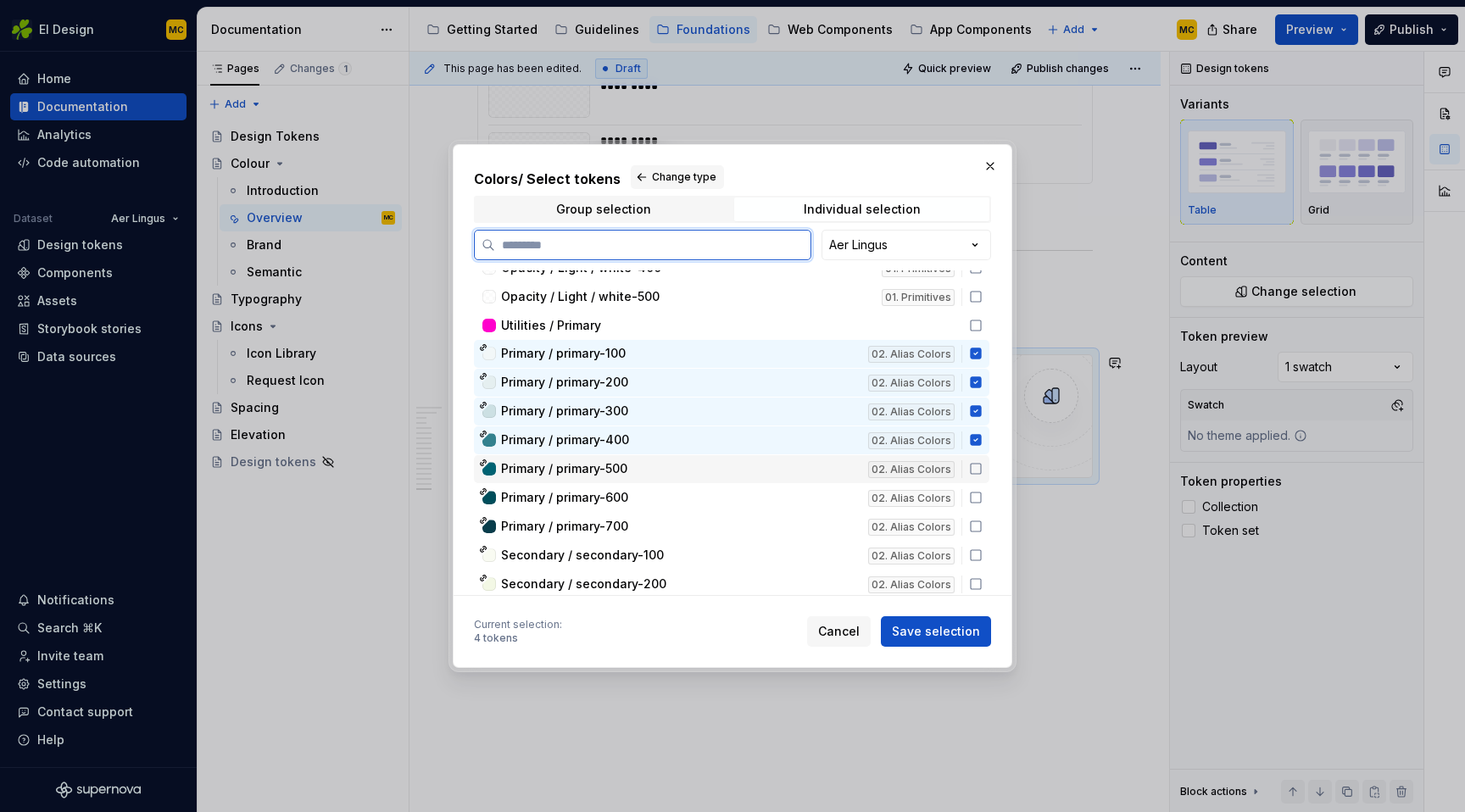
click at [983, 467] on icon at bounding box center [976, 469] width 13 height 13
click at [981, 493] on icon at bounding box center [976, 497] width 10 height 10
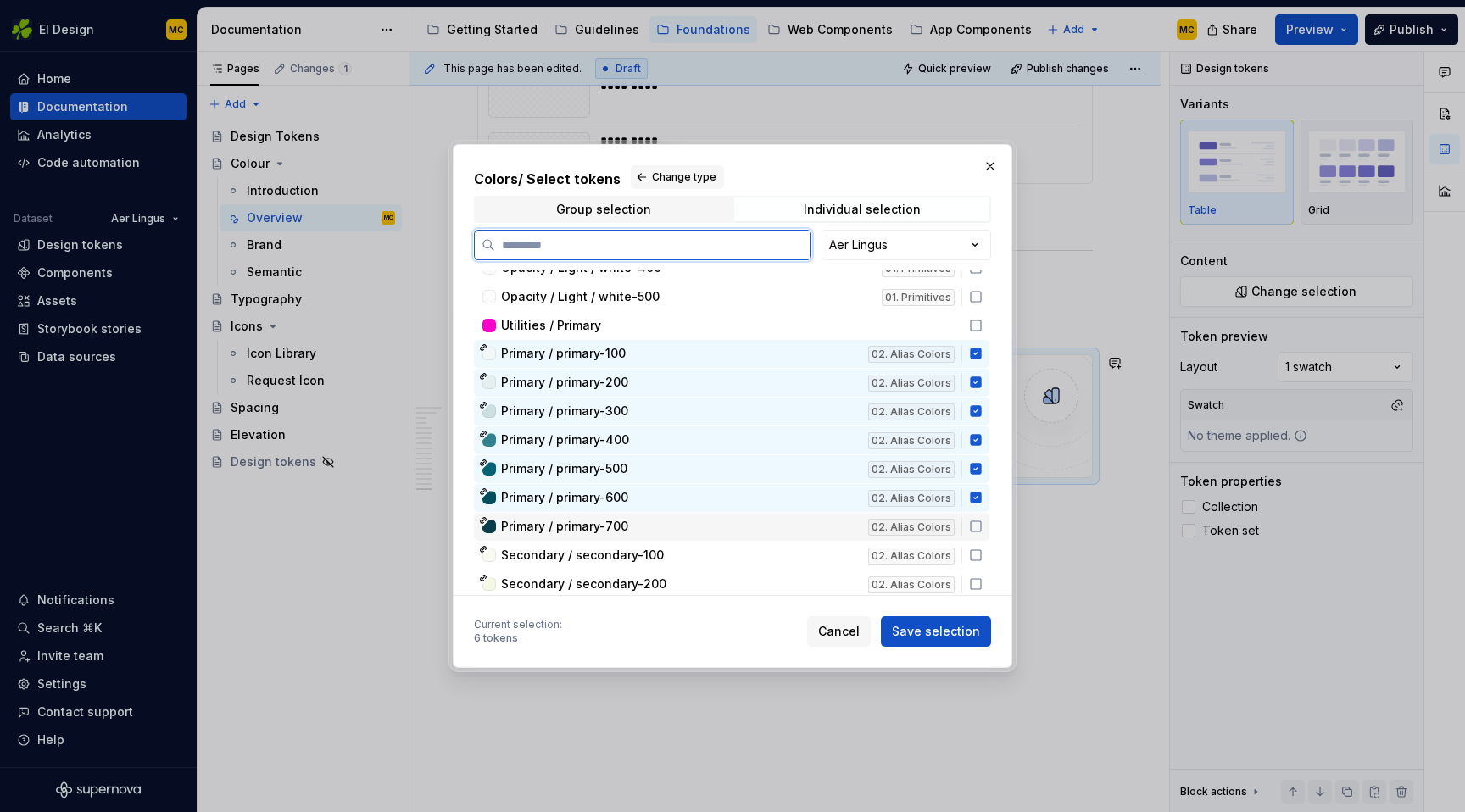
click at [981, 521] on icon at bounding box center [976, 526] width 10 height 10
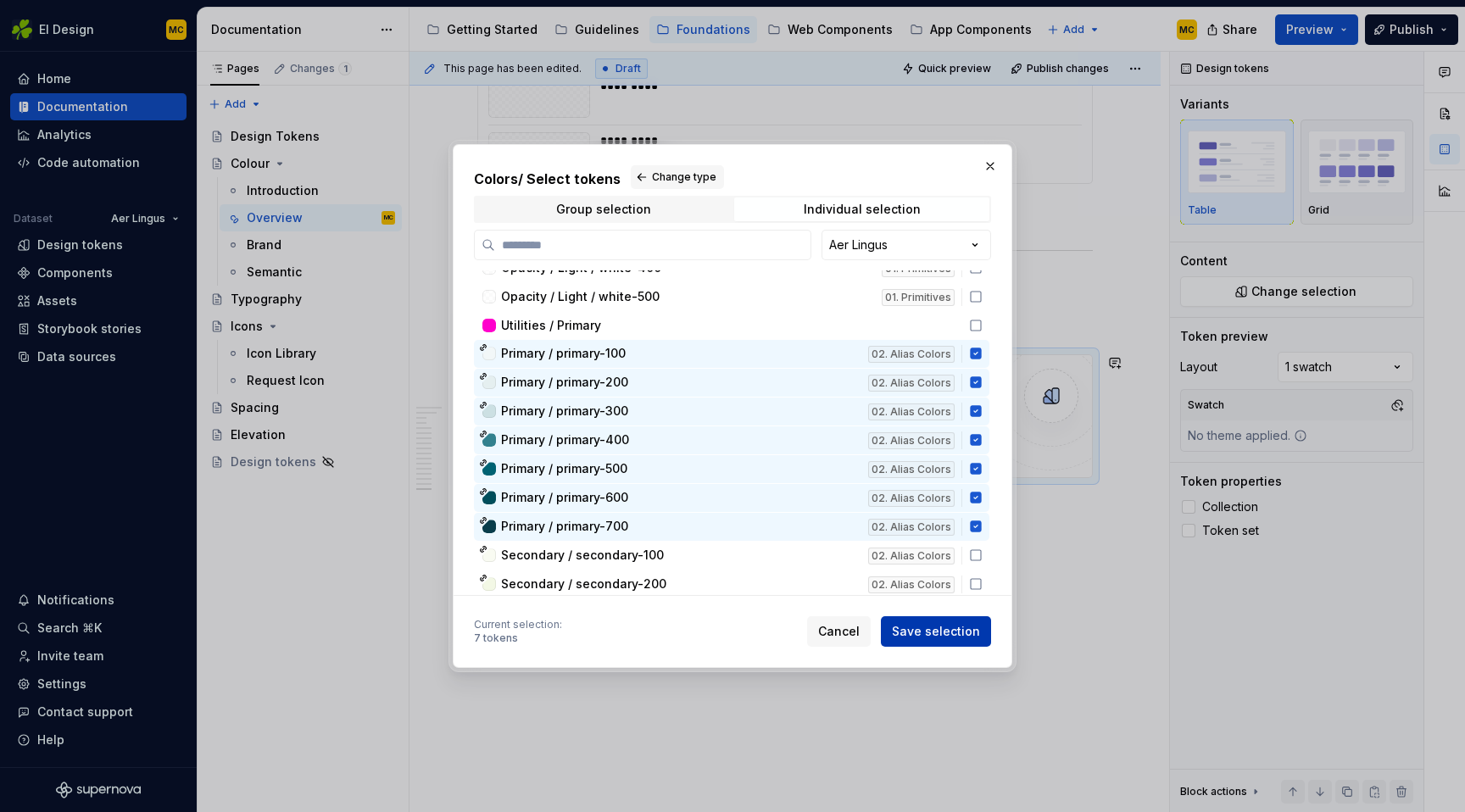
click at [965, 631] on span "Save selection" at bounding box center [936, 632] width 89 height 17
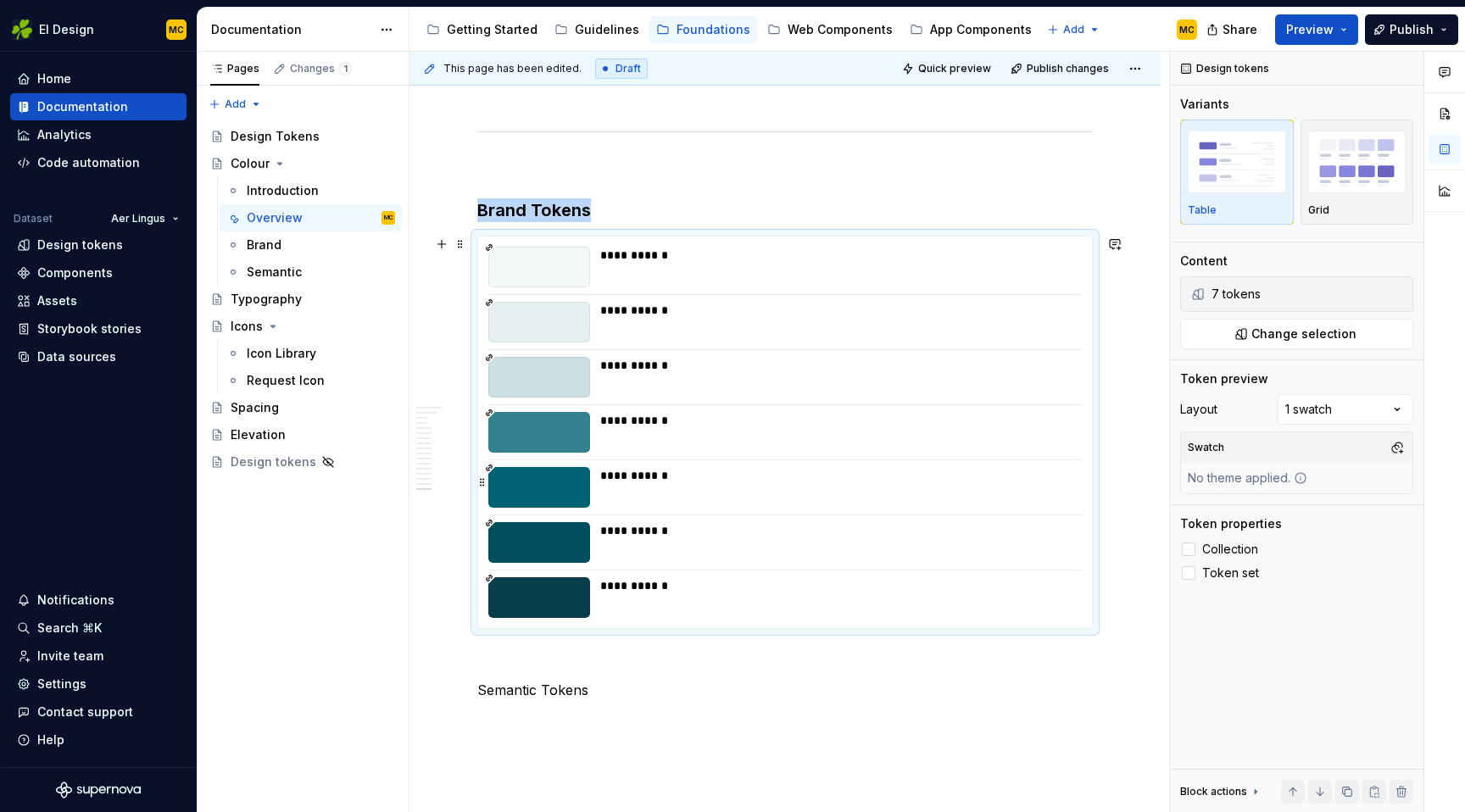
scroll to position [5592, 0]
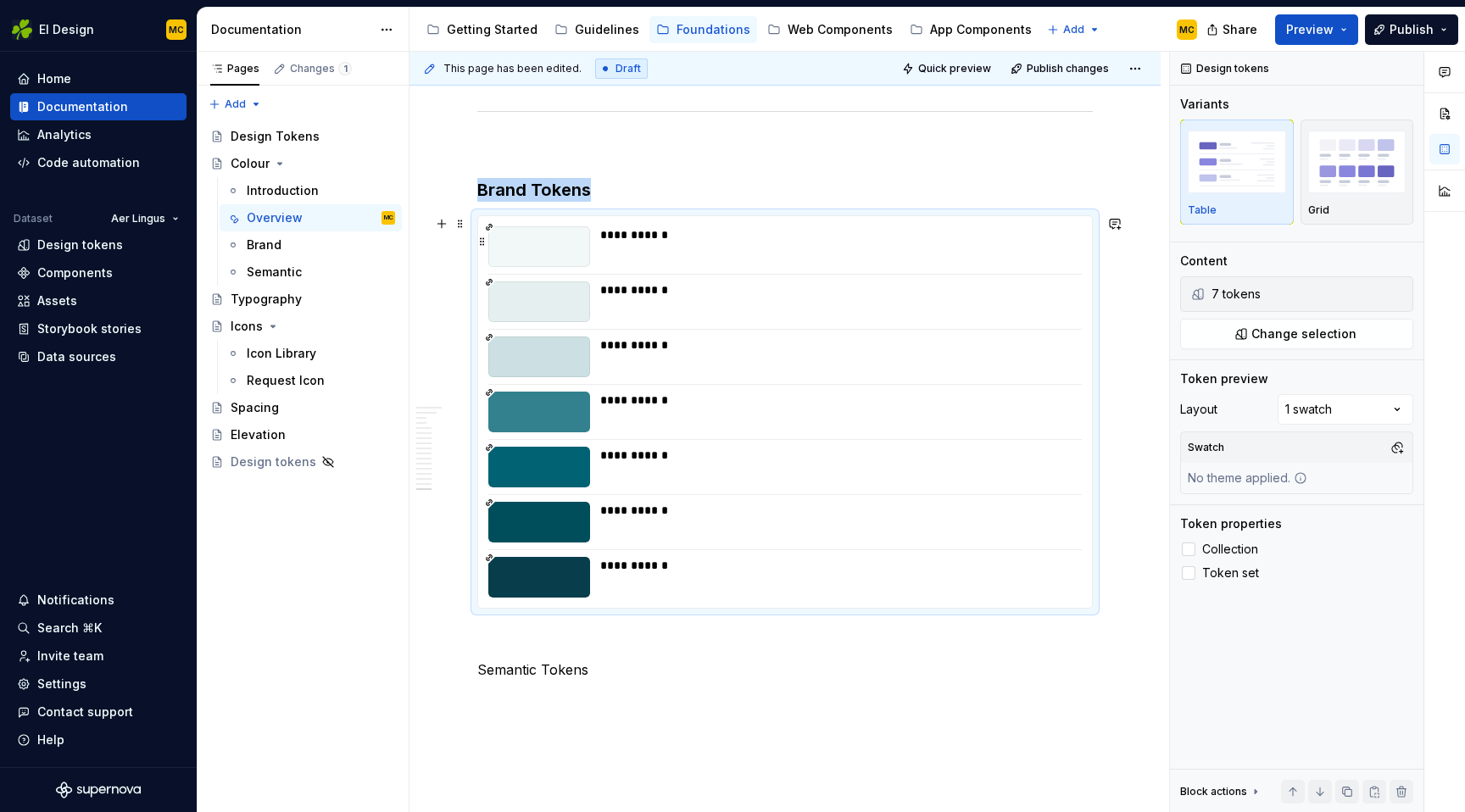
click at [763, 237] on div "**********" at bounding box center [841, 235] width 480 height 17
click at [1231, 541] on label "Collection" at bounding box center [1296, 549] width 234 height 20
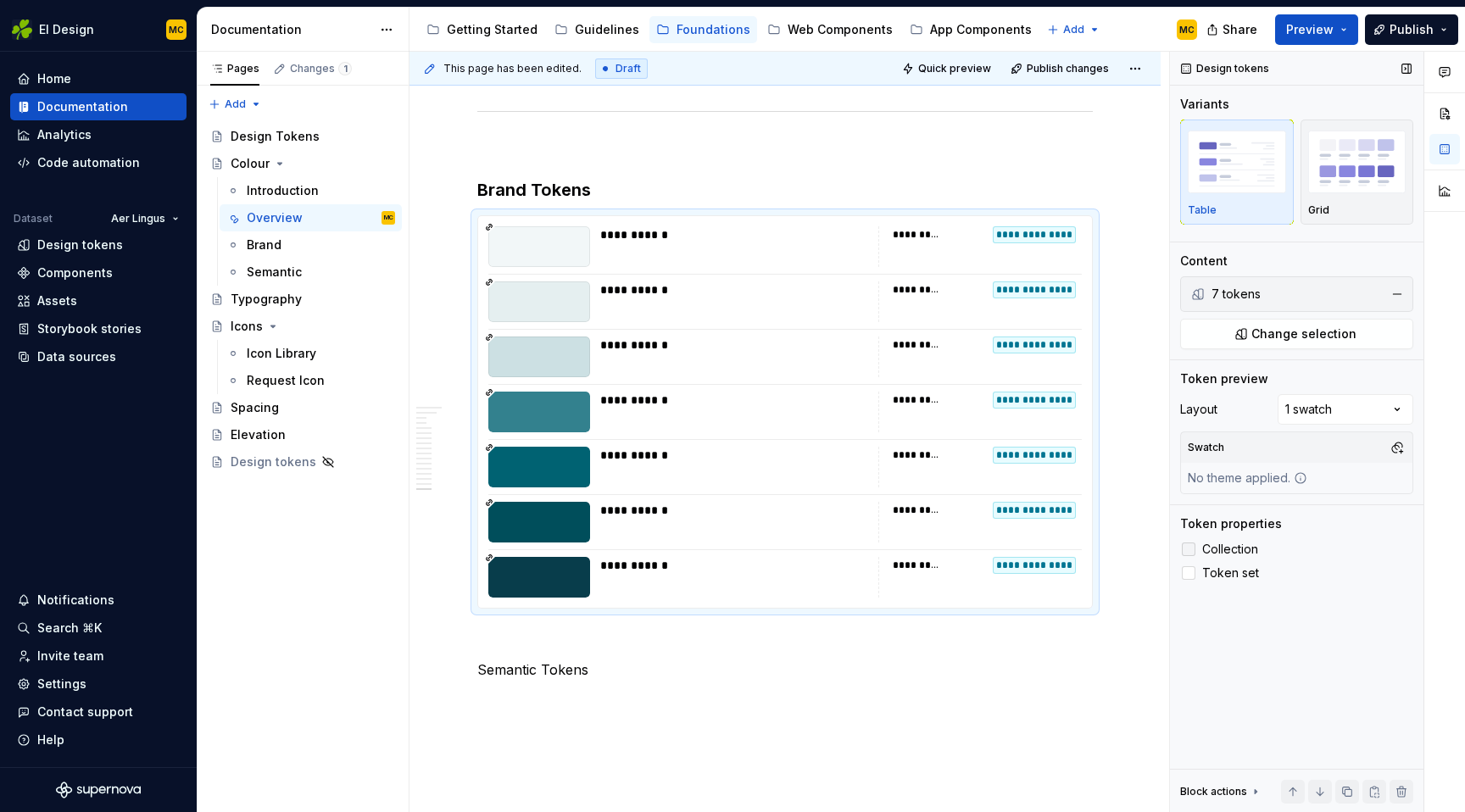
click at [1231, 541] on label "Collection" at bounding box center [1296, 549] width 234 height 20
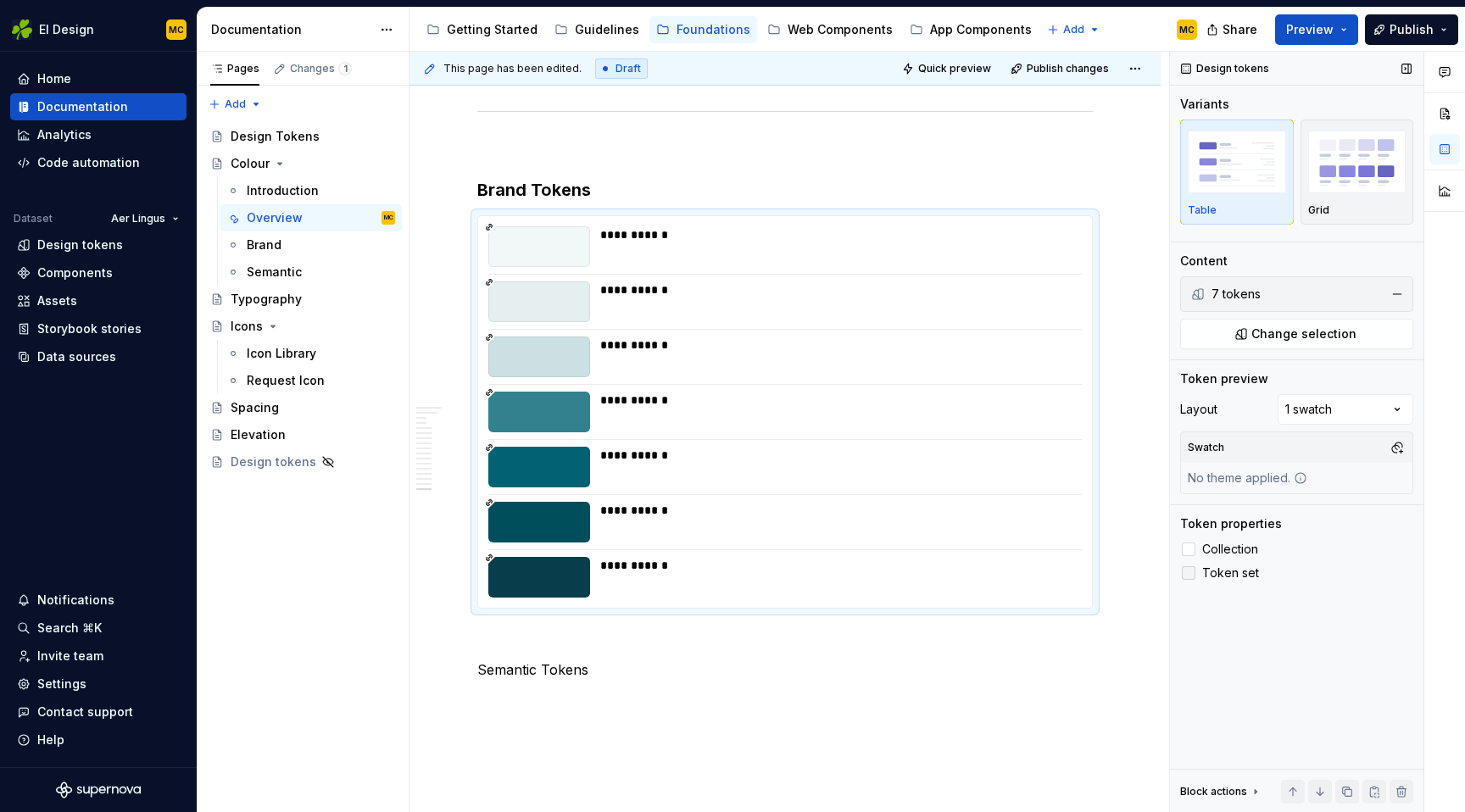
click at [1225, 573] on span "Token set" at bounding box center [1231, 573] width 57 height 13
click at [1243, 542] on span "Collection" at bounding box center [1231, 549] width 56 height 13
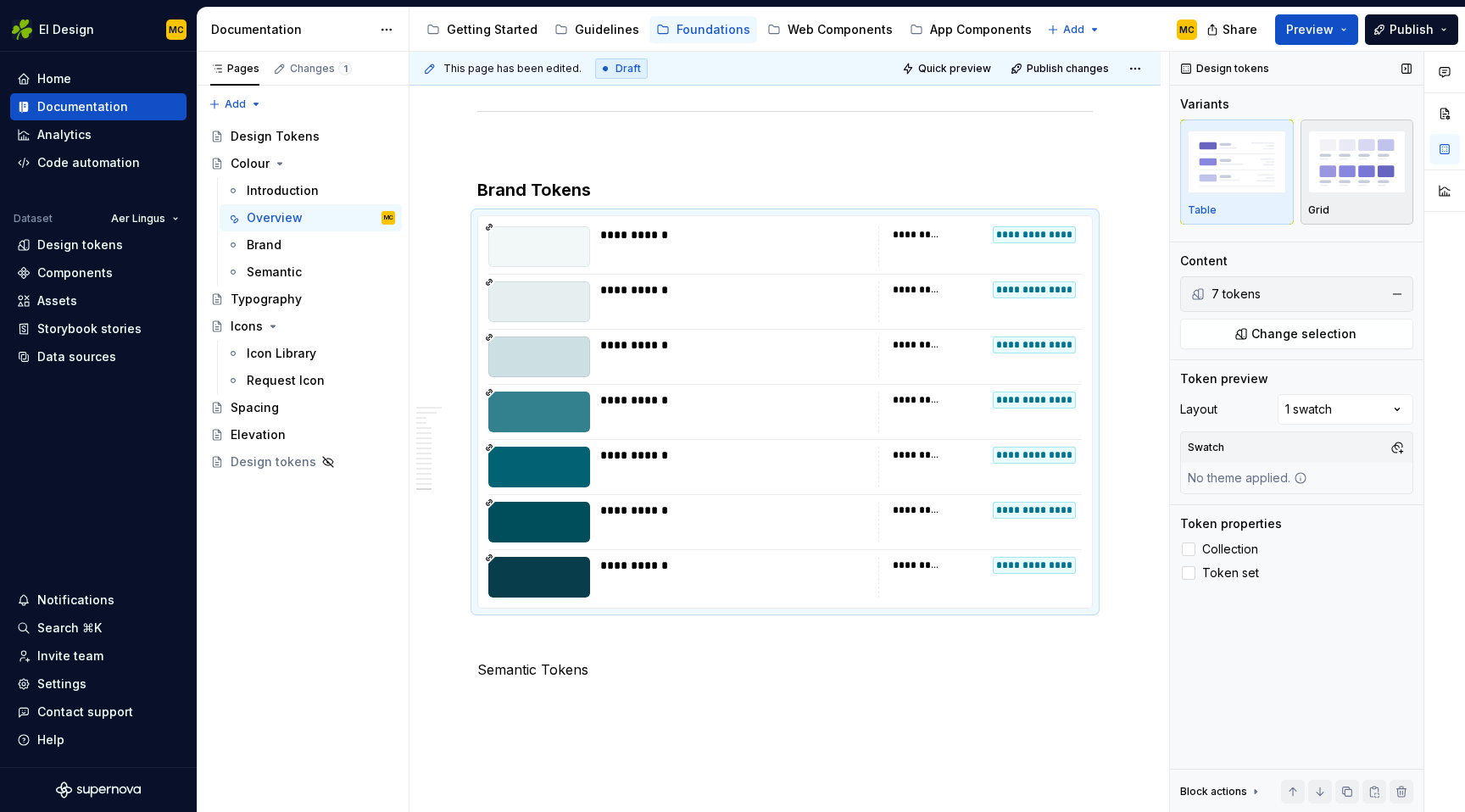
click at [1373, 210] on div "Grid" at bounding box center [1357, 211] width 98 height 13
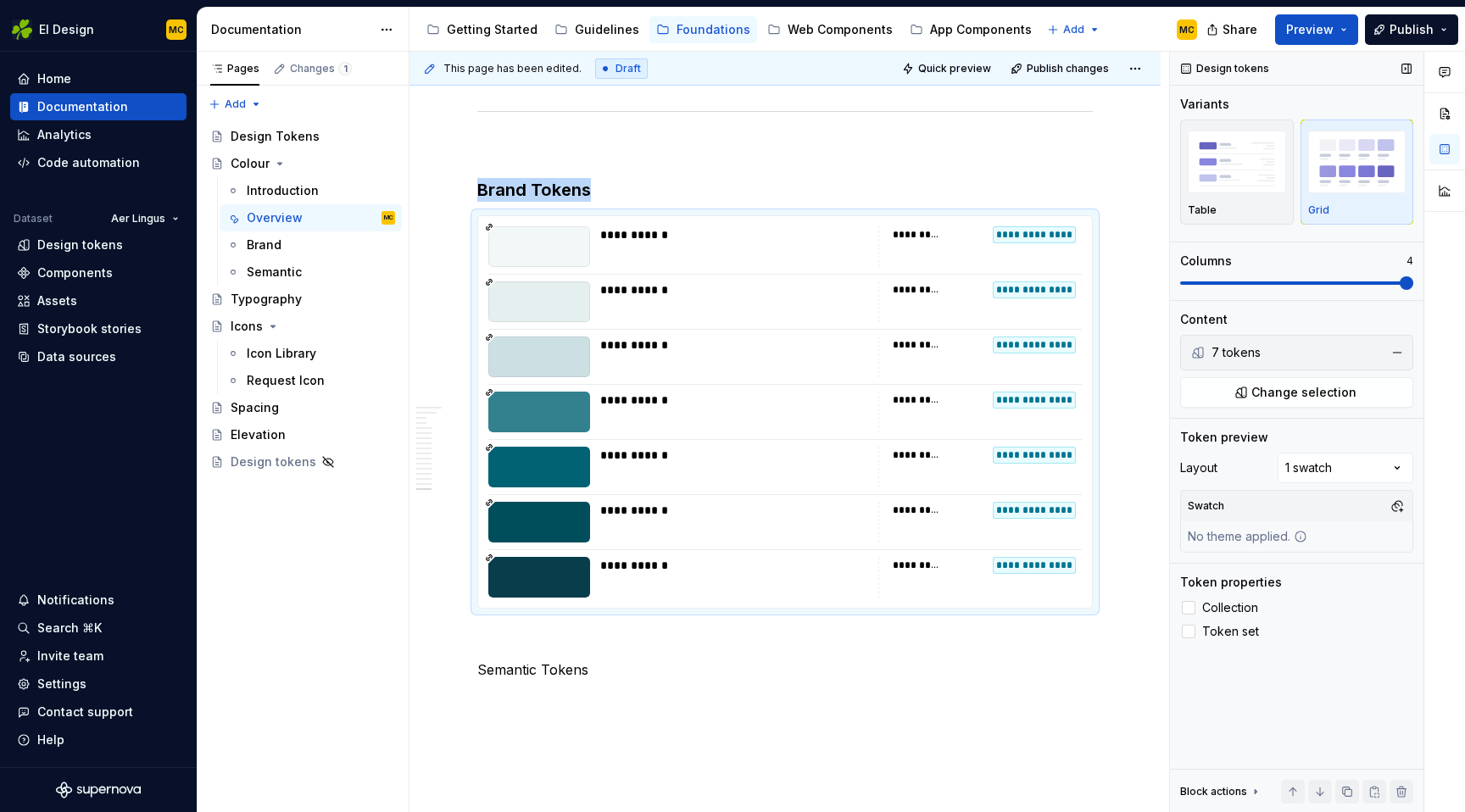
click at [1414, 276] on span at bounding box center [1407, 283] width 13 height 13
click at [1189, 608] on polyline at bounding box center [1189, 608] width 0 height 0
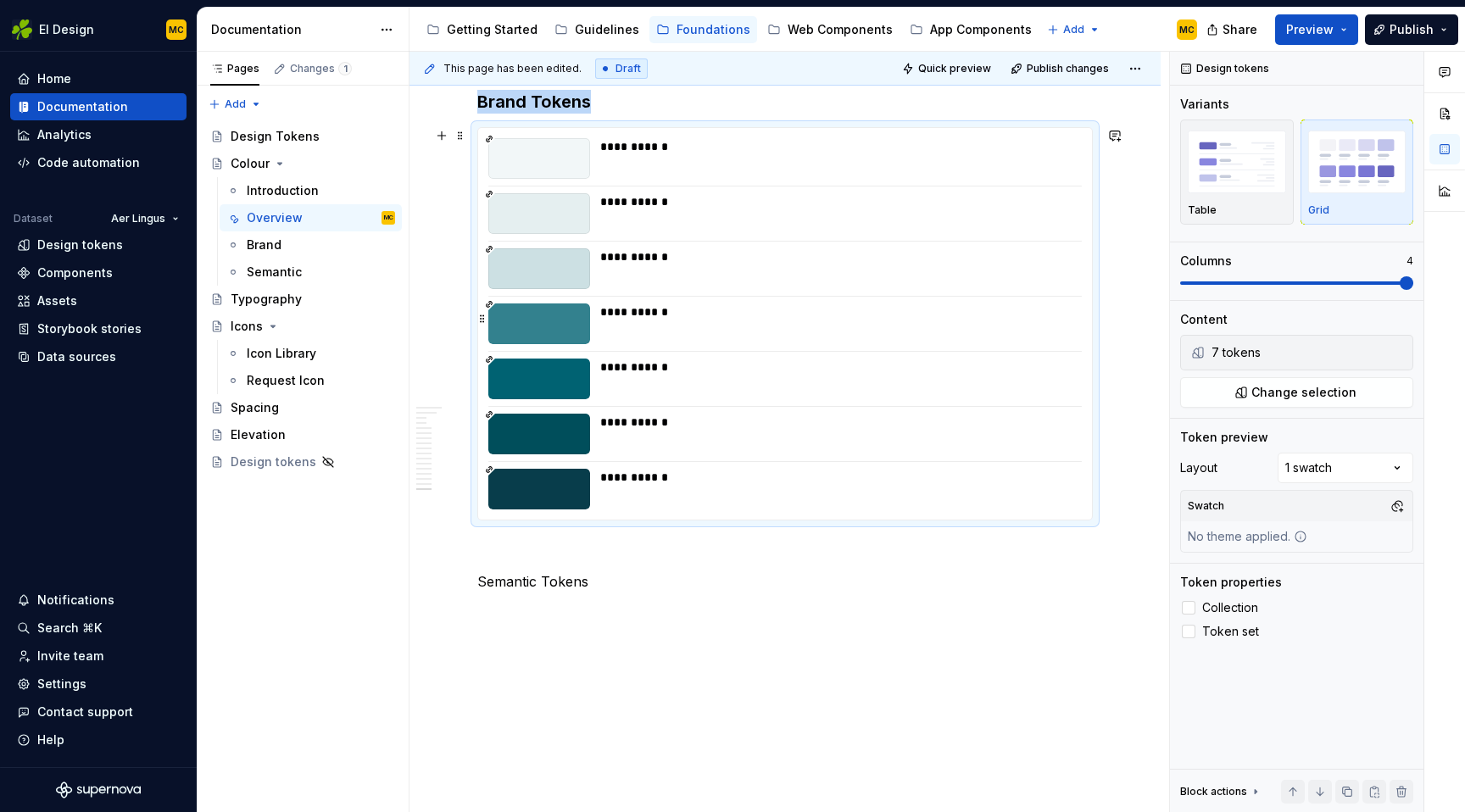
scroll to position [5682, 0]
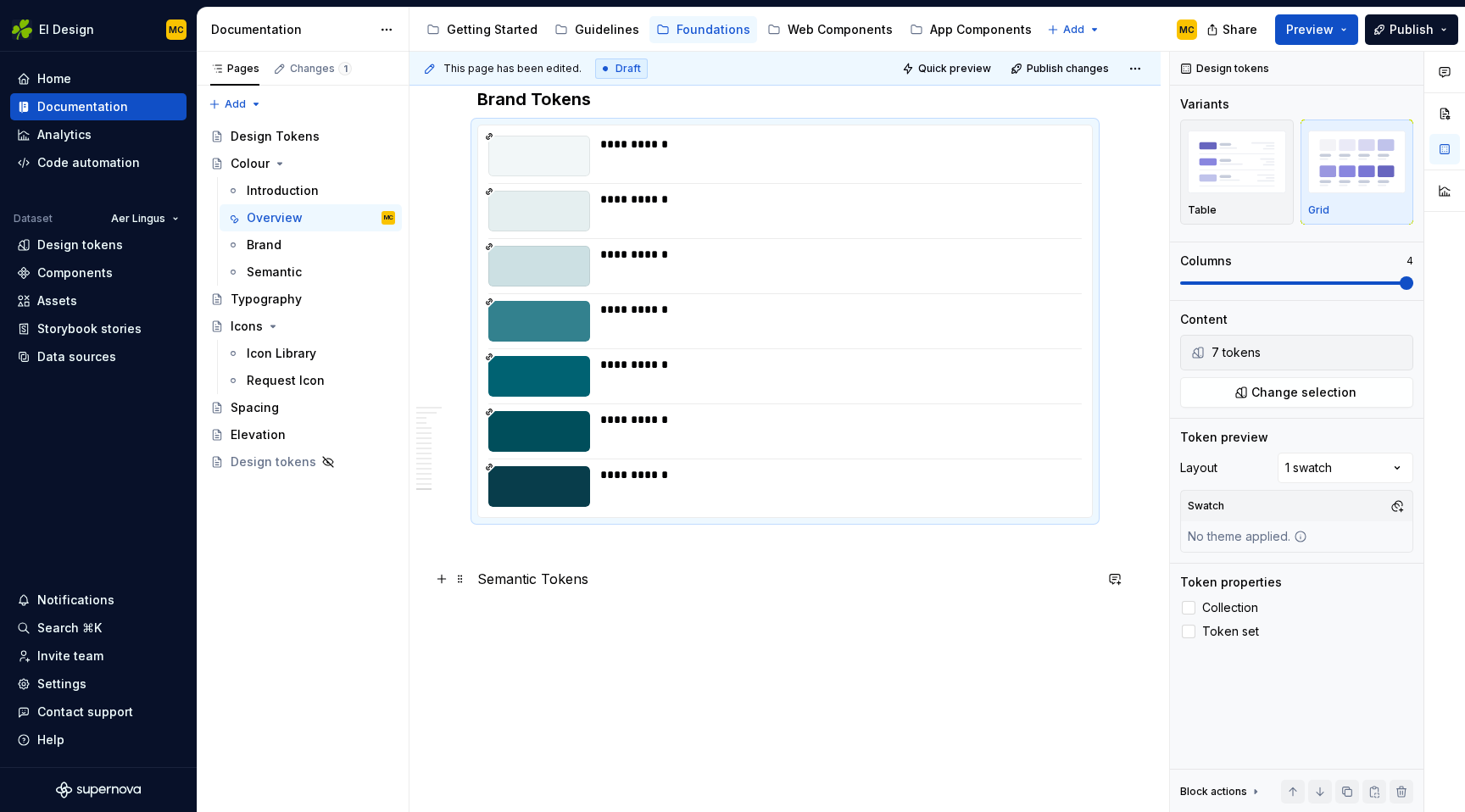
click at [637, 583] on p "Semantic Tokens" at bounding box center [785, 579] width 616 height 20
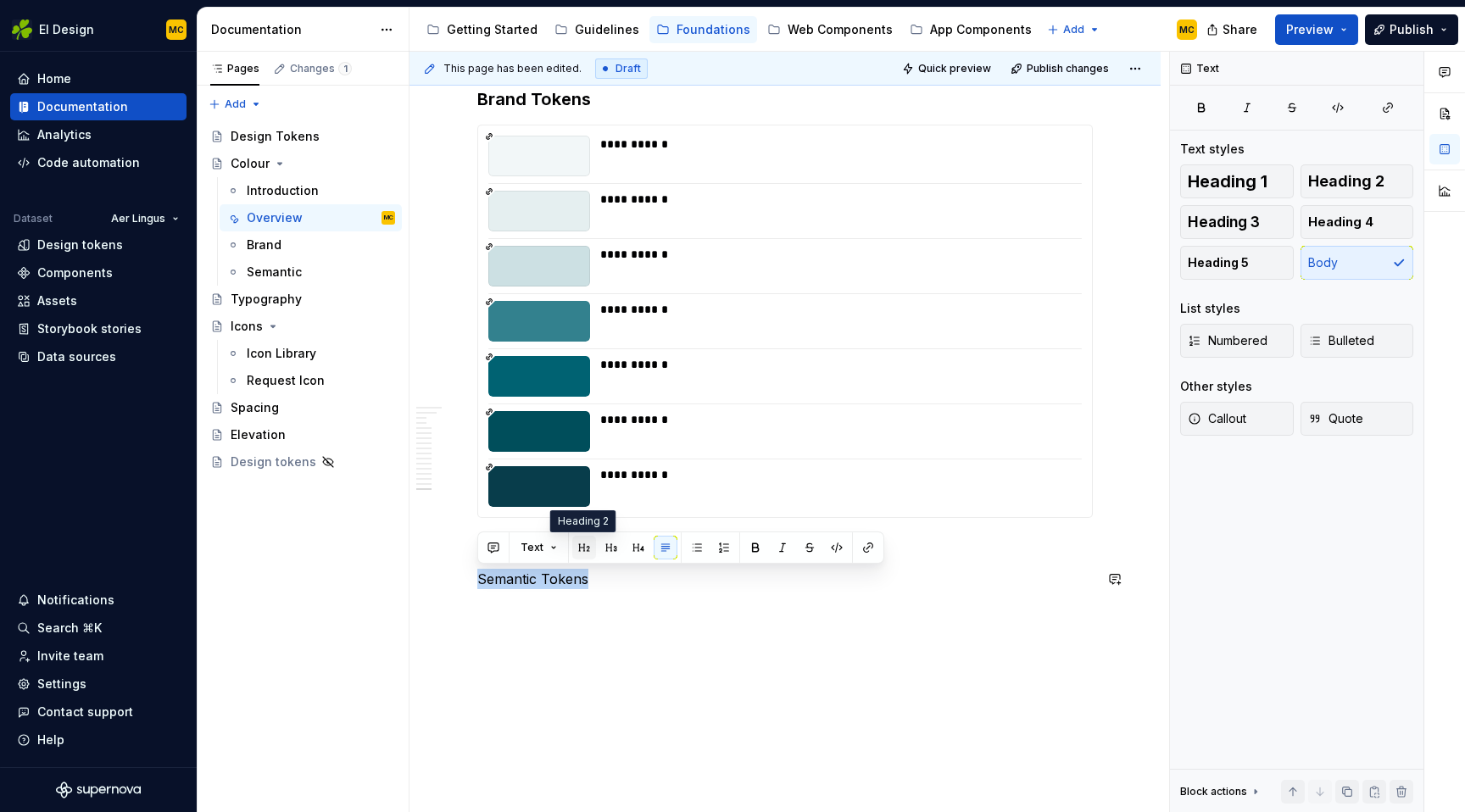
click at [589, 549] on button "button" at bounding box center [584, 547] width 24 height 24
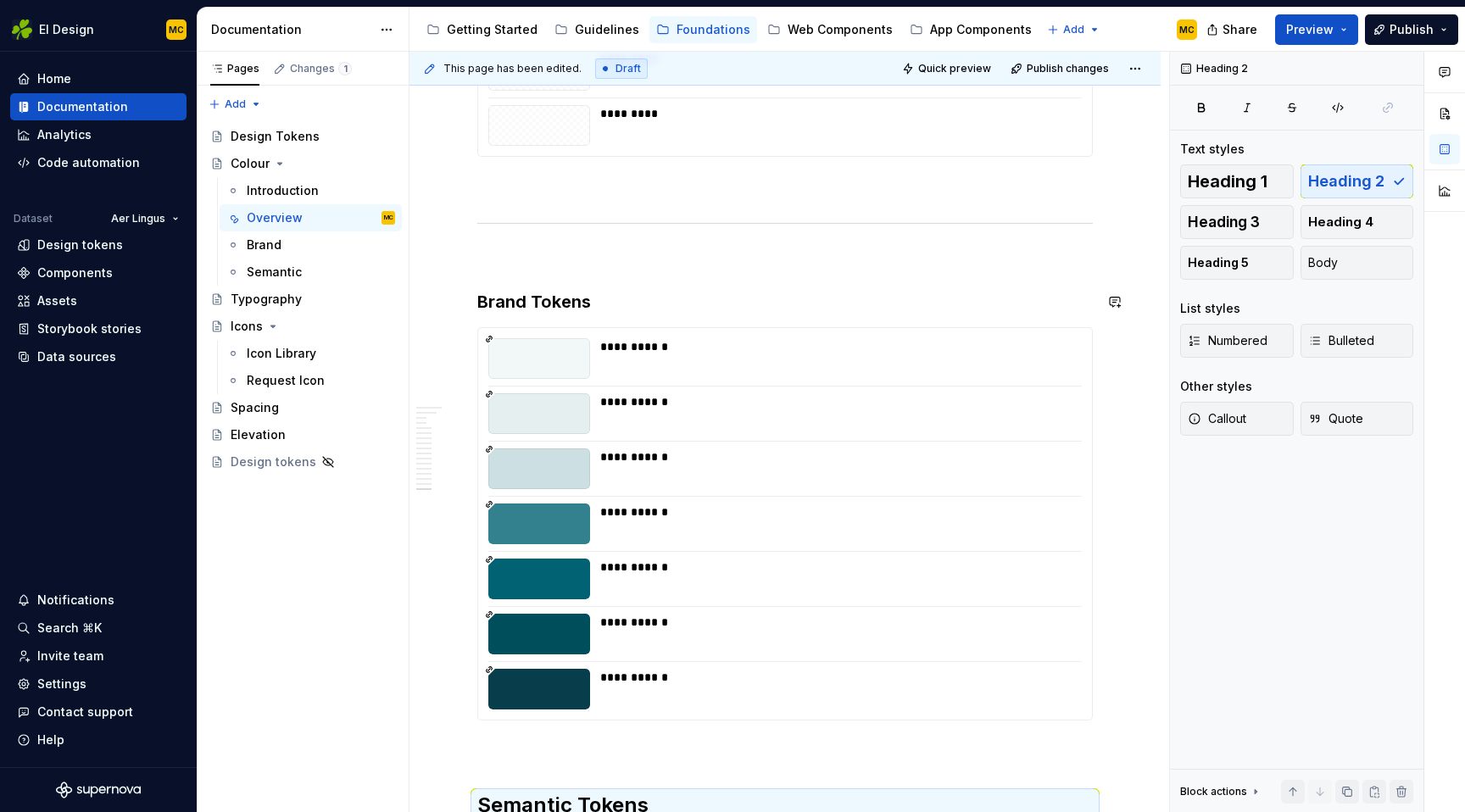
scroll to position [5475, 0]
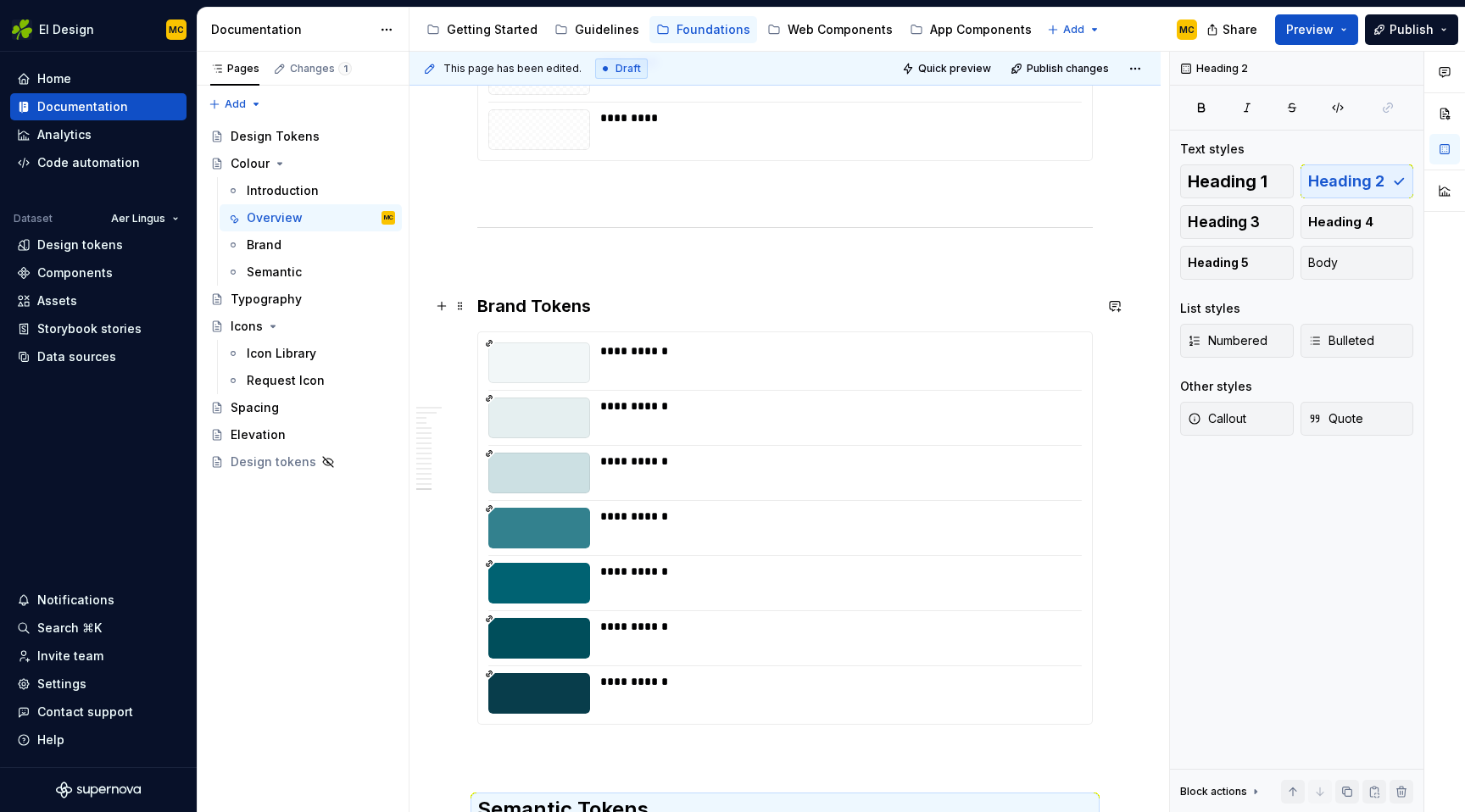
click at [624, 311] on h3 "Brand Tokens" at bounding box center [785, 306] width 616 height 24
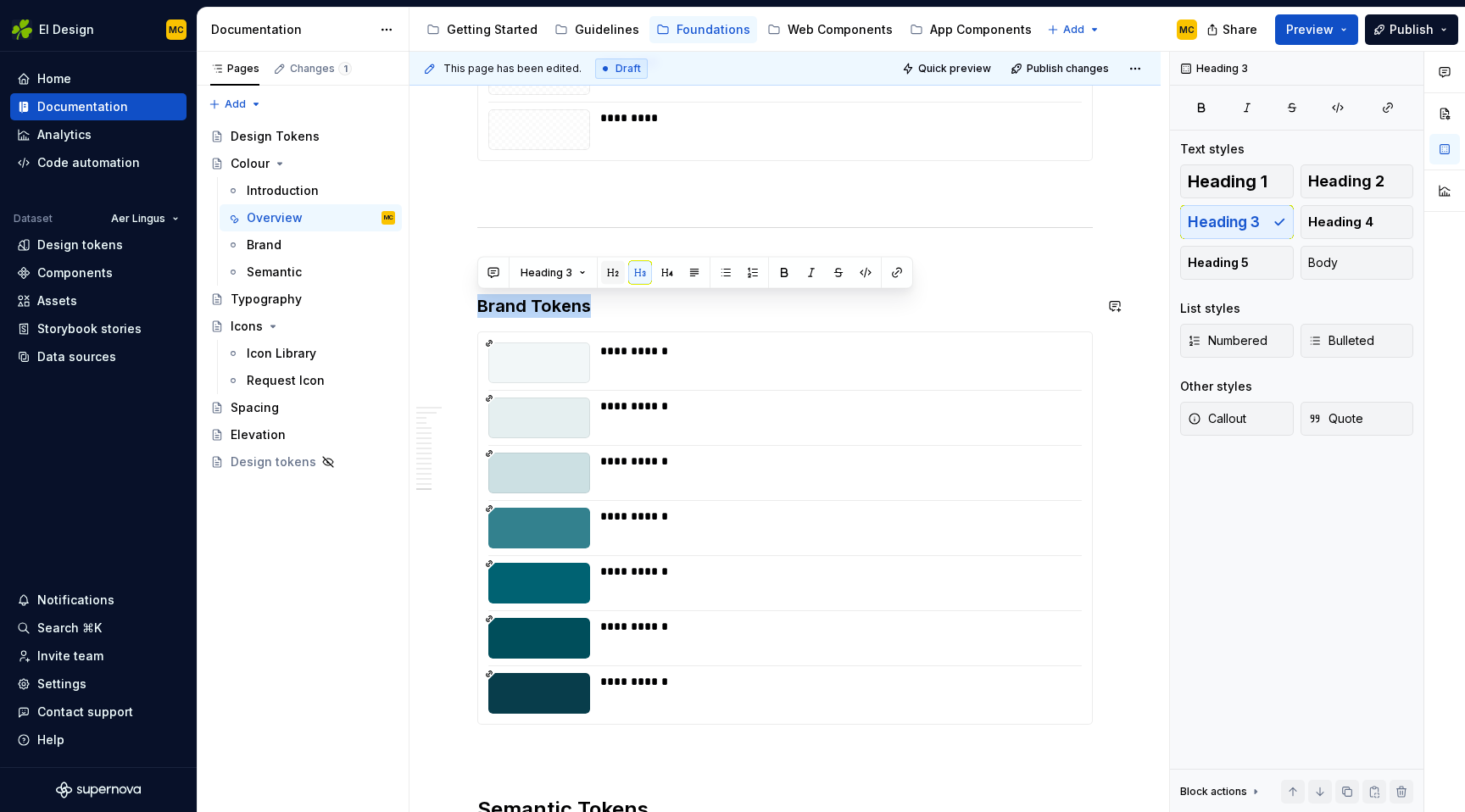
click at [614, 270] on button "button" at bounding box center [613, 273] width 24 height 24
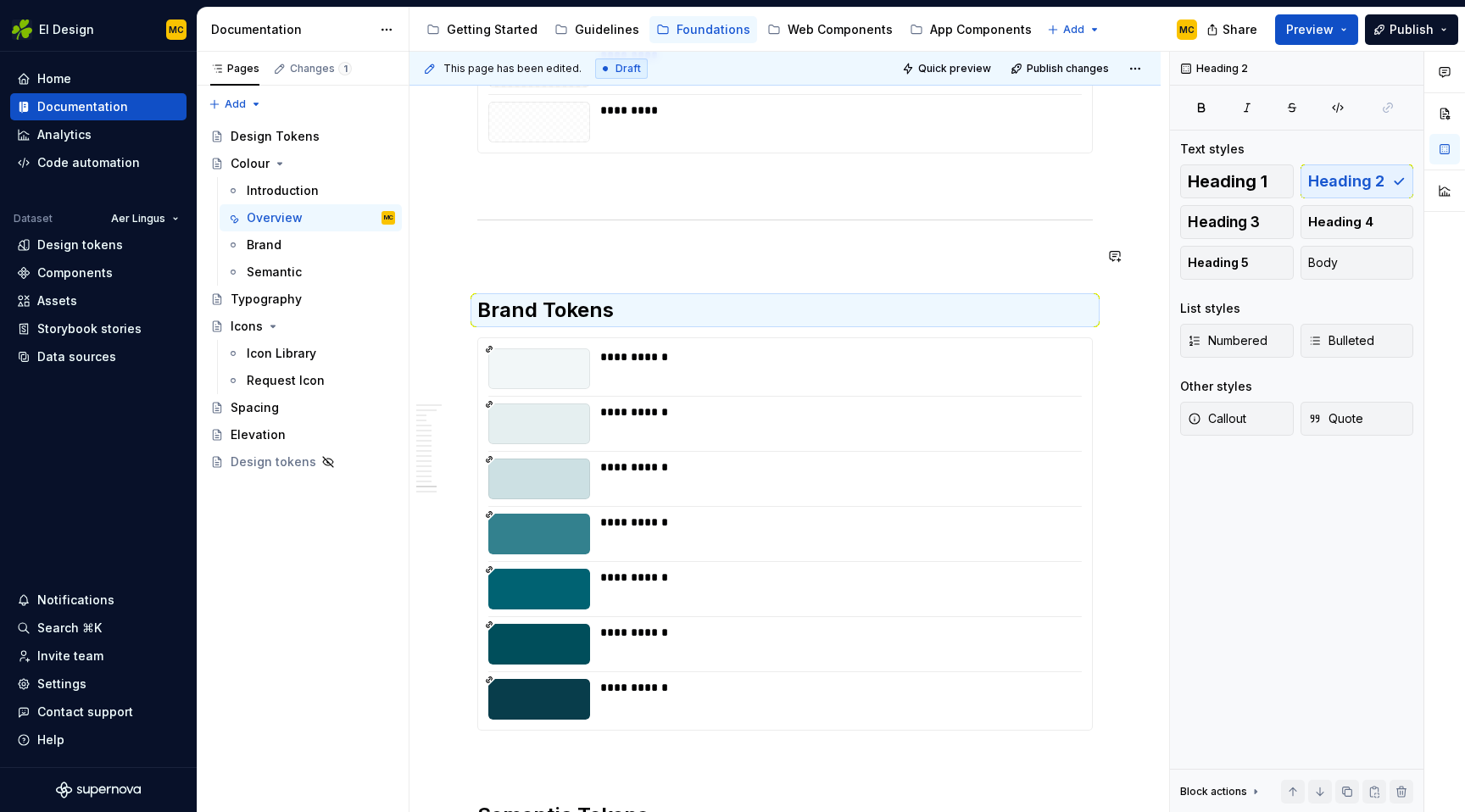
scroll to position [5494, 0]
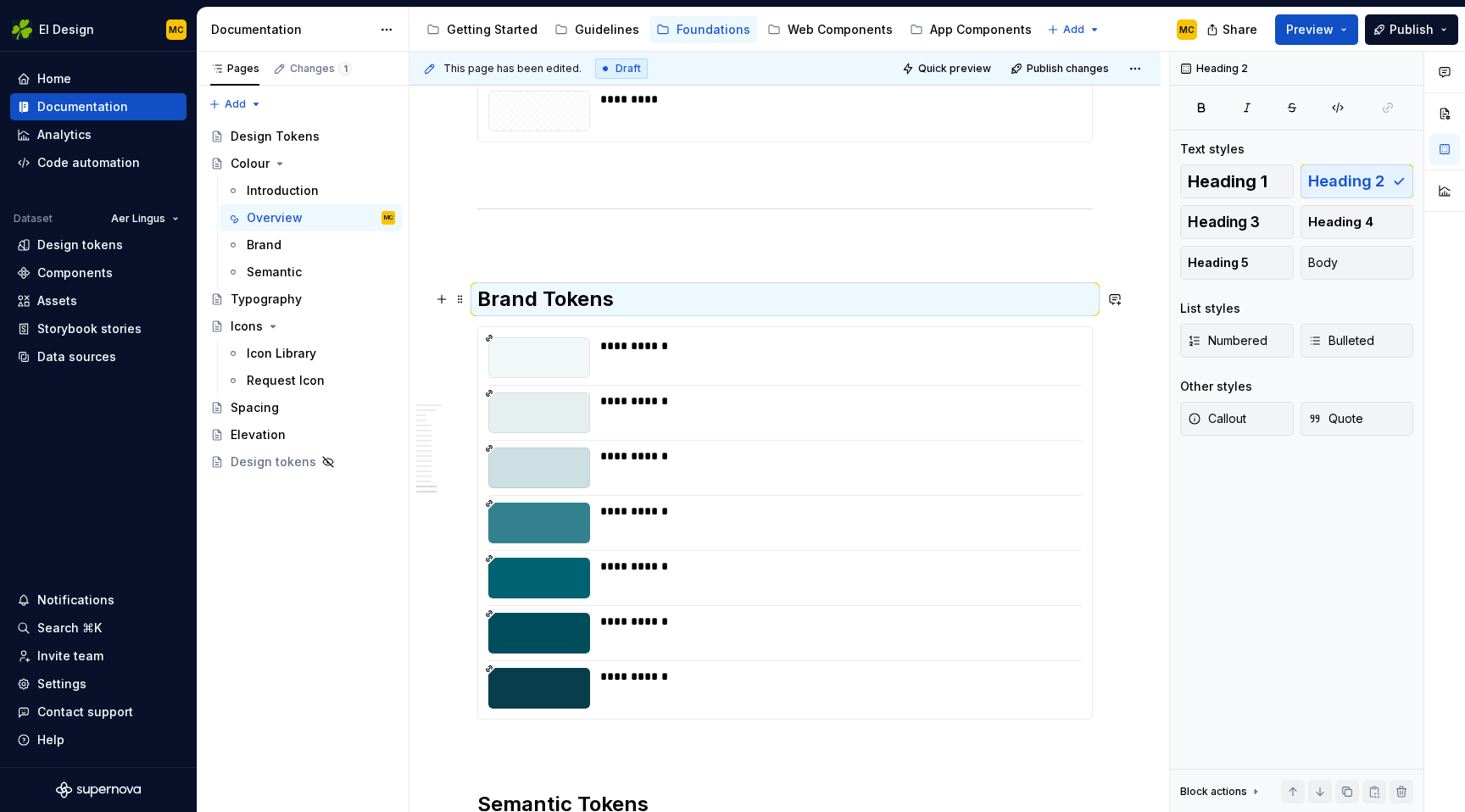
click at [641, 290] on h2 "Brand Tokens" at bounding box center [785, 299] width 616 height 27
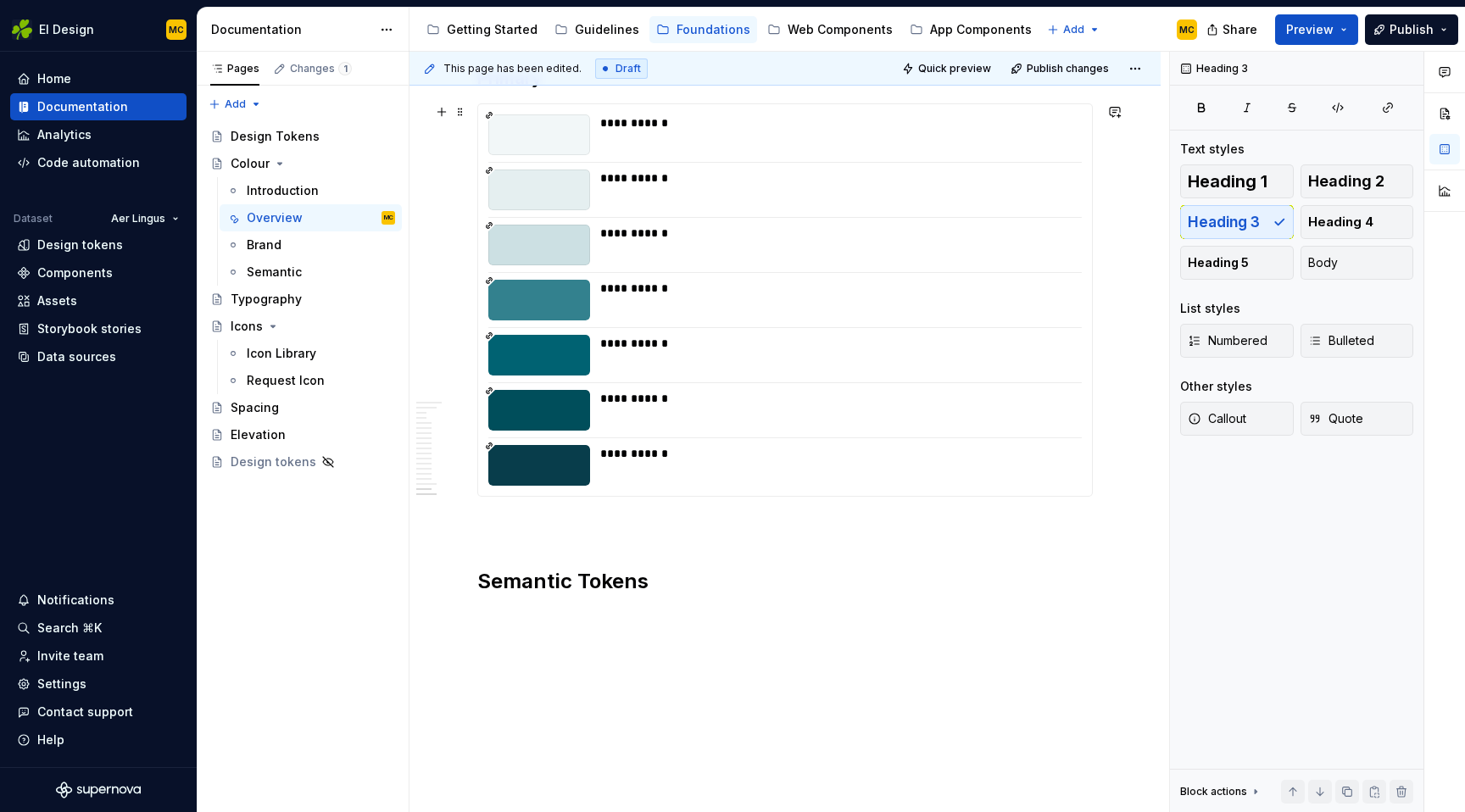
scroll to position [5805, 0]
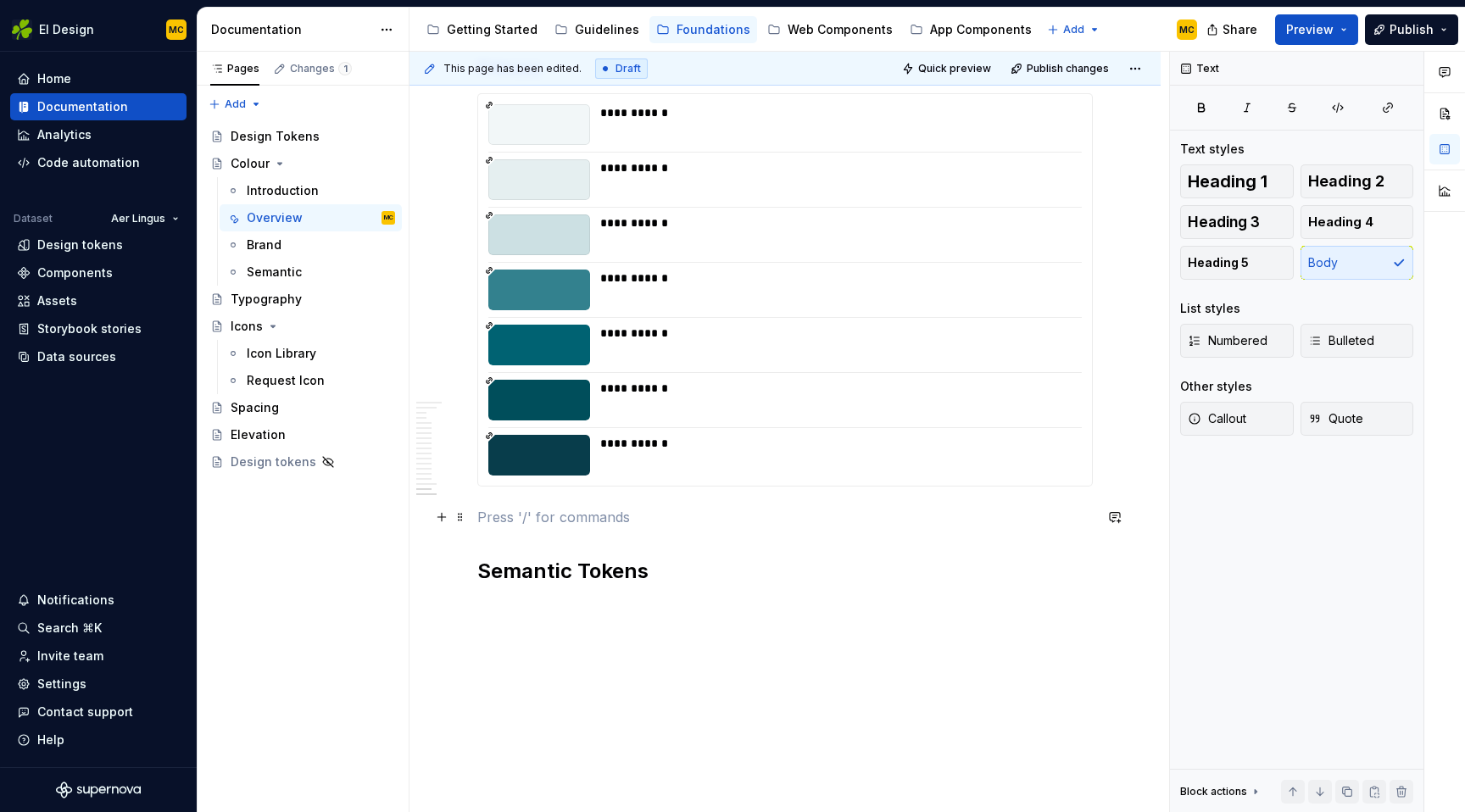
click at [548, 526] on p at bounding box center [785, 517] width 616 height 20
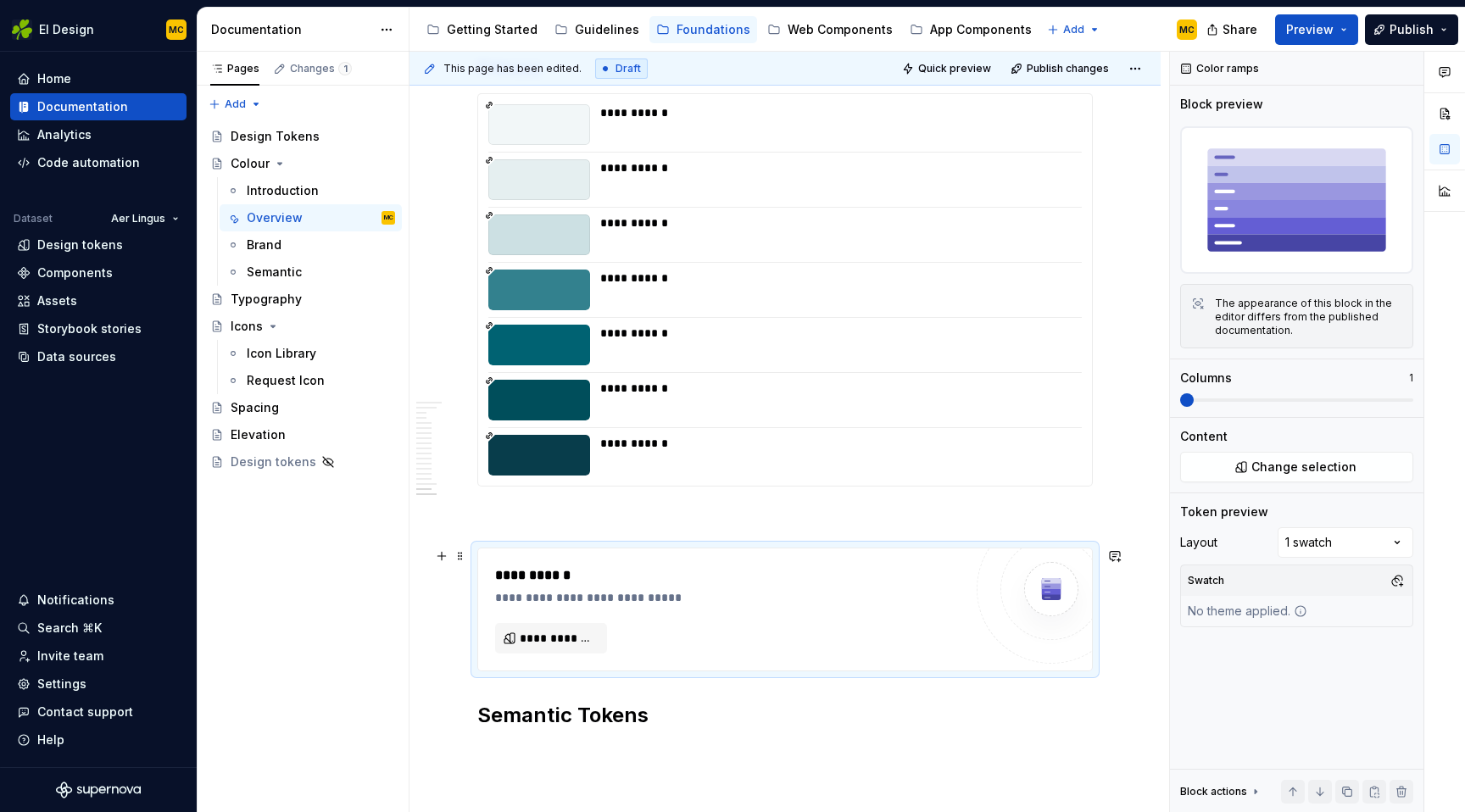
click at [616, 572] on div "**********" at bounding box center [734, 575] width 477 height 20
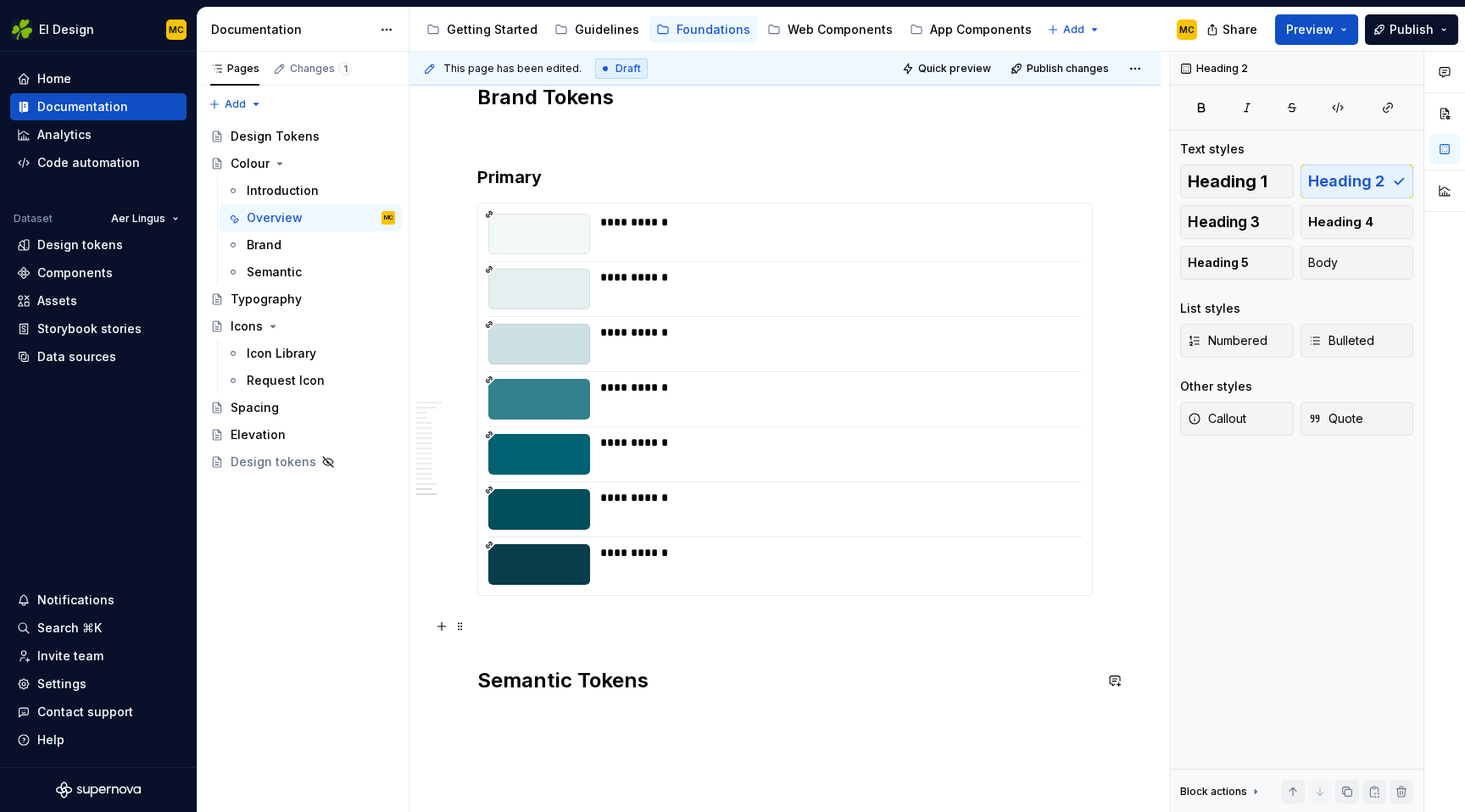
scroll to position [5692, 0]
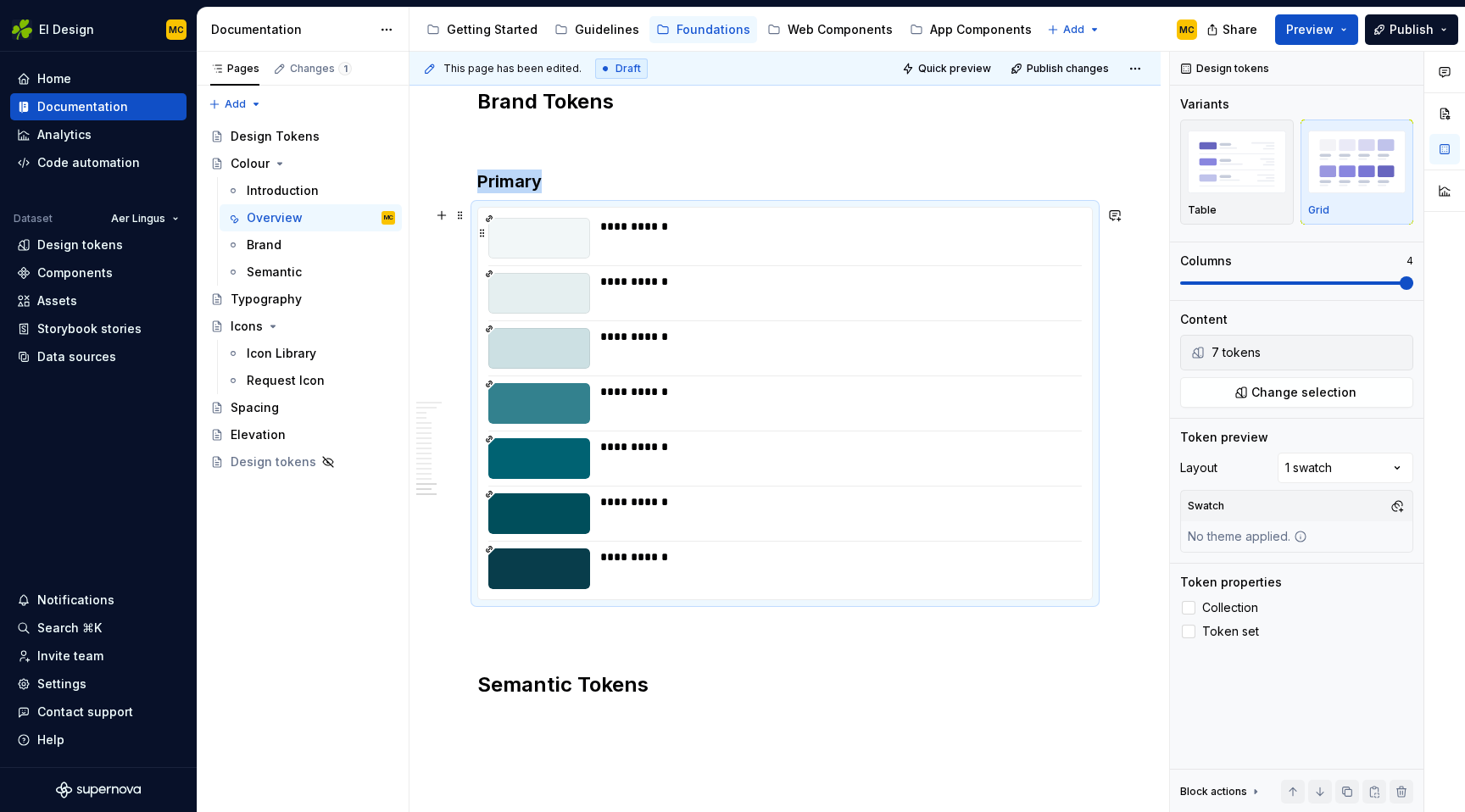
click at [797, 250] on div "**********" at bounding box center [836, 238] width 472 height 41
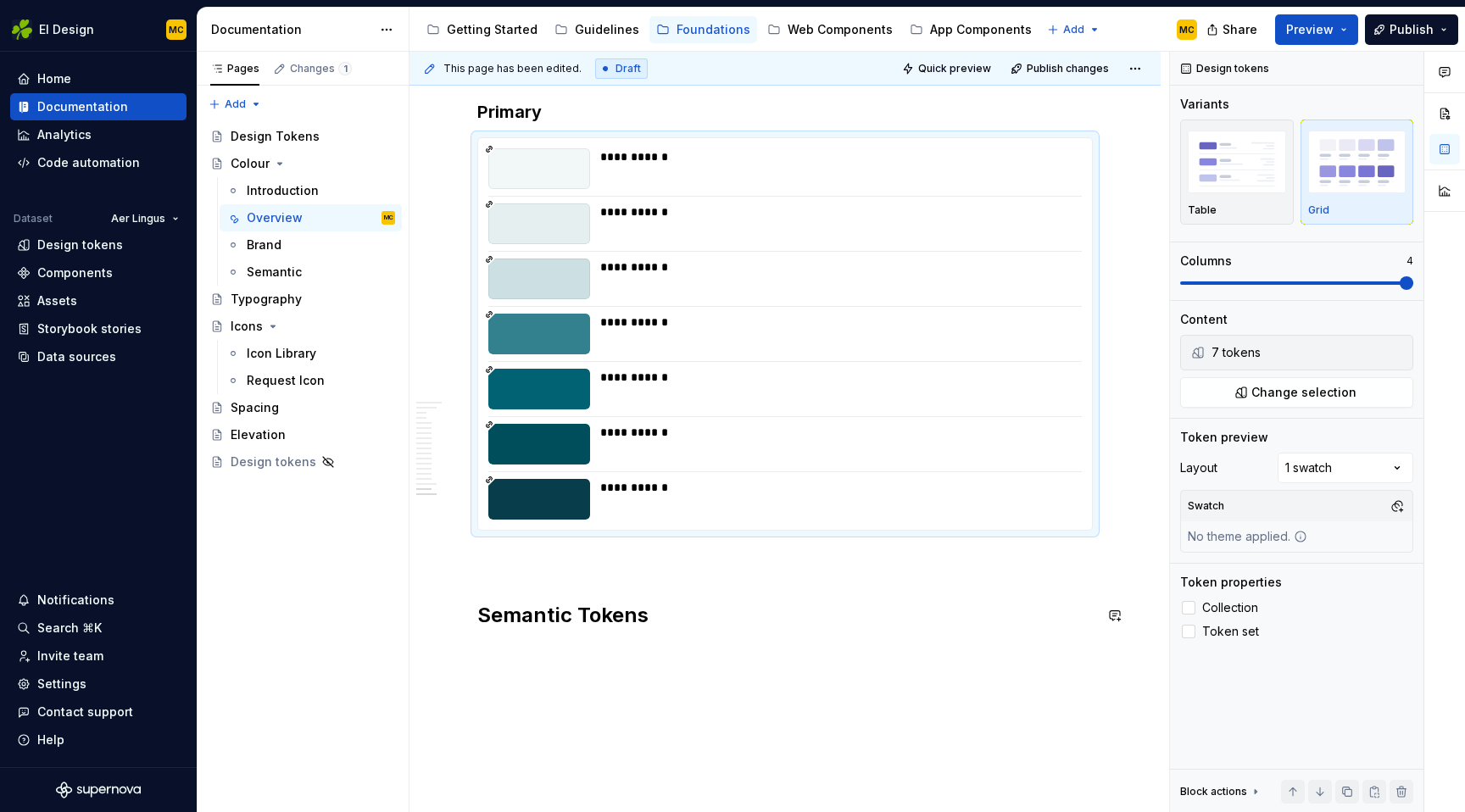
scroll to position [5781, 0]
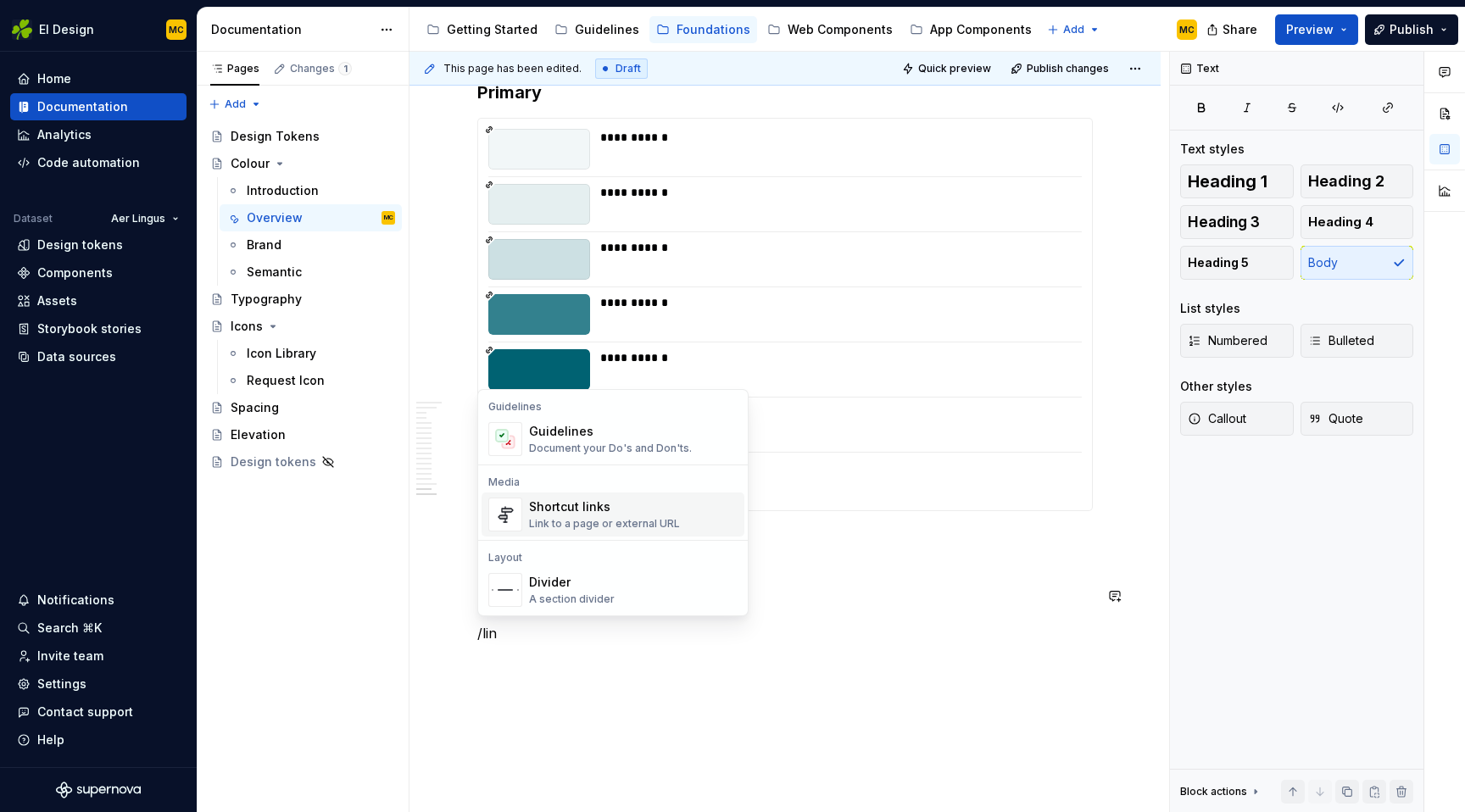
click at [656, 520] on div "Link to a page or external URL" at bounding box center [604, 524] width 151 height 13
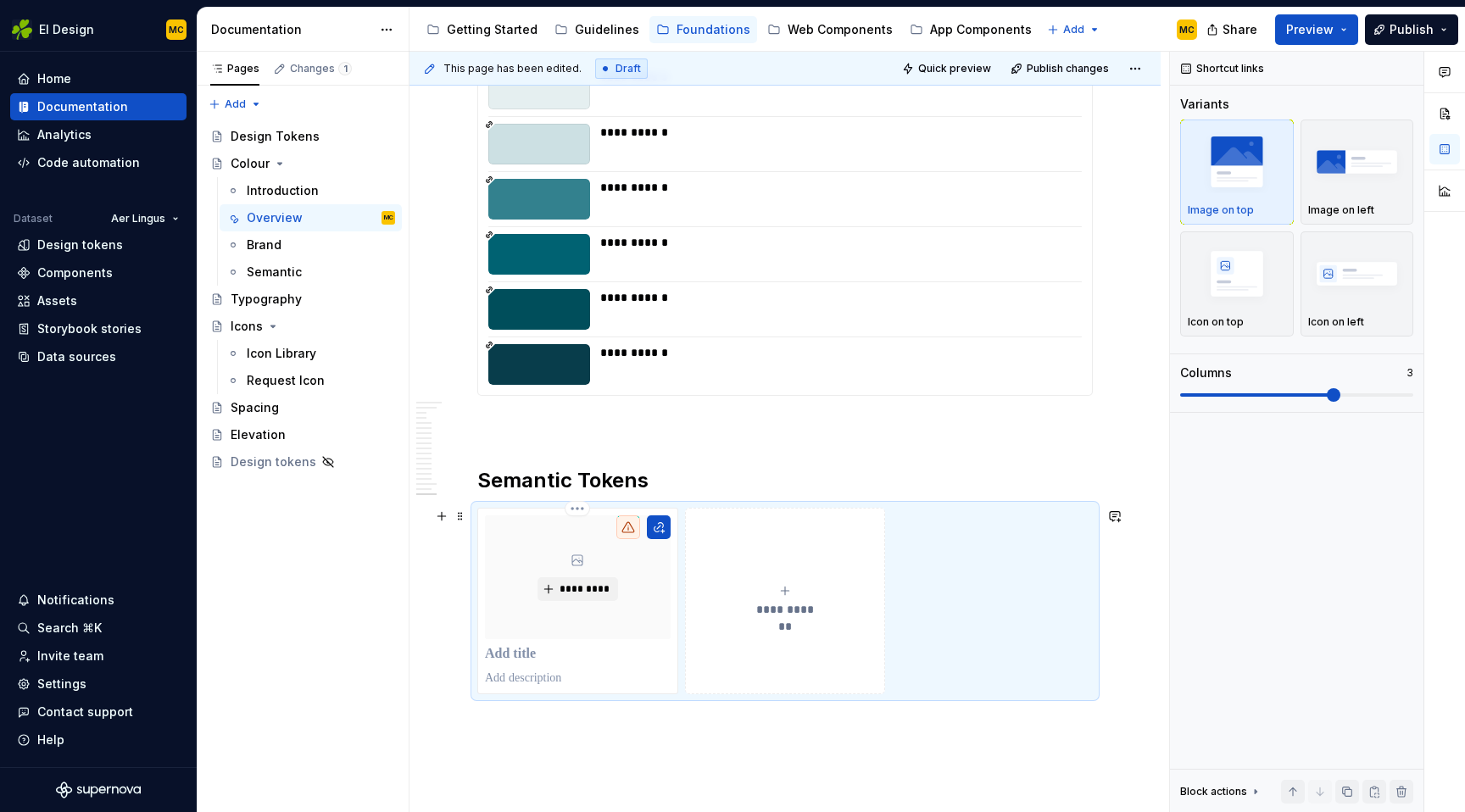
scroll to position [5905, 0]
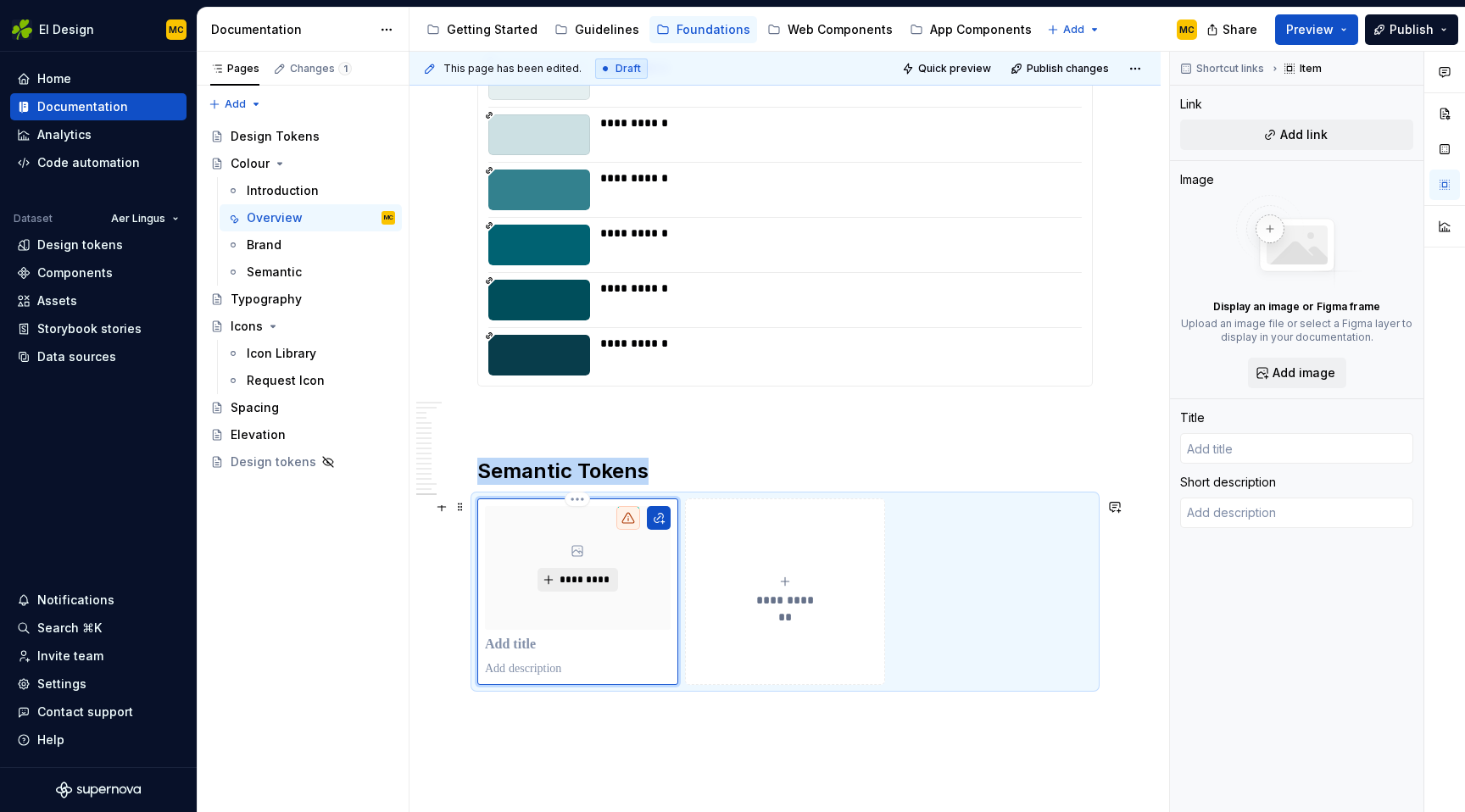
click at [570, 579] on span "*********" at bounding box center [584, 579] width 51 height 13
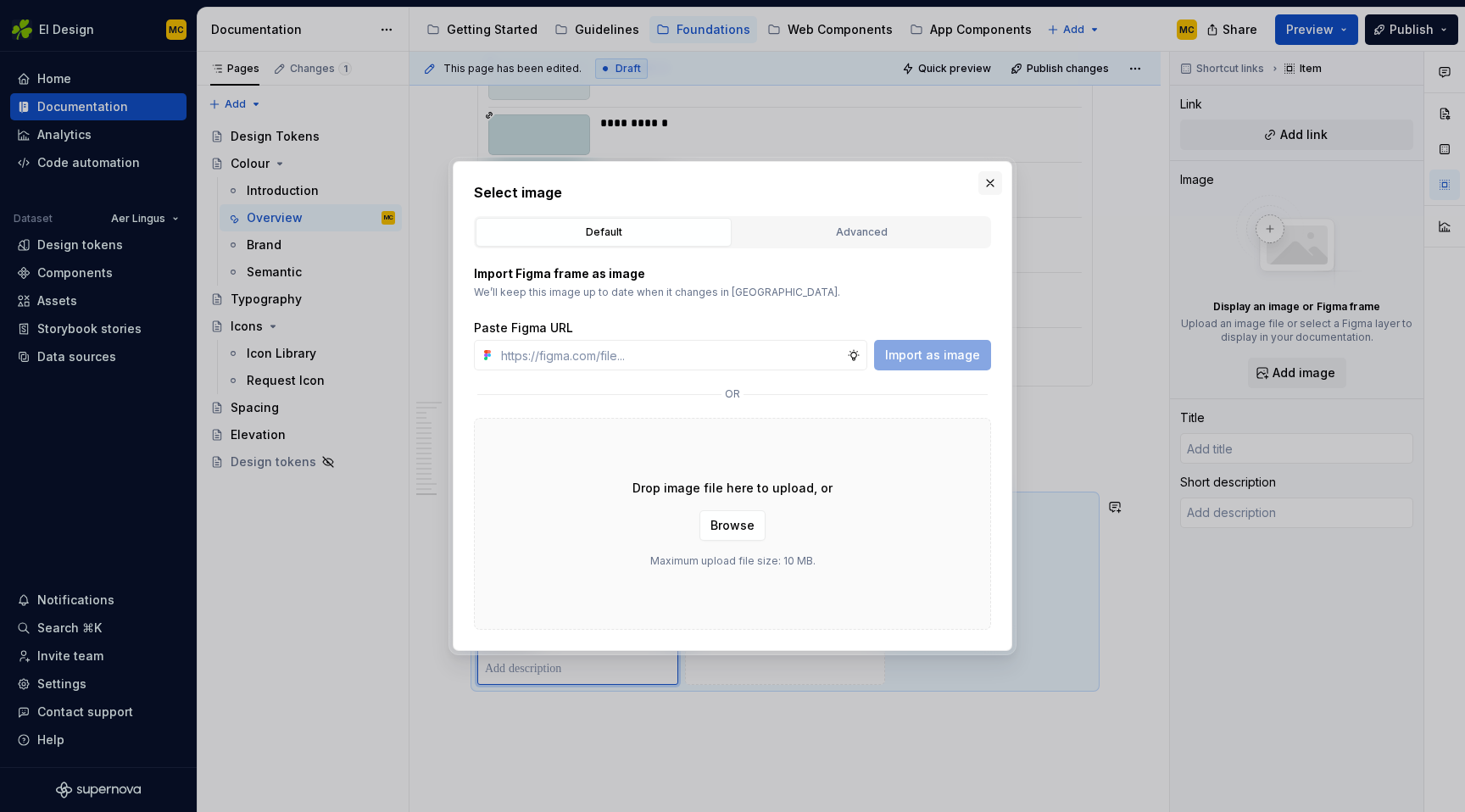
click at [988, 174] on button "button" at bounding box center [990, 183] width 24 height 24
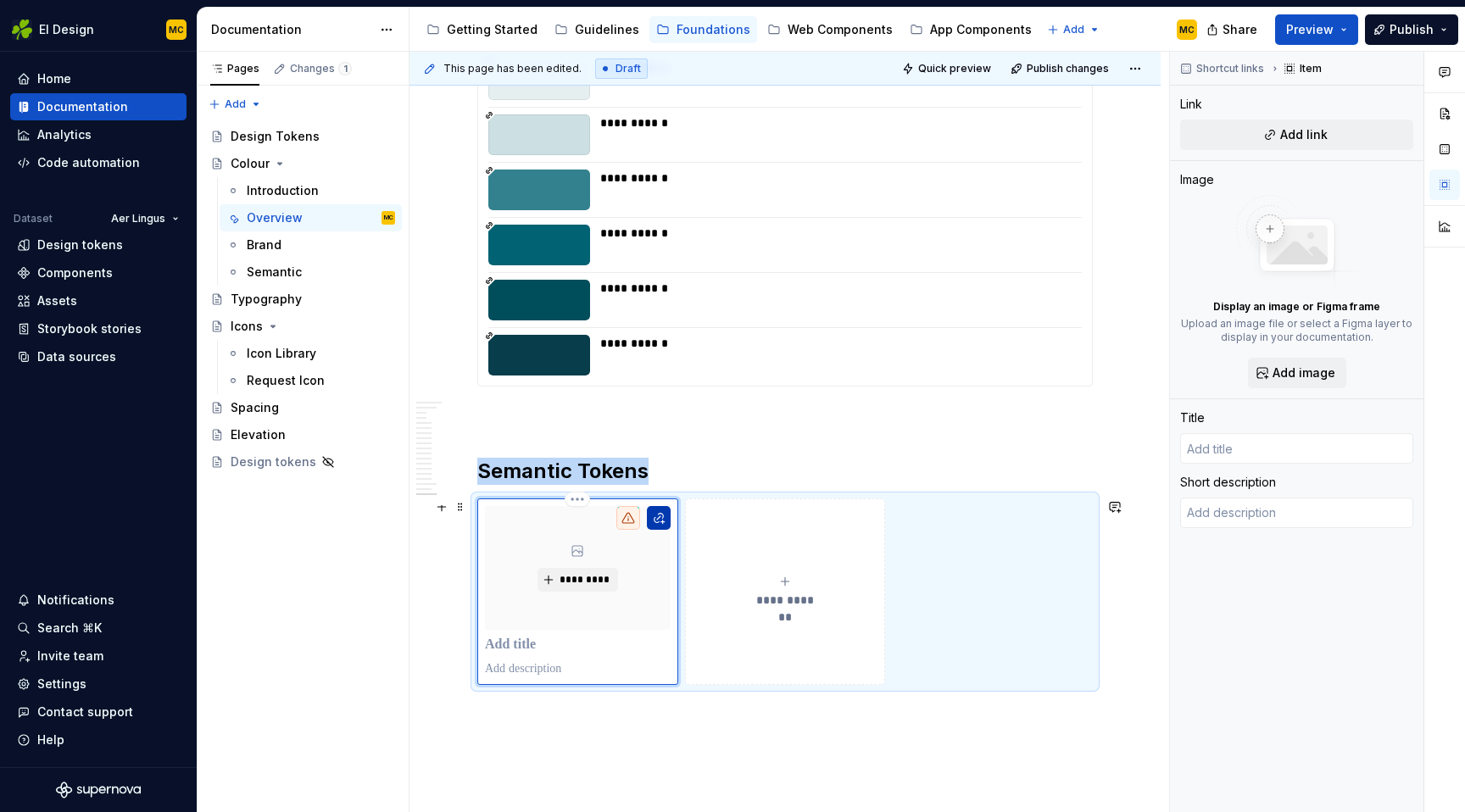
click at [659, 522] on button "button" at bounding box center [659, 518] width 24 height 24
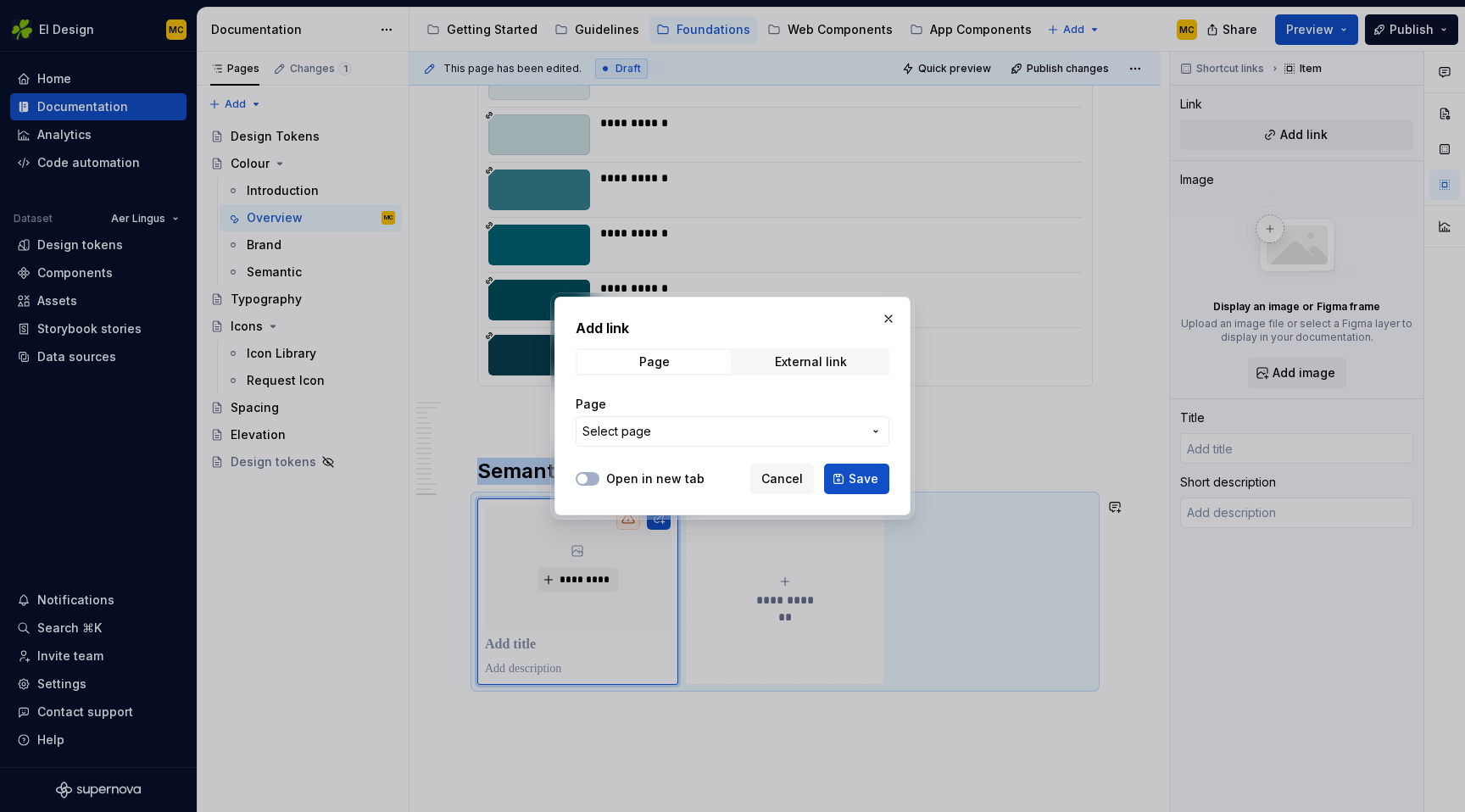
click at [743, 432] on span "Select page" at bounding box center [722, 432] width 280 height 17
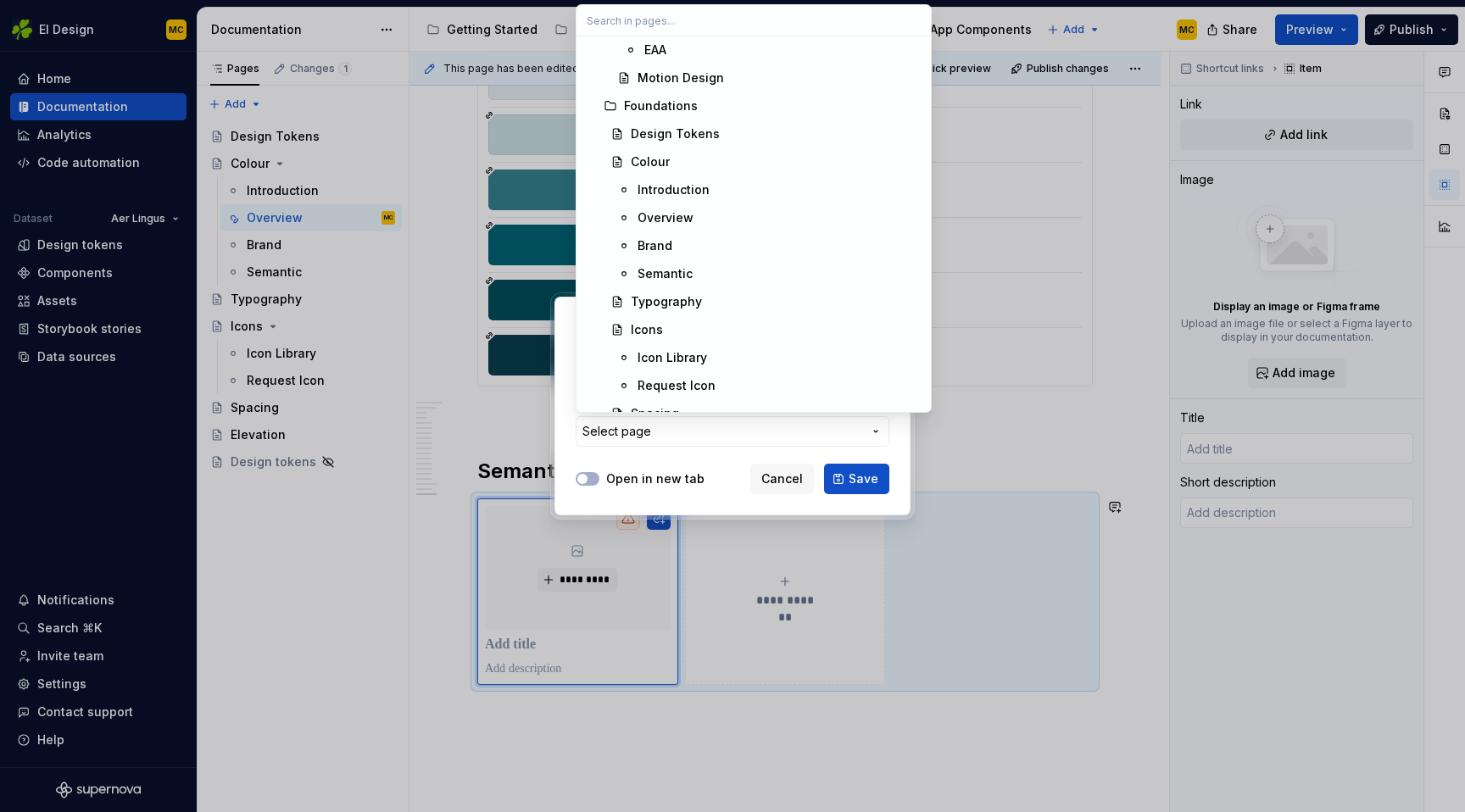
scroll to position [1467, 0]
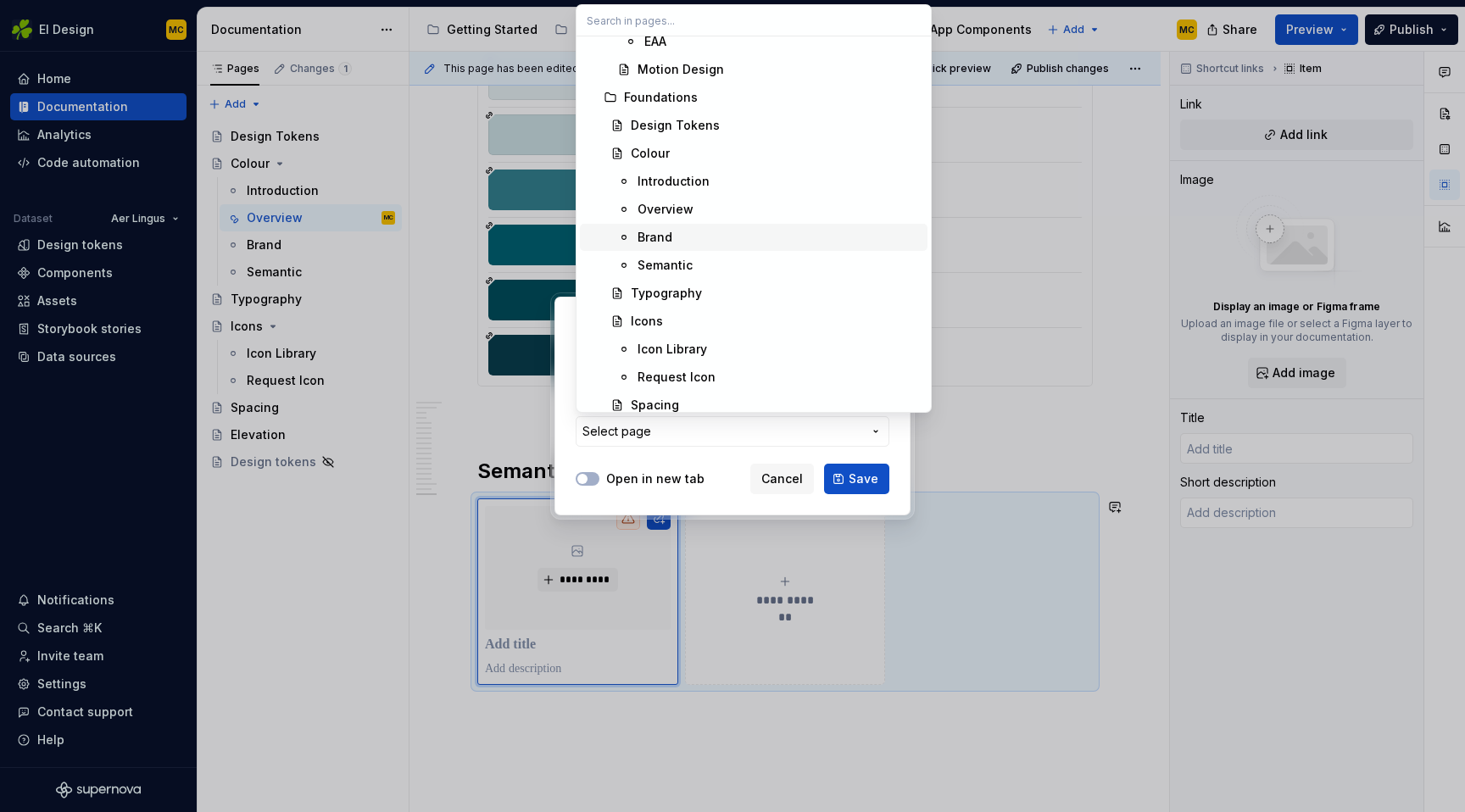
click at [703, 239] on div "Brand" at bounding box center [779, 237] width 283 height 17
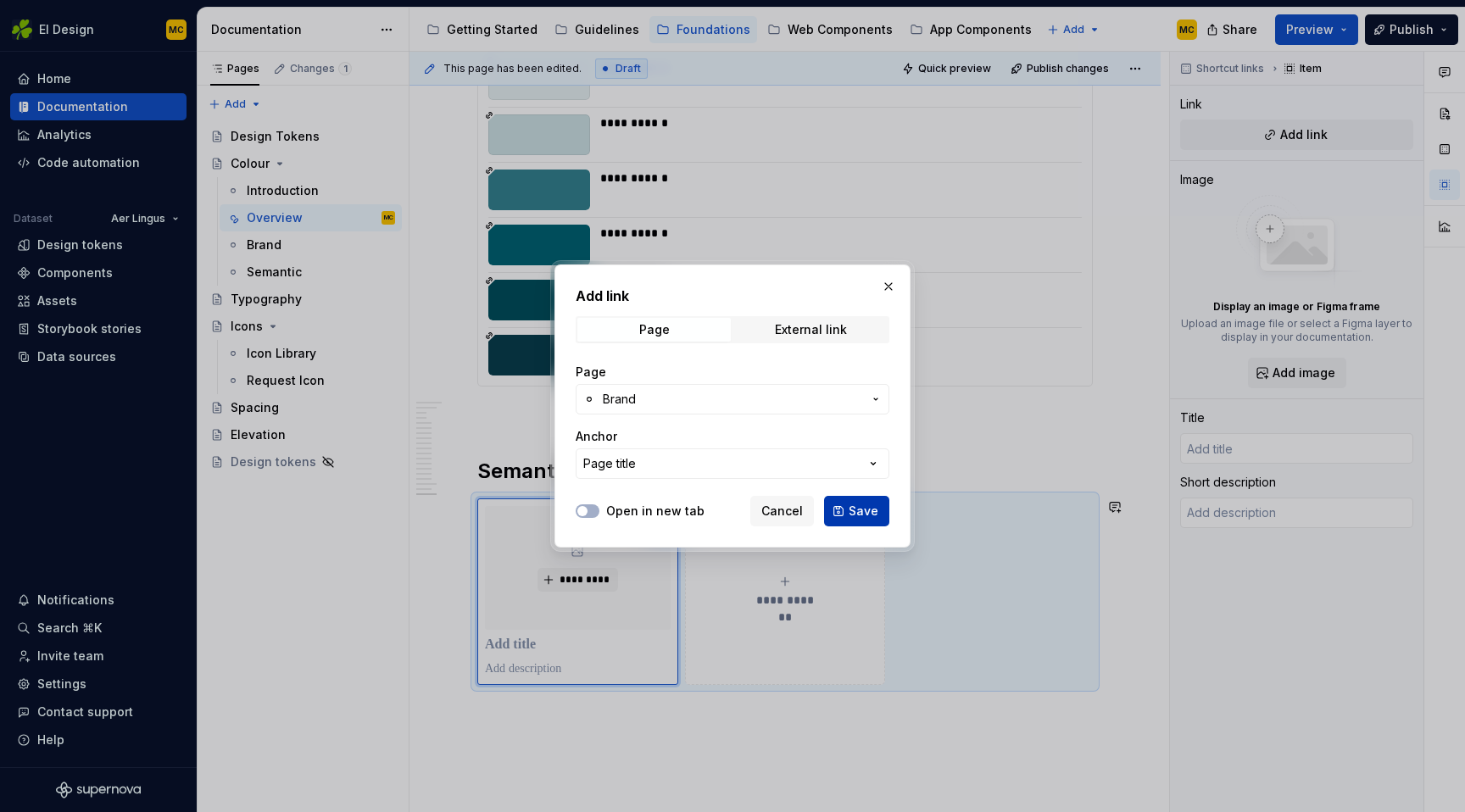
click at [840, 504] on button "Save" at bounding box center [857, 511] width 66 height 30
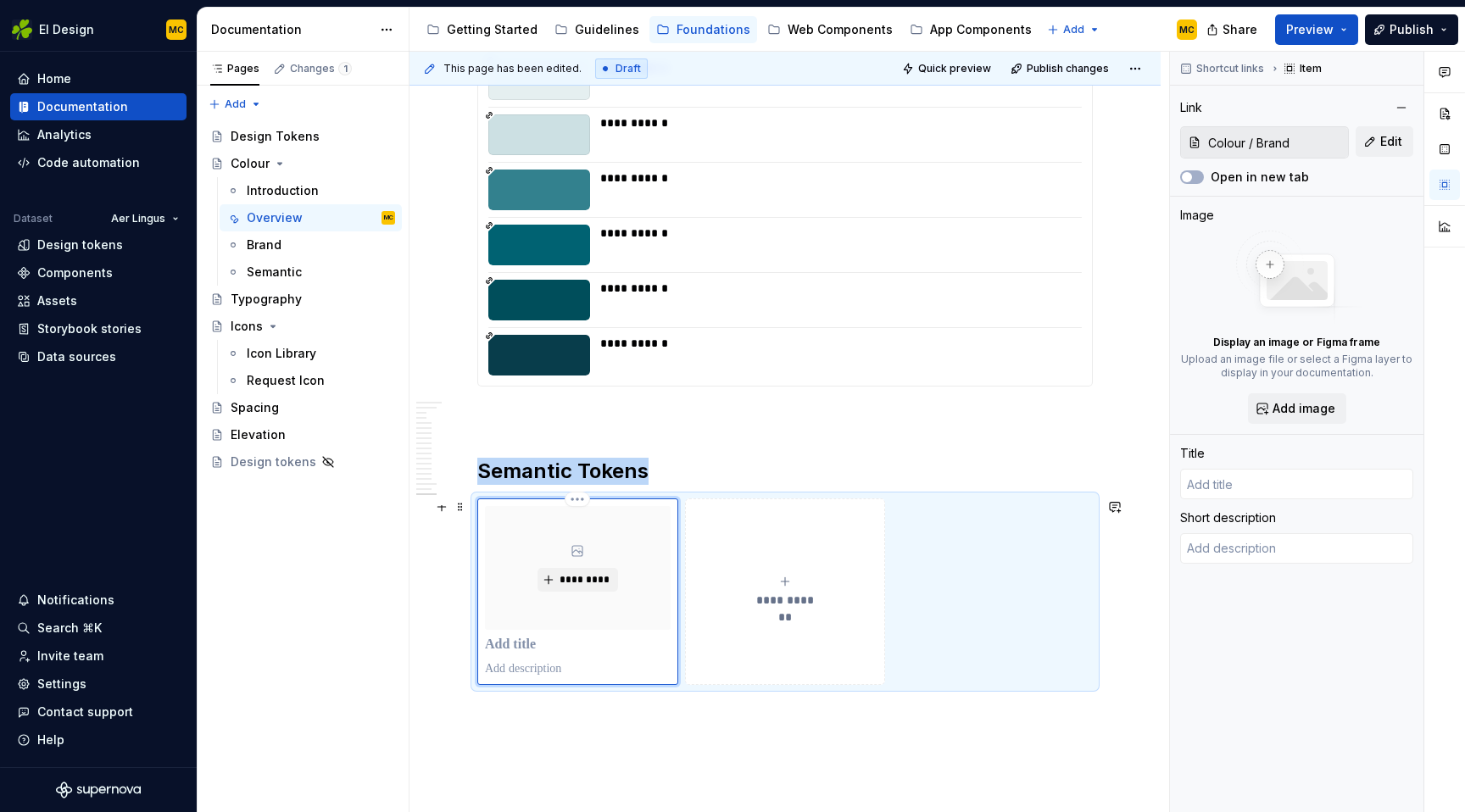
type textarea "*"
type input "Brand"
click at [794, 574] on button "**********" at bounding box center [786, 592] width 199 height 188
type textarea "*"
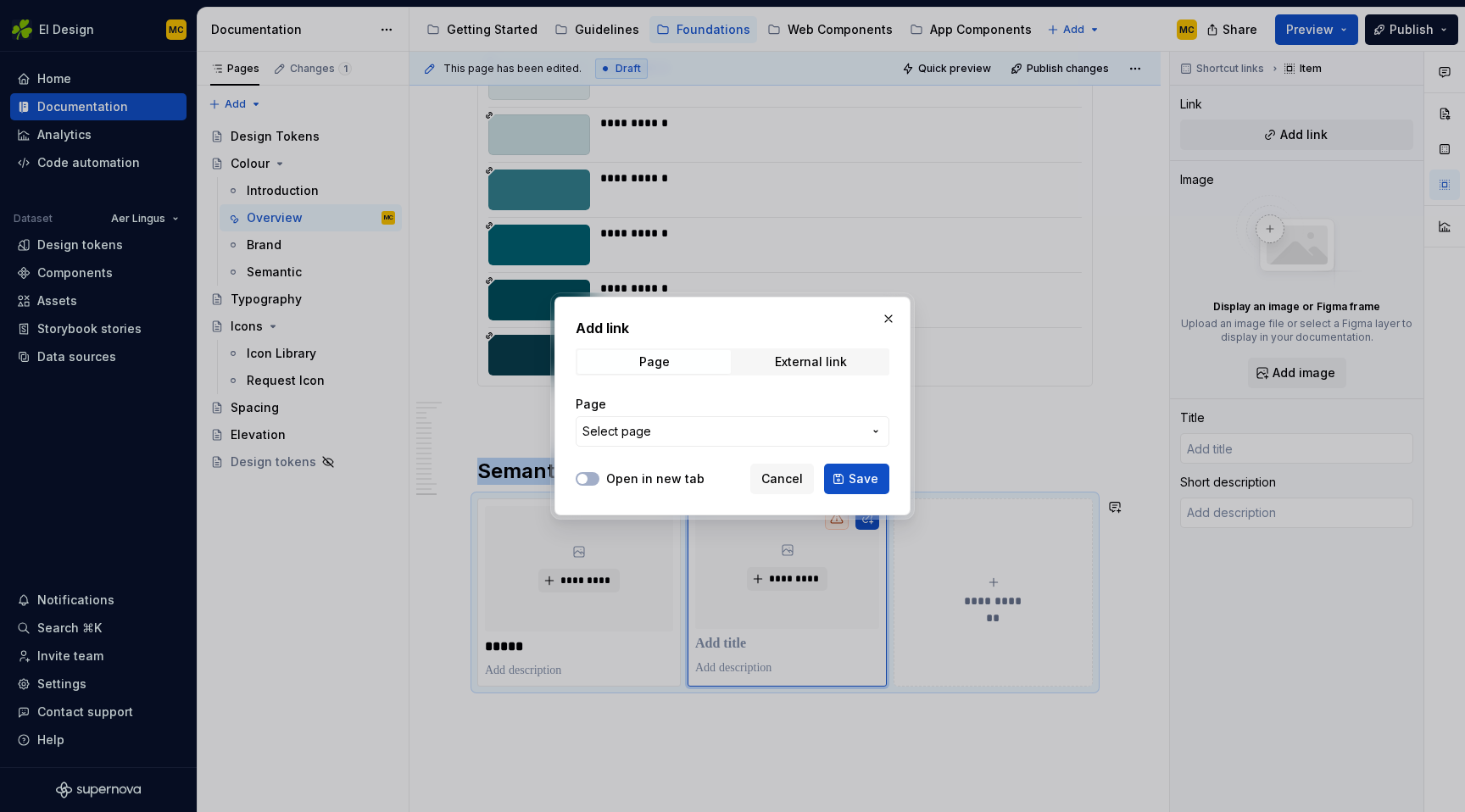
click at [865, 429] on button "Select page" at bounding box center [732, 432] width 314 height 30
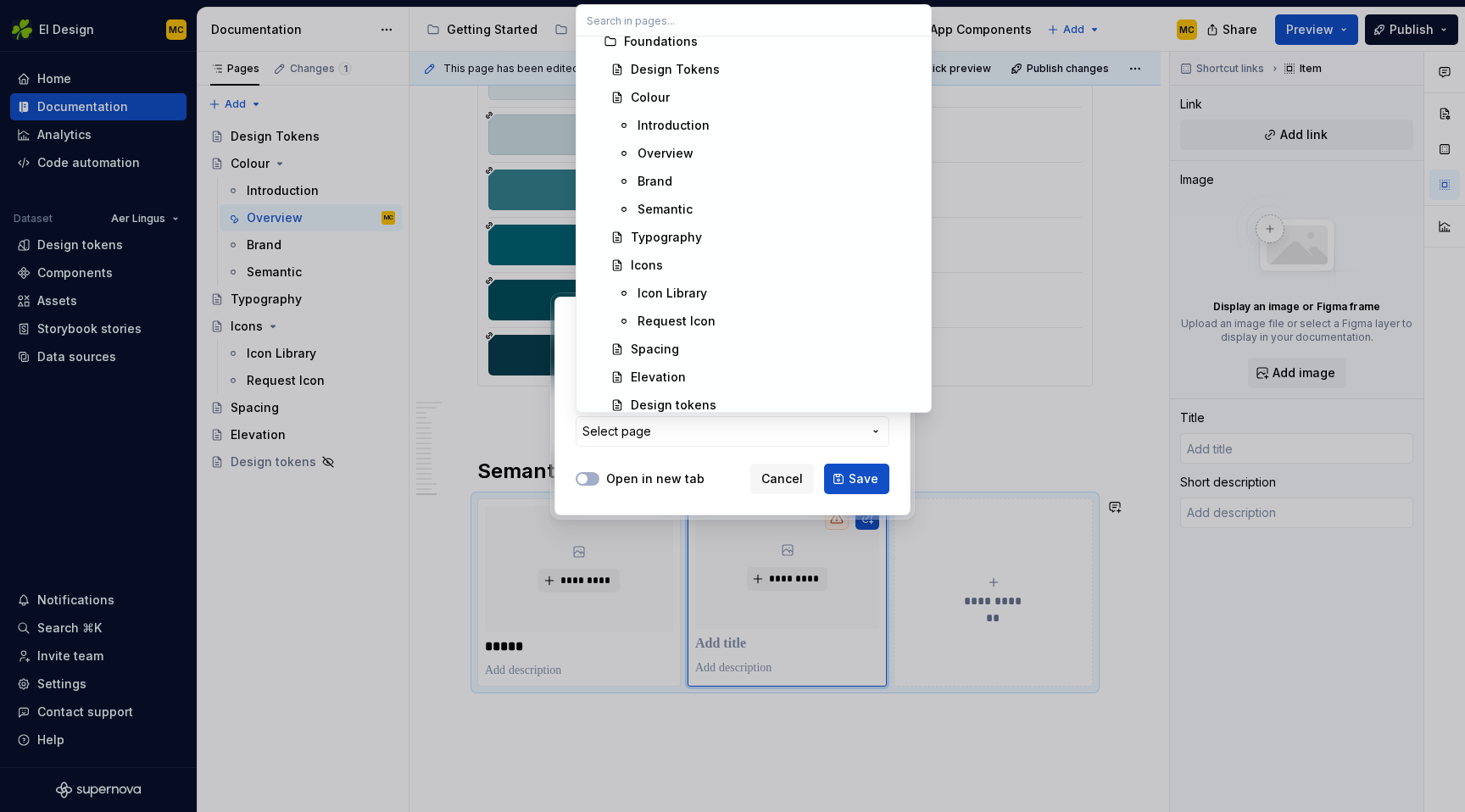
scroll to position [1534, 0]
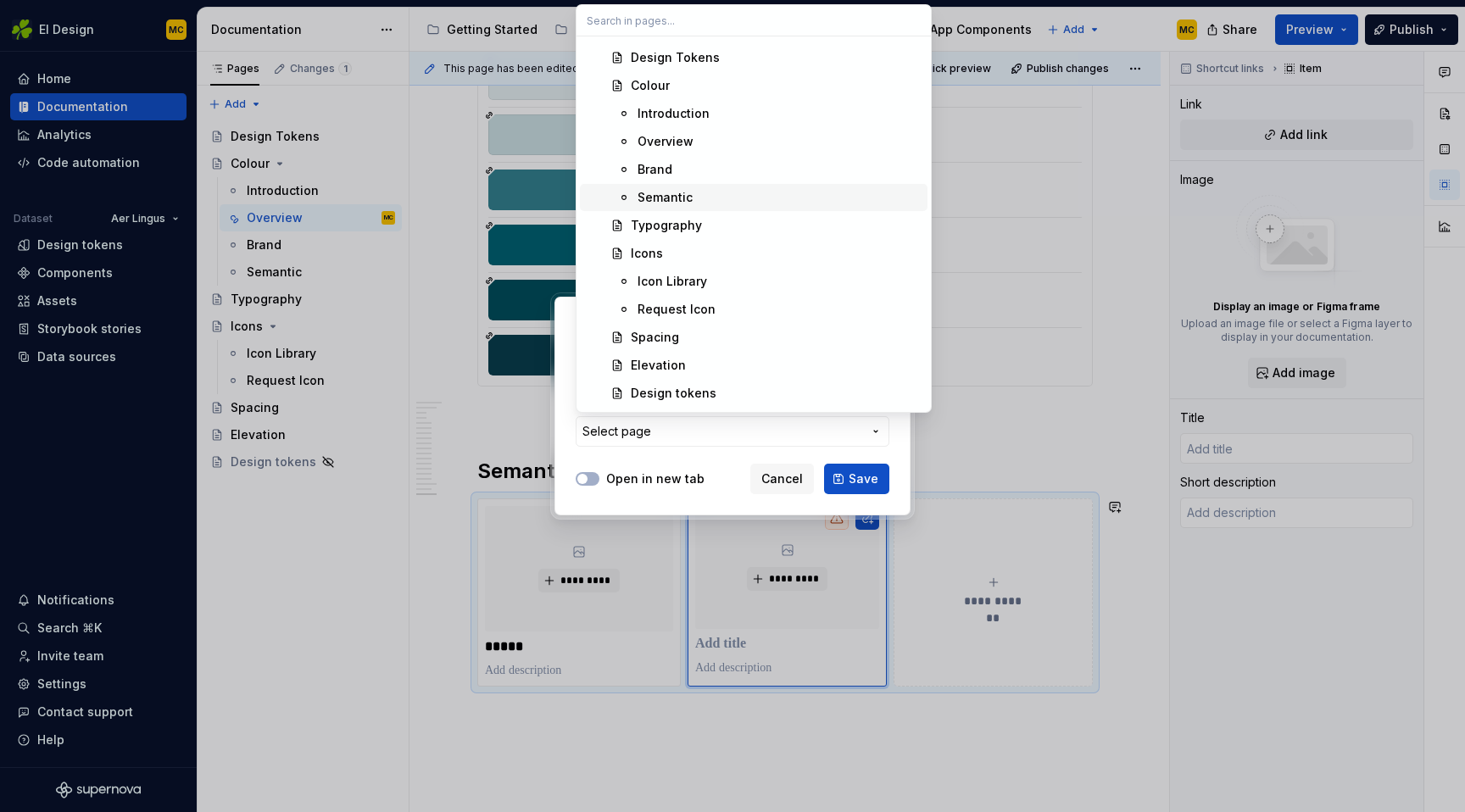
click at [703, 196] on div "Semantic" at bounding box center [779, 197] width 283 height 17
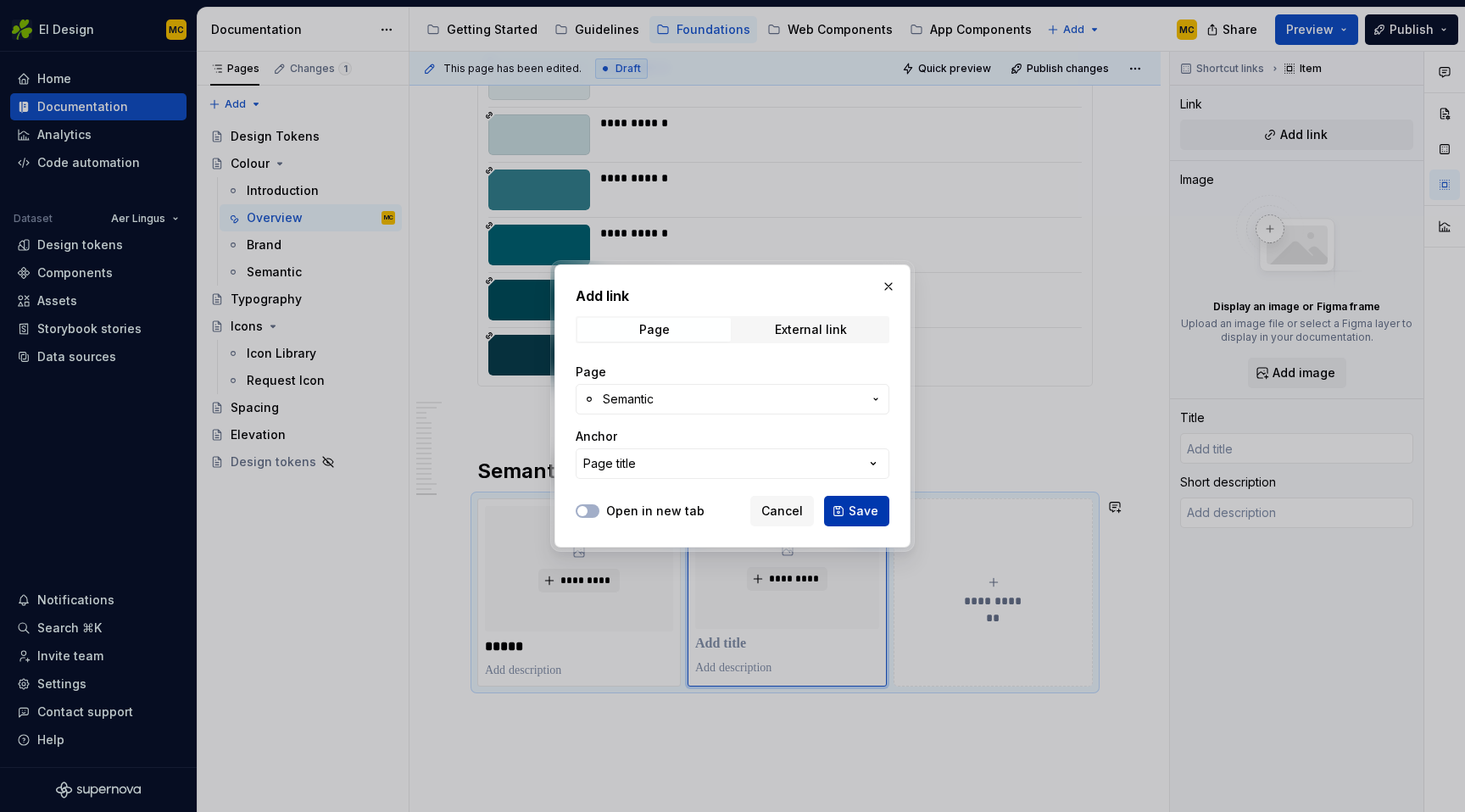
click at [867, 511] on span "Save" at bounding box center [864, 512] width 30 height 17
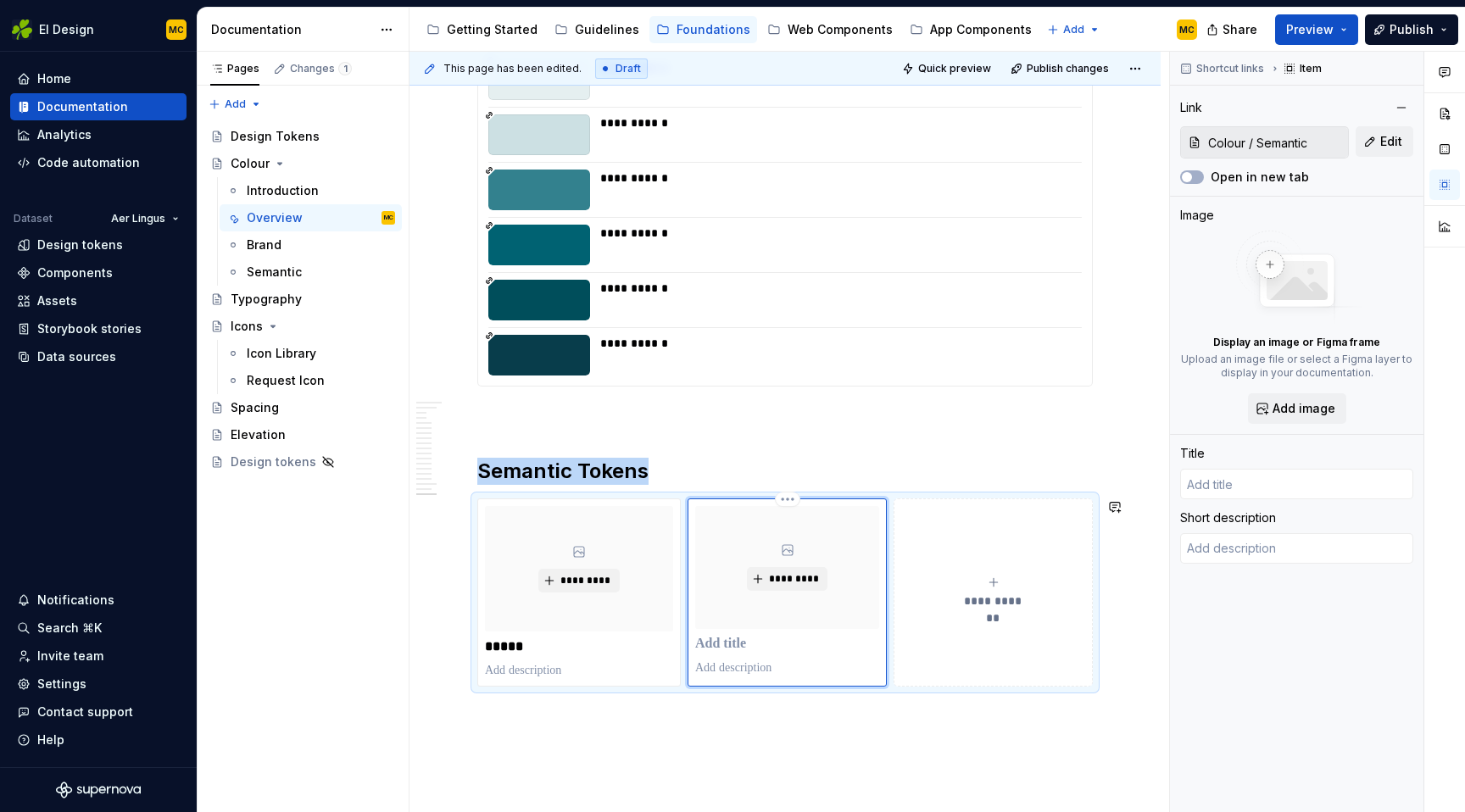
type textarea "*"
type input "Semantic"
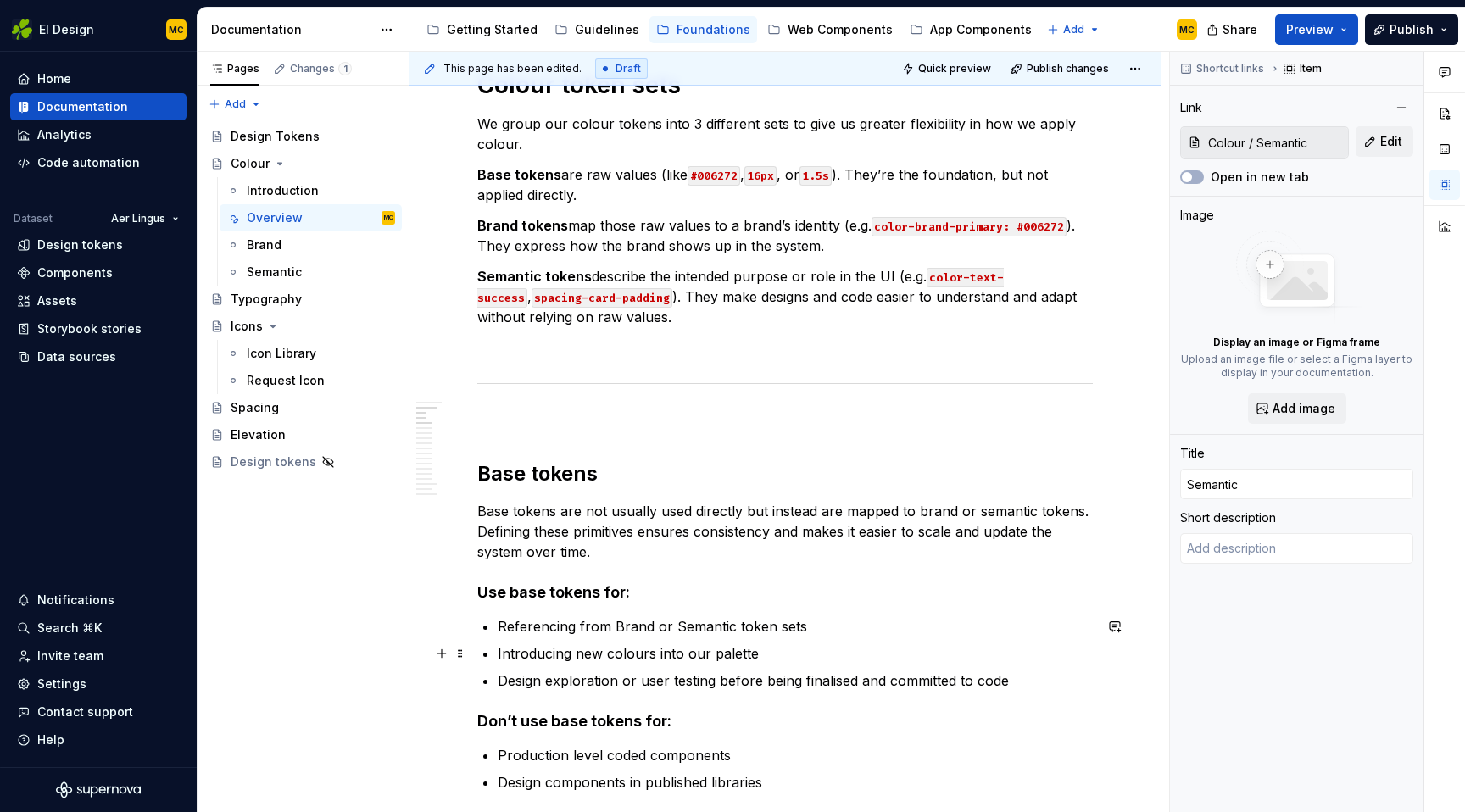
scroll to position [0, 0]
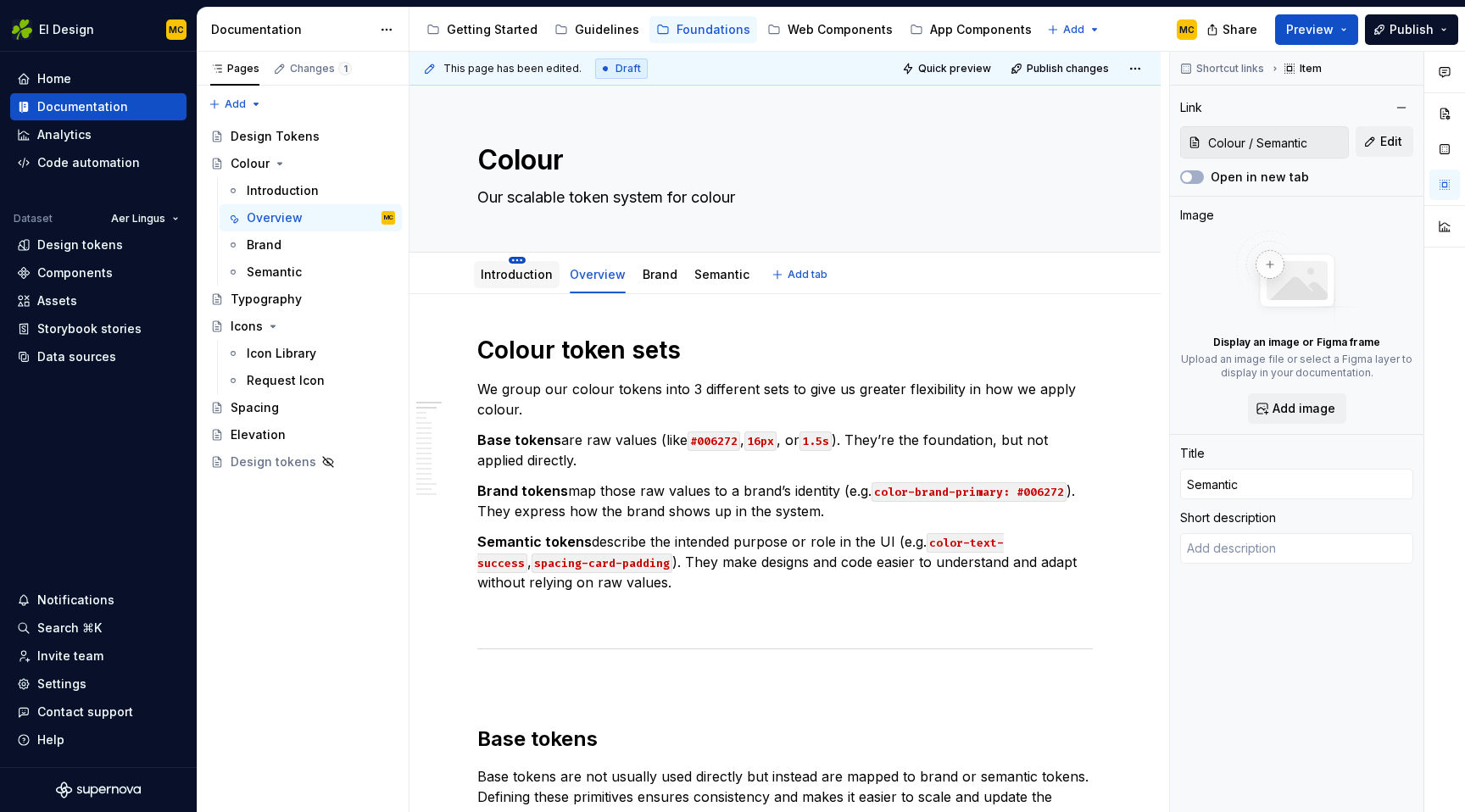
click at [519, 258] on html "EI Design MC Home Documentation Analytics Code automation Dataset Aer Lingus De…" at bounding box center [732, 406] width 1465 height 812
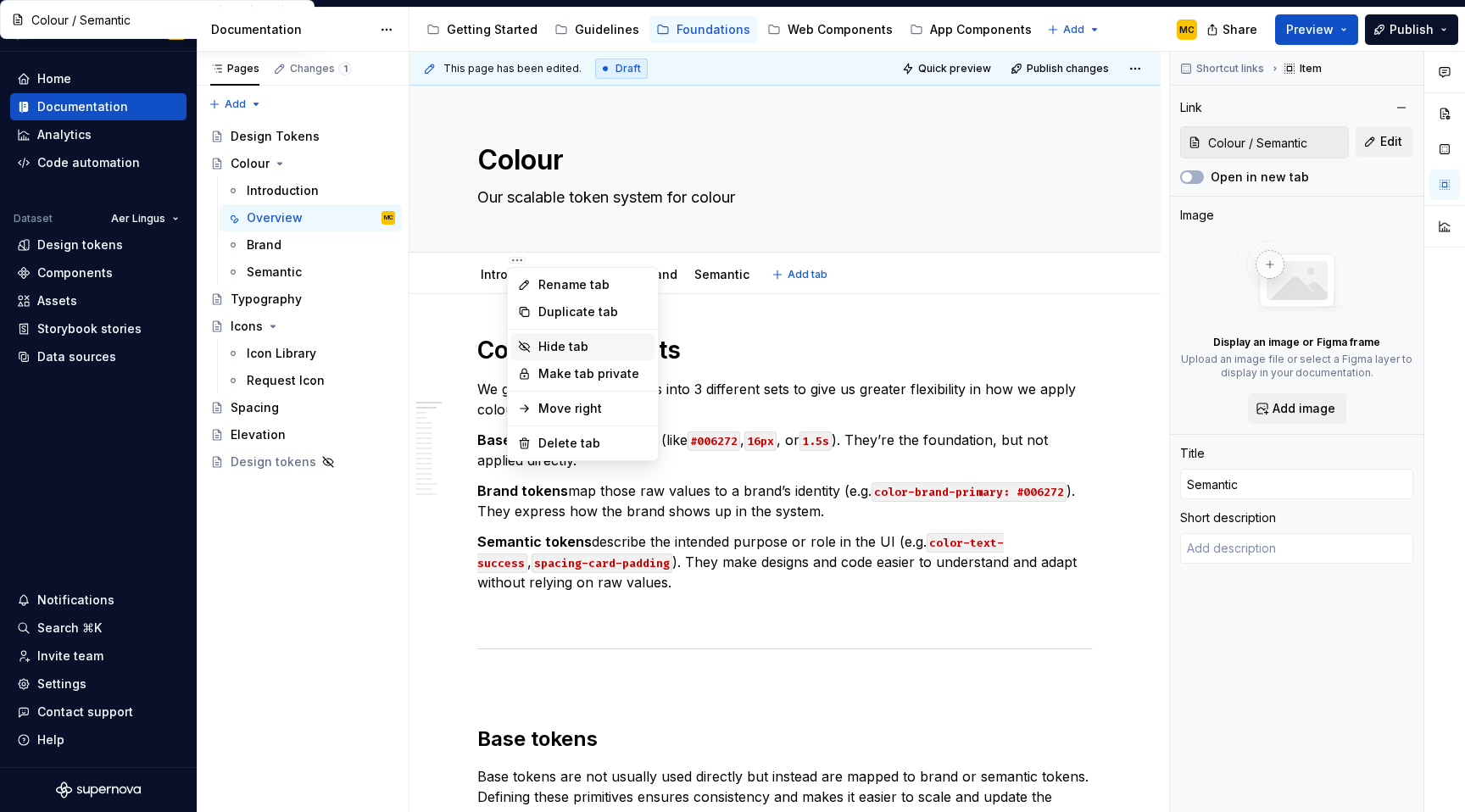
click at [557, 345] on div "Hide tab" at bounding box center [594, 347] width 111 height 17
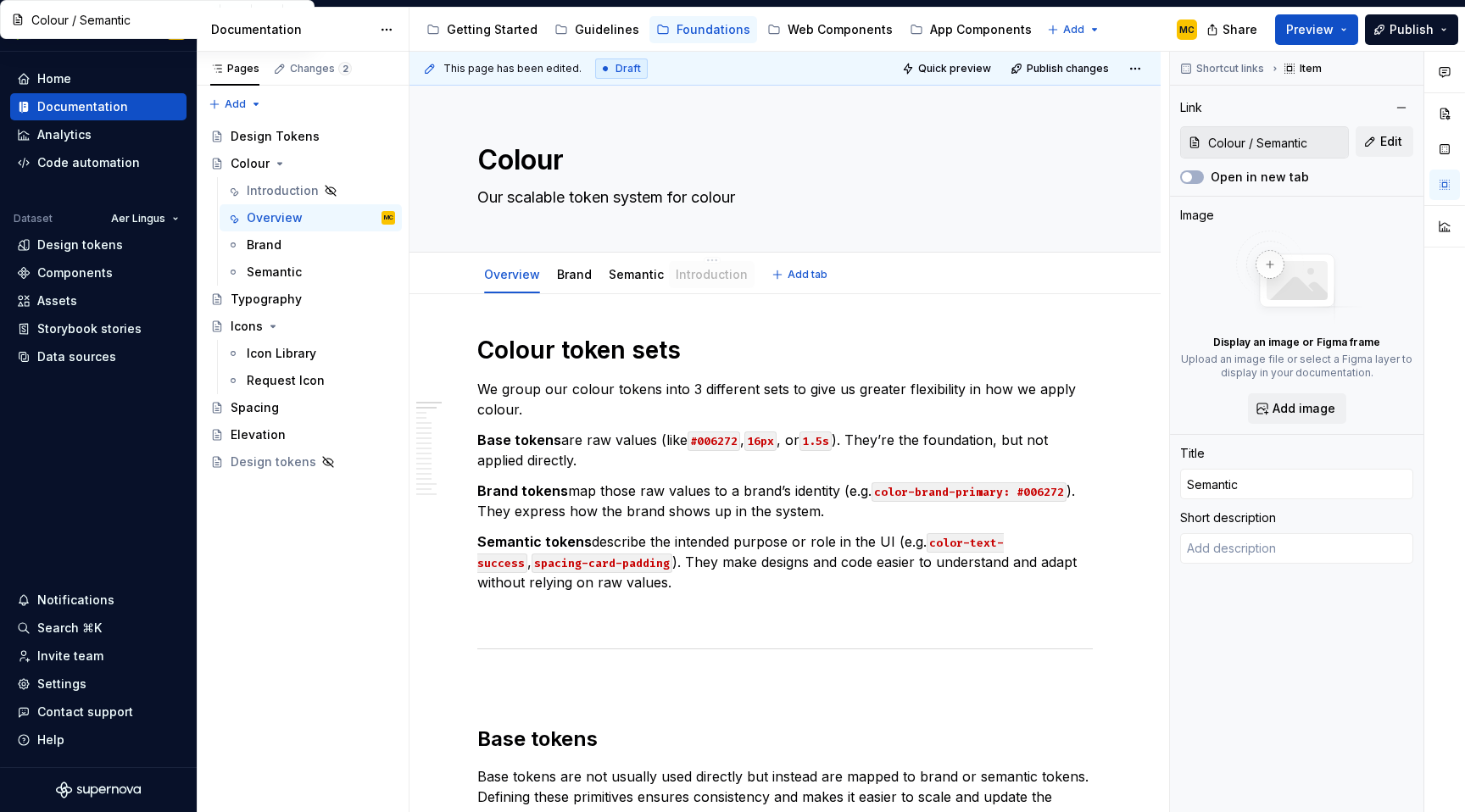
drag, startPoint x: 501, startPoint y: 272, endPoint x: 696, endPoint y: 270, distance: 195.0
click at [693, 271] on link "Introduction" at bounding box center [714, 274] width 72 height 14
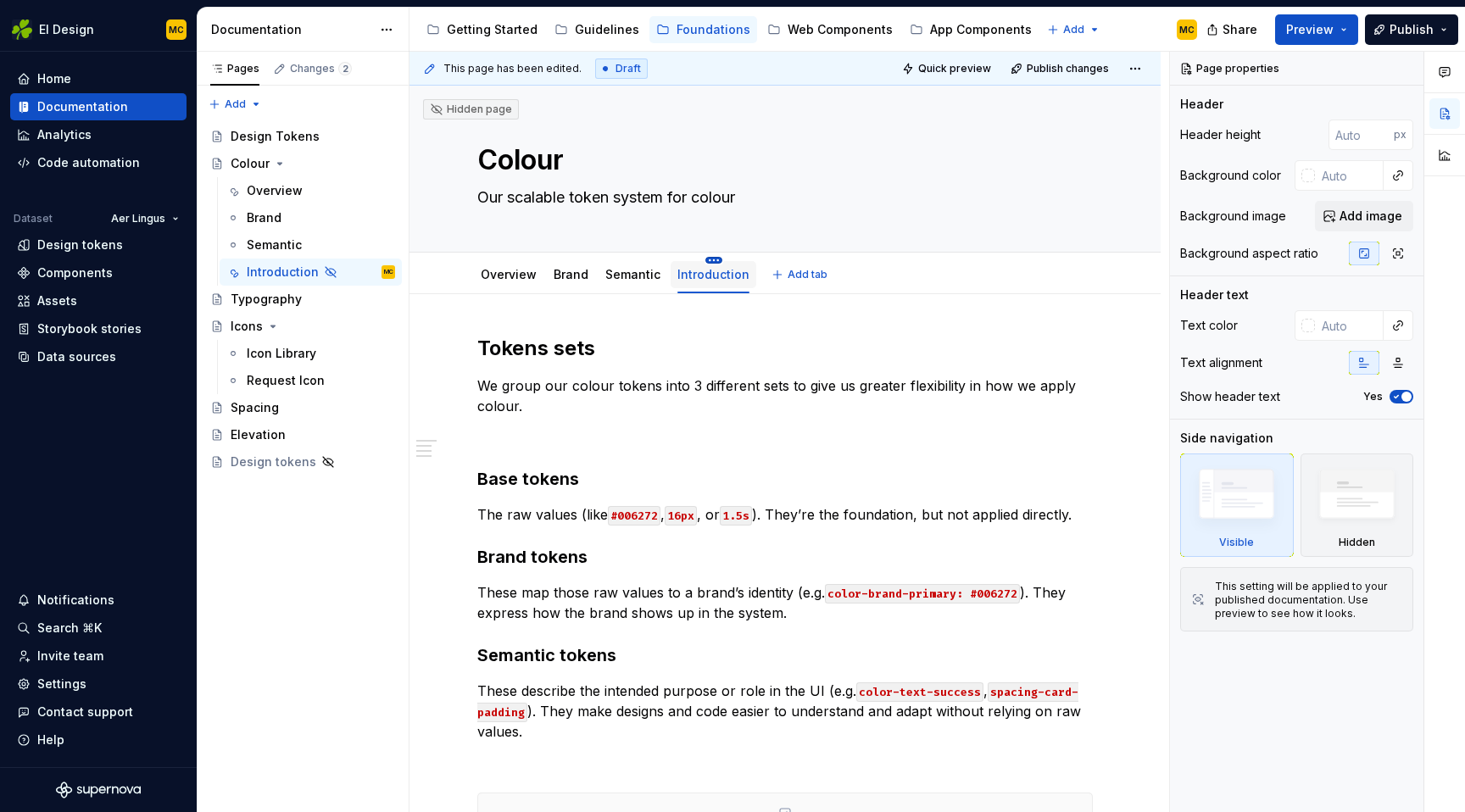
click at [705, 258] on html "EI Design MC Home Documentation Analytics Code automation Dataset Aer Lingus De…" at bounding box center [732, 406] width 1465 height 812
click at [627, 285] on html "EI Design MC Home Documentation Analytics Code automation Dataset Aer Lingus De…" at bounding box center [732, 406] width 1465 height 812
click at [564, 276] on link "Brand" at bounding box center [571, 274] width 34 height 14
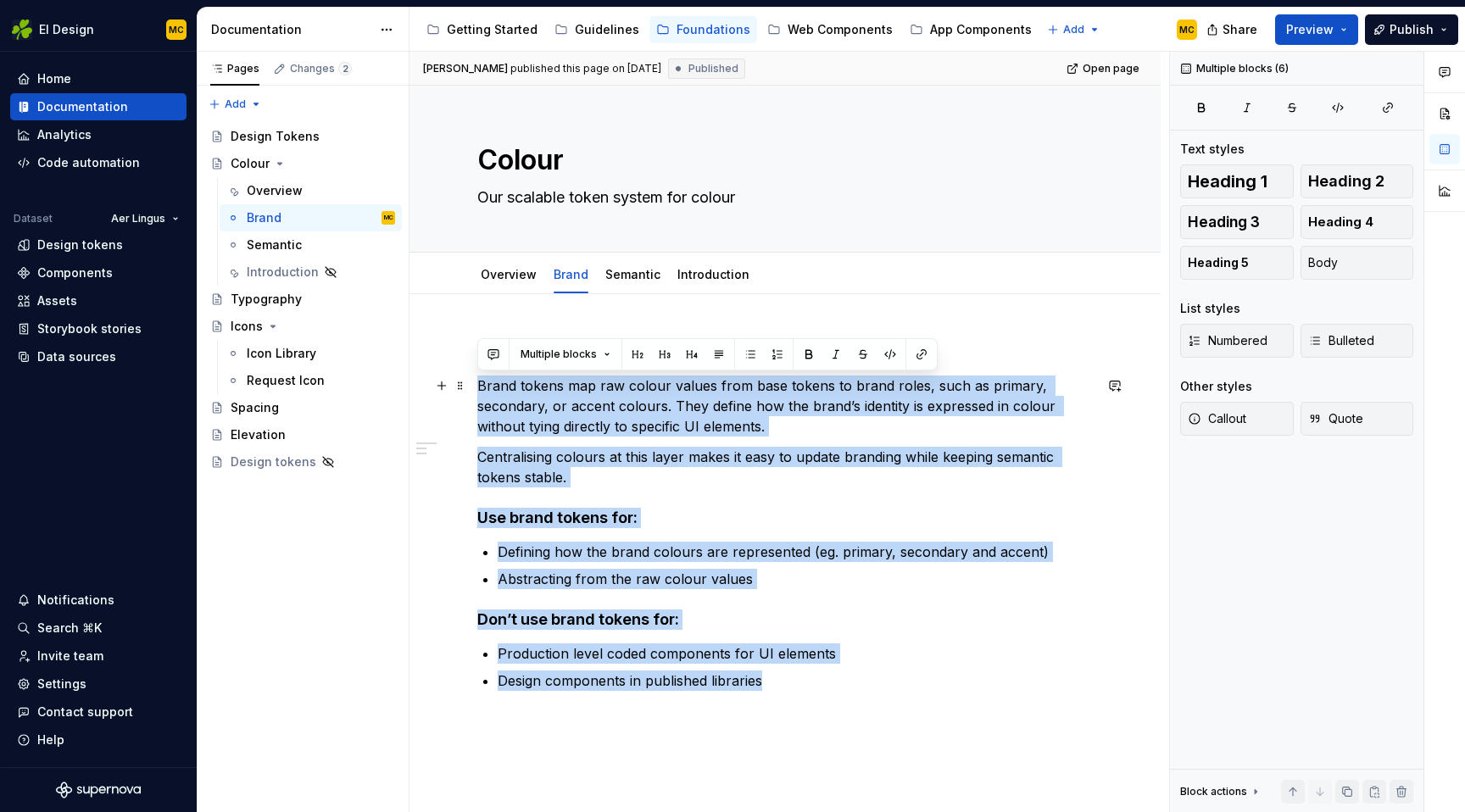
drag, startPoint x: 767, startPoint y: 681, endPoint x: 474, endPoint y: 379, distance: 420.8
click at [474, 379] on div "Brand tokens Brand tokens map raw colour values from base tokens to brand roles…" at bounding box center [785, 624] width 751 height 660
copy div "Brand tokens map raw colour values from base tokens to brand roles, such as pri…"
click at [521, 280] on link "Overview" at bounding box center [508, 274] width 56 height 14
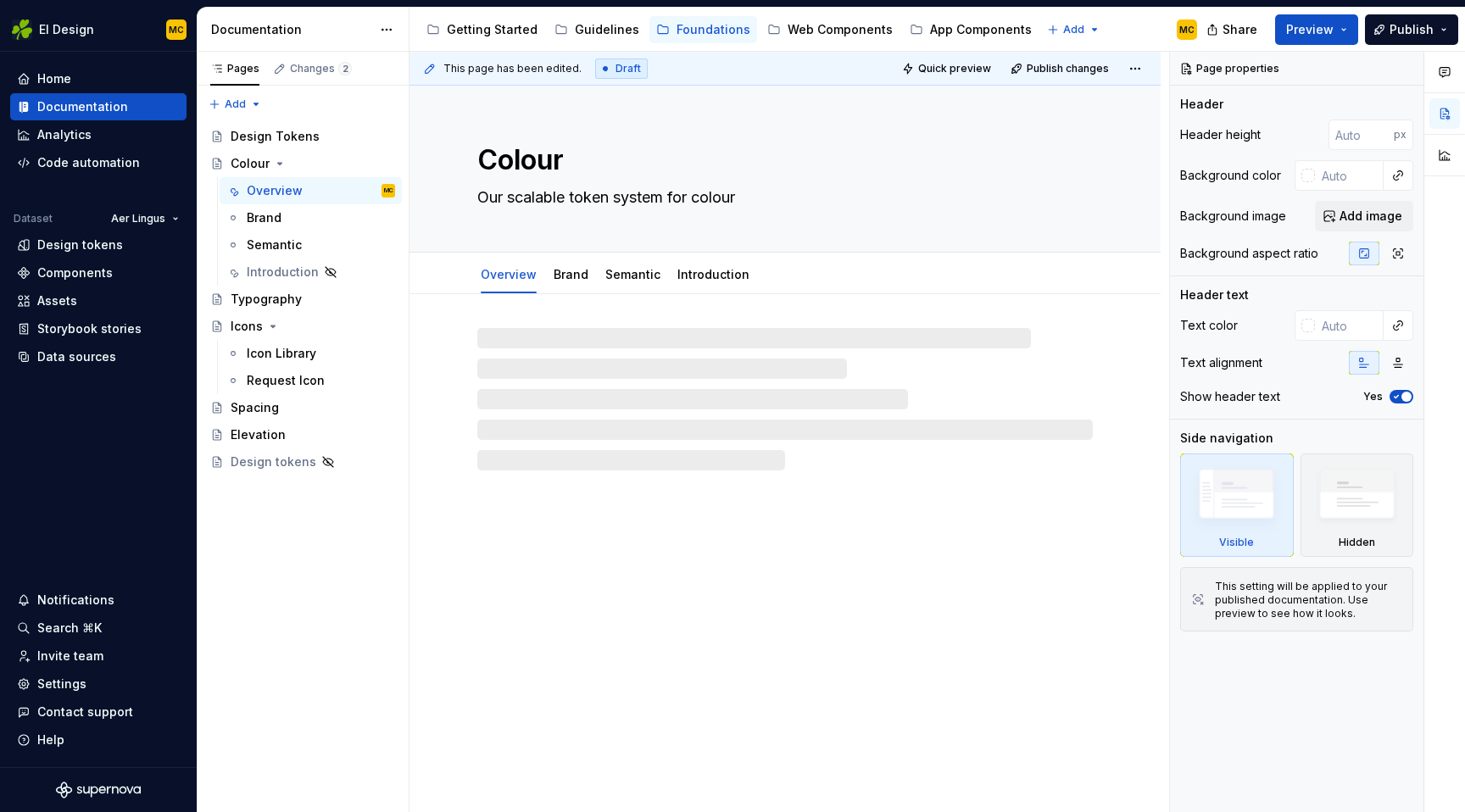
type textarea "*"
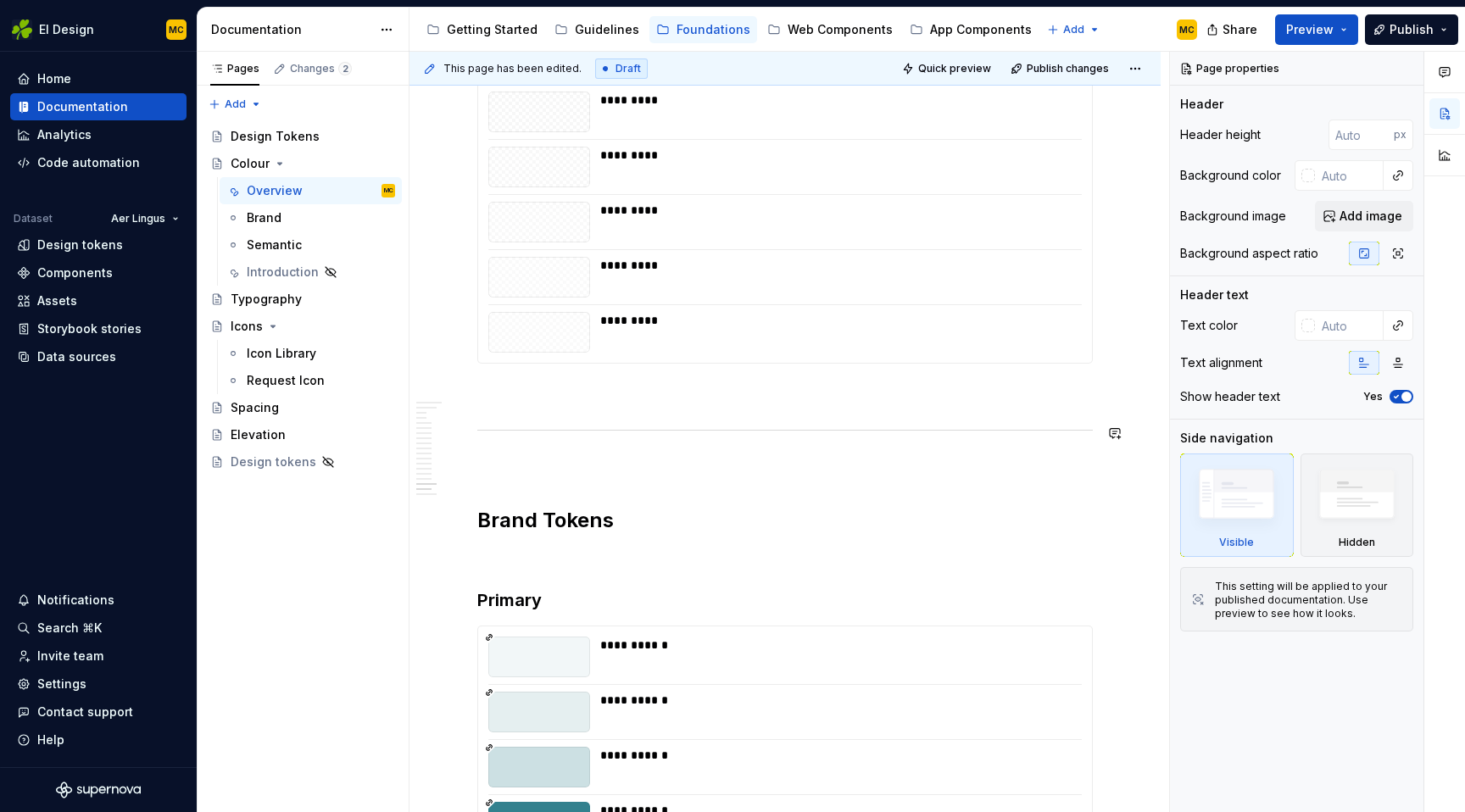
scroll to position [5282, 0]
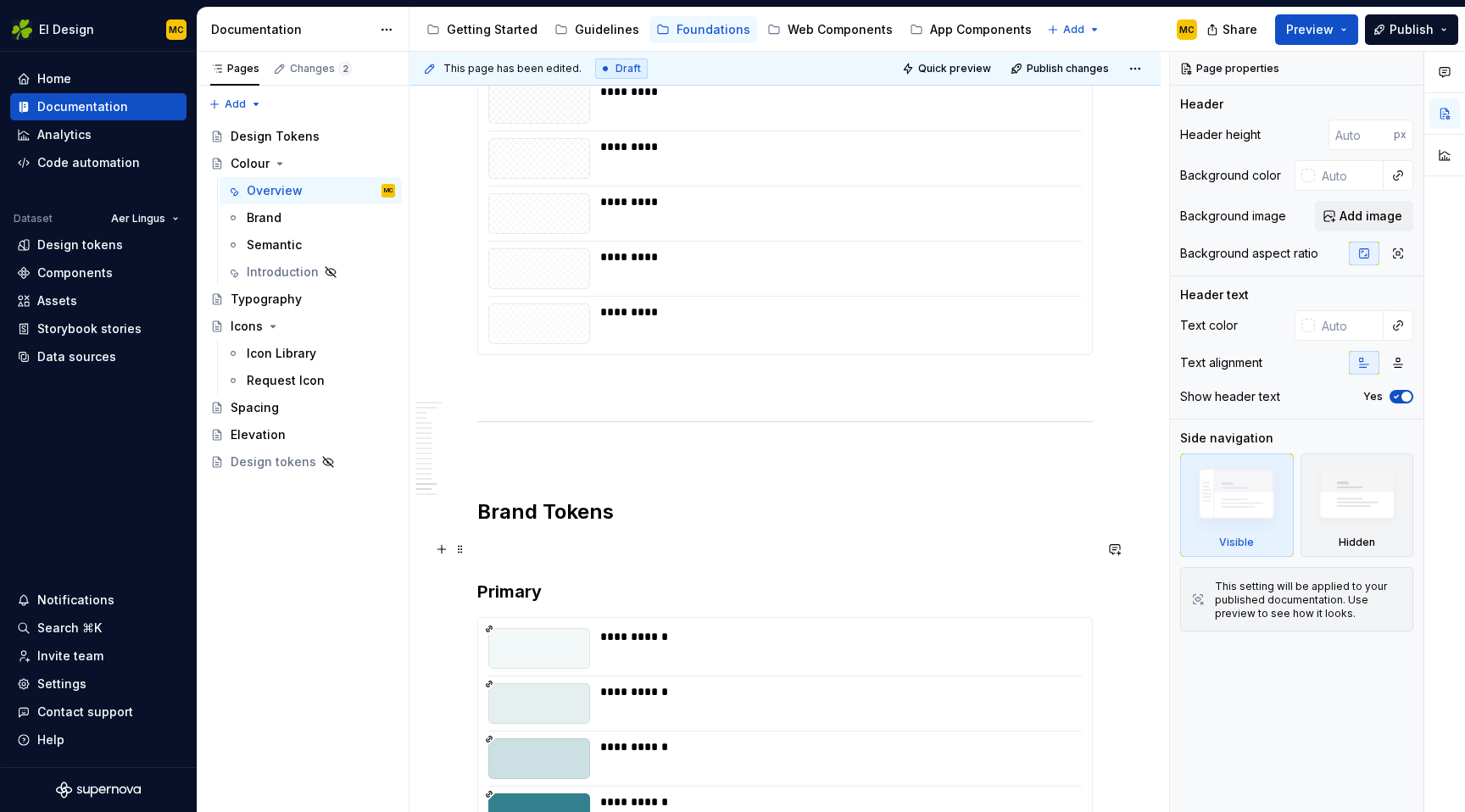
click at [526, 552] on p at bounding box center [785, 549] width 616 height 20
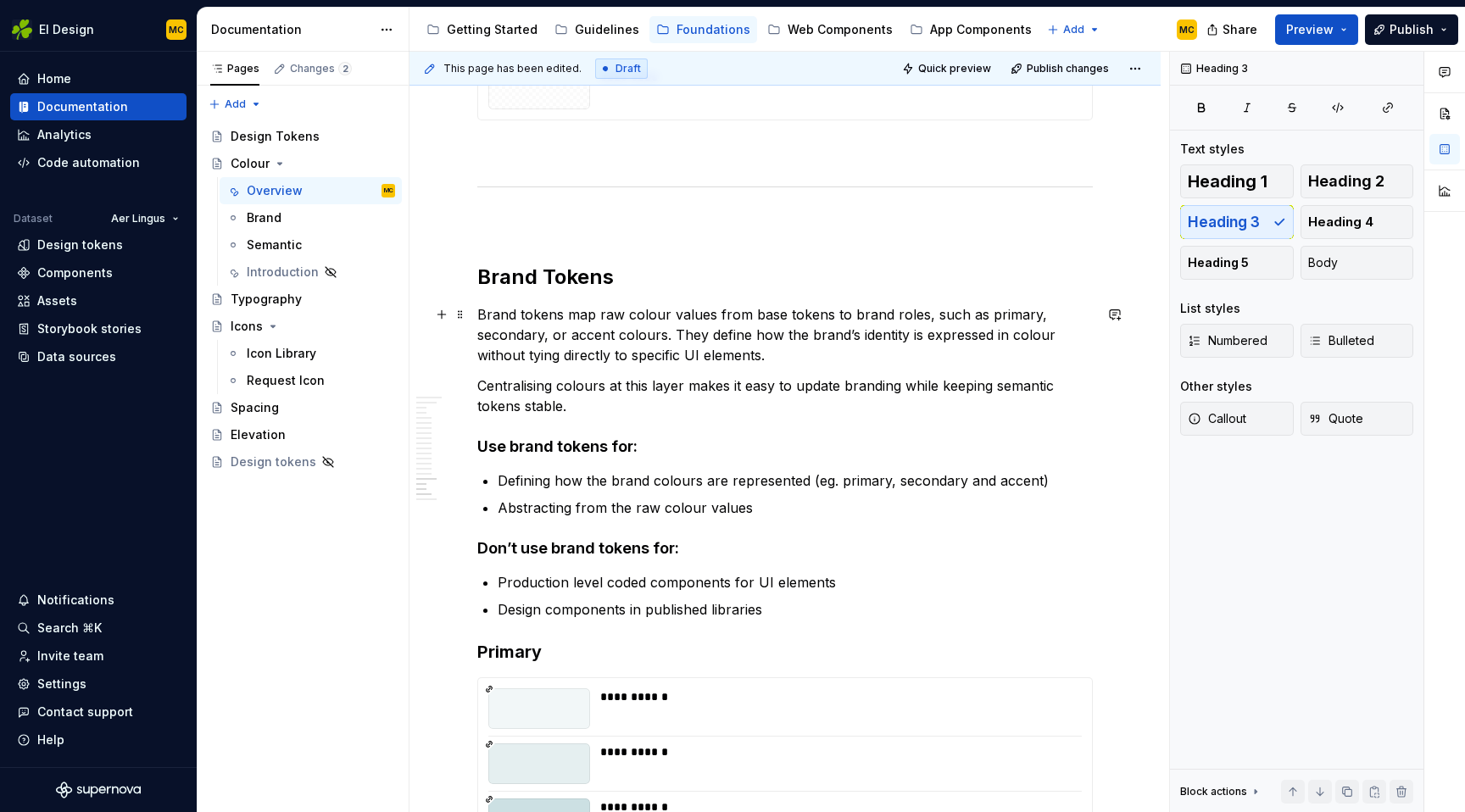
scroll to position [5577, 0]
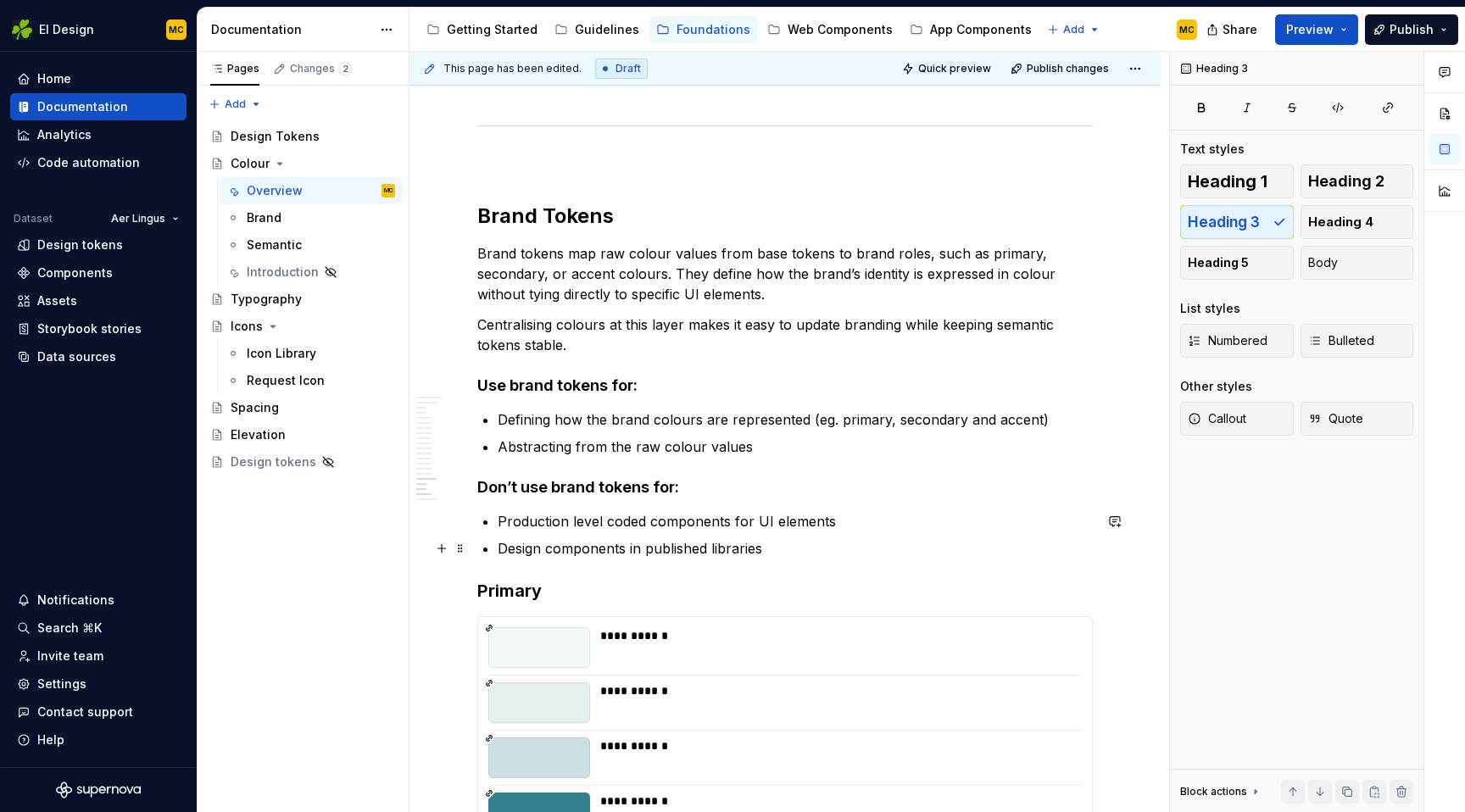
click at [793, 552] on p "Design components in published libraries" at bounding box center [795, 548] width 596 height 20
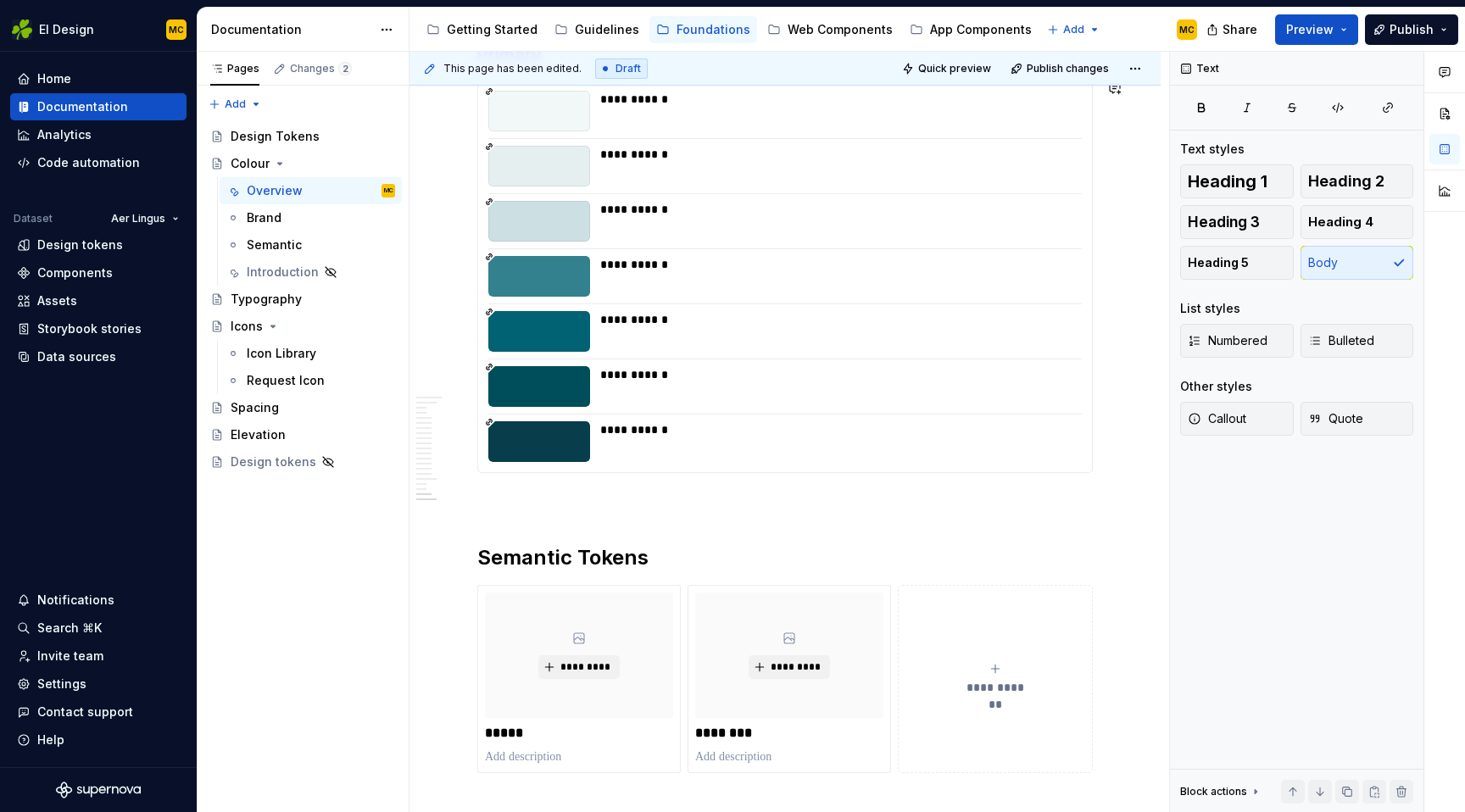
scroll to position [6379, 0]
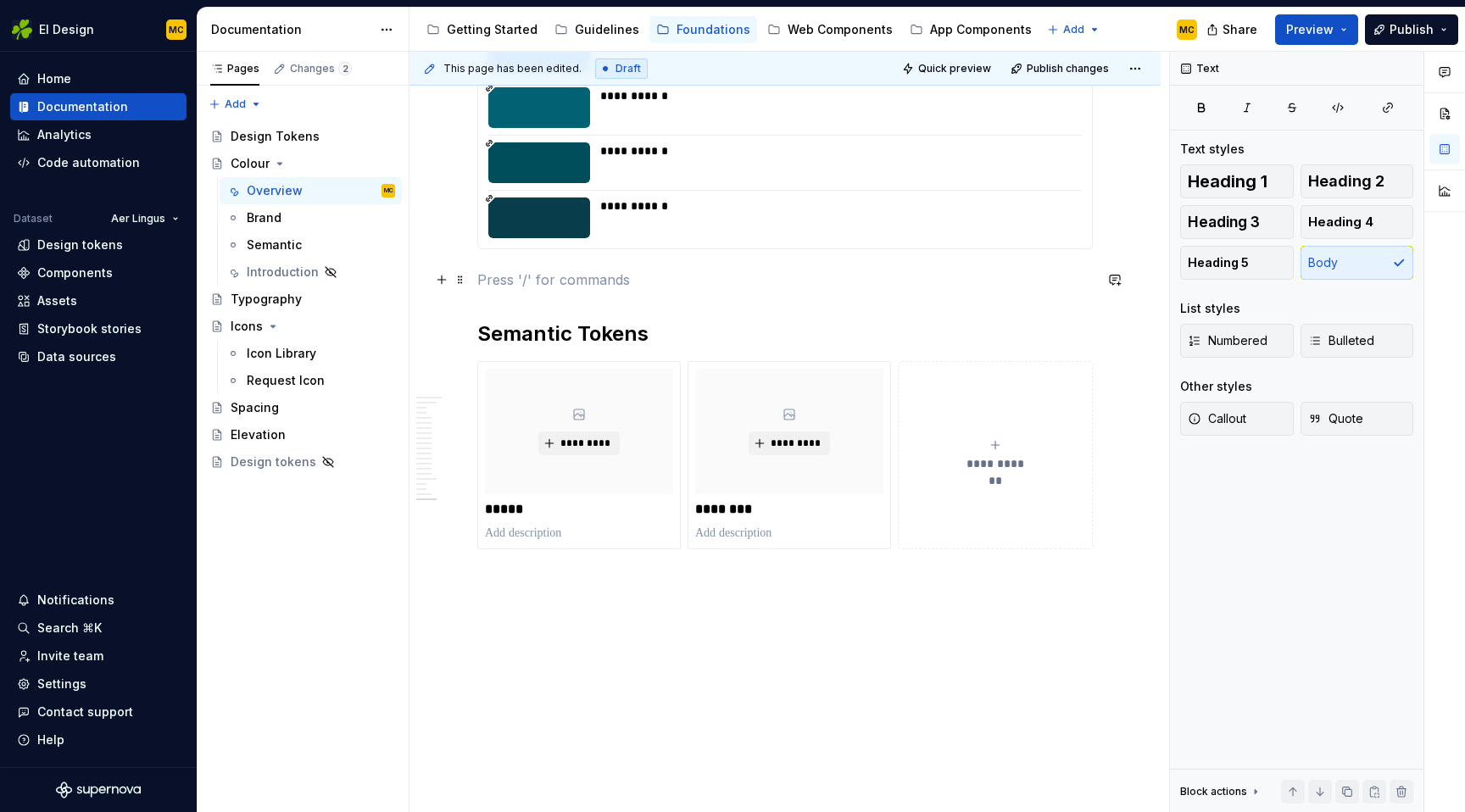
click at [591, 284] on p at bounding box center [785, 279] width 616 height 20
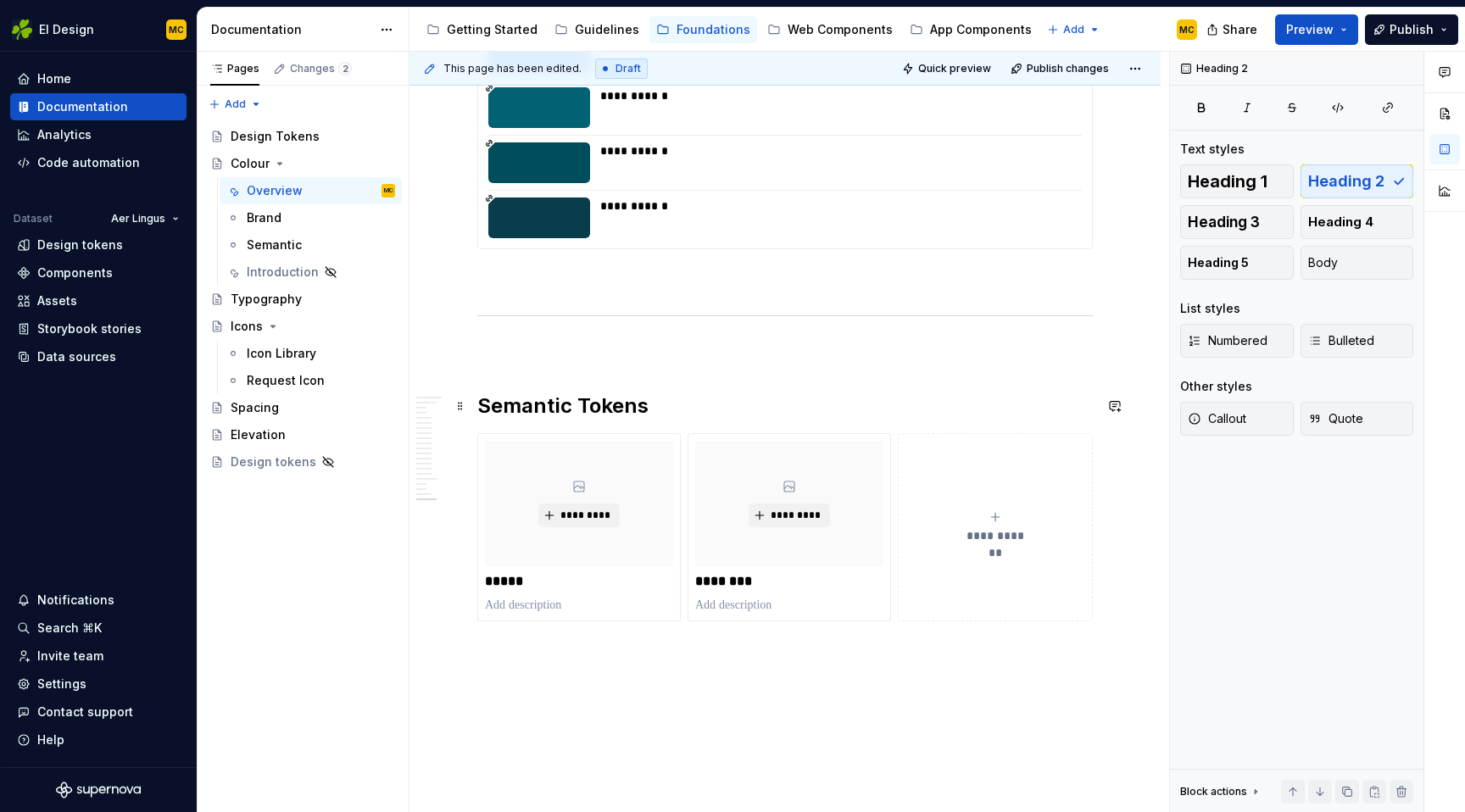
click at [666, 407] on h2 "Semantic Tokens" at bounding box center [785, 406] width 616 height 27
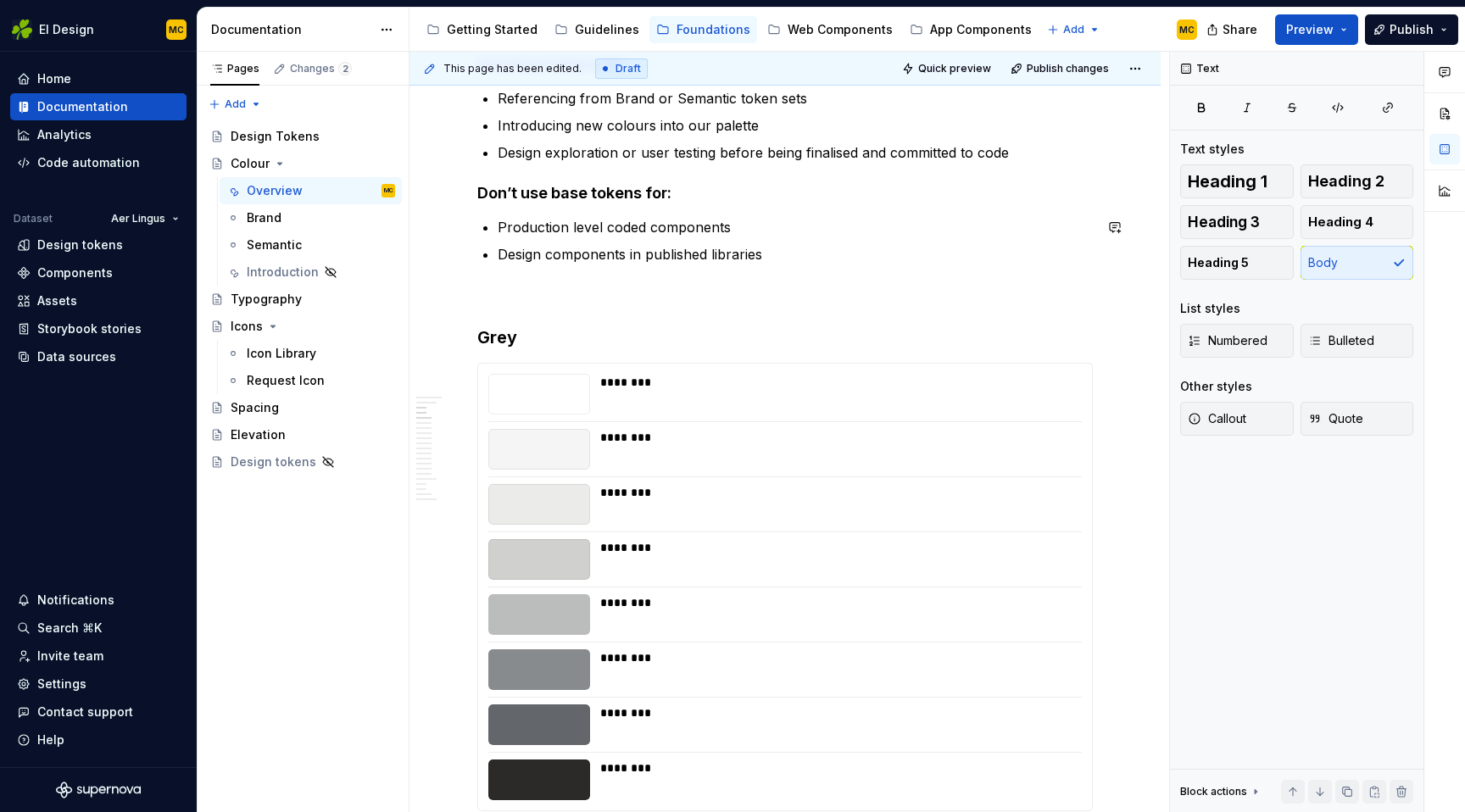
scroll to position [0, 0]
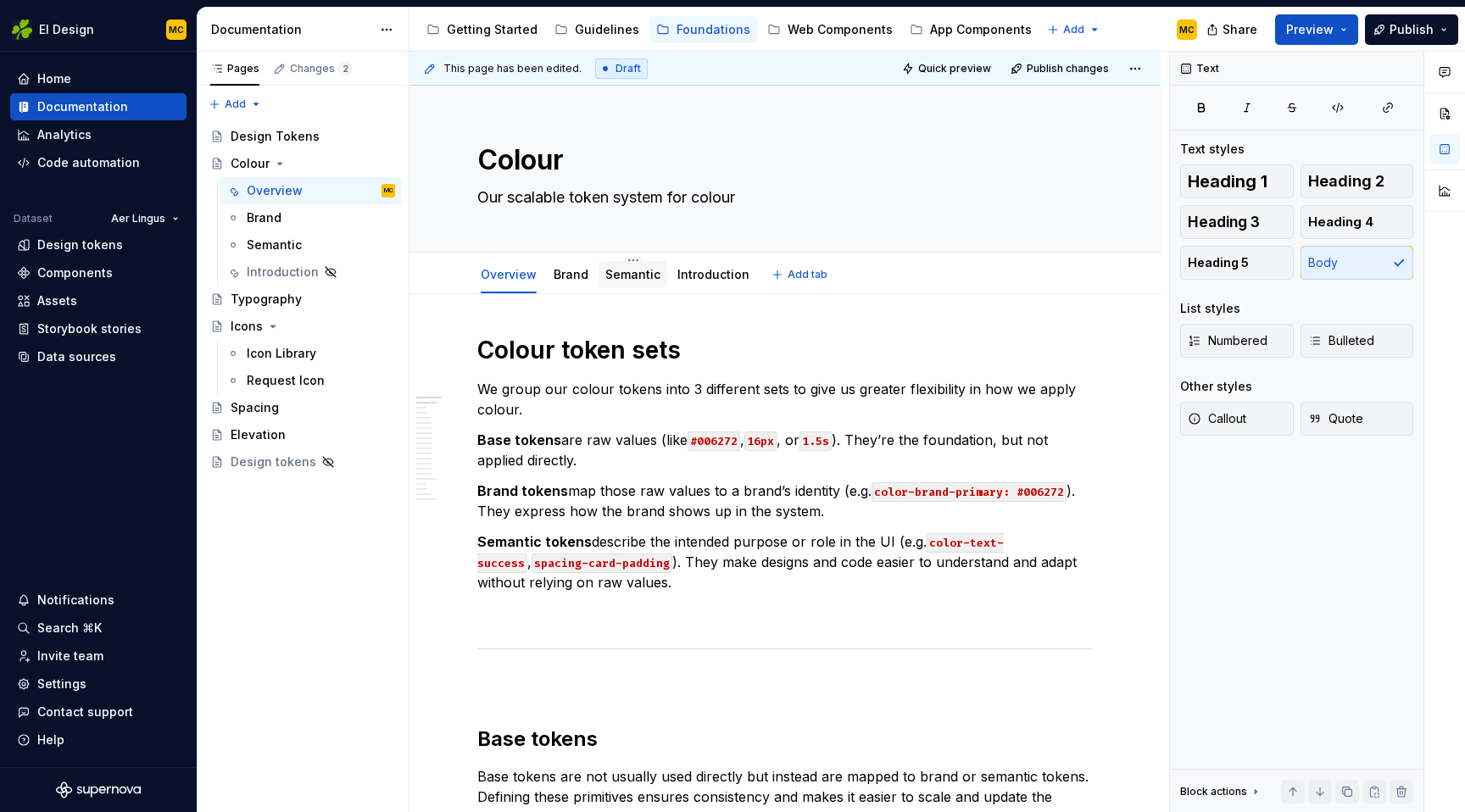
click at [626, 274] on link "Semantic" at bounding box center [633, 274] width 55 height 14
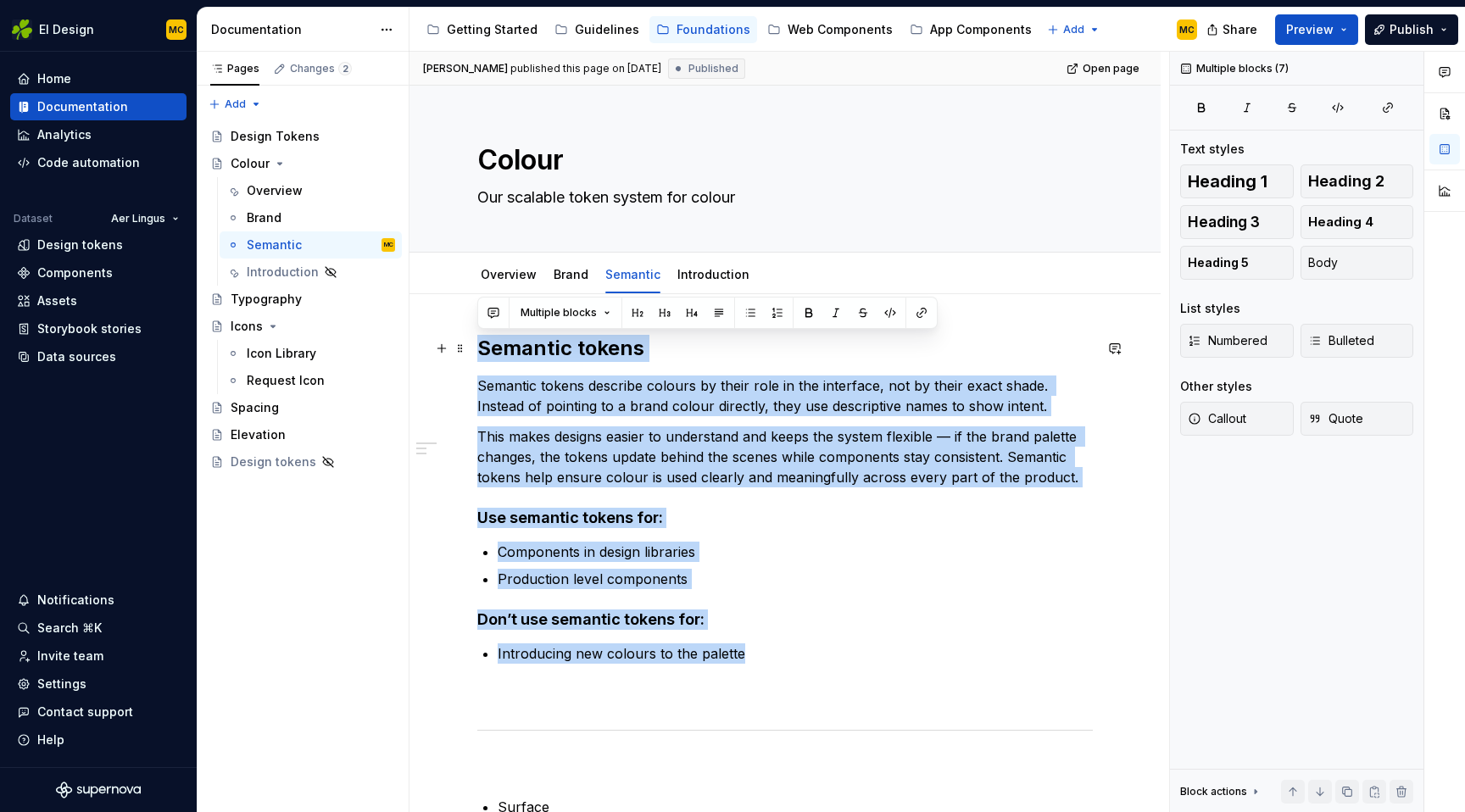
drag, startPoint x: 749, startPoint y: 656, endPoint x: 480, endPoint y: 344, distance: 412.0
click at [480, 344] on div "Semantic tokens Semantic tokens describe colours by their role in the interface…" at bounding box center [785, 637] width 616 height 604
copy div "Semantic tokens Semantic tokens describe colours by their role in the interface…"
click at [519, 276] on link "Overview" at bounding box center [508, 274] width 56 height 14
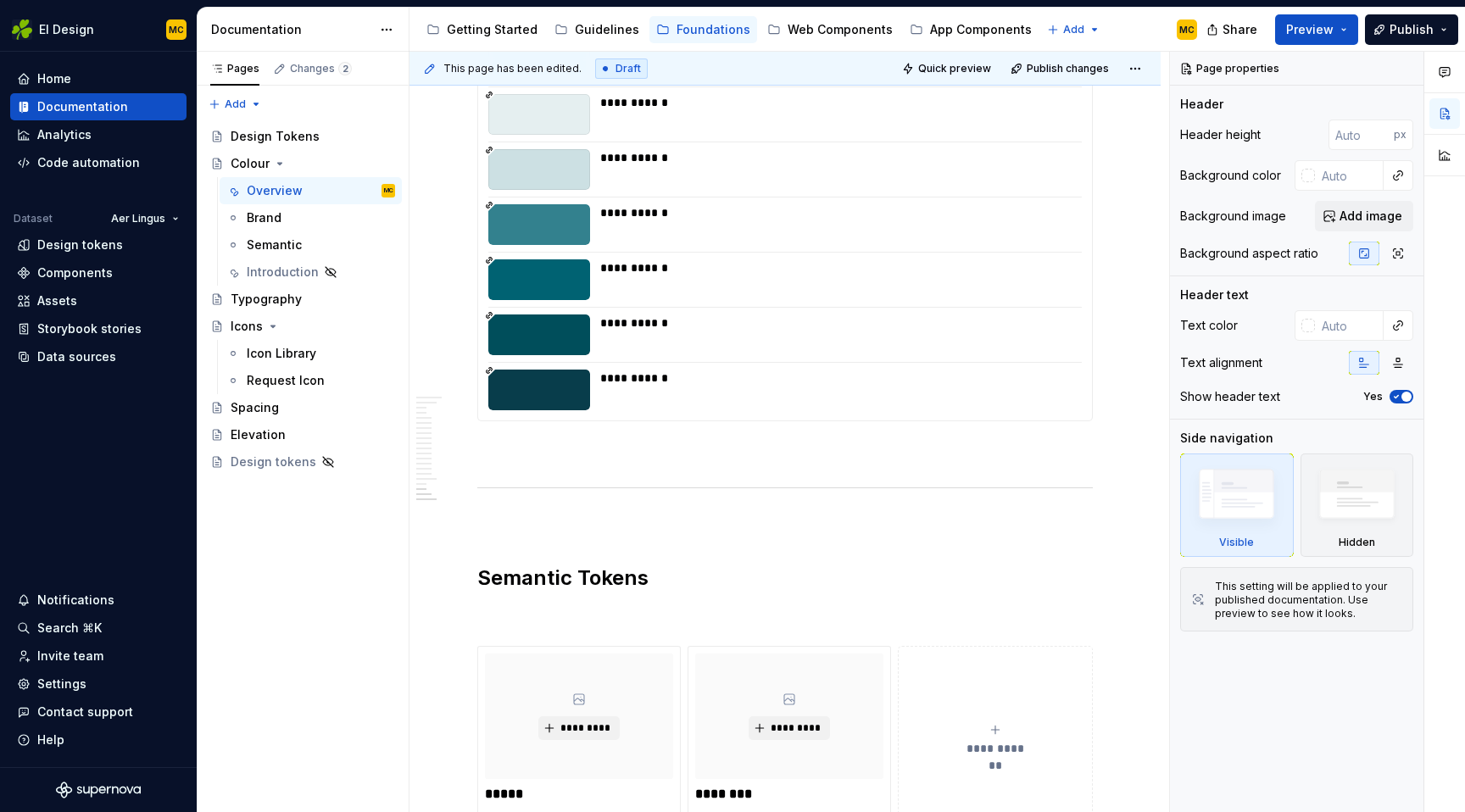
scroll to position [6491, 0]
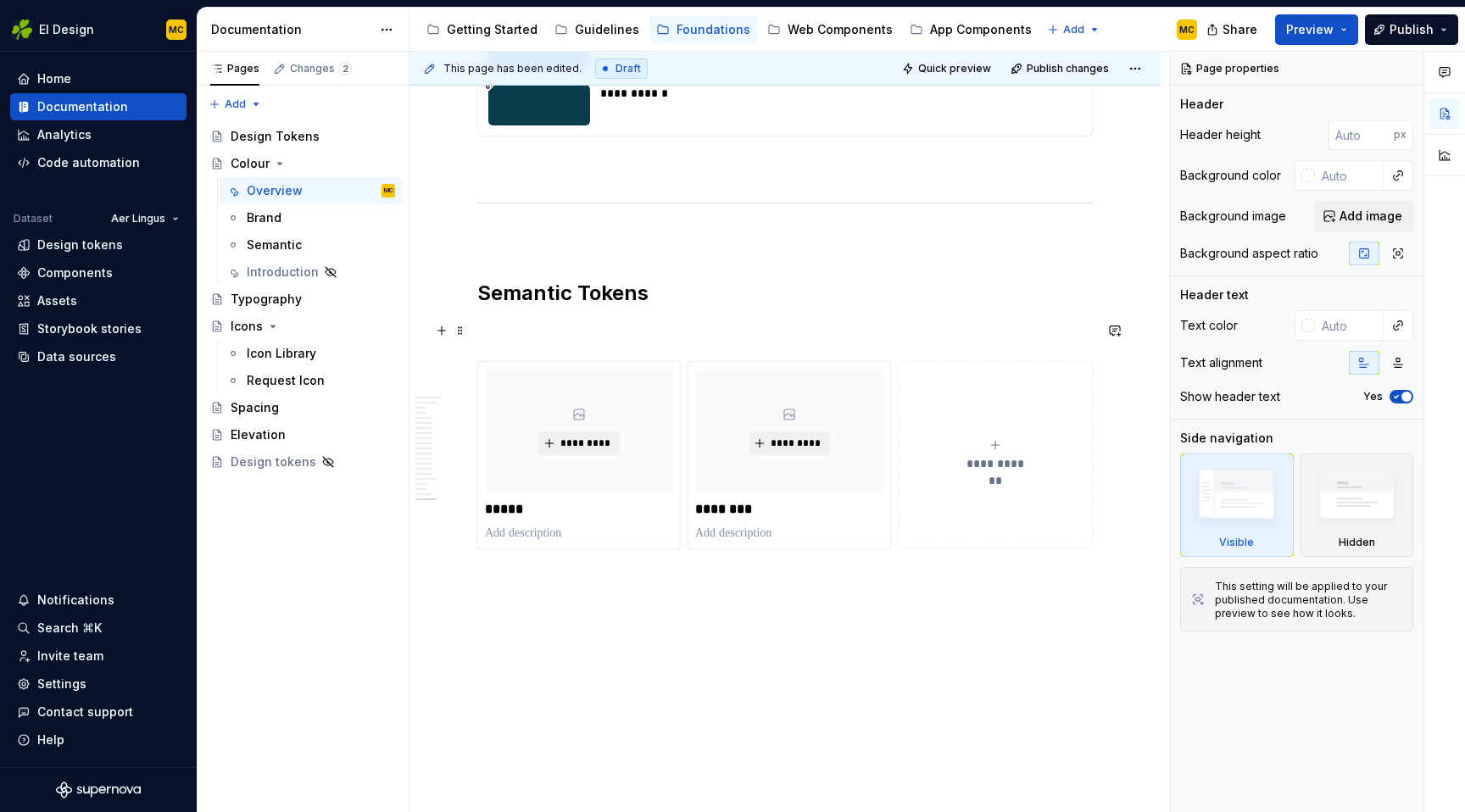
click at [612, 328] on p at bounding box center [785, 330] width 616 height 20
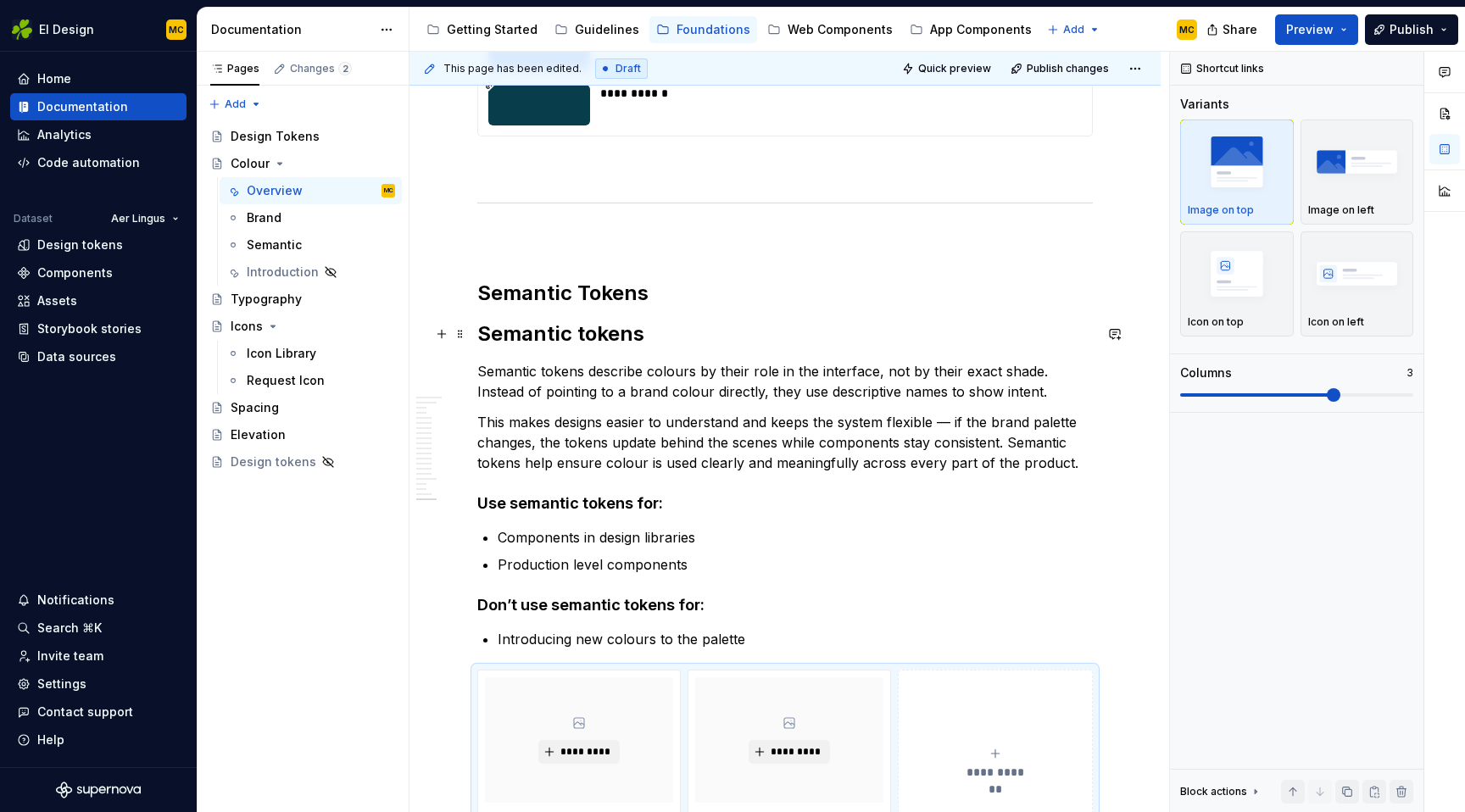
click at [703, 334] on h2 "Semantic tokens" at bounding box center [785, 334] width 616 height 27
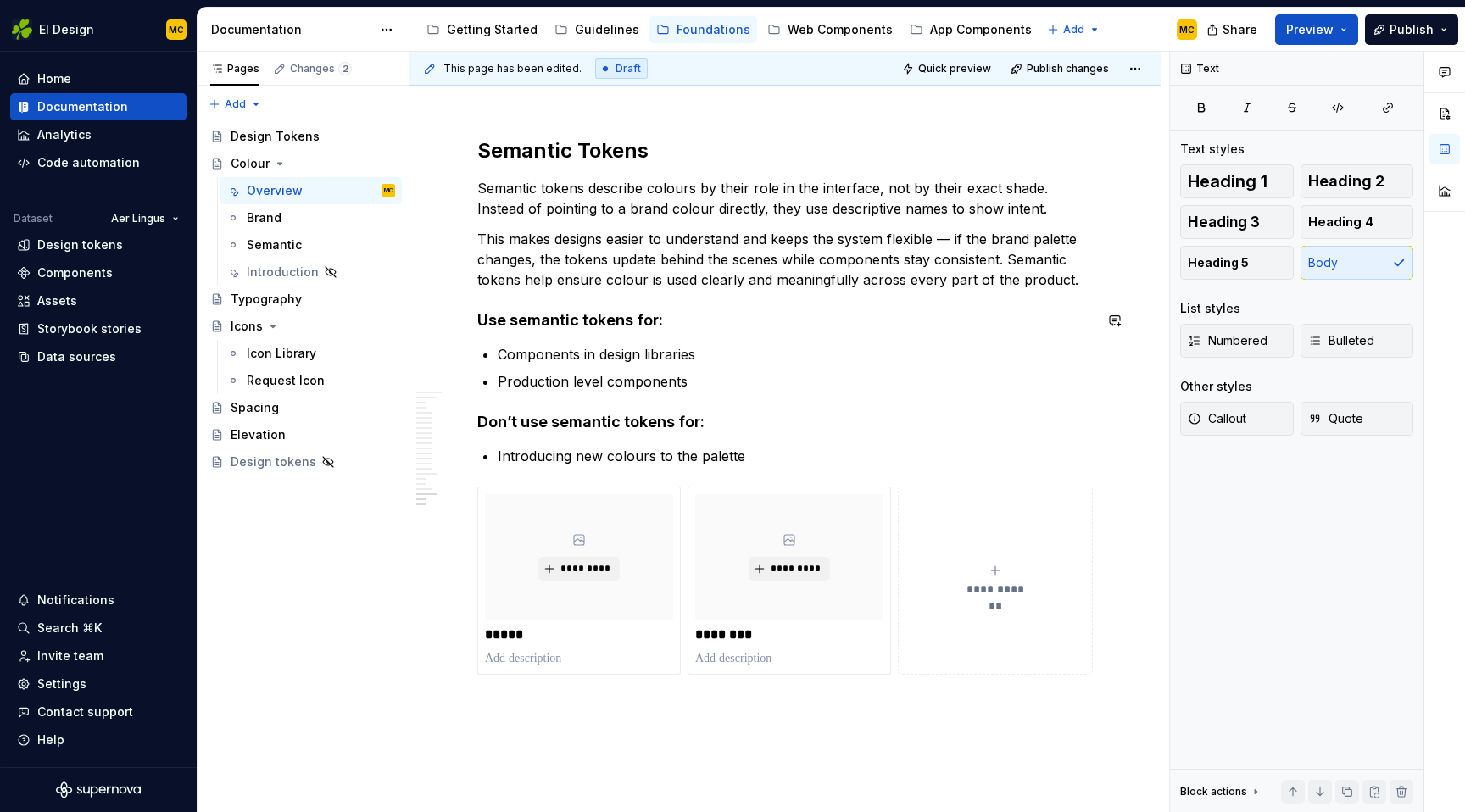
scroll to position [6638, 0]
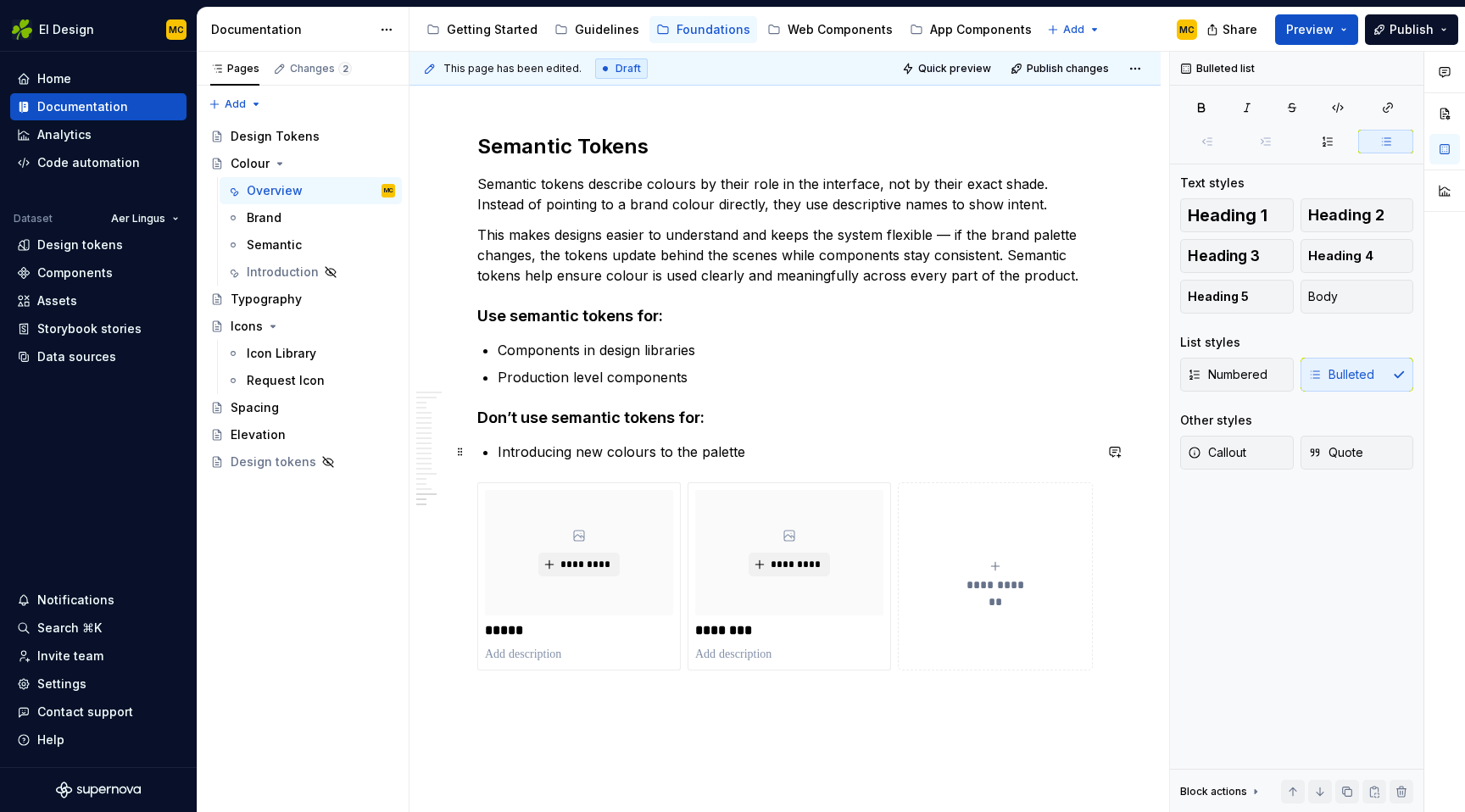
click at [814, 461] on p "Introducing new colours to the palette" at bounding box center [795, 452] width 596 height 20
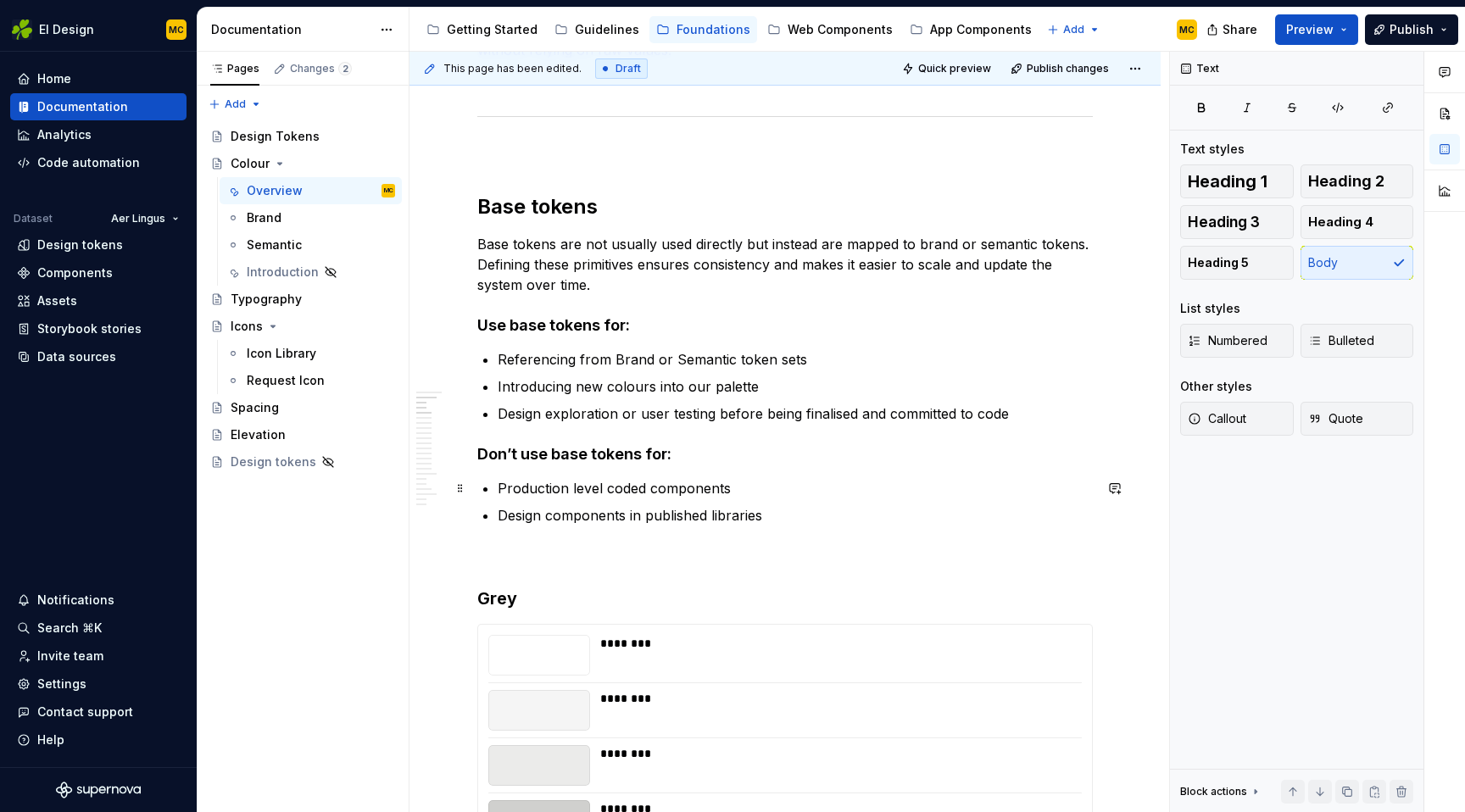
scroll to position [0, 0]
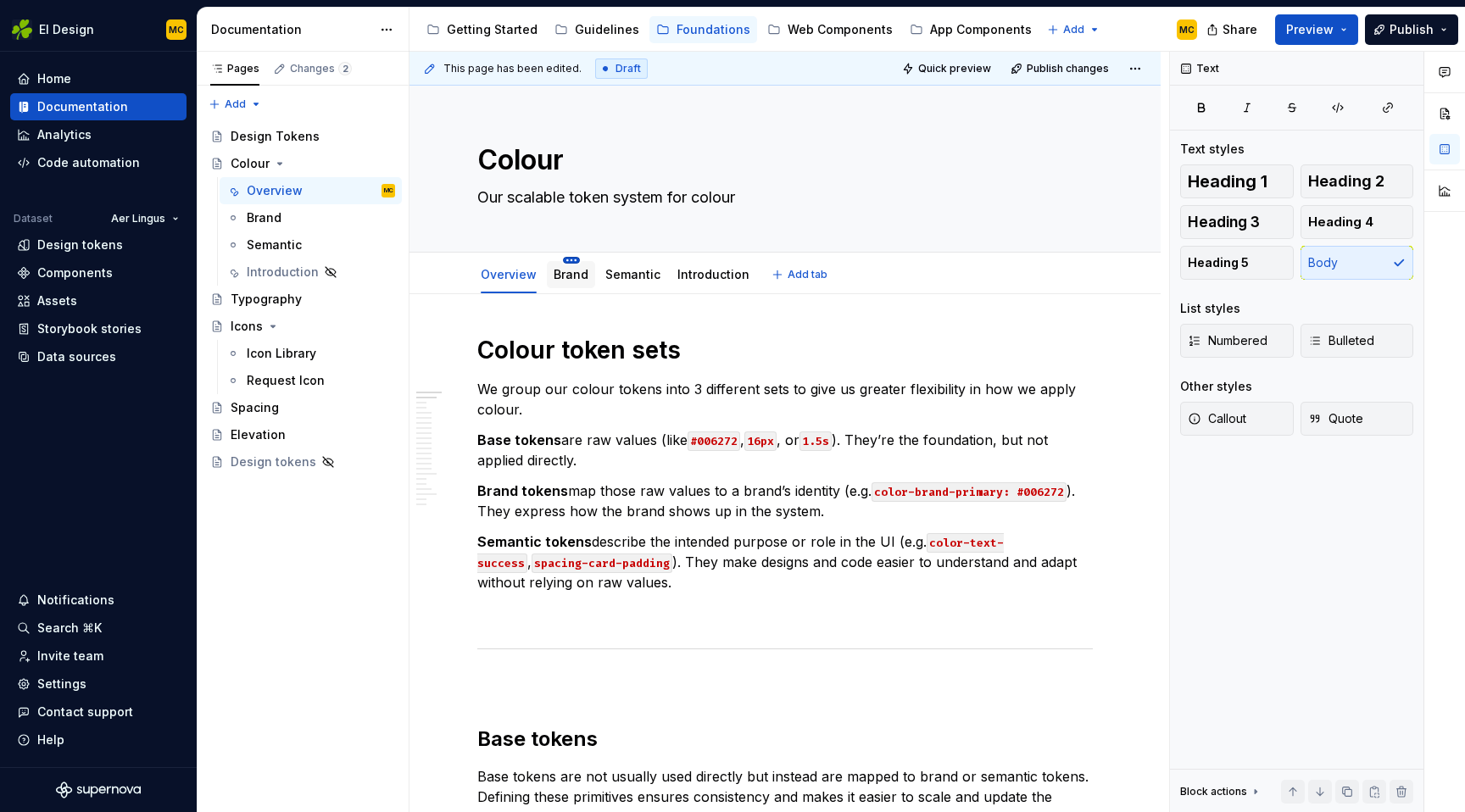
click at [567, 258] on html "EI Design MC Home Documentation Analytics Code automation Dataset Aer Lingus De…" at bounding box center [732, 406] width 1465 height 812
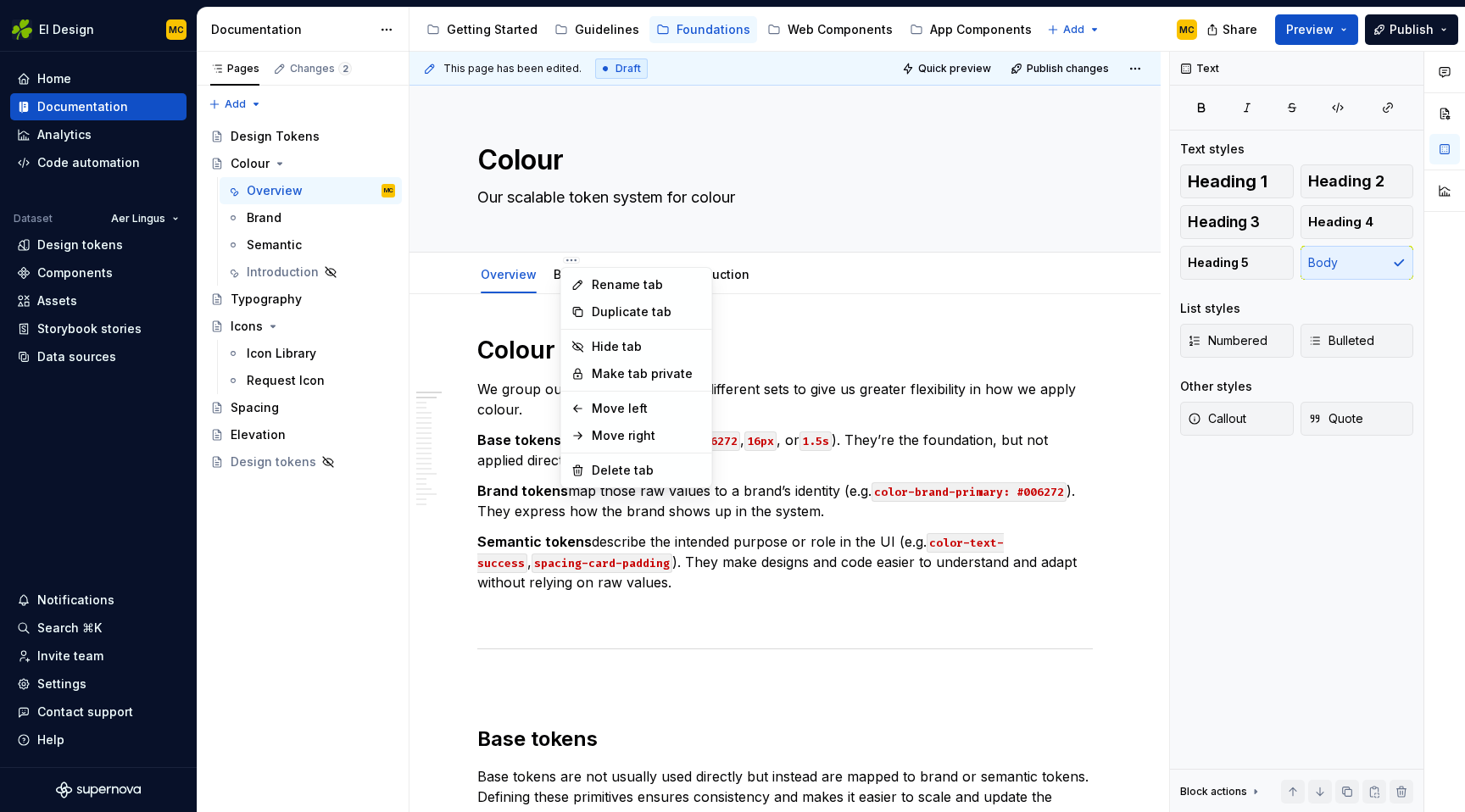
type textarea "*"
click at [596, 280] on div "Rename tab" at bounding box center [647, 285] width 111 height 17
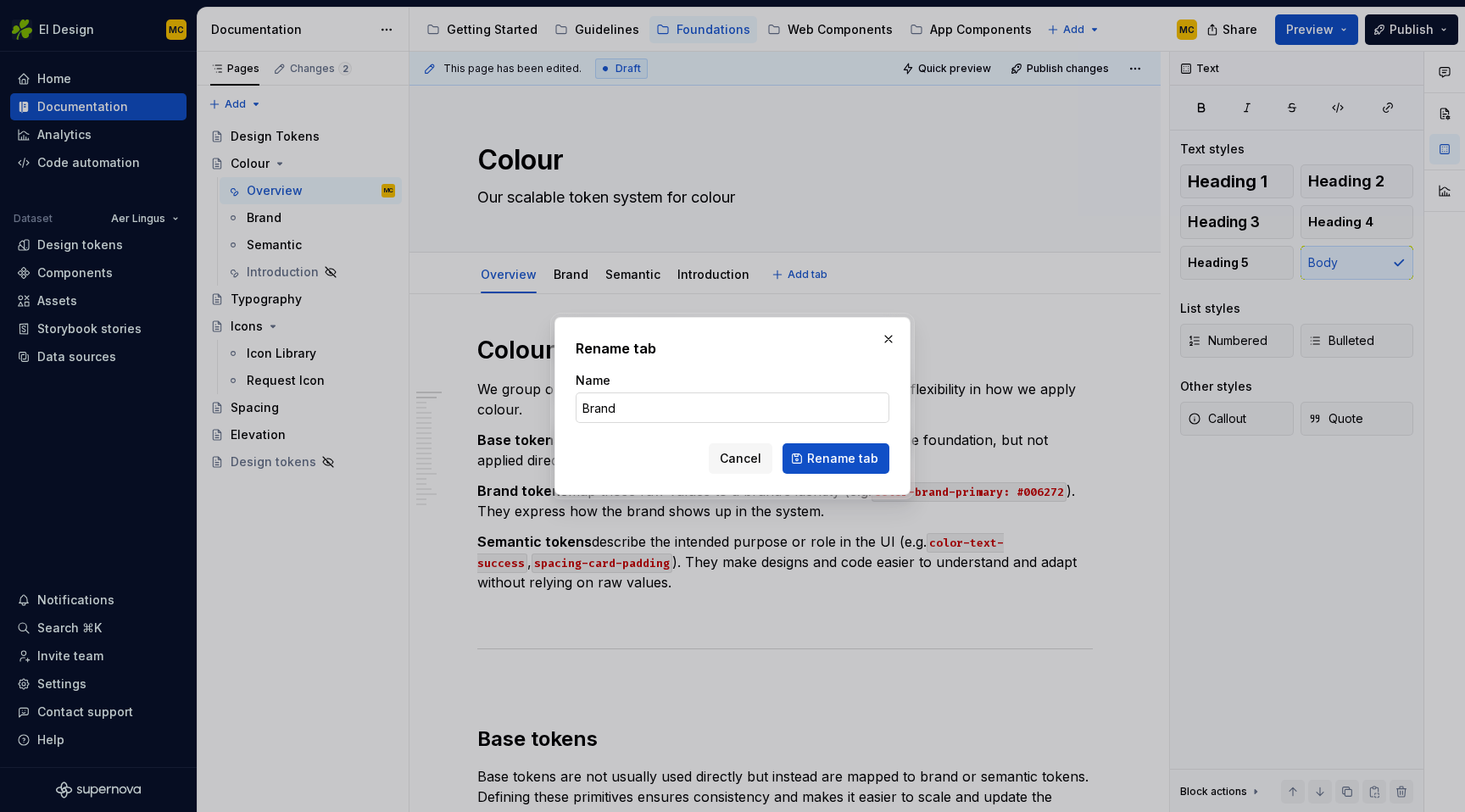
click at [655, 401] on input "Brand" at bounding box center [732, 408] width 314 height 30
type input "Text"
click at [834, 465] on span "Rename tab" at bounding box center [843, 458] width 71 height 17
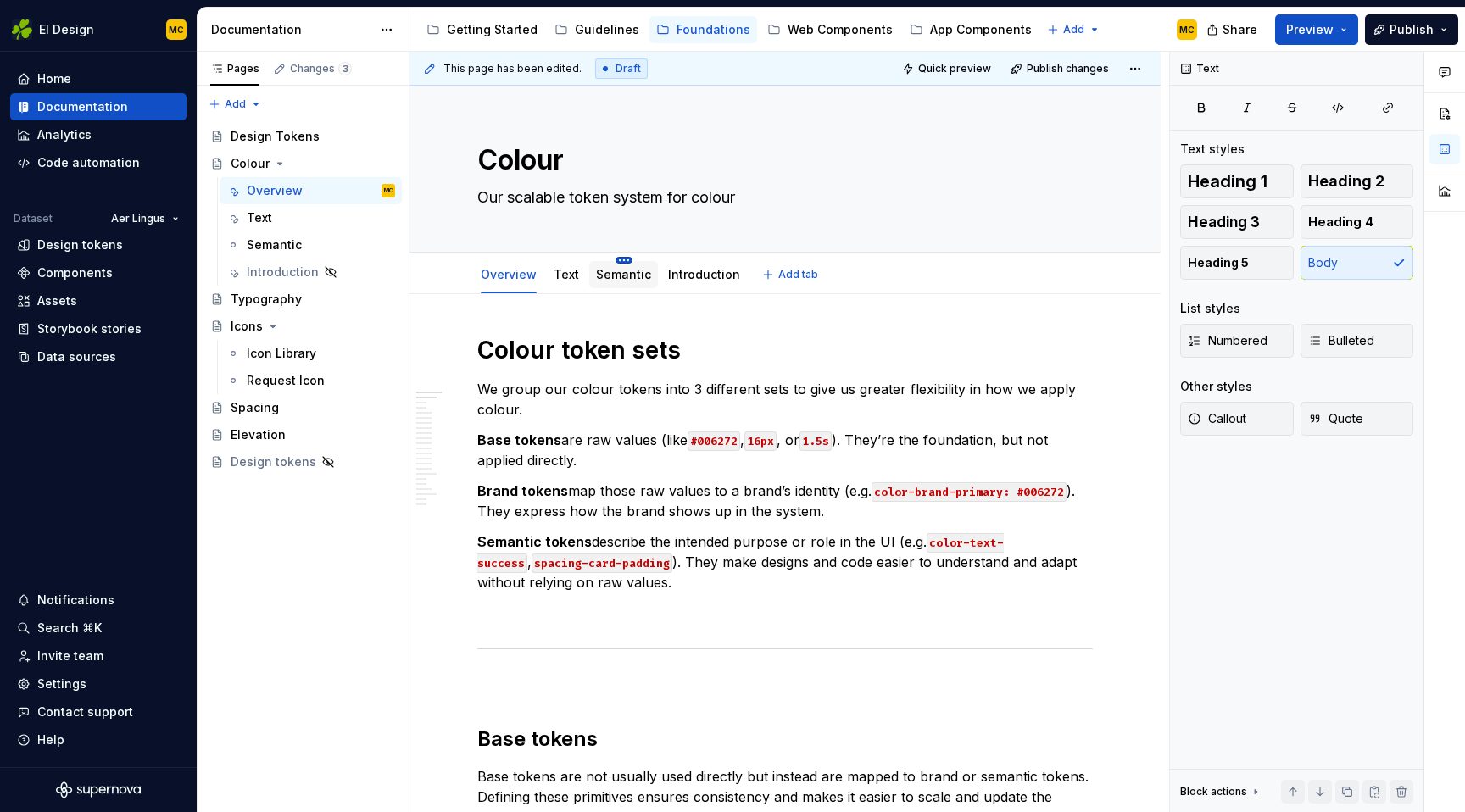
click at [624, 263] on html "EI Design MC Home Documentation Analytics Code automation Dataset Aer Lingus De…" at bounding box center [732, 406] width 1465 height 812
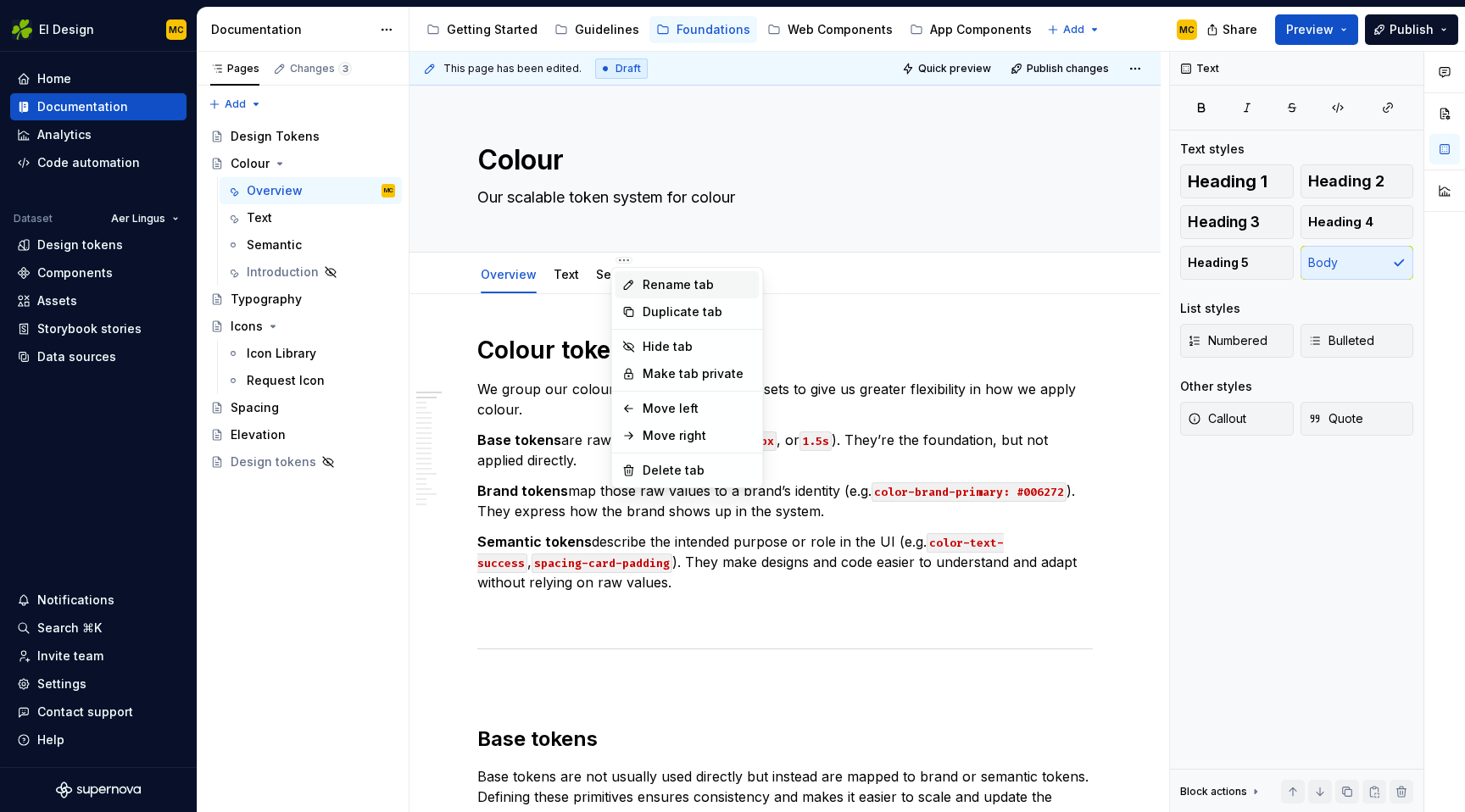
type textarea "*"
click at [668, 283] on div "Rename tab" at bounding box center [698, 285] width 111 height 17
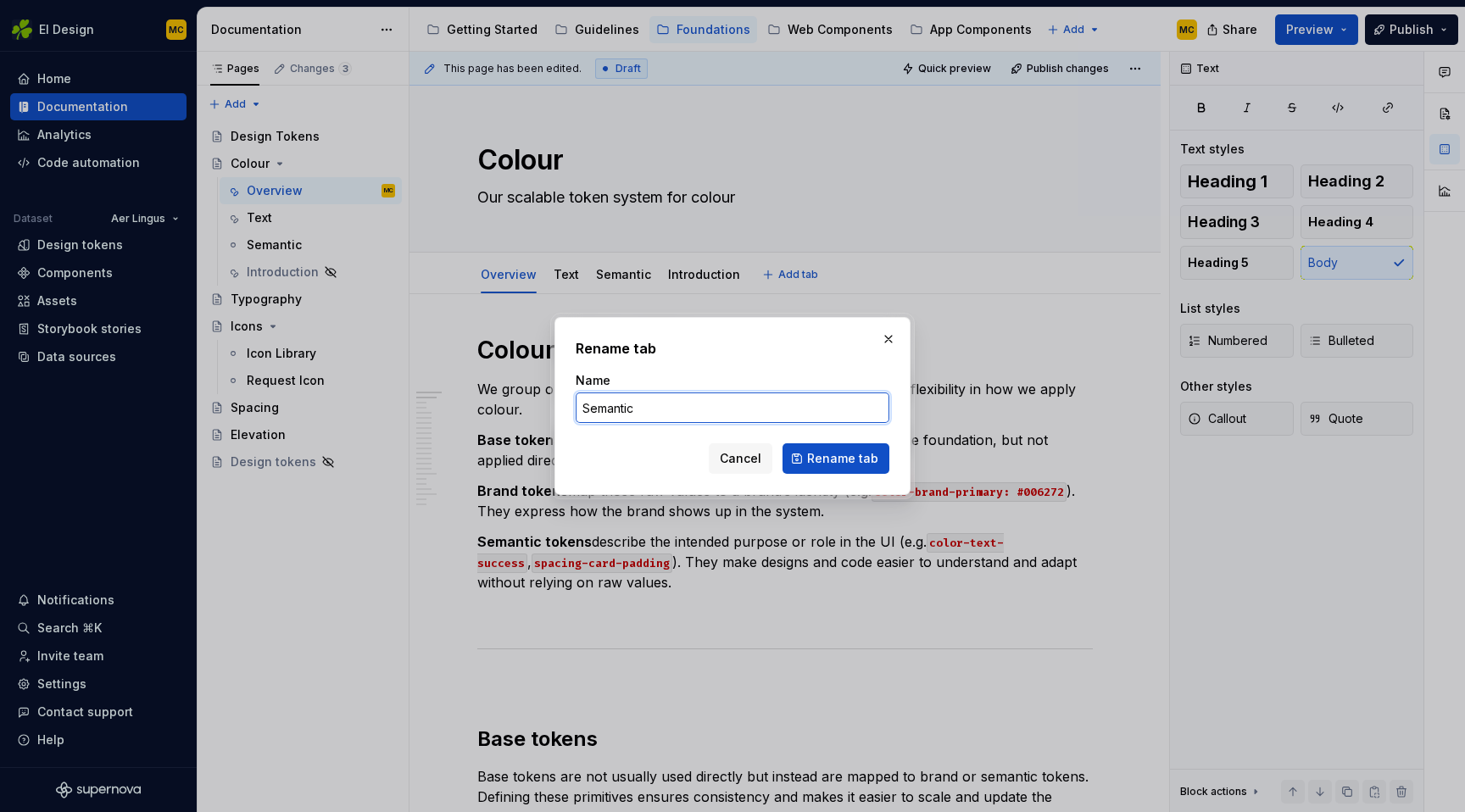
click at [641, 403] on input "Semantic" at bounding box center [732, 408] width 314 height 30
type input "Surface"
click at [851, 457] on span "Rename tab" at bounding box center [843, 458] width 71 height 17
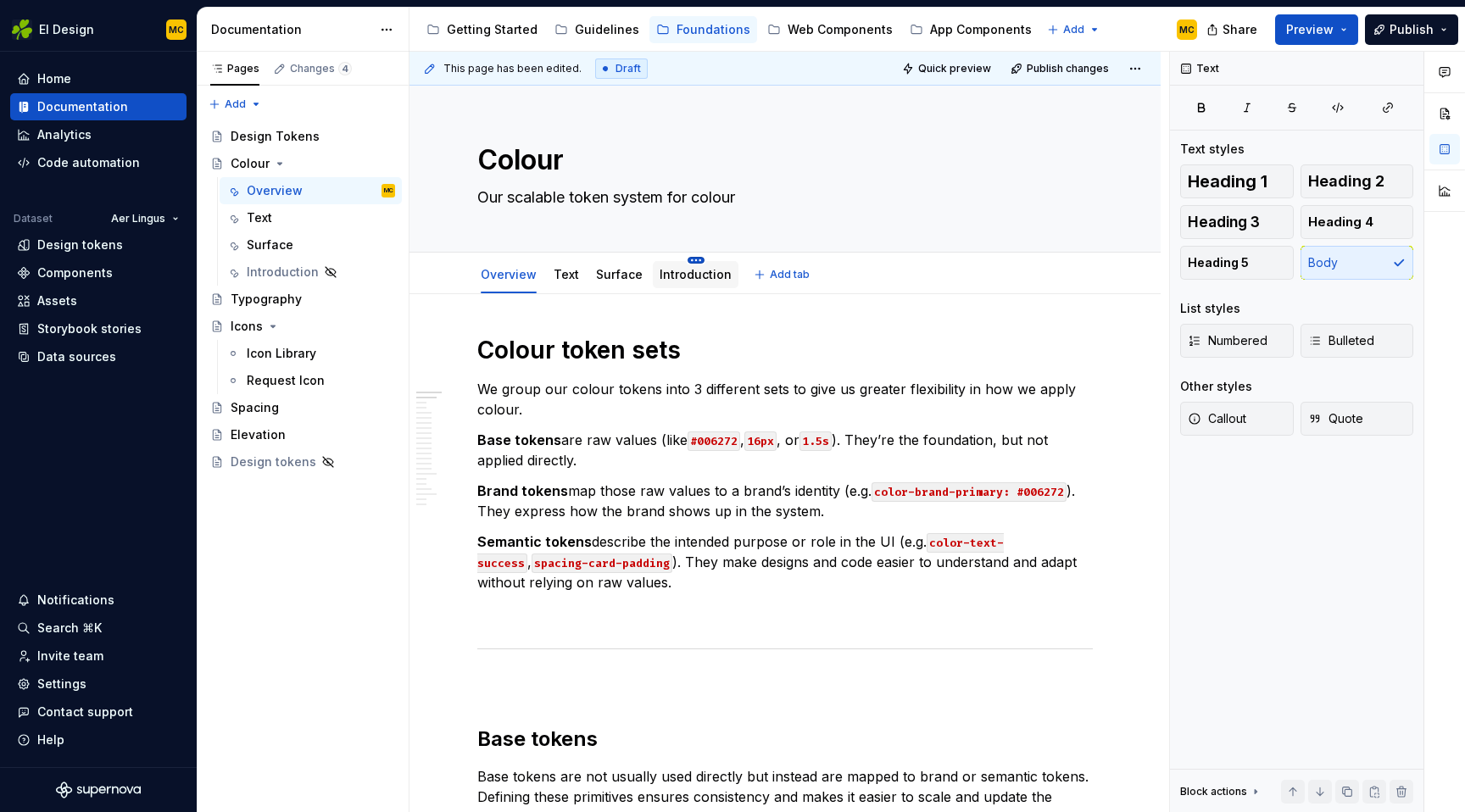
click at [694, 258] on html "EI Design MC Home Documentation Analytics Code automation Dataset Aer Lingus De…" at bounding box center [732, 406] width 1465 height 812
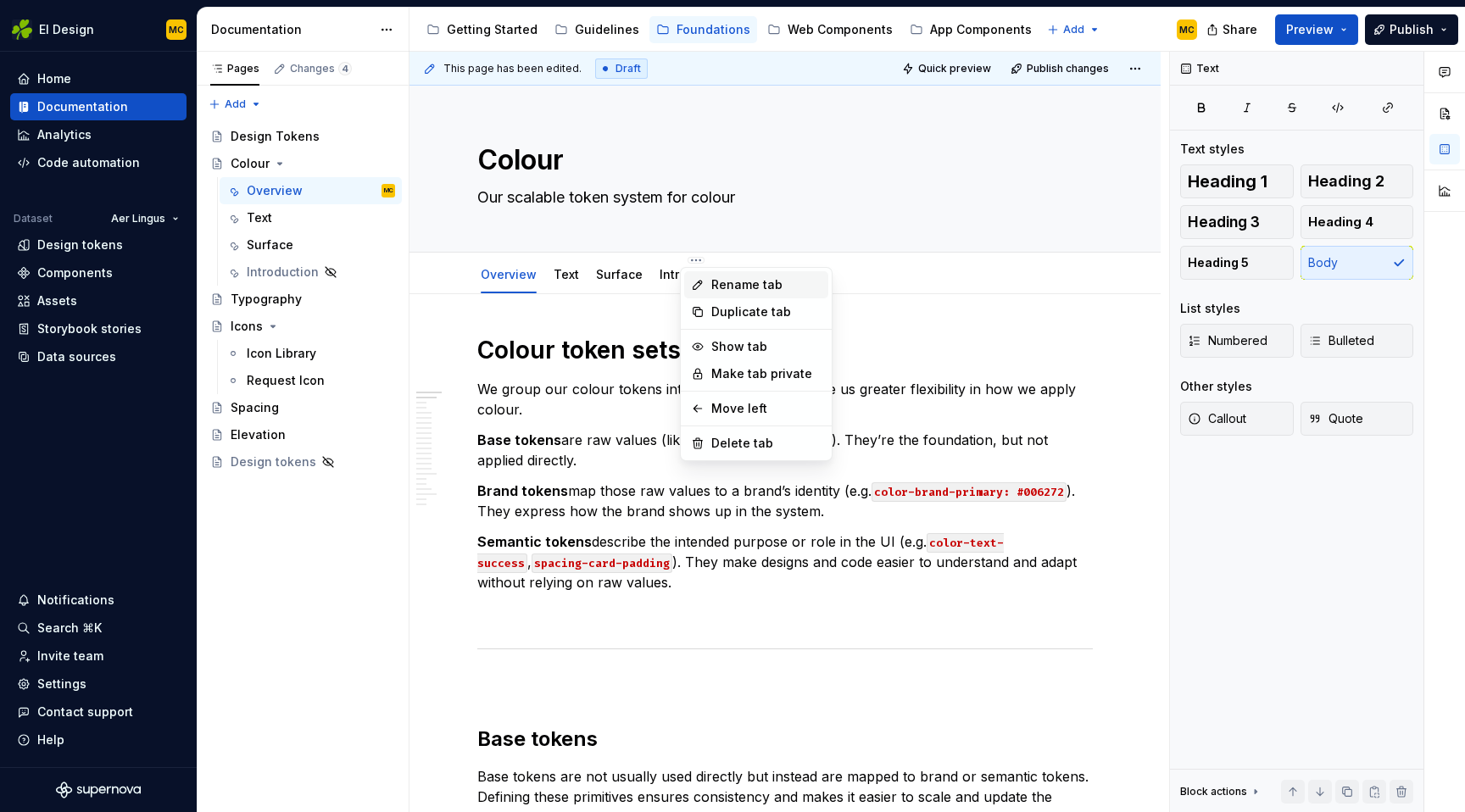
click at [734, 276] on div "Rename tab" at bounding box center [766, 285] width 111 height 17
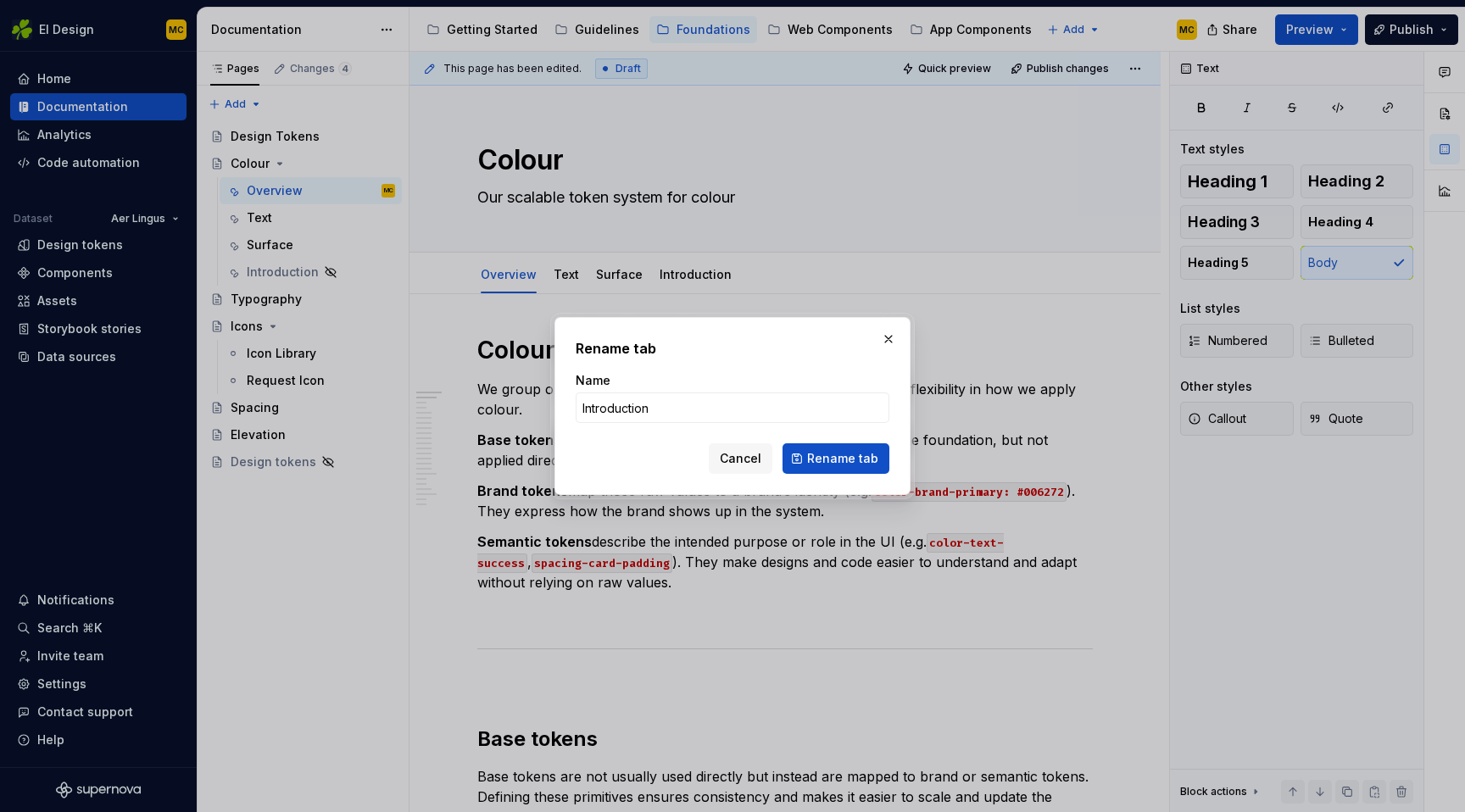
type textarea "*"
click at [712, 403] on input "Introduction" at bounding box center [732, 408] width 314 height 30
type input "Focus"
type textarea "*"
type input "Border"
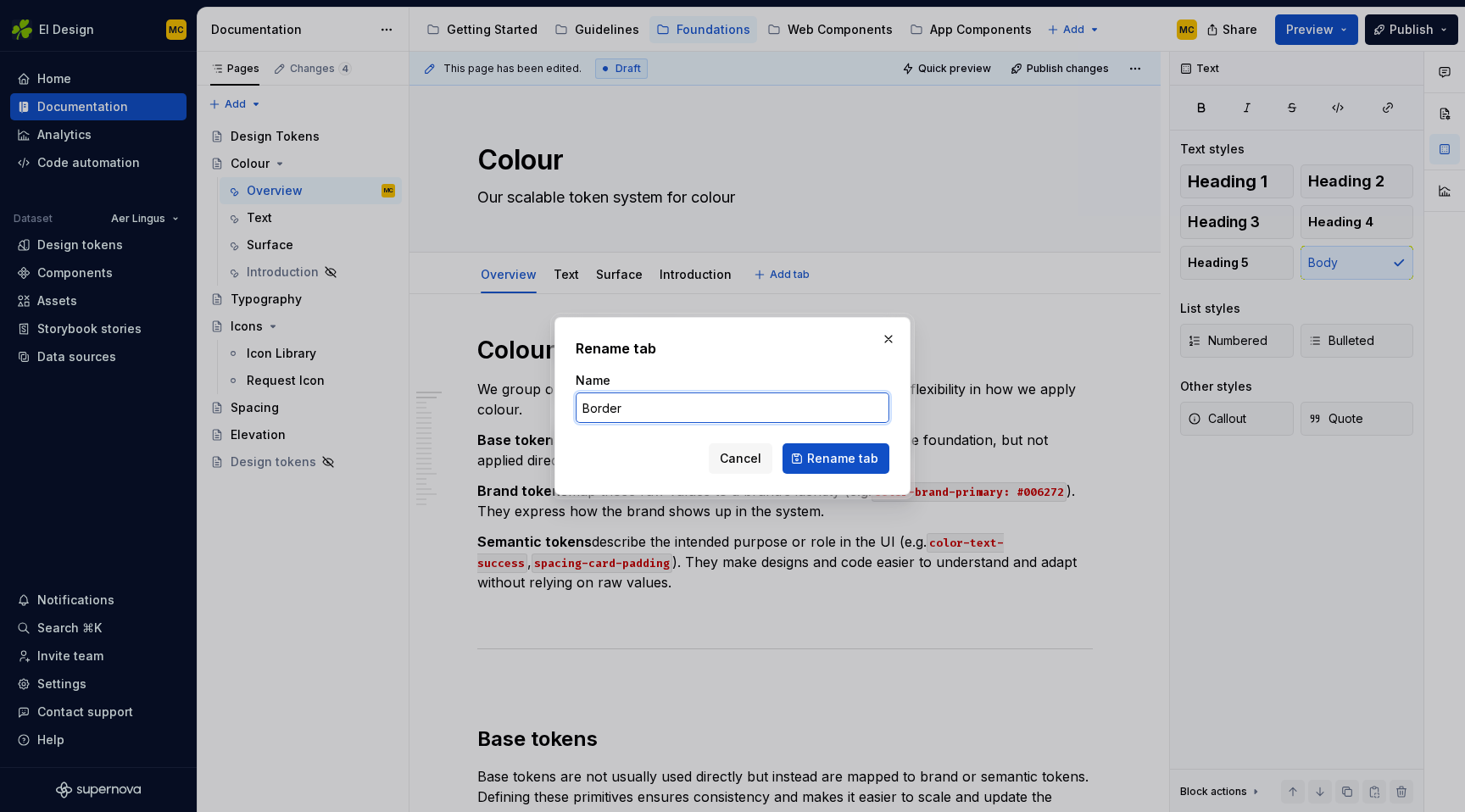
type textarea "*"
type input "Border"
click at [834, 457] on span "Rename tab" at bounding box center [843, 458] width 71 height 17
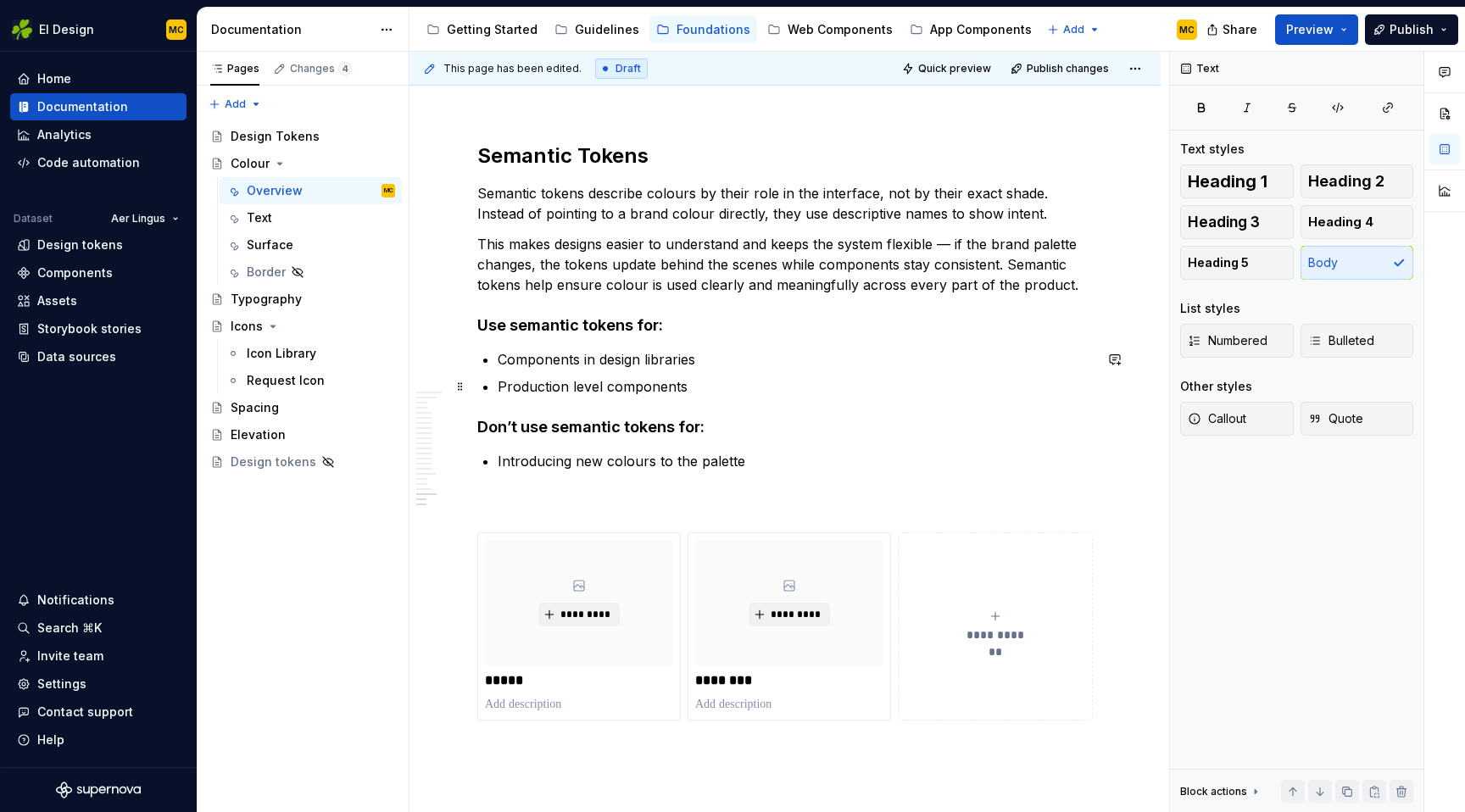
scroll to position [6638, 0]
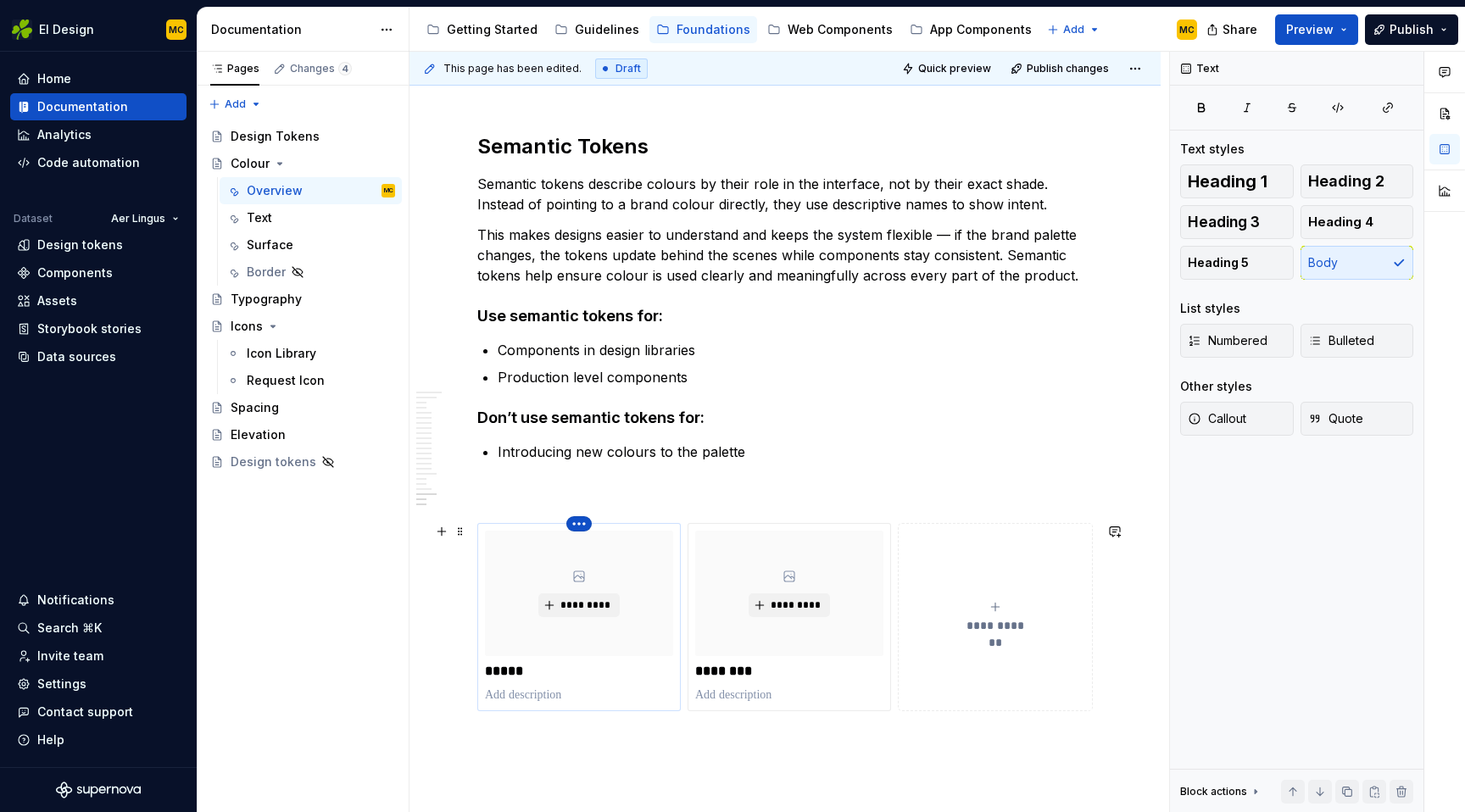
click at [583, 520] on html "EI Design MC Home Documentation Analytics Code automation Dataset Aer Lingus De…" at bounding box center [732, 406] width 1465 height 812
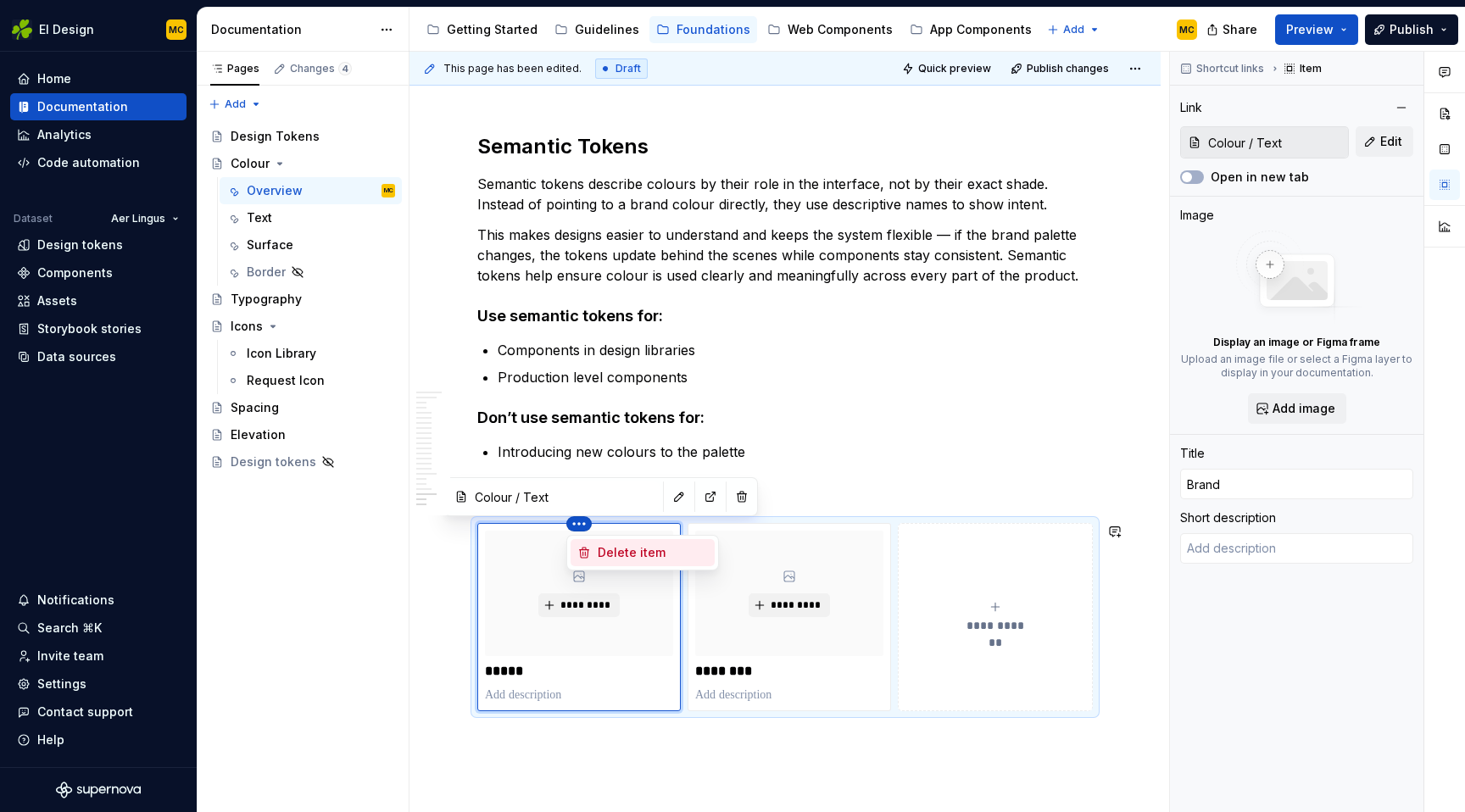
click at [620, 554] on div "Delete item" at bounding box center [653, 553] width 111 height 17
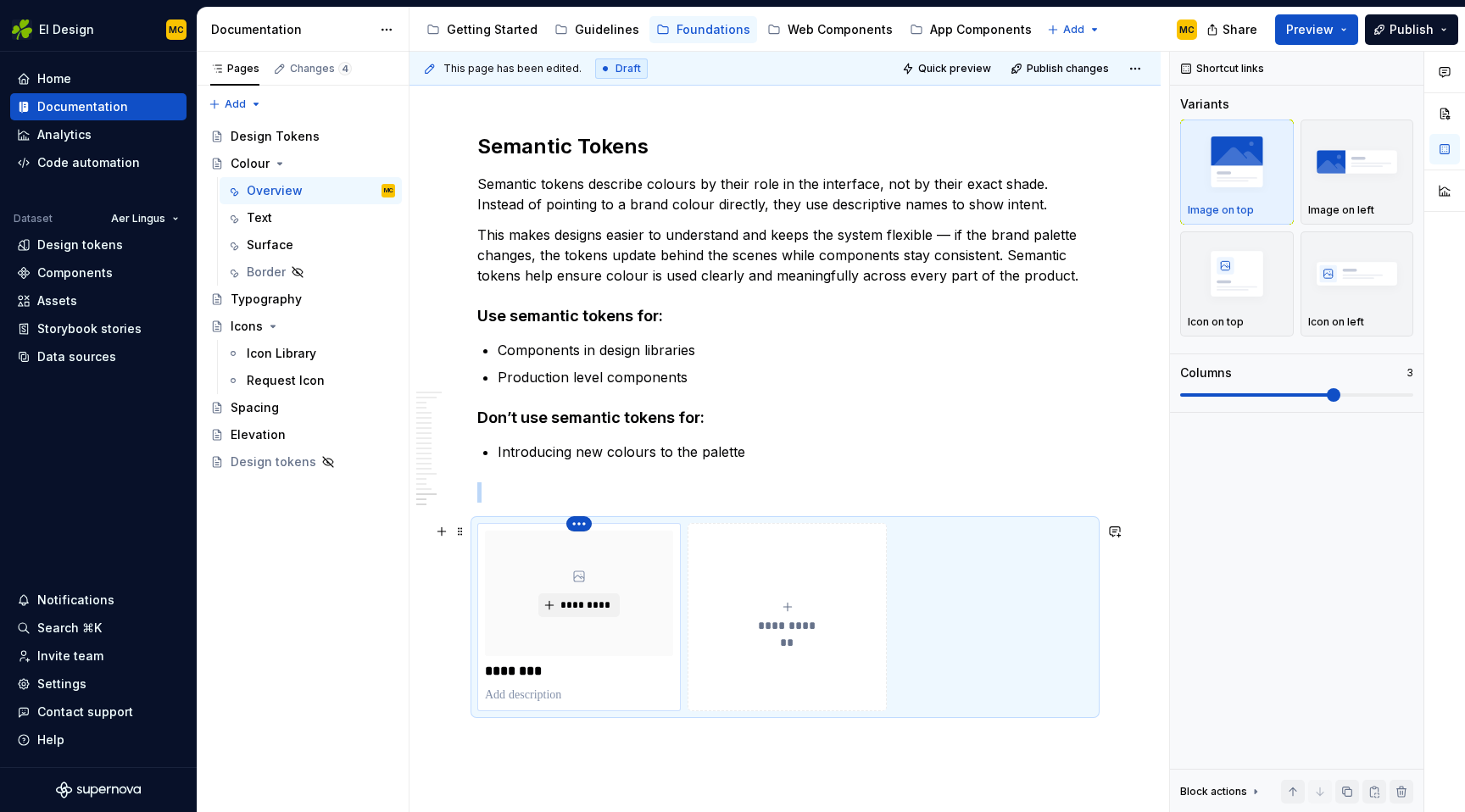
click at [587, 526] on html "EI Design MC Home Documentation Analytics Code automation Dataset Aer Lingus De…" at bounding box center [732, 406] width 1465 height 812
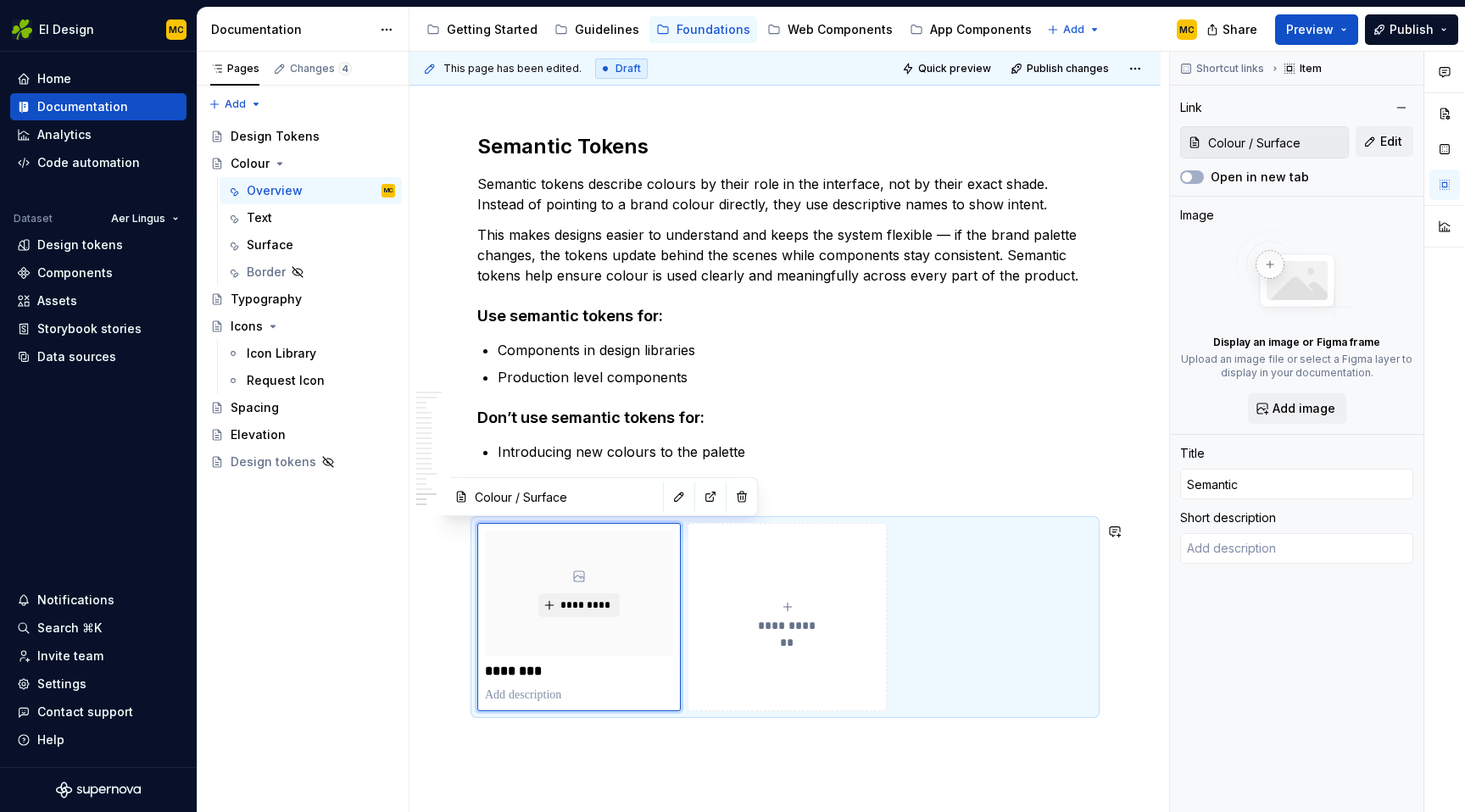
click at [639, 500] on html "EI Design MC Home Documentation Analytics Code automation Dataset Aer Lingus De…" at bounding box center [732, 406] width 1465 height 812
click at [667, 492] on button "button" at bounding box center [679, 497] width 24 height 24
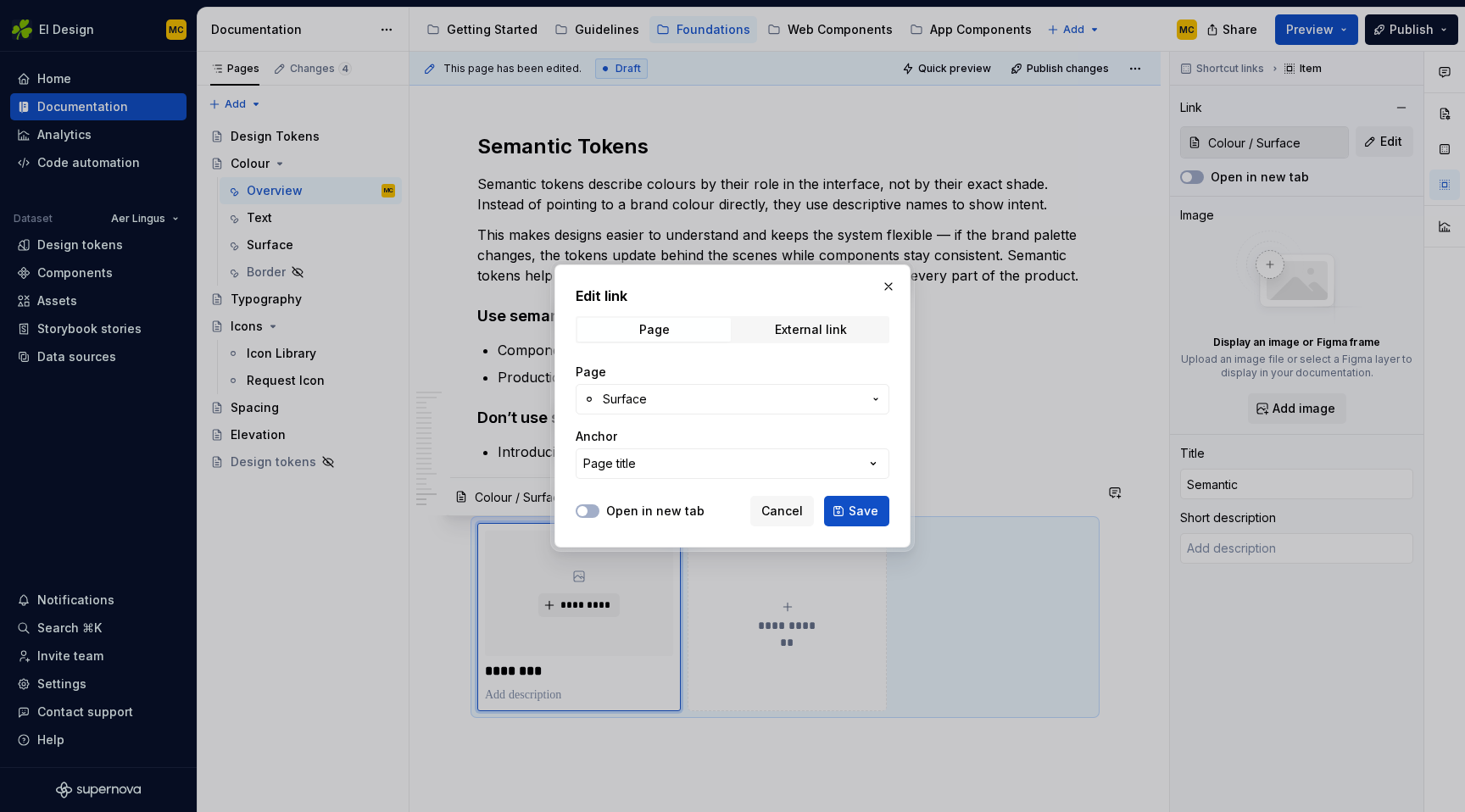
click at [790, 403] on span "Surface" at bounding box center [733, 399] width 259 height 17
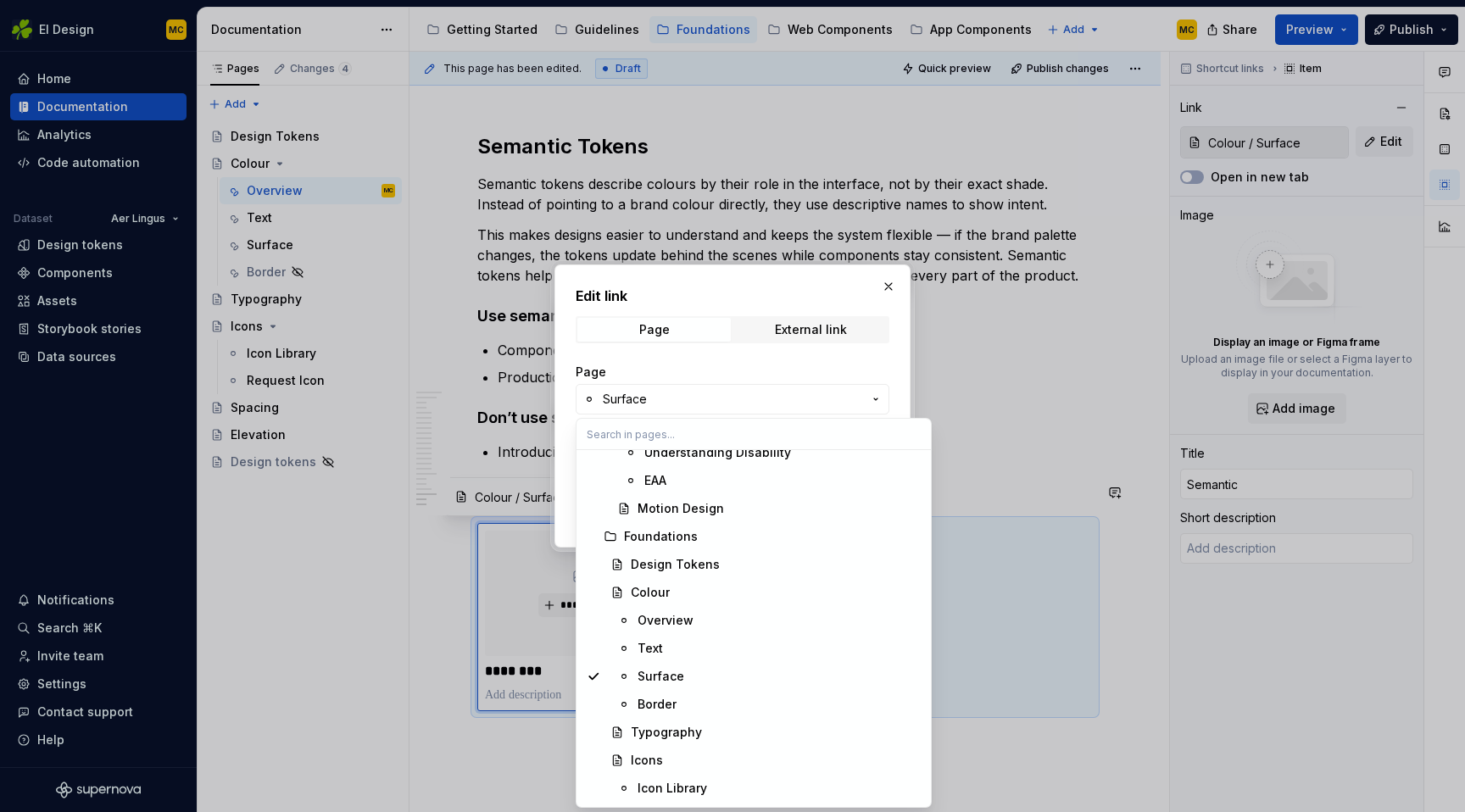
scroll to position [1440, 0]
click at [709, 650] on div "Text" at bounding box center [779, 650] width 283 height 17
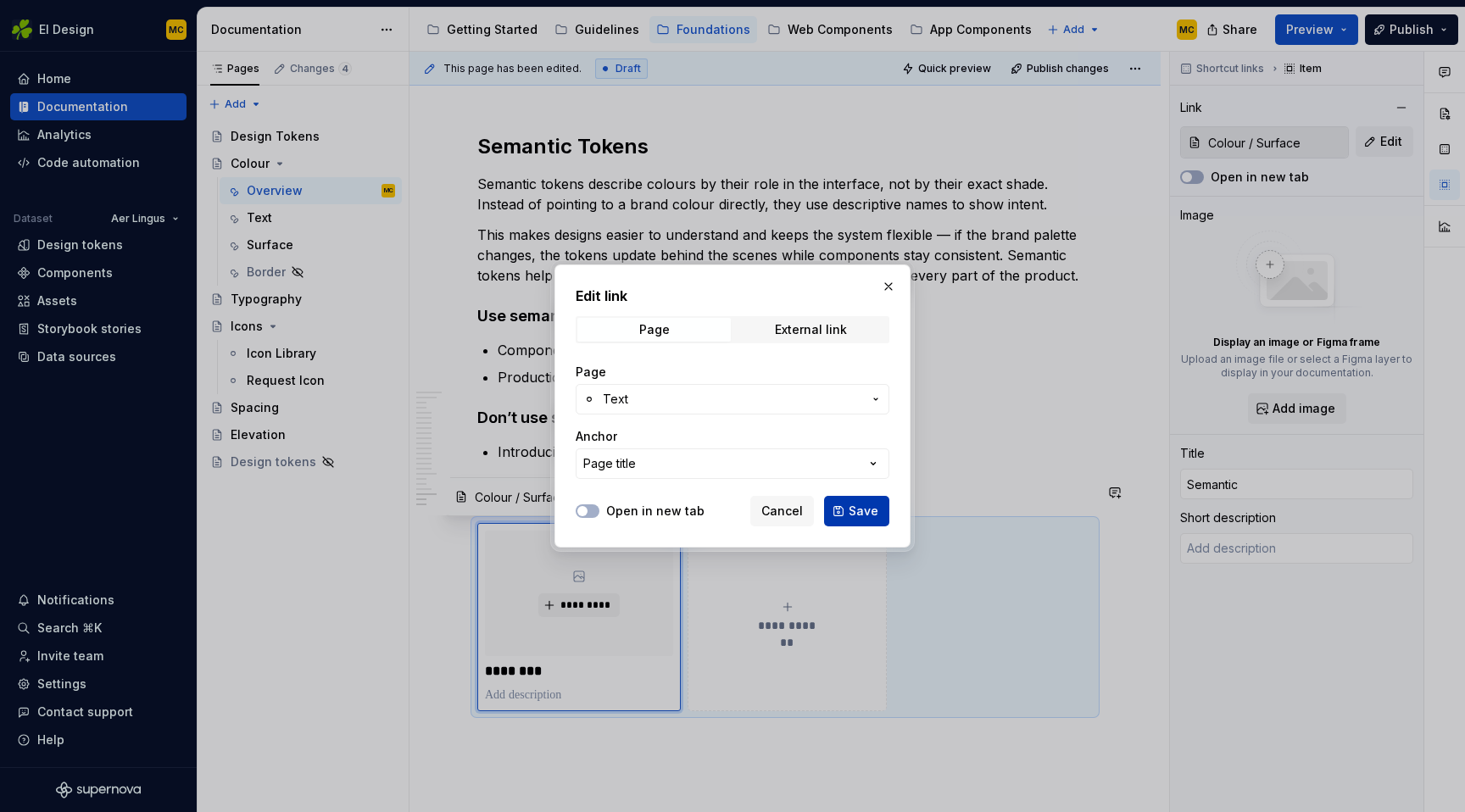
click at [871, 506] on span "Save" at bounding box center [864, 512] width 30 height 17
type textarea "*"
type input "Colour / Text"
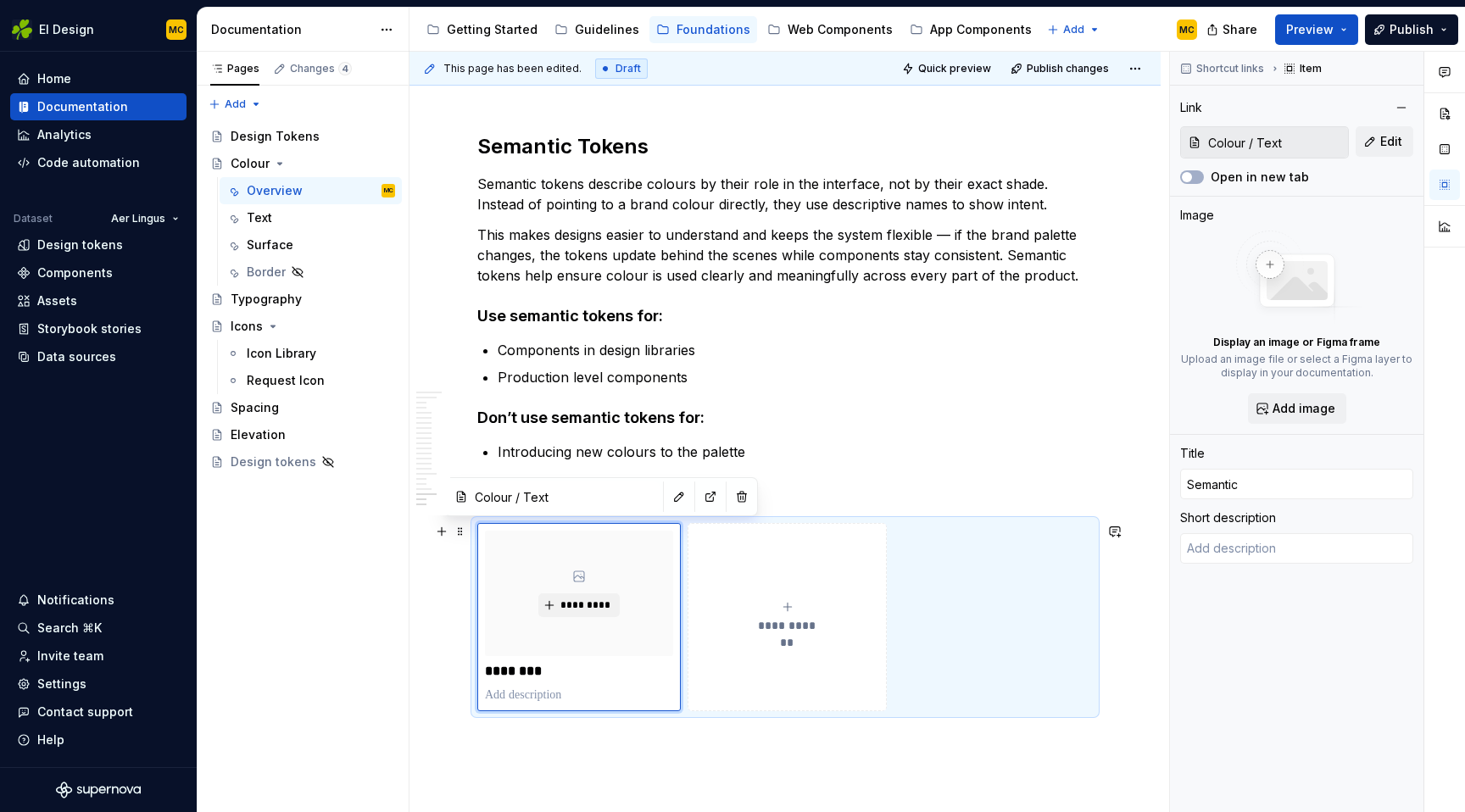
click at [781, 611] on div "**********" at bounding box center [787, 618] width 184 height 34
type textarea "*"
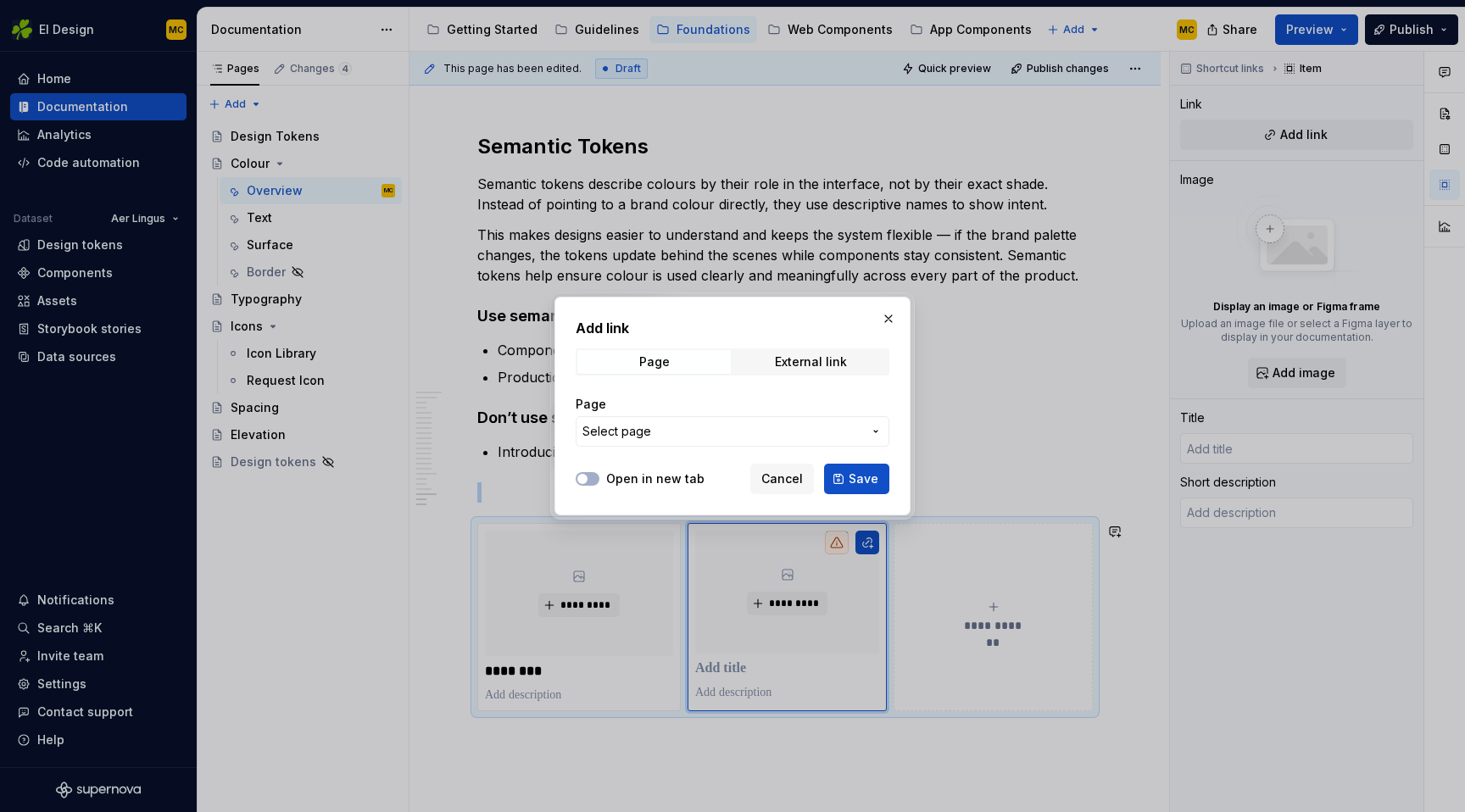
click at [791, 441] on button "Select page" at bounding box center [732, 432] width 314 height 30
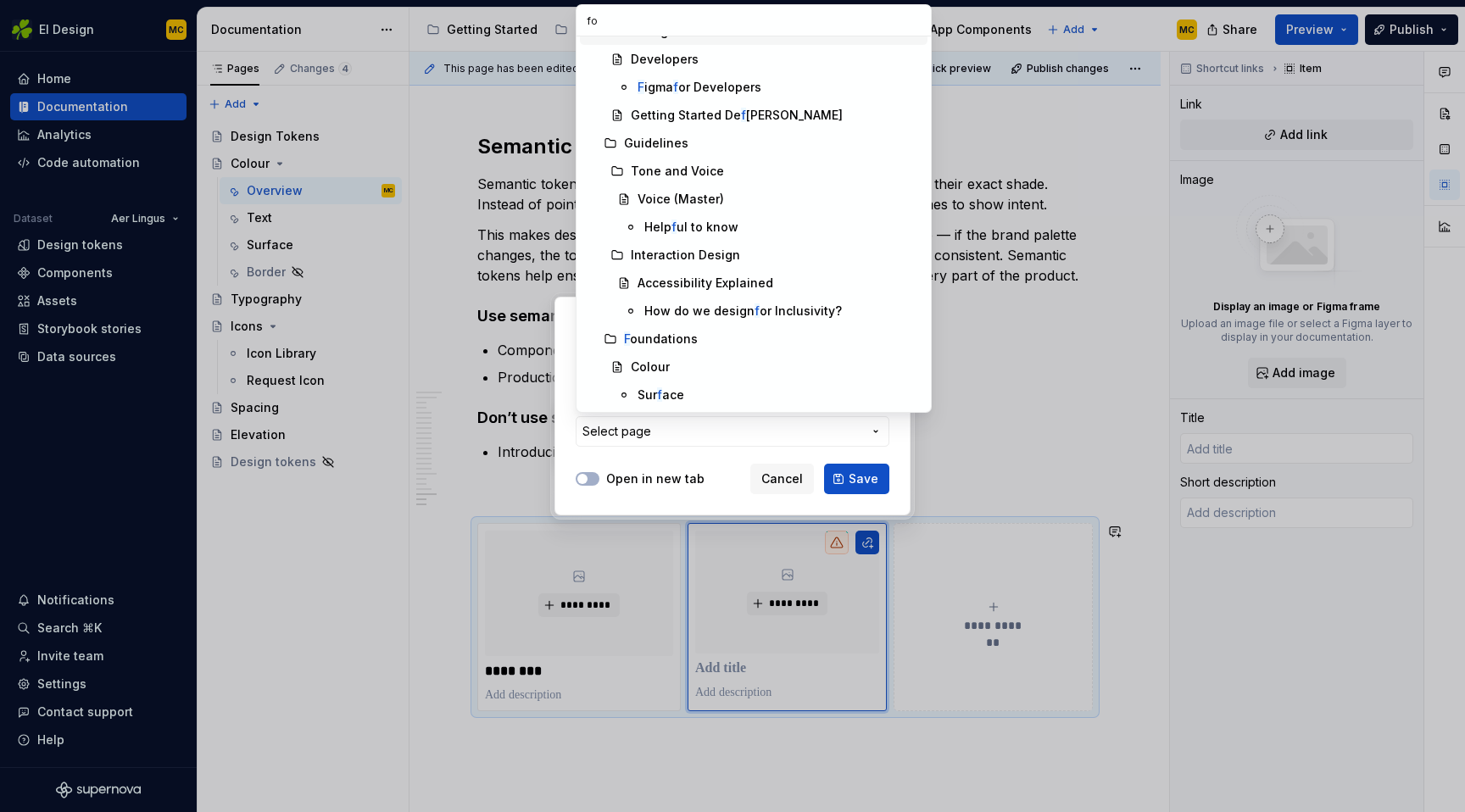
scroll to position [0, 0]
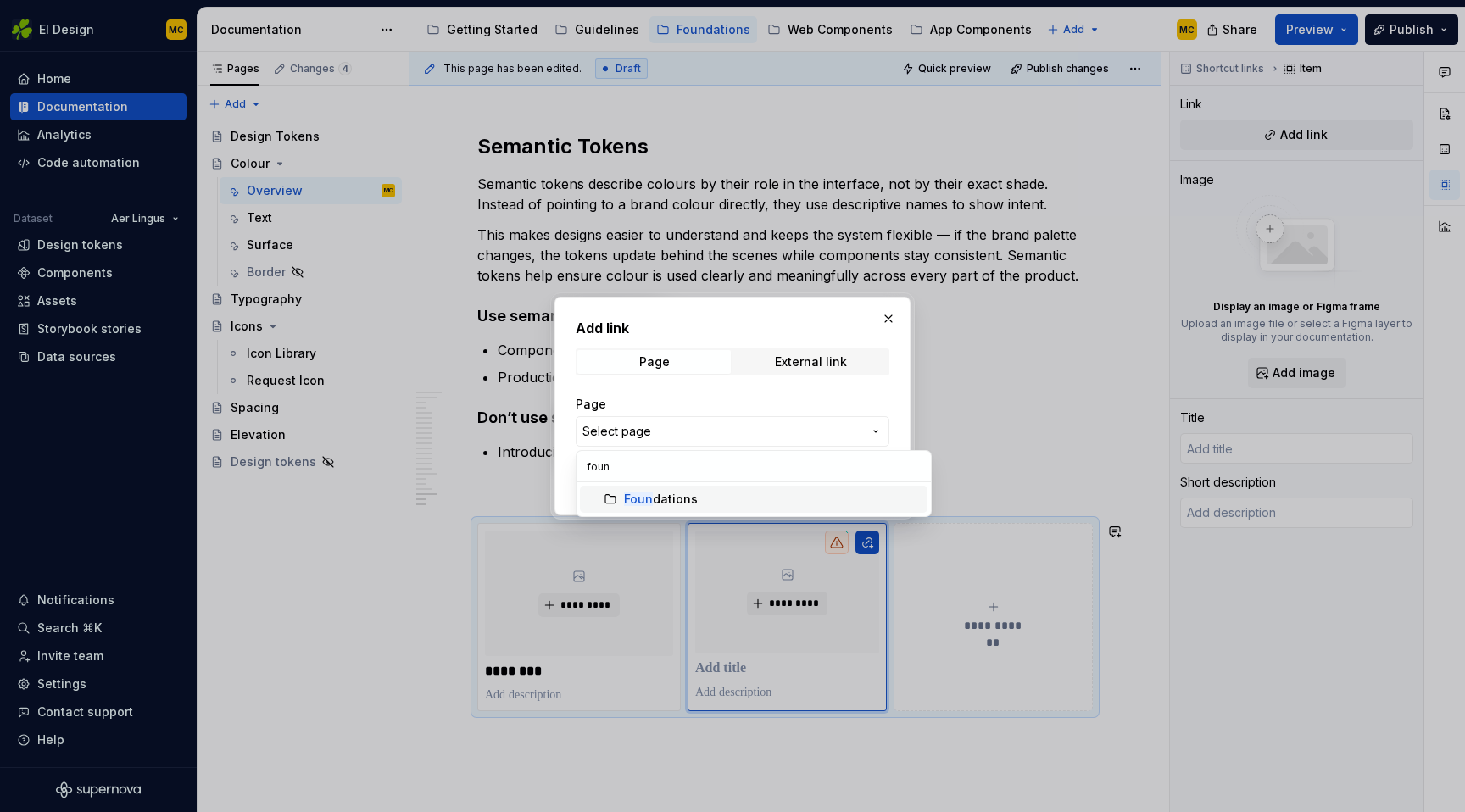
type input "foun"
click at [686, 502] on div "Foun dations" at bounding box center [661, 499] width 73 height 17
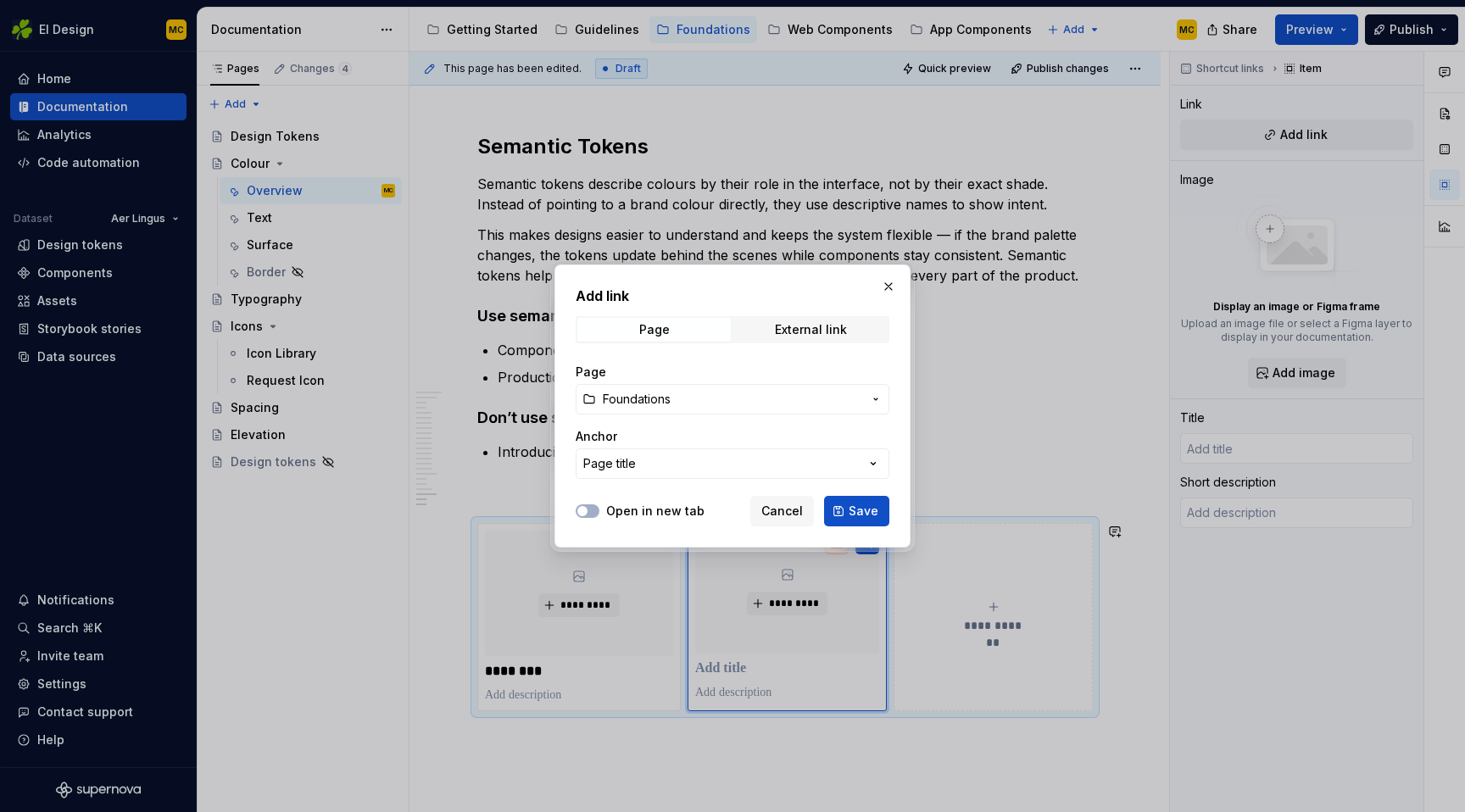
click at [865, 396] on button "Foundations" at bounding box center [732, 399] width 314 height 30
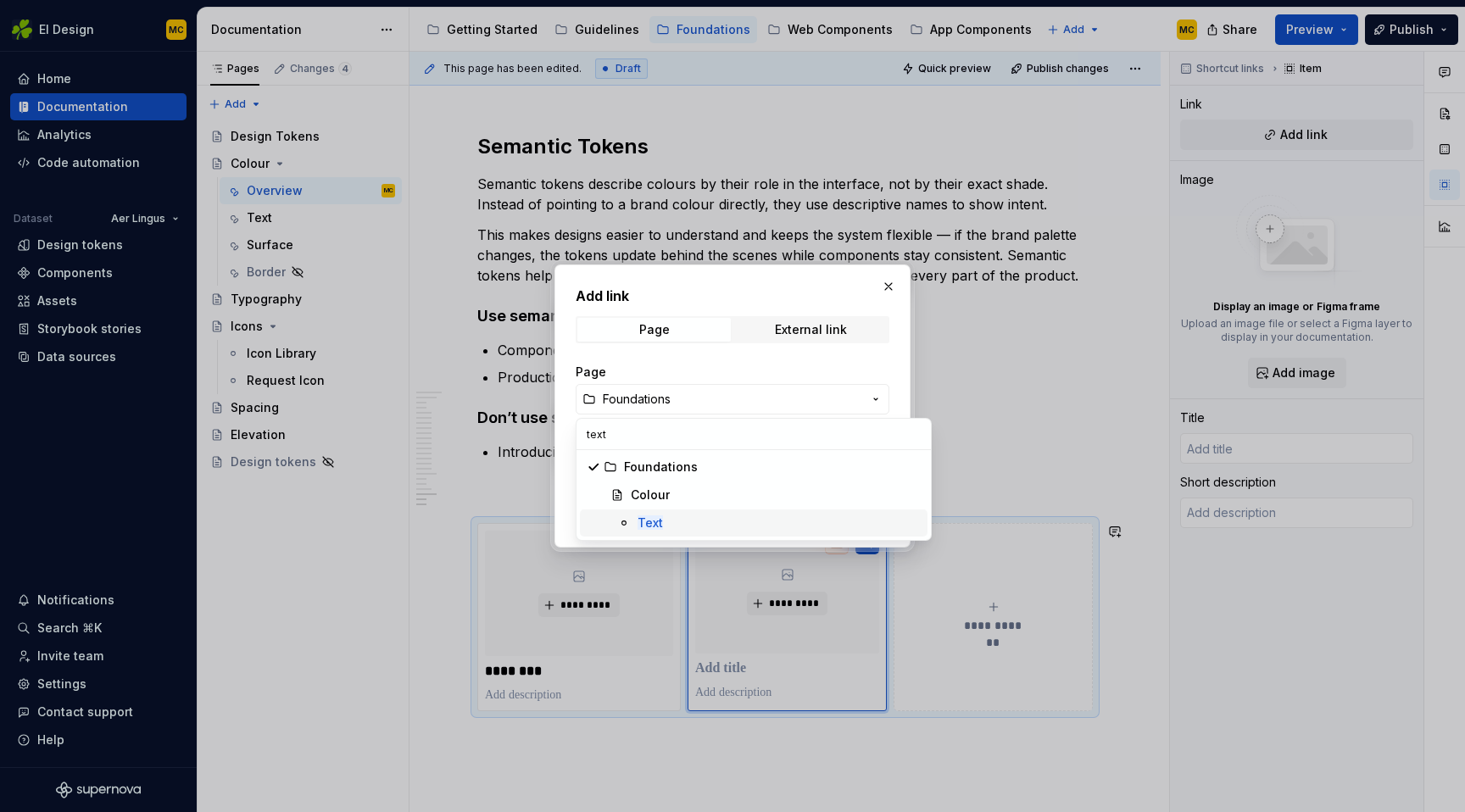
type input "text"
click at [727, 524] on div "Text" at bounding box center [779, 523] width 283 height 17
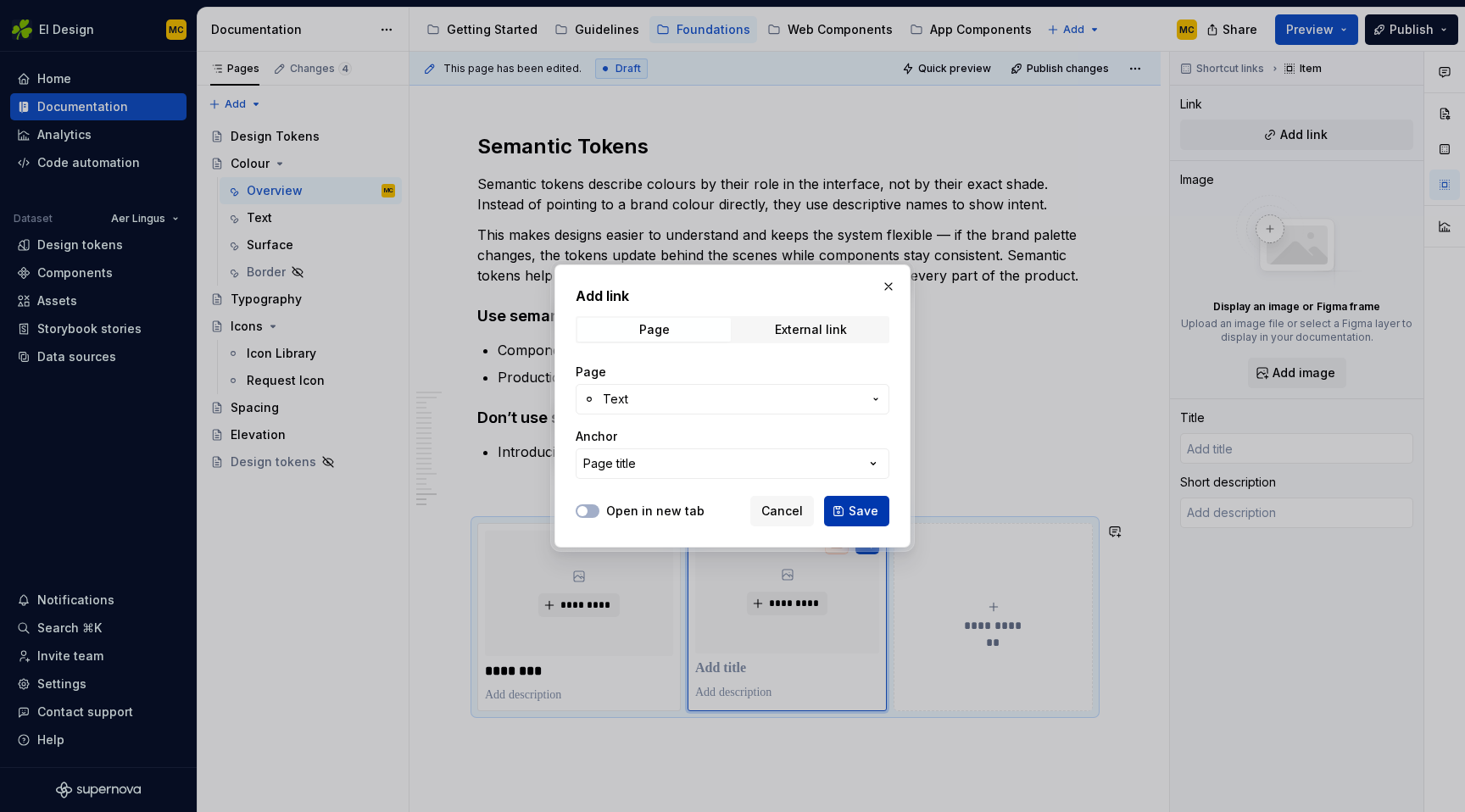
click at [867, 503] on span "Save" at bounding box center [864, 512] width 30 height 17
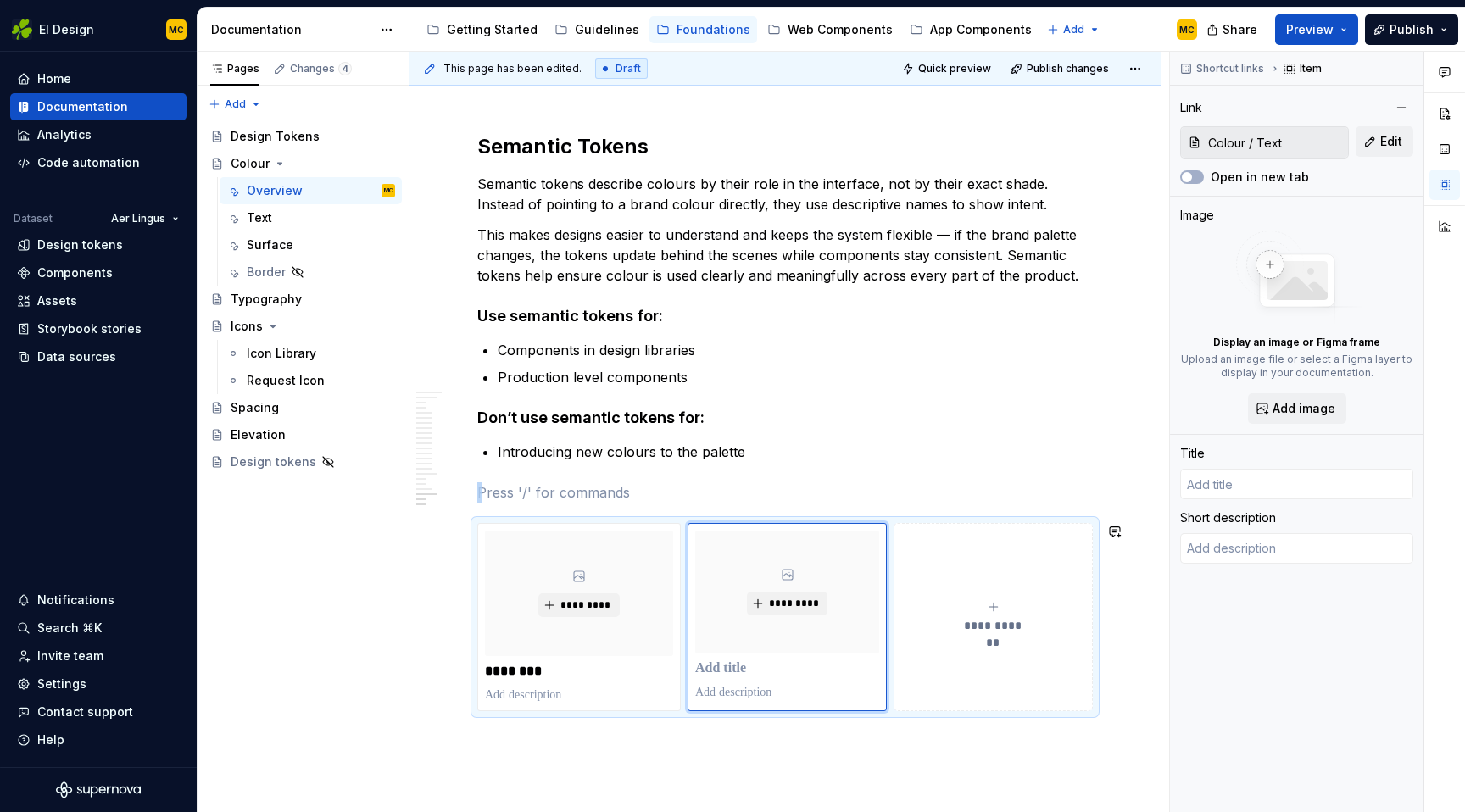
type textarea "*"
type input "Text"
click at [997, 611] on icon "submit" at bounding box center [995, 607] width 13 height 13
type textarea "*"
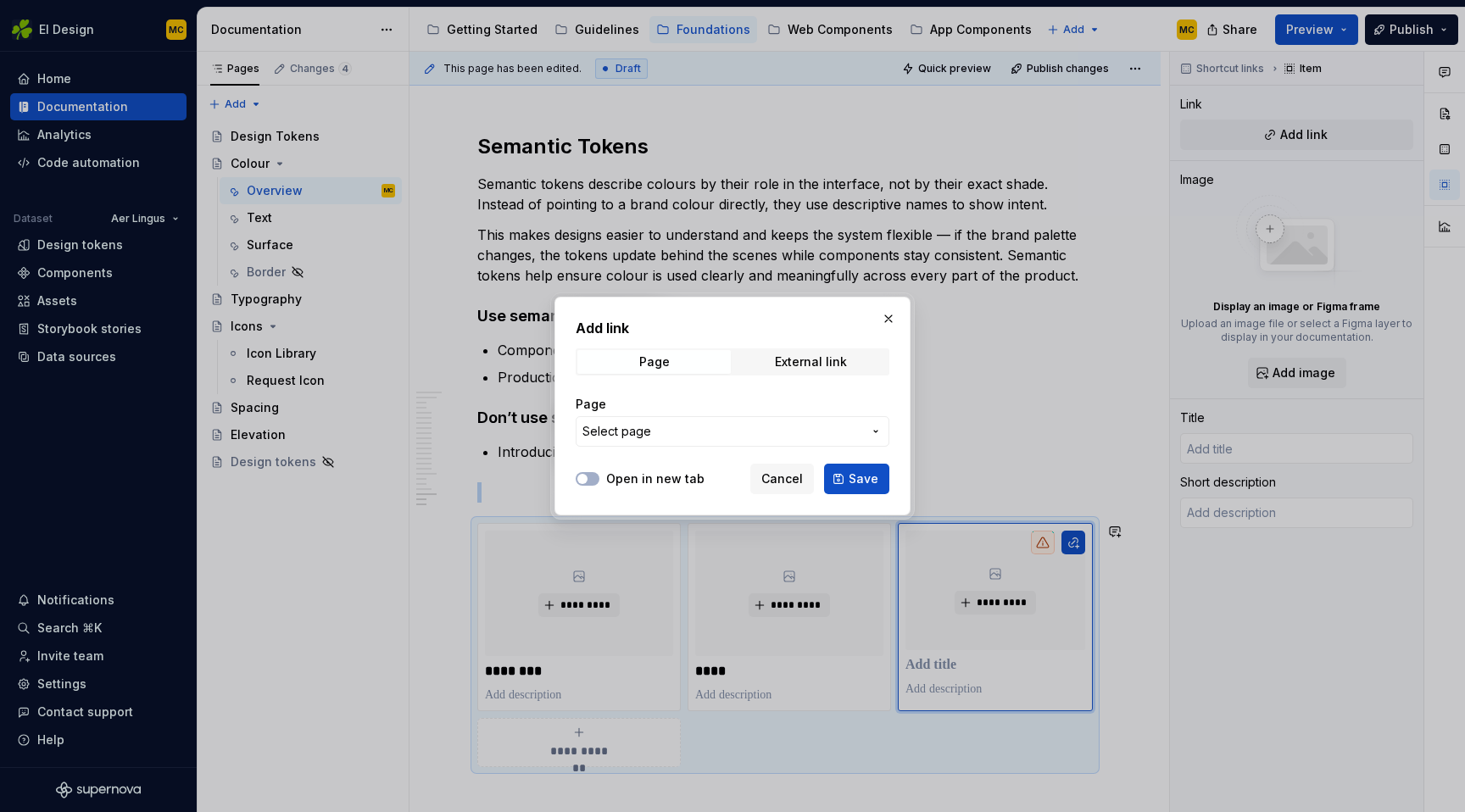
click at [871, 425] on icon "button" at bounding box center [876, 432] width 13 height 13
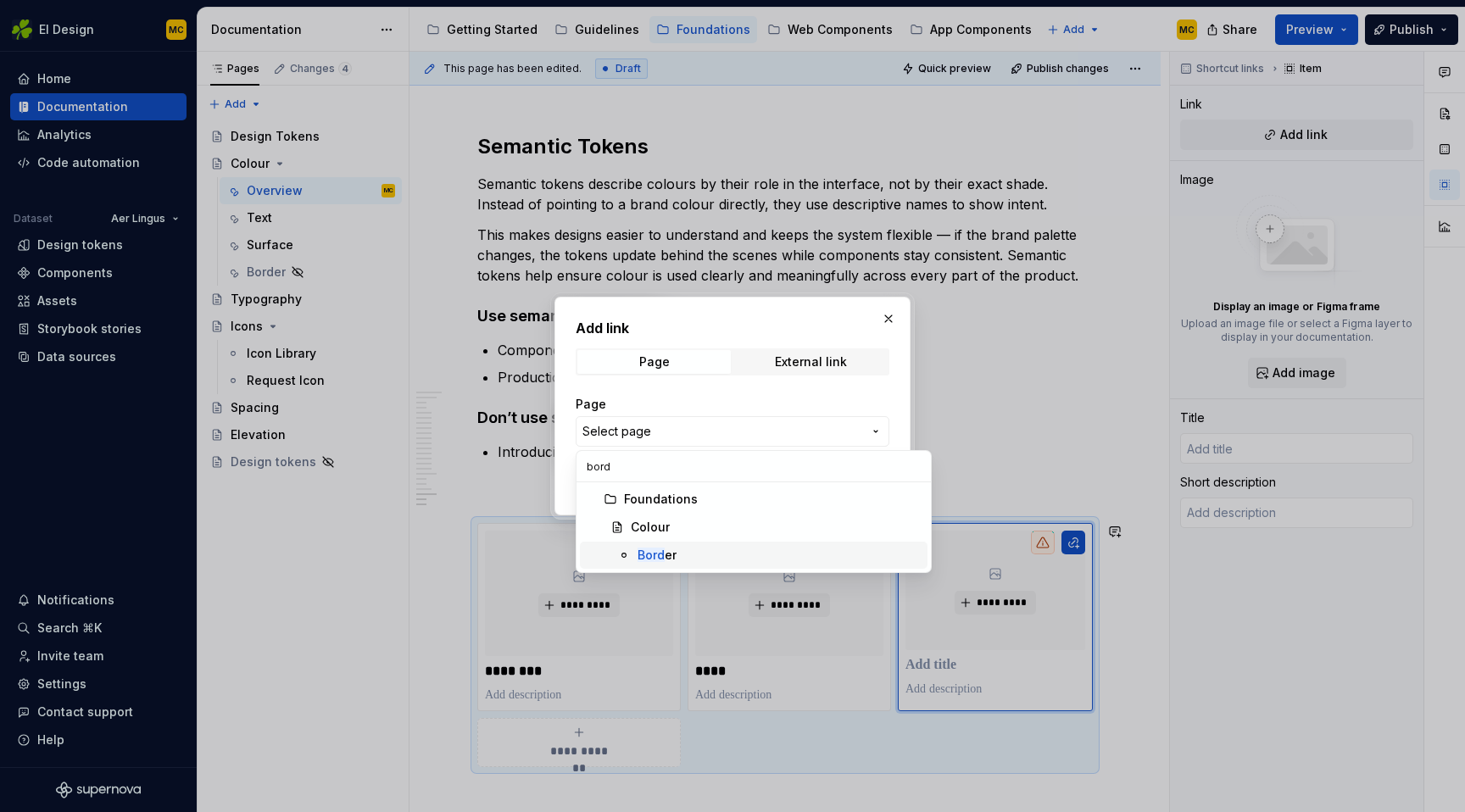
type input "bord"
click at [770, 549] on div "Bord er" at bounding box center [779, 556] width 283 height 17
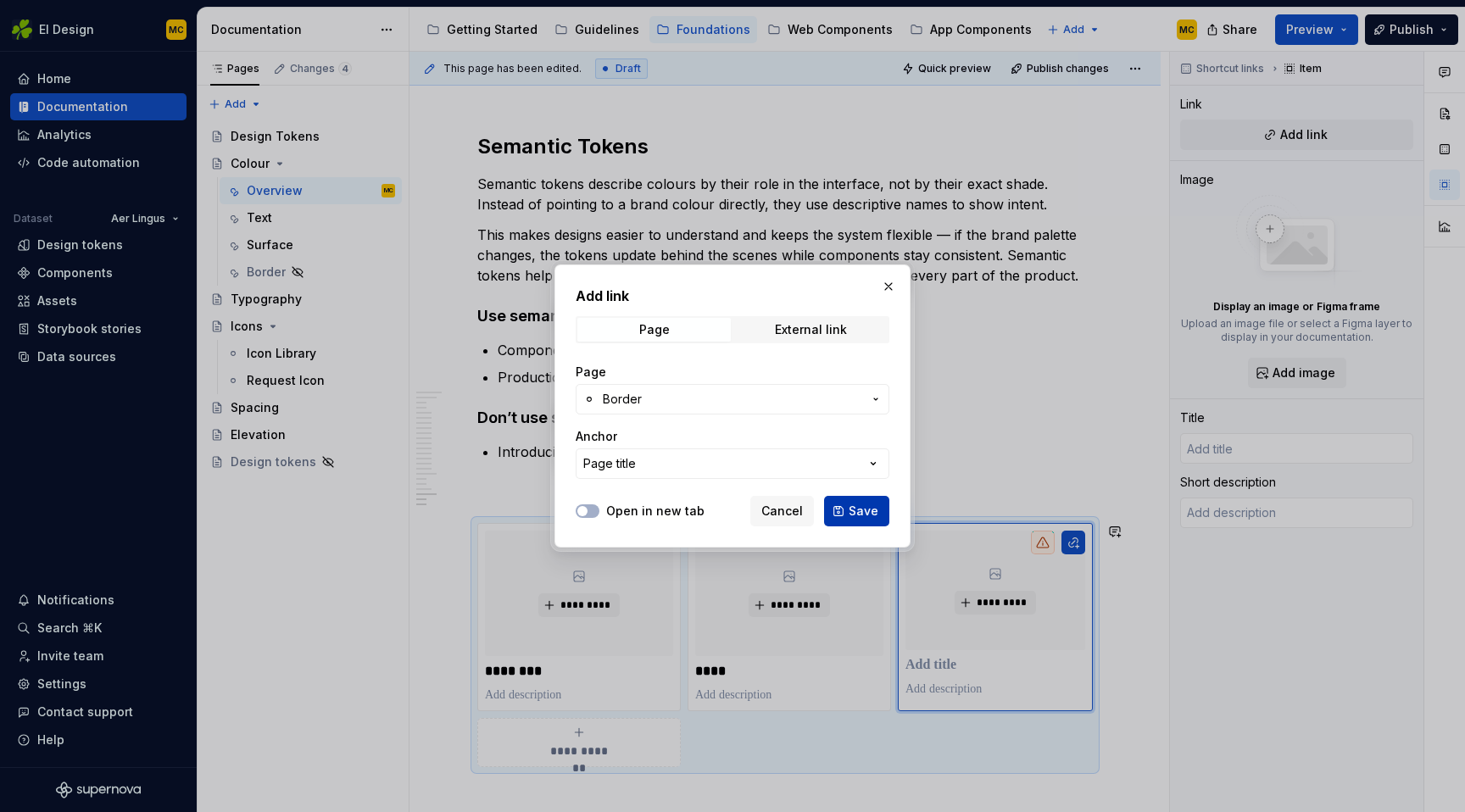
click at [849, 503] on button "Save" at bounding box center [857, 511] width 66 height 30
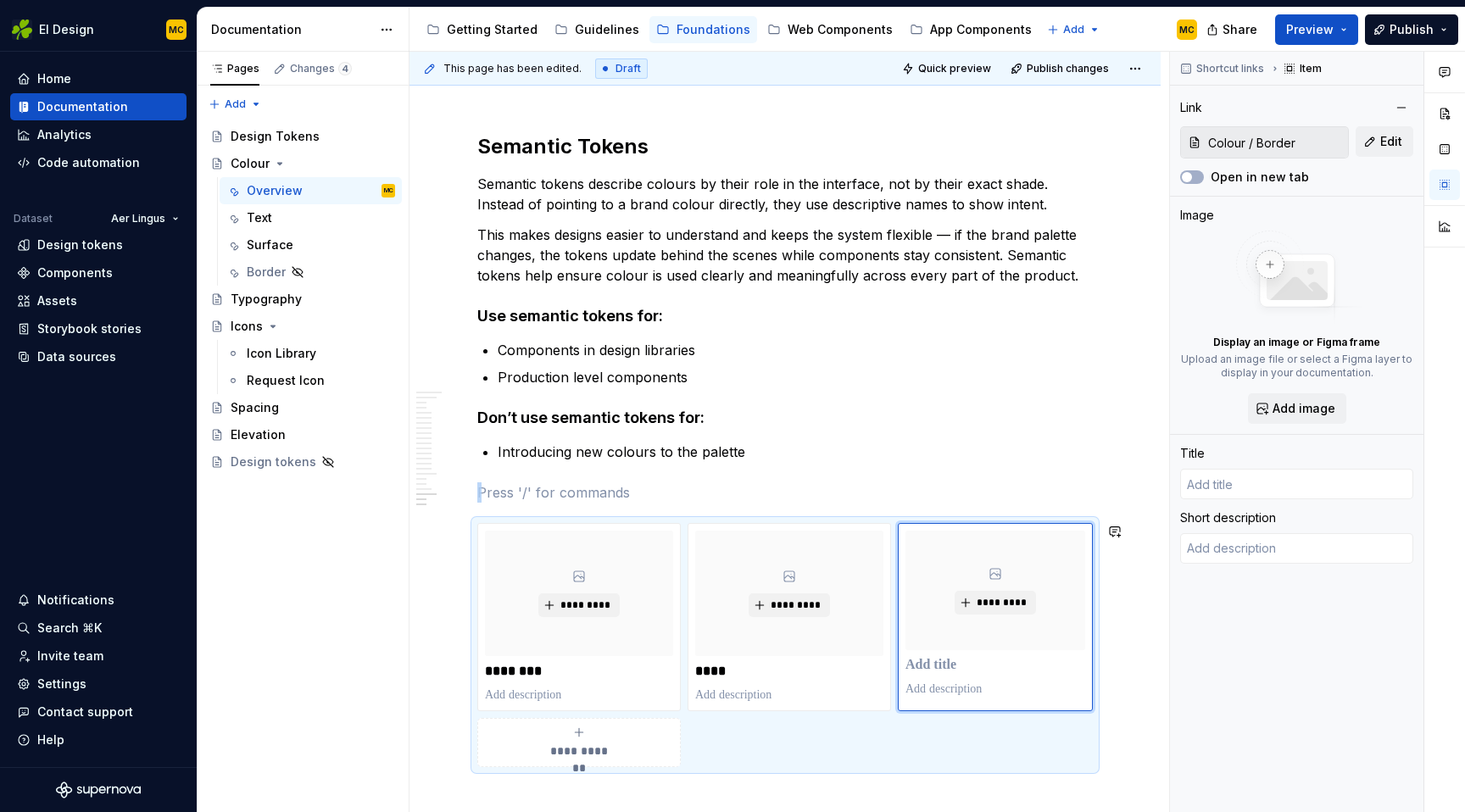
type textarea "*"
type input "Border"
type textarea "*"
type input "Semantic"
type input "Colour / Text"
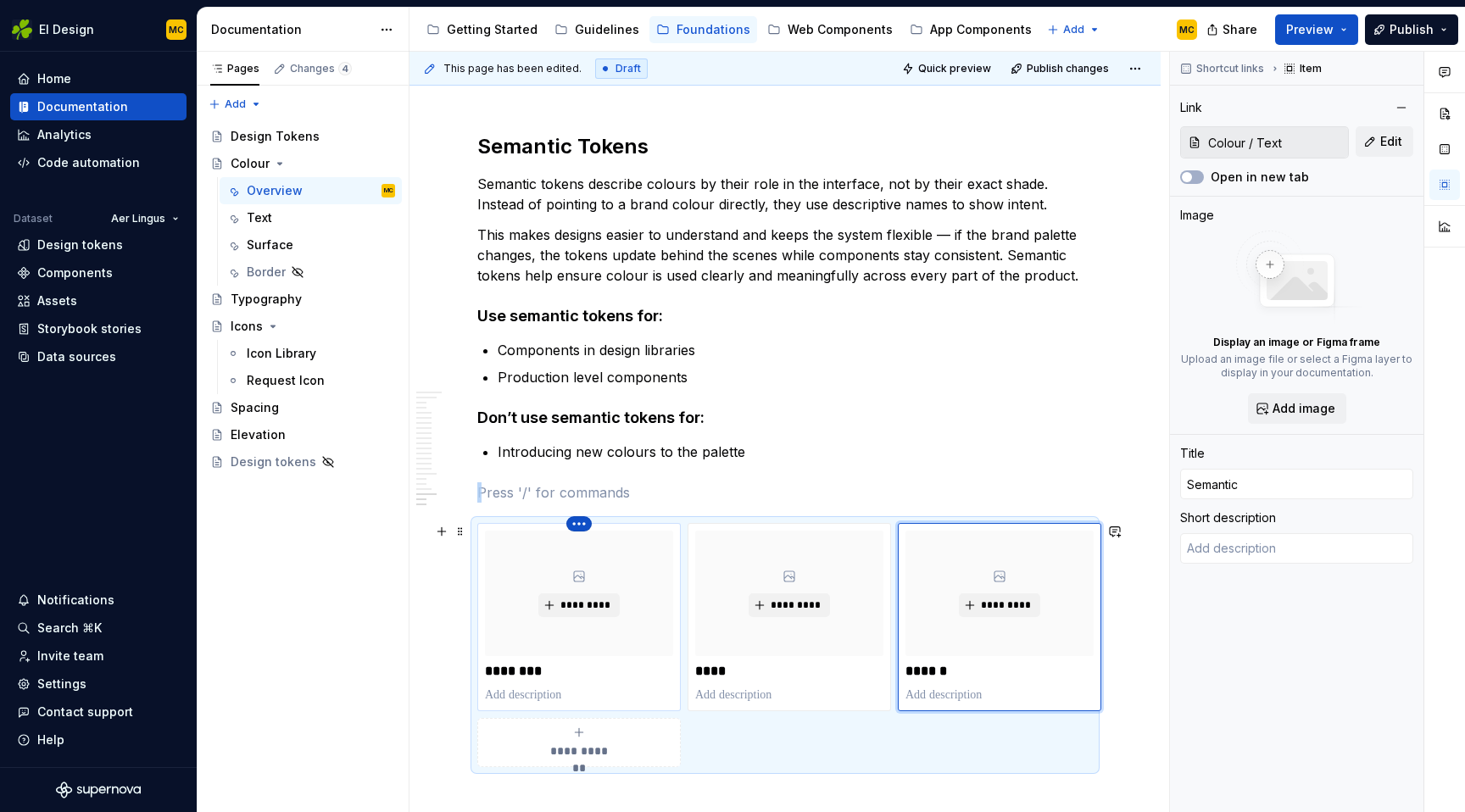
click at [588, 526] on html "EI Design MC Home Documentation Analytics Code automation Dataset Aer Lingus De…" at bounding box center [732, 406] width 1465 height 812
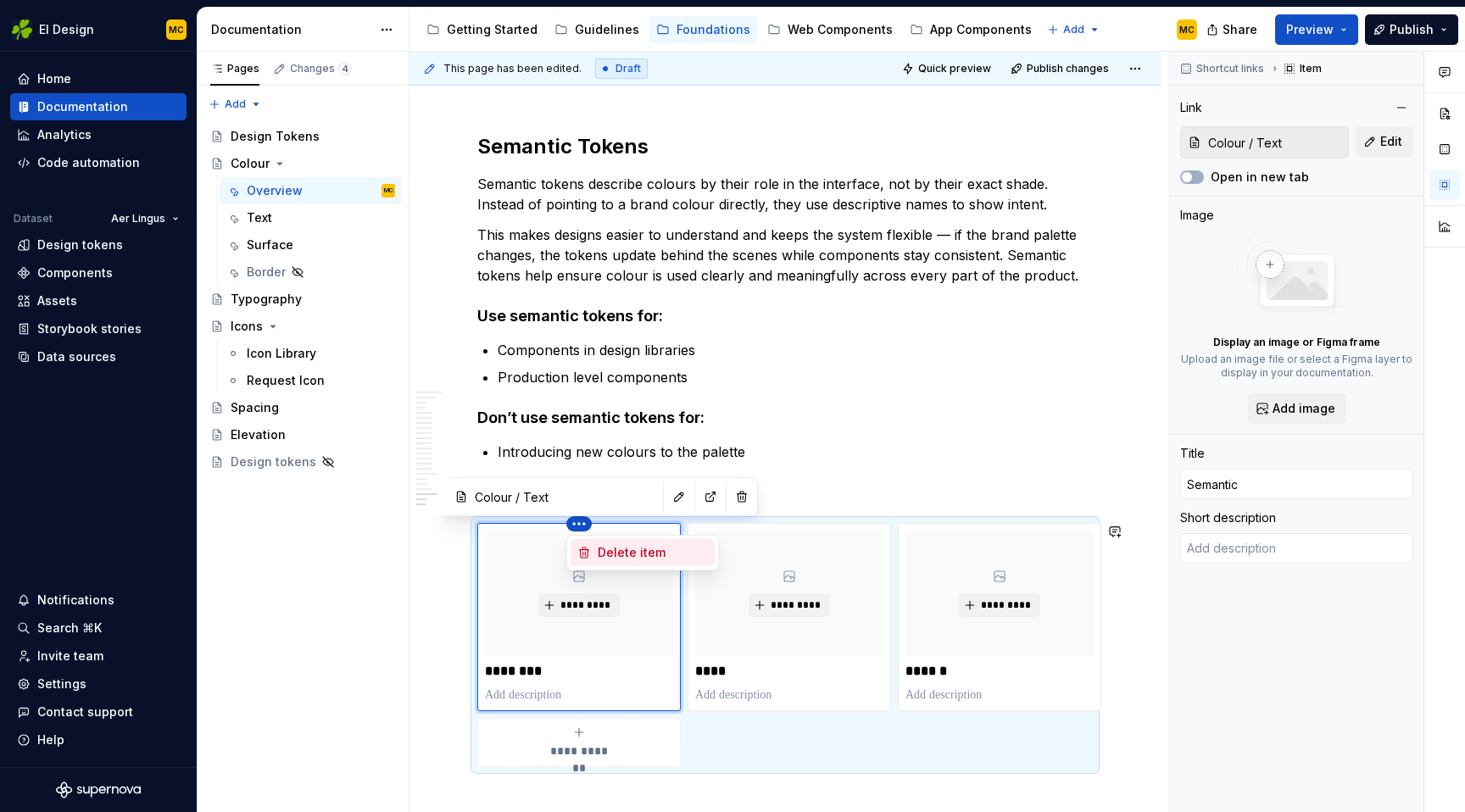
click at [619, 554] on div "Delete item" at bounding box center [653, 553] width 111 height 17
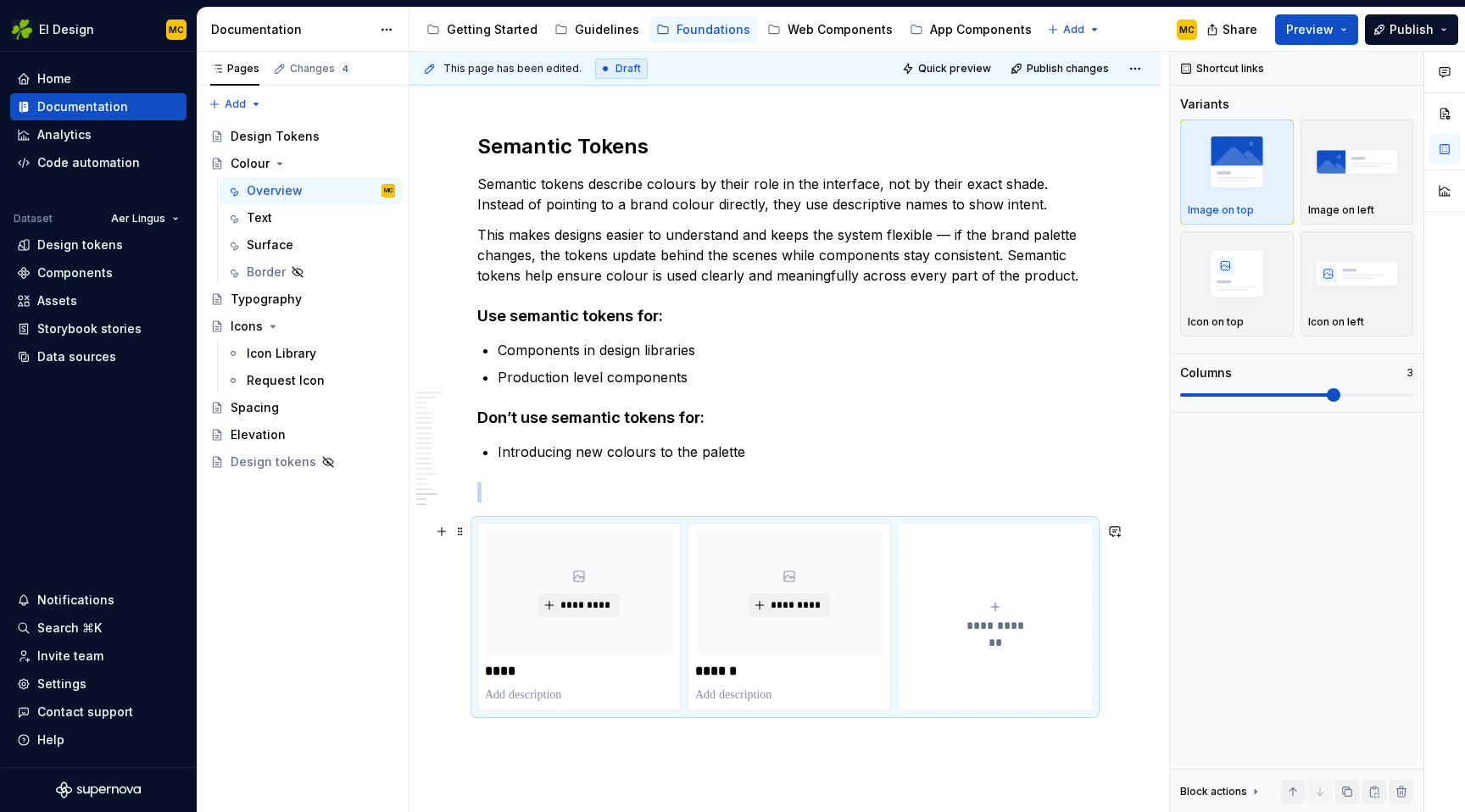
click at [1003, 609] on icon "submit" at bounding box center [995, 607] width 13 height 13
type textarea "*"
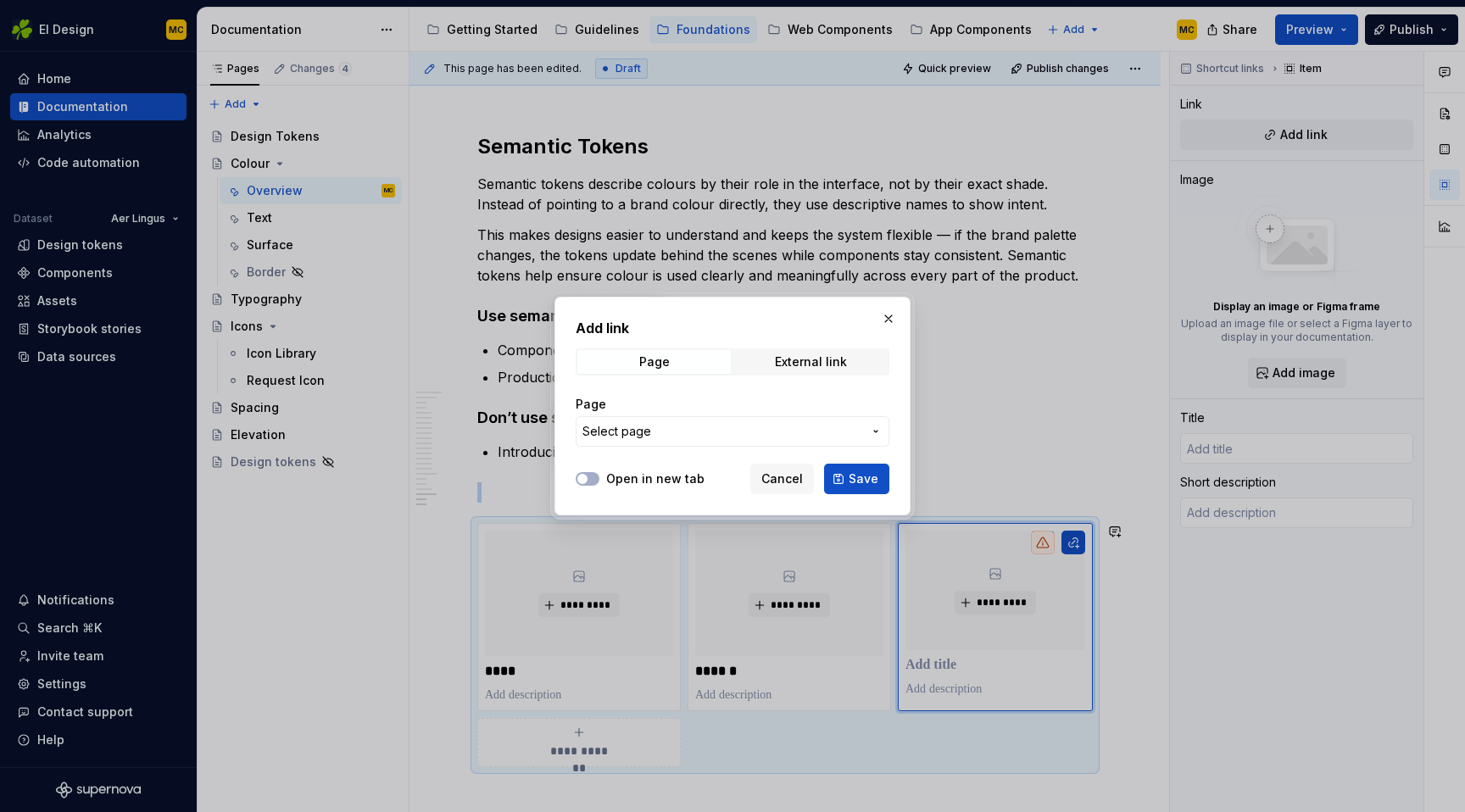
click at [689, 431] on span "Select page" at bounding box center [722, 432] width 280 height 17
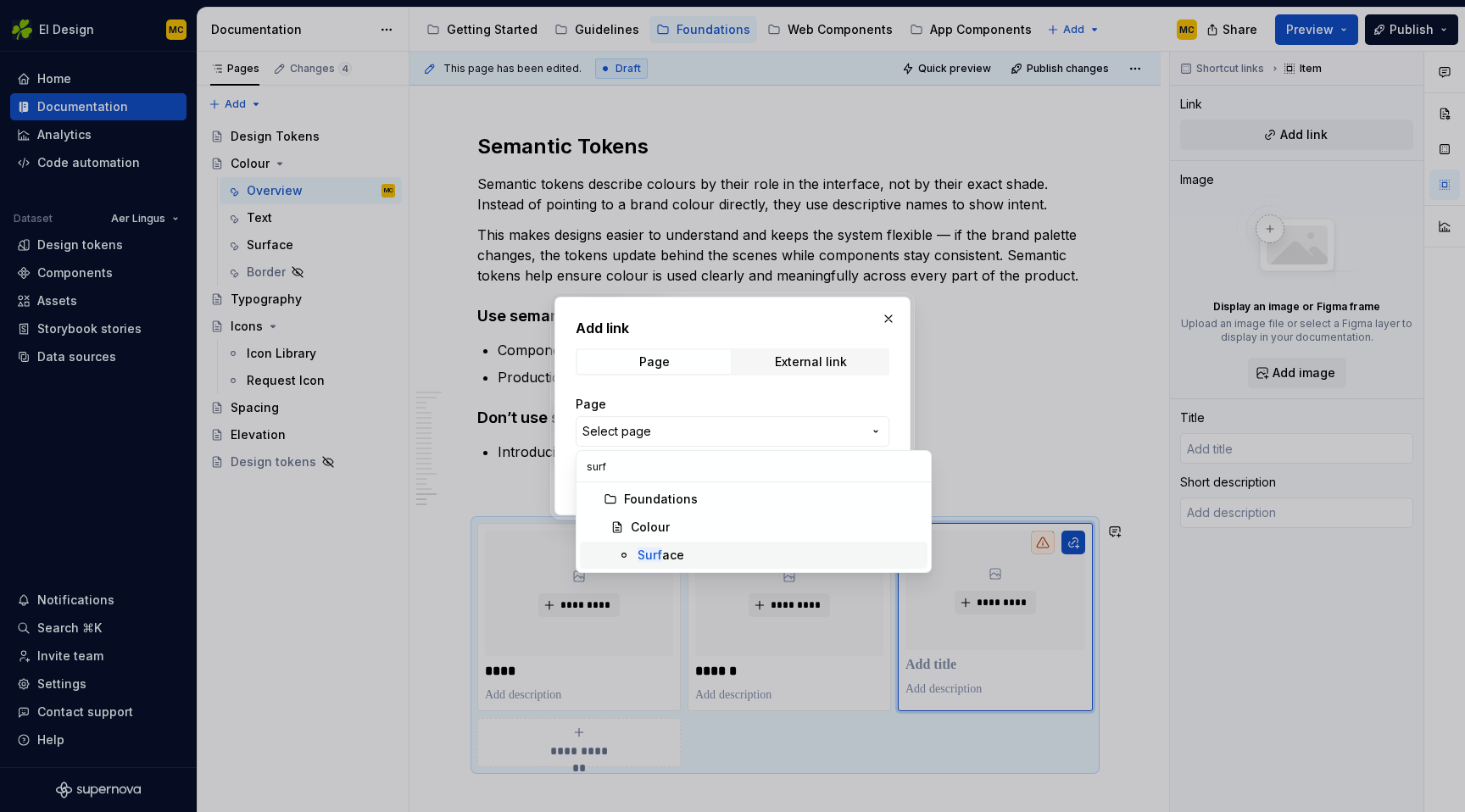
type input "surf"
click at [688, 547] on div "Surf ace" at bounding box center [779, 556] width 283 height 17
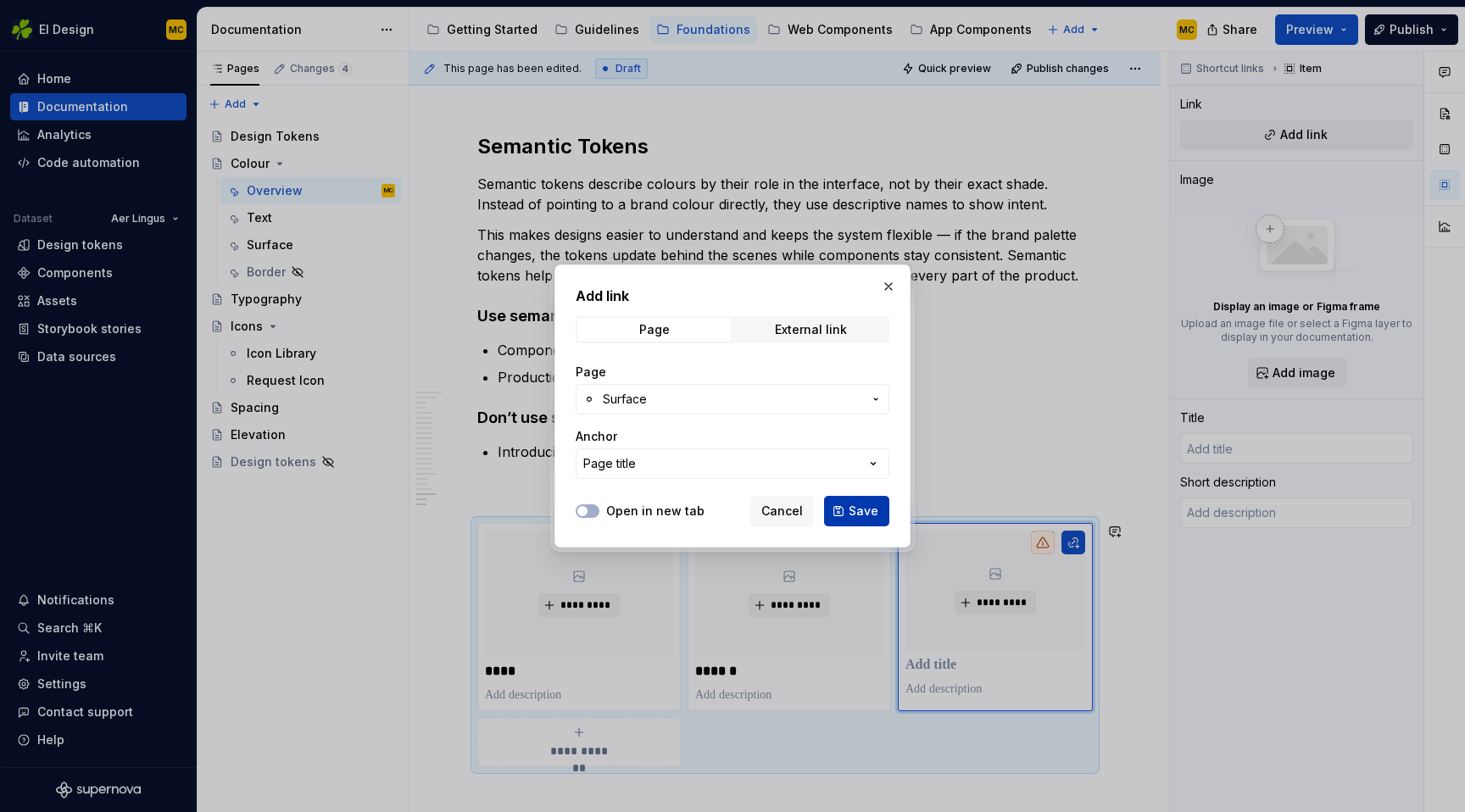
click at [878, 514] on span "Save" at bounding box center [864, 512] width 30 height 17
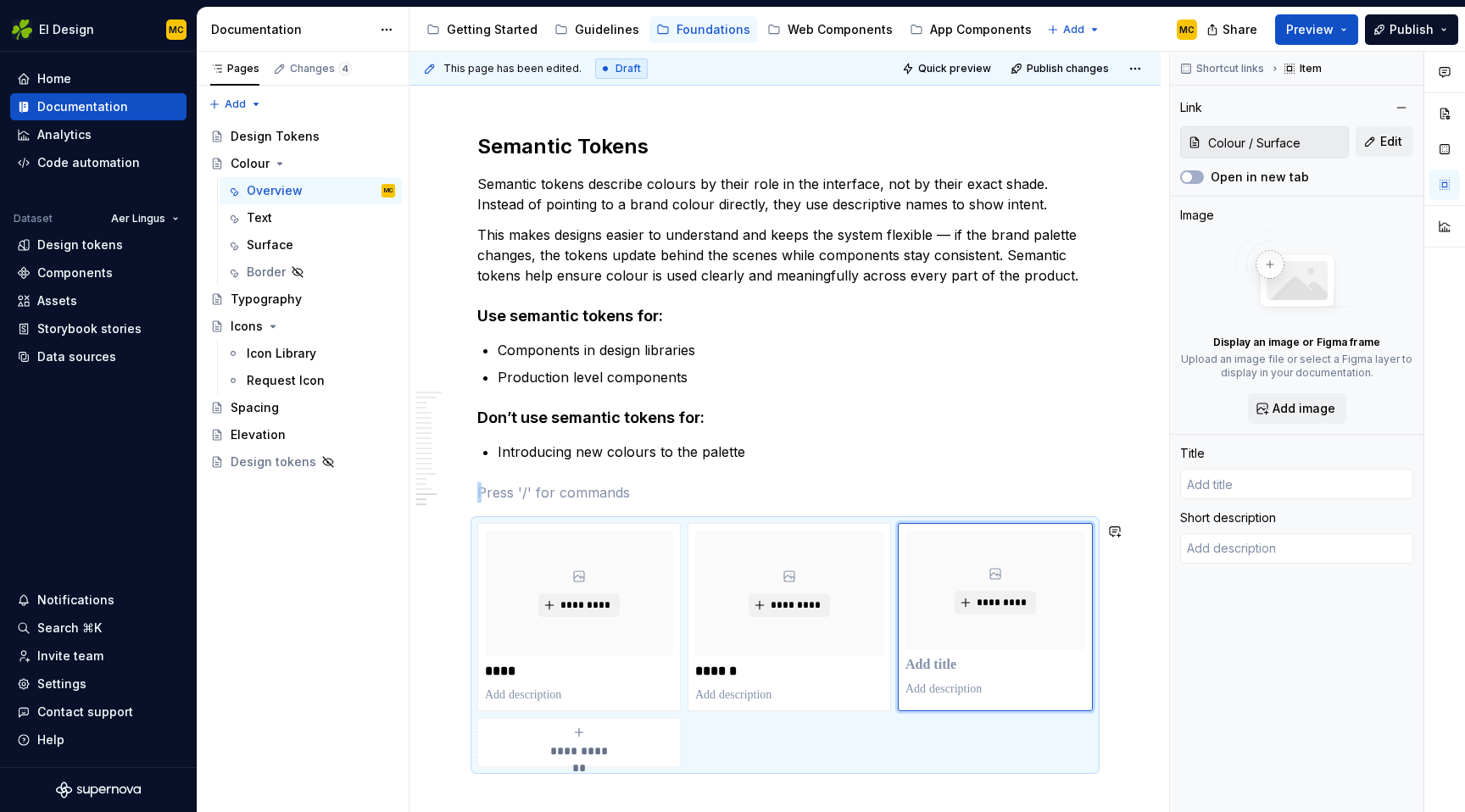
type textarea "*"
type input "Surface"
drag, startPoint x: 998, startPoint y: 664, endPoint x: 979, endPoint y: 663, distance: 19.0
click at [979, 663] on p "*******" at bounding box center [999, 672] width 188 height 17
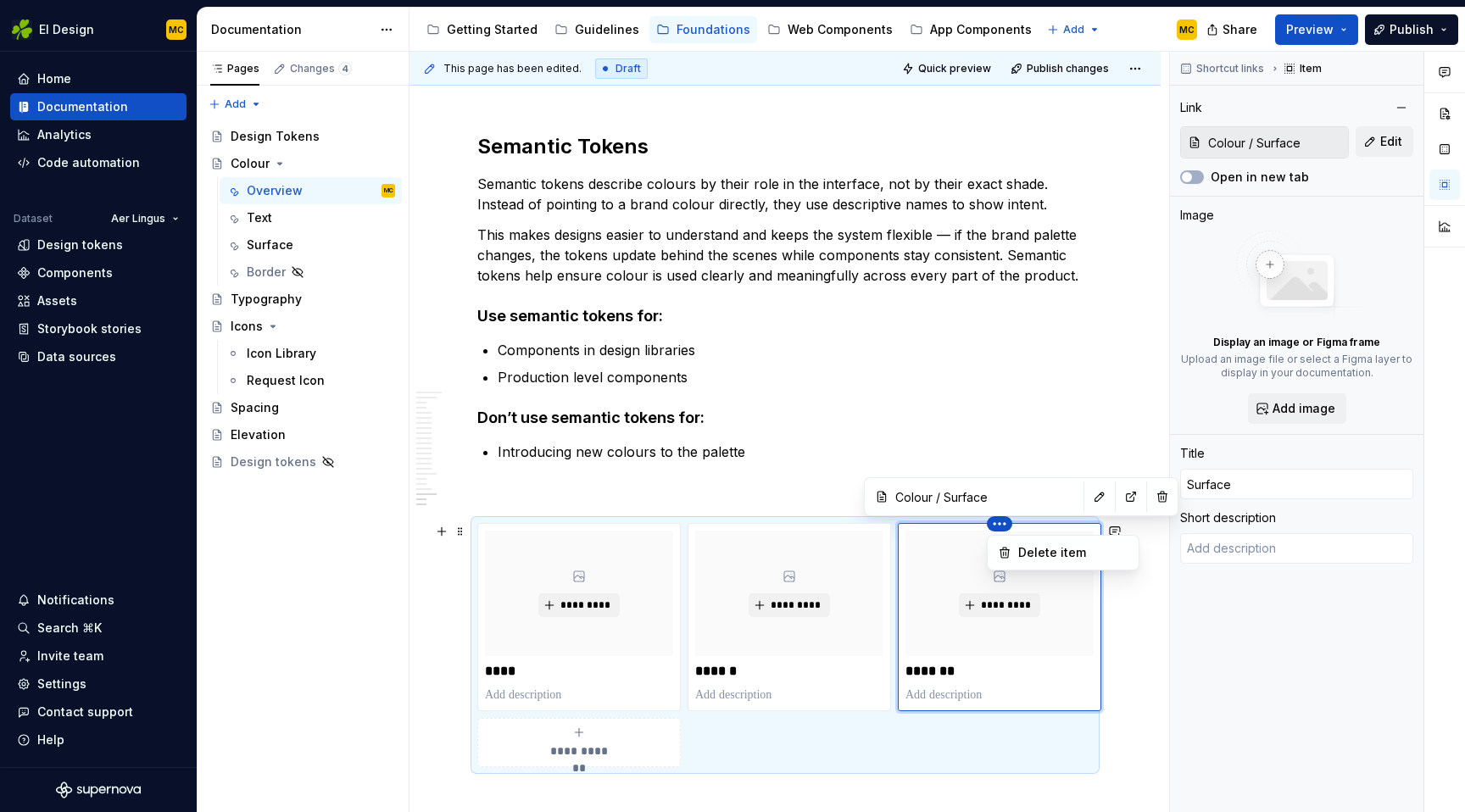
click at [926, 570] on html "EI Design MC Home Documentation Analytics Code automation Dataset Aer Lingus De…" at bounding box center [732, 406] width 1465 height 812
drag, startPoint x: 926, startPoint y: 570, endPoint x: 685, endPoint y: 594, distance: 242.2
click at [685, 593] on html "EI Design MC Home Documentation Analytics Code automation Dataset Aer Lingus De…" at bounding box center [732, 406] width 1465 height 812
type textarea "*"
type input "Border"
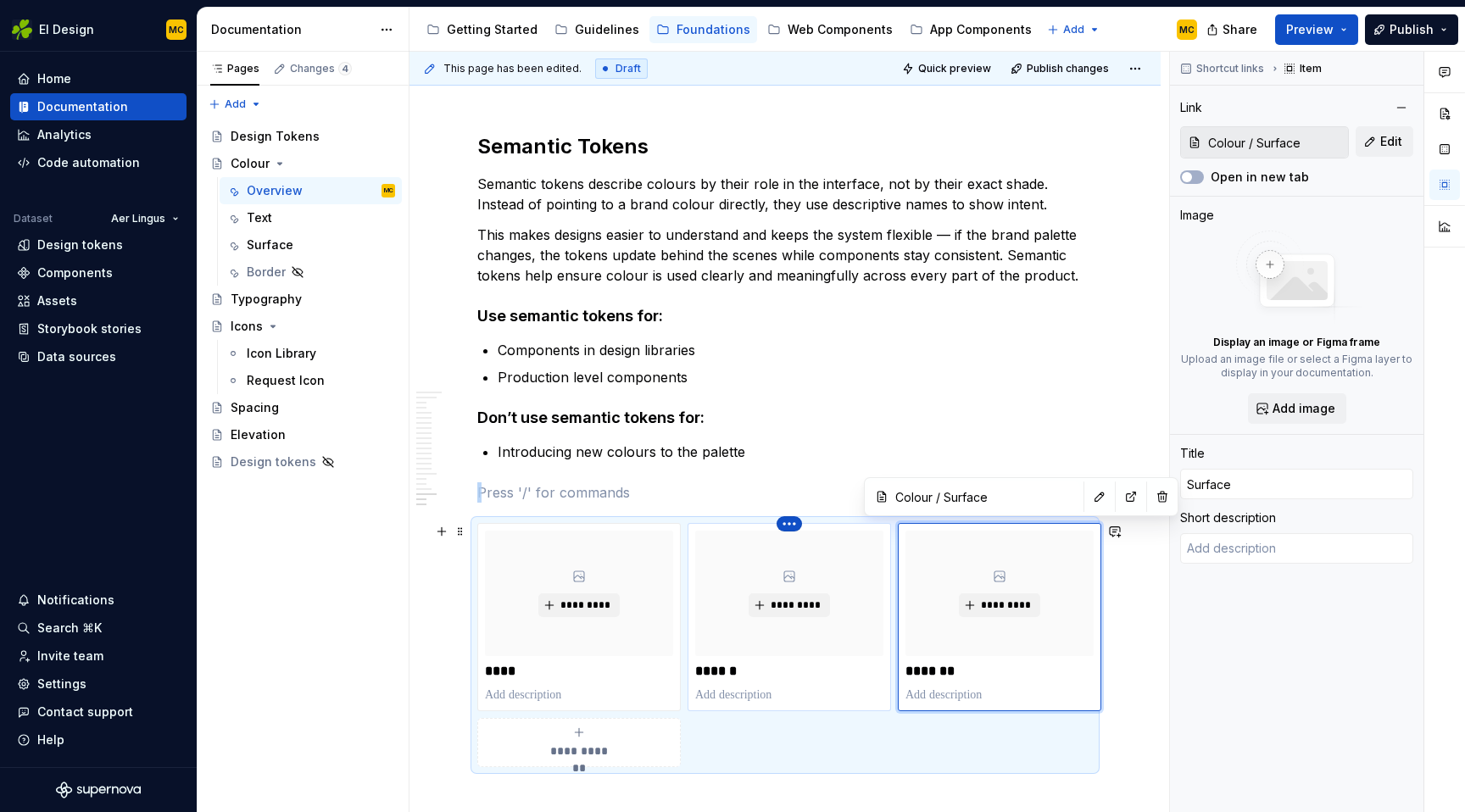
type input "Colour / Border"
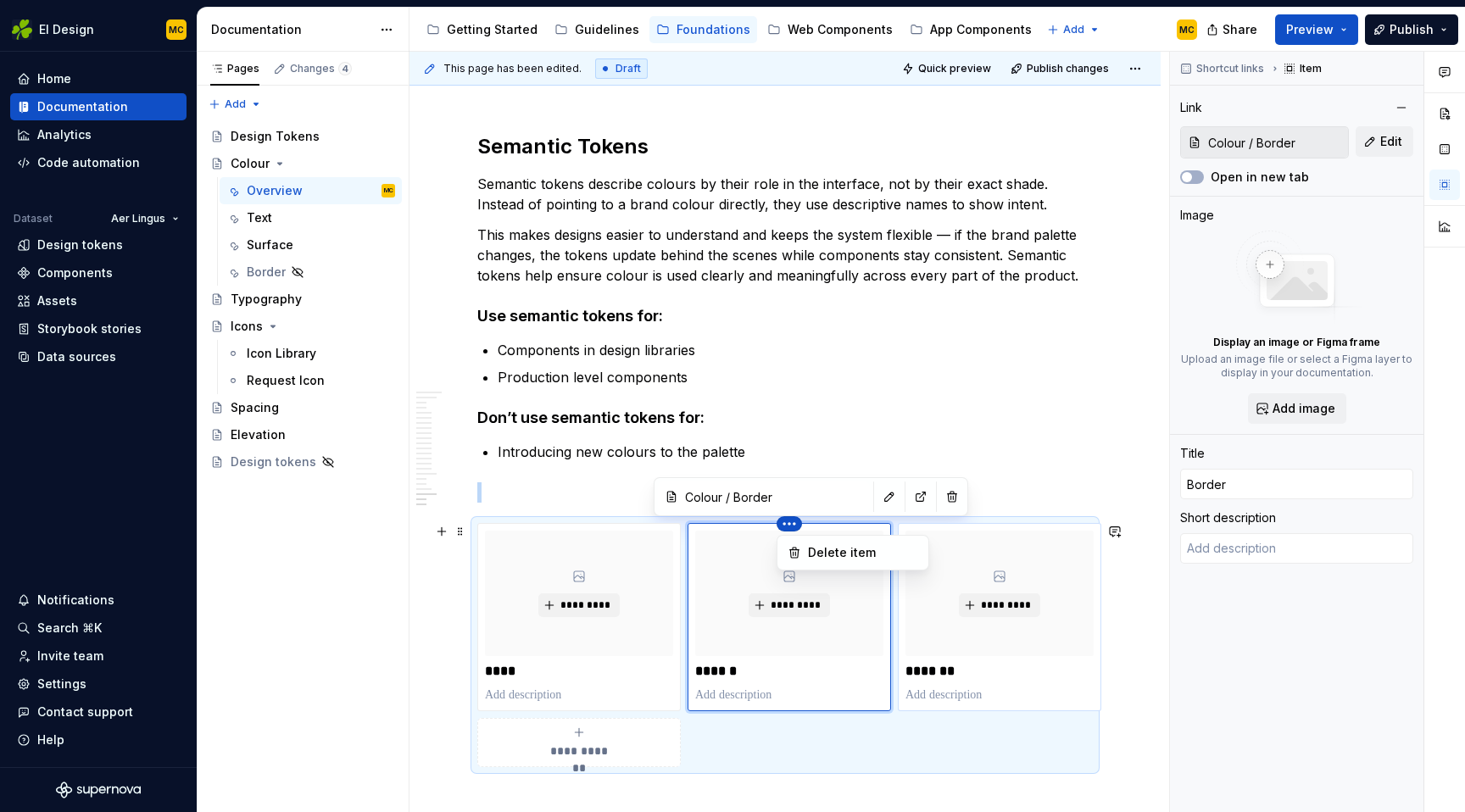
click at [1042, 534] on html "EI Design MC Home Documentation Analytics Code automation Dataset Aer Lingus De…" at bounding box center [732, 406] width 1465 height 812
type textarea "*"
type input "Surface"
type input "Colour / Surface"
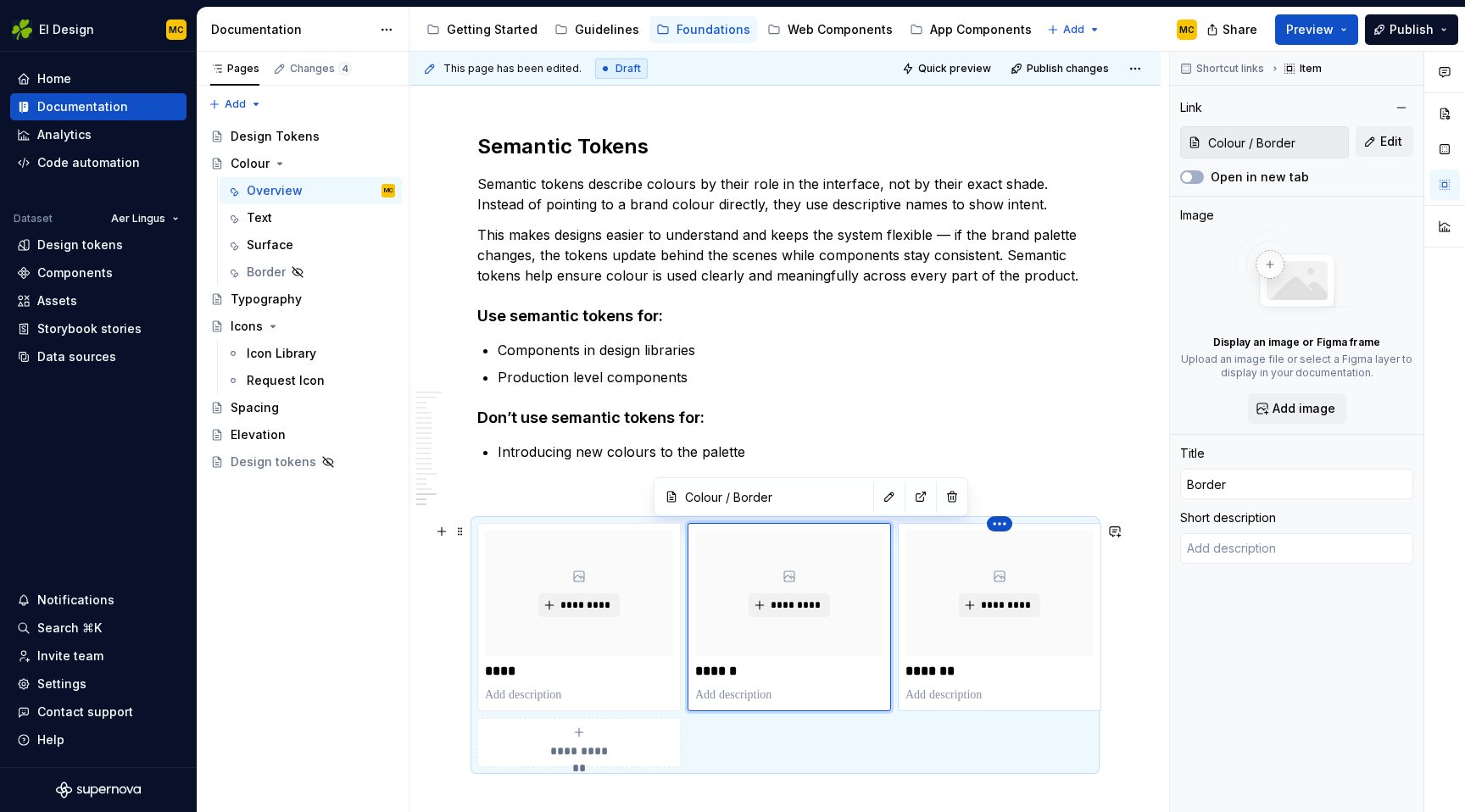
type input "Colour / Surface"
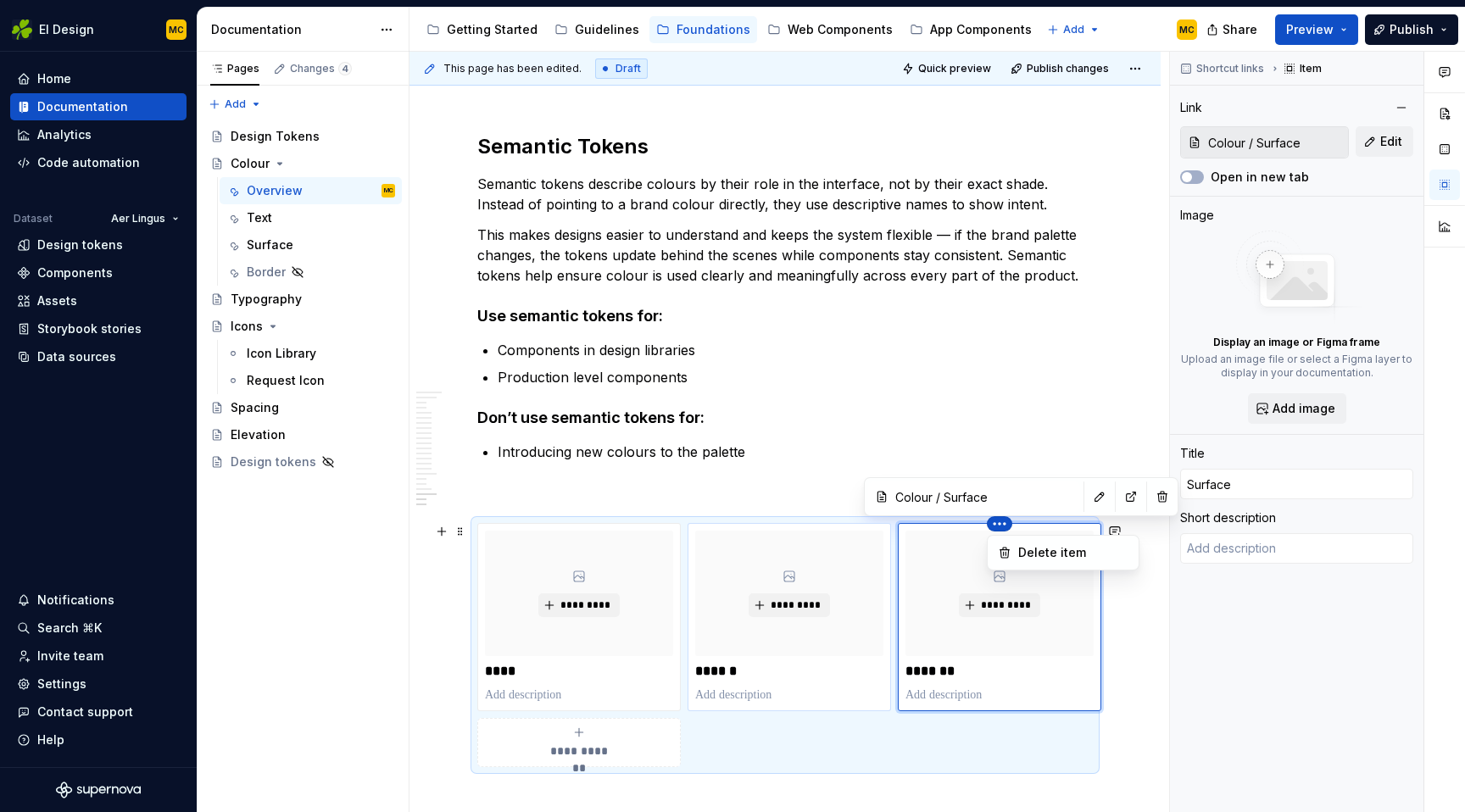
click at [723, 599] on html "EI Design MC Home Documentation Analytics Code automation Dataset Aer Lingus De…" at bounding box center [732, 406] width 1465 height 812
drag, startPoint x: 1050, startPoint y: 682, endPoint x: 683, endPoint y: 660, distance: 367.7
click at [684, 660] on html "EI Design MC Home Documentation Analytics Code automation Dataset Aer Lingus De…" at bounding box center [732, 406] width 1465 height 812
type textarea "*"
type input "Border"
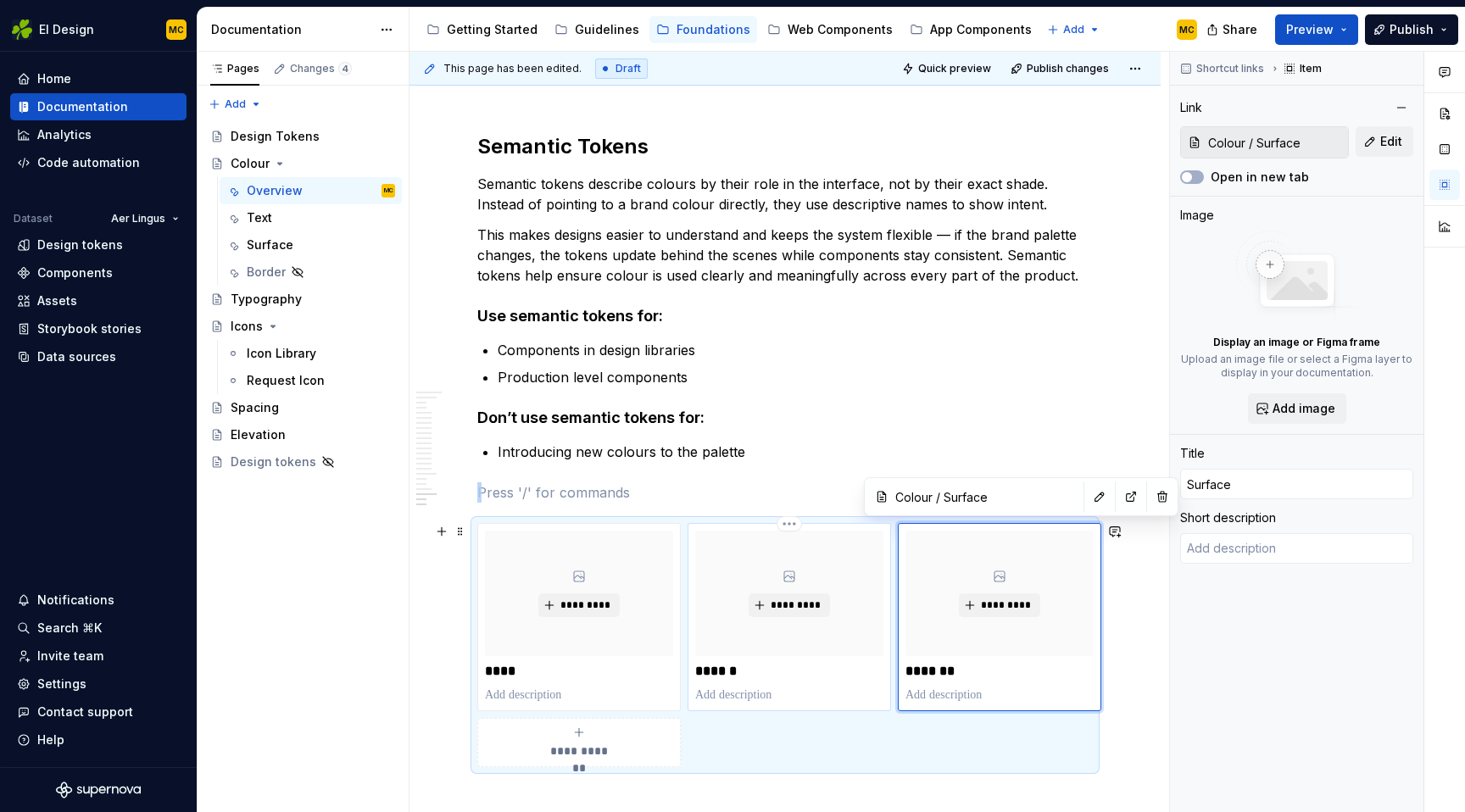
type input "Colour / Border"
click at [750, 684] on div "********* ******" at bounding box center [789, 617] width 188 height 173
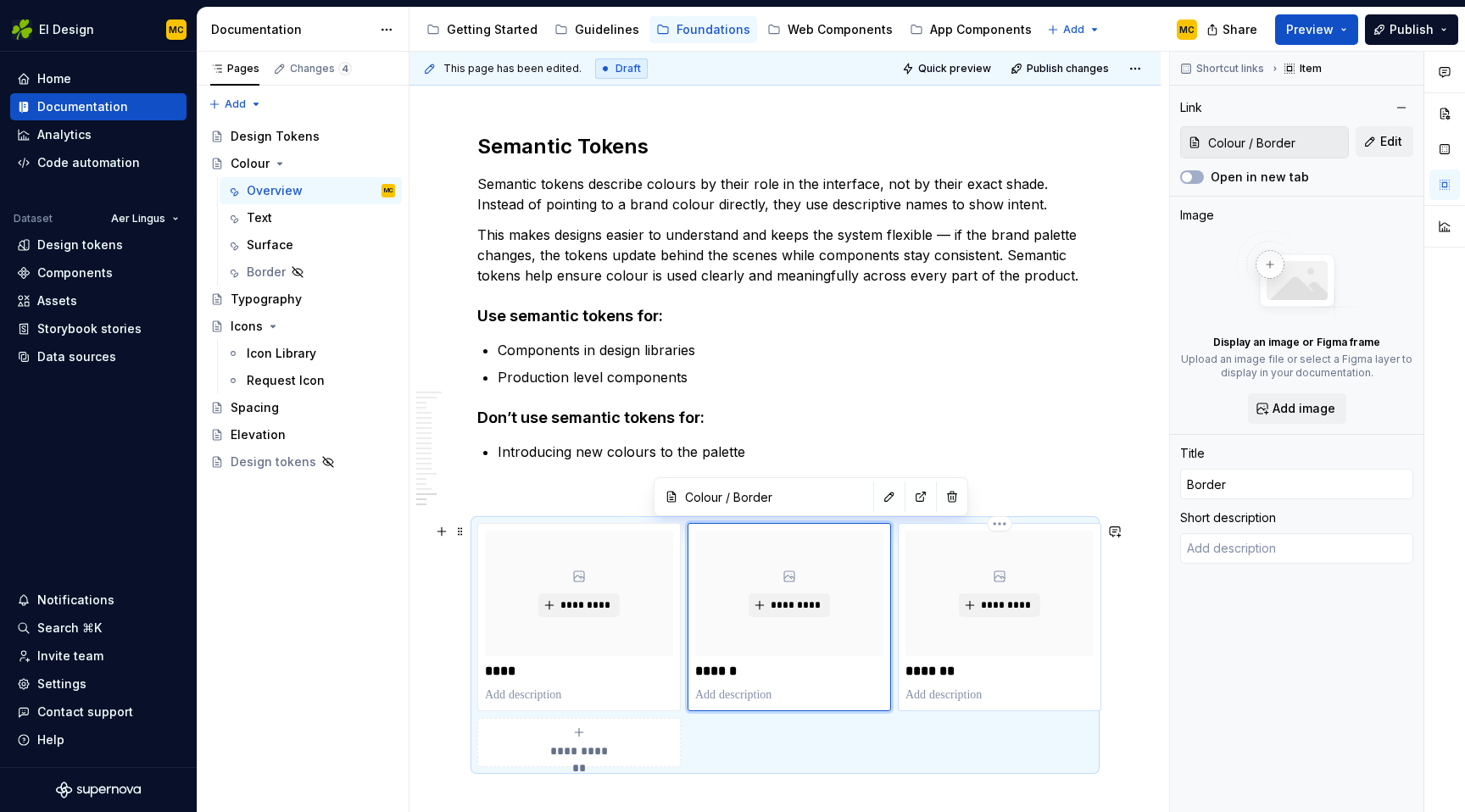
drag, startPoint x: 847, startPoint y: 688, endPoint x: 957, endPoint y: 682, distance: 110.2
click at [957, 683] on div "**********" at bounding box center [785, 645] width 616 height 244
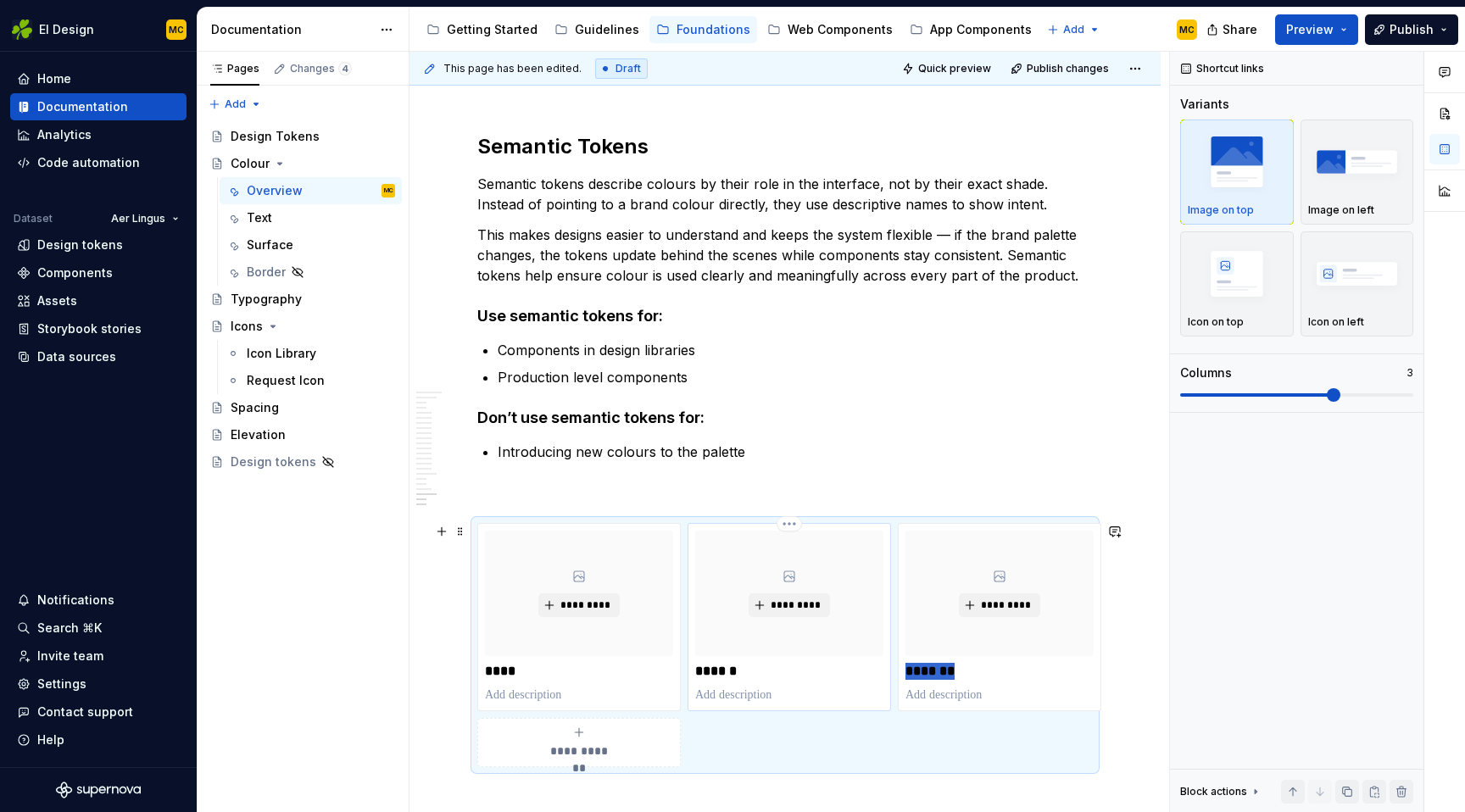
drag, startPoint x: 1012, startPoint y: 680, endPoint x: 858, endPoint y: 673, distance: 154.2
click at [857, 673] on div "**********" at bounding box center [785, 645] width 616 height 244
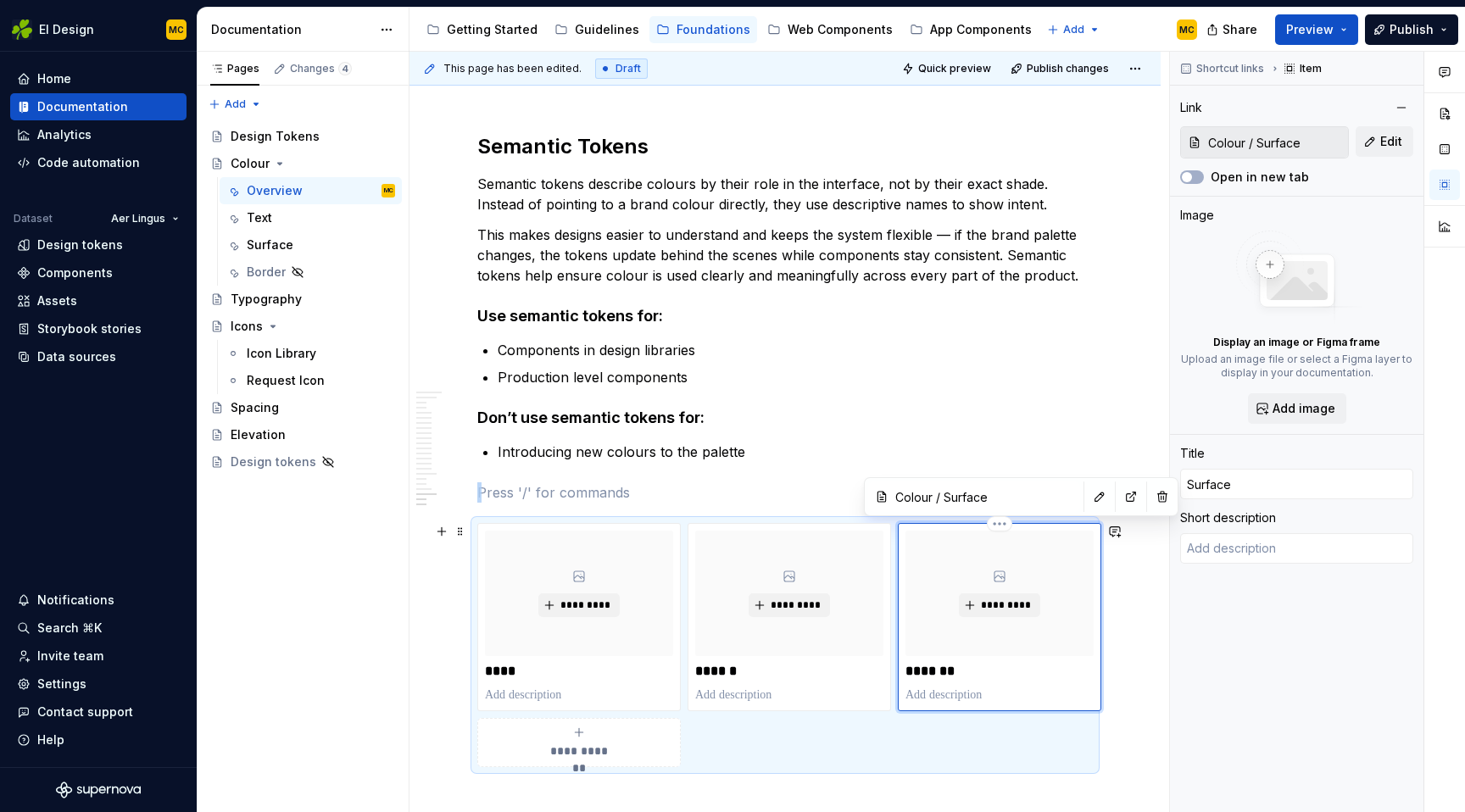
click at [1012, 555] on div "*********" at bounding box center [999, 594] width 188 height 126
click at [919, 525] on html "EI Design MC Home Documentation Analytics Code automation Dataset Aer Lingus De…" at bounding box center [732, 406] width 1465 height 812
click at [996, 521] on html "EI Design MC Home Documentation Analytics Code automation Dataset Aer Lingus De…" at bounding box center [732, 406] width 1465 height 812
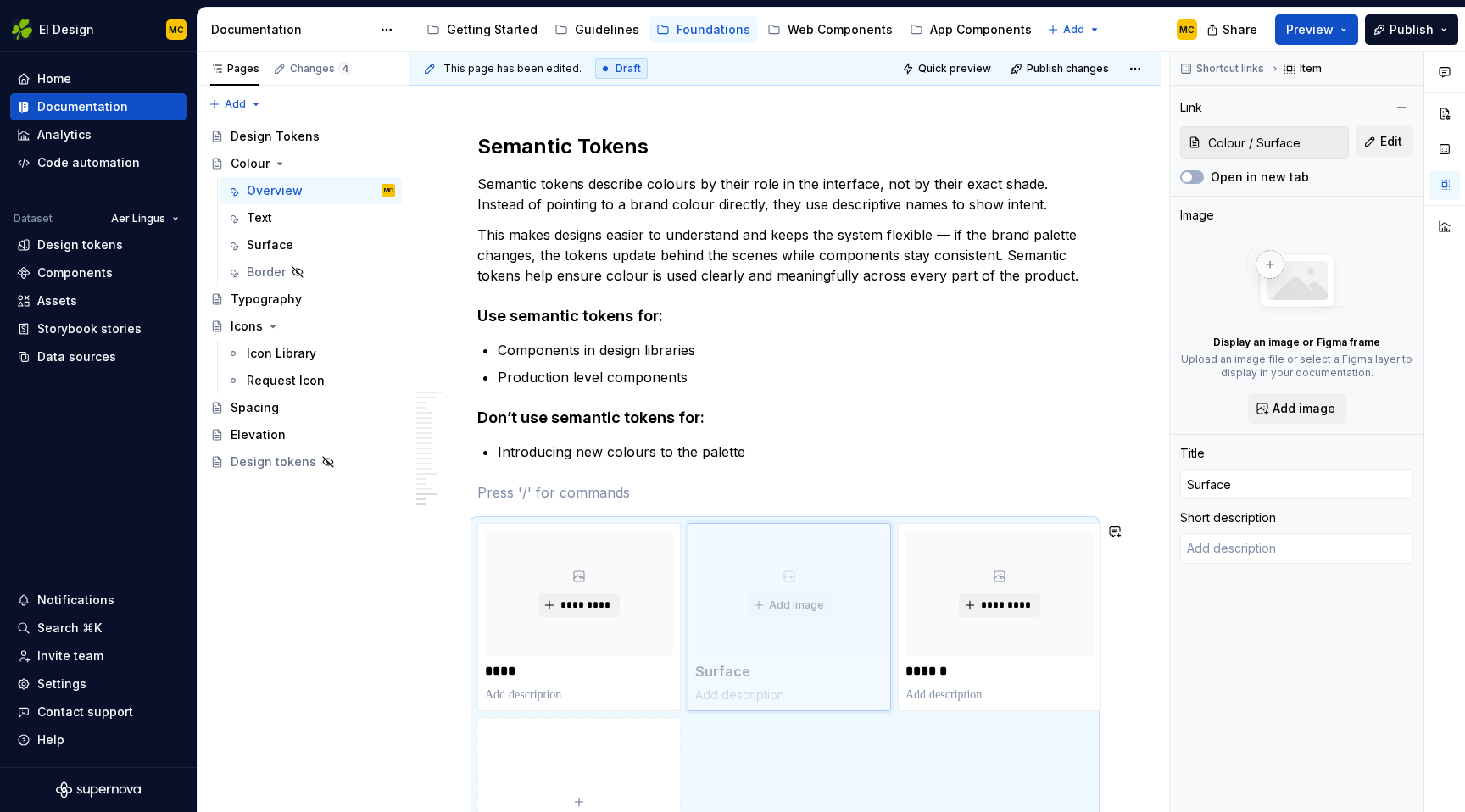
drag, startPoint x: 1071, startPoint y: 550, endPoint x: 854, endPoint y: 564, distance: 217.5
click at [854, 564] on body "EI Design MC Home Documentation Analytics Code automation Dataset Aer Lingus De…" at bounding box center [732, 406] width 1465 height 812
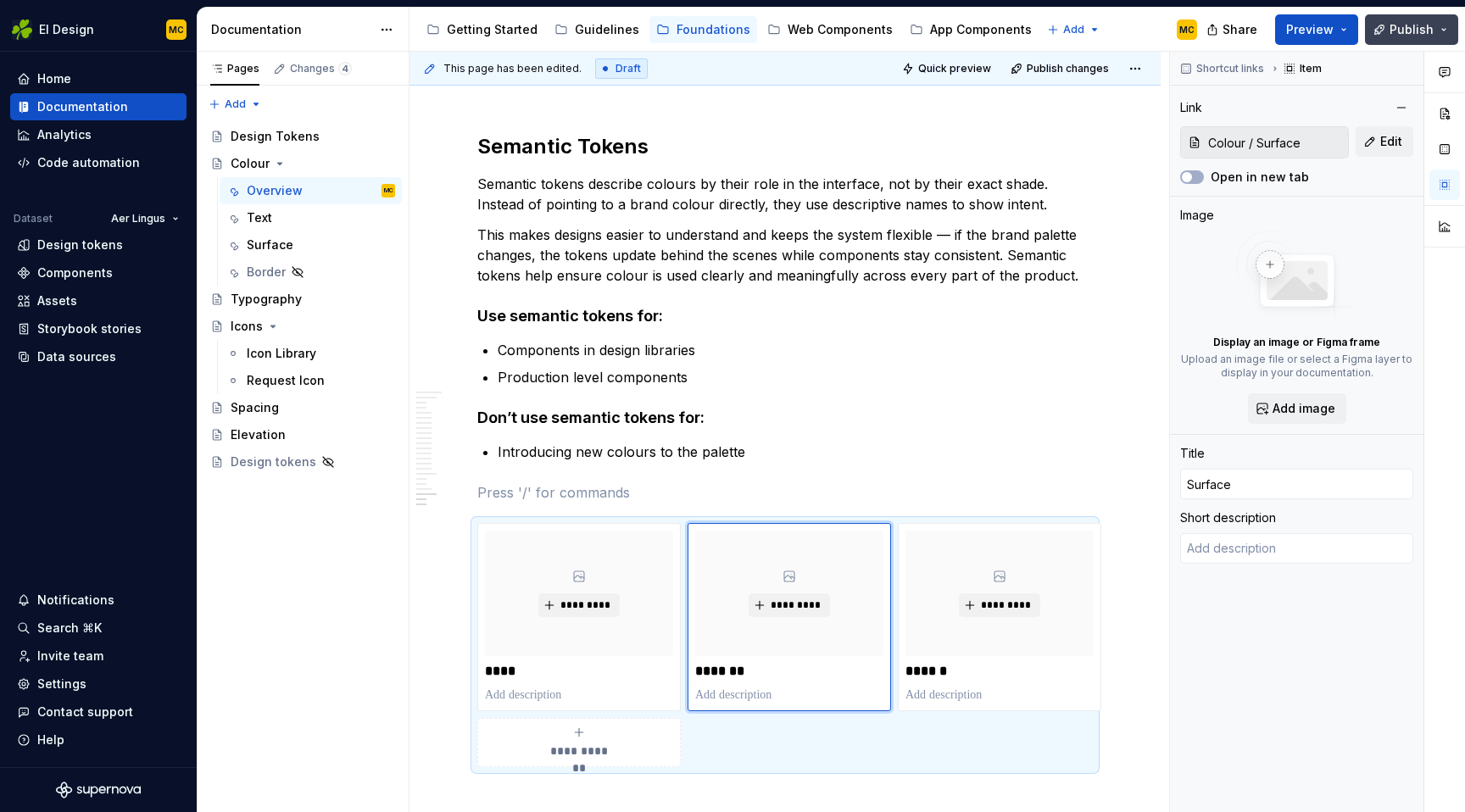
click at [1416, 30] on span "Publish" at bounding box center [1412, 30] width 44 height 17
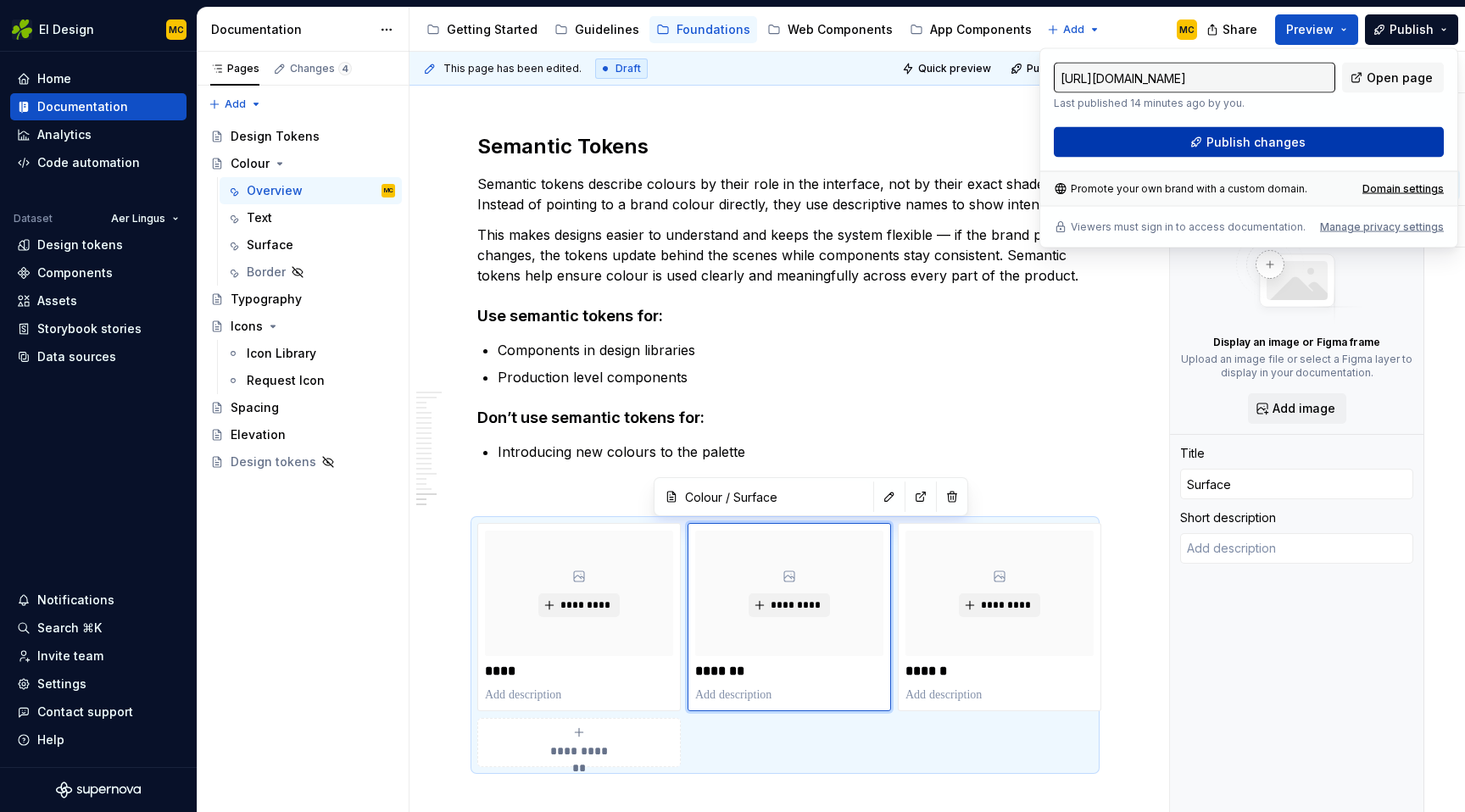
click at [1339, 132] on button "Publish changes" at bounding box center [1249, 142] width 390 height 30
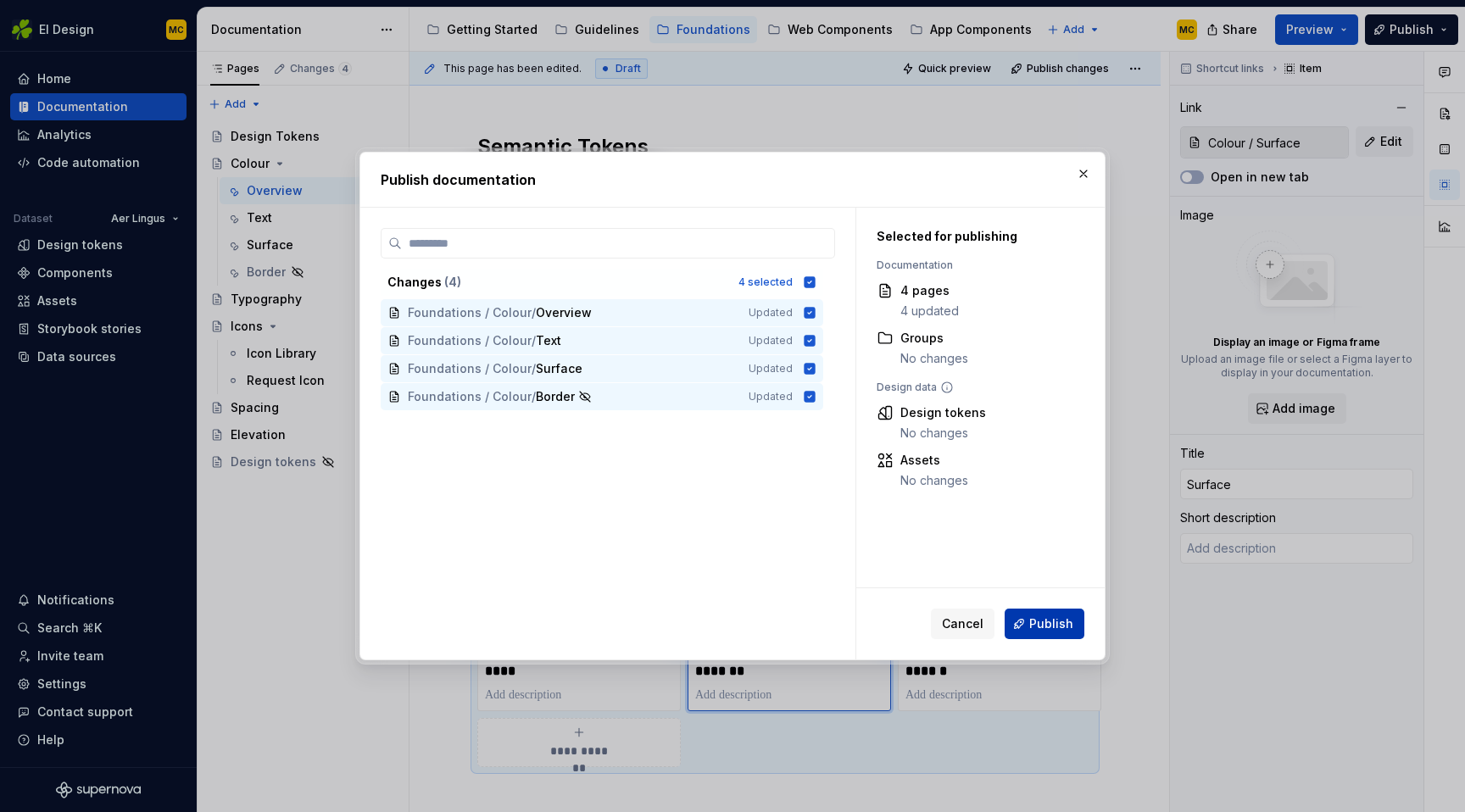
click at [1072, 629] on button "Publish" at bounding box center [1045, 624] width 80 height 30
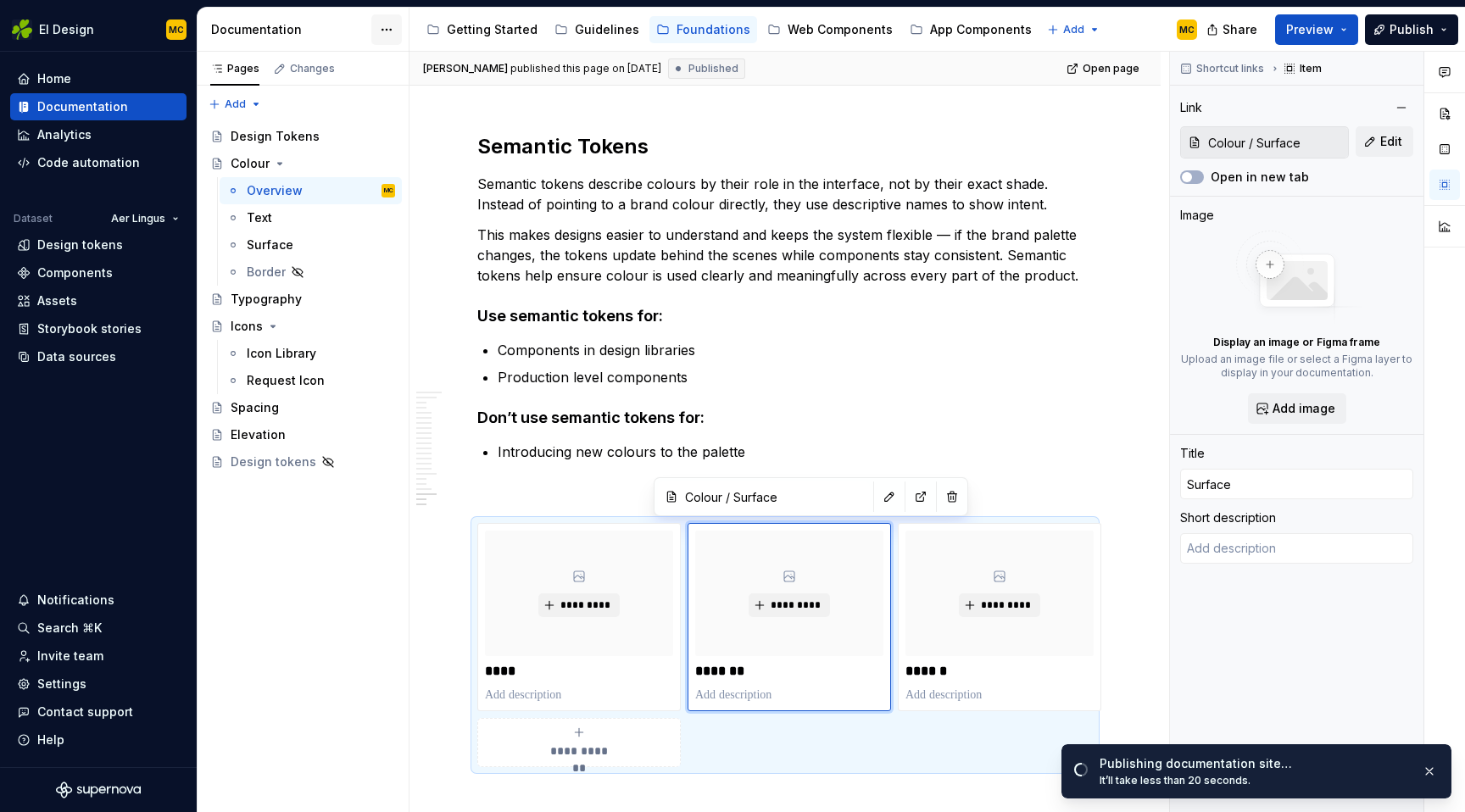
click at [388, 36] on html "EI Design MC Home Documentation Analytics Code automation Dataset Aer Lingus De…" at bounding box center [732, 406] width 1465 height 812
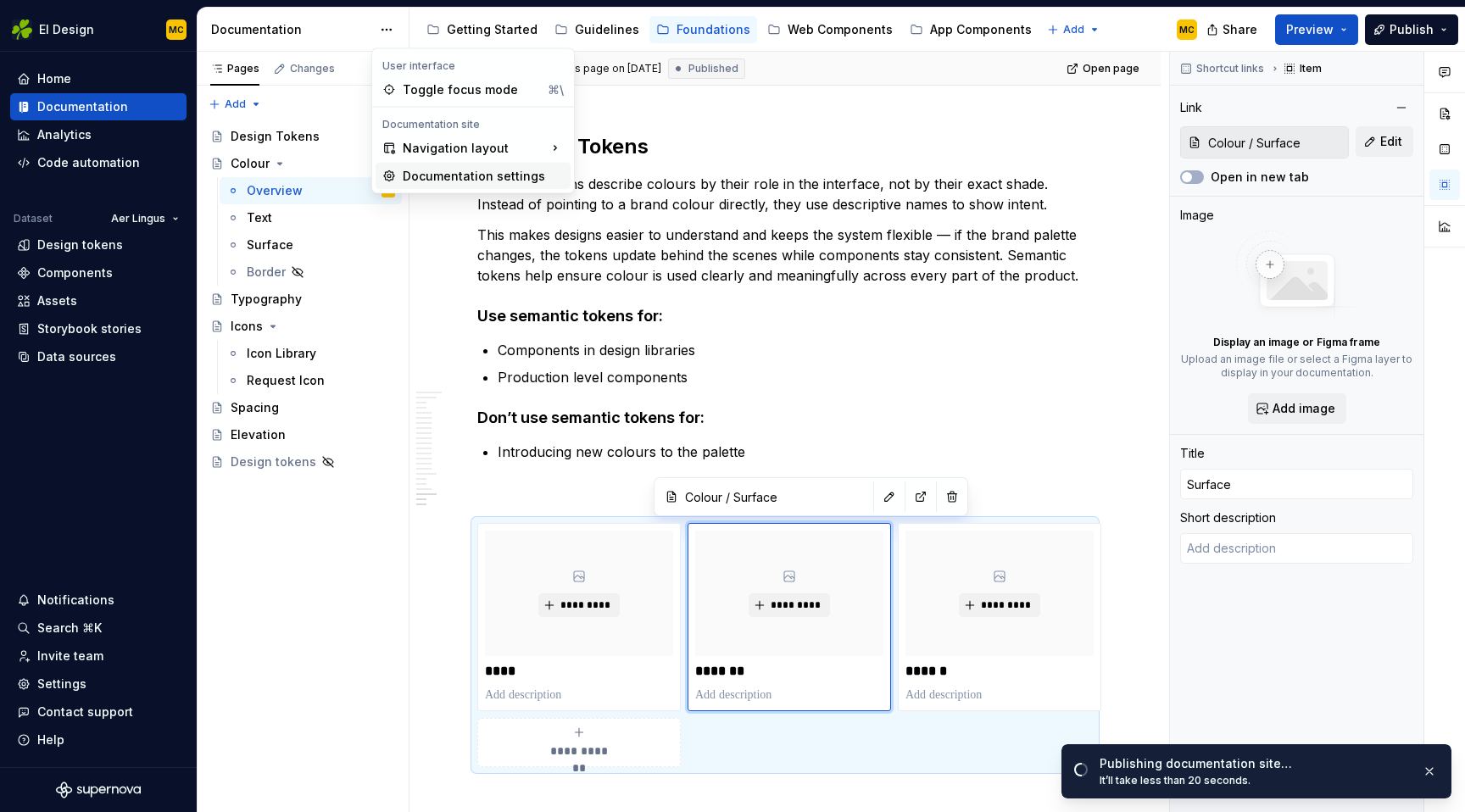
click at [431, 172] on div "Documentation settings" at bounding box center [483, 176] width 161 height 17
type textarea "*"
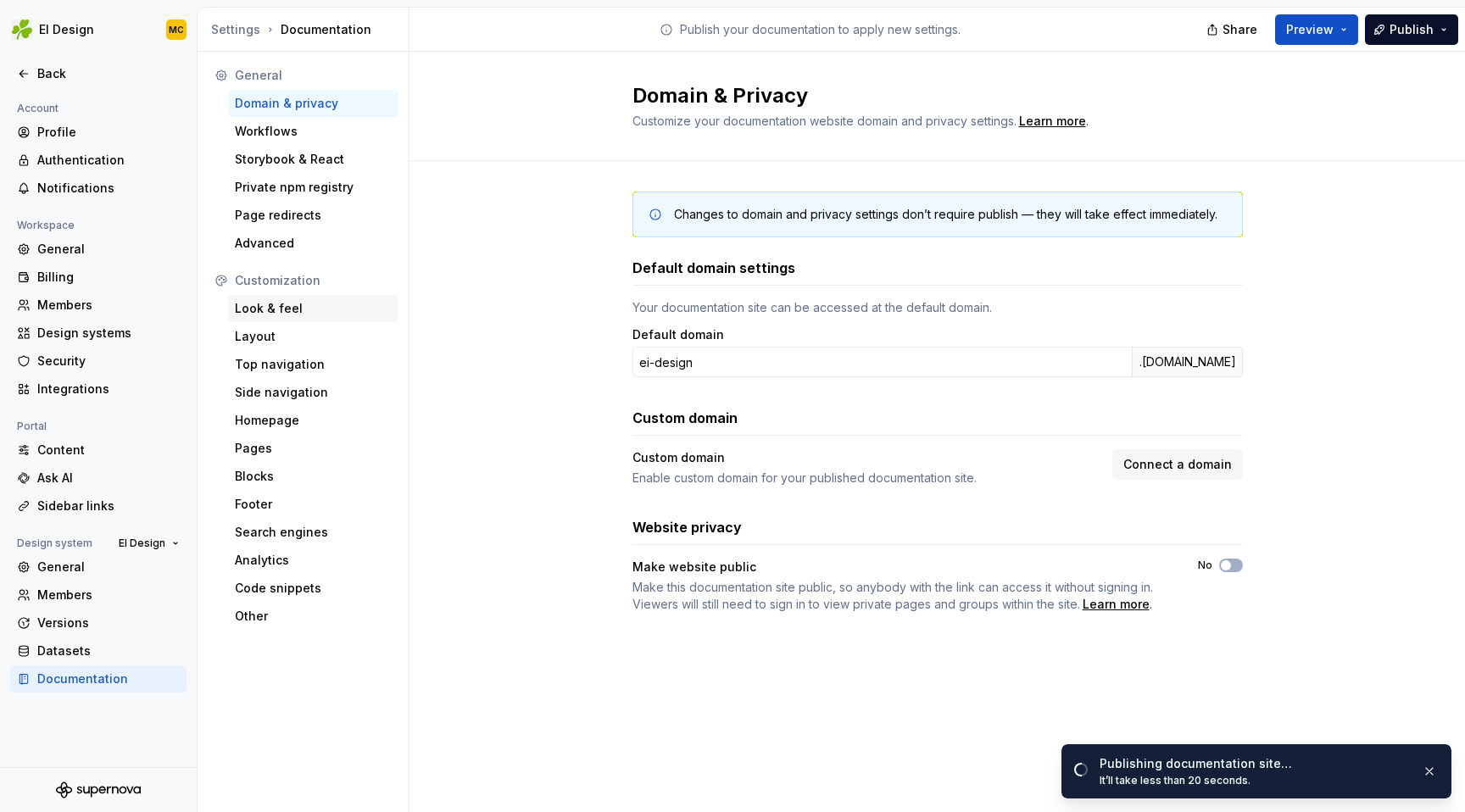
click at [285, 307] on div "Look & feel" at bounding box center [313, 309] width 157 height 17
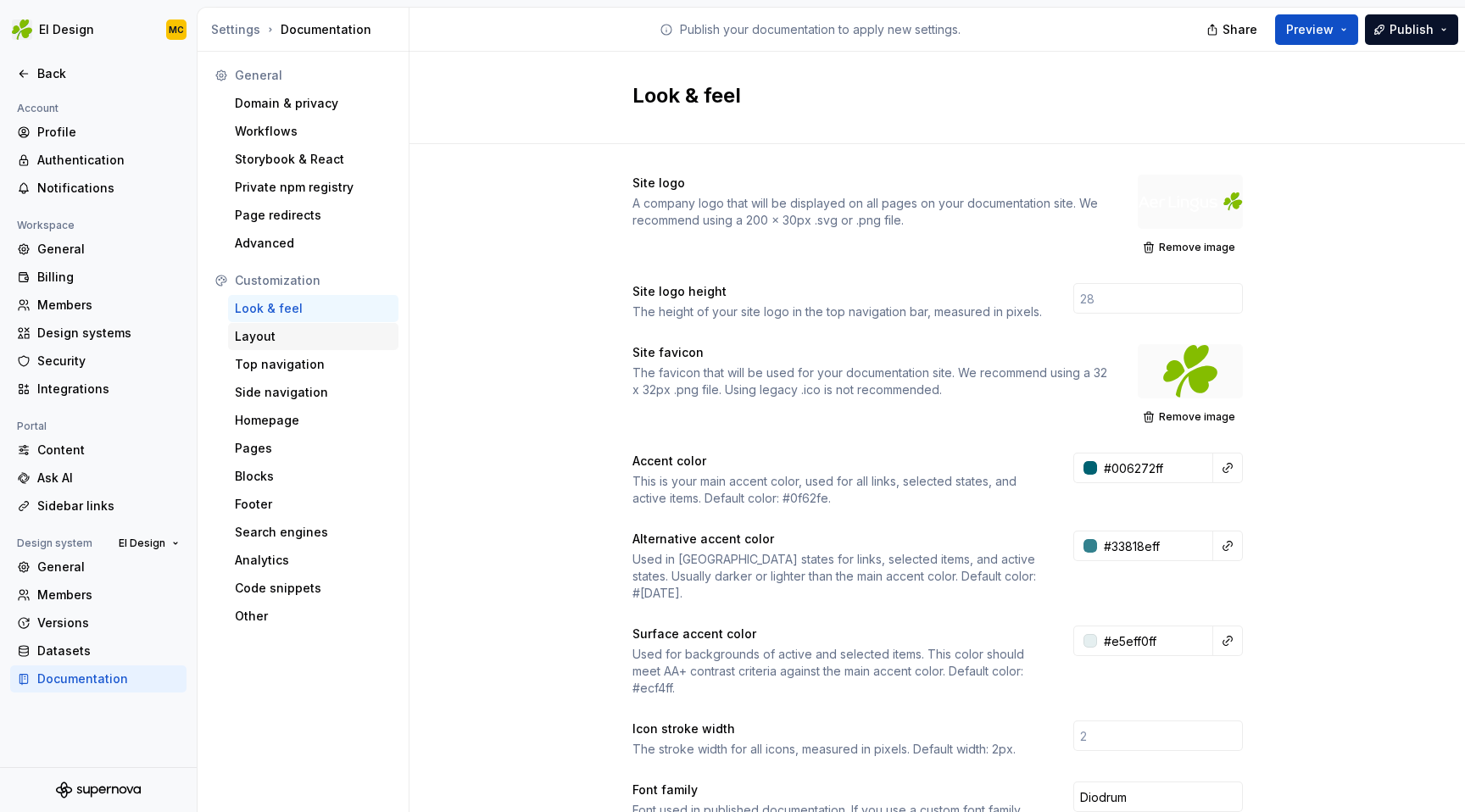
click at [347, 333] on div "Layout" at bounding box center [313, 336] width 157 height 17
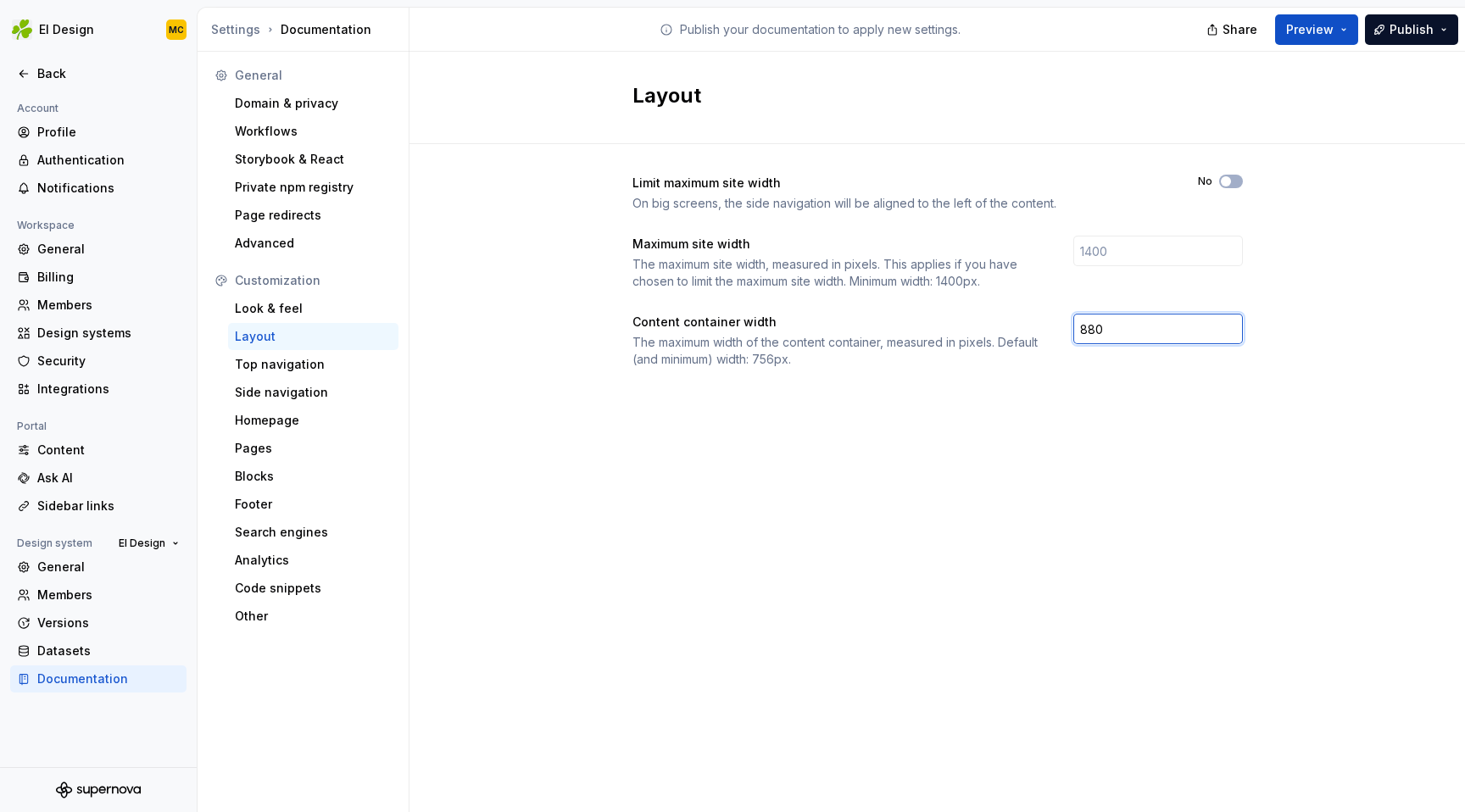
click at [1155, 329] on input "880" at bounding box center [1158, 329] width 170 height 30
type input "8"
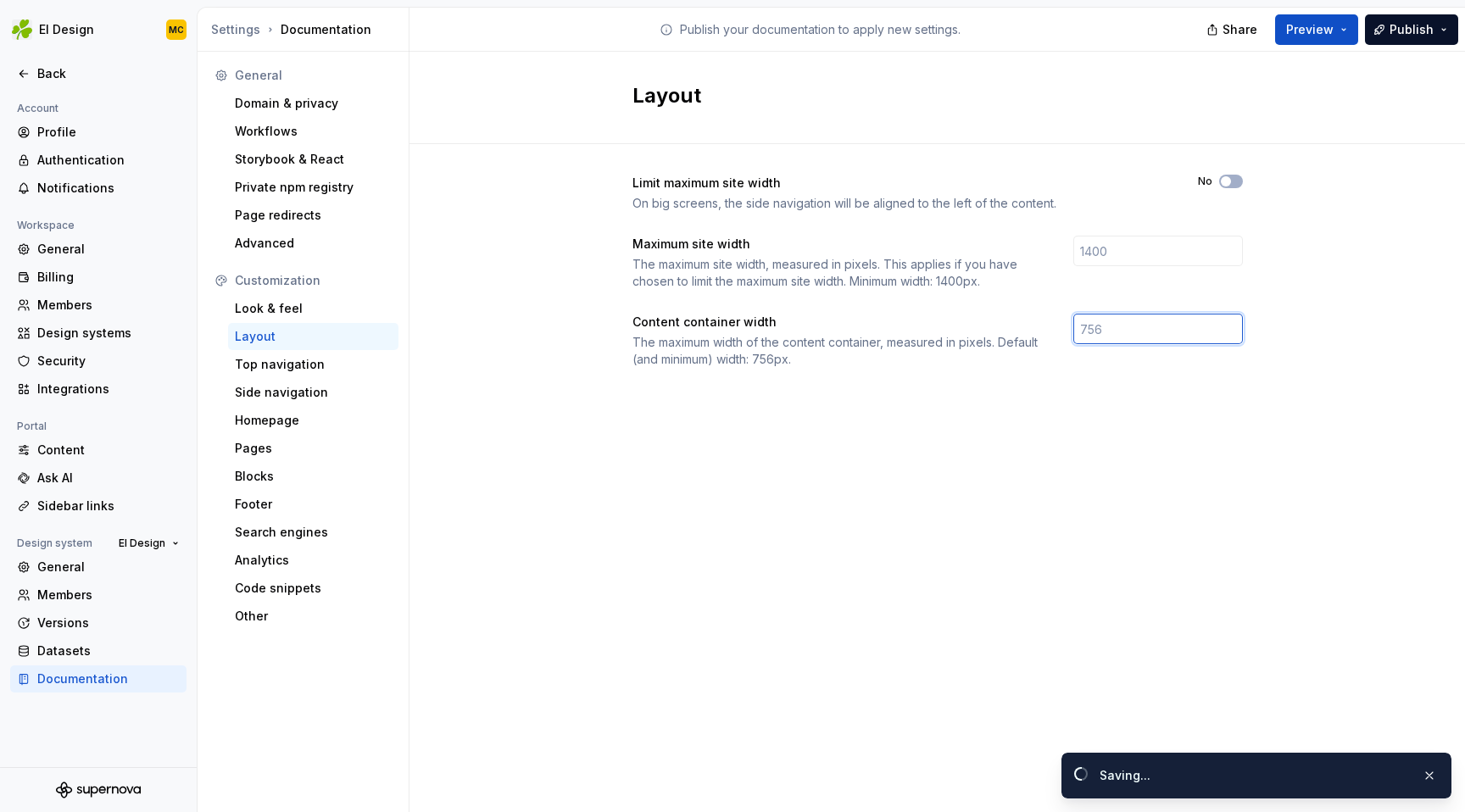
click at [1191, 425] on div "Limit maximum site width On big screens, the side navigation will be aligned to…" at bounding box center [938, 288] width 611 height 288
click at [1399, 29] on span "Publish" at bounding box center [1412, 30] width 44 height 17
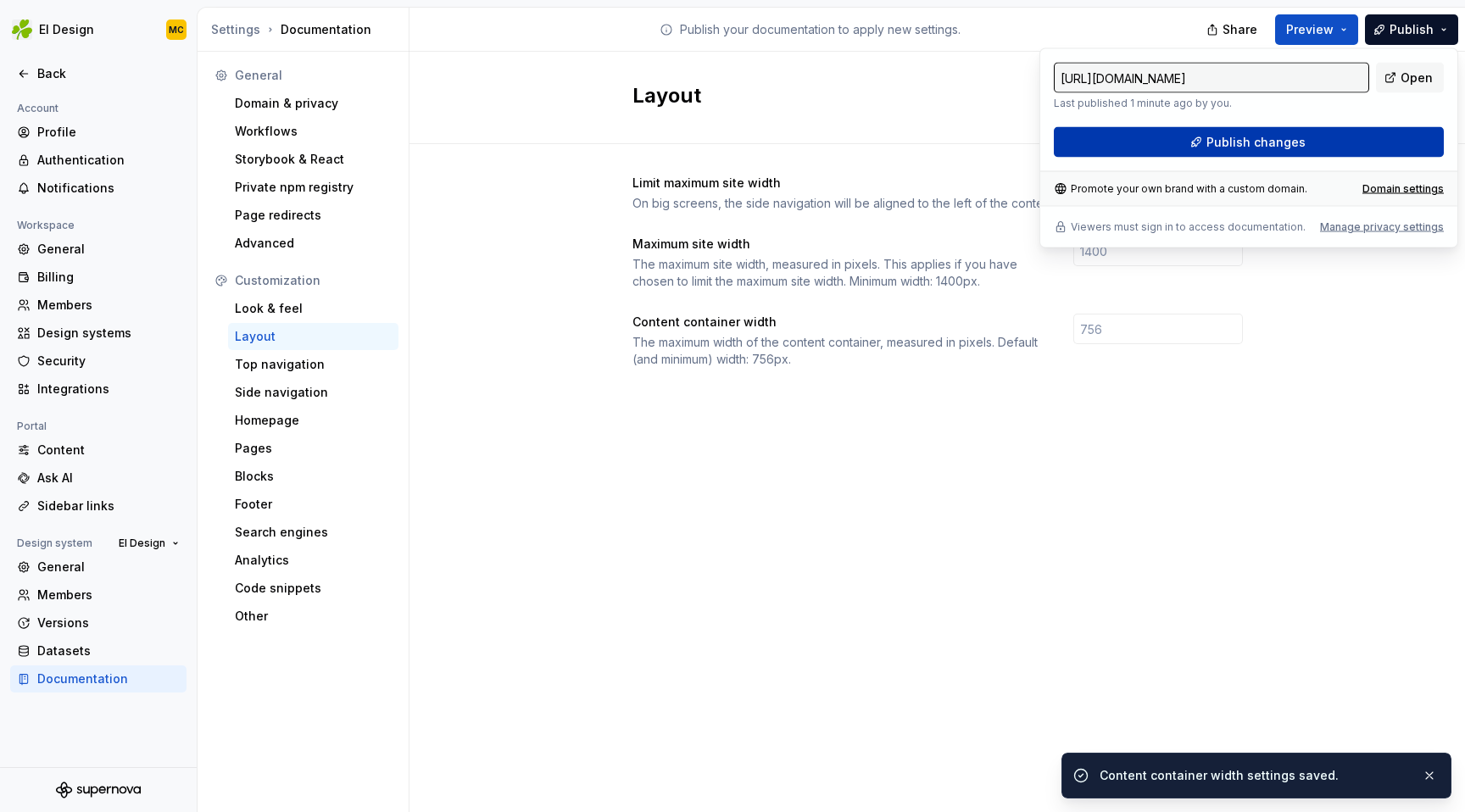
click at [1350, 145] on button "Publish changes" at bounding box center [1249, 142] width 390 height 30
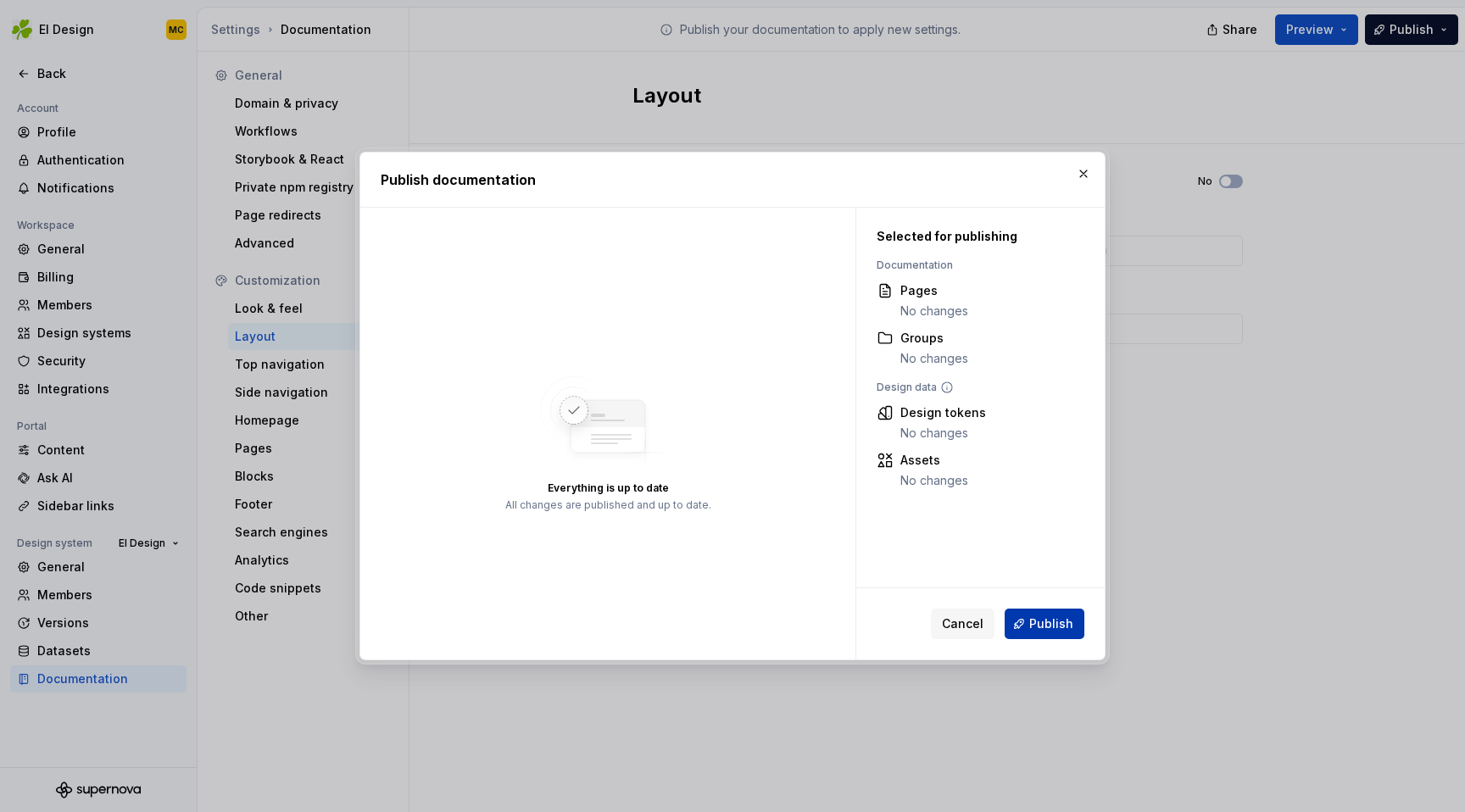
click at [1061, 630] on span "Publish" at bounding box center [1051, 624] width 44 height 17
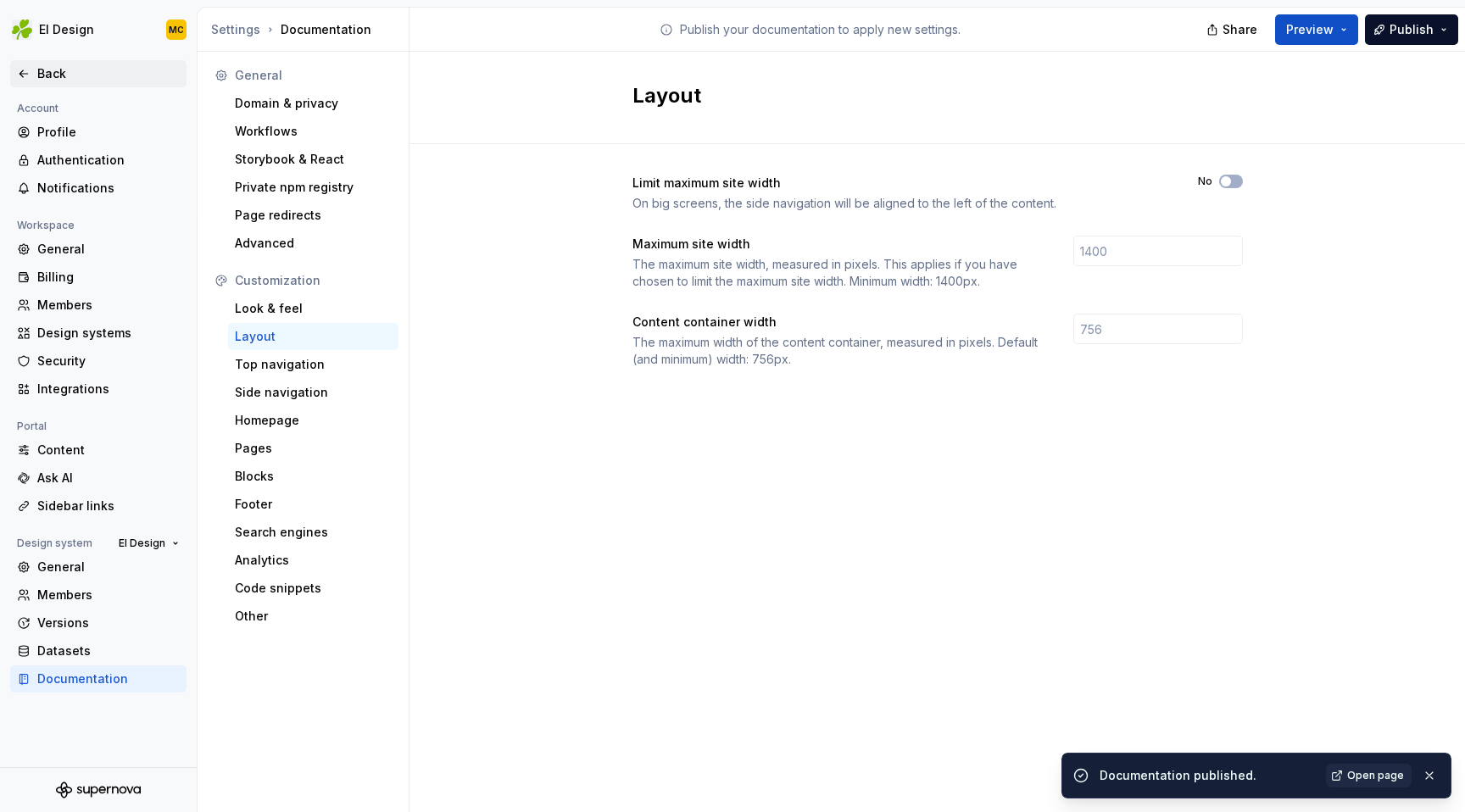
click at [62, 73] on div "Back" at bounding box center [108, 74] width 142 height 17
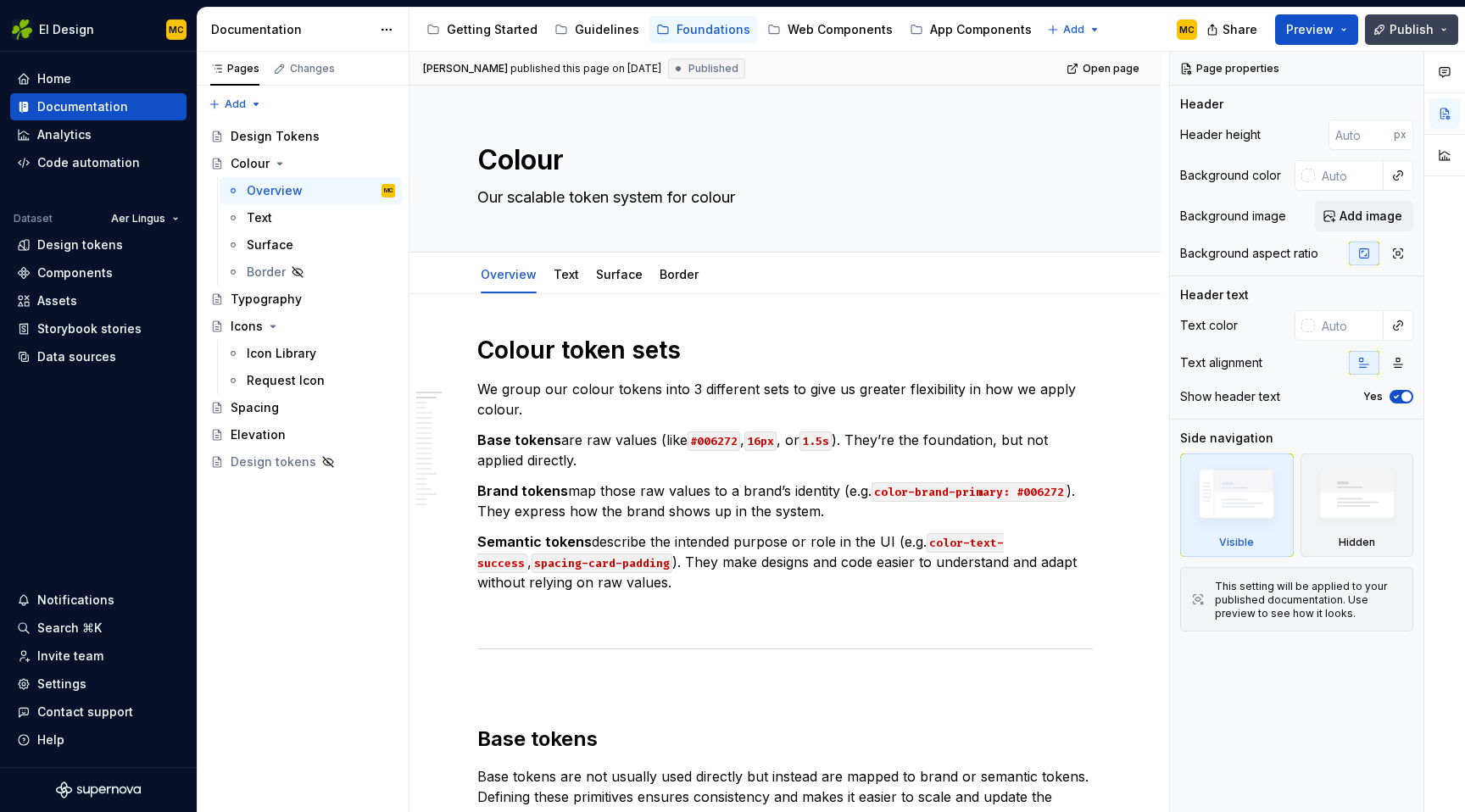
click at [1445, 30] on button "Publish" at bounding box center [1412, 30] width 93 height 30
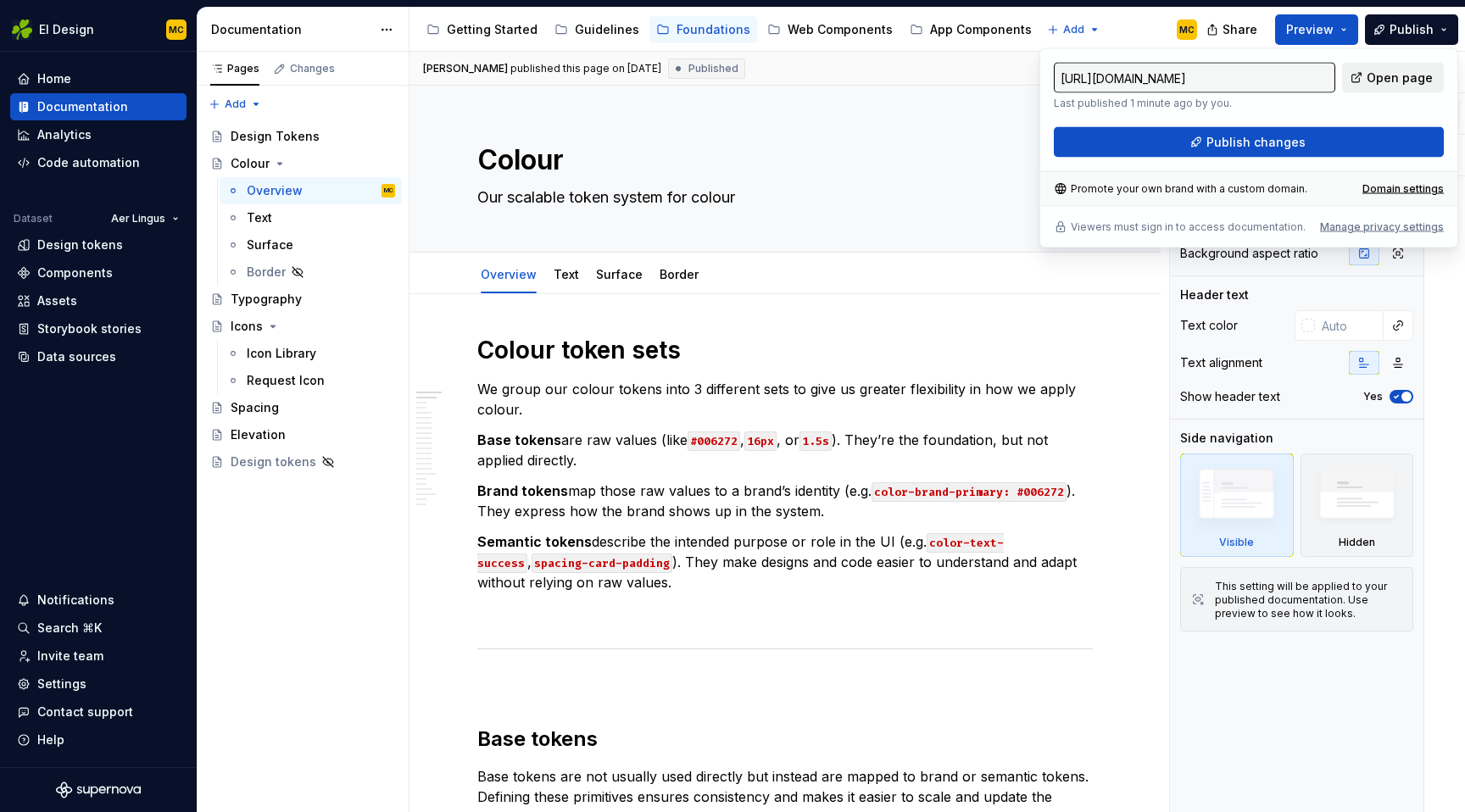
click at [1414, 75] on span "Open page" at bounding box center [1399, 78] width 66 height 17
click at [565, 281] on div "Text" at bounding box center [566, 274] width 26 height 17
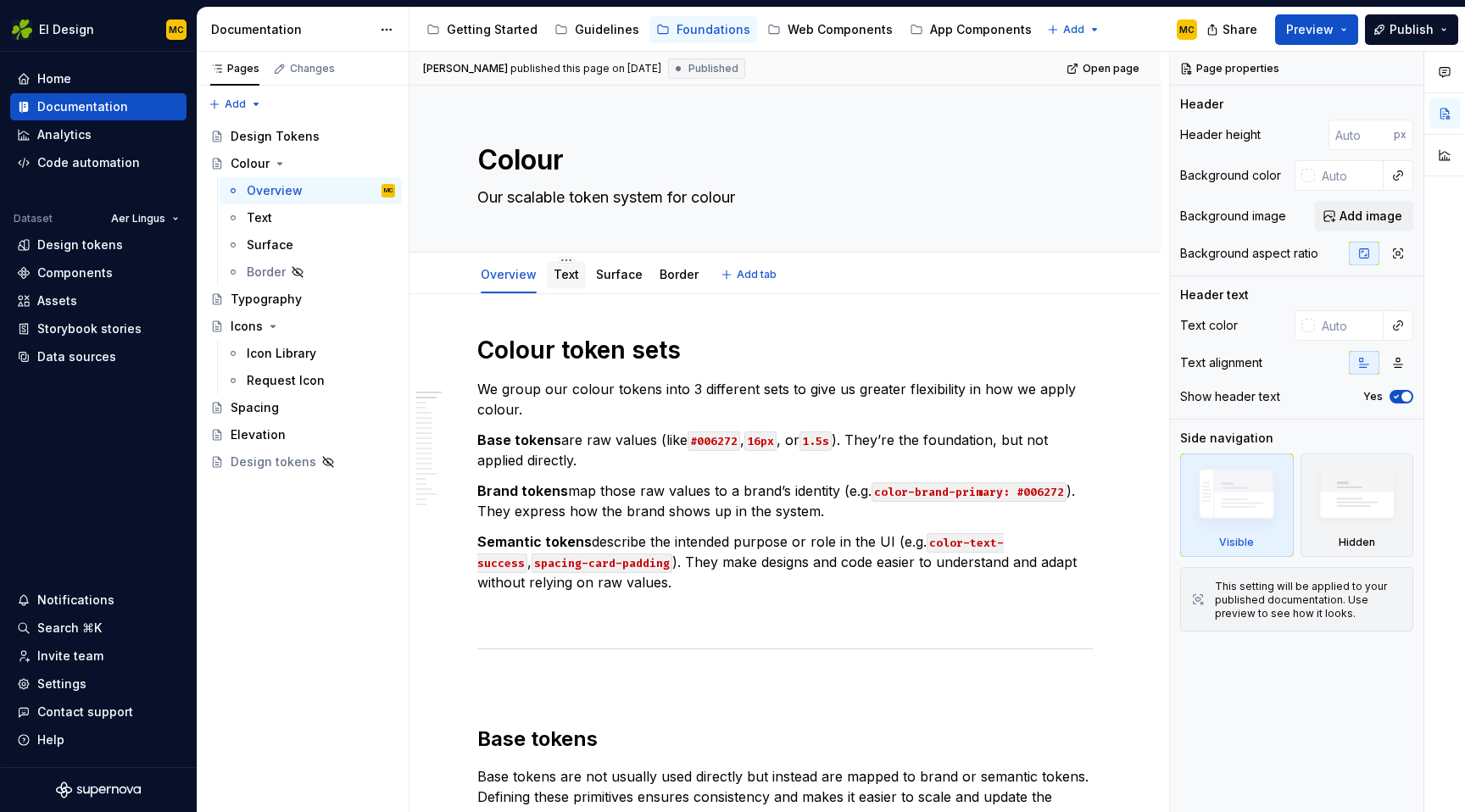
click at [565, 281] on div "Text" at bounding box center [566, 274] width 26 height 17
click at [265, 275] on div "Border" at bounding box center [266, 273] width 39 height 17
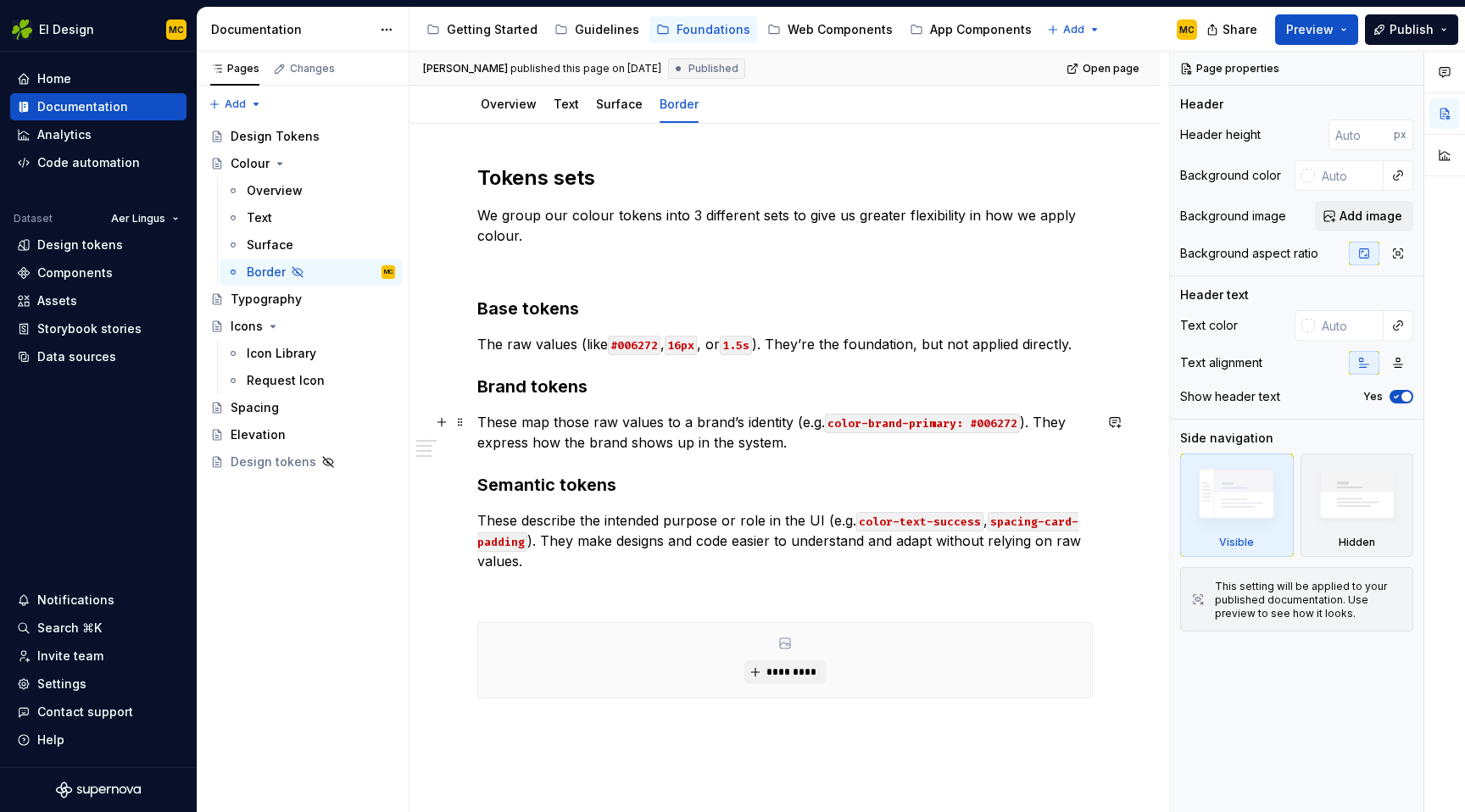
scroll to position [158, 0]
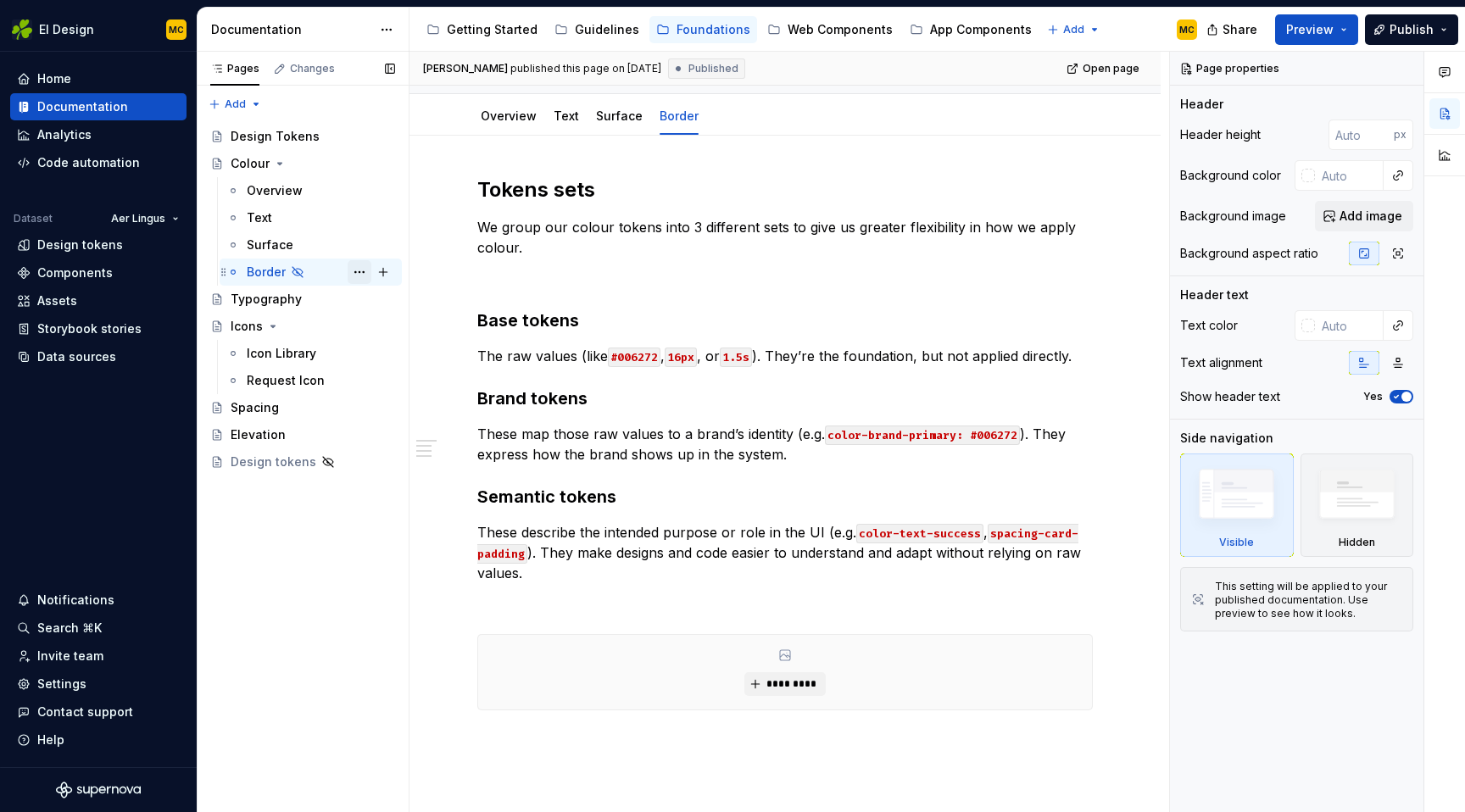
click at [359, 274] on button "Page tree" at bounding box center [359, 272] width 24 height 24
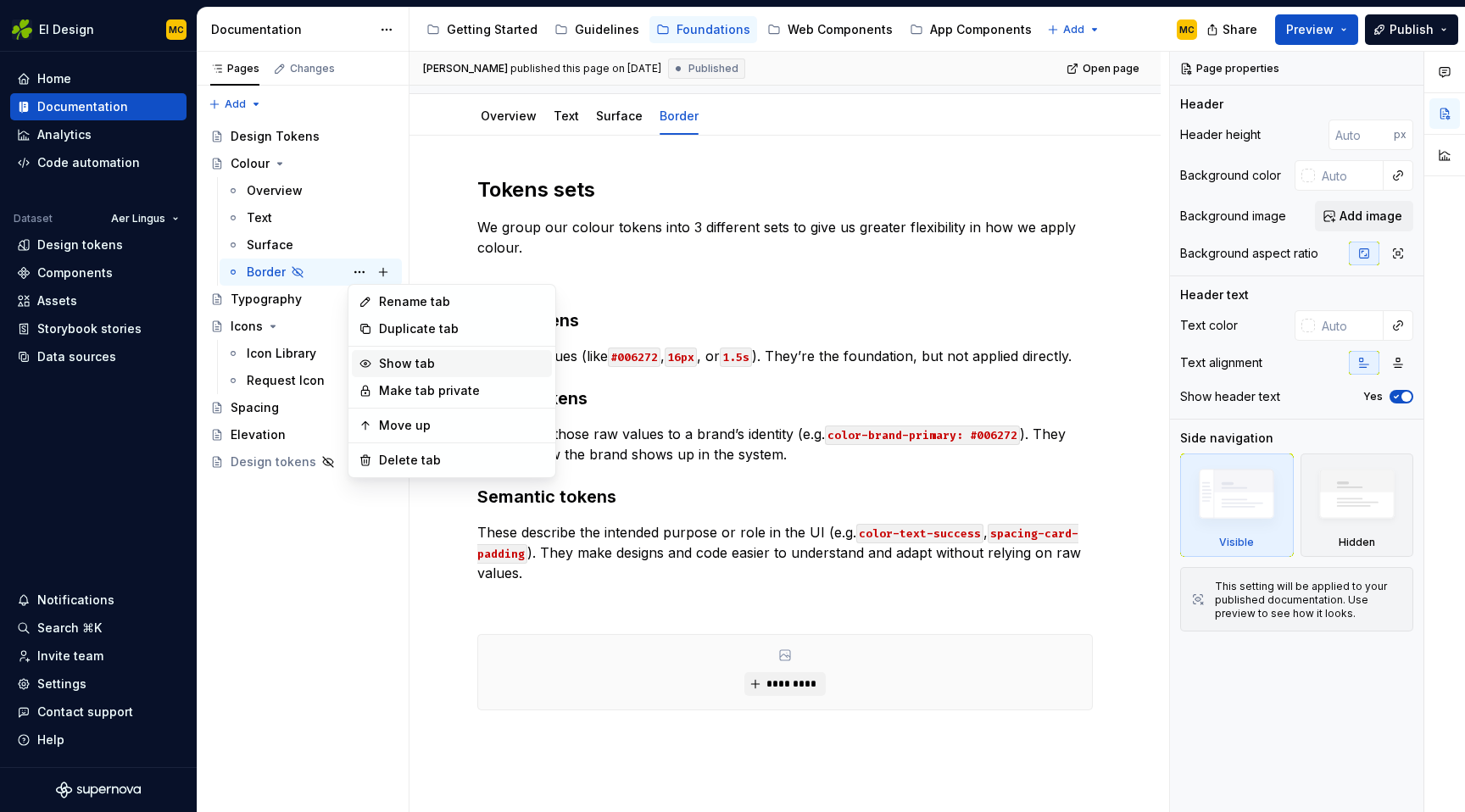
click at [412, 365] on div "Show tab" at bounding box center [462, 364] width 166 height 17
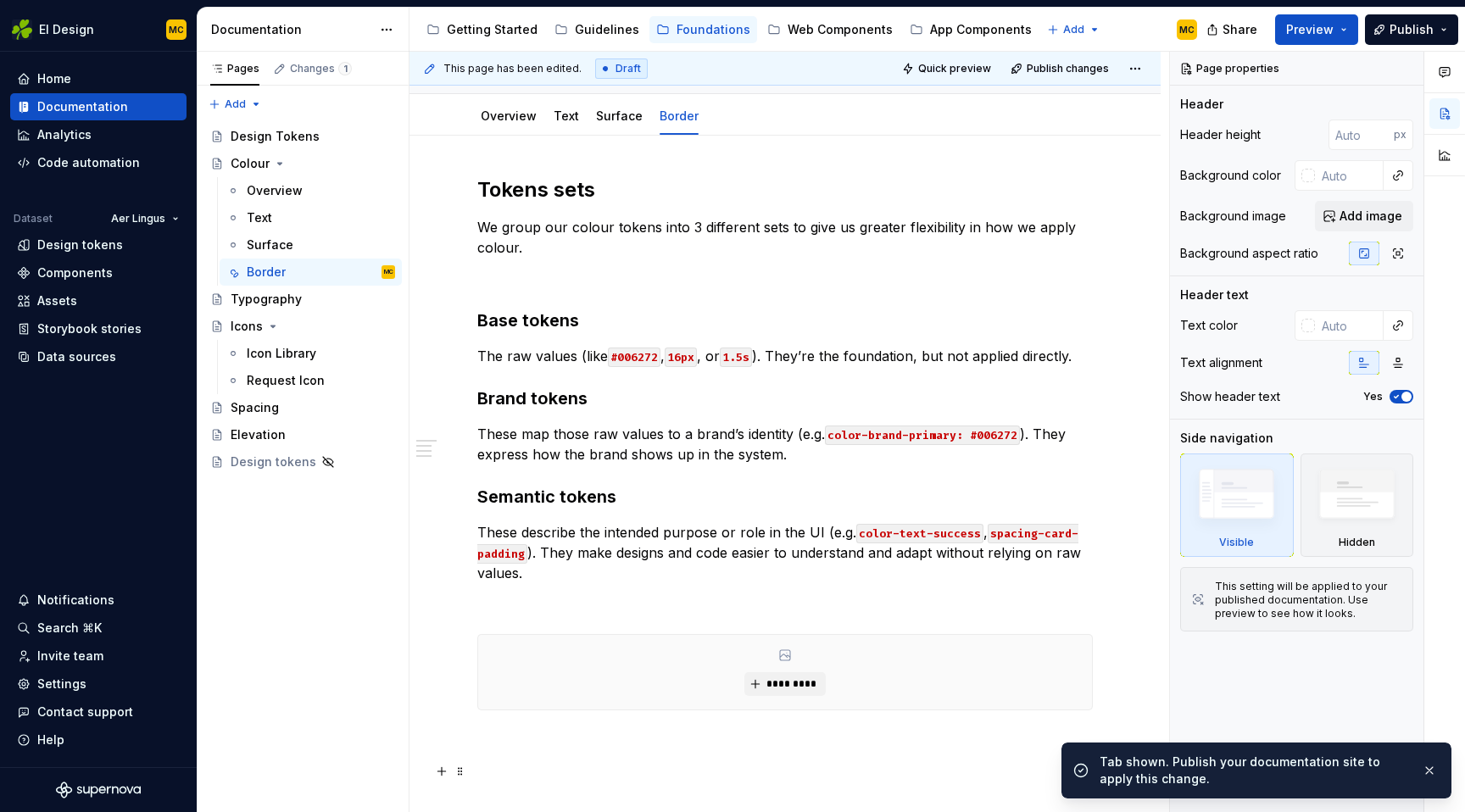
click at [638, 765] on p at bounding box center [785, 771] width 616 height 20
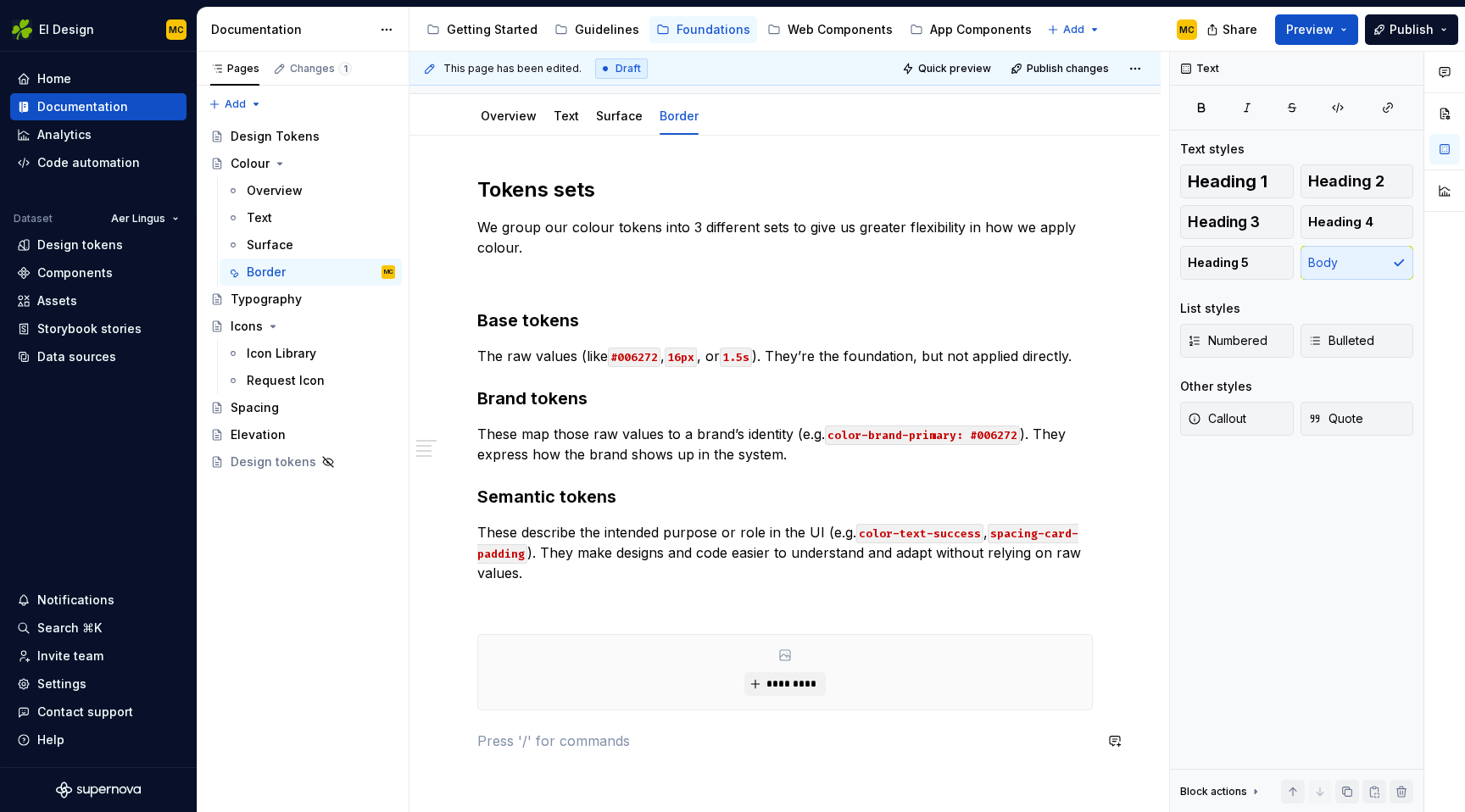
type textarea "*"
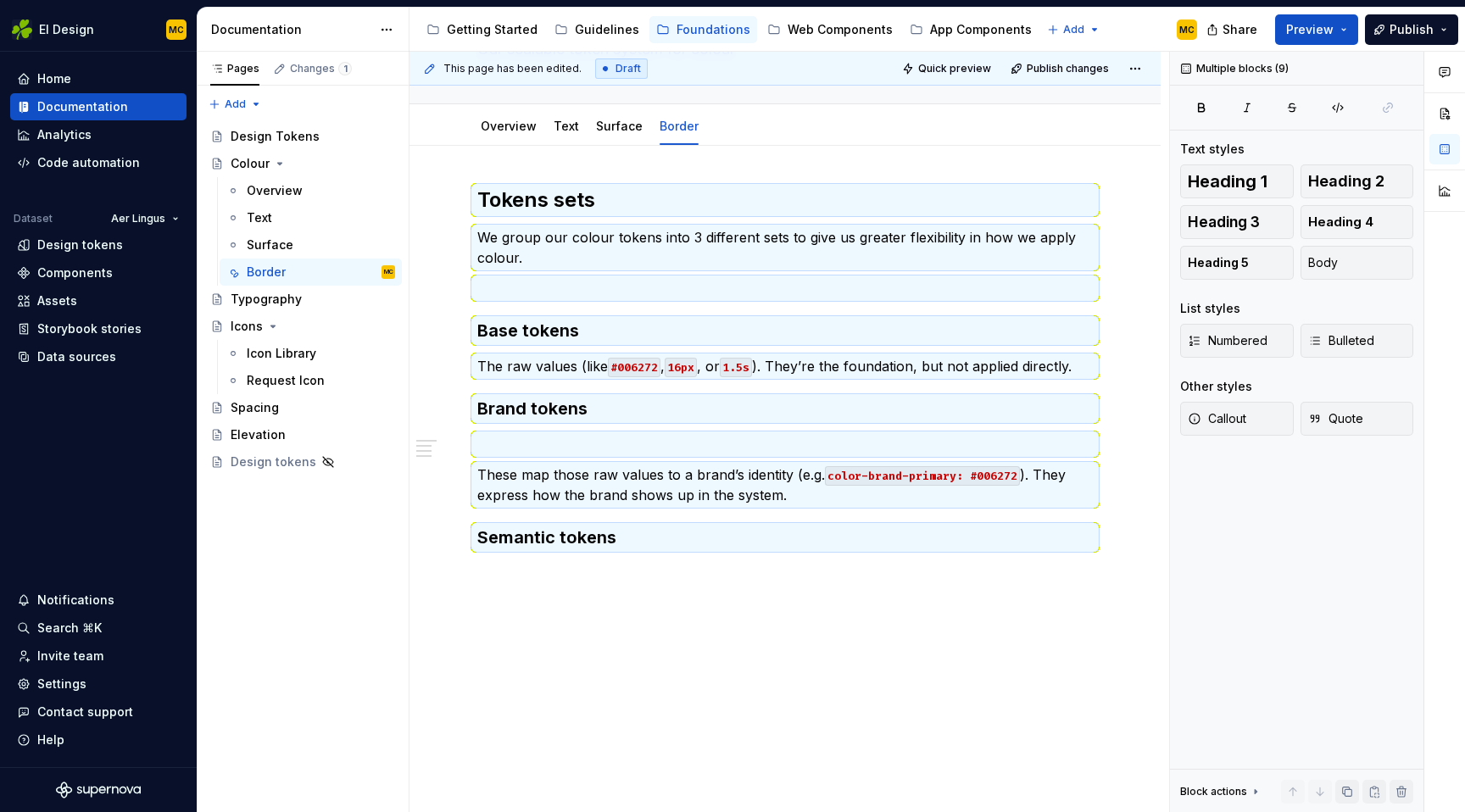
scroll to position [0, 0]
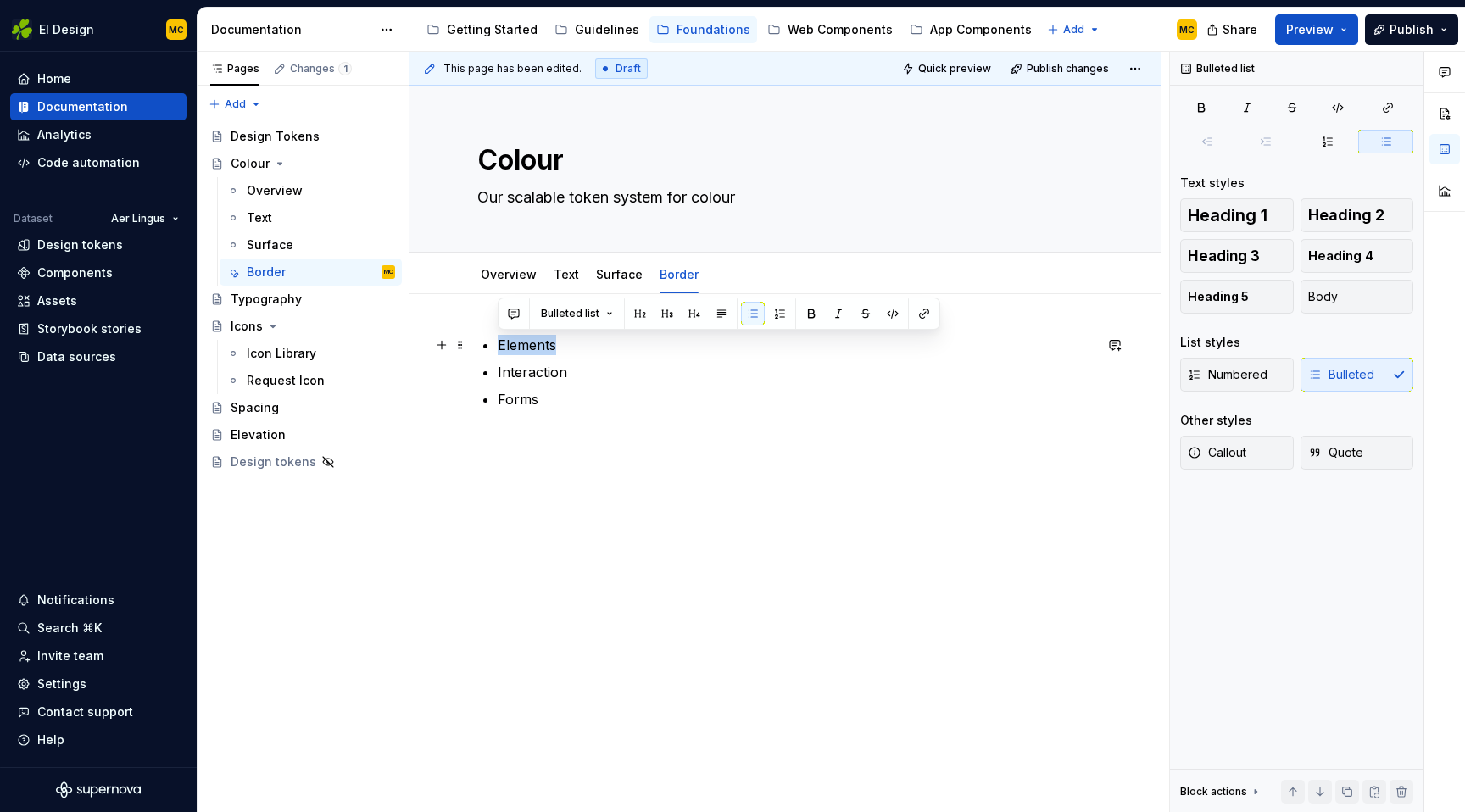
click at [586, 349] on p "Elements" at bounding box center [795, 344] width 596 height 20
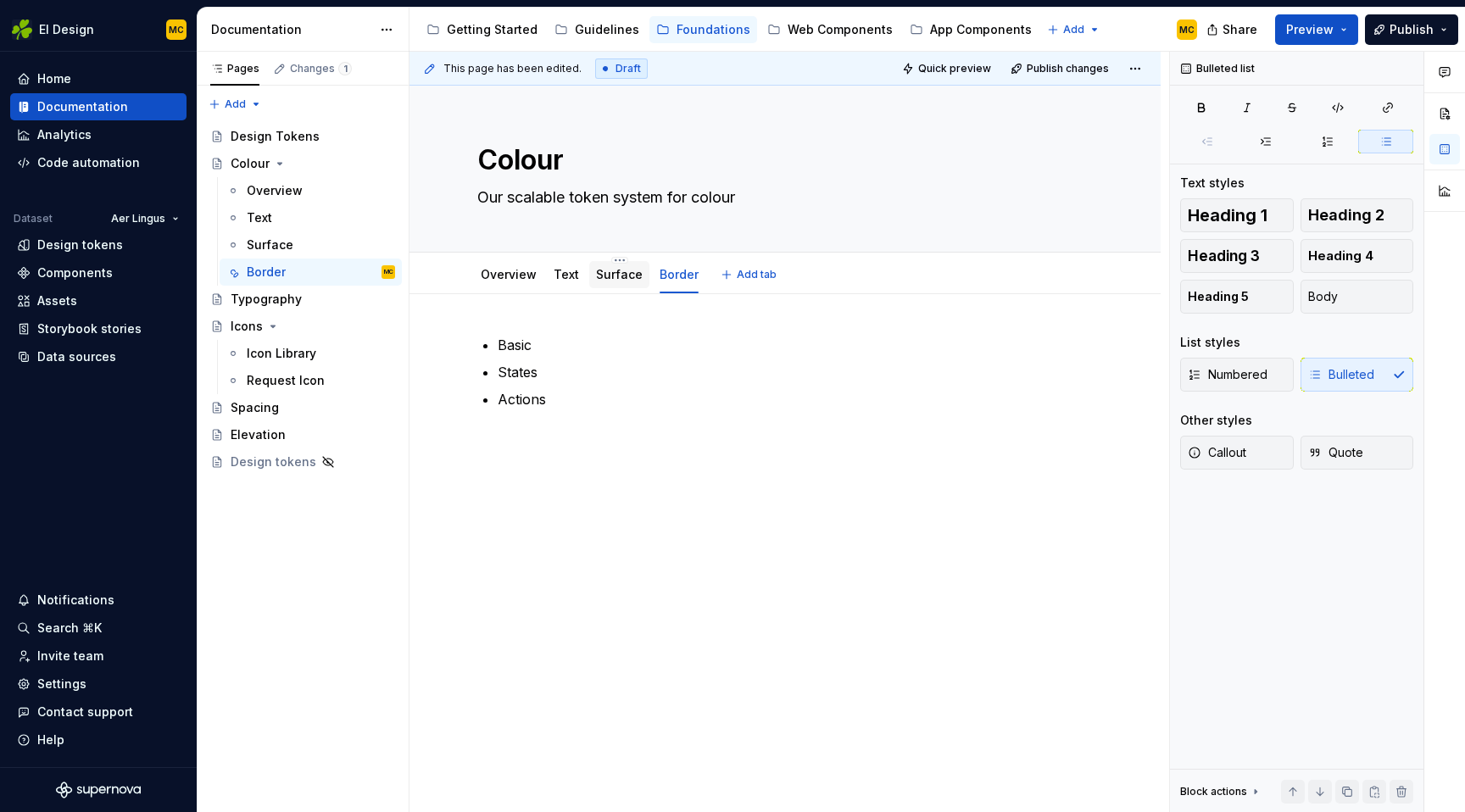
click at [617, 288] on div "Surface" at bounding box center [619, 274] width 60 height 30
click at [621, 280] on link "Surface" at bounding box center [619, 274] width 47 height 14
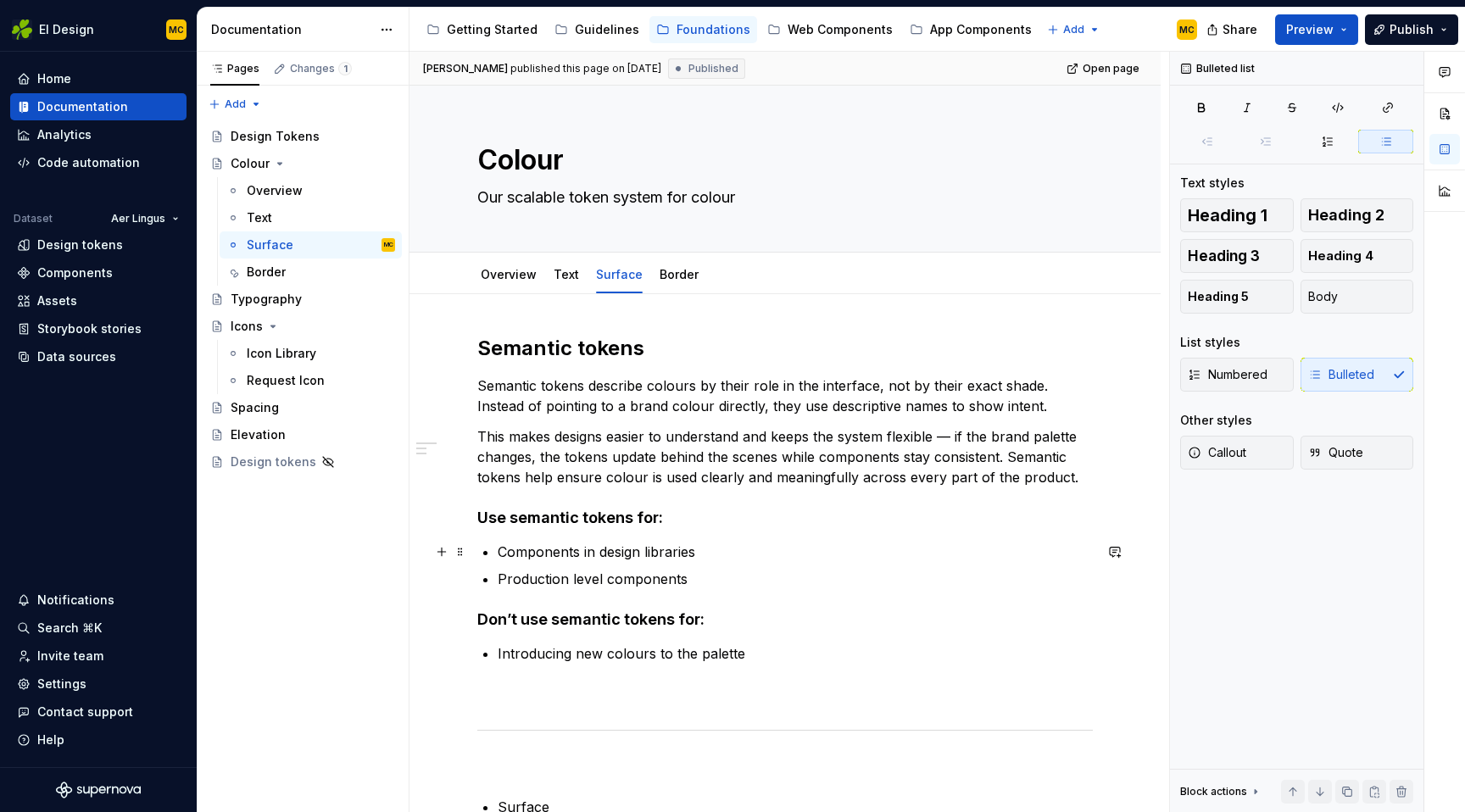
click at [636, 551] on p "Components in design libraries" at bounding box center [795, 551] width 596 height 20
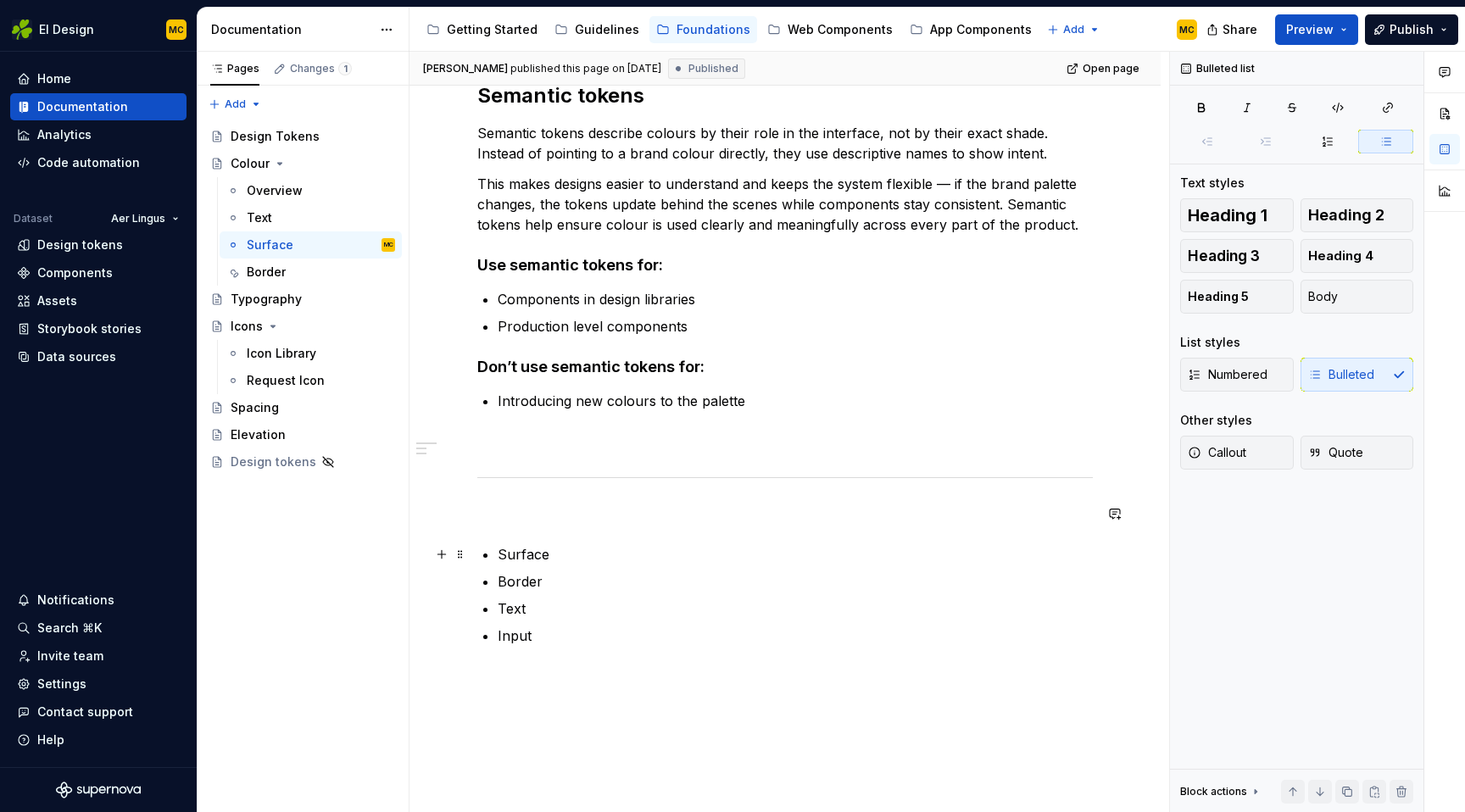
scroll to position [390, 0]
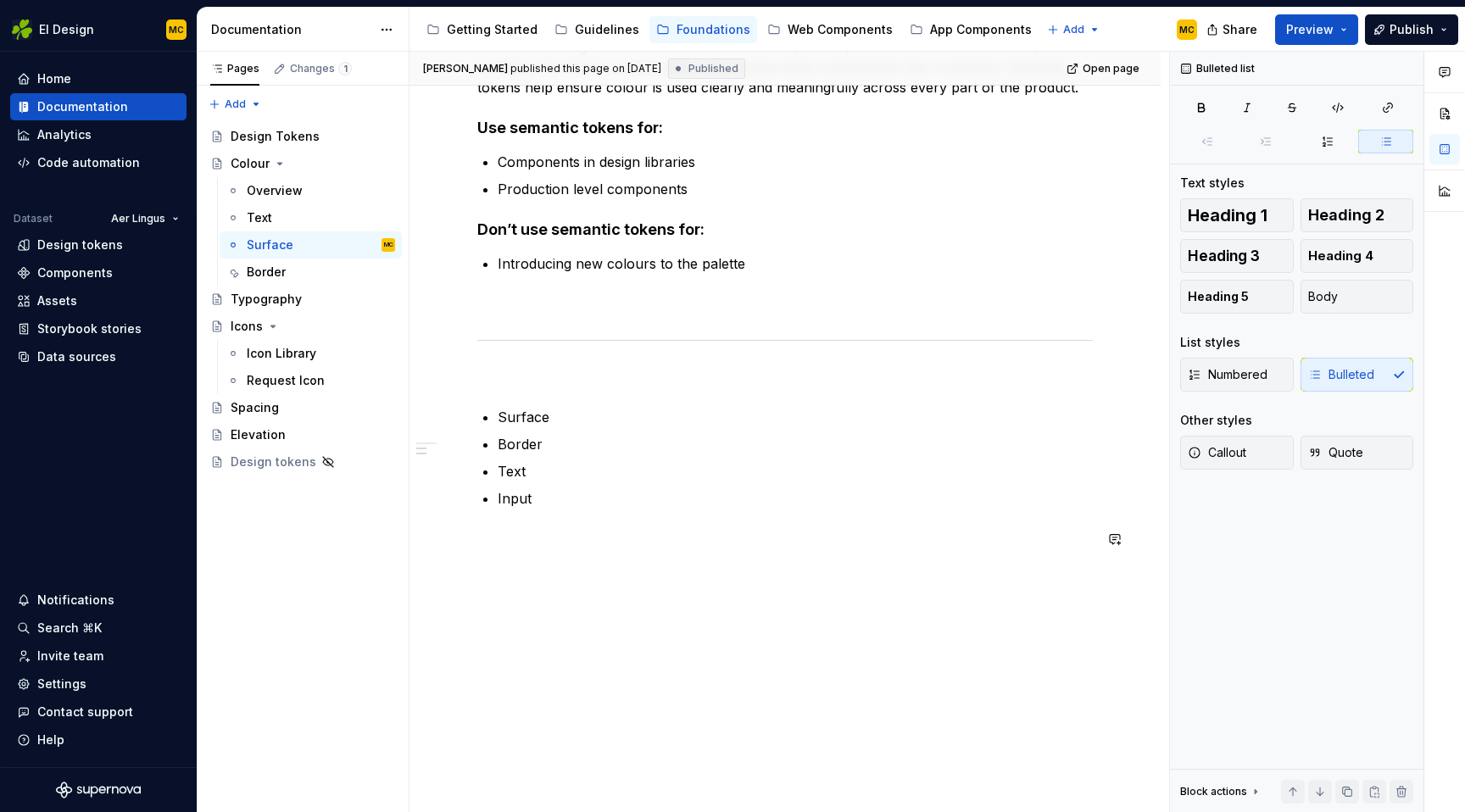
click at [636, 508] on div "Semantic tokens Semantic tokens describe colours by their role in the interface…" at bounding box center [785, 247] width 616 height 604
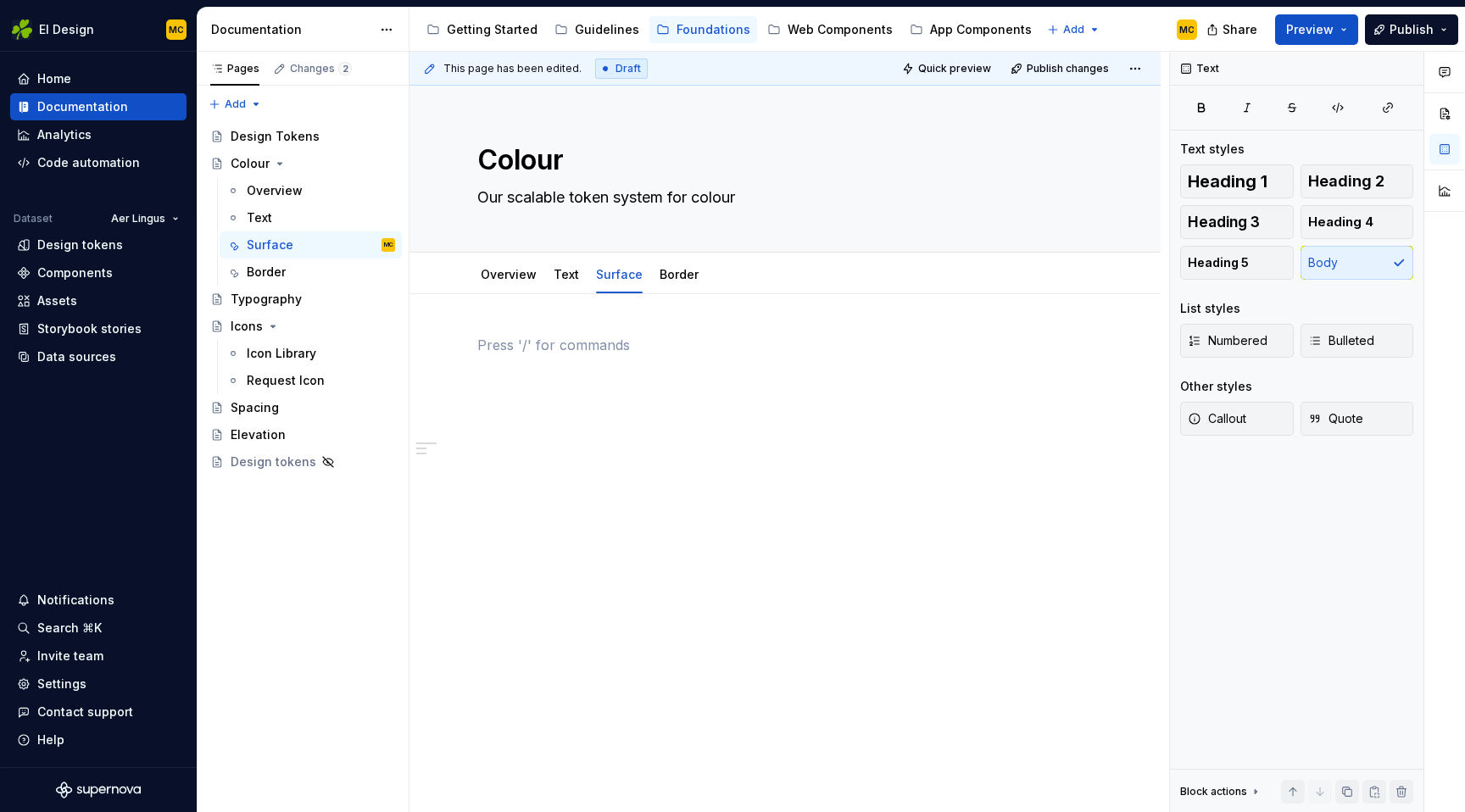
scroll to position [0, 0]
click at [733, 198] on textarea "Our scalable token system for colour" at bounding box center [782, 197] width 616 height 27
type textarea "*"
type textarea "Ar"
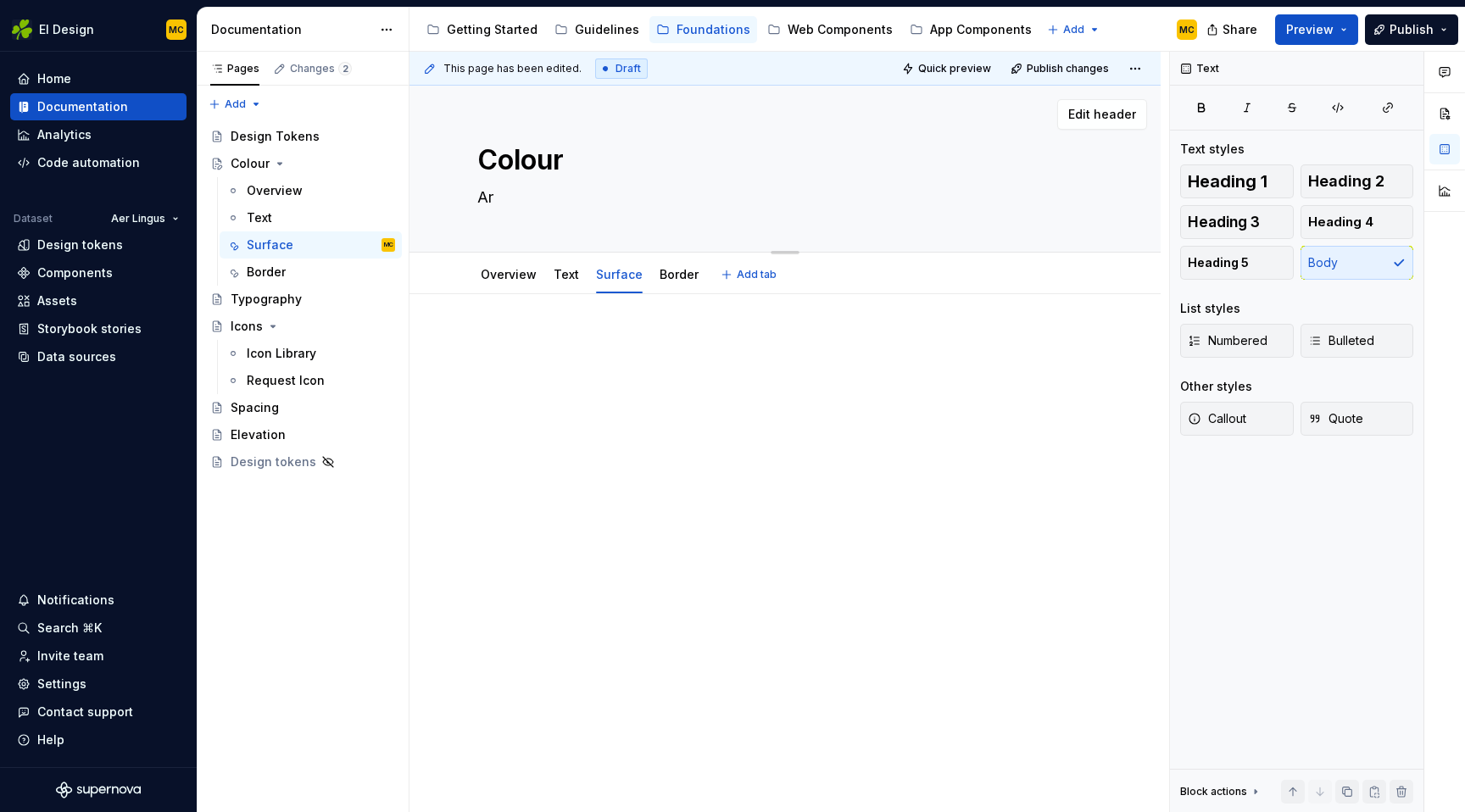
type textarea "*"
type textarea "A r"
type textarea "*"
type textarea "O"
type textarea "*"
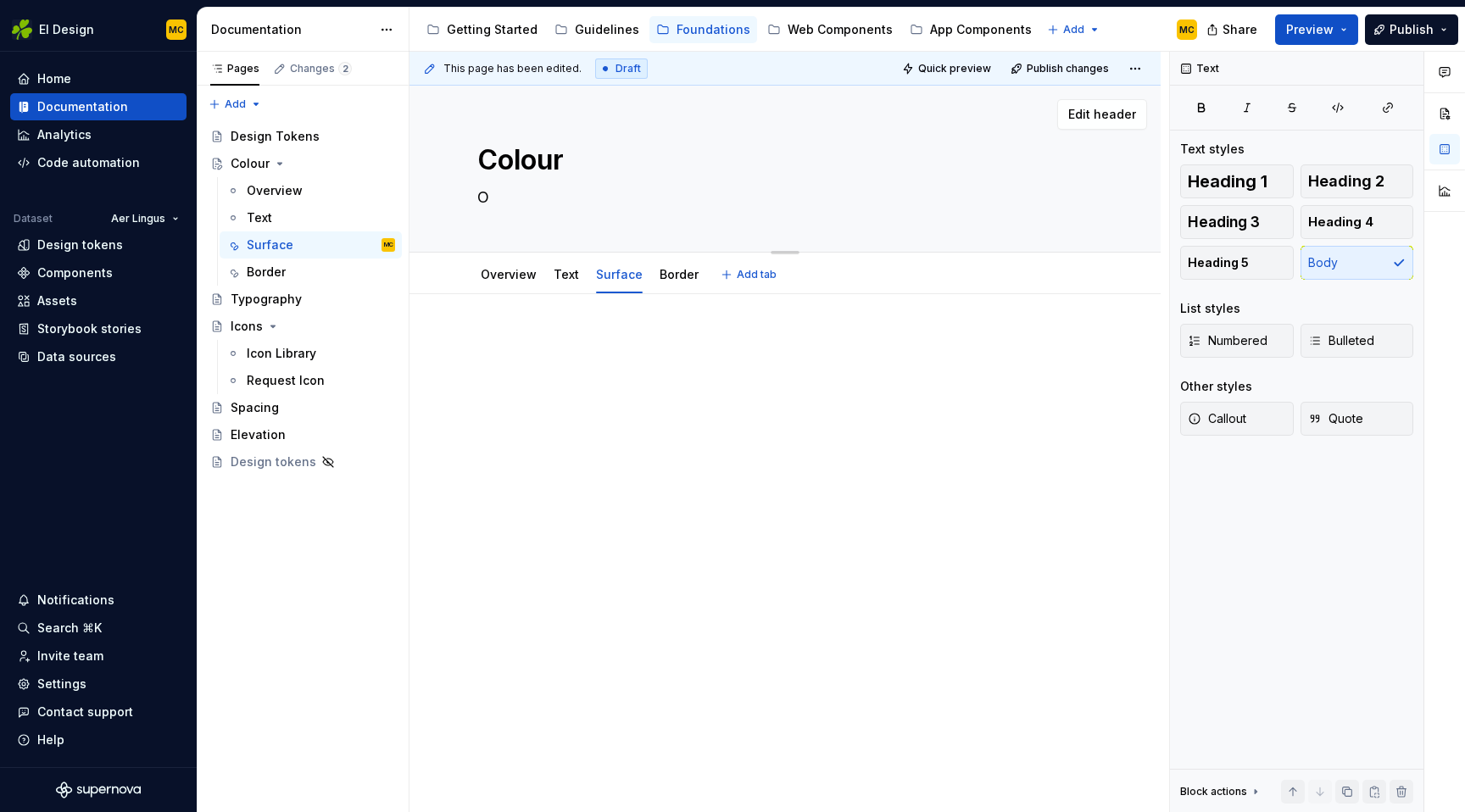
type textarea "Ou"
type textarea "*"
type textarea "Our"
type textarea "*"
type textarea "Oure"
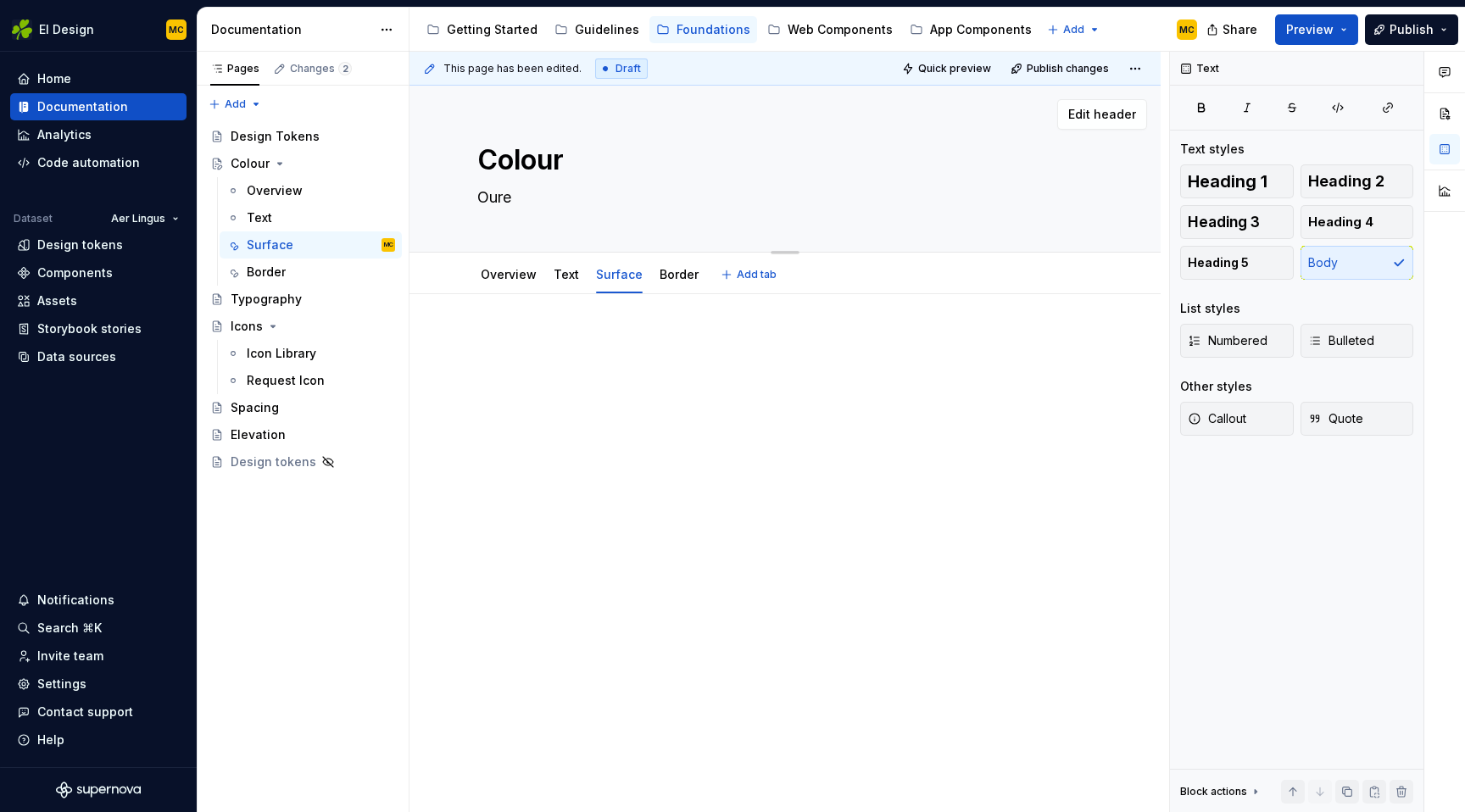
type textarea "*"
type textarea "Oure"
type textarea "*"
type textarea "Oure c"
type textarea "*"
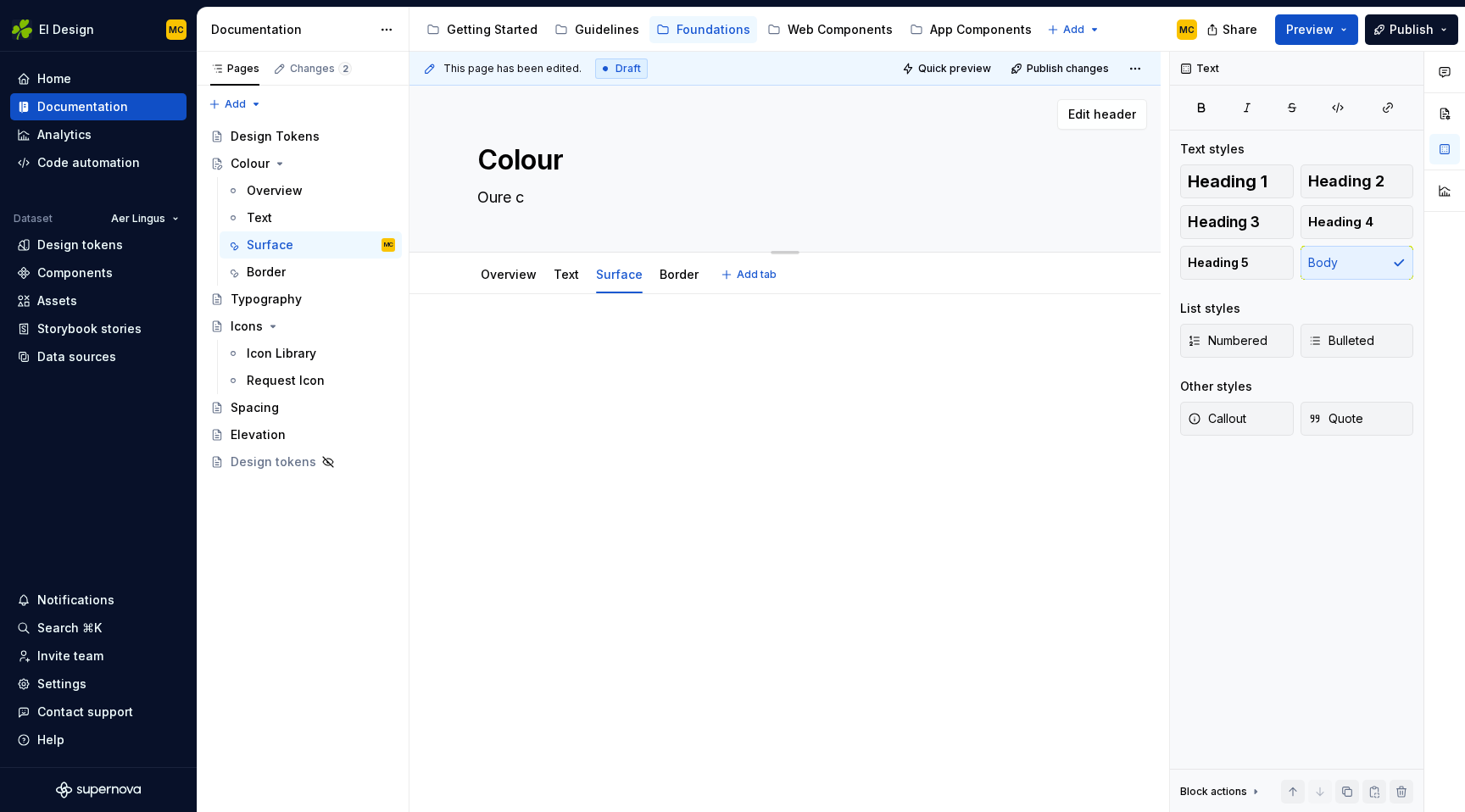
type textarea "Oure"
type textarea "*"
type textarea "Oure"
type textarea "*"
type textarea "Our"
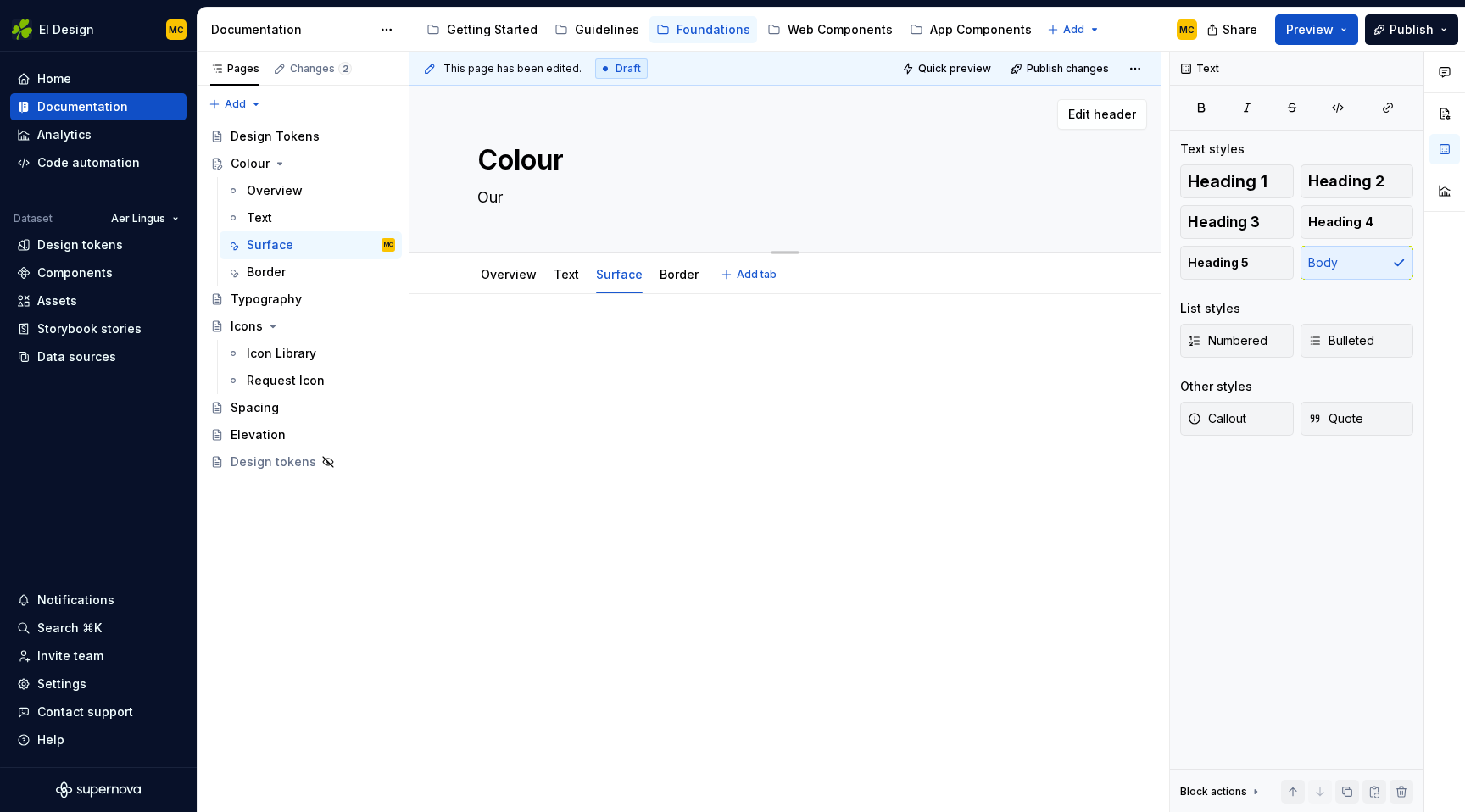
type textarea "*"
type textarea "Our"
type textarea "*"
type textarea "Our s"
type textarea "*"
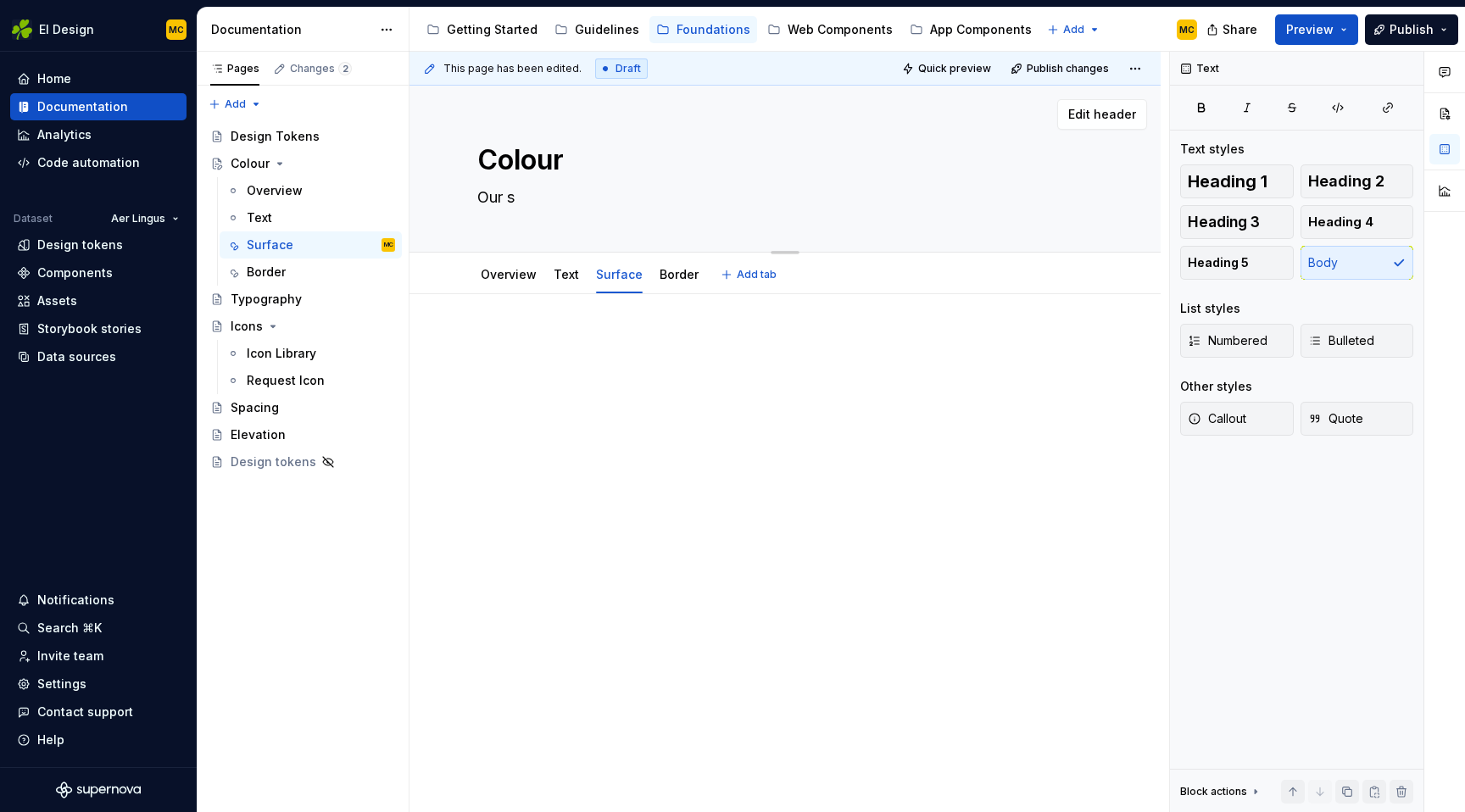
type textarea "Our sc"
type textarea "*"
type textarea "Our sca"
type textarea "*"
type textarea "Our scal"
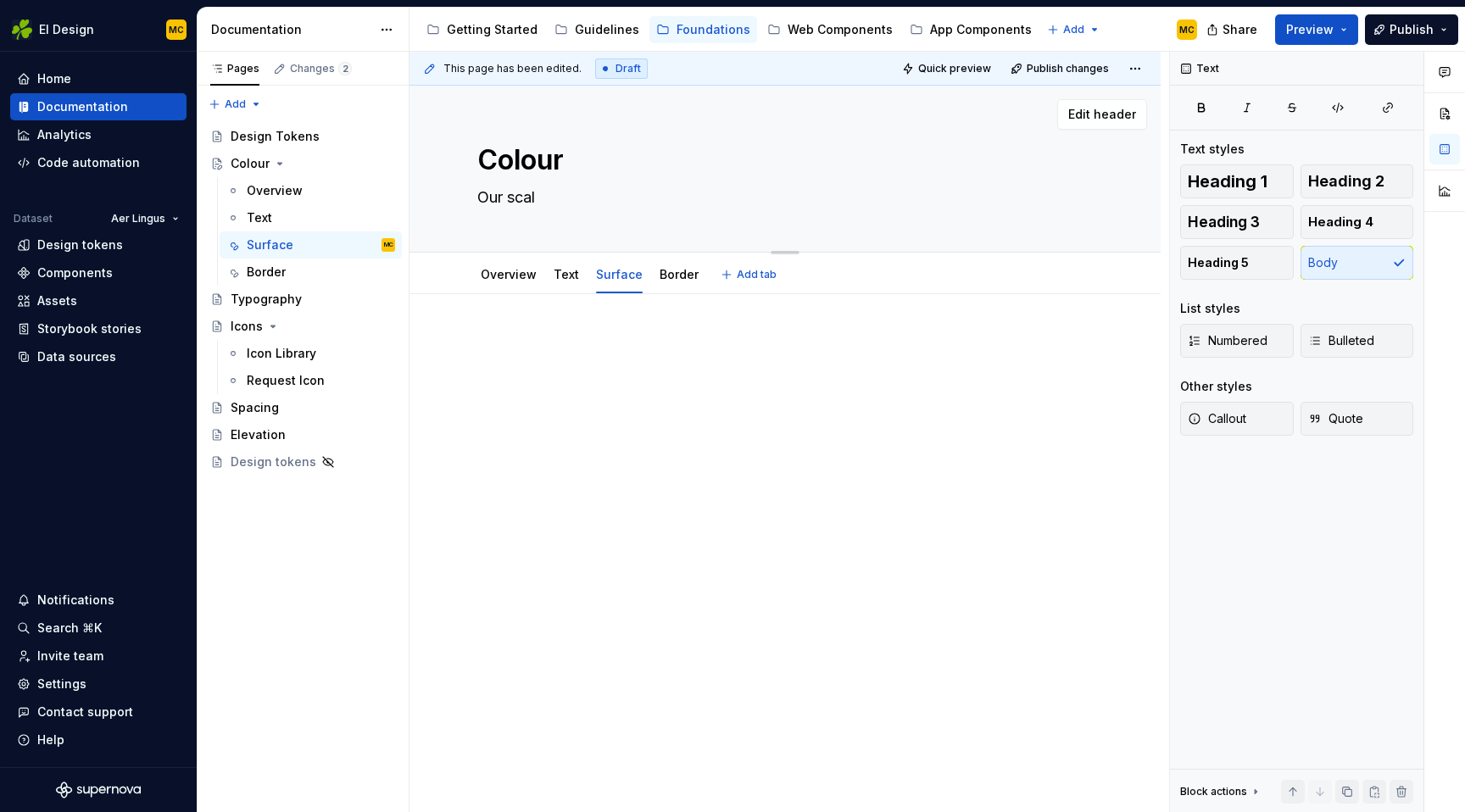
type textarea "*"
type textarea "Our scala"
type textarea "*"
type textarea "Our scalab"
type textarea "*"
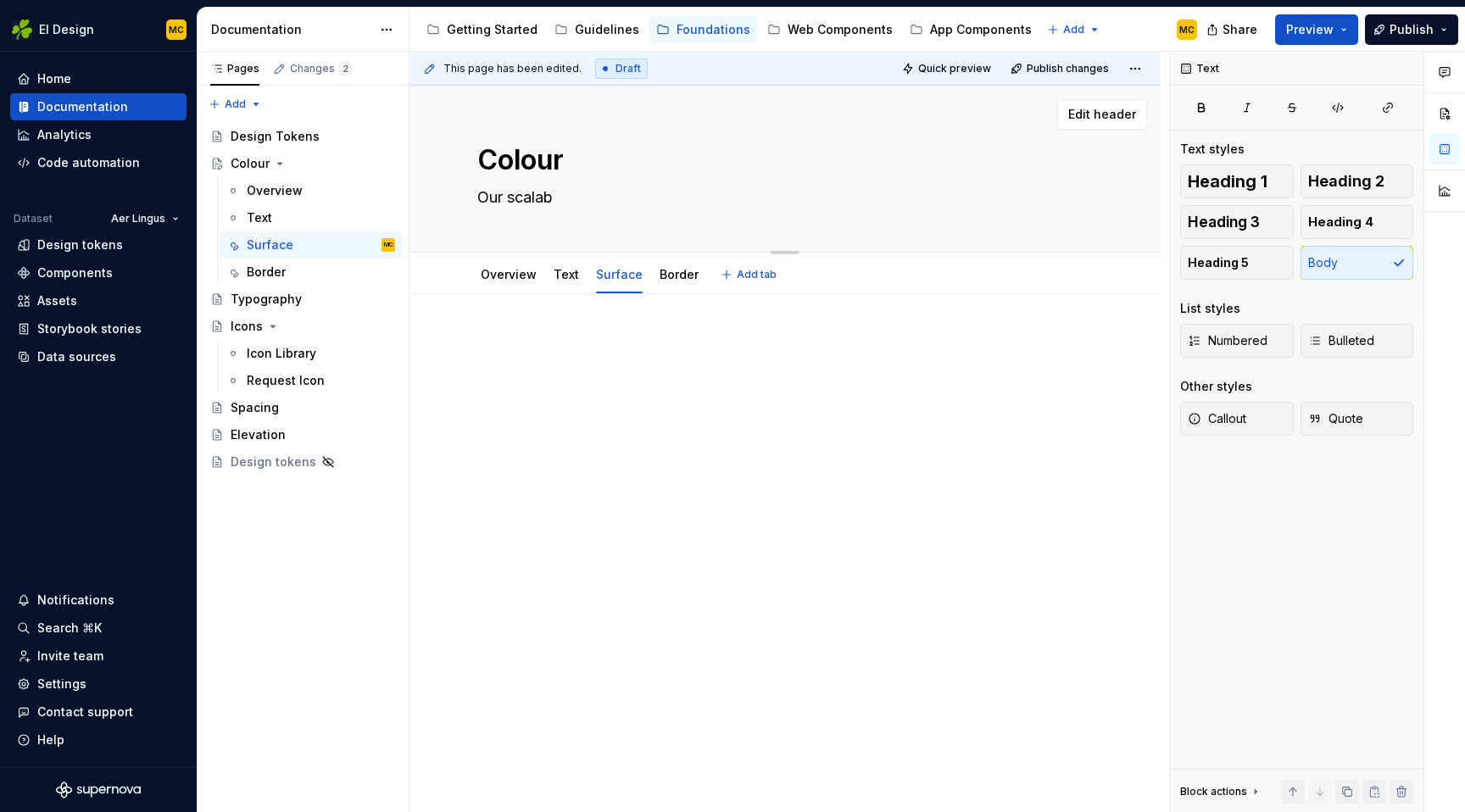
type textarea "Our scalabl"
type textarea "*"
type textarea "Our scalable"
type textarea "*"
type textarea "Our scalable"
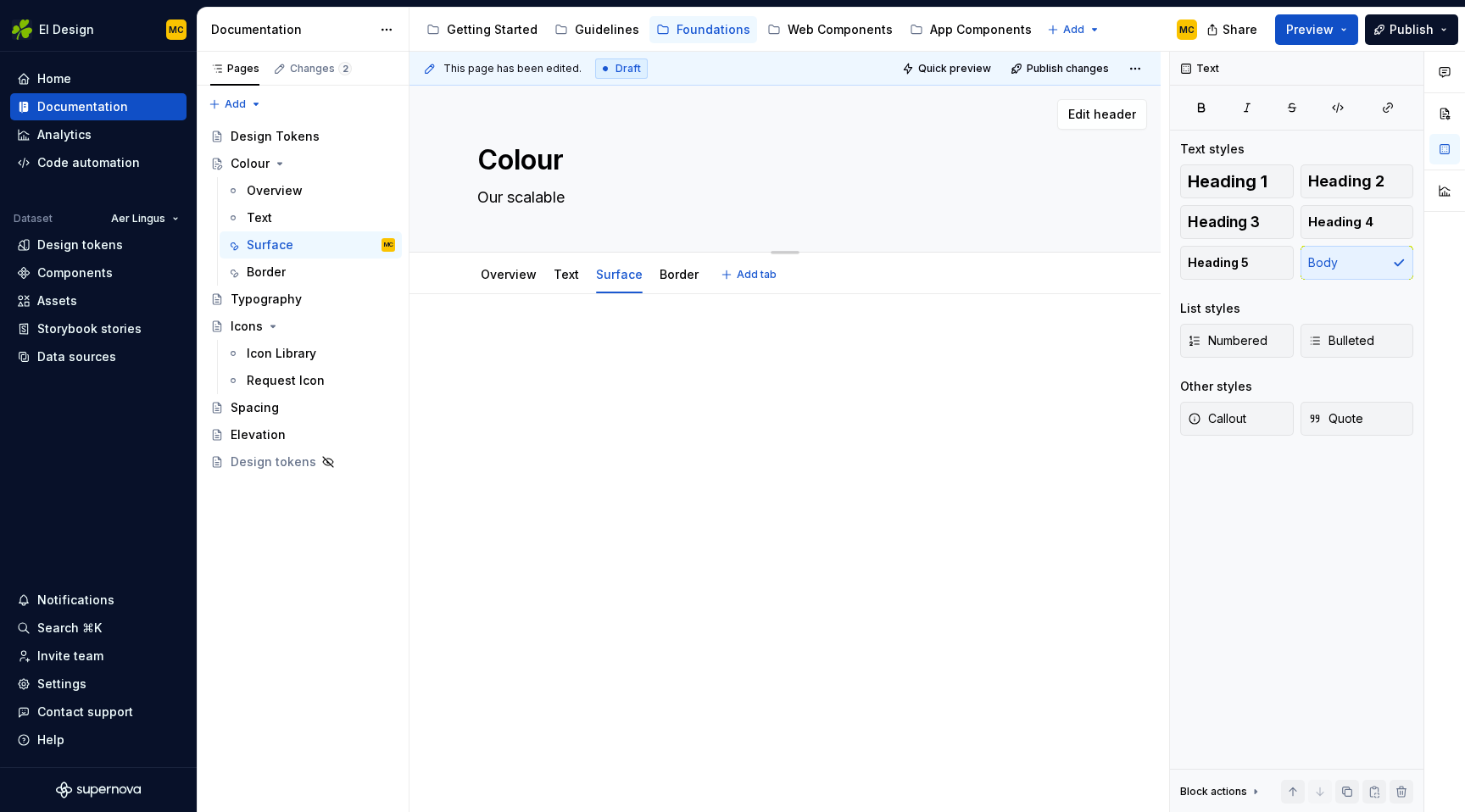
type textarea "*"
type textarea "Our scalable s"
type textarea "*"
type textarea "Our scalable sy"
type textarea "*"
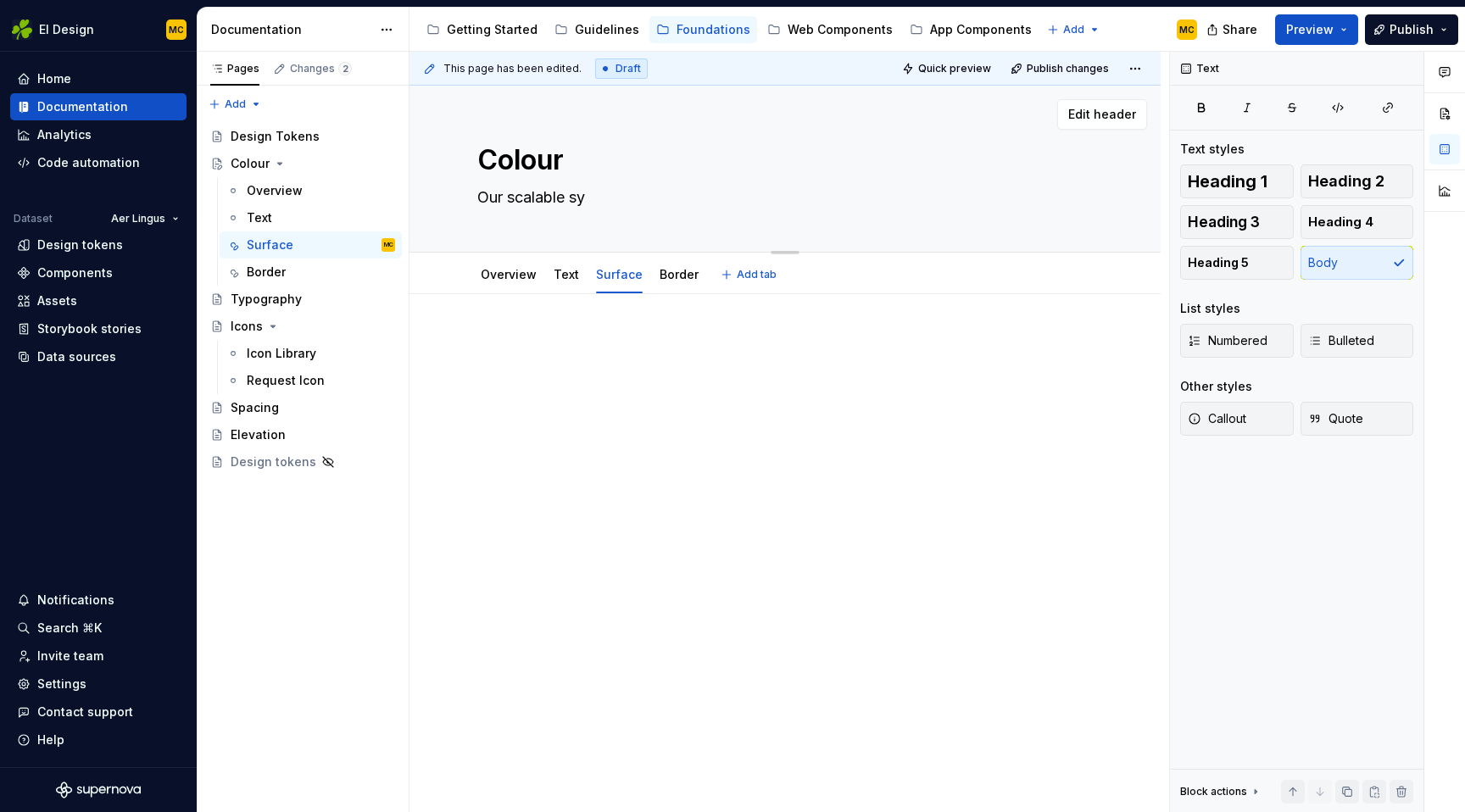
type textarea "Our scalable sys"
type textarea "*"
type textarea "Our scalable syst"
type textarea "*"
type textarea "Our scalable system"
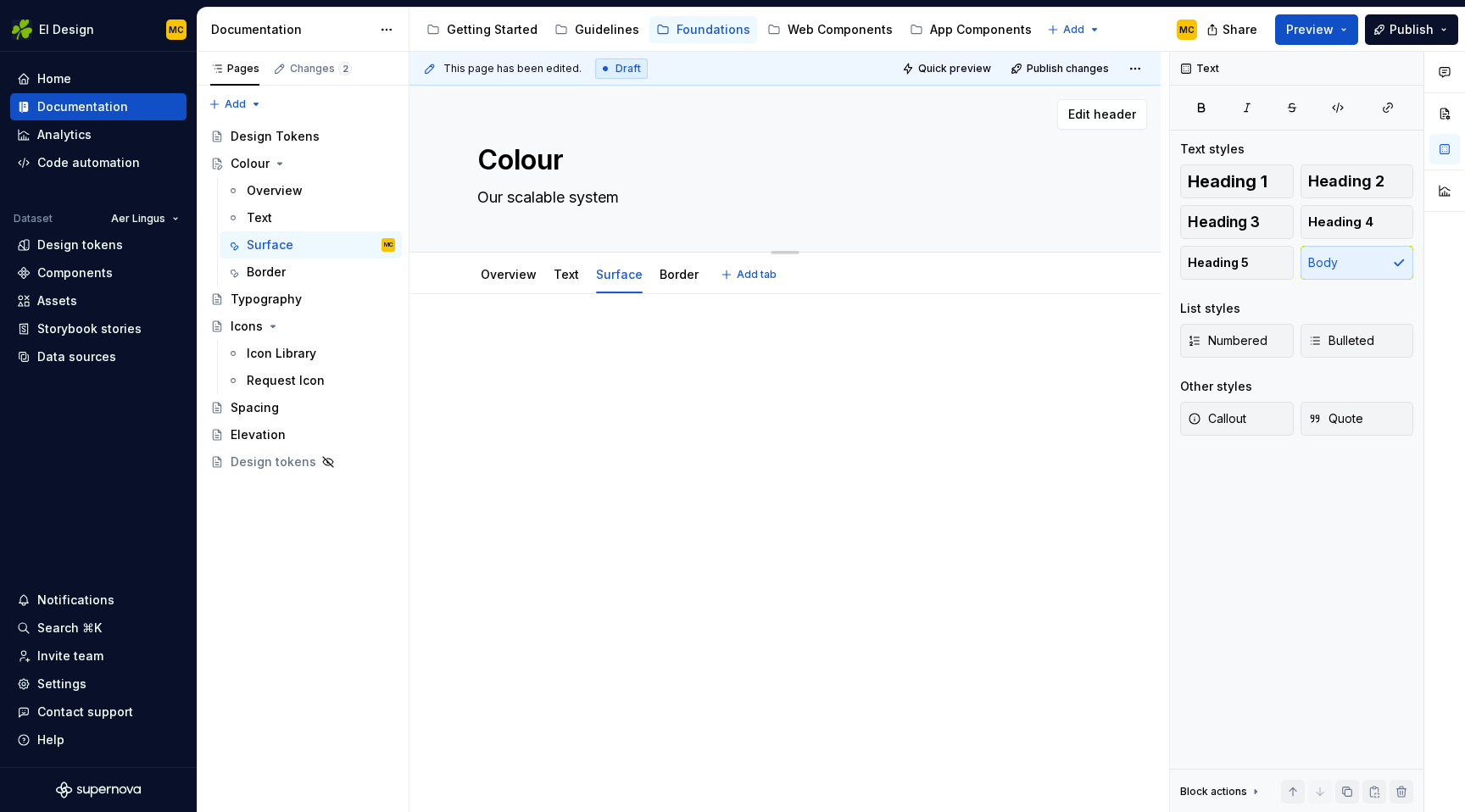
type textarea "*"
type textarea "Our scalable system"
type textarea "*"
type textarea "Our scalable system f"
type textarea "*"
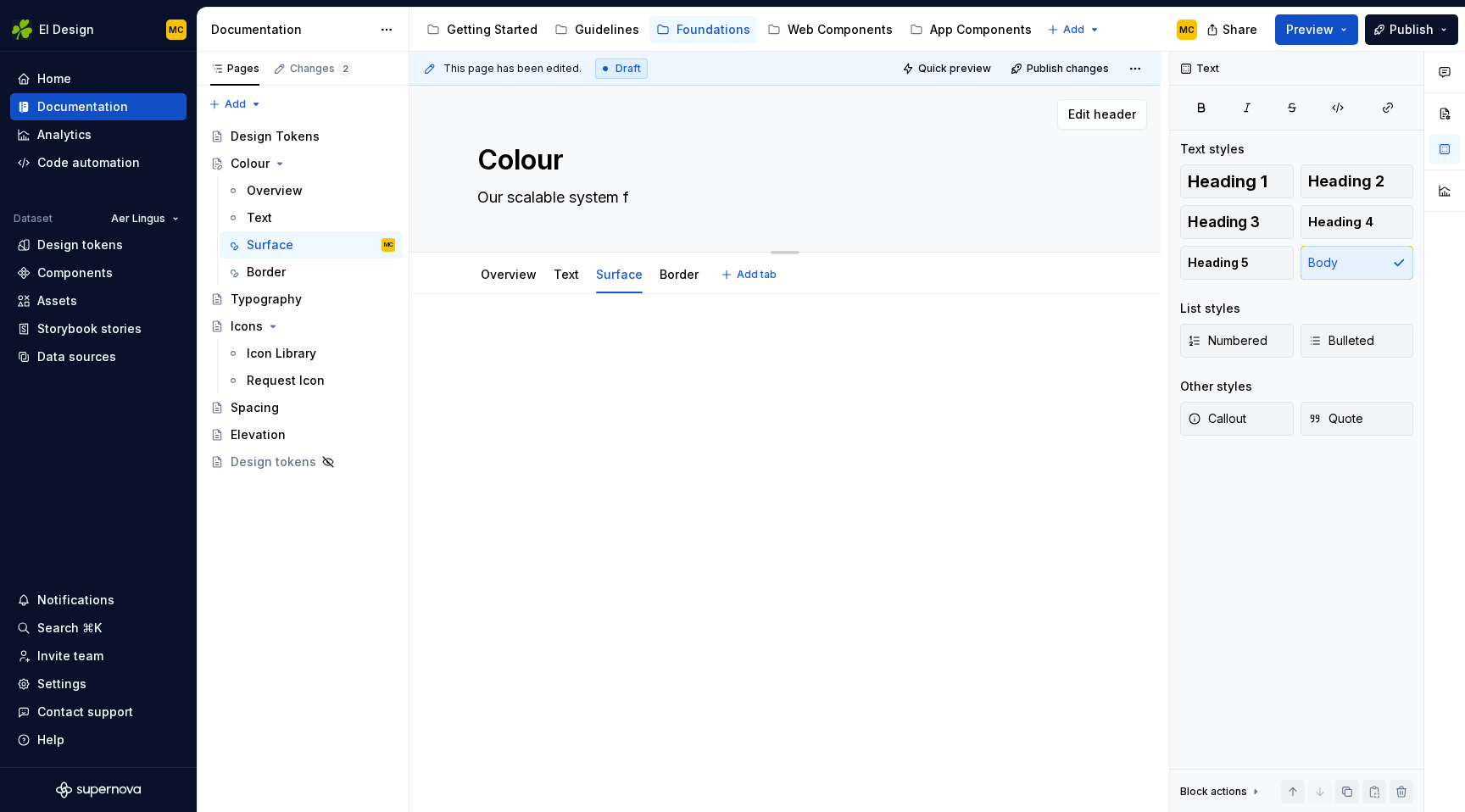
type textarea "Our scalable system fo"
type textarea "*"
type textarea "Our scalable system for"
type textarea "*"
type textarea "Our scalable system for"
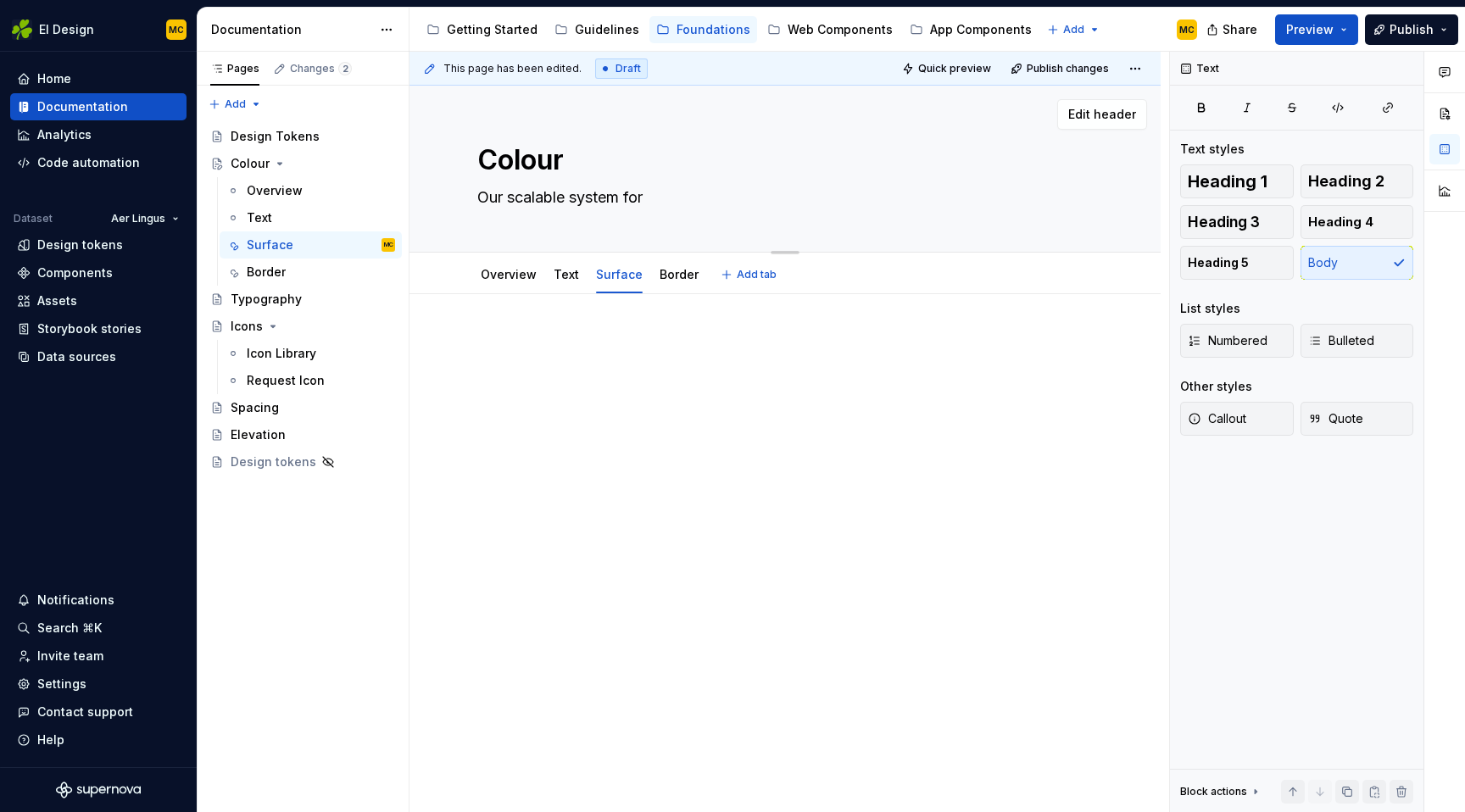
type textarea "*"
type textarea "Our scalable system for a"
type textarea "*"
type textarea "Our scalable system for ap"
type textarea "*"
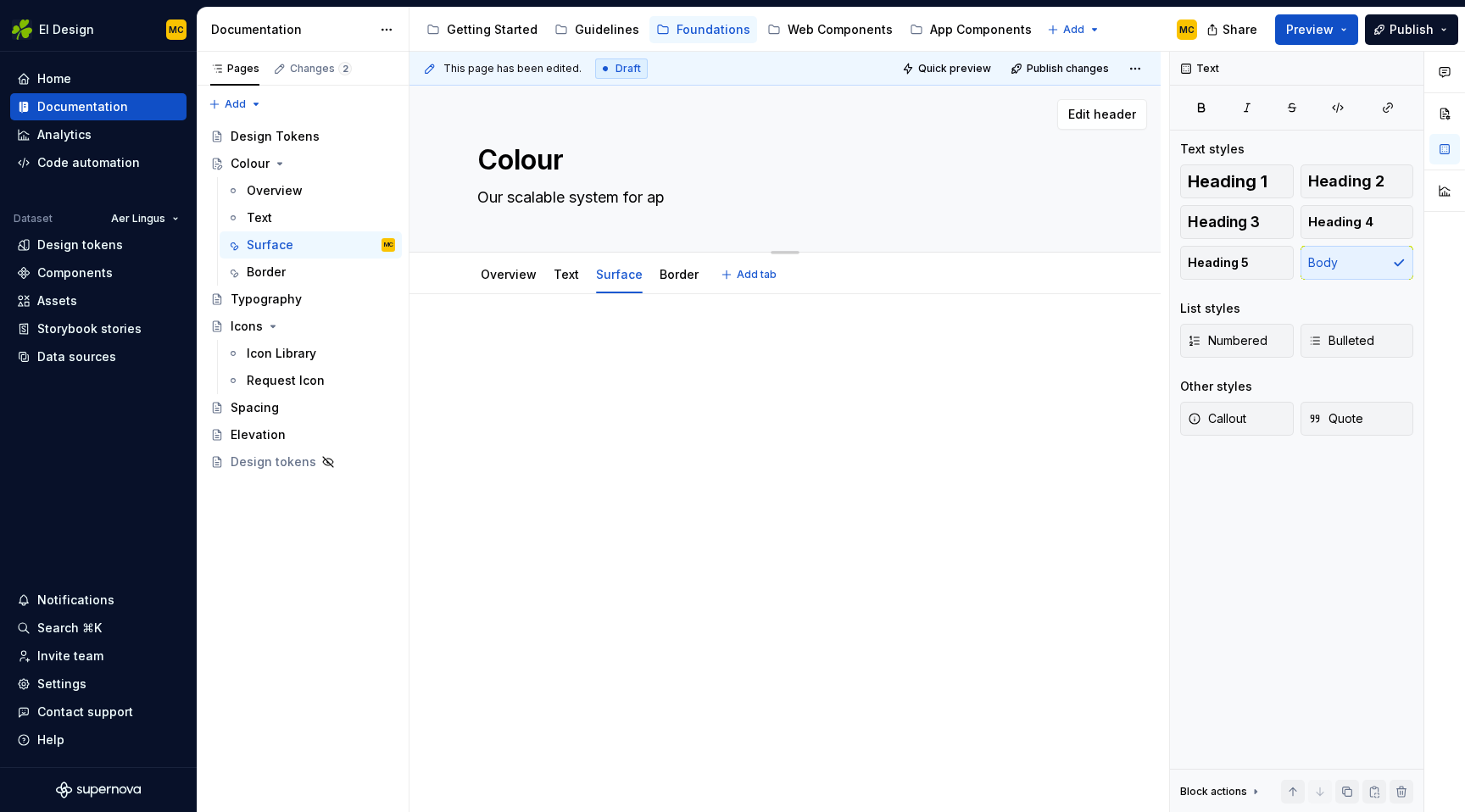
type textarea "Our scalable system for app"
type textarea "*"
type textarea "Our scalable system for appl"
type textarea "*"
type textarea "Our scalable system for apply"
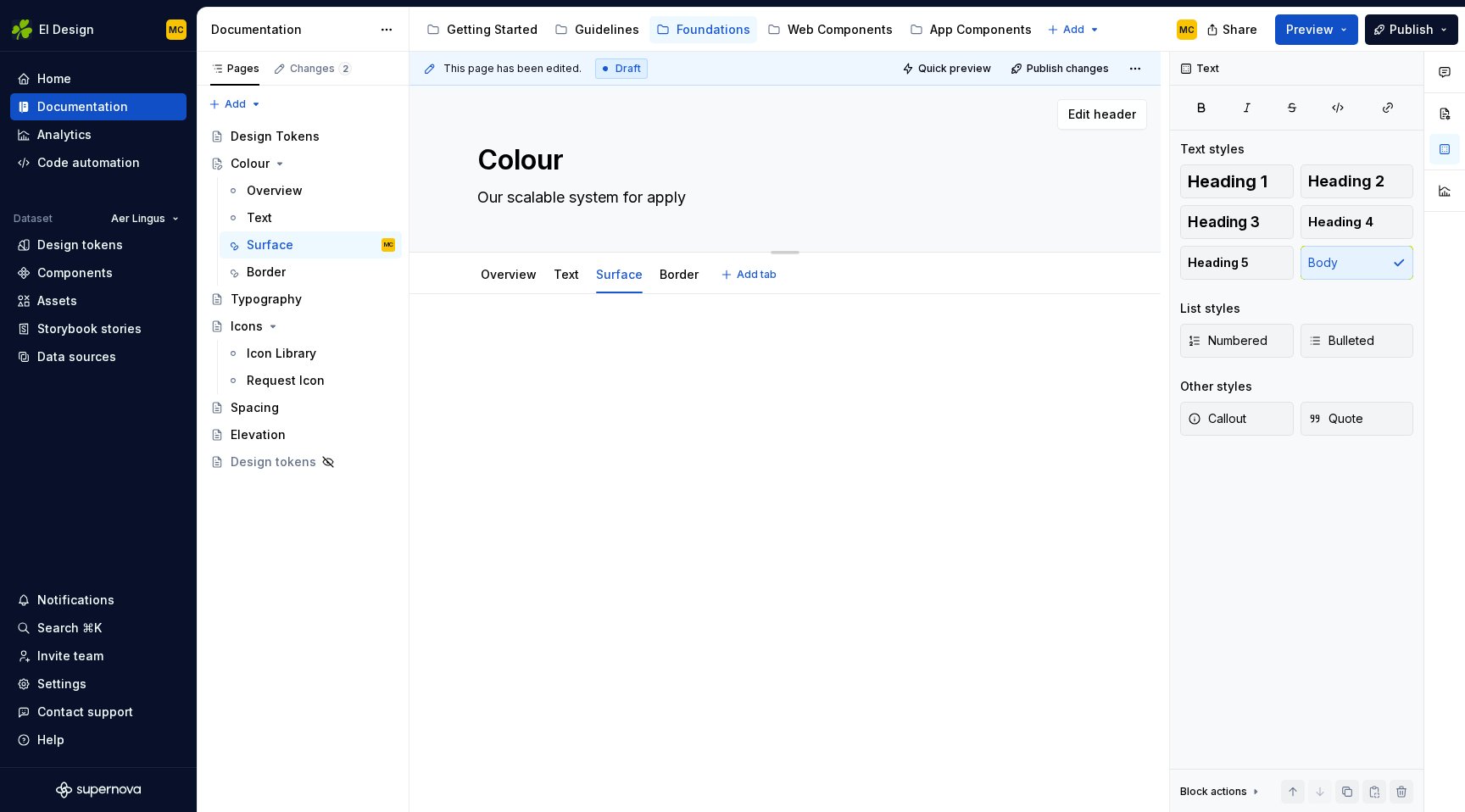
type textarea "*"
type textarea "Our scalable system for applyi"
type textarea "*"
type textarea "Our scalable system for applyin"
type textarea "*"
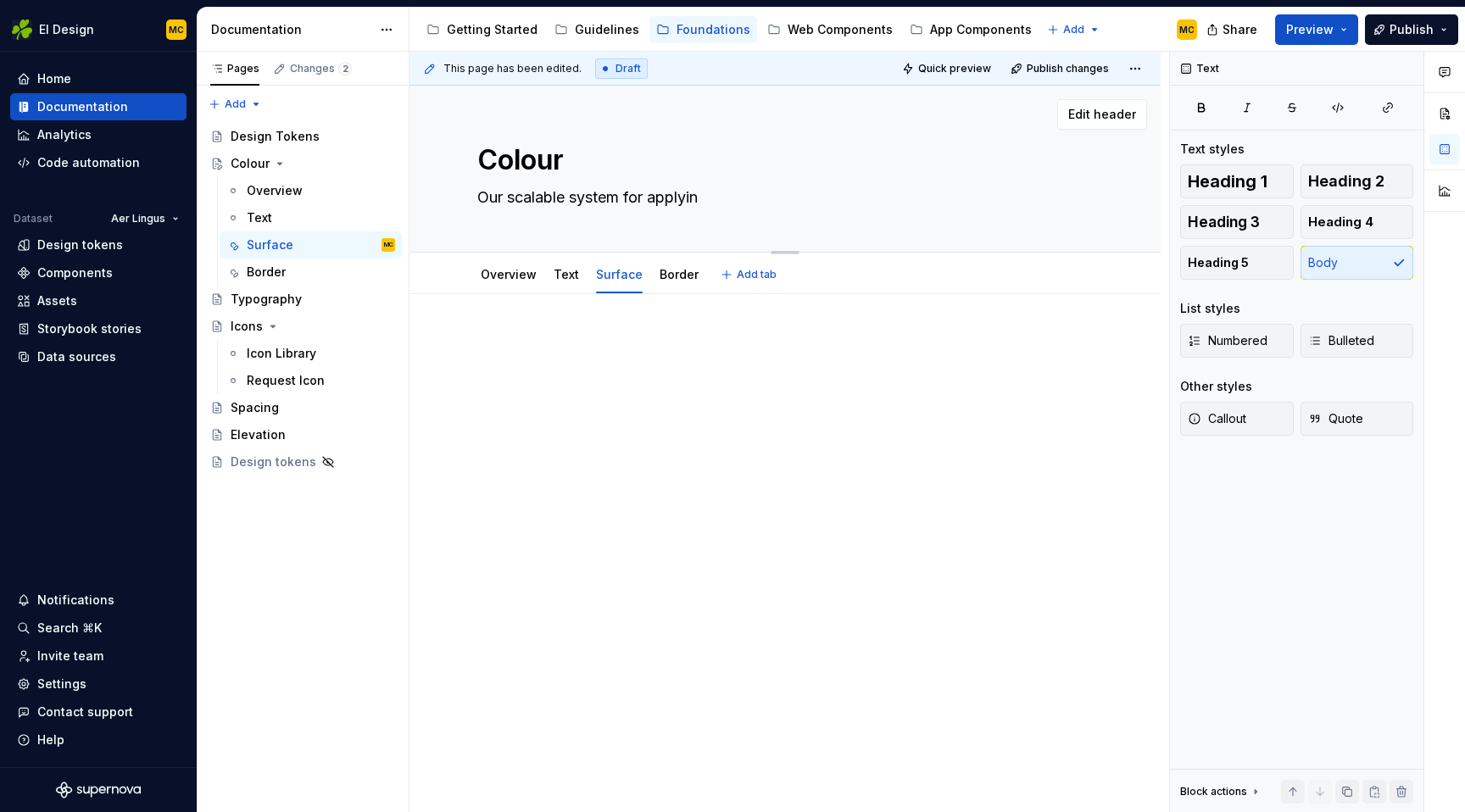
type textarea "Our scalable system for applying"
type textarea "*"
type textarea "Our scalable system for applying"
type textarea "*"
type textarea "Our scalable system for applying o"
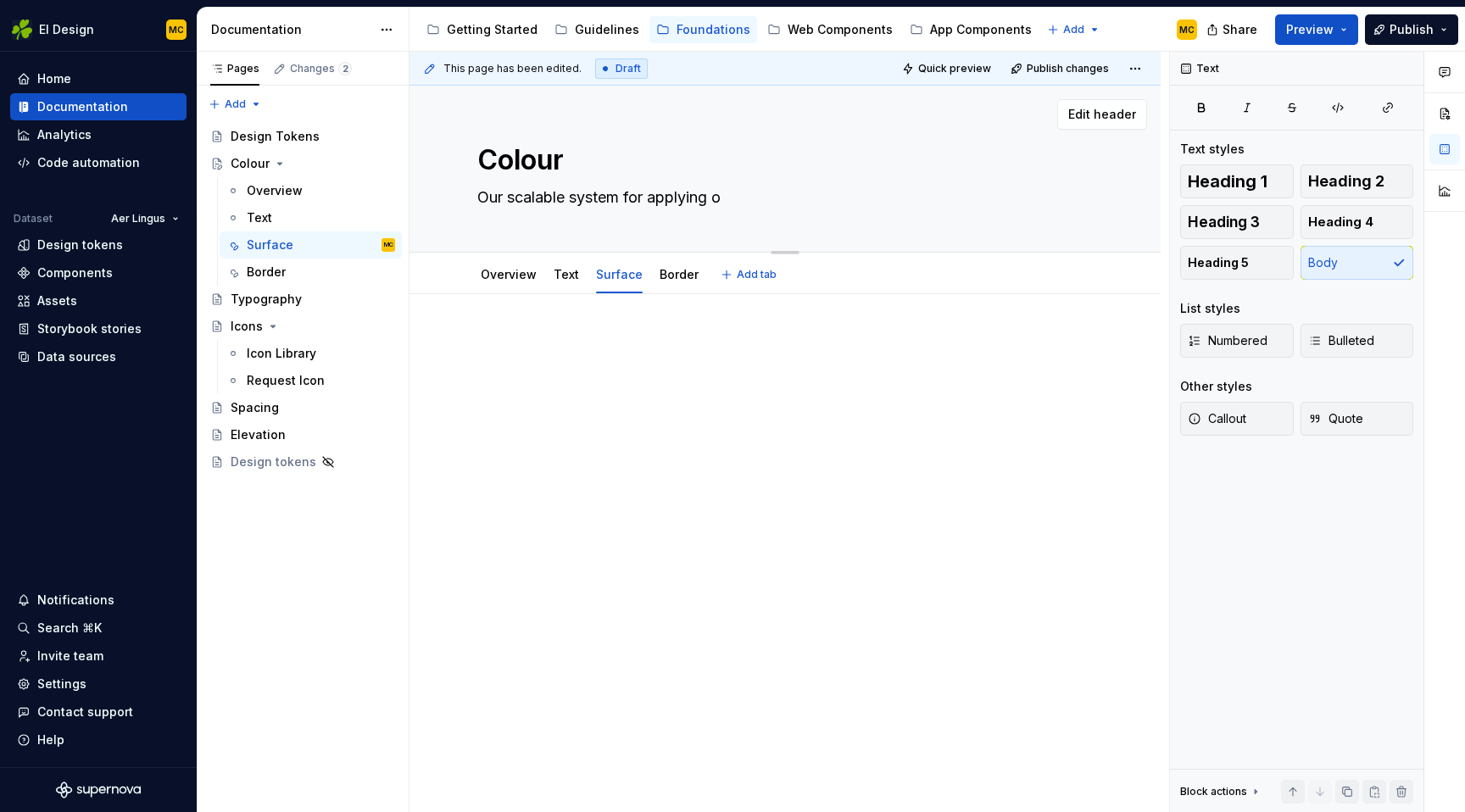
type textarea "*"
type textarea "Our scalable system for applying ou"
type textarea "*"
type textarea "Our scalable system for applying our"
type textarea "*"
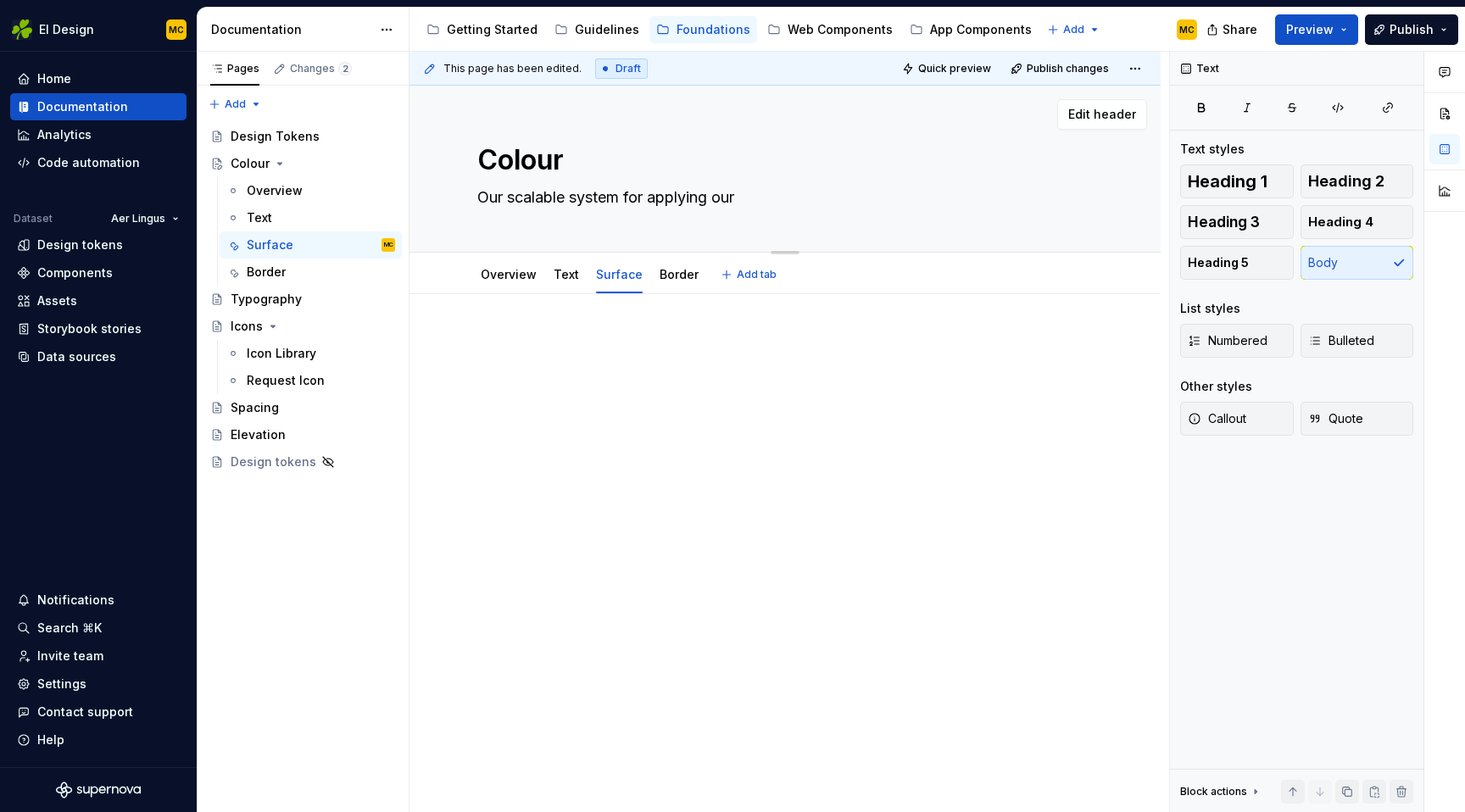
type textarea "Our scalable system for applying our"
type textarea "*"
type textarea "Our scalable system for applying our br"
type textarea "*"
type textarea "Our scalable system for applying our bra"
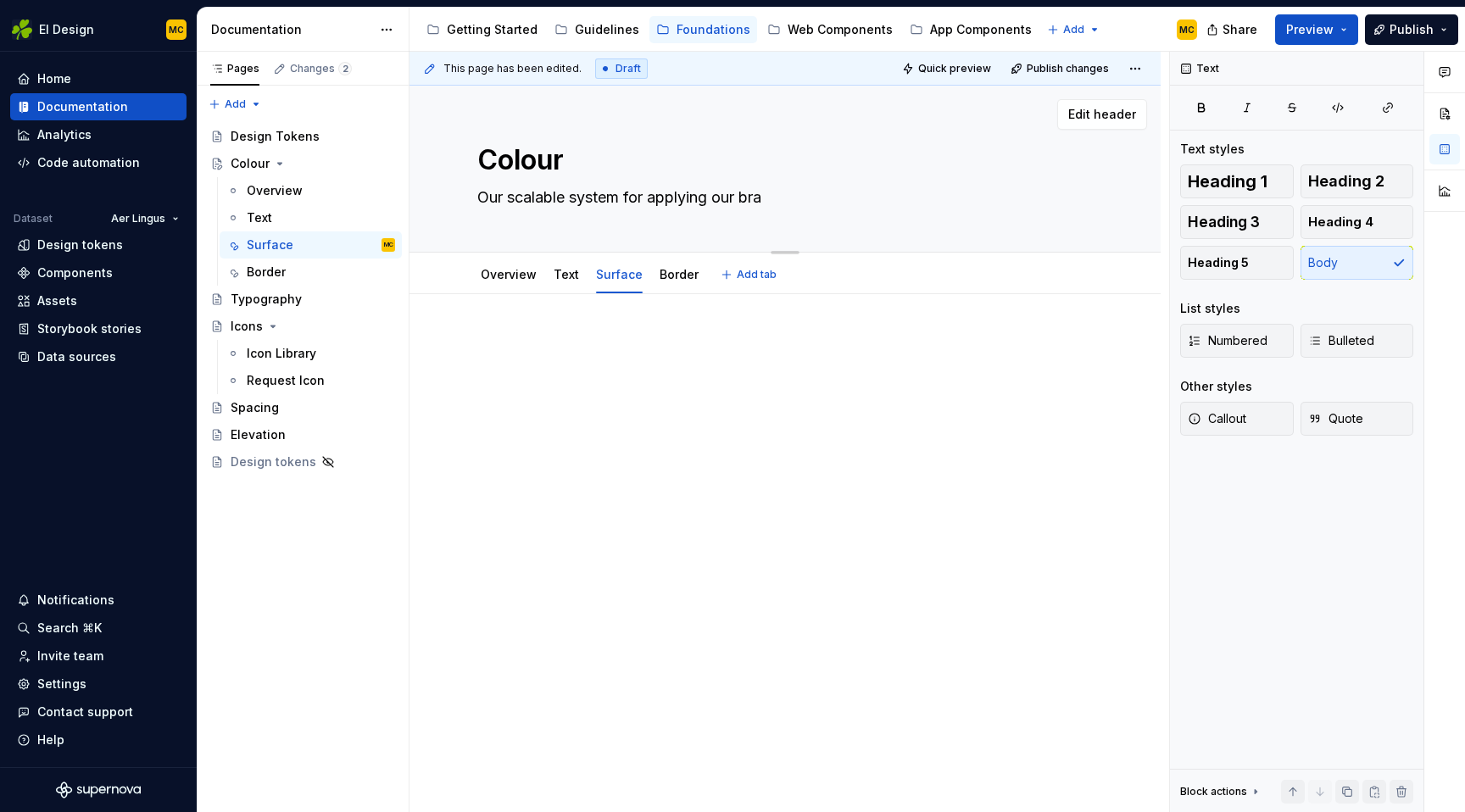
type textarea "*"
type textarea "Our scalable system for applying our bran"
type textarea "*"
type textarea "Our scalable system for applying our brand"
type textarea "*"
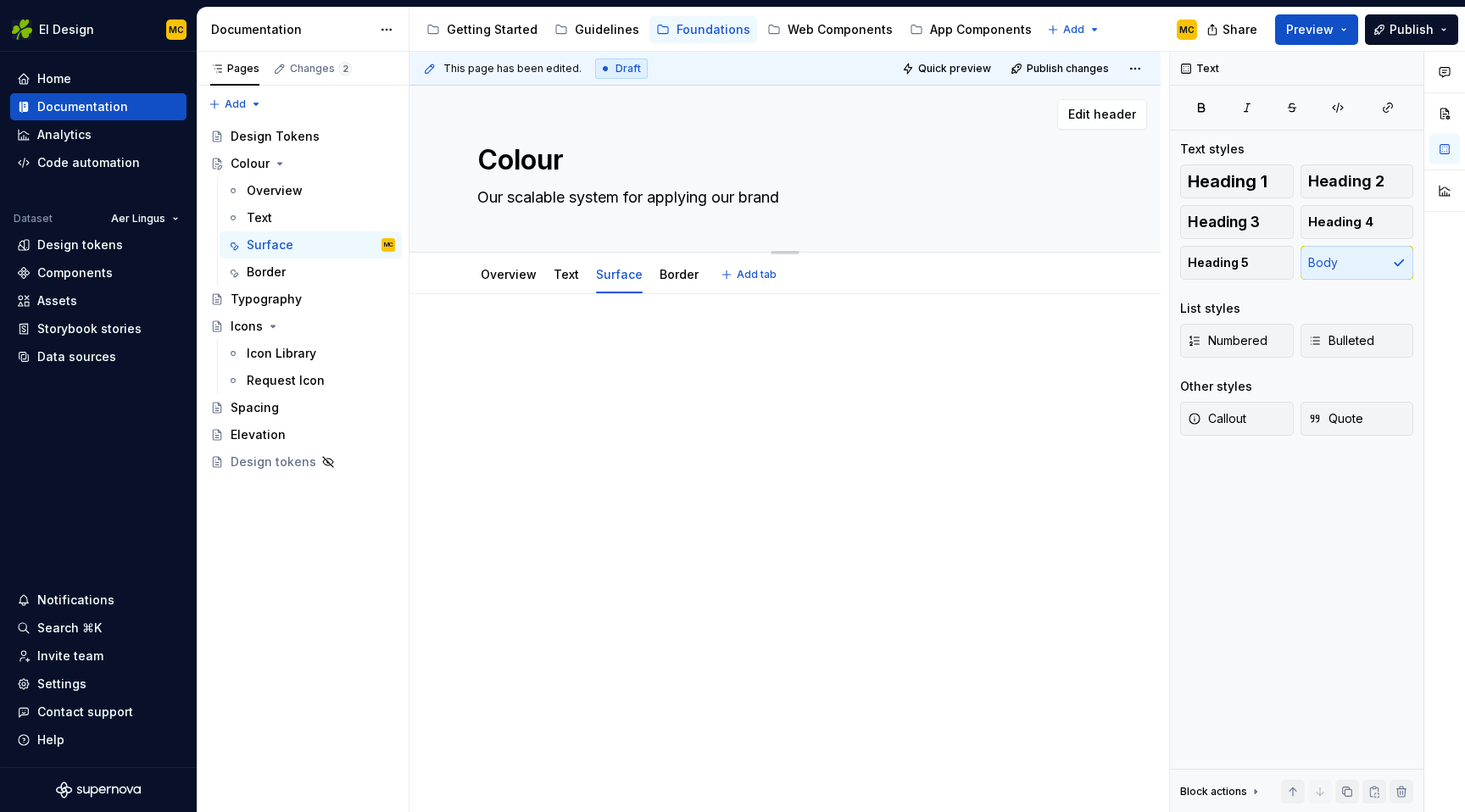
type textarea "Our scalable system for applying our brand"
type textarea "*"
type textarea "Our scalable system for applying our brand c"
type textarea "*"
type textarea "Our scalable system for applying our brand co"
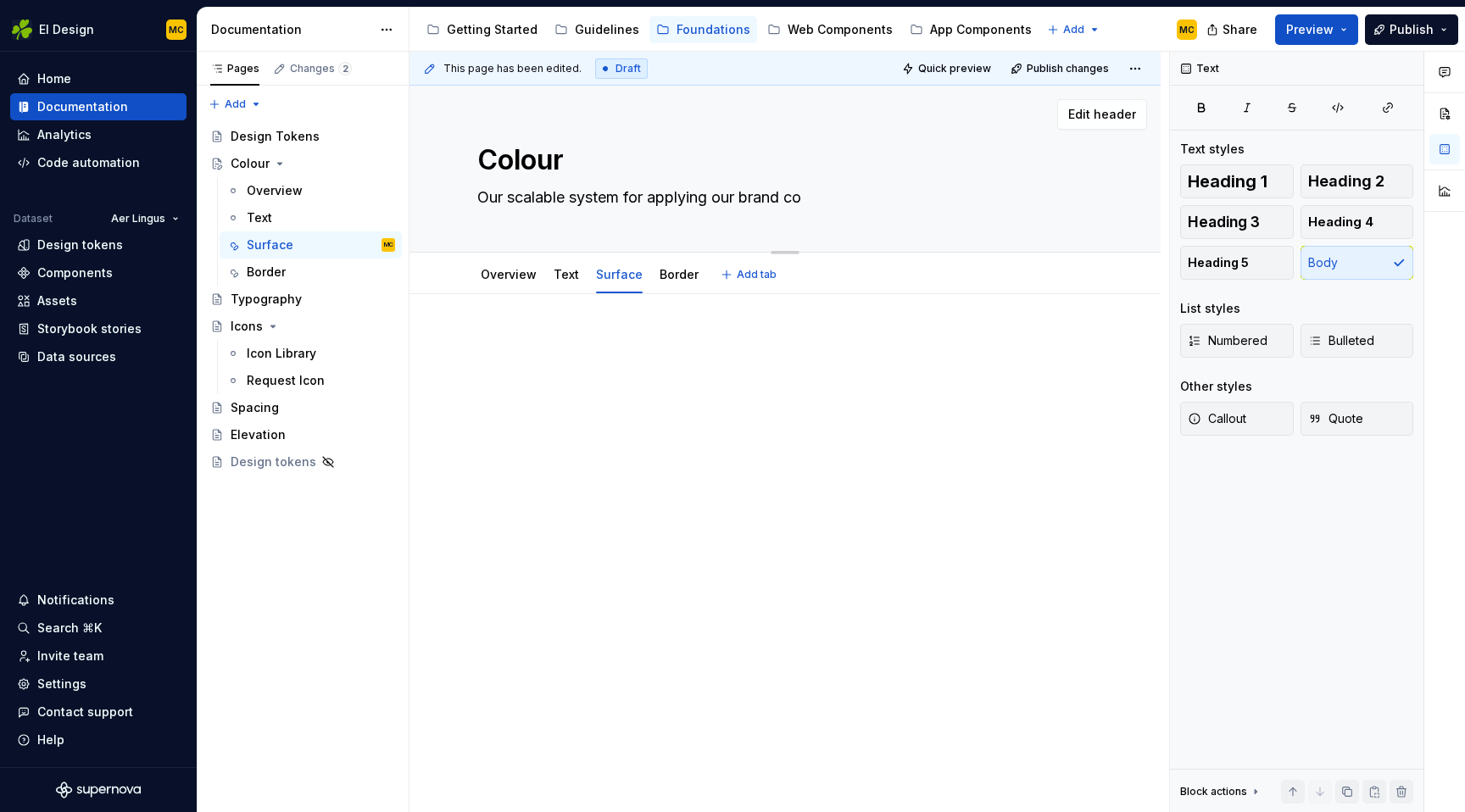
type textarea "*"
type textarea "Our scalable system for applying our brand col"
type textarea "*"
type textarea "Our scalable system for applying our brand colo"
type textarea "*"
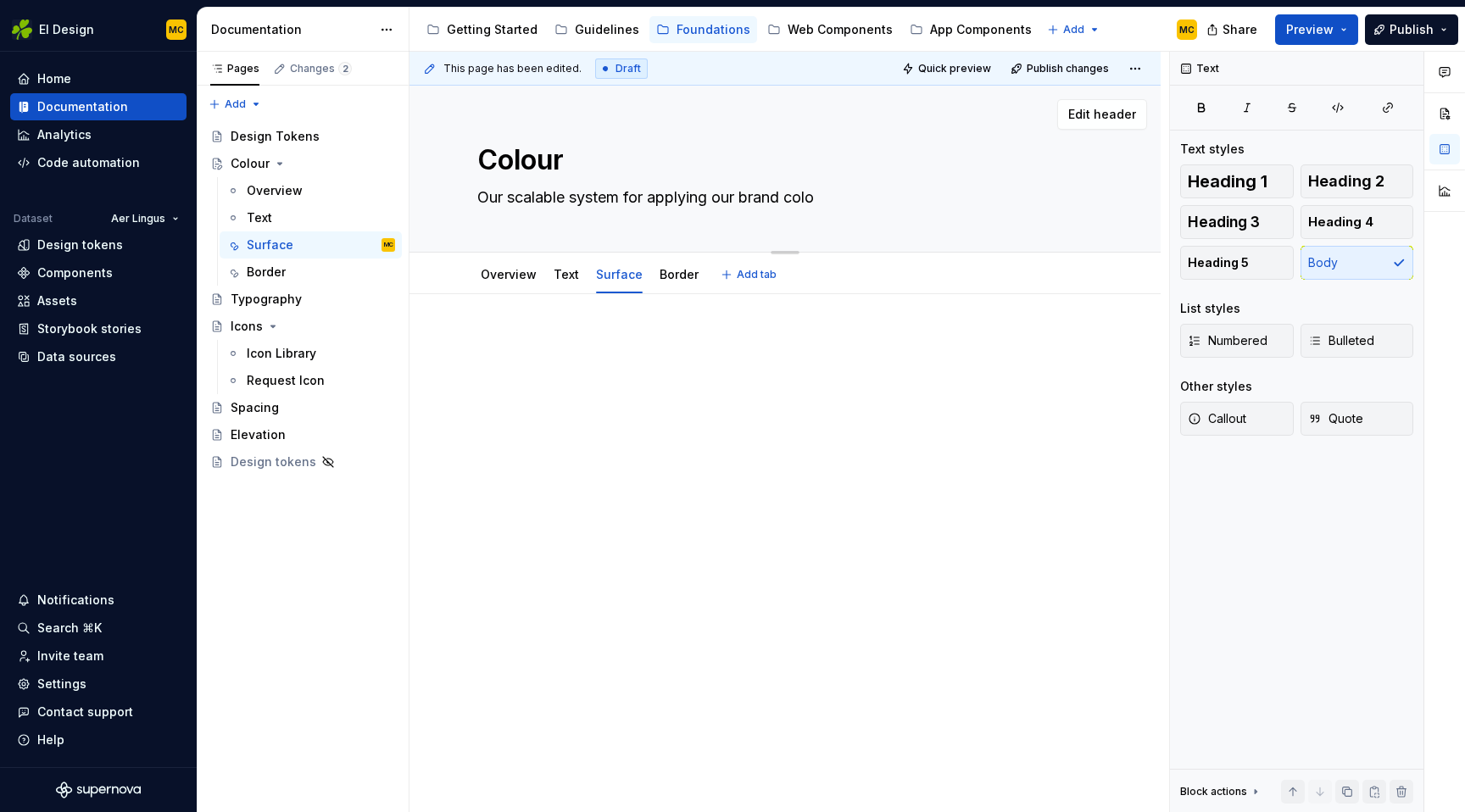
type textarea "Our scalable system for applying our brand colou"
type textarea "*"
type textarea "Our scalable system for applying our brand colour"
type textarea "*"
type textarea "Our scalable system for applying our brand colours"
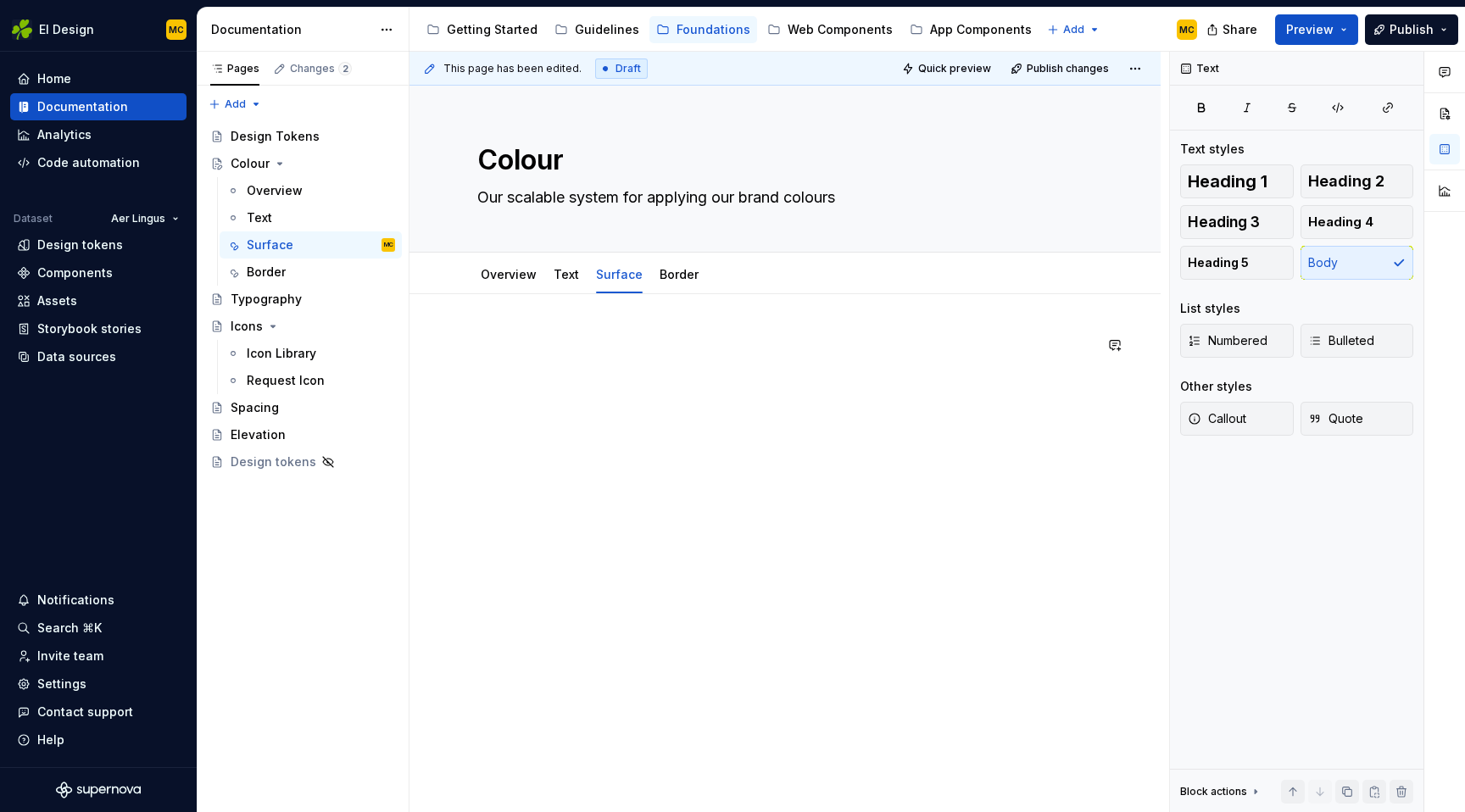
type textarea "*"
type textarea "Our scalable system for applying our brand colours"
click at [537, 361] on div at bounding box center [785, 367] width 616 height 65
type textarea "*"
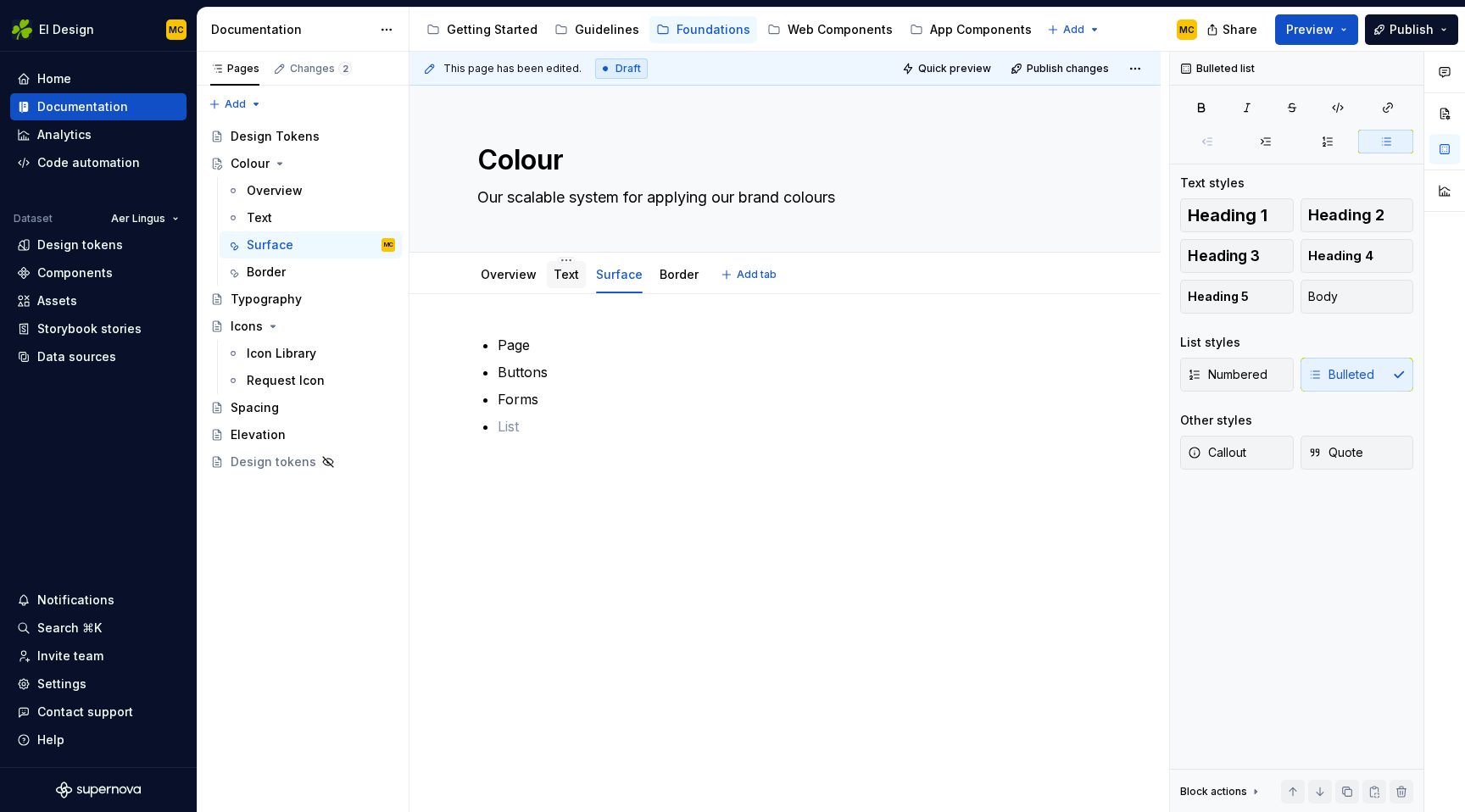
click at [565, 279] on link "Text" at bounding box center [566, 274] width 26 height 14
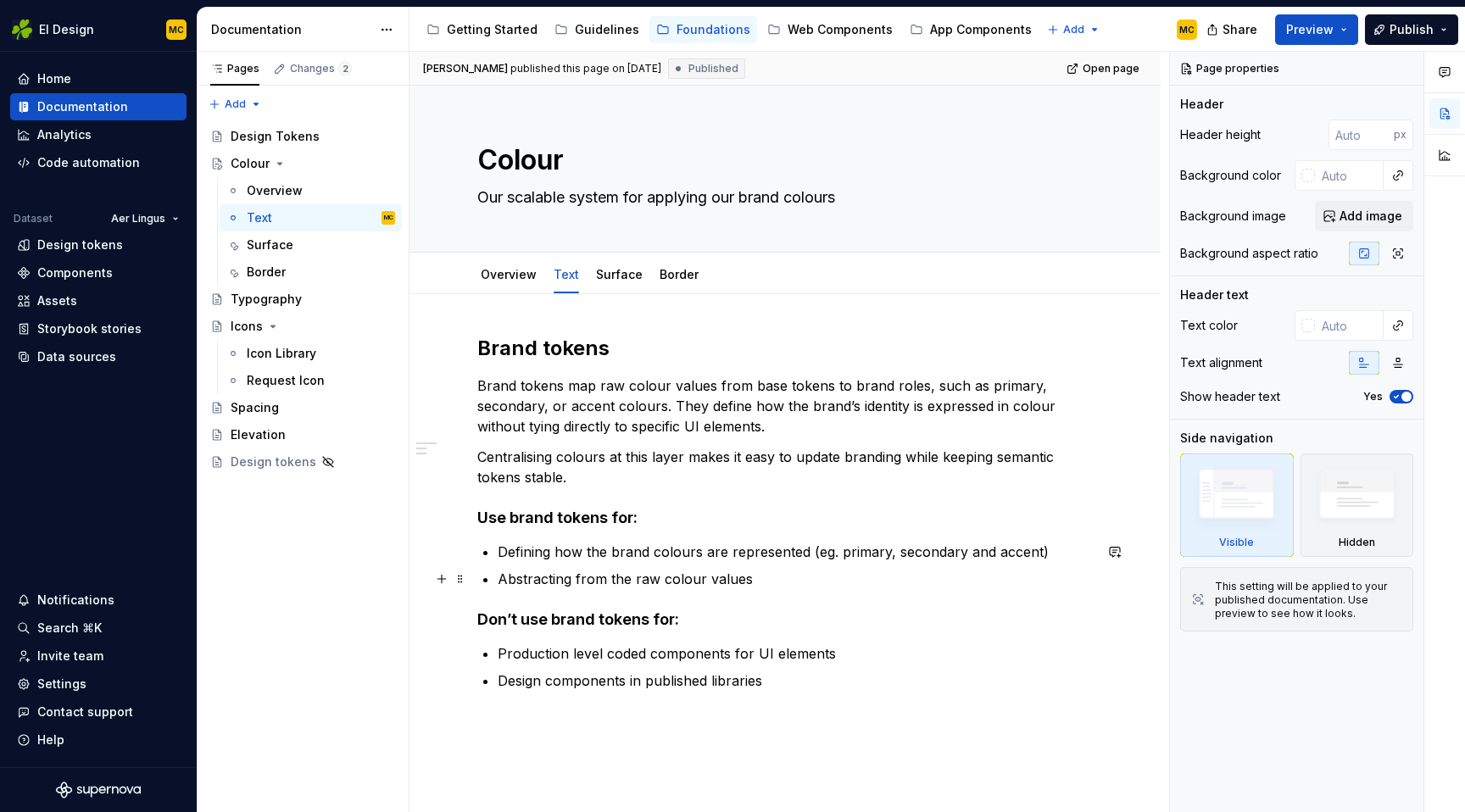
click at [619, 600] on div "Brand tokens Brand tokens map raw colour values from base tokens to brand roles…" at bounding box center [785, 513] width 616 height 356
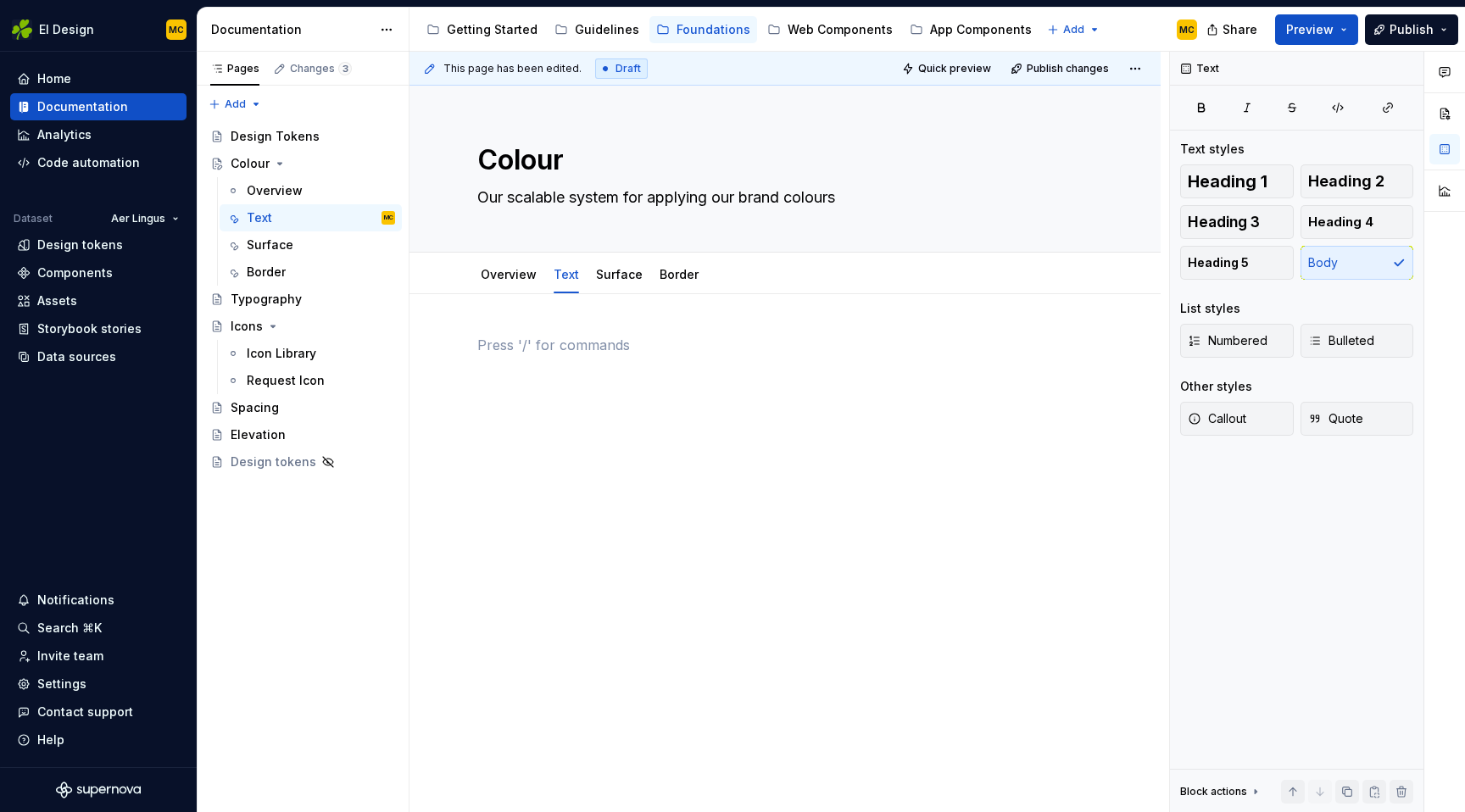
type textarea "*"
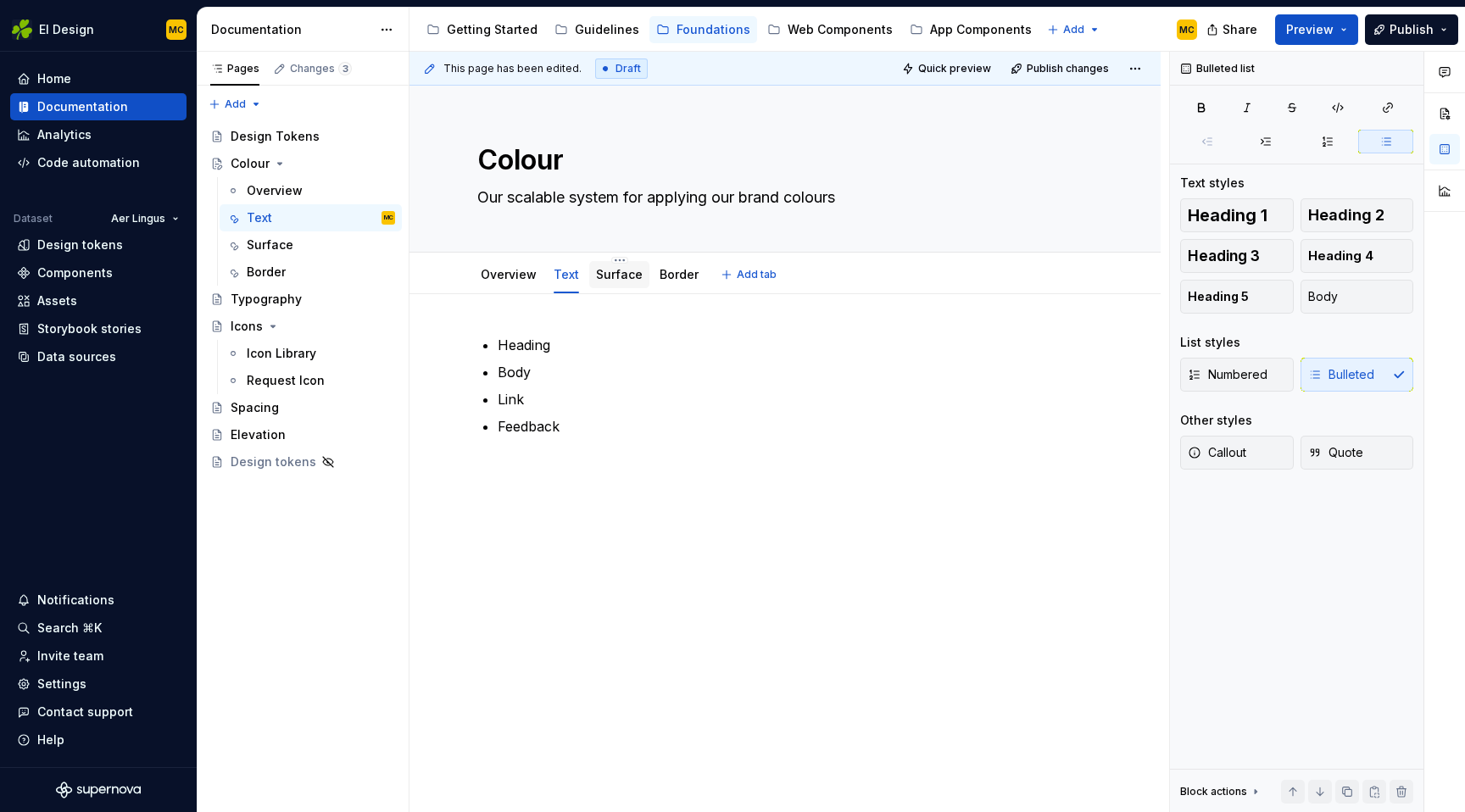
click at [625, 277] on link "Surface" at bounding box center [619, 274] width 47 height 14
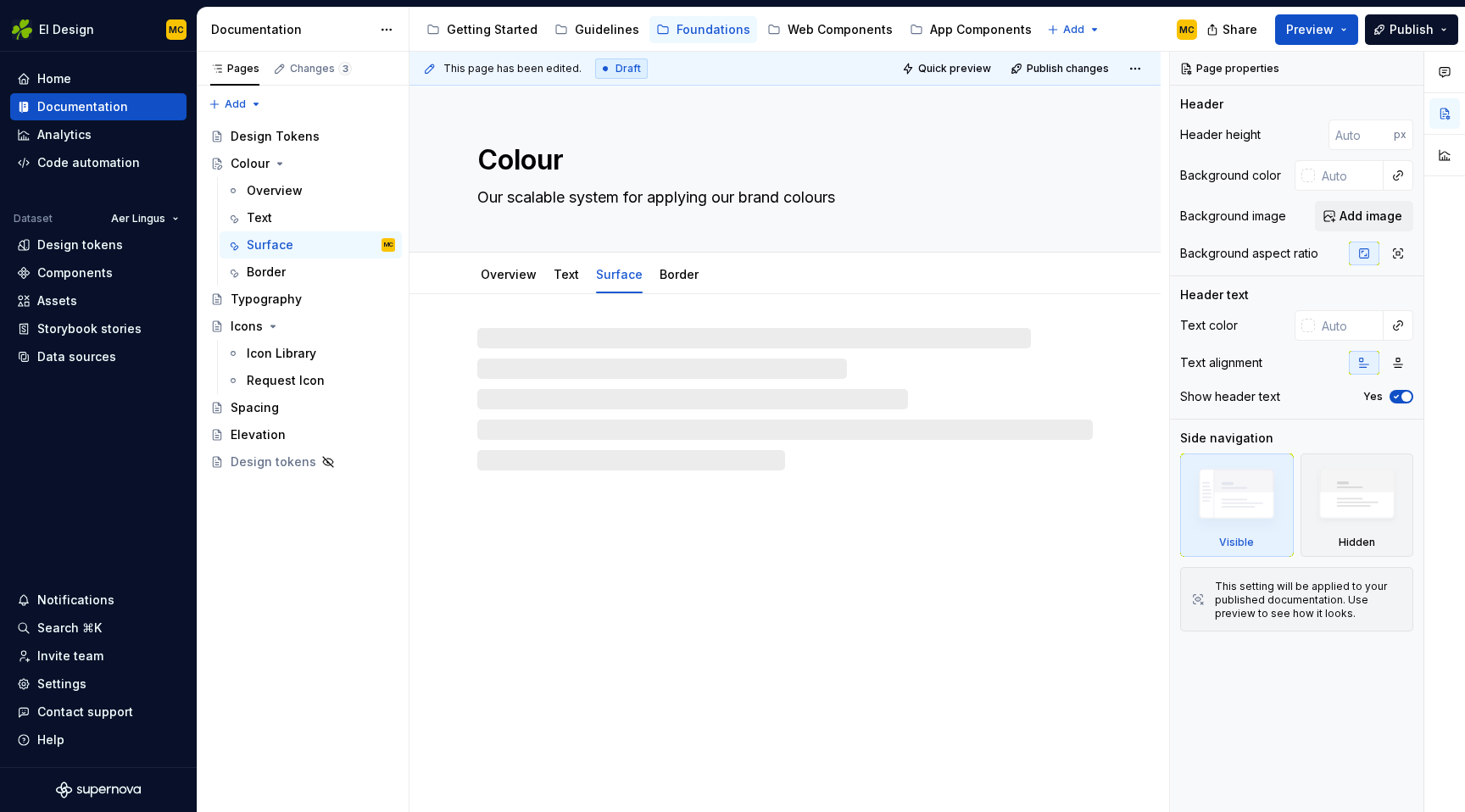
type textarea "*"
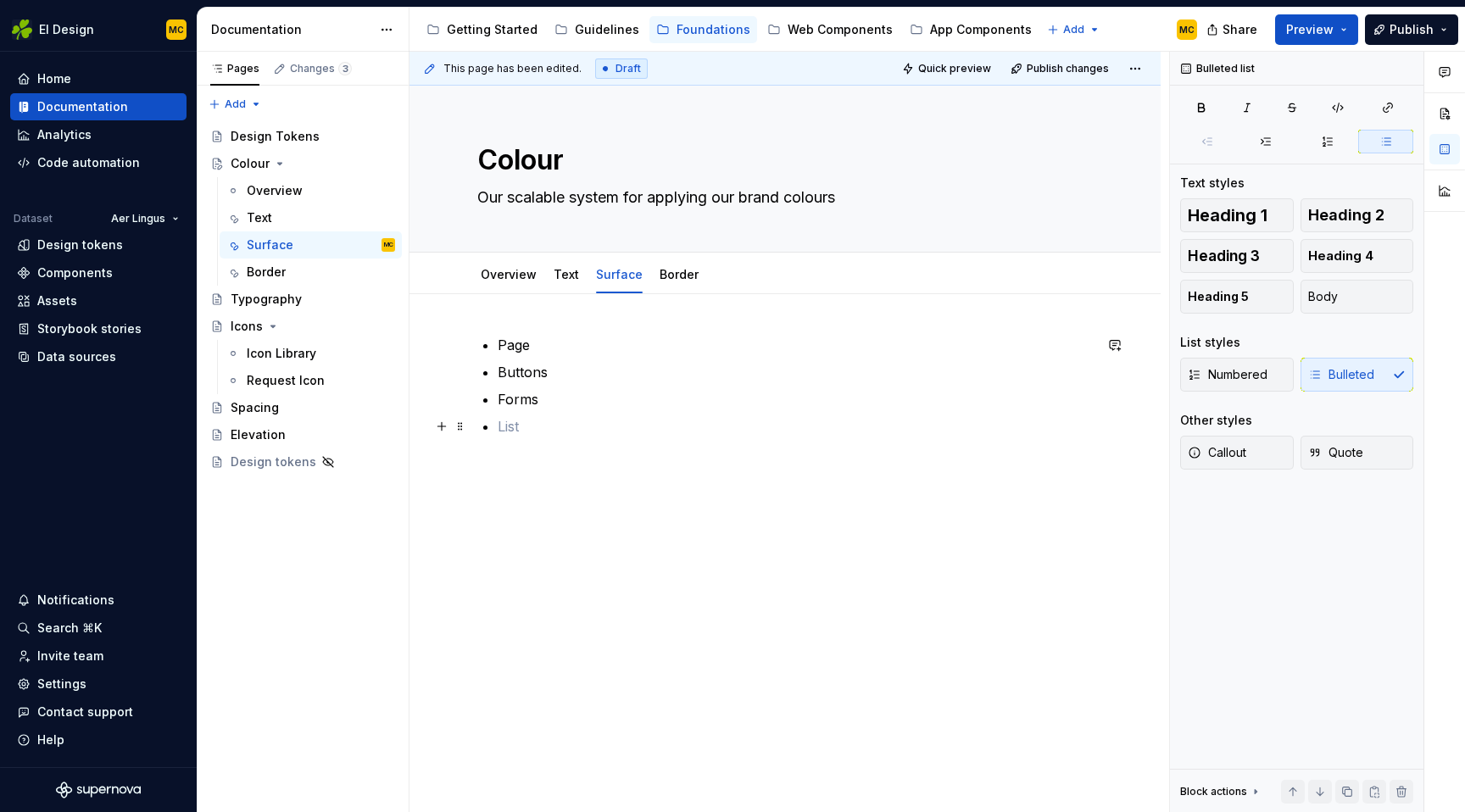
click at [539, 426] on p at bounding box center [795, 426] width 596 height 20
click at [674, 285] on div "Border" at bounding box center [679, 274] width 52 height 27
click at [673, 275] on link "Border" at bounding box center [679, 274] width 39 height 14
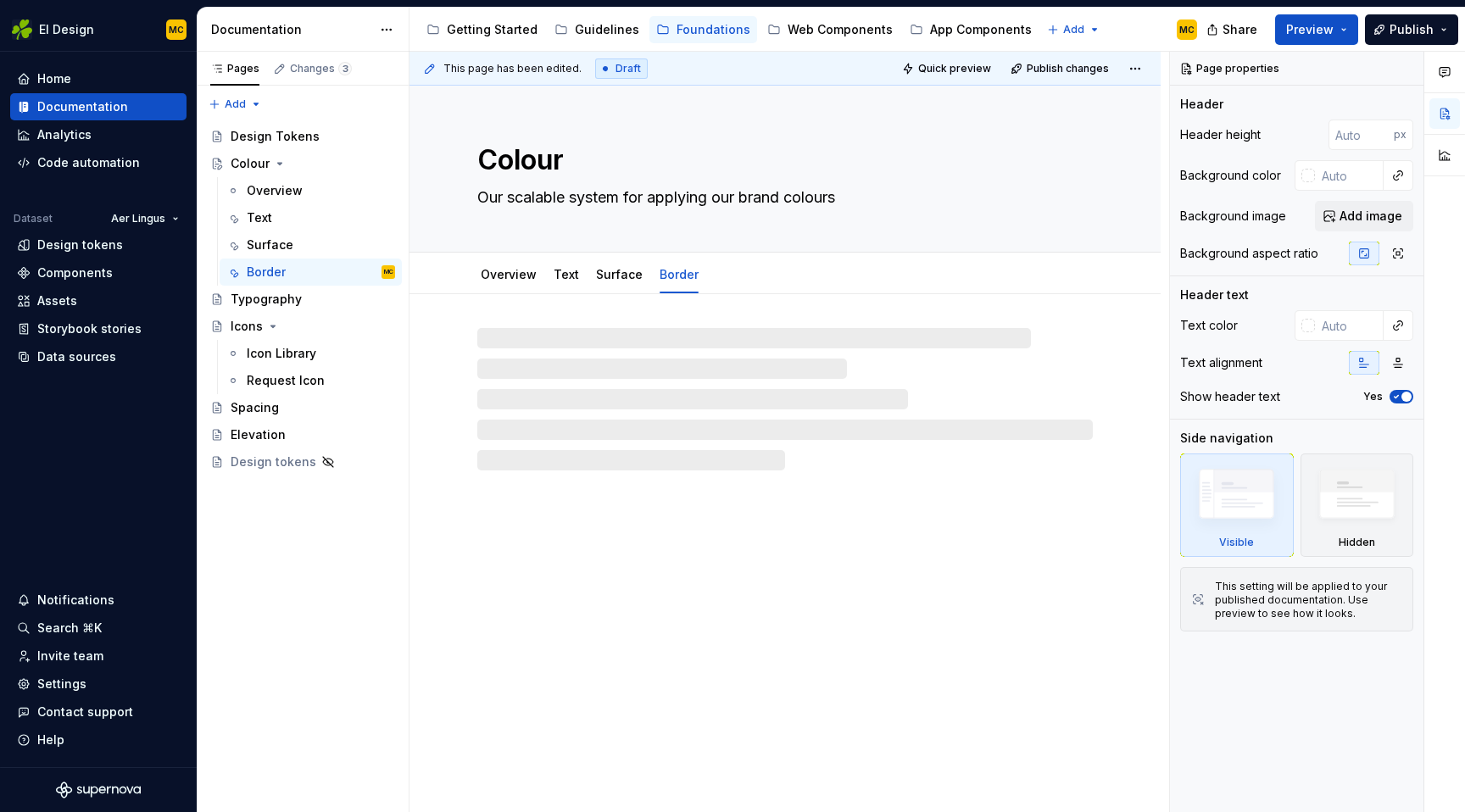
type textarea "*"
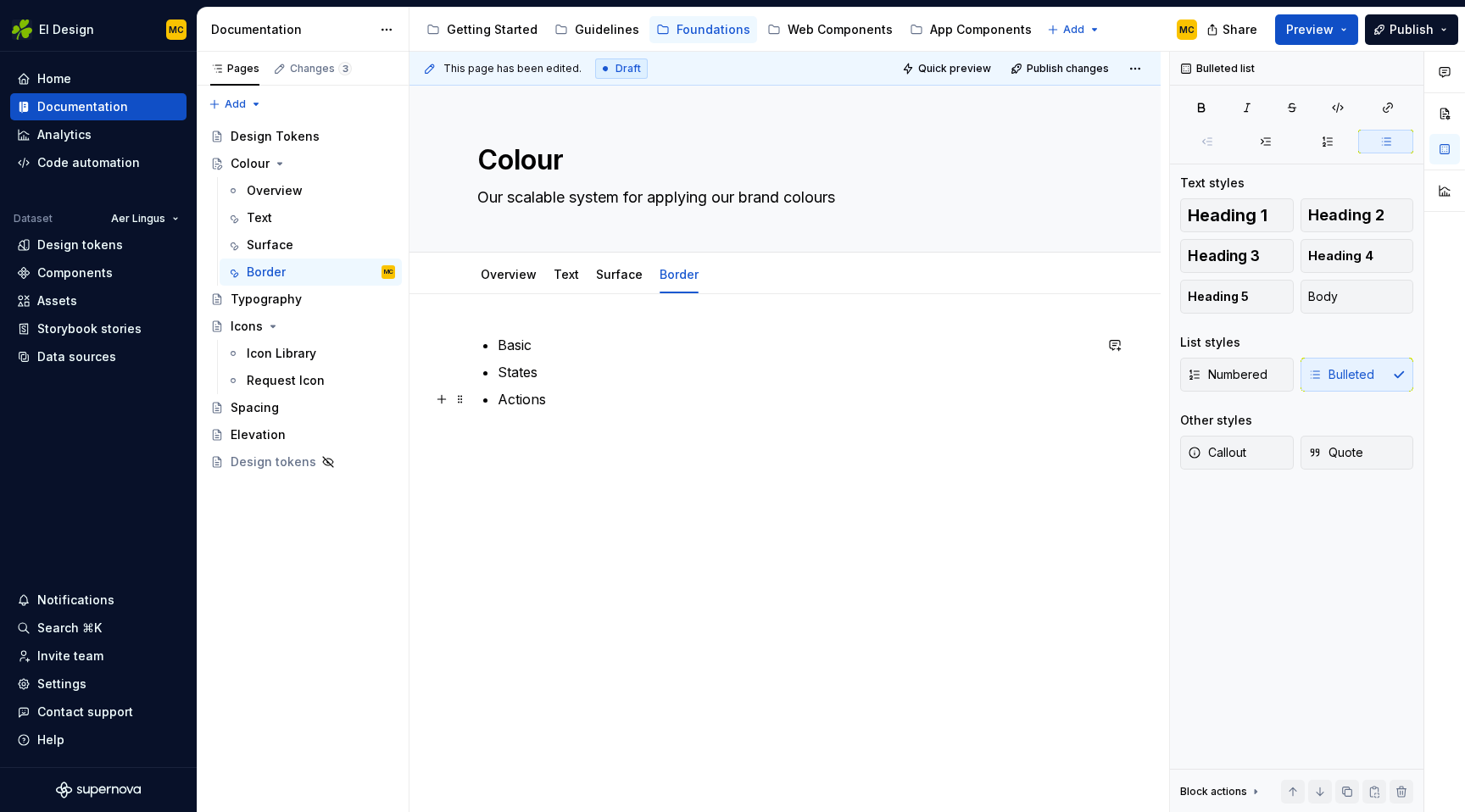
click at [593, 401] on p "Actions" at bounding box center [795, 398] width 596 height 20
click at [622, 477] on div "Basic States Actions Feedback" at bounding box center [785, 497] width 751 height 406
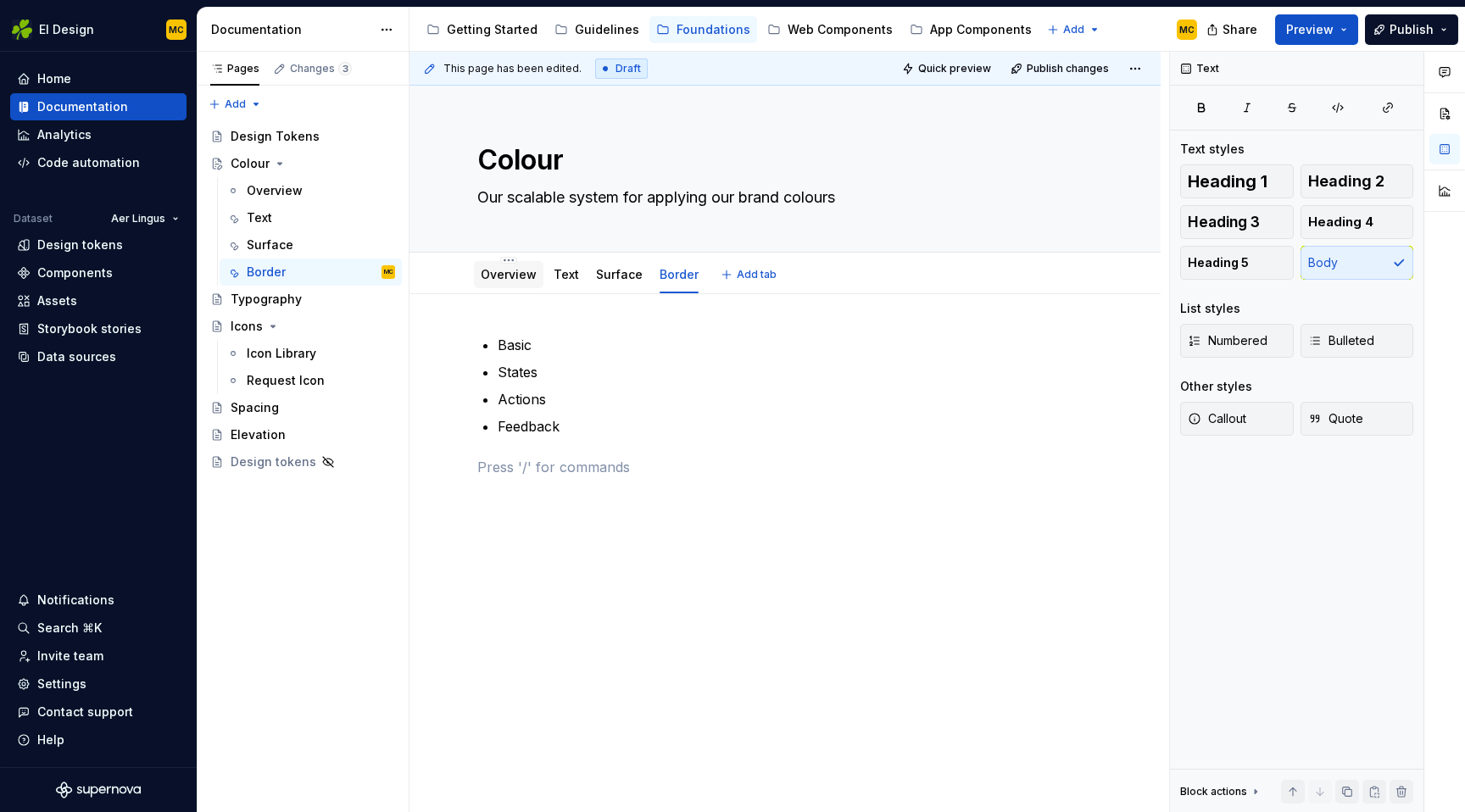
click at [511, 280] on link "Overview" at bounding box center [508, 274] width 56 height 14
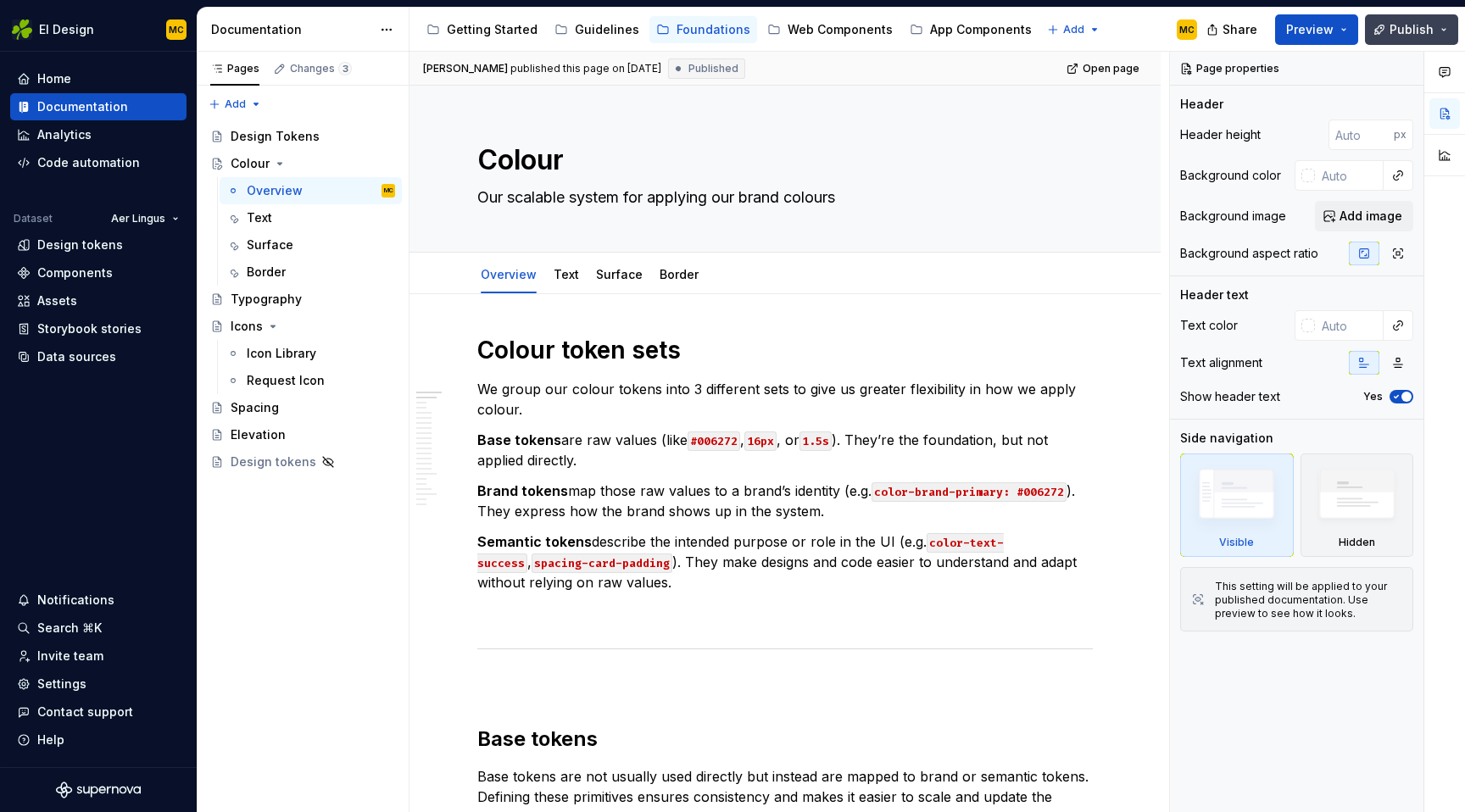
click at [1411, 30] on span "Publish" at bounding box center [1412, 30] width 44 height 17
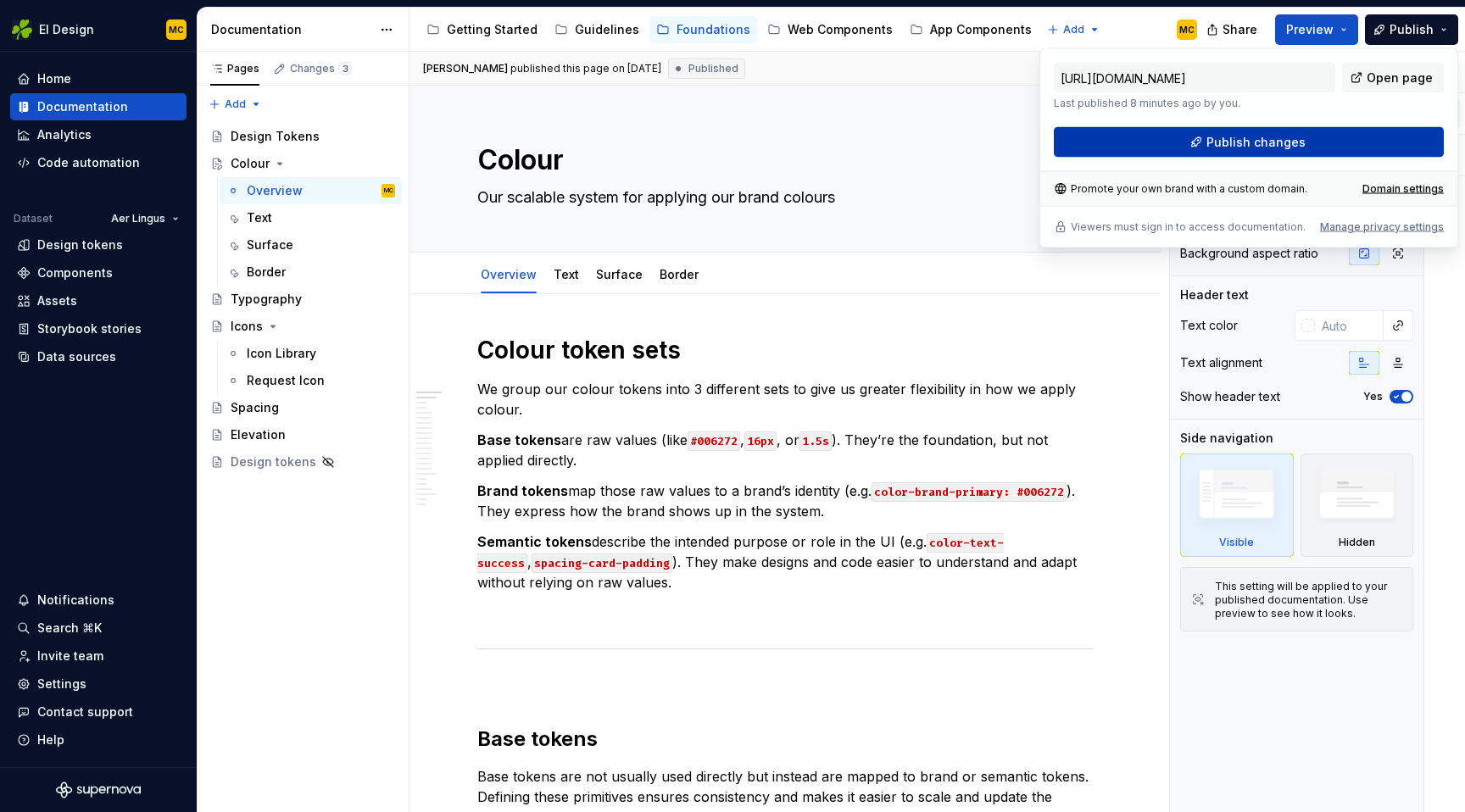
click at [1299, 142] on span "Publish changes" at bounding box center [1256, 143] width 99 height 17
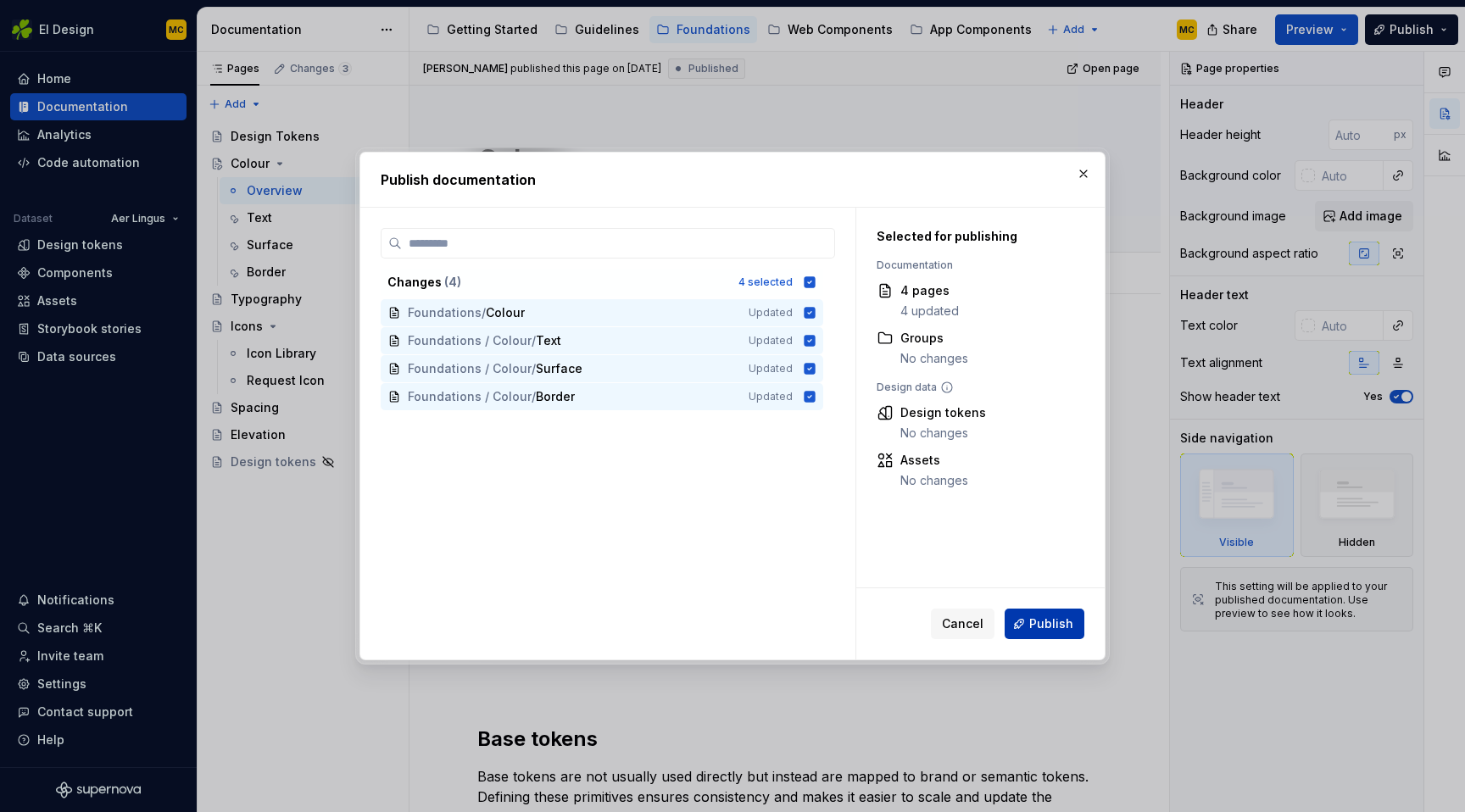
click at [1059, 618] on span "Publish" at bounding box center [1051, 624] width 44 height 17
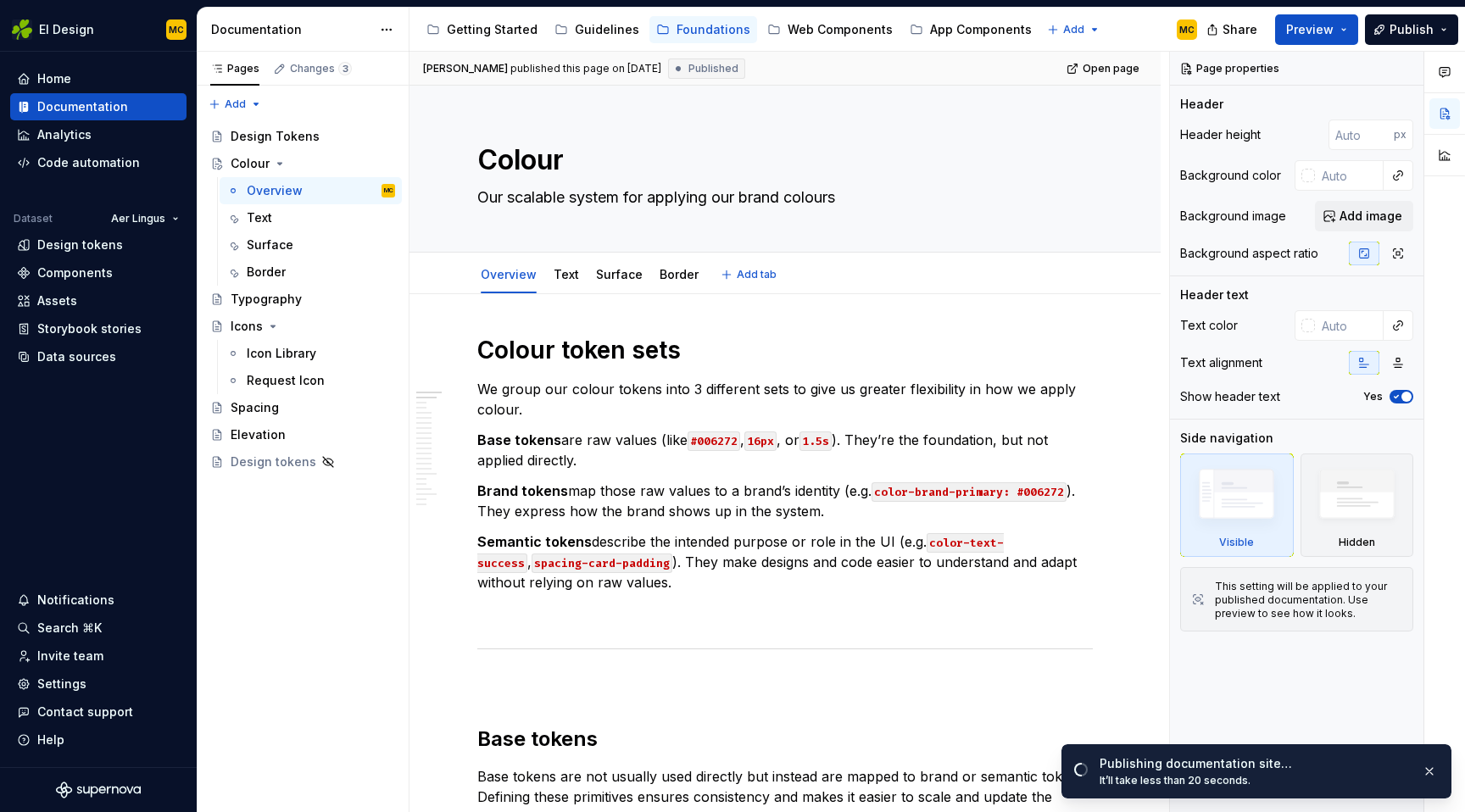
type textarea "*"
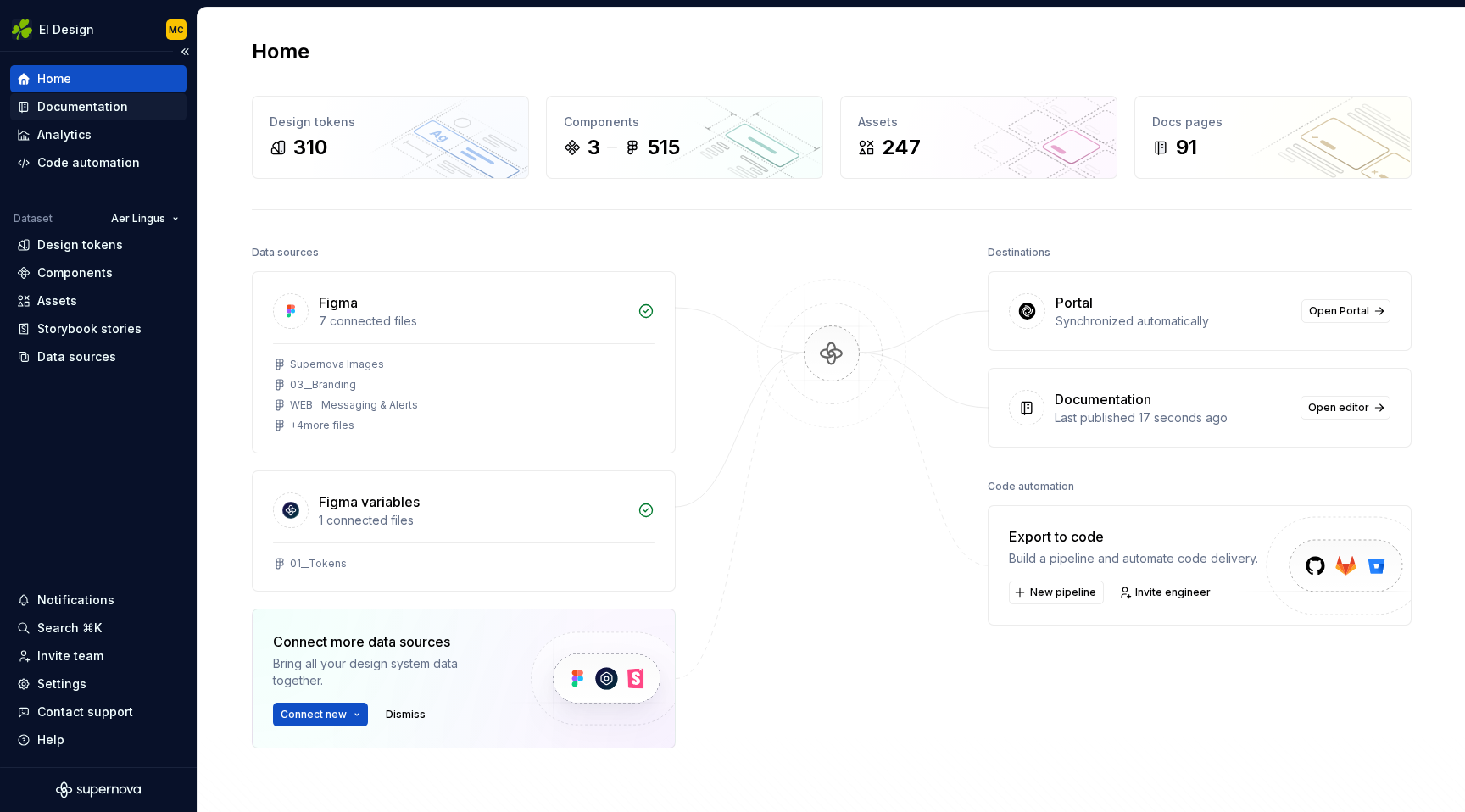
click at [132, 109] on div "Documentation" at bounding box center [98, 107] width 163 height 17
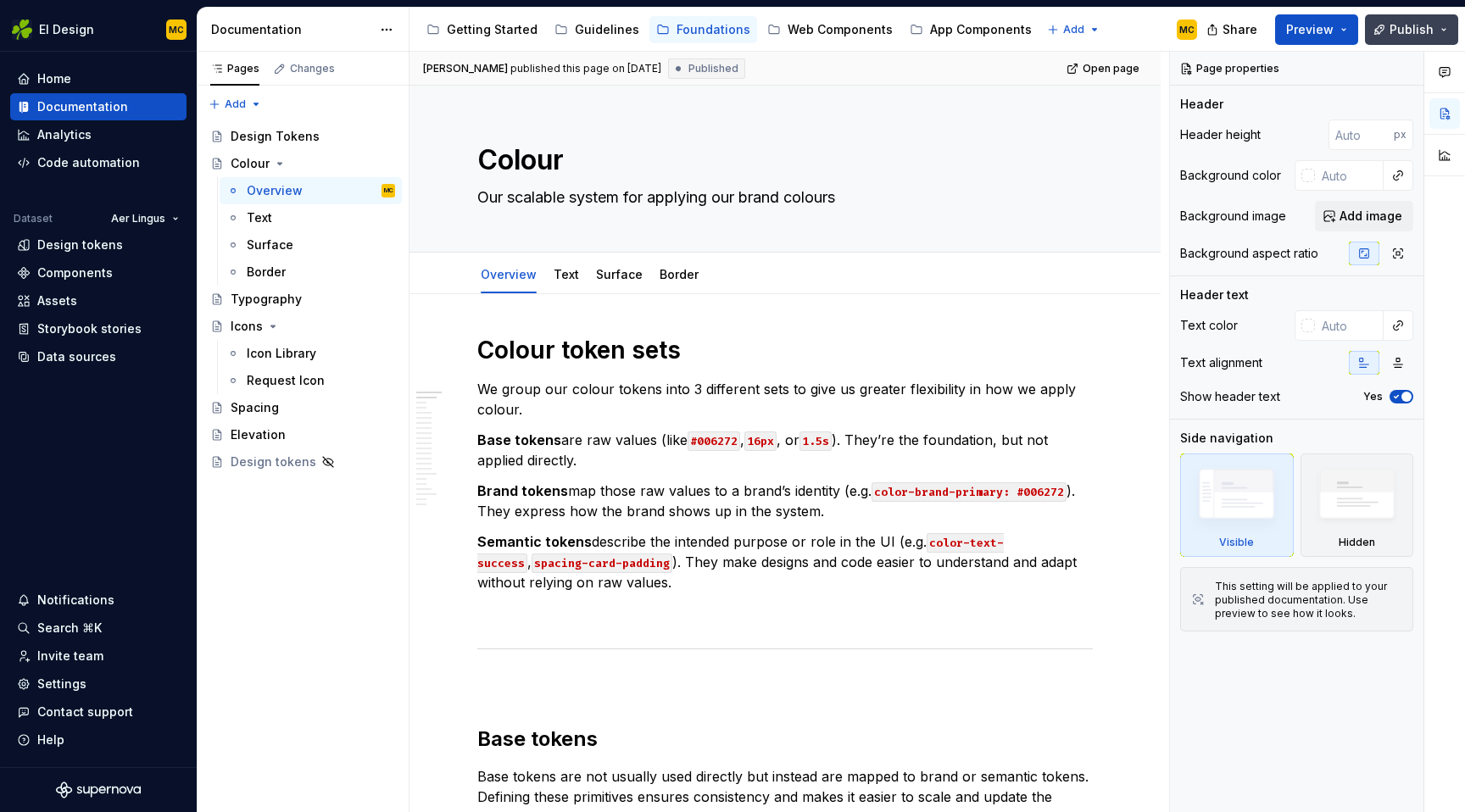
click at [1448, 30] on button "Publish" at bounding box center [1412, 30] width 93 height 30
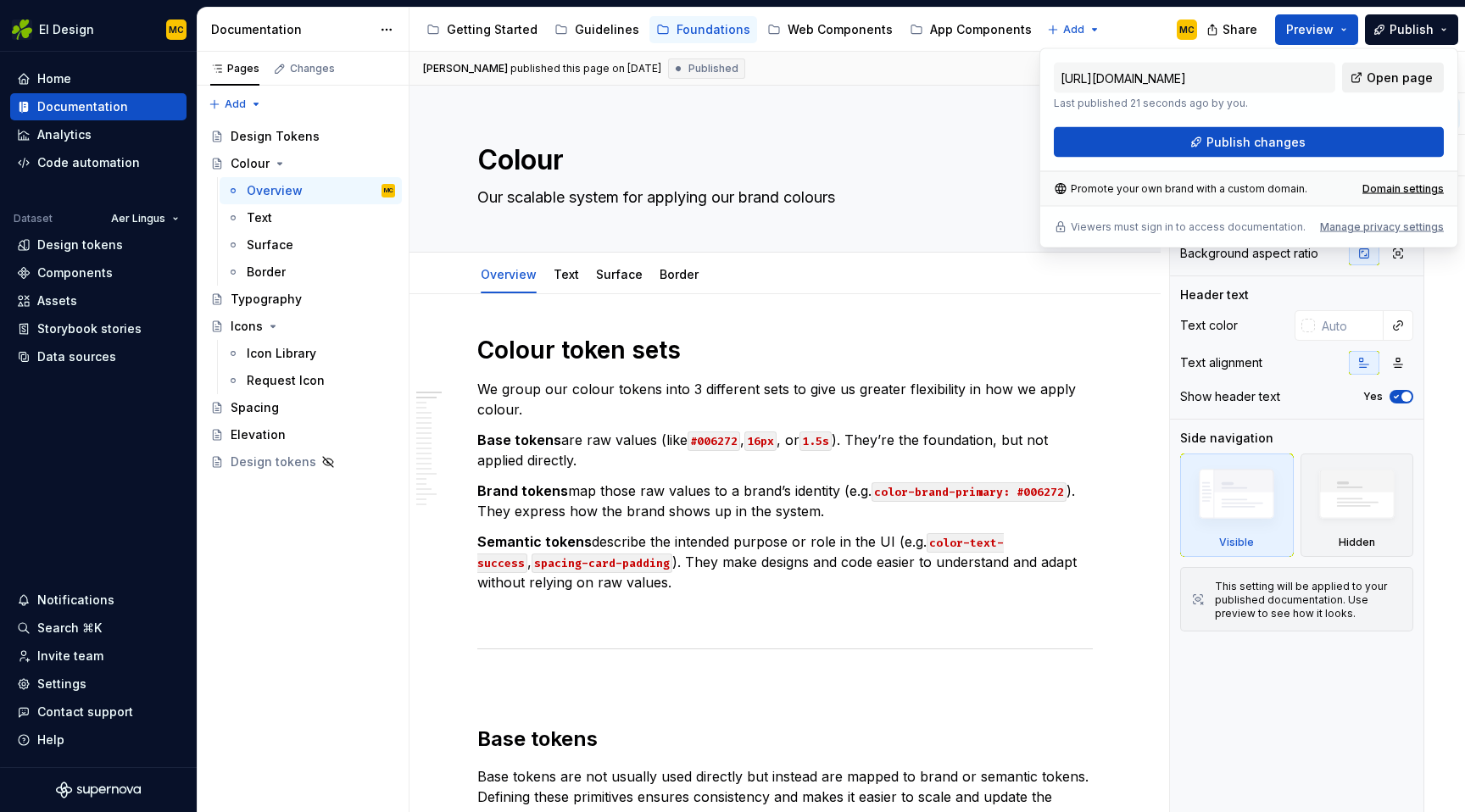
click at [1397, 80] on span "Open page" at bounding box center [1399, 78] width 66 height 17
type textarea "*"
